Goal: Information Seeking & Learning: Learn about a topic

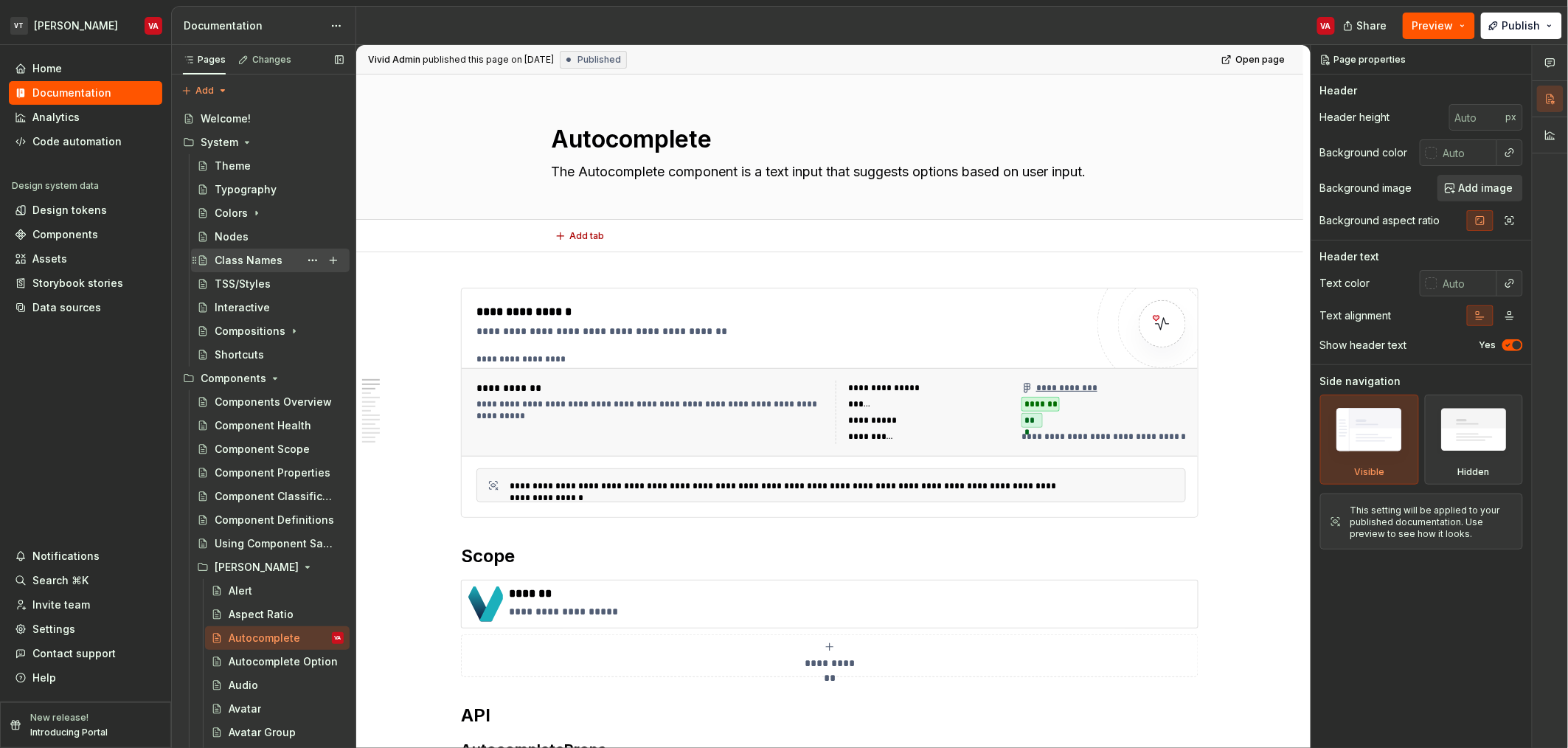
type textarea "*"
click at [67, 239] on div "Components" at bounding box center [65, 234] width 66 height 15
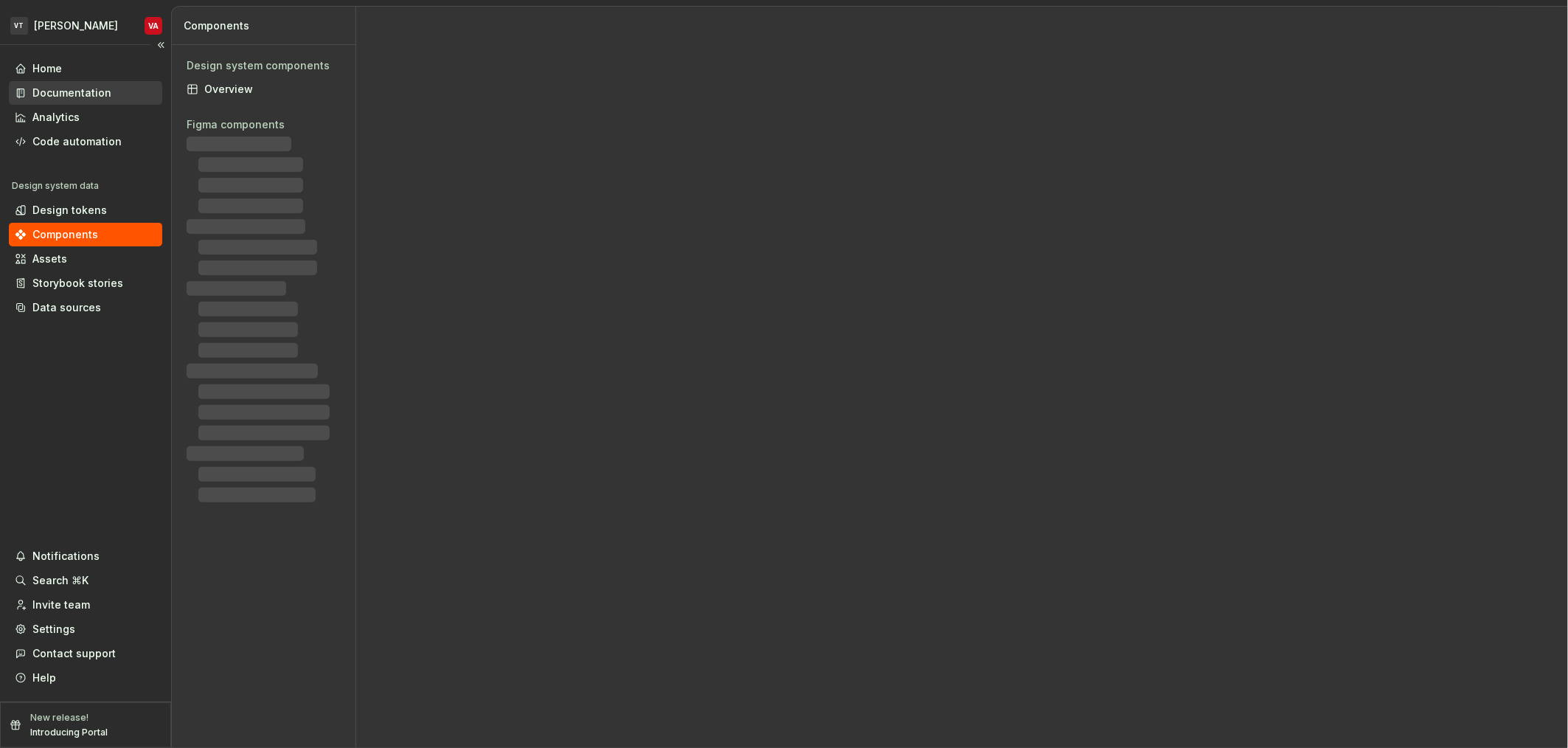
click at [55, 88] on div "Documentation" at bounding box center [71, 92] width 79 height 15
click at [65, 90] on div "Documentation" at bounding box center [71, 92] width 79 height 15
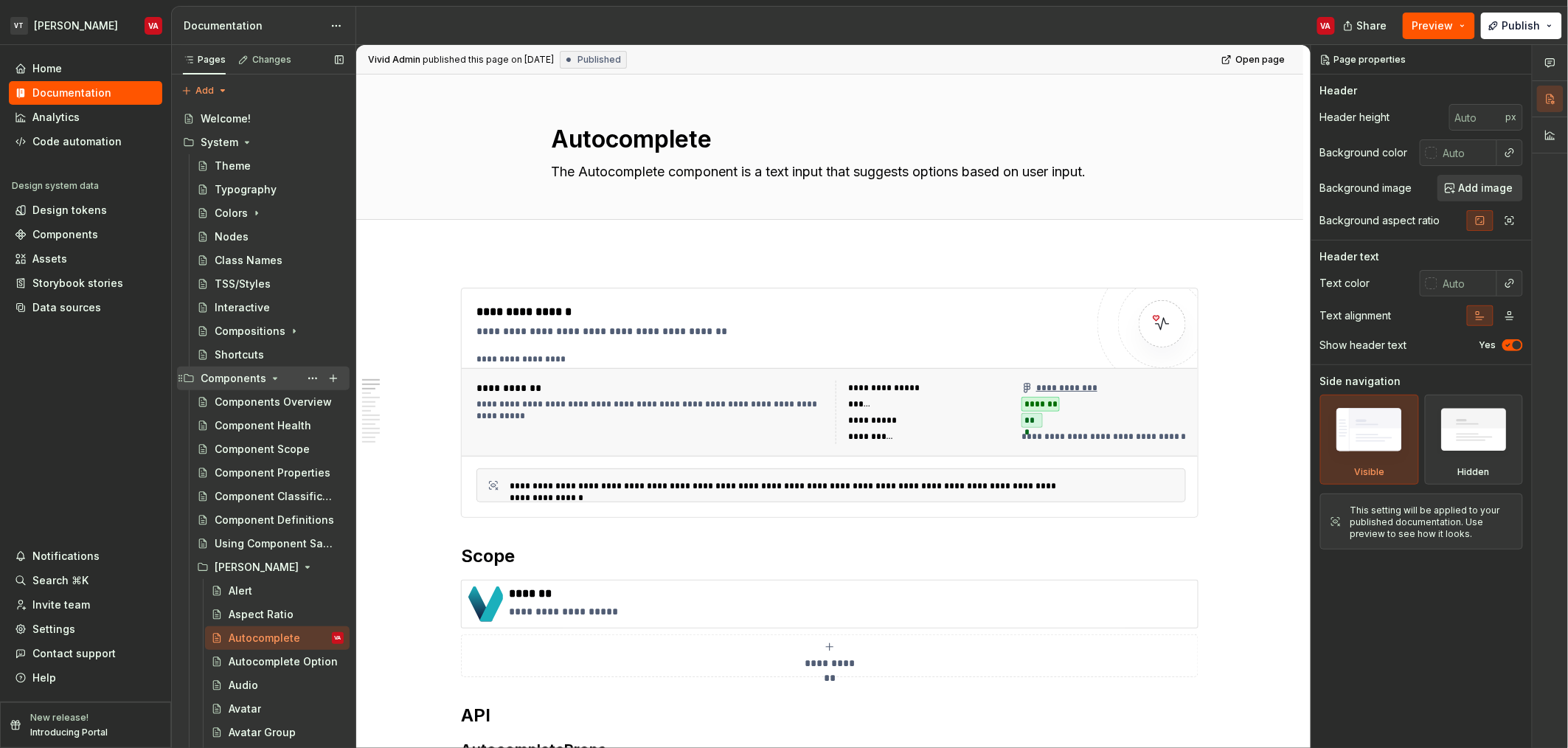
click at [265, 379] on div "Components" at bounding box center [272, 377] width 143 height 21
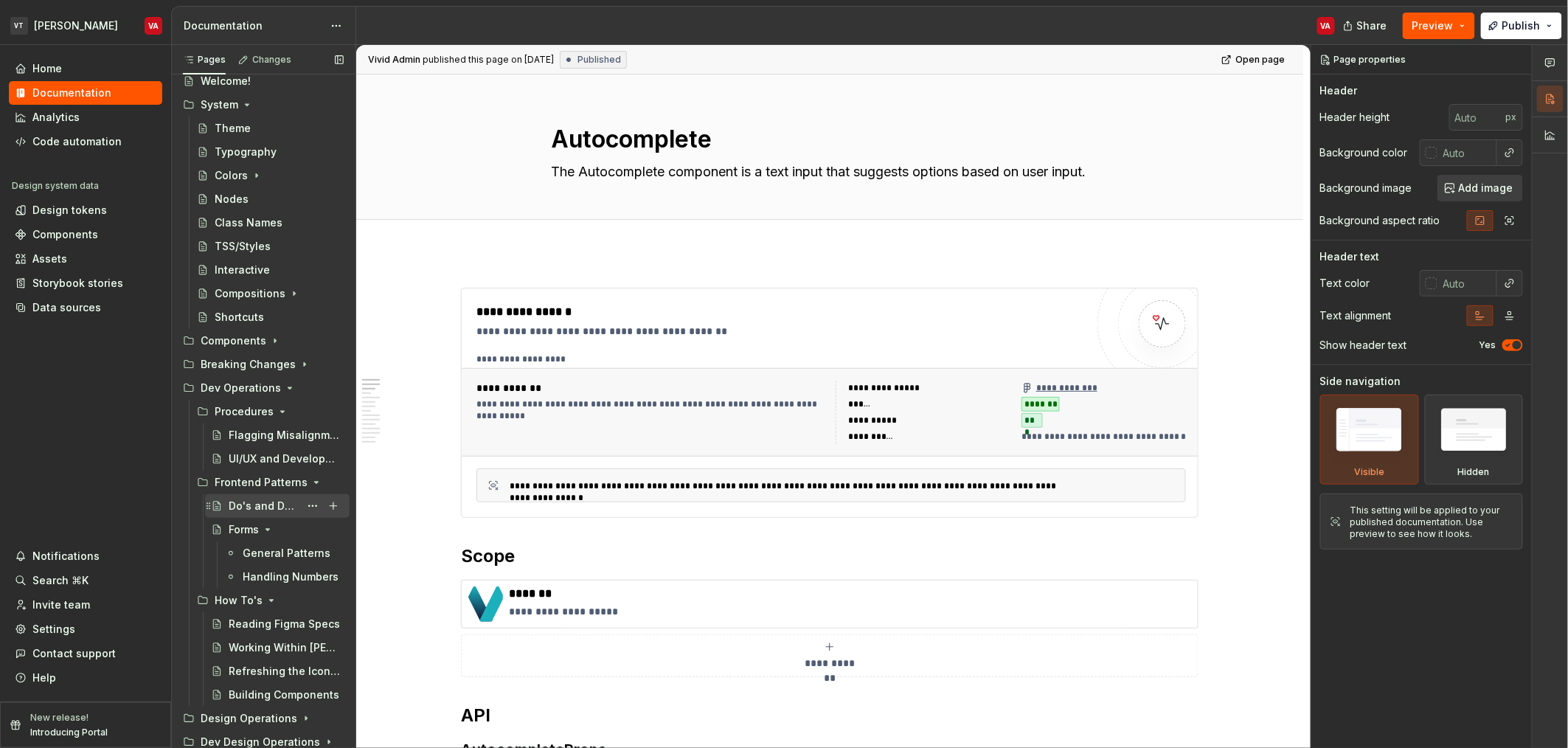
scroll to position [62, 0]
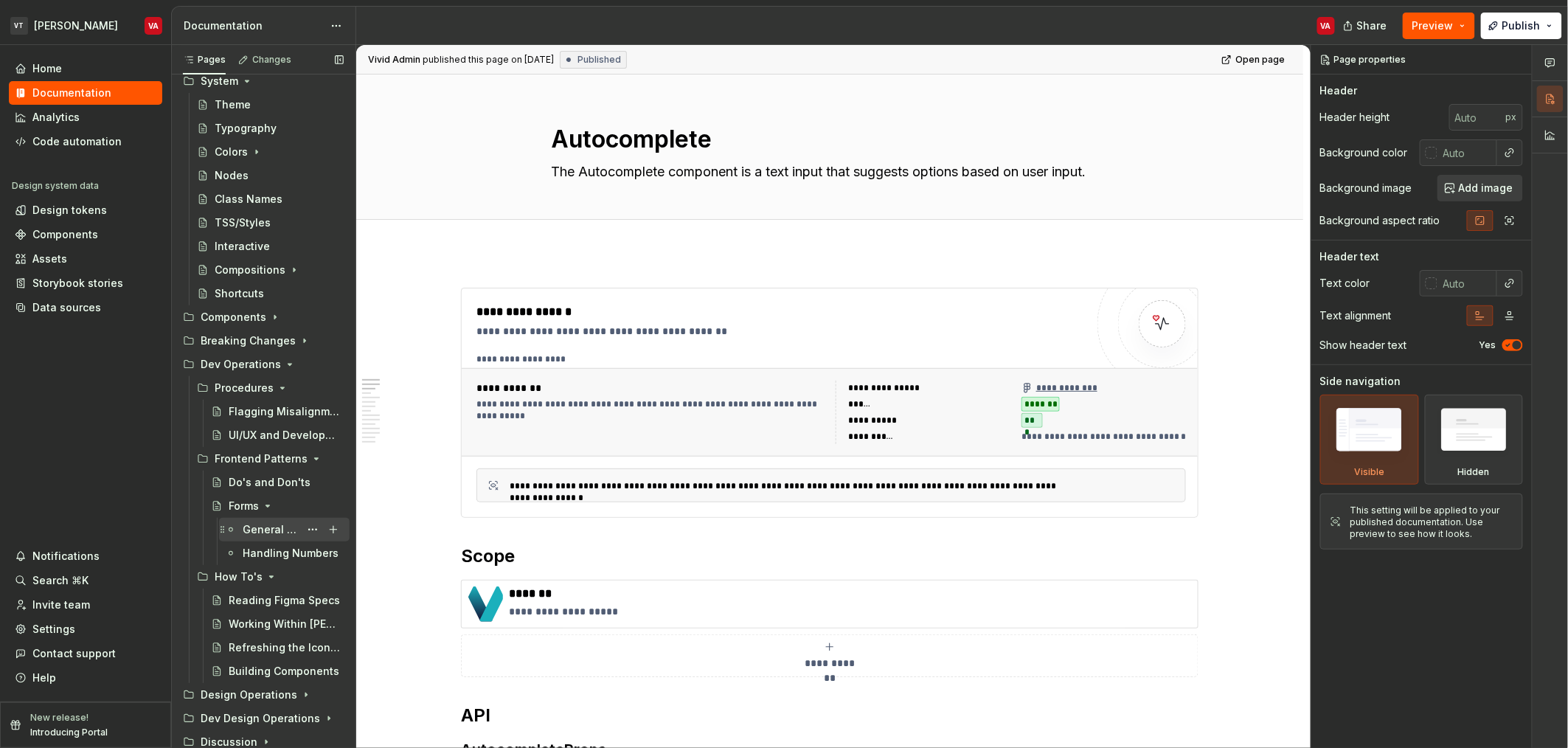
click at [261, 529] on div "General Patterns" at bounding box center [271, 529] width 57 height 15
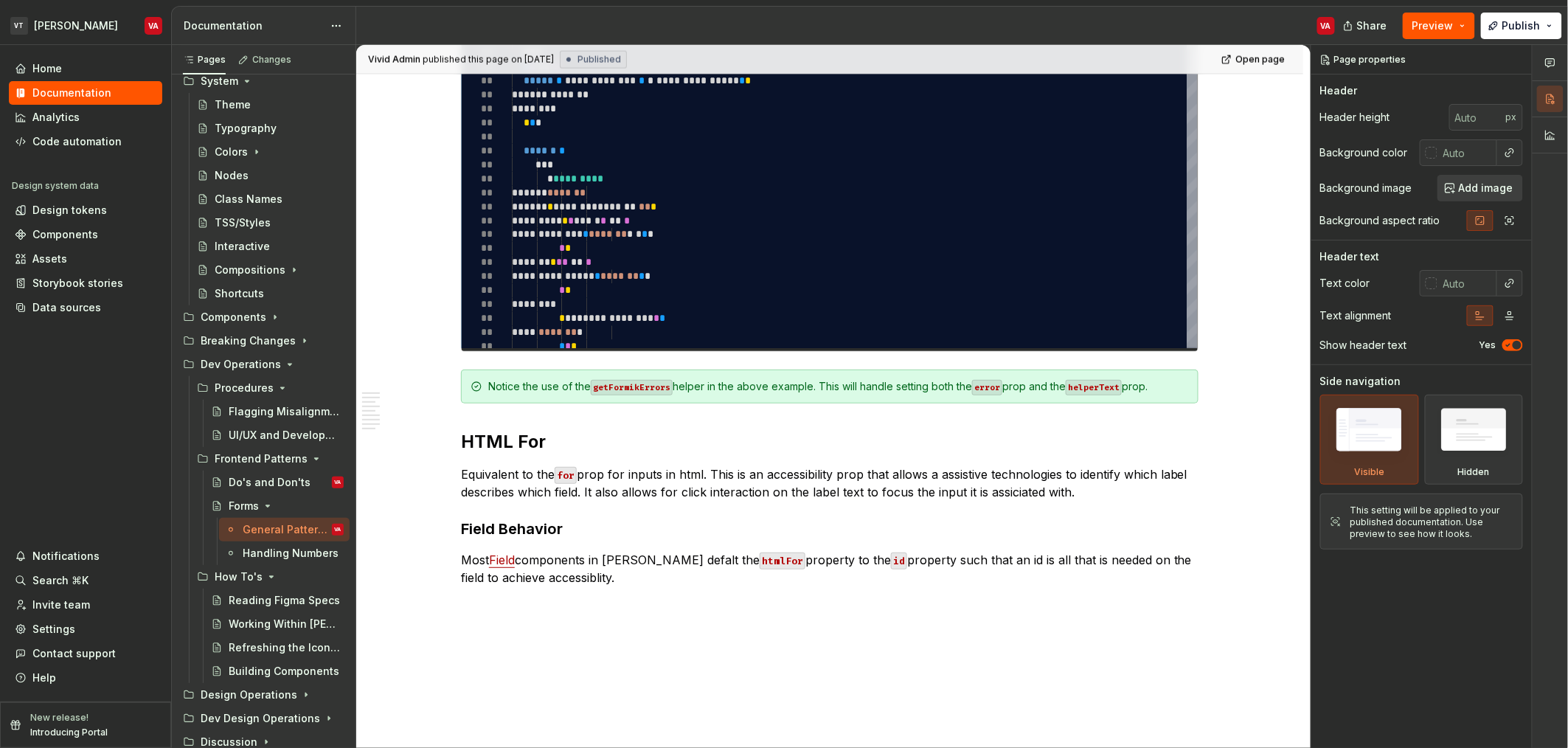
scroll to position [3424, 0]
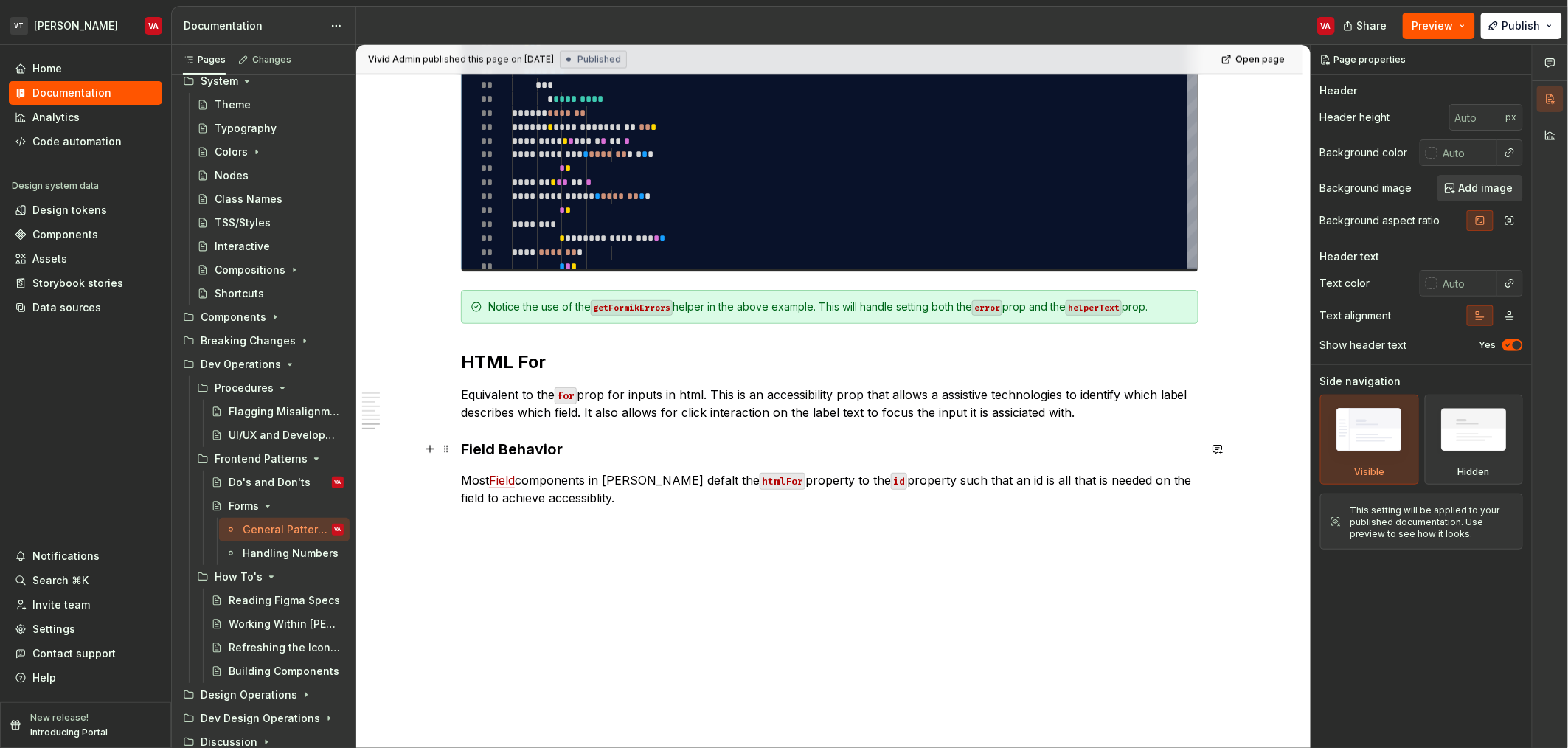
click at [629, 442] on h3 "Field Behavior" at bounding box center [829, 449] width 738 height 21
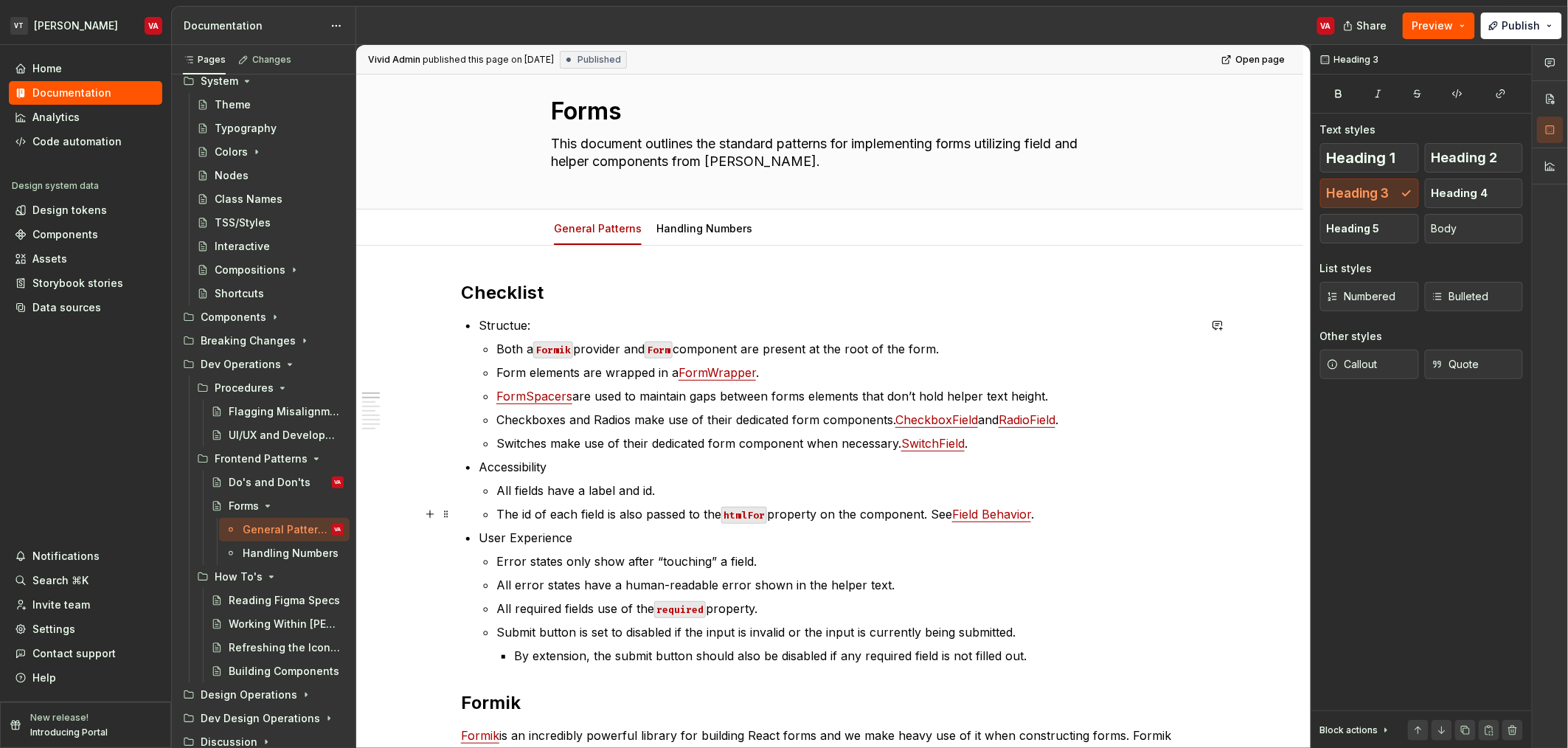
scroll to position [0, 0]
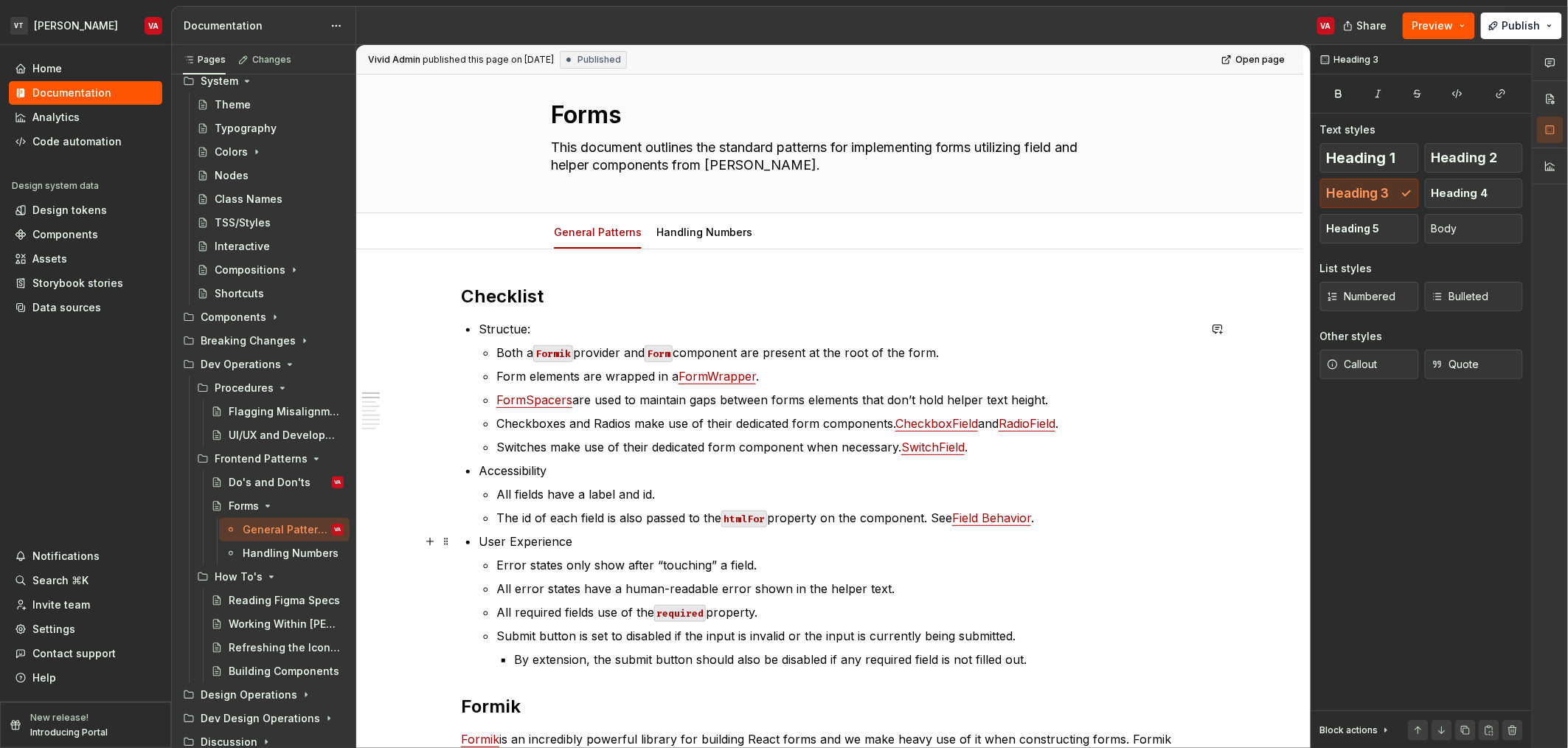
type textarea "*"
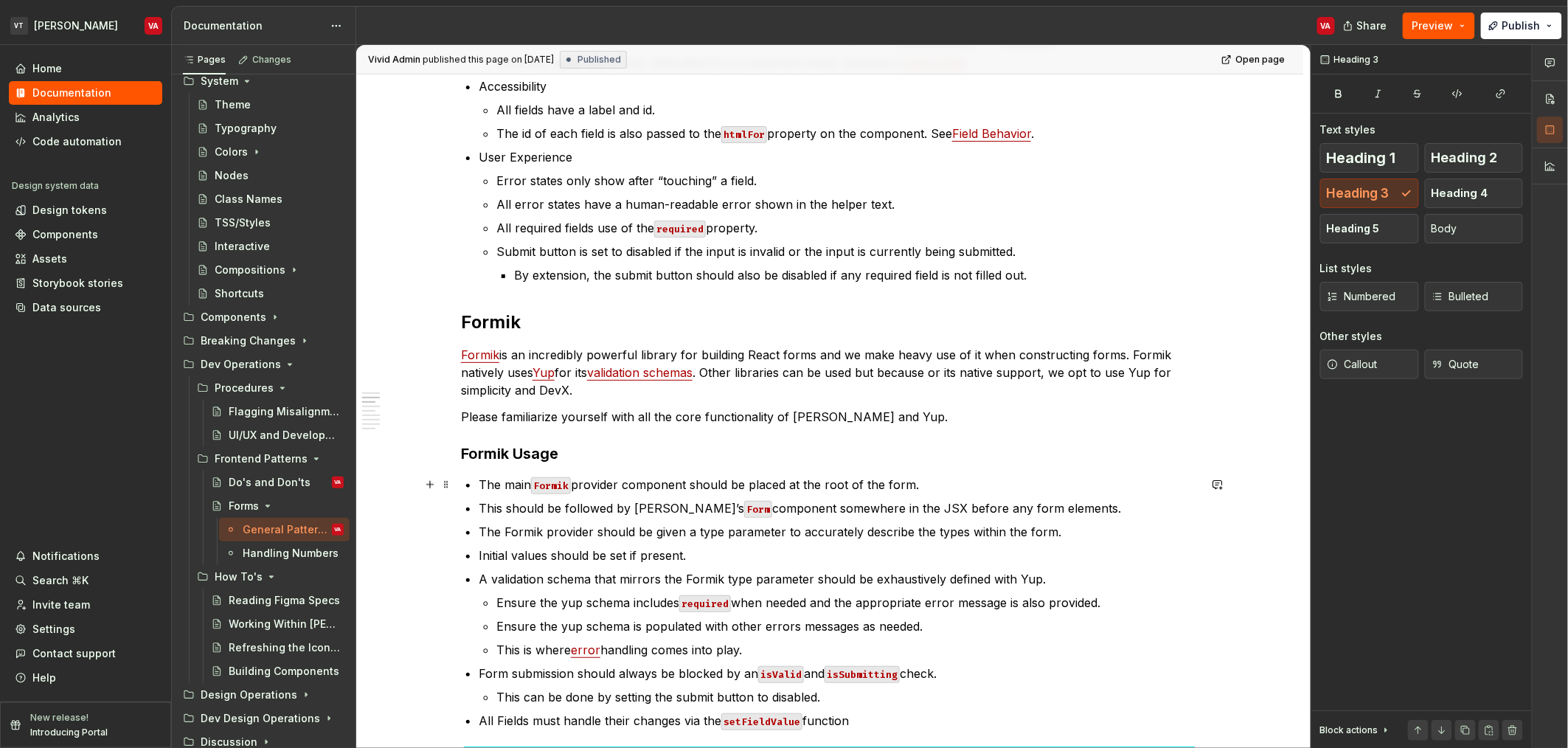
scroll to position [418, 0]
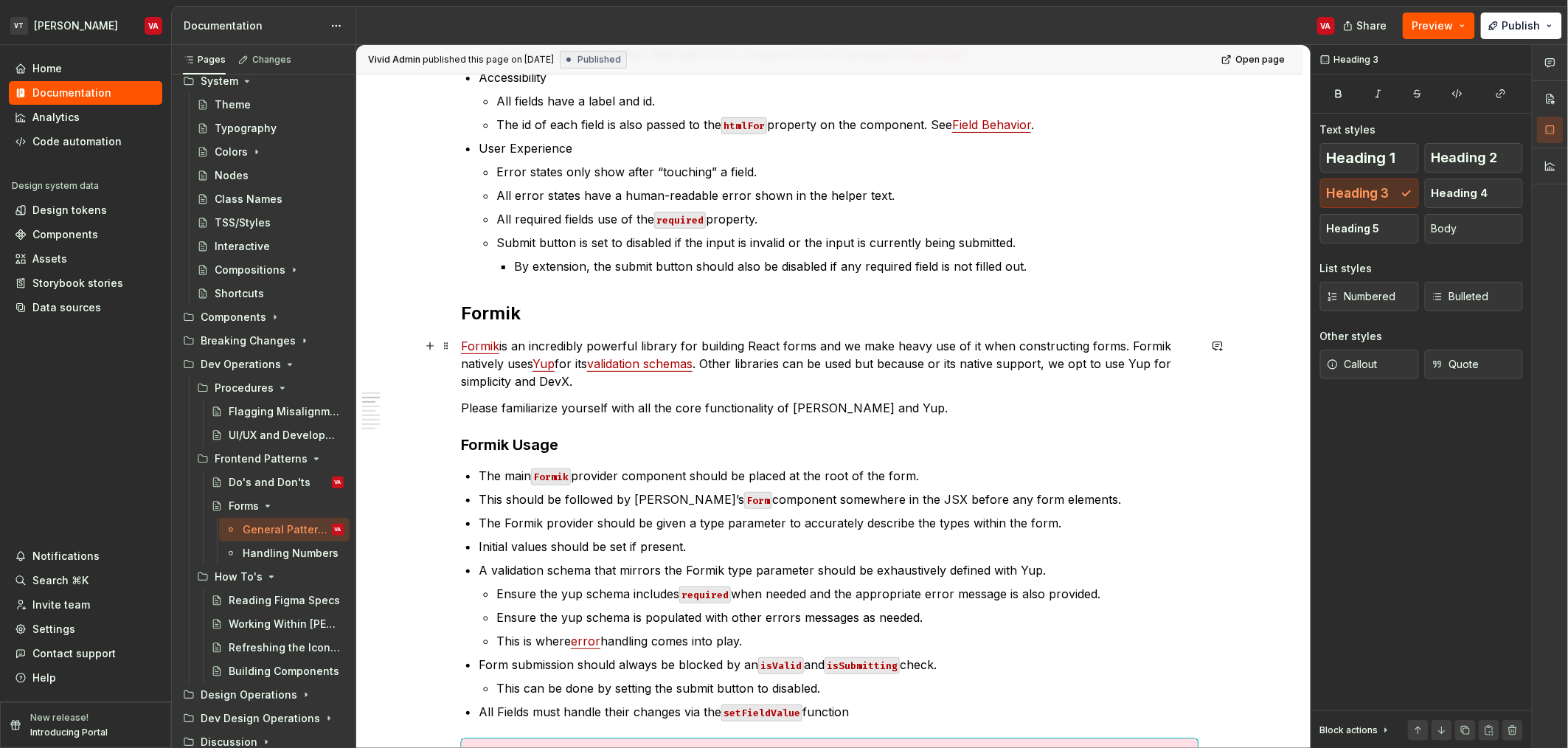
click at [645, 364] on link "validation schemas" at bounding box center [640, 363] width 106 height 15
click at [611, 413] on p "Please familiarize yourself with all the core functionality of Formik and Yup." at bounding box center [829, 408] width 738 height 18
click at [587, 380] on p "Formik is an incredibly powerful library for building React forms and we make h…" at bounding box center [829, 364] width 738 height 53
click at [727, 401] on p "Please familiarize yourself with all the core functionality of Formik and Yup." at bounding box center [829, 408] width 738 height 18
click at [1060, 367] on p "Formik is an incredibly powerful library for building React forms and we make h…" at bounding box center [829, 364] width 738 height 53
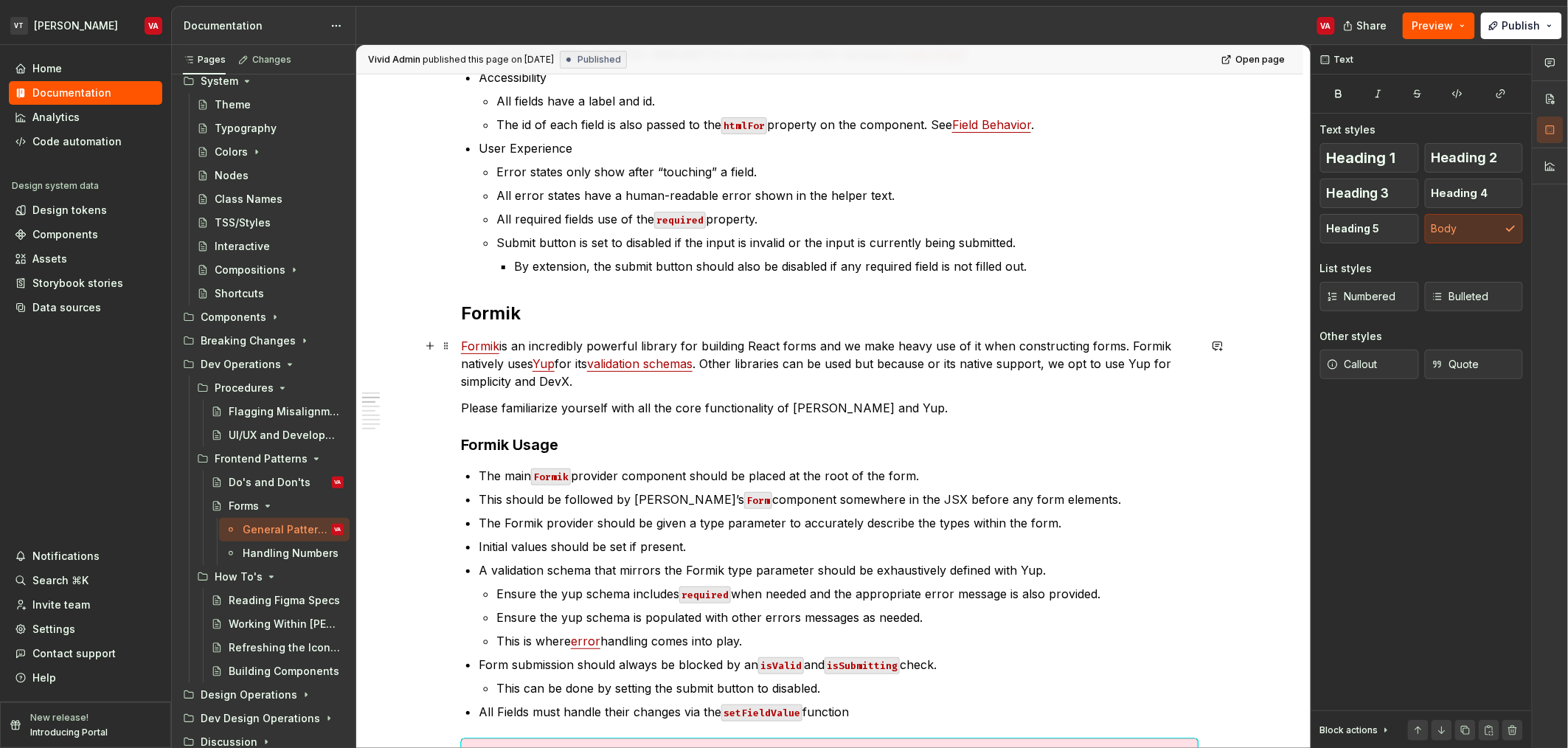
click at [603, 384] on p "Formik is an incredibly powerful library for building React forms and we make h…" at bounding box center [829, 364] width 738 height 53
click at [1084, 359] on p "Formik is an incredibly powerful library for building React forms and we make h…" at bounding box center [829, 364] width 738 height 53
click at [1064, 362] on p "Formik is an incredibly powerful library for building React forms and we make h…" at bounding box center [829, 364] width 738 height 53
click at [581, 376] on p "Formik is an incredibly powerful library for building React forms and we make h…" at bounding box center [829, 364] width 738 height 53
click at [599, 378] on p "Formik is an incredibly powerful library for building React forms and we make h…" at bounding box center [829, 364] width 738 height 53
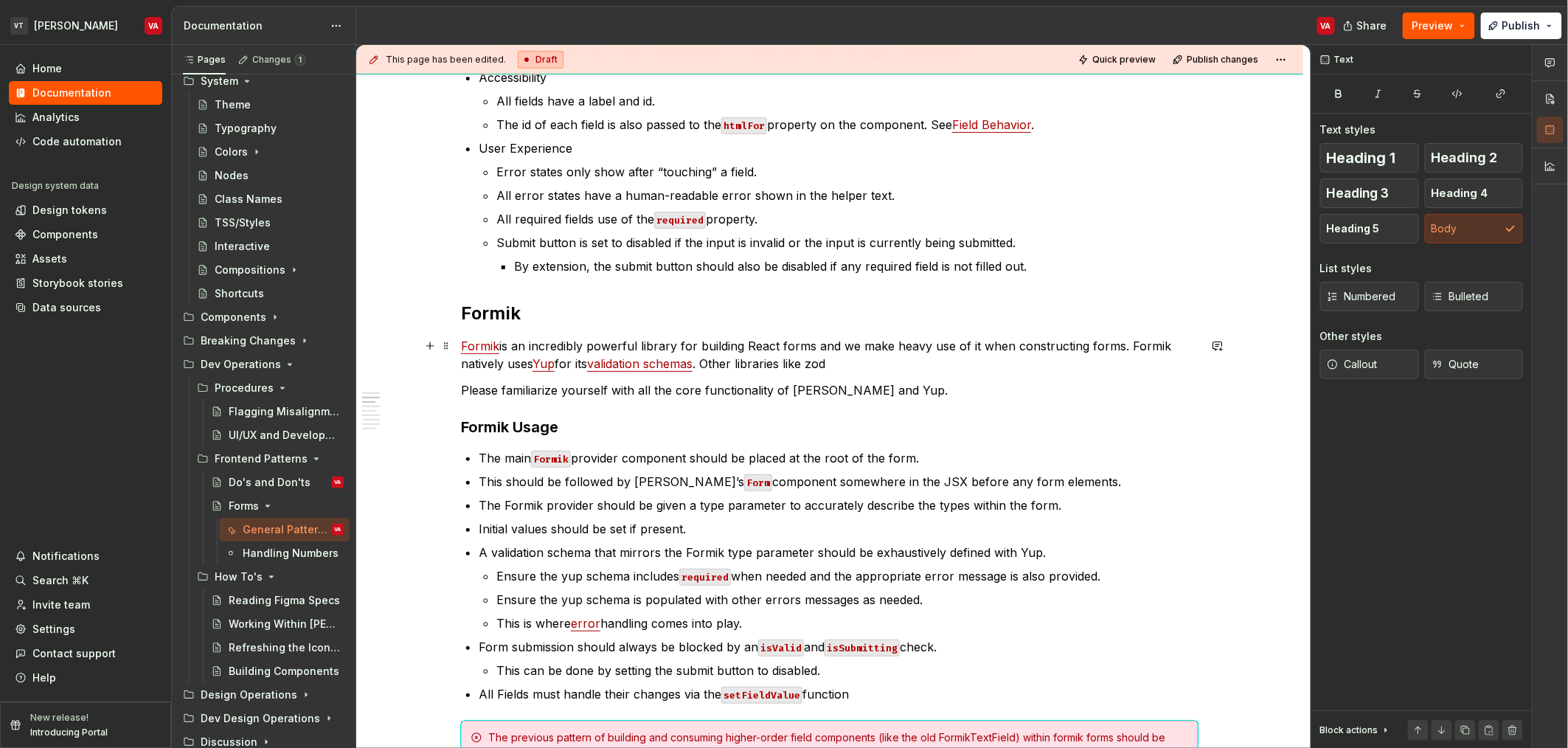
click at [825, 364] on p "Formik is an incredibly powerful library for building React forms and we make h…" at bounding box center [829, 355] width 738 height 35
click at [826, 361] on p "Formik is an incredibly powerful library for building React forms and we make h…" at bounding box center [829, 355] width 738 height 35
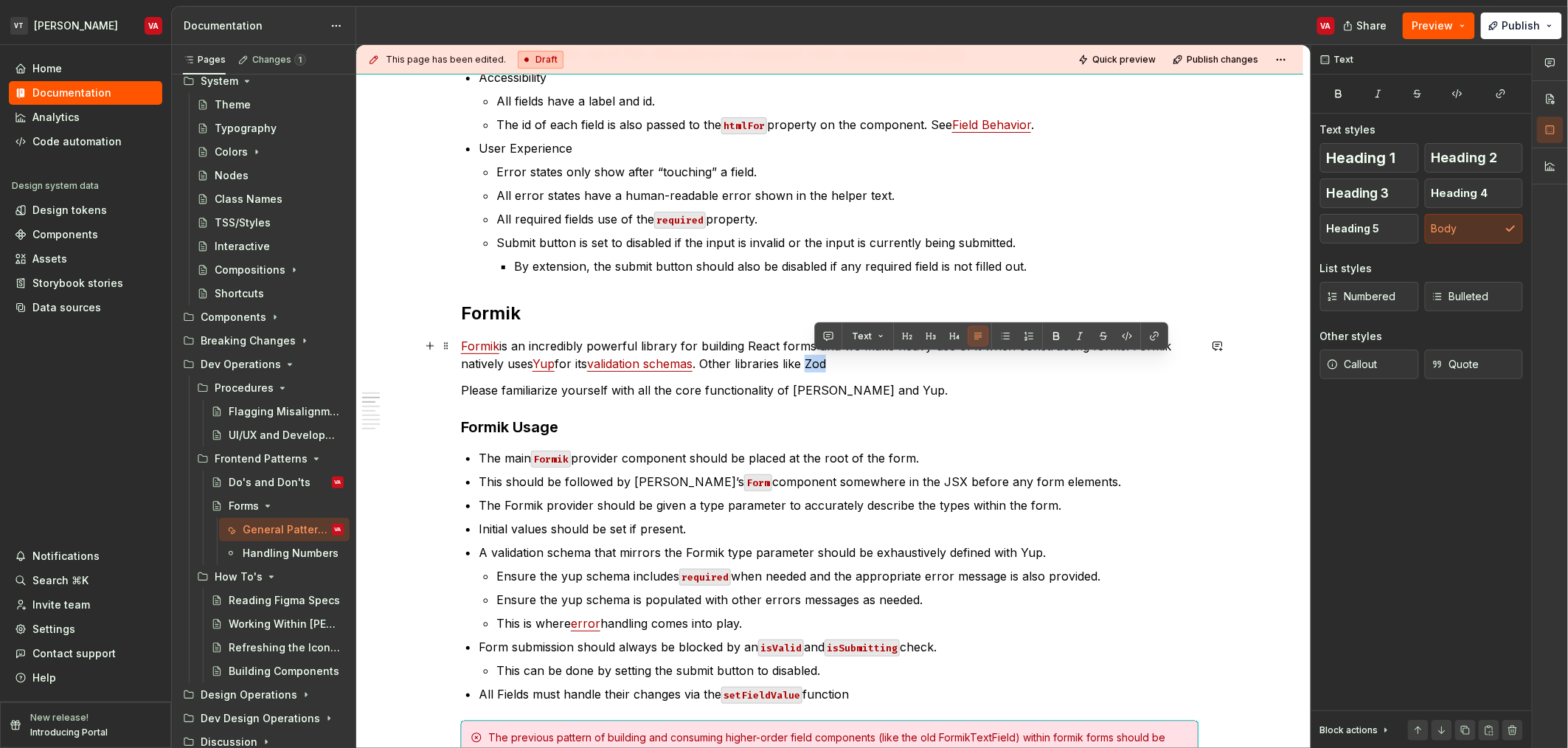
click at [826, 361] on p "Formik is an incredibly powerful library for building React forms and we make h…" at bounding box center [829, 355] width 738 height 35
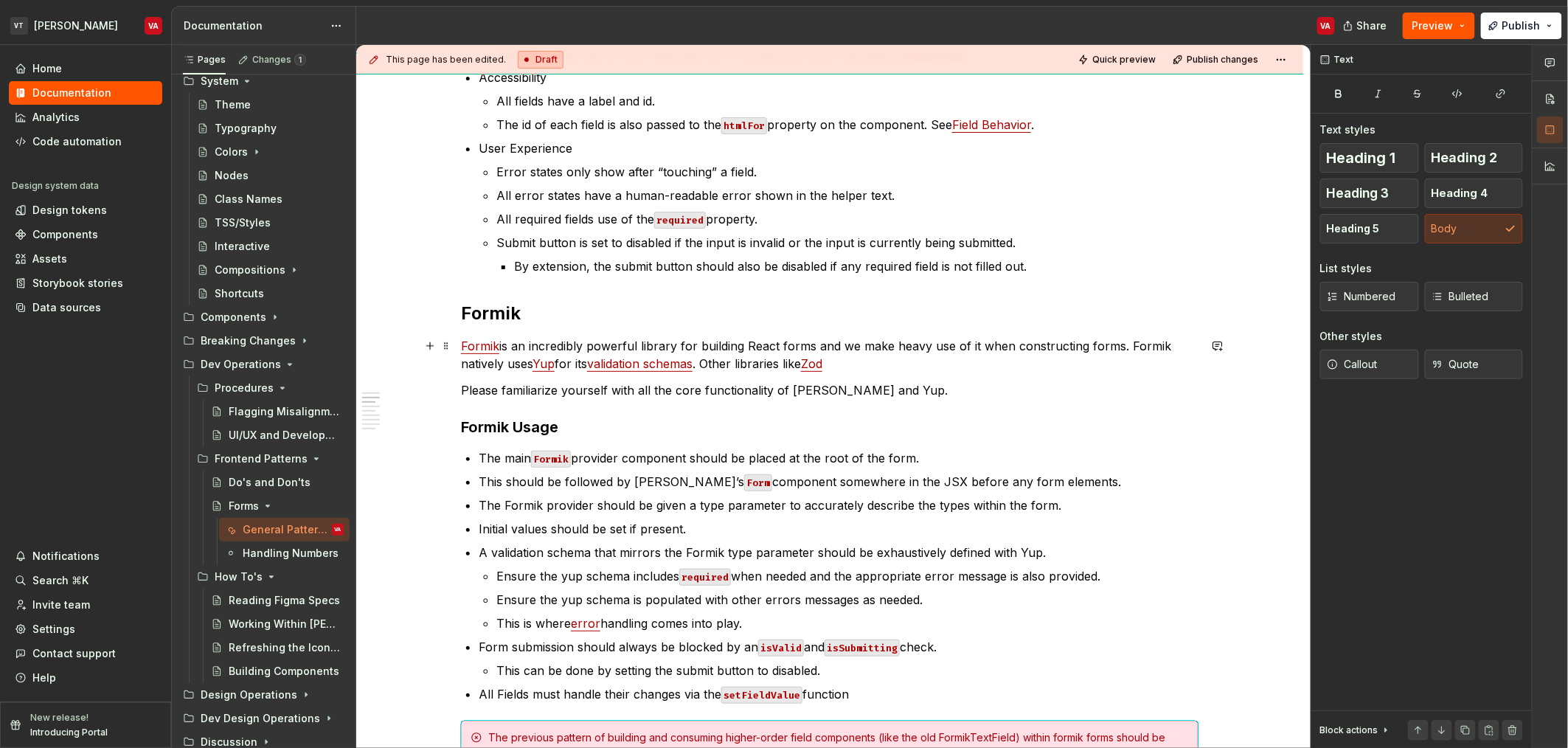
click at [853, 367] on p "Formik is an incredibly powerful library for building React forms and we make h…" at bounding box center [829, 355] width 738 height 35
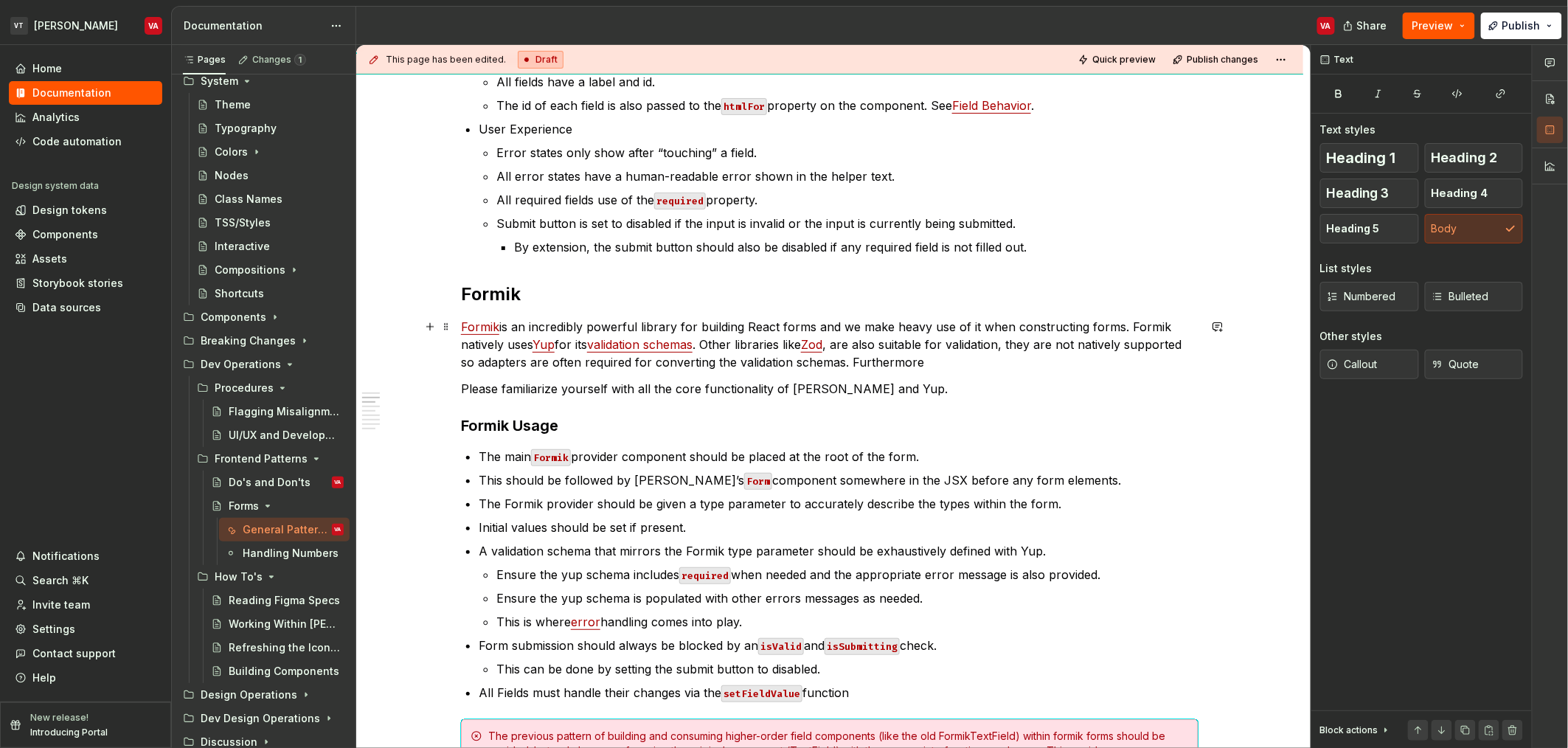
scroll to position [393, 0]
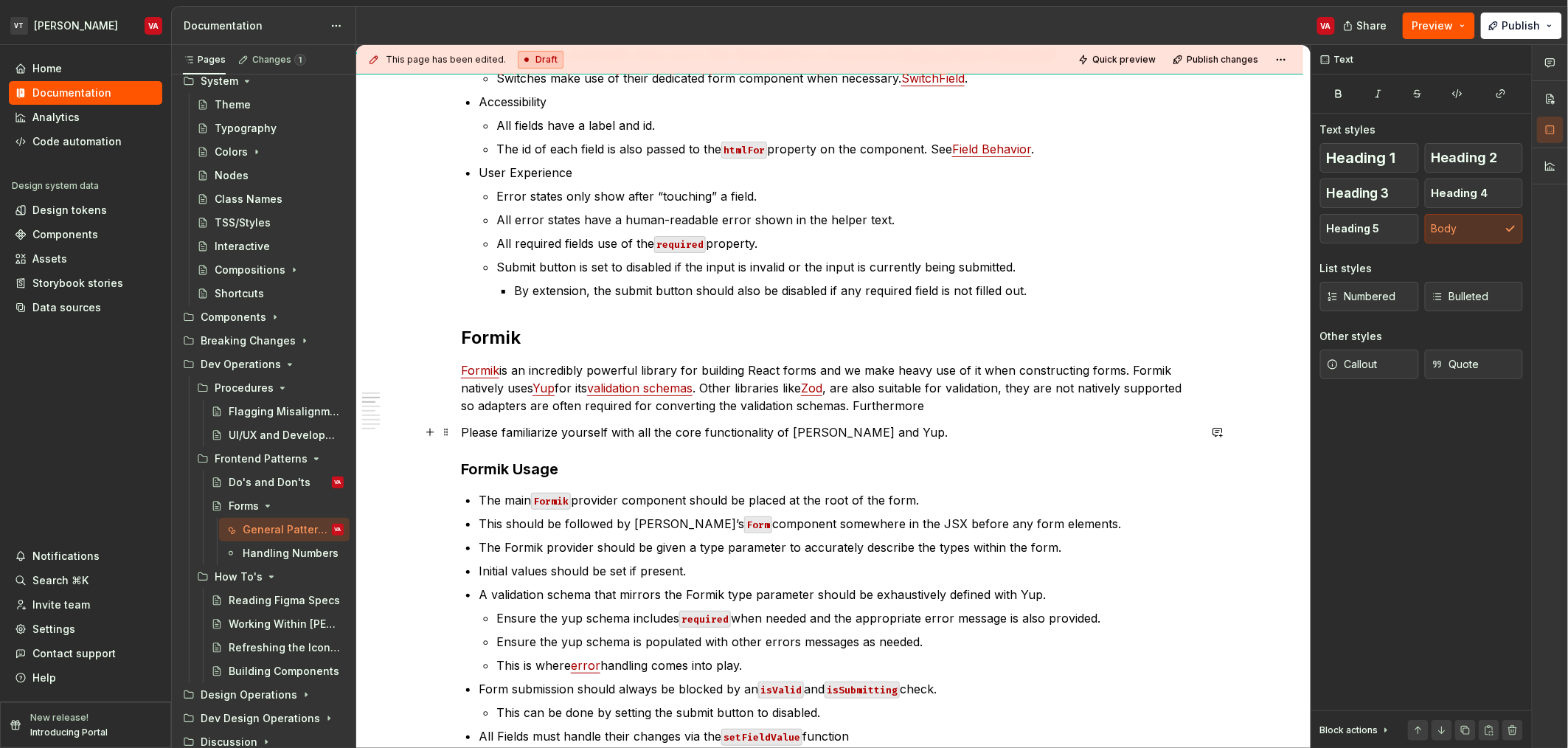
click at [916, 426] on p "Please familiarize yourself with all the core functionality of Formik and Yup." at bounding box center [829, 432] width 738 height 18
click at [923, 410] on p "Formik is an incredibly powerful library for building React forms and we make h…" at bounding box center [829, 388] width 738 height 53
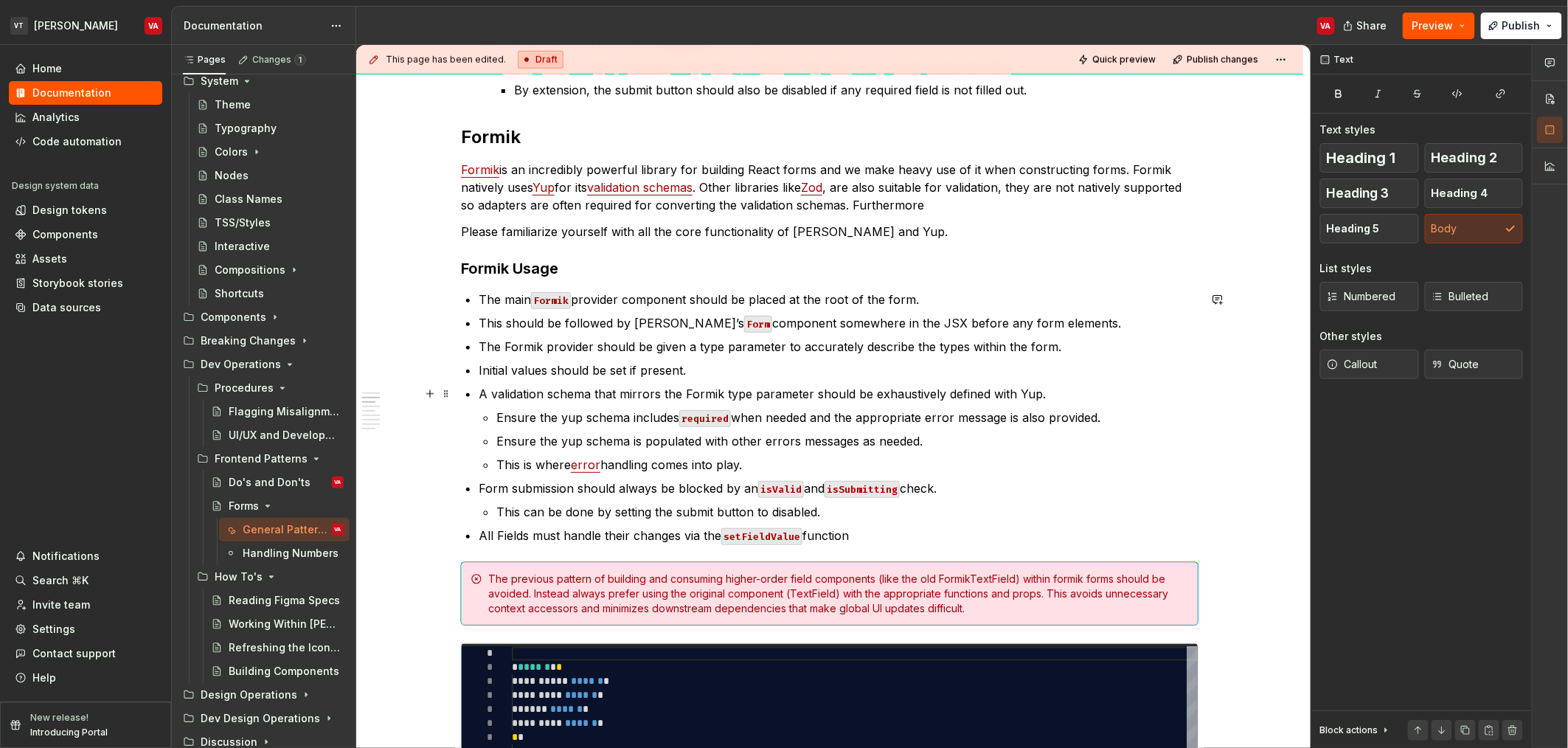
scroll to position [553, 0]
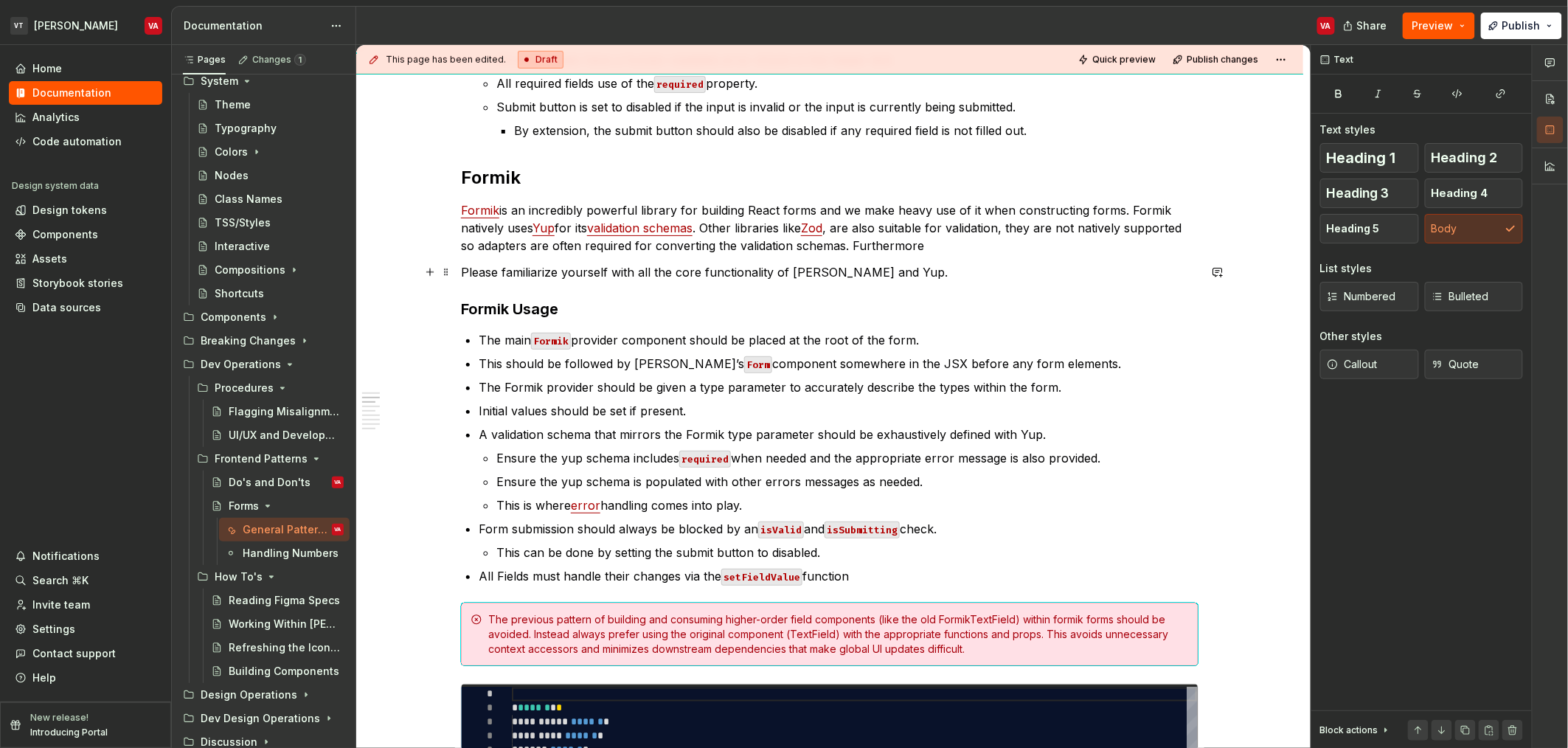
click at [893, 270] on p "Please familiarize yourself with all the core functionality of Formik and Yup." at bounding box center [829, 272] width 738 height 18
click at [947, 249] on p "Formik is an incredibly powerful library for building React forms and we make h…" at bounding box center [829, 228] width 738 height 53
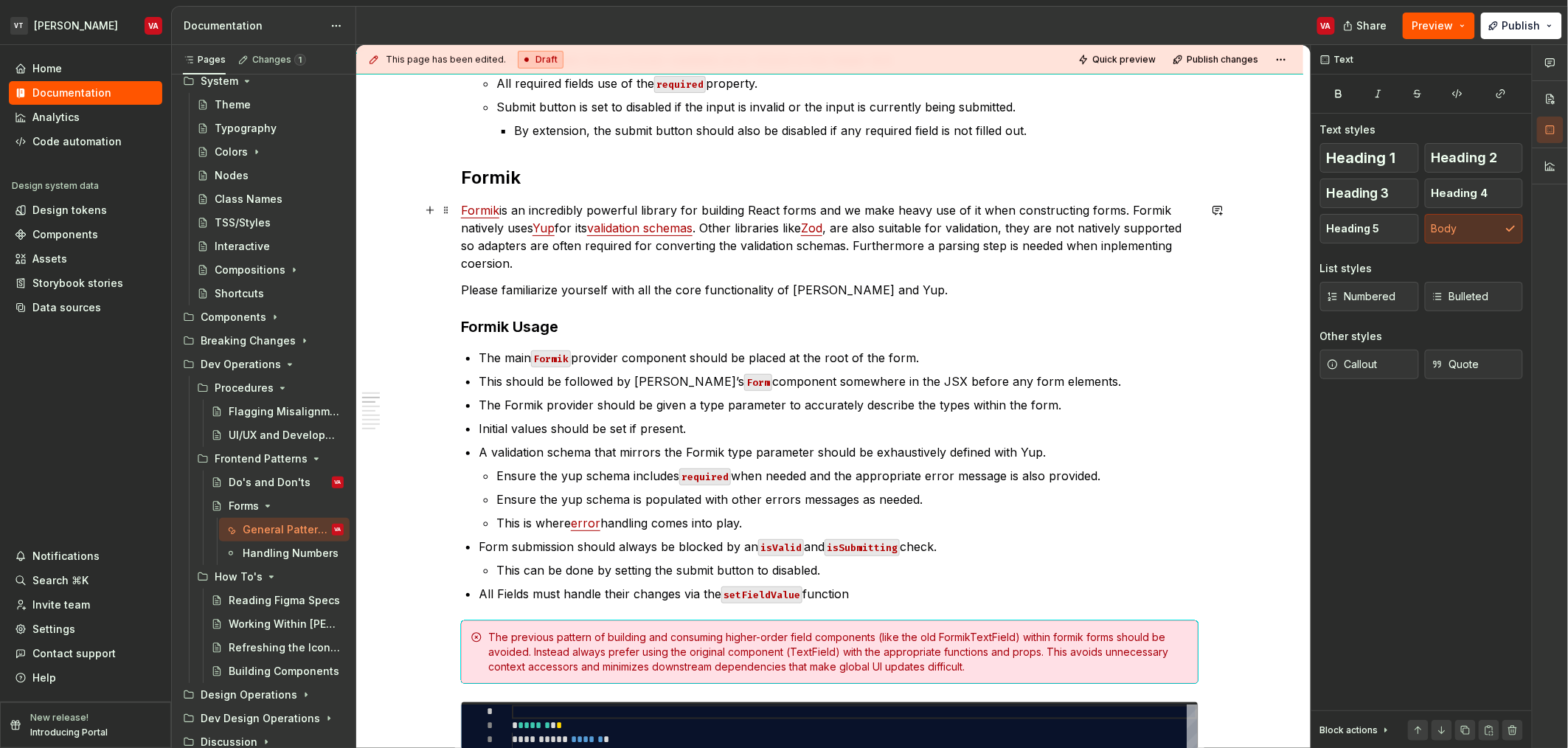
click at [869, 227] on p "Formik is an incredibly powerful library for building React forms and we make h…" at bounding box center [829, 237] width 738 height 70
click at [812, 231] on p "Formik is an incredibly powerful library for building React forms and we make h…" at bounding box center [829, 237] width 738 height 70
click at [1008, 232] on p "Formik is an incredibly powerful library for building React forms and we make h…" at bounding box center [829, 237] width 738 height 70
click at [1016, 227] on p "Formik is an incredibly powerful library for building React forms and we make h…" at bounding box center [829, 237] width 738 height 70
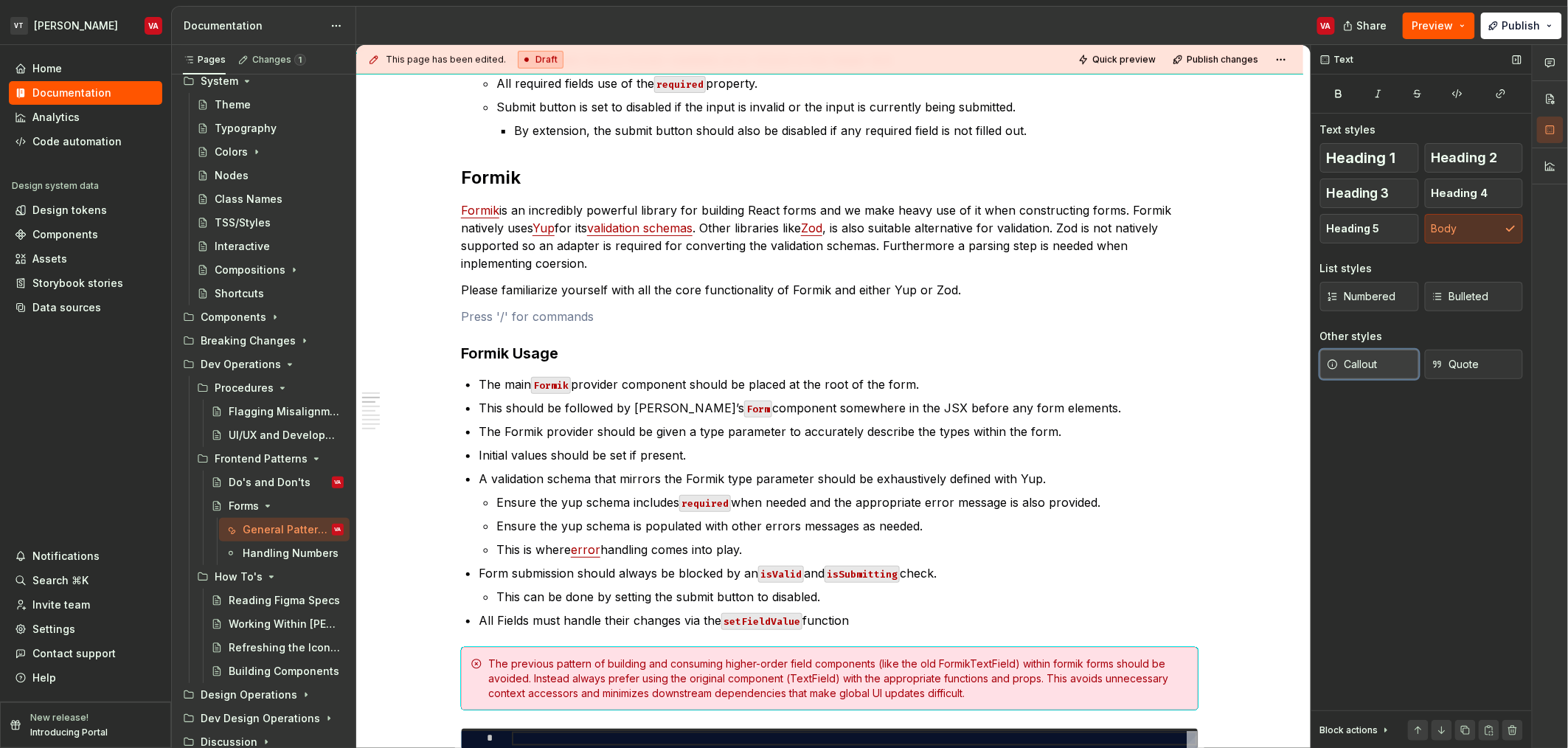
click at [1384, 374] on button "Callout" at bounding box center [1369, 364] width 99 height 29
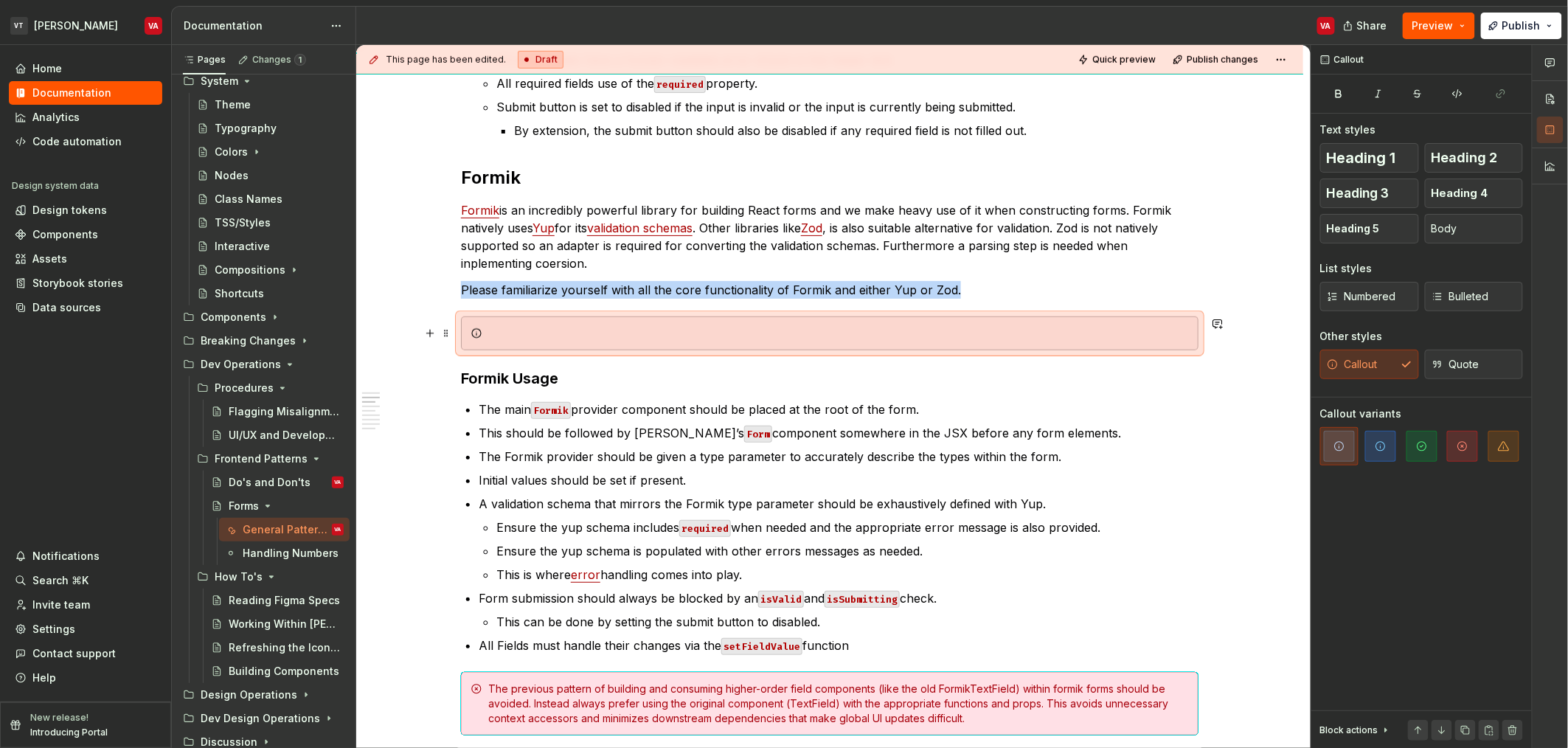
click at [591, 334] on div at bounding box center [838, 332] width 700 height 15
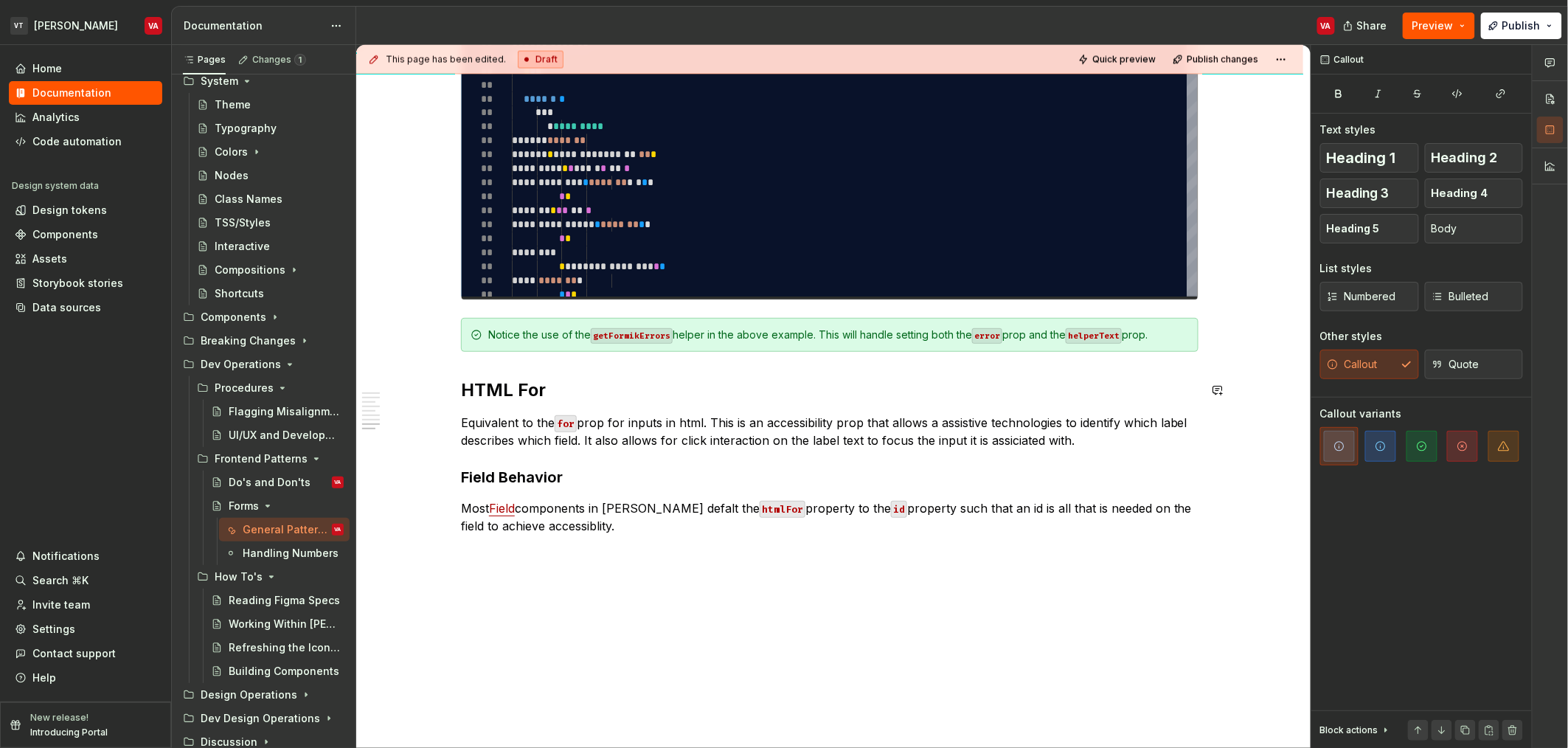
scroll to position [3493, 0]
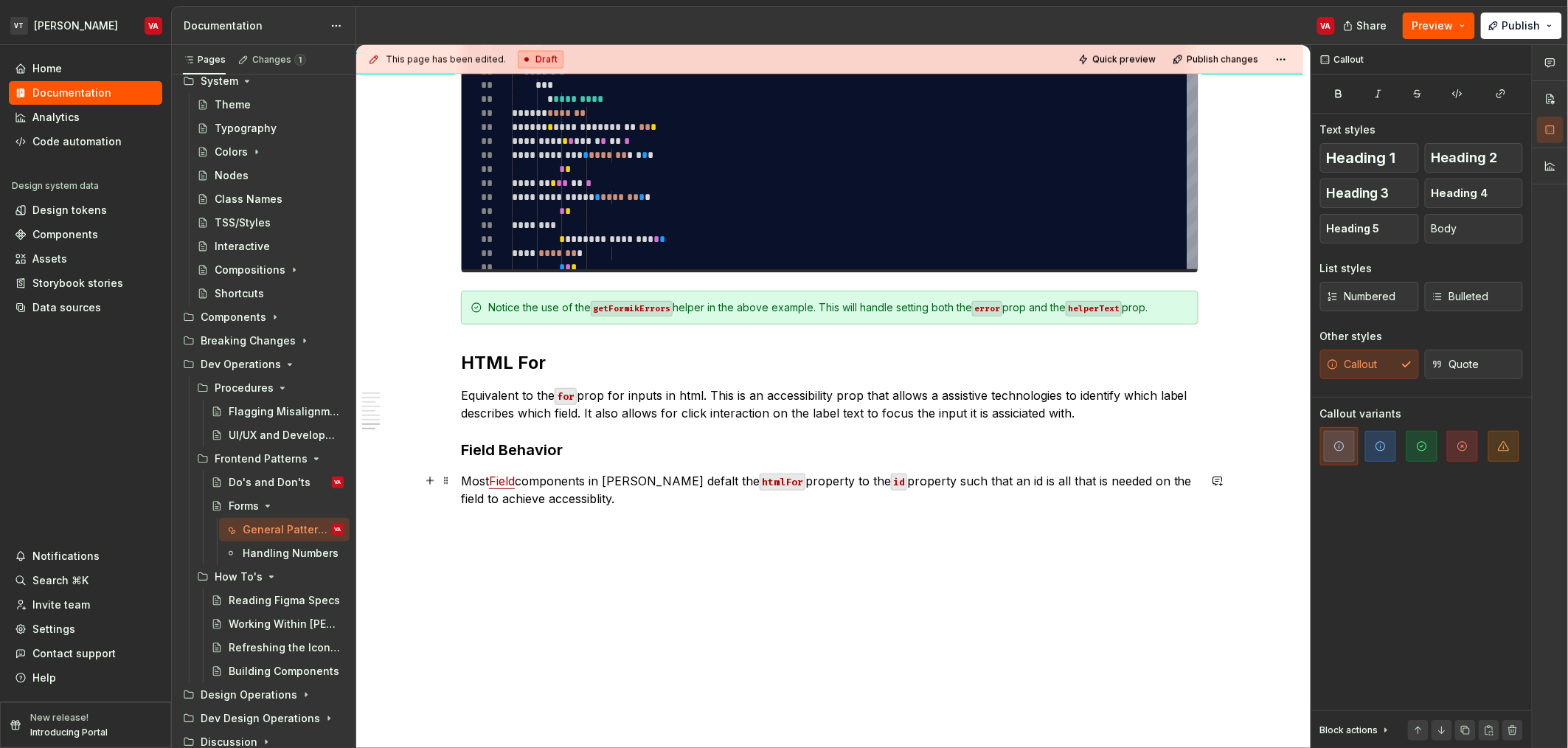
click at [602, 503] on p "Most Field components in Minerva defalt the htmlFor property to the id property…" at bounding box center [829, 490] width 738 height 35
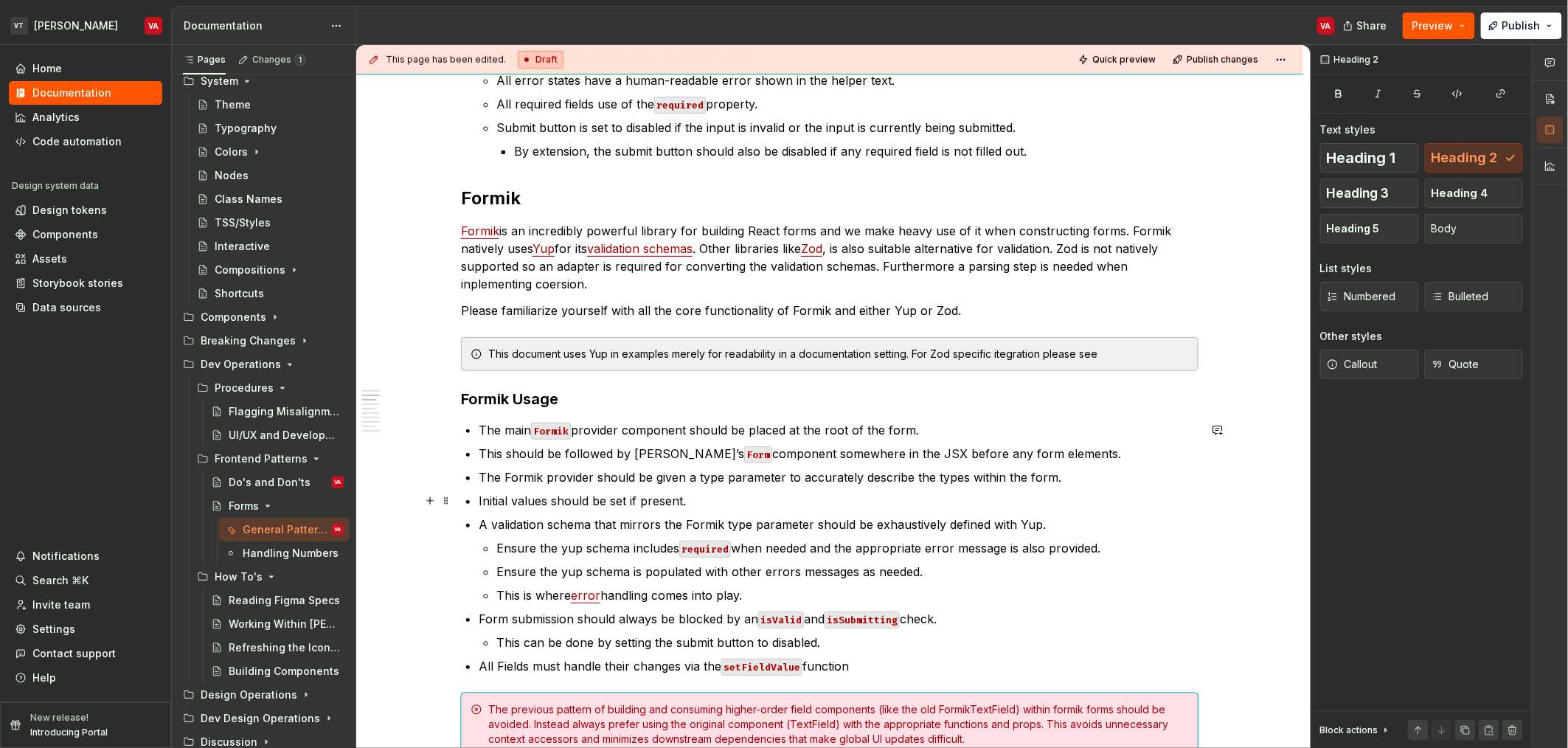
scroll to position [495, 0]
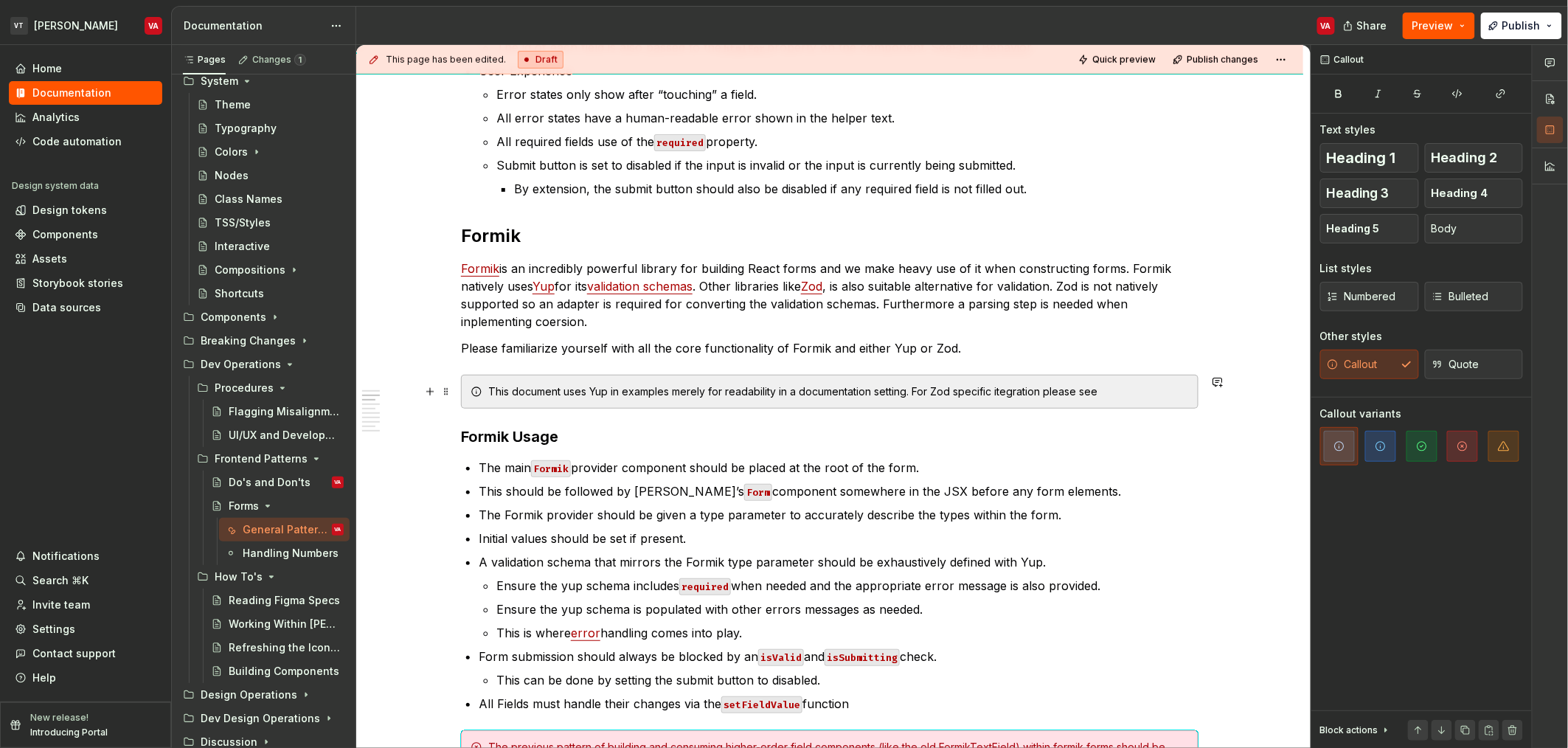
click at [1109, 399] on div "This document uses Yup in examples merely for readability in a documentation se…" at bounding box center [829, 391] width 738 height 34
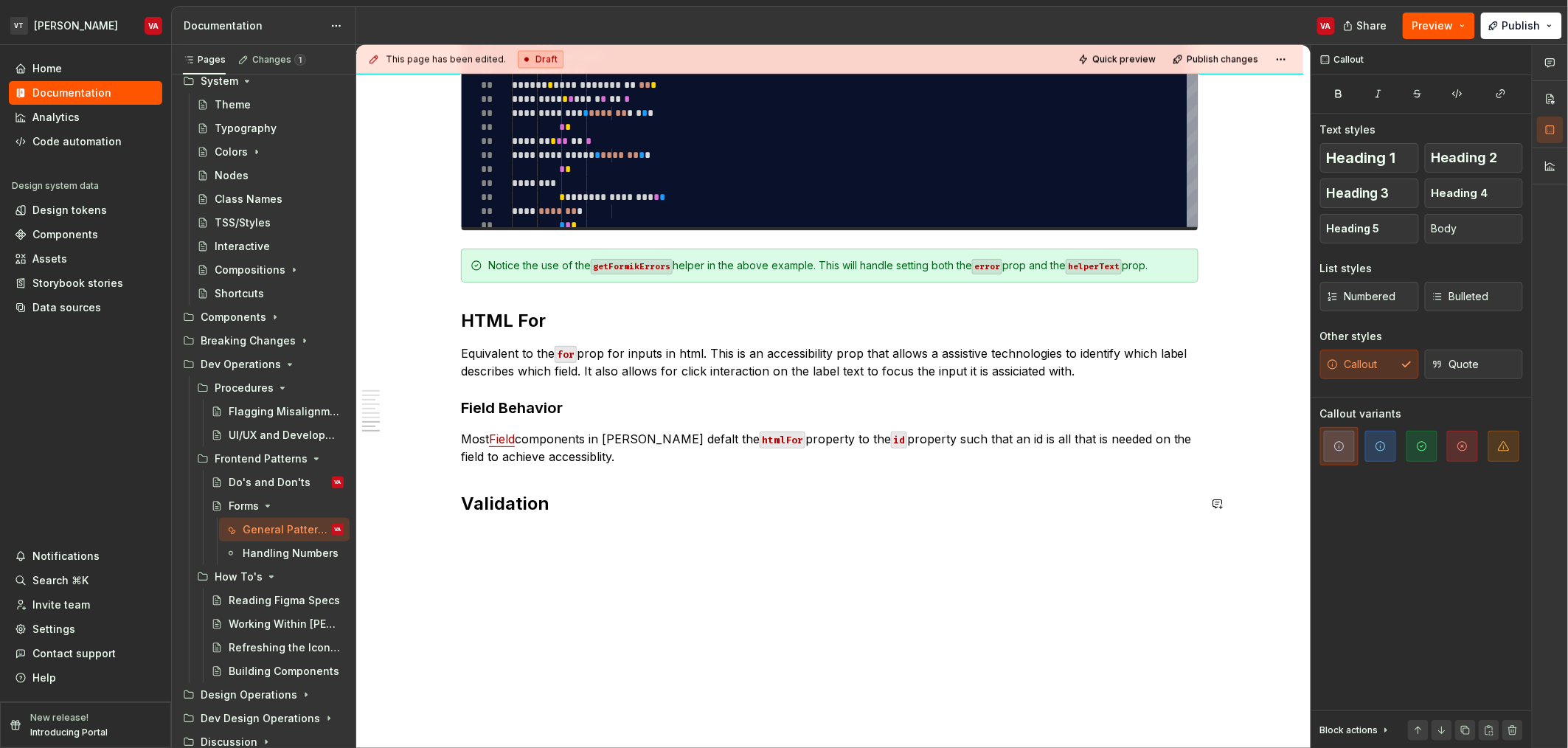
scroll to position [3543, 0]
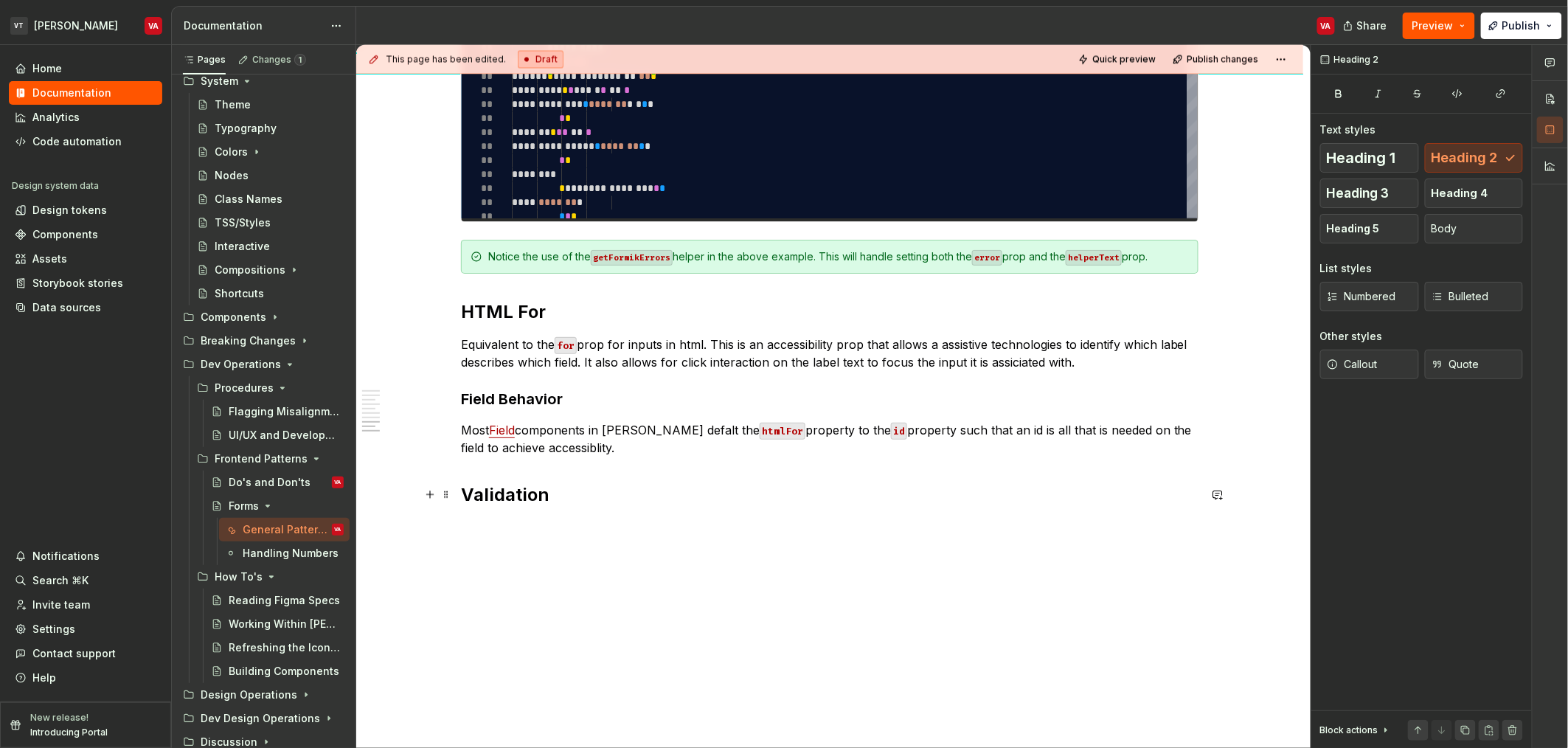
click at [603, 496] on h2 "Validation" at bounding box center [829, 495] width 738 height 23
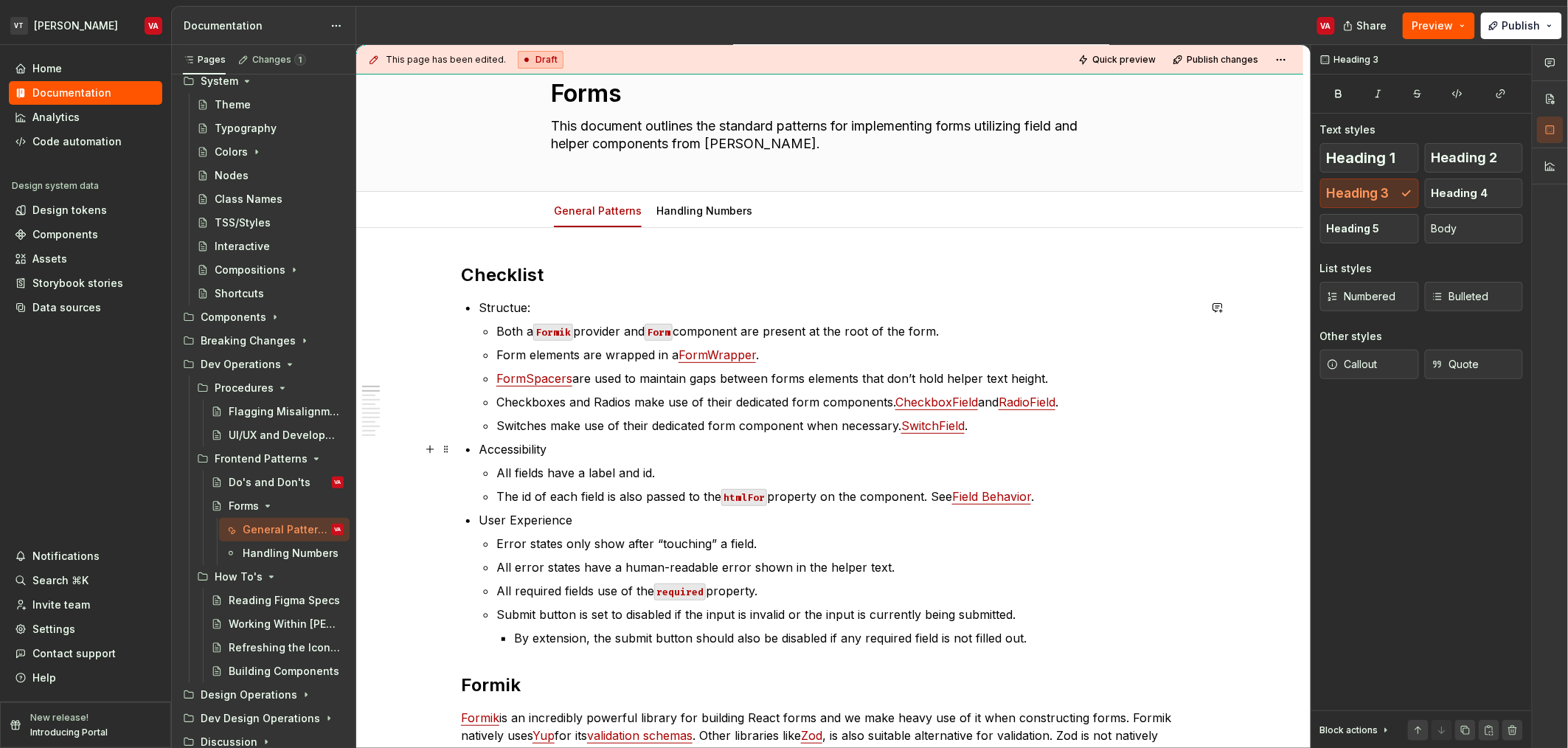
scroll to position [0, 0]
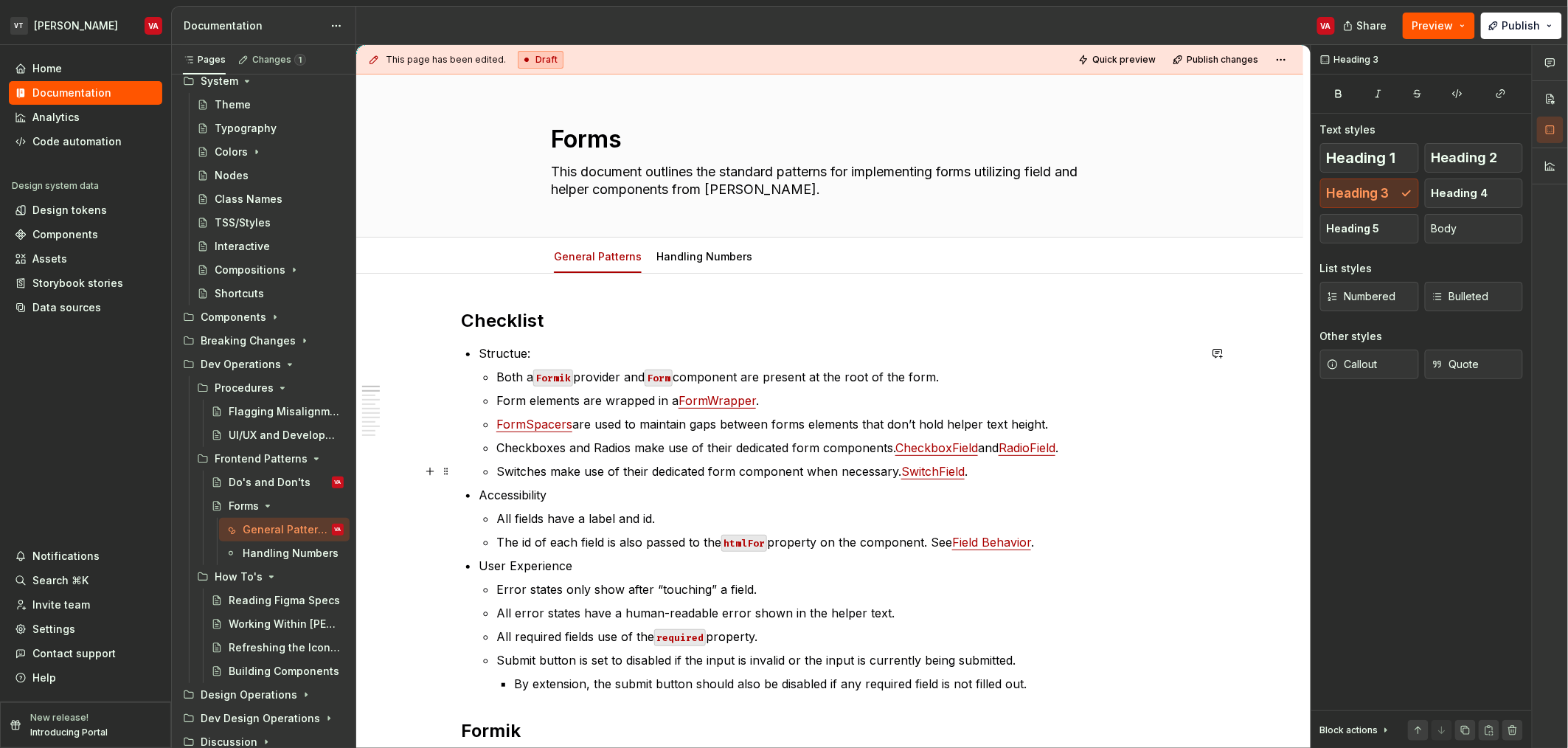
click at [699, 462] on p "Switches make use of their dedicated form component when necessary. SwitchField…" at bounding box center [848, 471] width 702 height 18
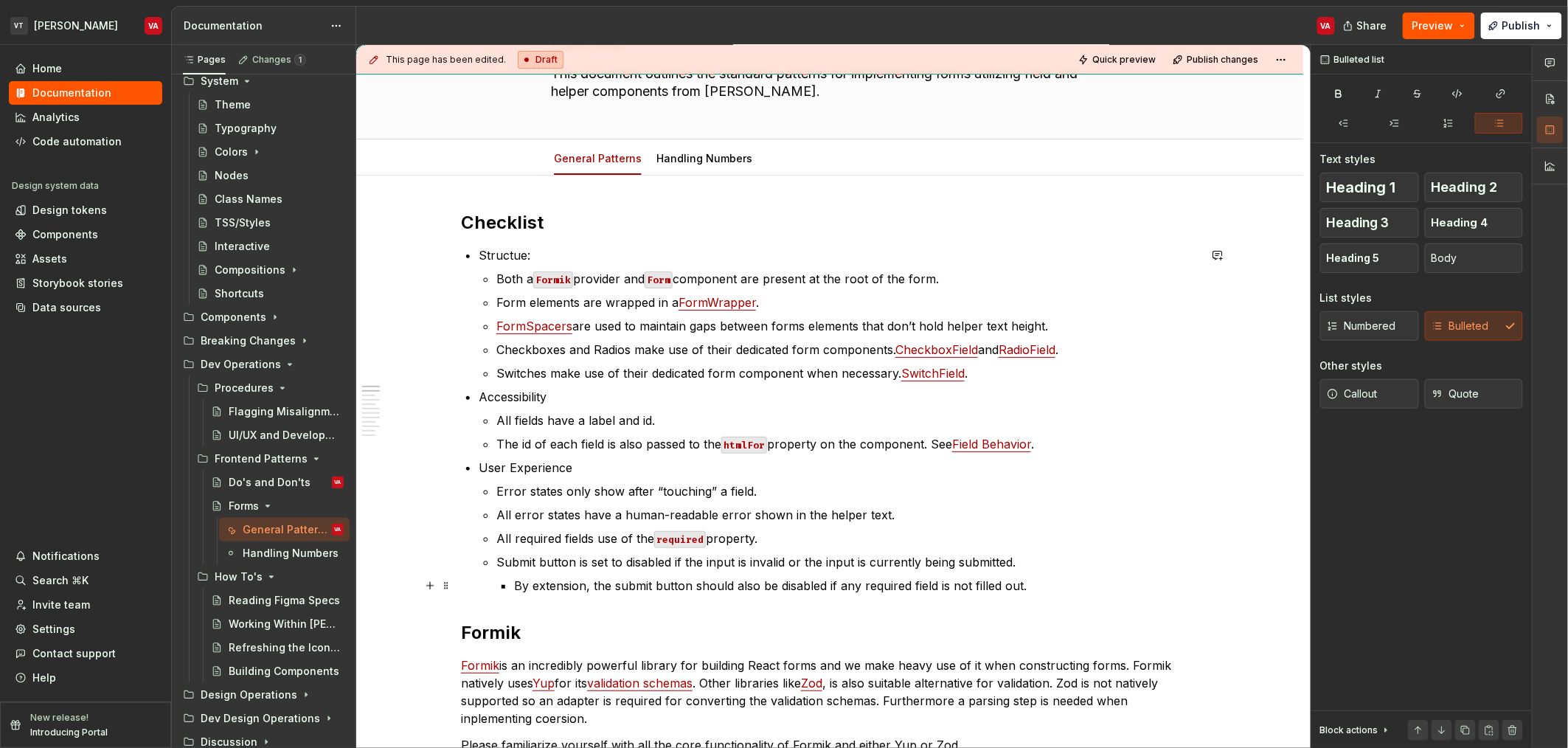
click at [1080, 593] on p "By extension, the submit button should also be disabled if any required field i…" at bounding box center [857, 586] width 685 height 18
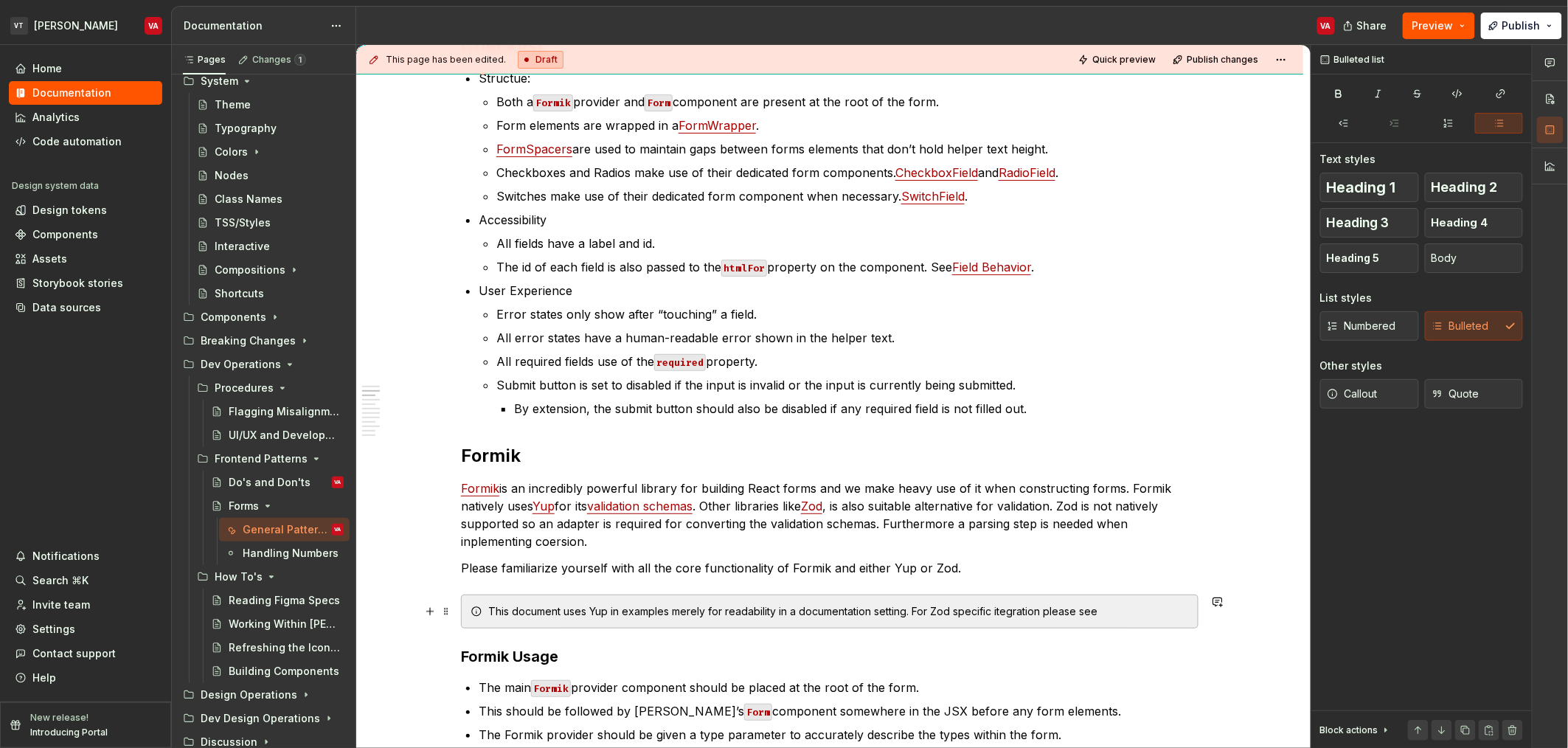
scroll to position [270, 0]
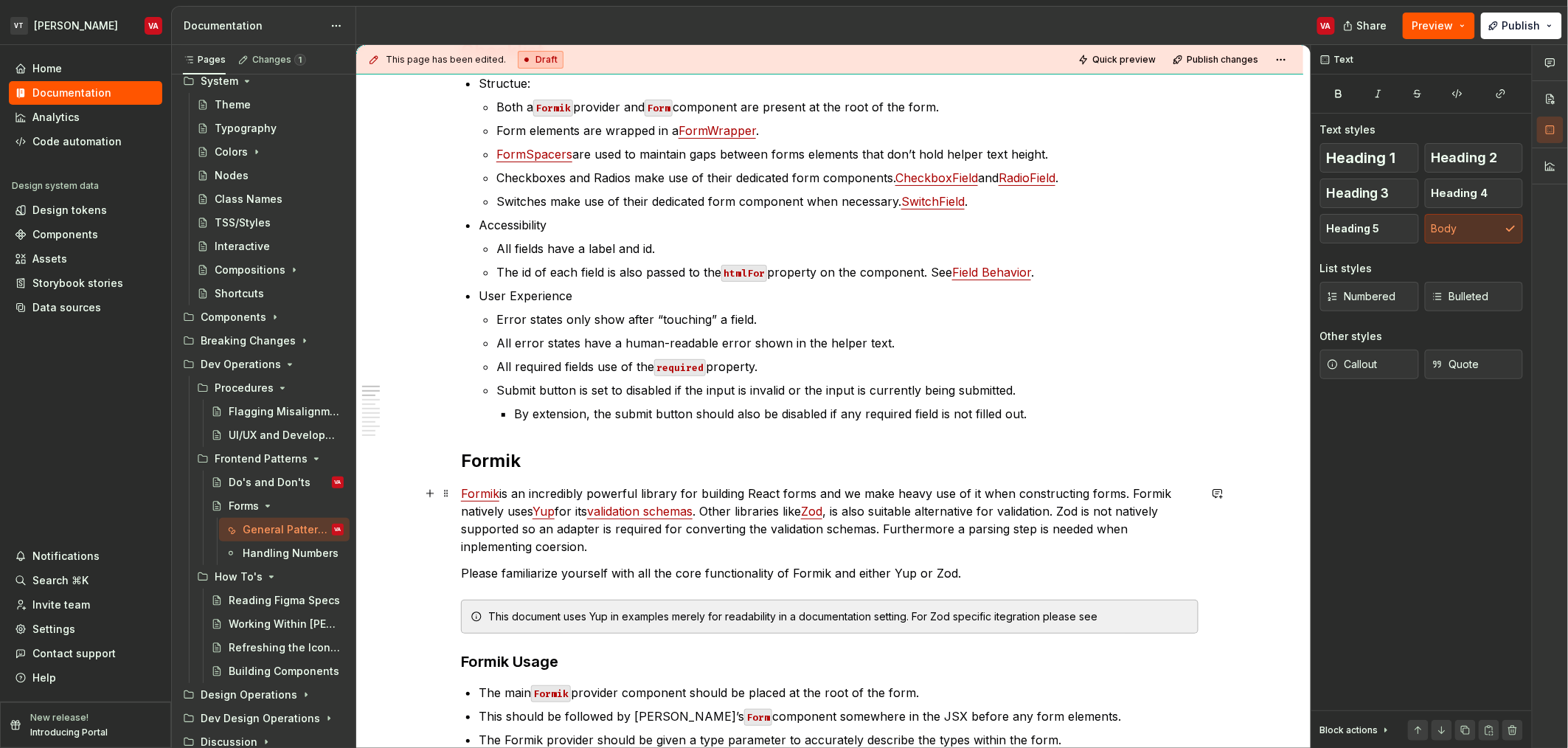
click at [1154, 532] on p "Formik is an incredibly powerful library for building React forms and we make h…" at bounding box center [829, 519] width 738 height 70
click at [484, 544] on p "Formik is an incredibly powerful library for building React forms and we make h…" at bounding box center [829, 519] width 738 height 70
click at [810, 575] on p "Please familiarize yourself with all the core functionality of Formik and eithe…" at bounding box center [829, 573] width 738 height 18
click at [866, 576] on p "Please familiarize yourself with all the core functionality of Formik and eithe…" at bounding box center [829, 573] width 738 height 18
click at [897, 573] on p "Please familiarize yourself with all the core functionality of Formik and eithe…" at bounding box center [829, 573] width 738 height 18
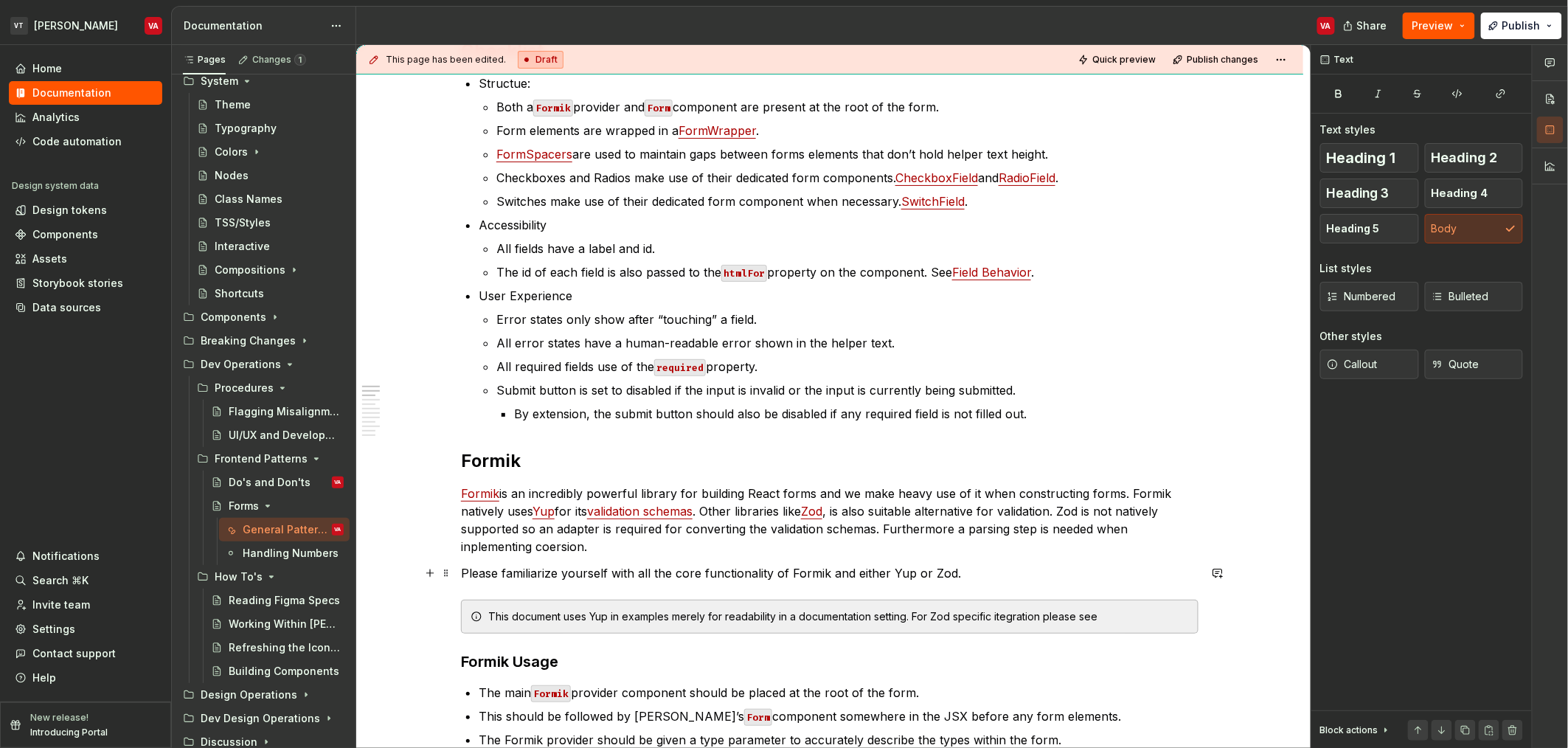
click at [947, 574] on p "Please familiarize yourself with all the core functionality of Formik and eithe…" at bounding box center [829, 573] width 738 height 18
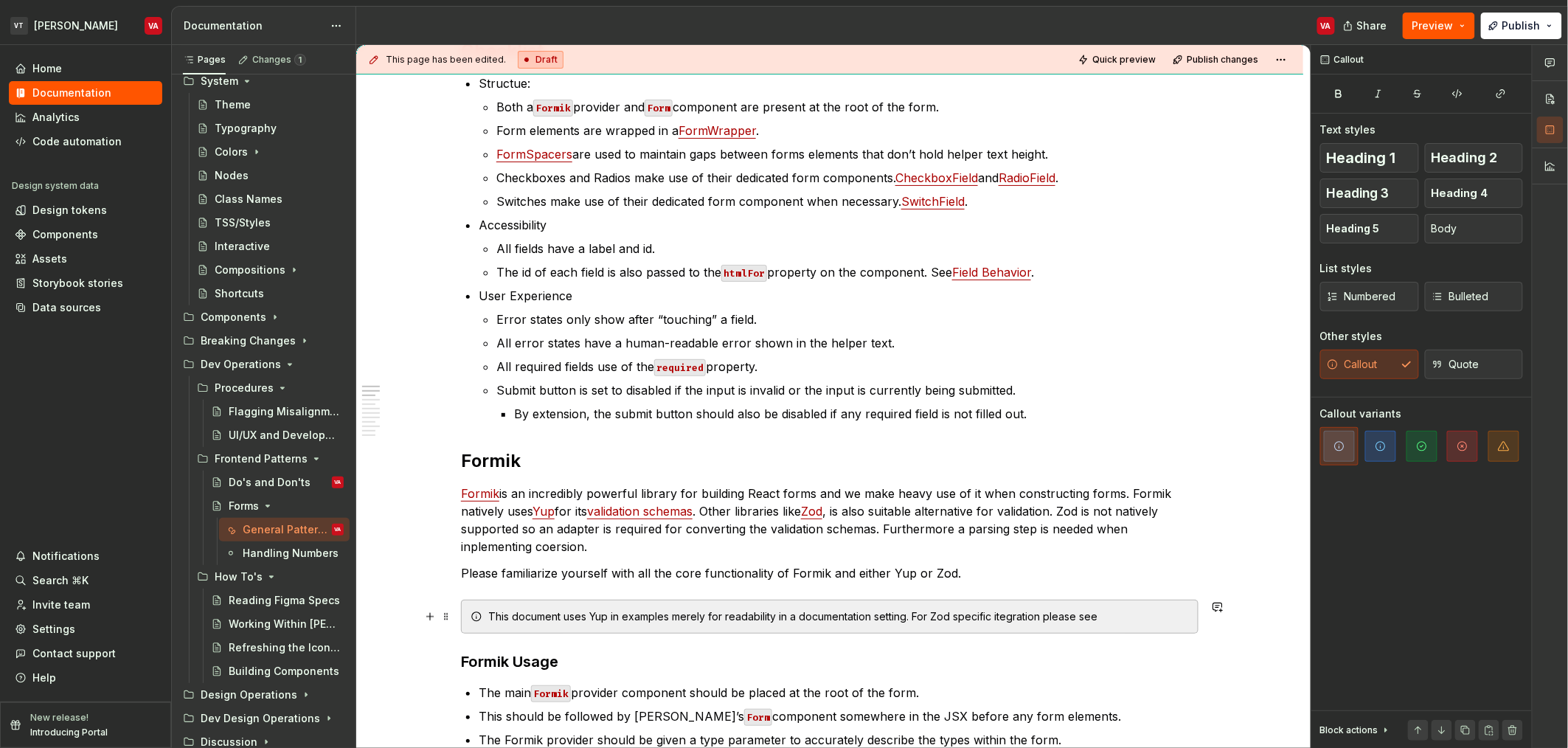
click at [1119, 619] on div "This document uses Yup in examples merely for readability in a documentation se…" at bounding box center [838, 616] width 700 height 15
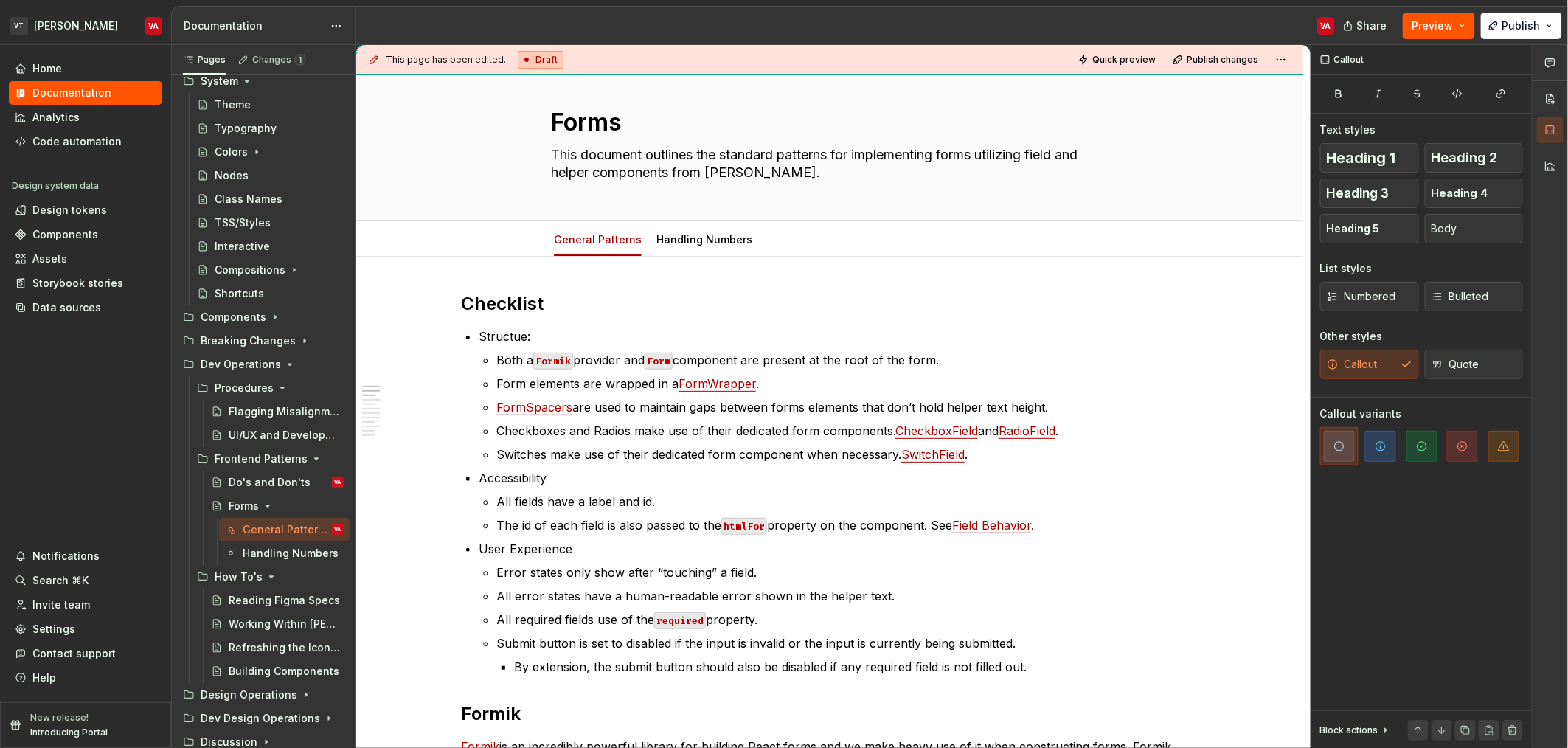
scroll to position [0, 0]
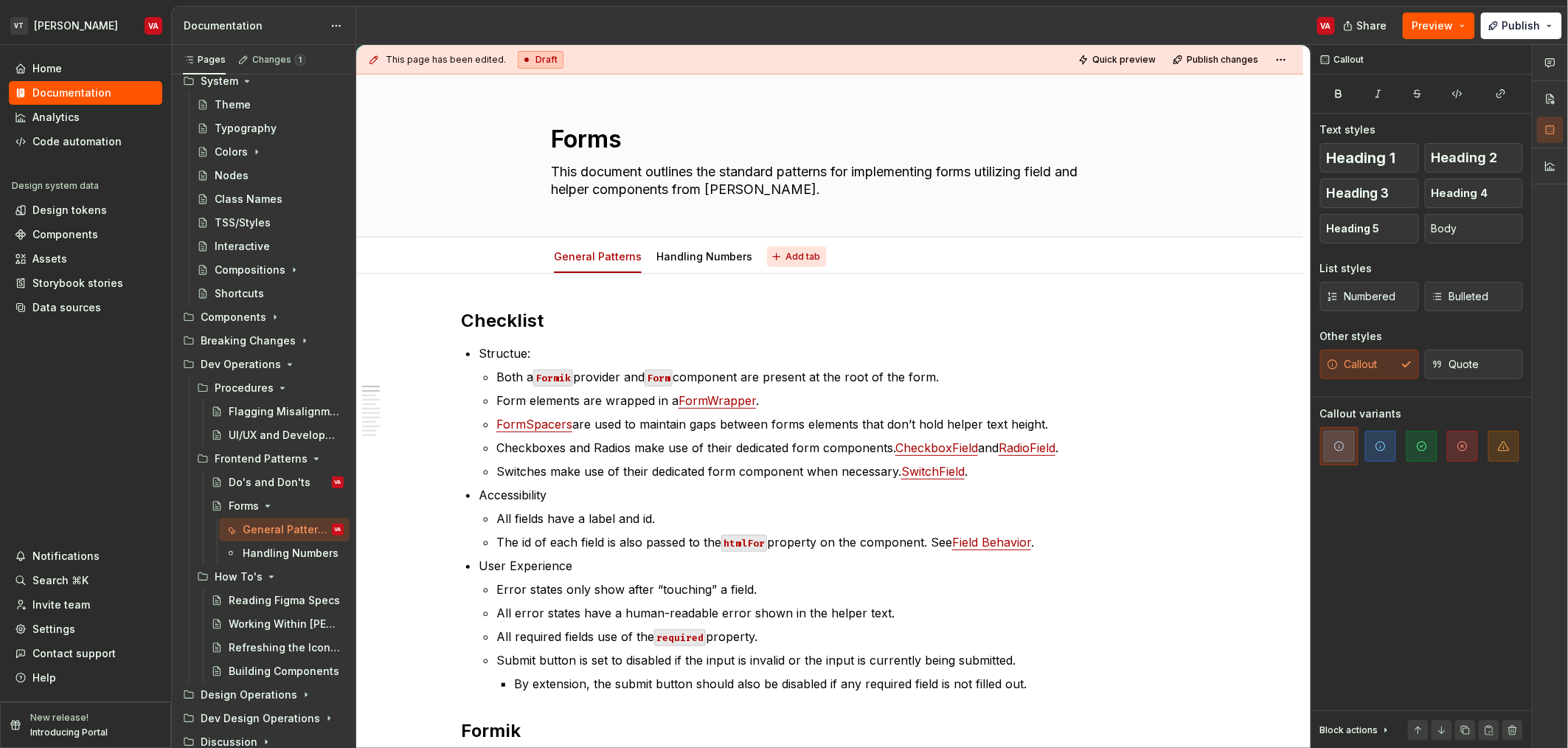
click at [785, 256] on span "Add tab" at bounding box center [802, 256] width 34 height 12
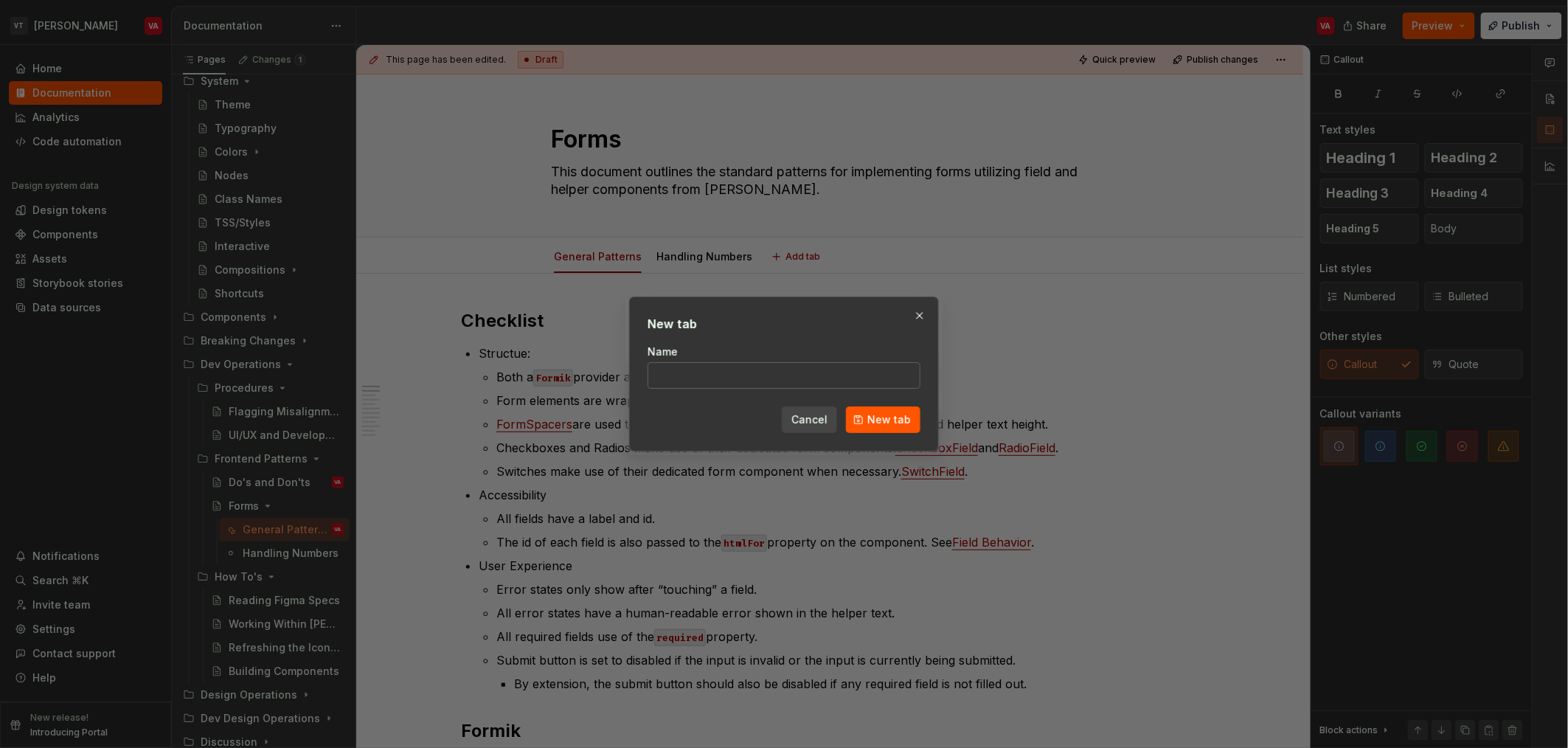
type textarea "*"
click at [710, 375] on input "Name" at bounding box center [784, 374] width 273 height 26
type input "Validation"
click button "New tab" at bounding box center [883, 419] width 74 height 26
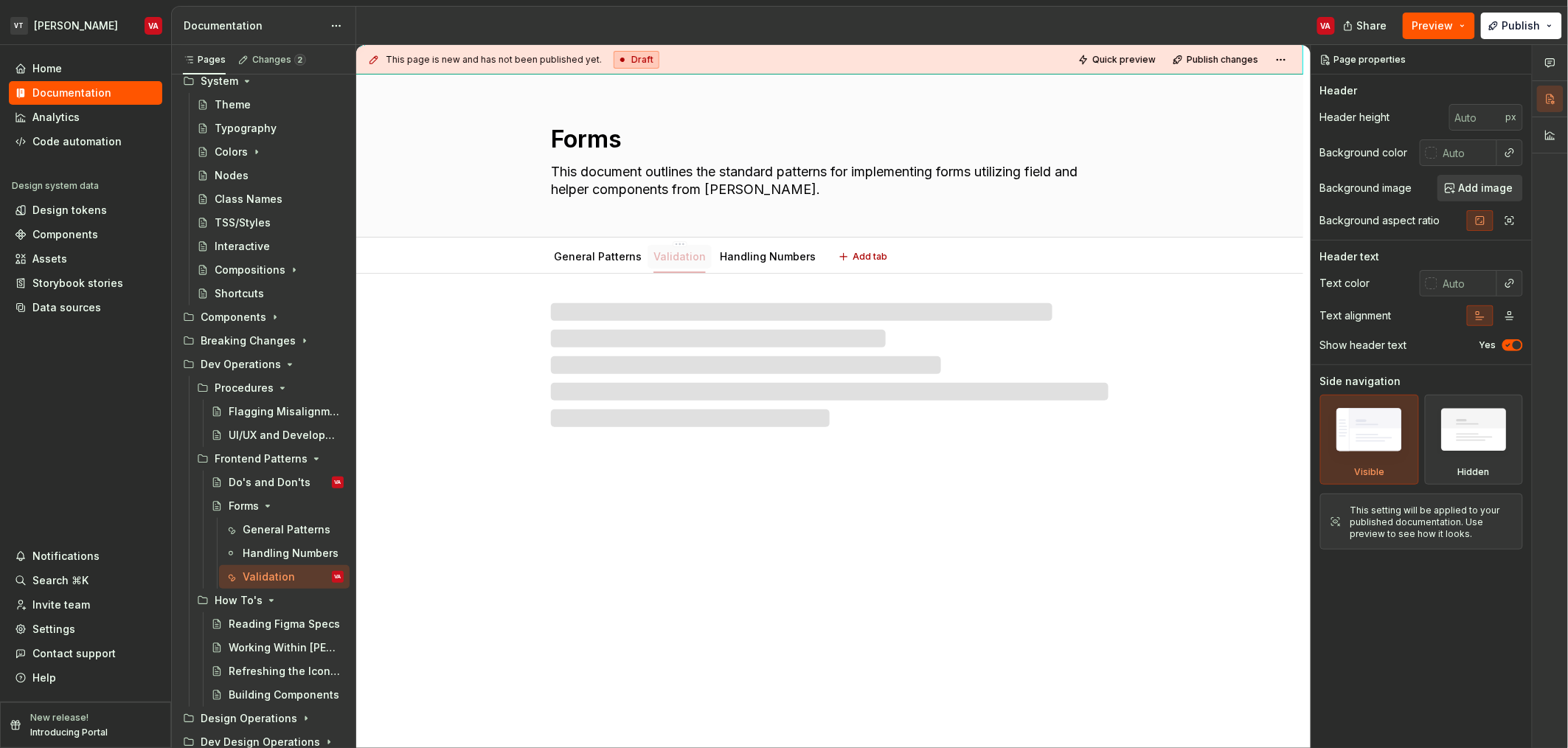
drag, startPoint x: 774, startPoint y: 258, endPoint x: 659, endPoint y: 259, distance: 115.0
click at [590, 259] on link "General Patterns" at bounding box center [598, 256] width 88 height 13
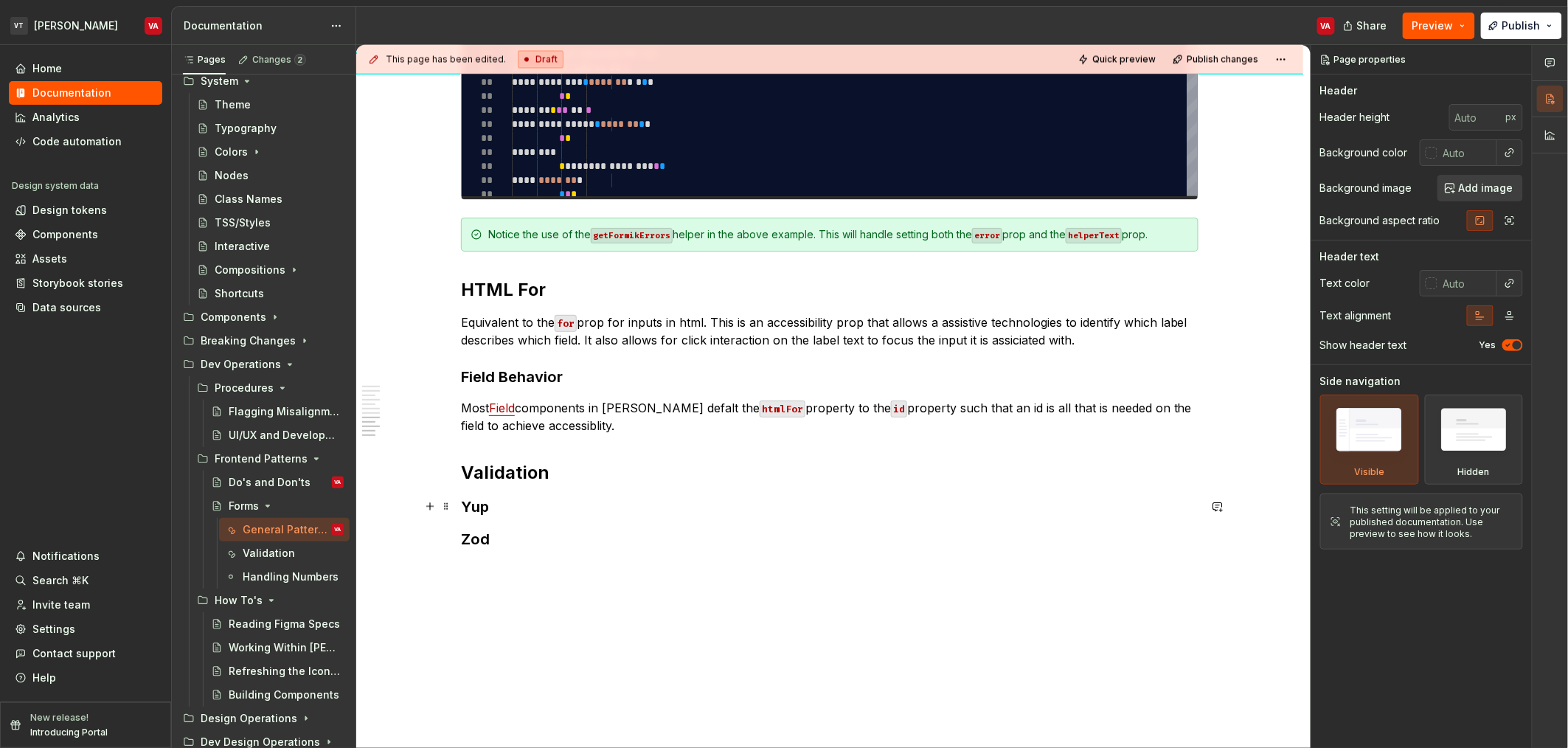
scroll to position [3547, 0]
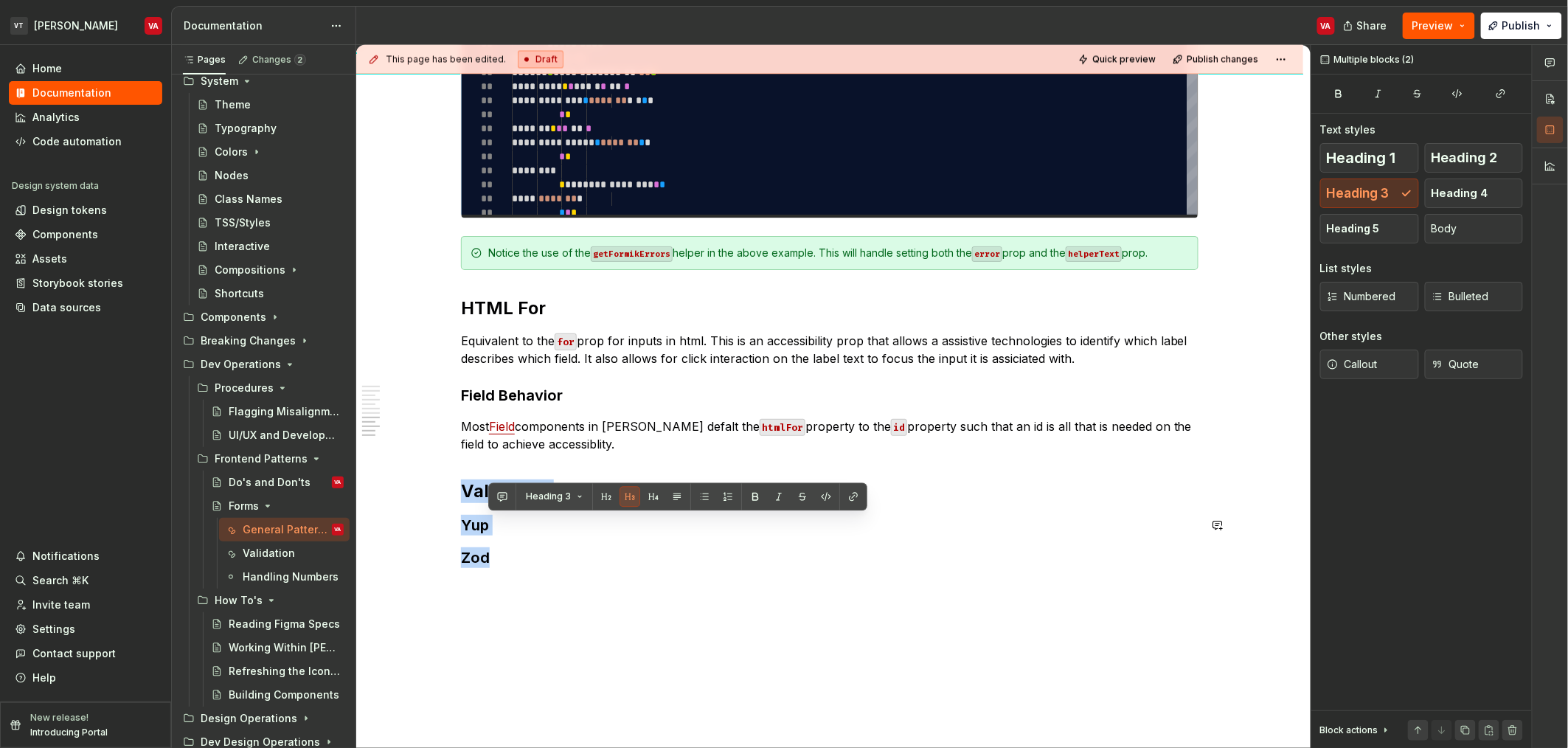
type textarea "*"
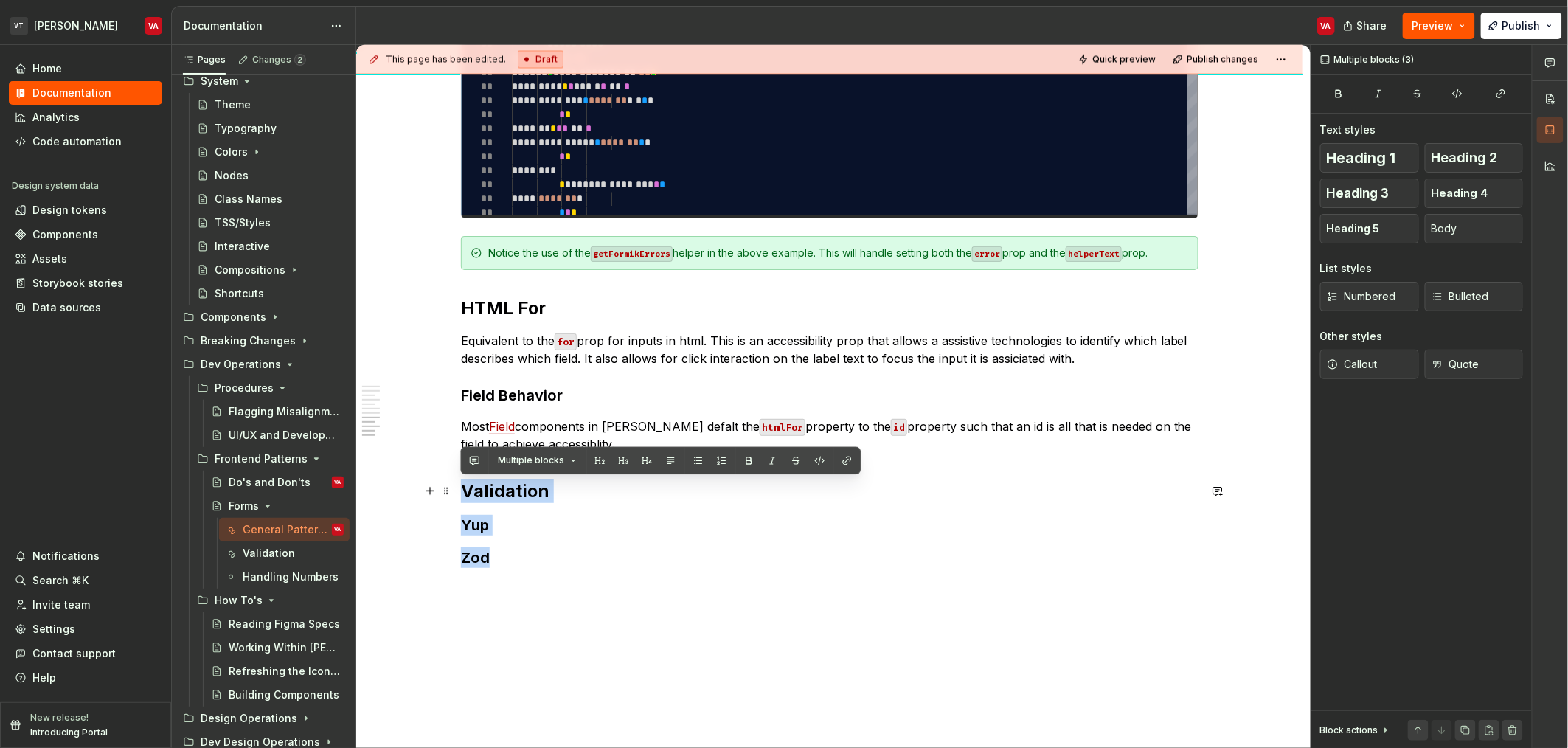
drag, startPoint x: 530, startPoint y: 548, endPoint x: 462, endPoint y: 487, distance: 91.4
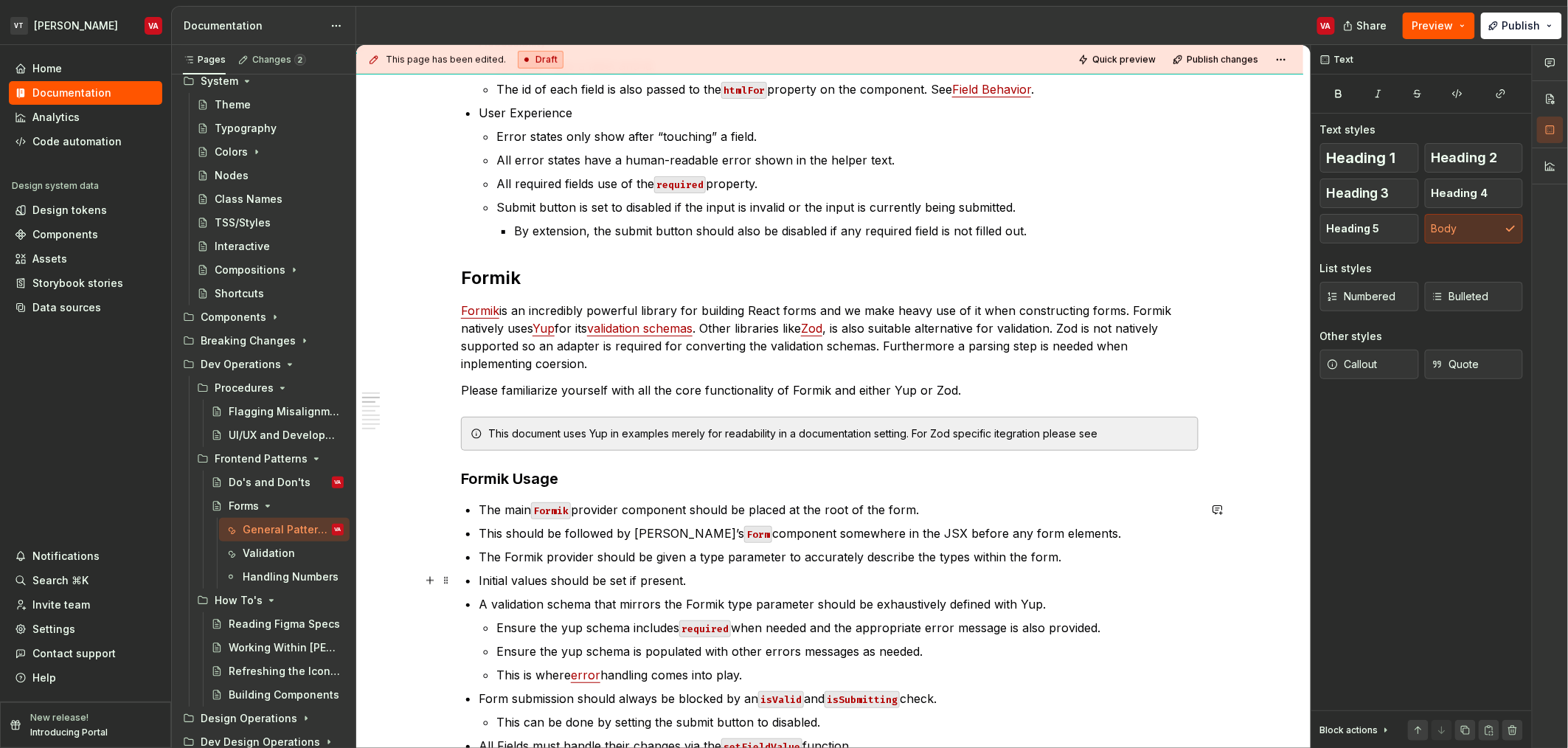
scroll to position [286, 0]
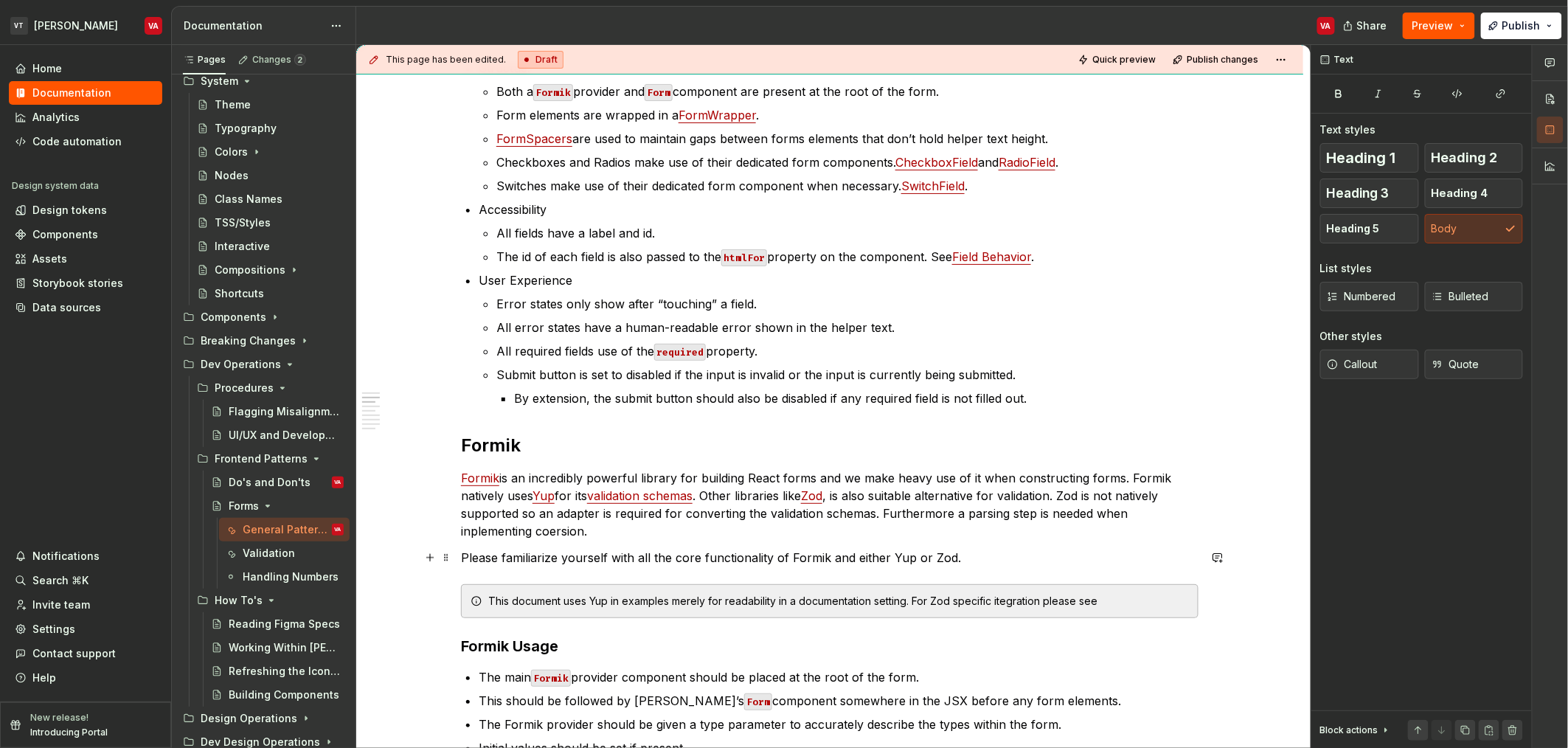
click at [987, 565] on p "Please familiarize yourself with all the core functionality of Formik and eithe…" at bounding box center [829, 557] width 738 height 18
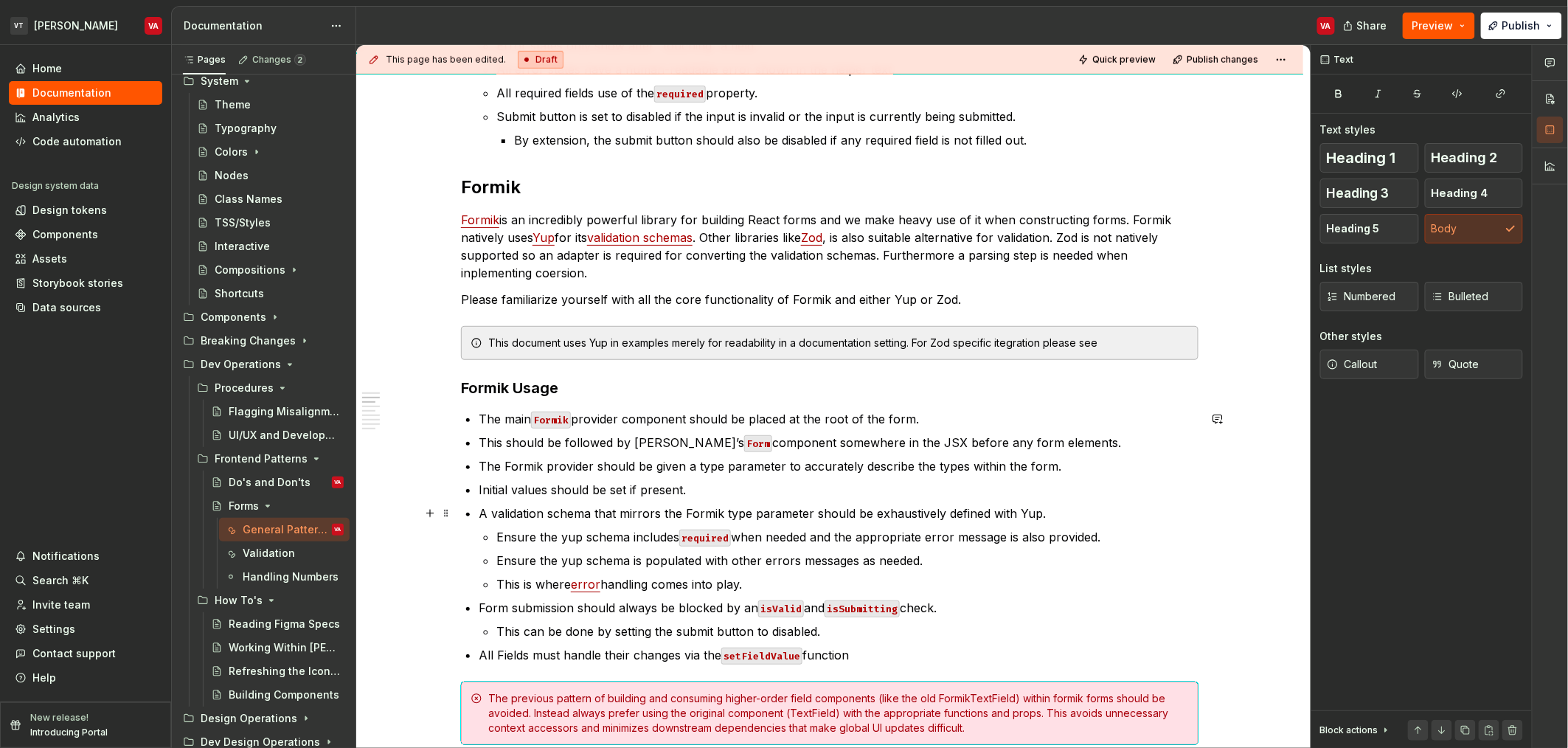
click at [553, 519] on p "A validation schema that mirrors the Formik type parameter should be exhaustive…" at bounding box center [838, 513] width 720 height 18
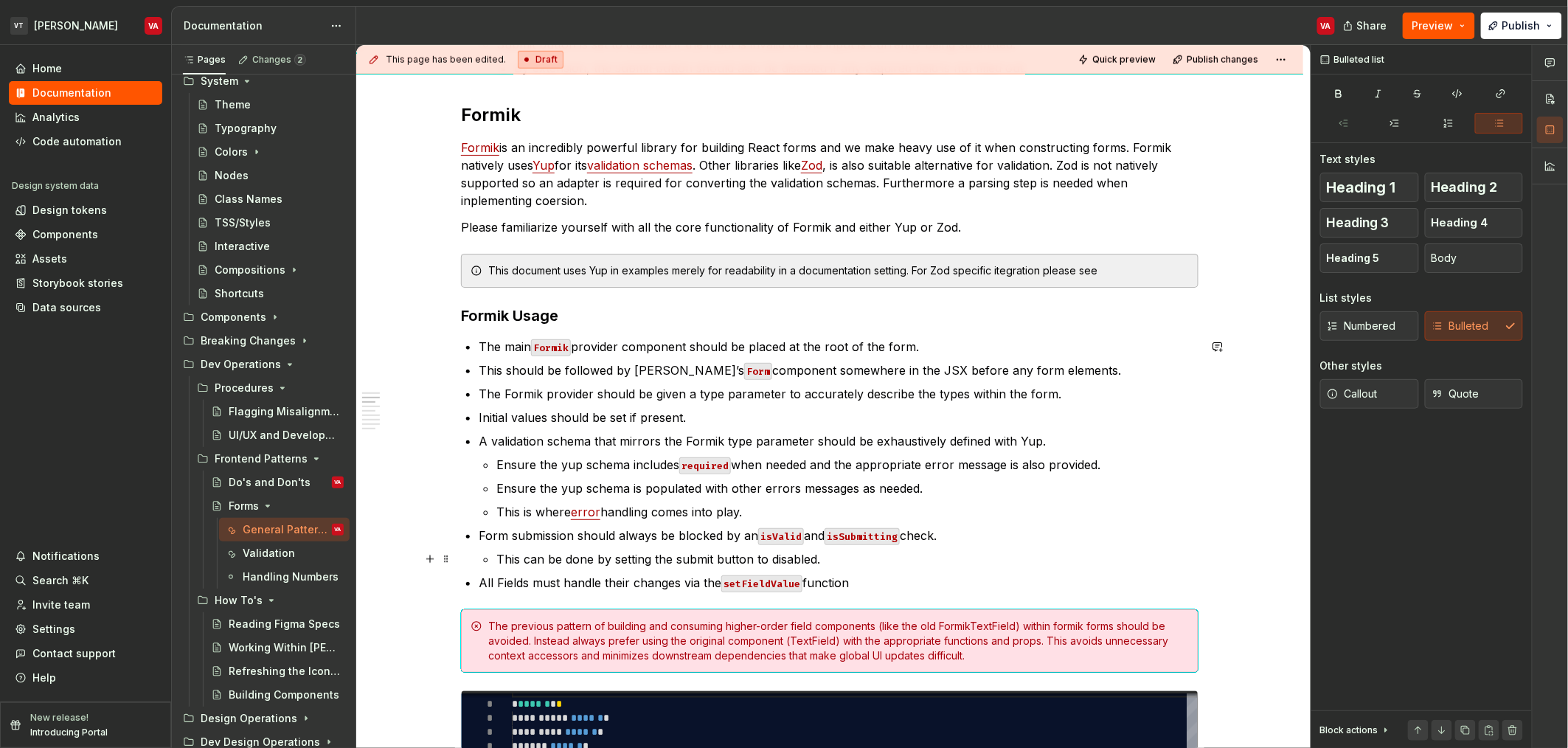
scroll to position [617, 0]
click at [618, 434] on p "A validation schema that mirrors the Formik type parameter should be exhaustive…" at bounding box center [838, 439] width 720 height 18
click at [641, 512] on p "This is where error handling comes into play." at bounding box center [848, 510] width 702 height 18
click at [592, 491] on p "Ensure the yup schema is populated with other errors messages as needed." at bounding box center [848, 487] width 702 height 18
click at [577, 481] on p "Ensure the yup schema is populated with other errors messages as needed." at bounding box center [848, 487] width 702 height 18
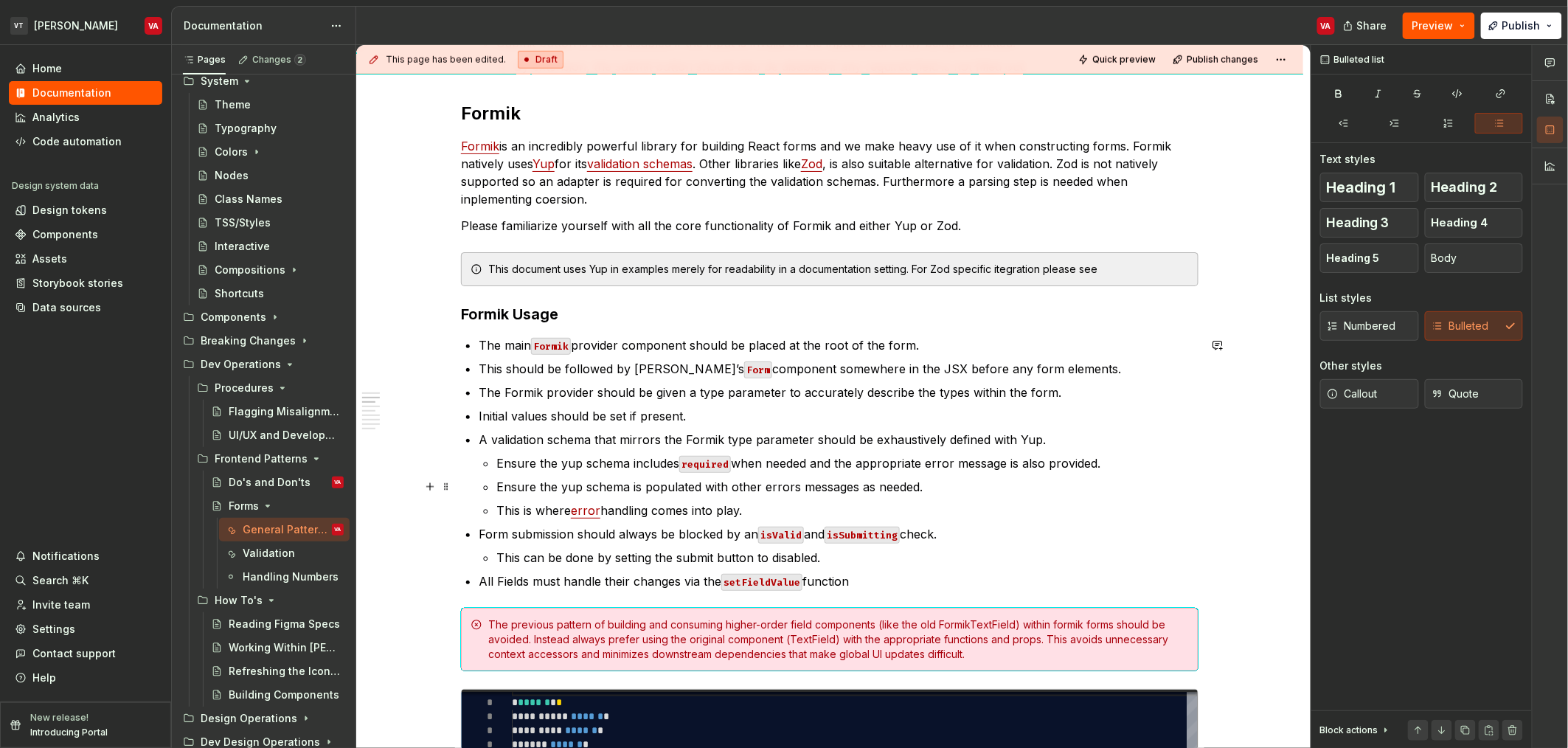
click at [566, 466] on p "Ensure the yup schema includes required when needed and the appropriate error m…" at bounding box center [848, 463] width 702 height 18
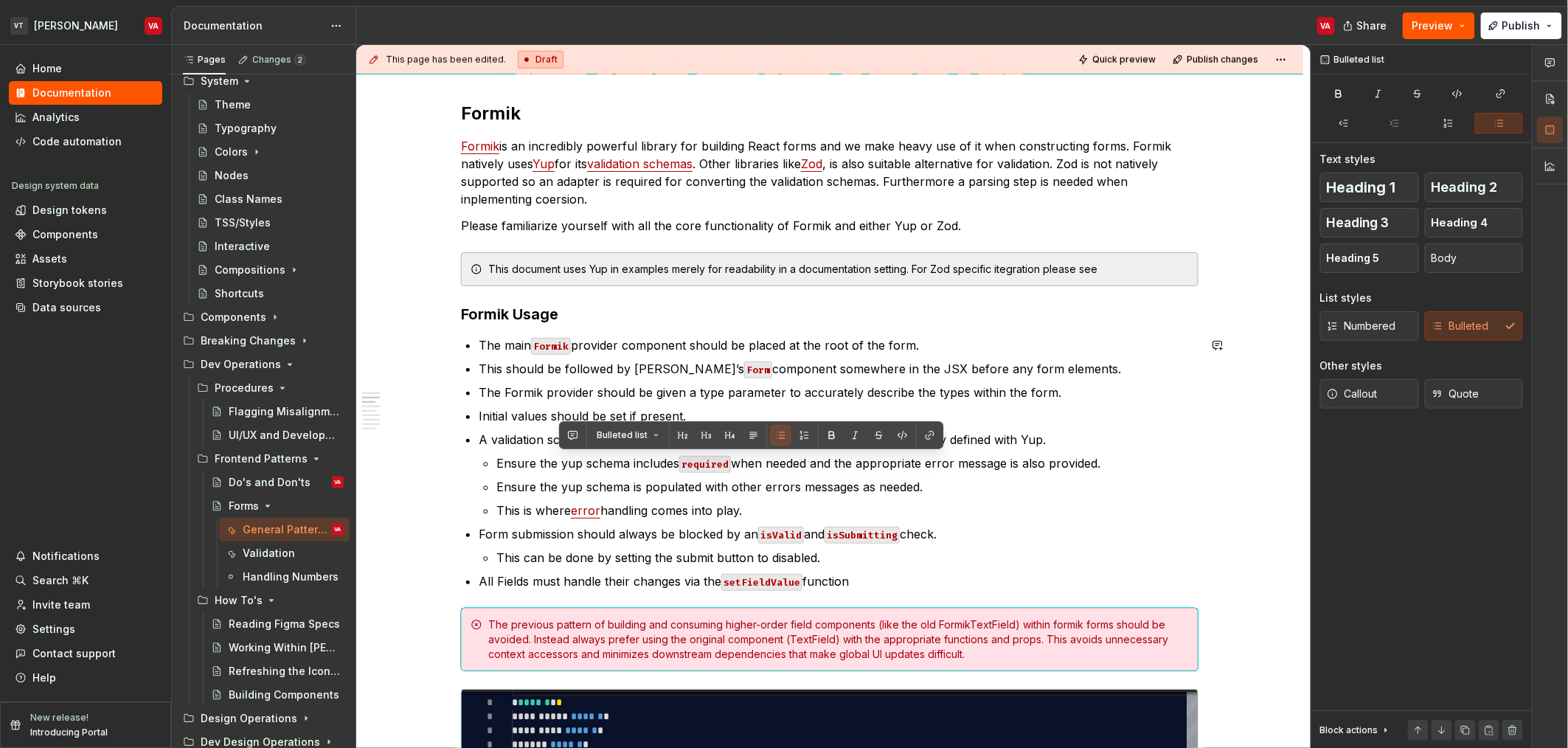
click at [1126, 439] on p "A validation schema that mirrors the Formik type parameter should be exhaustive…" at bounding box center [838, 439] width 720 height 18
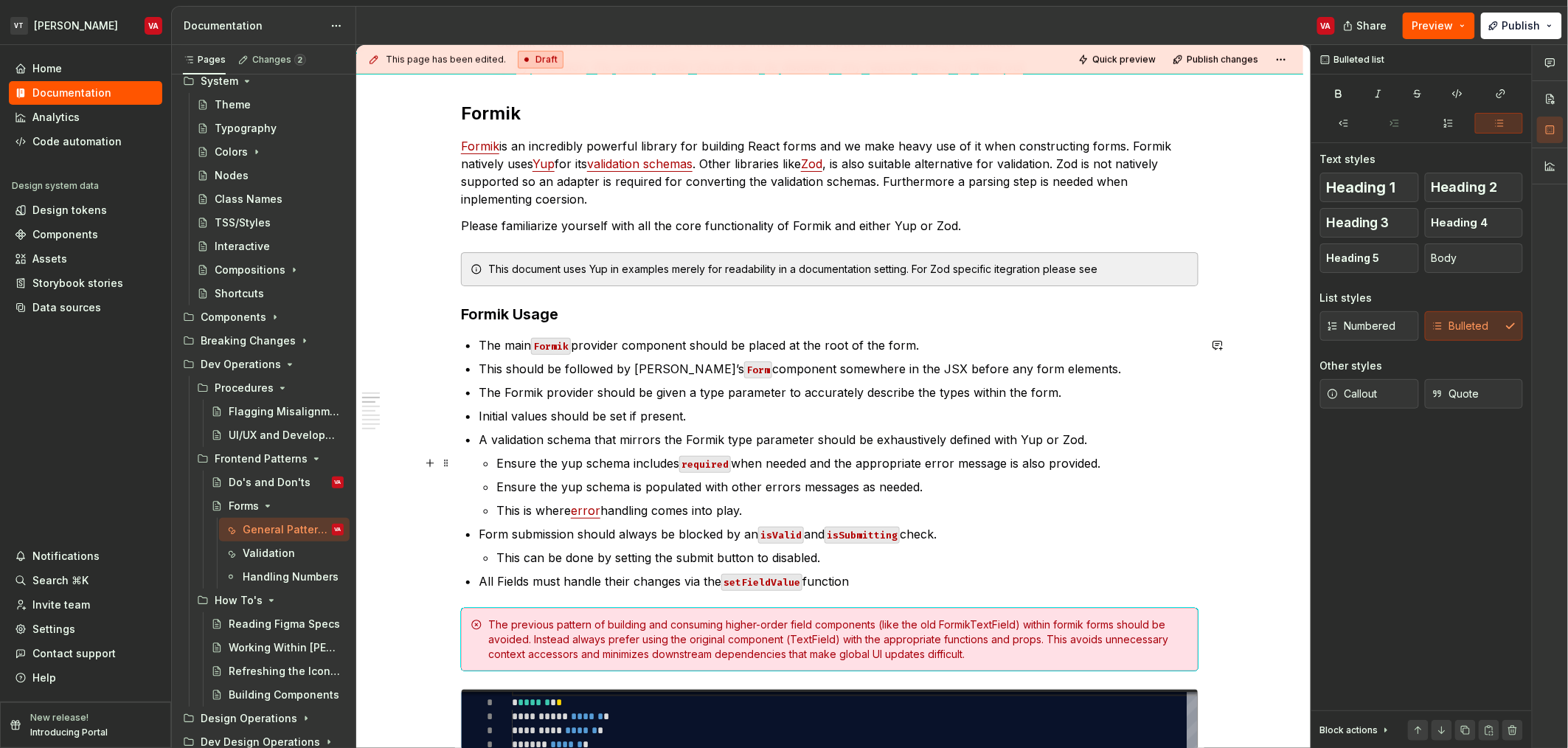
click at [575, 464] on p "Ensure the yup schema includes required when needed and the appropriate error m…" at bounding box center [848, 463] width 702 height 18
click at [604, 473] on ul "Ensure the schema includes required when needed and the appropriate error messa…" at bounding box center [848, 487] width 702 height 65
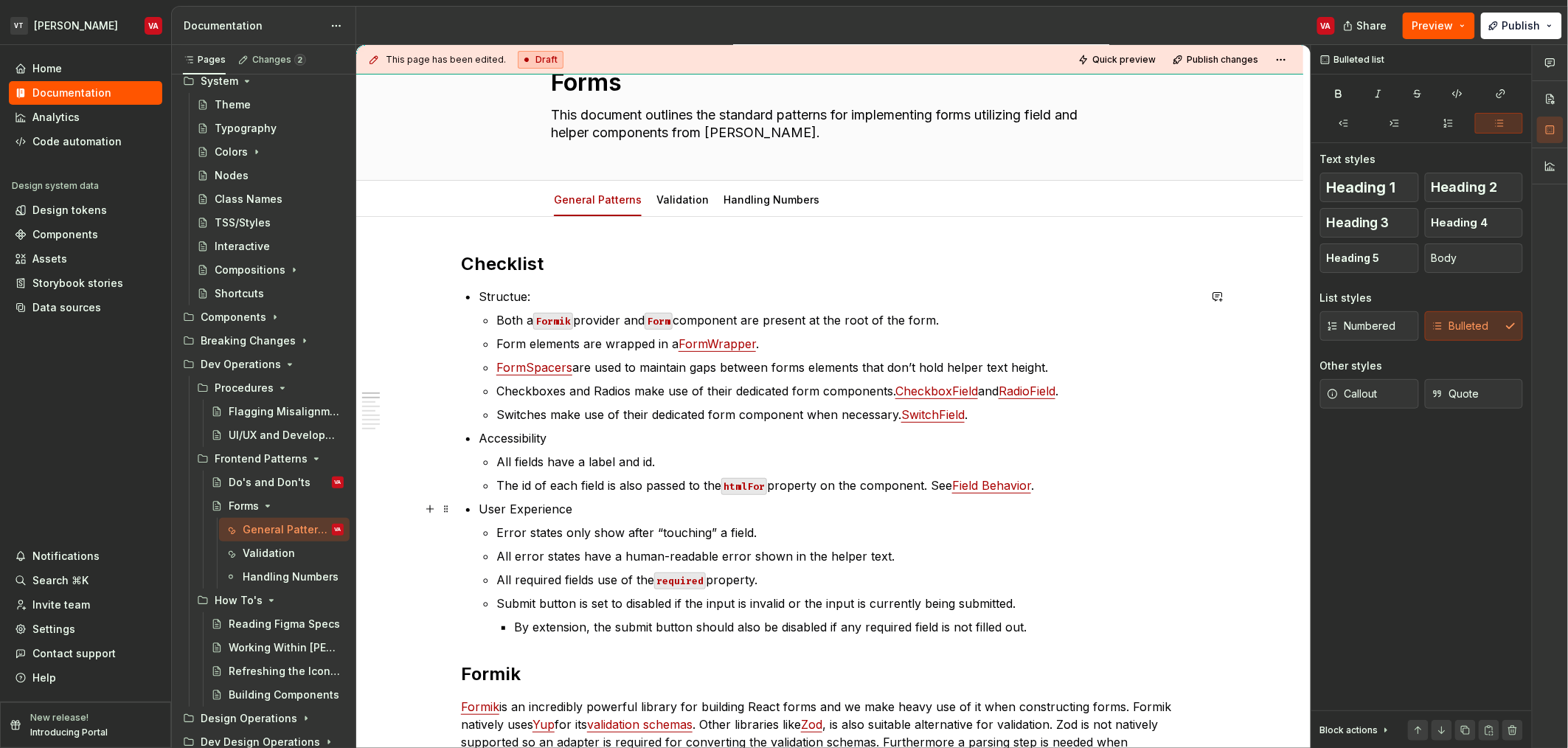
scroll to position [27, 0]
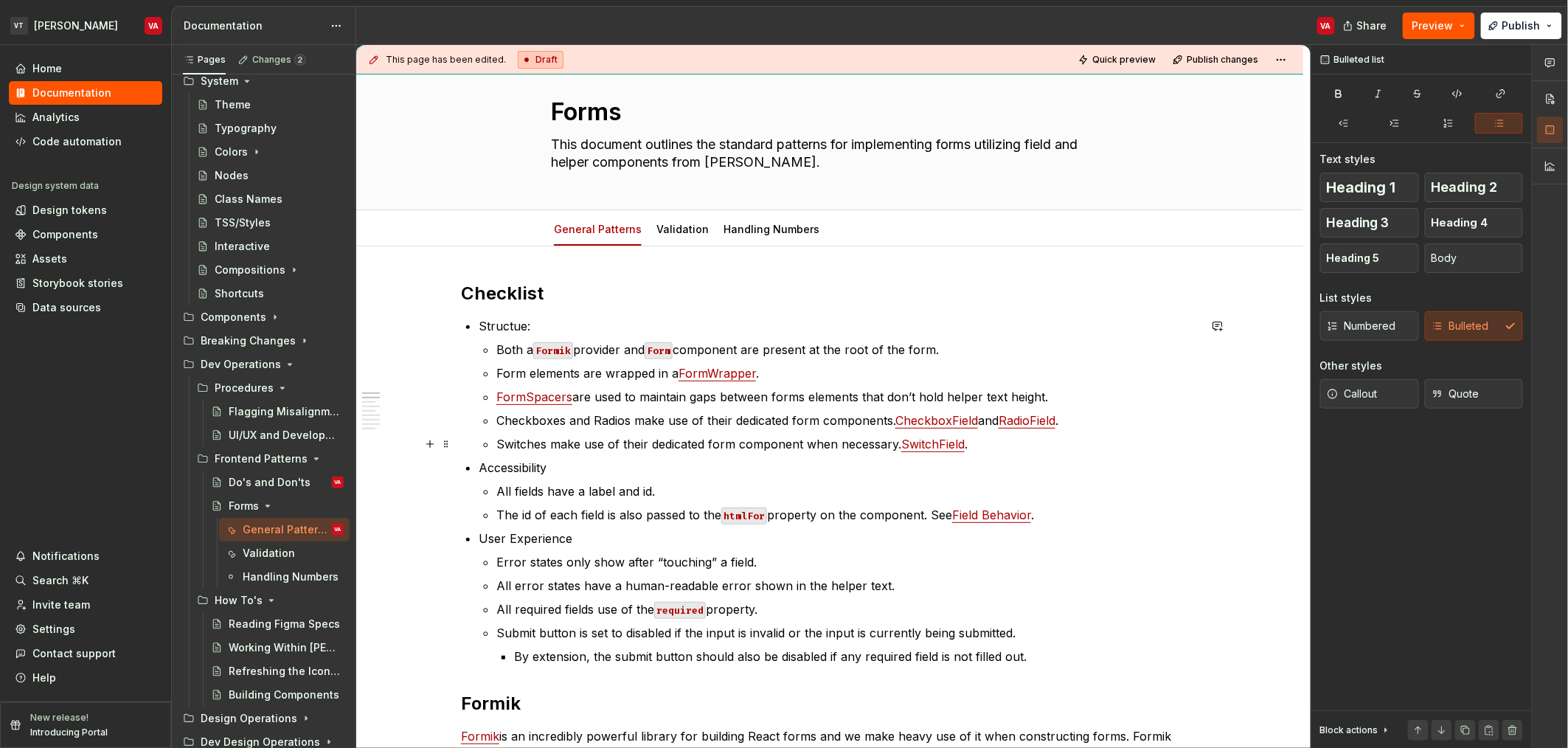
click at [529, 445] on p "Switches make use of their dedicated form component when necessary. SwitchField…" at bounding box center [848, 444] width 702 height 18
click at [981, 448] on p "Switches make use of their dedicated form component when necessary. SwitchField…" at bounding box center [848, 444] width 702 height 18
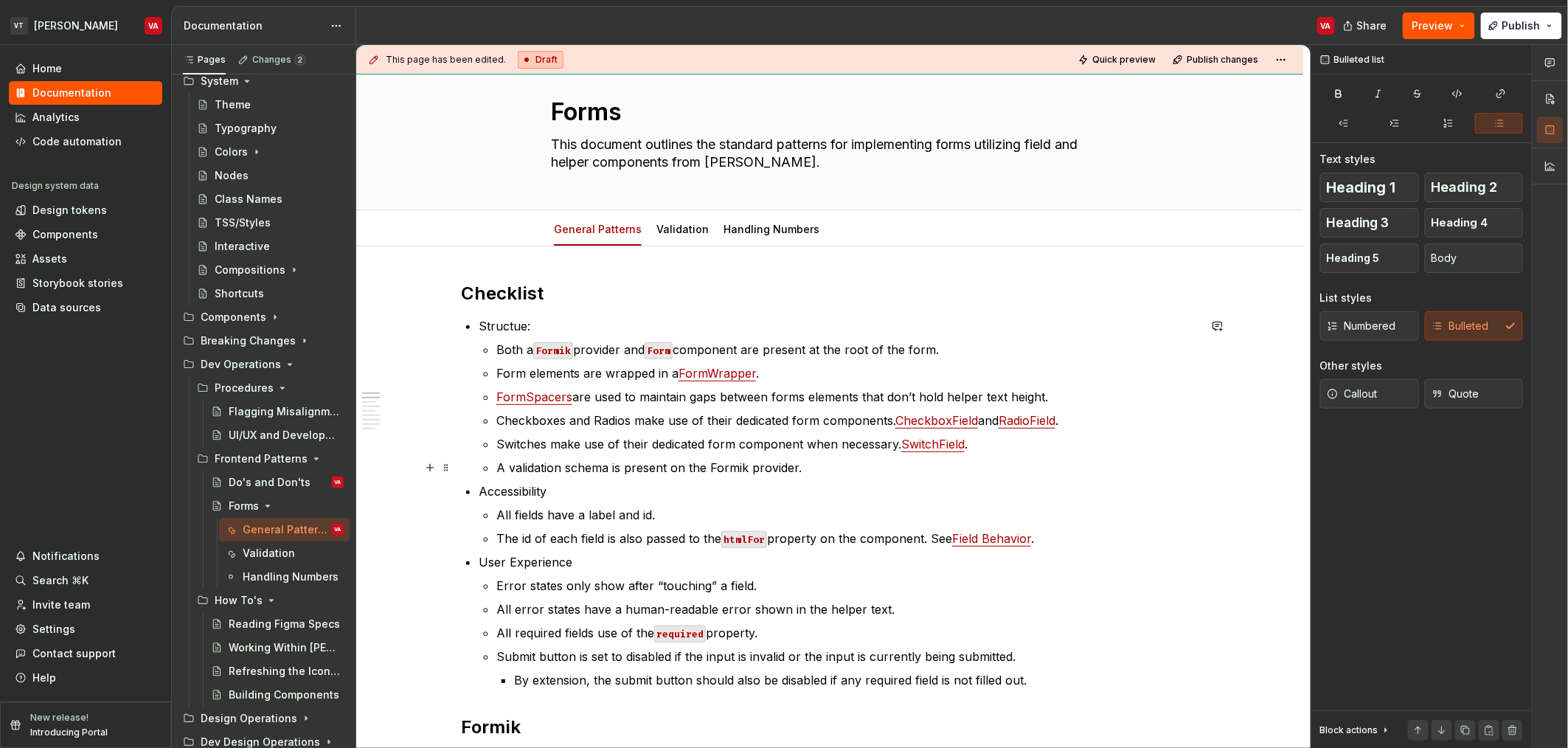
click at [507, 465] on p "A validation schema is present on the Formik provider." at bounding box center [848, 467] width 702 height 18
click at [566, 469] on p "An appropriate validation schema is present on the Formik provider." at bounding box center [848, 467] width 702 height 18
click at [566, 466] on p "An appropriate validation schema is present on the Formik provider." at bounding box center [848, 467] width 702 height 18
click at [555, 463] on p "An appropriate validation schema is present on the Formik provider." at bounding box center [848, 467] width 702 height 18
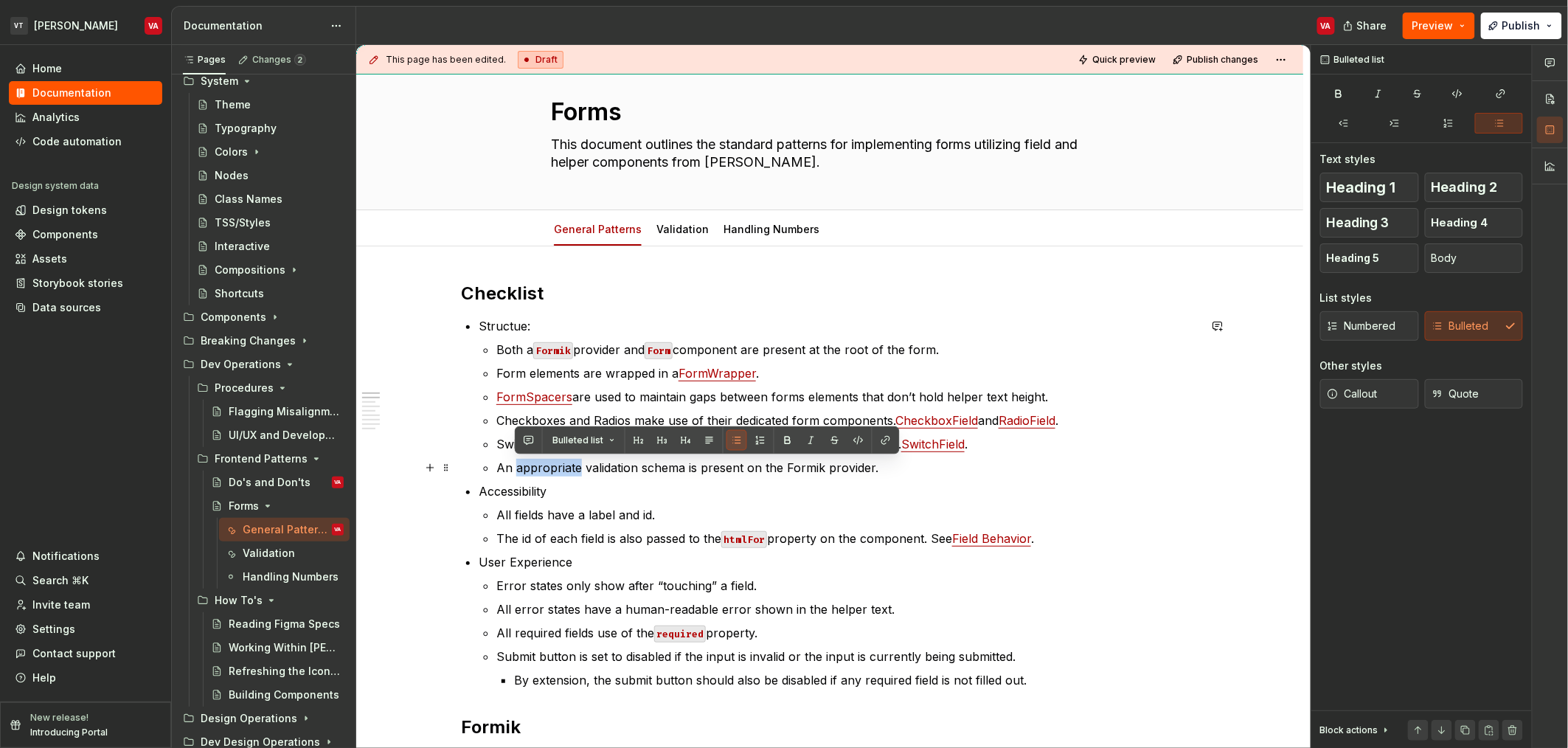
click at [555, 463] on p "An appropriate validation schema is present on the Formik provider." at bounding box center [848, 467] width 702 height 18
copy p "appropriate"
click at [670, 521] on p "All fields have a label and id." at bounding box center [848, 514] width 702 height 18
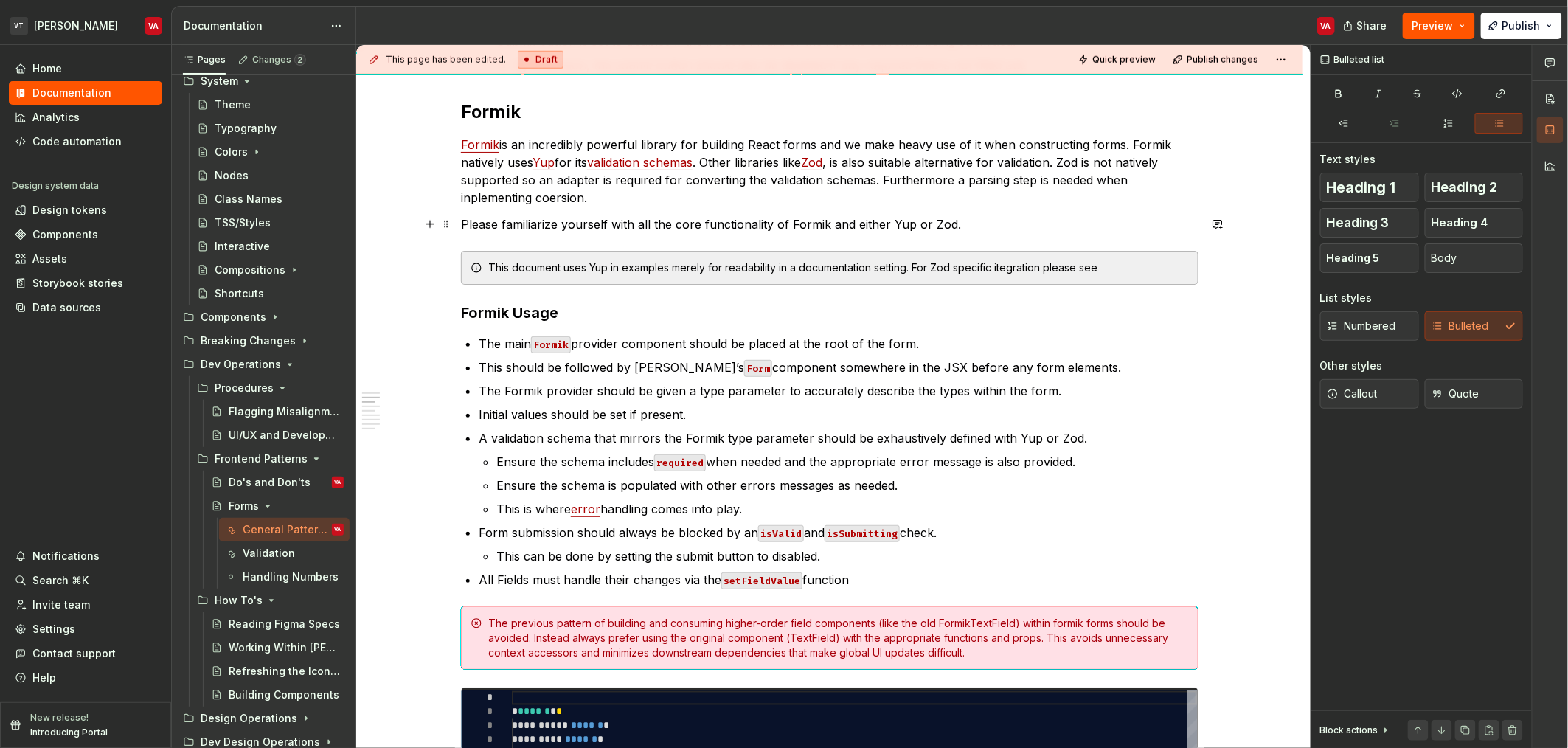
scroll to position [679, 0]
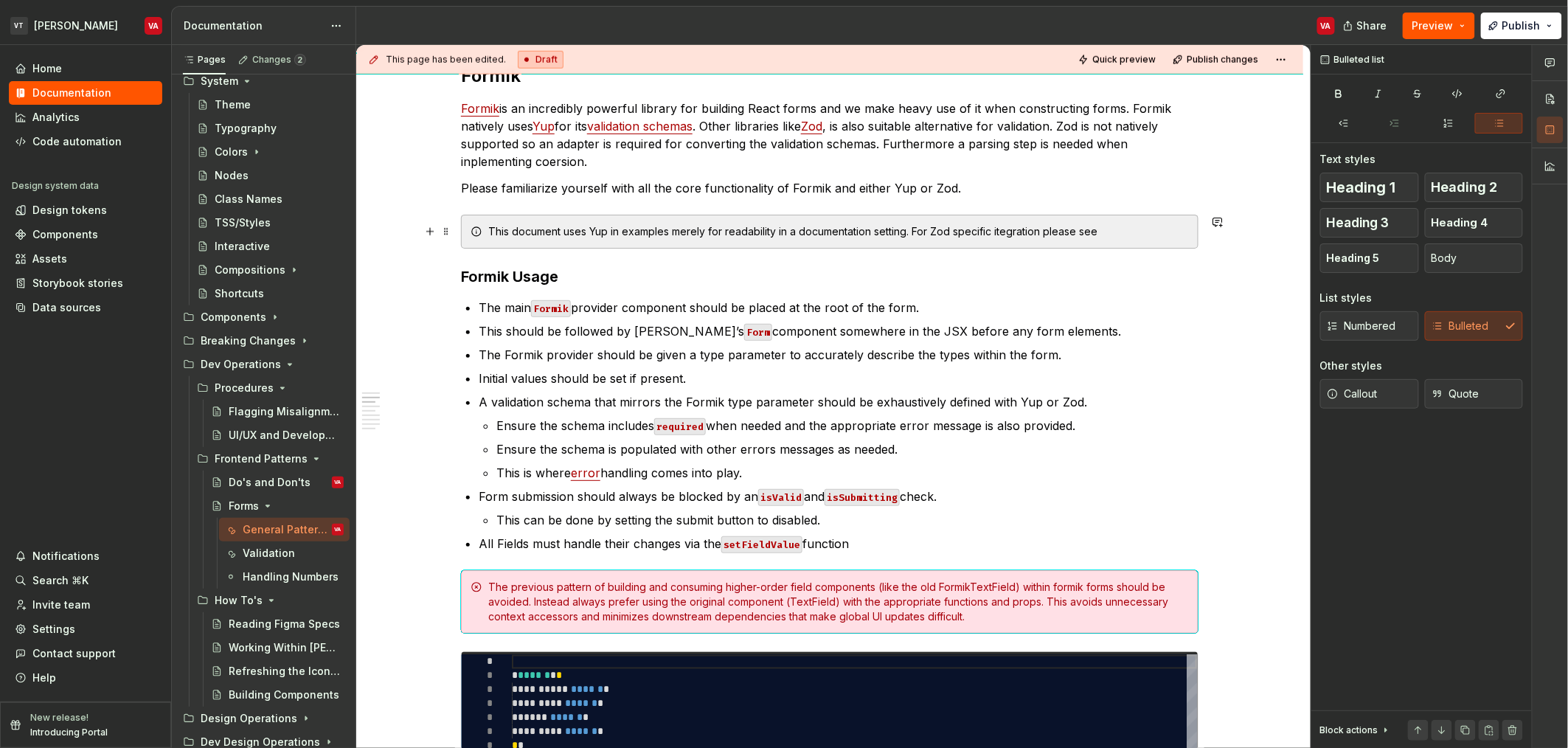
click at [571, 232] on div "This document uses Yup in examples merely for readability in a documentation se…" at bounding box center [838, 231] width 700 height 15
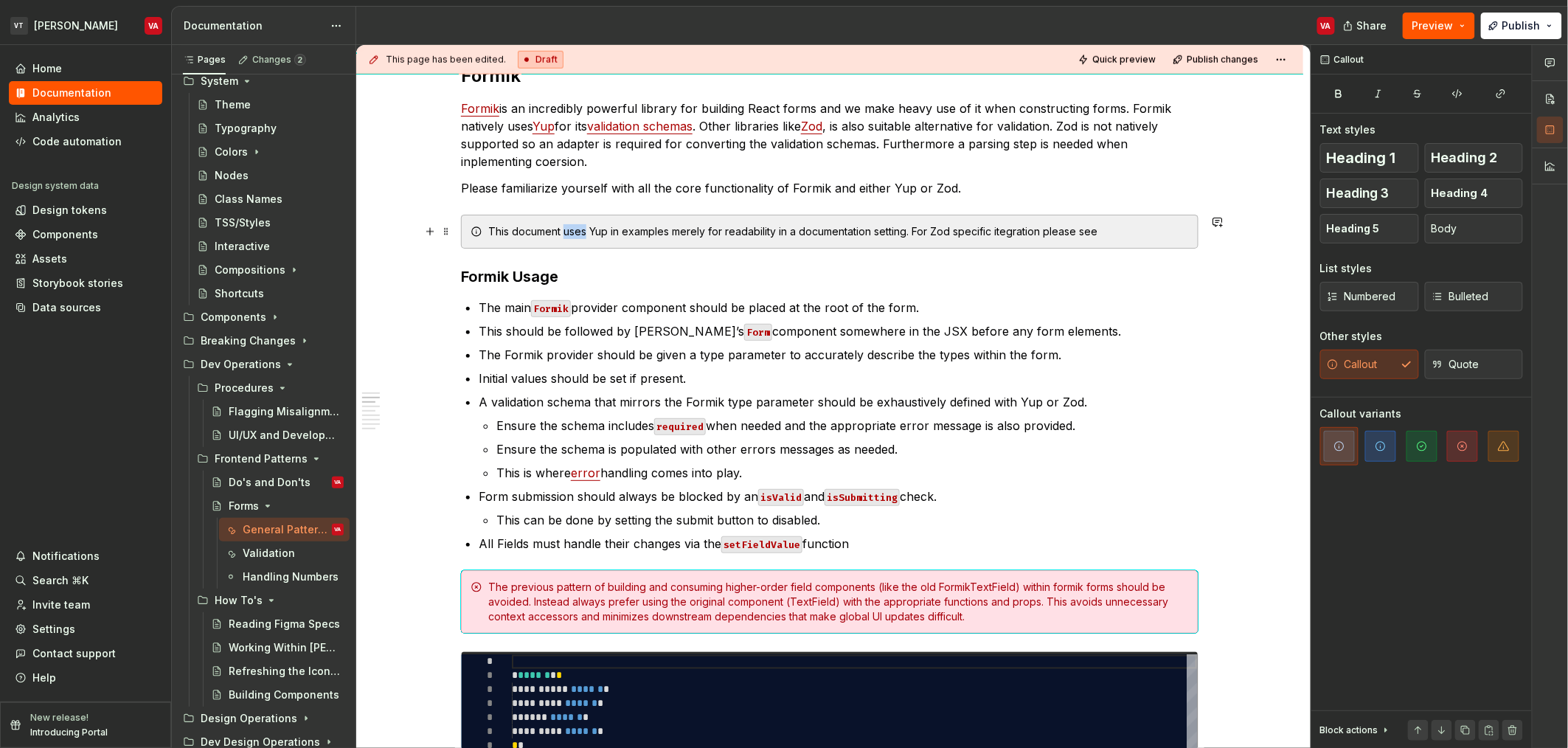
click at [571, 232] on div "This document uses Yup in examples merely for readability in a documentation se…" at bounding box center [838, 231] width 700 height 15
click at [947, 229] on div "This document favors Yup in examples merely for readability in a documentation …" at bounding box center [838, 231] width 700 height 15
click at [1155, 226] on div "This document favors Yup in examples merely for readability in a documentation …" at bounding box center [838, 231] width 700 height 15
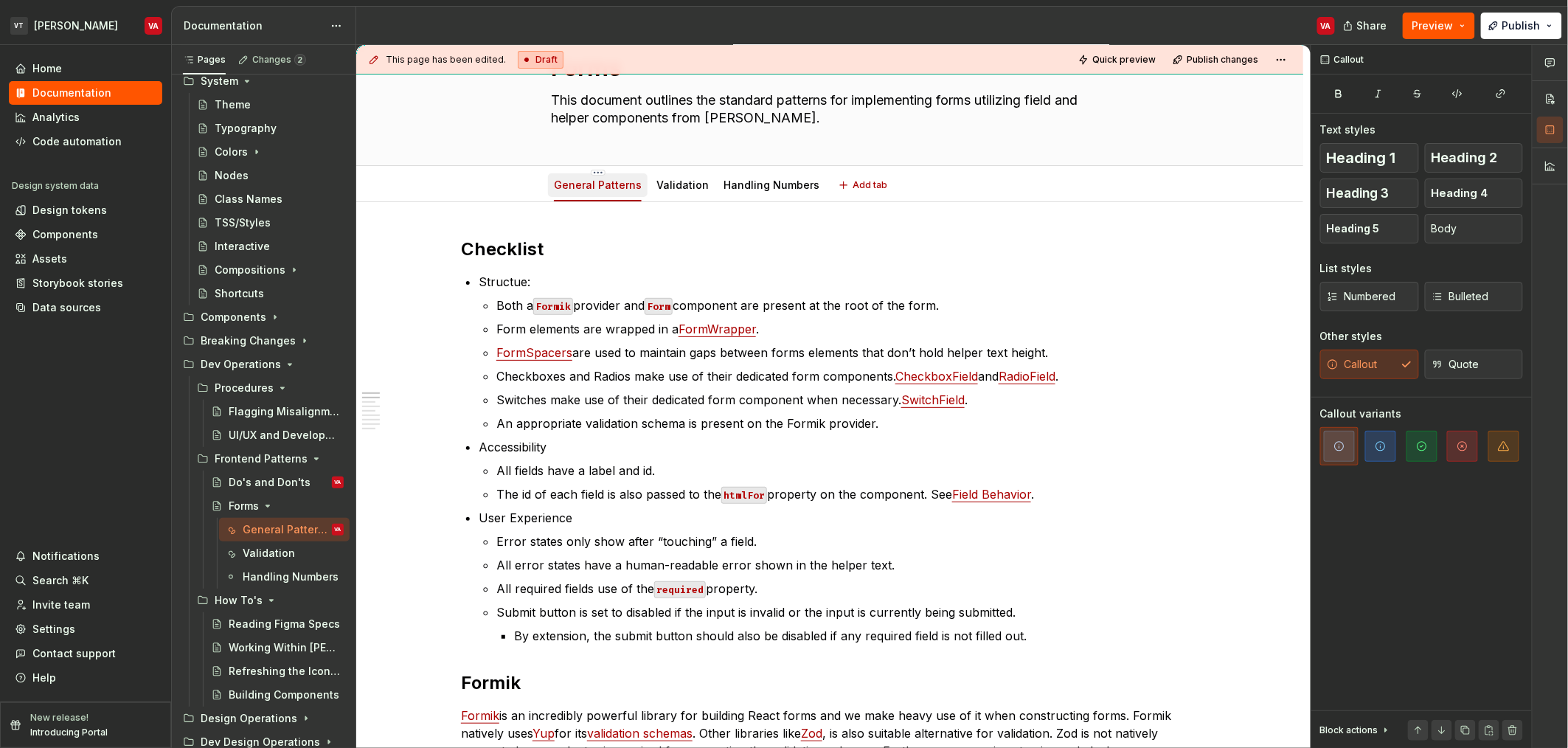
scroll to position [0, 0]
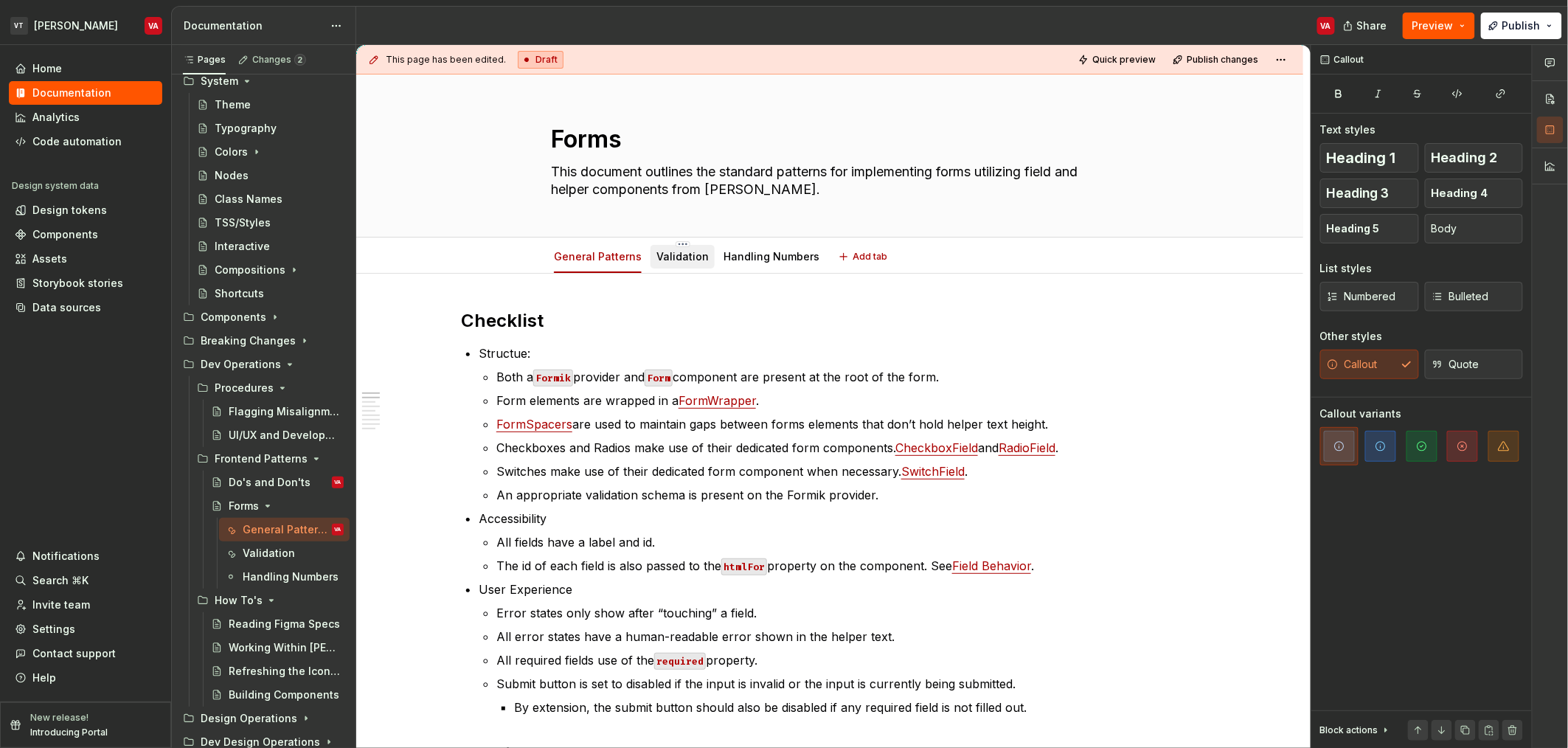
click at [666, 259] on link "Validation" at bounding box center [683, 256] width 53 height 13
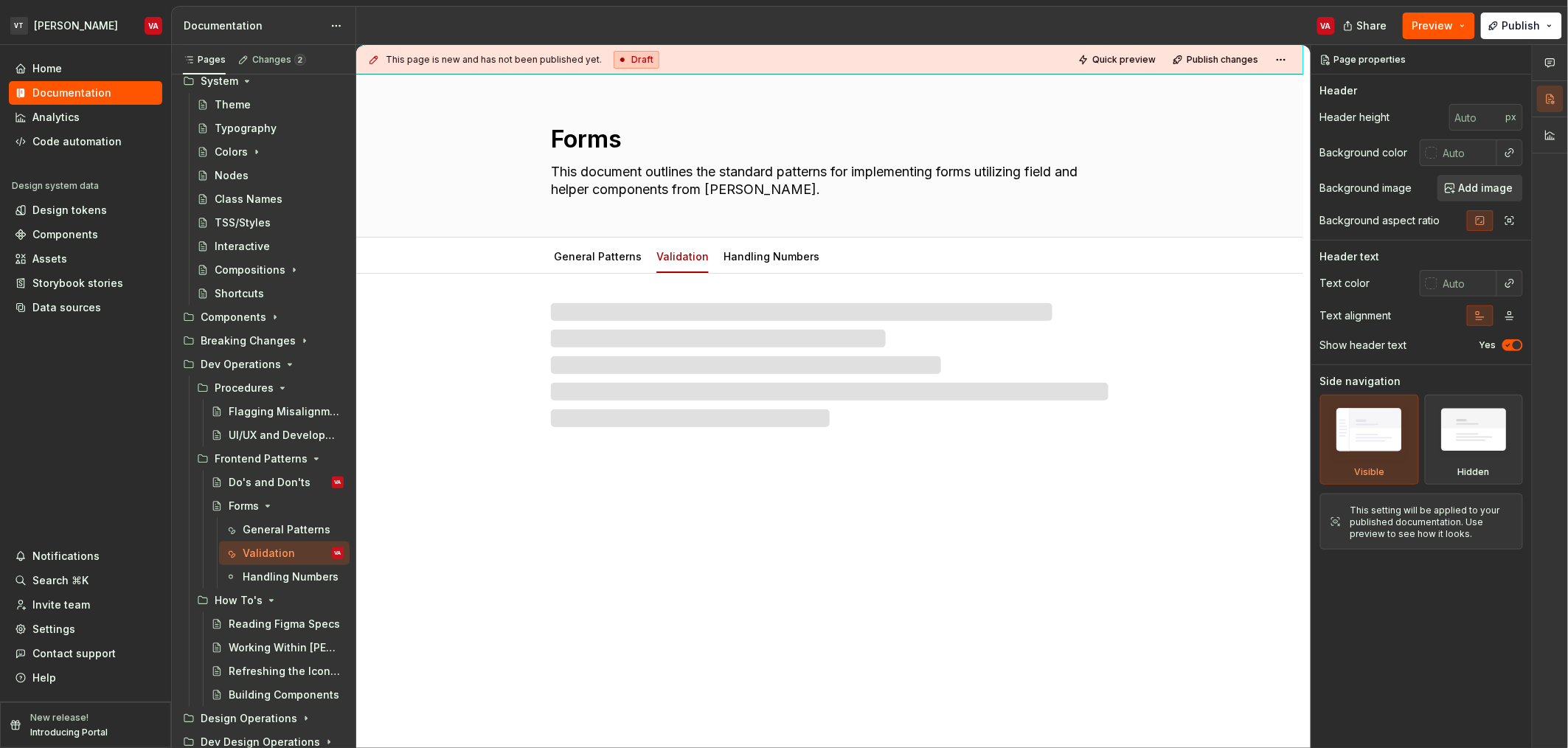
type textarea "*"
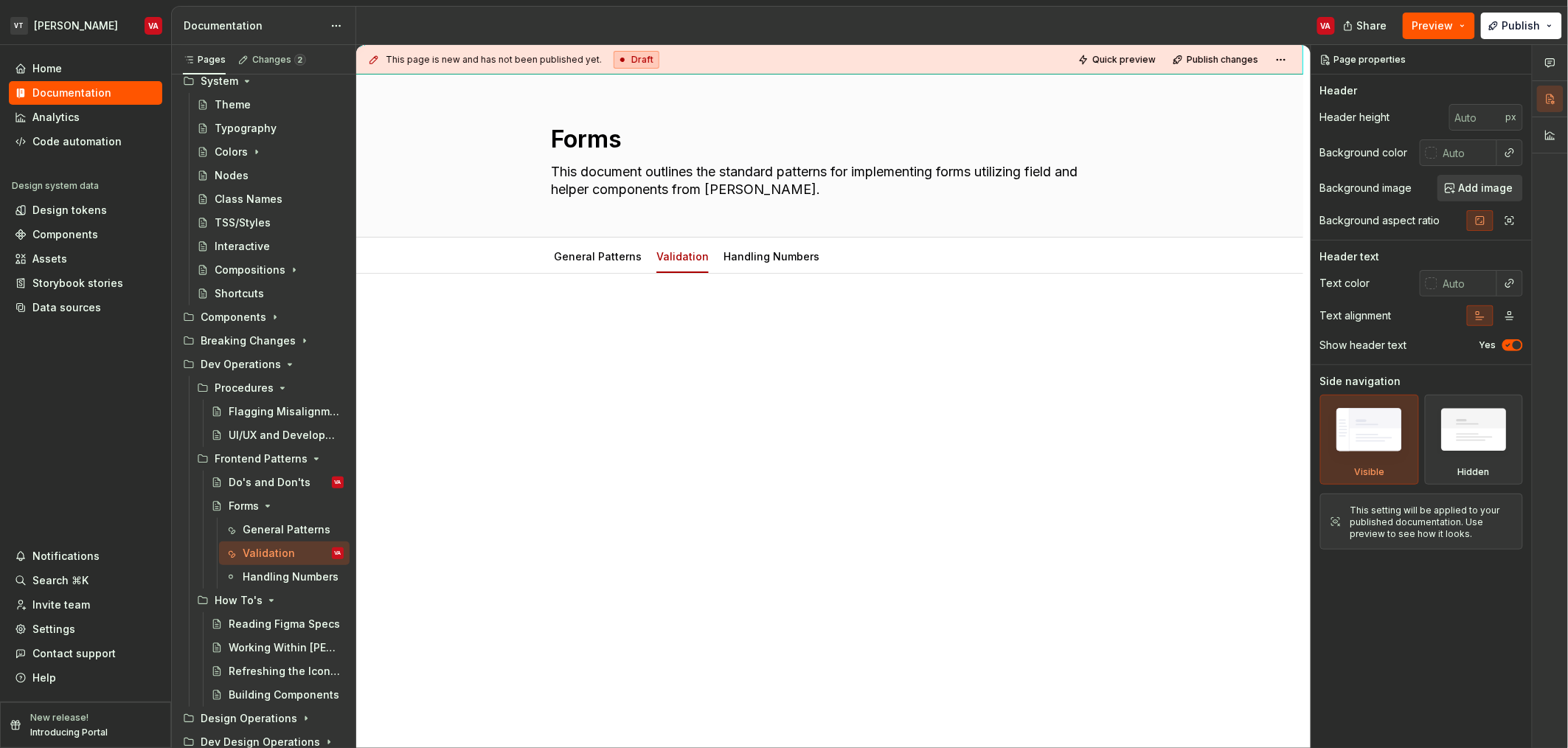
click at [658, 389] on div at bounding box center [829, 440] width 947 height 333
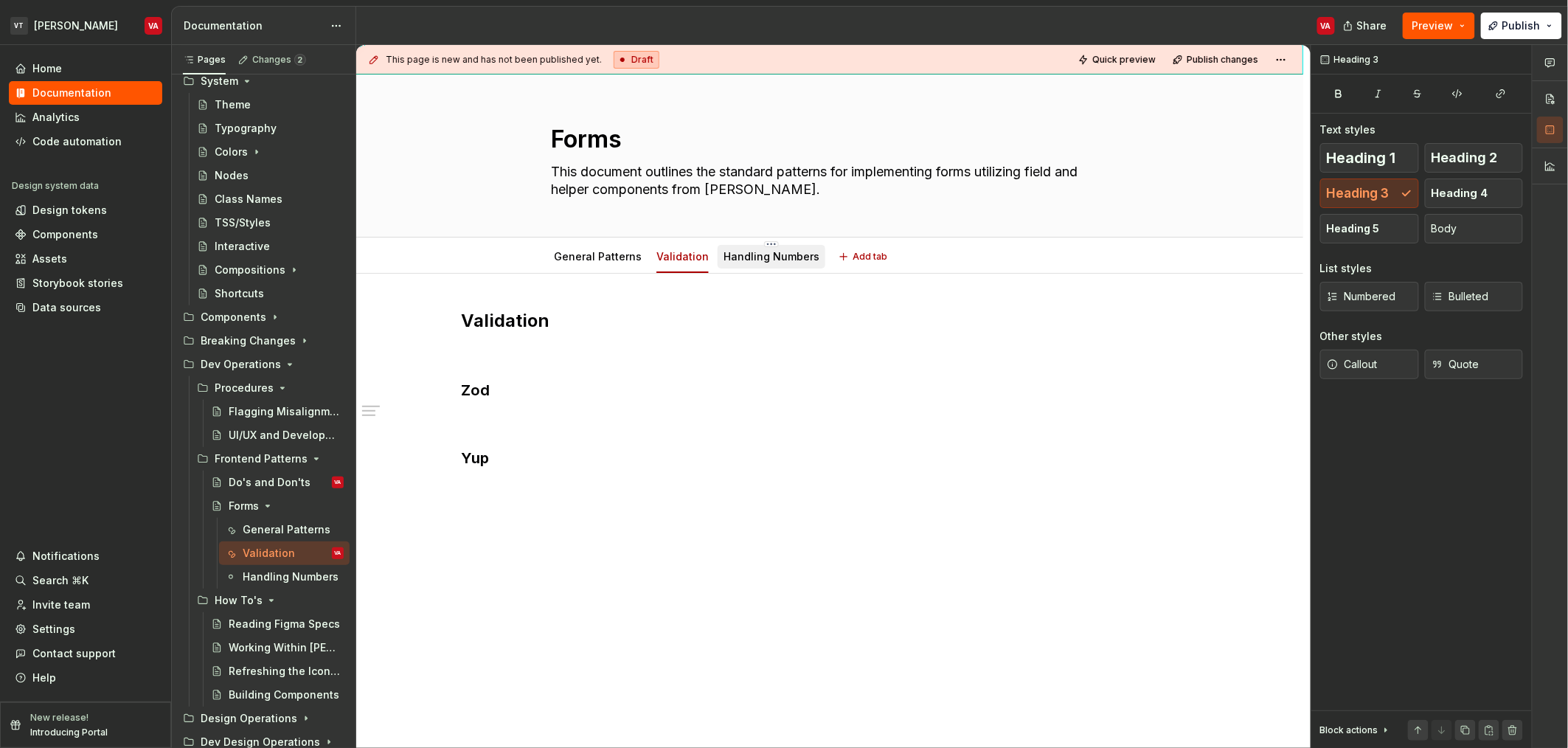
click at [796, 254] on link "Handling Numbers" at bounding box center [772, 256] width 96 height 13
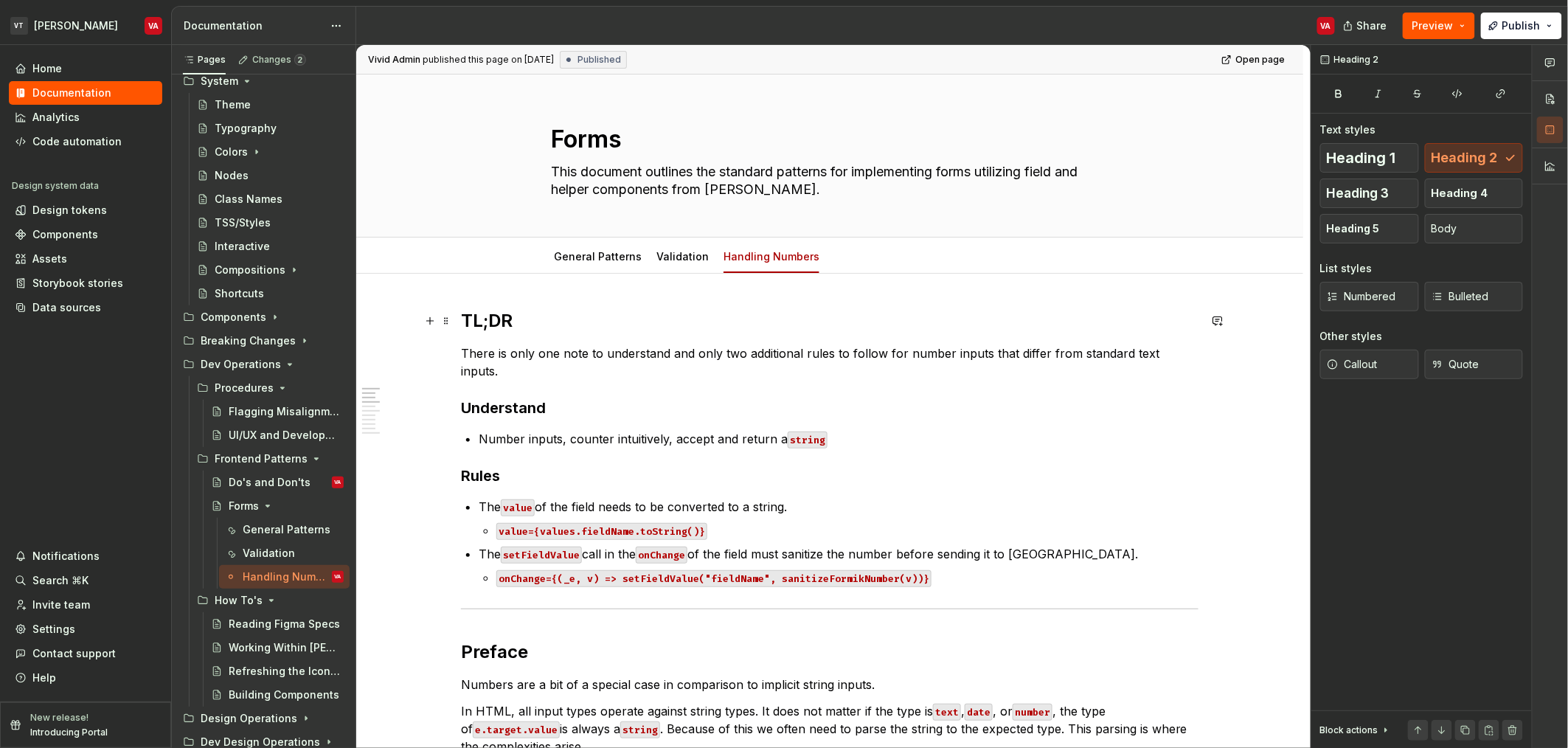
click at [494, 319] on h2 "TL;DR" at bounding box center [829, 321] width 738 height 23
click at [512, 399] on strong "Understand" at bounding box center [503, 408] width 85 height 18
click at [491, 466] on strong "Rules" at bounding box center [480, 475] width 39 height 18
click at [672, 266] on div "Validation" at bounding box center [683, 256] width 65 height 23
click at [674, 265] on div "Validation" at bounding box center [683, 256] width 65 height 23
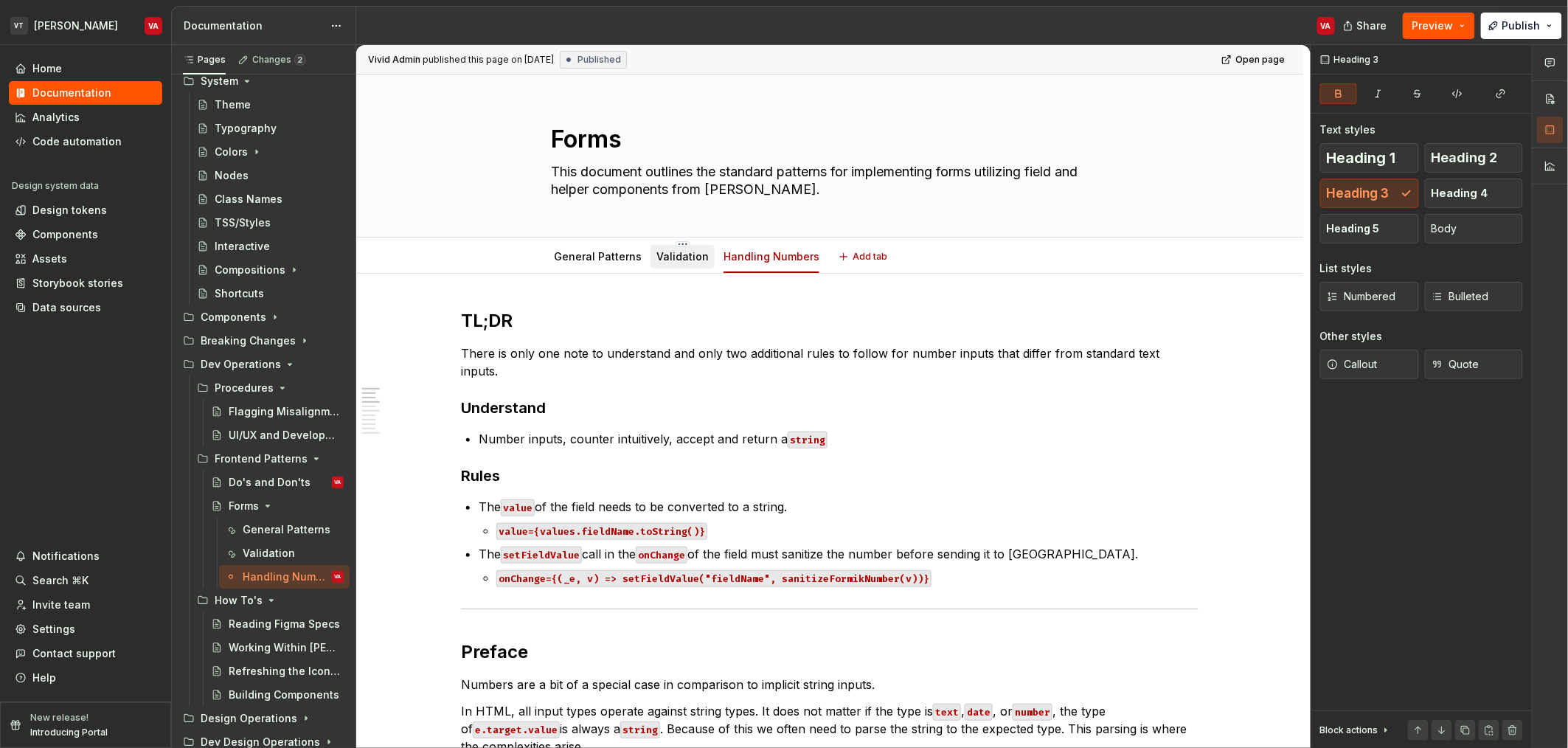
click at [671, 256] on link "Validation" at bounding box center [683, 256] width 53 height 13
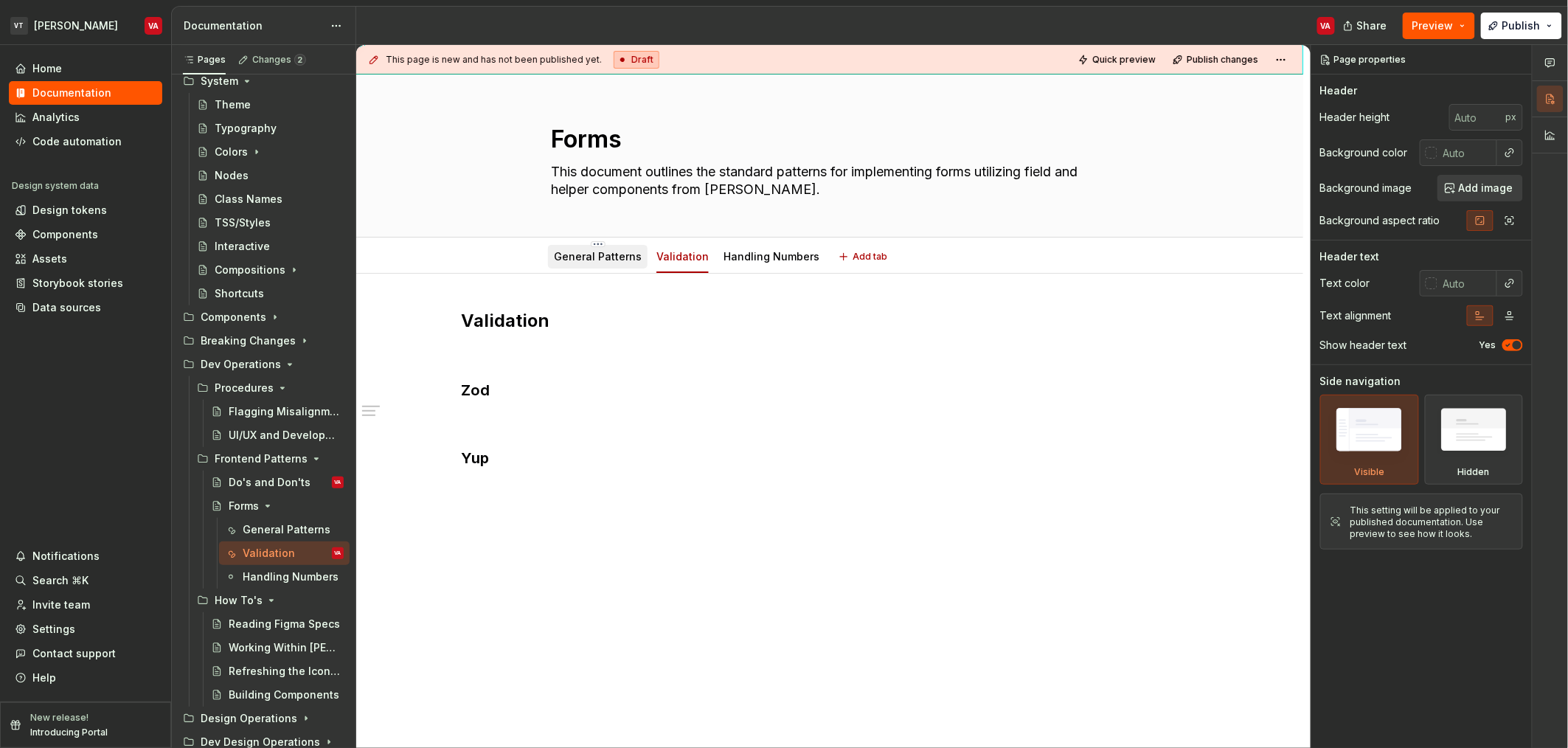
click at [568, 256] on link "General Patterns" at bounding box center [598, 256] width 88 height 13
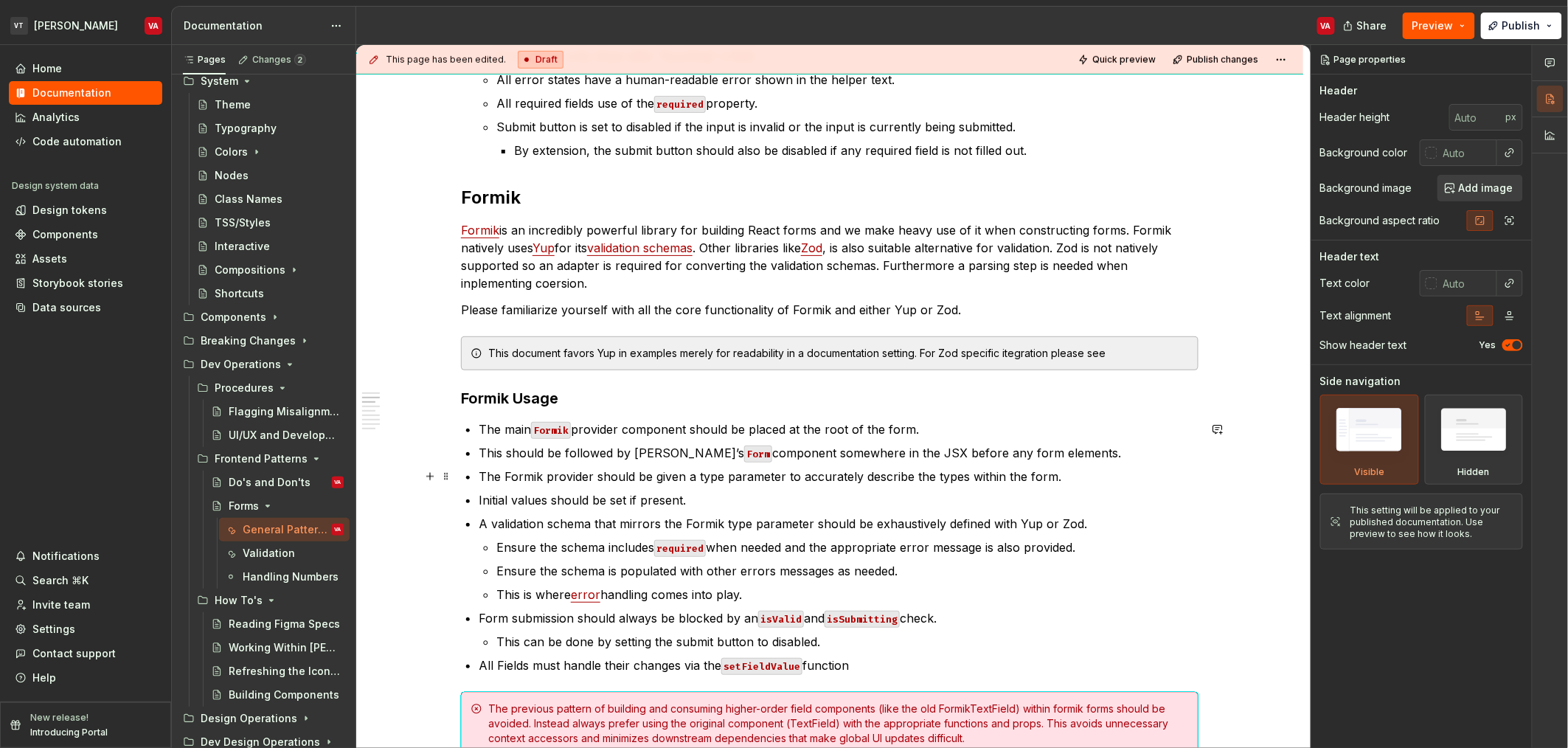
scroll to position [528, 0]
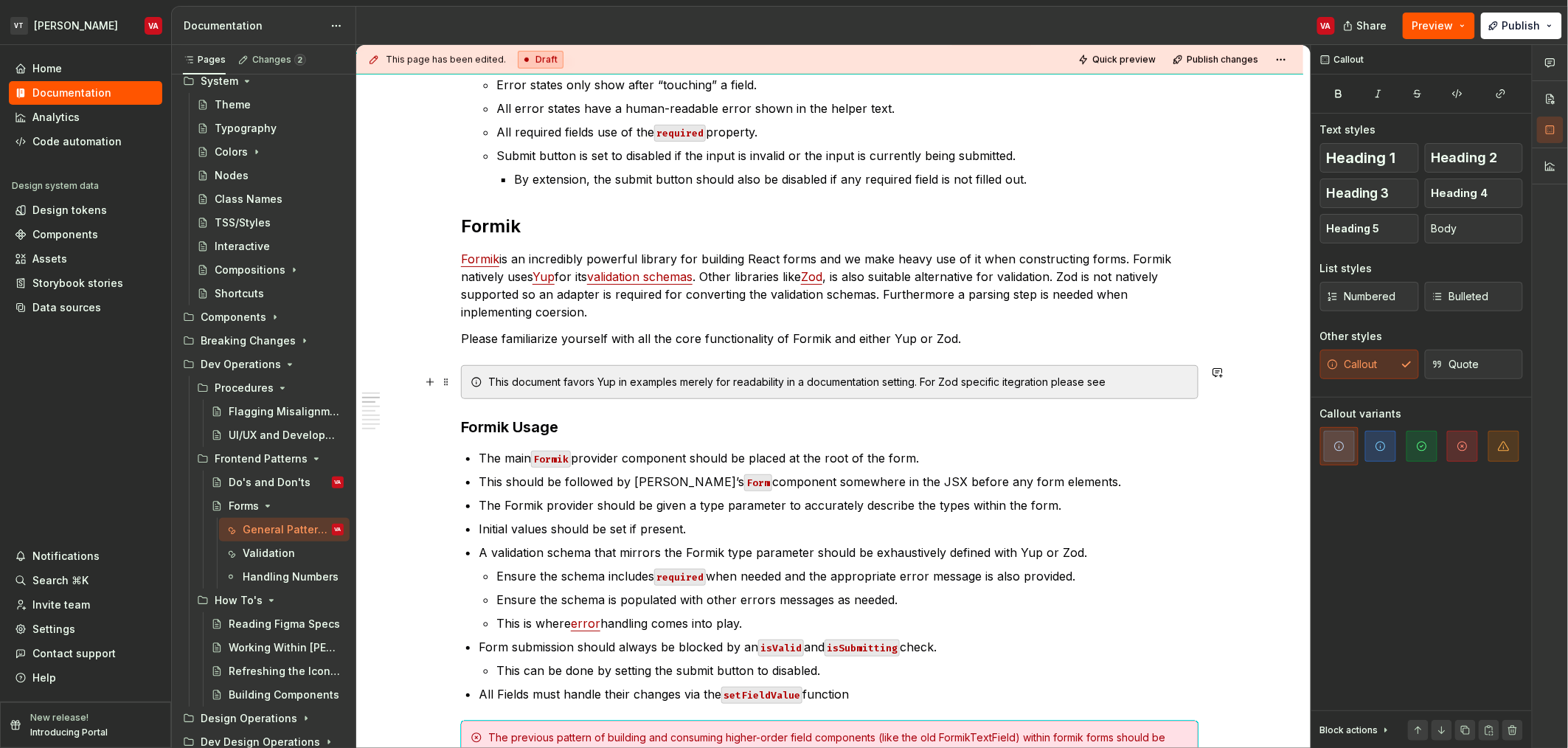
click at [1130, 376] on div "This document favors Yup in examples merely for readability in a documentation …" at bounding box center [838, 381] width 700 height 15
type textarea "*"
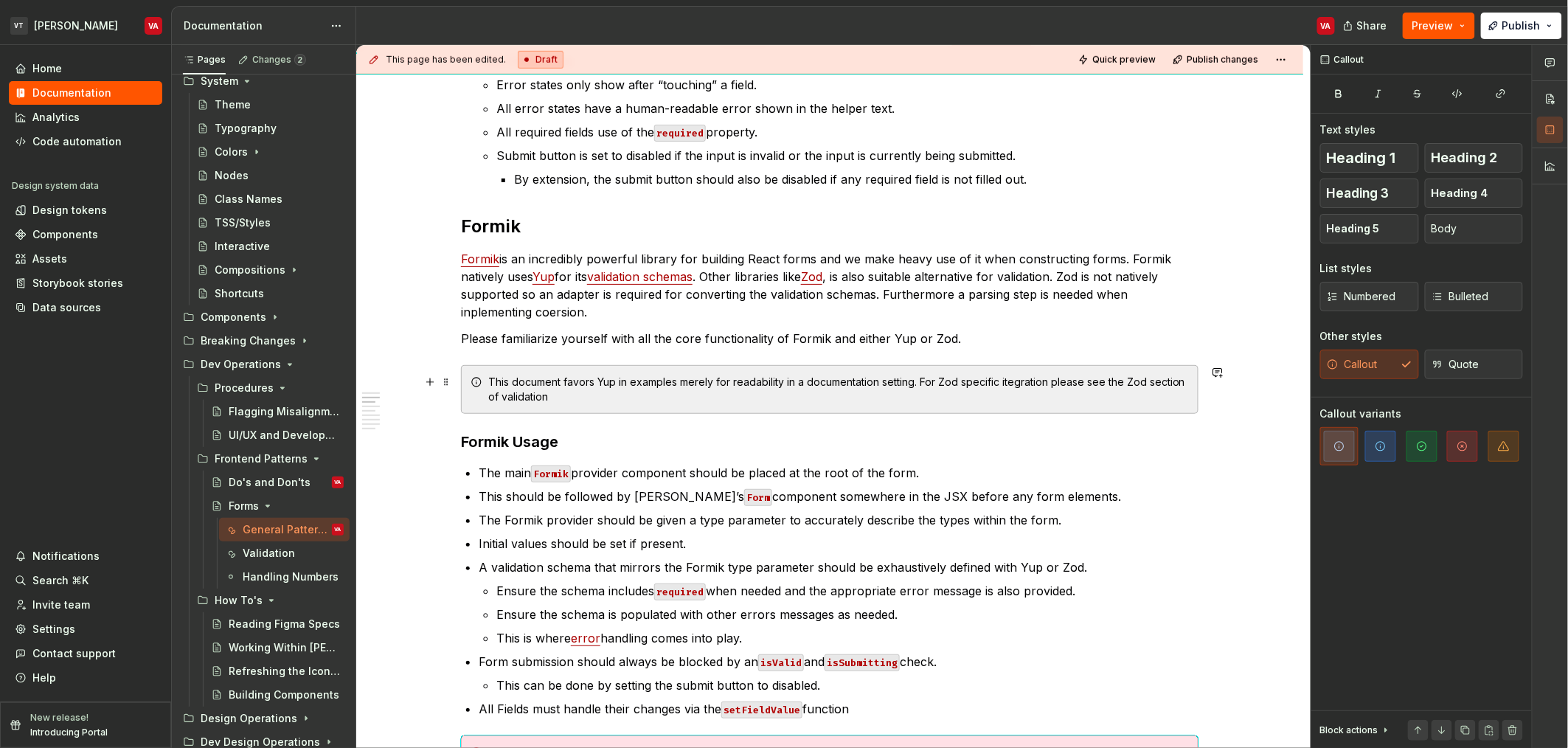
click at [516, 394] on div "This document favors Yup in examples merely for readability in a documentation …" at bounding box center [838, 389] width 700 height 29
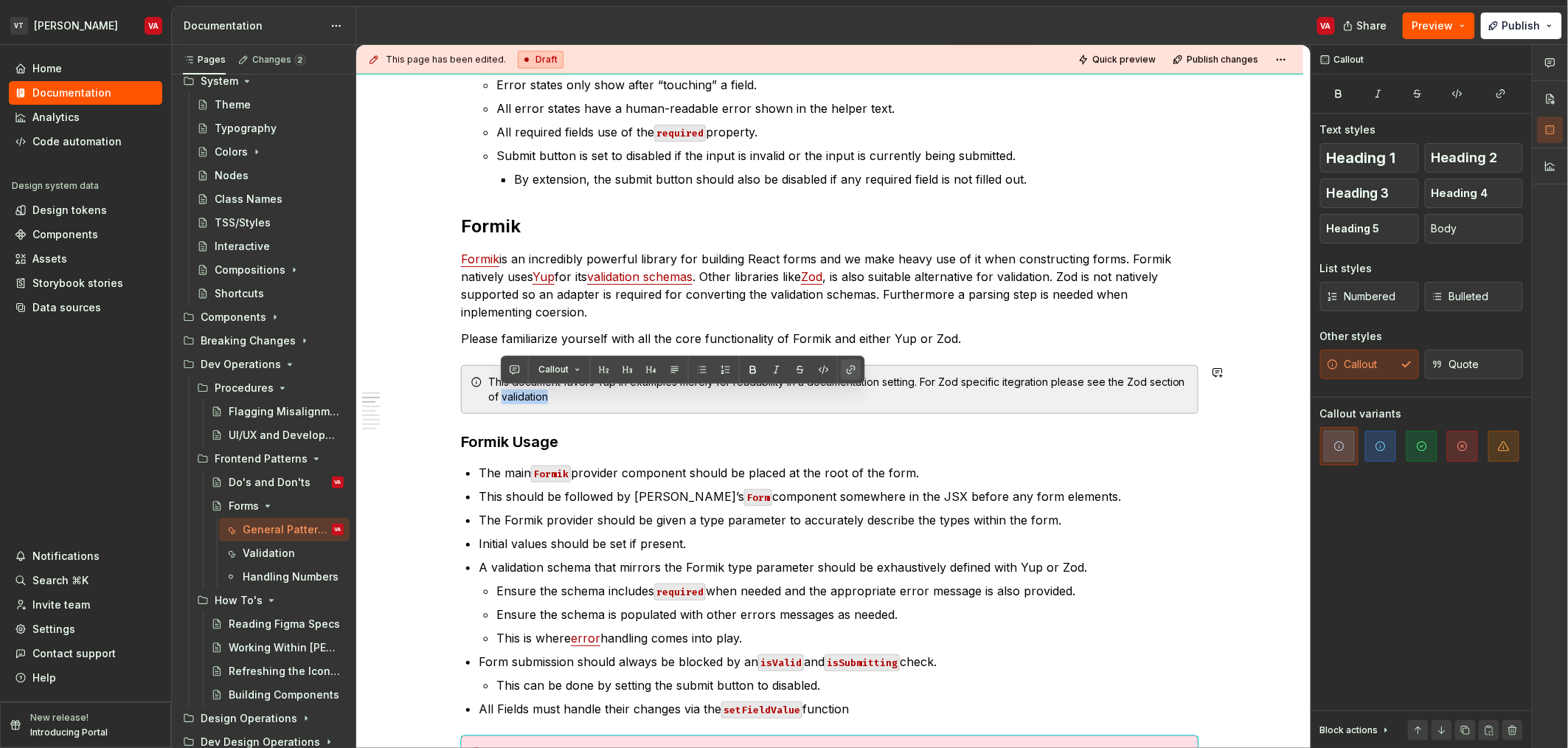
click at [849, 376] on button "button" at bounding box center [851, 369] width 21 height 21
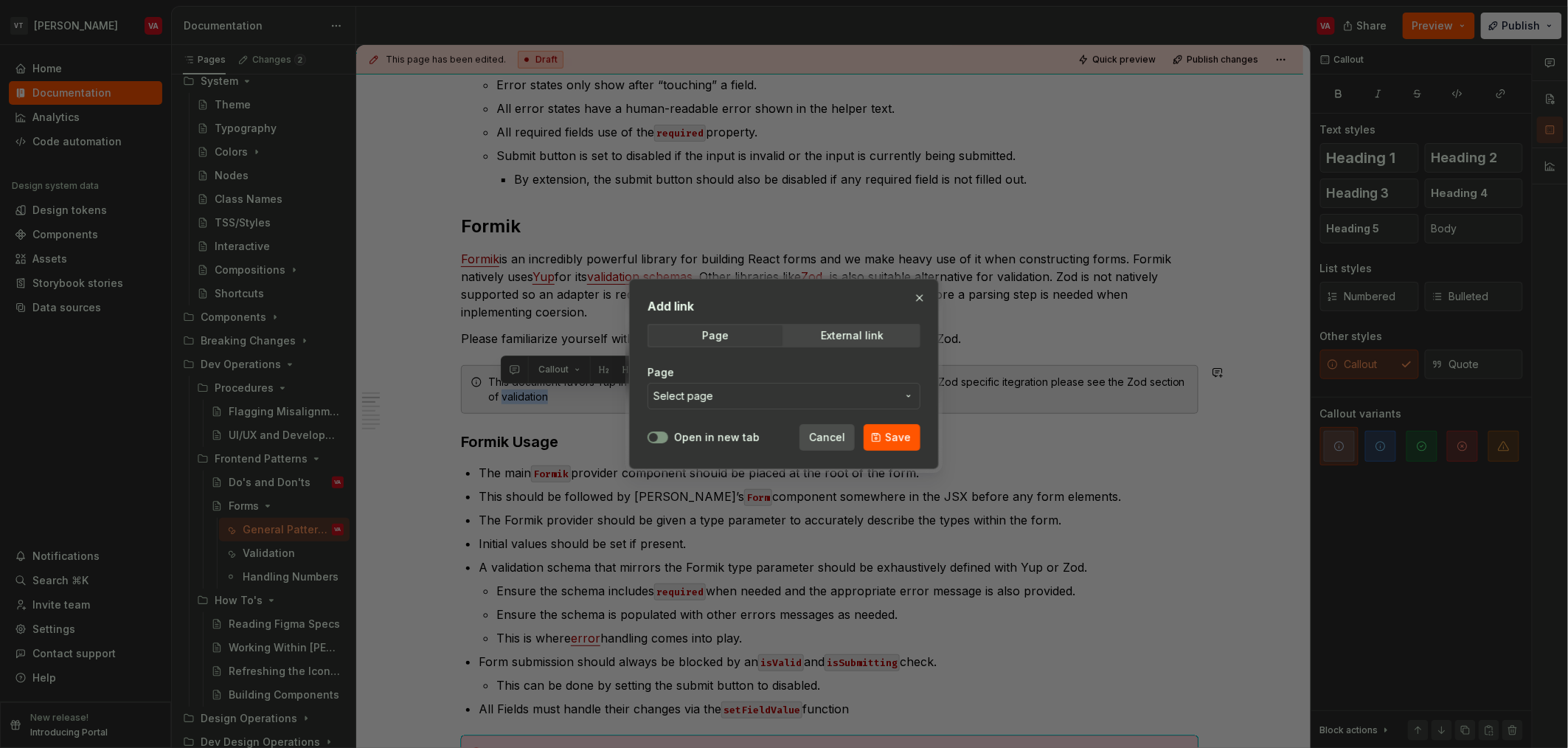
click at [839, 433] on span "Cancel" at bounding box center [827, 437] width 36 height 15
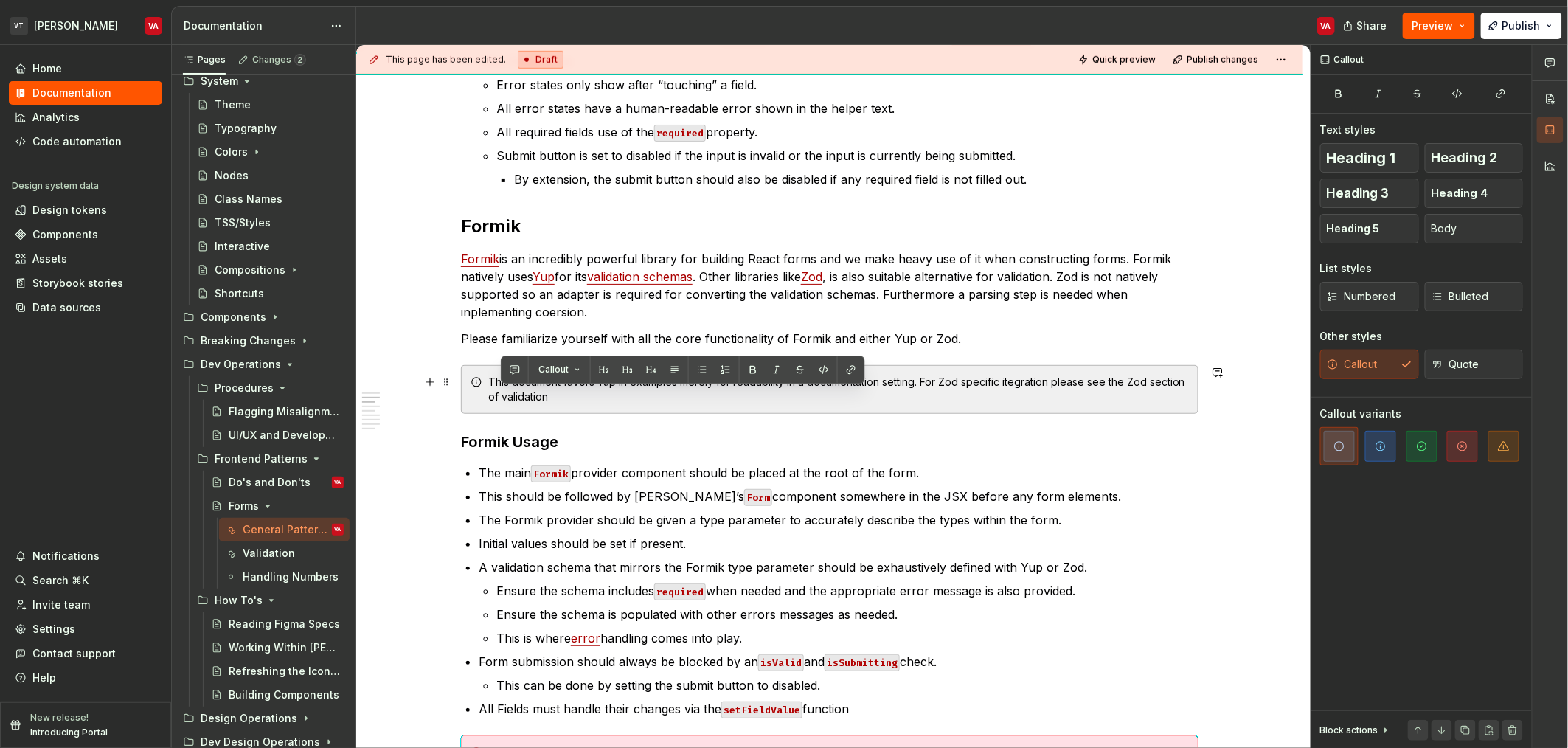
click at [1163, 382] on div "This document favors Yup in examples merely for readability in a documentation …" at bounding box center [838, 389] width 700 height 29
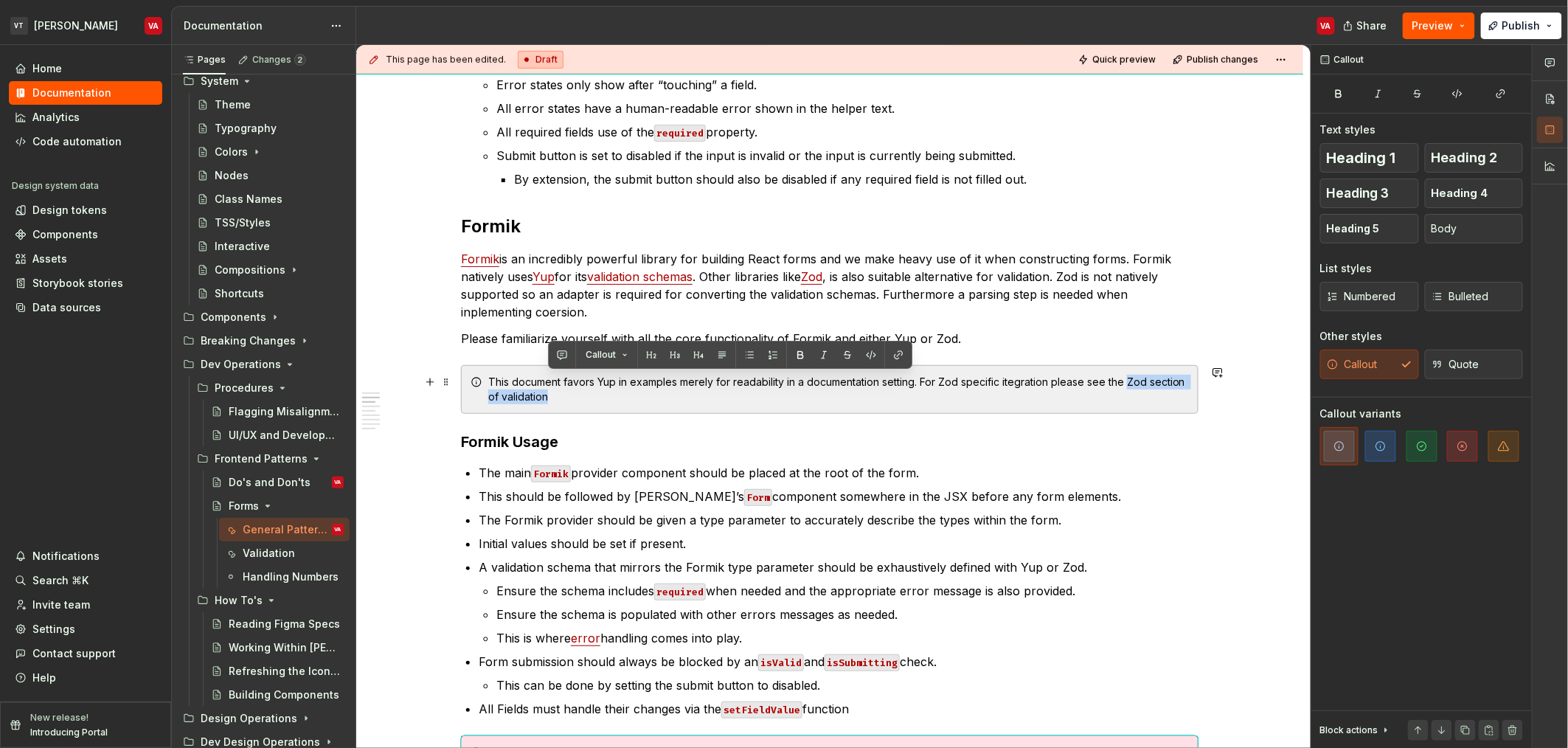
drag, startPoint x: 1128, startPoint y: 381, endPoint x: 731, endPoint y: 394, distance: 397.2
click at [731, 394] on div "This document favors Yup in examples merely for readability in a documentation …" at bounding box center [838, 389] width 700 height 29
click at [683, 399] on div "This document favors Yup in examples merely for readability in a documentation …" at bounding box center [838, 389] width 700 height 29
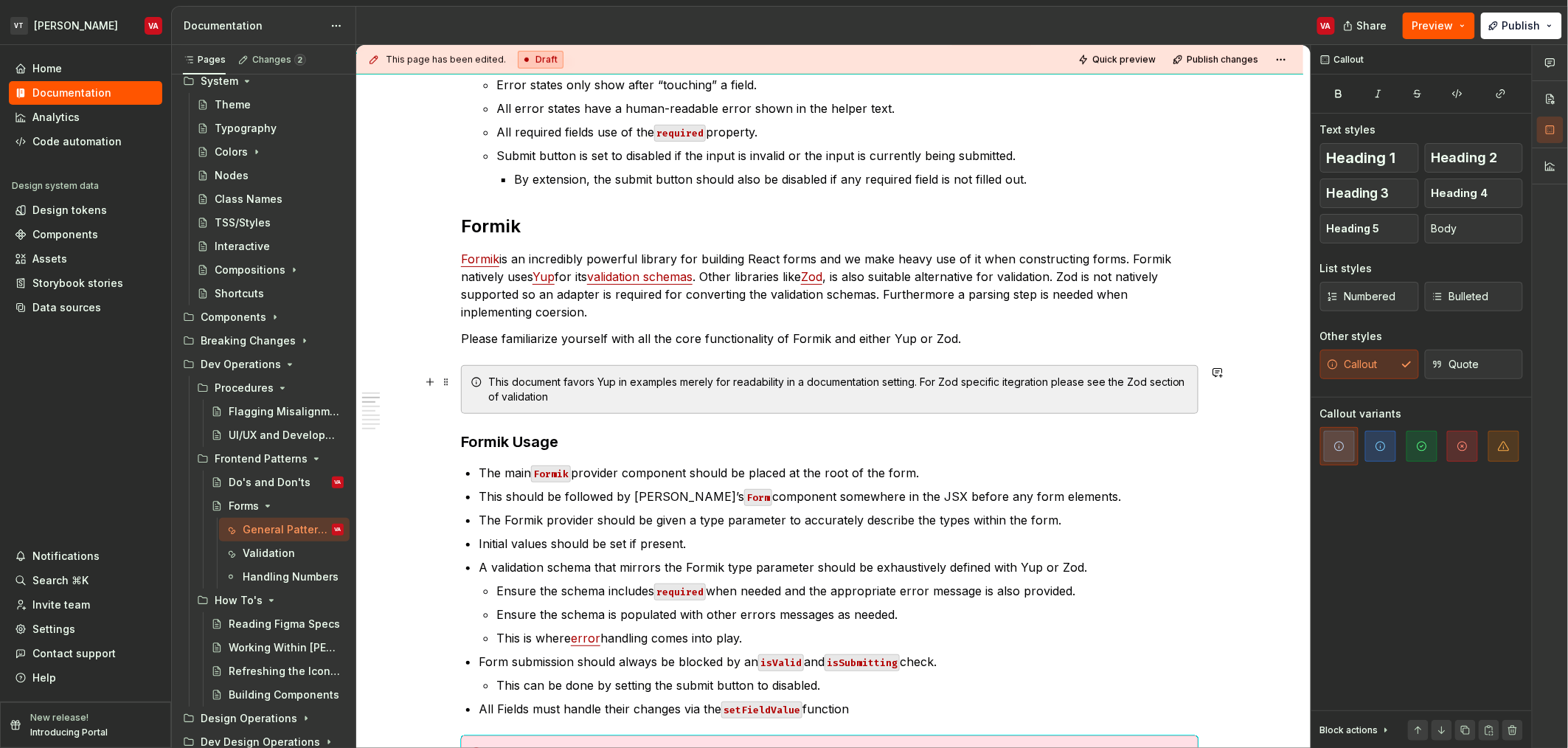
click at [508, 397] on div "This document favors Yup in examples merely for readability in a documentation …" at bounding box center [838, 389] width 700 height 29
click at [568, 398] on div "This document favors Yup in examples merely for readability in a documentation …" at bounding box center [838, 389] width 700 height 29
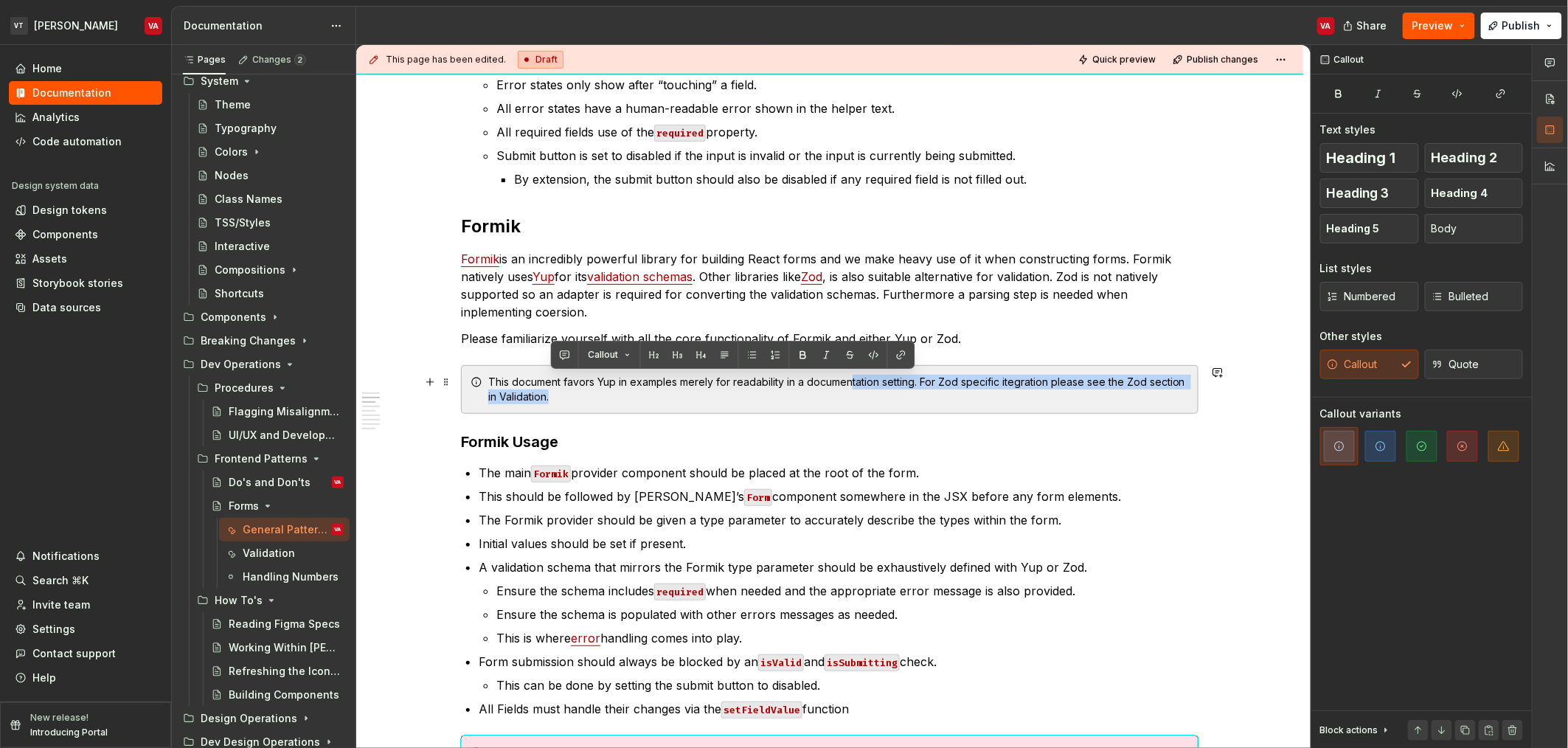
drag, startPoint x: 551, startPoint y: 398, endPoint x: 853, endPoint y: 376, distance: 302.8
click at [853, 376] on div "This document favors Yup in examples merely for readability in a documentation …" at bounding box center [838, 389] width 700 height 29
click at [690, 401] on div "This document favors Yup in examples merely for readability in a documentation …" at bounding box center [838, 389] width 700 height 29
drag, startPoint x: 545, startPoint y: 399, endPoint x: 1126, endPoint y: 388, distance: 581.1
click at [1126, 388] on div "This document favors Yup in examples merely for readability in a documentation …" at bounding box center [838, 389] width 700 height 29
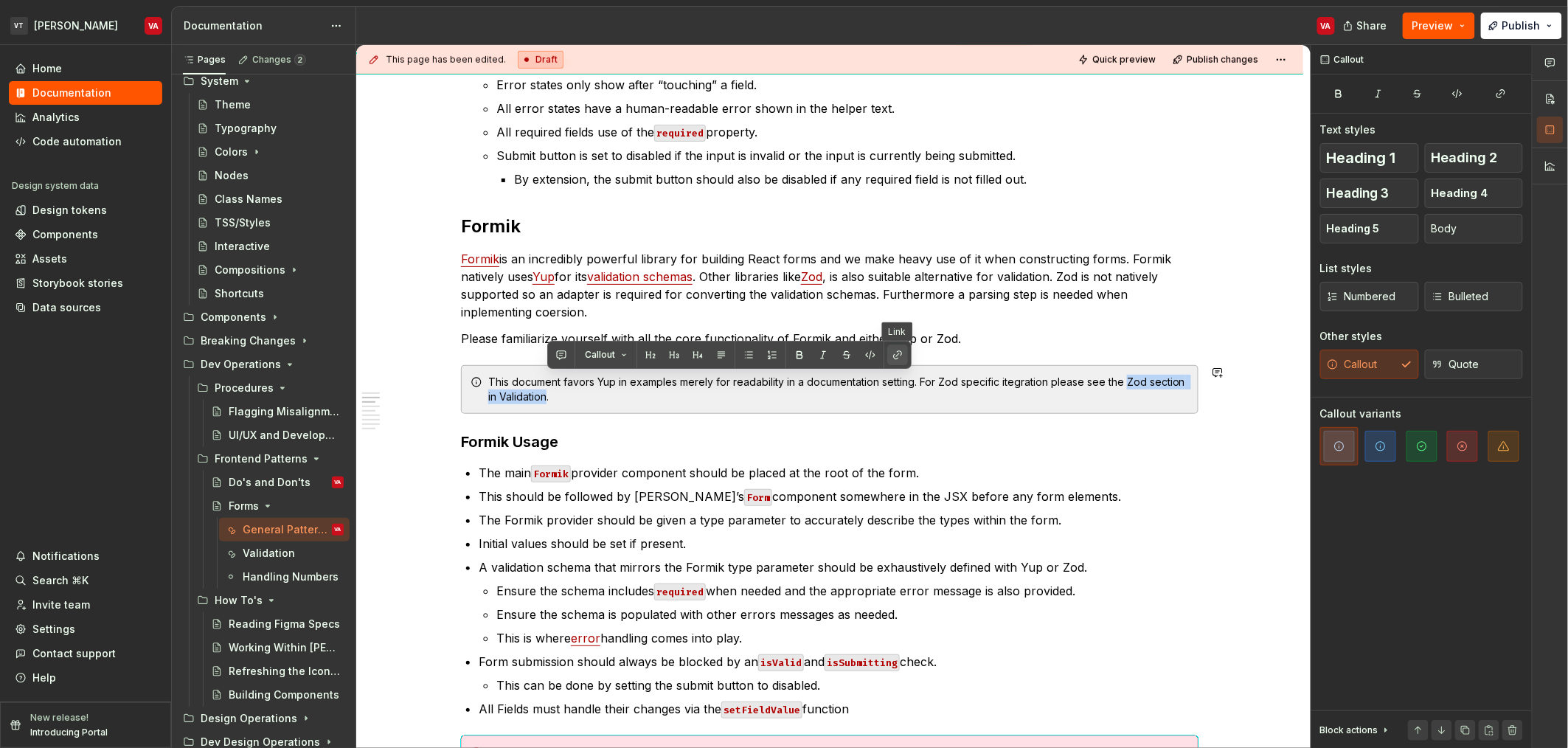
click at [895, 350] on button "button" at bounding box center [897, 354] width 21 height 21
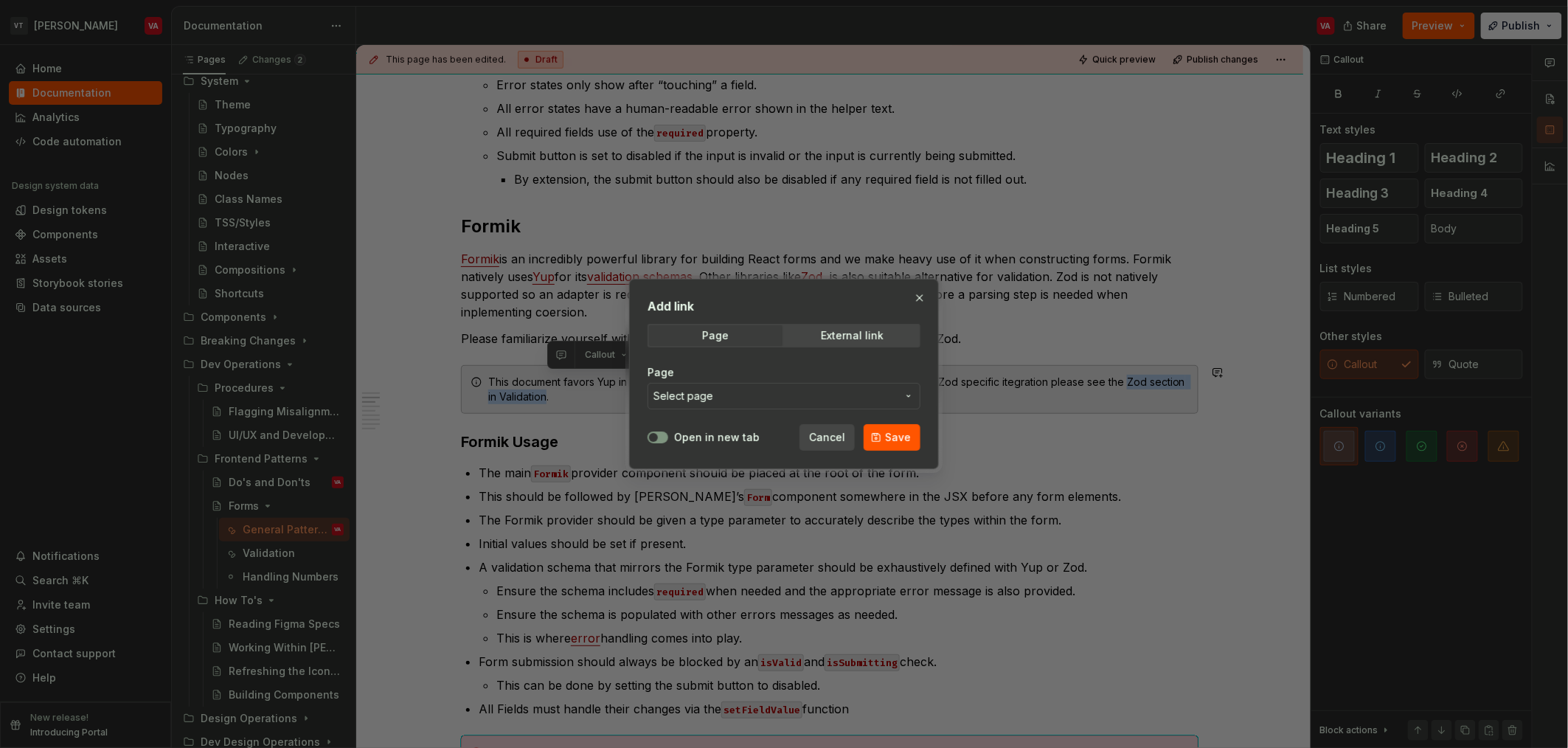
click at [691, 408] on button "Select page" at bounding box center [784, 395] width 273 height 26
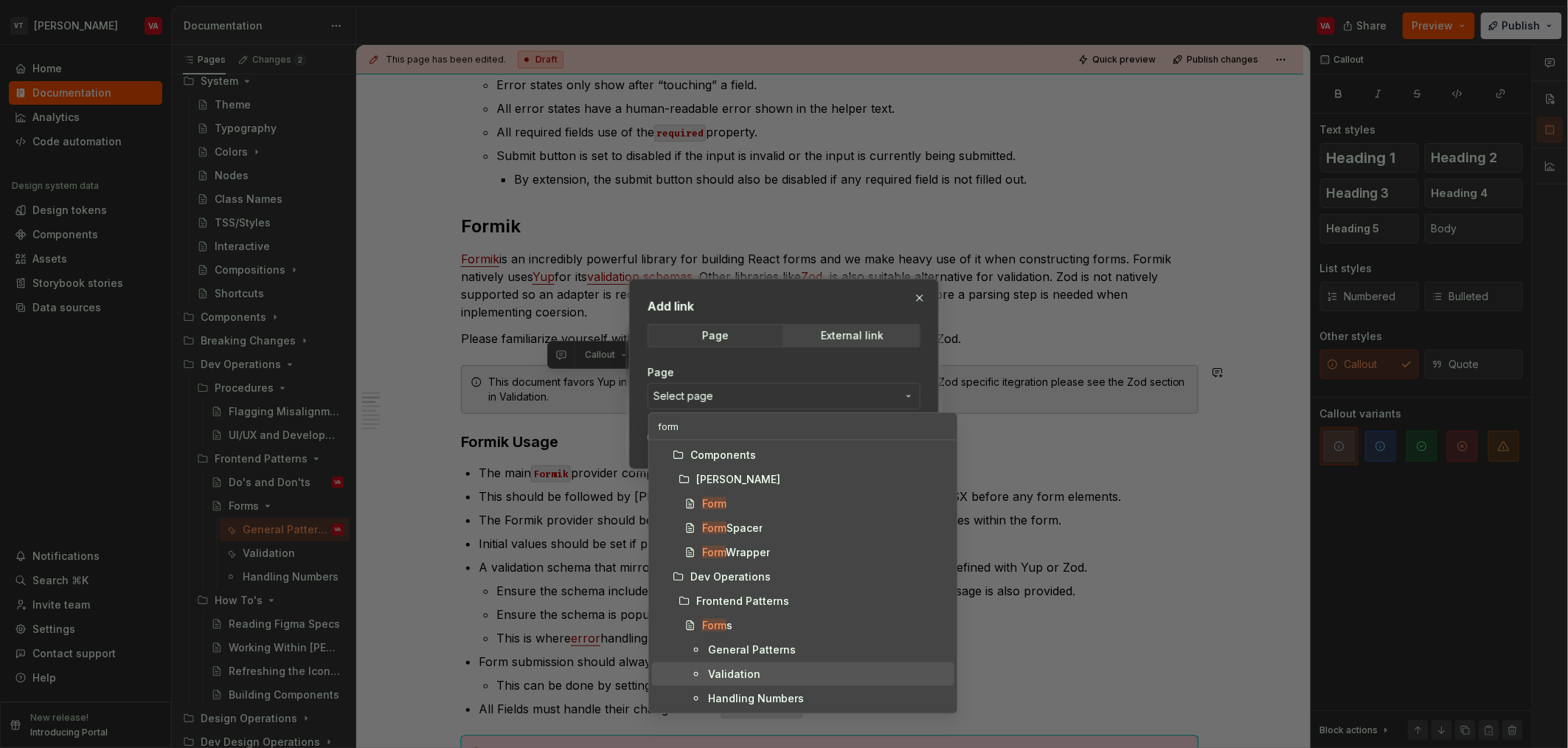
type input "form"
click at [737, 681] on div "Validation" at bounding box center [735, 674] width 53 height 15
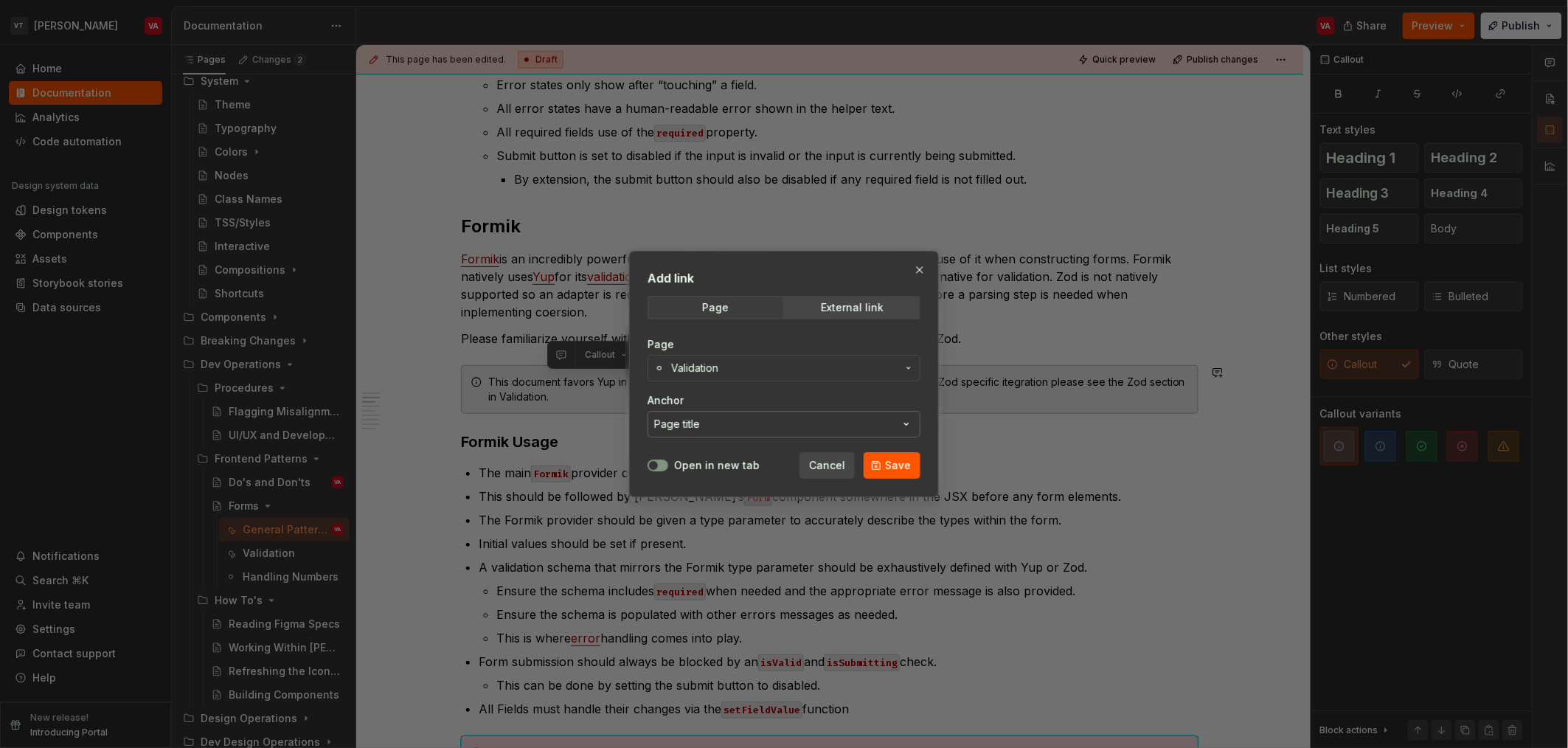
click at [735, 412] on button "Page title" at bounding box center [784, 423] width 273 height 26
click at [722, 402] on div "Add link Page External link Page Validation Anchor Page title Open in new tab C…" at bounding box center [784, 374] width 1568 height 748
click at [883, 466] on button "Save" at bounding box center [892, 464] width 57 height 26
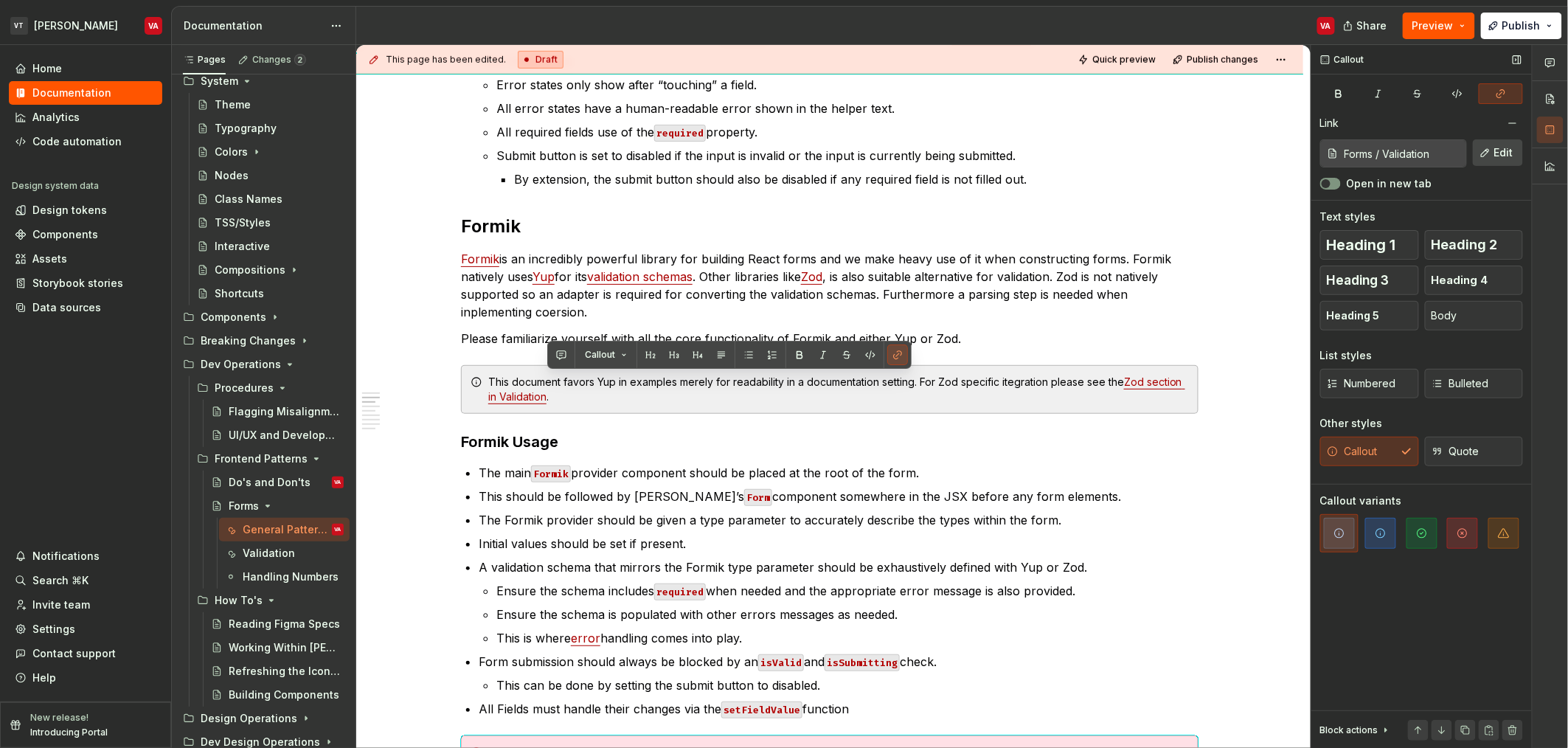
click at [1493, 157] on button "Edit" at bounding box center [1498, 153] width 50 height 26
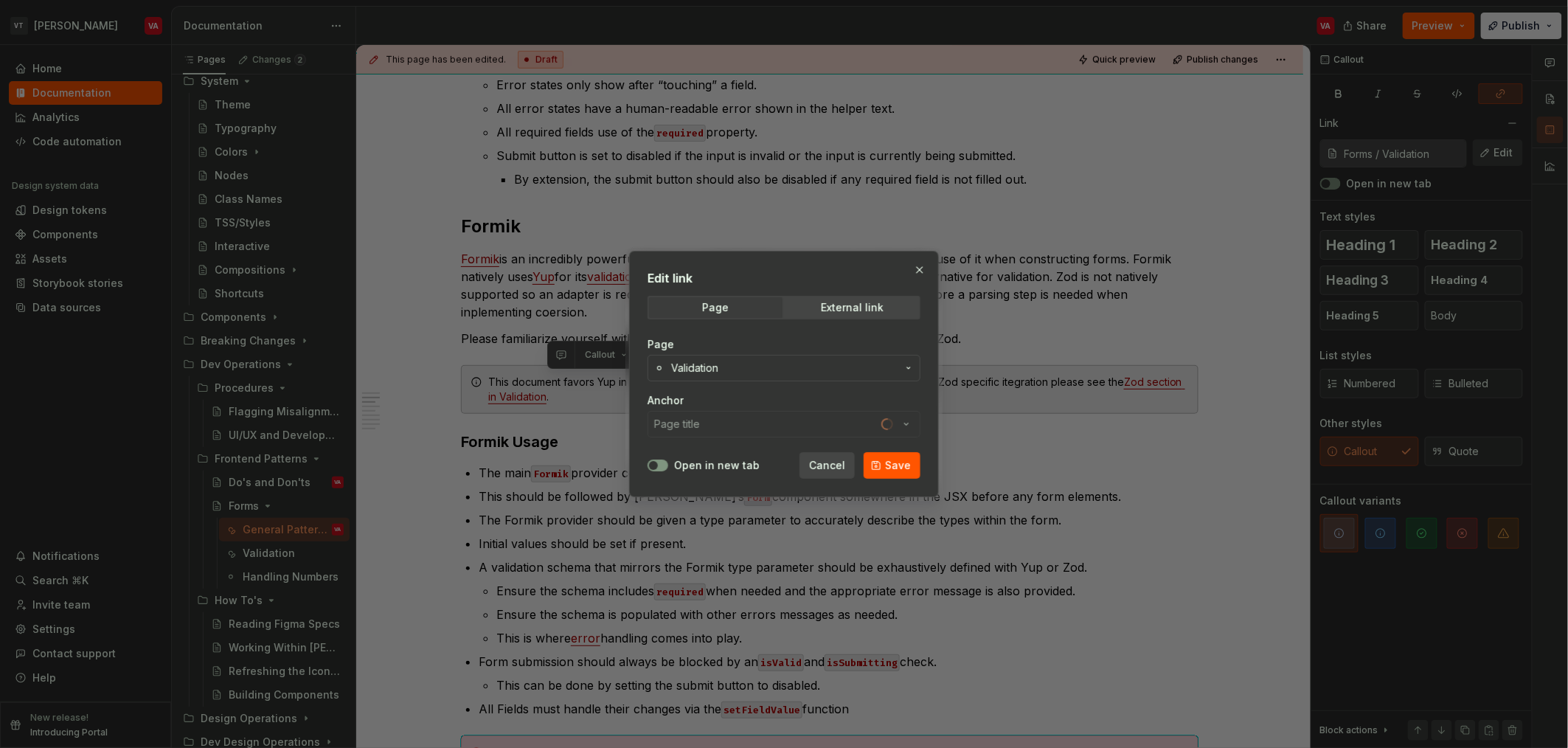
click at [742, 428] on div "Anchor Page title" at bounding box center [784, 415] width 273 height 44
click at [728, 424] on button "Page title" at bounding box center [784, 423] width 273 height 26
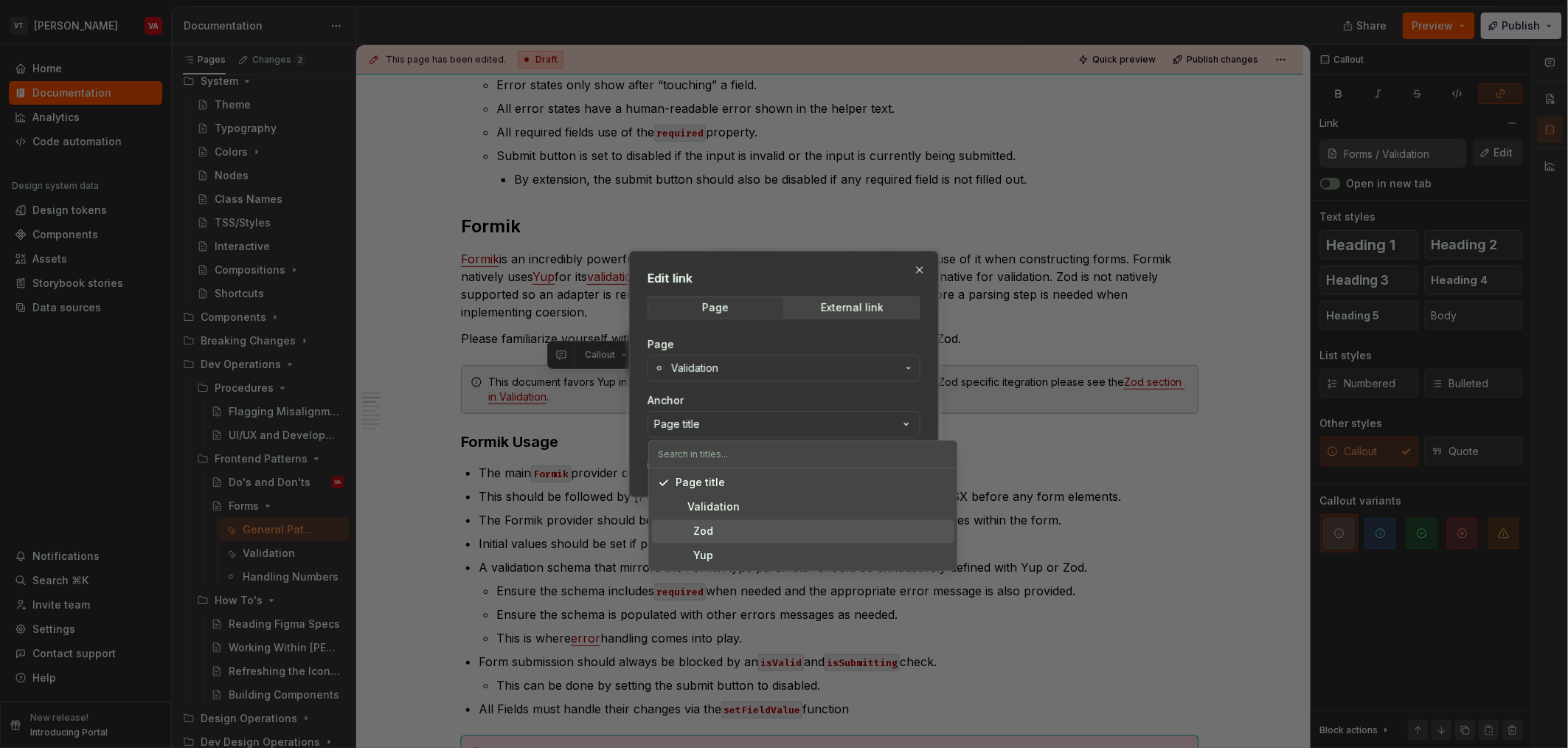
click at [703, 537] on div "Zod" at bounding box center [694, 531] width 37 height 15
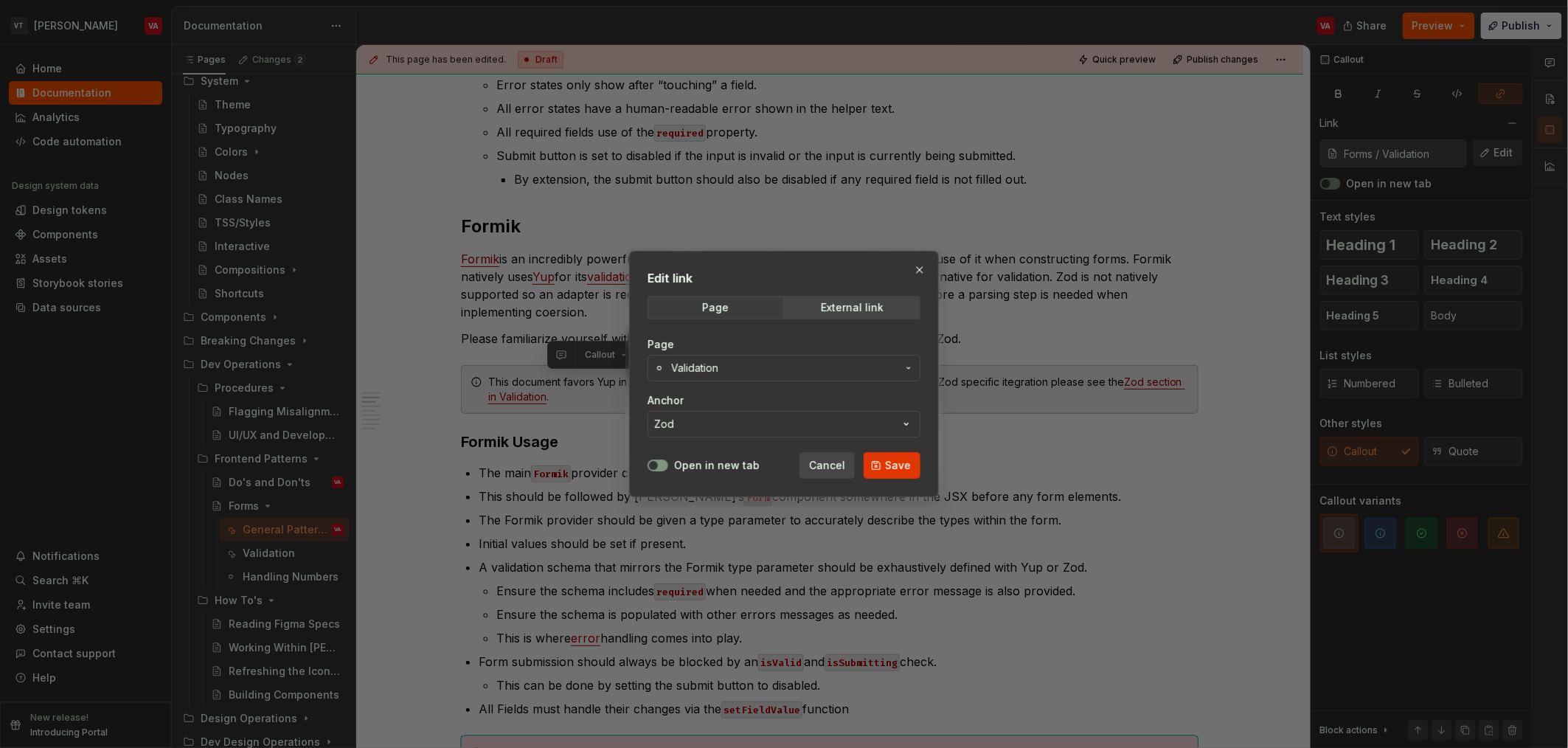
click at [899, 462] on span "Save" at bounding box center [898, 464] width 25 height 15
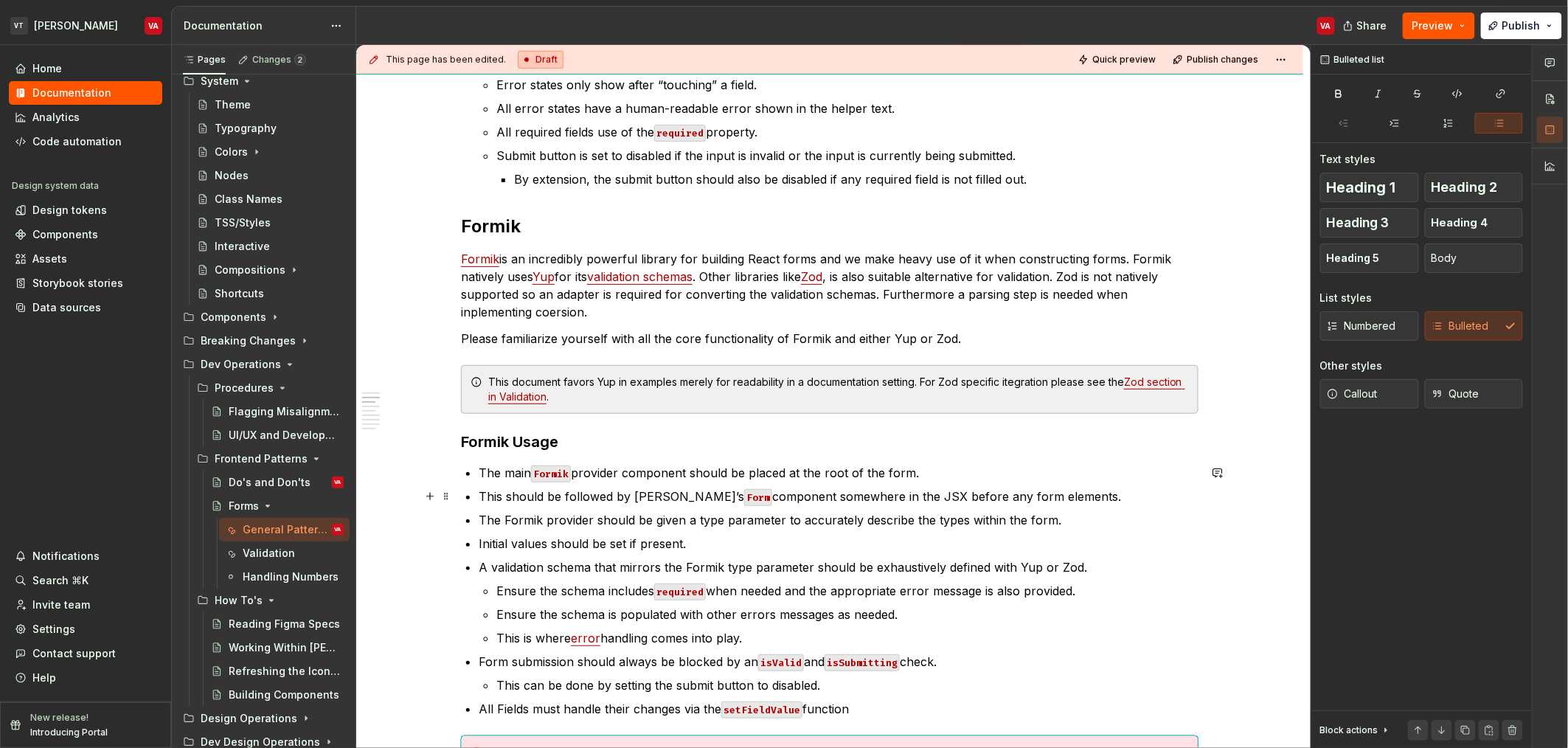
click at [697, 481] on ul "The main Formik provider component should be placed at the root of the form. Th…" at bounding box center [838, 590] width 720 height 253
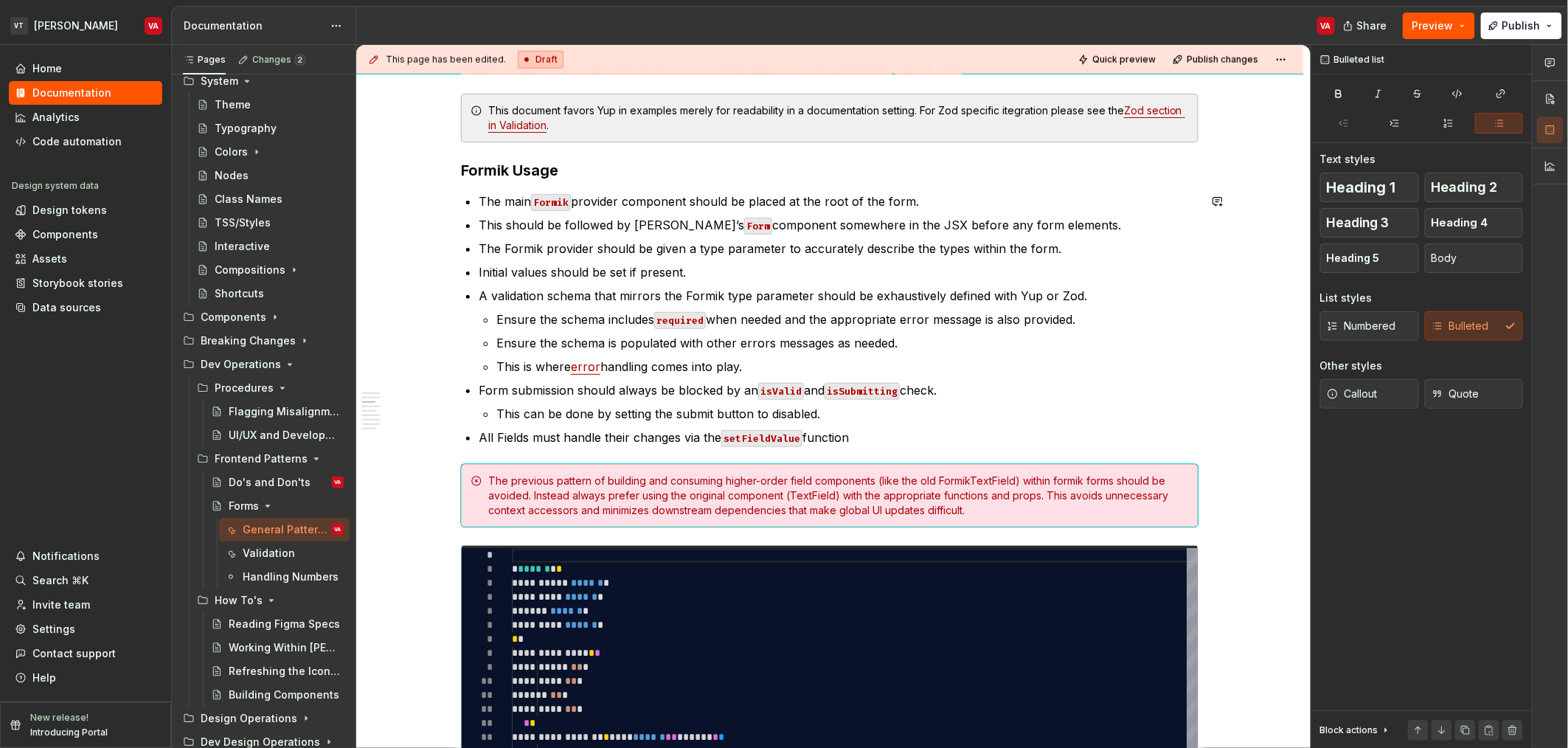
scroll to position [859, 0]
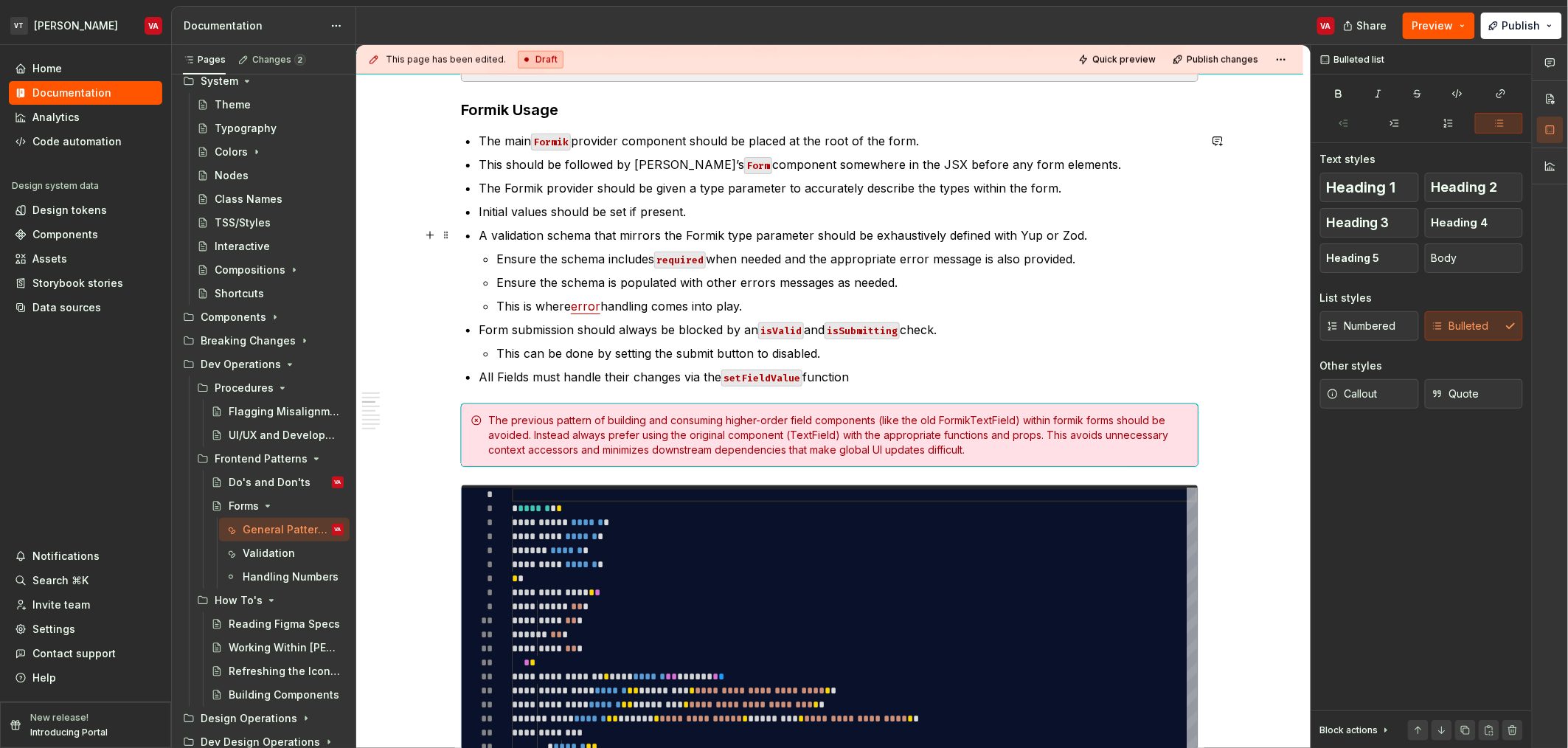
click at [799, 241] on p "A validation schema that mirrors the Formik type parameter should be exhaustive…" at bounding box center [838, 236] width 720 height 18
click at [959, 233] on p "A validation schema that mirrors the Formik type parameter should be exhaustive…" at bounding box center [838, 236] width 720 height 18
click at [545, 233] on p "A validation schema that mirrors the Formik type parameter should be exhaustive…" at bounding box center [838, 236] width 720 height 18
click at [895, 283] on p "Ensure the schema is populated with other errors messages as needed." at bounding box center [848, 283] width 702 height 18
click at [780, 297] on p "This is where error handling comes into play." at bounding box center [848, 306] width 702 height 18
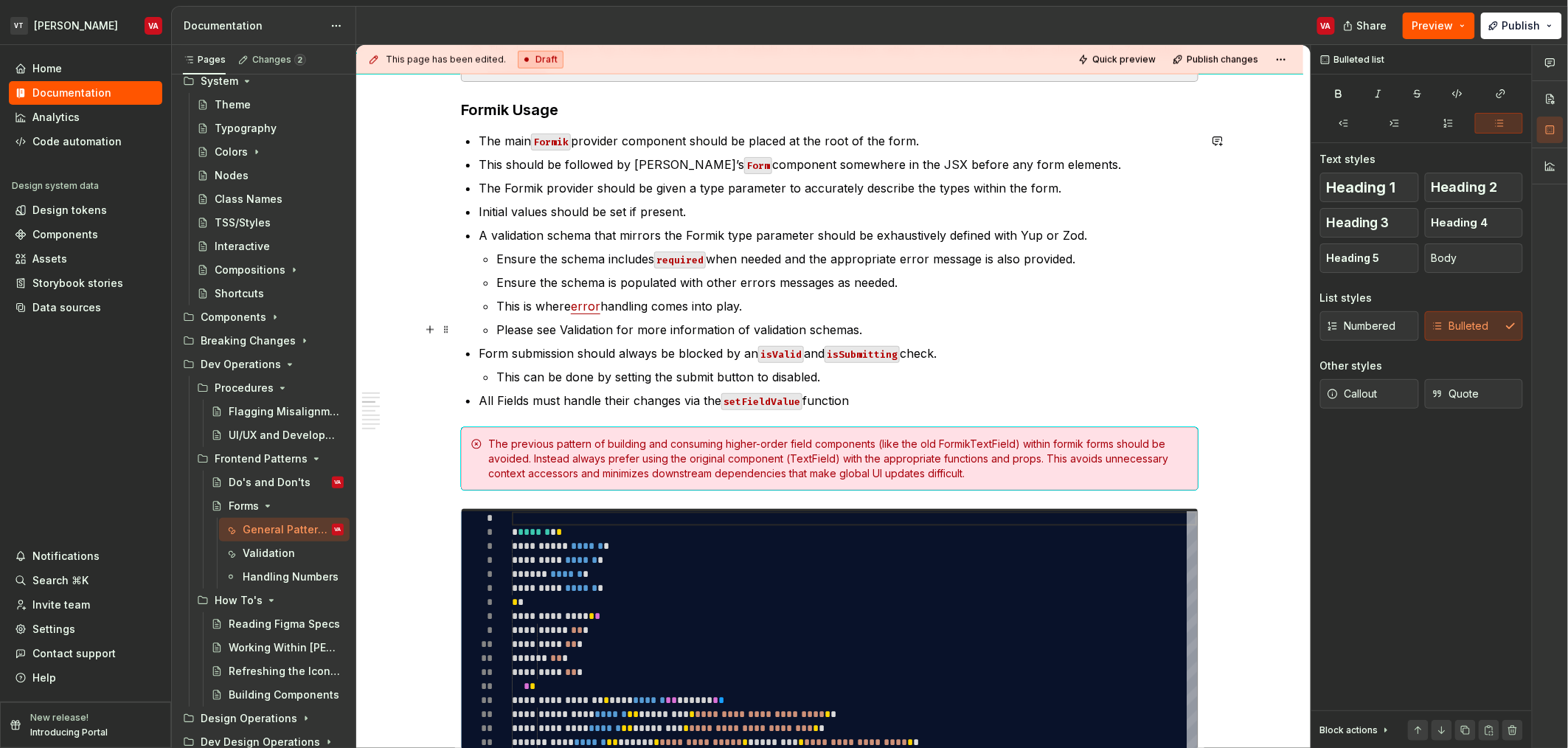
click at [584, 325] on p "Please see Validation for more information of validation schemas." at bounding box center [848, 330] width 702 height 18
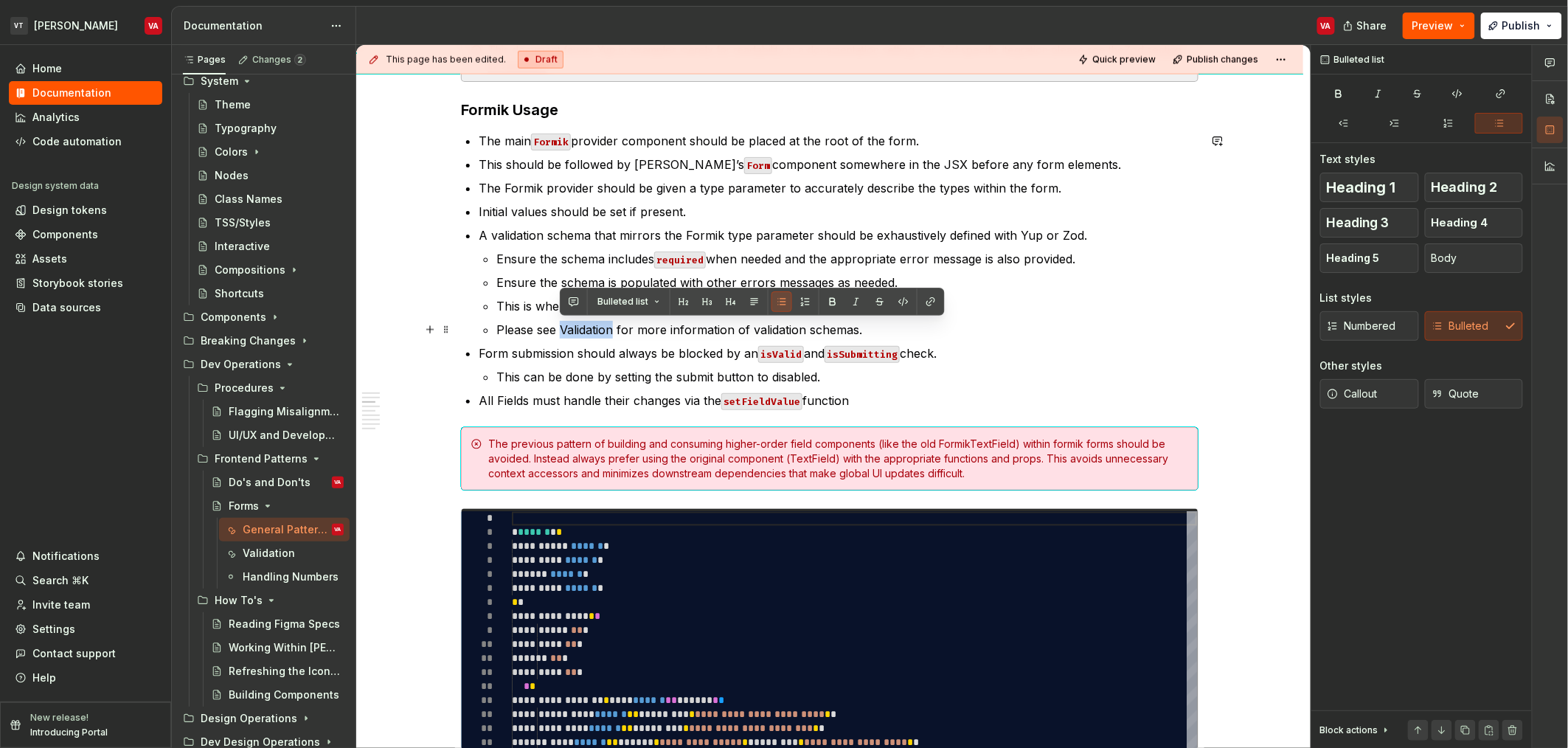
click at [584, 325] on p "Please see Validation for more information of validation schemas." at bounding box center [848, 330] width 702 height 18
click at [929, 302] on button "button" at bounding box center [930, 301] width 21 height 21
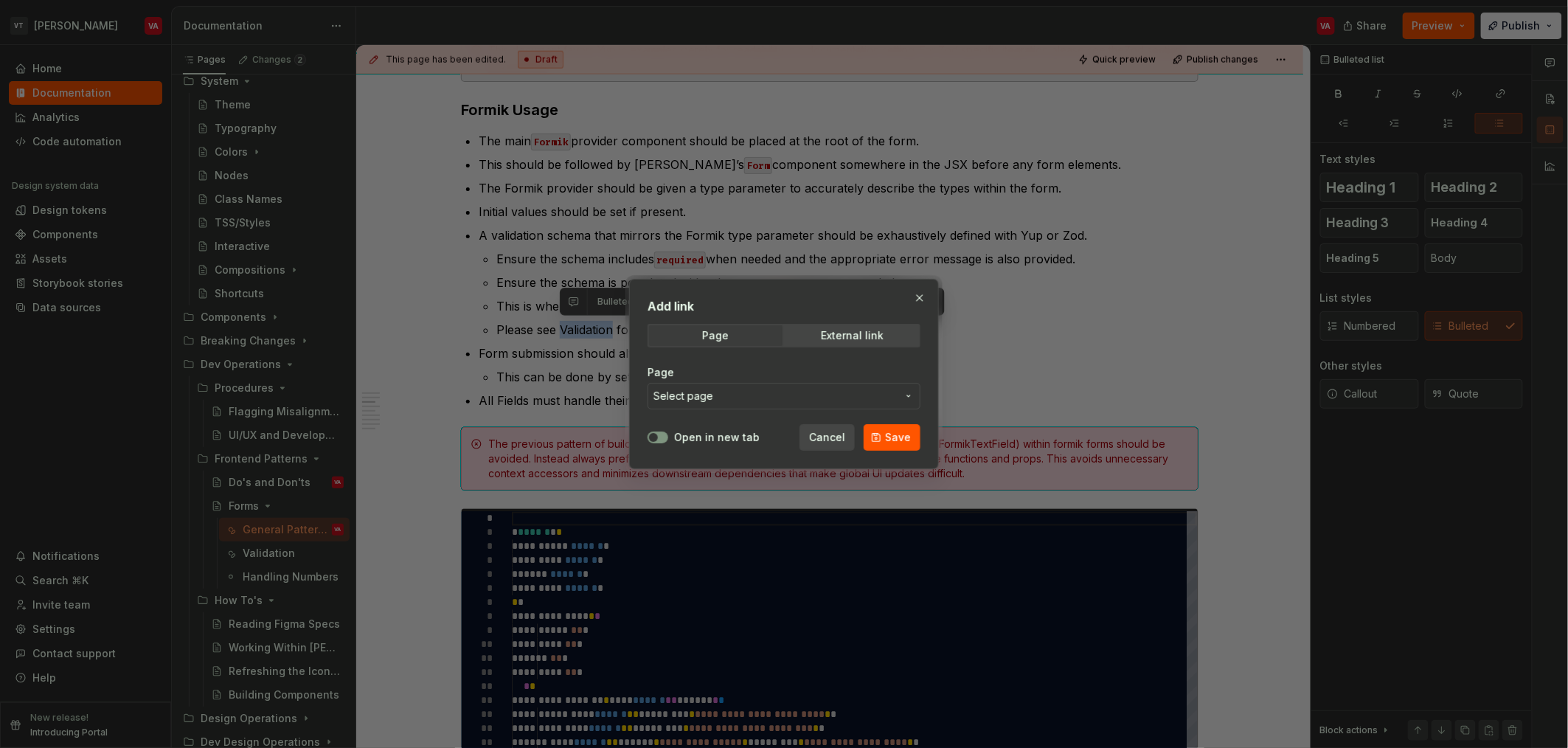
click at [750, 394] on span "Select page" at bounding box center [775, 395] width 244 height 15
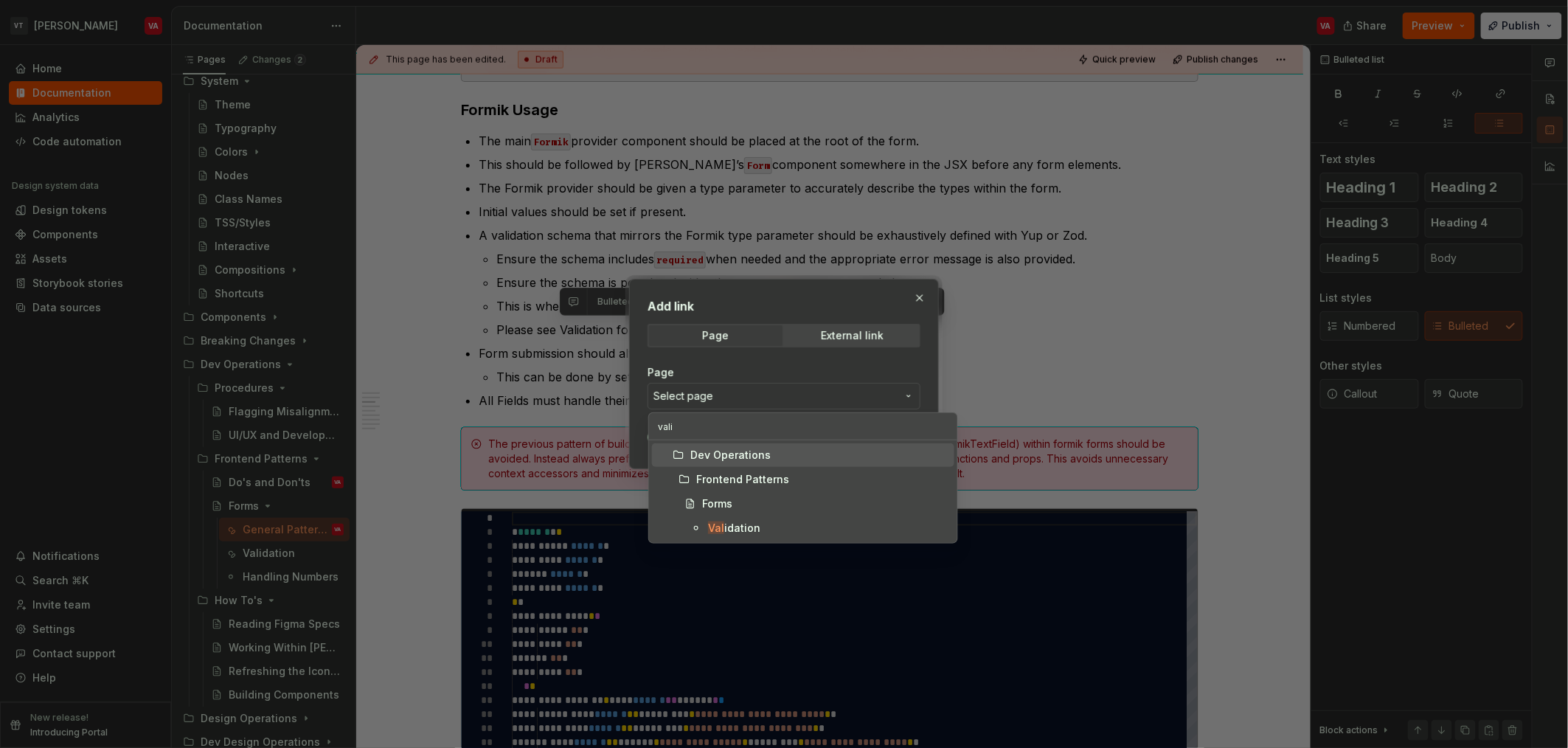
type input "valid"
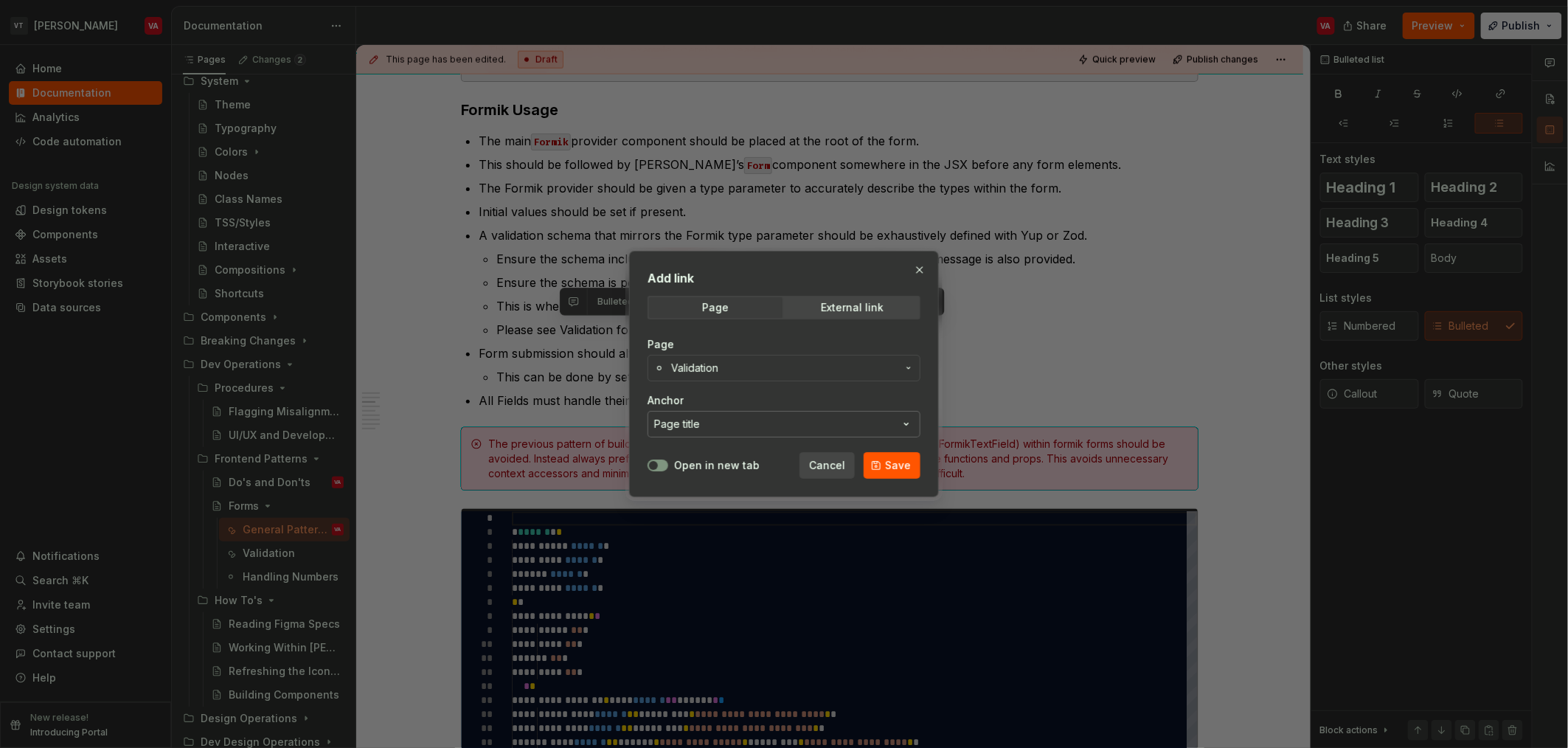
click at [693, 430] on div "Page title" at bounding box center [677, 423] width 46 height 15
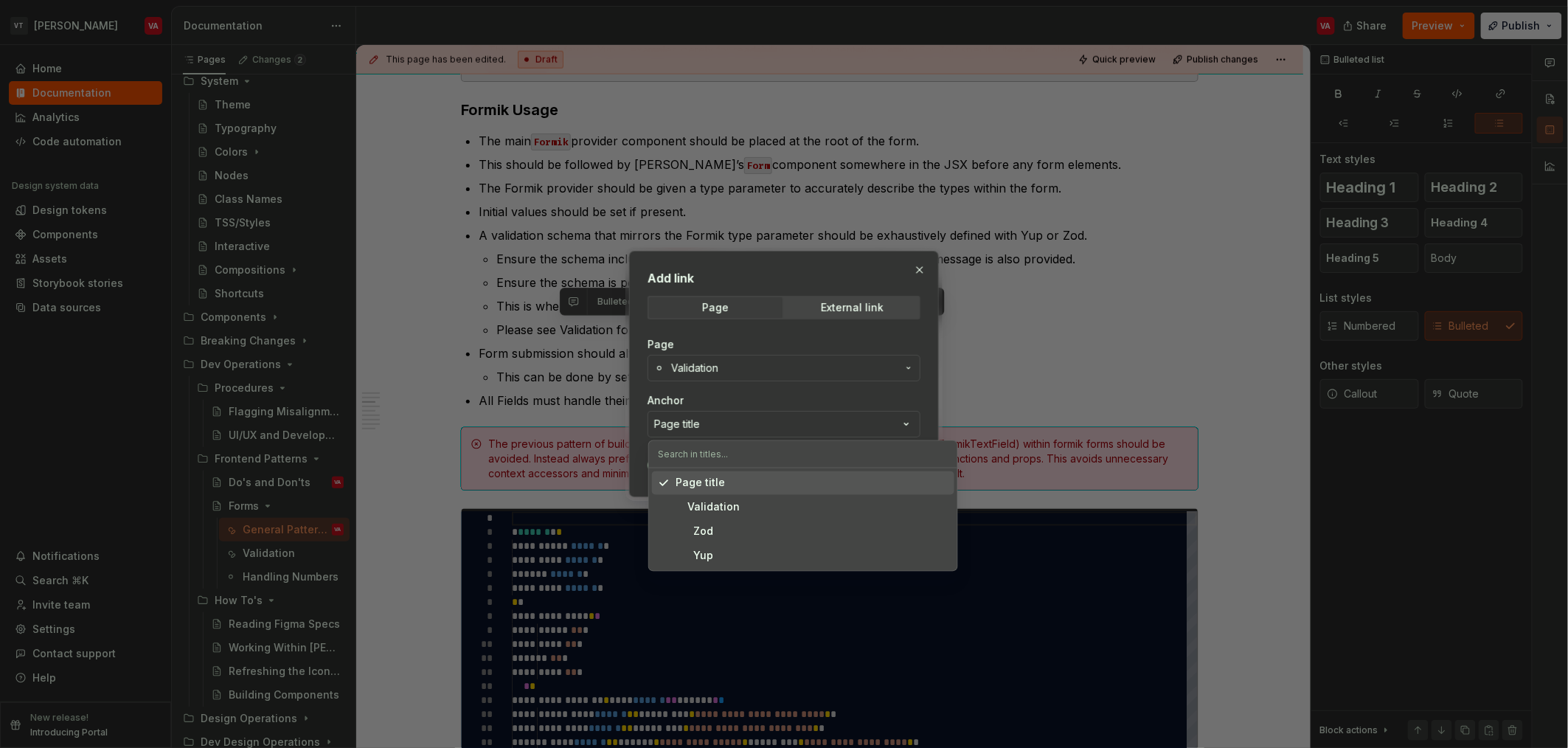
click at [718, 397] on div "Add link Page External link Page Validation Anchor Page title Open in new tab C…" at bounding box center [784, 374] width 1568 height 748
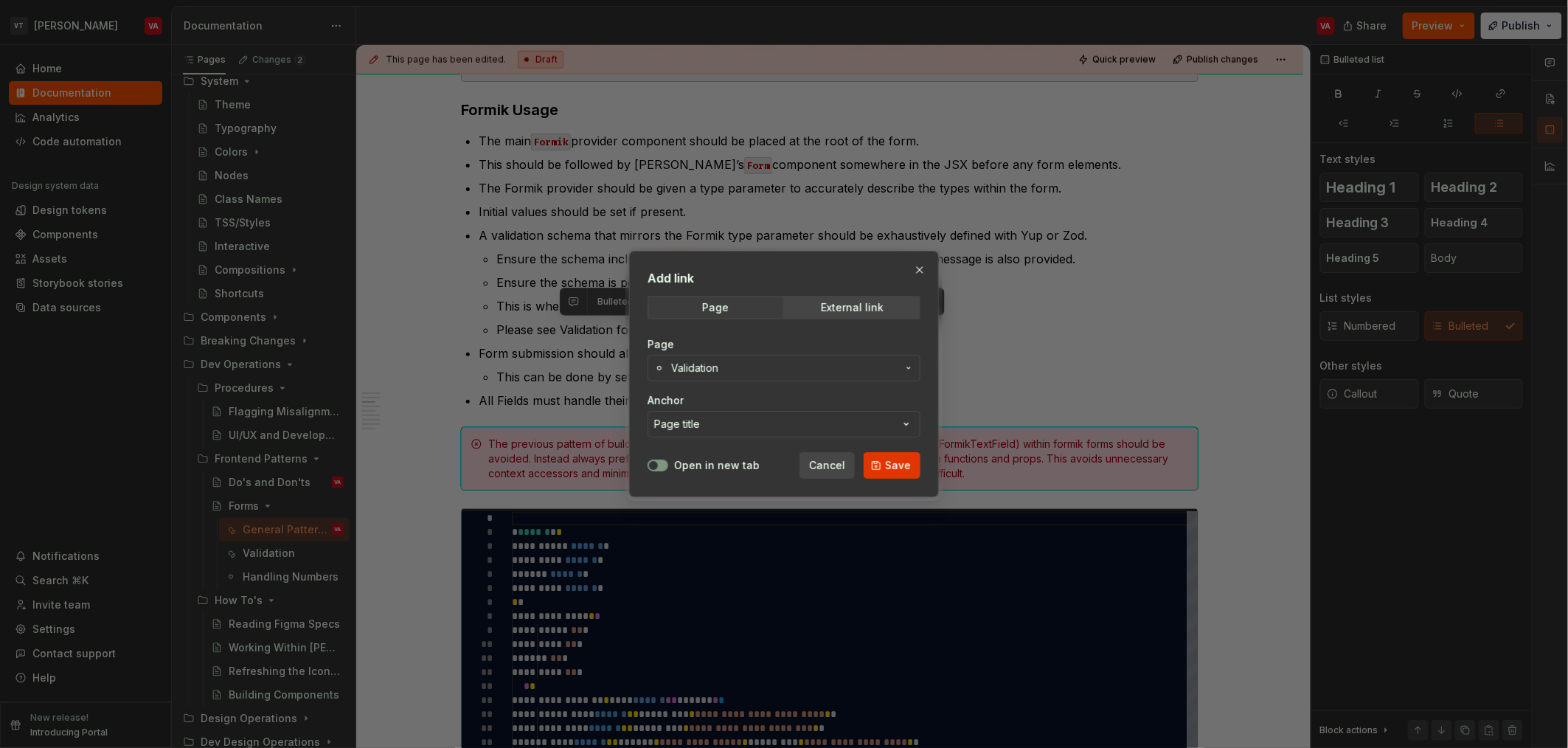
click at [898, 467] on span "Save" at bounding box center [898, 464] width 25 height 15
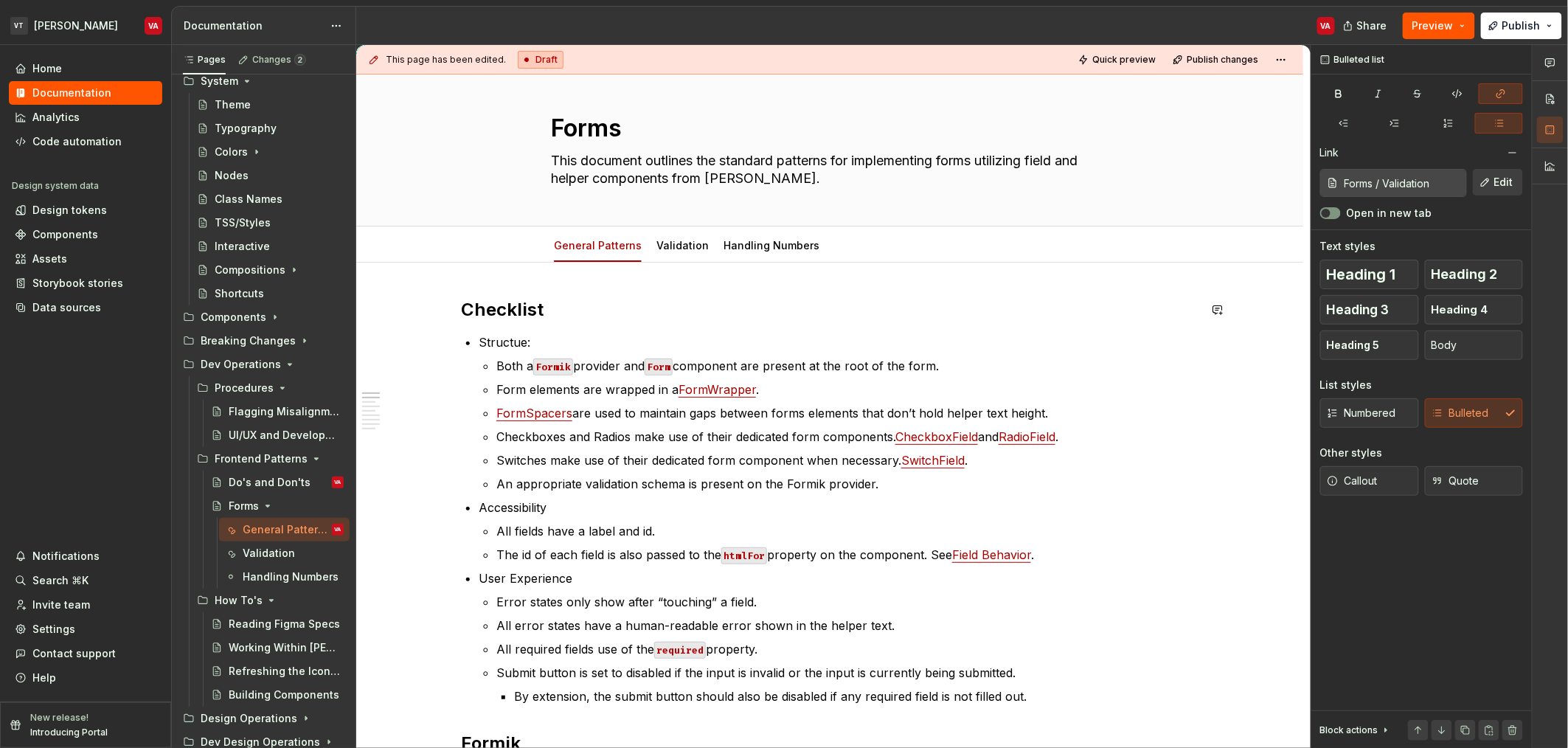
scroll to position [0, 0]
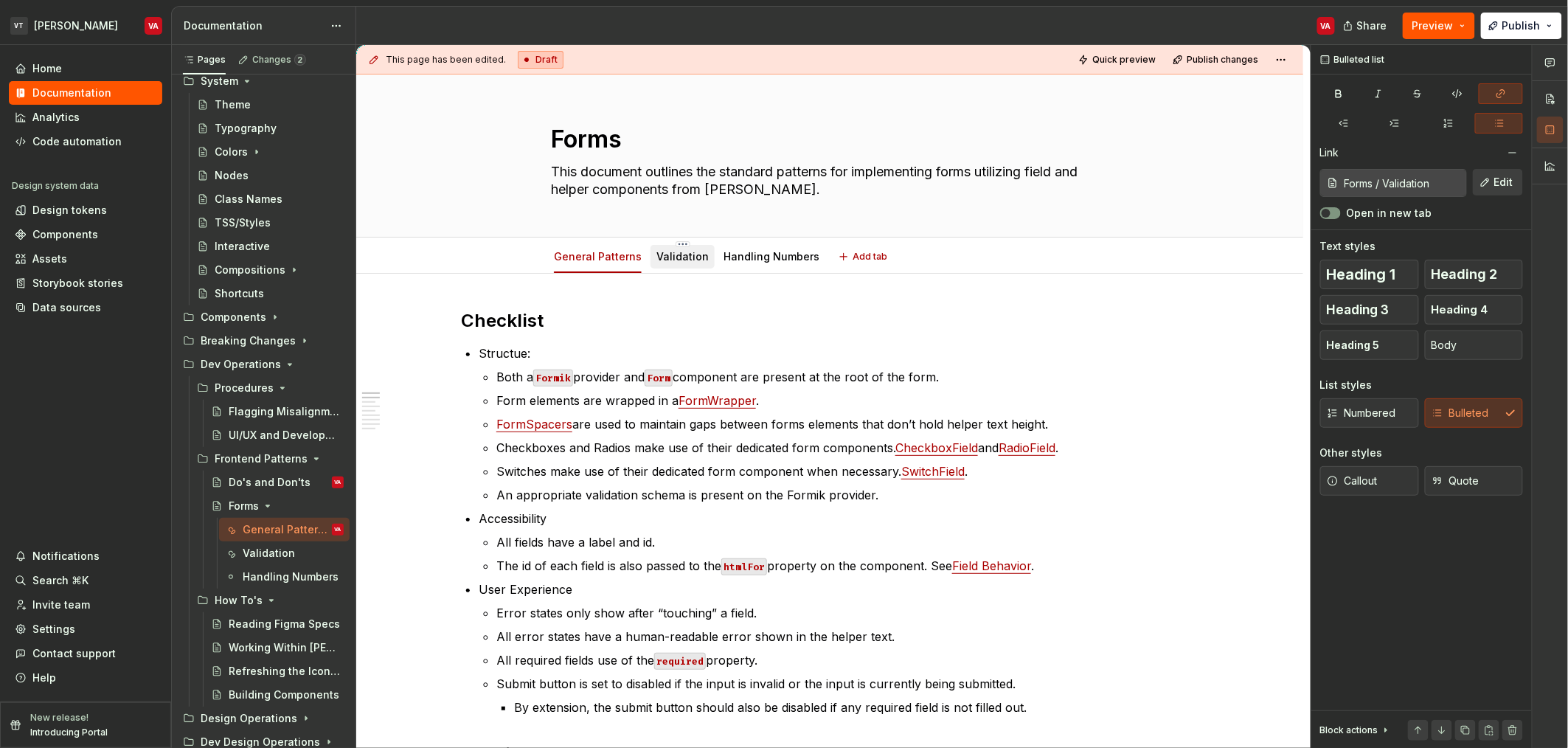
click at [676, 250] on link "Validation" at bounding box center [683, 256] width 53 height 13
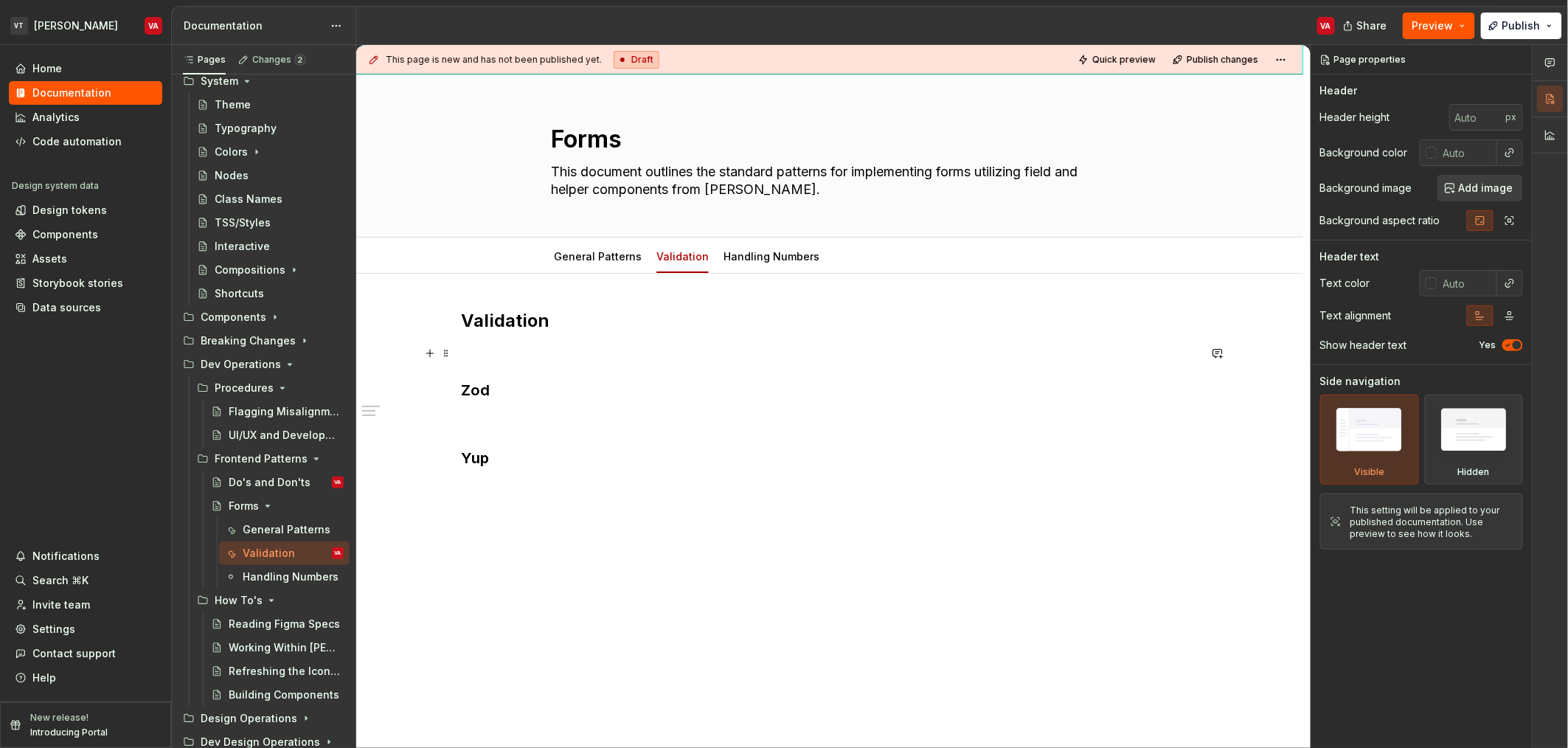
click at [560, 350] on p at bounding box center [829, 353] width 738 height 18
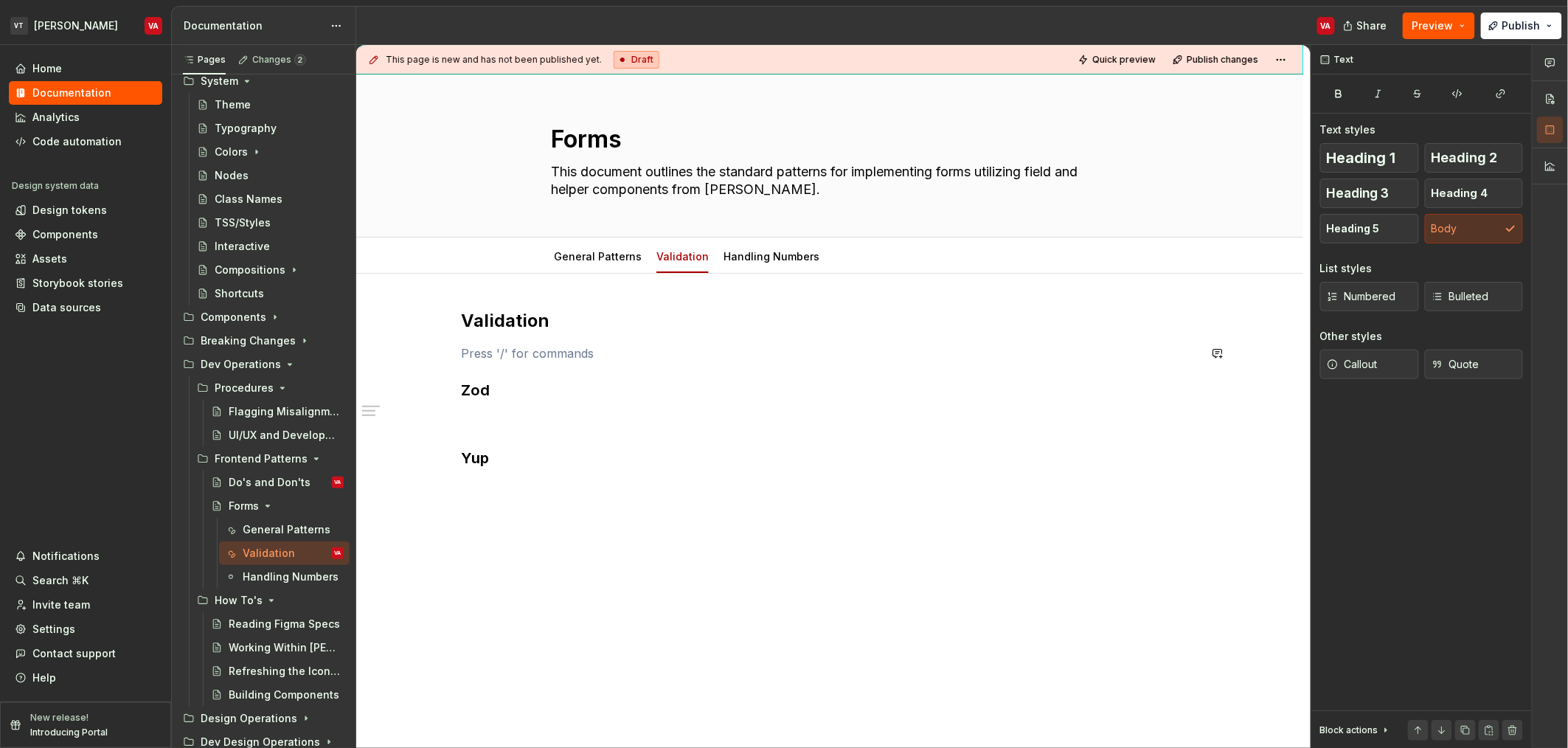
click at [577, 344] on p at bounding box center [829, 353] width 738 height 18
type textarea "*"
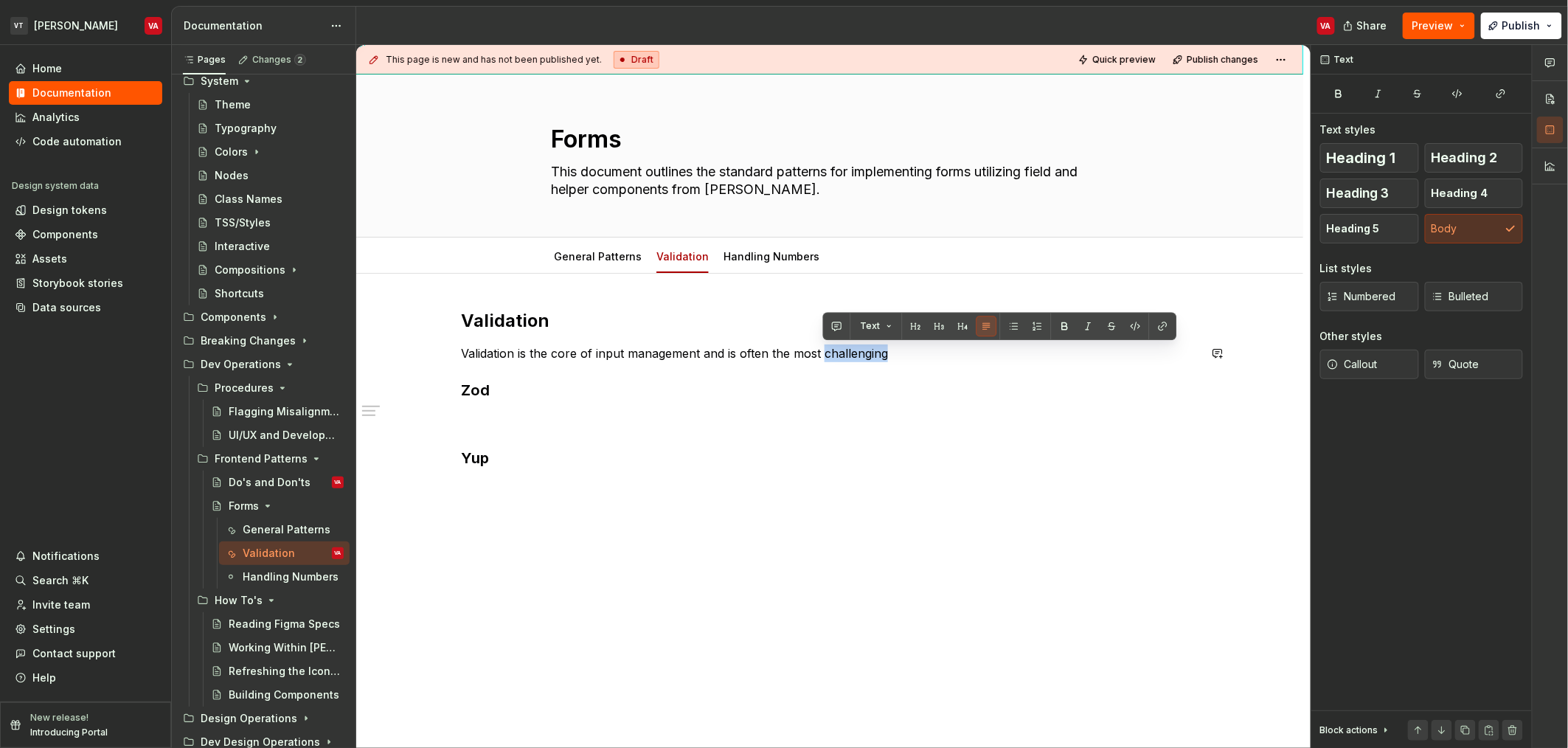
copy p "challenging"
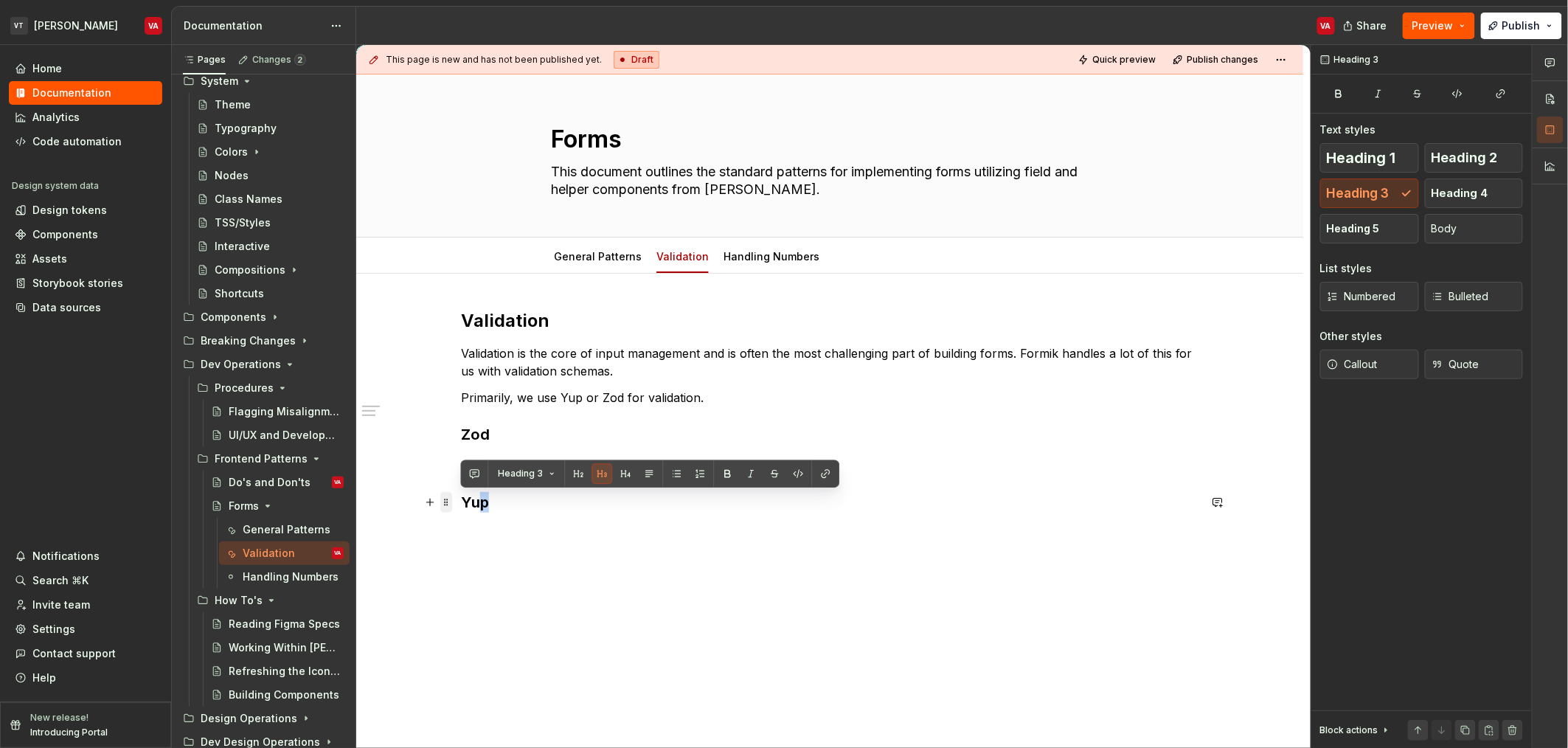
drag, startPoint x: 501, startPoint y: 501, endPoint x: 452, endPoint y: 498, distance: 49.1
click at [461, 498] on div "Validation Validation is the core of input management and is often the most cha…" at bounding box center [829, 419] width 738 height 221
click at [470, 506] on h3 "Yup" at bounding box center [829, 502] width 738 height 21
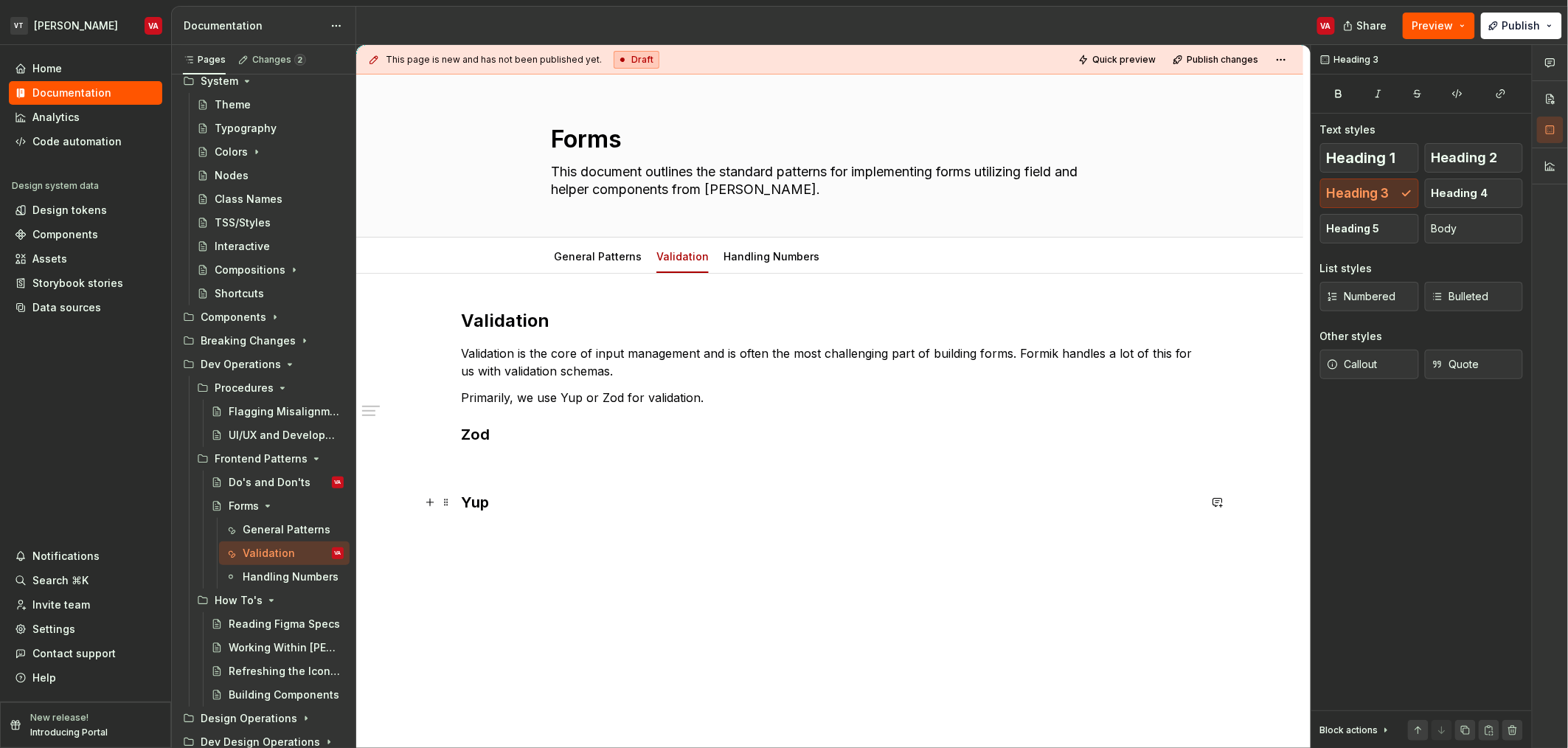
click at [529, 503] on h3 "Yup" at bounding box center [829, 502] width 738 height 21
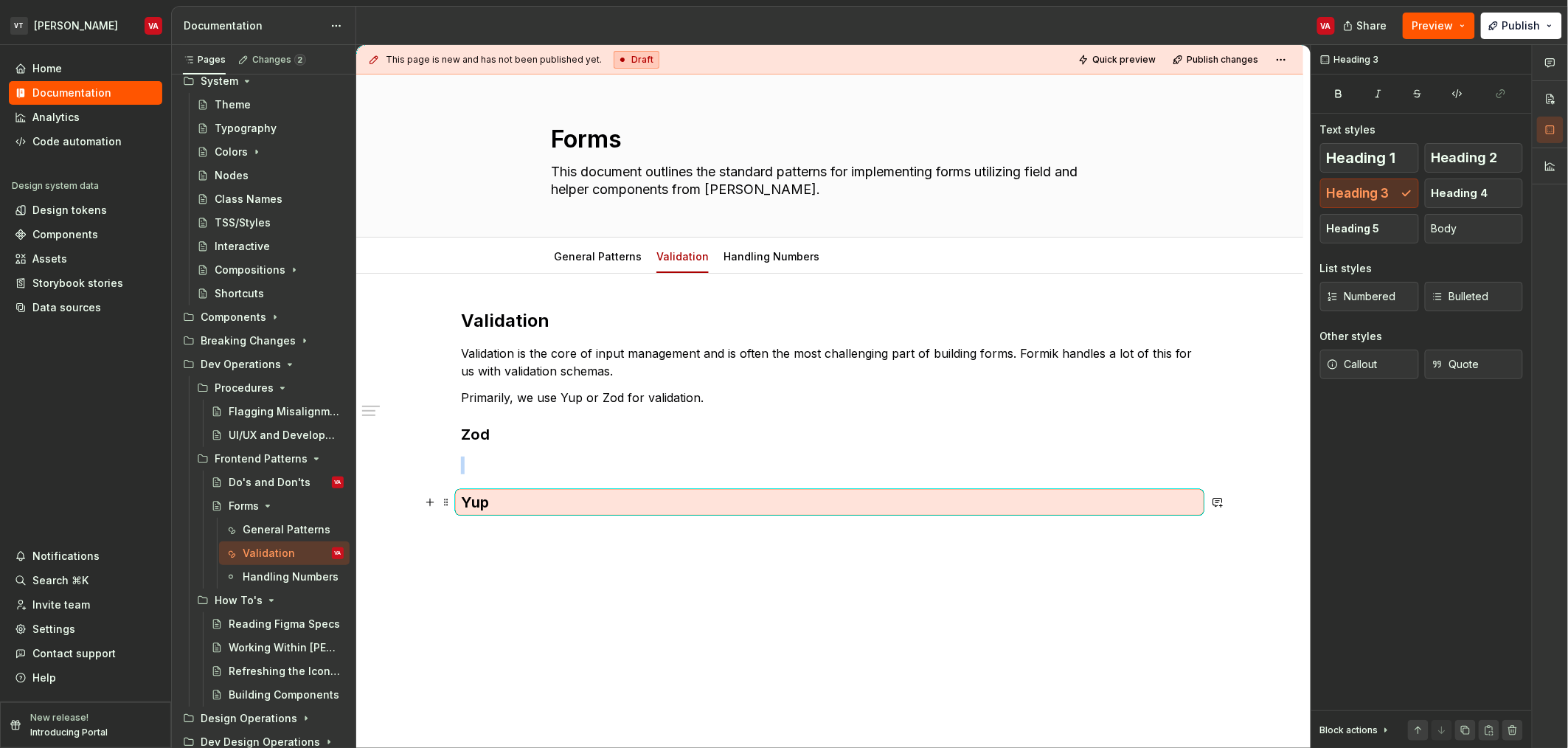
click at [498, 503] on h3 "Yup" at bounding box center [829, 502] width 738 height 21
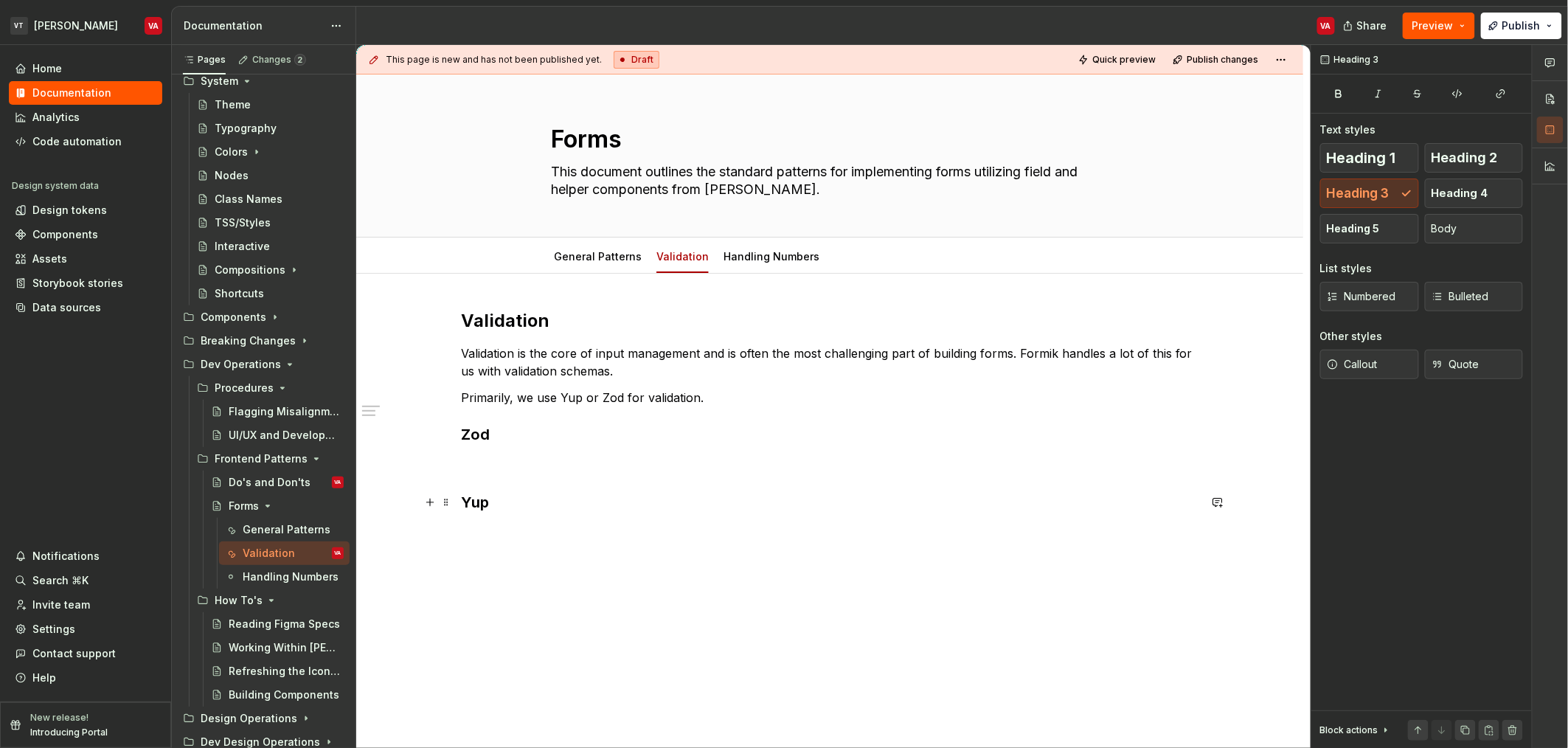
click at [498, 496] on h3 "Yup" at bounding box center [829, 502] width 738 height 21
click at [742, 397] on p "Primarily, we use Yup or Zod for validation." at bounding box center [829, 397] width 738 height 18
click at [449, 529] on span at bounding box center [446, 528] width 12 height 21
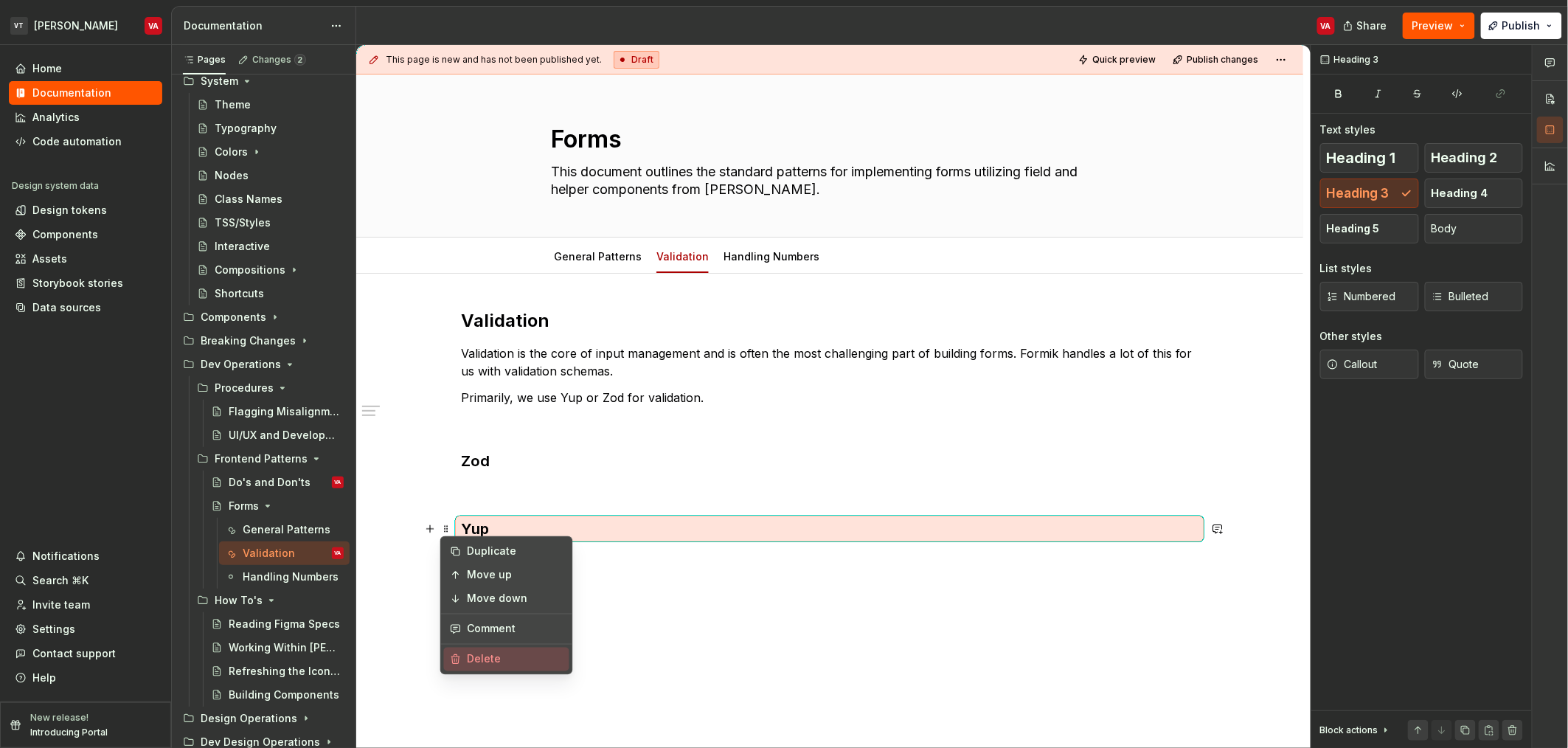
click at [484, 657] on div "Delete" at bounding box center [515, 659] width 96 height 15
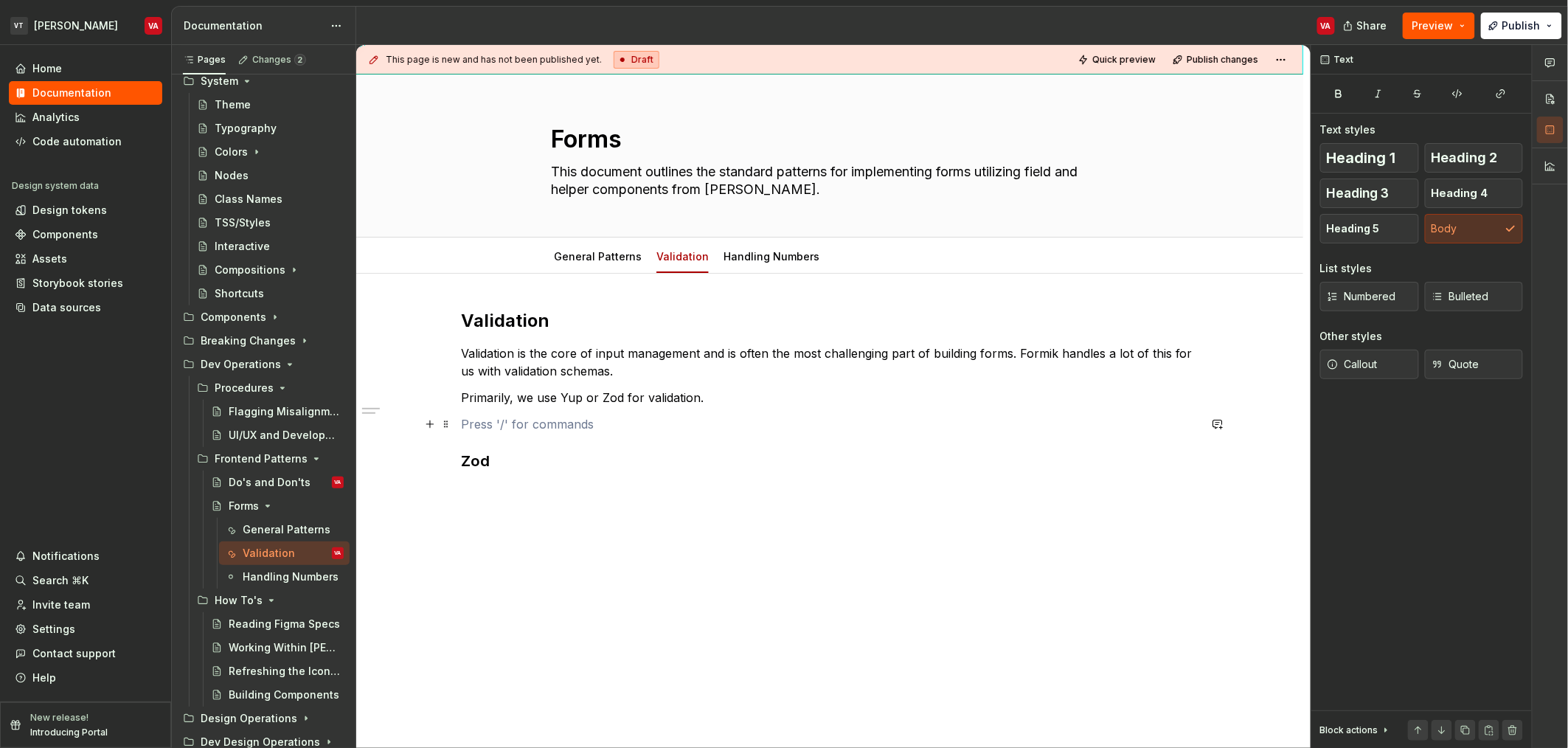
click at [543, 425] on p at bounding box center [829, 424] width 738 height 18
click at [568, 475] on div "Validation Validation is the core of input management and is often the most cha…" at bounding box center [829, 438] width 738 height 259
click at [566, 468] on h3 "Yup" at bounding box center [829, 461] width 738 height 21
click at [569, 430] on p at bounding box center [829, 424] width 738 height 18
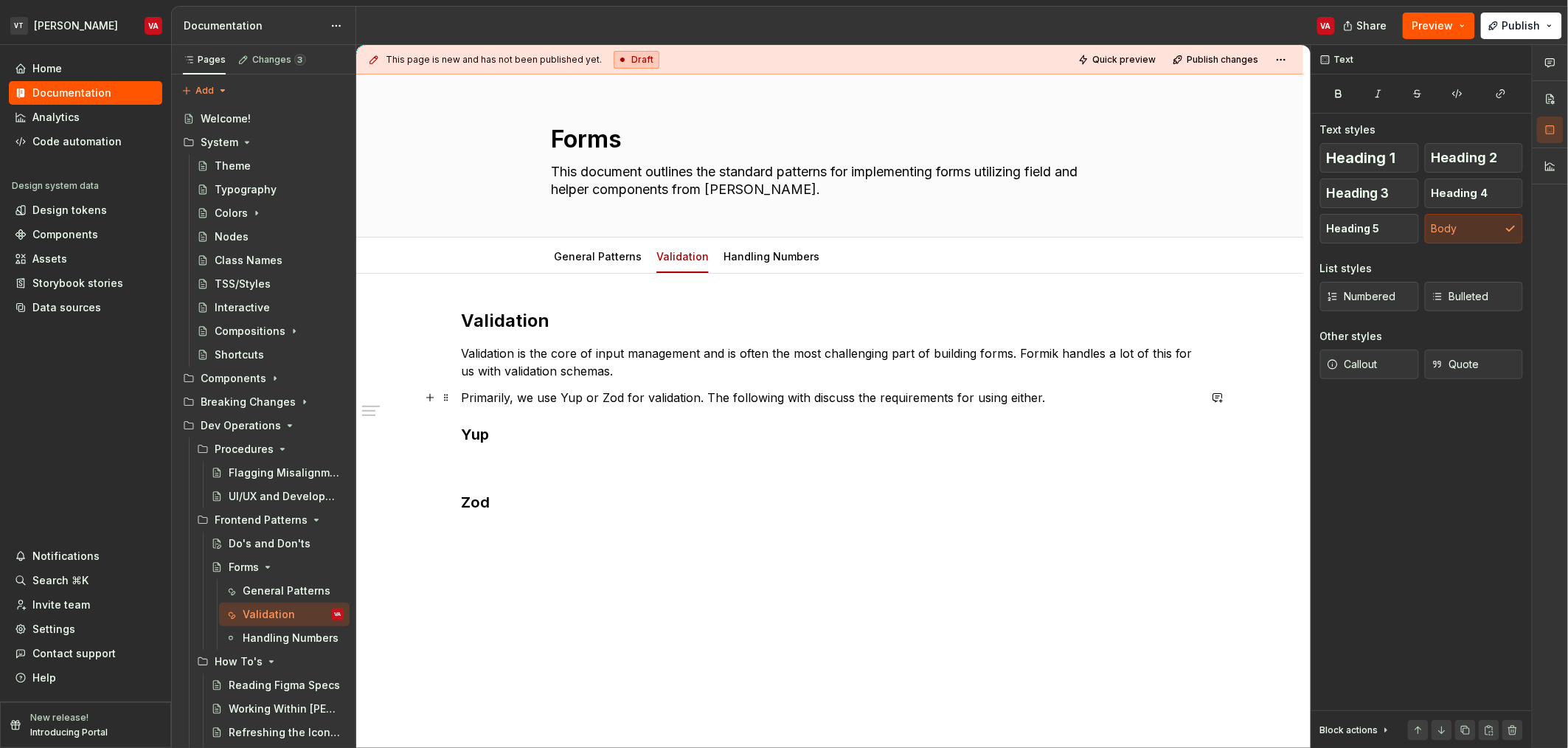
click at [1060, 402] on p "Primarily, we use Yup or Zod for validation. The following with discuss the req…" at bounding box center [829, 397] width 738 height 18
click at [703, 396] on p "Primarily, we use Yup or Zod for validation. The following with discuss the req…" at bounding box center [829, 397] width 738 height 18
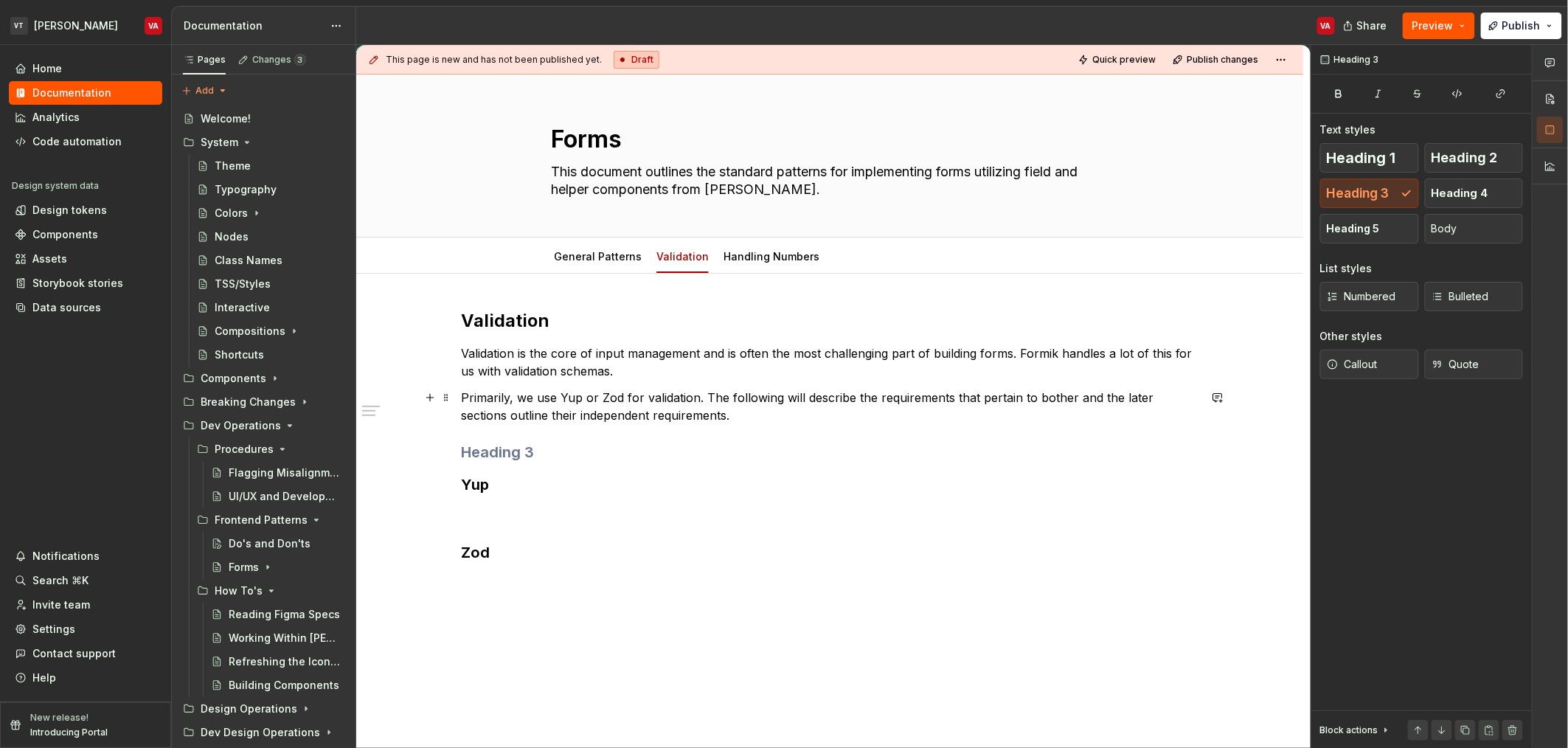
click at [926, 412] on p "Primarily, we use Yup or Zod for validation. The following will describe the re…" at bounding box center [829, 406] width 738 height 35
click at [917, 394] on p "Primarily, we use Yup or Zod for validation. The following will describe the re…" at bounding box center [829, 406] width 738 height 35
click at [952, 398] on p "Primarily, we use Yup or Zod for validation. The following will describe the re…" at bounding box center [829, 406] width 738 height 35
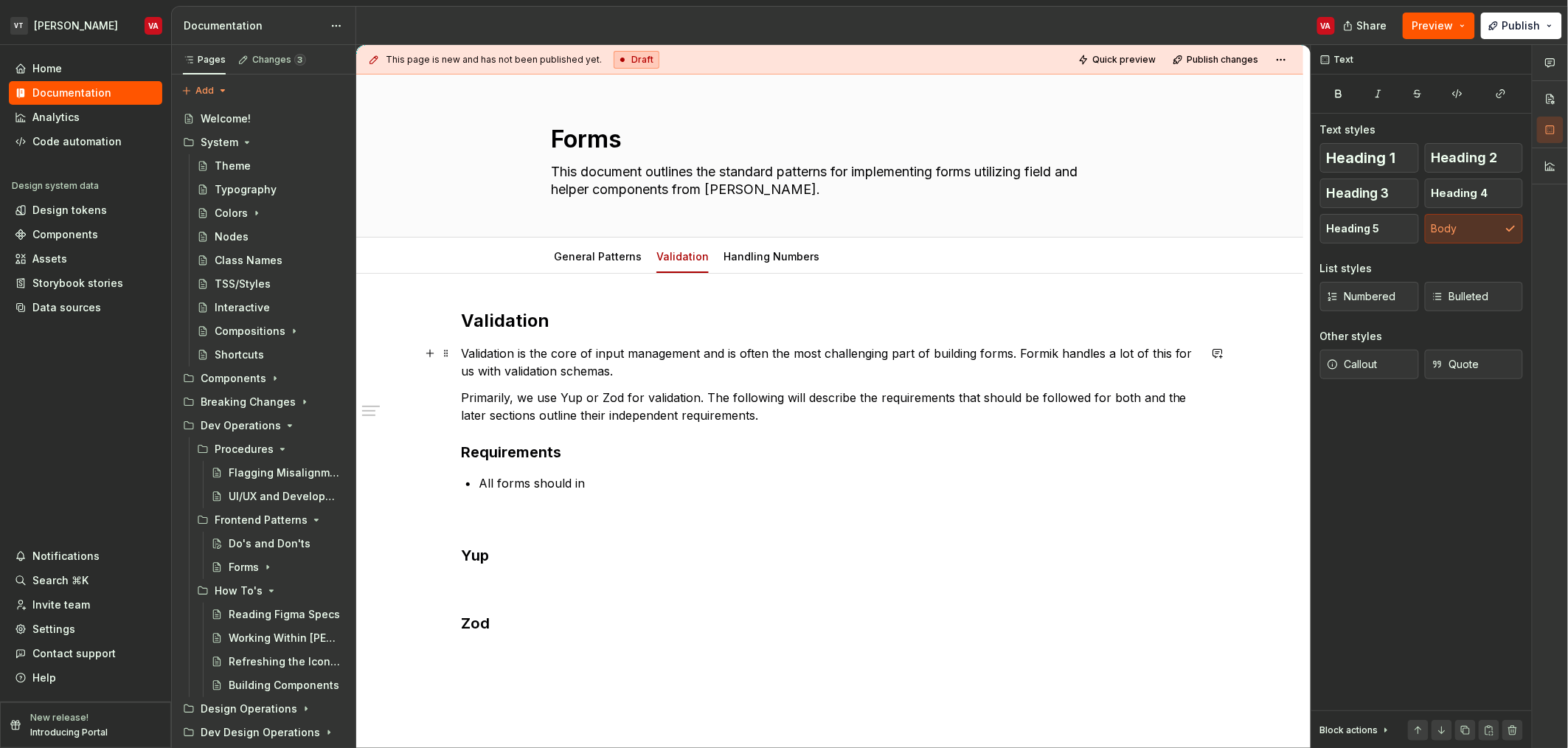
click at [700, 356] on p "Validation is the core of input management and is often the most challenging pa…" at bounding box center [829, 362] width 738 height 35
click at [1011, 356] on p "Validation is the core of input management and is often the most challenging pa…" at bounding box center [829, 362] width 738 height 35
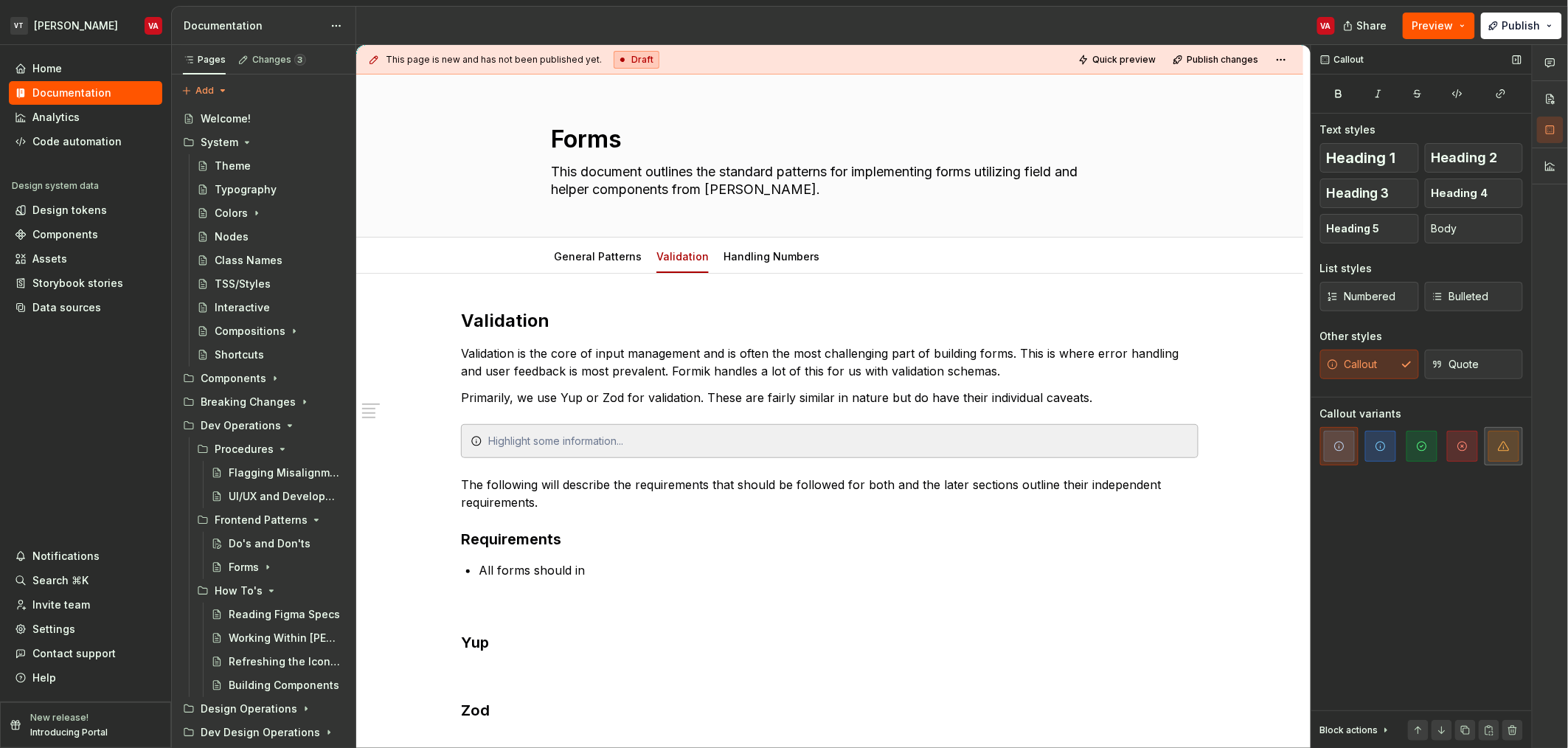
click at [1495, 452] on span "button" at bounding box center [1504, 446] width 31 height 31
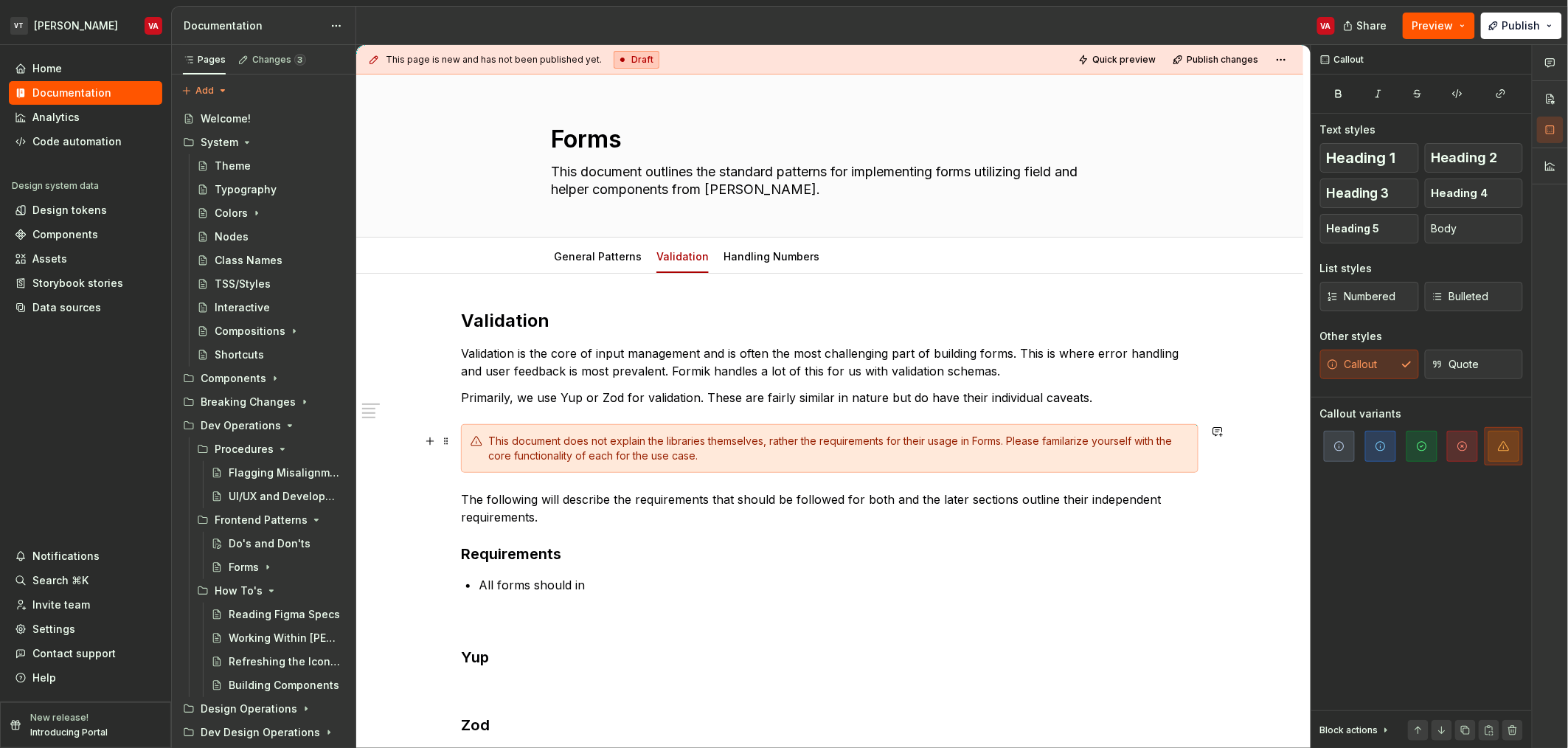
click at [794, 439] on div "This document does not explain the libraries themselves, rather the requirement…" at bounding box center [838, 448] width 700 height 29
click at [821, 436] on div "This document does not explain the libraries themselves, rather the requirement…" at bounding box center [838, 448] width 700 height 29
click at [929, 441] on div "This document does not explain the libraries themselves, rather the requirement…" at bounding box center [838, 448] width 700 height 29
click at [978, 445] on div "This document does not explain the libraries themselves, rather the requirement…" at bounding box center [838, 448] width 700 height 29
click at [1035, 443] on div "This document does not explain the libraries themselves, rather the requirement…" at bounding box center [838, 448] width 700 height 29
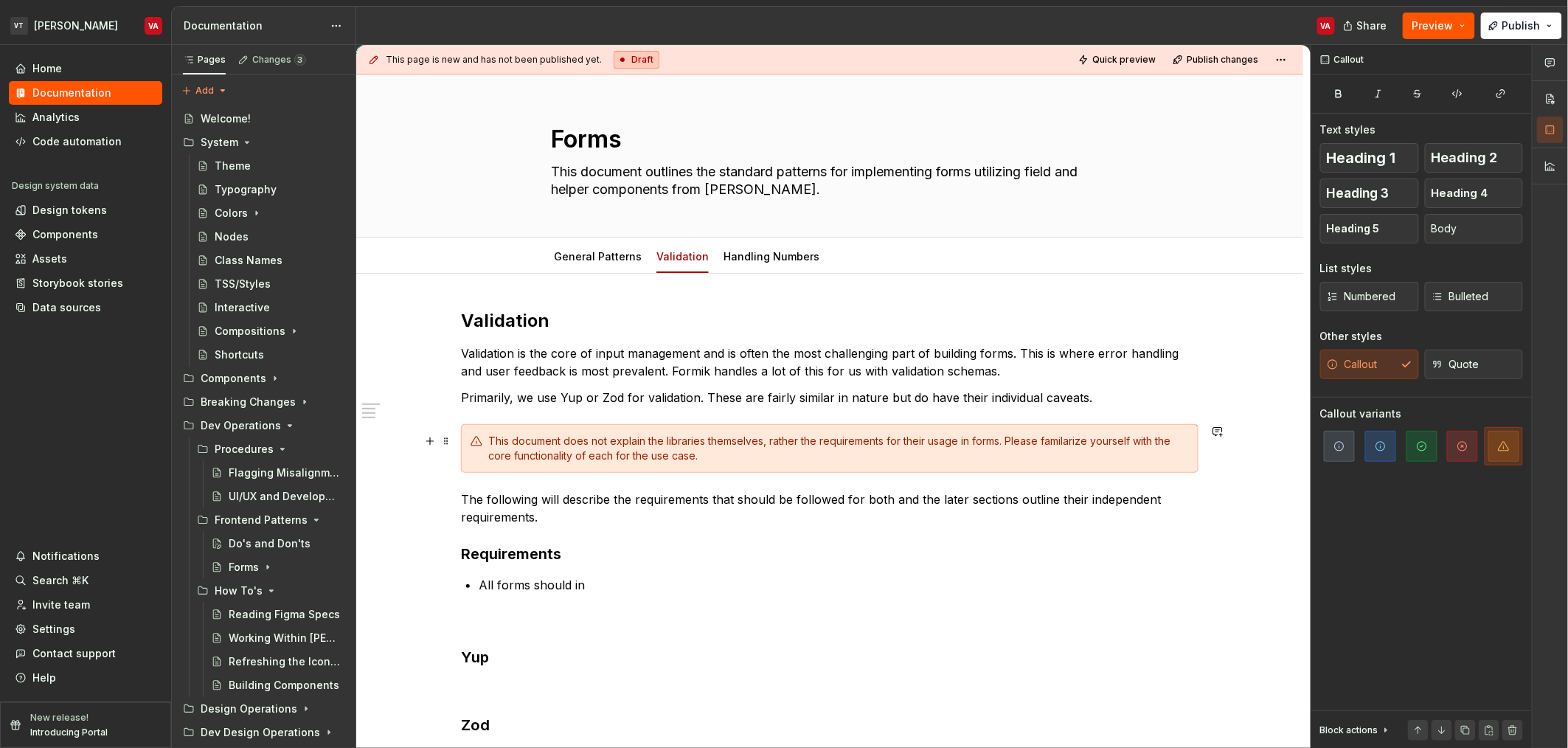
click at [520, 453] on div "This document does not explain the libraries themselves, rather the requirement…" at bounding box center [838, 448] width 700 height 29
click at [605, 451] on div "This document does not explain the libraries themselves, rather the requirement…" at bounding box center [838, 448] width 700 height 29
click at [713, 462] on div "This document does not explain the libraries themselves, rather the requirement…" at bounding box center [838, 448] width 700 height 29
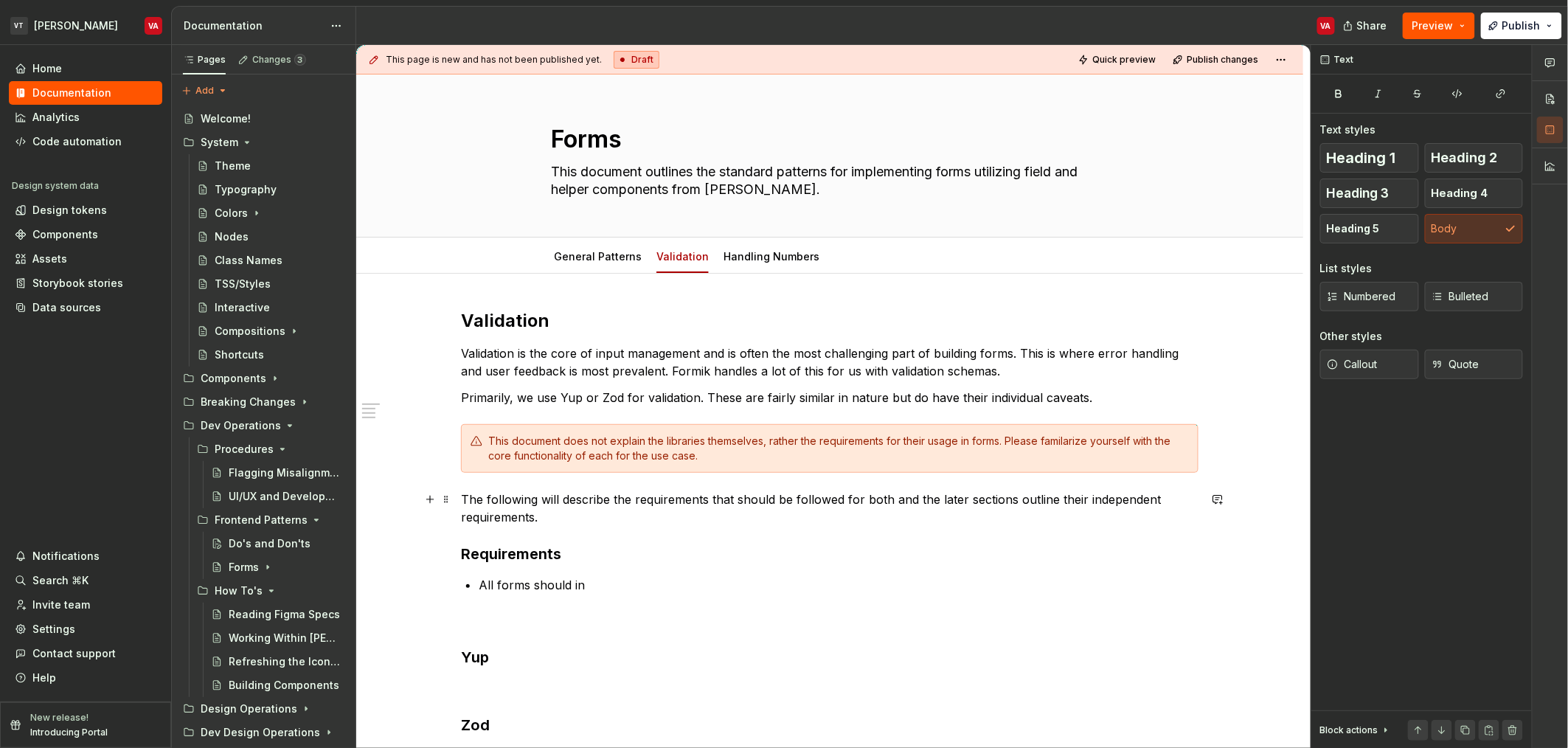
click at [618, 515] on p "The following will describe the requirements that should be followed for both a…" at bounding box center [829, 508] width 738 height 35
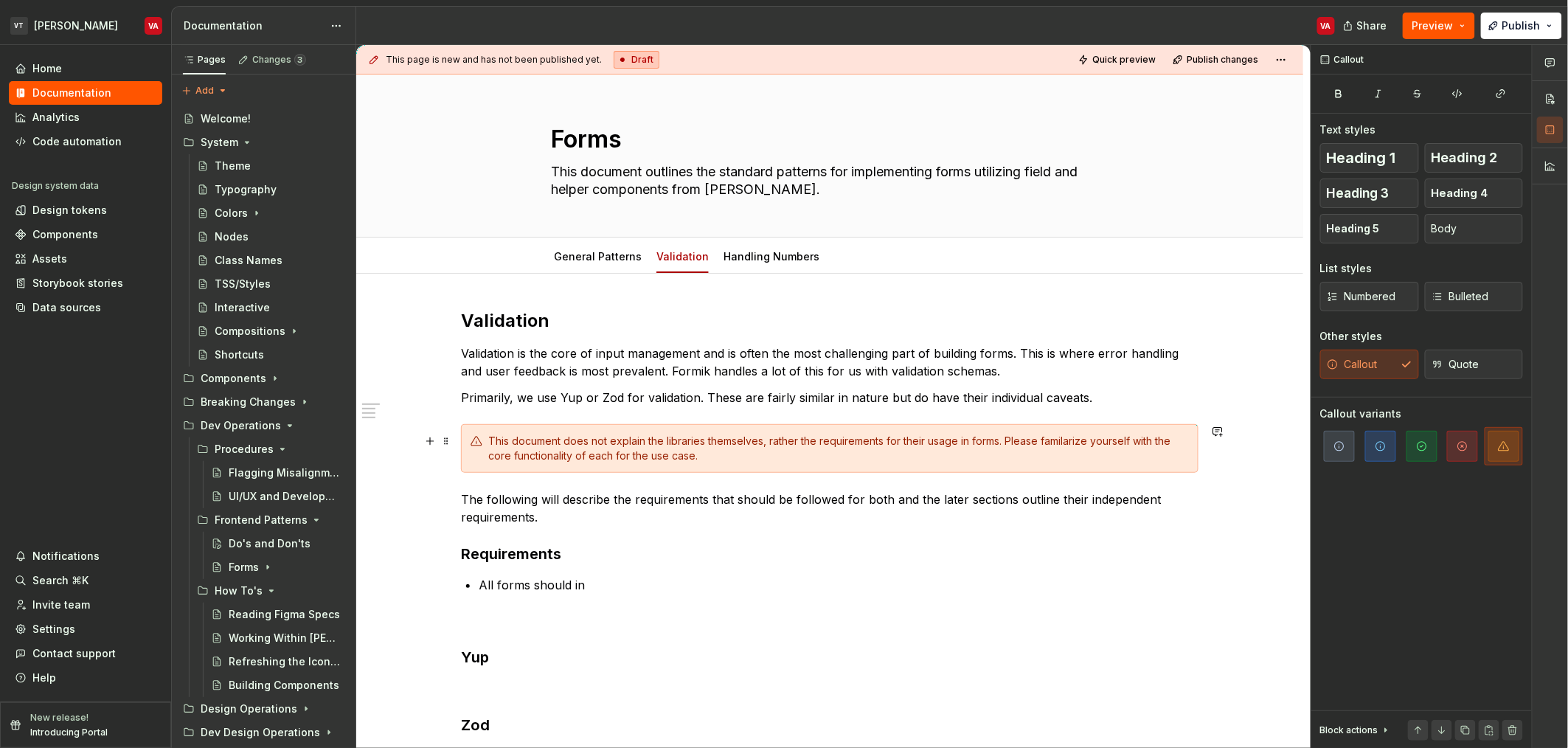
click at [652, 456] on div "This document does not explain the libraries themselves, rather the requirement…" at bounding box center [838, 448] width 700 height 29
click at [665, 454] on div "This document does not explain the libraries themselves, rather the requirement…" at bounding box center [838, 448] width 700 height 29
click at [494, 506] on p "The following will describe the requirements that should be followed for both a…" at bounding box center [829, 508] width 738 height 35
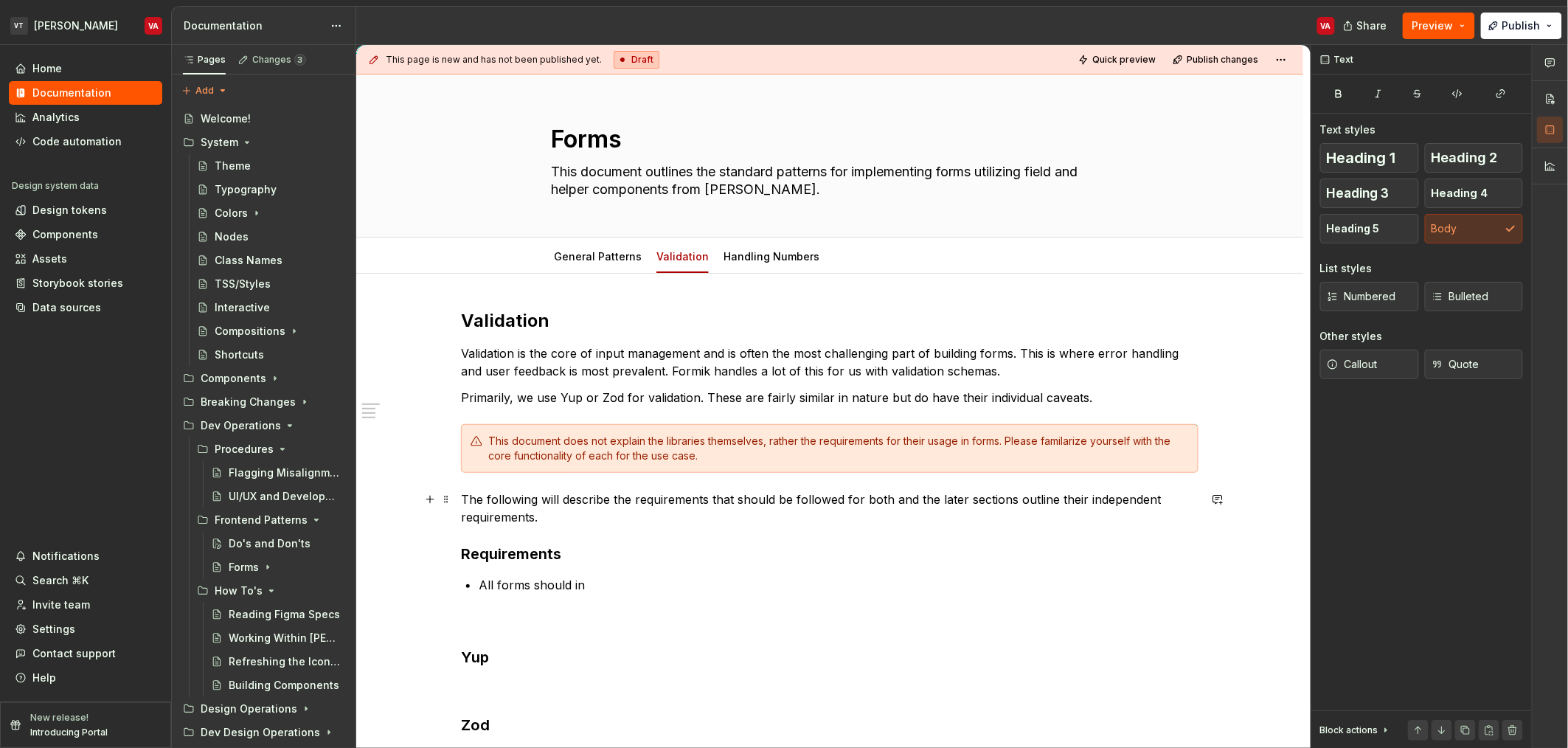
click at [562, 521] on p "The following will describe the requirements that should be followed for both a…" at bounding box center [829, 508] width 738 height 35
click at [604, 588] on p "All forms should in" at bounding box center [838, 585] width 720 height 18
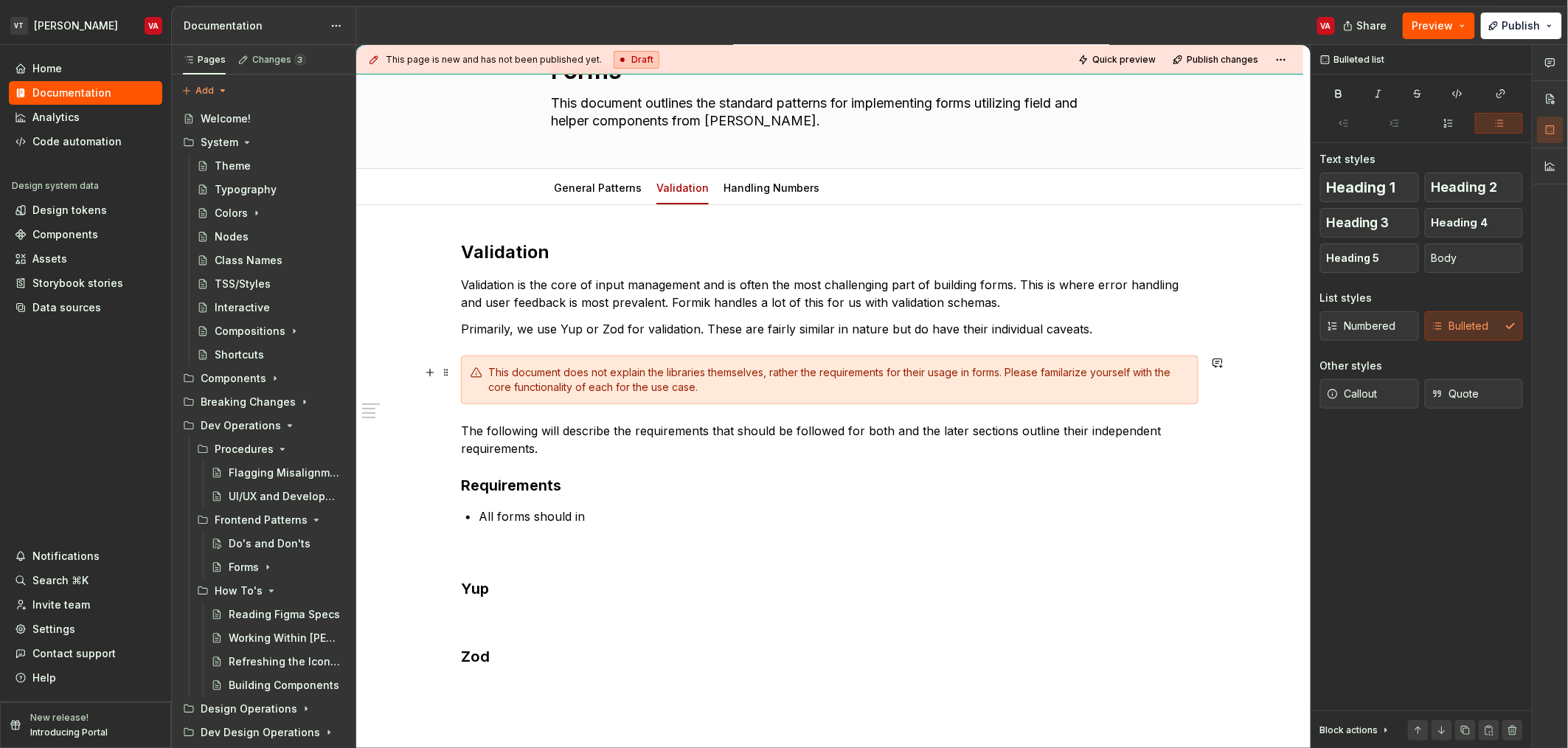
scroll to position [110, 0]
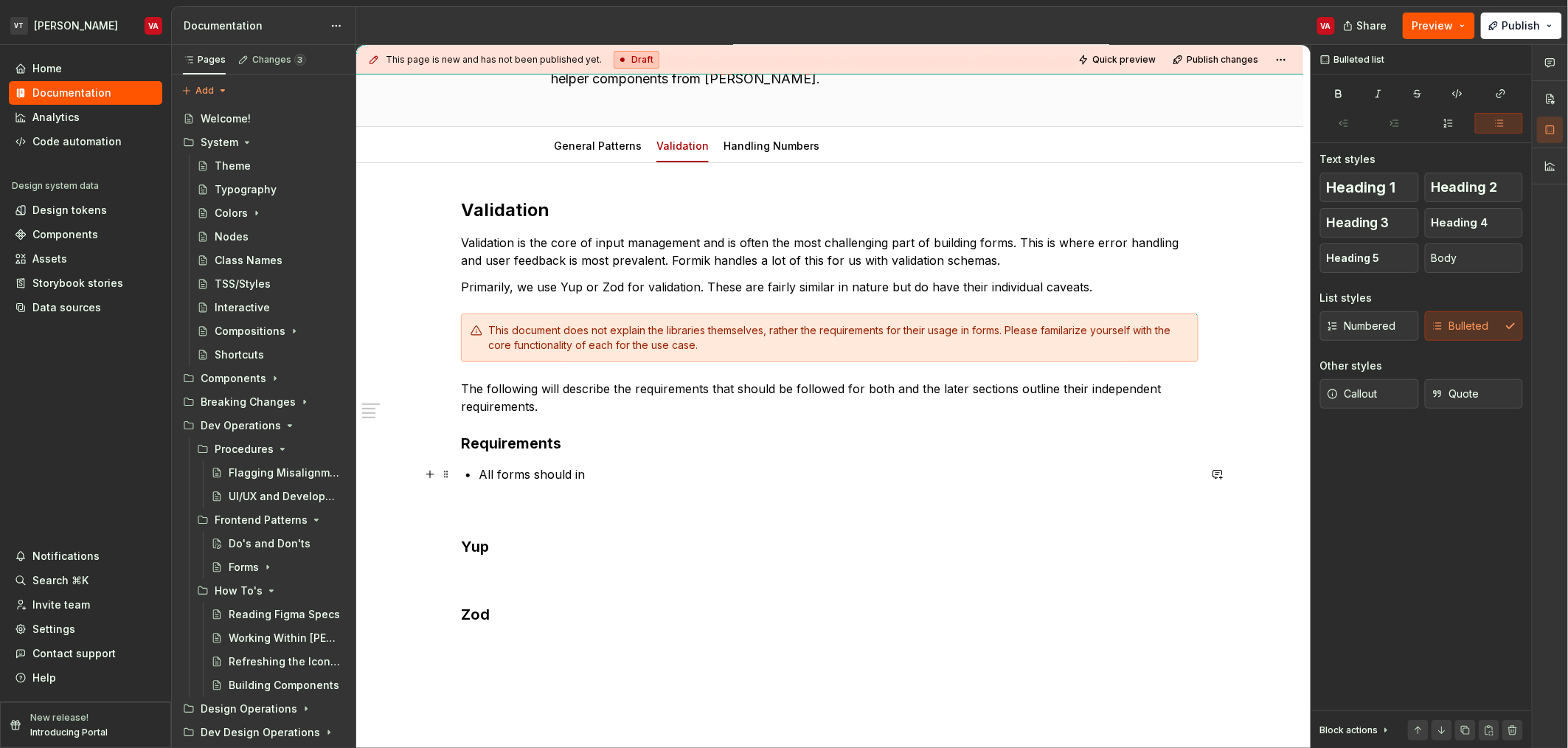
click at [619, 474] on p "All forms should in" at bounding box center [838, 474] width 720 height 18
click at [508, 499] on p at bounding box center [838, 498] width 720 height 18
click at [860, 495] on p "Validation schemas should have human-readable error messaging." at bounding box center [838, 498] width 720 height 18
click at [499, 514] on p at bounding box center [838, 521] width 720 height 18
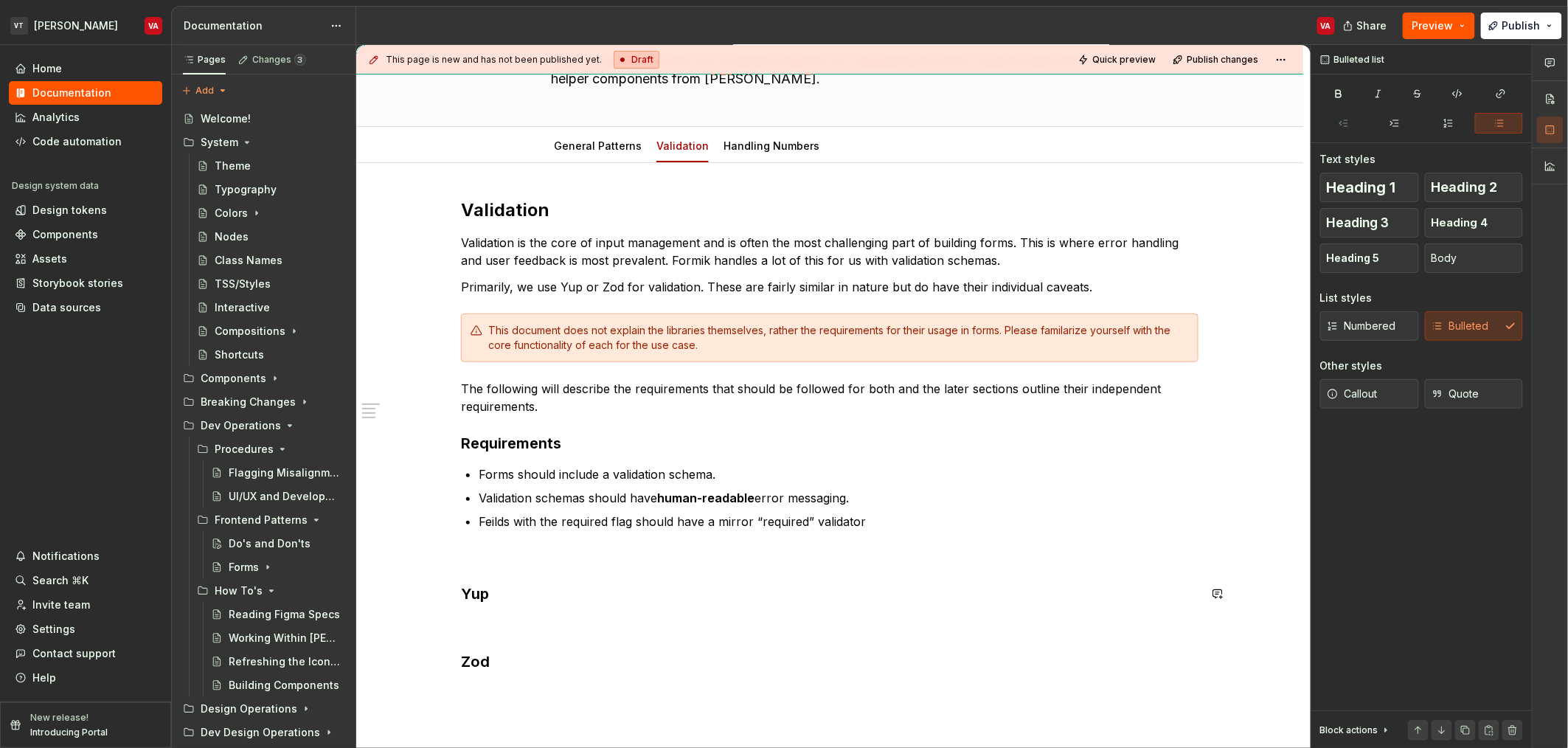
click at [539, 608] on div "Validation Validation is the core of input management and is often the most cha…" at bounding box center [829, 450] width 738 height 503
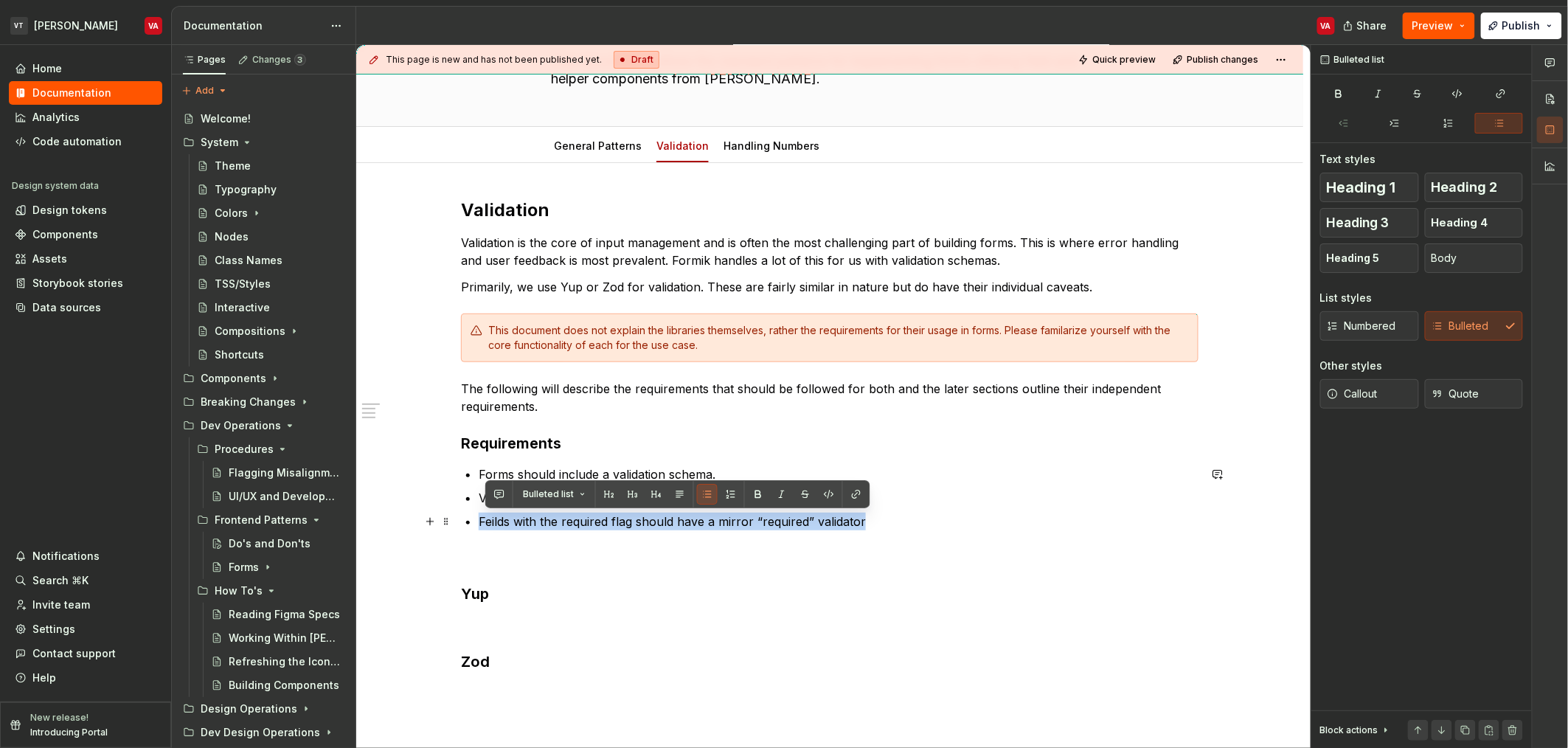
drag, startPoint x: 874, startPoint y: 519, endPoint x: 474, endPoint y: 520, distance: 400.0
click at [474, 520] on div "Validation Validation is the core of input management and is often the most cha…" at bounding box center [829, 450] width 738 height 503
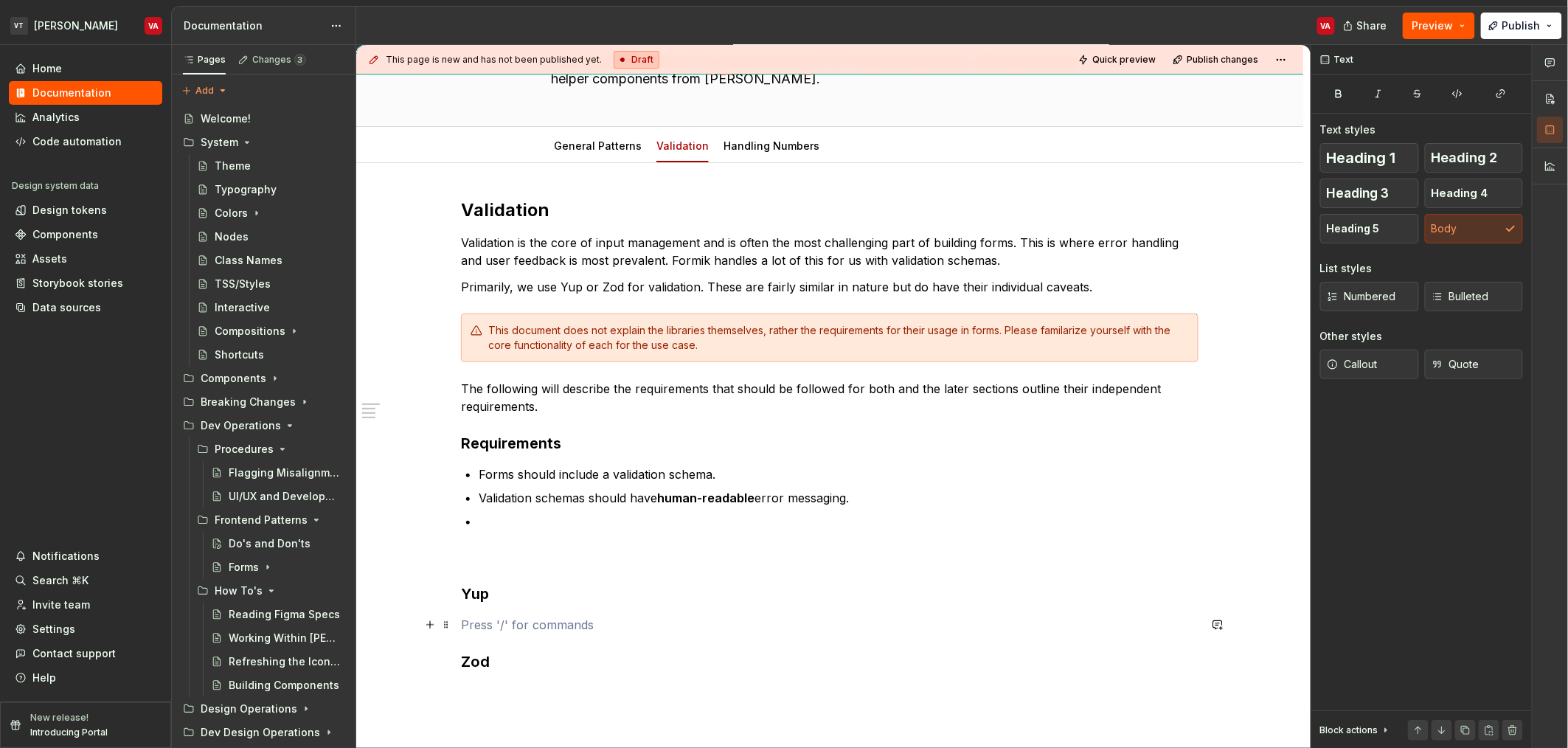
click at [505, 626] on p at bounding box center [829, 625] width 738 height 18
click at [500, 524] on p at bounding box center [838, 521] width 720 height 18
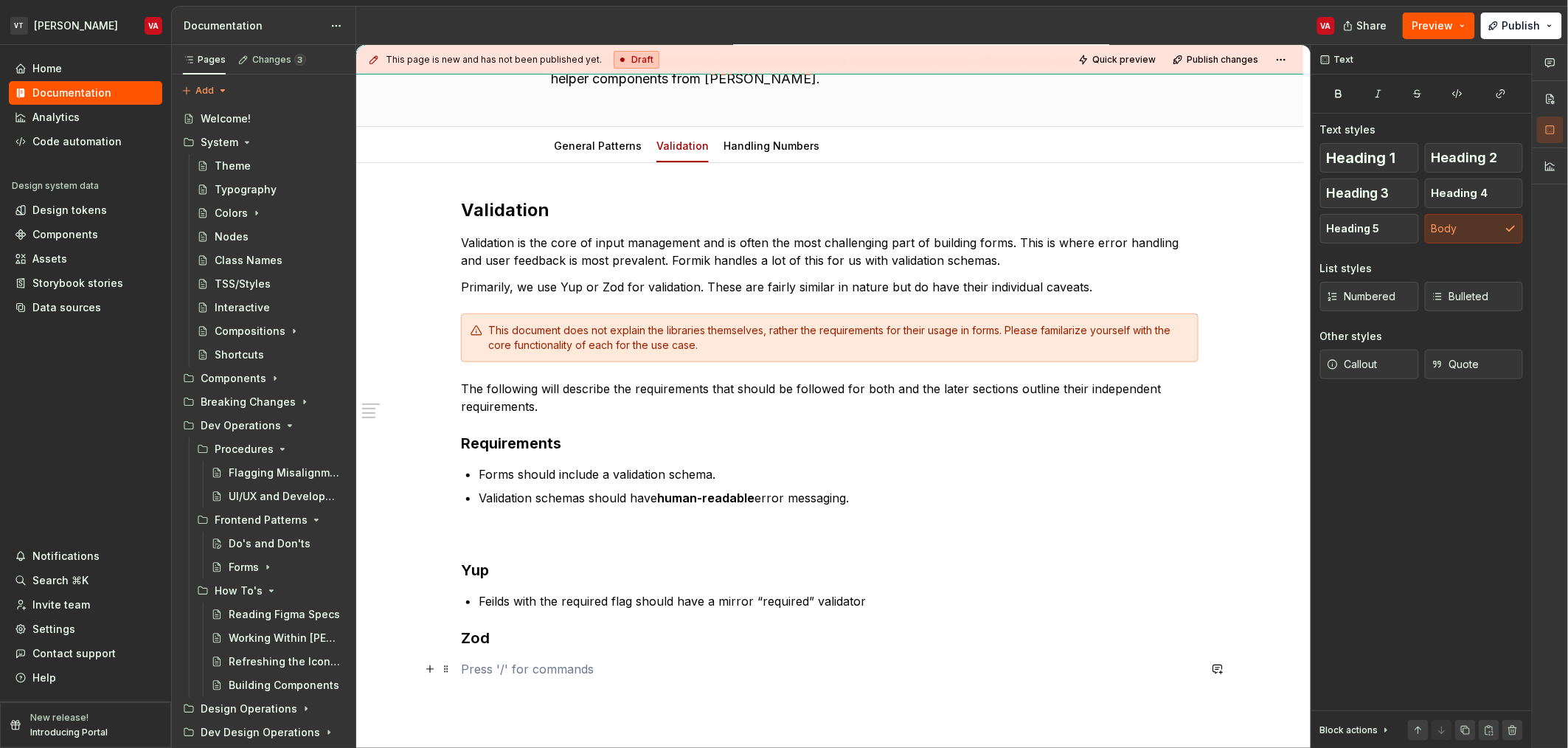
click at [501, 677] on p at bounding box center [829, 669] width 738 height 18
click at [497, 598] on p "Feilds with the required flag should have a mirror “required” validator" at bounding box center [838, 601] width 720 height 18
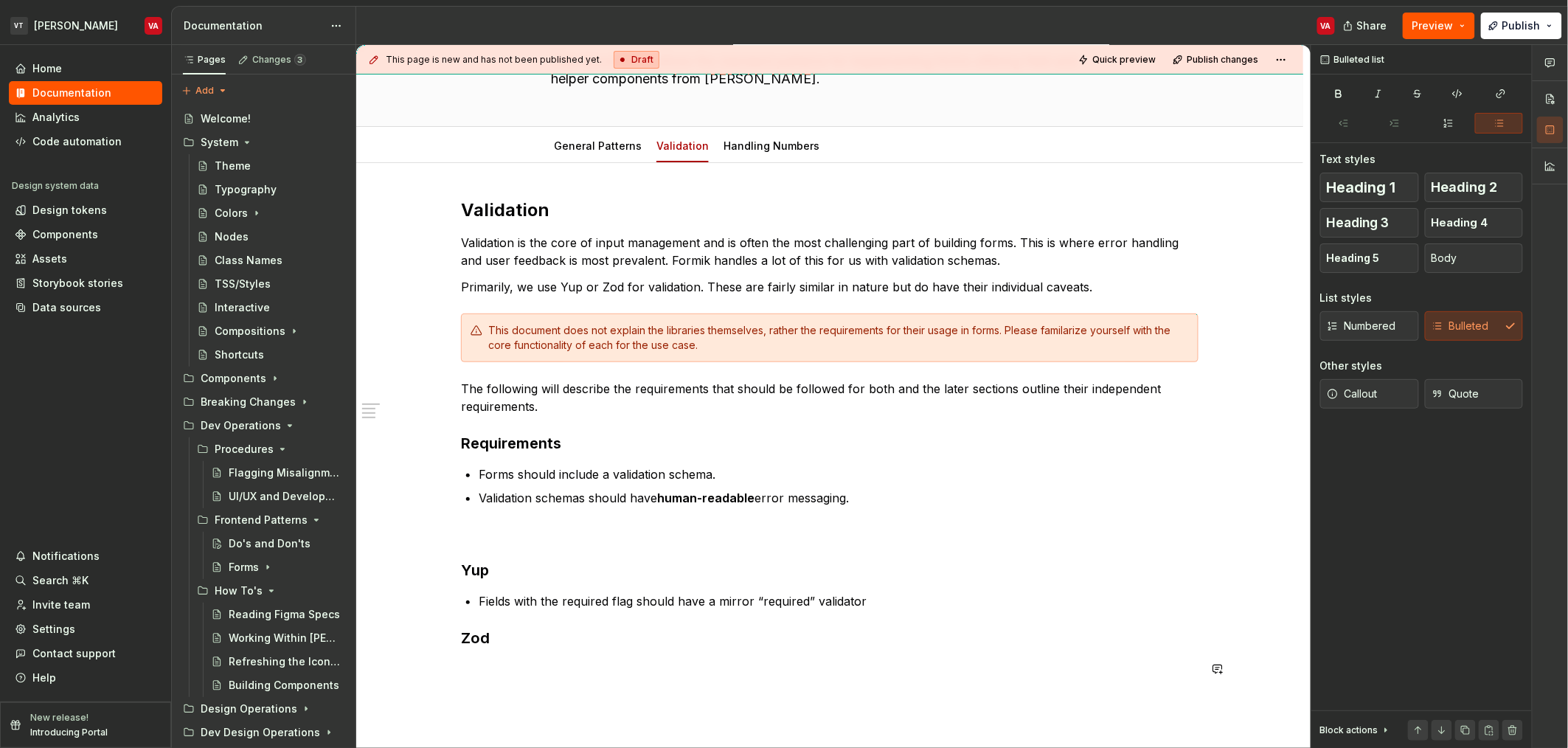
click at [556, 673] on p at bounding box center [829, 669] width 738 height 18
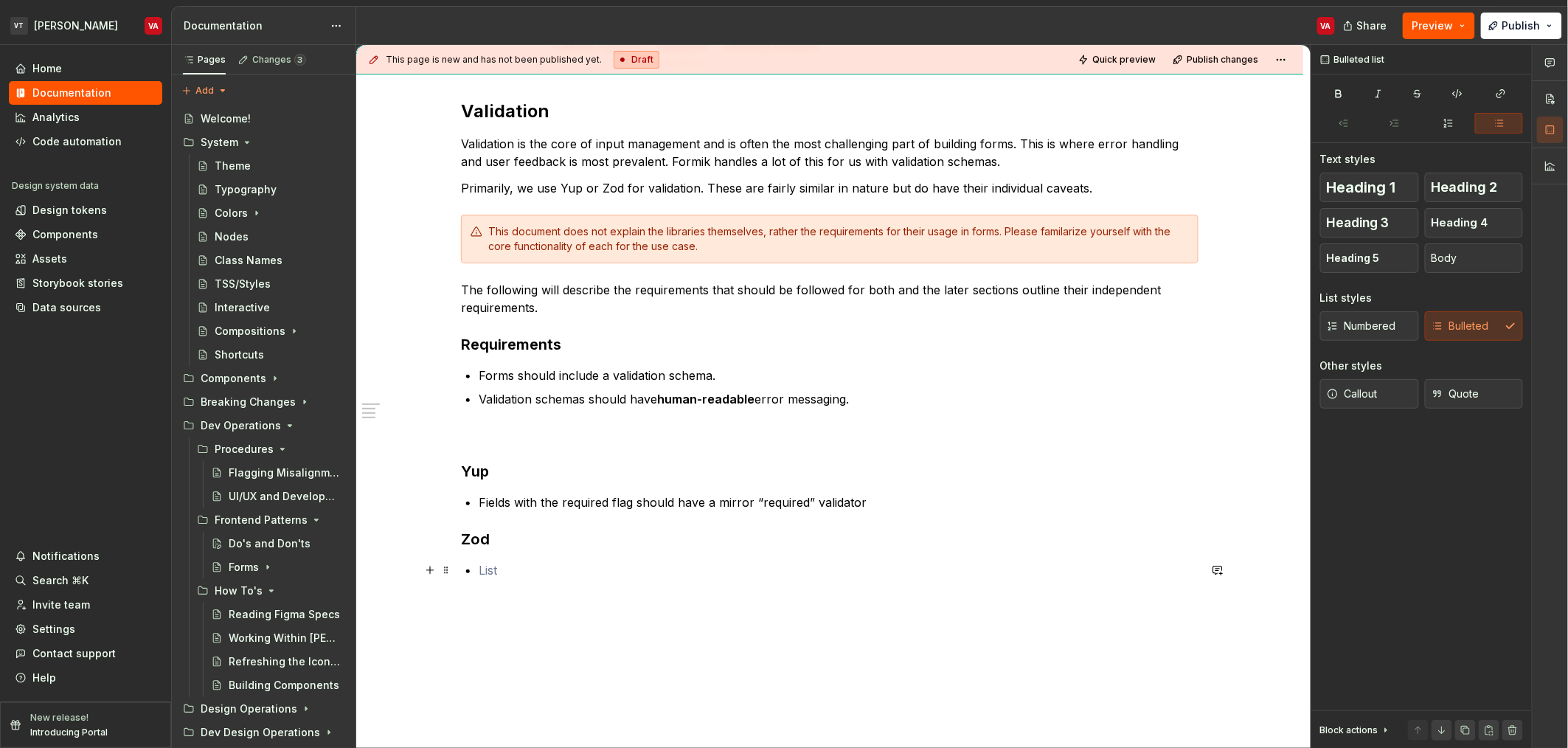
scroll to position [271, 0]
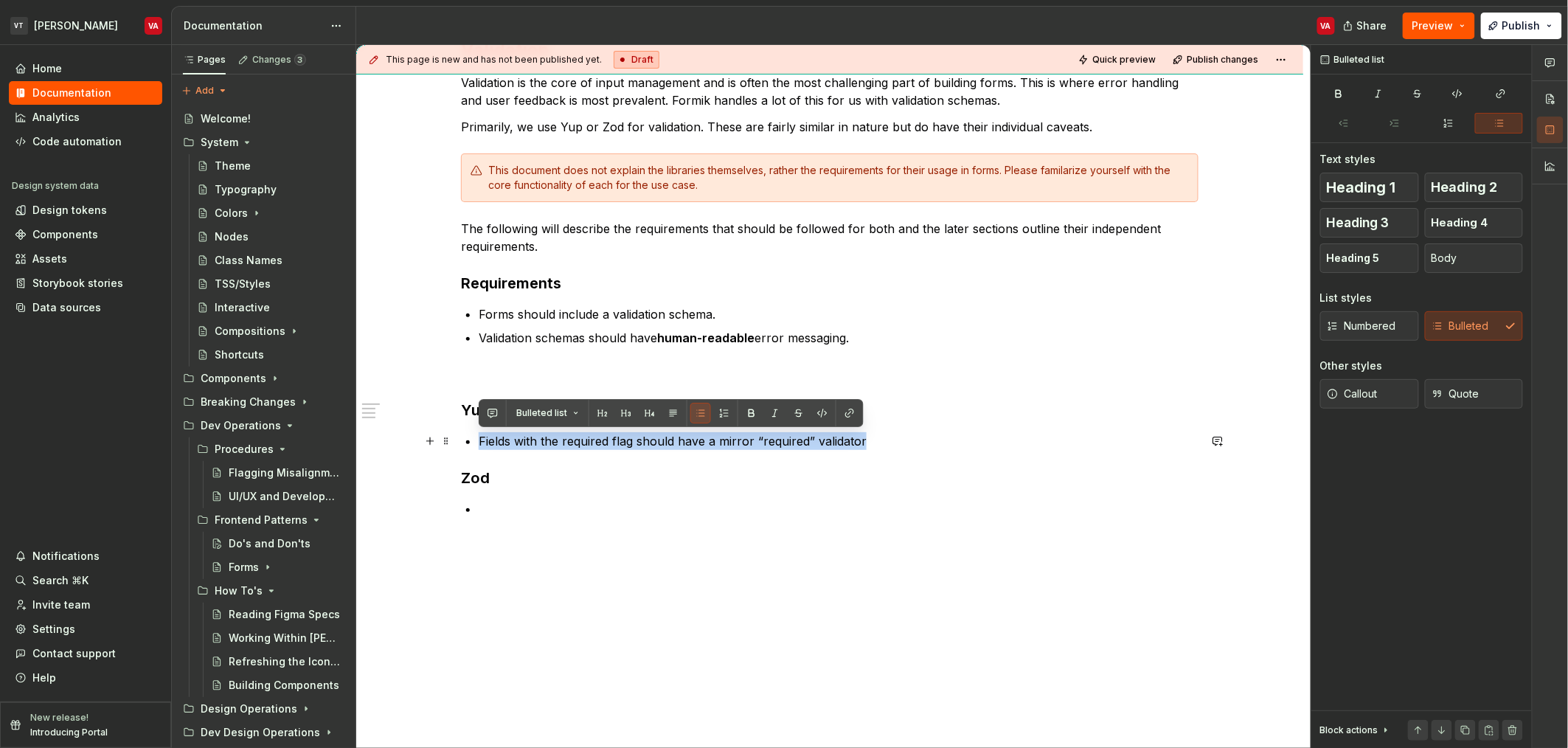
drag, startPoint x: 875, startPoint y: 441, endPoint x: 477, endPoint y: 435, distance: 398.0
click at [477, 435] on div "Validation Validation is the core of input management and is often the most cha…" at bounding box center [829, 278] width 738 height 479
copy p "Fields with the required flag should have a mirror “required” validator"
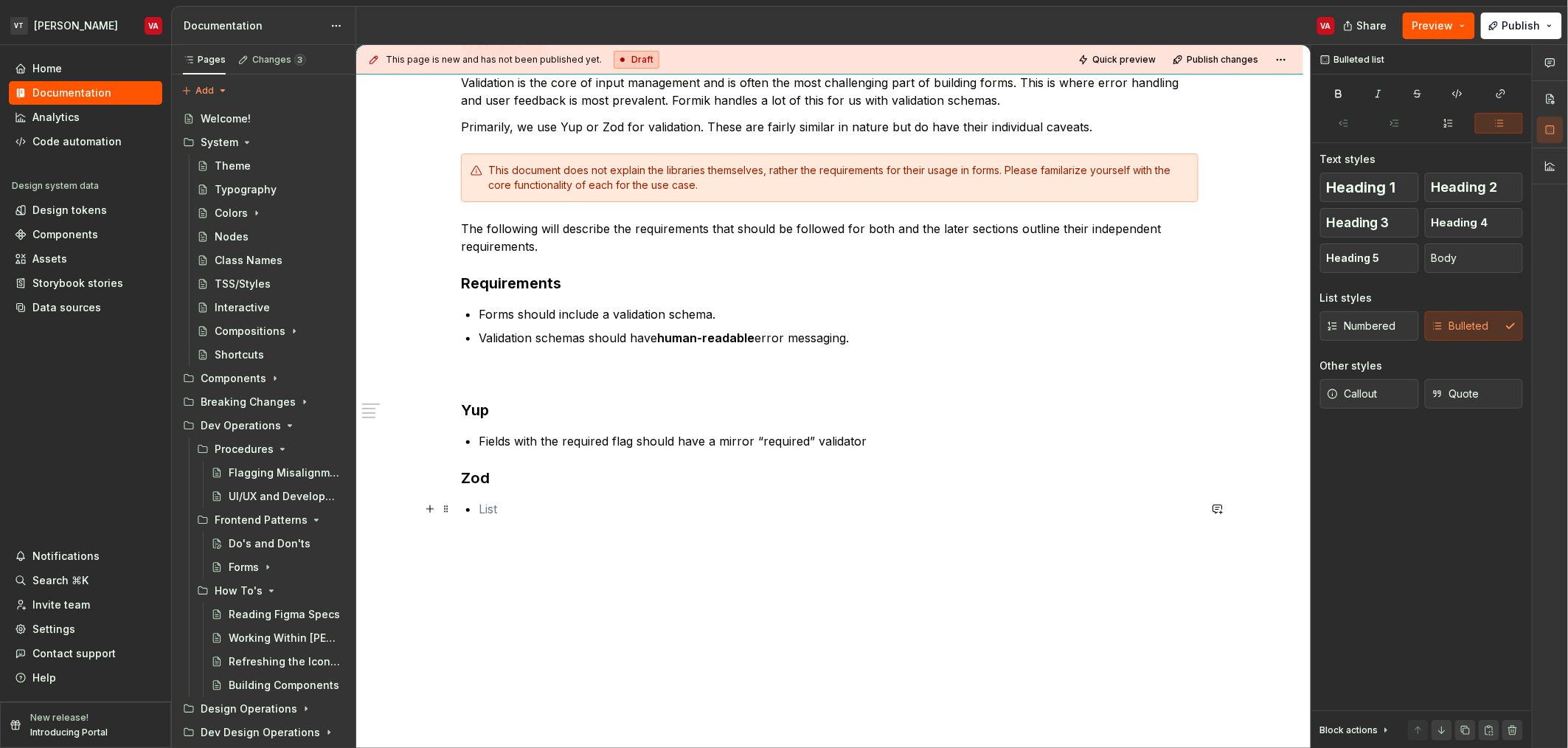
click at [503, 508] on p at bounding box center [838, 508] width 720 height 18
click at [607, 508] on p "Fields with the required flag should have a mirror “required” validator" at bounding box center [838, 508] width 720 height 18
click at [863, 512] on p "Fields with the required flag should have a mirror “required” validator" at bounding box center [838, 508] width 720 height 18
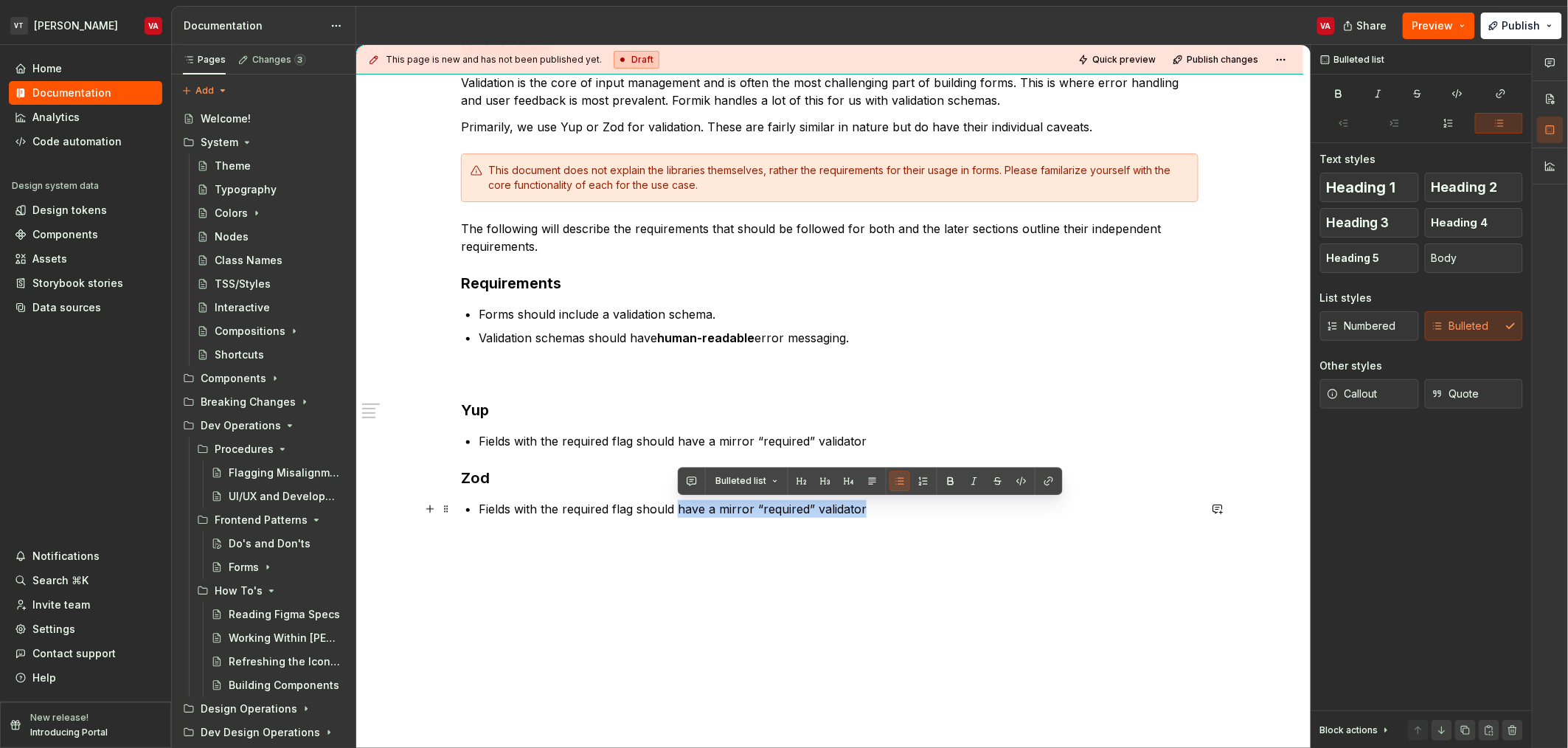
drag, startPoint x: 880, startPoint y: 509, endPoint x: 677, endPoint y: 508, distance: 203.0
click at [677, 508] on p "Fields with the required flag should have a mirror “required” validator" at bounding box center [838, 508] width 720 height 18
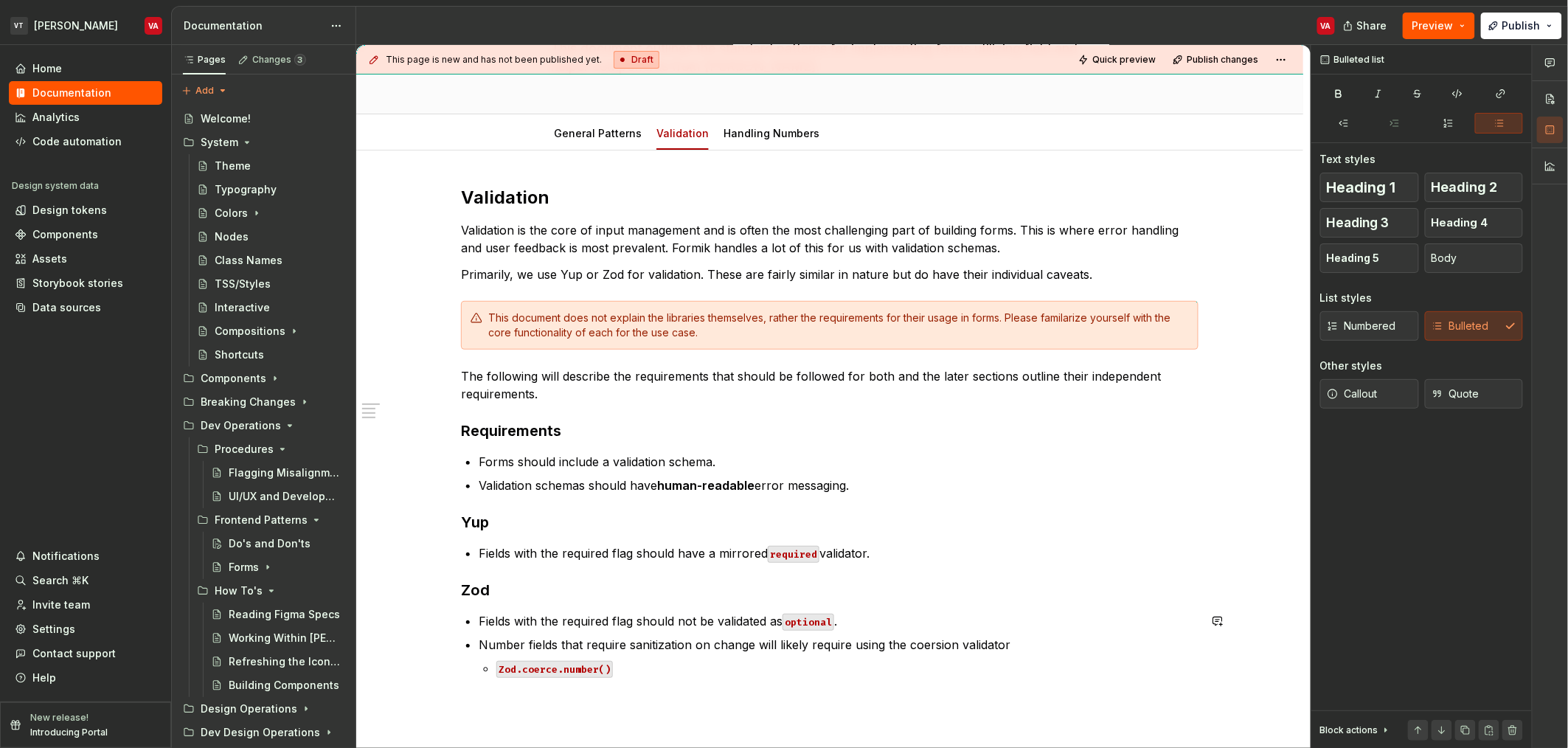
scroll to position [124, 0]
click at [731, 643] on p "Number fields that require sanitization on change will likely require using the…" at bounding box center [838, 643] width 720 height 18
click at [940, 641] on p "Number fields that require sanitization on change will likely require using the…" at bounding box center [838, 643] width 720 height 18
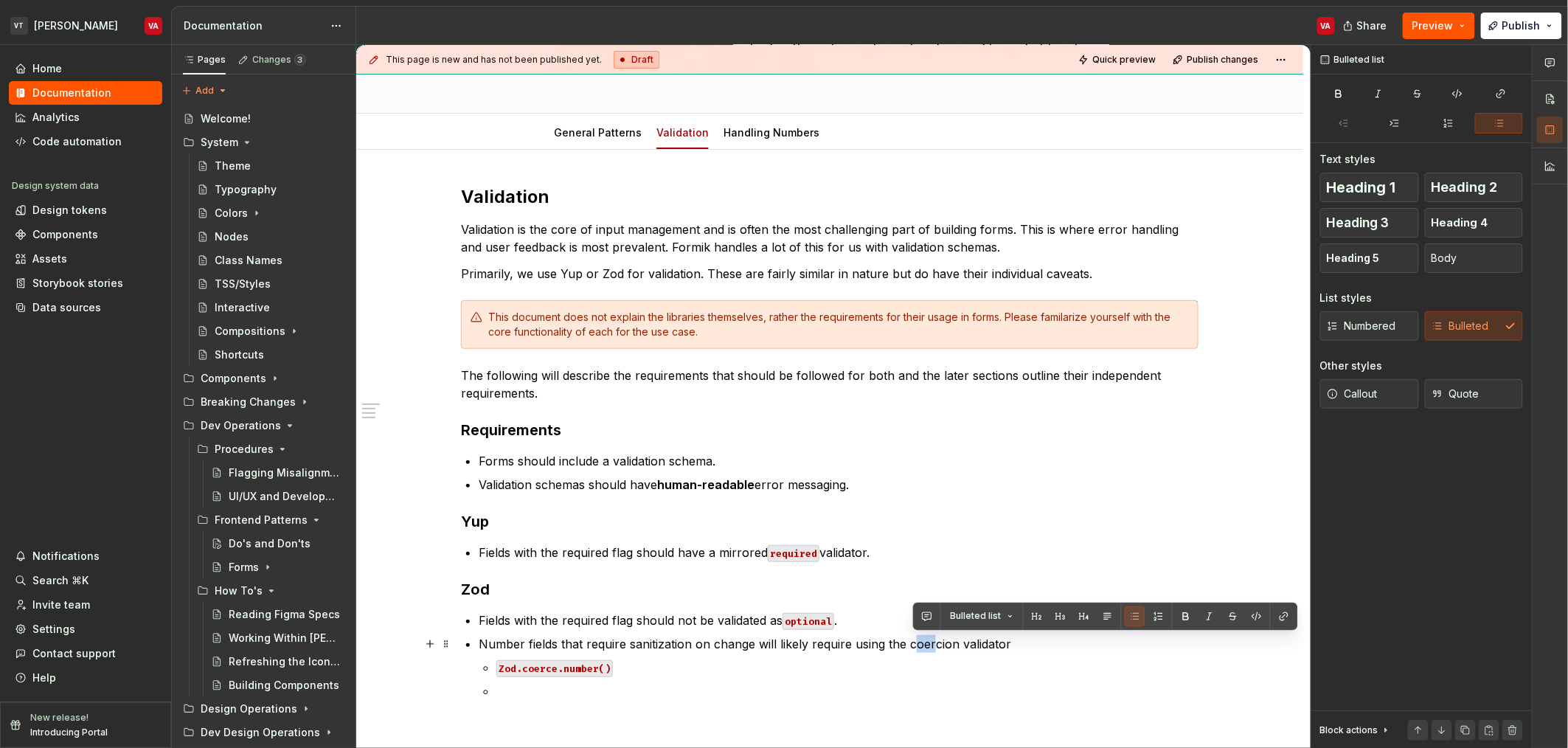
drag, startPoint x: 911, startPoint y: 639, endPoint x: 932, endPoint y: 640, distance: 21.0
click at [932, 640] on p "Number fields that require sanitization on change will likely require using the…" at bounding box center [838, 643] width 720 height 18
click at [911, 639] on p "Number fields that require sanitization on change will likely require using the…" at bounding box center [838, 643] width 720 height 18
drag, startPoint x: 908, startPoint y: 645, endPoint x: 931, endPoint y: 646, distance: 23.0
click at [931, 646] on p "Number fields that require sanitization on change will likely require using the…" at bounding box center [838, 643] width 720 height 18
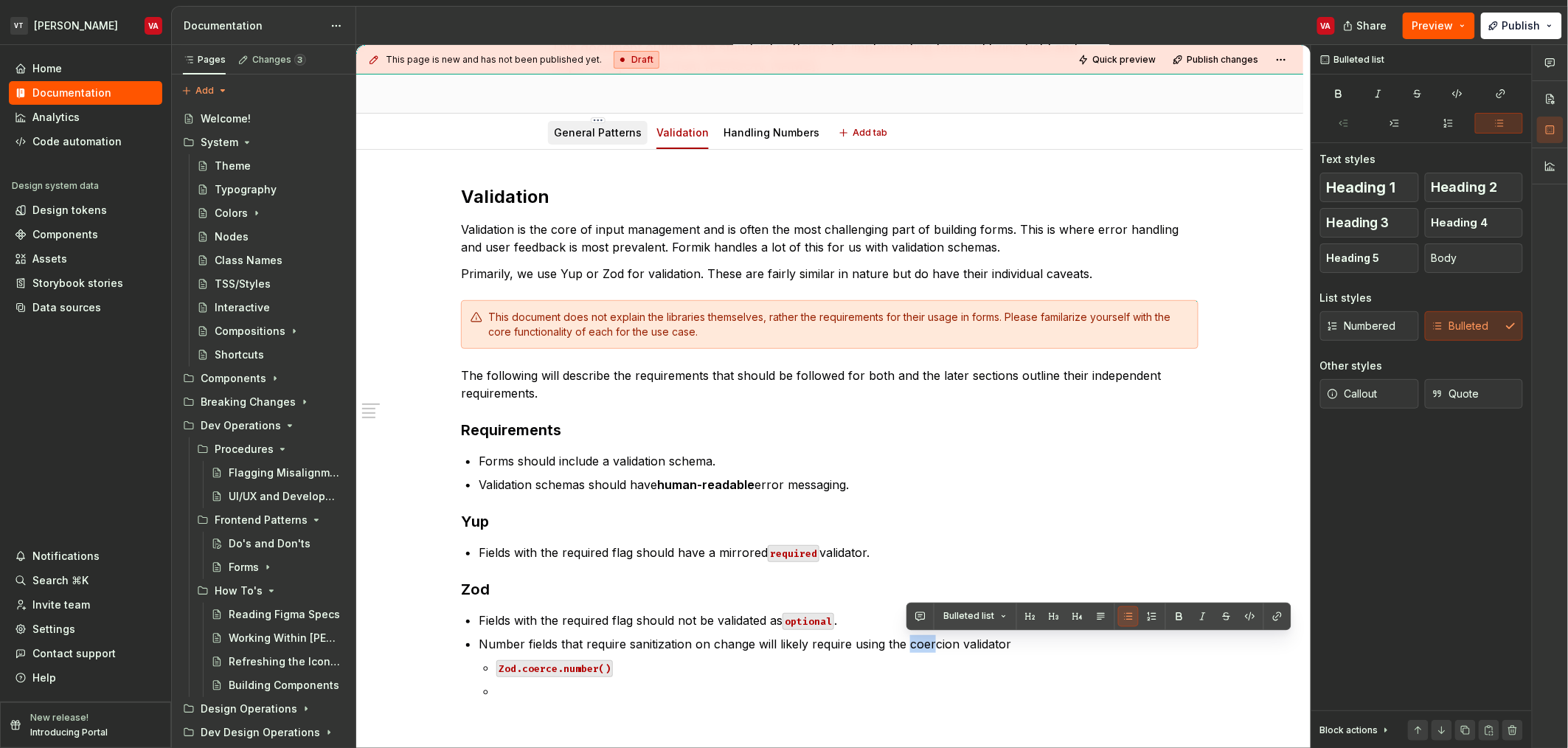
click at [588, 137] on link "General Patterns" at bounding box center [598, 132] width 88 height 13
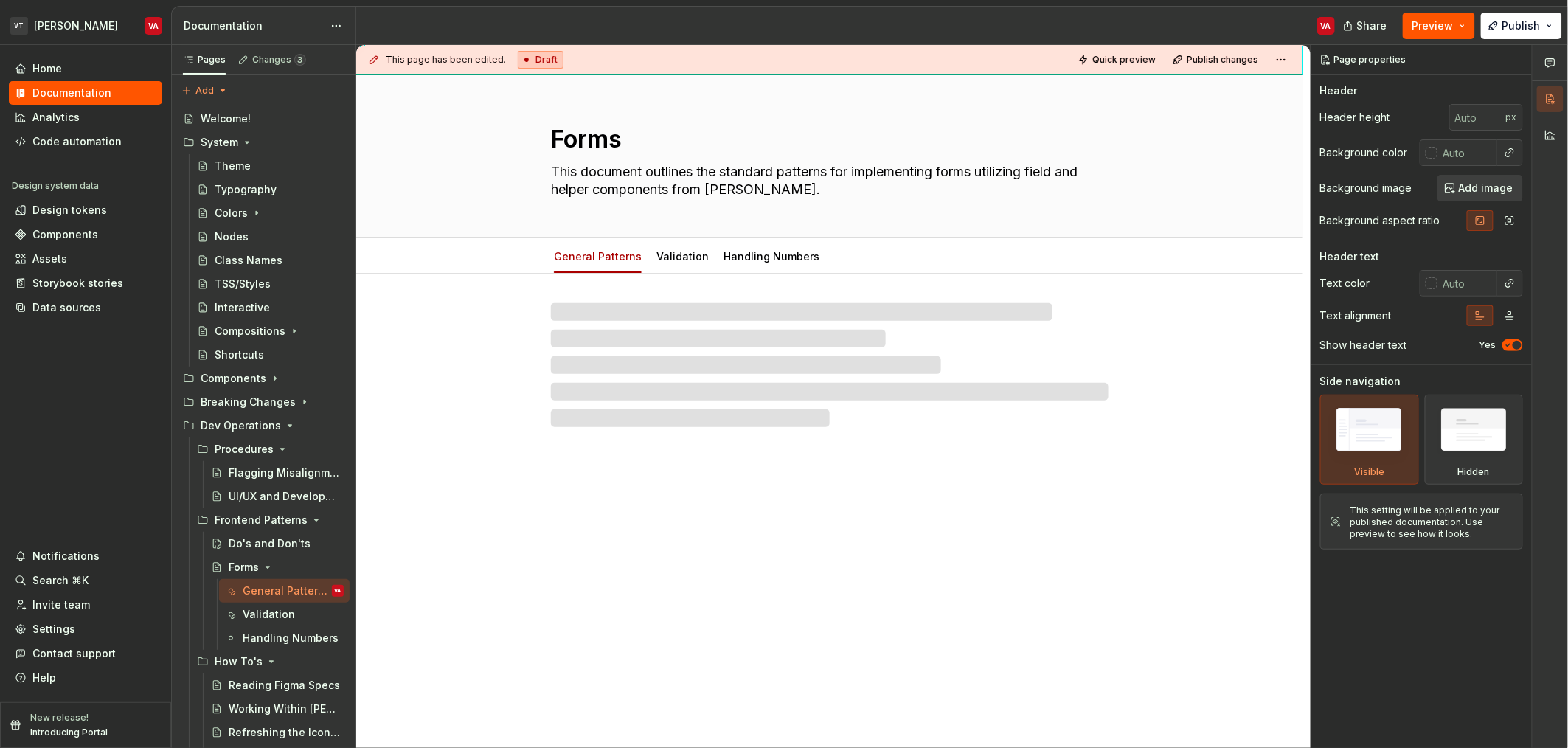
type textarea "*"
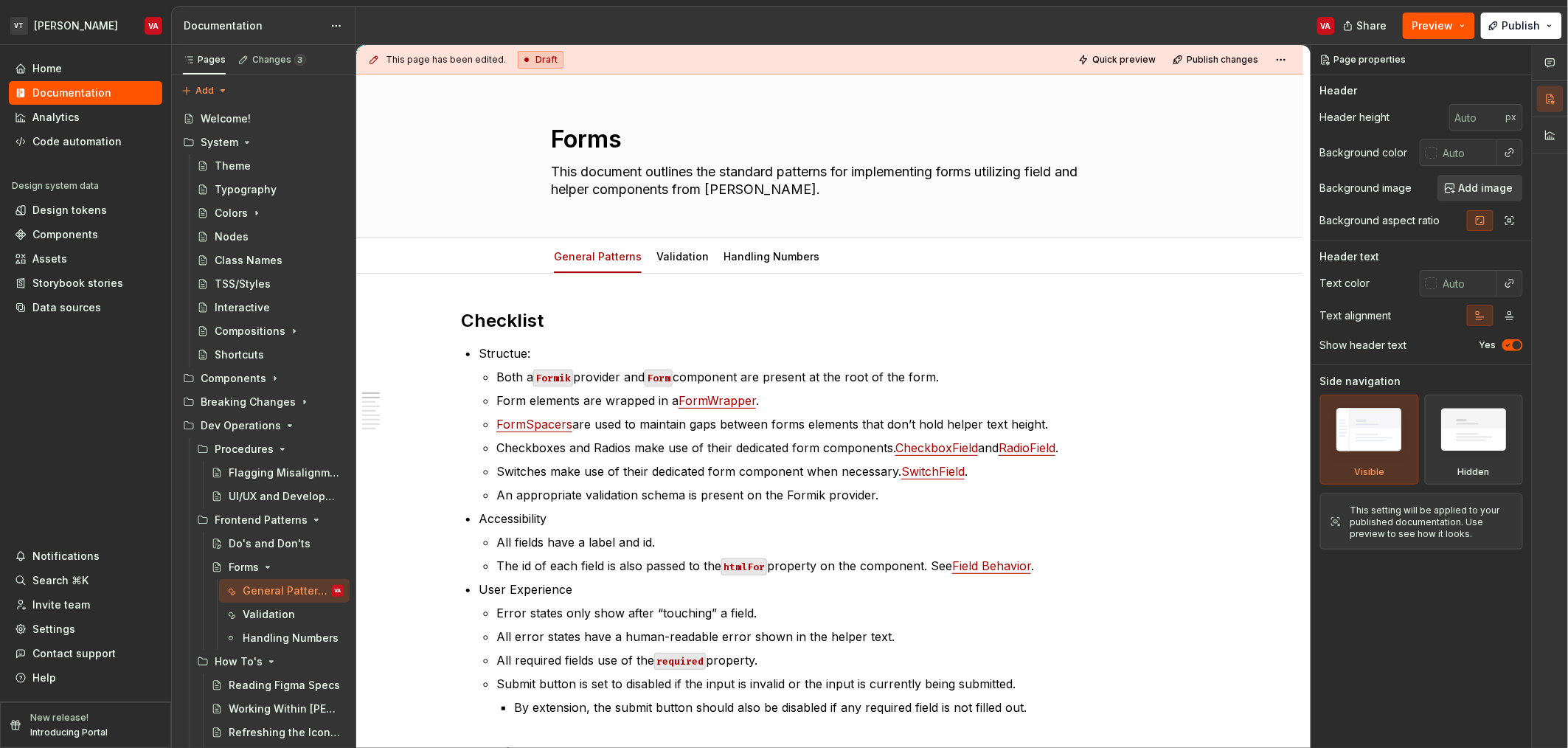
scroll to position [443, 0]
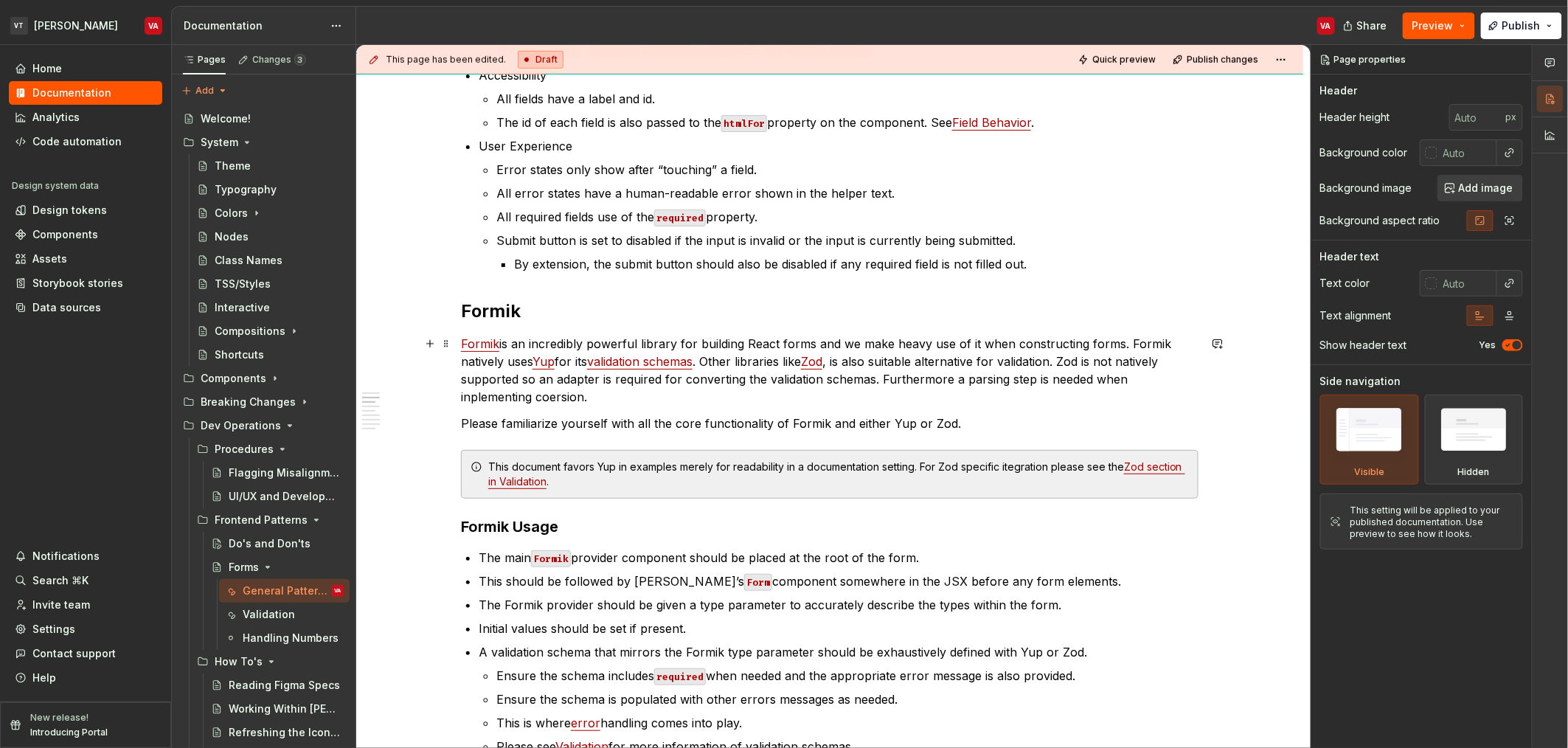
click at [568, 392] on p "Formik is an incredibly powerful library for building React forms and we make h…" at bounding box center [829, 370] width 738 height 70
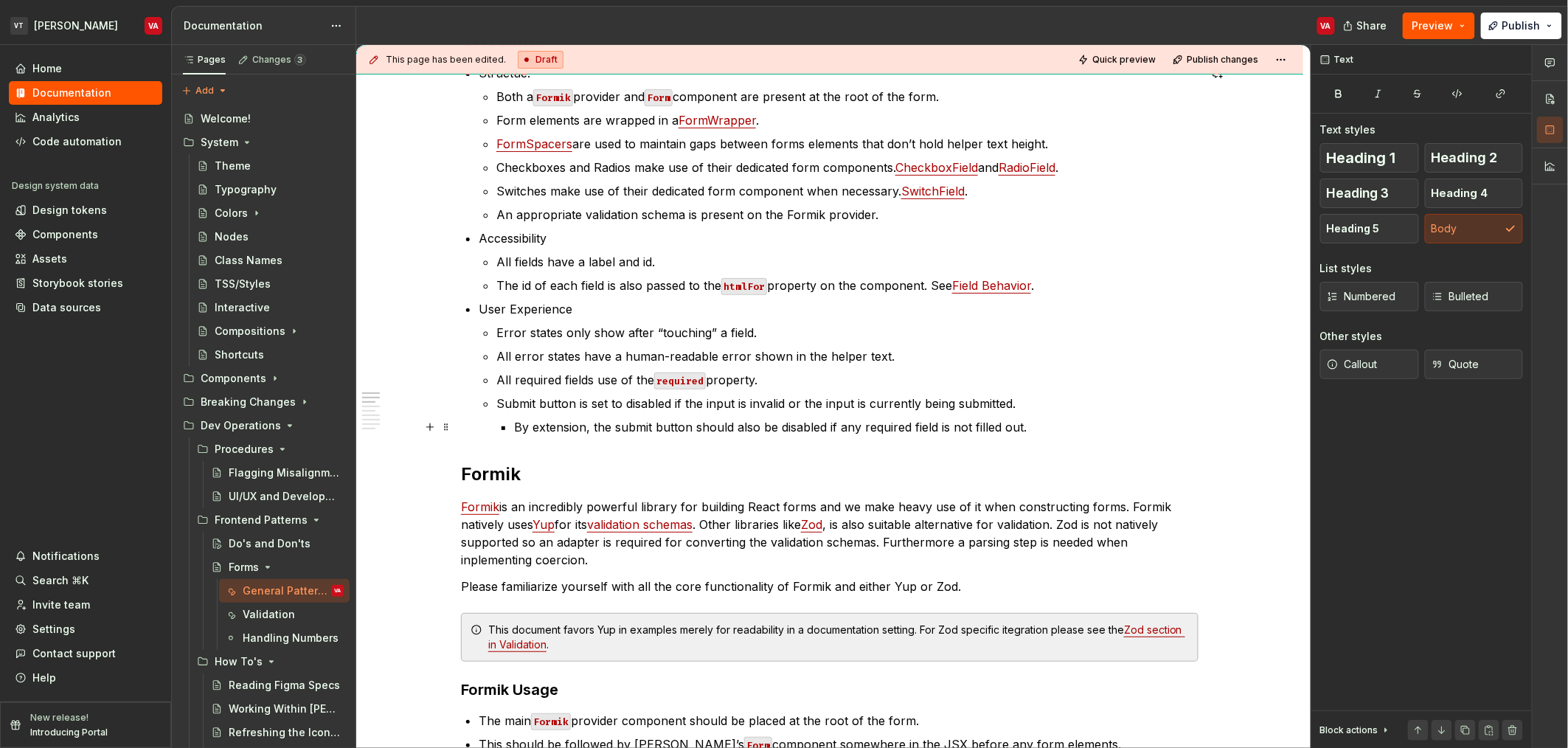
scroll to position [295, 0]
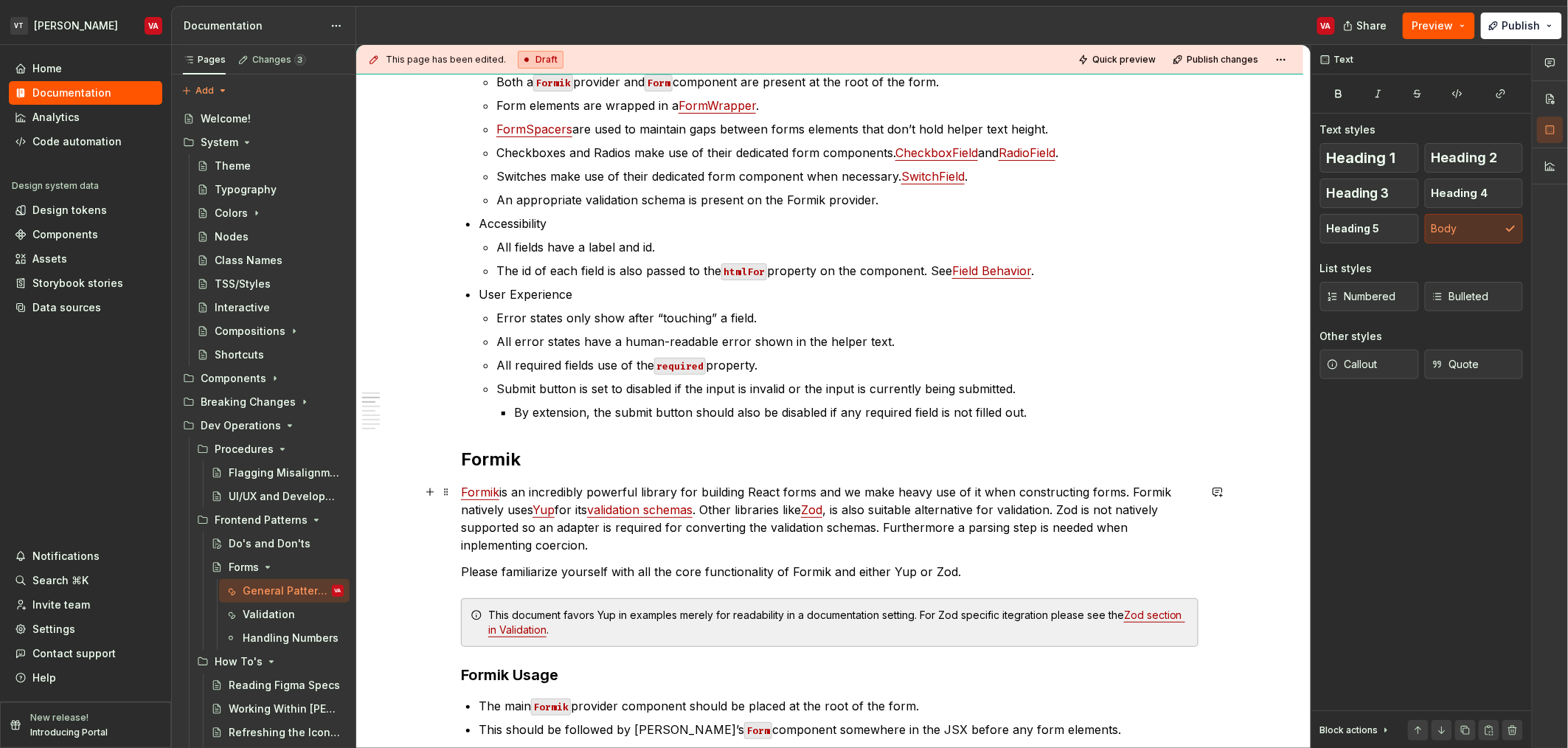
click at [1024, 531] on p "Formik is an incredibly powerful library for building React forms and we make h…" at bounding box center [829, 518] width 738 height 70
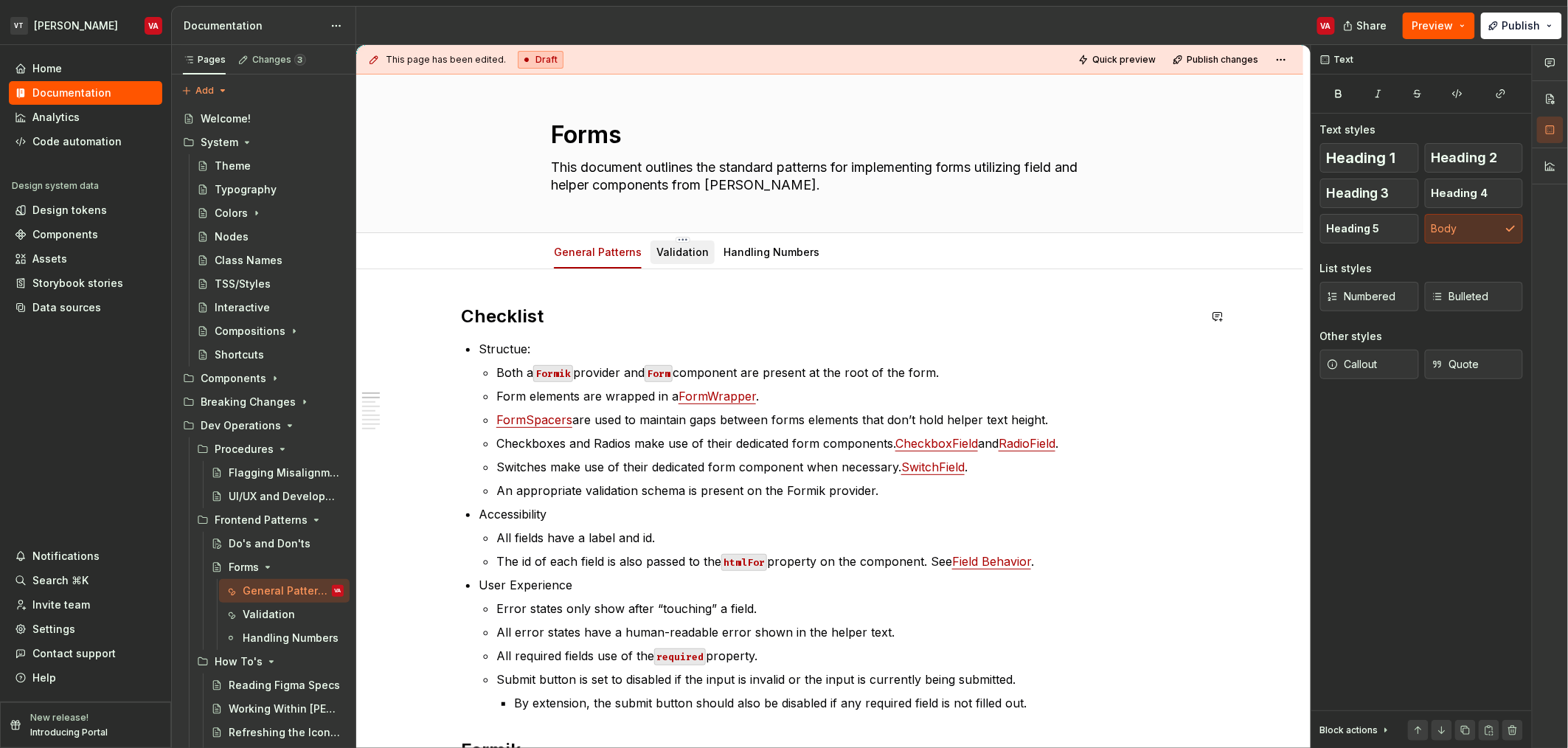
scroll to position [24, 0]
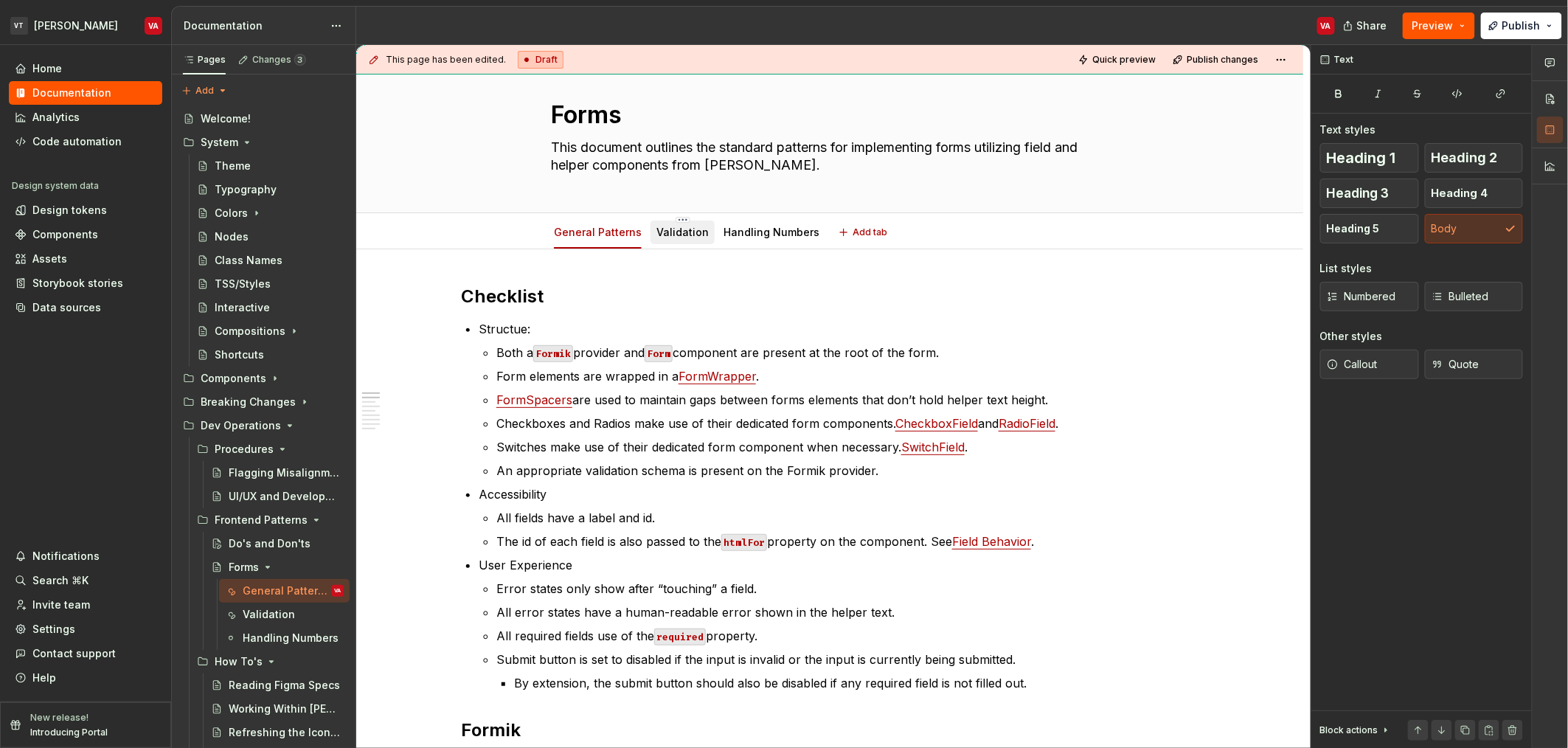
click at [671, 239] on div "Validation" at bounding box center [683, 232] width 53 height 15
click at [683, 233] on link "Validation" at bounding box center [683, 232] width 53 height 13
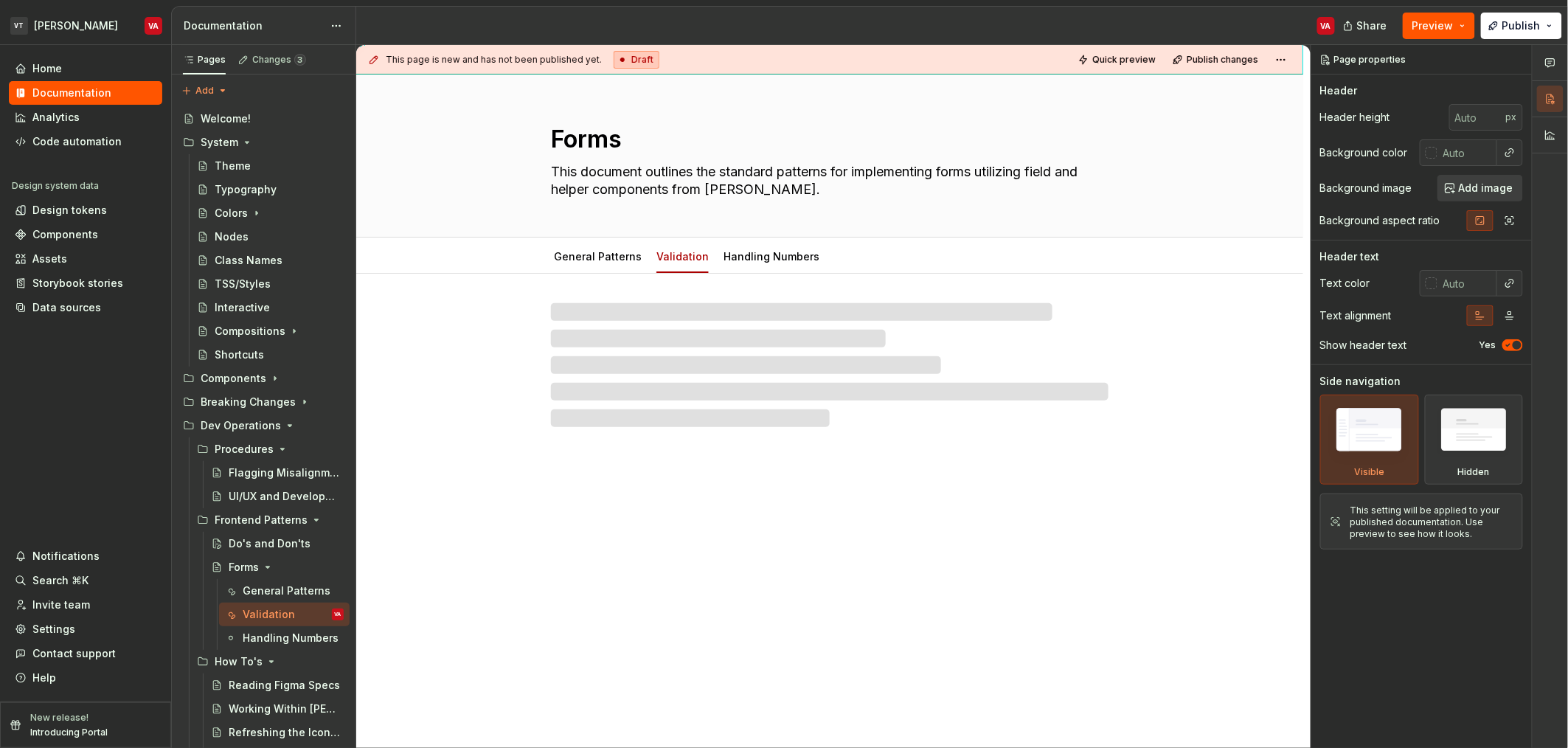
type textarea "*"
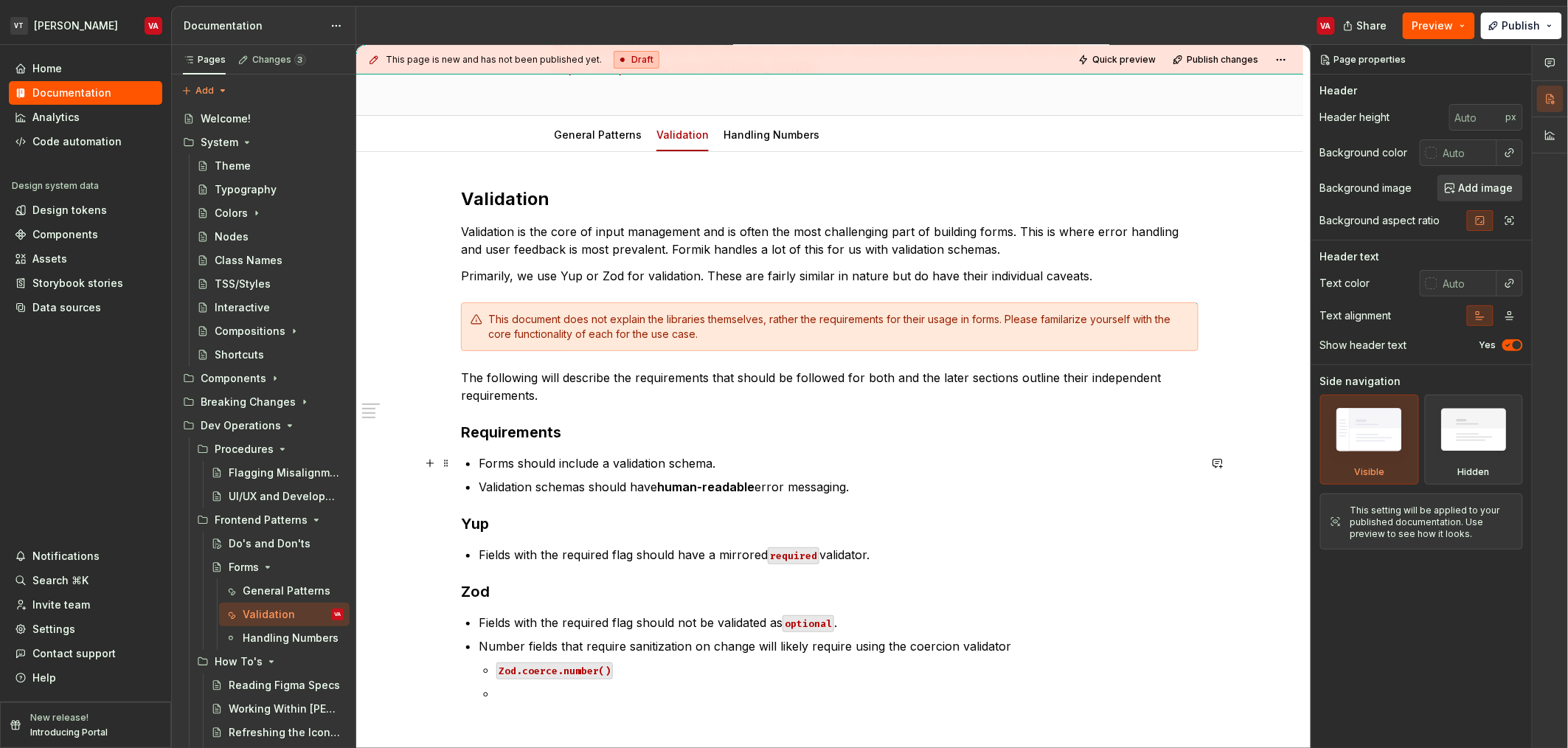
scroll to position [122, 0]
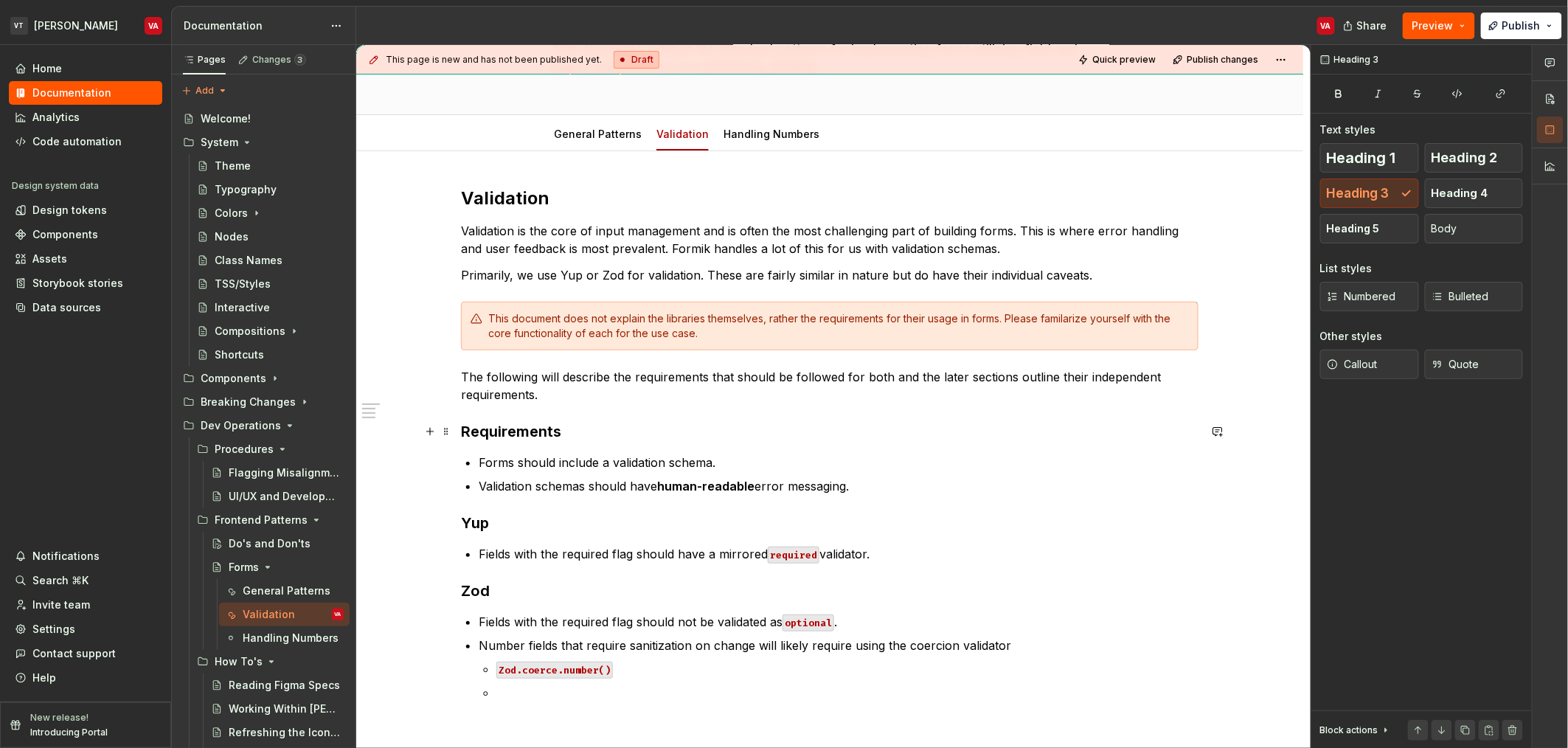
click at [517, 421] on h3 "Requirements" at bounding box center [829, 431] width 738 height 21
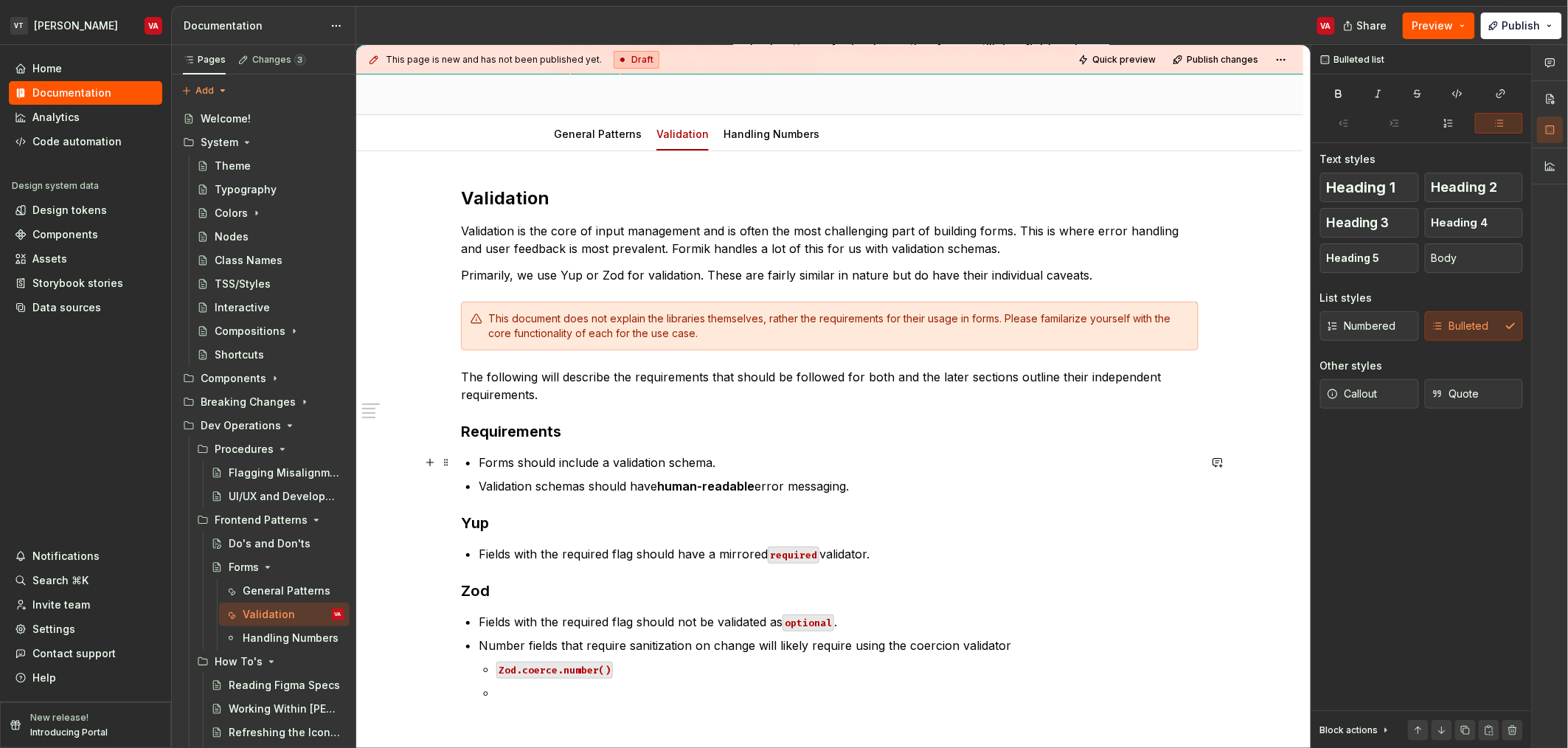
click at [574, 463] on p "Forms should include a validation schema." at bounding box center [838, 462] width 720 height 18
click at [520, 499] on div "Validation Validation is the core of input management and is often the most cha…" at bounding box center [829, 444] width 738 height 514
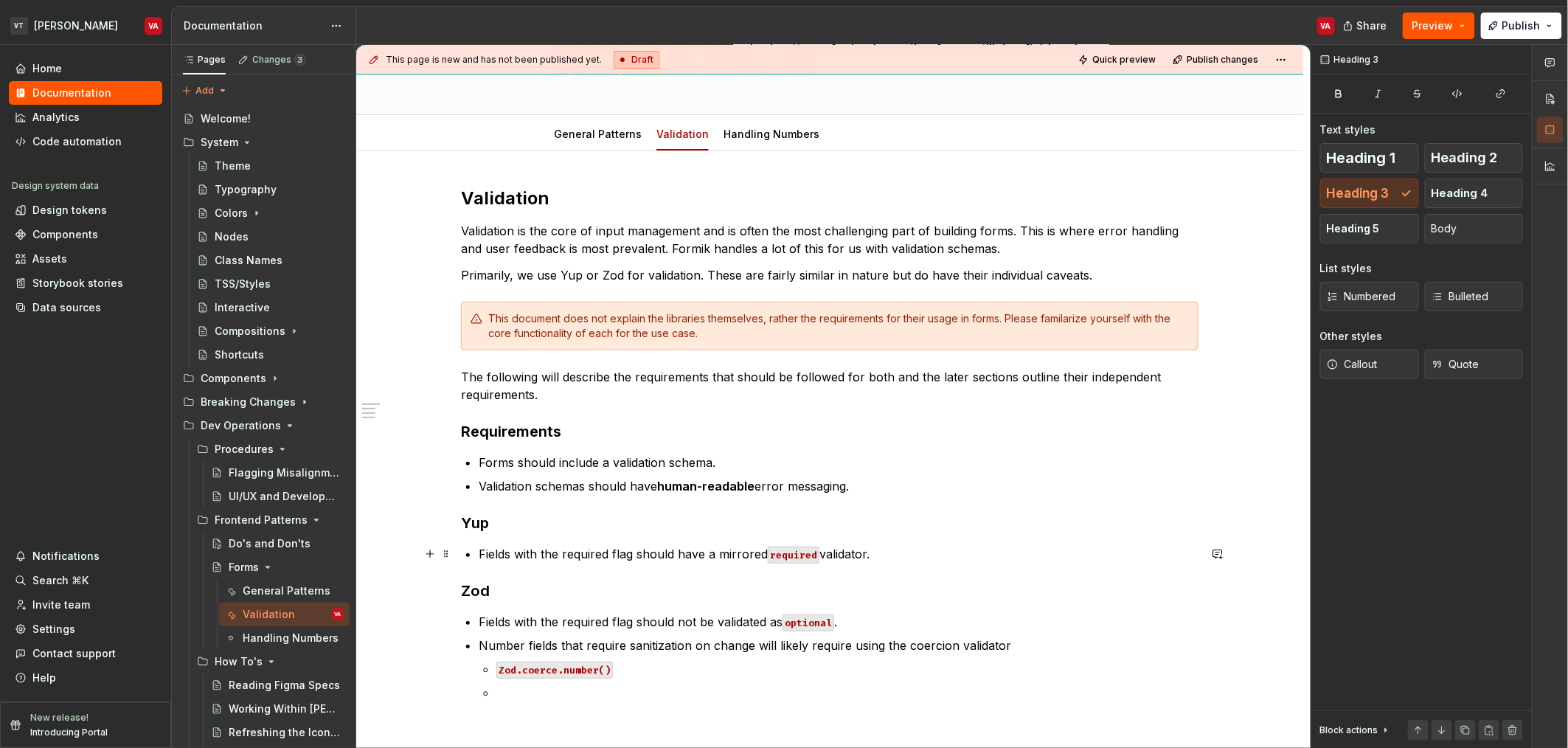
click at [587, 562] on div "Validation Validation is the core of input management and is often the most cha…" at bounding box center [829, 444] width 738 height 514
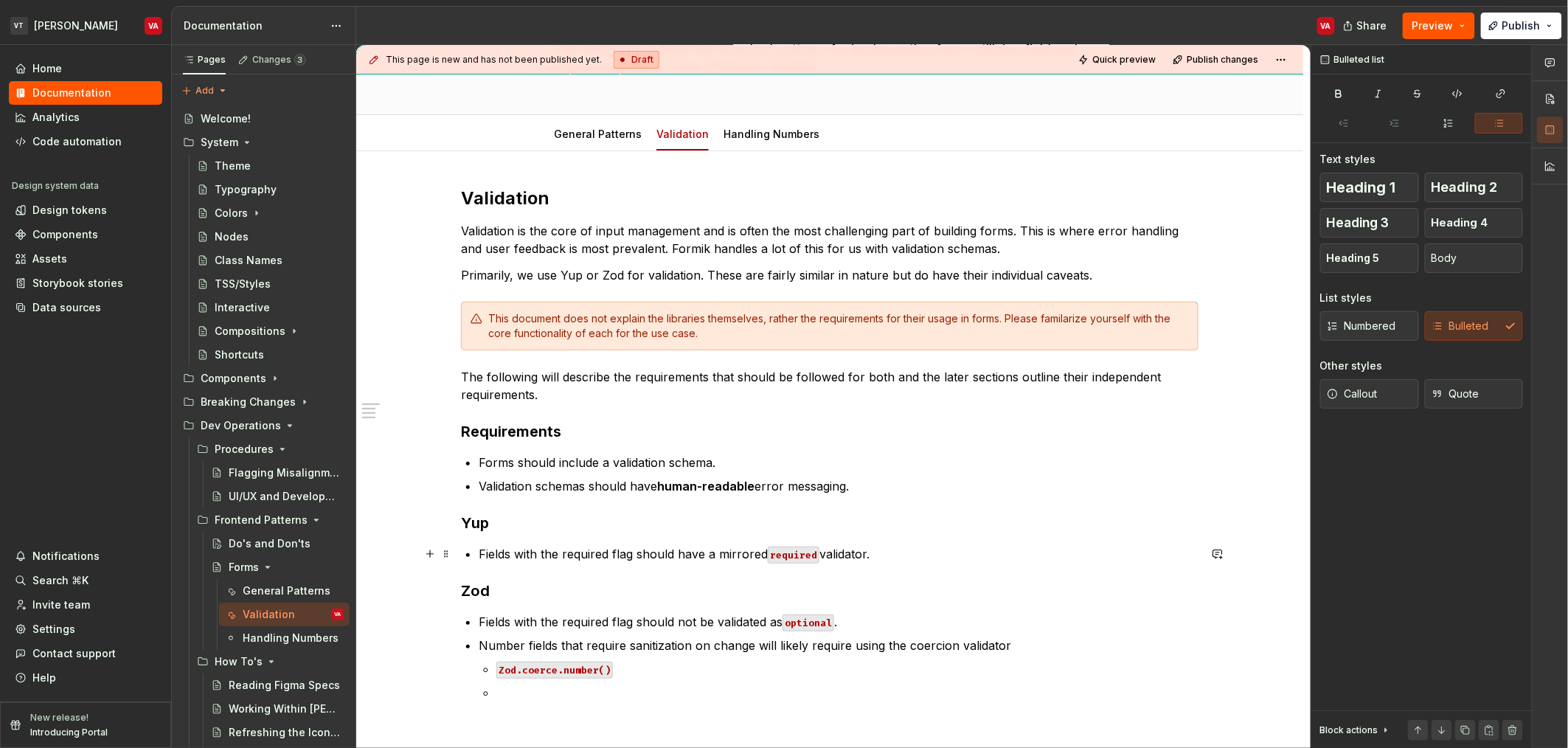
click at [577, 550] on p "Fields with the required flag should have a mirrored required validator." at bounding box center [838, 553] width 720 height 18
click at [581, 687] on p at bounding box center [848, 692] width 702 height 18
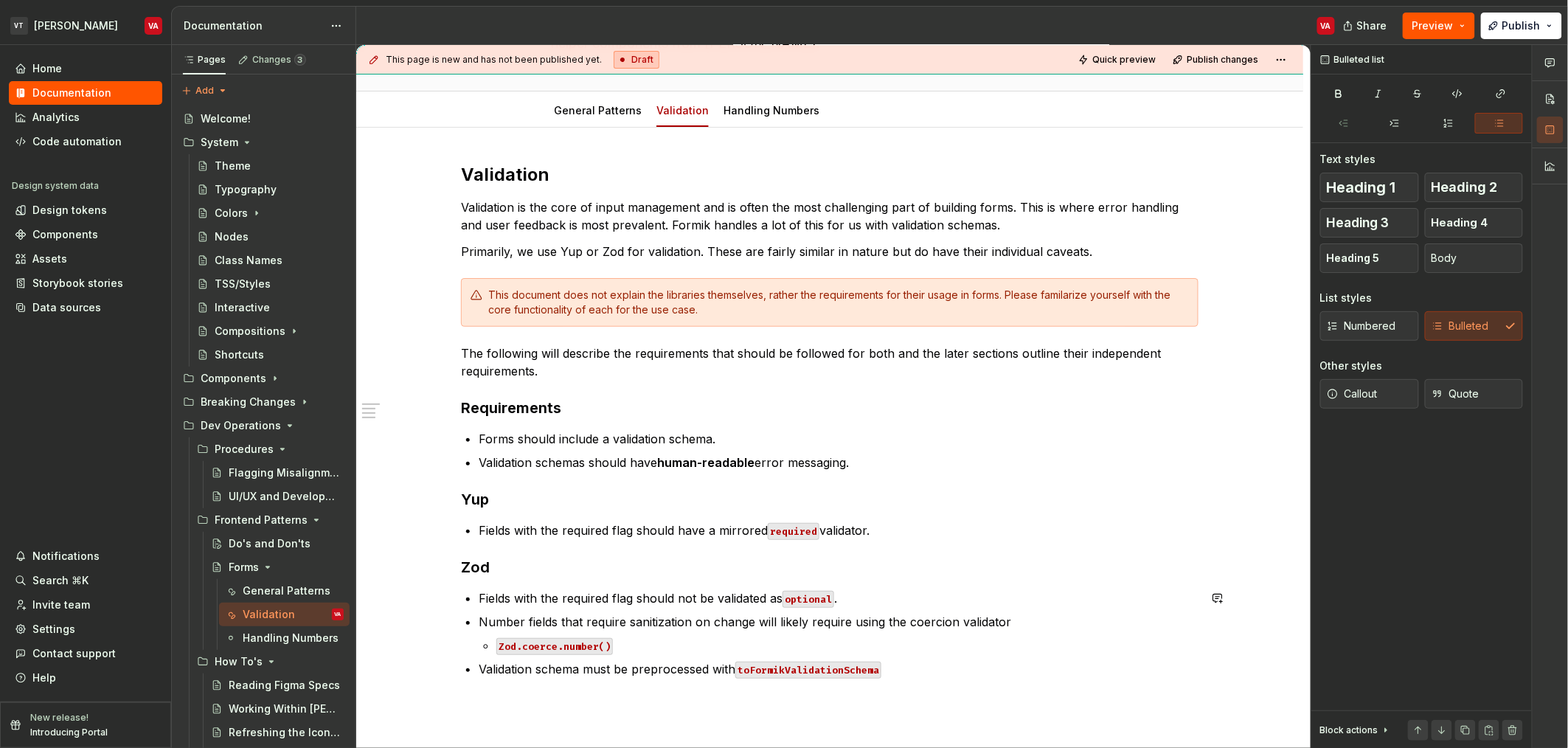
scroll to position [148, 0]
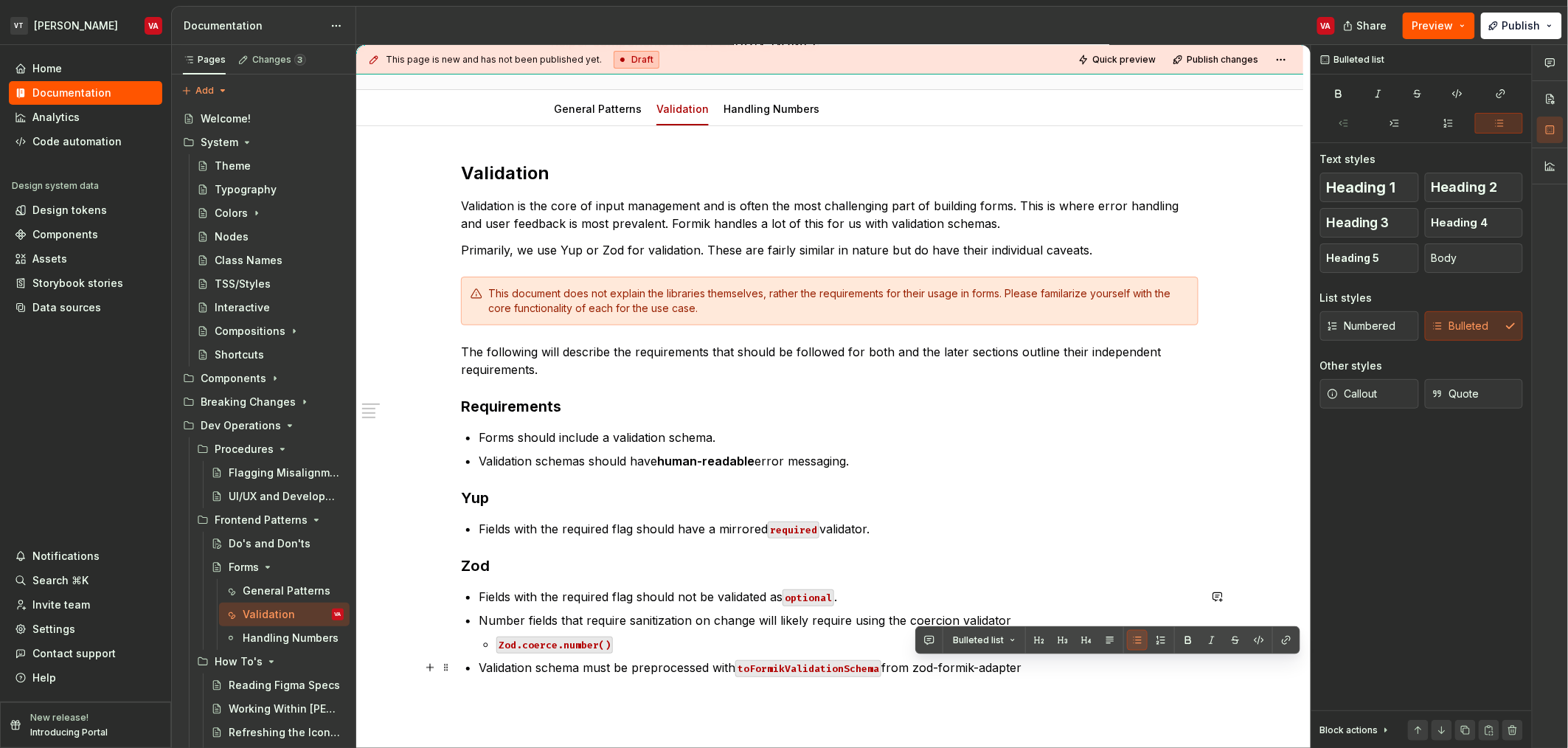
drag, startPoint x: 1030, startPoint y: 668, endPoint x: 917, endPoint y: 666, distance: 113.0
click at [917, 666] on p "Validation schema must be preprocessed with toFormikValidationSchema from zod-f…" at bounding box center [838, 667] width 720 height 18
type textarea "*"
click at [1290, 652] on div "Bulleted list" at bounding box center [1108, 639] width 385 height 28
click at [1281, 647] on button "button" at bounding box center [1286, 639] width 21 height 21
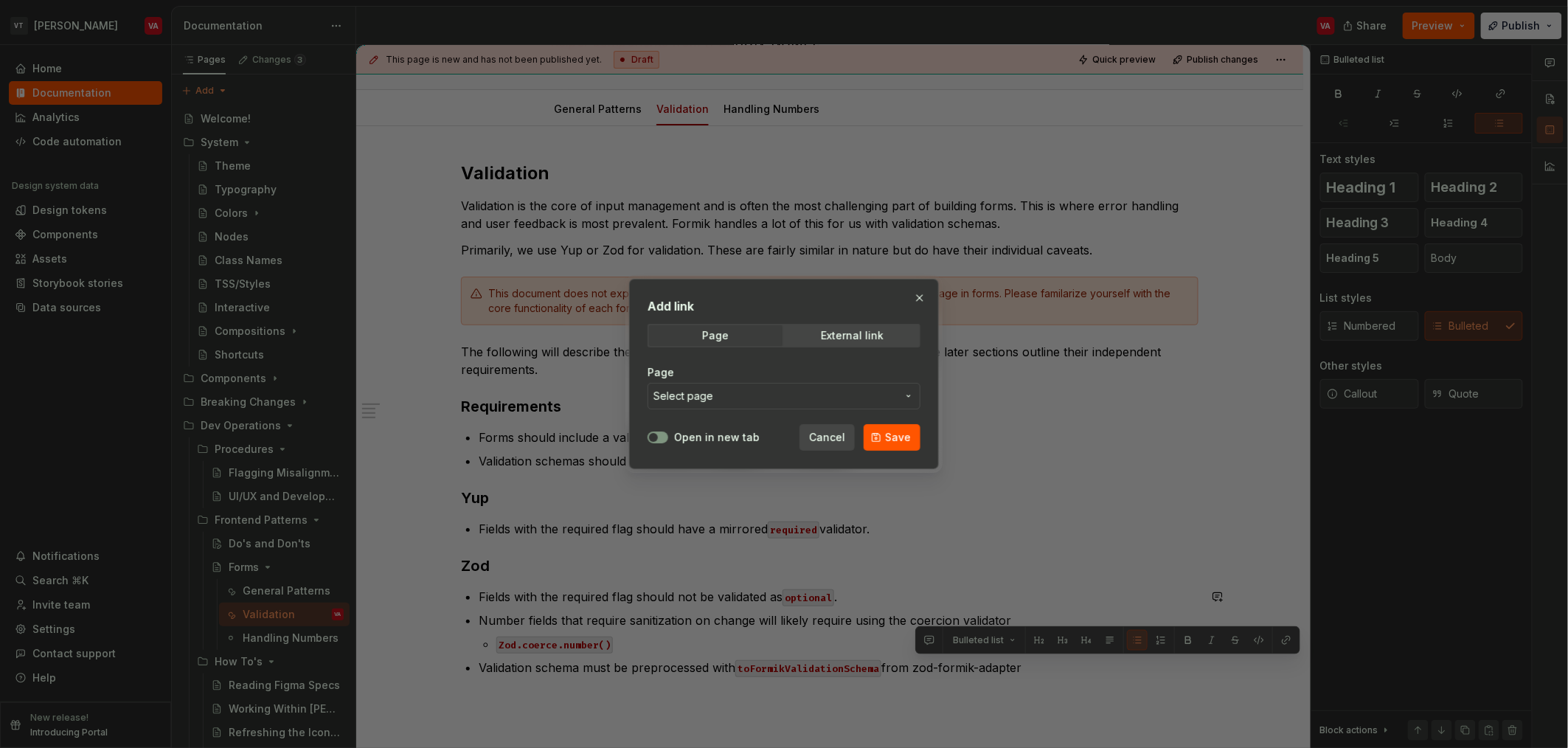
click at [759, 391] on span "Select page" at bounding box center [775, 395] width 244 height 15
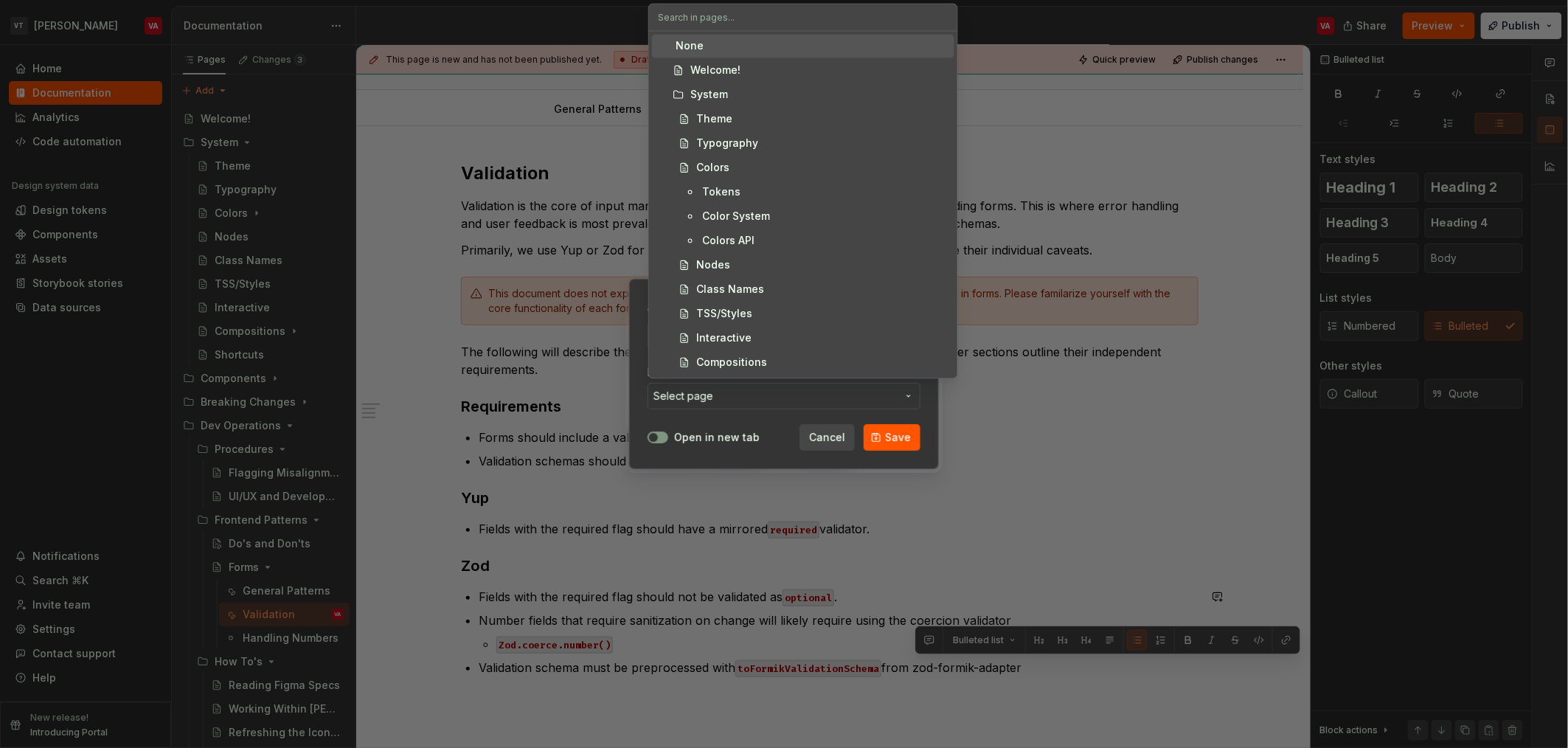
click at [747, 424] on div "Add link Page External link Page Select page Open in new tab Cancel Save" at bounding box center [784, 374] width 1568 height 748
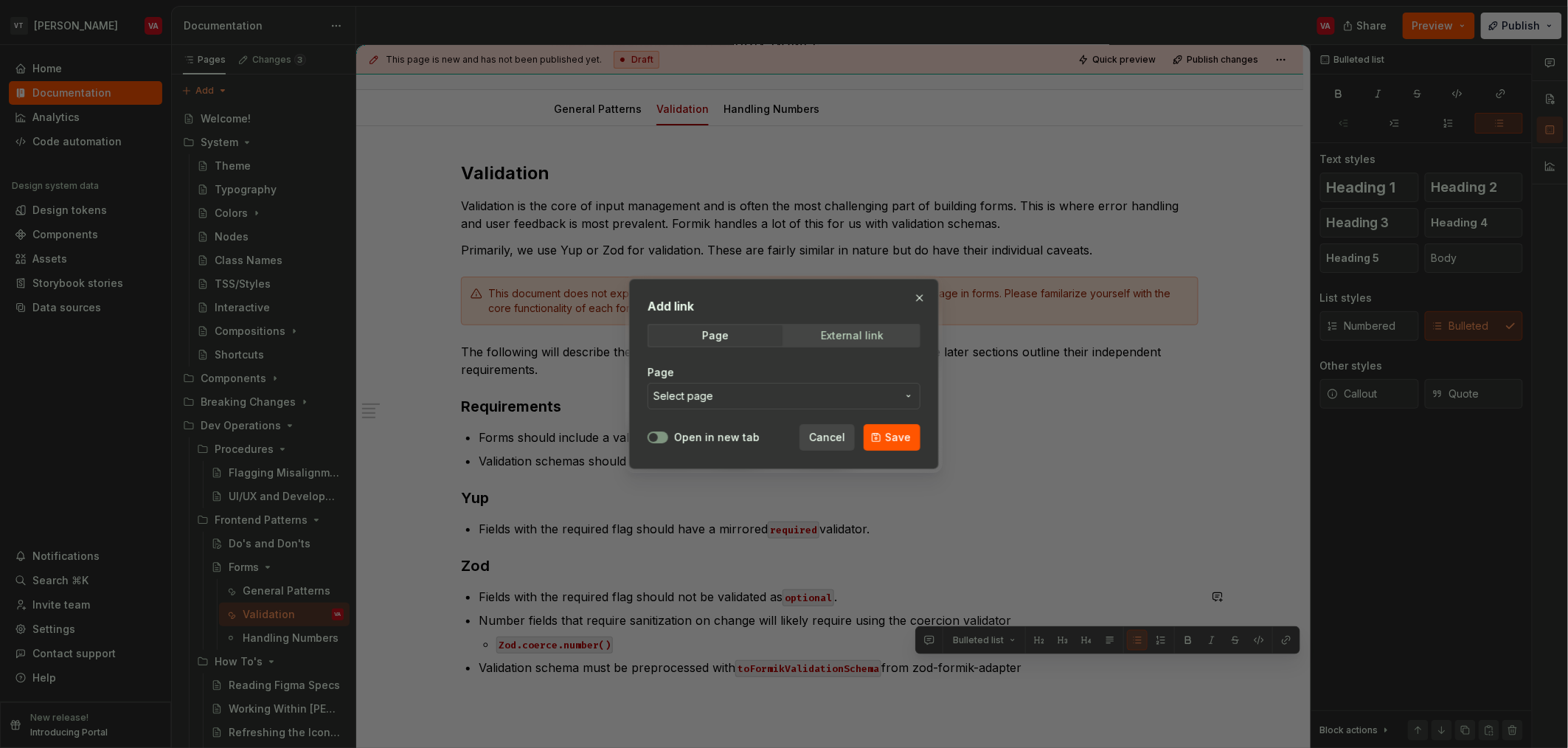
click at [824, 337] on div "External link" at bounding box center [852, 335] width 63 height 12
click at [658, 439] on icon "button" at bounding box center [653, 437] width 12 height 9
click at [722, 398] on input "URL" at bounding box center [784, 395] width 273 height 26
paste input "https://www.npmjs.com/package/zod-formik-adapter"
type input "https://www.npmjs.com/package/zod-formik-adapter"
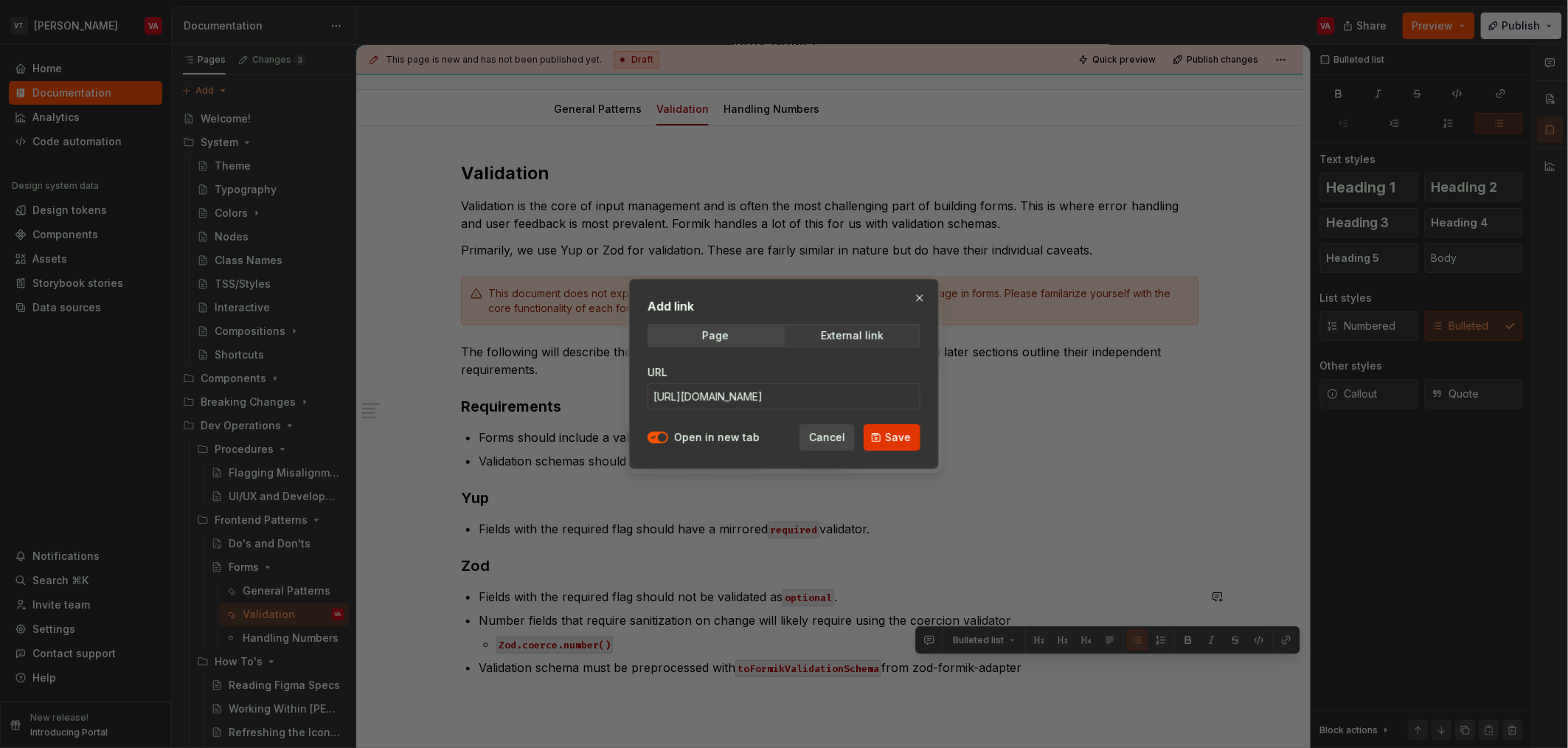
click at [911, 445] on button "Save" at bounding box center [892, 437] width 57 height 26
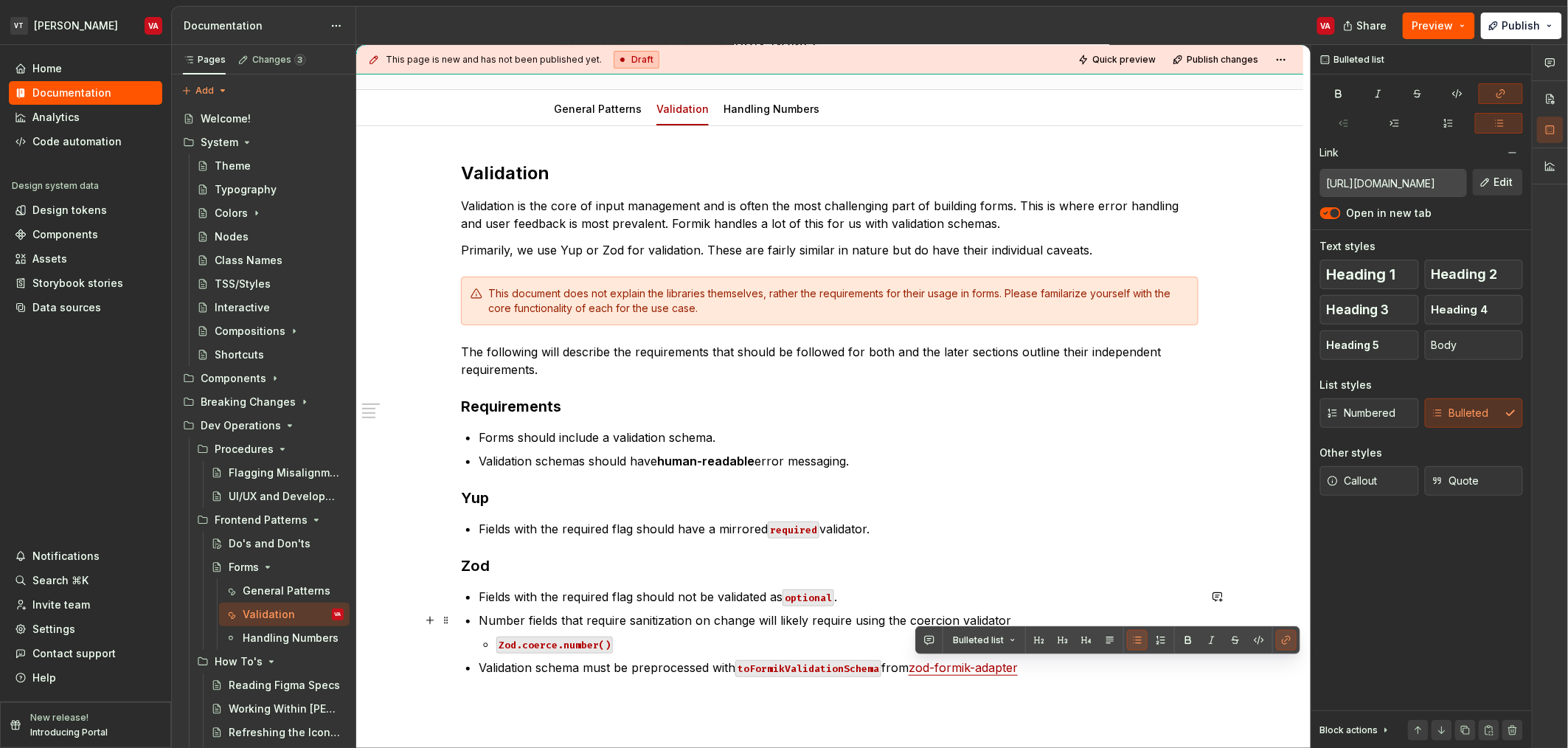
type textarea "*"
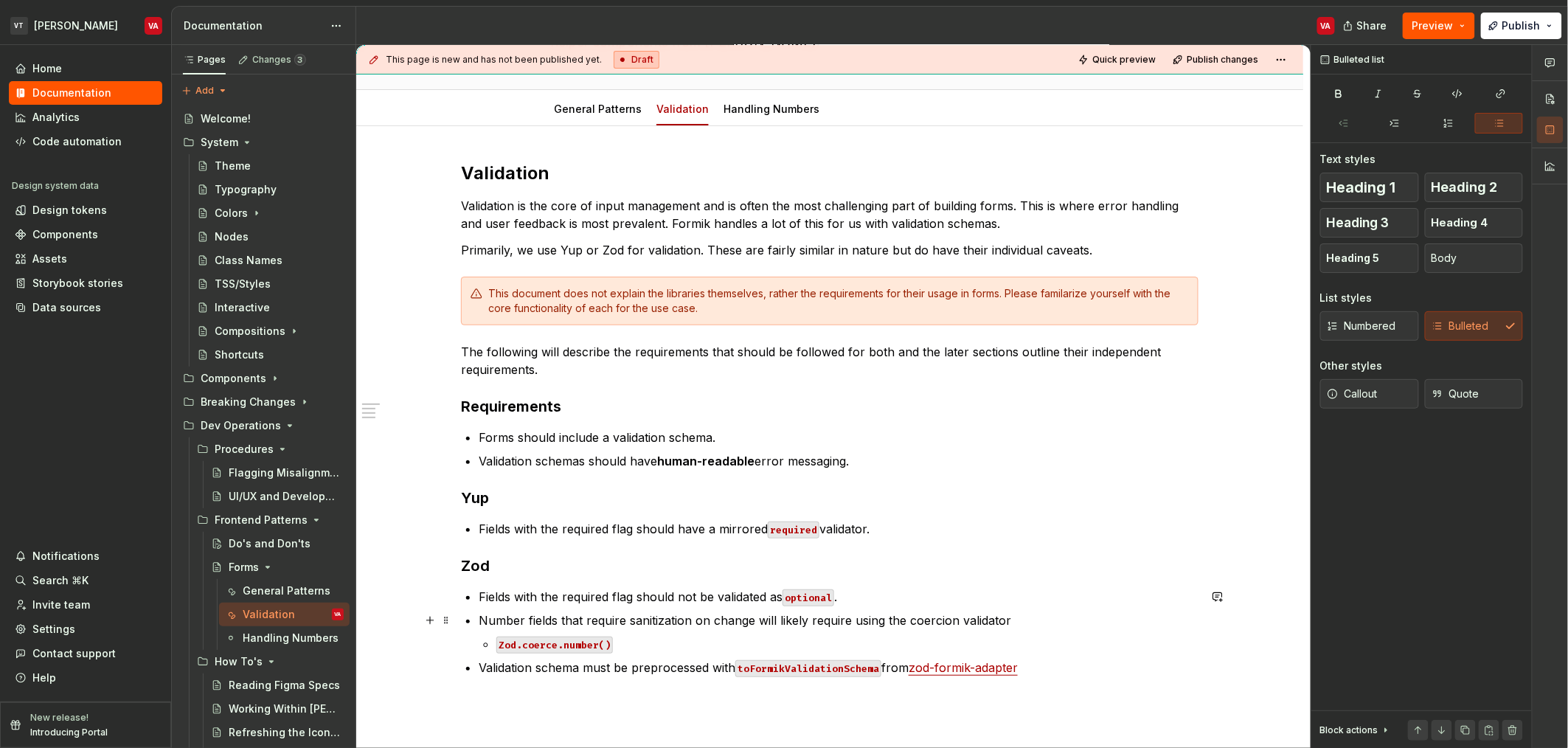
click at [667, 619] on p "Number fields that require sanitization on change will likely require using the…" at bounding box center [838, 620] width 720 height 18
click at [924, 622] on p "Number fields that require sanitization on change will likely require using the…" at bounding box center [838, 620] width 720 height 18
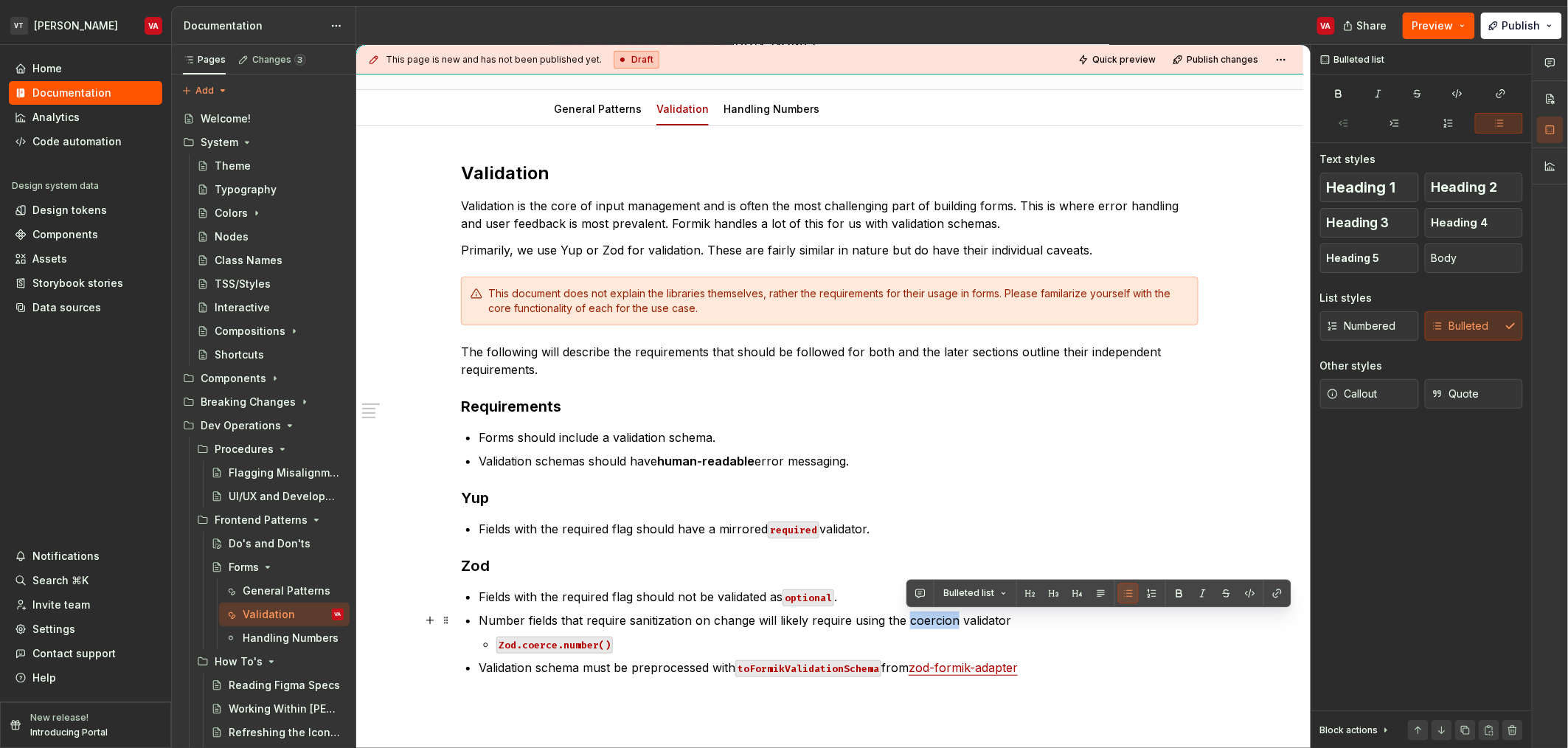
click at [924, 622] on p "Number fields that require sanitization on change will likely require using the…" at bounding box center [838, 620] width 720 height 18
click at [1271, 597] on button "button" at bounding box center [1277, 594] width 21 height 21
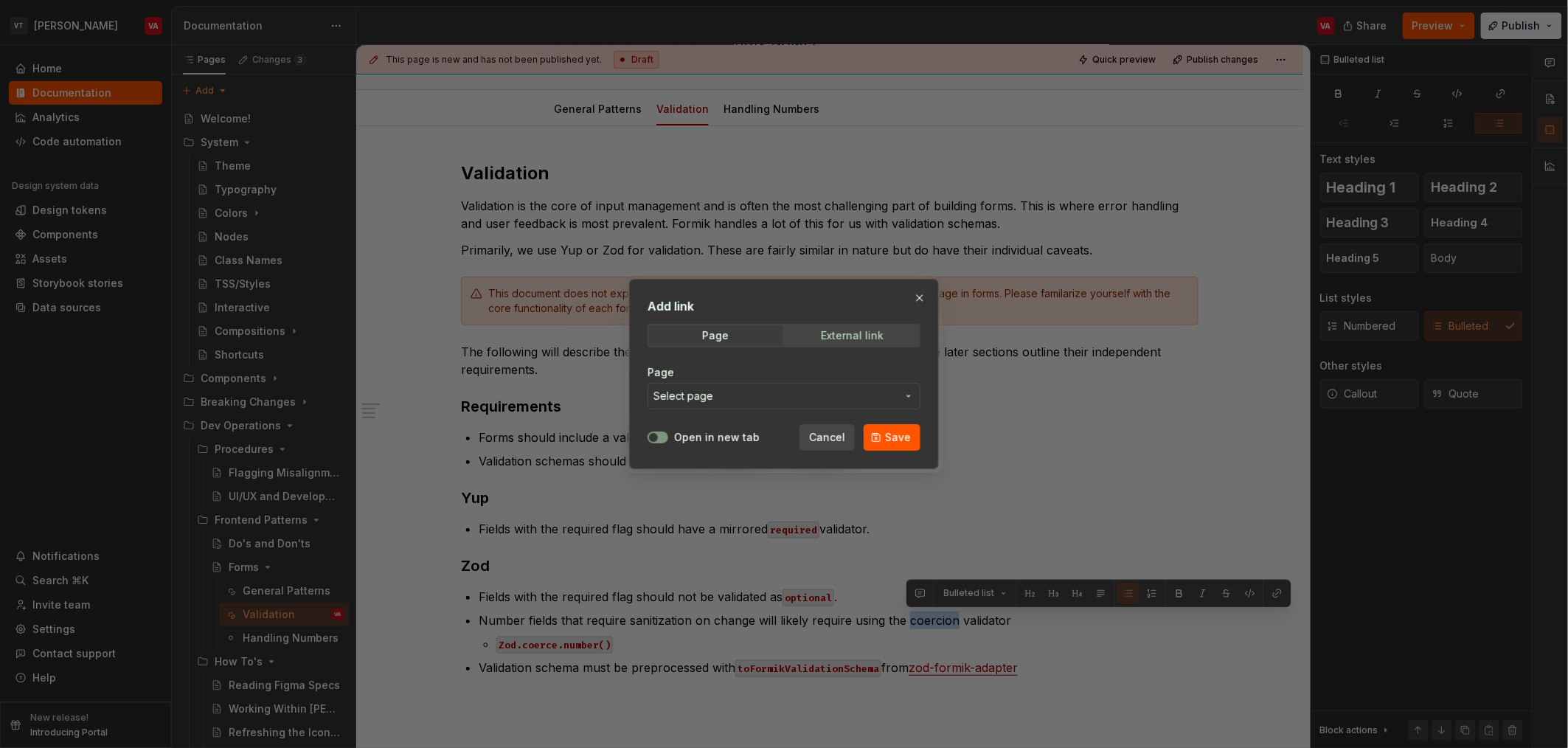
click at [857, 339] on div "External link" at bounding box center [852, 335] width 63 height 12
click at [706, 395] on input "URL" at bounding box center [784, 395] width 273 height 26
paste input "https://zod.dev/api?id=coercion"
type input "https://zod.dev/api?id=coercion"
click at [656, 434] on span "button" at bounding box center [653, 437] width 9 height 9
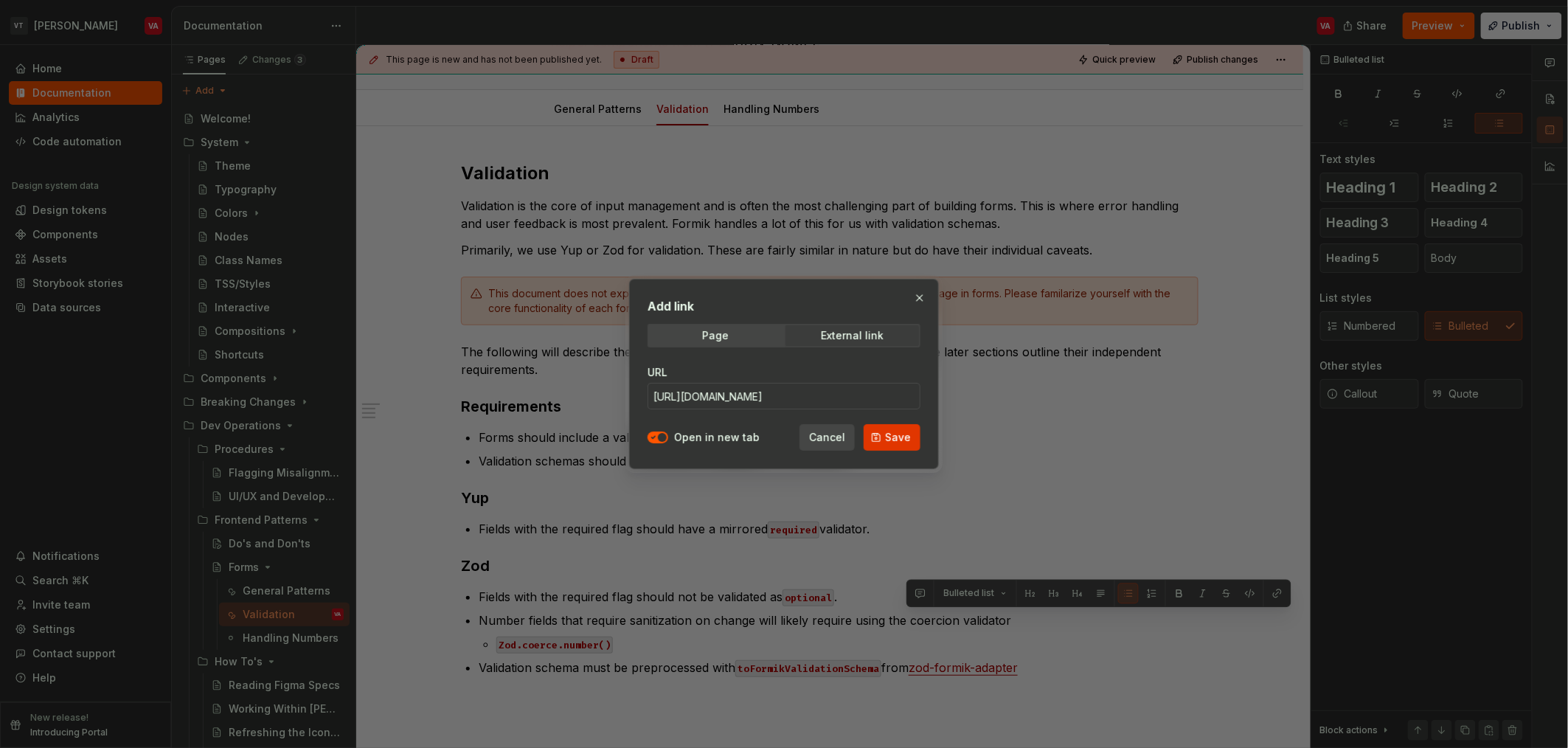
click at [903, 440] on span "Save" at bounding box center [898, 437] width 25 height 15
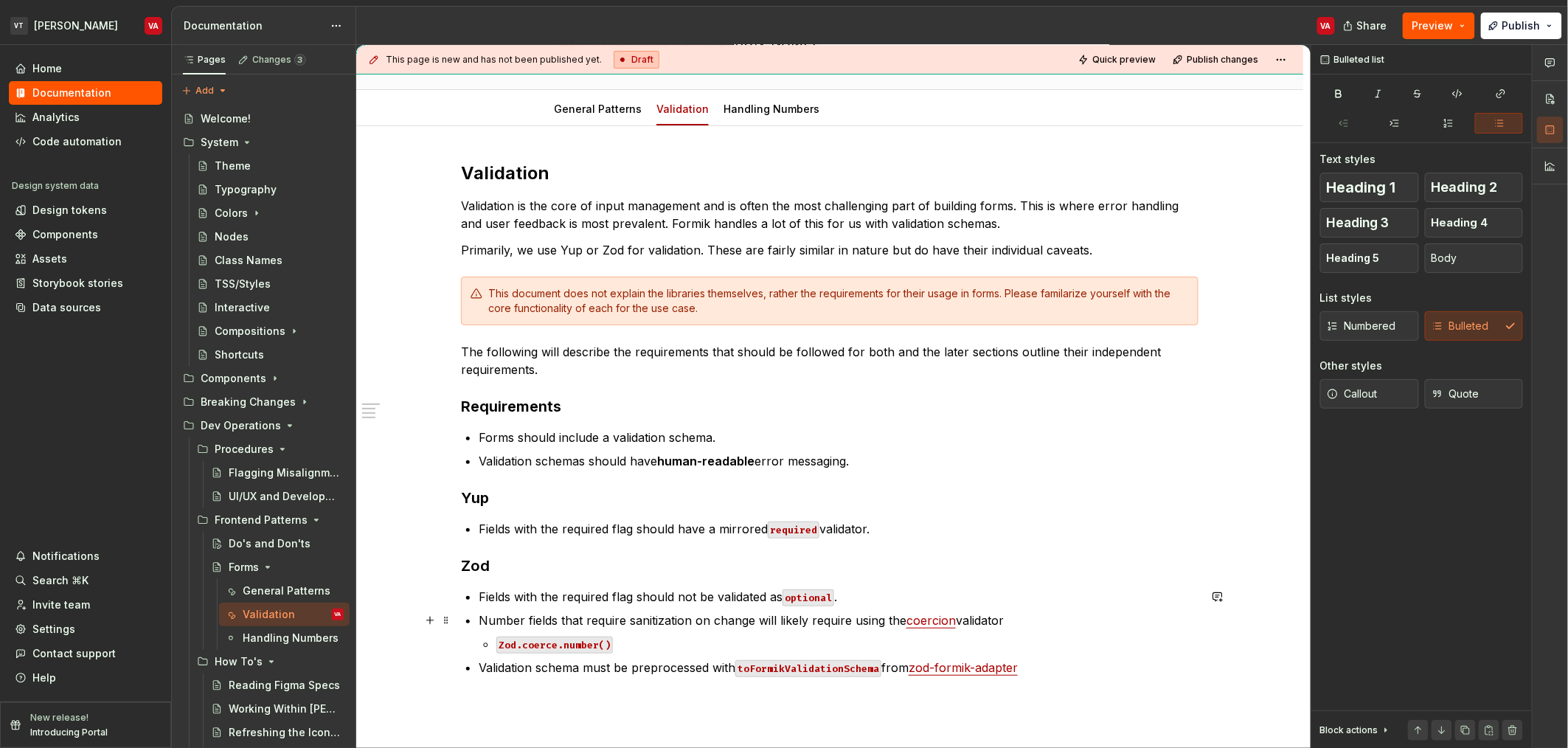
click at [700, 625] on p "Number fields that require sanitization on change will likely require using the…" at bounding box center [838, 620] width 720 height 18
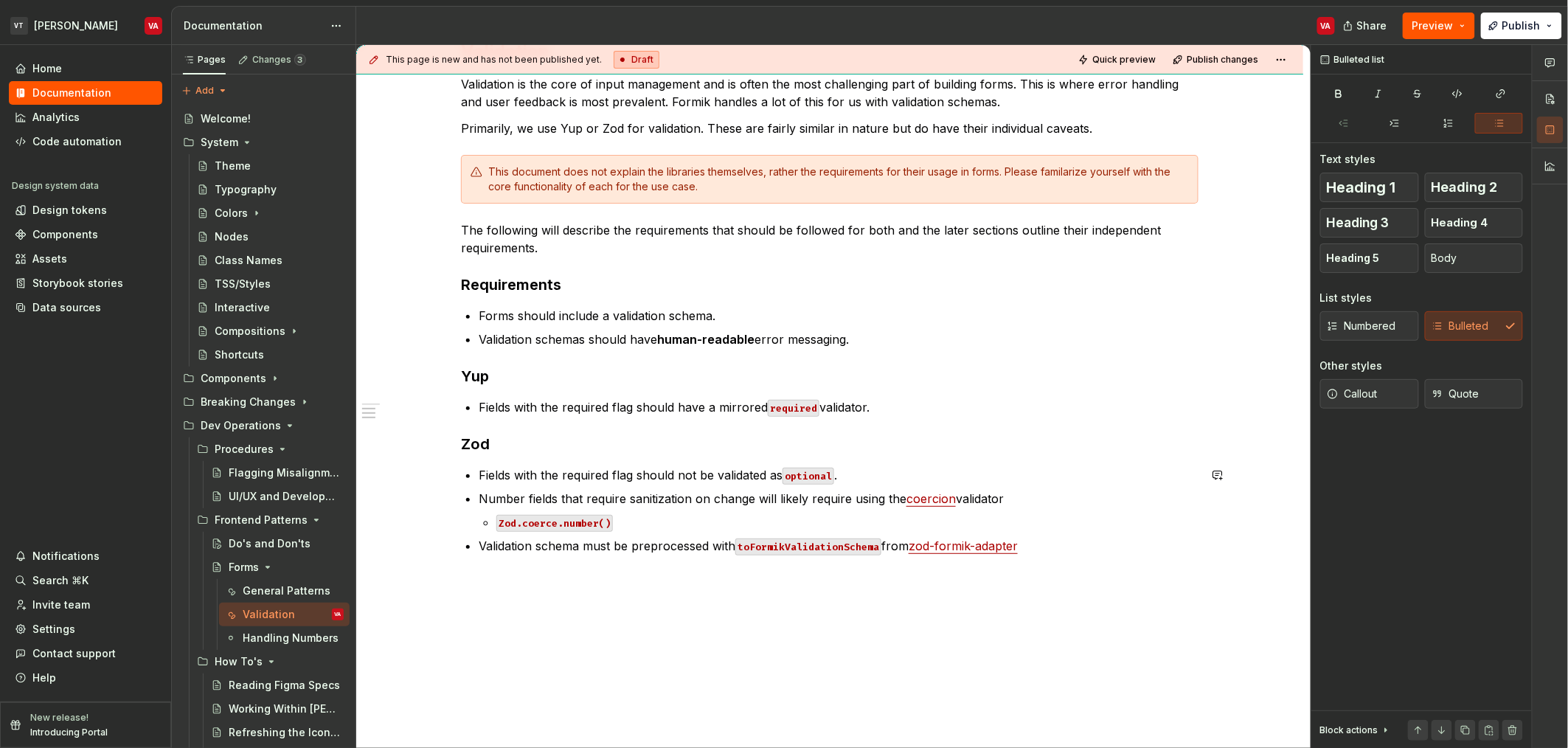
scroll to position [317, 0]
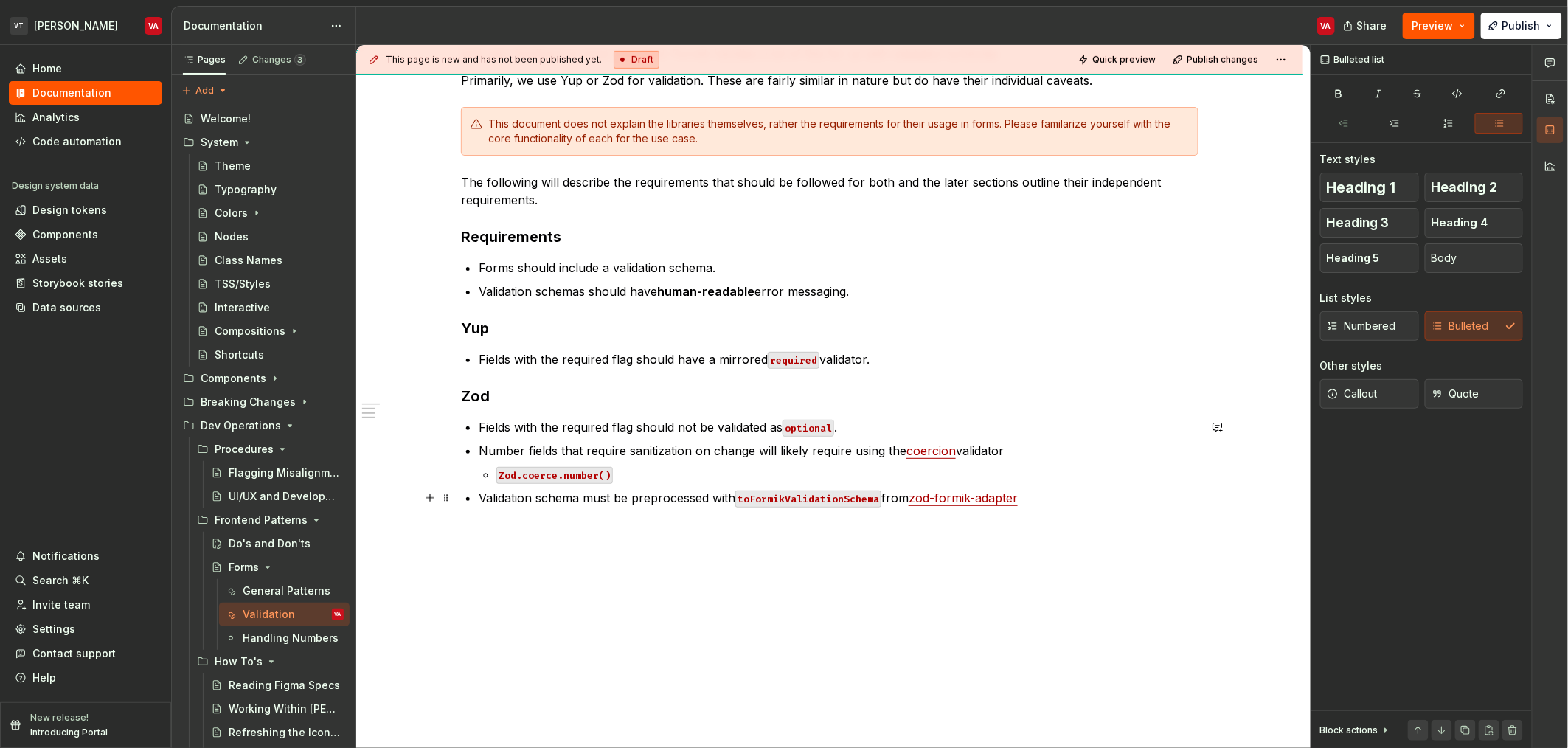
click at [1086, 500] on p "Validation schema must be preprocessed with toFormikValidationSchema from zod-f…" at bounding box center [838, 498] width 720 height 18
click at [568, 525] on code "validationSchema={toFormikValidationSchema(AccessKeySchema)}" at bounding box center [676, 522] width 359 height 17
click at [800, 522] on code "validationSchema={toFormikValidationSchema(AccessKeySchema)}" at bounding box center [676, 522] width 359 height 17
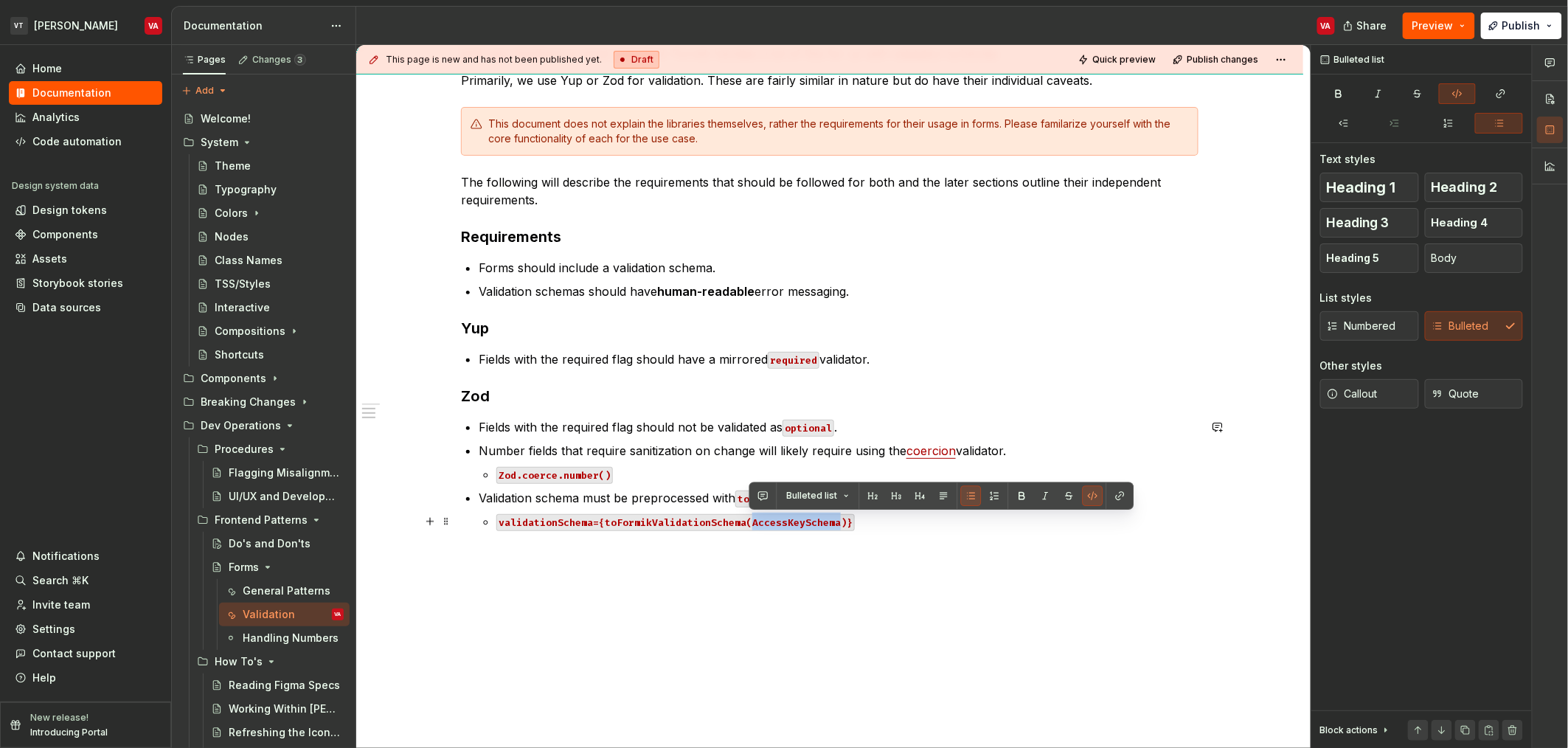
click at [800, 522] on code "validationSchema={toFormikValidationSchema(AccessKeySchema)}" at bounding box center [676, 522] width 359 height 17
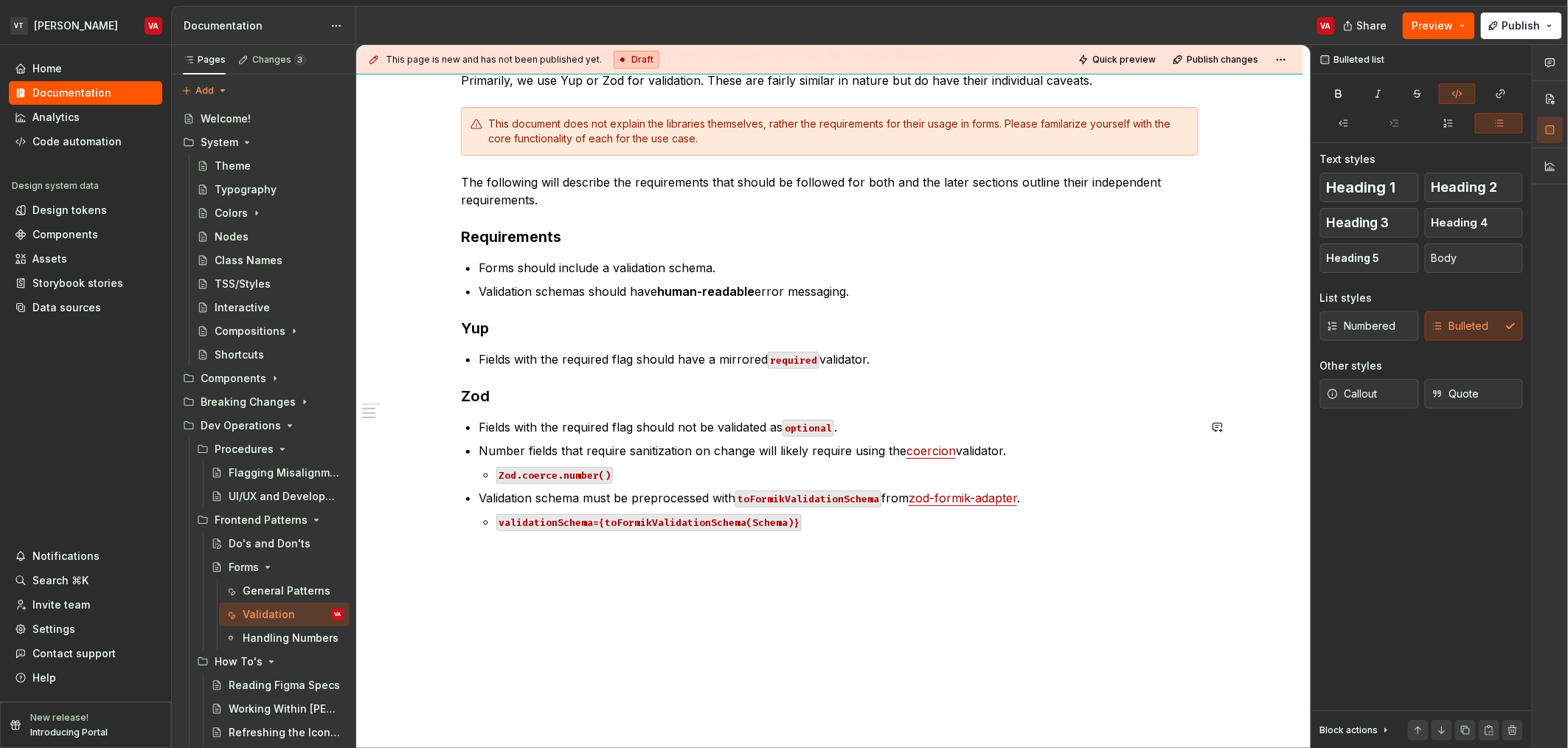
click at [853, 533] on div "Validation Validation is the core of input management and is often the most cha…" at bounding box center [829, 270] width 738 height 556
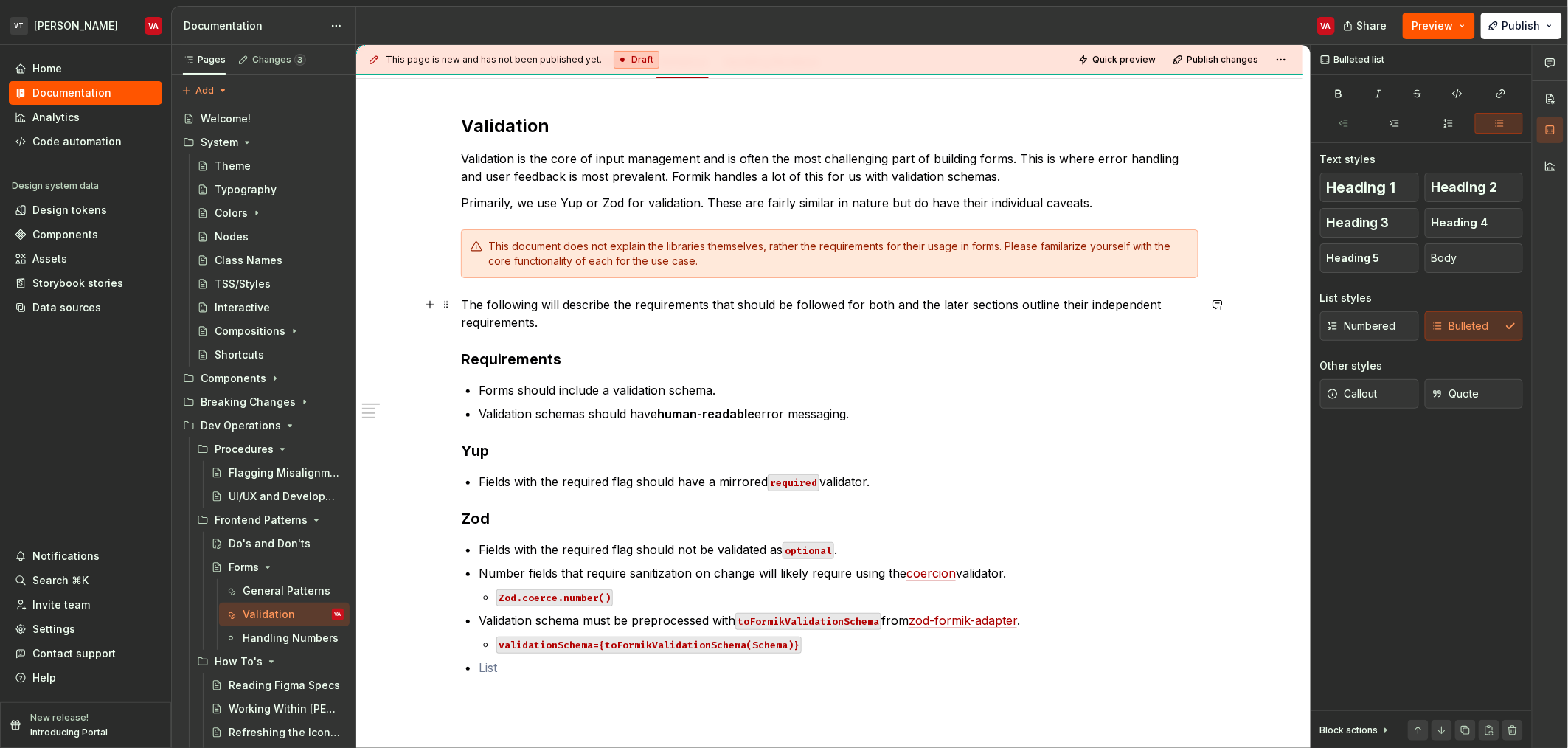
scroll to position [197, 0]
click at [605, 316] on p "The following will describe the requirements that should be followed for both a…" at bounding box center [829, 312] width 738 height 35
click at [925, 410] on p "Validation schemas should have human-readable error messaging." at bounding box center [838, 413] width 720 height 18
click at [866, 407] on p "Validation schemas should have human-readable error messaging." at bounding box center [838, 413] width 720 height 18
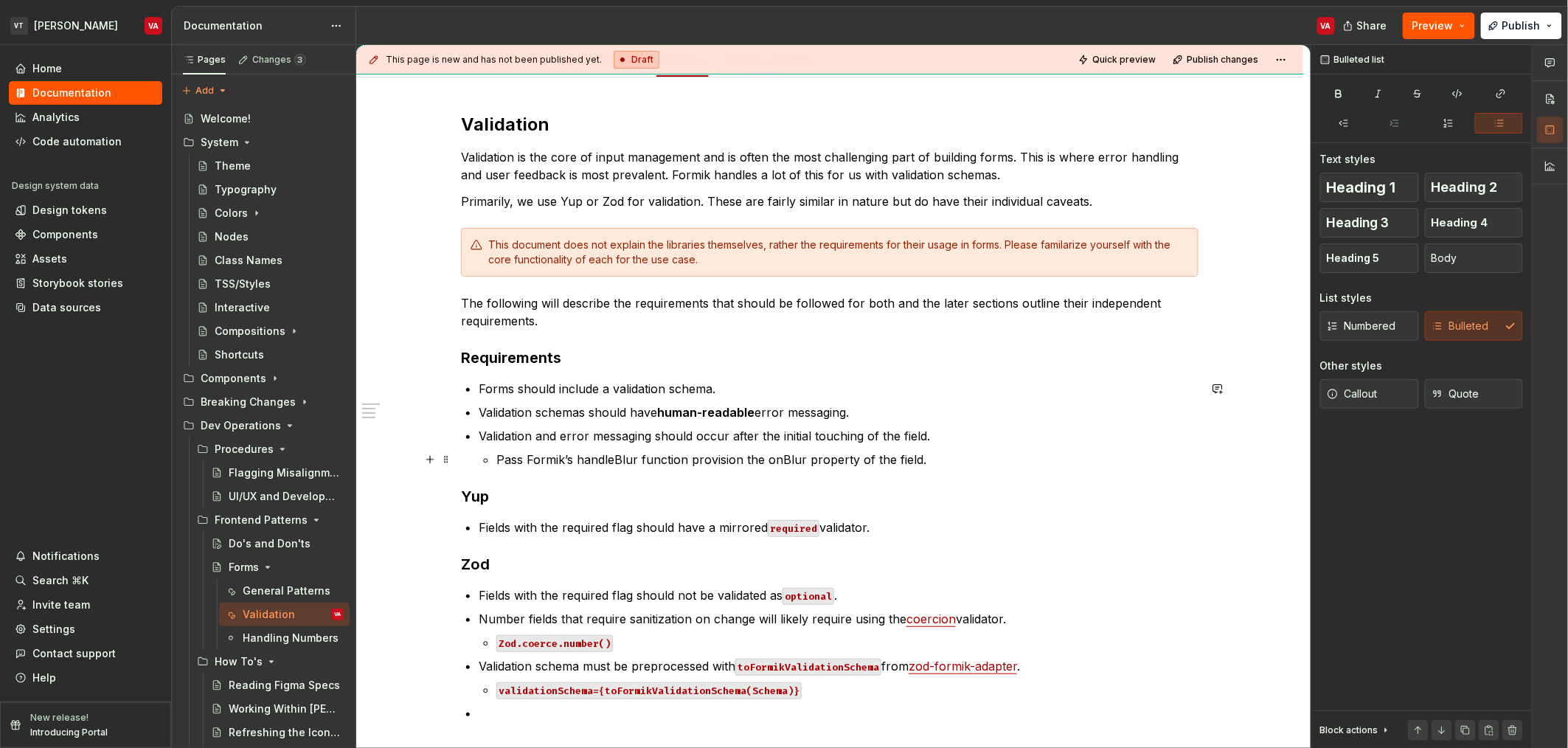
click at [951, 455] on p "Pass Formik’s handleBlur function provision the onBlur property of the field." at bounding box center [848, 460] width 702 height 18
click at [950, 434] on p "Validation and error messaging should occur after the initial touching of the f…" at bounding box center [838, 436] width 720 height 18
click at [935, 410] on p "Validation schemas should have human-readable error messaging." at bounding box center [838, 413] width 720 height 18
click at [774, 461] on p "Pass Formik’s handleBlur function provision the onBlur property of the field." at bounding box center [848, 460] width 702 height 18
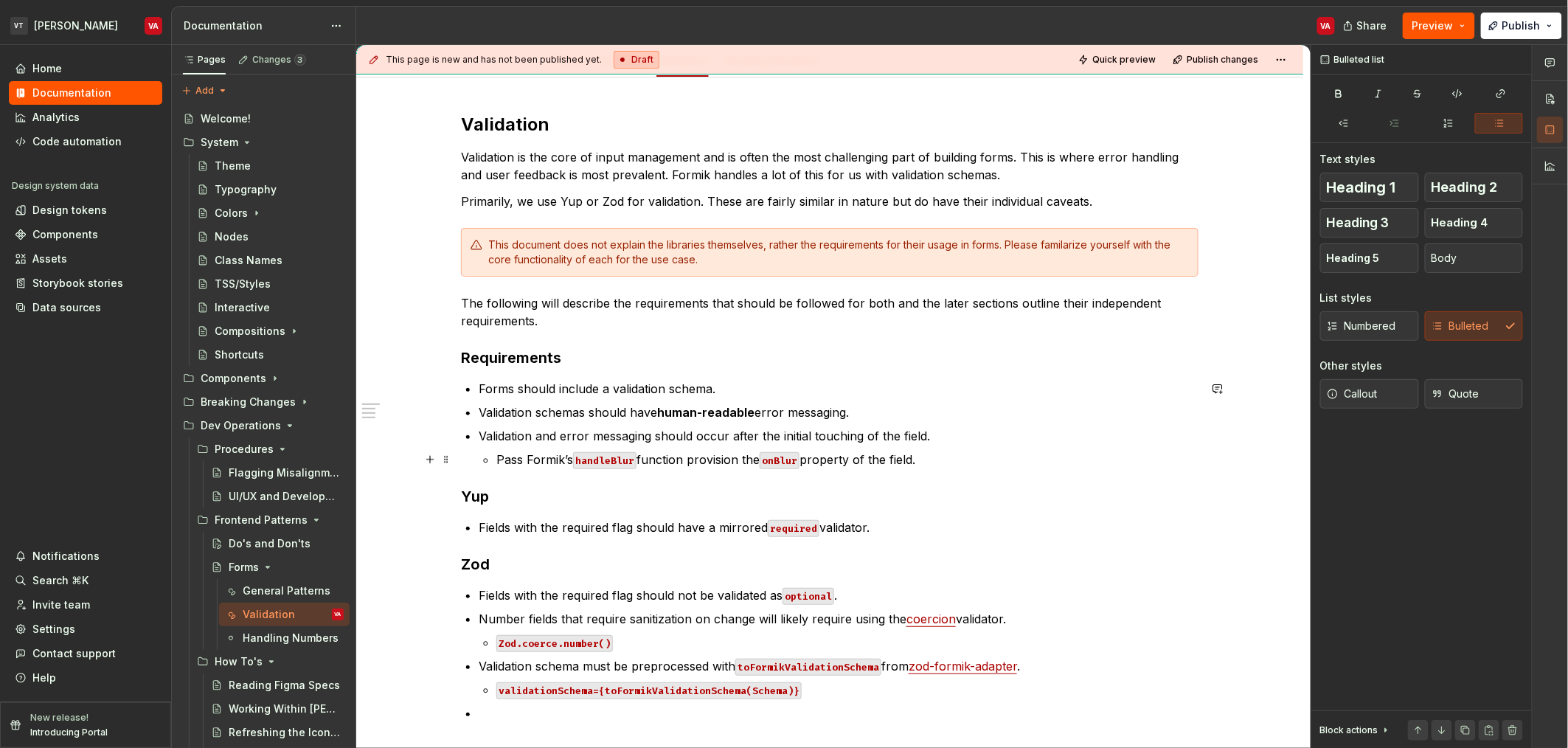
click at [732, 461] on p "Pass Formik’s handleBlur function provision the onBlur property of the field." at bounding box center [848, 460] width 702 height 18
click at [1031, 451] on p "Pass Formik’s handleBlur function provision the onBlur property of the field." at bounding box center [848, 460] width 702 height 18
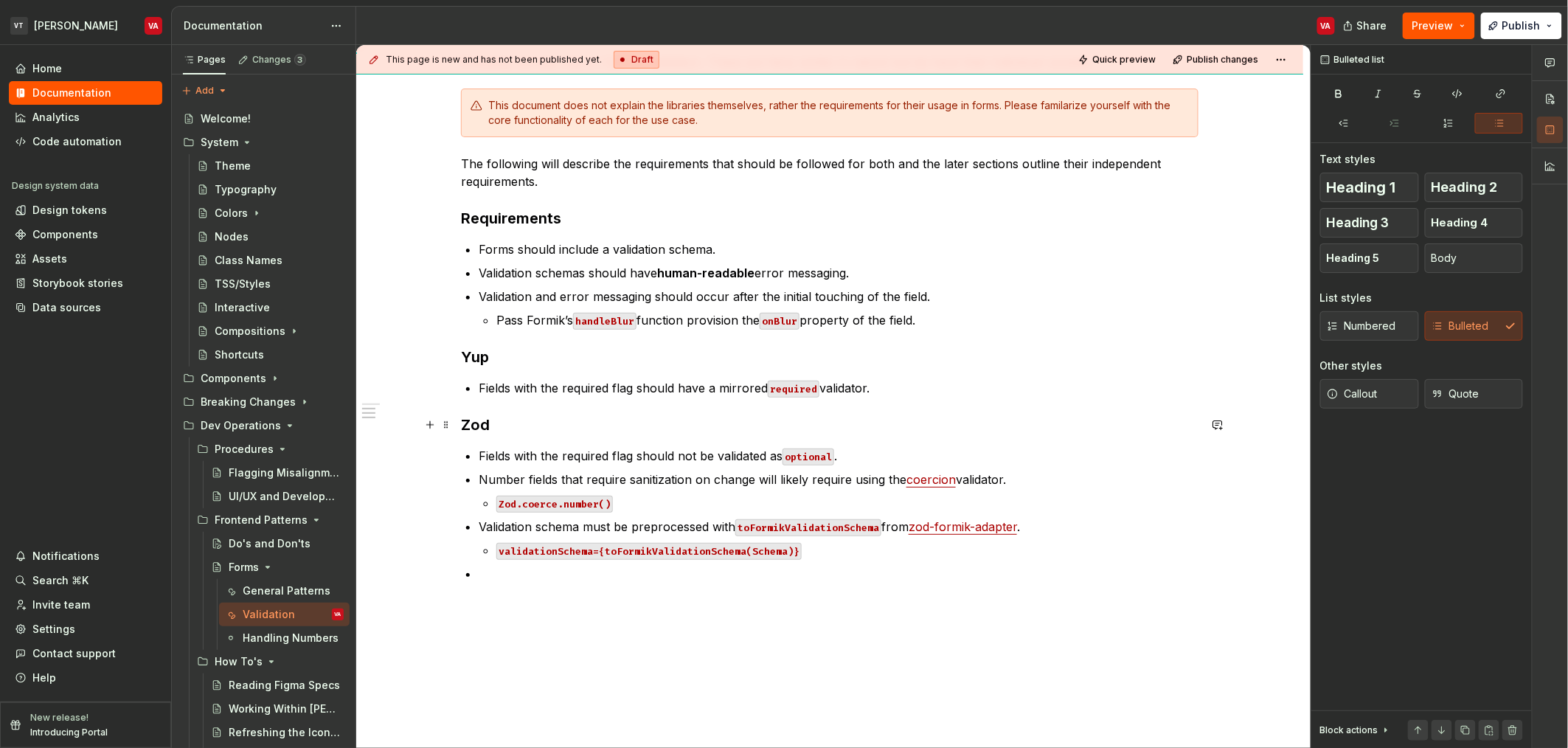
scroll to position [411, 0]
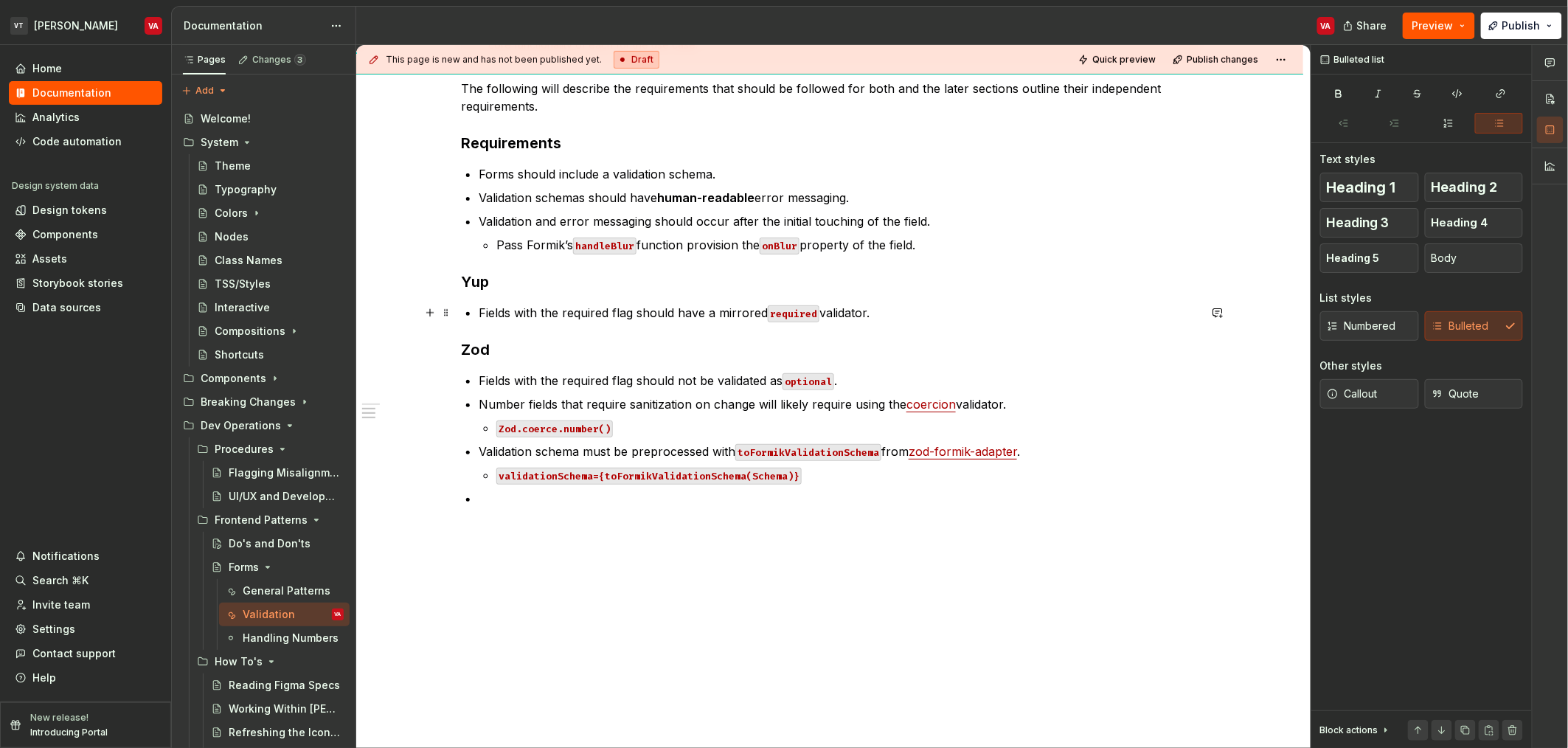
click at [694, 311] on p "Fields with the required flag should have a mirrored required validator." at bounding box center [838, 313] width 720 height 18
click at [867, 312] on p "Fields with the required flag should have a mirrored required validator." at bounding box center [838, 313] width 720 height 18
click at [910, 317] on p "Fields with the required flag should have a mirrored required validator." at bounding box center [838, 313] width 720 height 18
drag, startPoint x: 496, startPoint y: 494, endPoint x: 581, endPoint y: 517, distance: 88.1
click at [497, 494] on p at bounding box center [838, 499] width 720 height 18
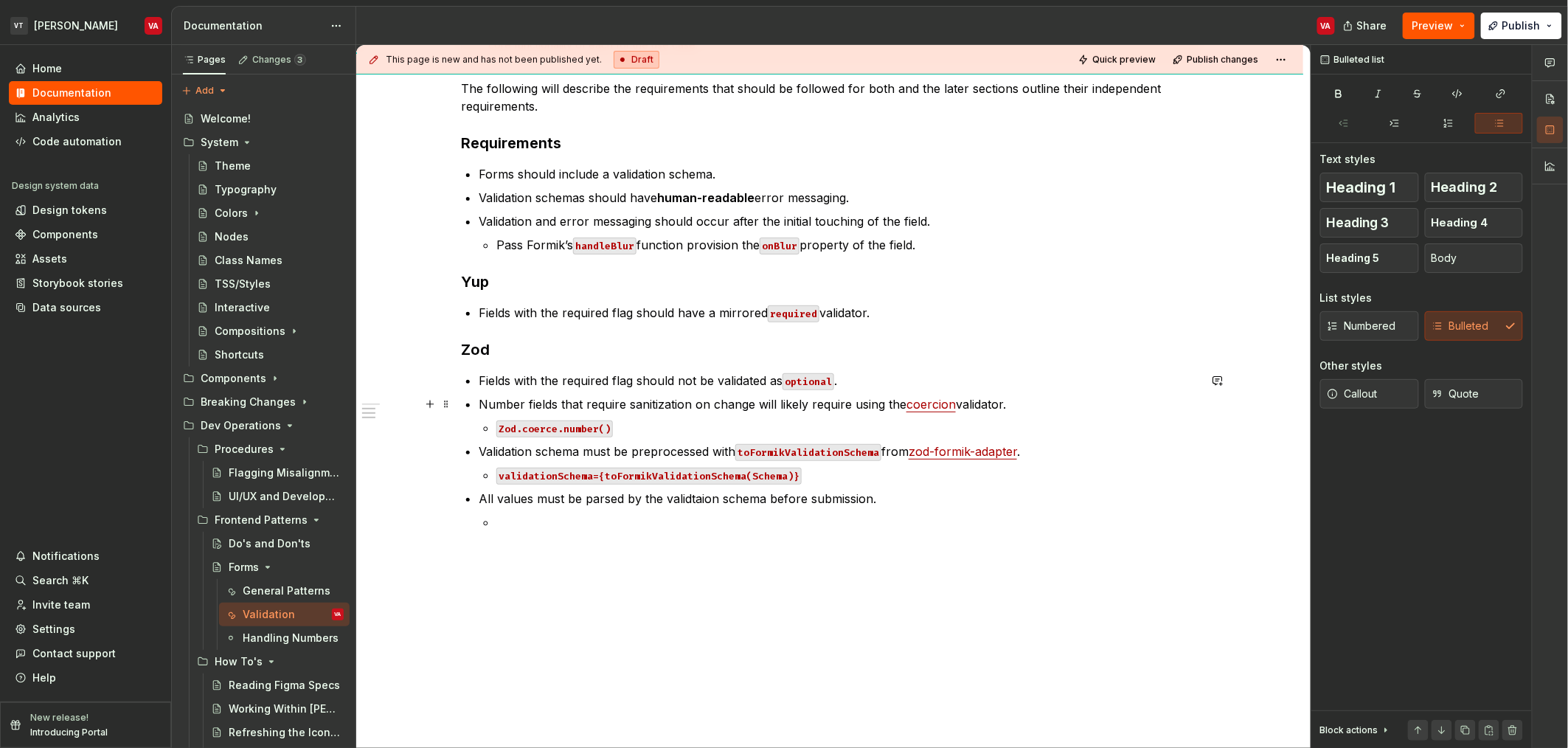
click at [551, 395] on p "Number fields that require sanitization on change will likely require using the…" at bounding box center [838, 404] width 720 height 18
click at [538, 526] on p at bounding box center [848, 522] width 702 height 18
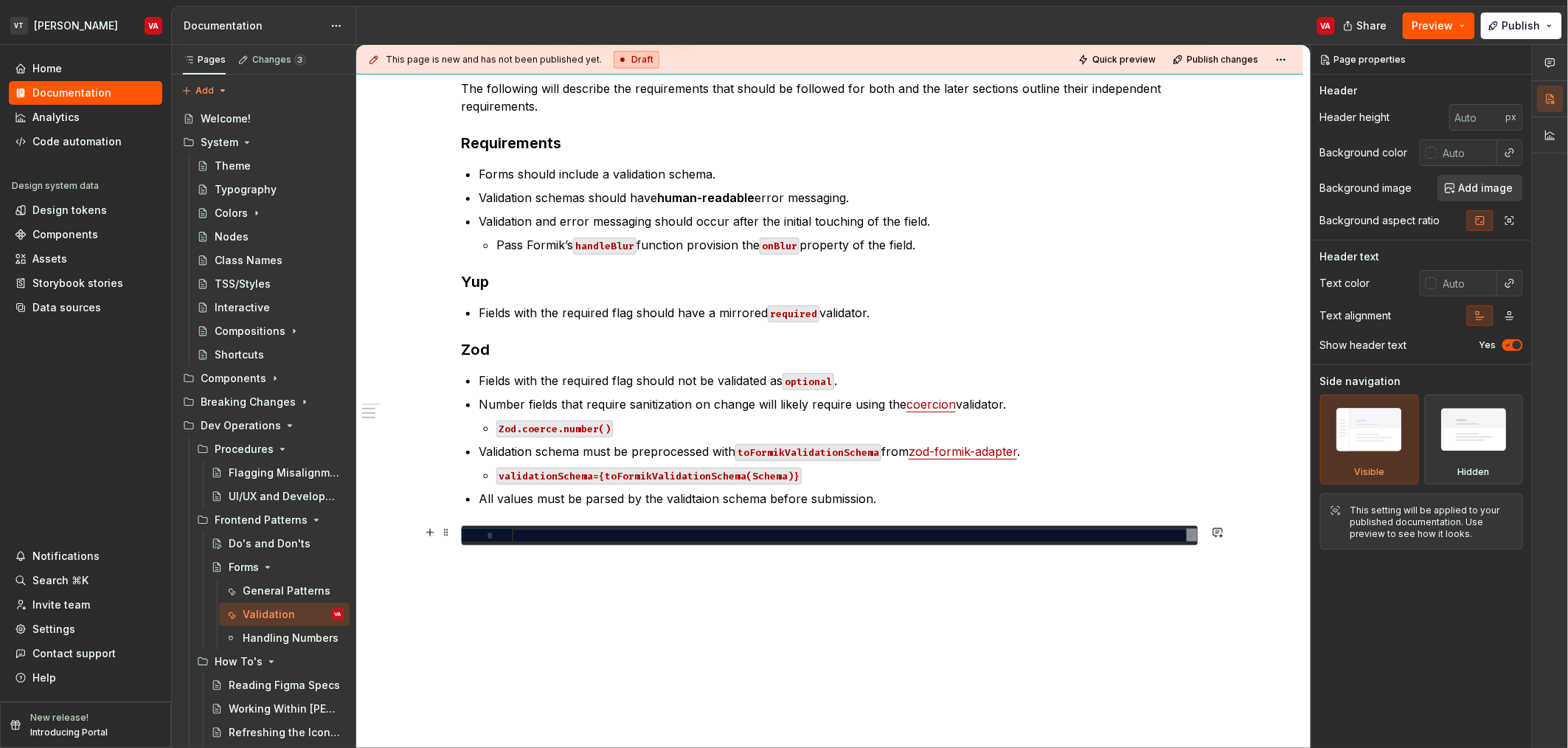
click at [661, 533] on div at bounding box center [854, 536] width 686 height 14
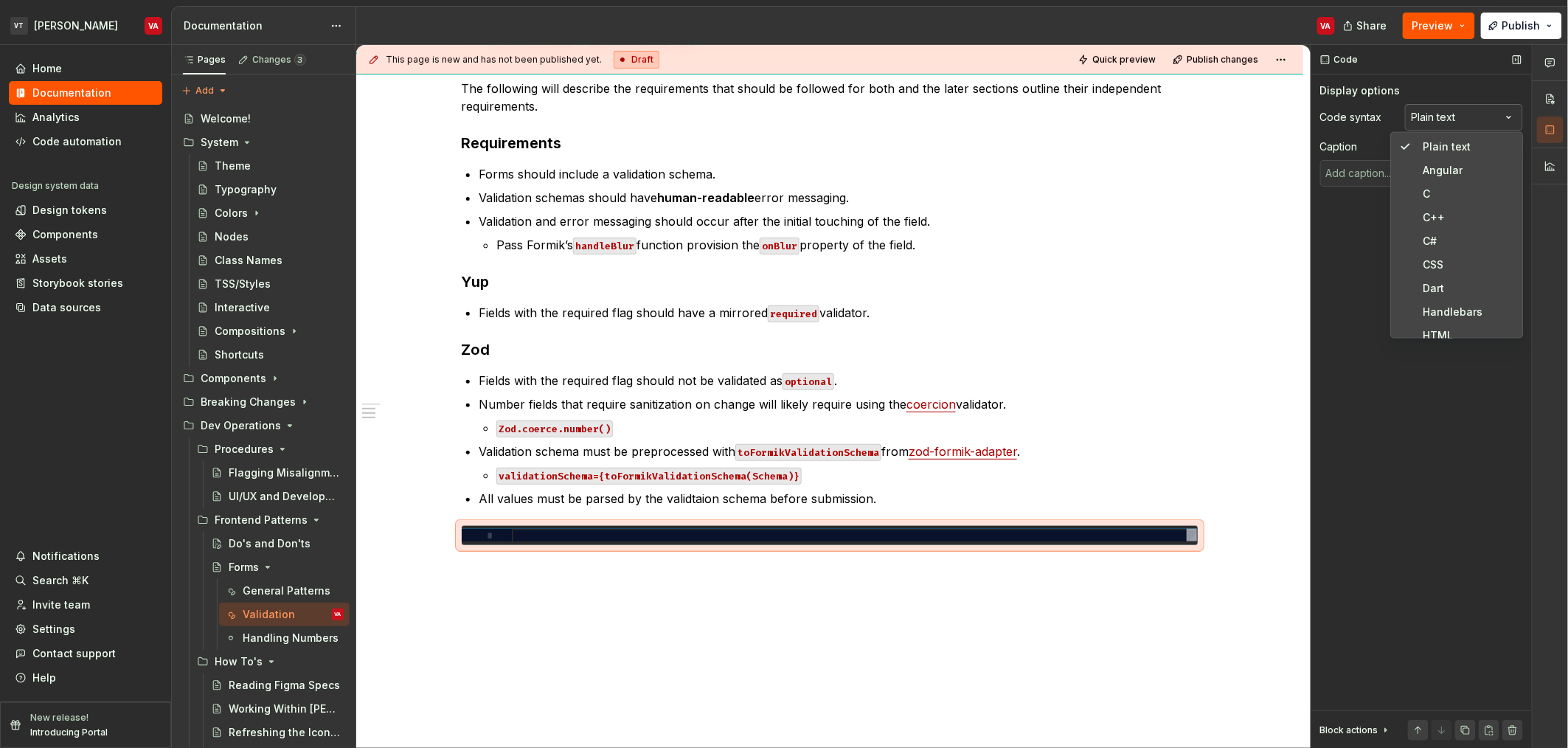
click at [1467, 107] on div "Comments Open comments No comments yet Select ‘Comment’ from the block context …" at bounding box center [1440, 396] width 256 height 703
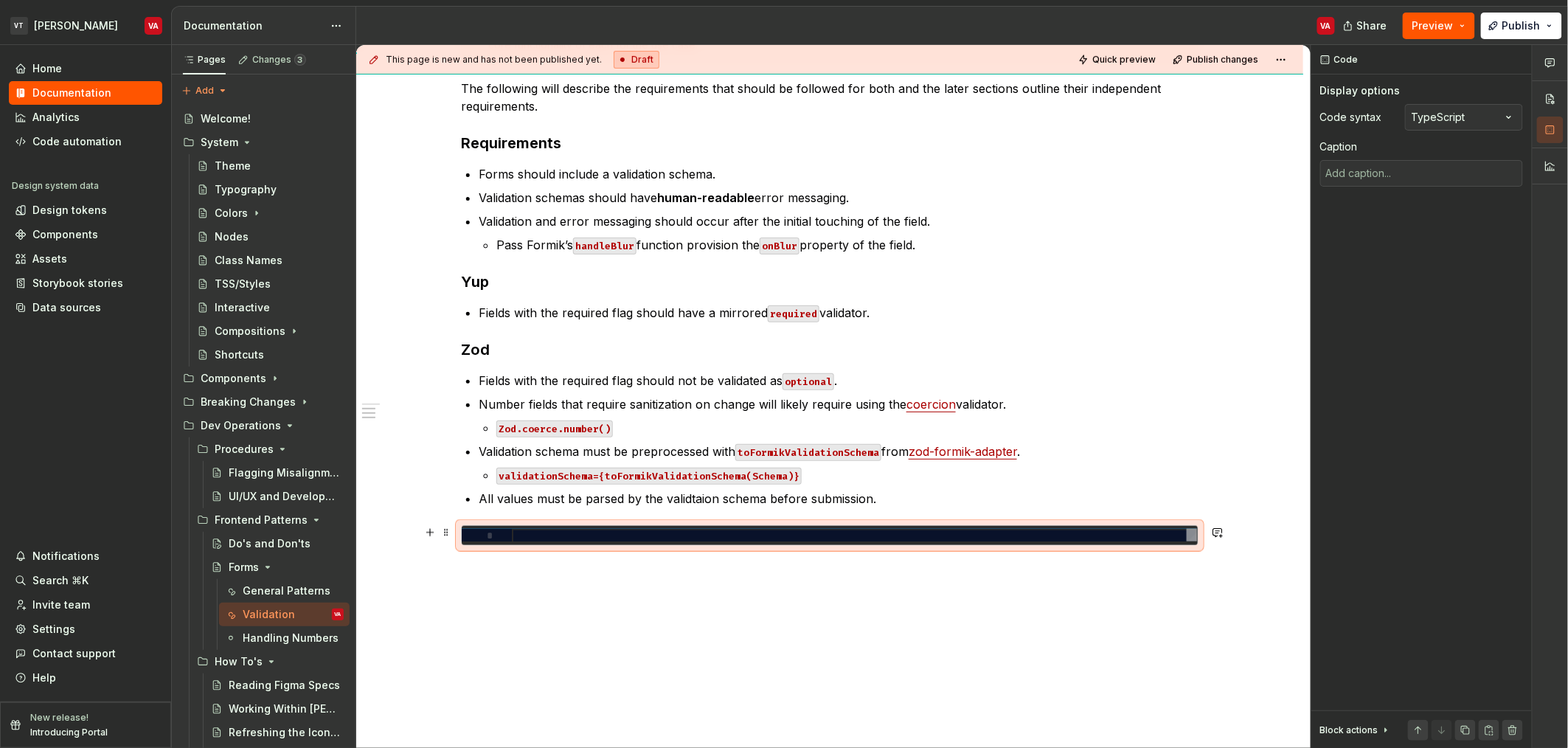
click at [566, 539] on div at bounding box center [854, 536] width 686 height 14
type textarea "*"
type textarea "**********"
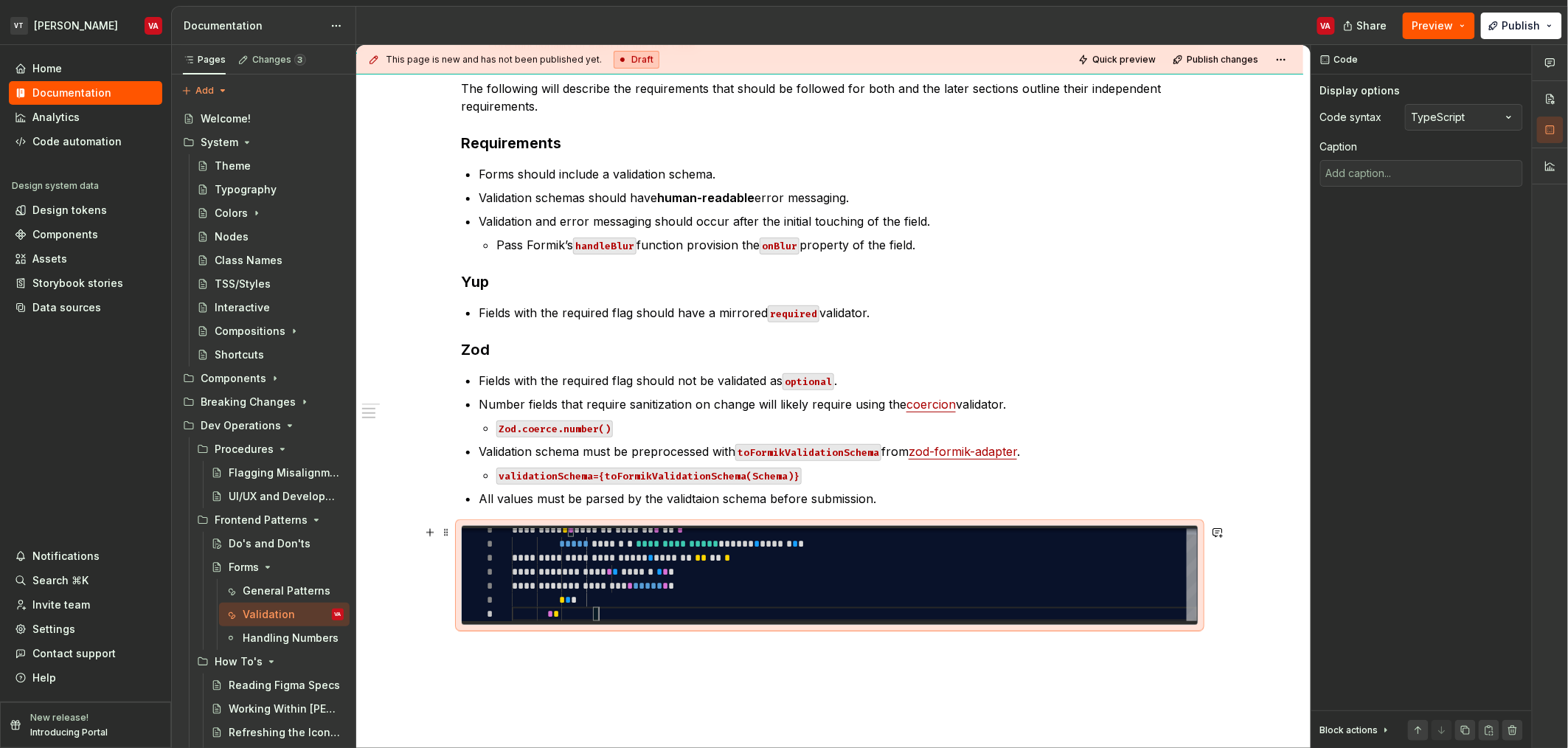
type textarea "*"
type textarea "**********"
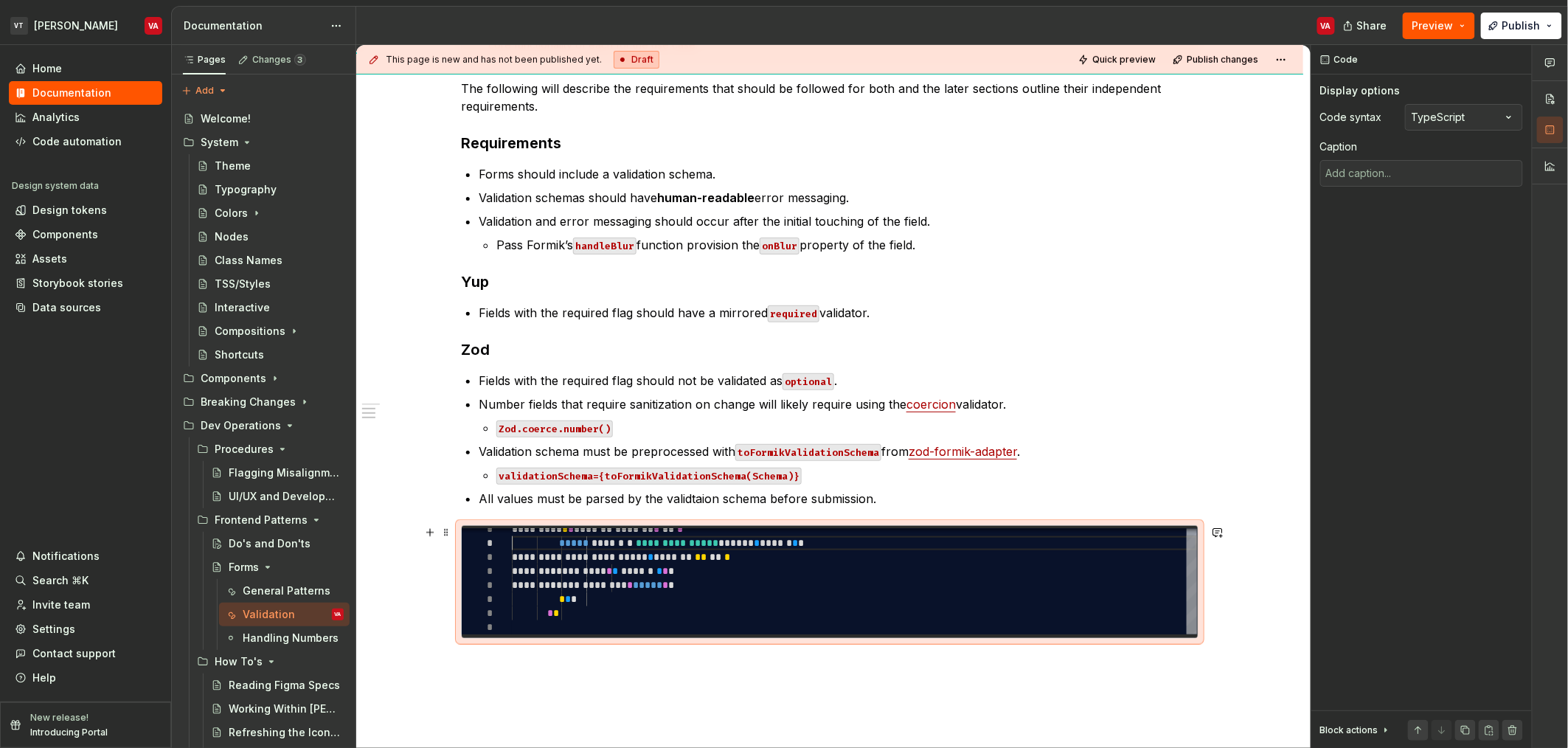
click at [513, 539] on div "**********" at bounding box center [854, 578] width 686 height 112
type textarea "*"
type textarea "**********"
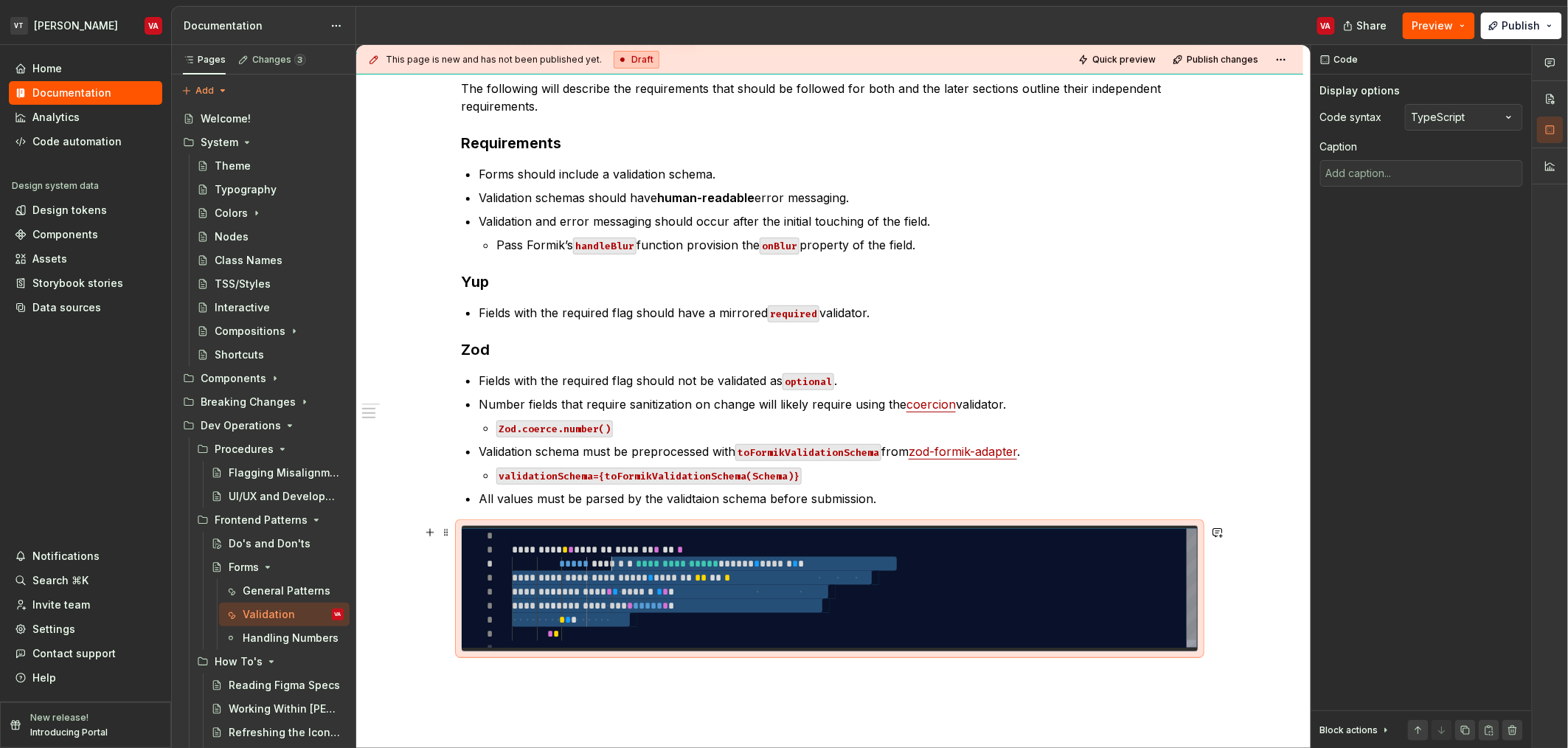
drag, startPoint x: 638, startPoint y: 616, endPoint x: 608, endPoint y: 566, distance: 58.3
click at [608, 566] on div "**********" at bounding box center [854, 592] width 686 height 126
type textarea "*"
type textarea "**********"
type textarea "*"
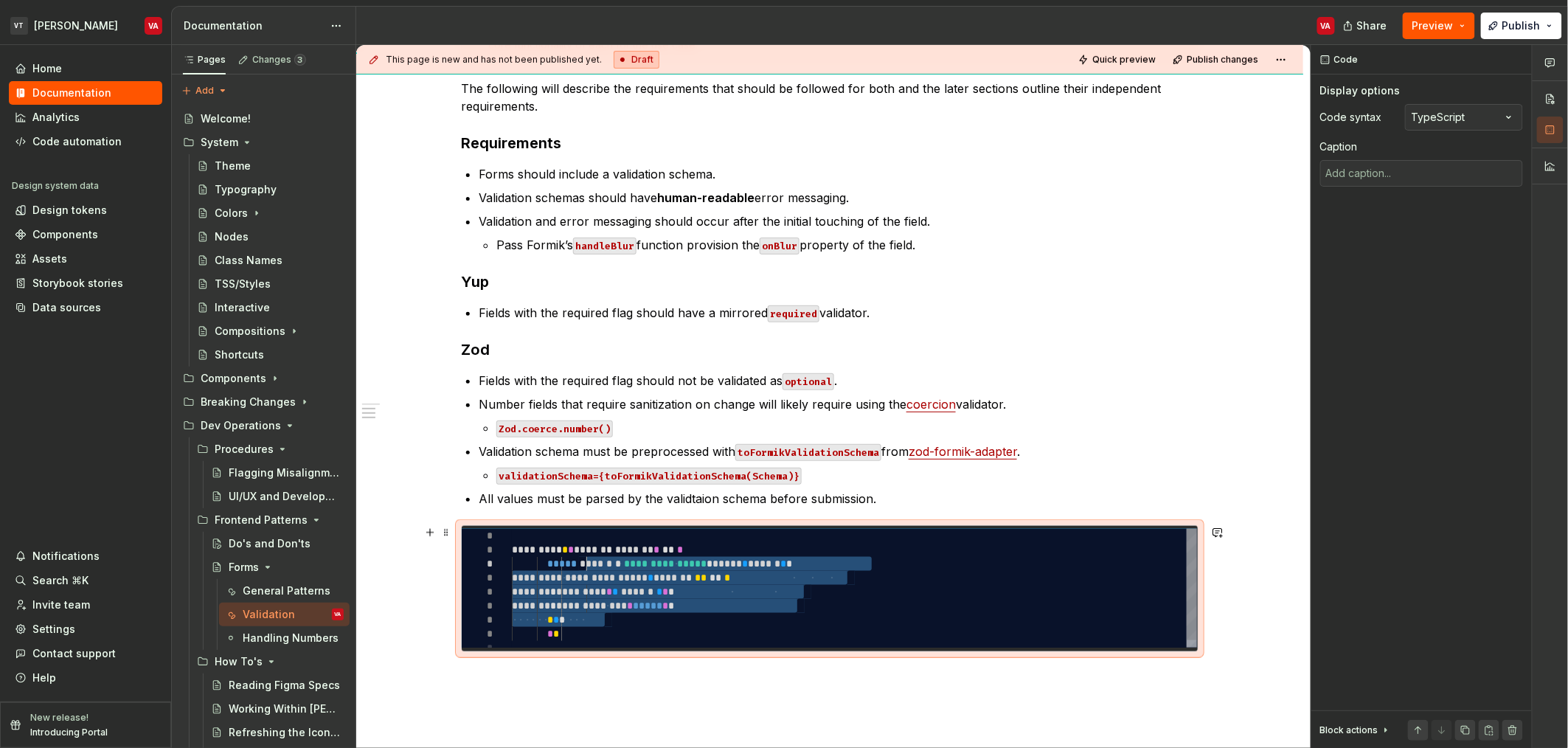
type textarea "**********"
type textarea "*"
type textarea "**********"
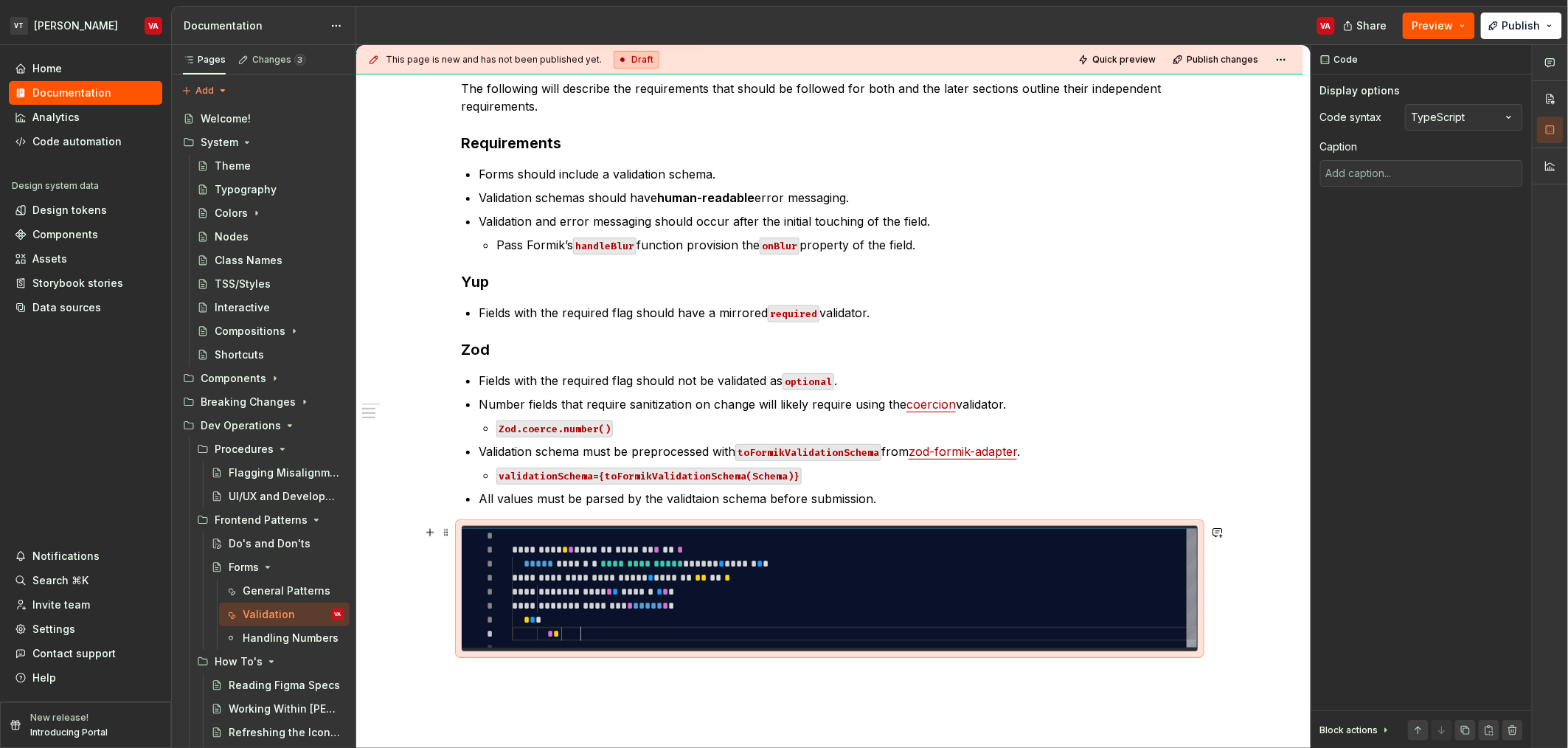
click at [581, 631] on div "**********" at bounding box center [854, 592] width 686 height 126
type textarea "*"
type textarea "**********"
type textarea "*"
type textarea "**********"
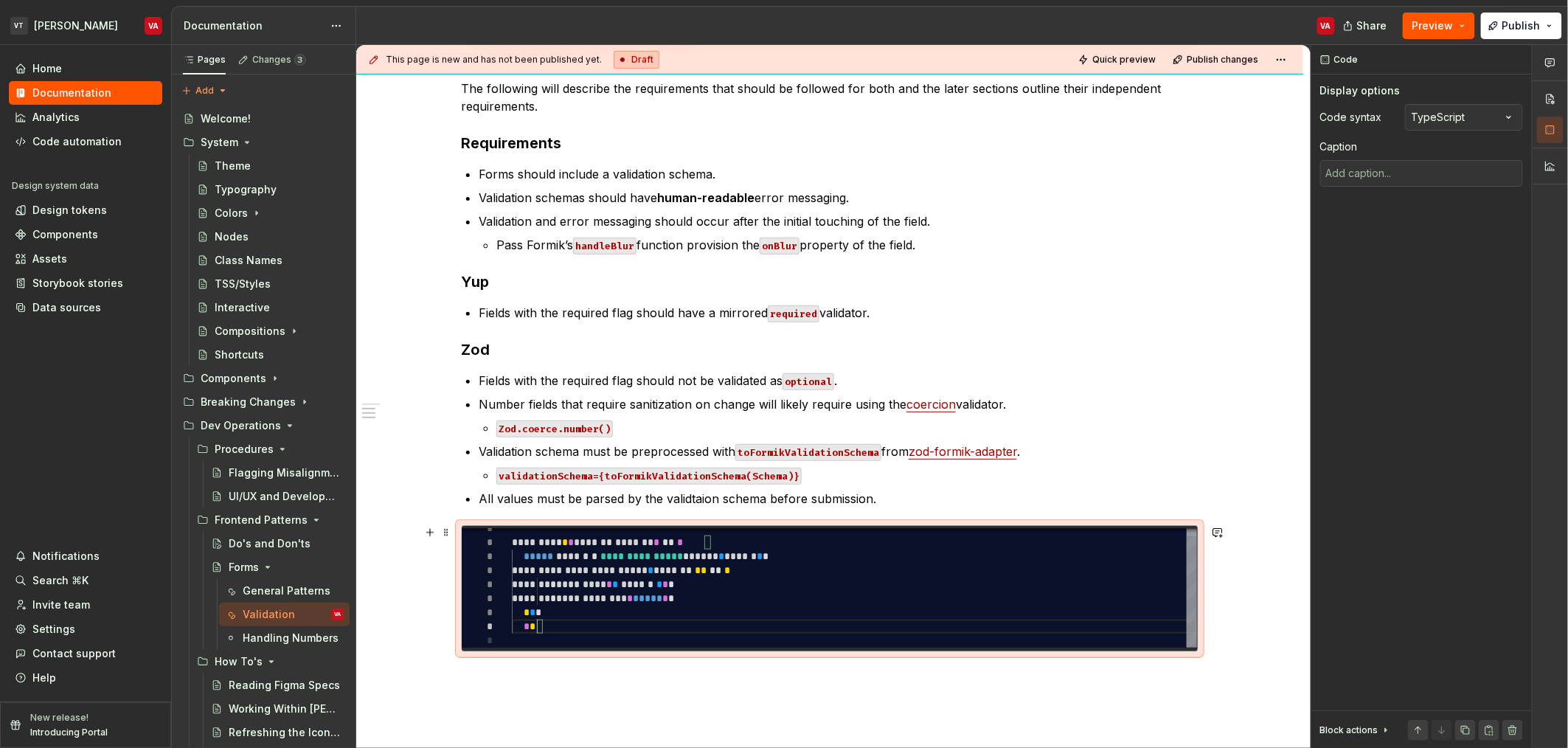
type textarea "*"
click at [571, 550] on div "**********" at bounding box center [854, 584] width 686 height 126
click at [599, 554] on div "**********" at bounding box center [854, 584] width 686 height 126
click at [657, 553] on div "**********" at bounding box center [854, 584] width 686 height 126
click at [644, 587] on div "**********" at bounding box center [854, 584] width 686 height 126
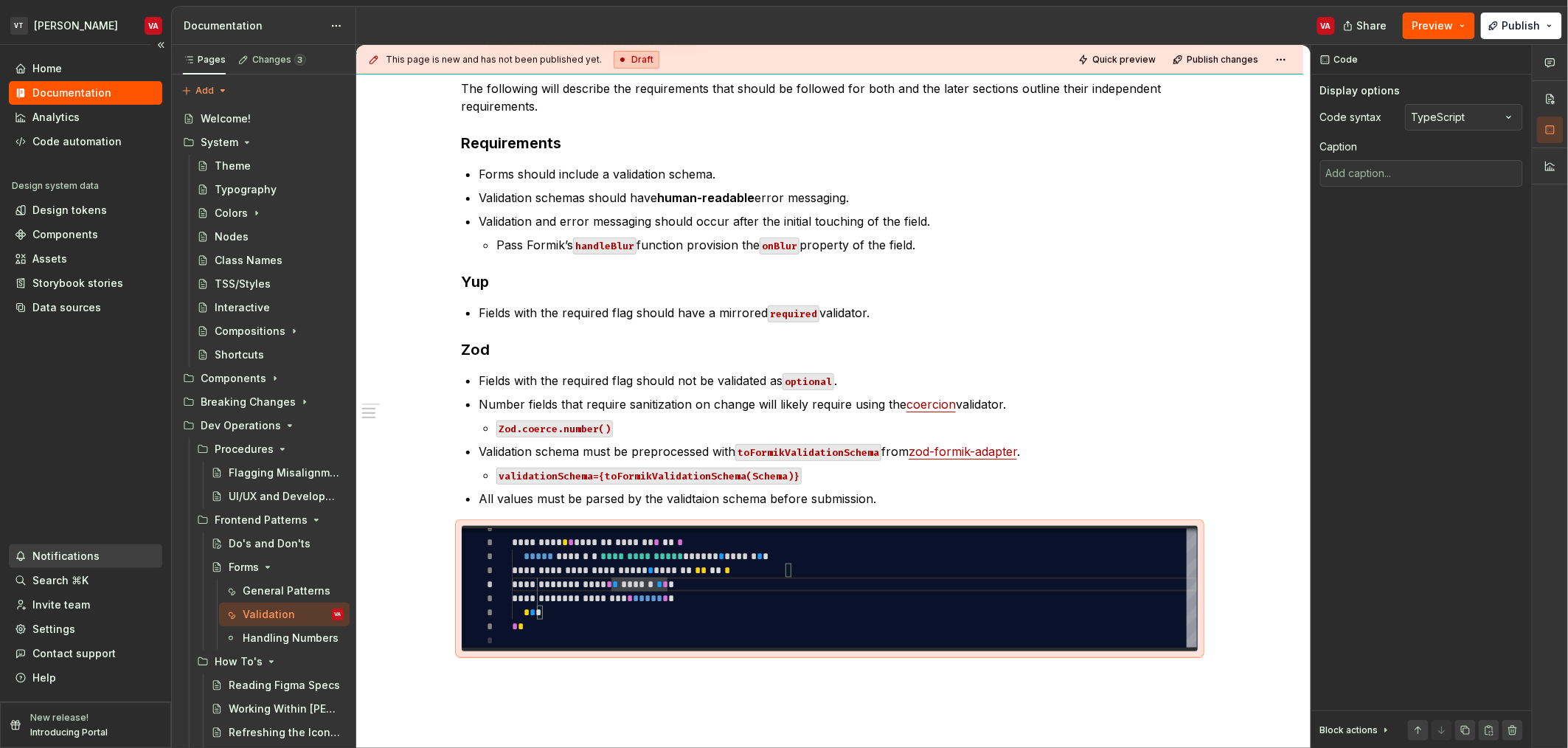
type textarea "**********"
click at [632, 571] on div "**********" at bounding box center [854, 584] width 686 height 126
type textarea "*"
type textarea "**********"
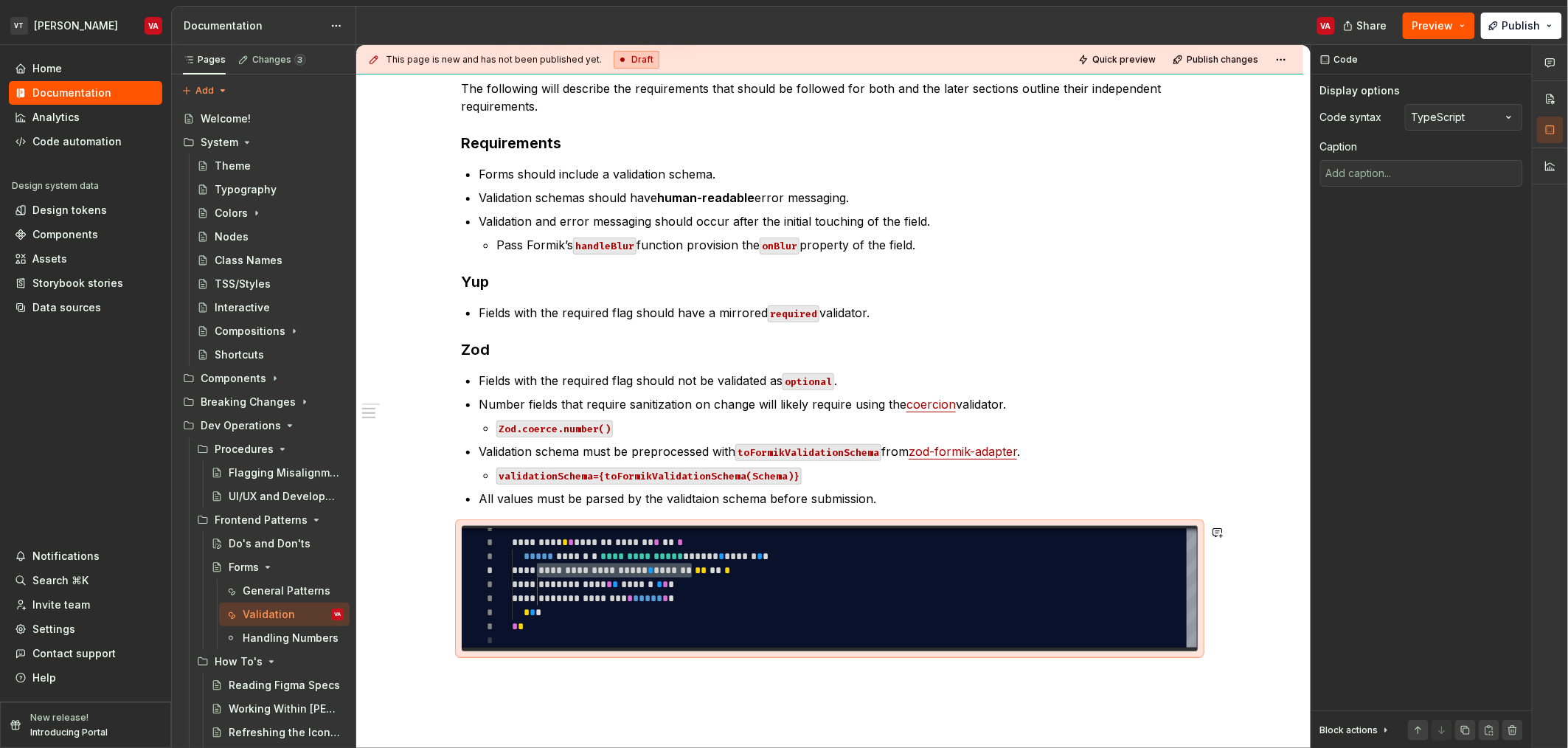
type textarea "*"
type textarea "**********"
type textarea "*"
type textarea "**********"
type textarea "*"
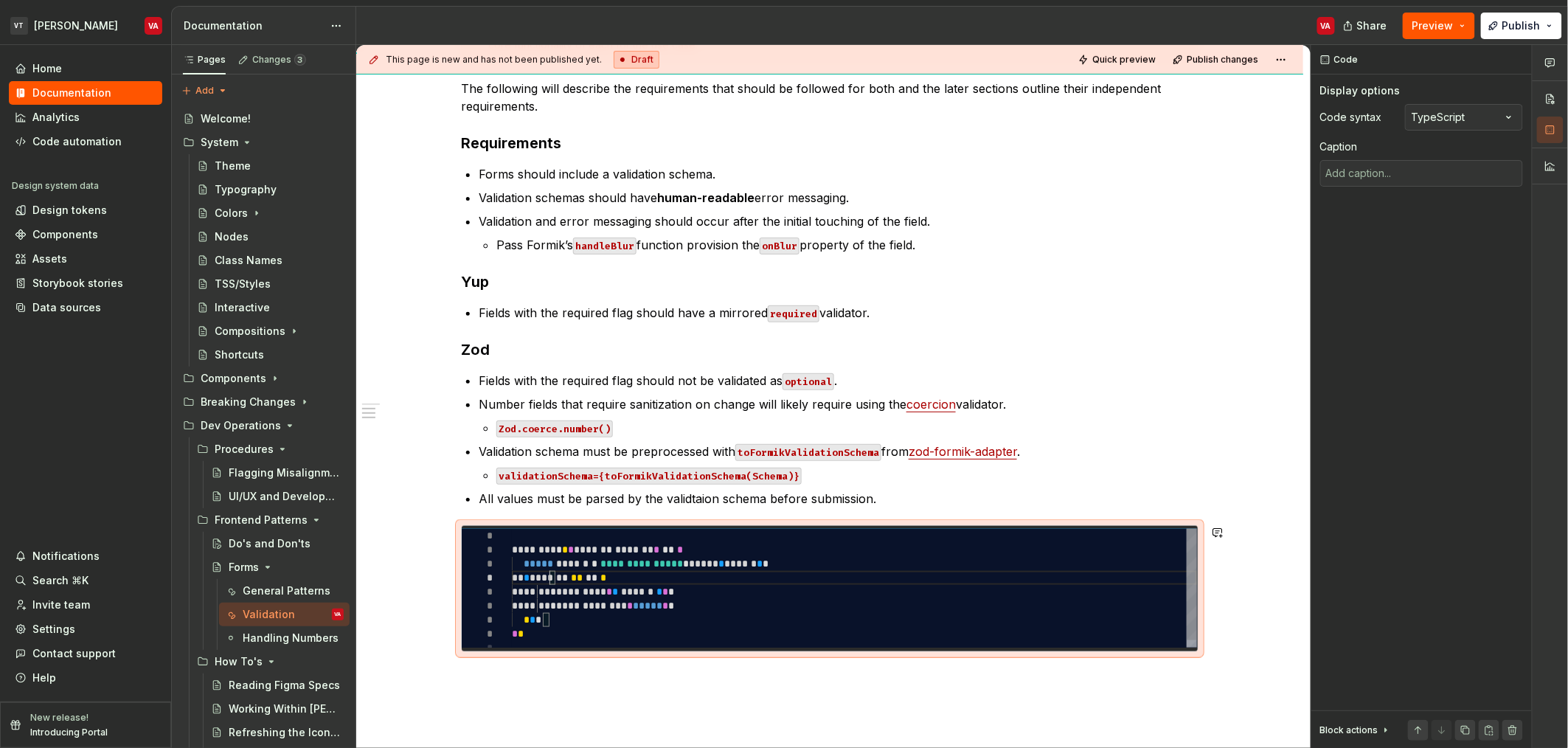
type textarea "**********"
type textarea "*"
type textarea "**********"
type textarea "*"
type textarea "**********"
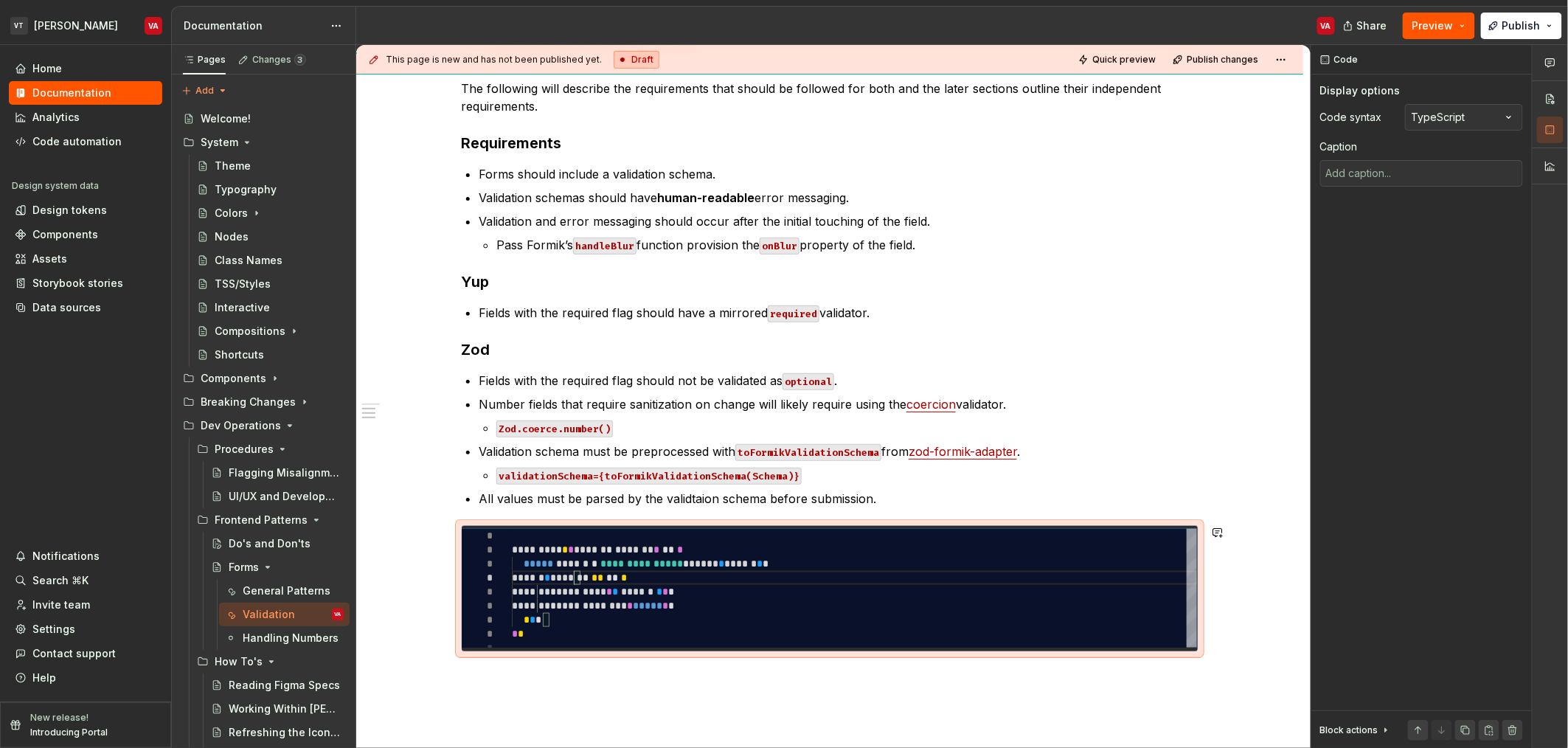
type textarea "*"
type textarea "**********"
type textarea "*"
type textarea "**********"
type textarea "*"
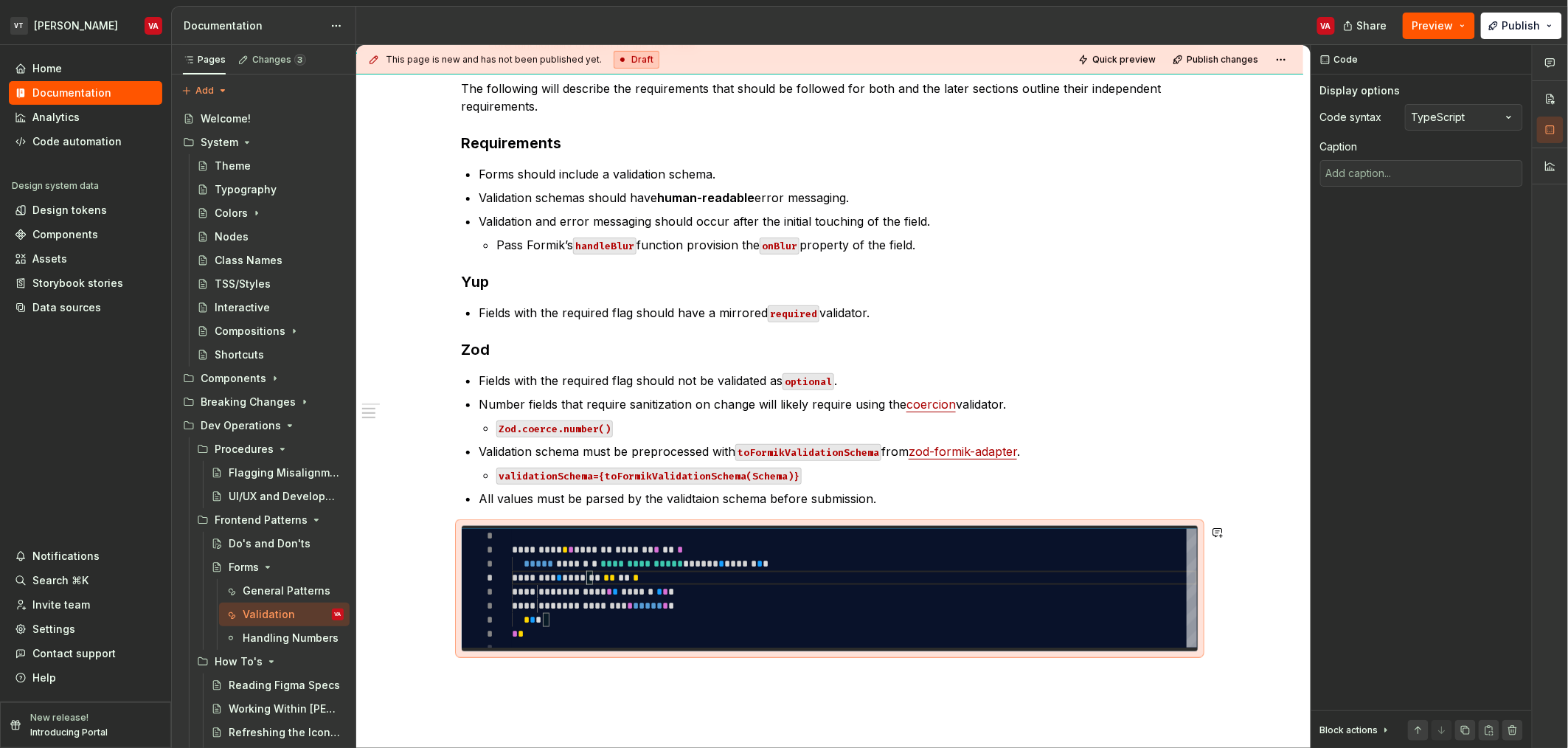
type textarea "**********"
type textarea "*"
type textarea "**********"
type textarea "*"
type textarea "**********"
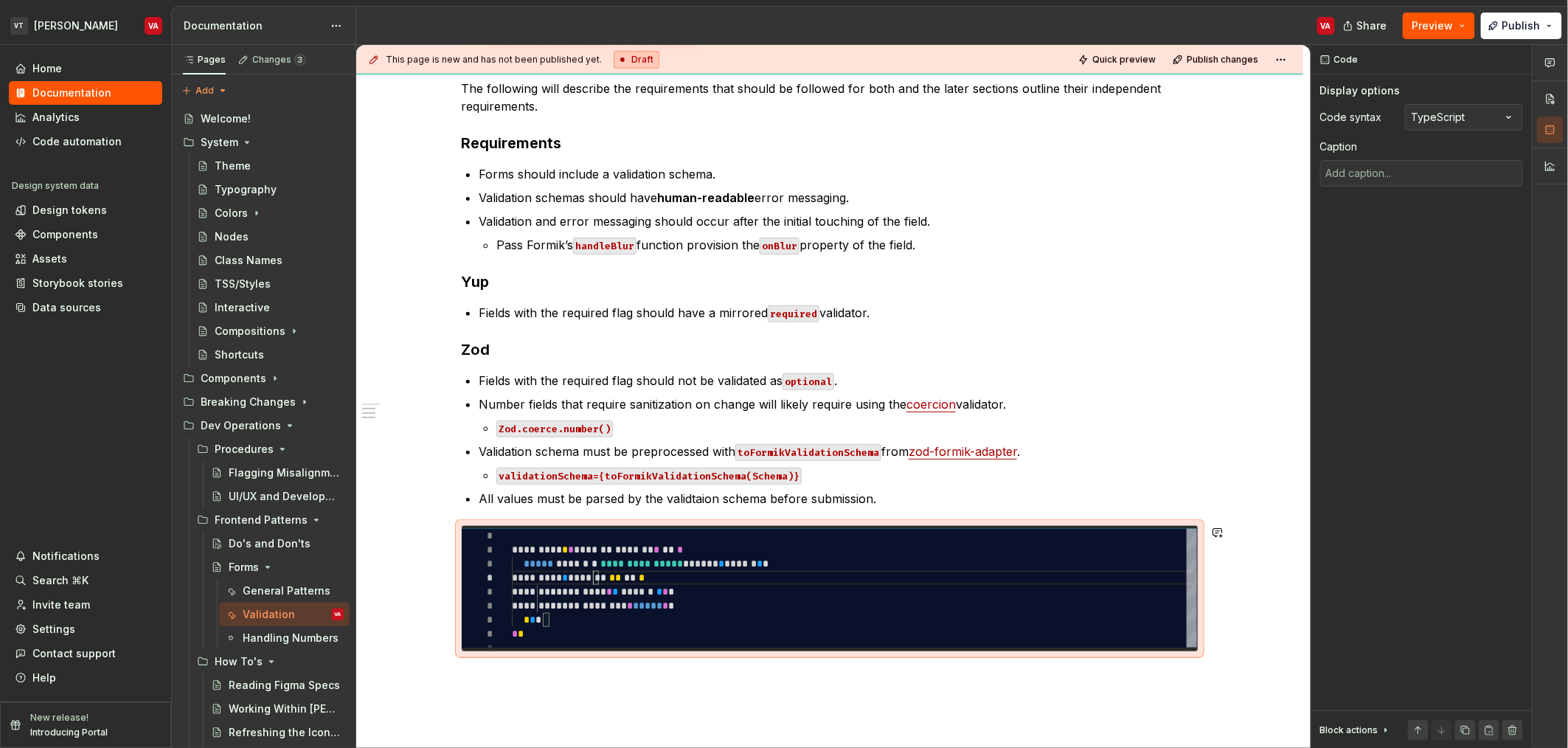
type textarea "*"
type textarea "**********"
type textarea "*"
type textarea "**********"
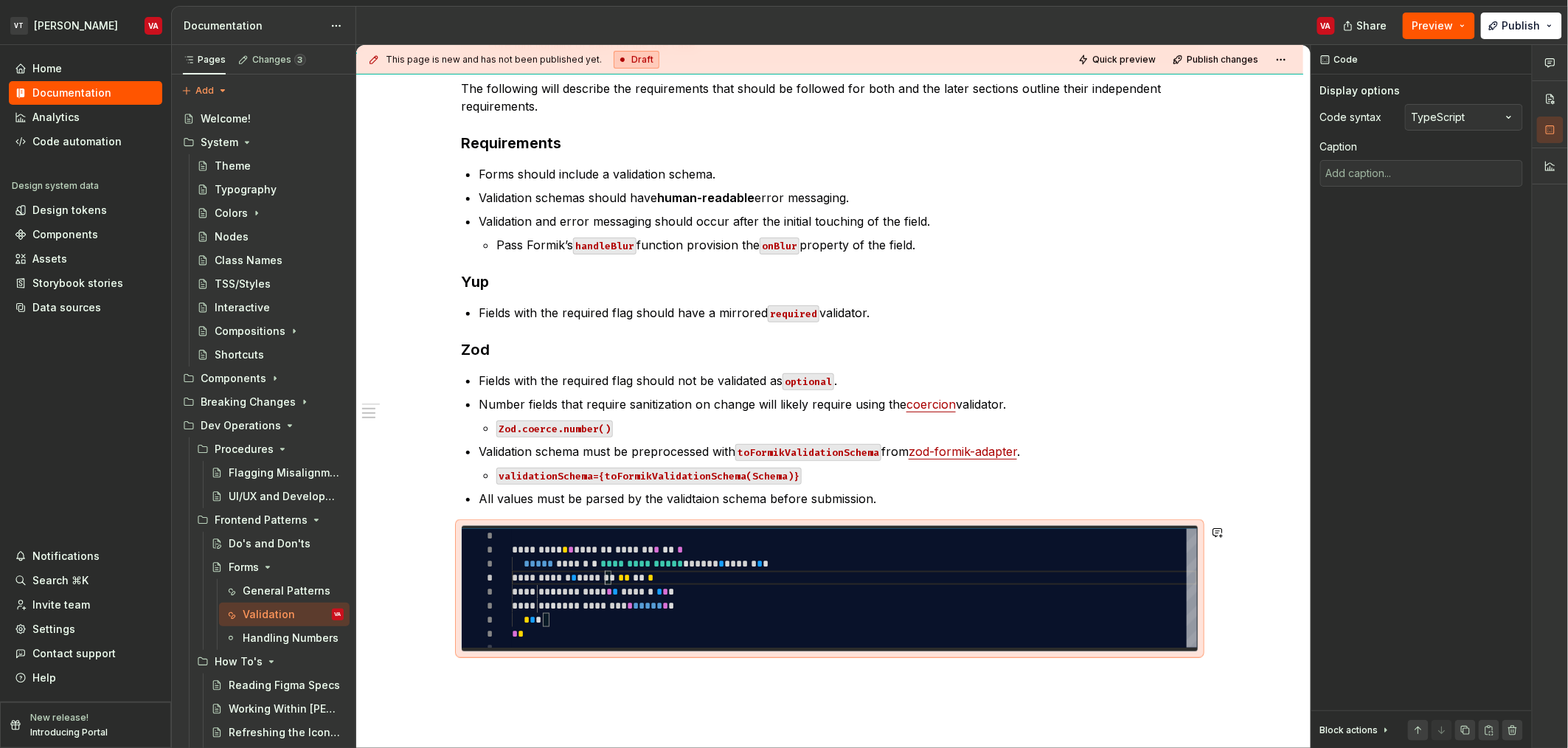
type textarea "*"
type textarea "**********"
type textarea "*"
type textarea "**********"
type textarea "*"
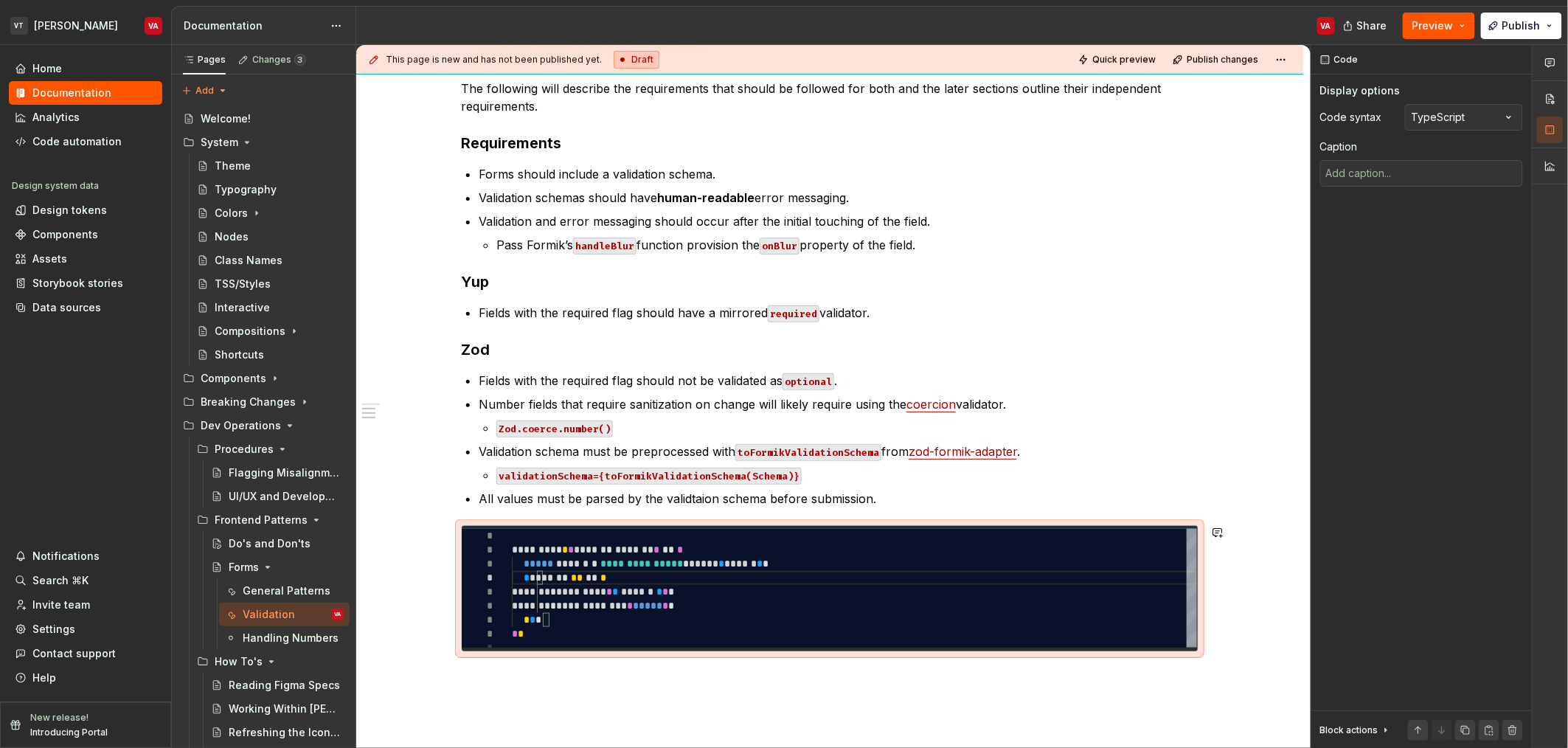
type textarea "**********"
type textarea "*"
type textarea "**********"
type textarea "*"
type textarea "**********"
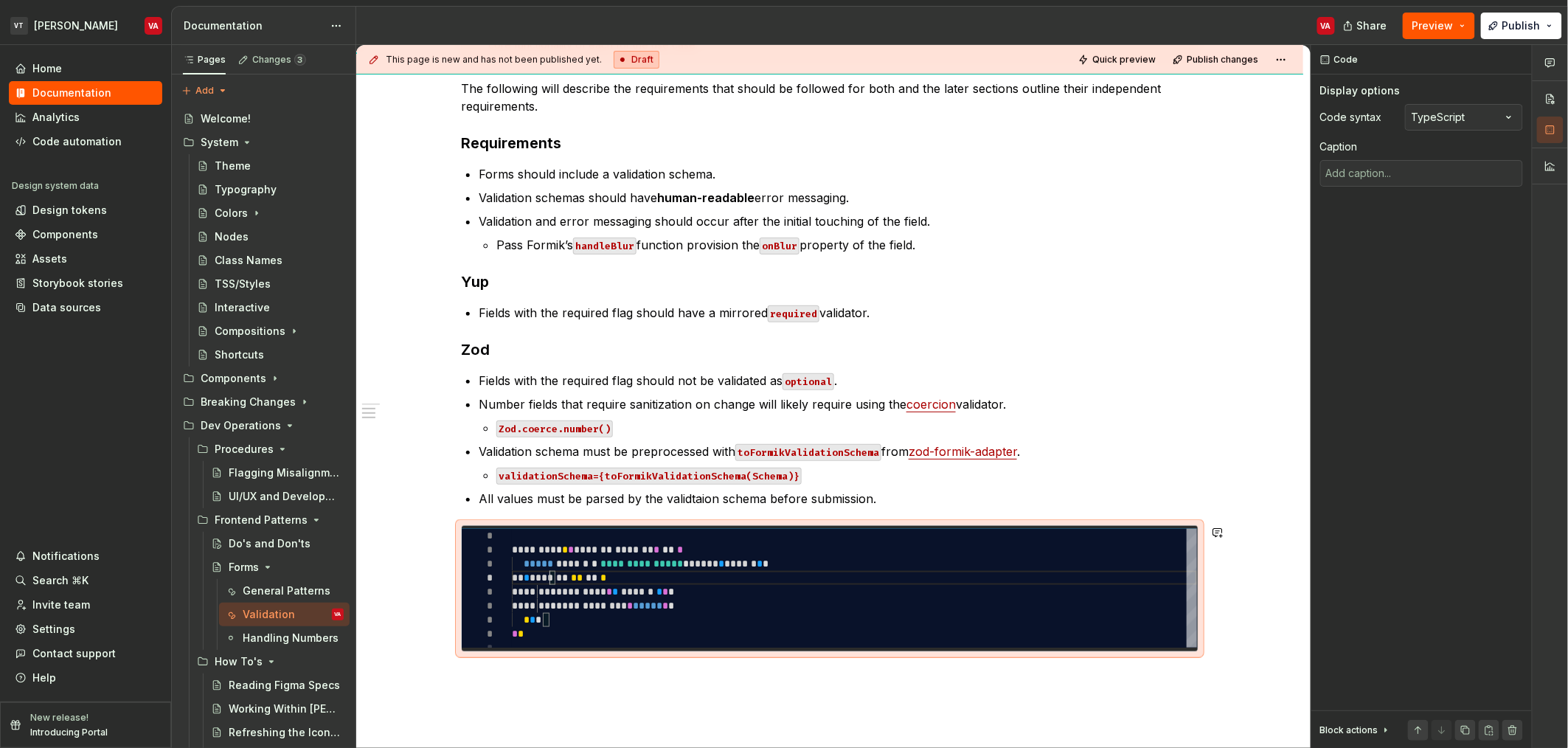
type textarea "*"
type textarea "**********"
type textarea "*"
type textarea "**********"
type textarea "*"
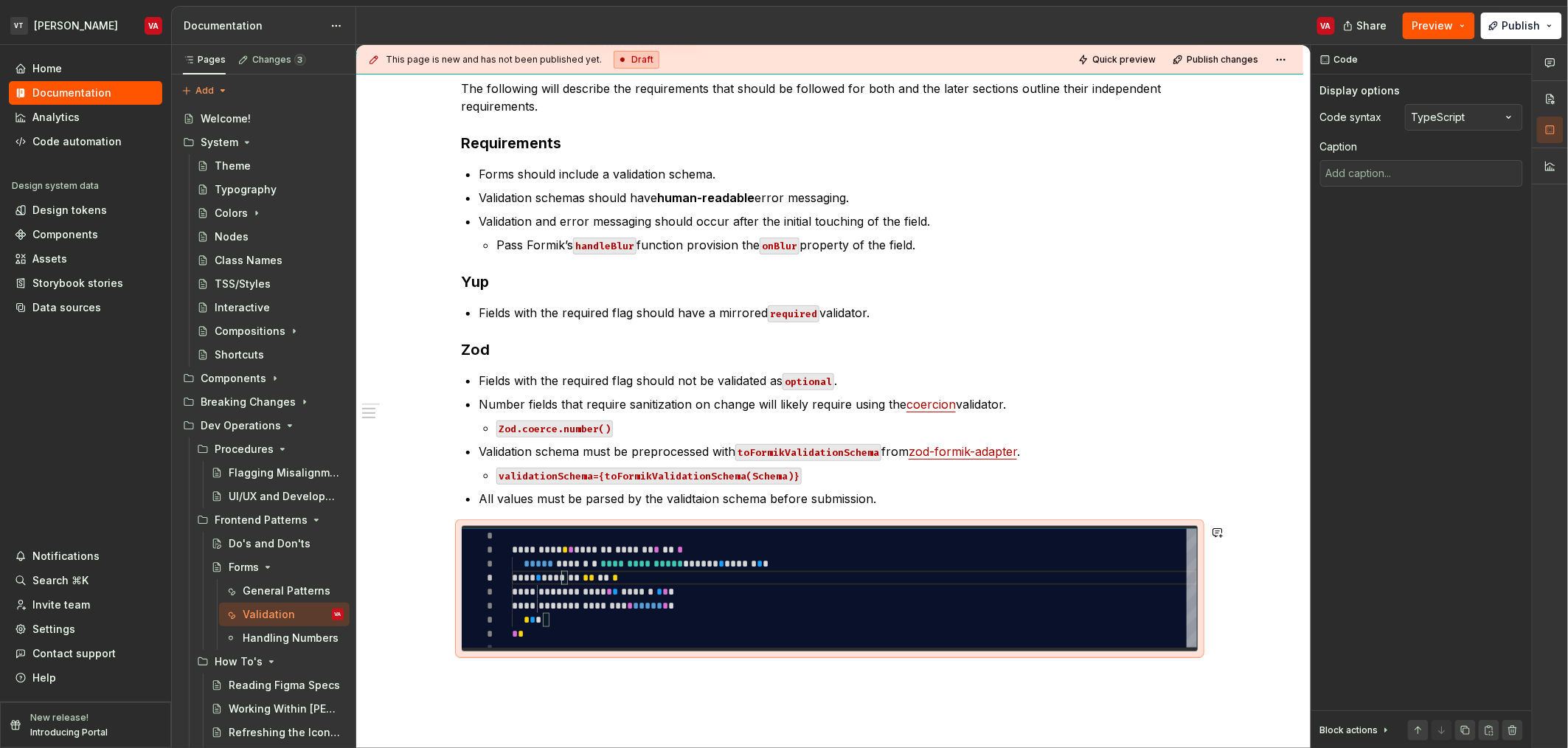
type textarea "**********"
type textarea "*"
type textarea "**********"
type textarea "*"
type textarea "**********"
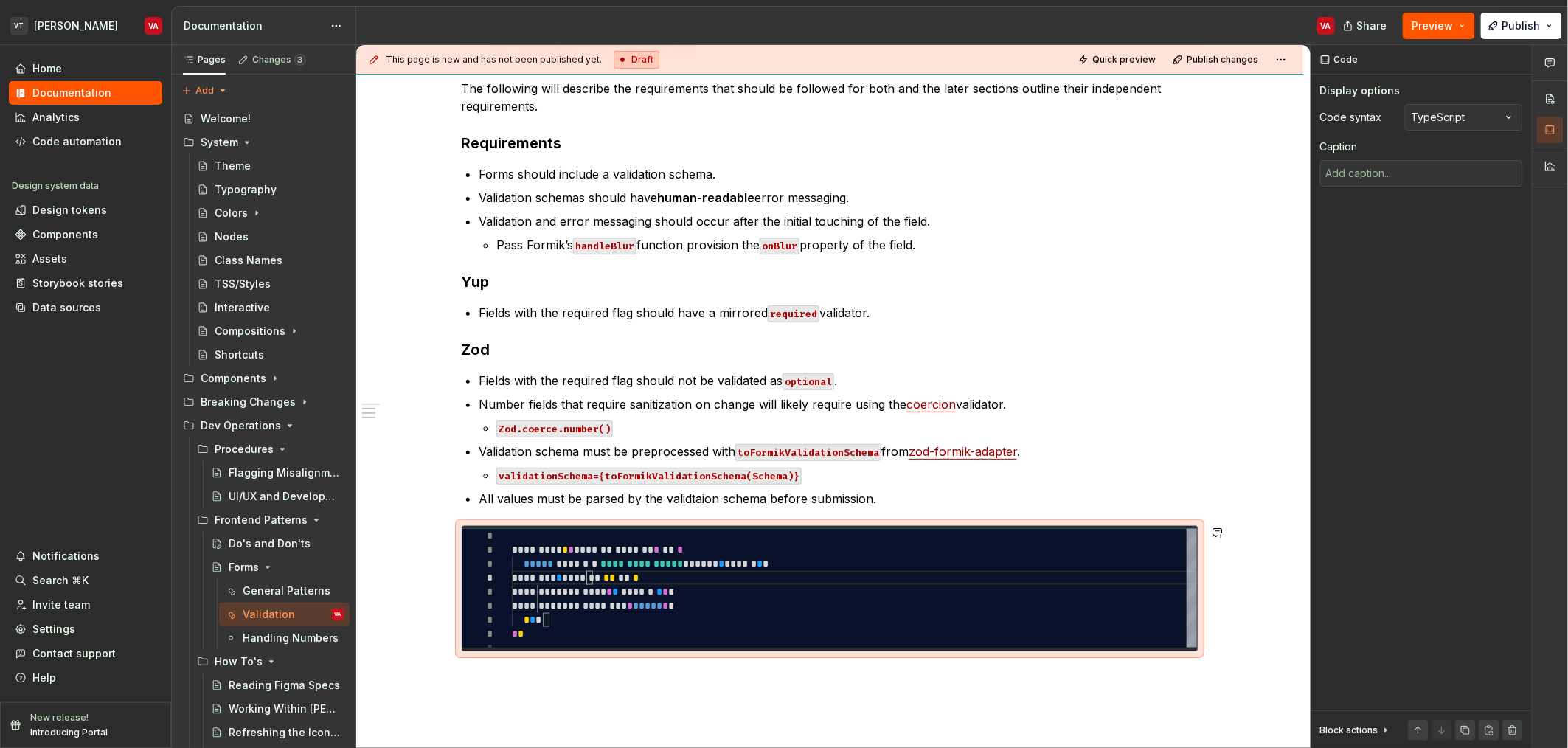
type textarea "*"
type textarea "**********"
type textarea "*"
type textarea "**********"
type textarea "*"
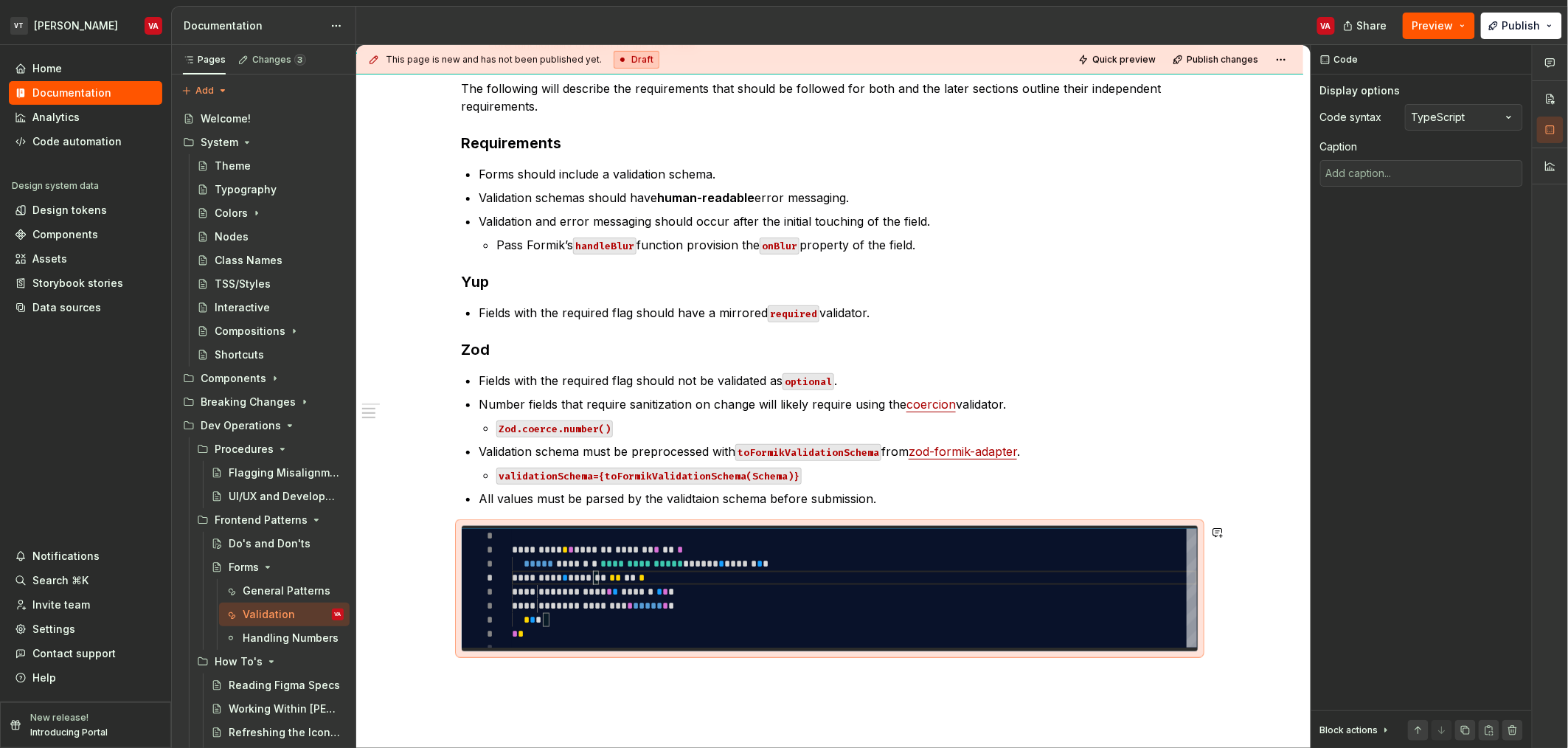
type textarea "**********"
type textarea "*"
type textarea "**********"
type textarea "*"
type textarea "**********"
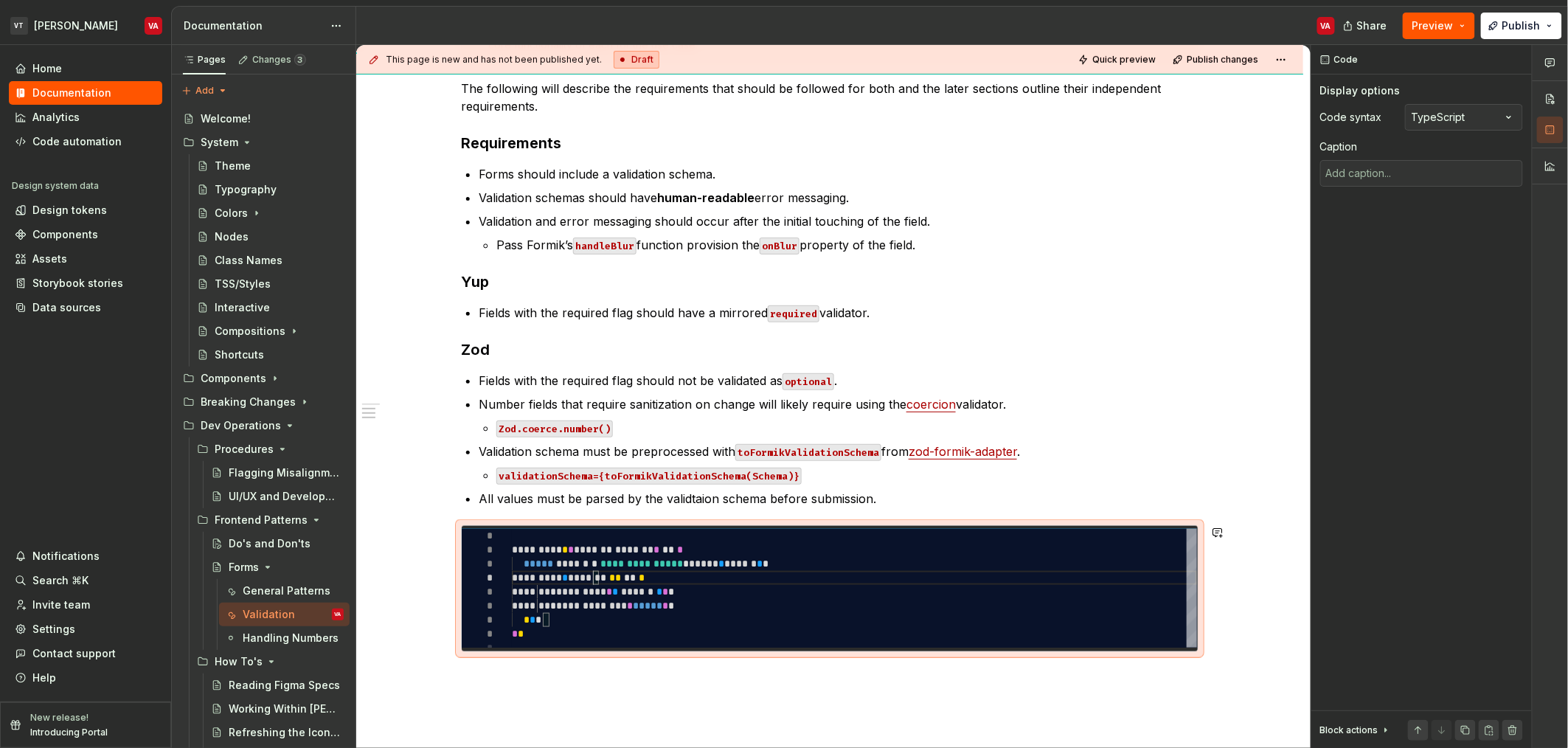
type textarea "*"
type textarea "**********"
type textarea "*"
type textarea "**********"
type textarea "*"
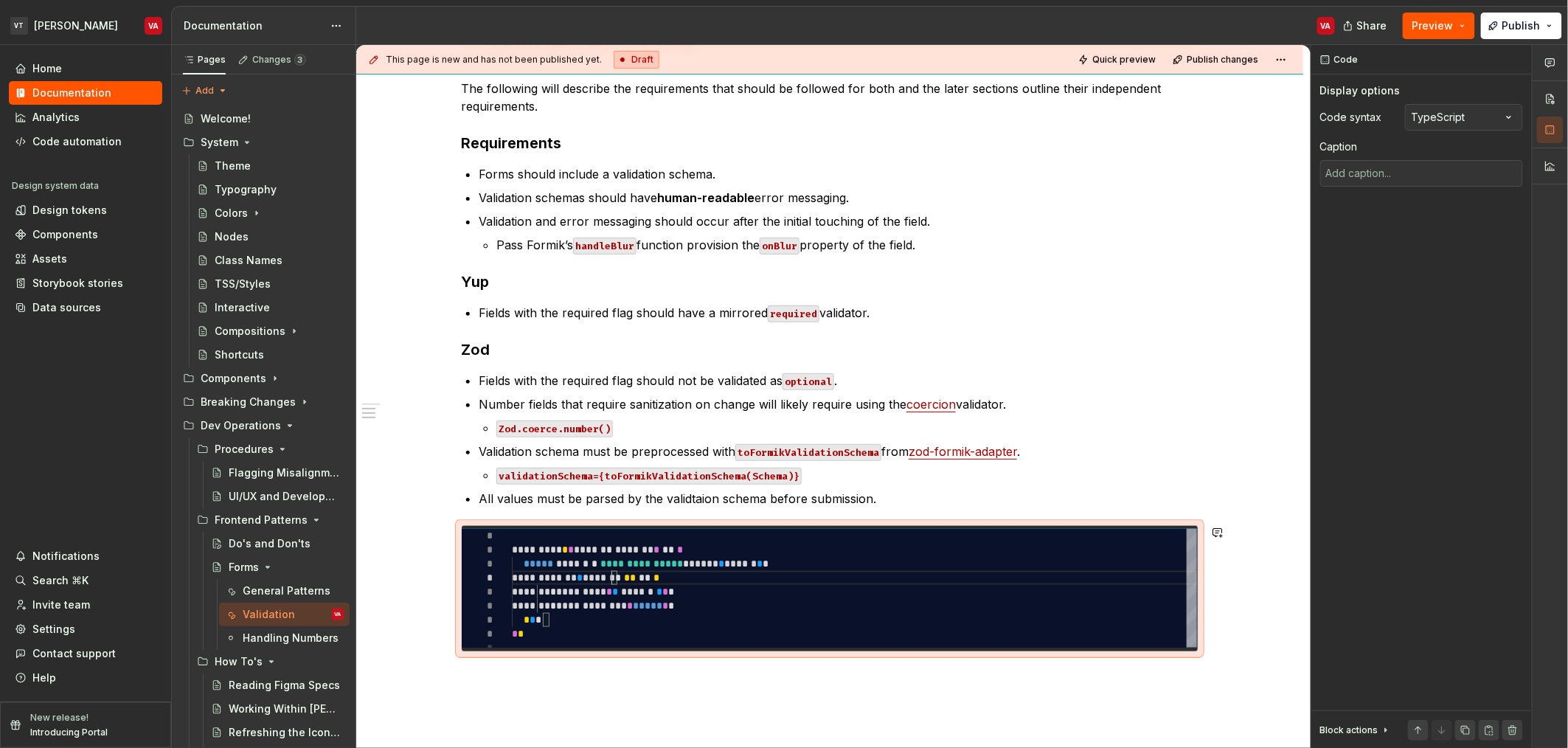
type textarea "**********"
type textarea "*"
type textarea "**********"
type textarea "*"
type textarea "**********"
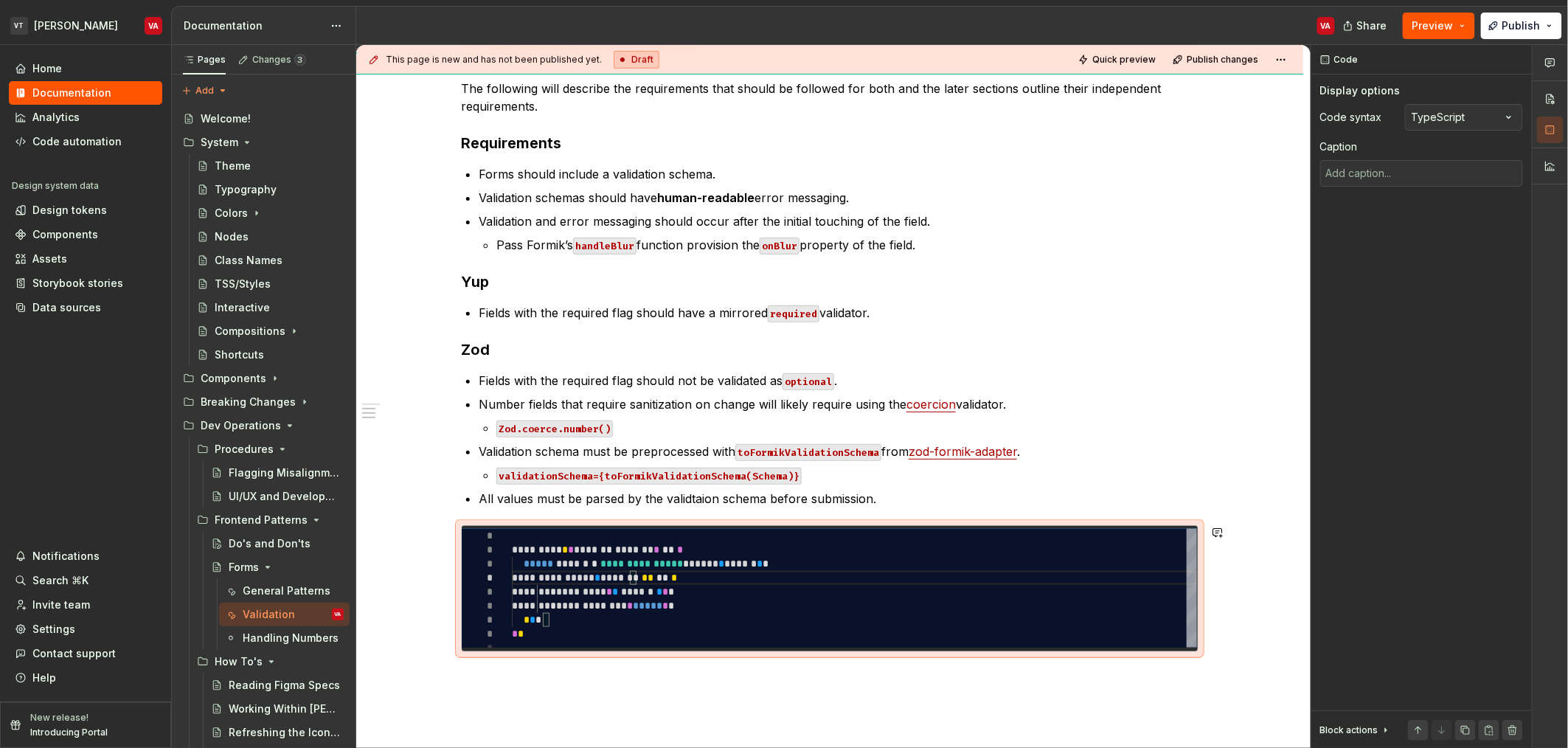
type textarea "*"
type textarea "**********"
type textarea "*"
type textarea "**********"
type textarea "*"
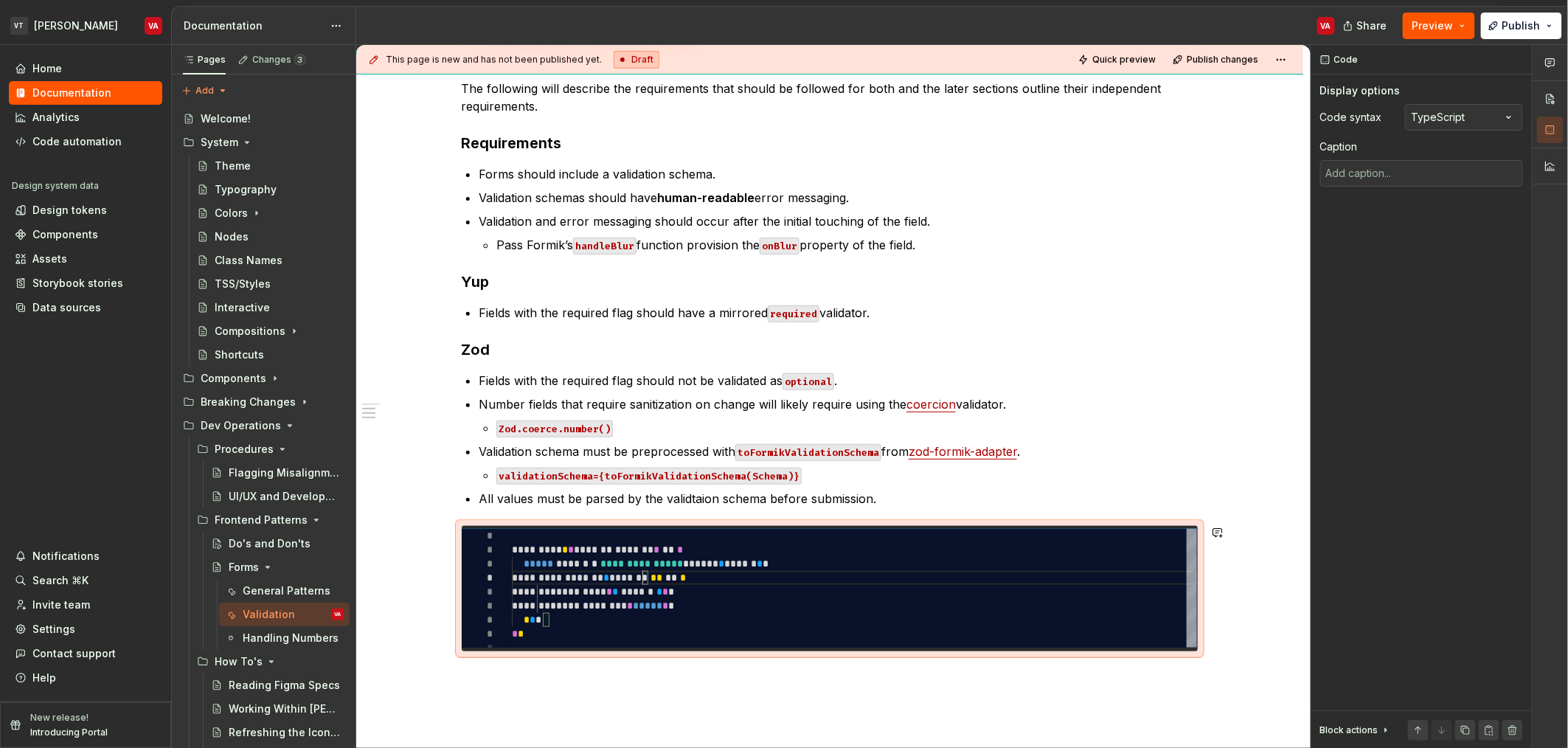
type textarea "**********"
click at [680, 562] on div "**********" at bounding box center [854, 592] width 686 height 126
type textarea "*"
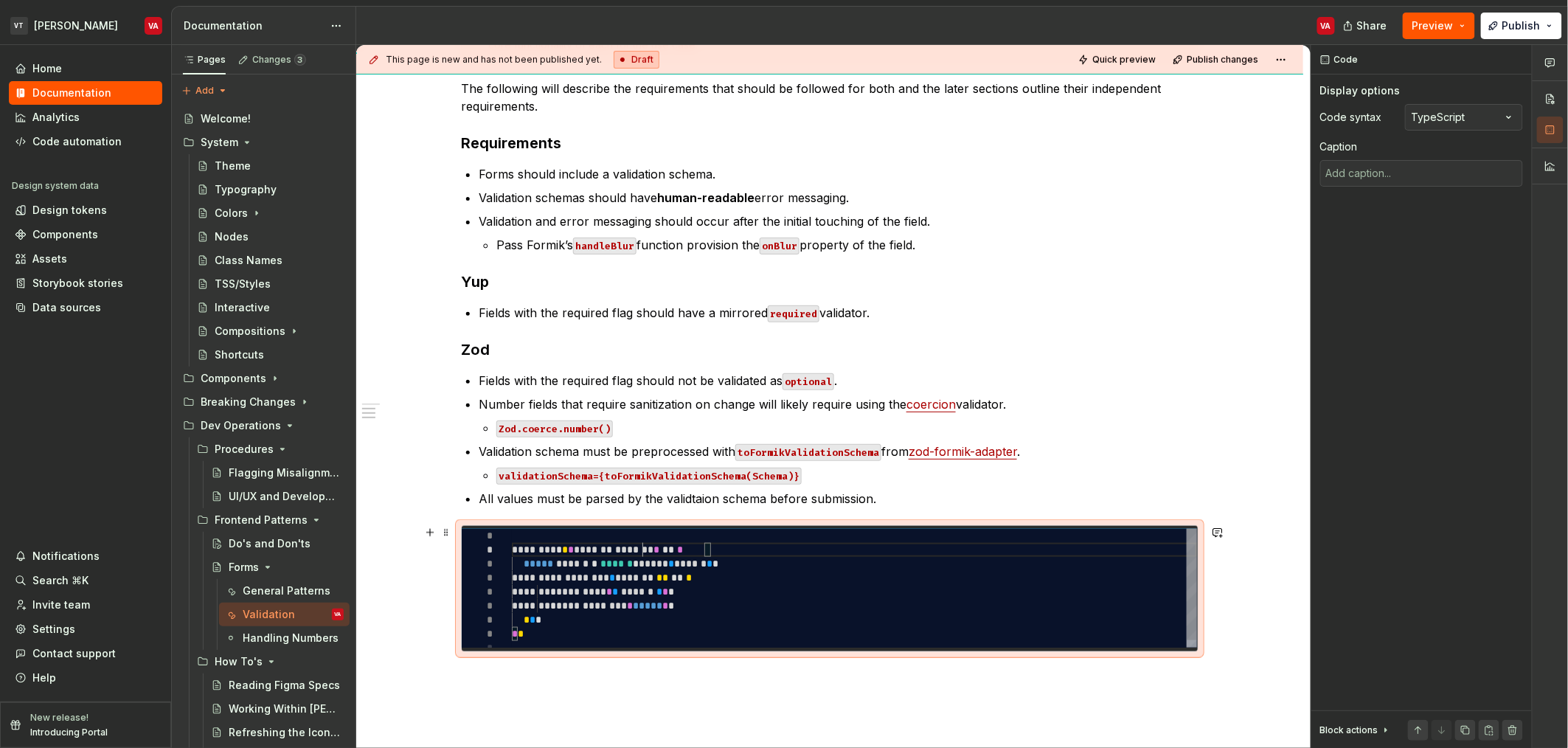
click at [640, 555] on div "**********" at bounding box center [854, 592] width 686 height 126
click at [560, 591] on div "**********" at bounding box center [854, 592] width 686 height 126
click at [620, 584] on div "**********" at bounding box center [854, 592] width 686 height 126
click at [679, 581] on div "**********" at bounding box center [854, 592] width 686 height 126
drag, startPoint x: 638, startPoint y: 593, endPoint x: 637, endPoint y: 608, distance: 15.0
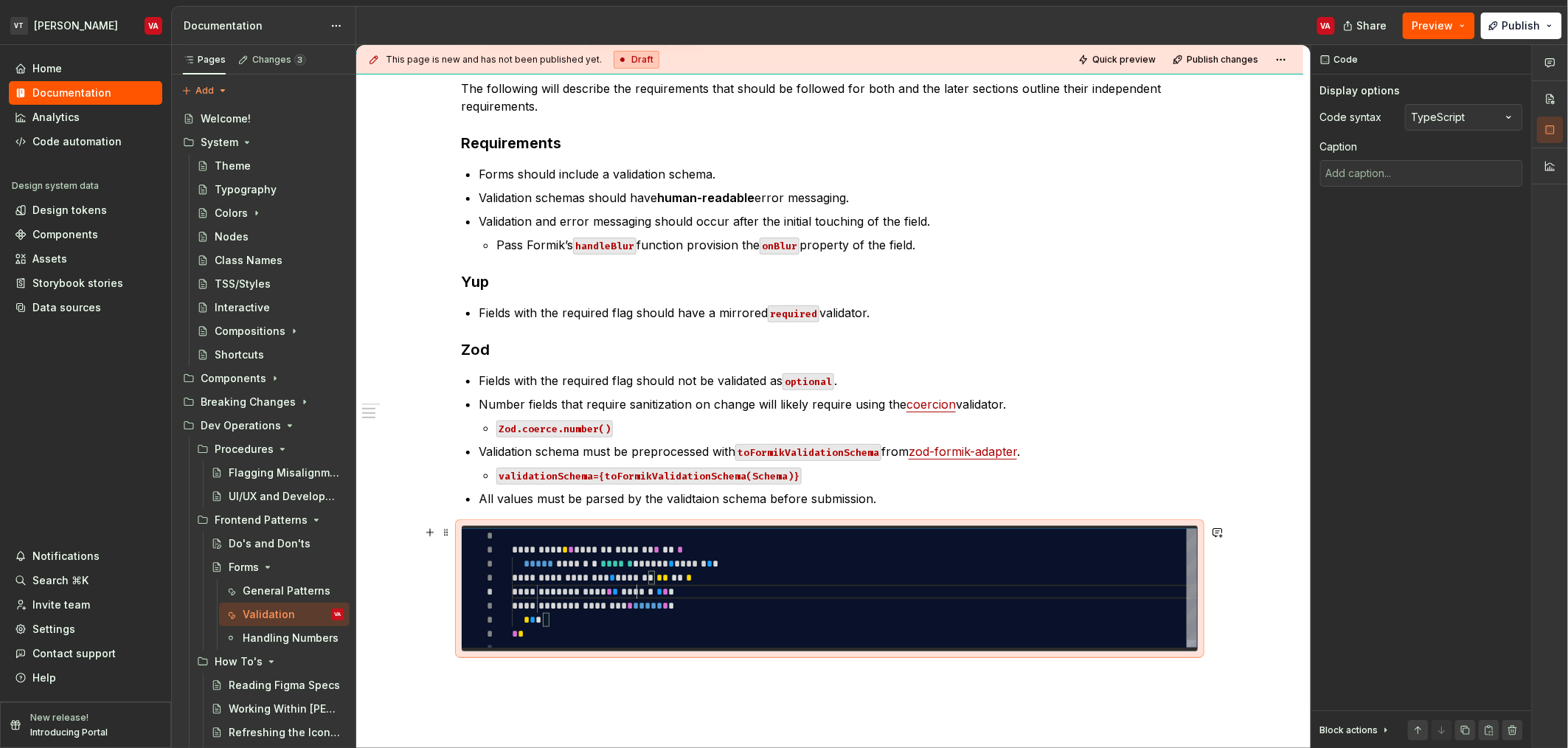
click at [638, 593] on div "**********" at bounding box center [854, 592] width 686 height 126
click at [638, 609] on div "**********" at bounding box center [854, 592] width 686 height 126
click at [575, 574] on div "**********" at bounding box center [854, 592] width 686 height 126
type textarea "**********"
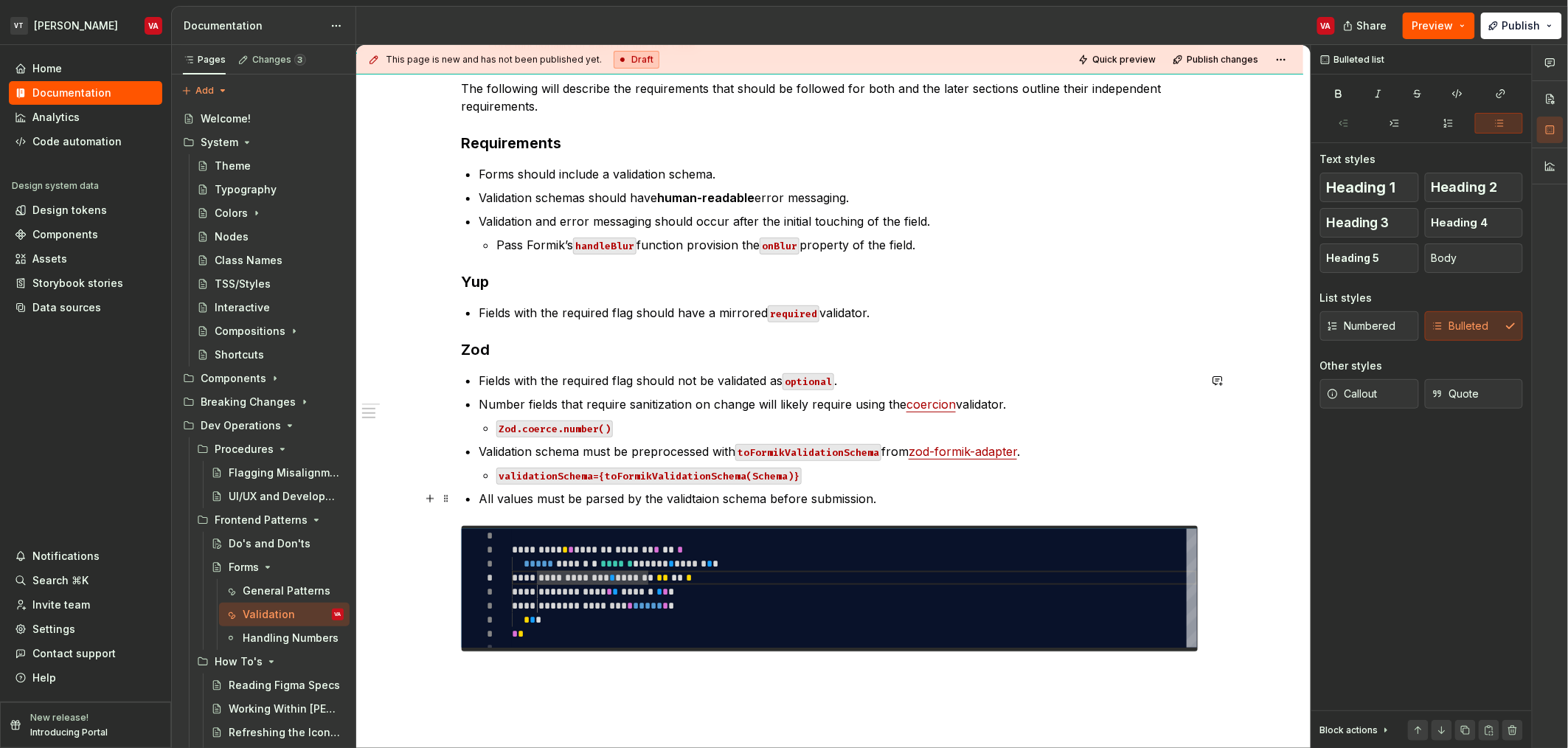
click at [935, 500] on p "All values must be parsed by the validtaion schema before submission." at bounding box center [838, 499] width 720 height 18
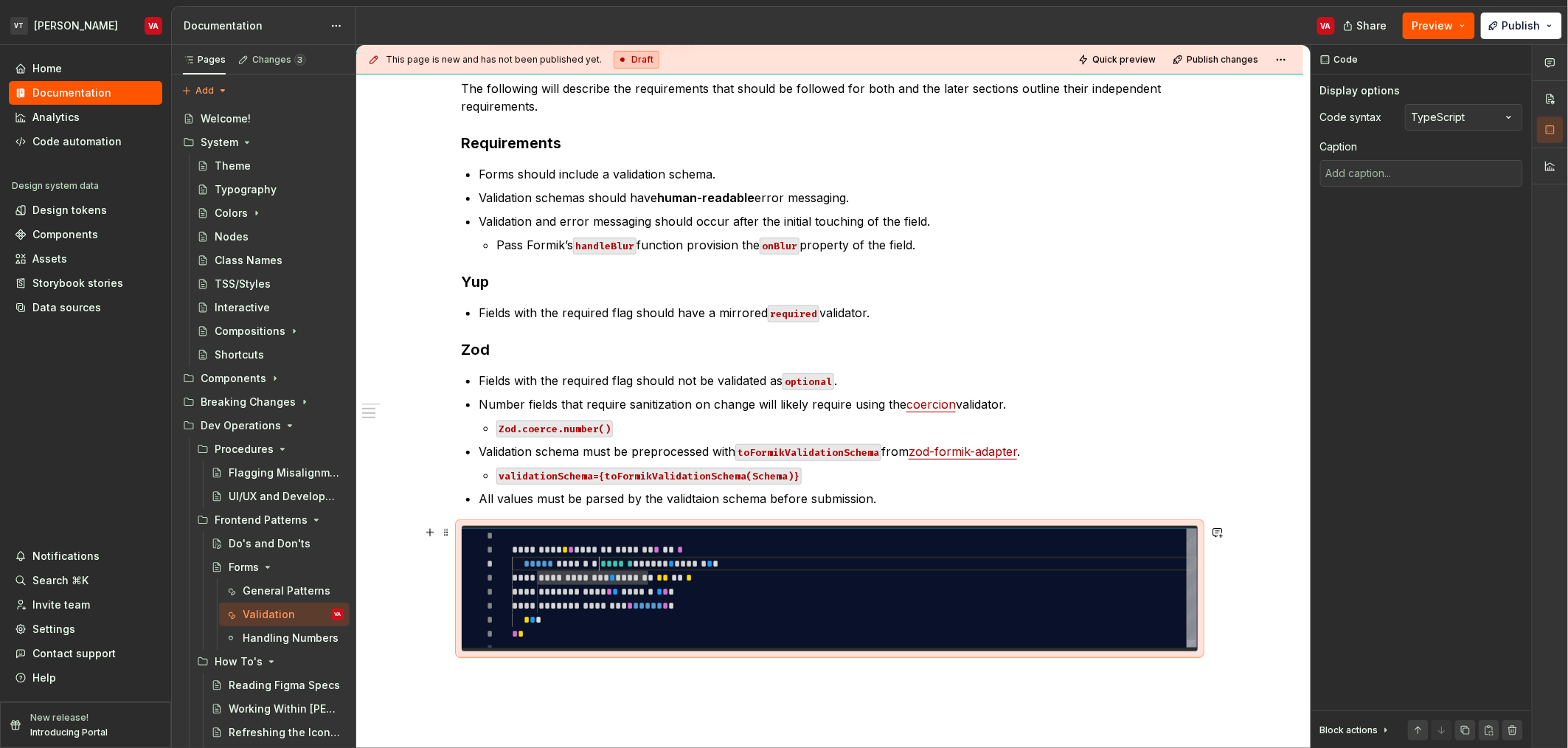
scroll to position [42, 62]
click at [599, 566] on div "**********" at bounding box center [854, 592] width 686 height 126
click at [738, 568] on div "**********" at bounding box center [854, 592] width 686 height 126
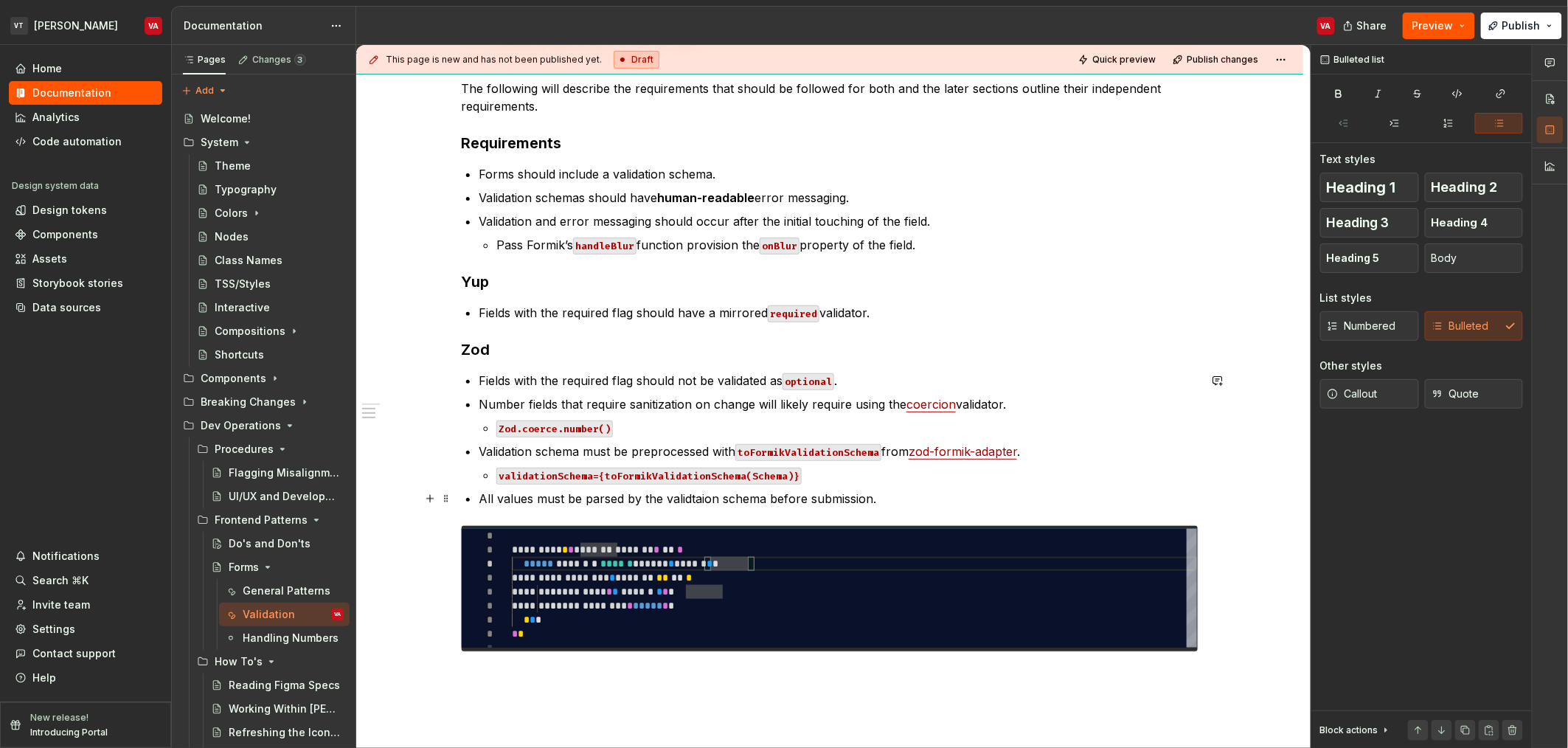
click at [608, 502] on p "All values must be parsed by the validtaion schema before submission." at bounding box center [838, 499] width 720 height 18
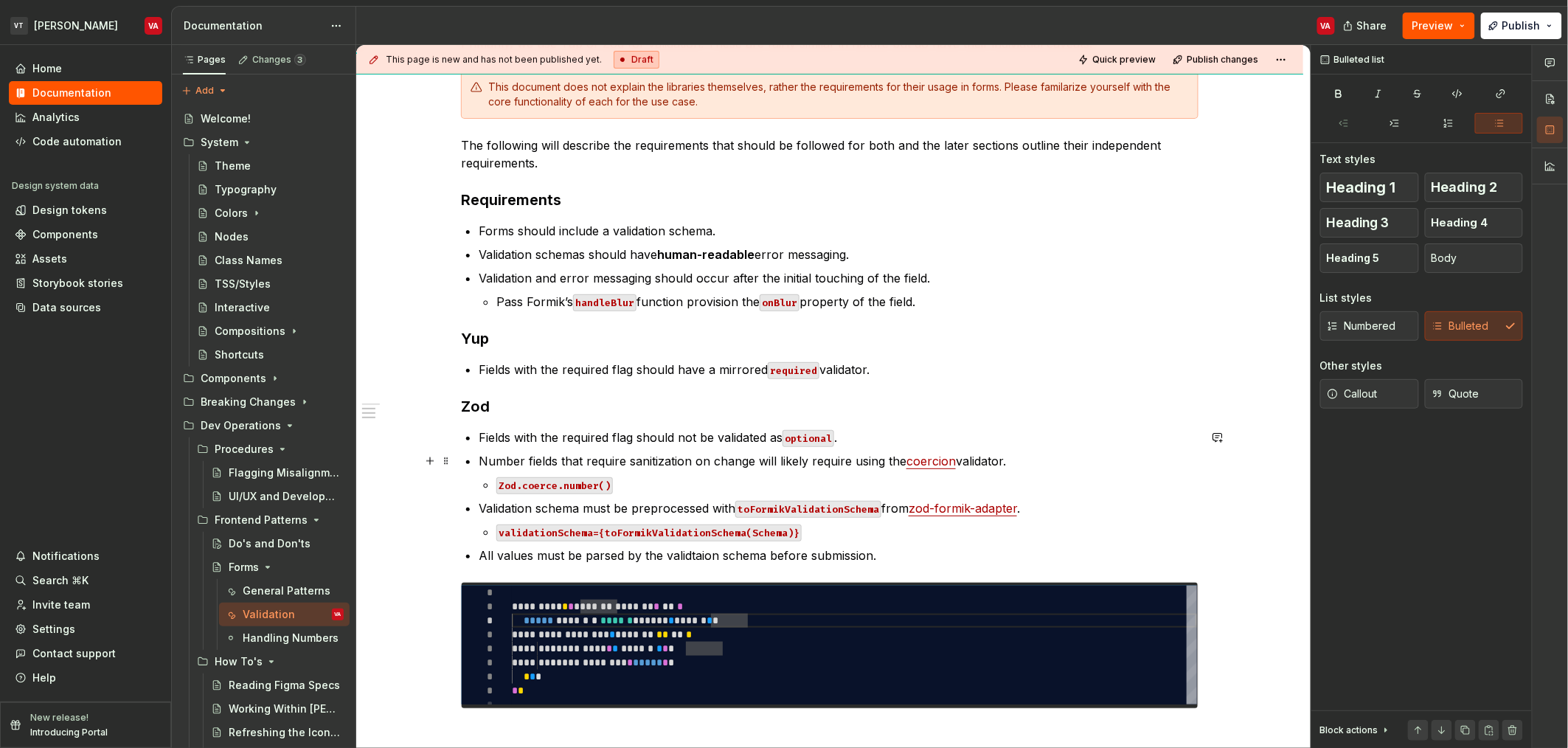
scroll to position [349, 0]
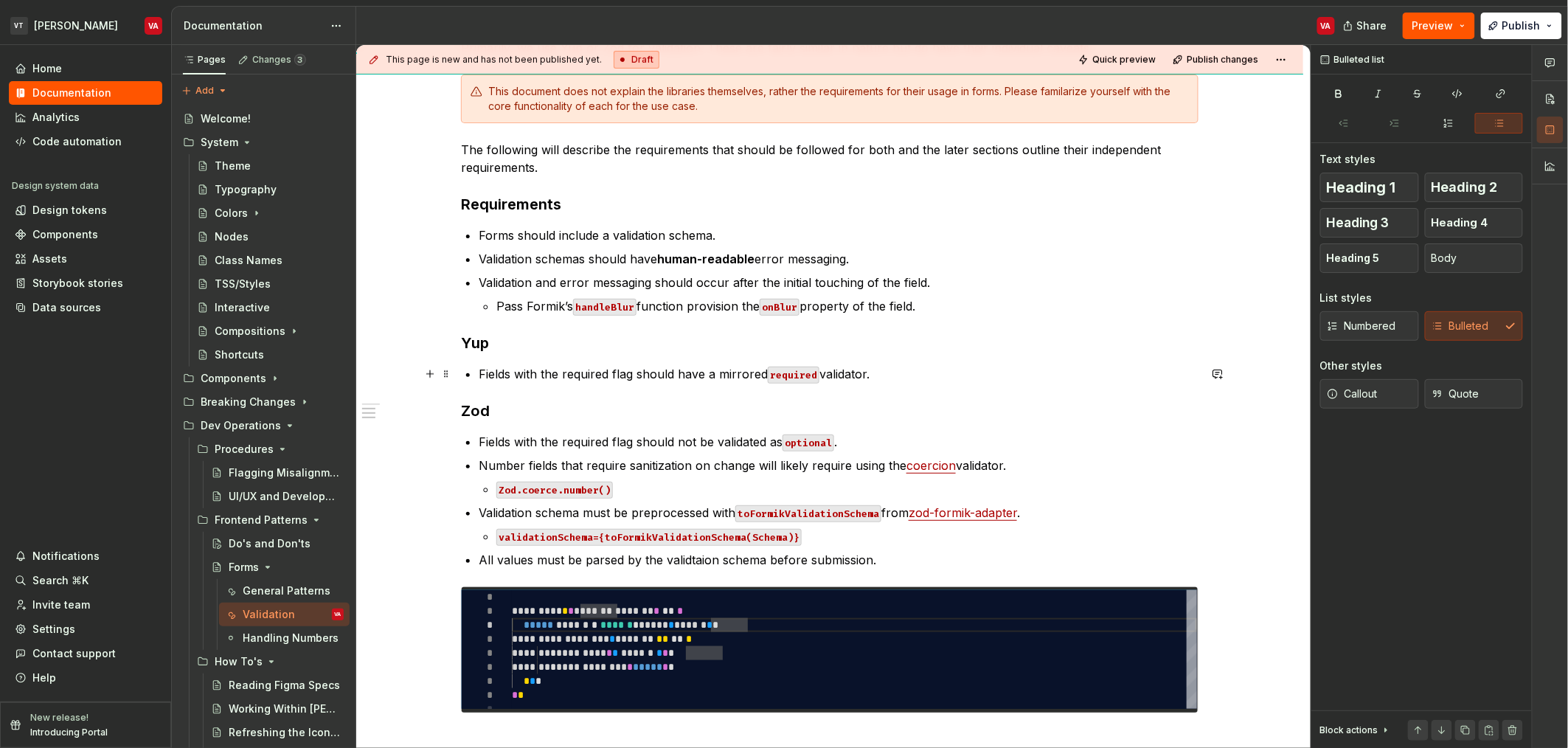
click at [644, 373] on p "Fields with the required flag should have a mirrored required validator." at bounding box center [838, 374] width 720 height 18
click at [664, 452] on ul "Fields with the required flag should not be validated as optional . Number fiel…" at bounding box center [838, 501] width 720 height 136
click at [922, 554] on p "All values must be parsed by the validtaion schema before submission." at bounding box center [838, 559] width 720 height 18
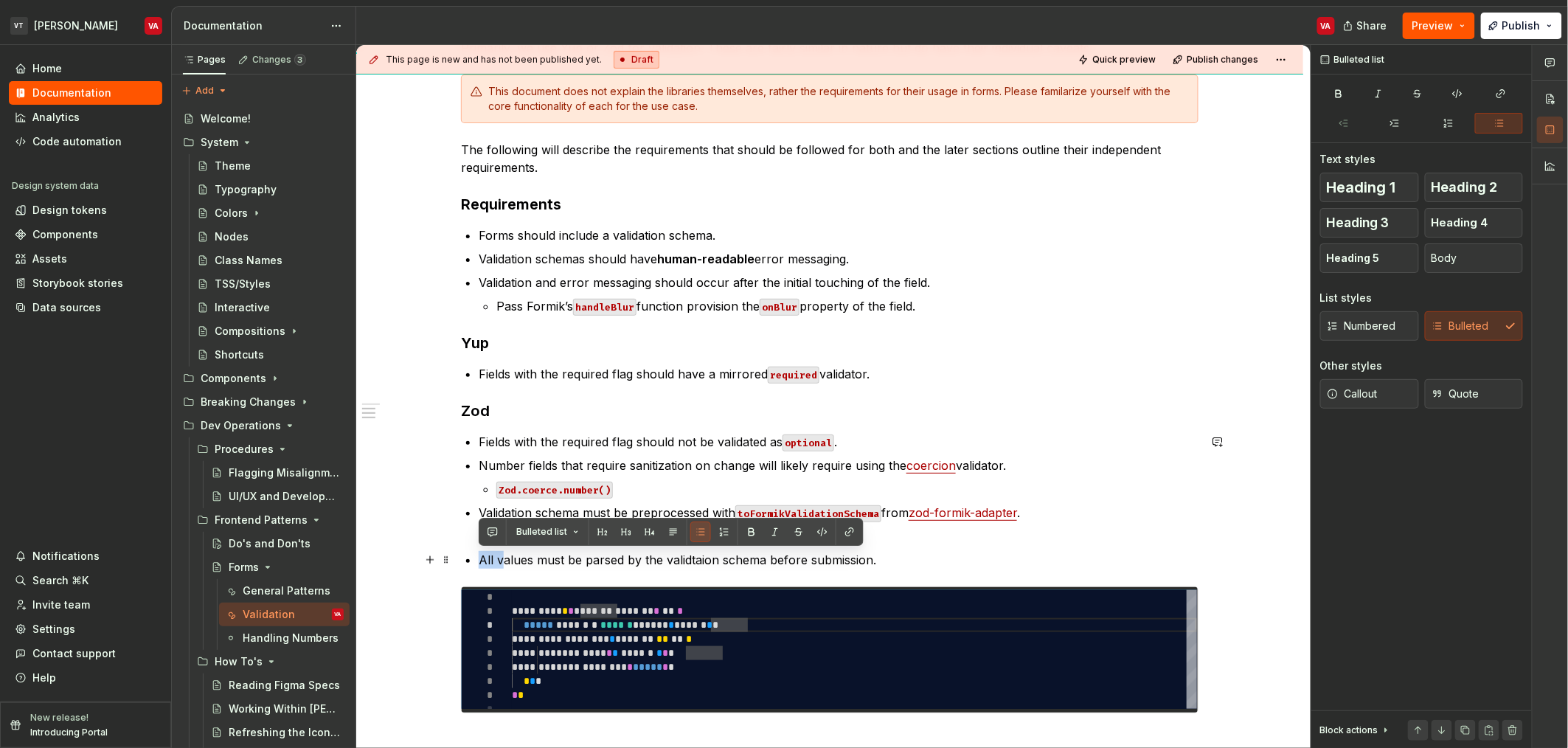
drag, startPoint x: 500, startPoint y: 559, endPoint x: 476, endPoint y: 560, distance: 24.0
click at [476, 560] on div "Validation Validation is the core of input management and is often the most cha…" at bounding box center [829, 336] width 738 height 754
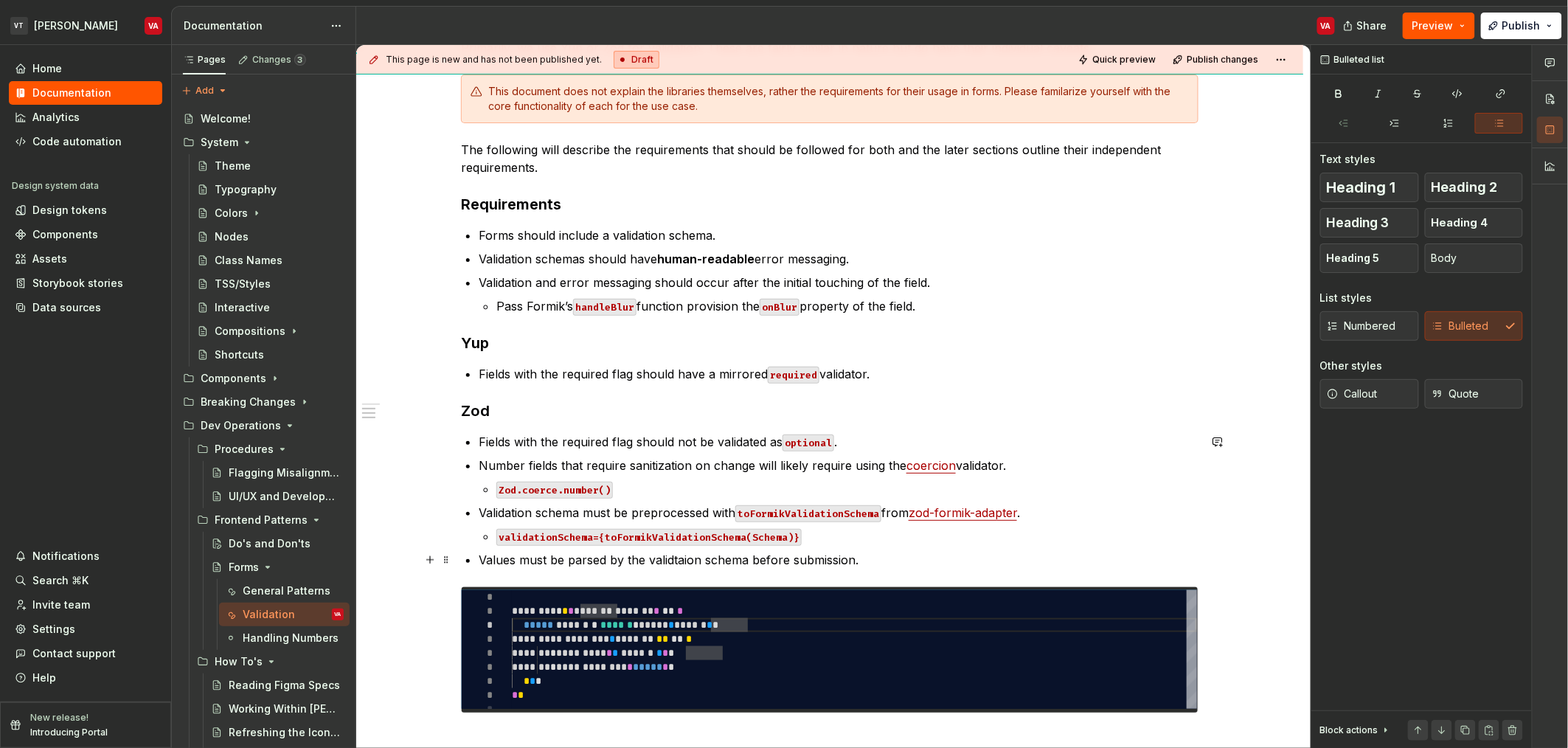
click at [526, 565] on p "Values must be parsed by the validtaion schema before submission." at bounding box center [838, 559] width 720 height 18
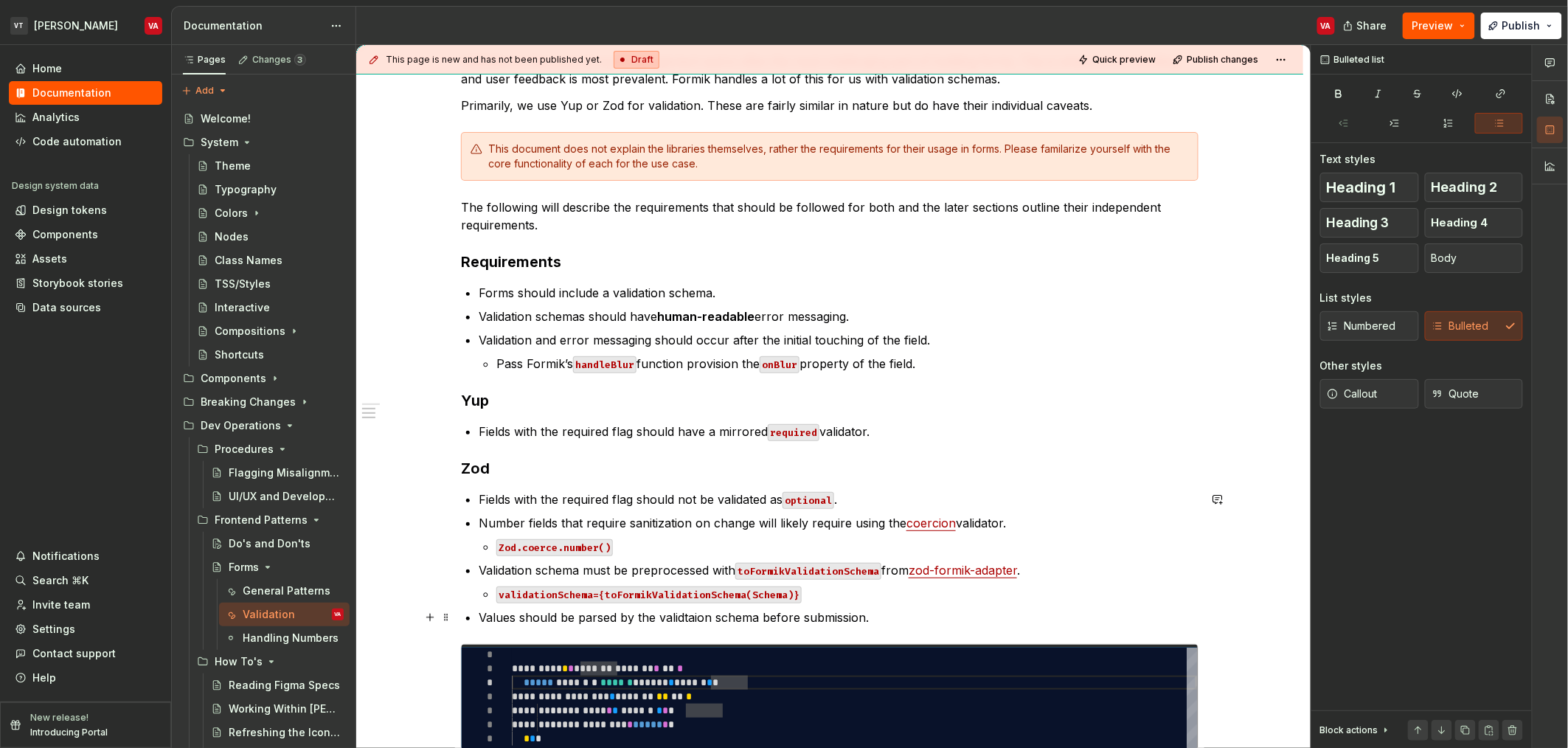
scroll to position [288, 0]
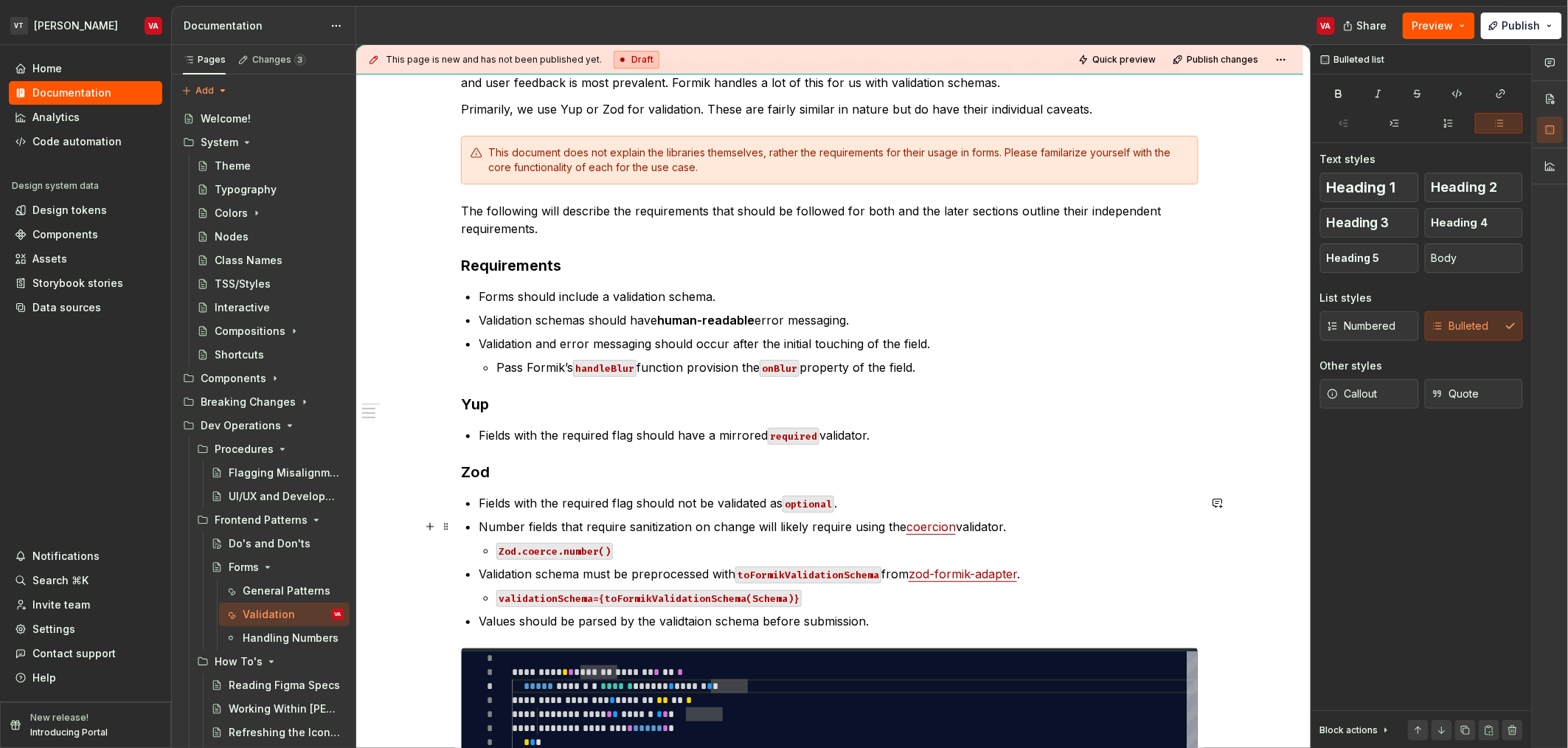
click at [680, 525] on p "Number fields that require sanitization on change will likely require using the…" at bounding box center [838, 526] width 720 height 18
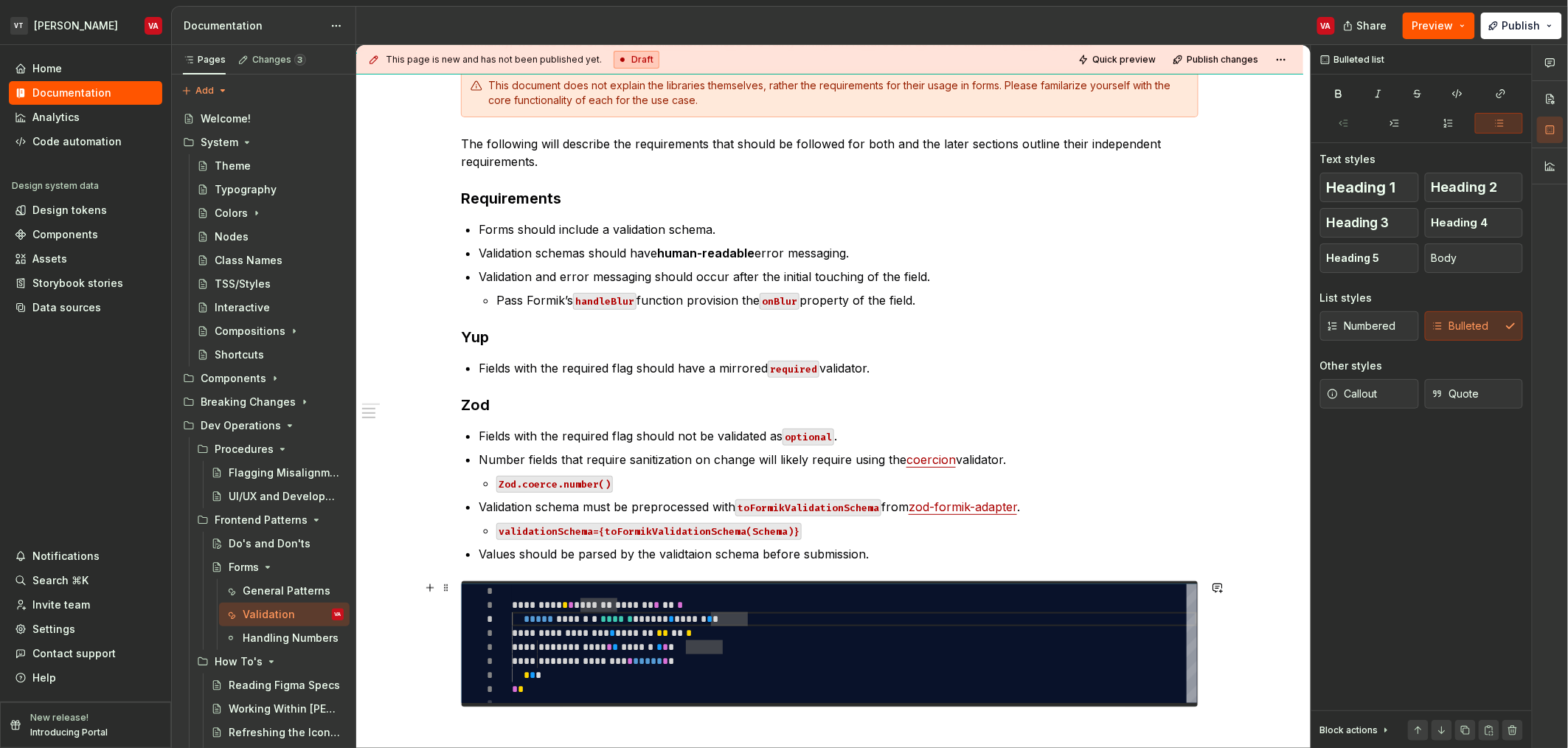
scroll to position [362, 0]
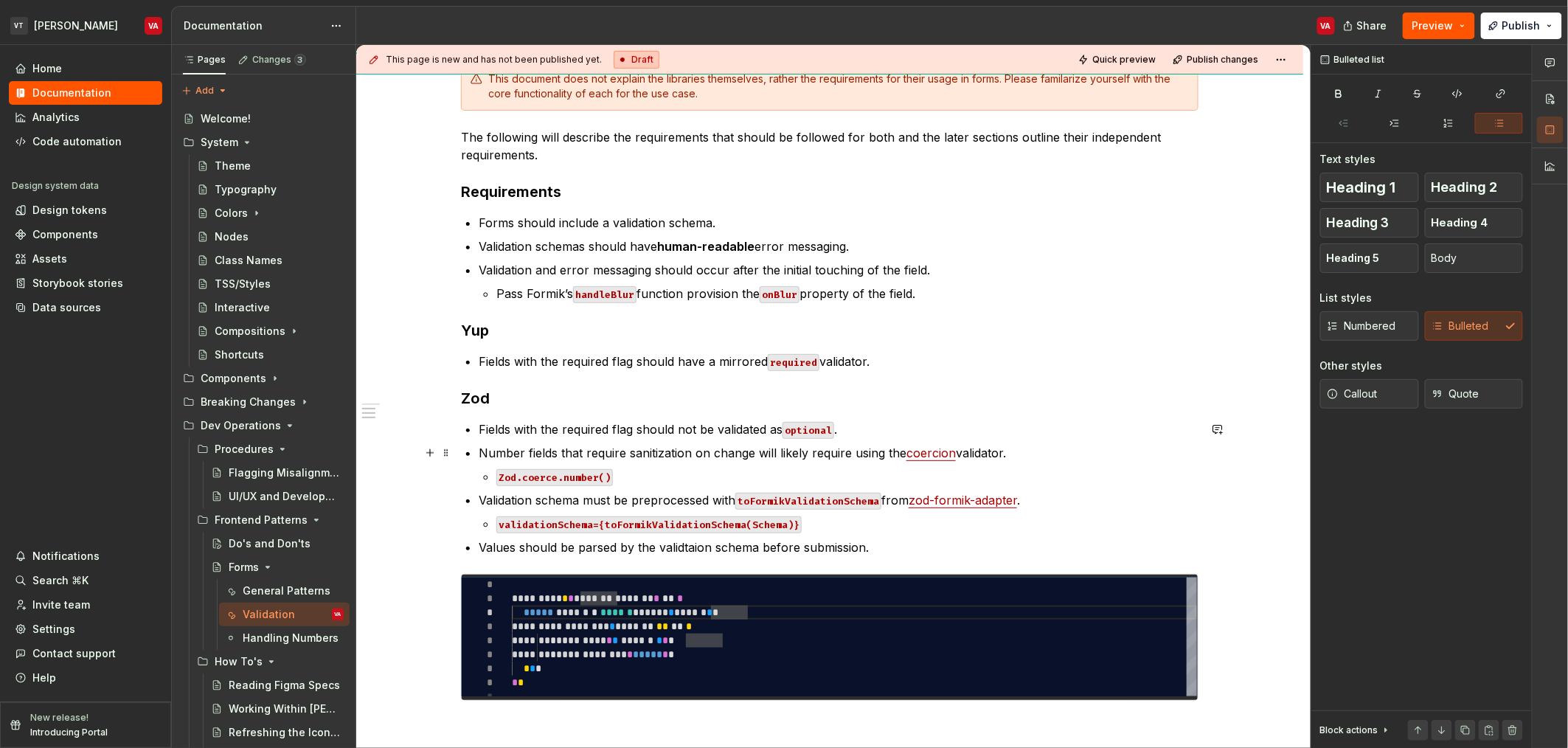
click at [705, 452] on p "Number fields that require sanitization on change will likely require using the…" at bounding box center [838, 453] width 720 height 18
click at [736, 451] on p "Number fields that require sanitization on change will likely require using the…" at bounding box center [838, 453] width 720 height 18
click at [713, 449] on p "Number fields that require sanitization on change will likely require using the…" at bounding box center [838, 453] width 720 height 18
click at [613, 548] on p "Values should be parsed by the validtaion schema before submission." at bounding box center [838, 548] width 720 height 18
click at [568, 548] on p "Values should be parsed by the validtaion schema before submission." at bounding box center [838, 548] width 720 height 18
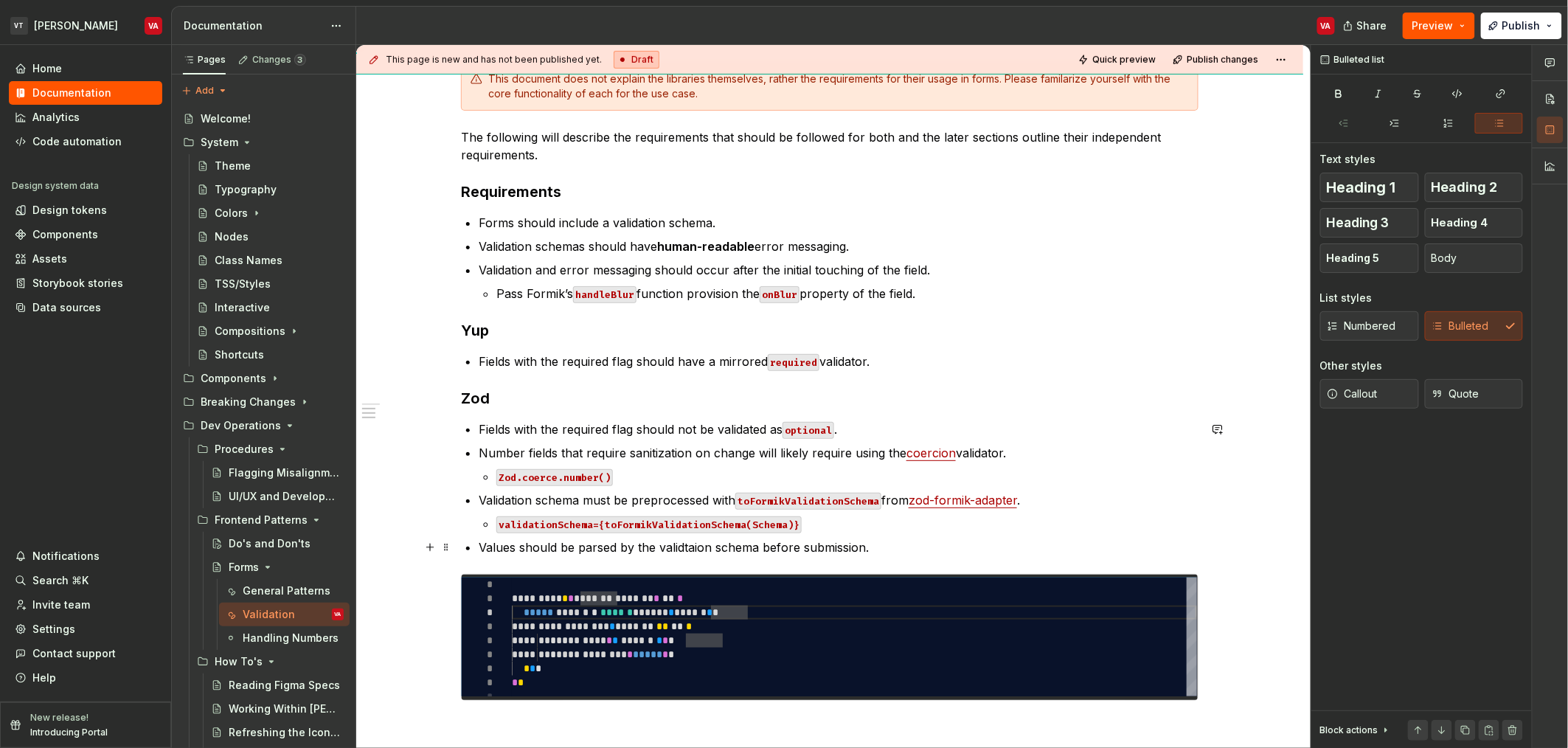
click at [598, 546] on p "Values should be parsed by the validtaion schema before submission." at bounding box center [838, 548] width 720 height 18
click at [683, 548] on p "Values should be parsed by the validtaion schema before submission." at bounding box center [838, 548] width 720 height 18
click at [848, 553] on p "Values should be parsed by the validation schema before submission." at bounding box center [838, 548] width 720 height 18
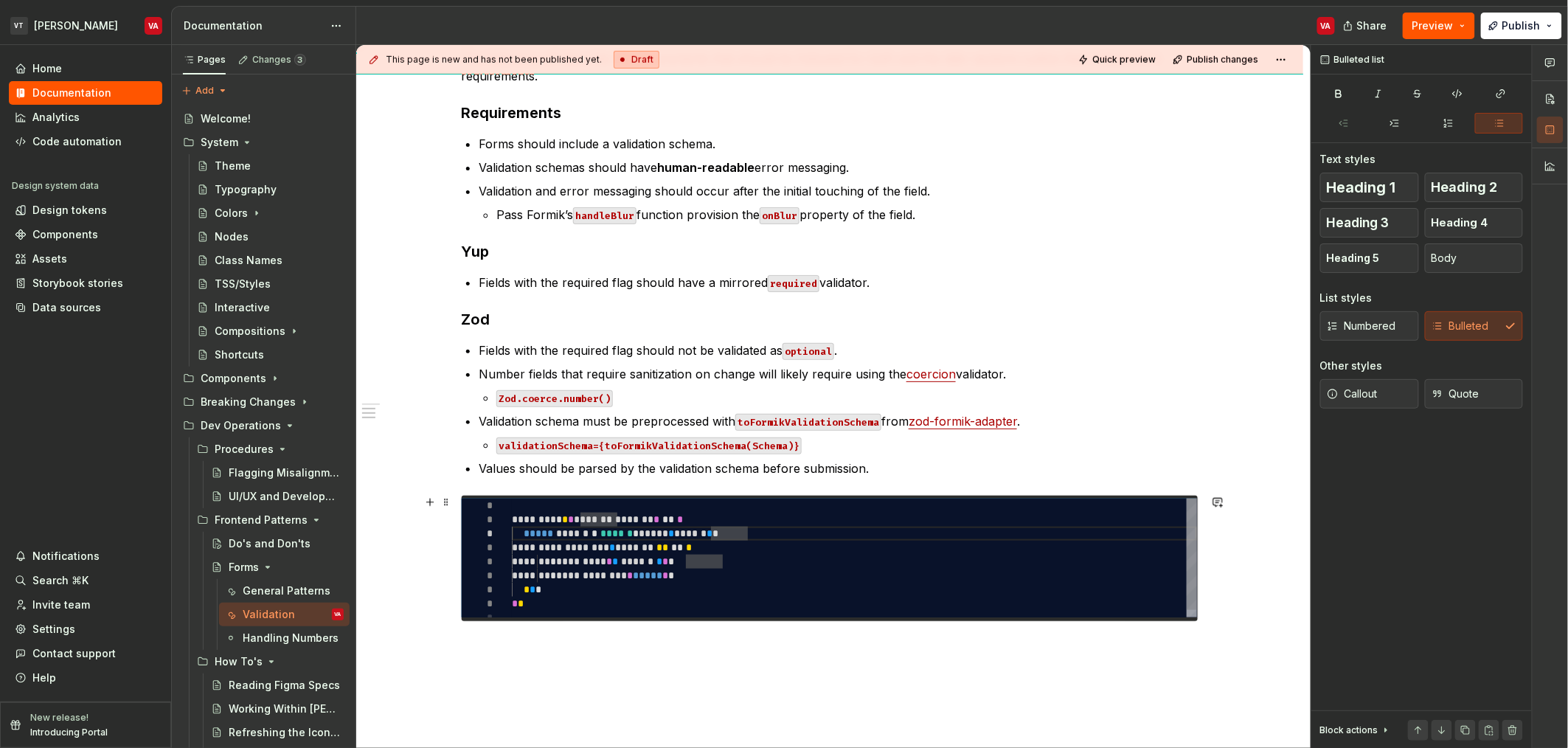
scroll to position [509, 0]
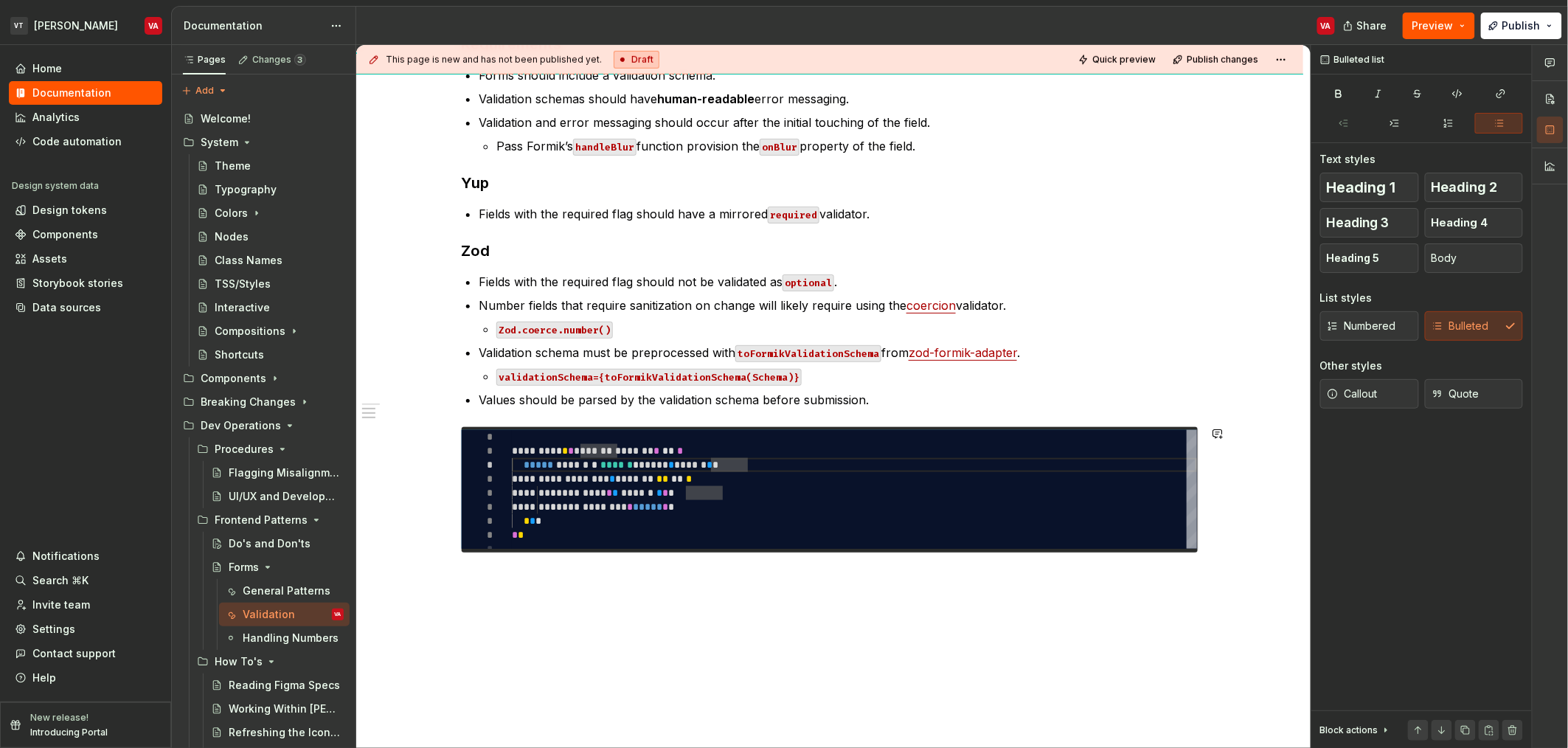
click at [663, 604] on div "Validation Validation is the core of input management and is often the most cha…" at bounding box center [829, 280] width 947 height 1031
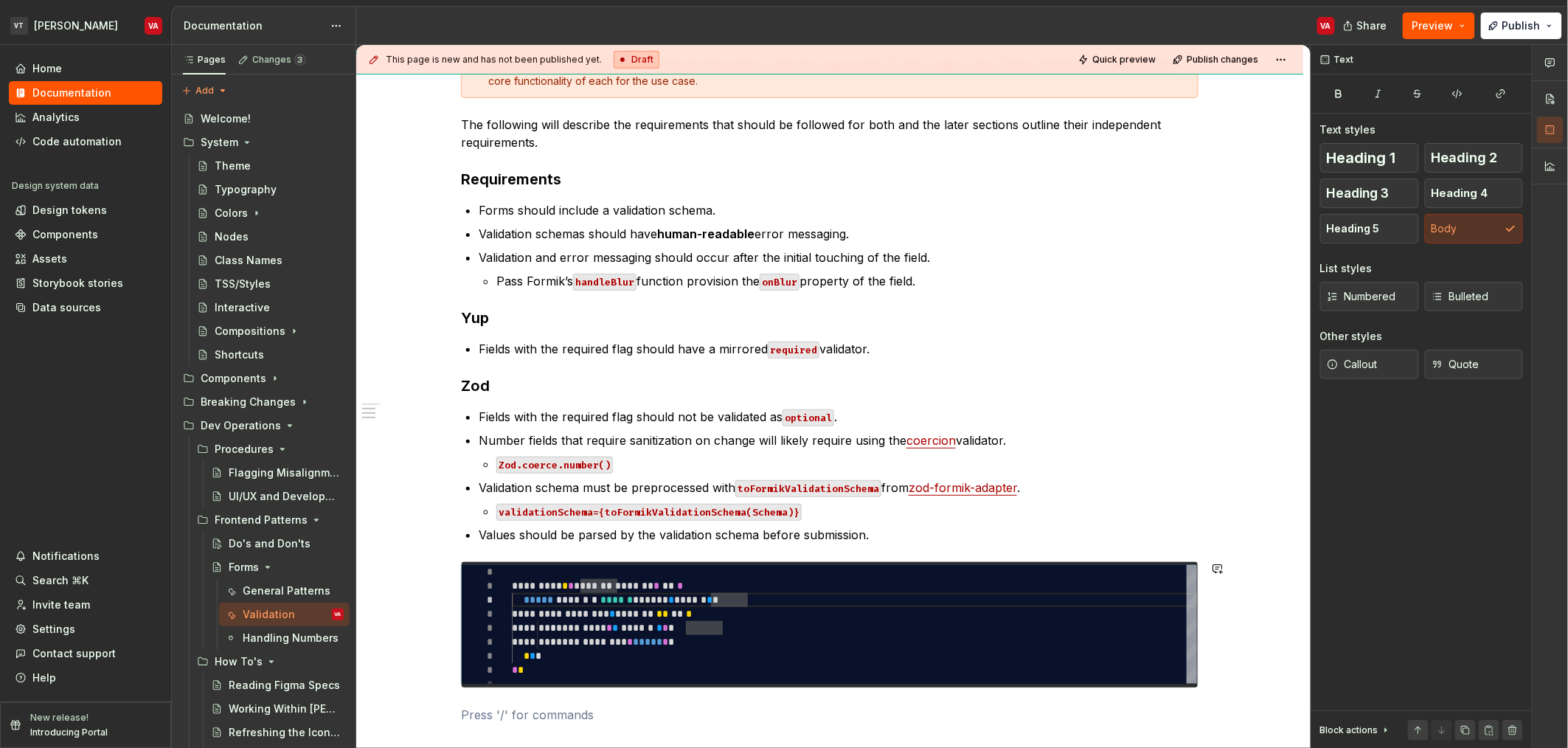
scroll to position [374, 0]
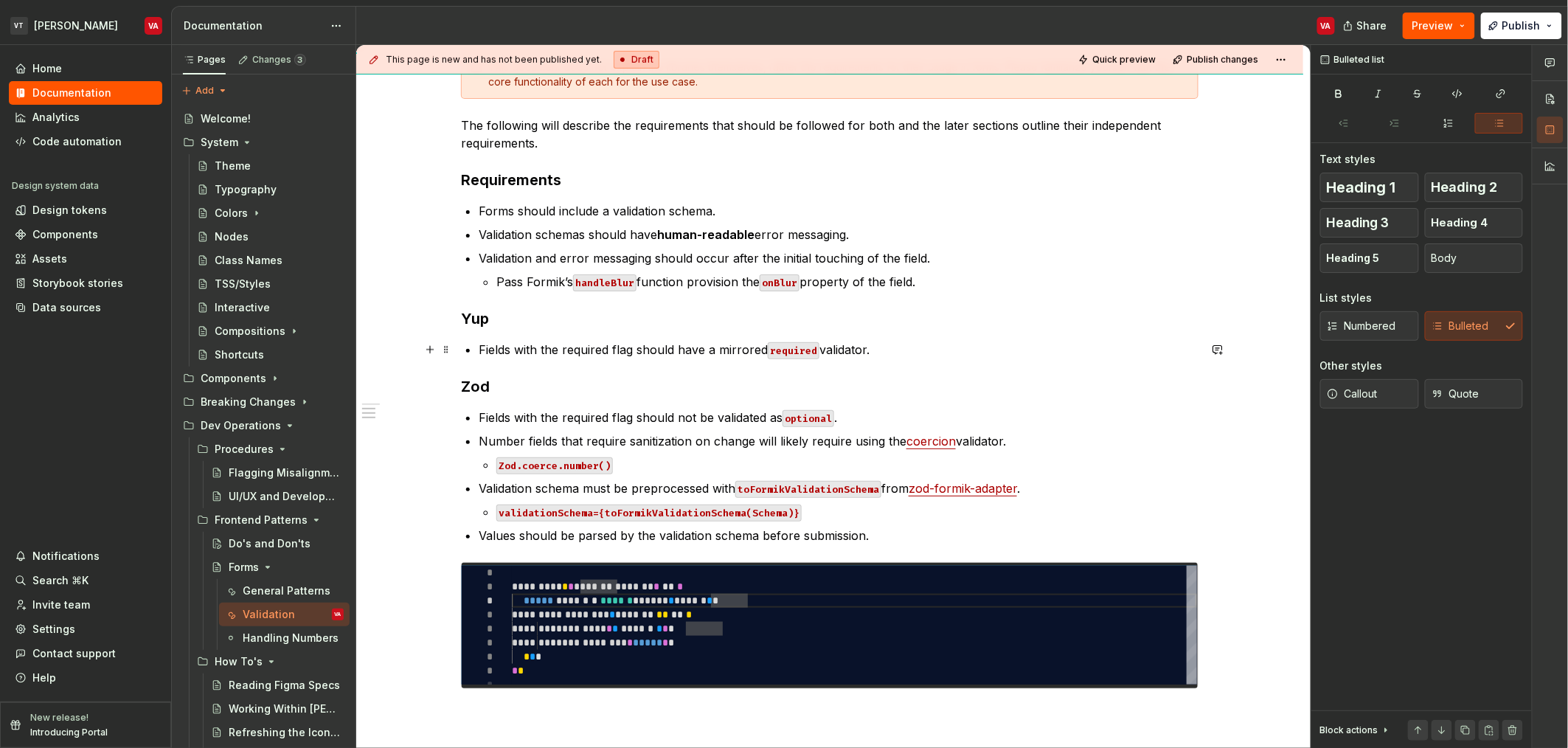
click at [638, 353] on p "Fields with the required flag should have a mirrored required validator." at bounding box center [838, 349] width 720 height 18
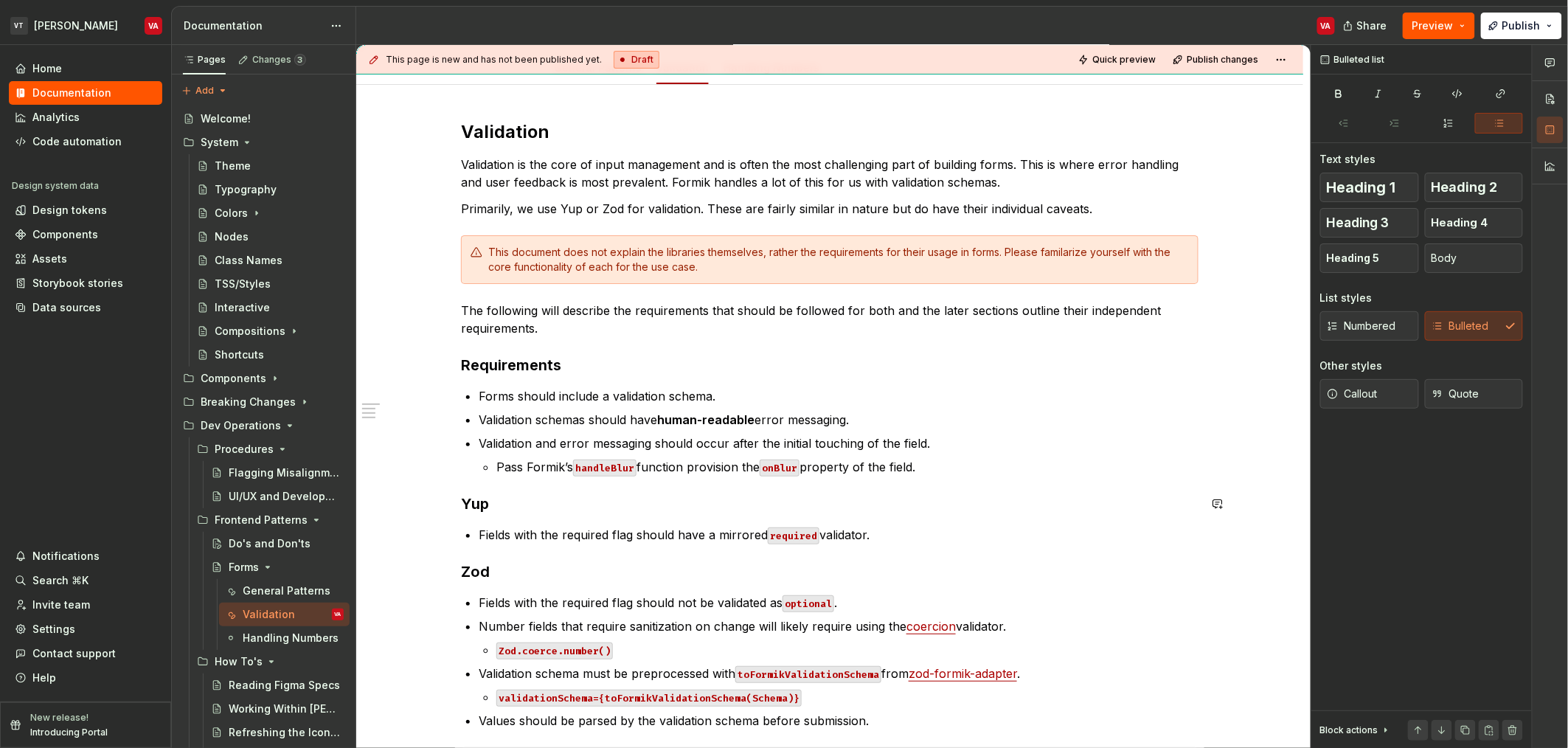
scroll to position [263, 0]
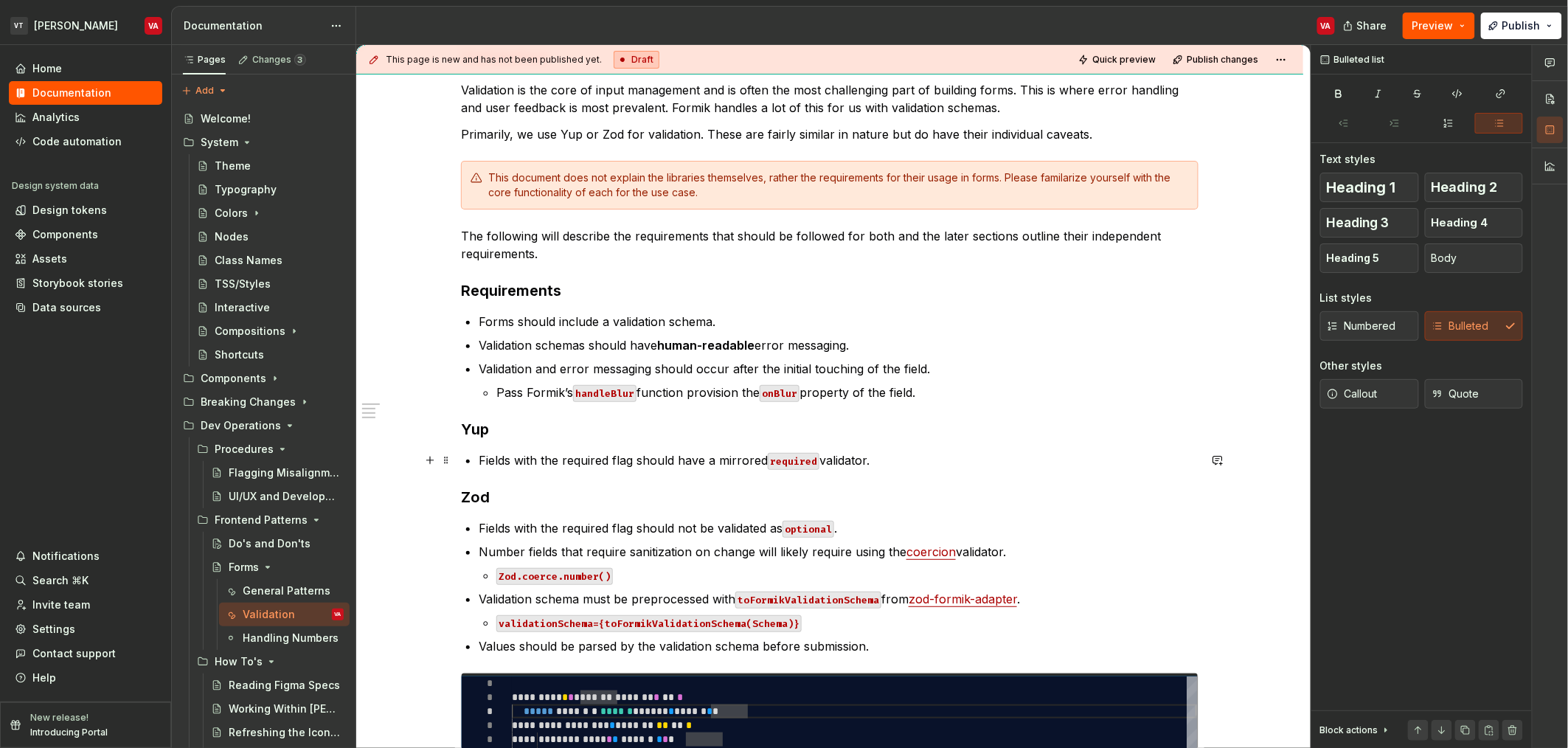
click at [565, 458] on p "Fields with the required flag should have a mirrored required validator." at bounding box center [838, 461] width 720 height 18
click at [922, 462] on p "Fields with the required flag should have a mirrored required validator." at bounding box center [838, 461] width 720 height 18
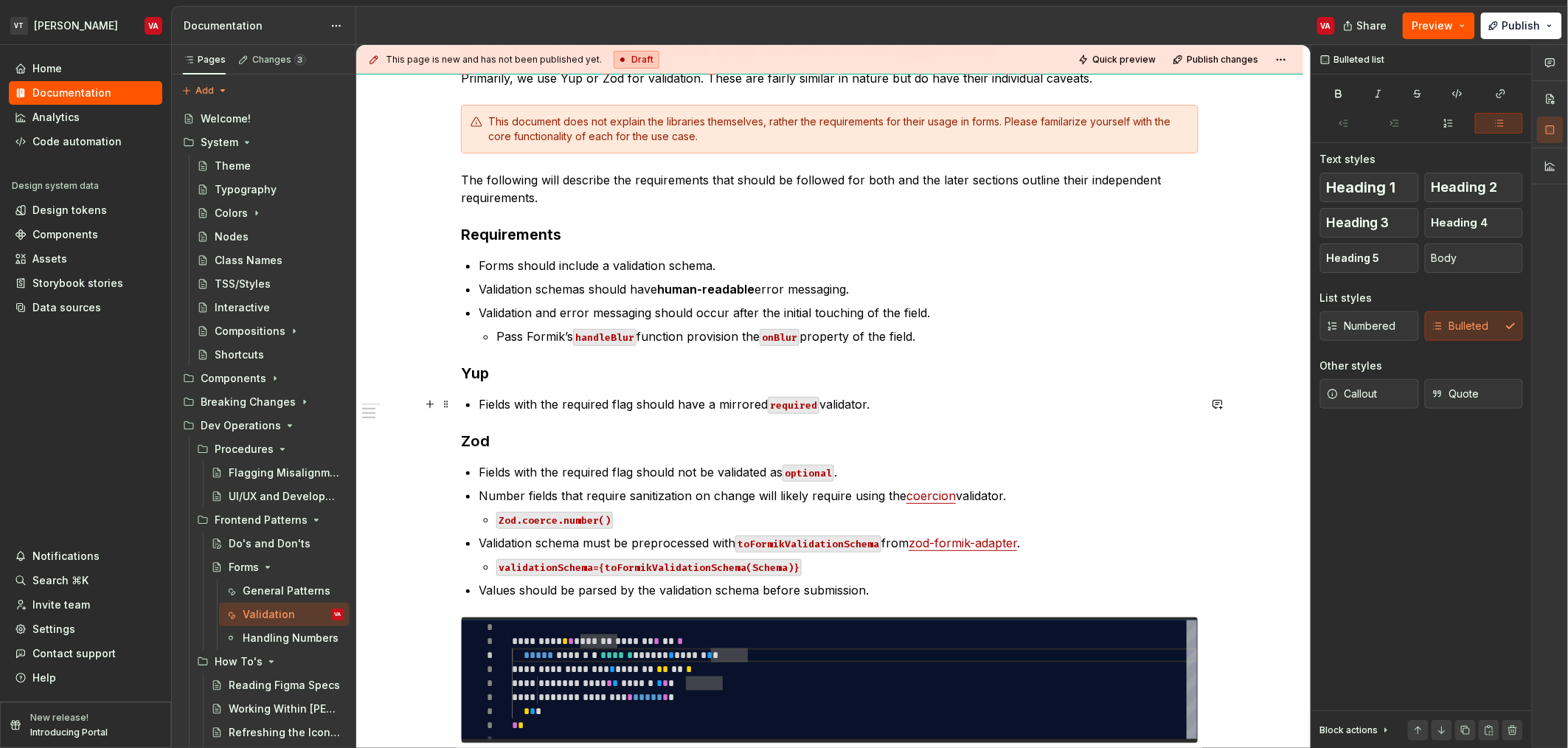
scroll to position [307, 0]
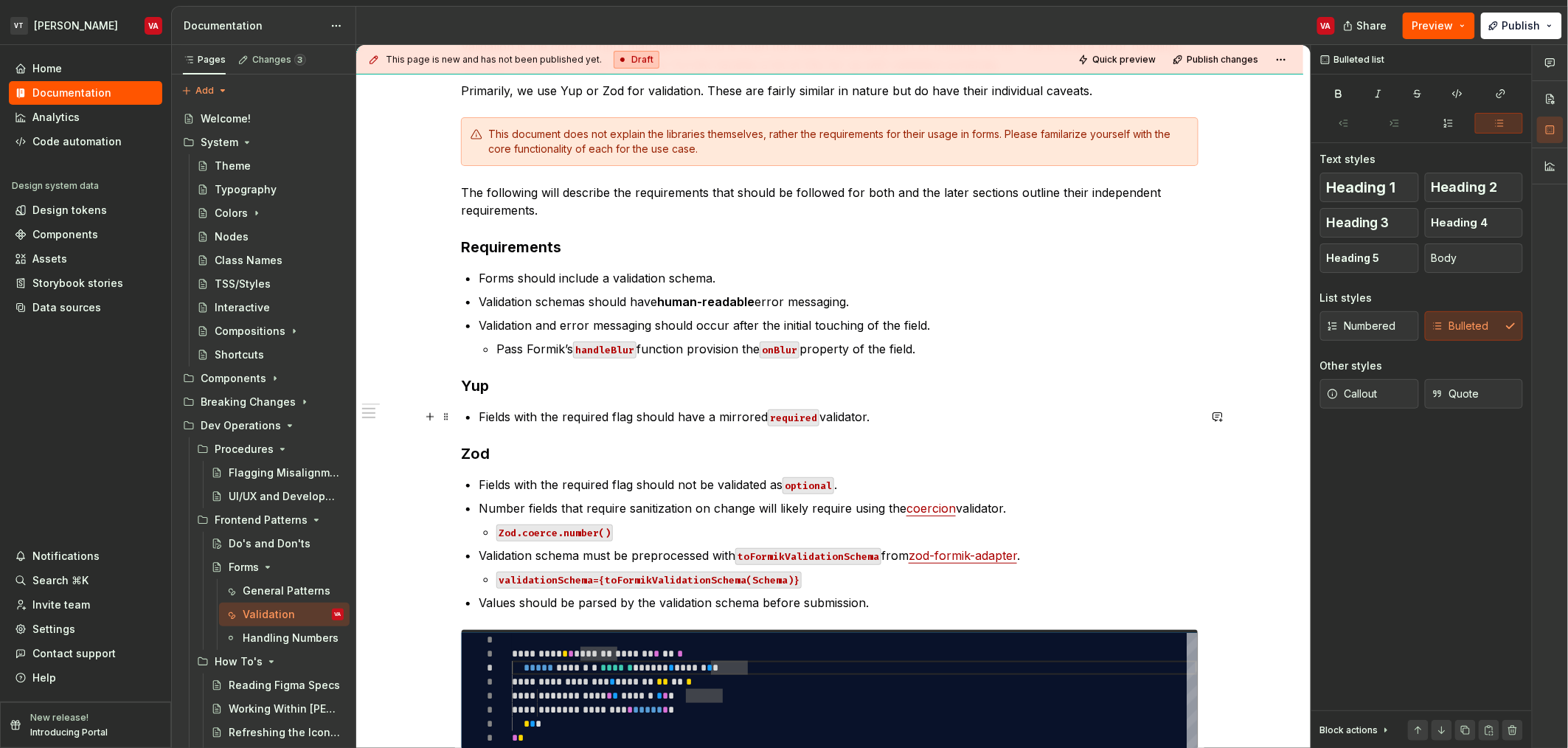
click at [928, 409] on p "Fields with the required flag should have a mirrored required validator." at bounding box center [838, 417] width 720 height 18
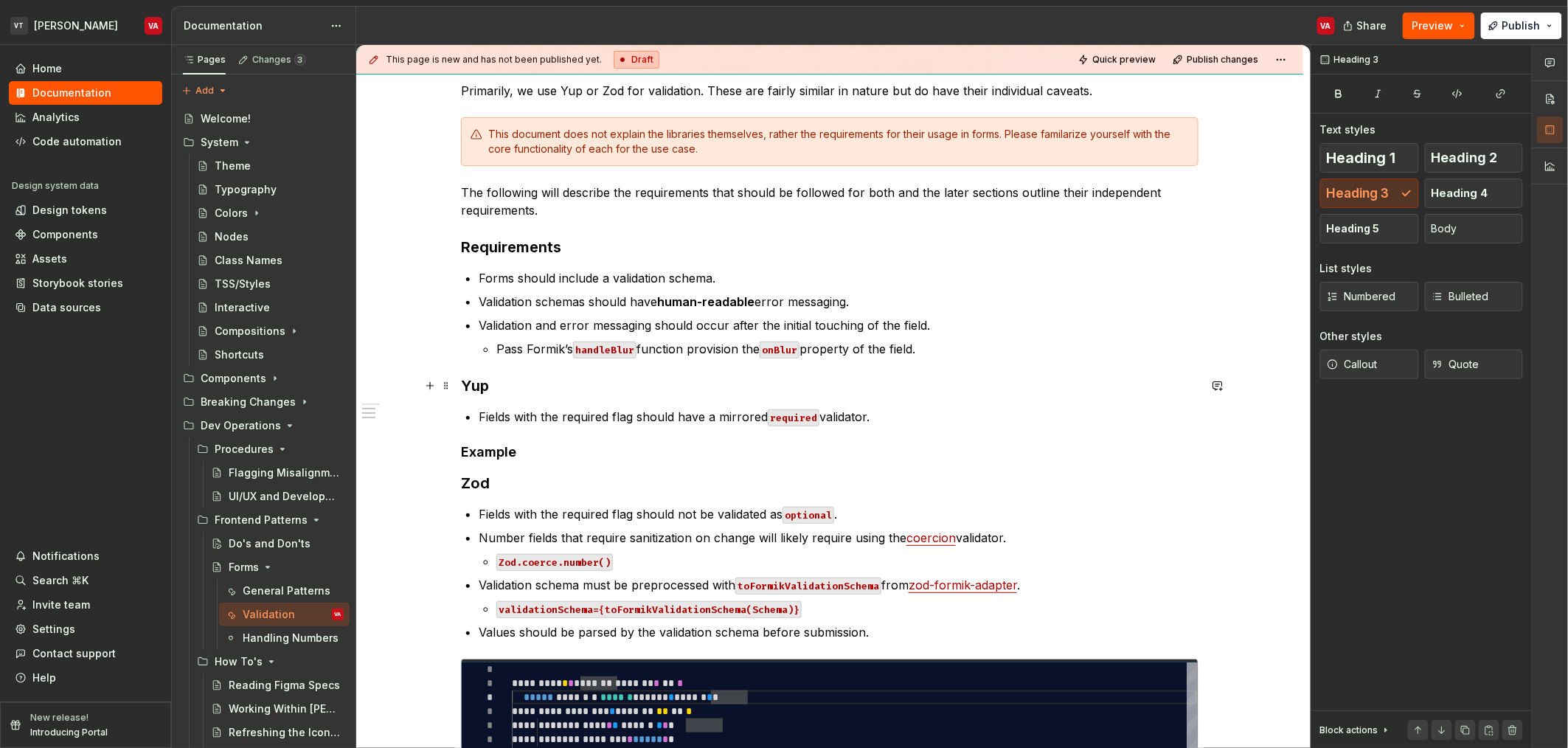
click at [488, 389] on h3 "Yup" at bounding box center [829, 385] width 738 height 21
click at [494, 446] on h4 "Example" at bounding box center [829, 452] width 738 height 18
click at [537, 458] on h4 "Example" at bounding box center [829, 452] width 738 height 18
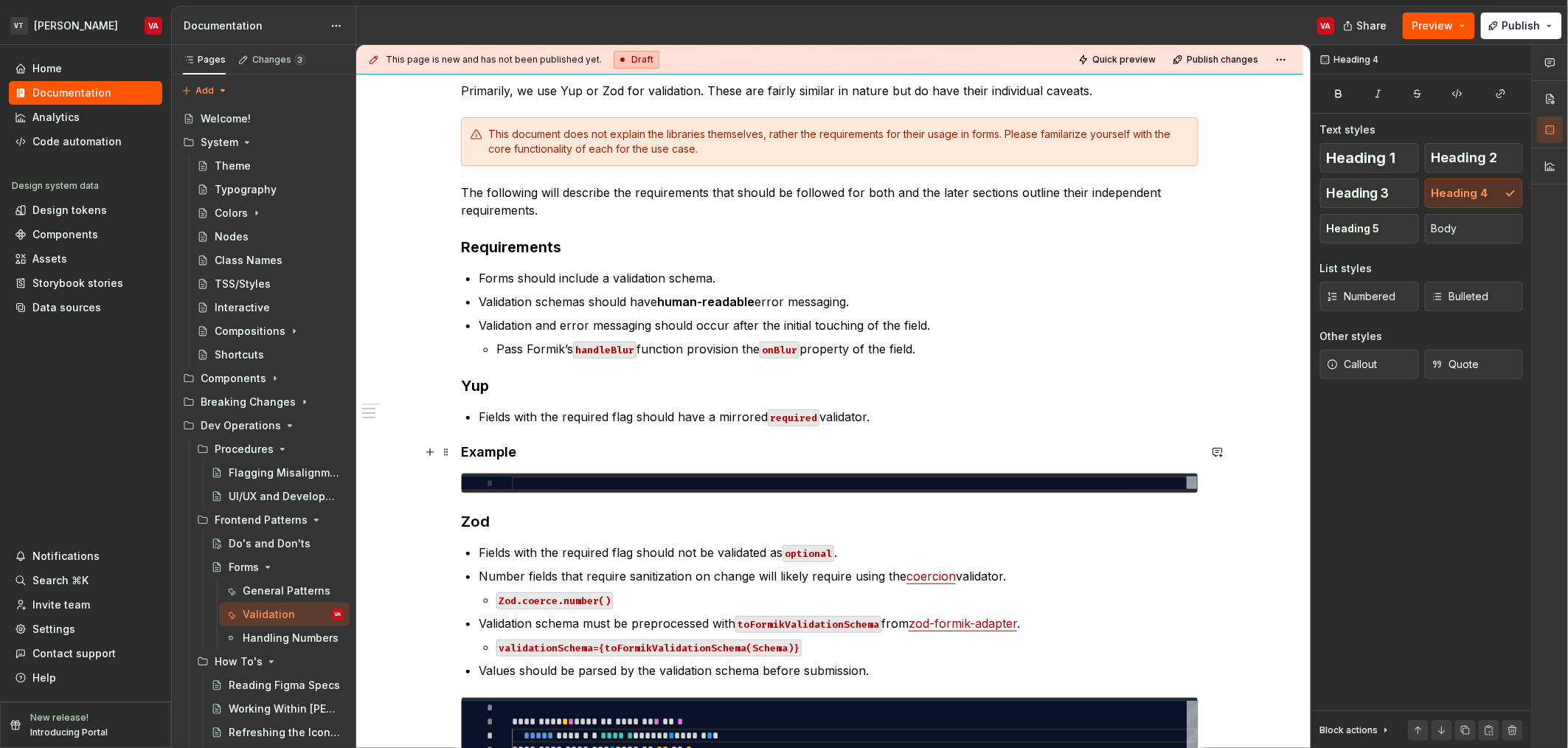
click at [567, 451] on h4 "Example" at bounding box center [829, 452] width 738 height 18
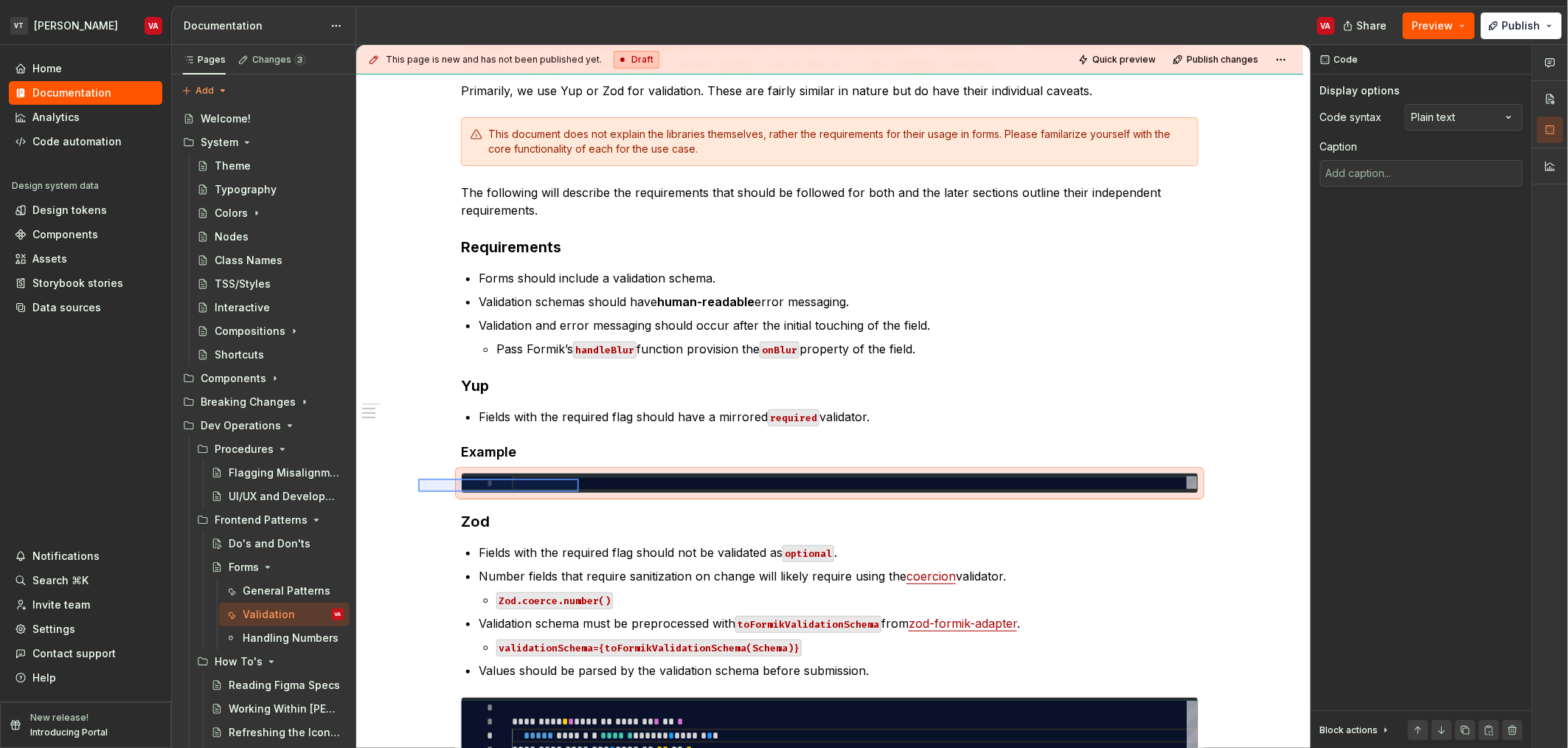
drag, startPoint x: 438, startPoint y: 492, endPoint x: 579, endPoint y: 478, distance: 141.7
click at [579, 478] on div "This page is new and has not been published yet. Draft Quick preview Publish ch…" at bounding box center [833, 396] width 955 height 703
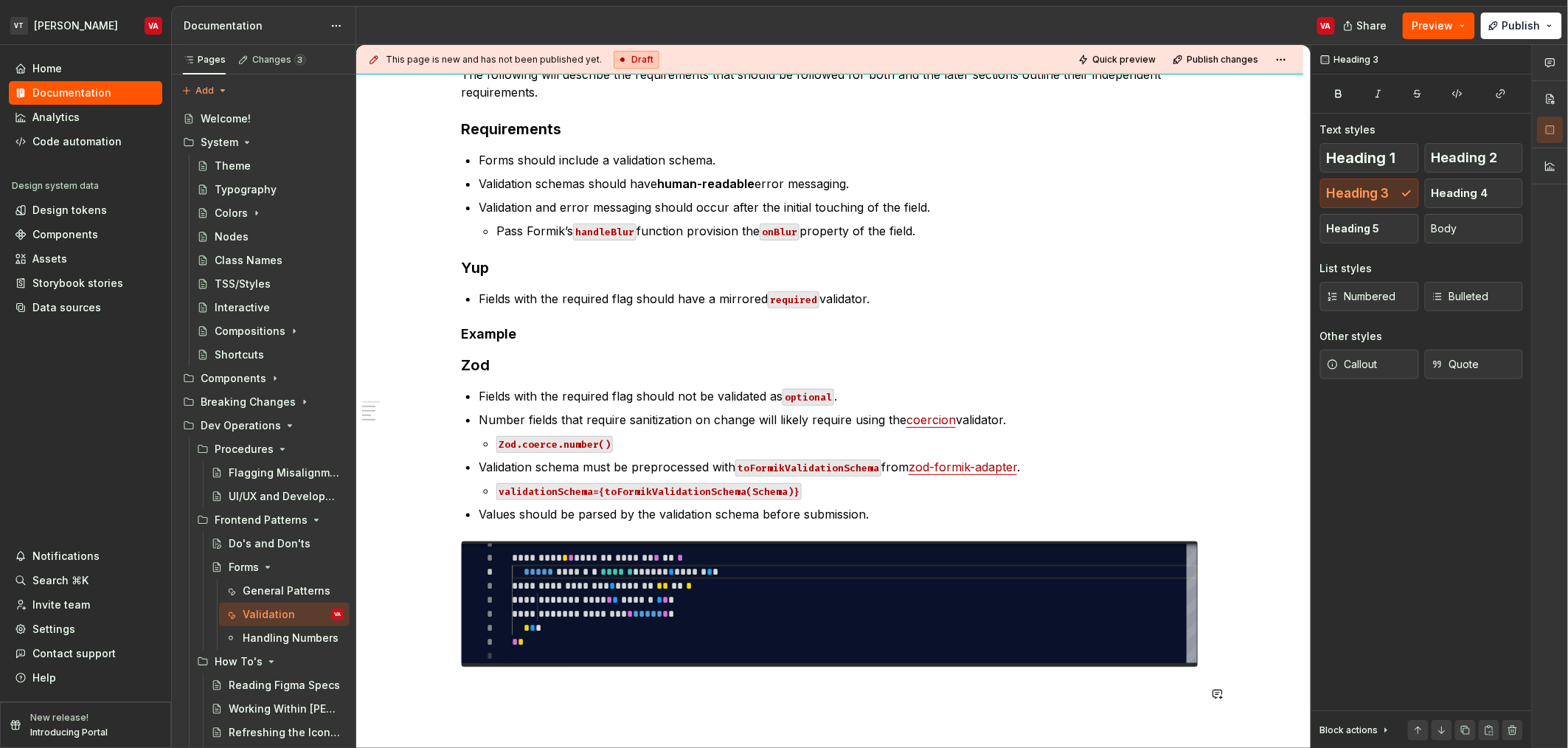
scroll to position [406, 0]
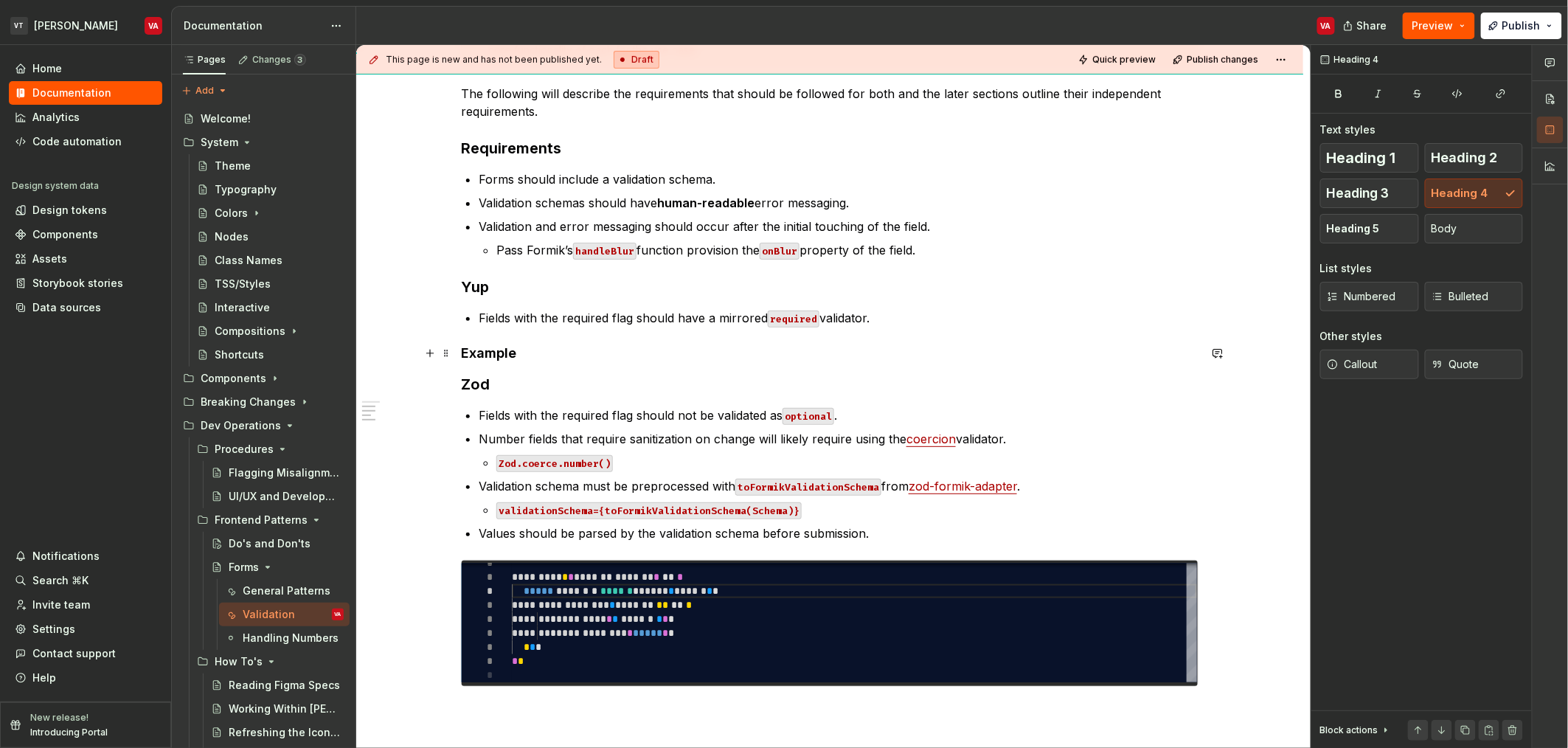
click at [534, 346] on h4 "Example" at bounding box center [829, 353] width 738 height 18
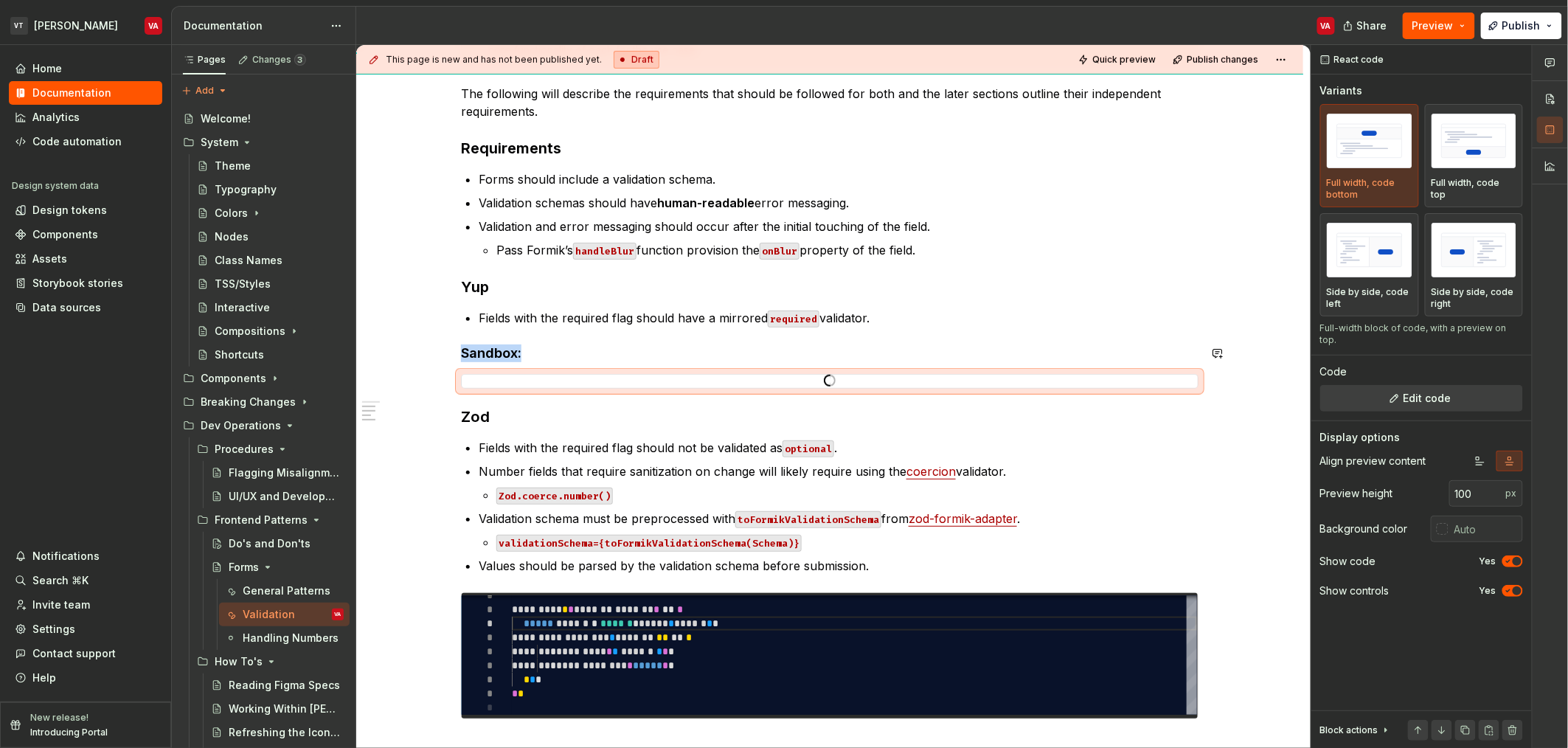
type textarea "*"
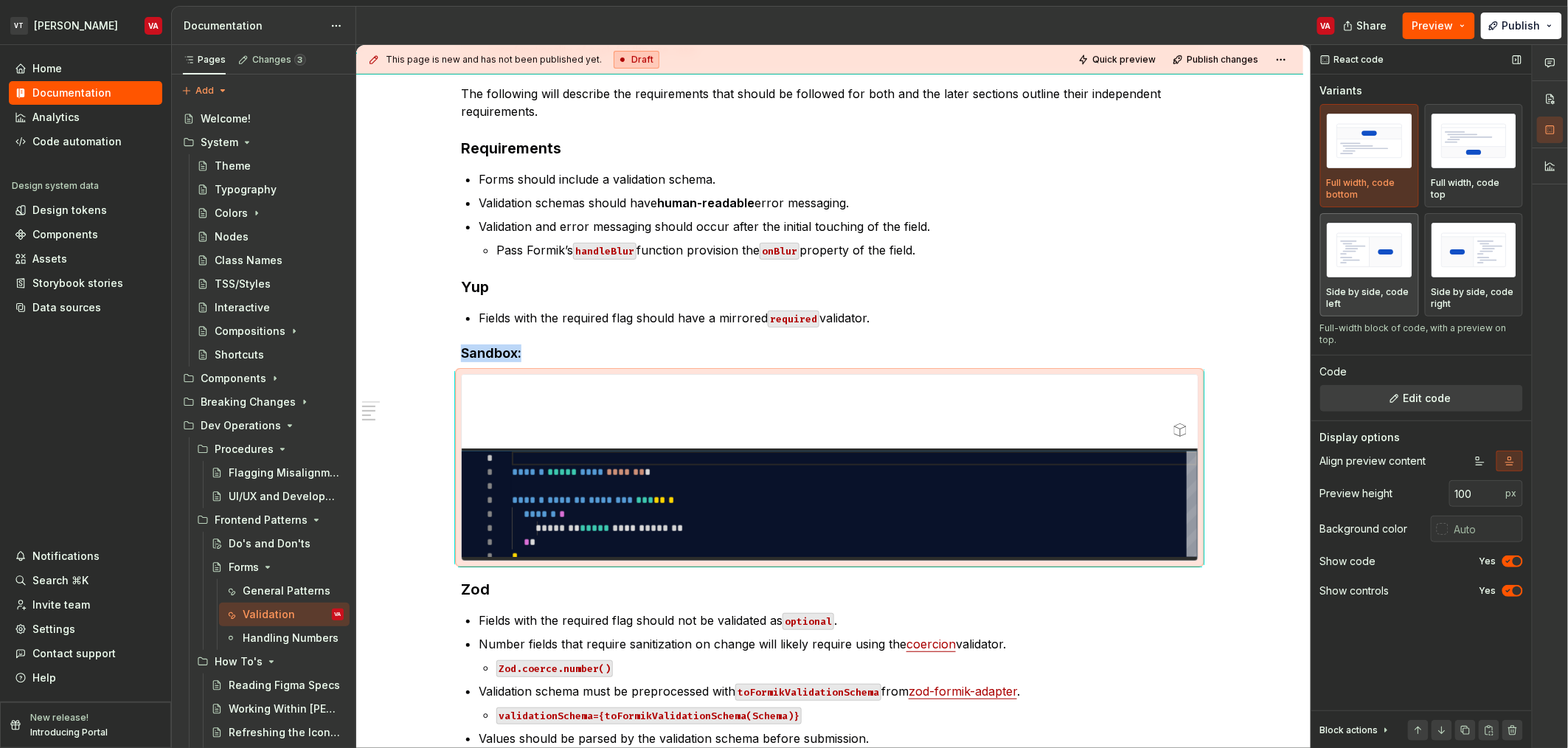
click at [1372, 263] on img "button" at bounding box center [1369, 249] width 85 height 54
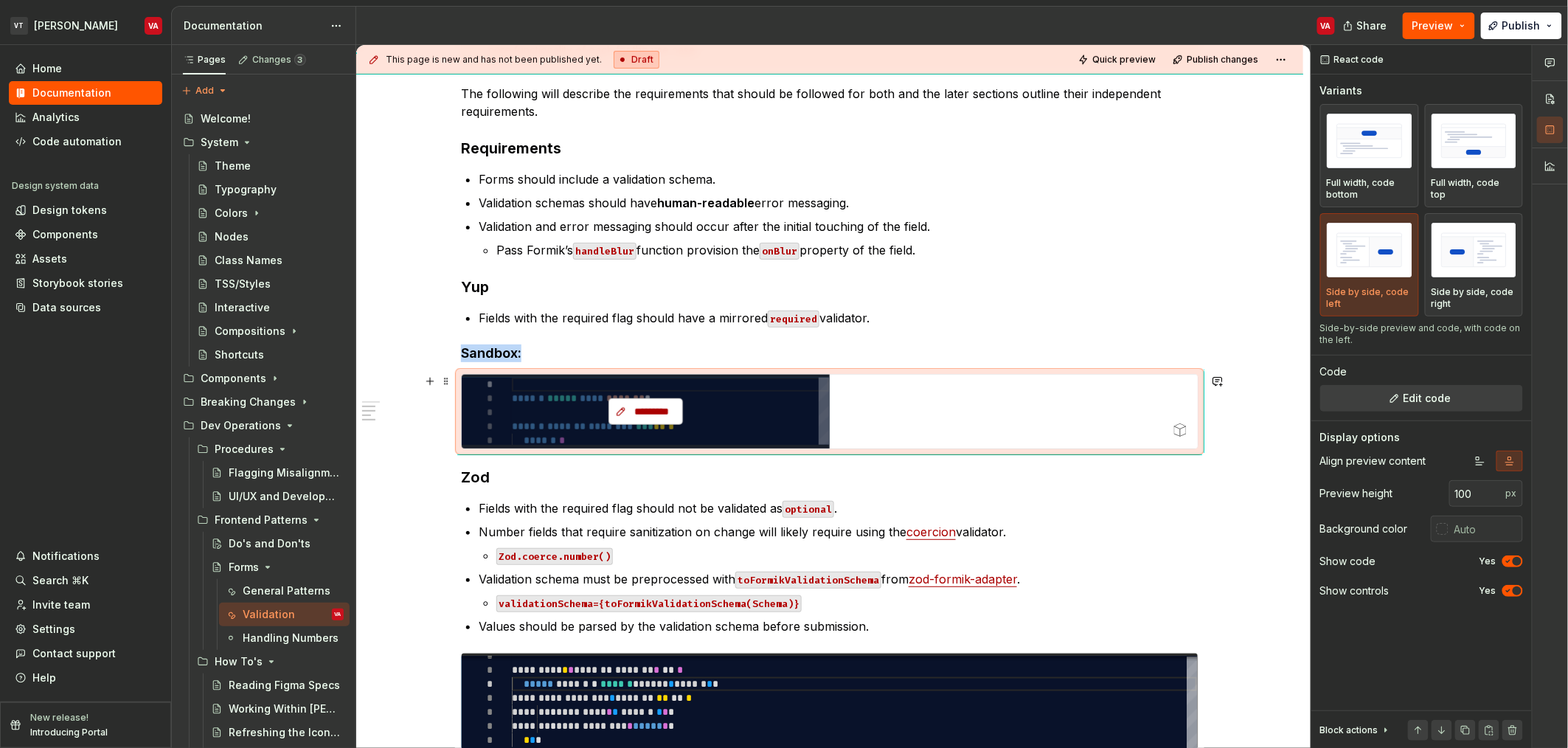
click at [648, 410] on span "*********" at bounding box center [651, 411] width 43 height 15
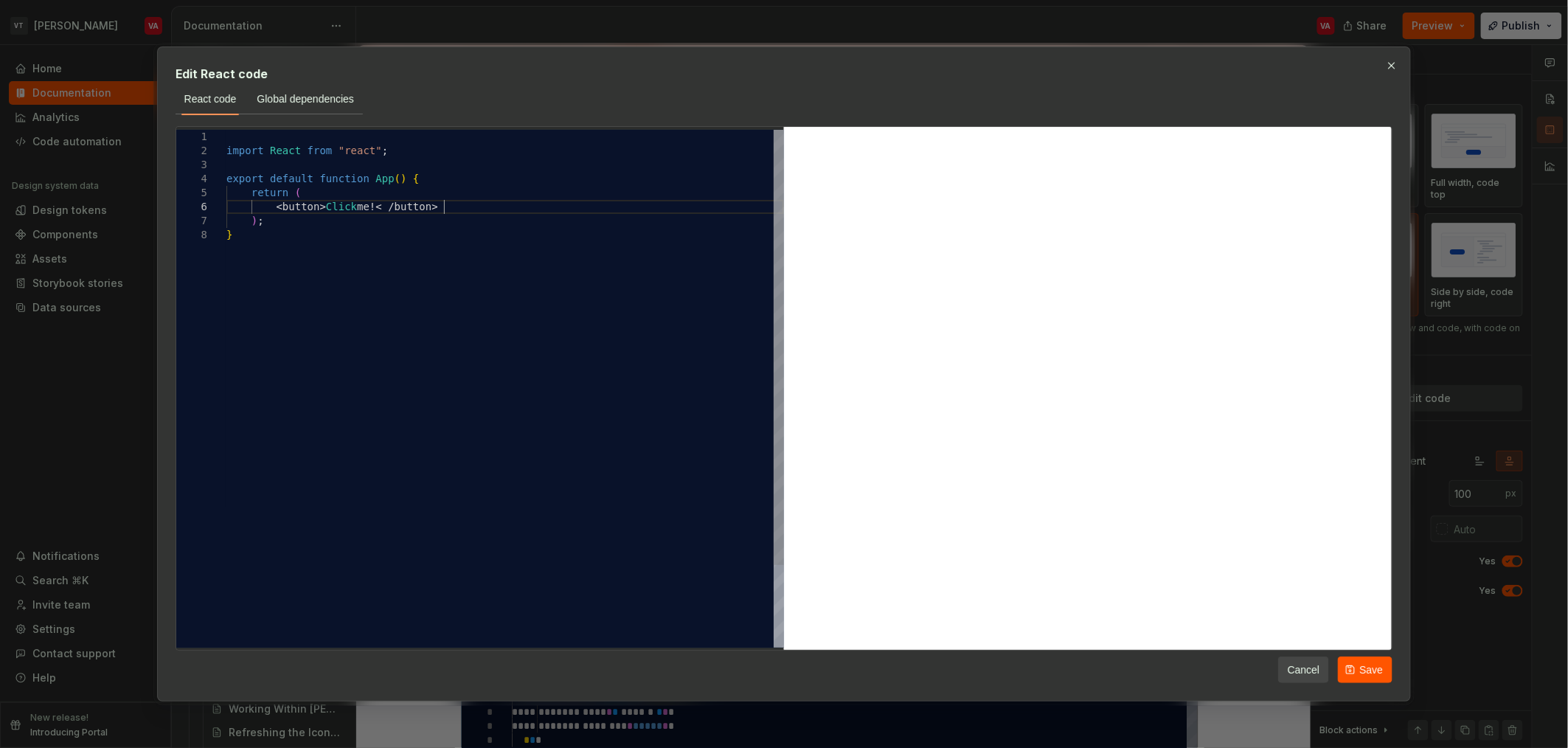
scroll to position [0, 5]
drag, startPoint x: 466, startPoint y: 210, endPoint x: 275, endPoint y: 208, distance: 191.0
click at [275, 208] on div "import React from "react" ; export default function App ( ) { return ( < button…" at bounding box center [506, 438] width 558 height 616
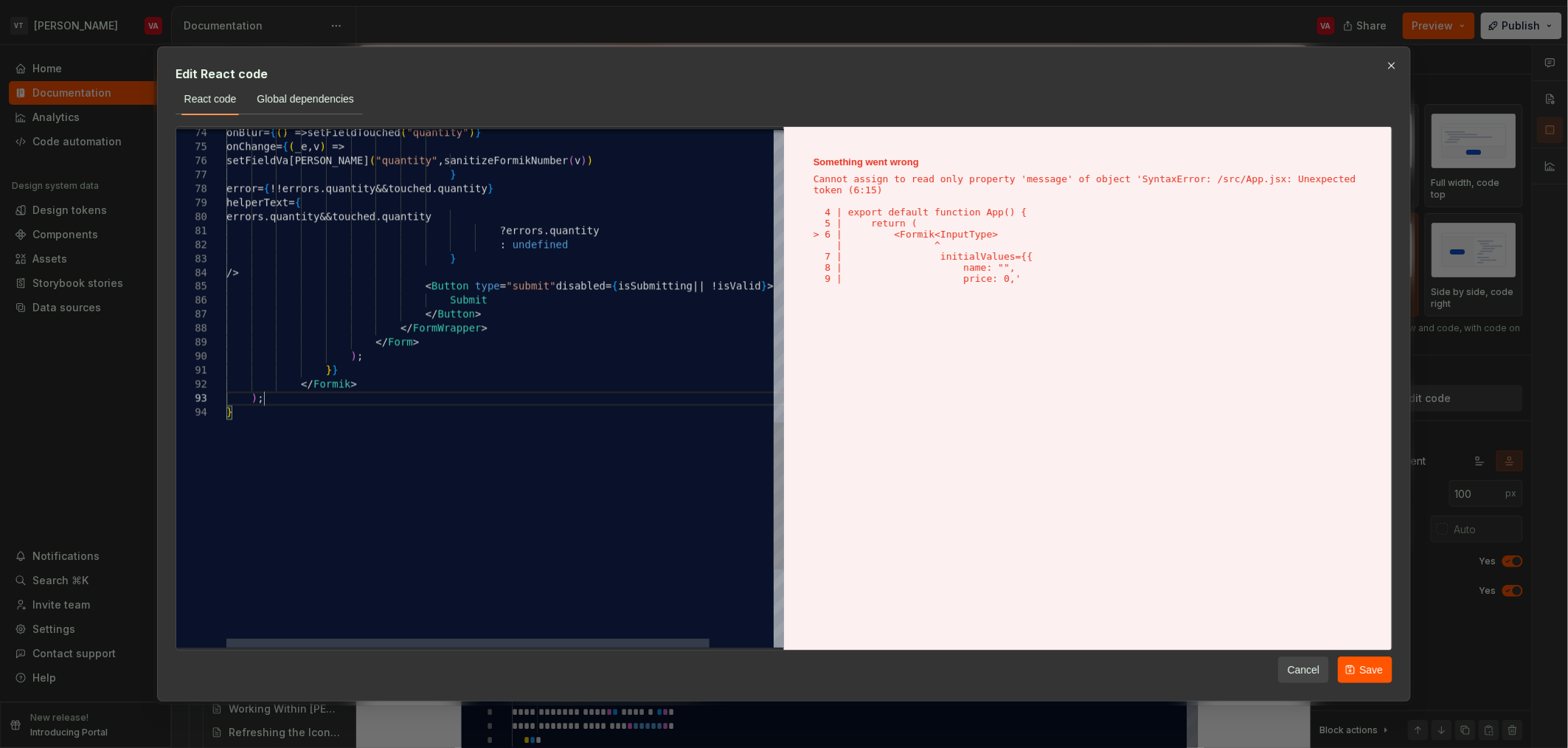
click at [371, 391] on div "onBlur = { ( ) => setFieldTouched ( "quantity" ) } onChange = { ( _e , v ) => s…" at bounding box center [543, 13] width 632 height 1821
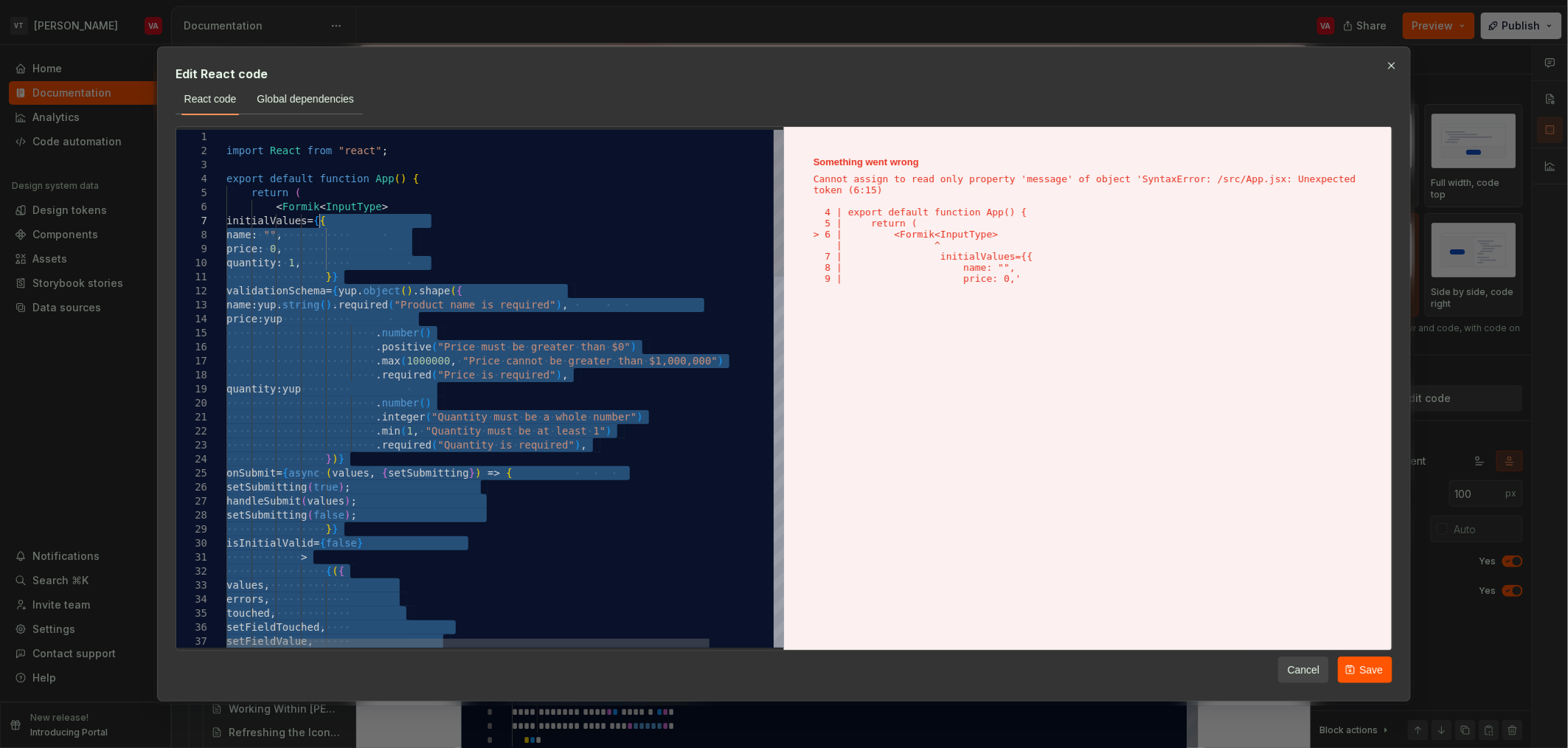
drag, startPoint x: 371, startPoint y: 382, endPoint x: 321, endPoint y: 224, distance: 165.7
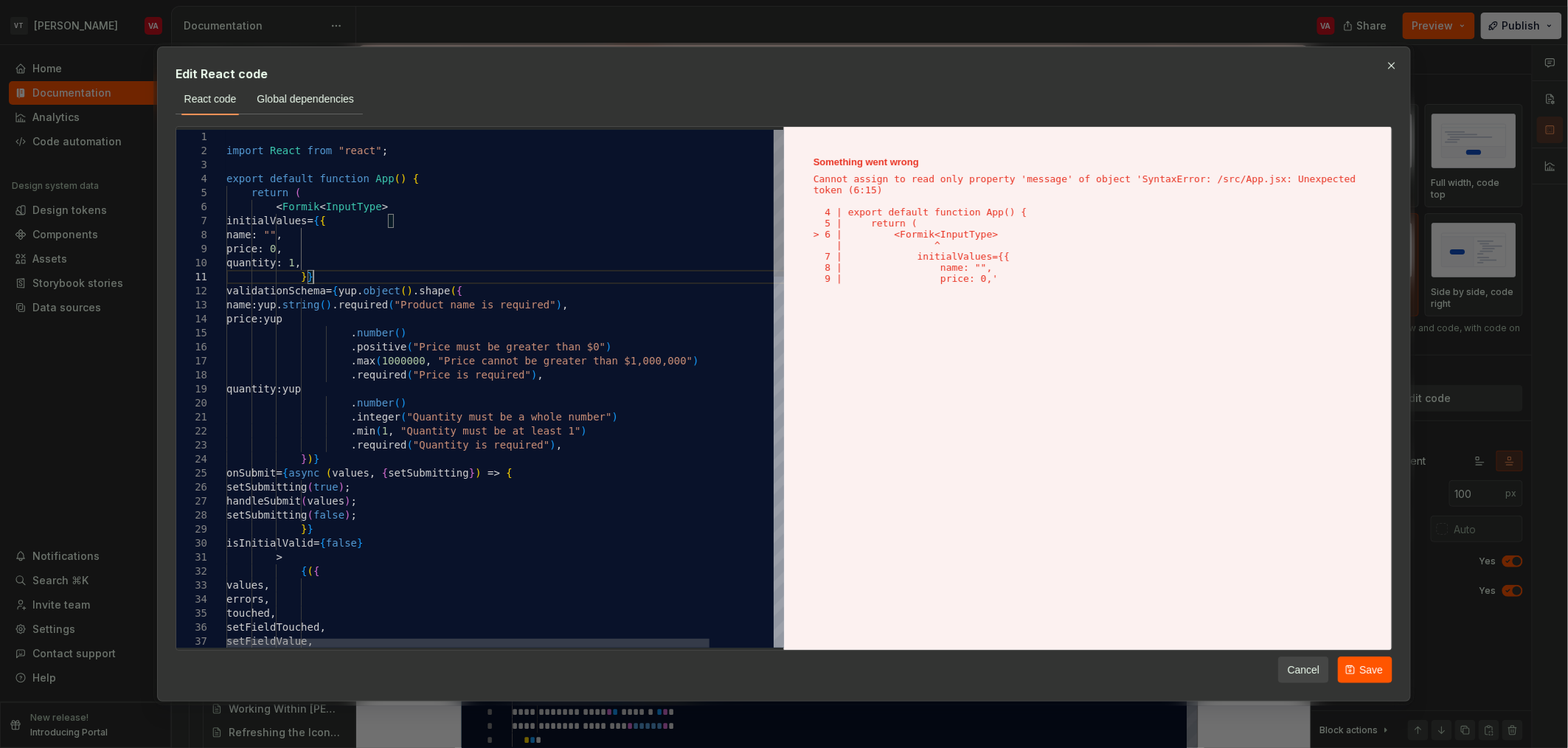
click at [404, 150] on div "import React from "react" ;" at bounding box center [543, 151] width 632 height 14
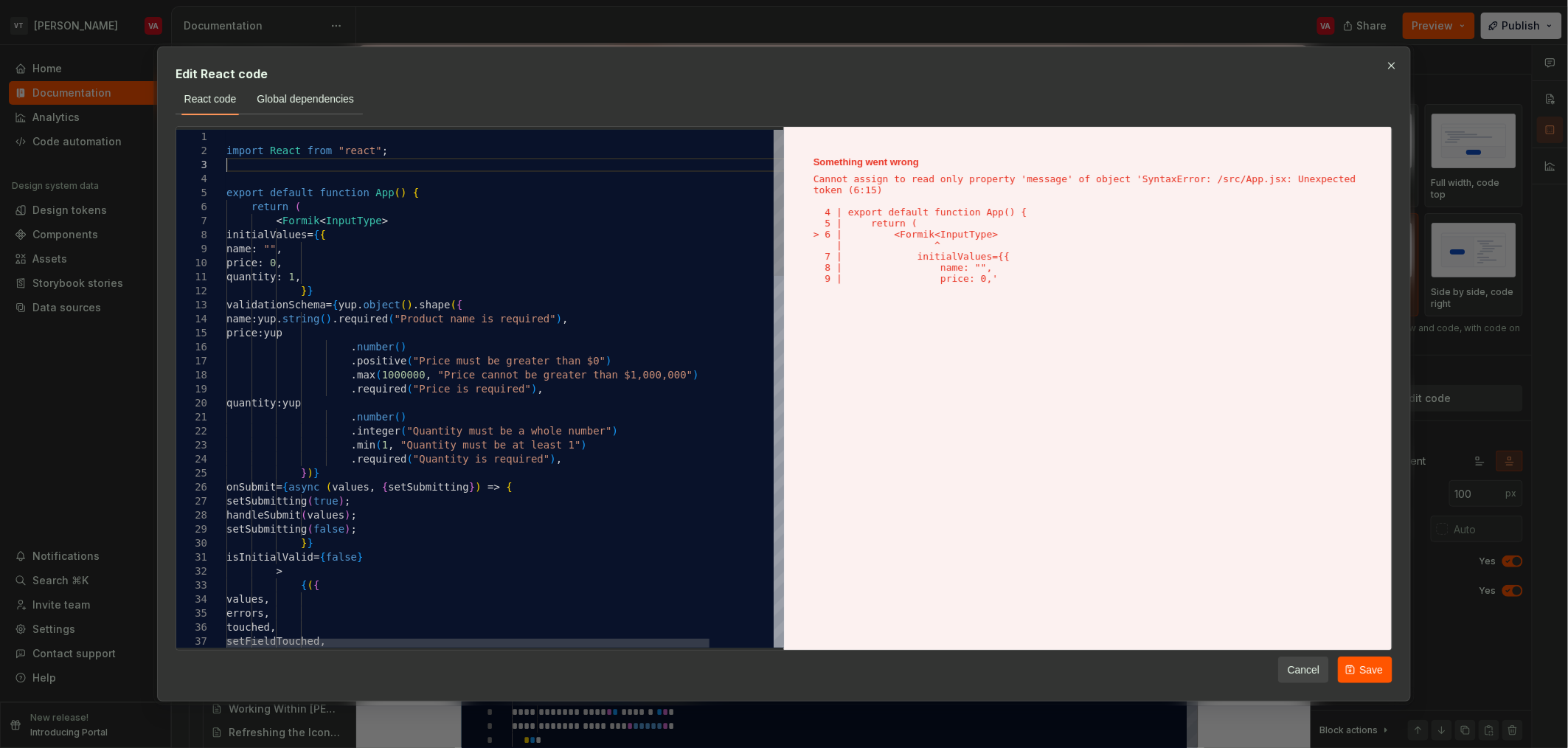
scroll to position [28, 0]
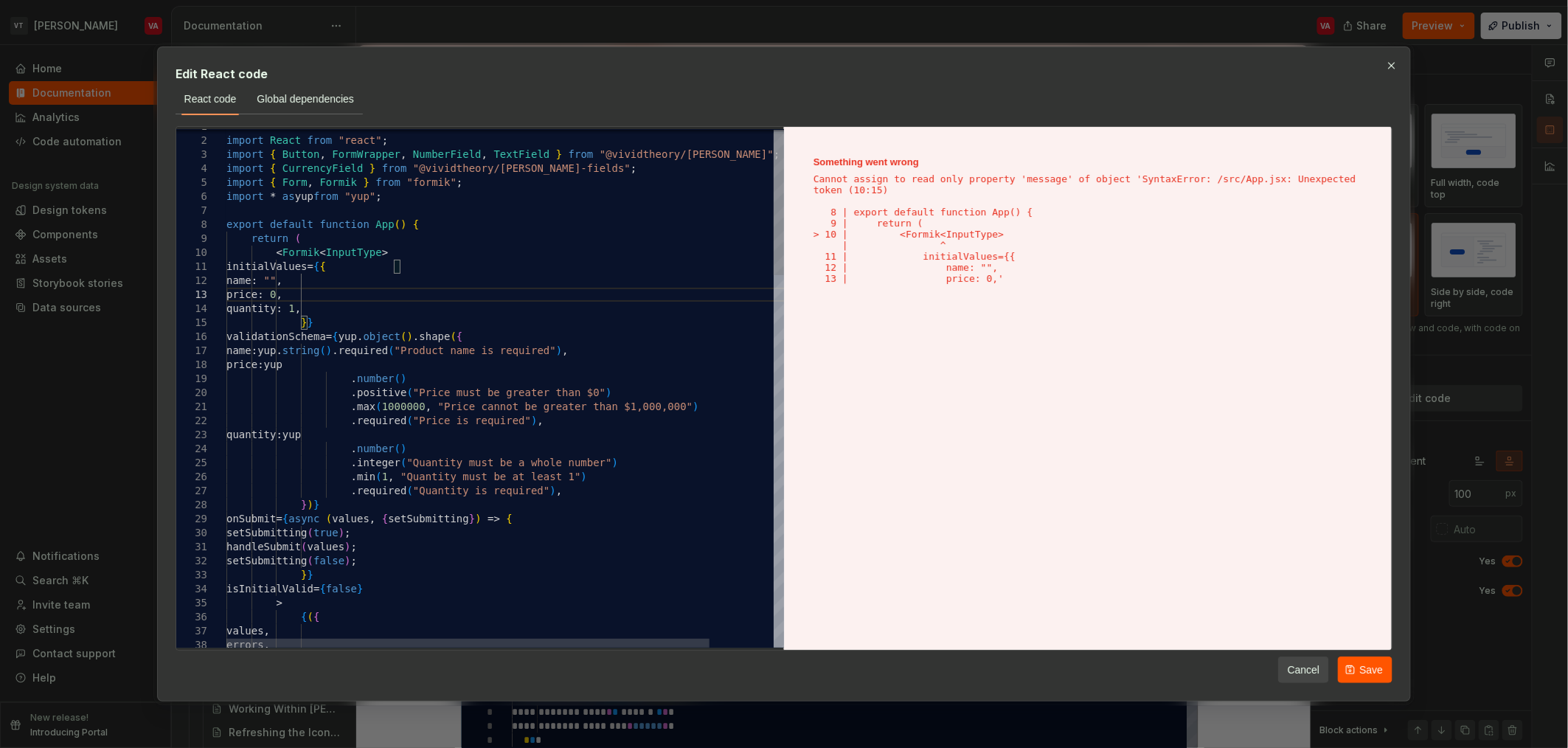
drag, startPoint x: 393, startPoint y: 248, endPoint x: 318, endPoint y: 249, distance: 75.0
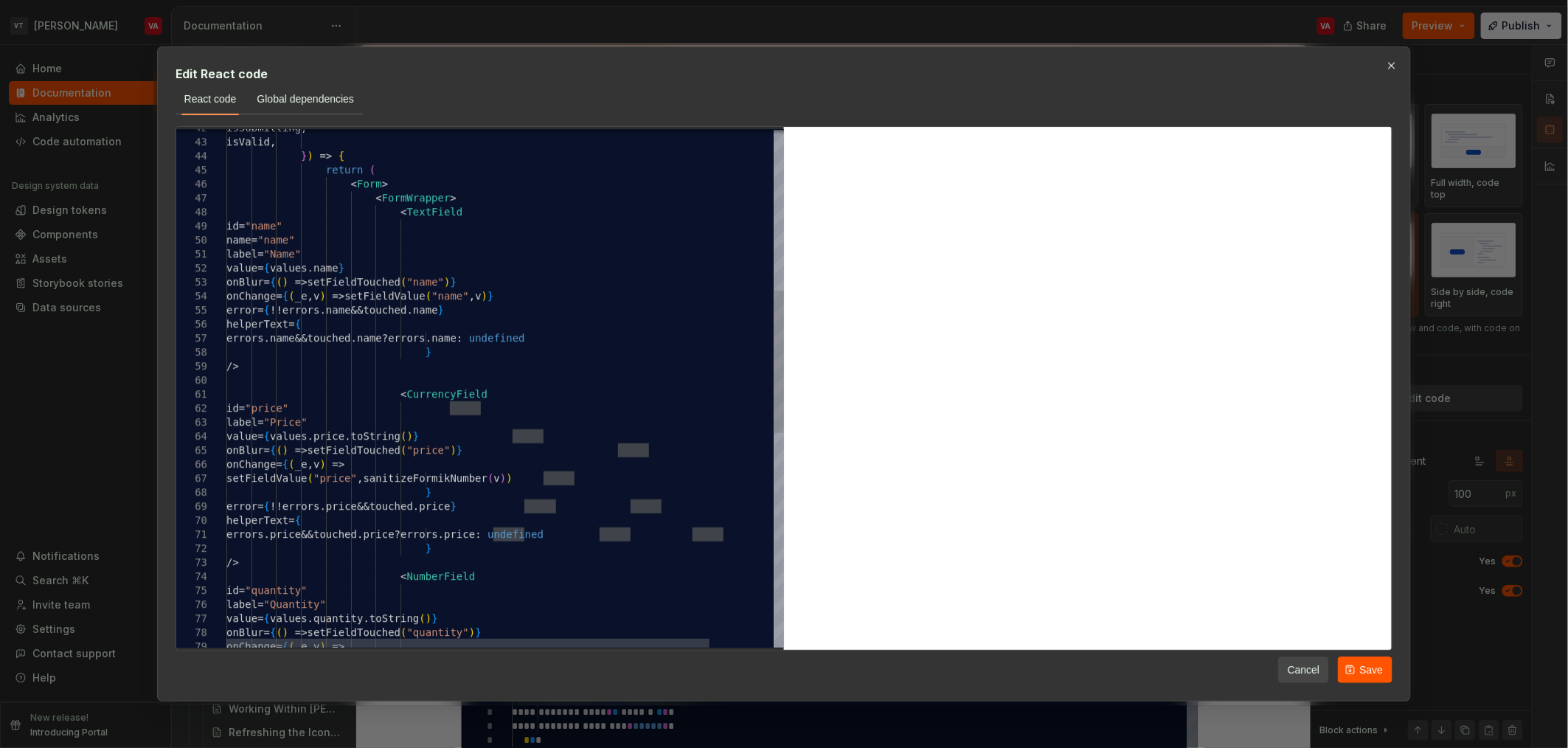
type textarea "**********"
click at [472, 259] on div "label = "Name" value = { values . name } onBlur = { ( ) => setFieldTouched ( "n…" at bounding box center [543, 484] width 632 height 1876
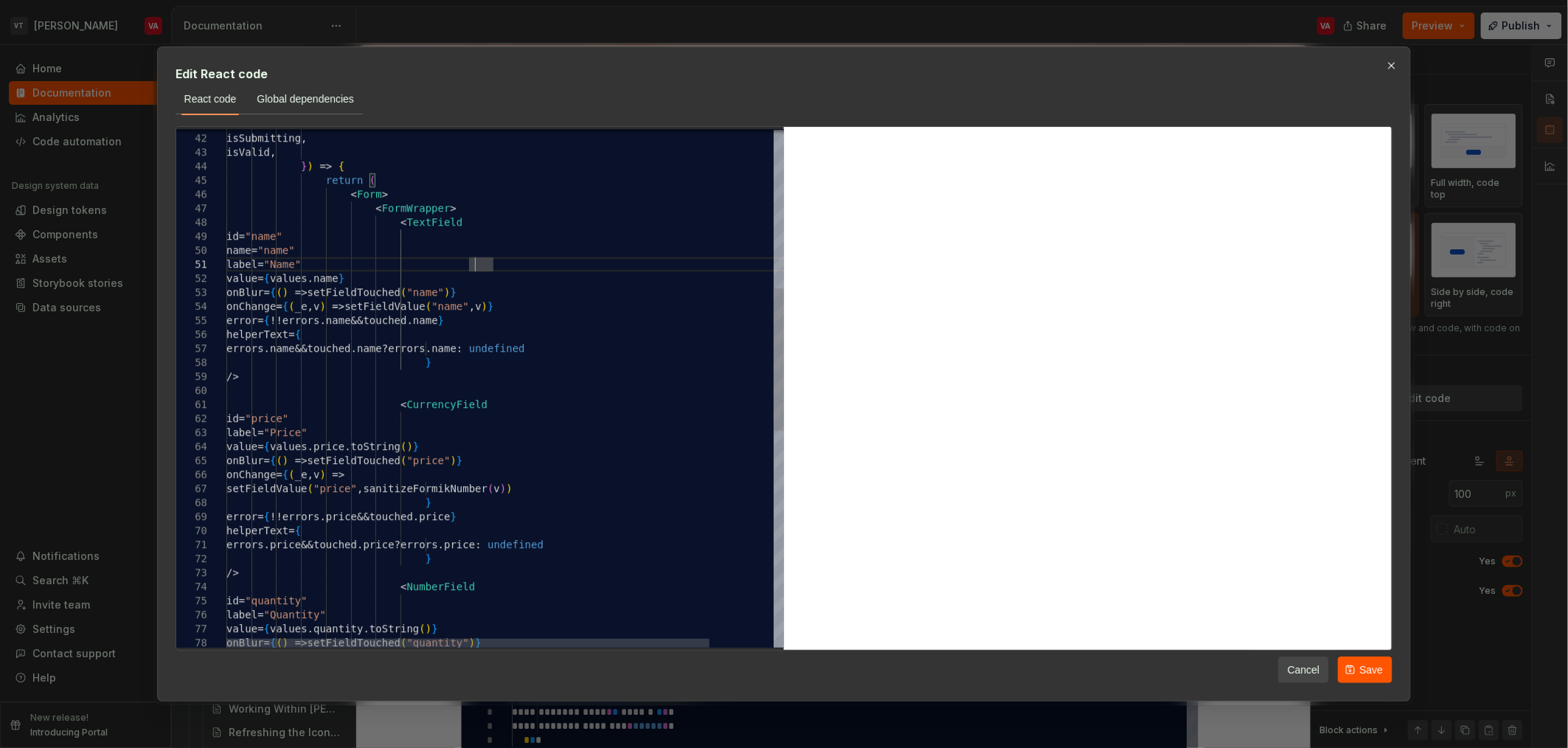
click at [397, 303] on div "label = "Name" value = { values . name } onBlur = { ( ) => setFieldTouched ( "n…" at bounding box center [543, 495] width 632 height 1876
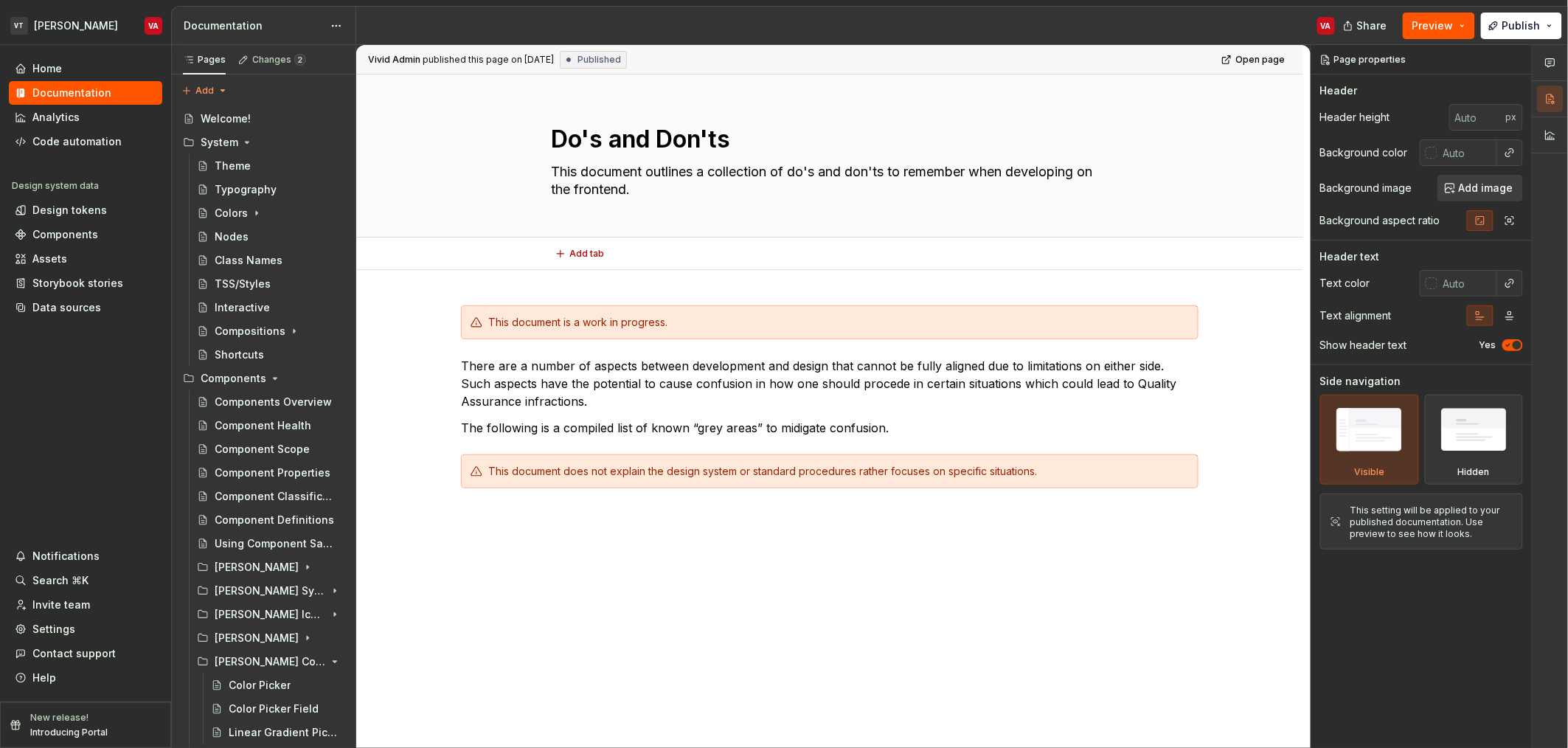
type textarea "*"
click at [548, 529] on div "This document is a work in progress. There are a number of aspects between deve…" at bounding box center [829, 422] width 738 height 236
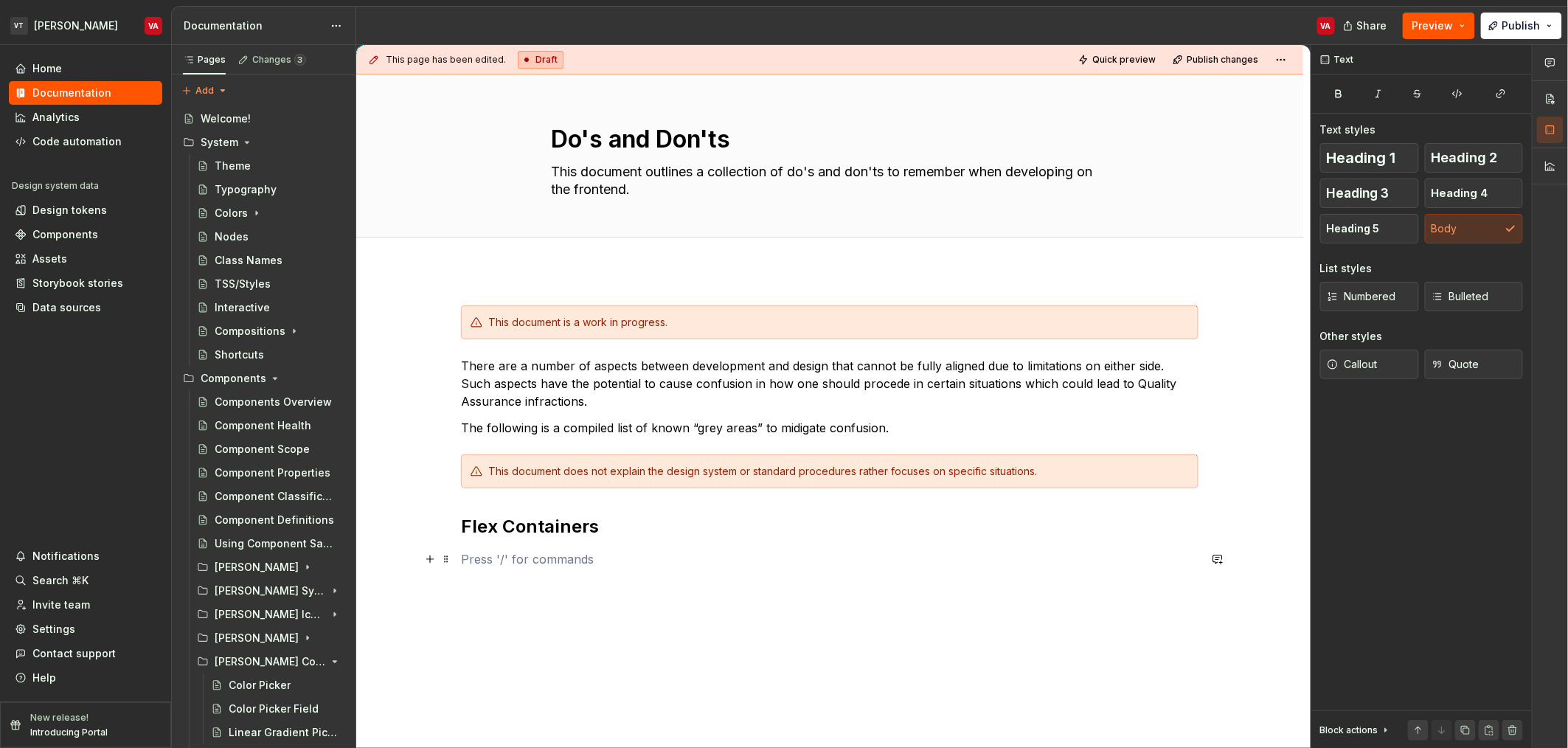
click at [549, 556] on p at bounding box center [829, 559] width 738 height 18
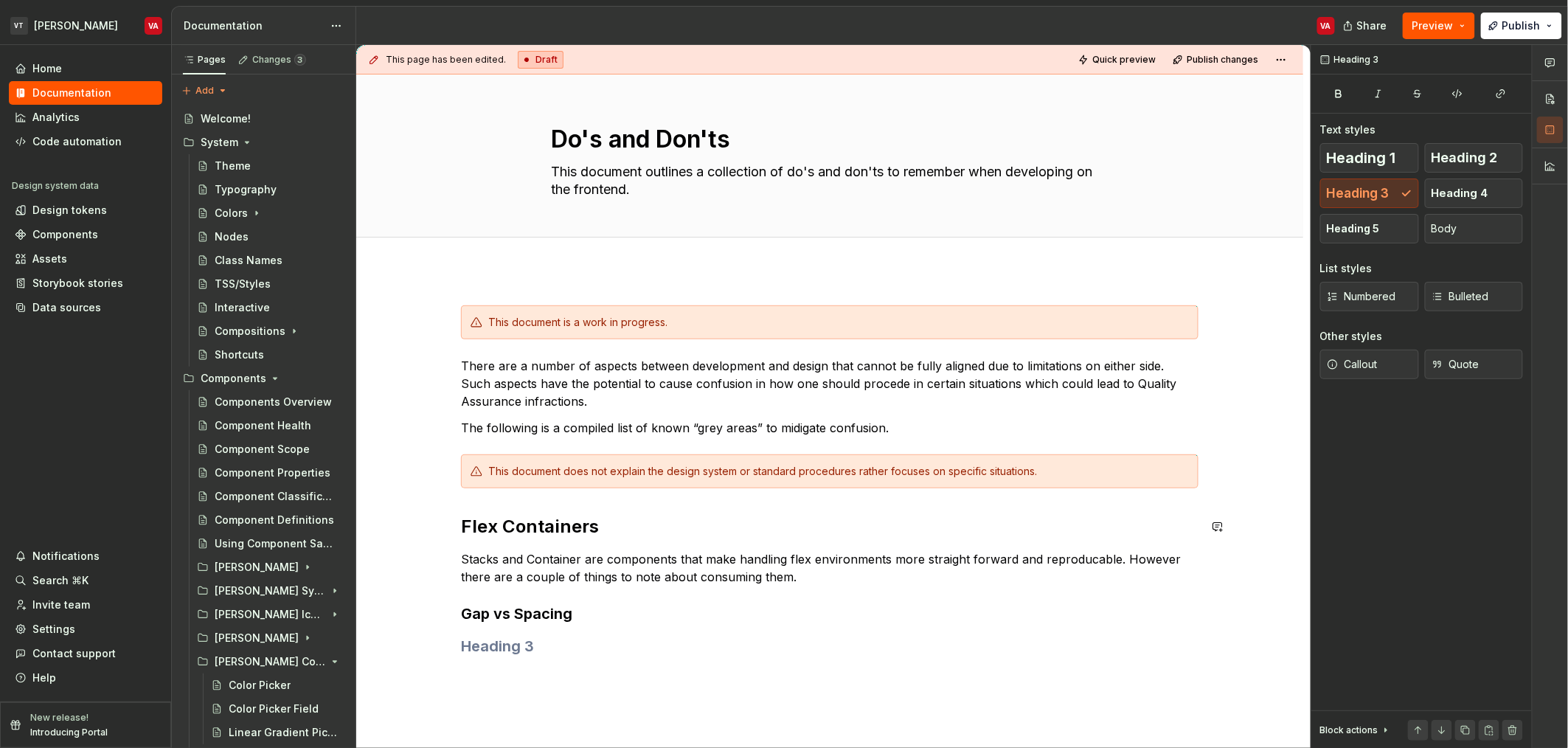
click at [549, 556] on p "Stacks and Container are components that make handling flex environments more s…" at bounding box center [829, 568] width 738 height 35
click at [529, 558] on p "Stacks and Container are components that make handling flex environments more s…" at bounding box center [829, 568] width 738 height 35
click at [573, 556] on p "Stacks and Container are components that make handling flex environments more s…" at bounding box center [829, 568] width 738 height 35
click at [522, 557] on p "Stacks and Container are components that make handling flex environments more s…" at bounding box center [829, 568] width 738 height 35
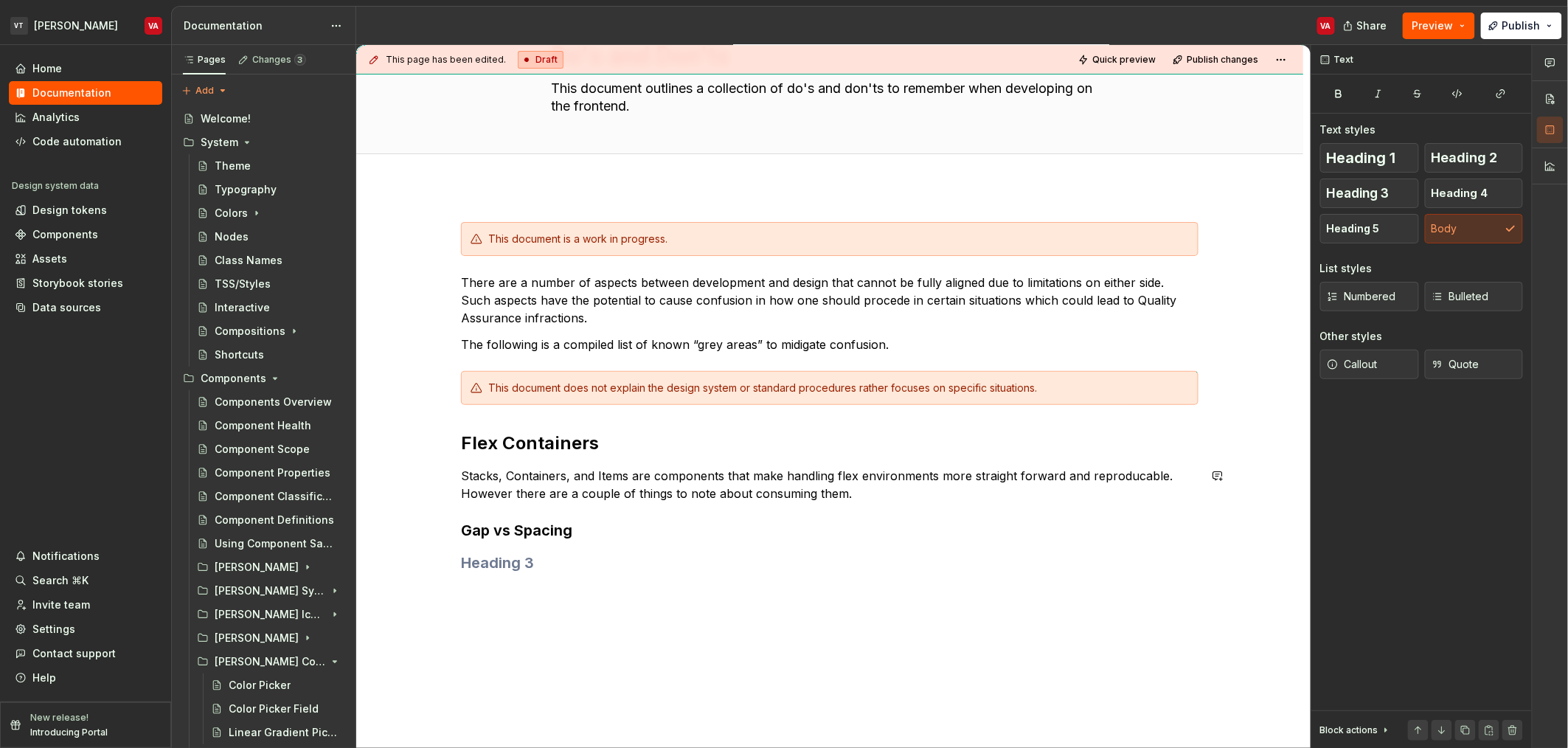
scroll to position [135, 0]
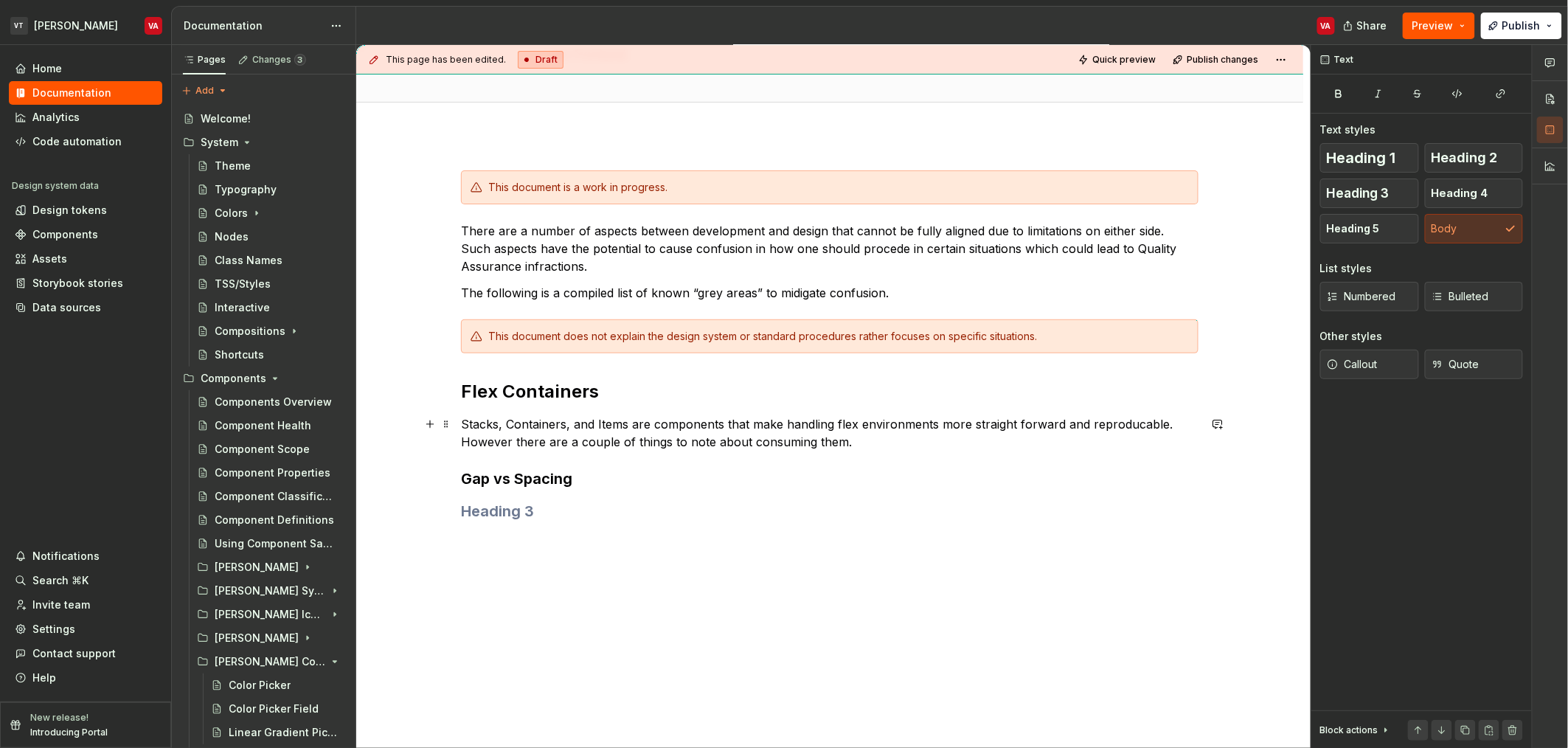
click at [762, 423] on p "Stacks, Containers, and Items are components that make handling flex environmen…" at bounding box center [829, 433] width 738 height 35
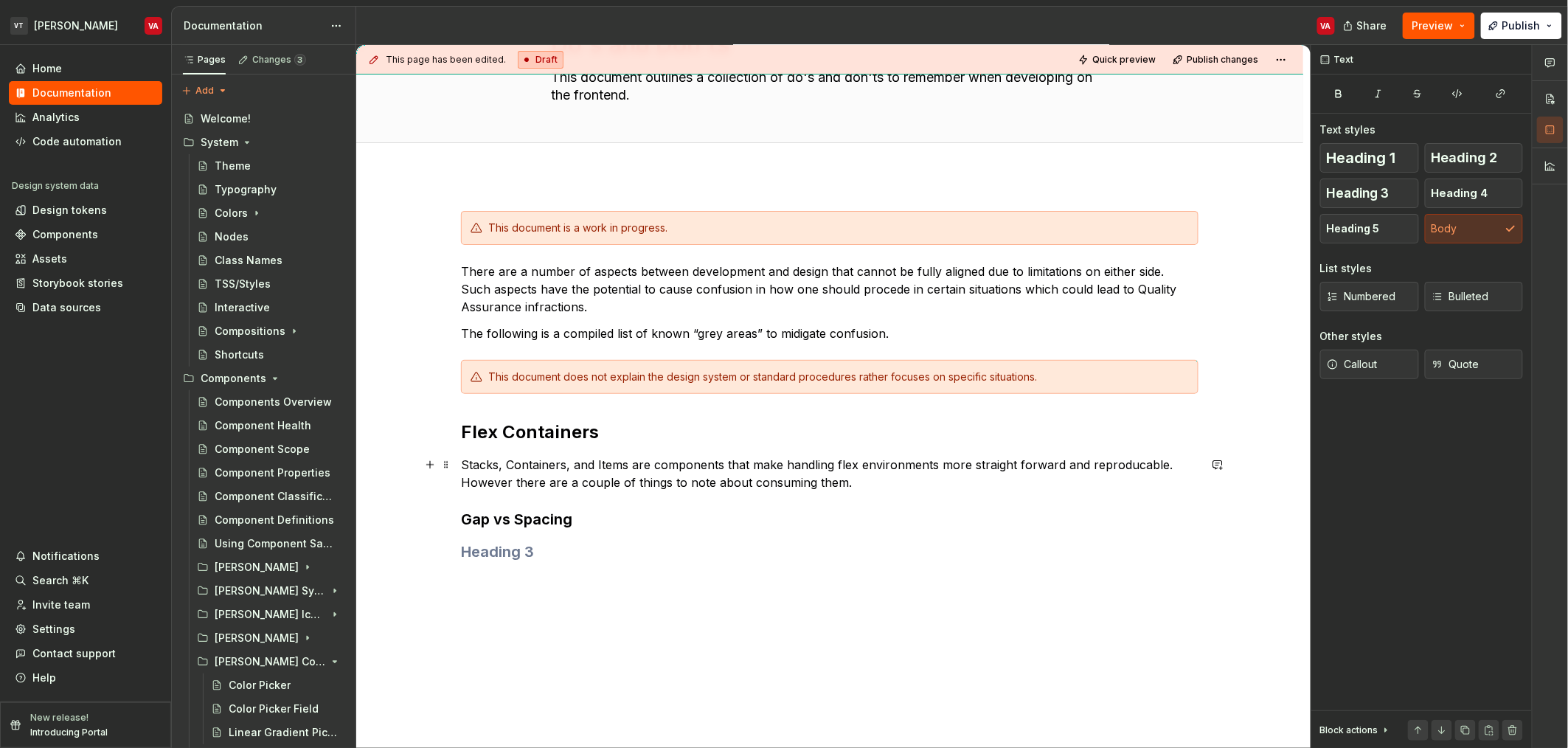
scroll to position [85, 0]
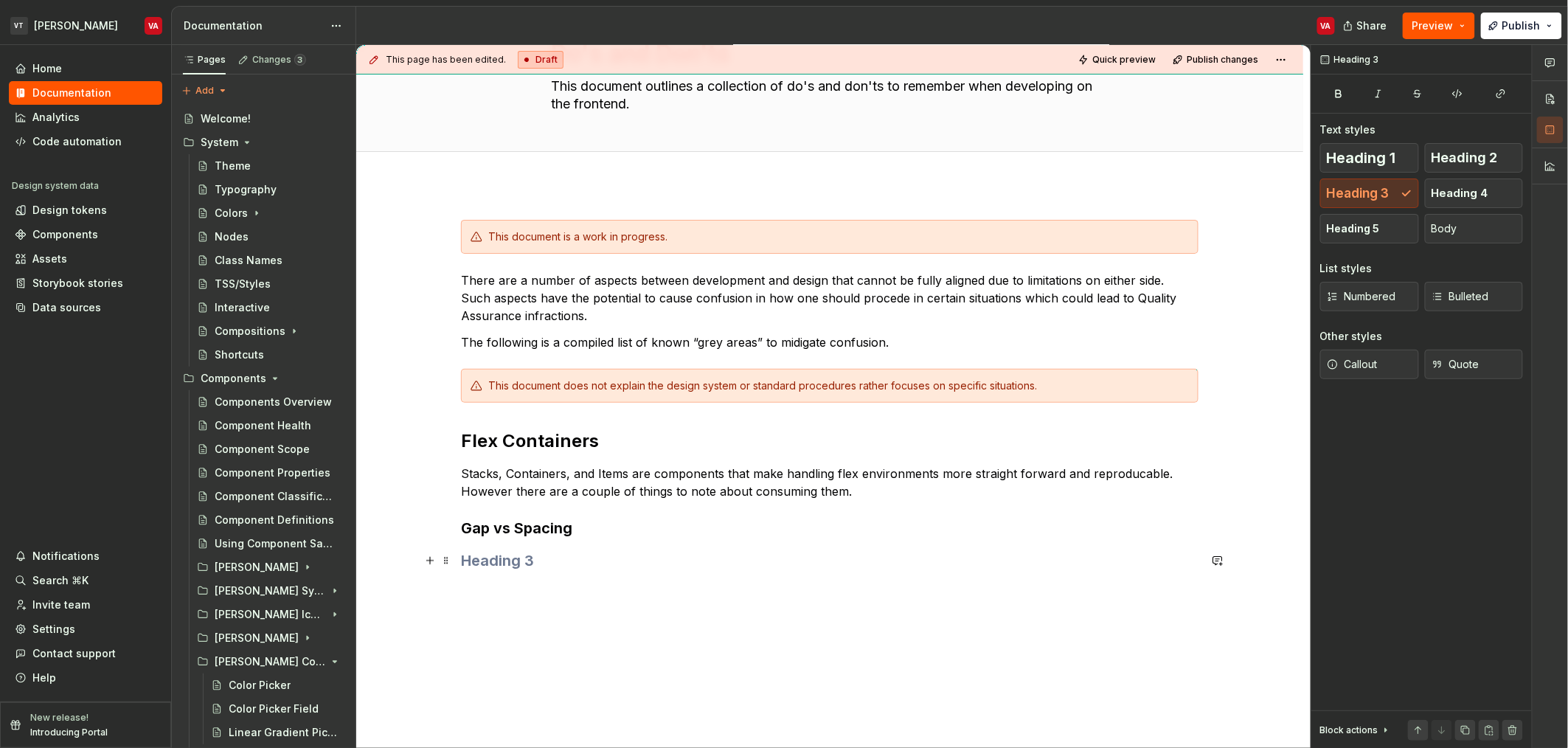
click at [517, 550] on h3 at bounding box center [829, 560] width 738 height 21
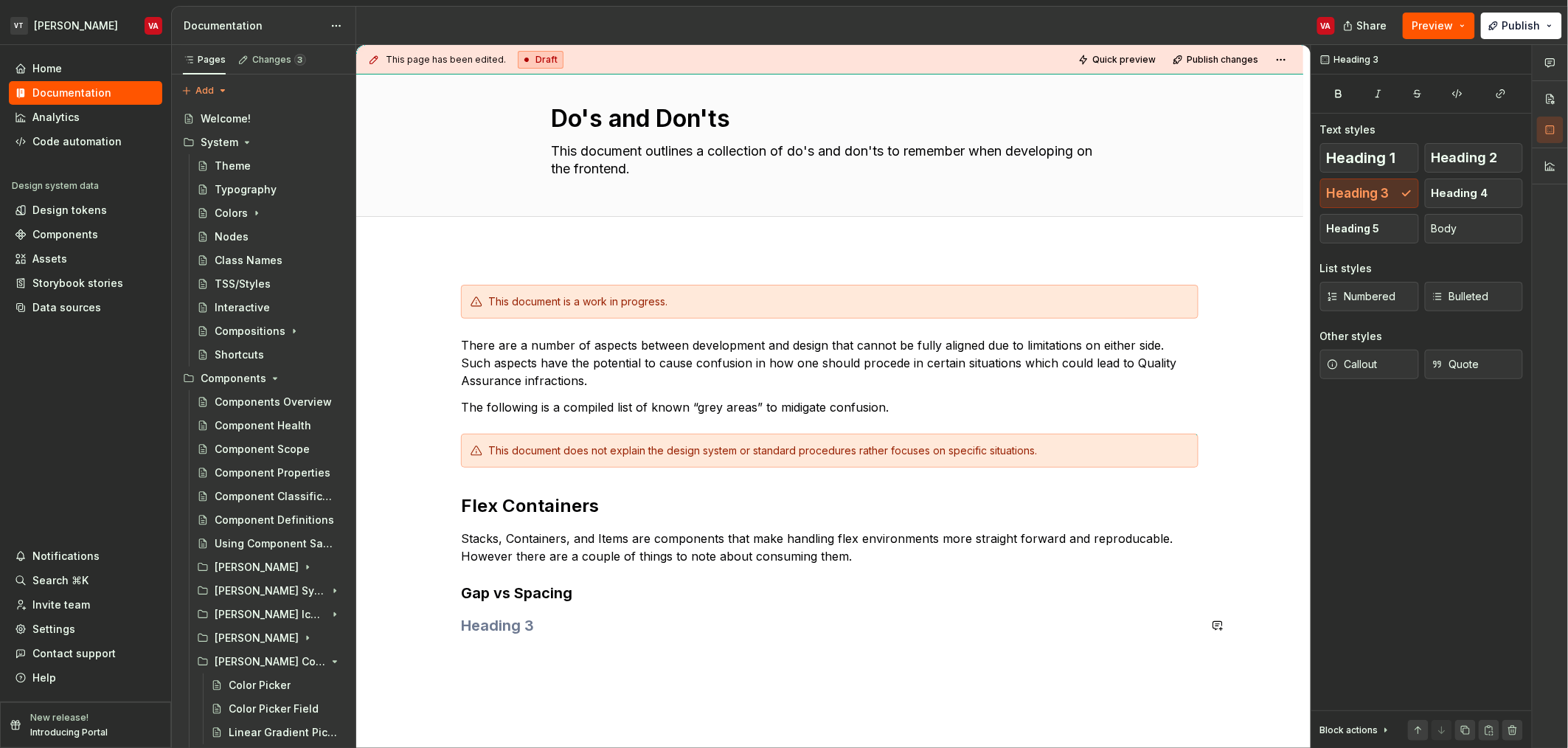
scroll to position [0, 0]
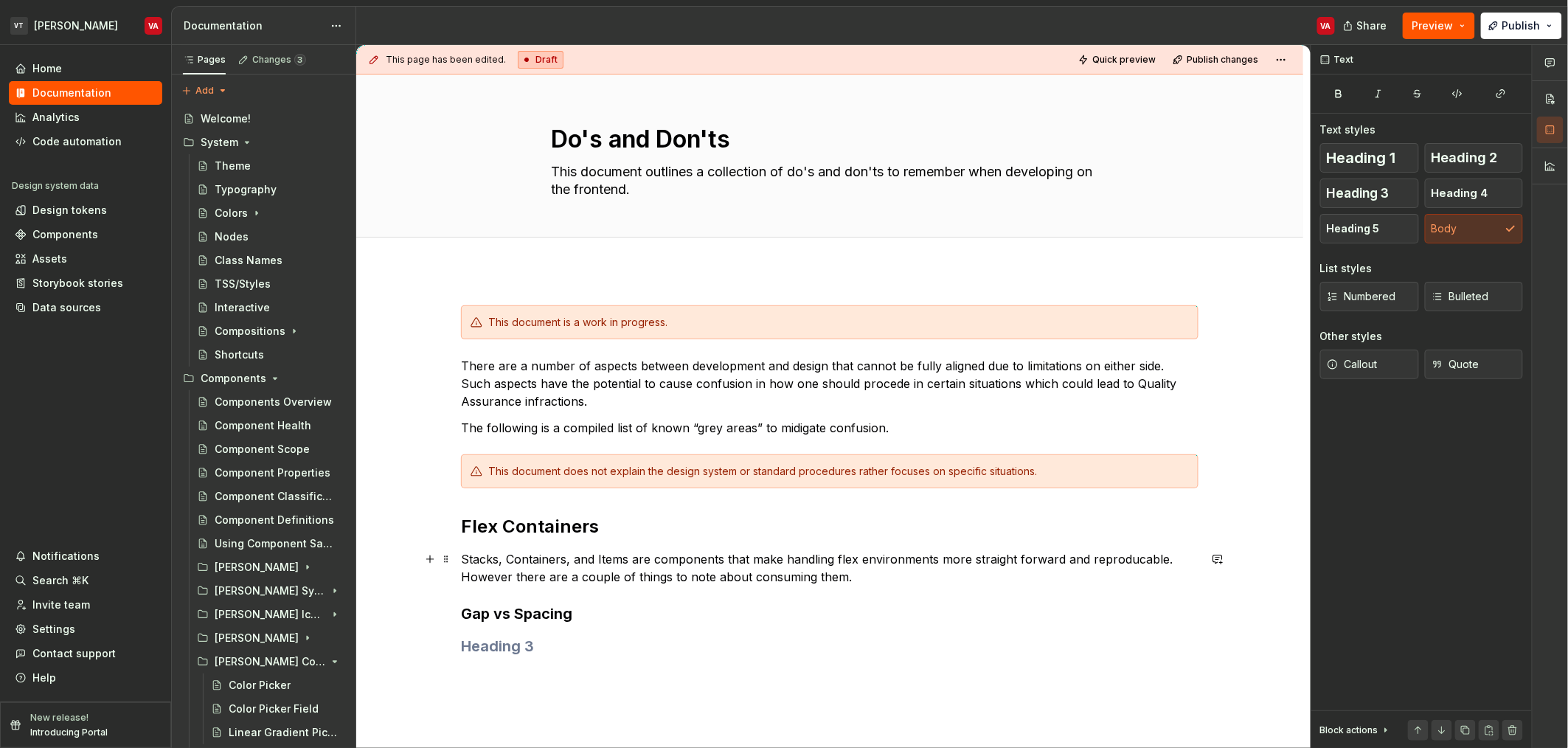
click at [856, 581] on p "Stacks, Containers, and Items are components that make handling flex environmen…" at bounding box center [829, 568] width 738 height 35
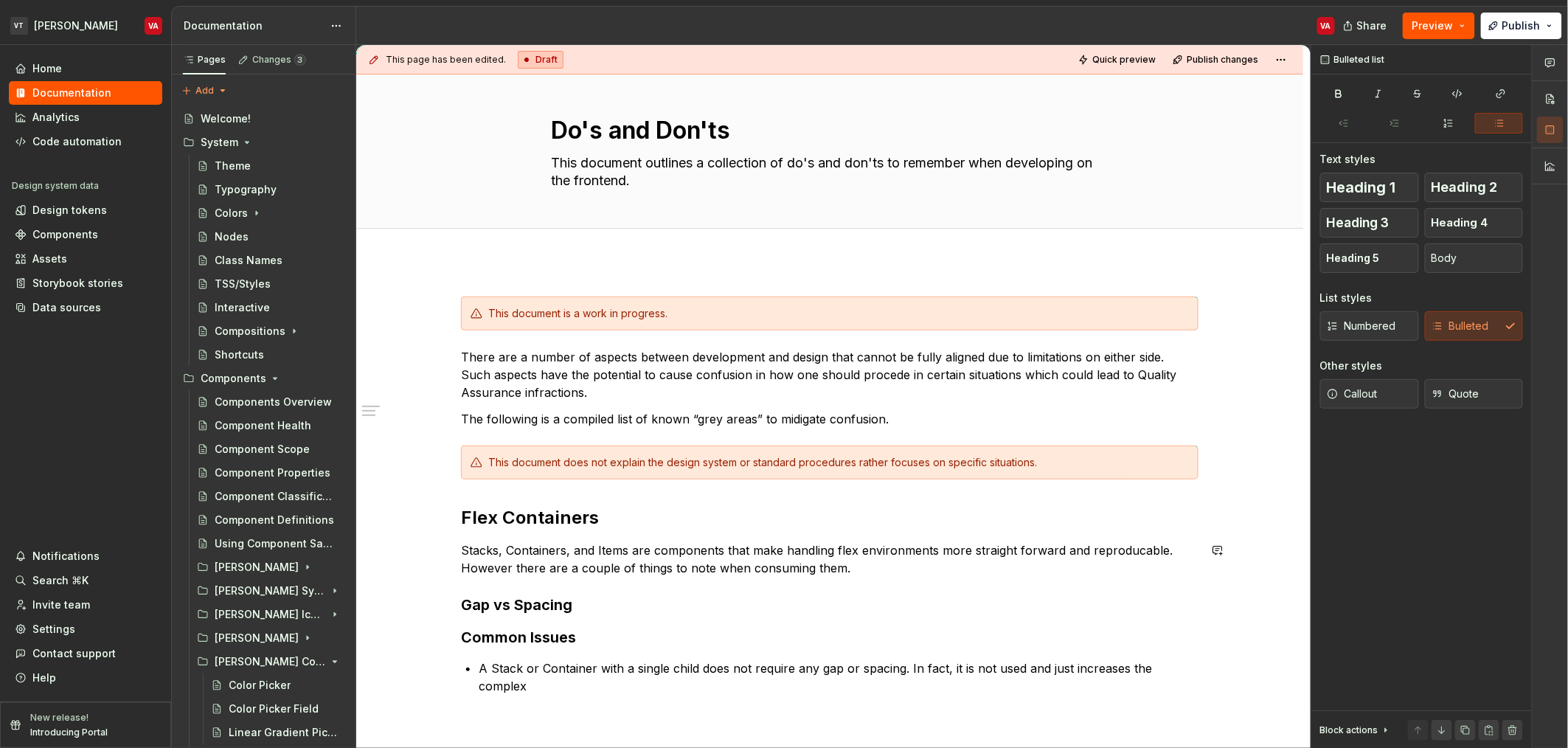
scroll to position [26, 0]
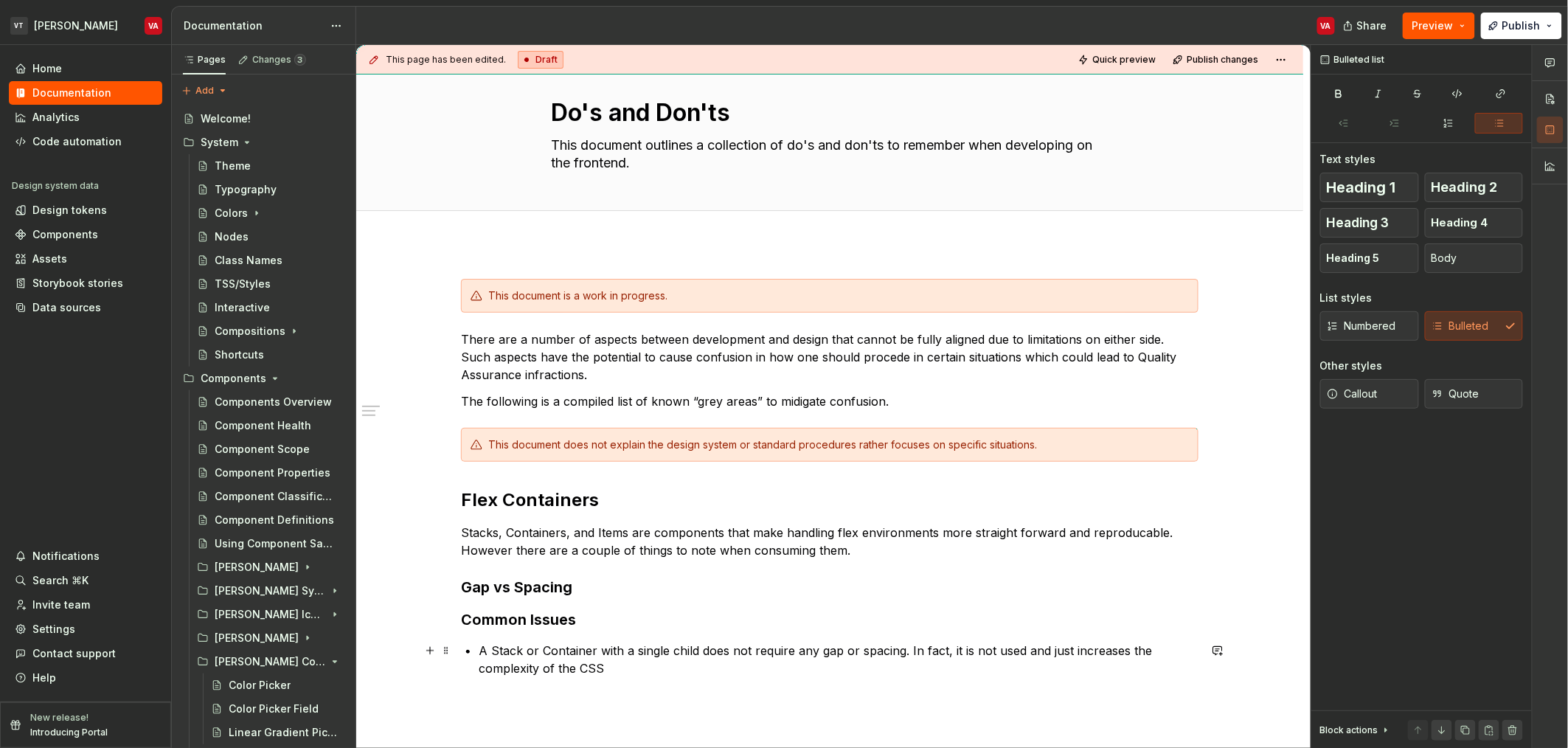
click at [980, 652] on p "A Stack or Container with a single child does not require any gap or spacing. I…" at bounding box center [838, 659] width 720 height 35
click at [1023, 646] on p "A Stack or Container with a single child does not require any gap or spacing. I…" at bounding box center [838, 659] width 720 height 35
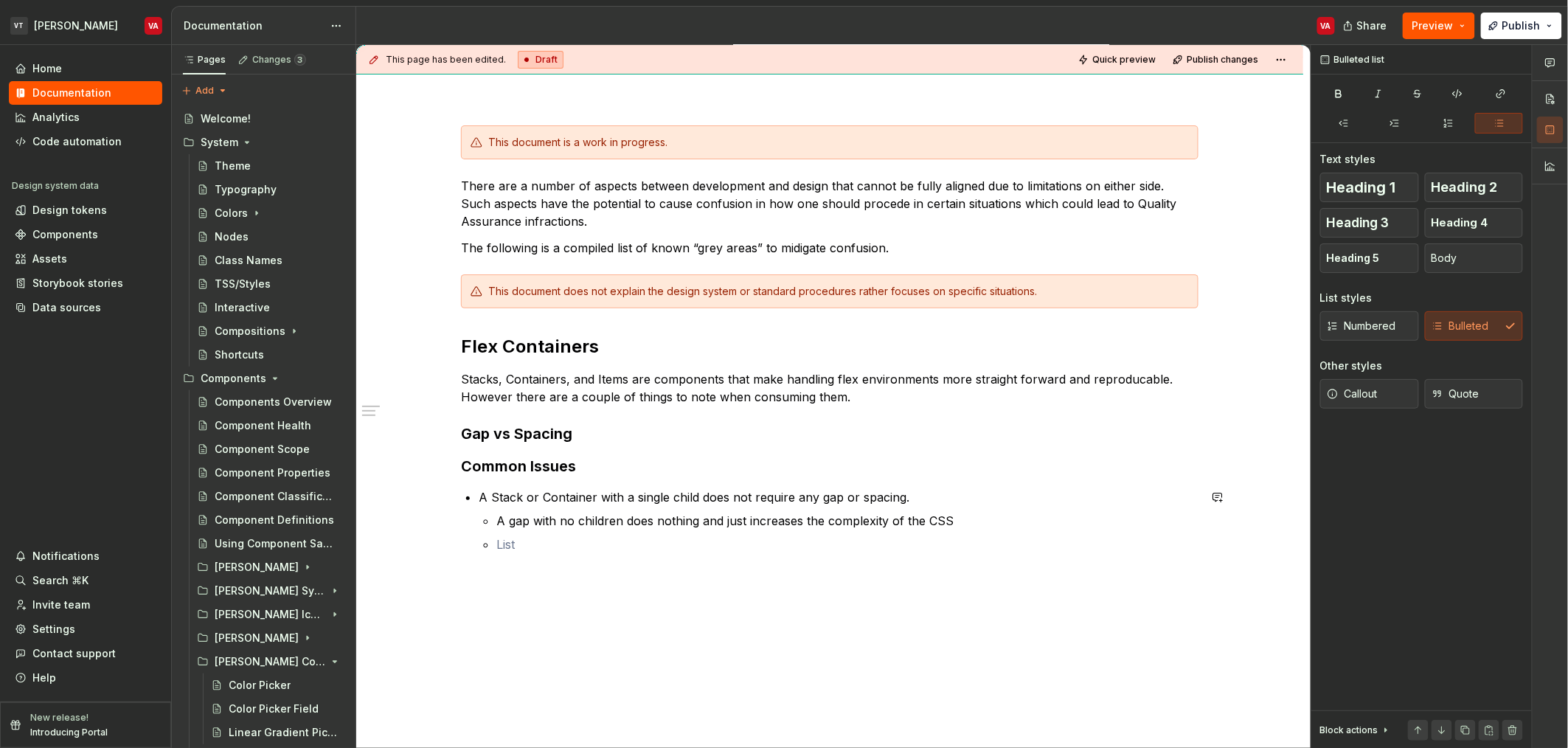
scroll to position [193, 0]
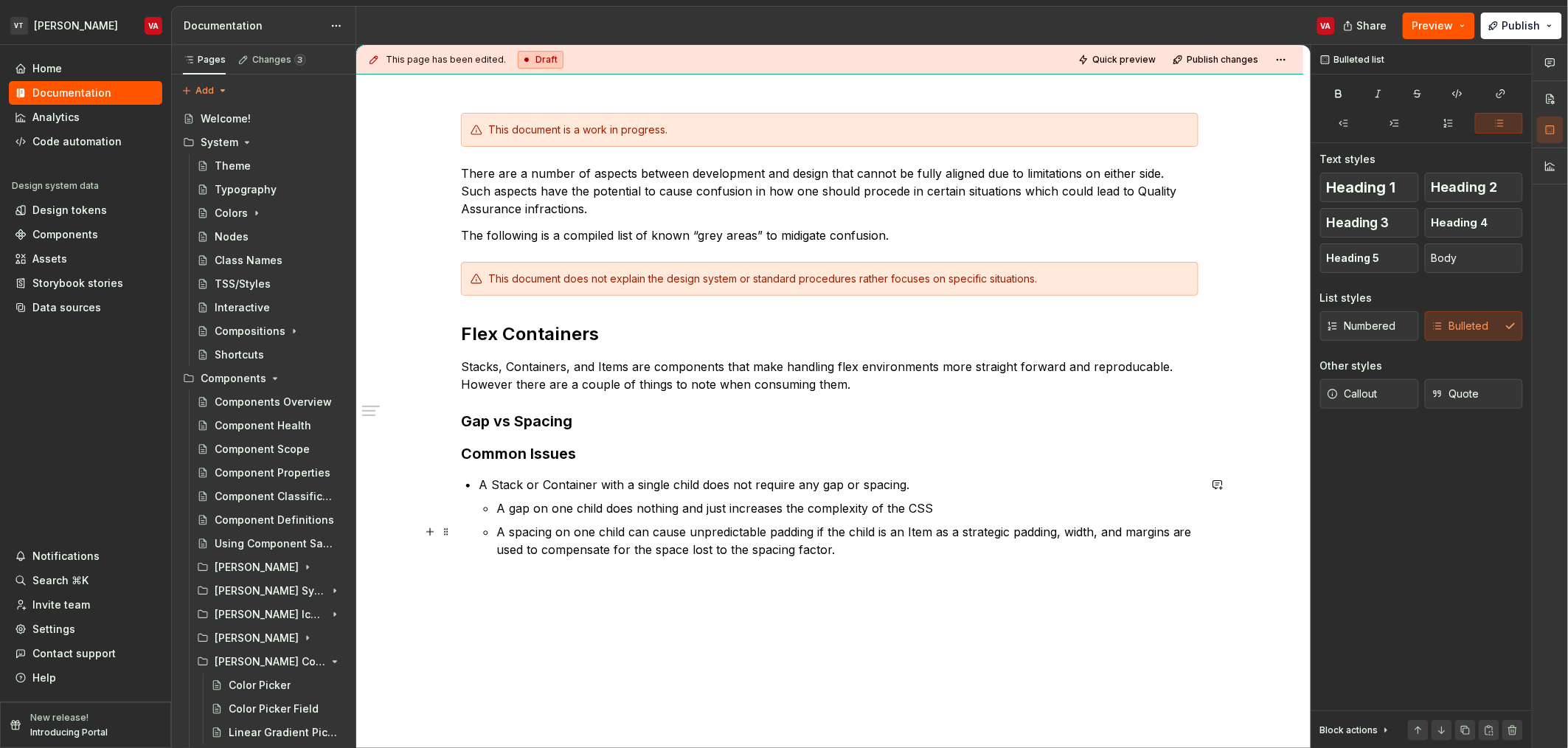
click at [938, 532] on p "A spacing on one child can cause unpredictable padding if the child is an Item …" at bounding box center [848, 541] width 702 height 35
click at [961, 503] on p "A gap on one child does nothing and just increases the complexity of the CSS" at bounding box center [848, 508] width 702 height 18
click at [628, 423] on h3 "Gap vs Spacing" at bounding box center [829, 420] width 738 height 21
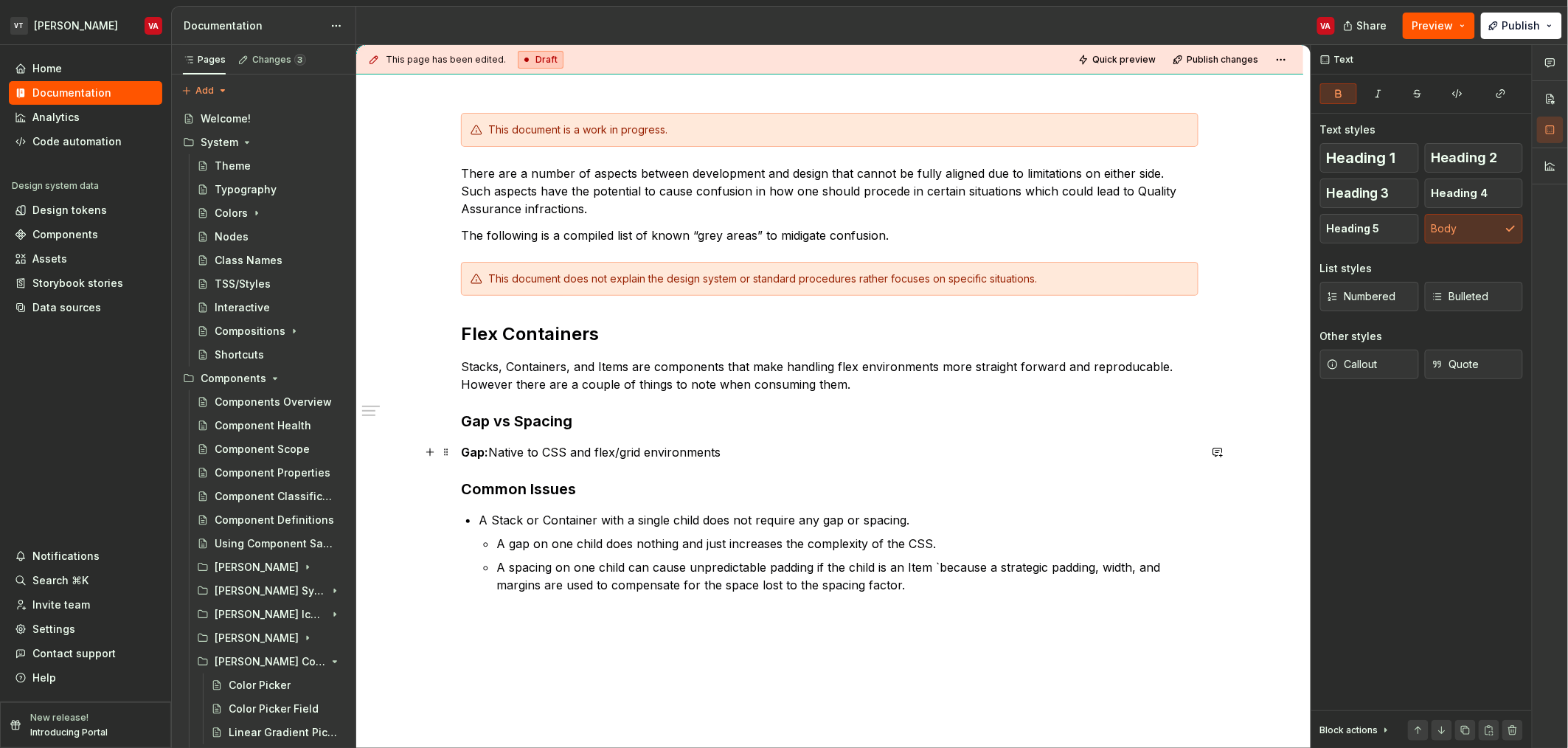
drag, startPoint x: 494, startPoint y: 450, endPoint x: 468, endPoint y: 455, distance: 26.5
click at [494, 451] on p "Gap: Native to CSS and flex/grid environments" at bounding box center [829, 452] width 738 height 18
click at [468, 455] on strong "Gap:" at bounding box center [474, 452] width 27 height 15
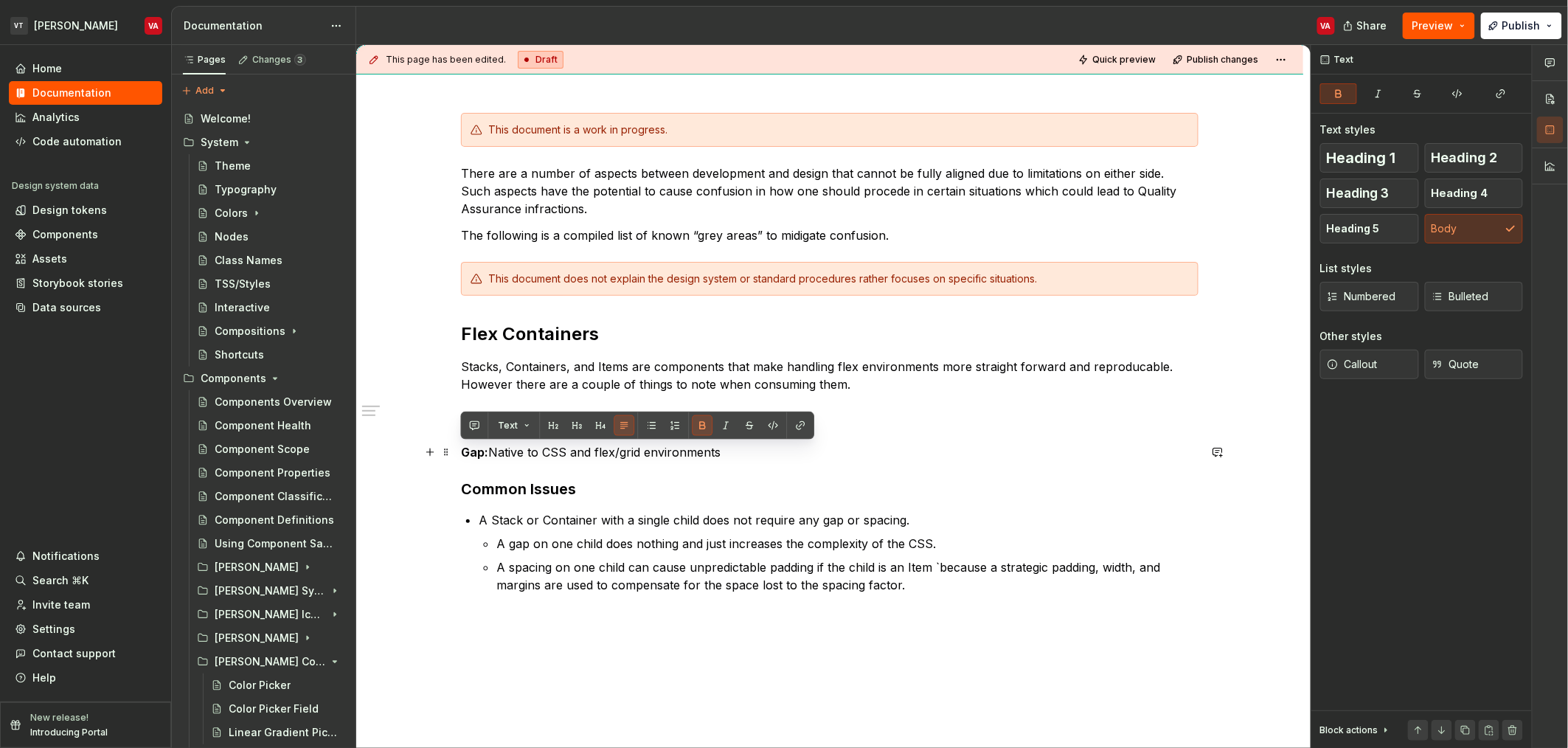
click at [490, 450] on p "Gap: Native to CSS and flex/grid environments" at bounding box center [829, 452] width 738 height 18
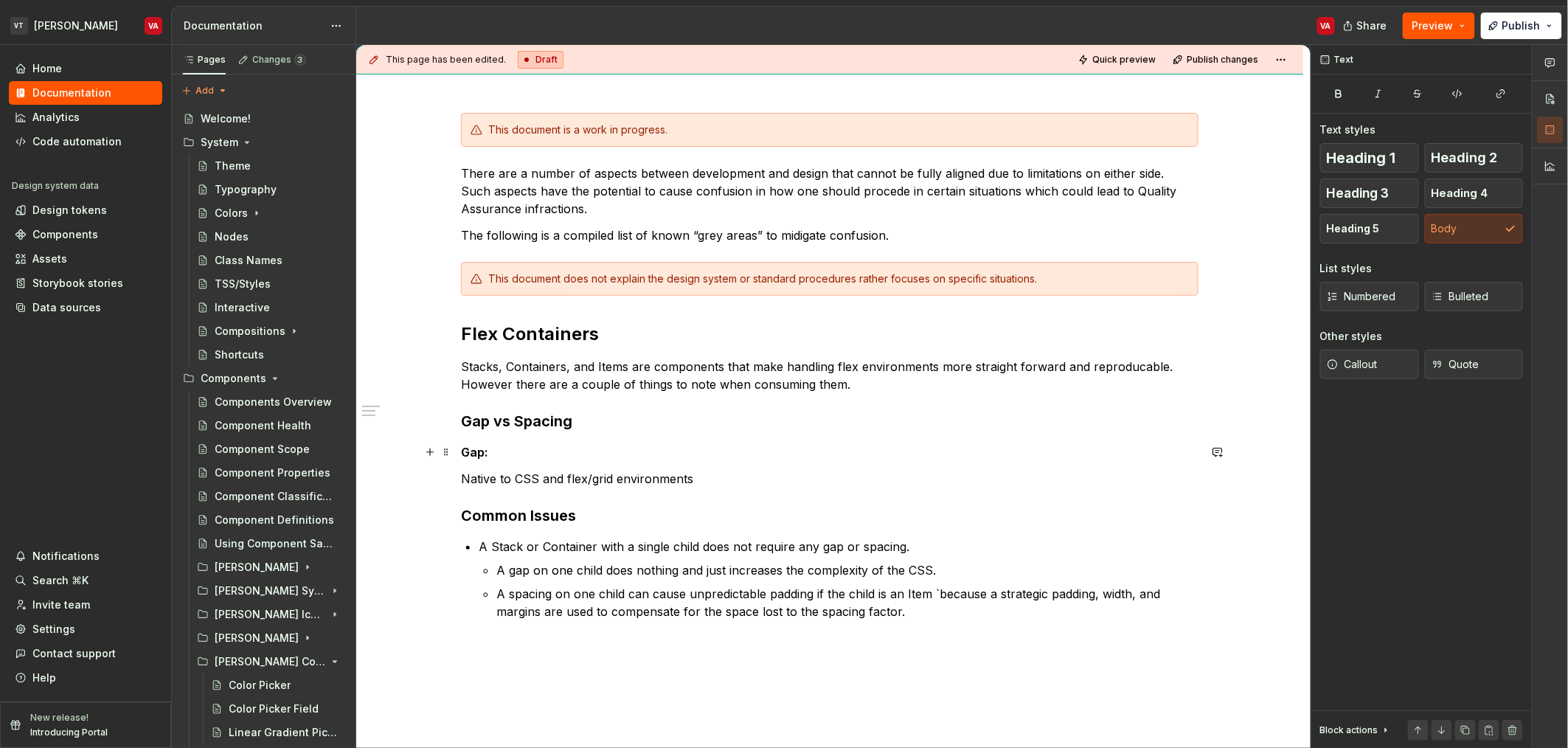
click at [472, 450] on strong "Gap:" at bounding box center [474, 452] width 27 height 15
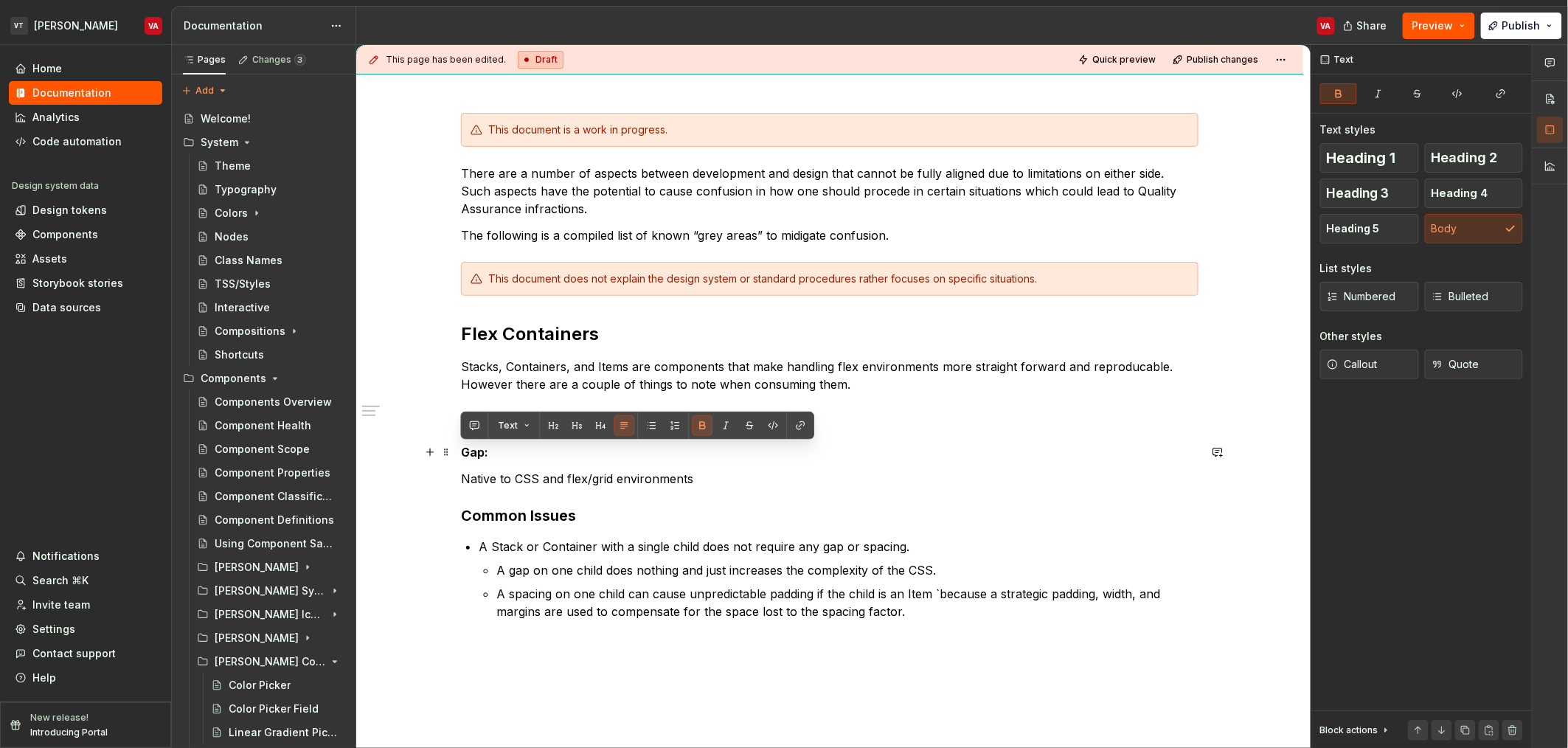
click at [491, 458] on p "Gap:" at bounding box center [829, 452] width 738 height 18
drag, startPoint x: 502, startPoint y: 458, endPoint x: 455, endPoint y: 455, distance: 47.1
click at [455, 455] on div "This document is a work in progress. There are a number of aspects between deve…" at bounding box center [829, 469] width 947 height 784
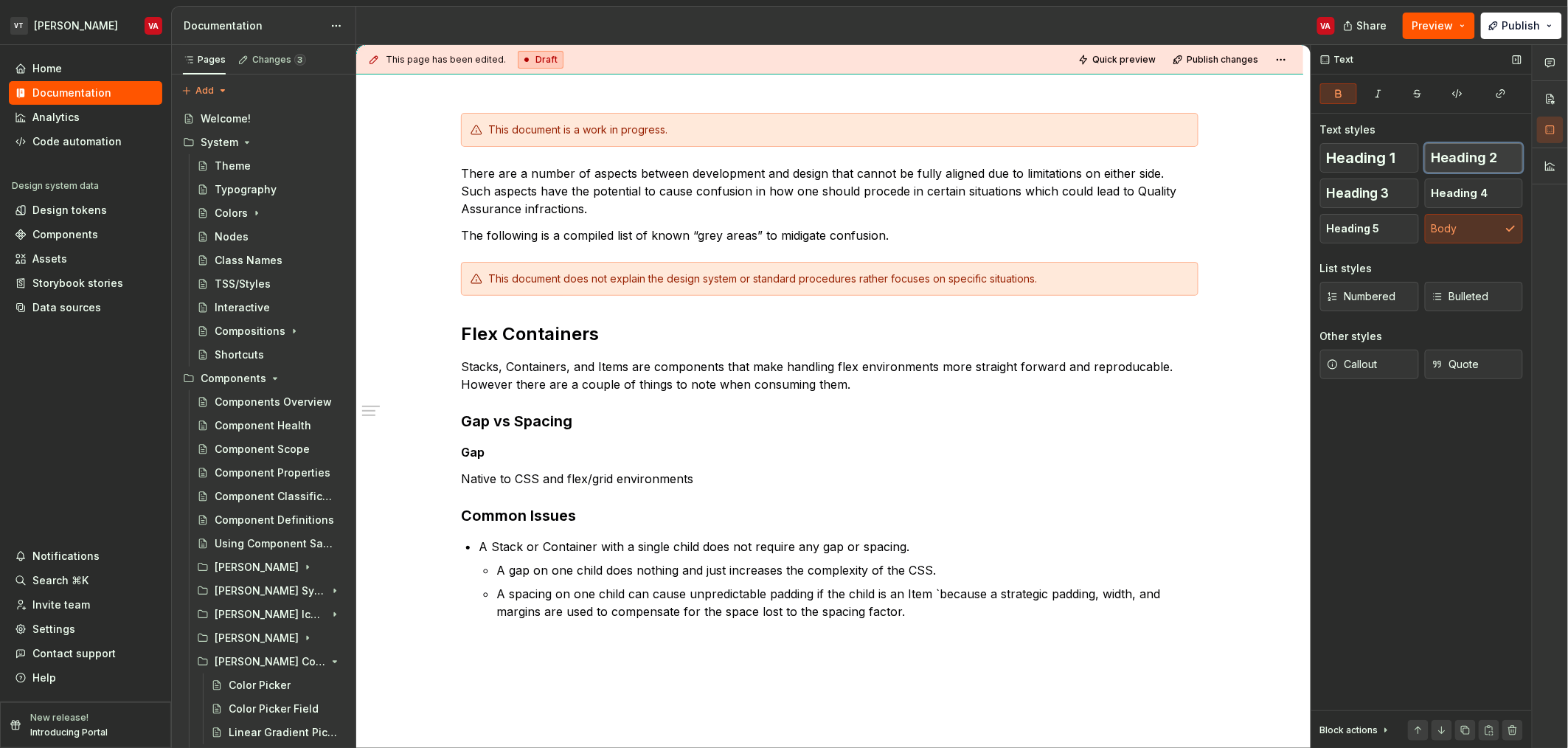
click at [1470, 166] on button "Heading 2" at bounding box center [1474, 157] width 99 height 29
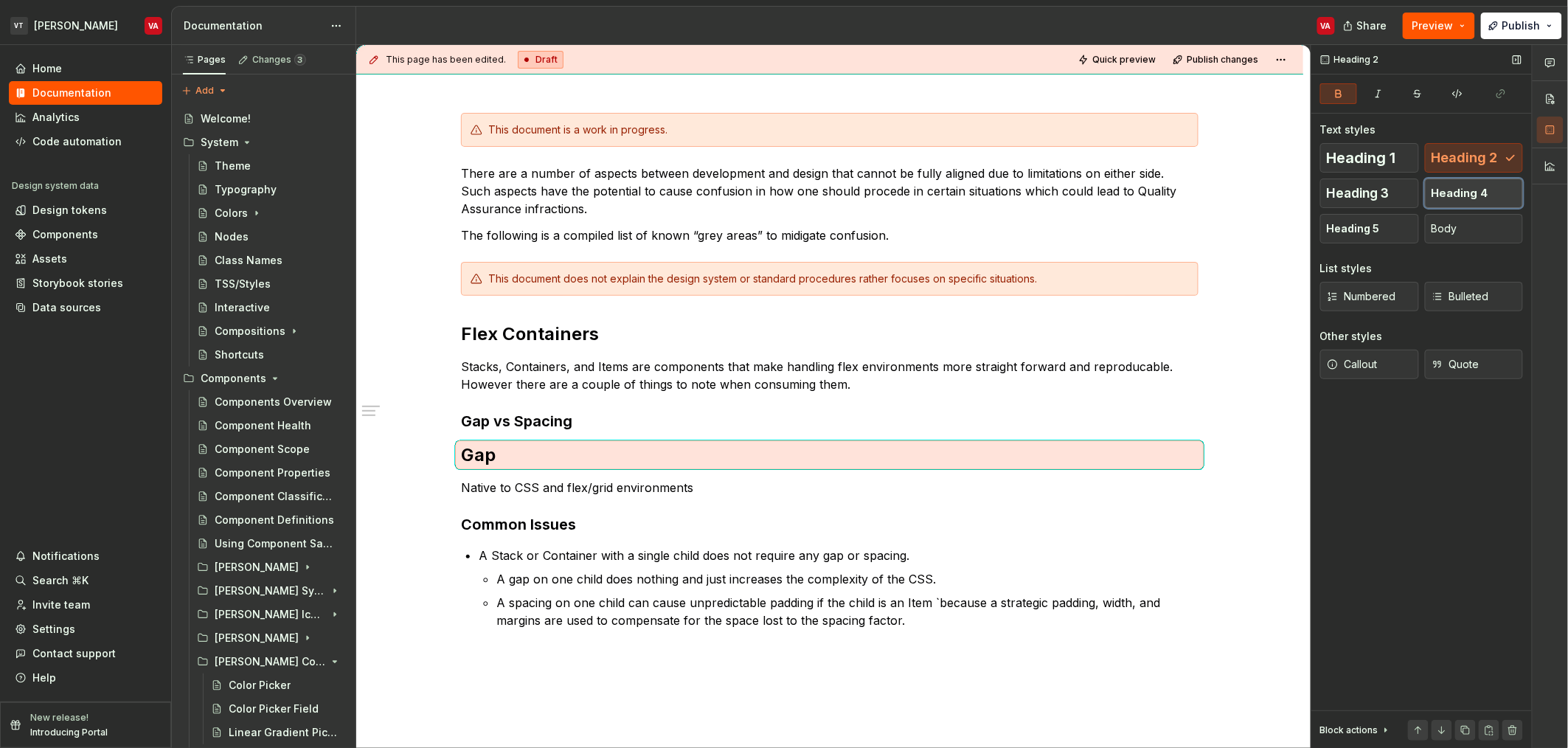
click at [1469, 188] on span "Heading 4" at bounding box center [1460, 193] width 57 height 15
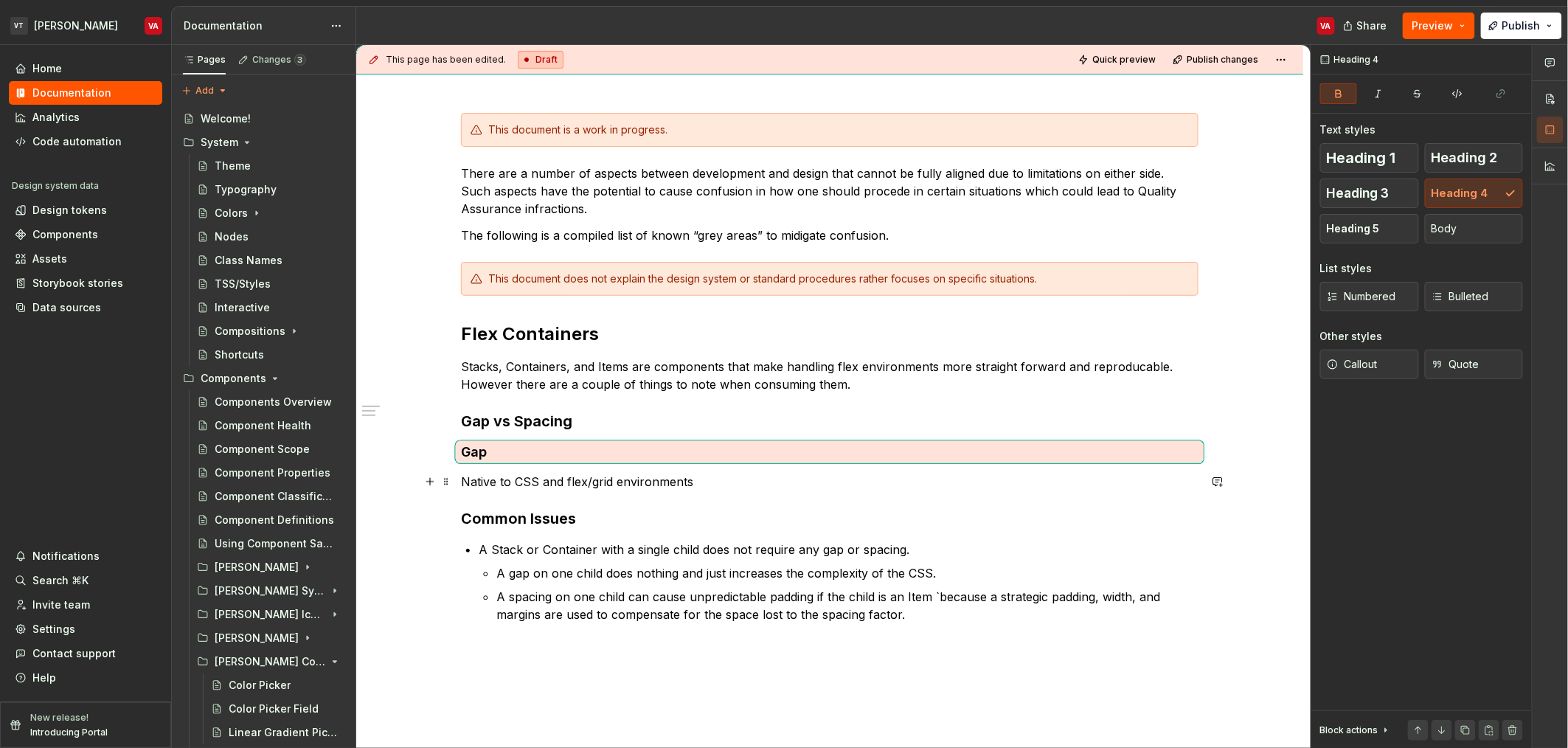
click at [507, 476] on p "Native to CSS and flex/grid environments" at bounding box center [829, 481] width 738 height 18
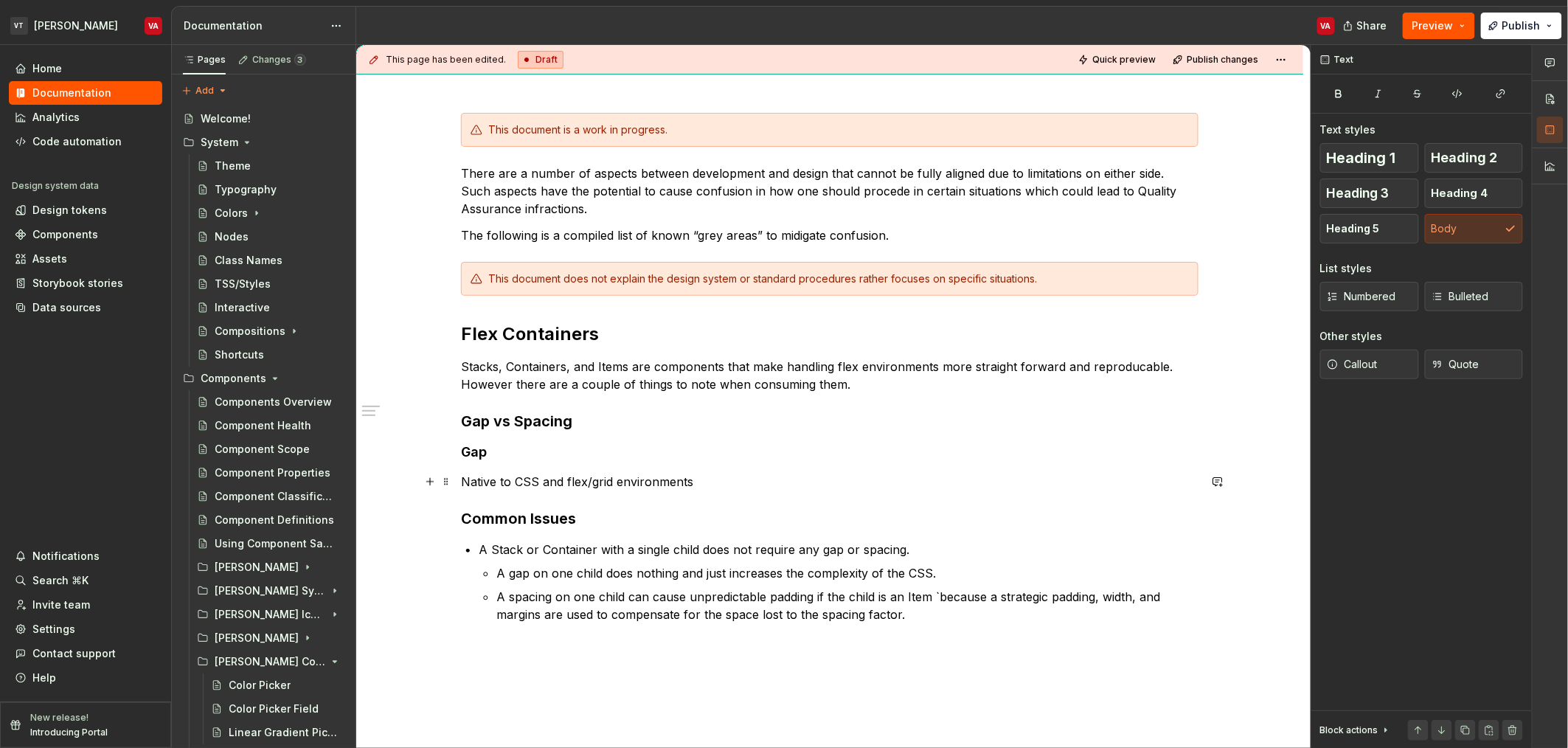
click at [461, 481] on p "Native to CSS and flex/grid environments" at bounding box center [829, 481] width 738 height 18
click at [722, 481] on p "Native to CSS and flex/grid environments" at bounding box center [829, 481] width 738 height 18
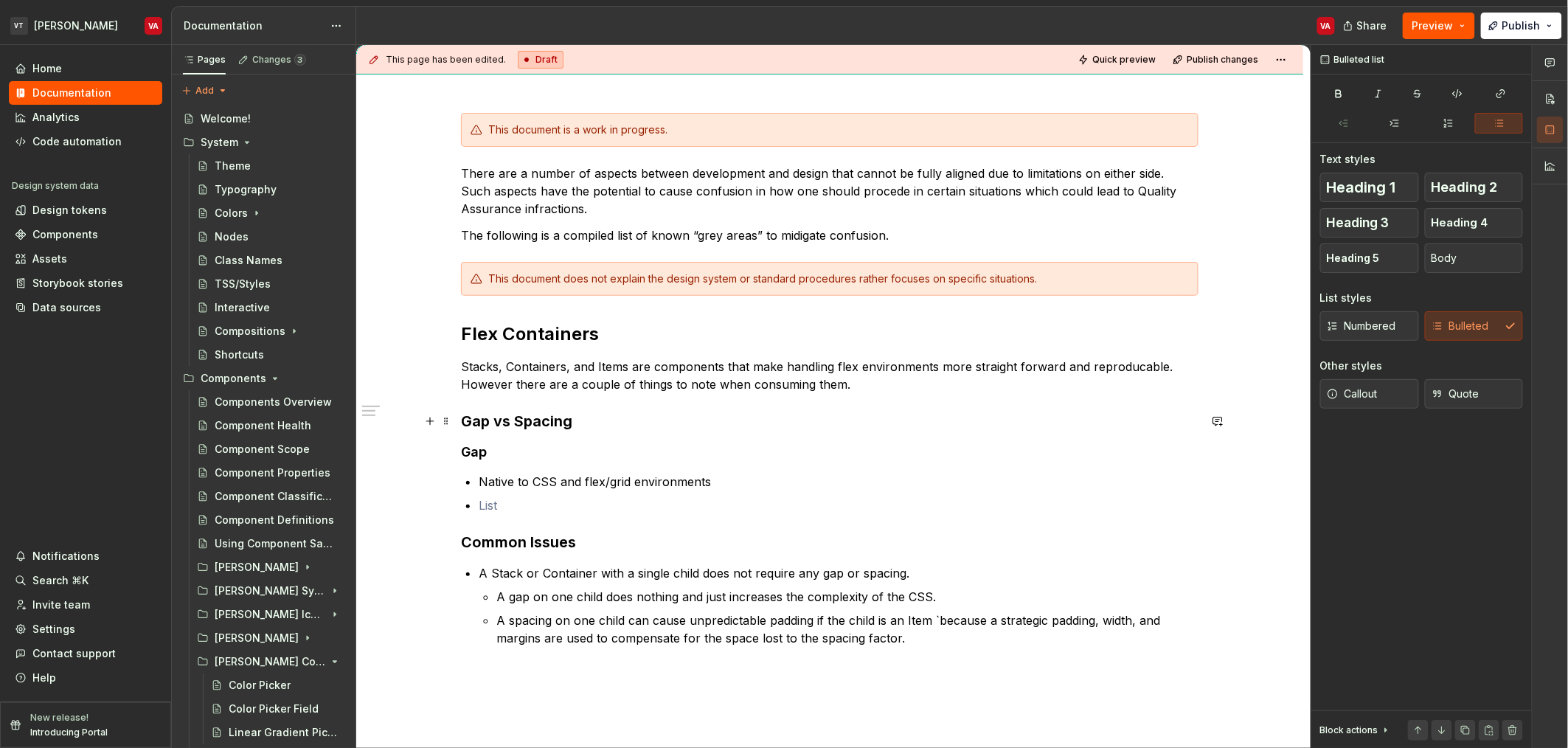
click at [649, 418] on h3 "Gap vs Spacing" at bounding box center [829, 420] width 738 height 21
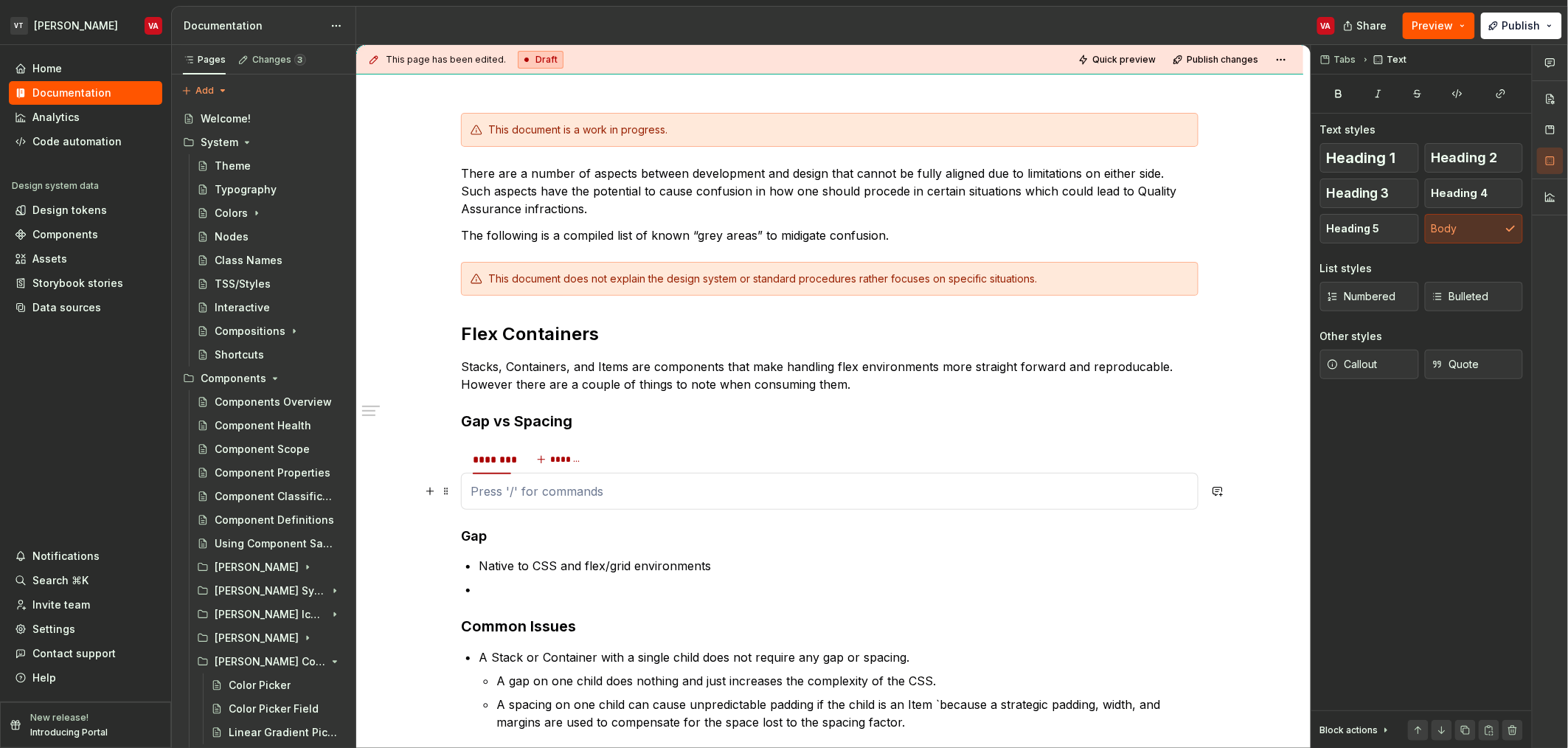
click at [738, 485] on p at bounding box center [829, 491] width 719 height 18
type textarea "*"
click at [610, 457] on div "******** *******" at bounding box center [829, 460] width 738 height 29
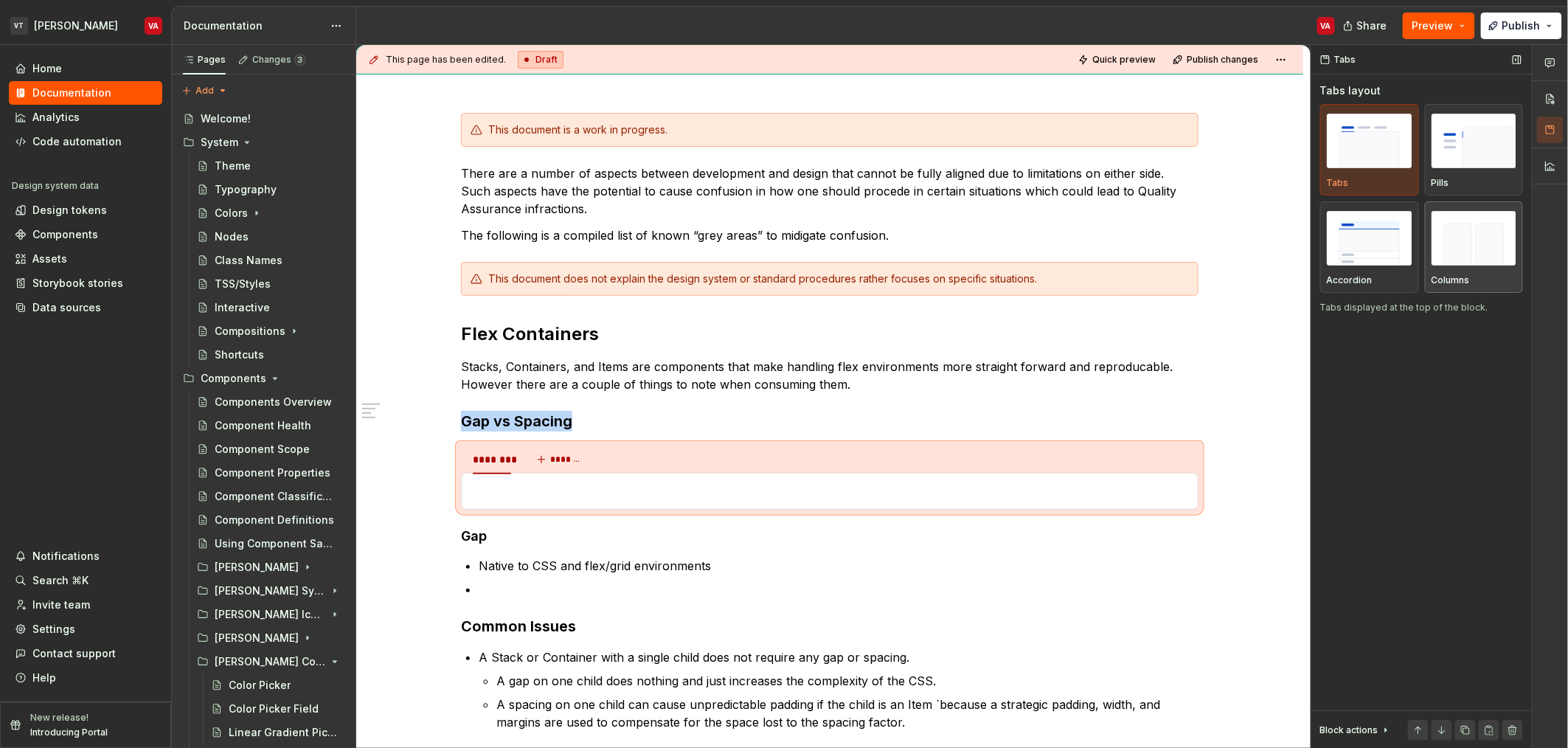
click at [1466, 231] on img "button" at bounding box center [1474, 238] width 85 height 54
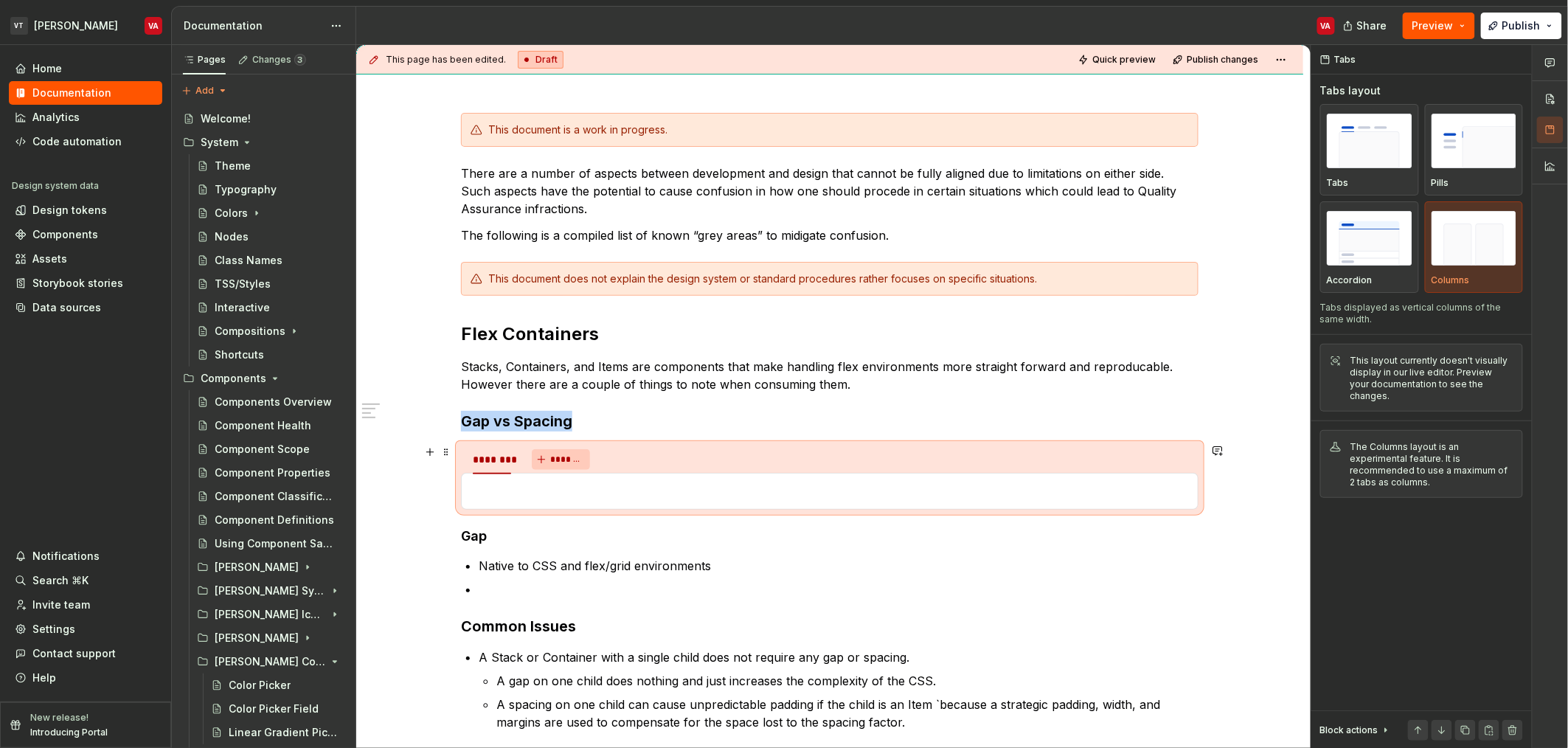
click at [555, 459] on span "*******" at bounding box center [567, 460] width 33 height 12
type input "*******"
click at [557, 464] on div "********" at bounding box center [545, 459] width 38 height 15
click at [512, 488] on section "******** ******** *******" at bounding box center [829, 476] width 738 height 66
click at [541, 452] on div "********" at bounding box center [545, 459] width 38 height 15
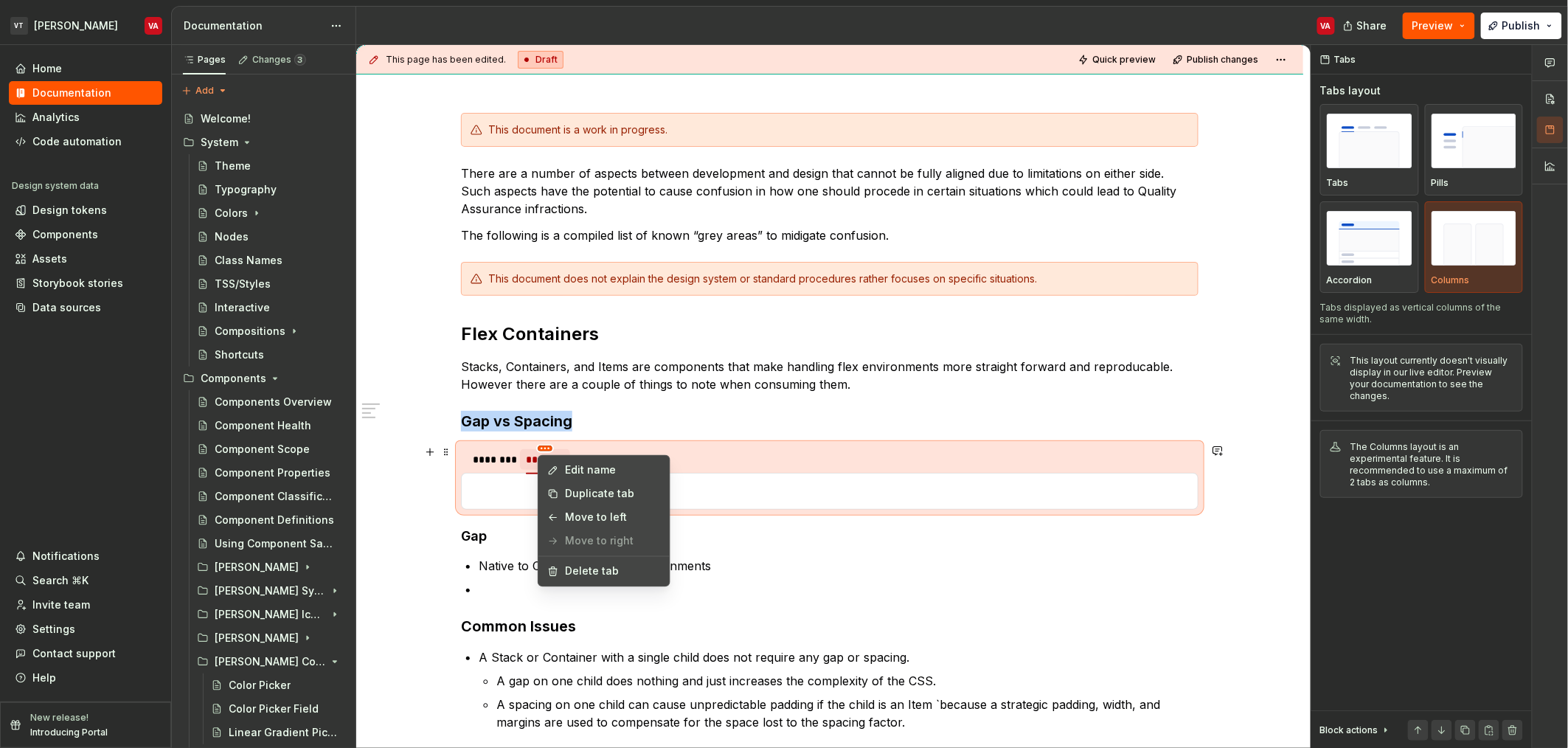
click at [542, 449] on html "VT Minerva VA Home Documentation Analytics Code automation Design system data D…" at bounding box center [784, 374] width 1568 height 748
click at [599, 472] on div "Edit name" at bounding box center [613, 470] width 96 height 15
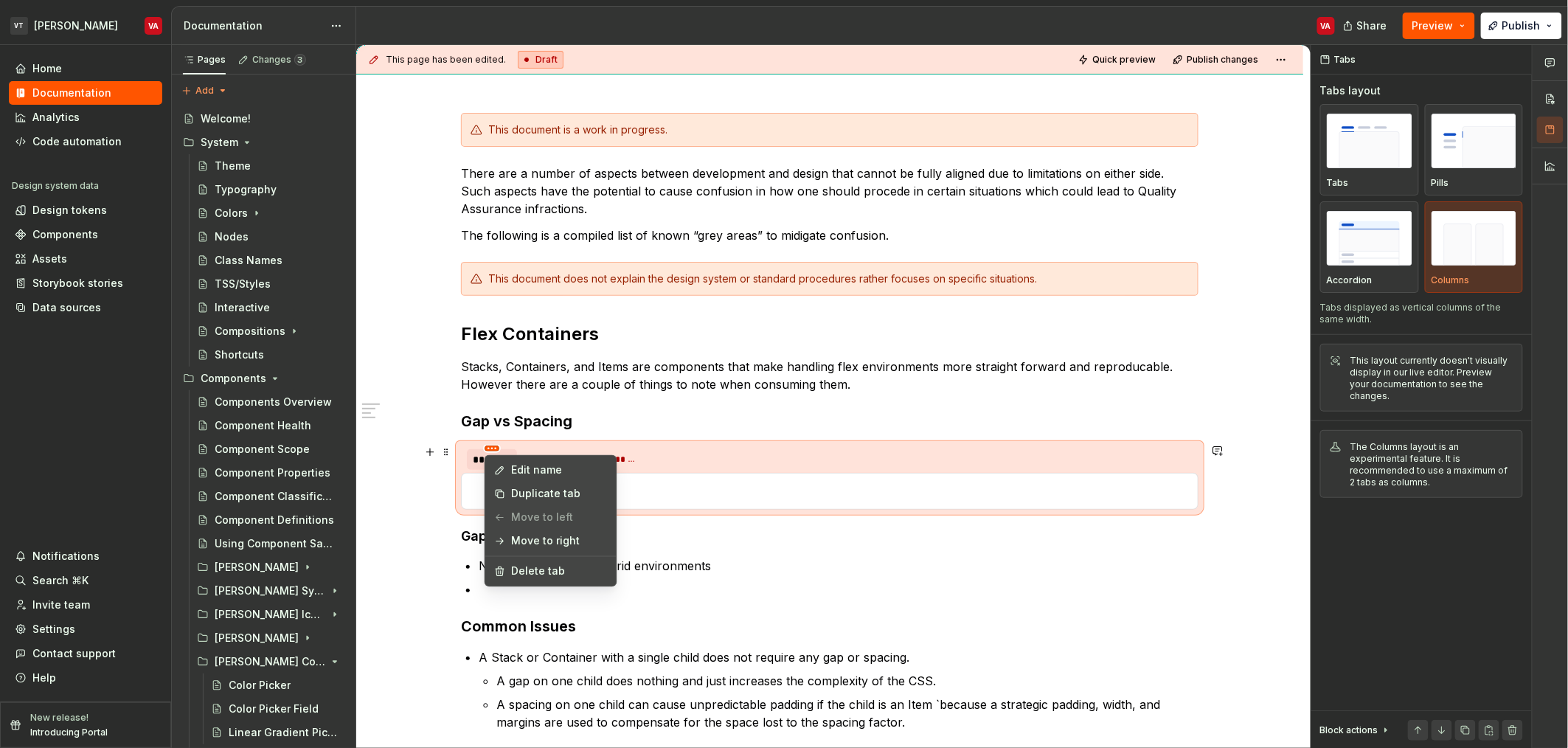
click at [489, 446] on html "VT Minerva VA Home Documentation Analytics Code automation Design system data D…" at bounding box center [784, 374] width 1568 height 748
click at [516, 463] on div "Edit name" at bounding box center [560, 470] width 96 height 15
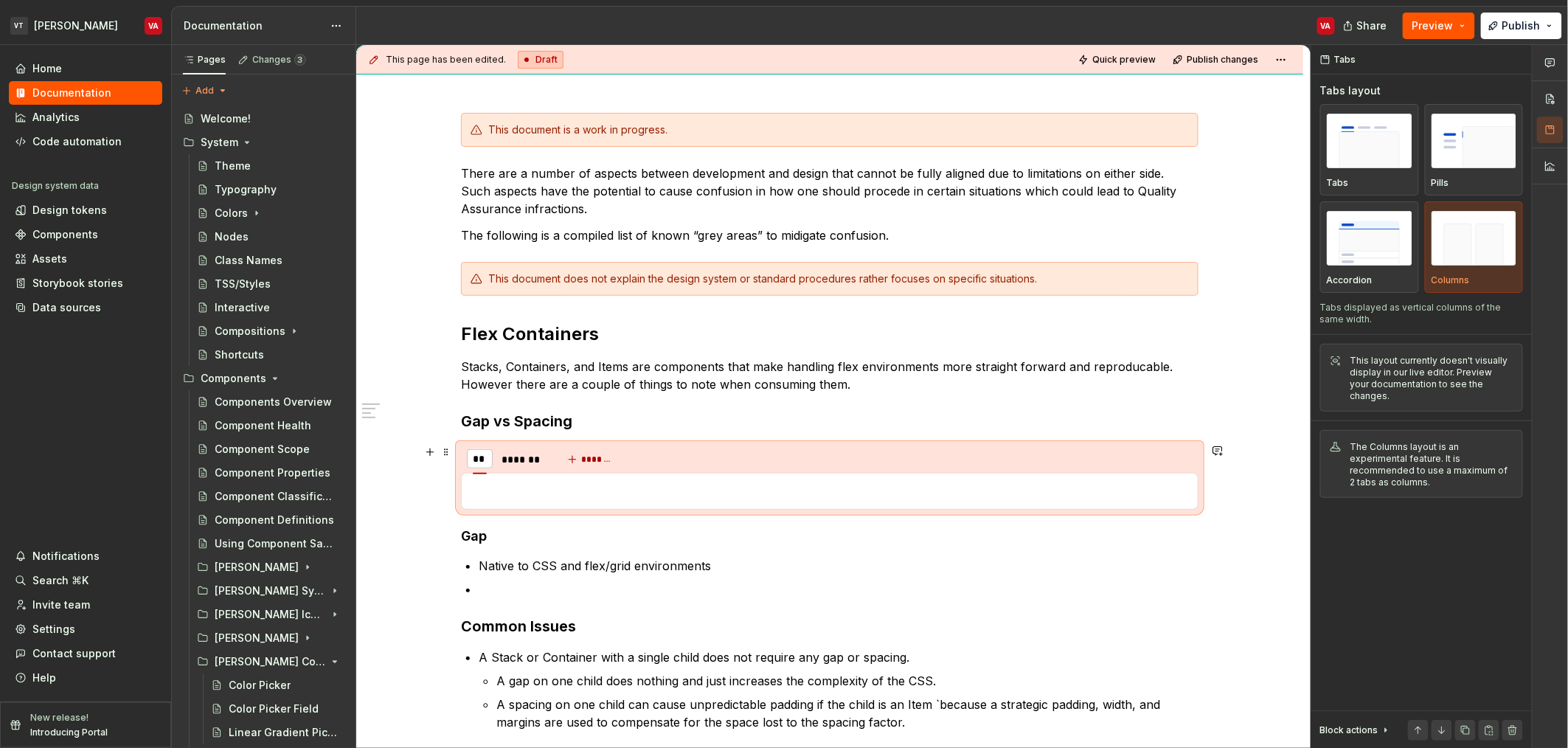
type input "***"
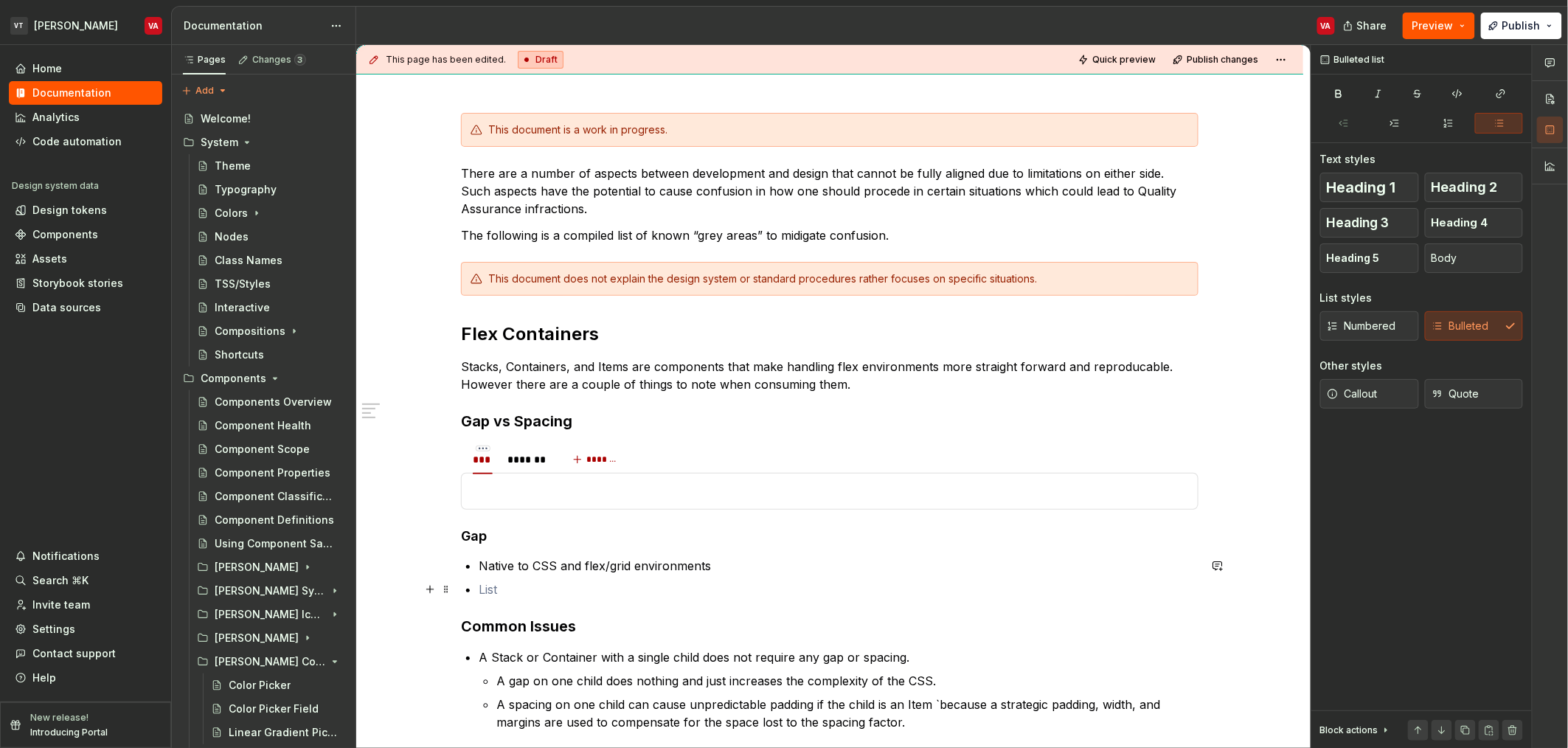
click at [518, 587] on p at bounding box center [838, 590] width 720 height 18
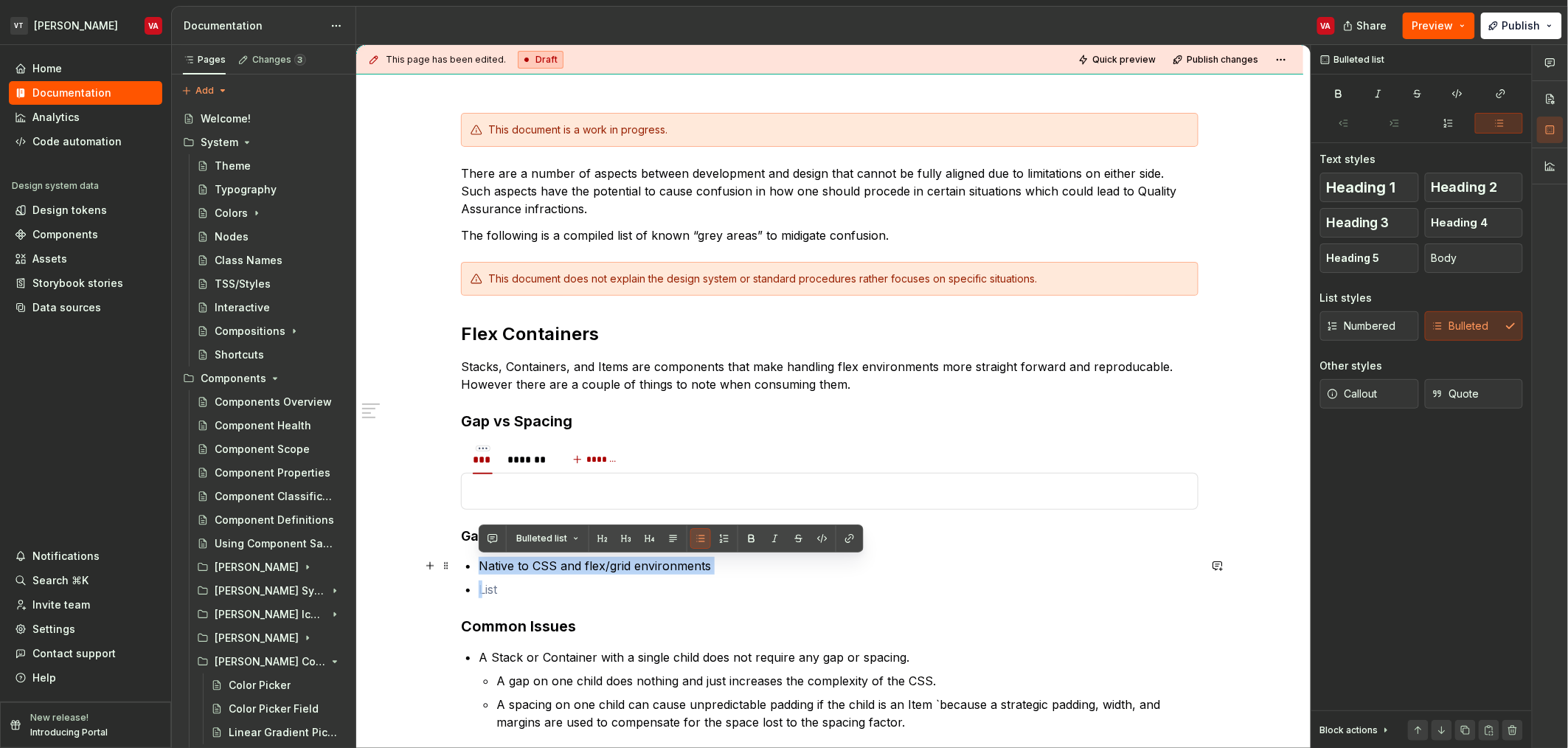
drag, startPoint x: 584, startPoint y: 591, endPoint x: 474, endPoint y: 572, distance: 111.6
click at [474, 572] on div "This document is a work in progress. There are a number of aspects between deve…" at bounding box center [829, 421] width 738 height 618
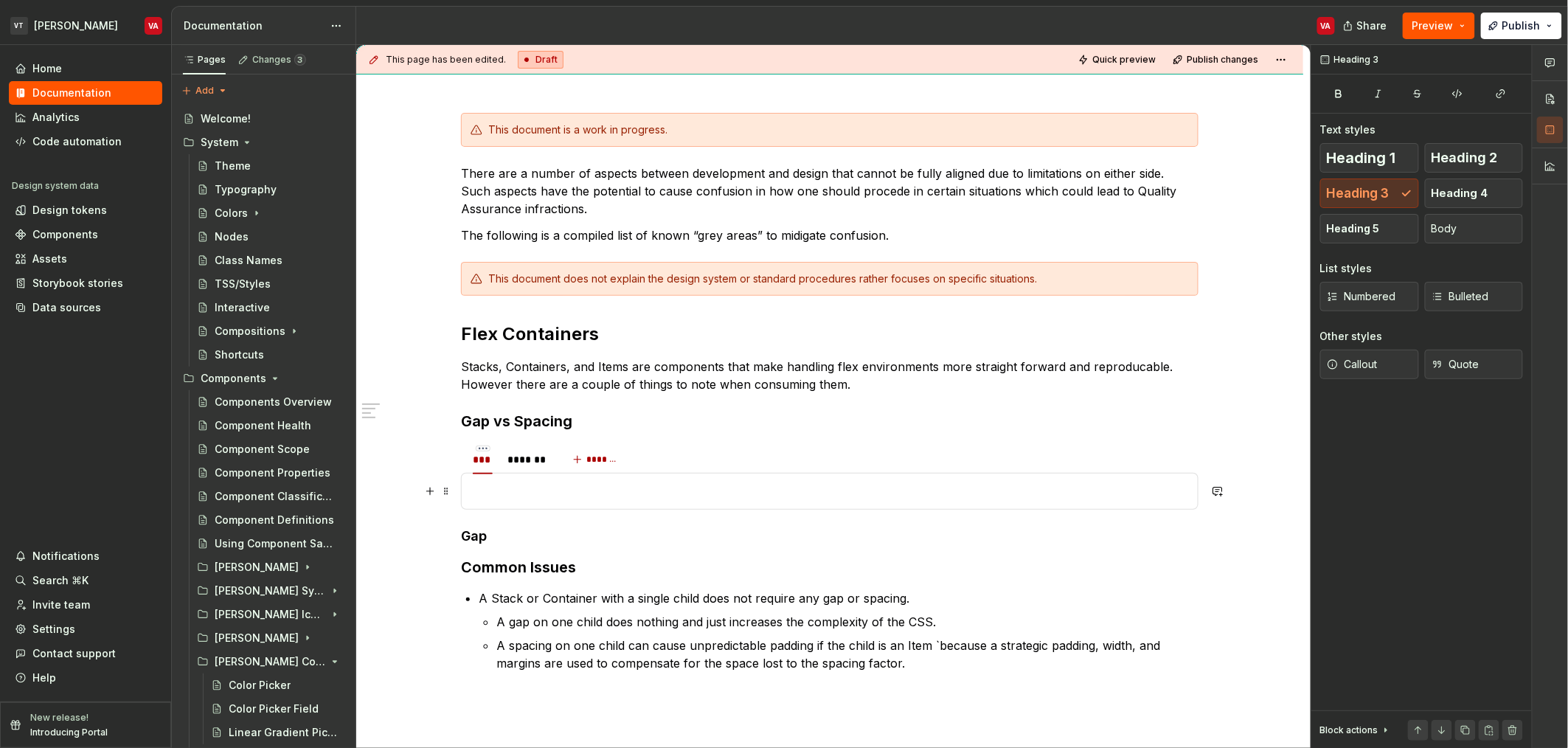
click at [505, 492] on p at bounding box center [829, 491] width 719 height 18
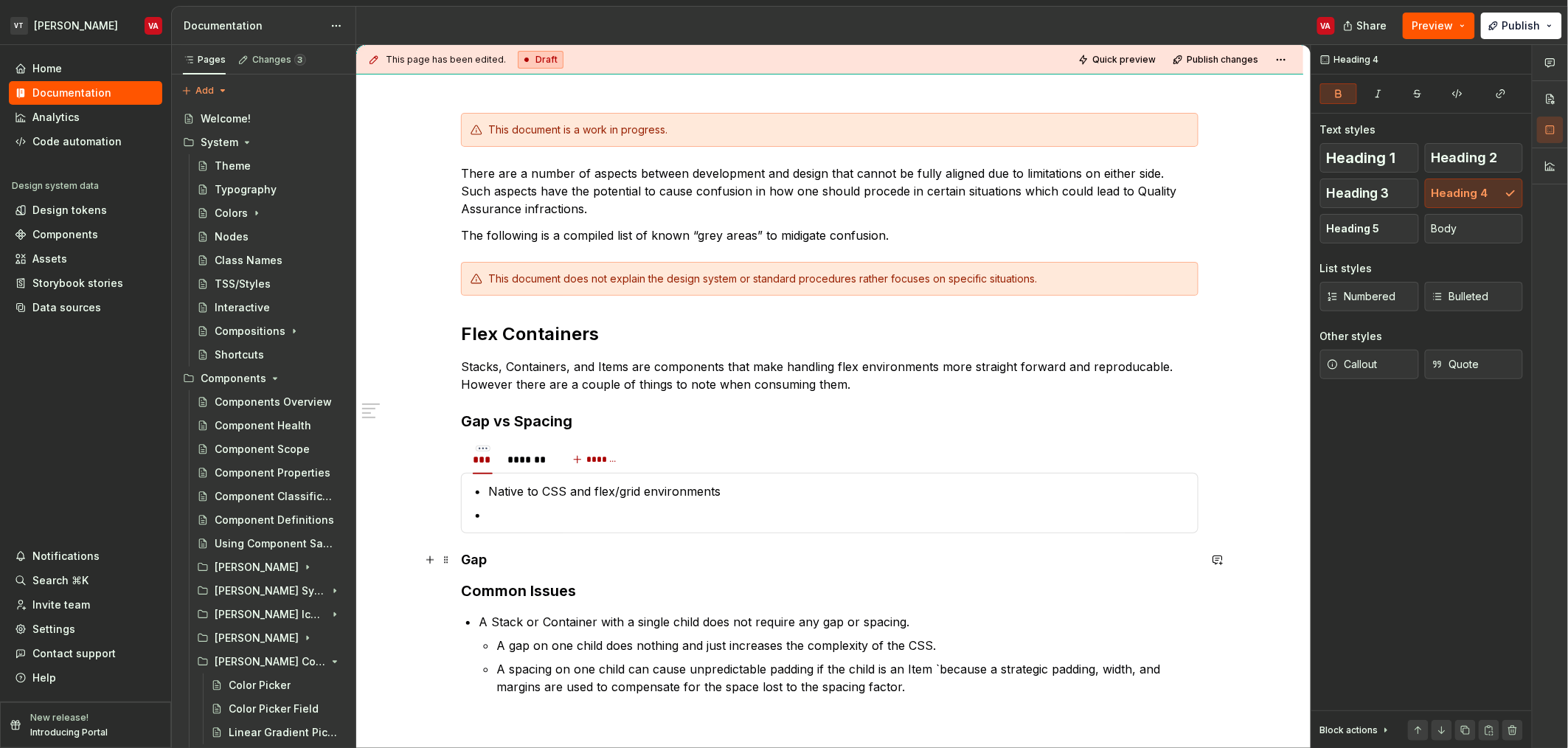
click at [504, 565] on h4 "Gap" at bounding box center [829, 559] width 738 height 18
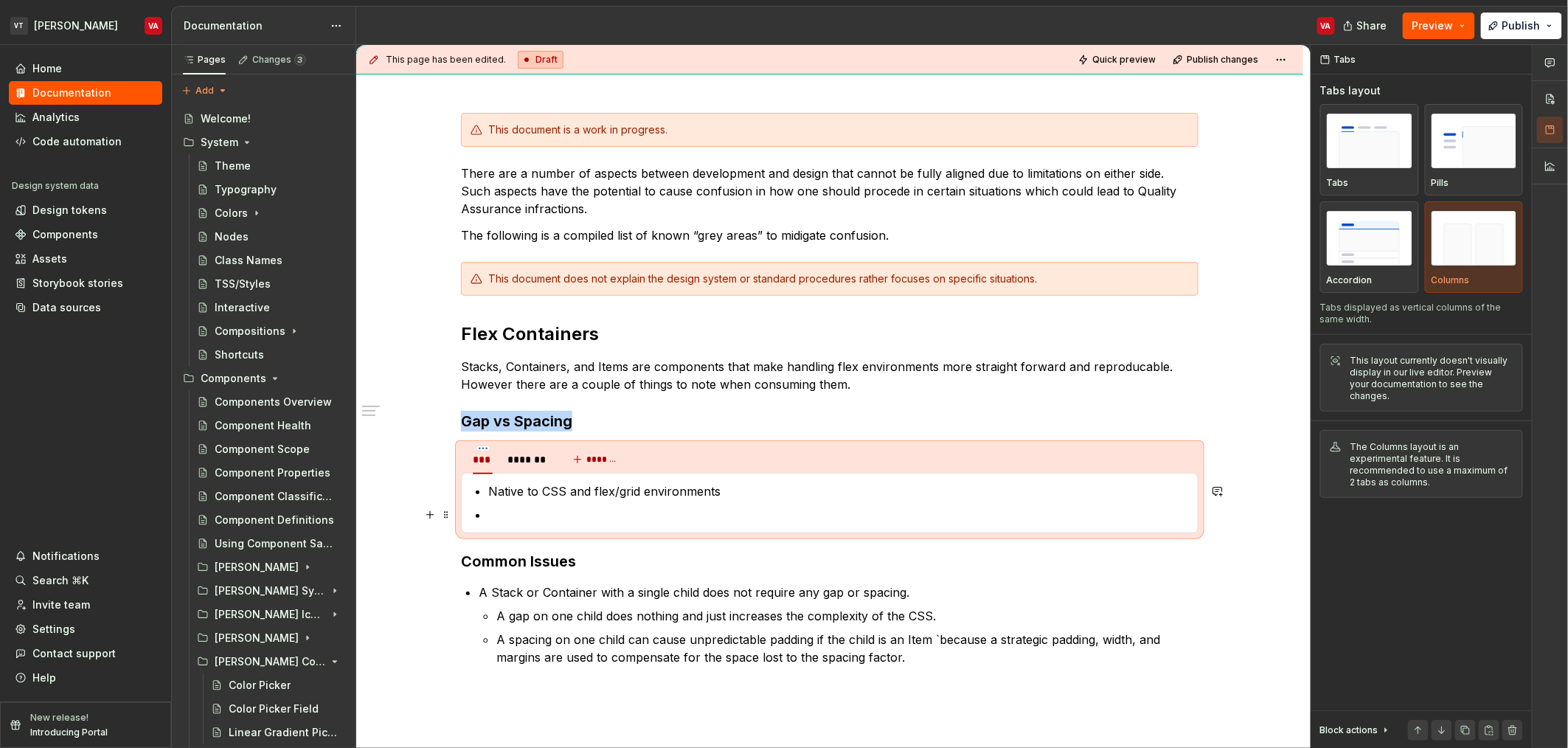
click at [525, 509] on p at bounding box center [838, 514] width 700 height 18
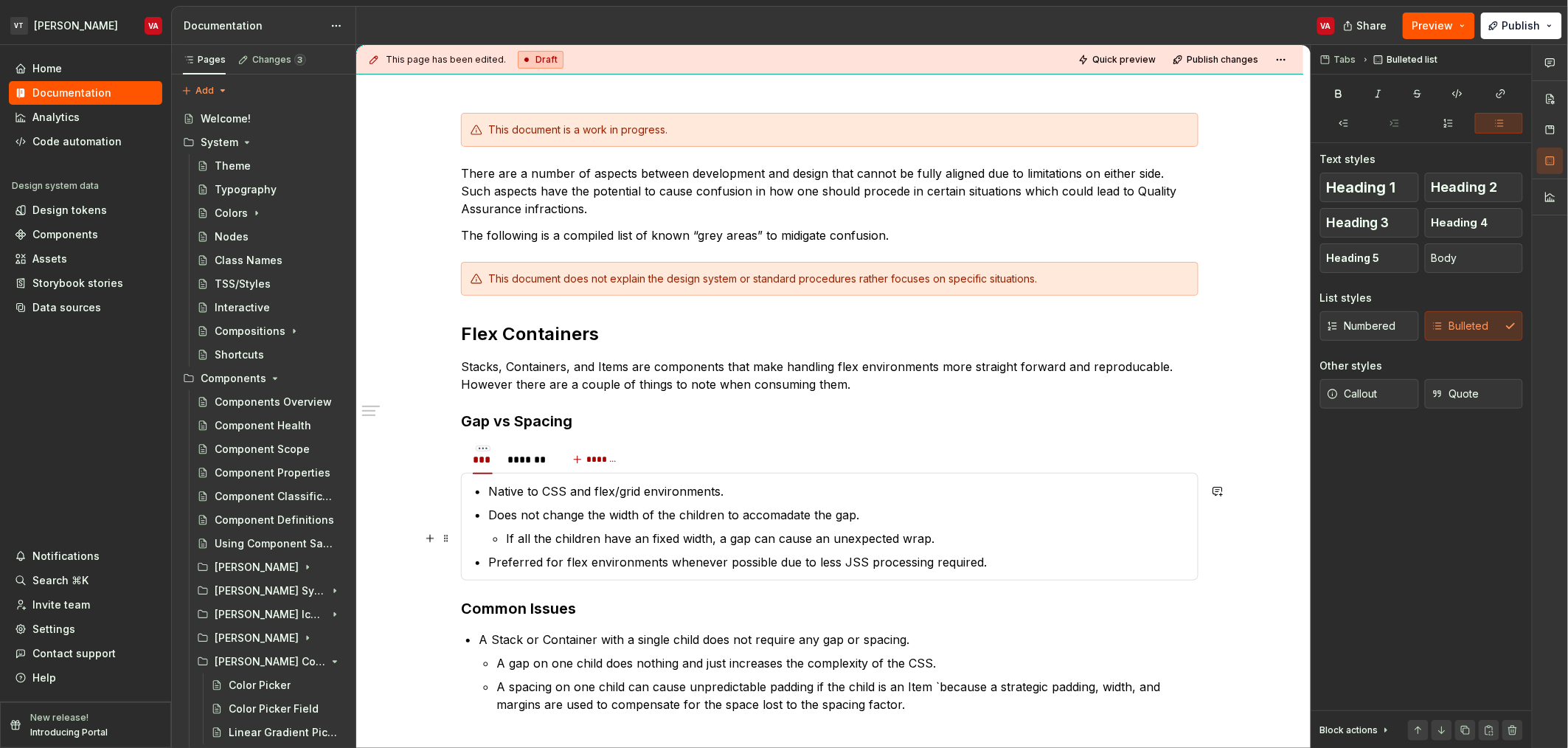
click at [631, 537] on p "If all the children have an fixed width, a gap can cause an unexpected wrap." at bounding box center [847, 538] width 683 height 18
click at [548, 540] on p "If all the children have an fixed width, a gap can cause an unexpected wrap." at bounding box center [847, 538] width 683 height 18
click at [524, 466] on div "*******" at bounding box center [527, 459] width 52 height 21
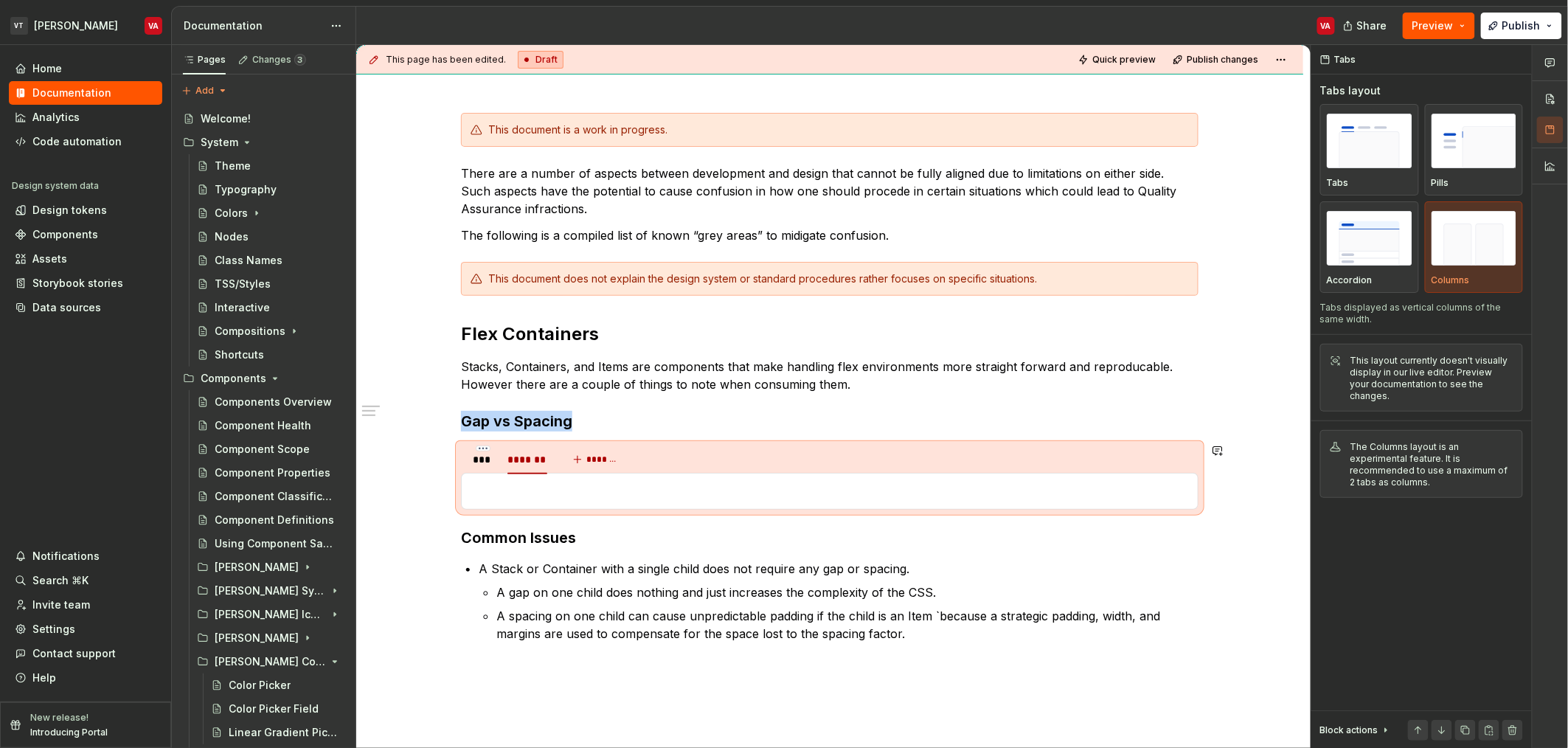
click at [529, 491] on p at bounding box center [829, 491] width 719 height 18
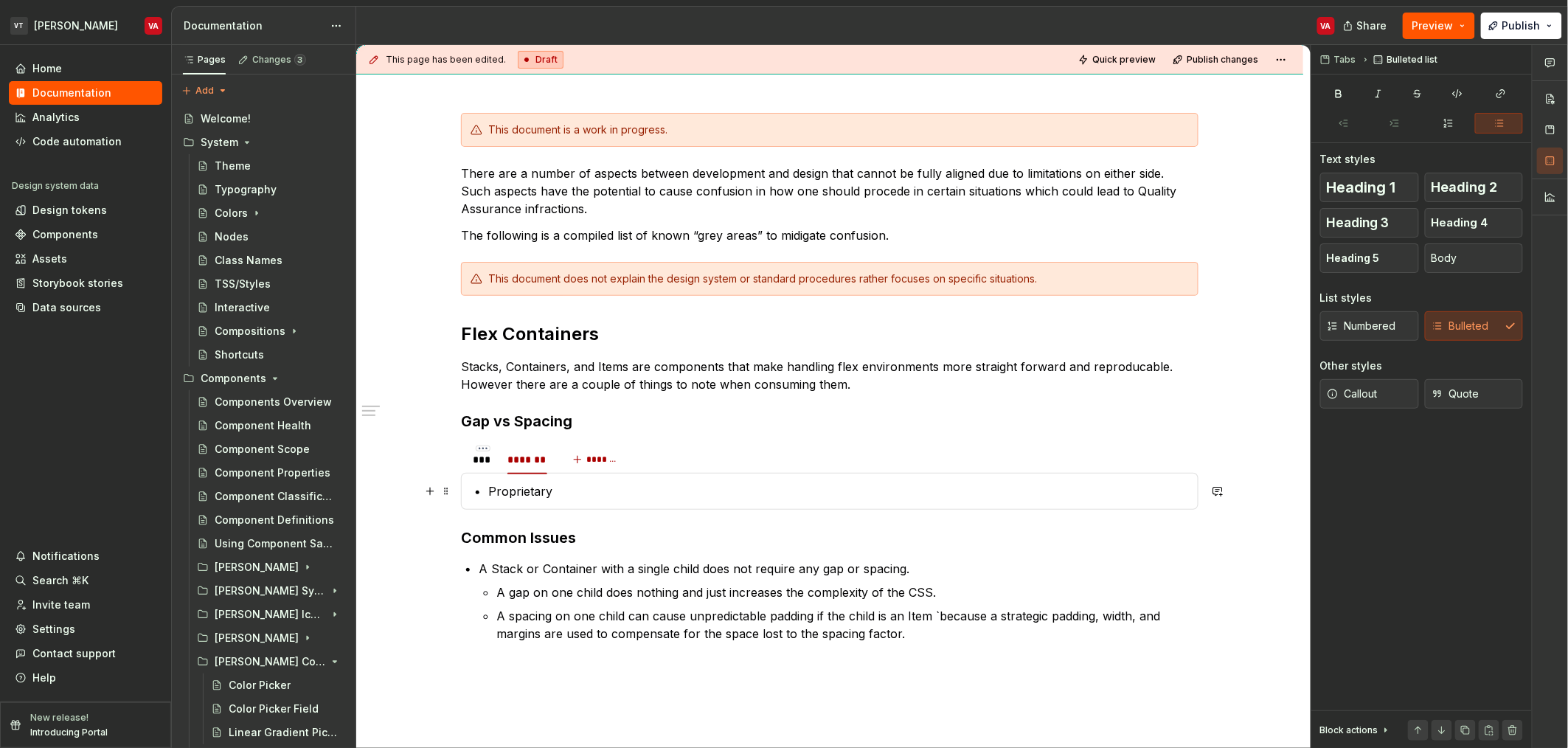
click at [619, 491] on p "Proprietary" at bounding box center [838, 491] width 700 height 18
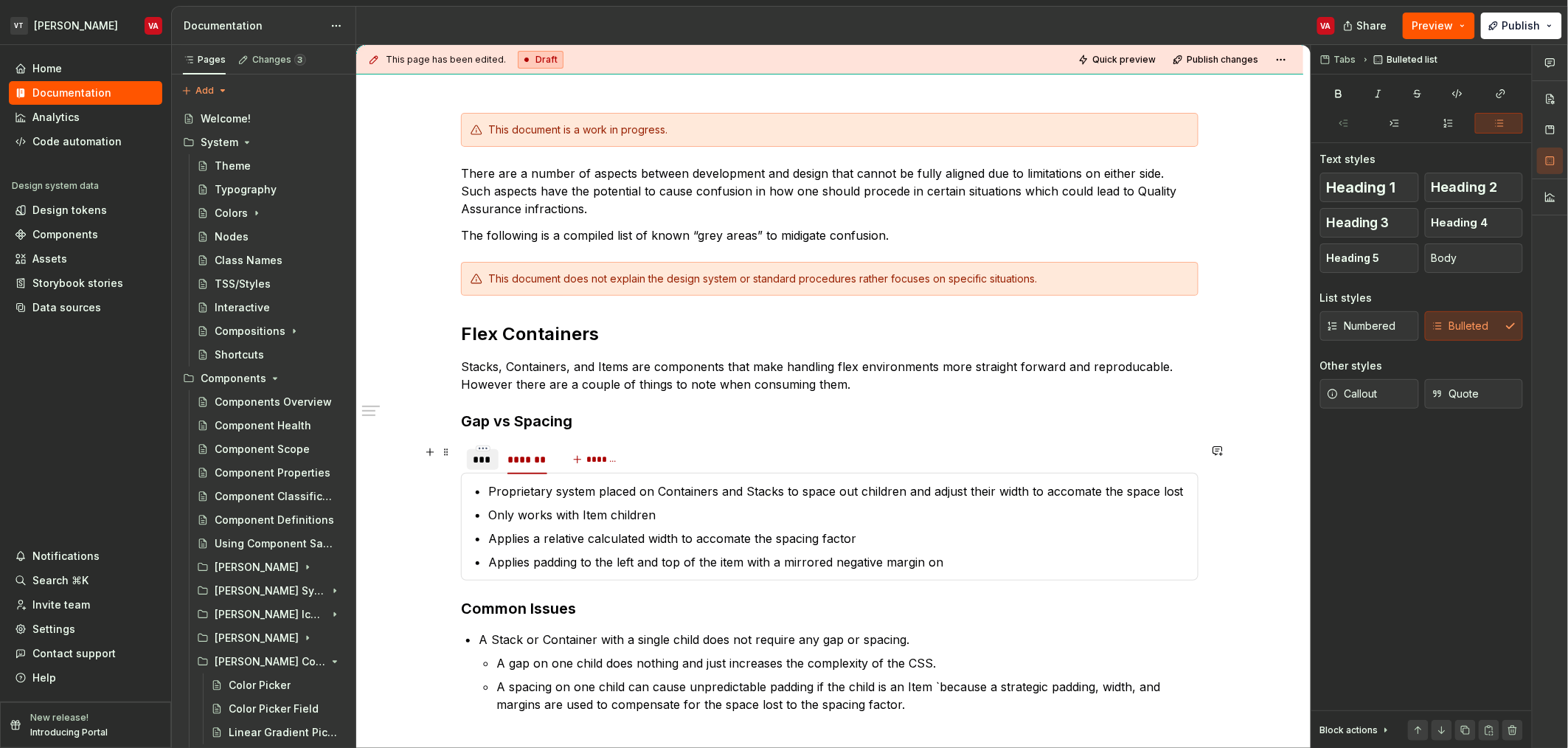
click at [473, 466] on div "***" at bounding box center [482, 459] width 20 height 15
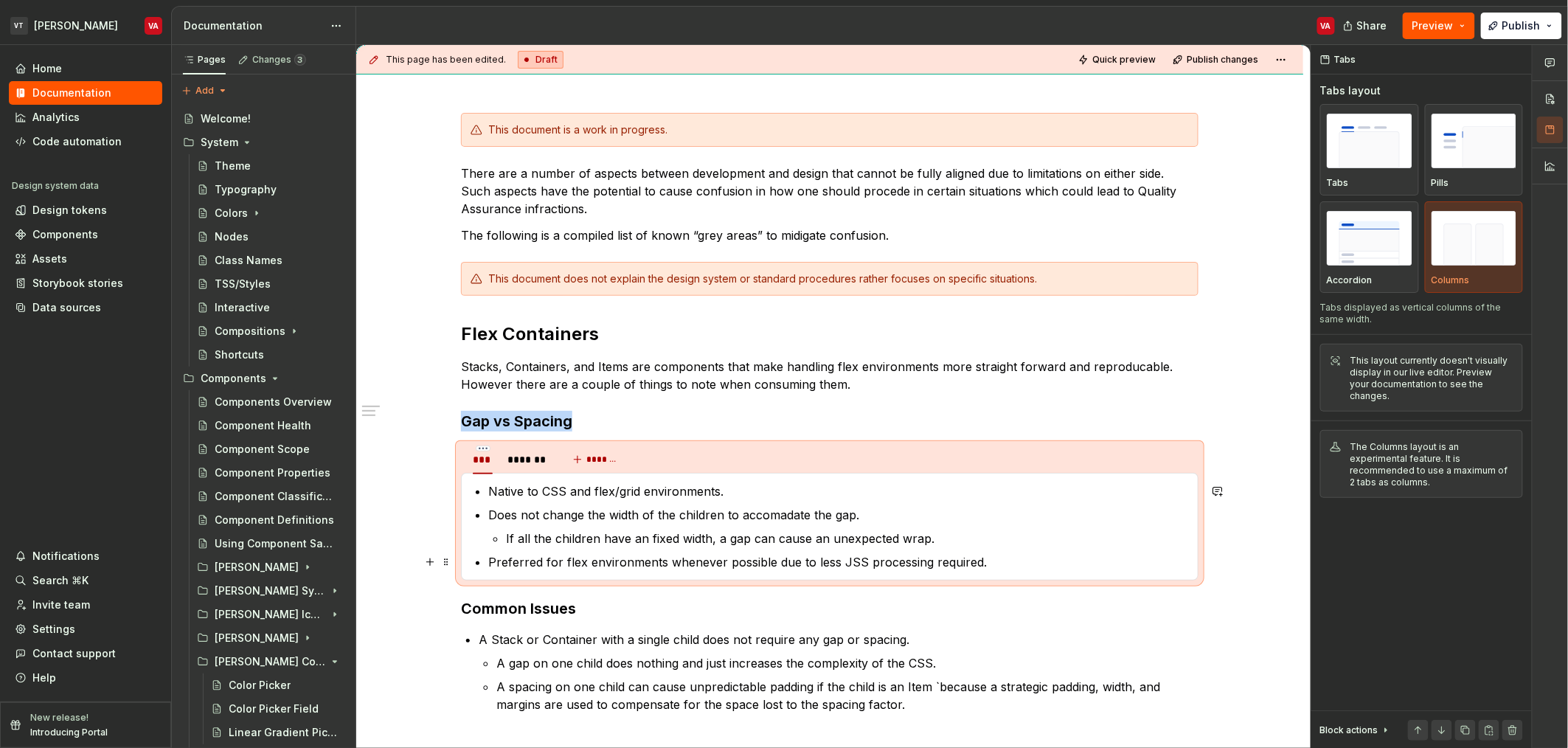
click at [609, 538] on p "If all the children have an fixed width, a gap can cause an unexpected wrap." at bounding box center [847, 538] width 683 height 18
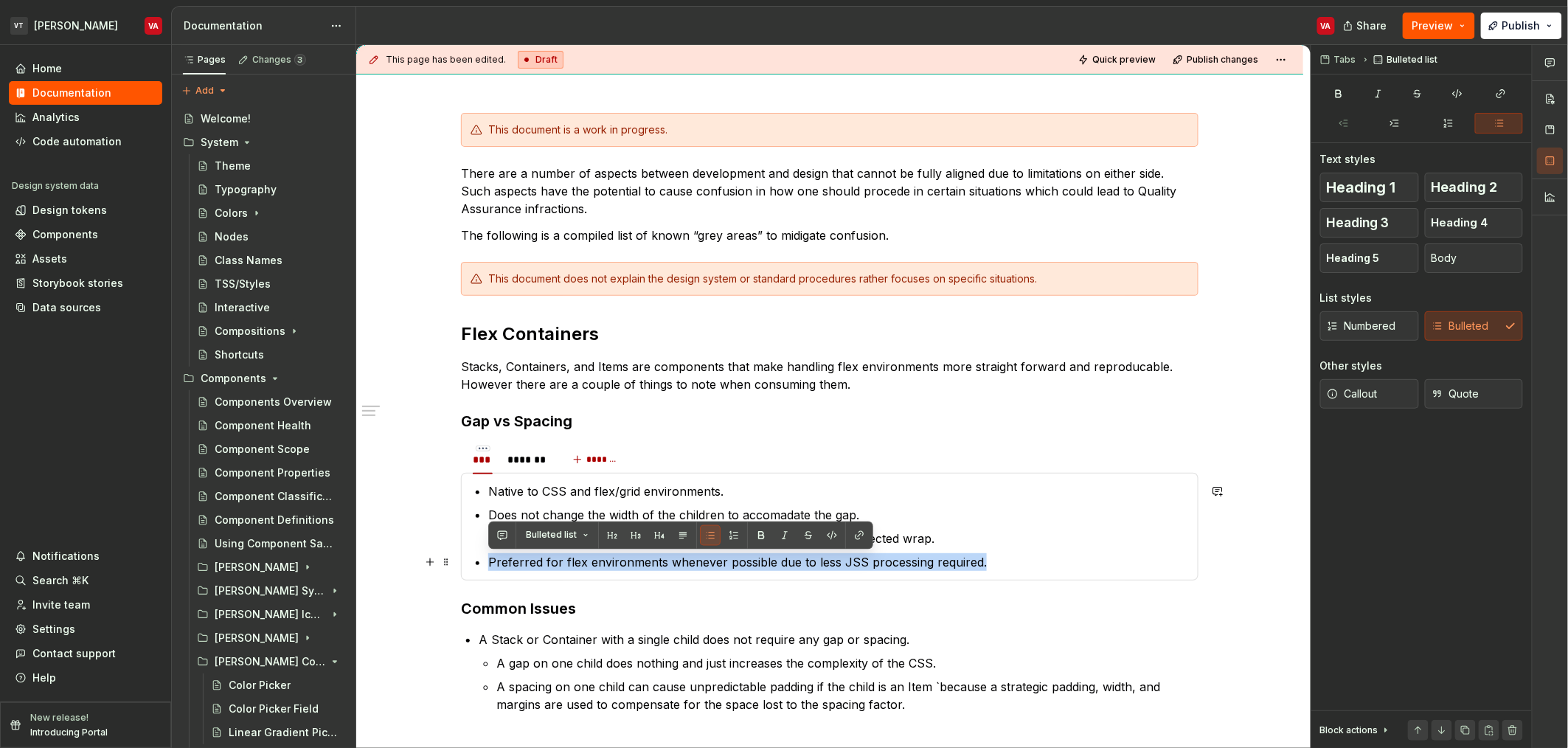
drag, startPoint x: 1003, startPoint y: 565, endPoint x: 487, endPoint y: 562, distance: 516.0
click at [488, 562] on p "Preferred for flex environments whenever possible due to less JSS processing re…" at bounding box center [838, 562] width 700 height 18
click at [764, 539] on button "button" at bounding box center [761, 535] width 21 height 21
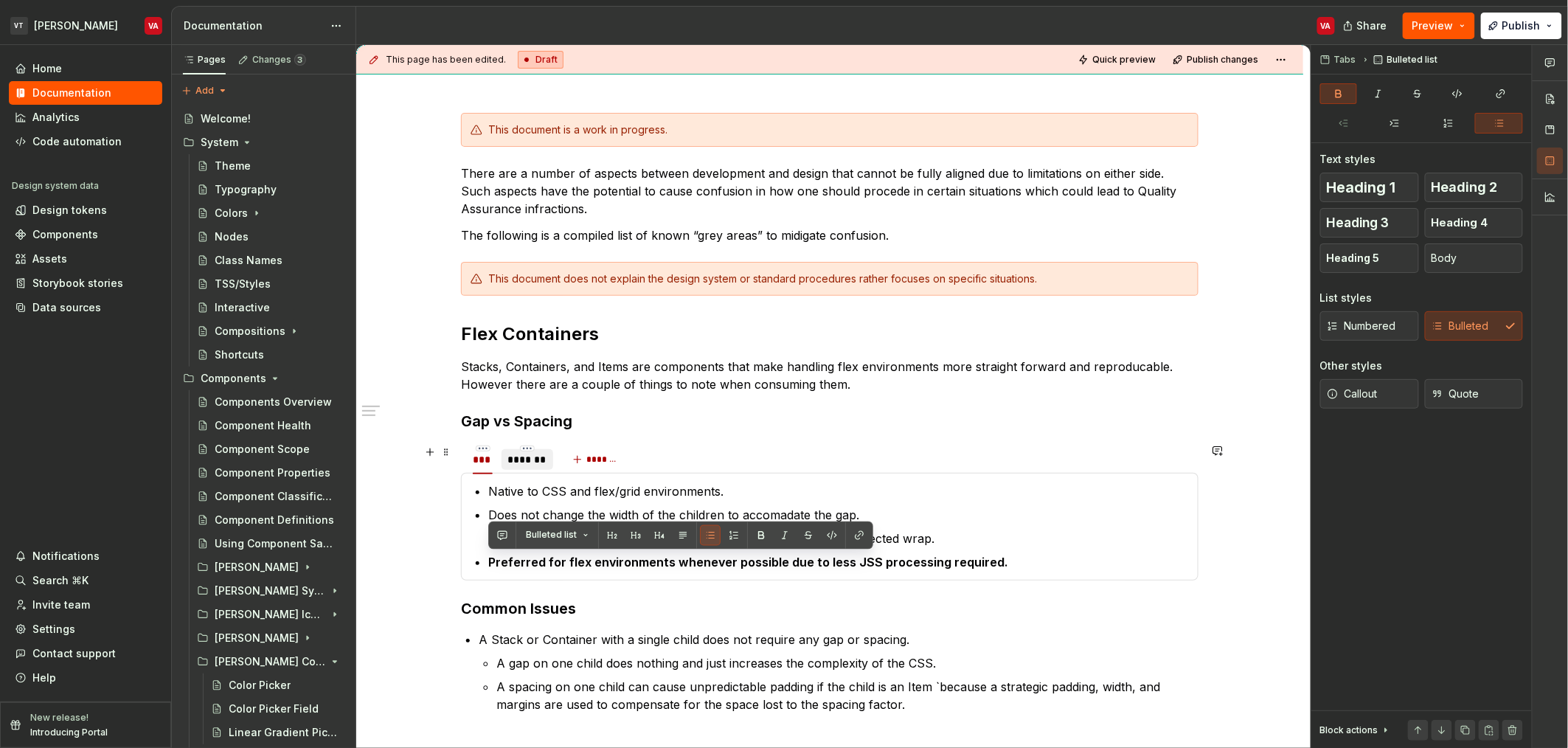
click at [529, 462] on div "*******" at bounding box center [527, 459] width 40 height 15
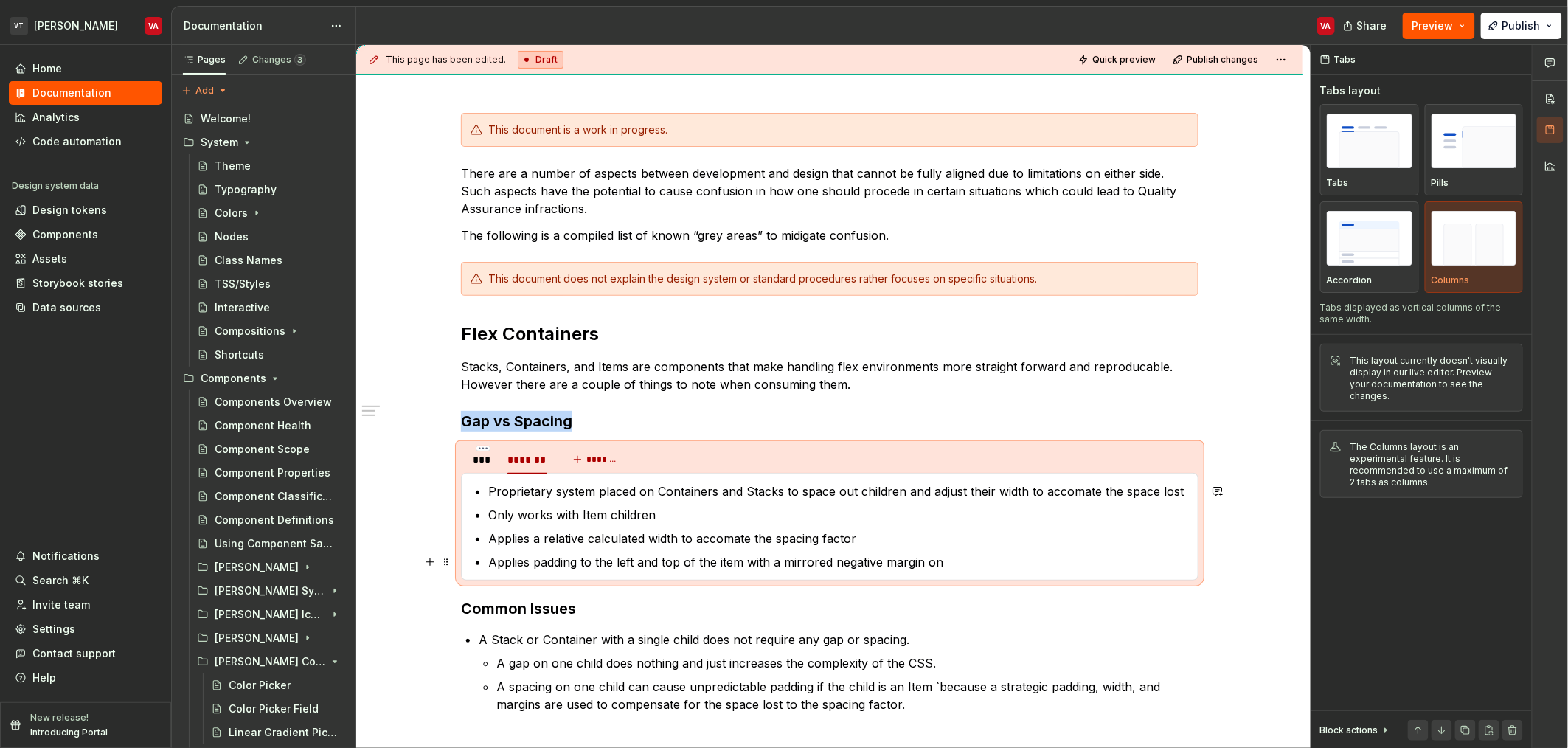
click at [939, 562] on p "Applies padding to the left and top of the item with a mirrored negative margin…" at bounding box center [838, 562] width 700 height 18
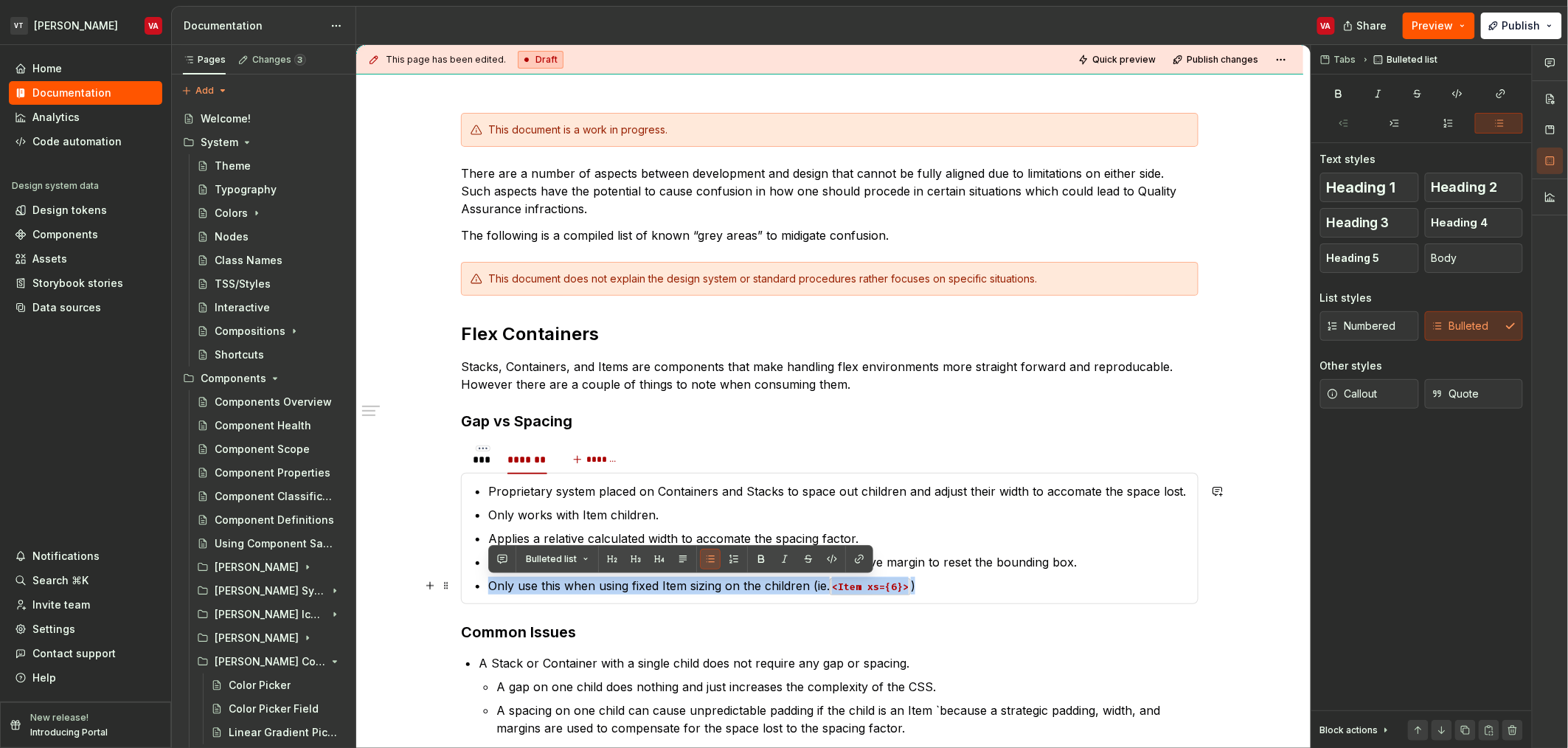
drag, startPoint x: 938, startPoint y: 589, endPoint x: 491, endPoint y: 584, distance: 447.0
click at [491, 584] on p "Only use this when using fixed Item sizing on the children (ie. <Item xs={6}> )" at bounding box center [838, 586] width 700 height 18
click at [537, 594] on div "Native to CSS and flex/grid environments. Does not change the width of the chil…" at bounding box center [829, 538] width 738 height 131
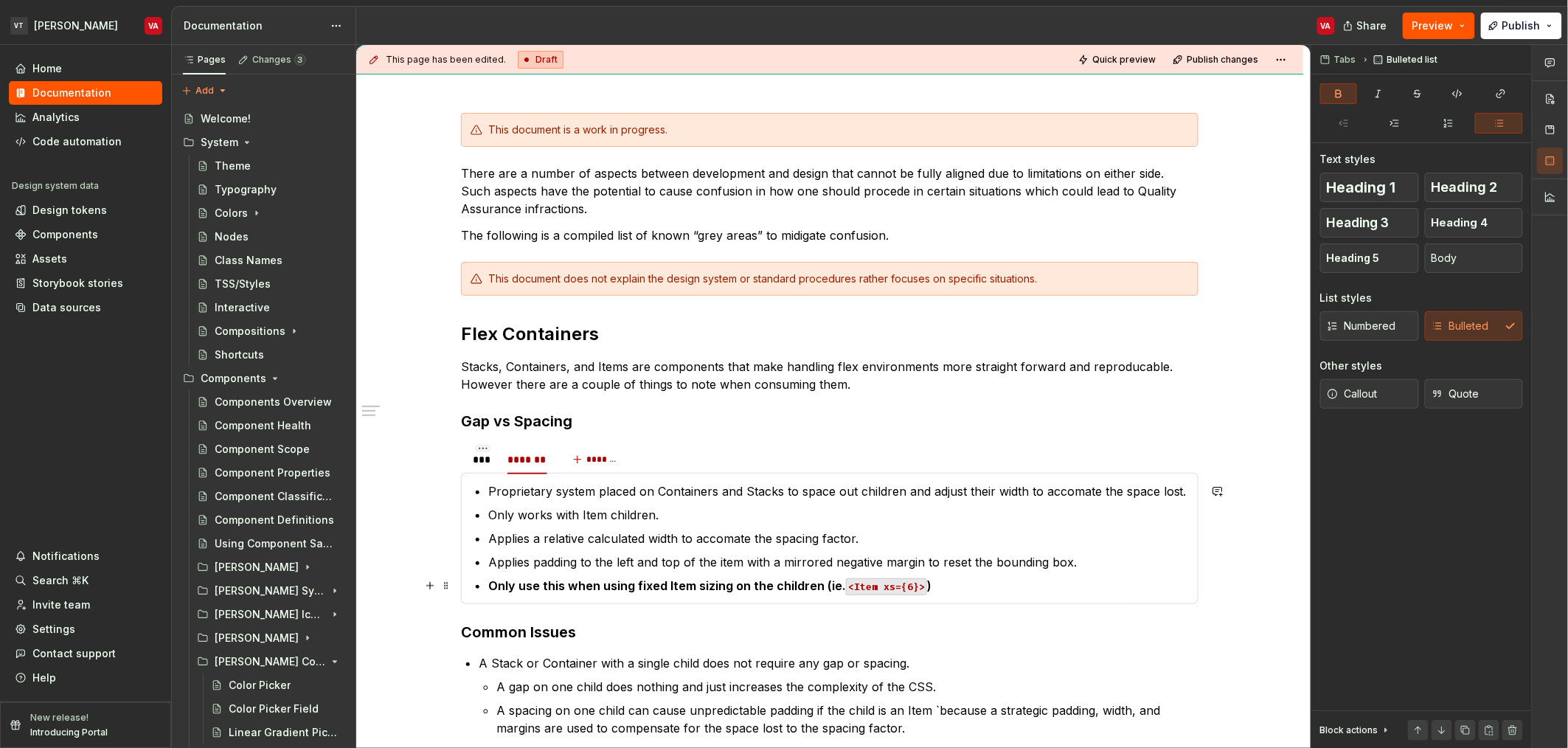
click at [562, 580] on strong "Only use this when using fixed Item sizing on the children (ie." at bounding box center [667, 585] width 358 height 15
click at [823, 587] on strong "Only use when applying fixed Item sizing on the children (ie." at bounding box center [663, 585] width 351 height 15
click at [647, 582] on strong "Only use when applying fixed Item sizing on the children (ie." at bounding box center [663, 585] width 351 height 15
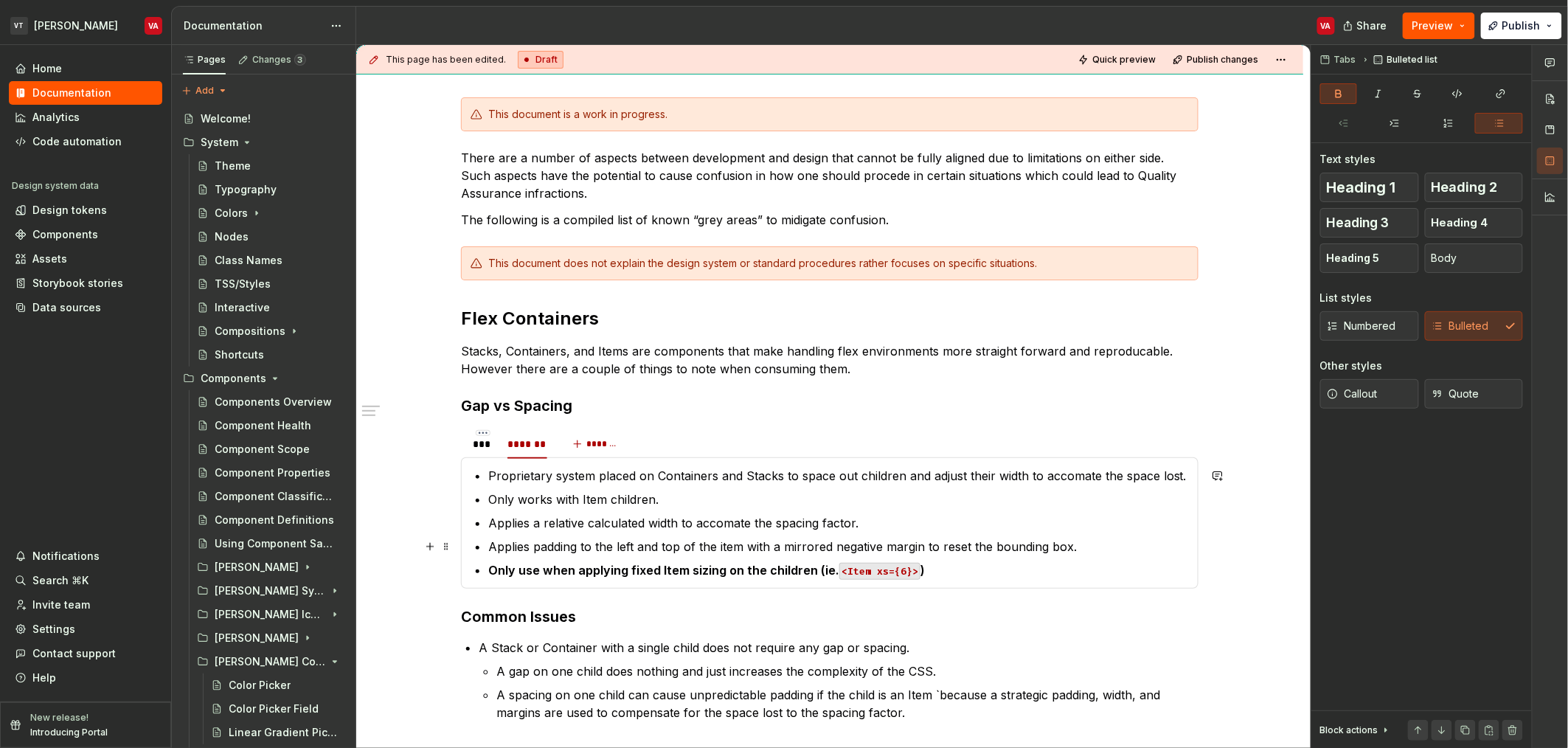
scroll to position [221, 0]
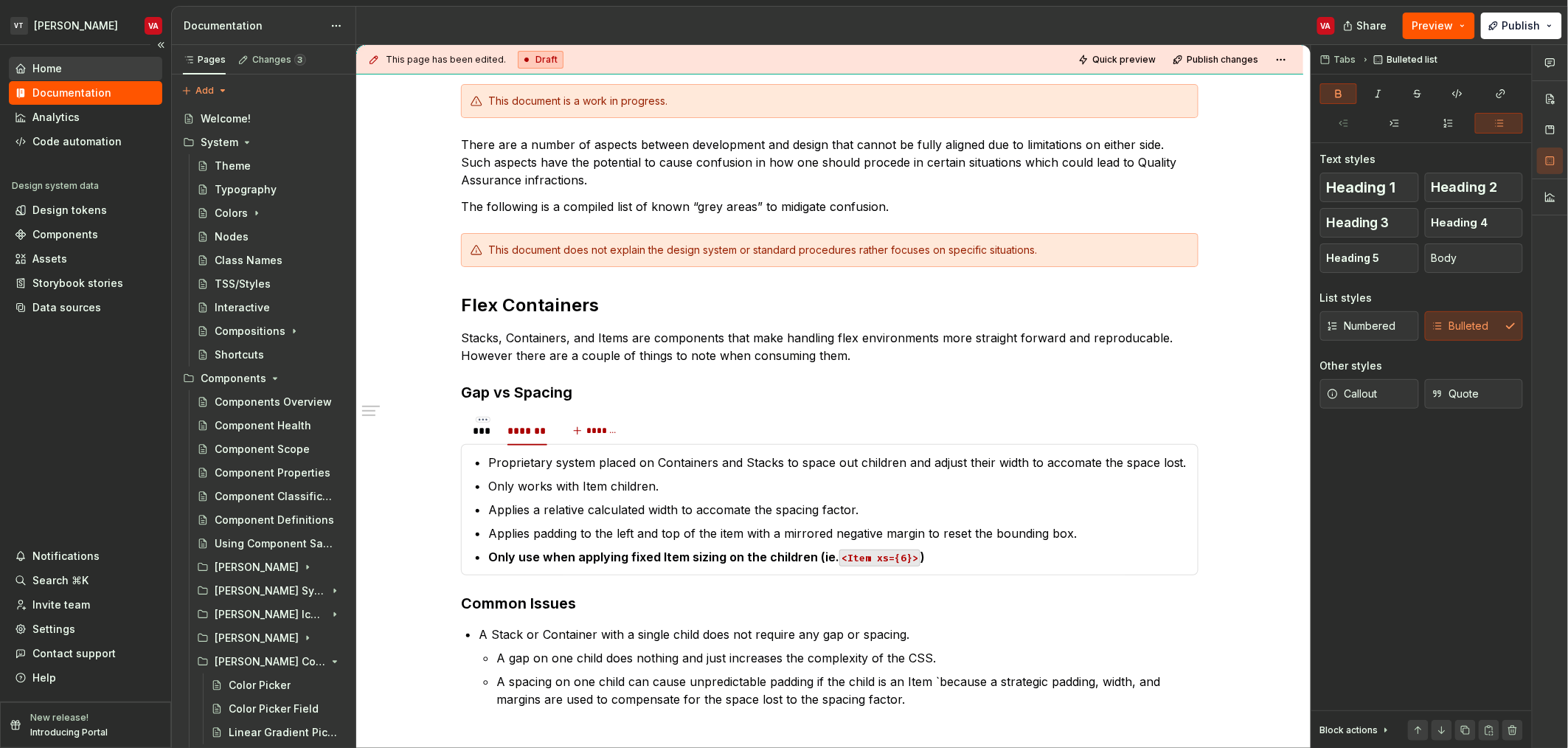
type textarea "*"
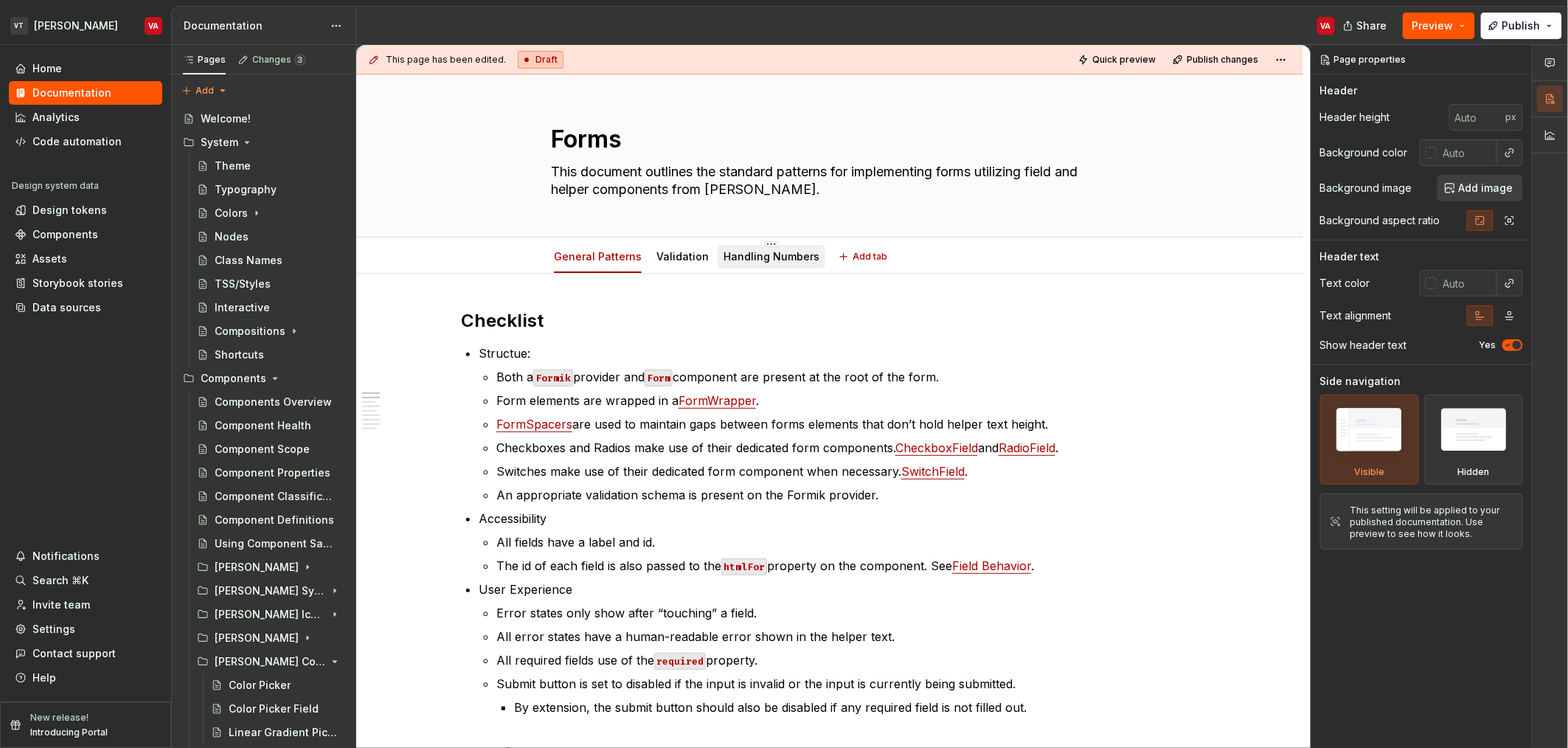
click at [769, 262] on link "Handling Numbers" at bounding box center [772, 256] width 96 height 13
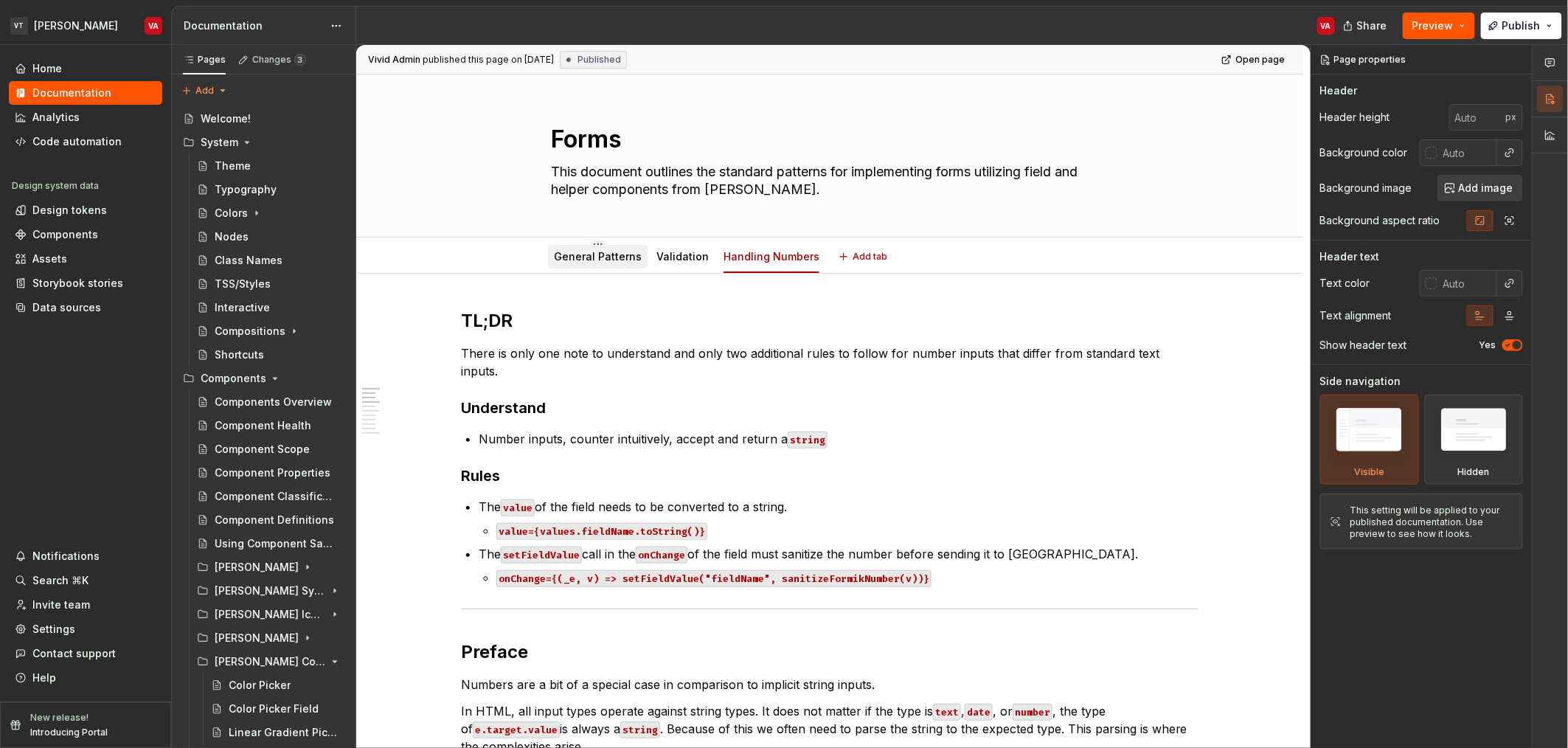
click at [573, 260] on link "General Patterns" at bounding box center [598, 256] width 88 height 13
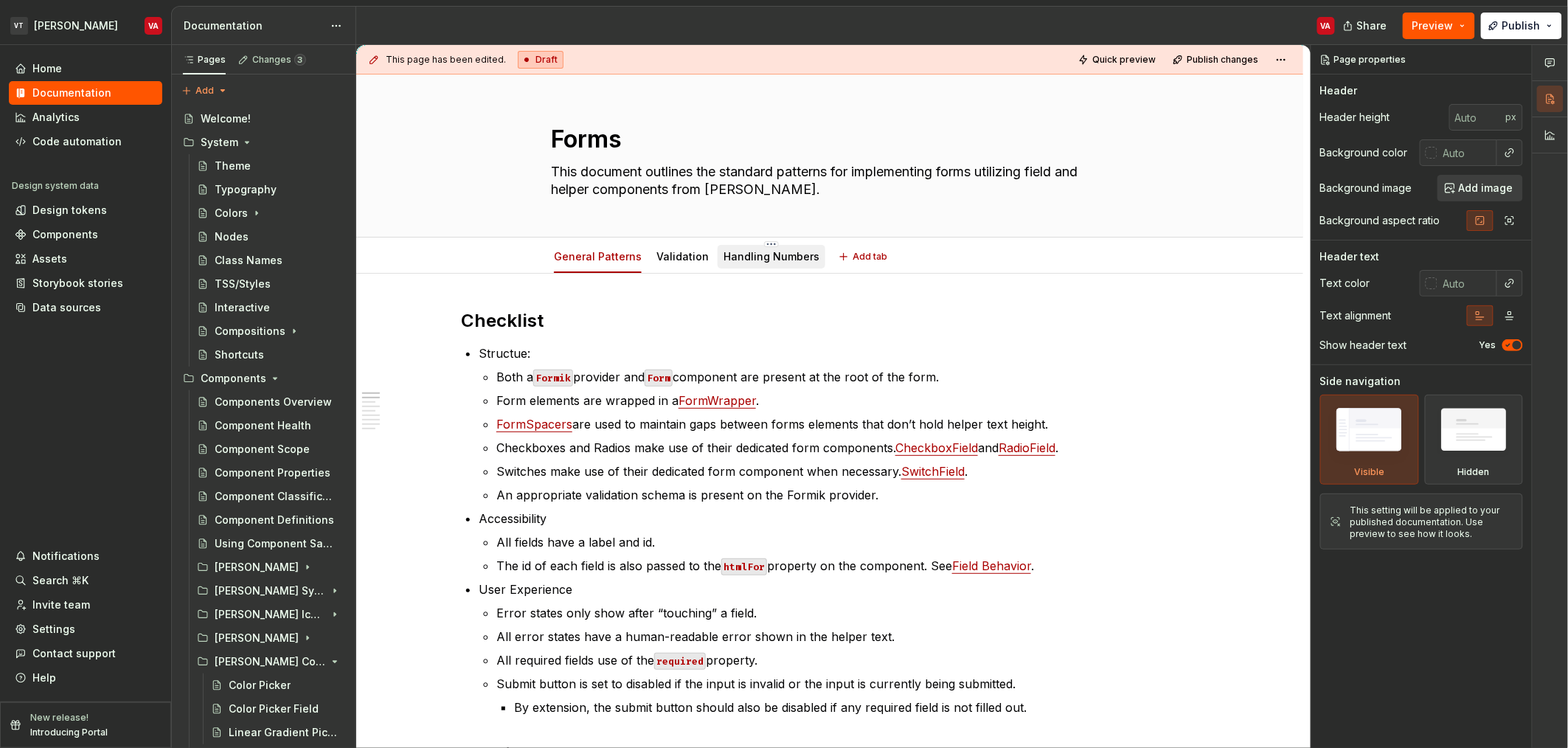
click at [724, 261] on link "Handling Numbers" at bounding box center [772, 256] width 96 height 13
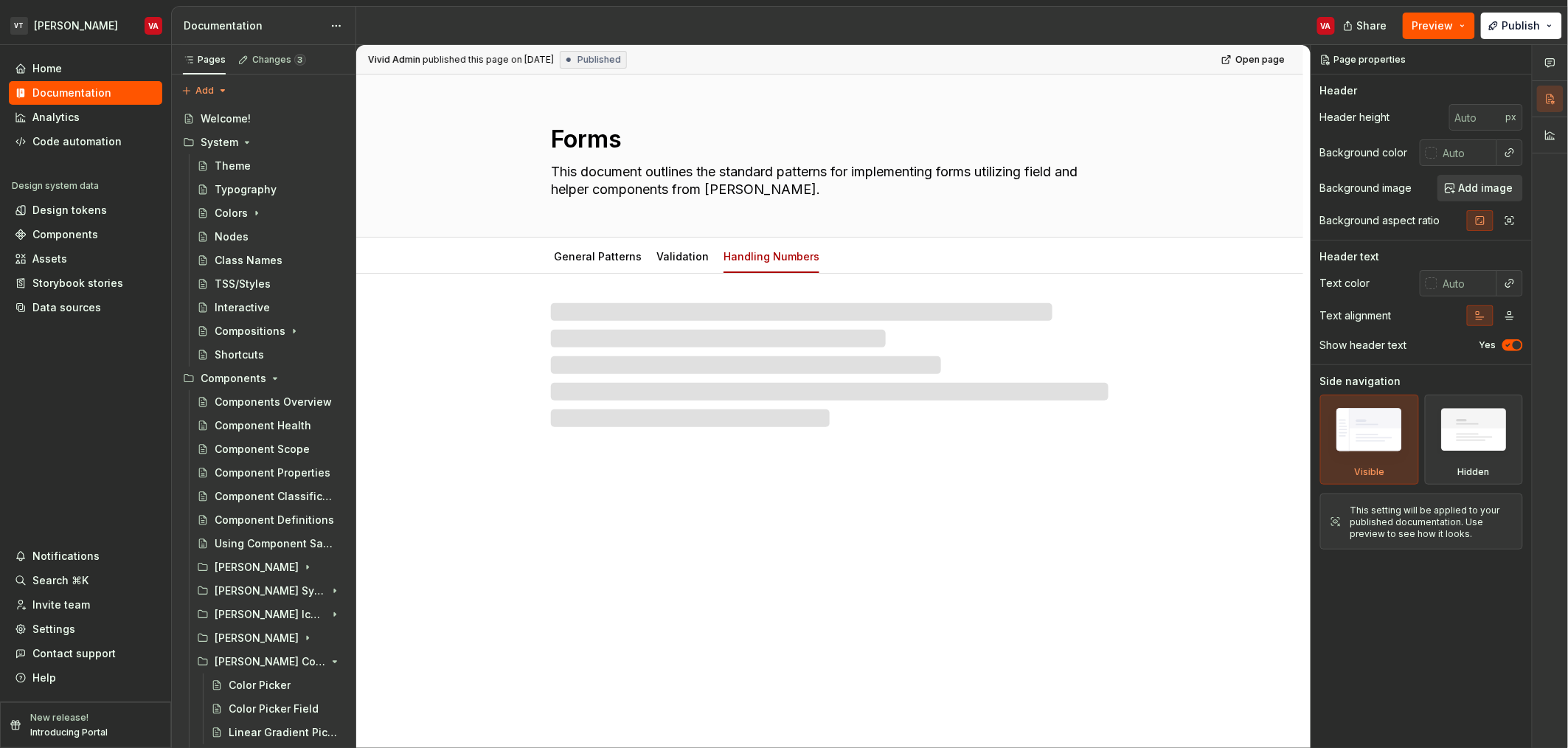
type textarea "*"
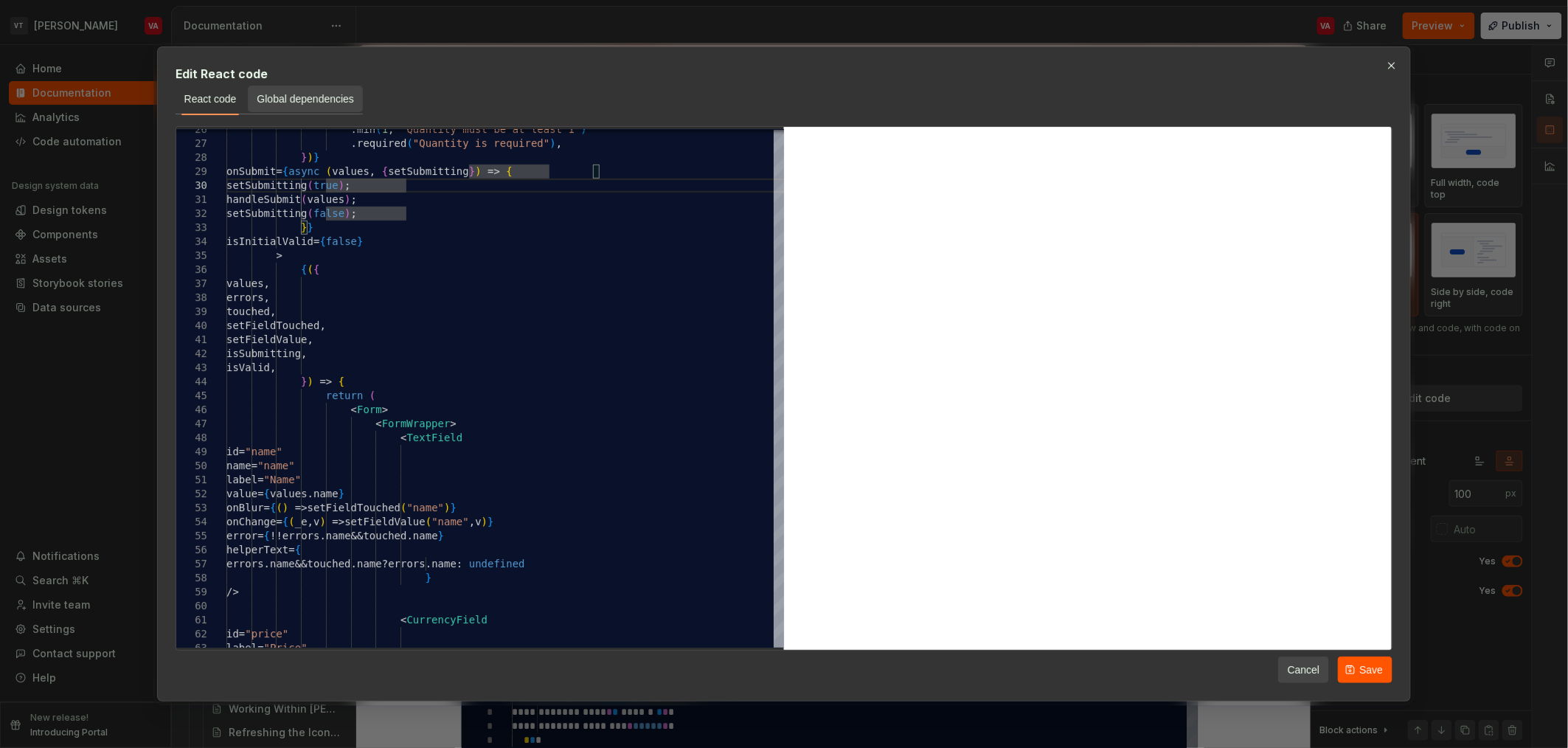
type textarea "**********"
click at [324, 99] on span "Global dependencies" at bounding box center [305, 99] width 98 height 15
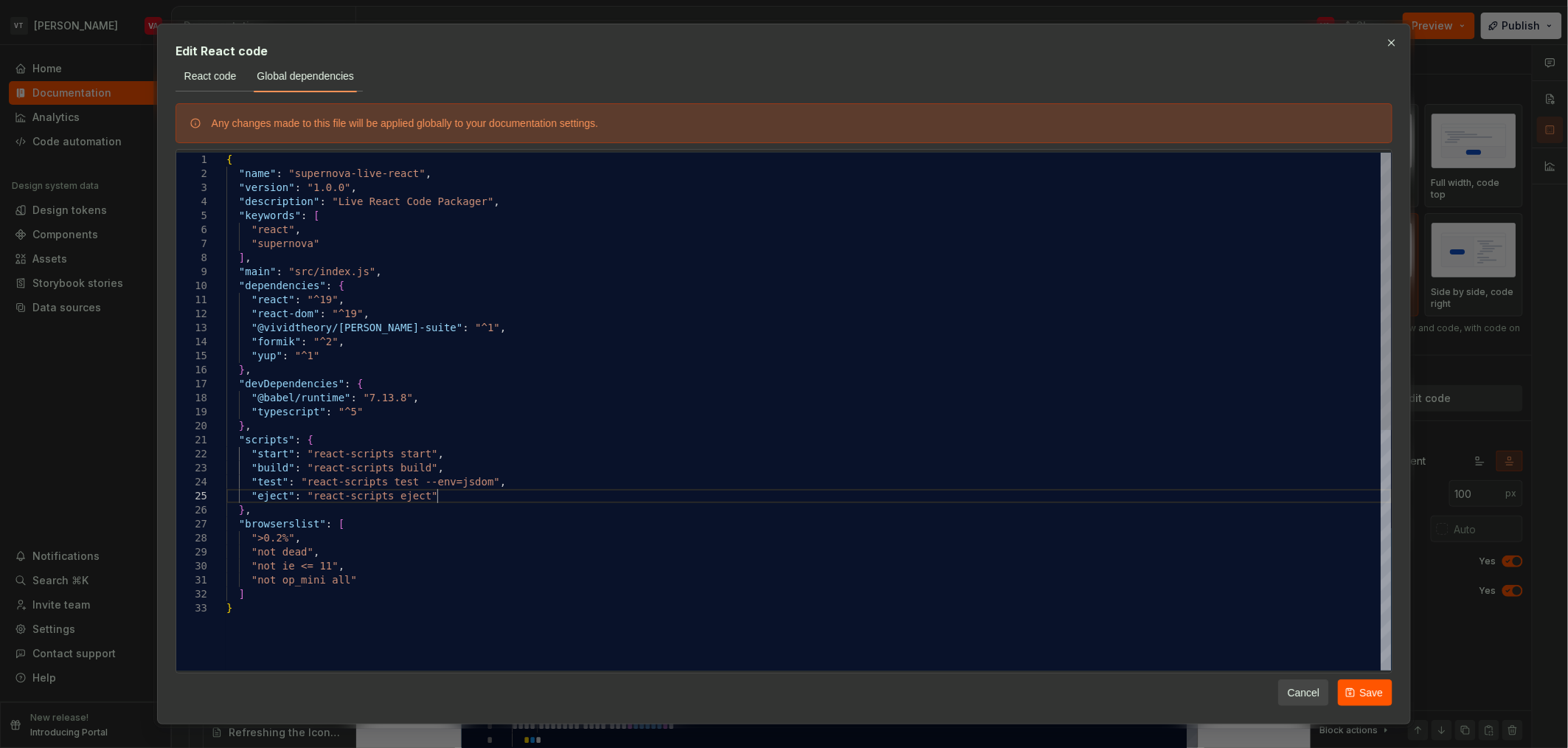
scroll to position [0, 0]
click at [458, 494] on div "{ "name" : "supernova-live-react" , "version" : "1.0.0" , "description" : "Live…" at bounding box center [810, 636] width 1166 height 966
click at [408, 407] on div "{ "name" : "supernova-live-react" , "version" : "1.0.0" , "description" : "Live…" at bounding box center [810, 636] width 1166 height 966
click at [364, 359] on div "{ "name" : "supernova-live-react" , "version" : "1.0.0" , "description" : "Live…" at bounding box center [810, 636] width 1166 height 966
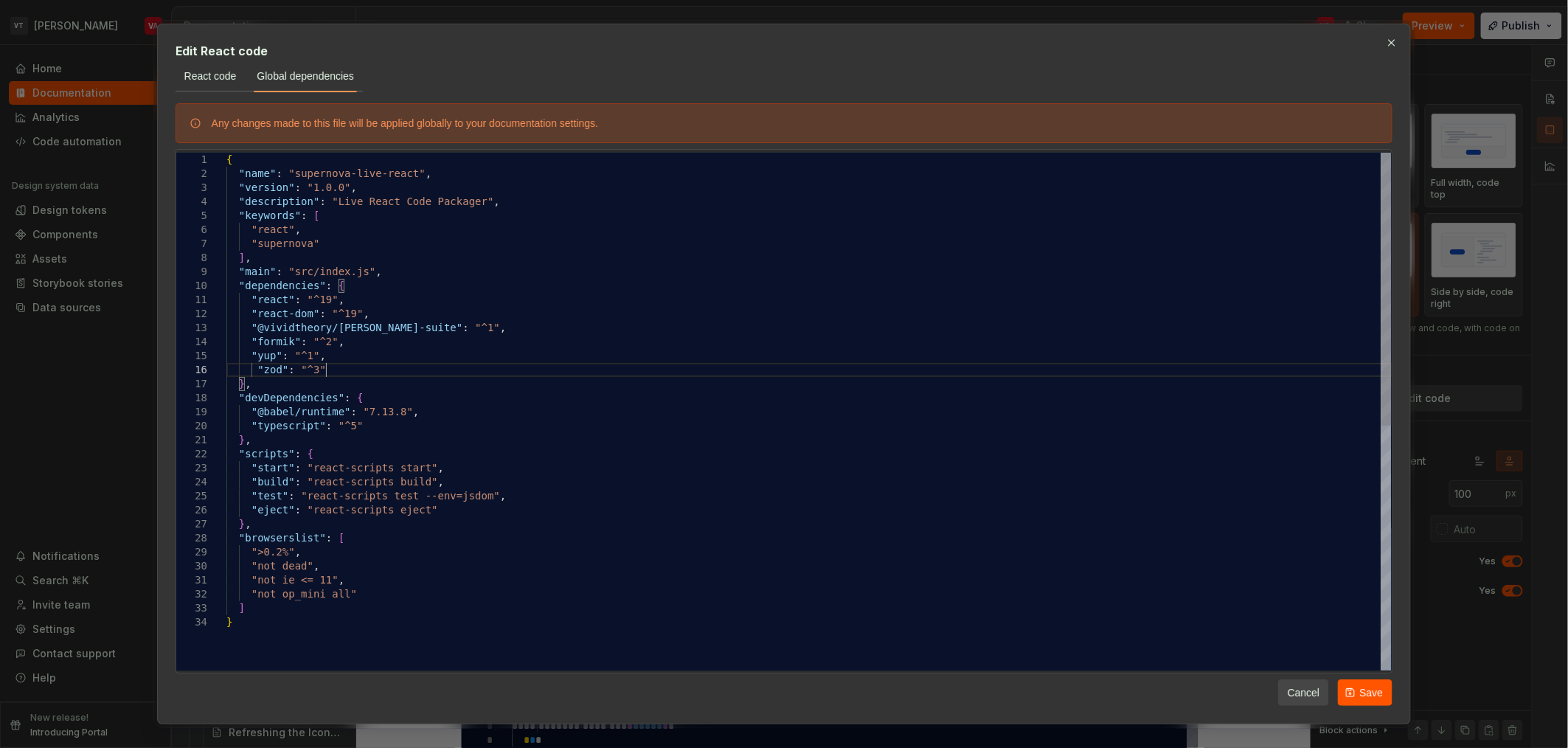
click at [357, 373] on div "{ "name" : "supernova-live-react" , "version" : "1.0.0" , "description" : "Live…" at bounding box center [810, 642] width 1166 height 980
click at [358, 373] on div "{ "name" : "supernova-live-react" , "version" : "1.0.0" , "description" : "Live…" at bounding box center [810, 649] width 1166 height 994
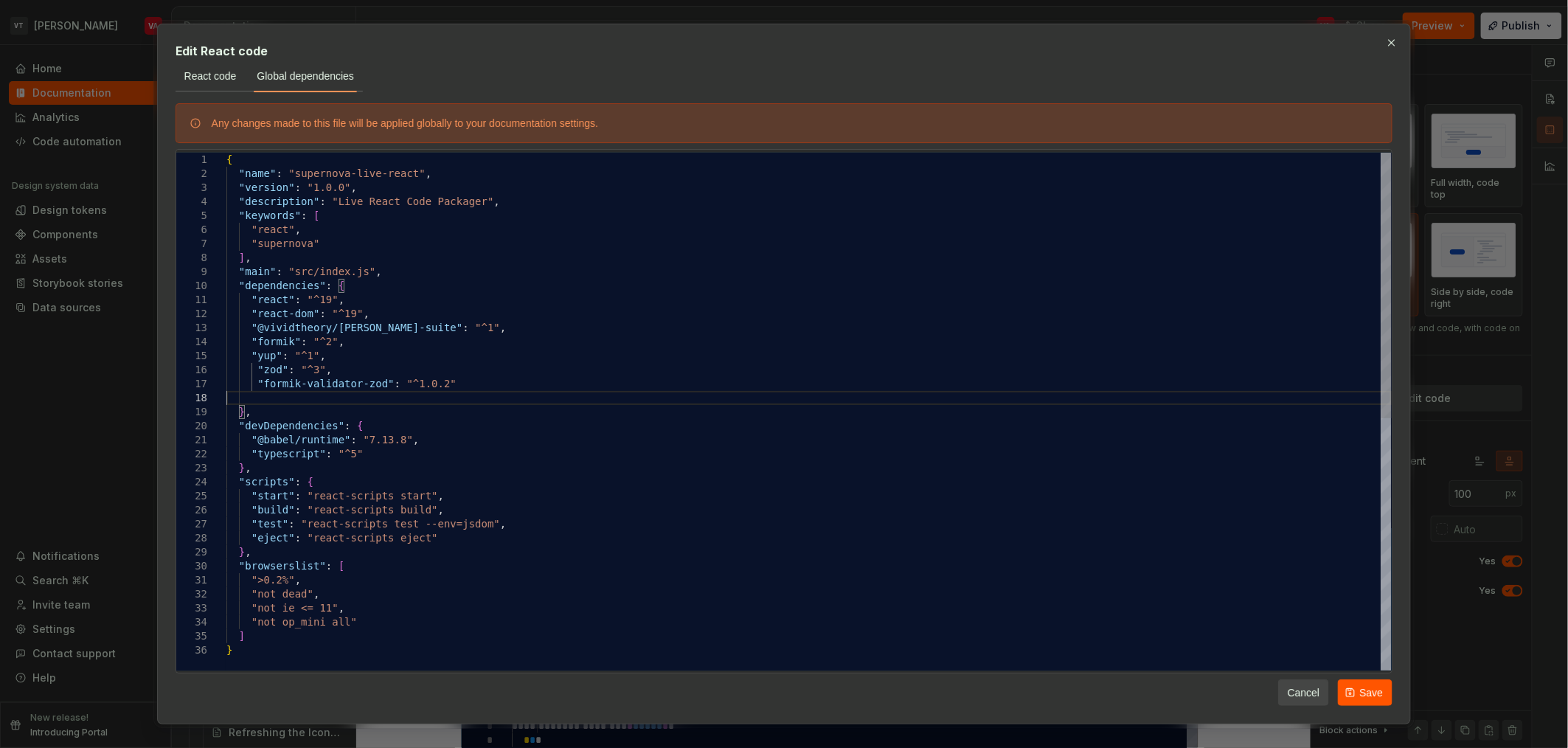
click at [292, 401] on div "{ "name" : "supernova-live-react" , "version" : "1.0.0" , "description" : "Live…" at bounding box center [810, 656] width 1166 height 1008
click at [261, 388] on div "{ "name" : "supernova-live-react" , "version" : "1.0.0" , "description" : "Live…" at bounding box center [810, 649] width 1166 height 994
click at [273, 371] on div "{ "name" : "supernova-live-react" , "version" : "1.0.0" , "description" : "Live…" at bounding box center [810, 649] width 1166 height 994
type textarea "**********"
click at [1366, 696] on span "Save" at bounding box center [1371, 692] width 23 height 15
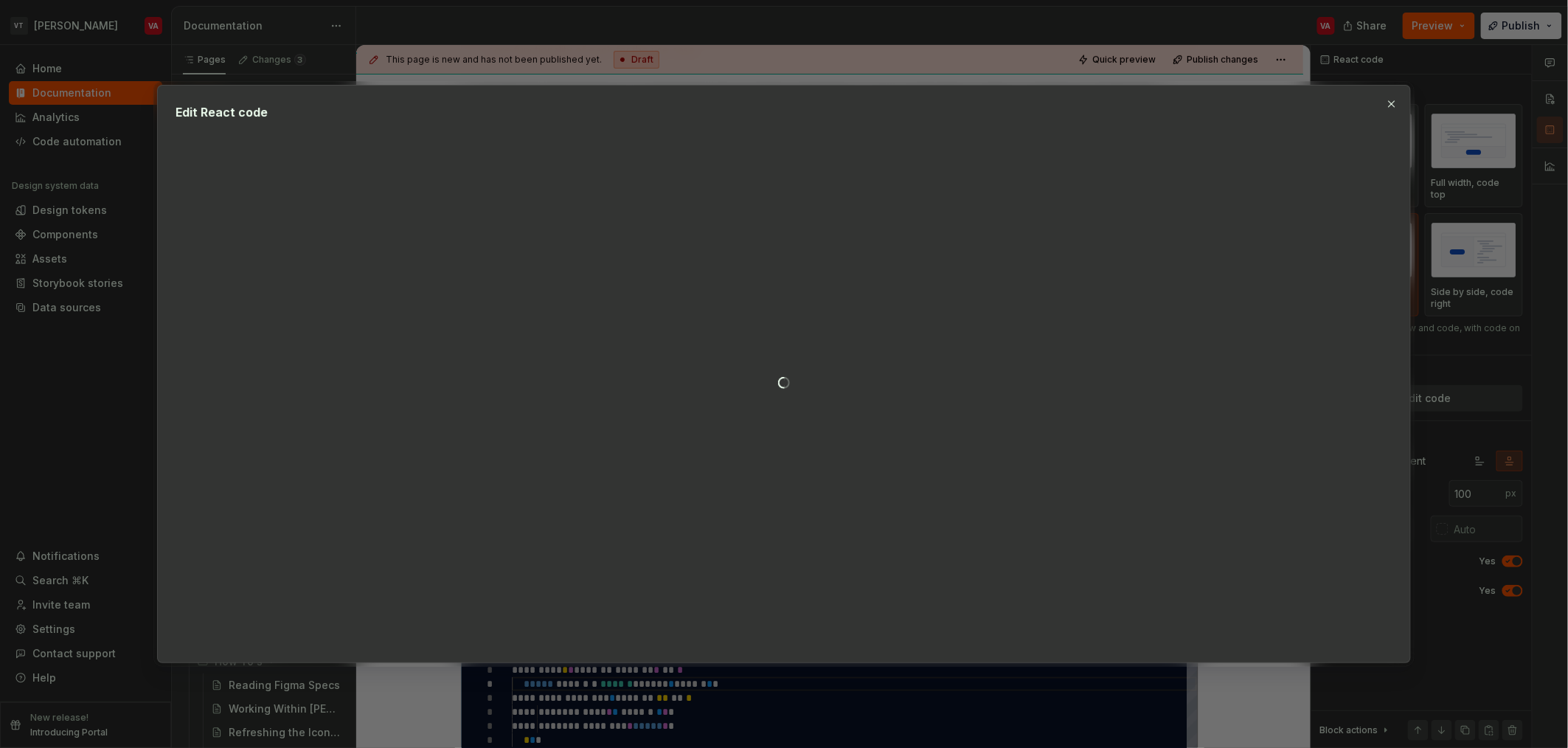
type textarea "**********"
type textarea "*"
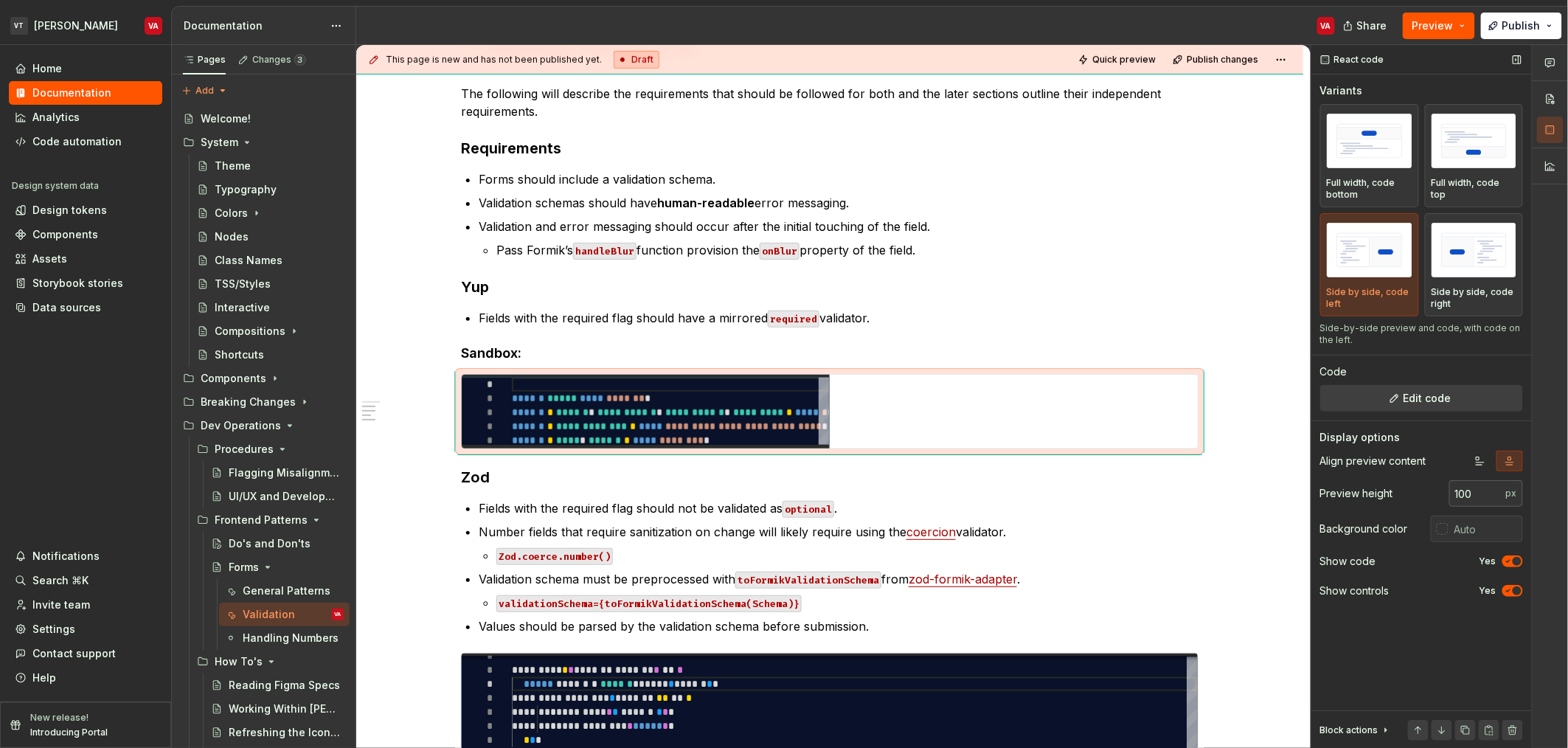
click at [1481, 495] on input "100" at bounding box center [1478, 493] width 57 height 26
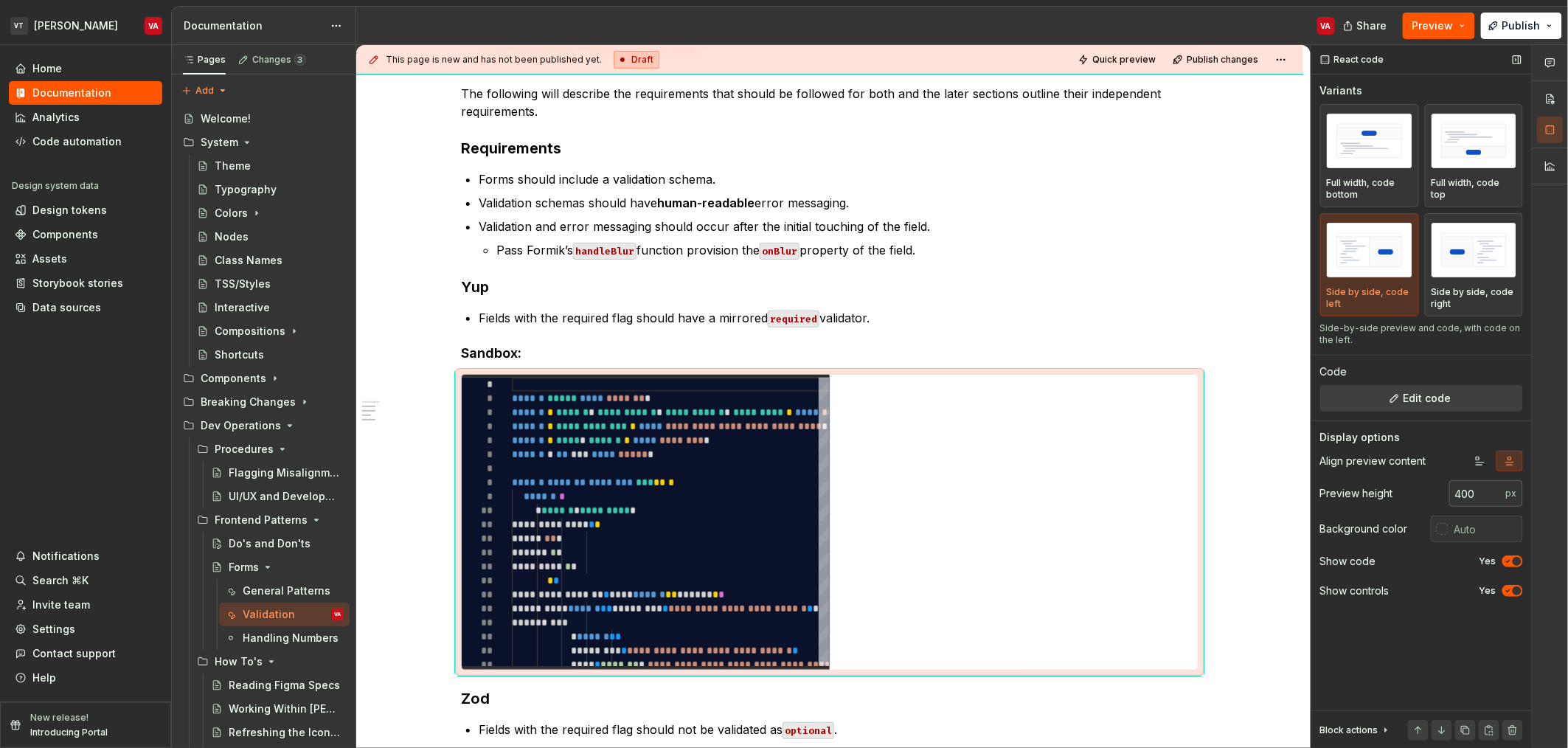
click at [1481, 495] on input "400" at bounding box center [1478, 493] width 57 height 26
type input "4"
type input "500"
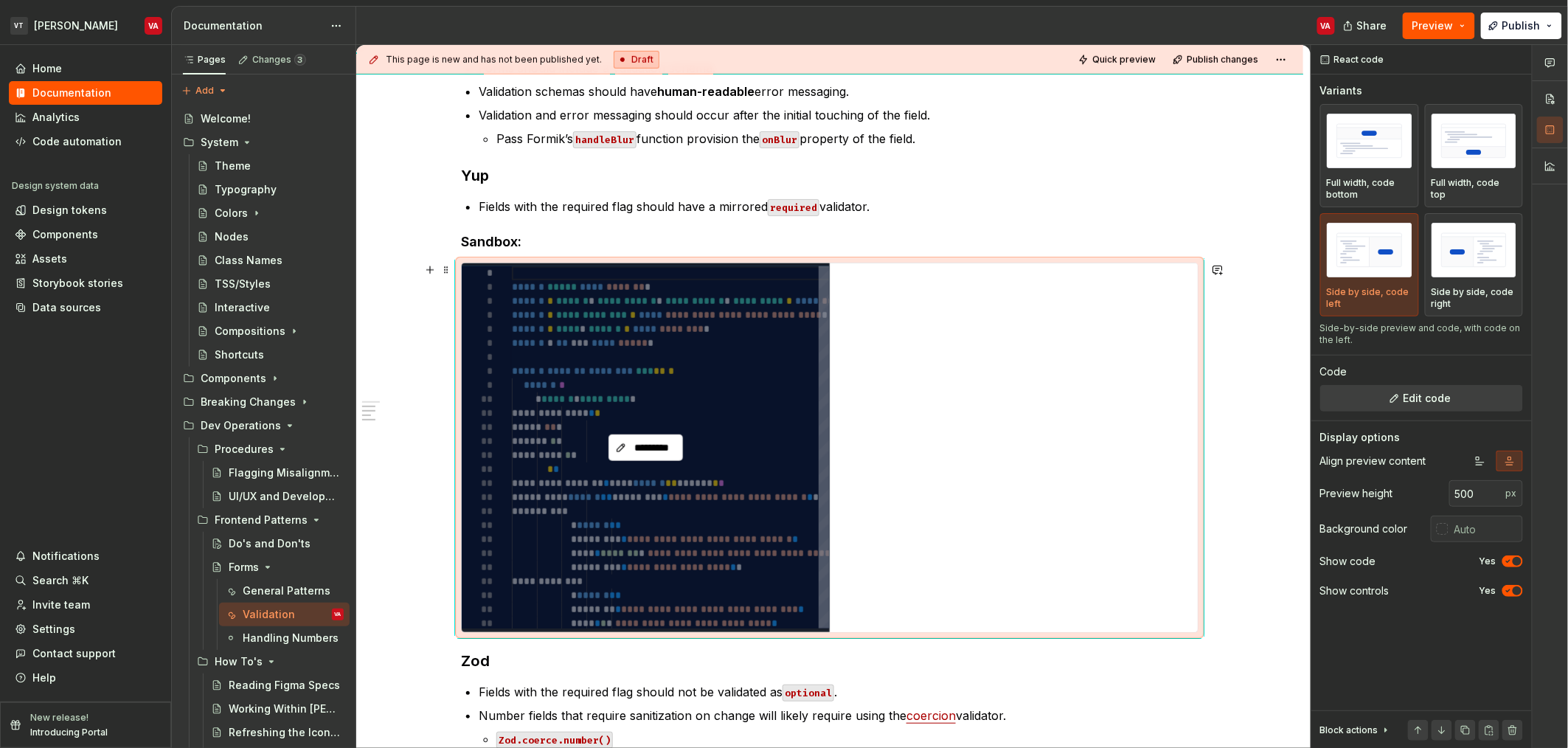
scroll to position [578, 0]
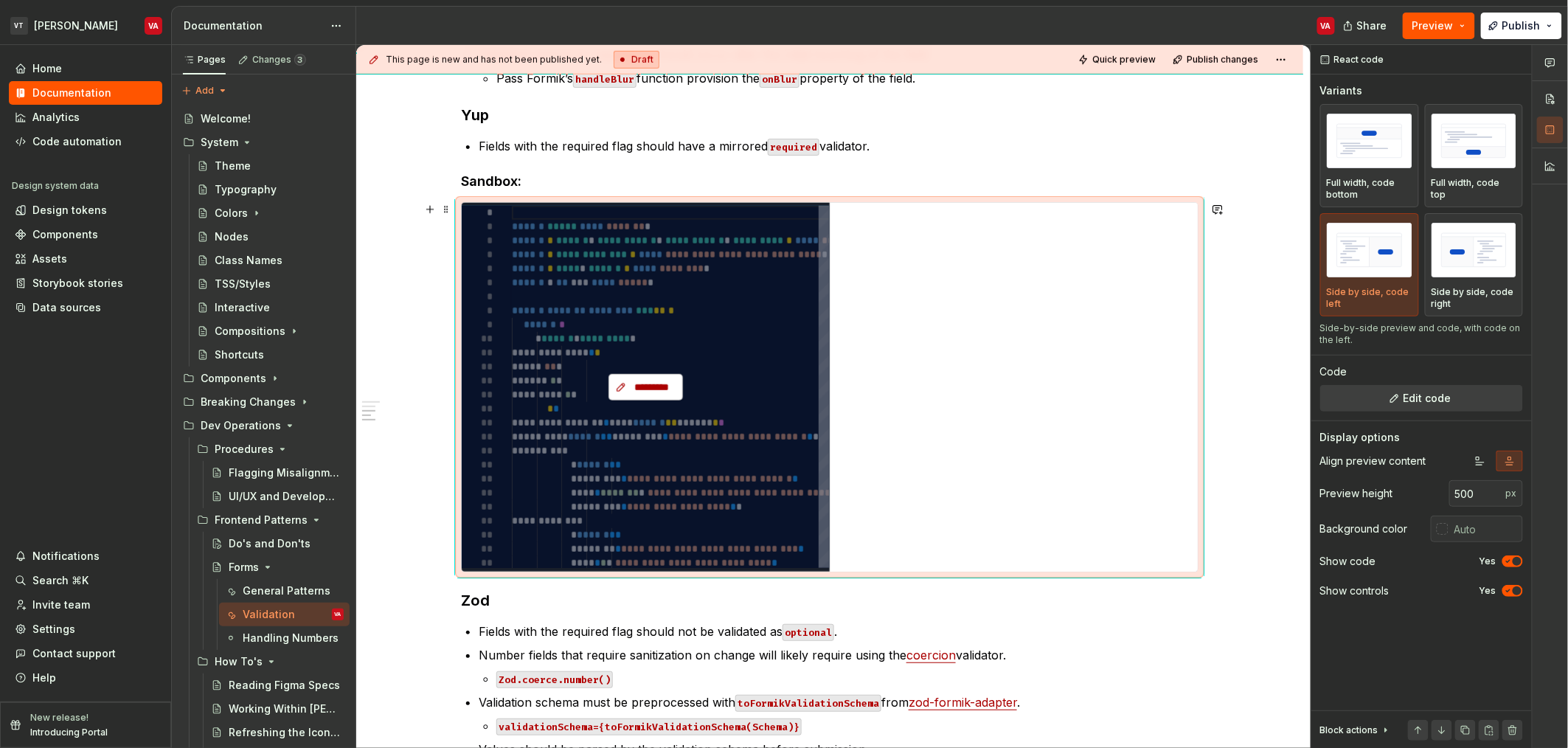
click at [644, 391] on span "*********" at bounding box center [651, 386] width 43 height 15
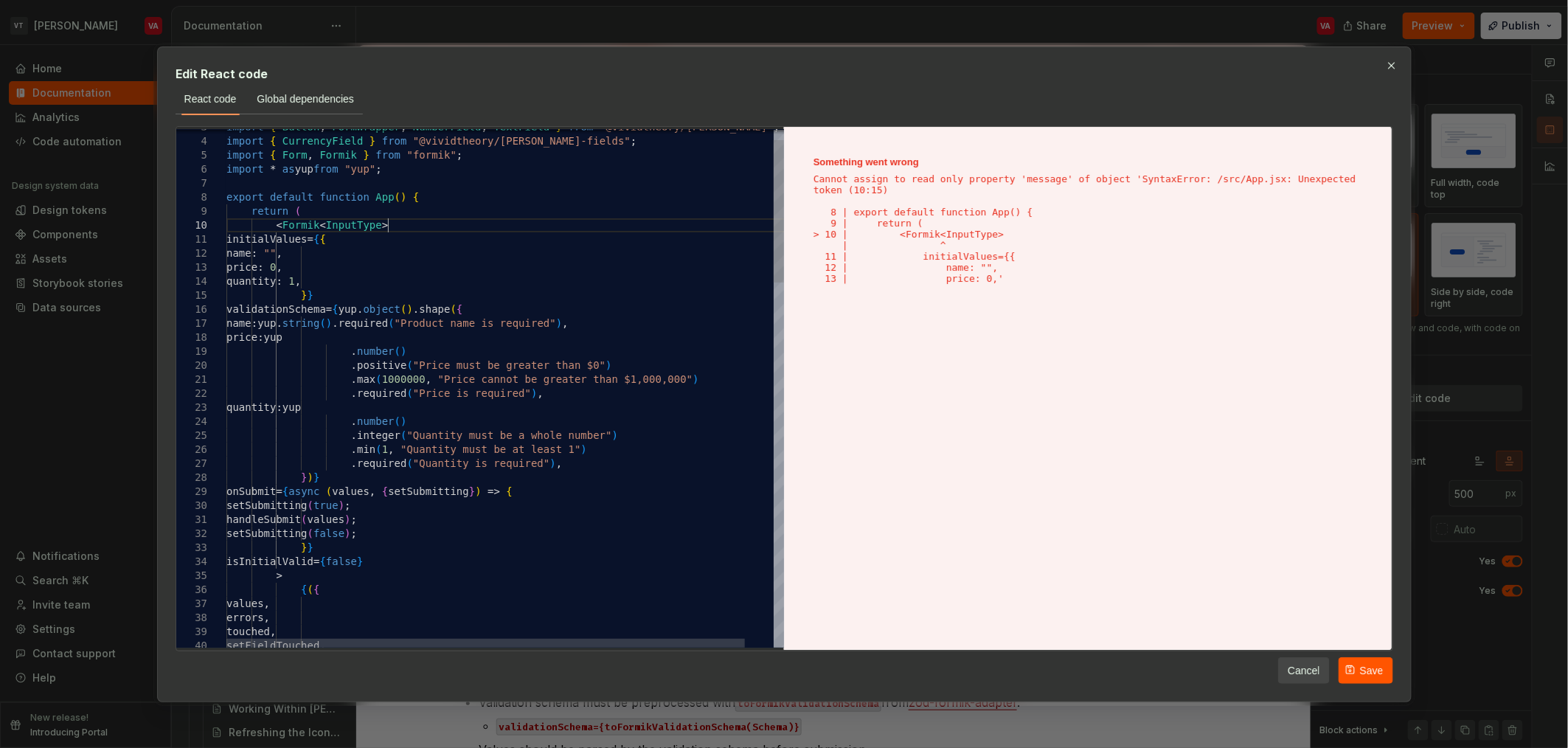
scroll to position [0, 0]
drag, startPoint x: 386, startPoint y: 224, endPoint x: 322, endPoint y: 224, distance: 64.0
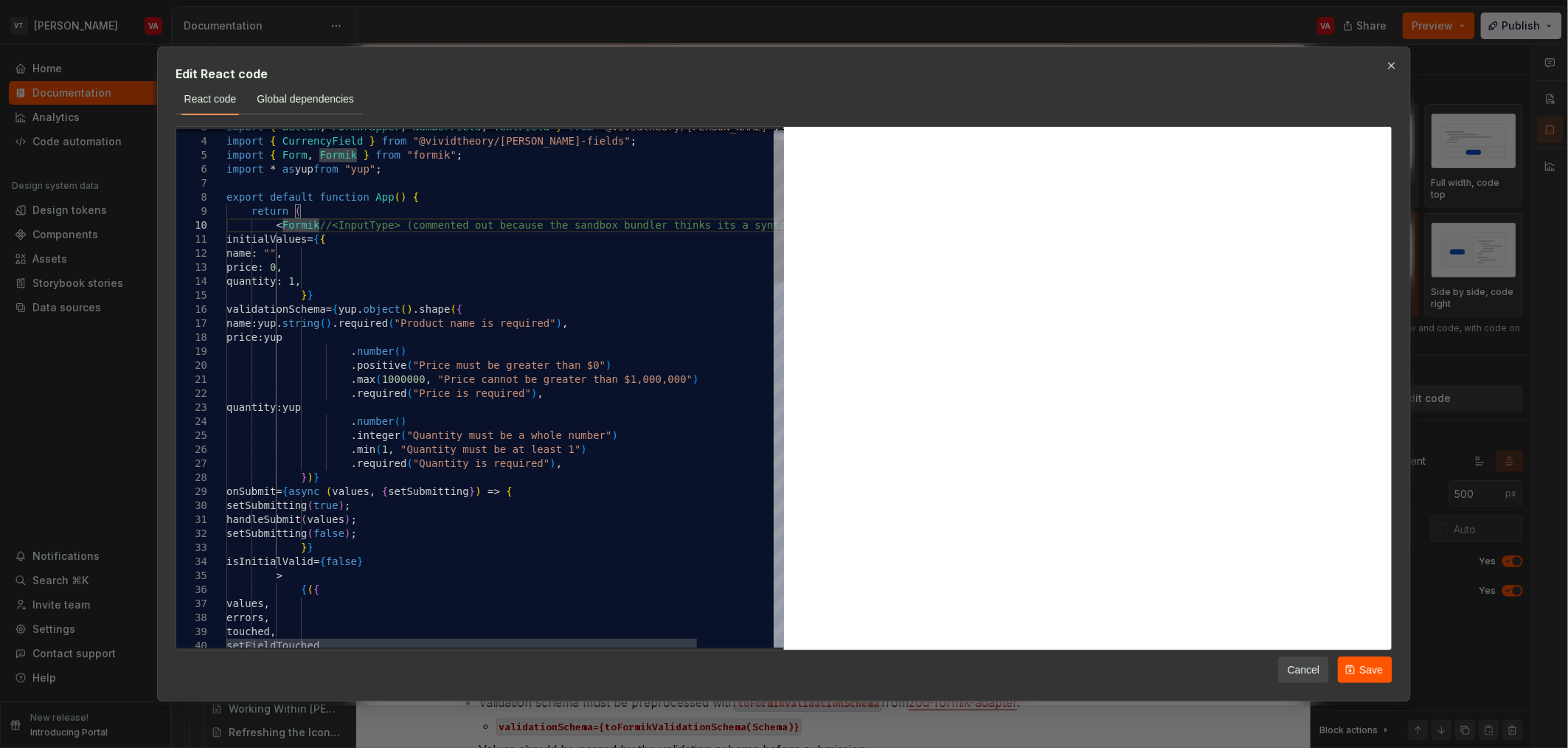
scroll to position [126, 446]
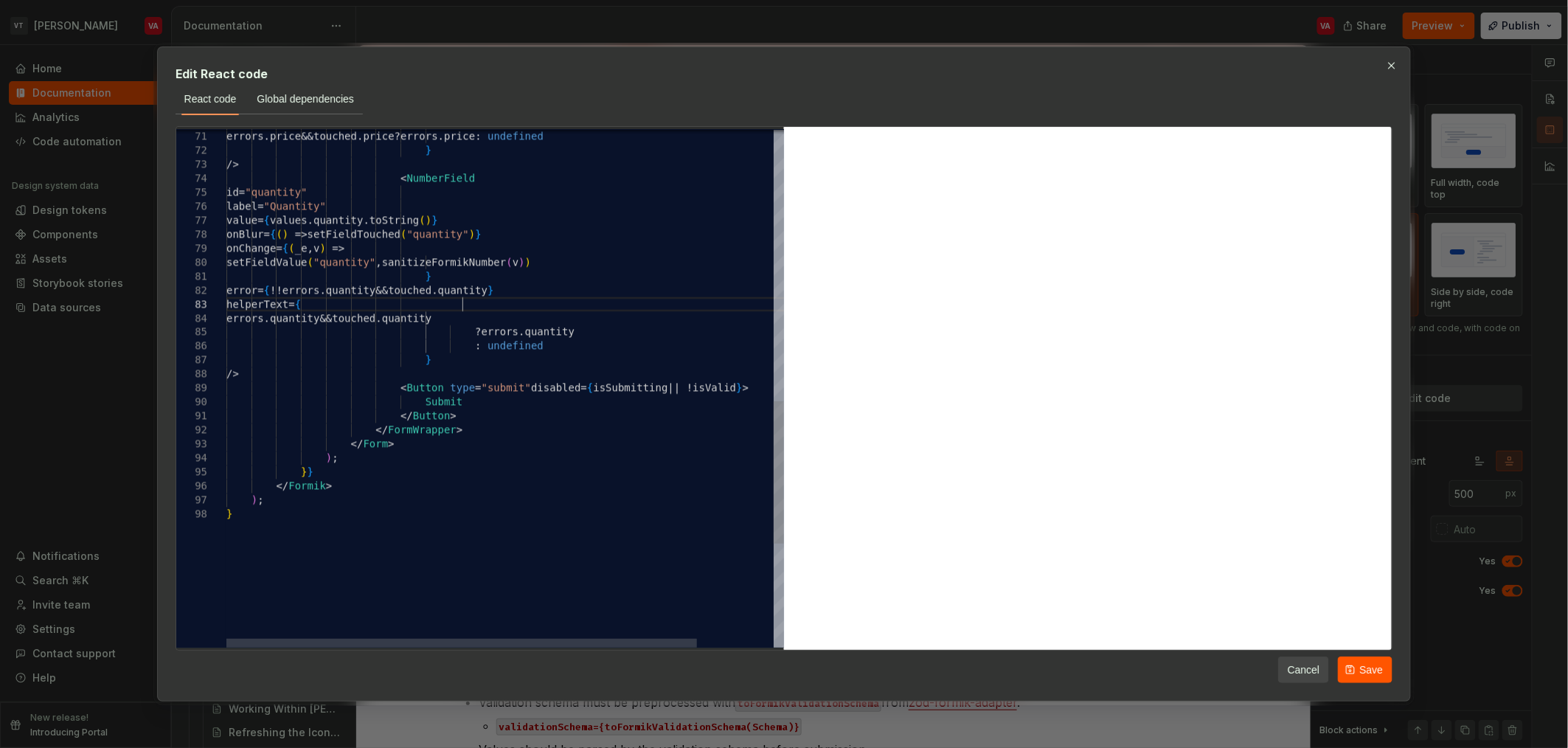
click at [462, 301] on div "errors . price && touched . price ? errors . price : undefined } /> < NumberFie…" at bounding box center [551, 86] width 649 height 1876
click at [436, 257] on div "errors . price && touched . price ? errors . price : undefined } /> < NumberFie…" at bounding box center [551, 86] width 649 height 1876
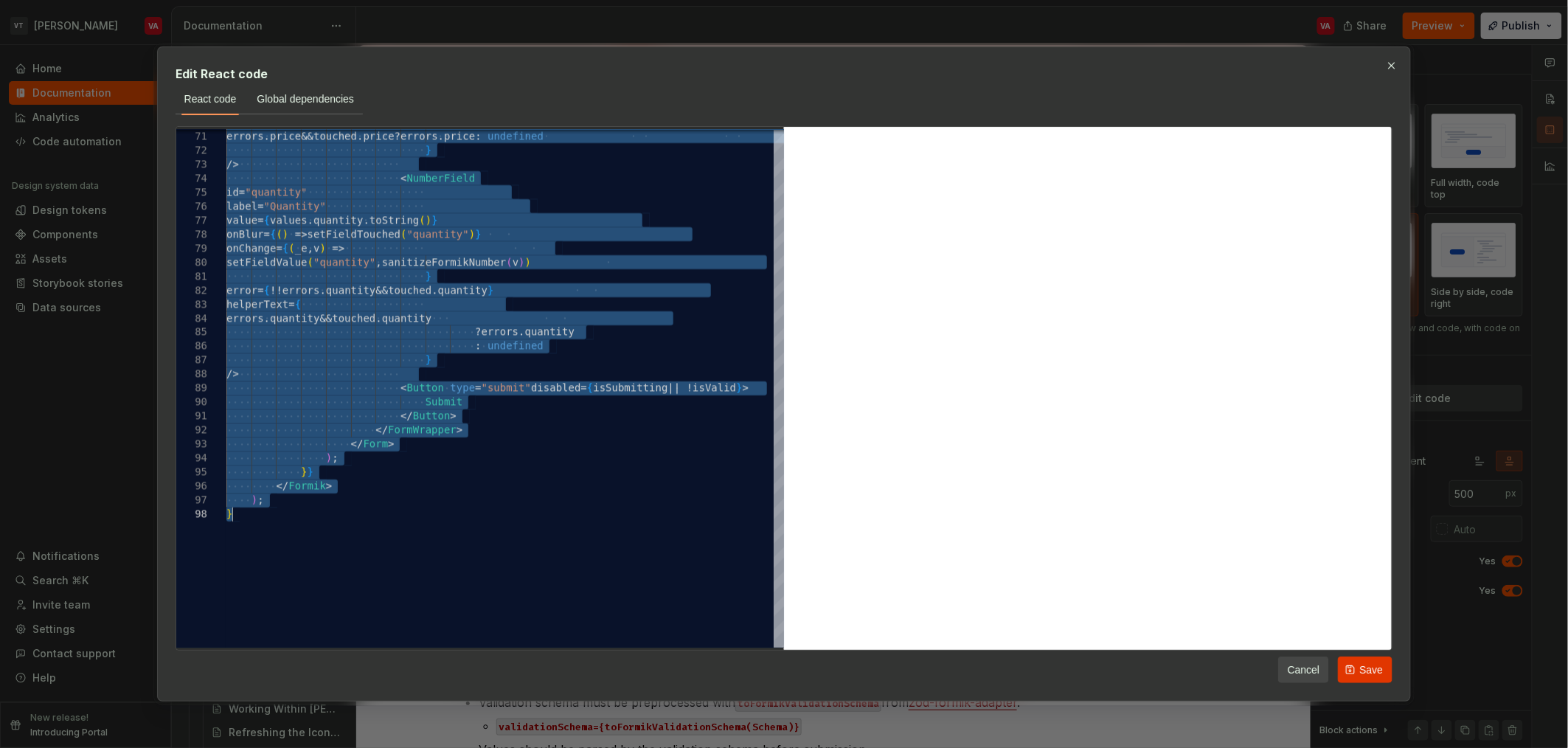
type textarea "**********"
click at [1349, 663] on button "Save" at bounding box center [1366, 669] width 55 height 26
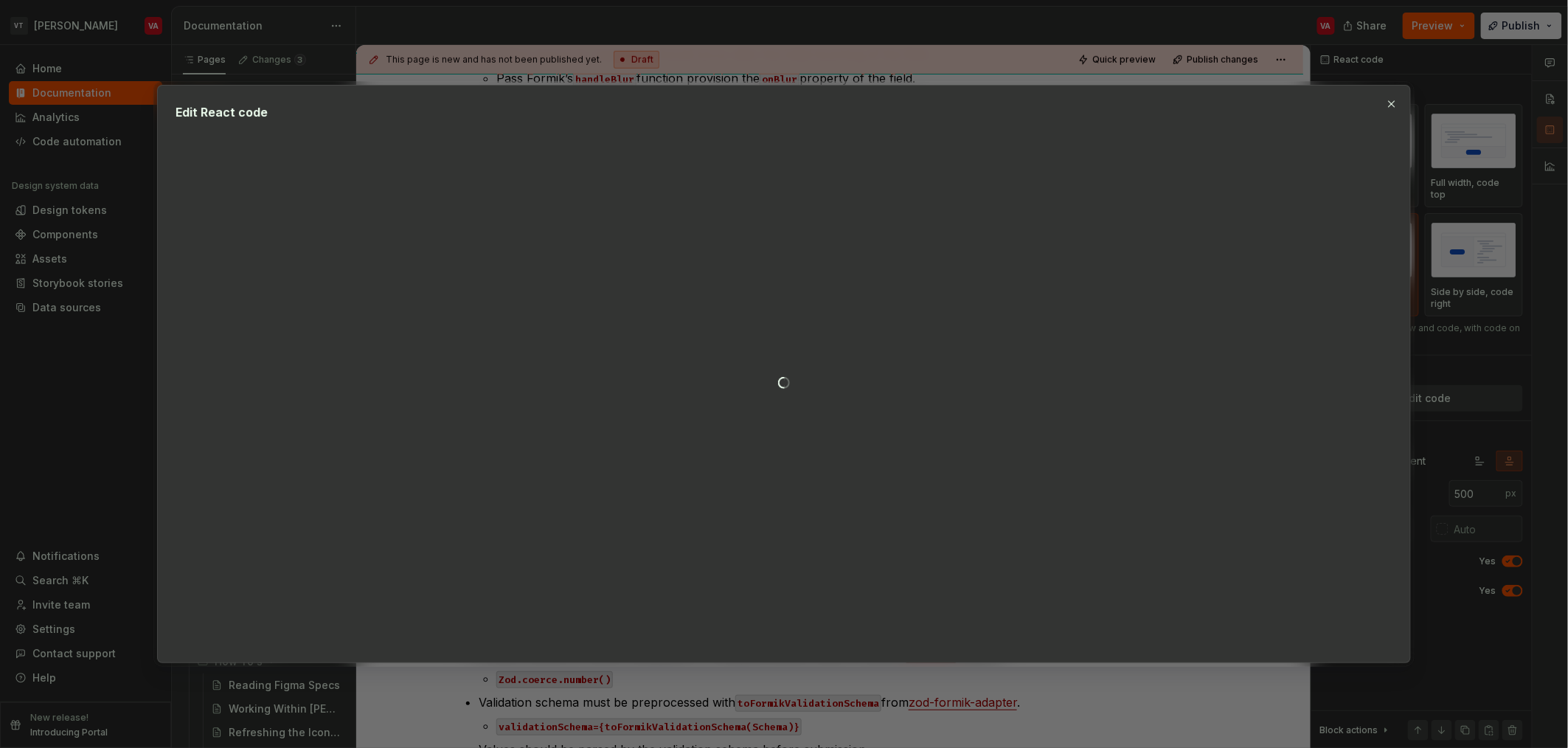
type textarea "*"
type textarea "**********"
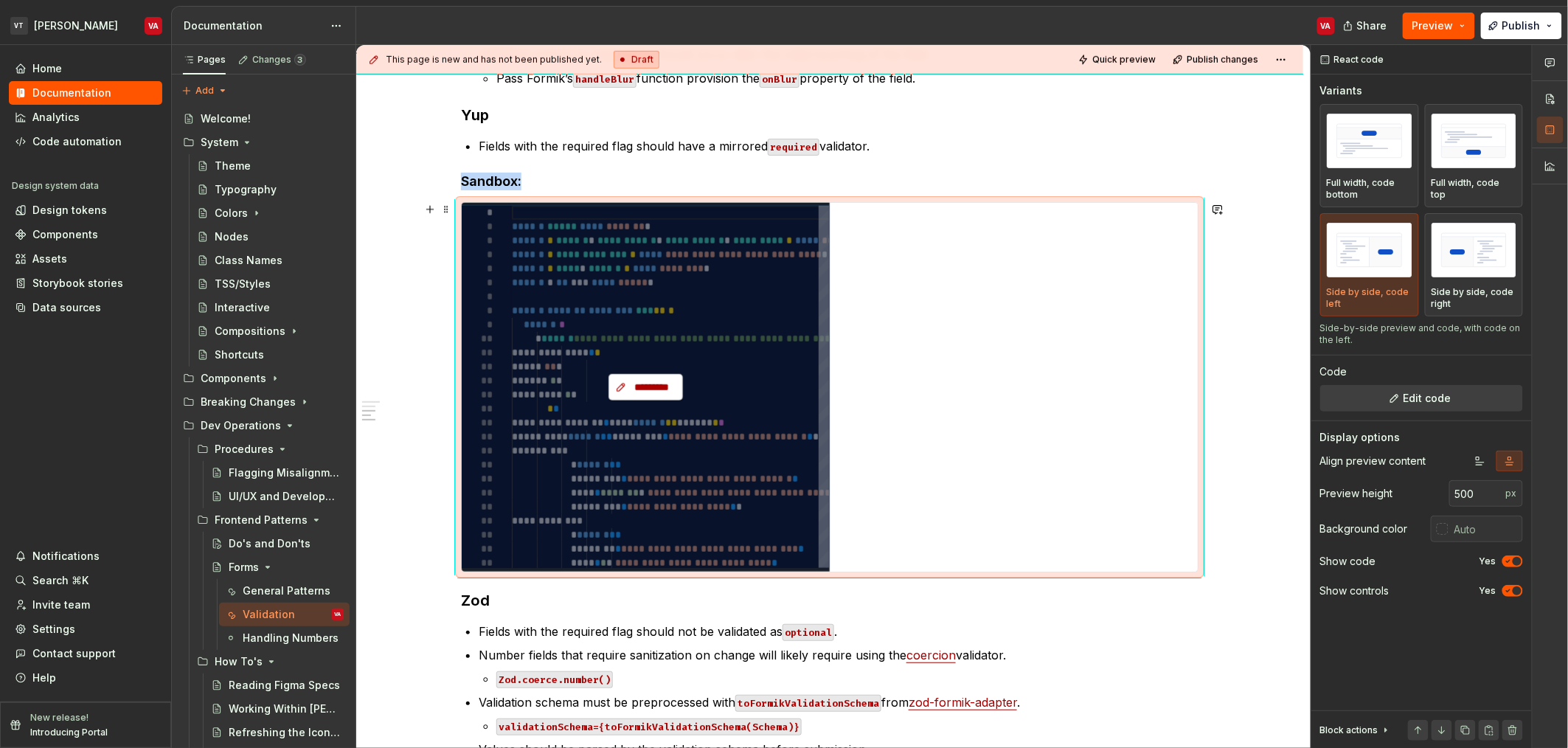
click at [652, 394] on button "*********" at bounding box center [645, 386] width 73 height 26
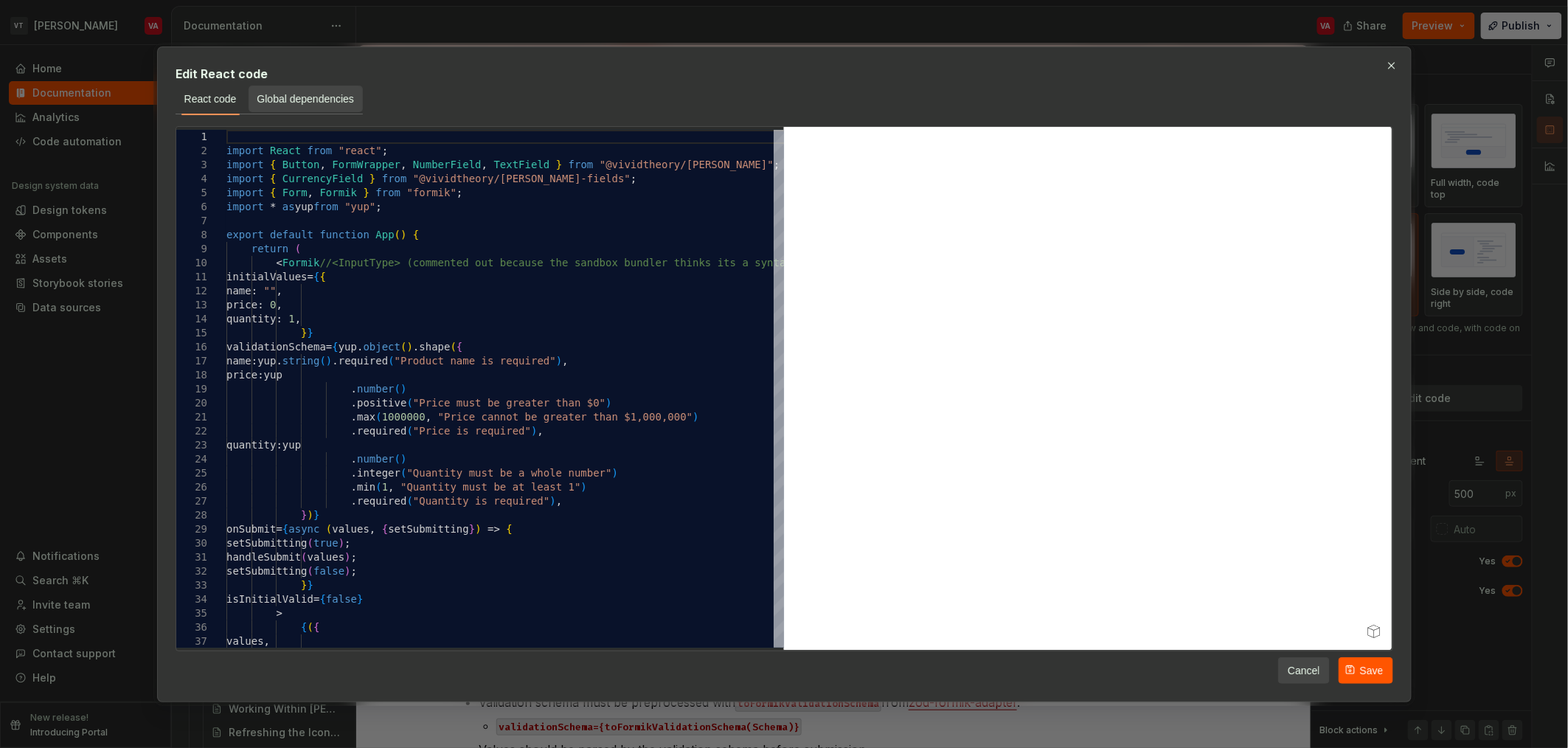
click at [332, 92] on span "Global dependencies" at bounding box center [305, 99] width 98 height 15
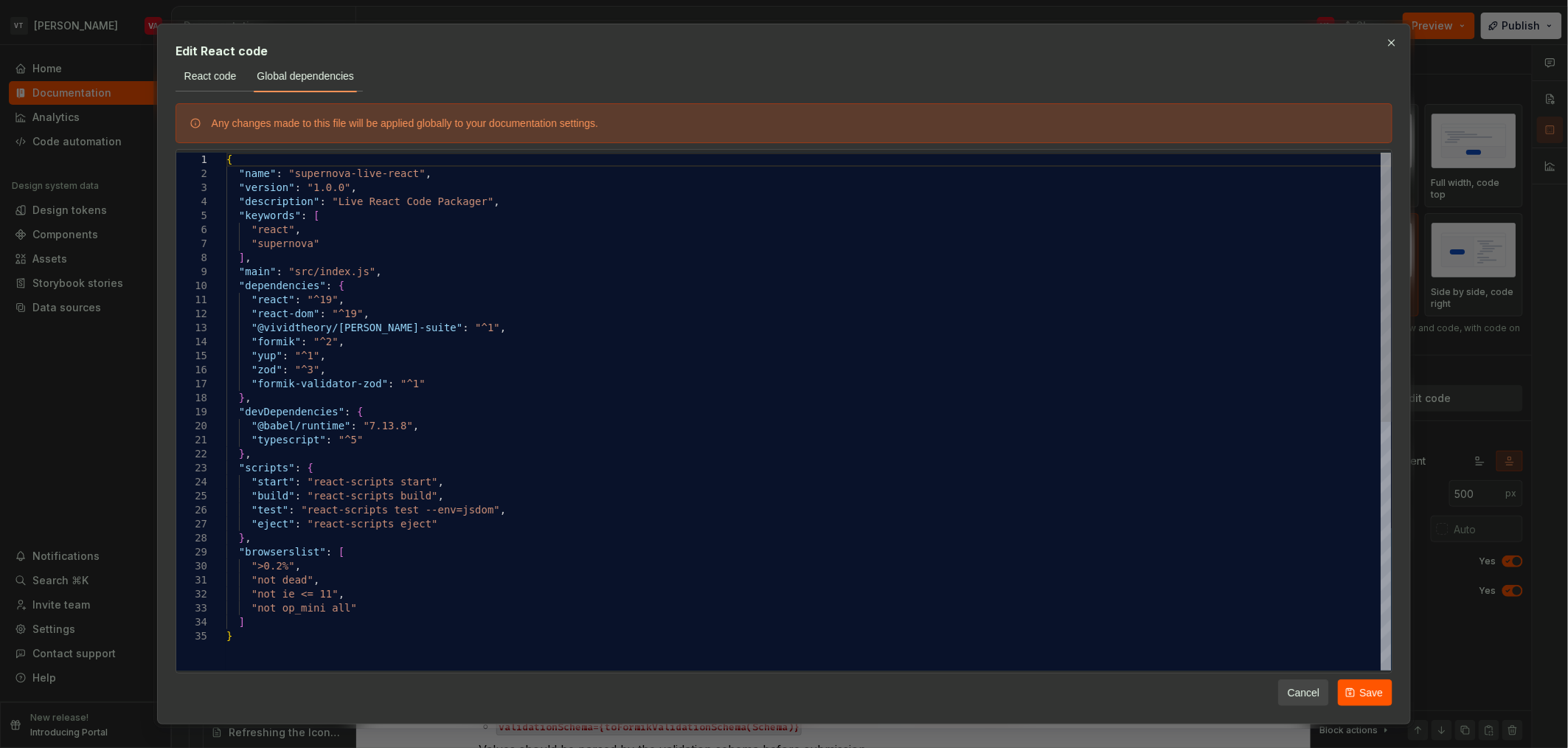
type textarea "**********"
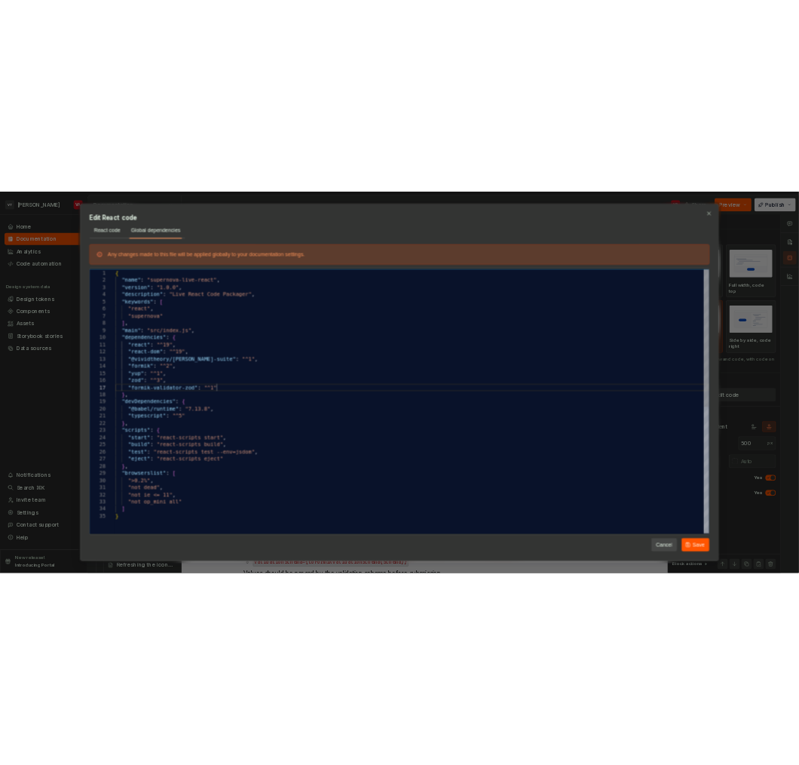
scroll to position [0, 0]
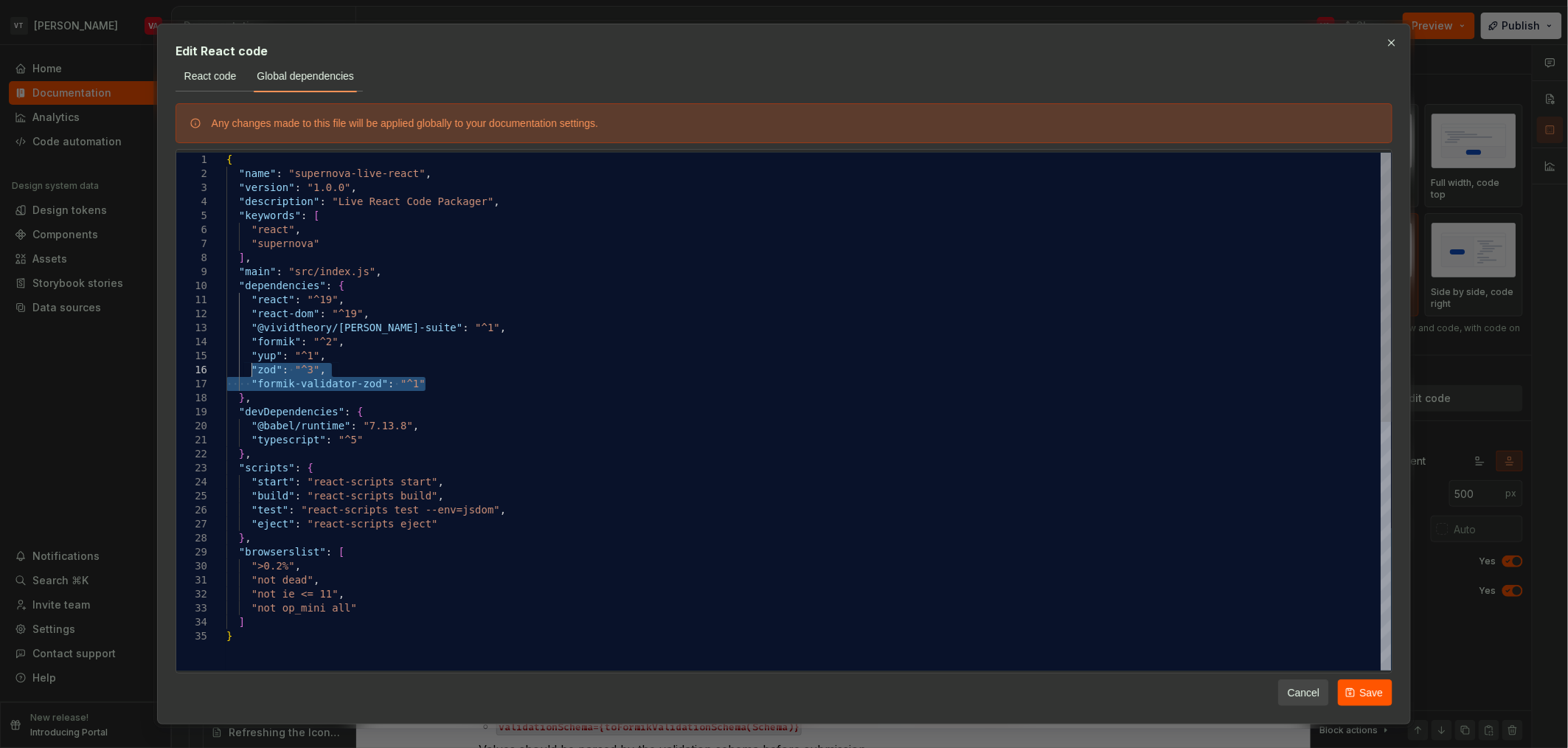
drag, startPoint x: 435, startPoint y: 382, endPoint x: 250, endPoint y: 371, distance: 185.3
click at [250, 371] on div "{ "name" : "supernova-live-react" , "version" : "1.0.0" , "description" : "Live…" at bounding box center [810, 649] width 1166 height 994
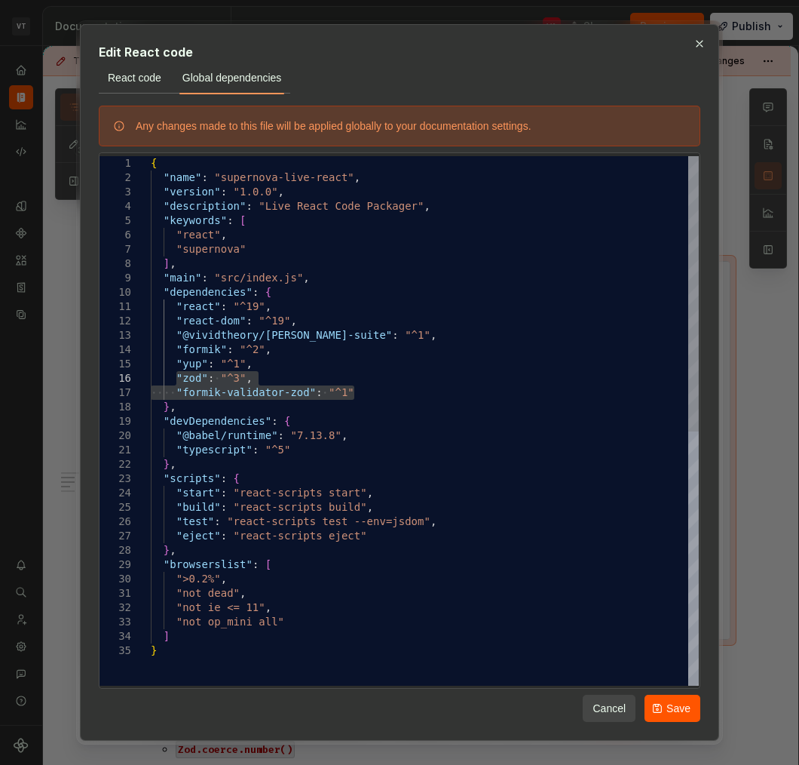
scroll to position [609, 0]
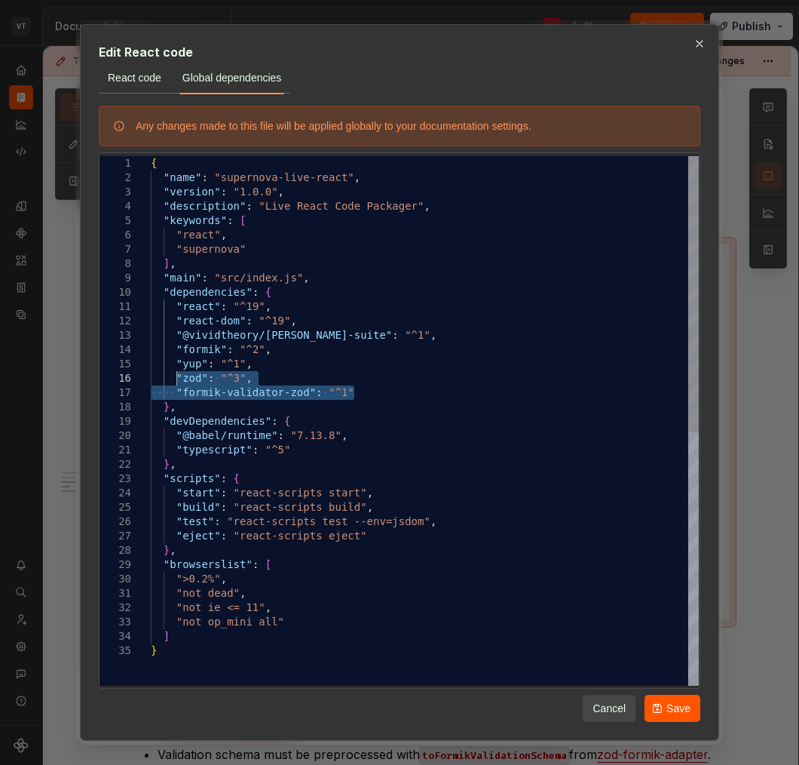
type textarea "*"
click at [425, 336] on div "{ "name" : "supernova-live-react" , "version" : "1.0.0" , "description" : "Live…" at bounding box center [425, 664] width 548 height 1017
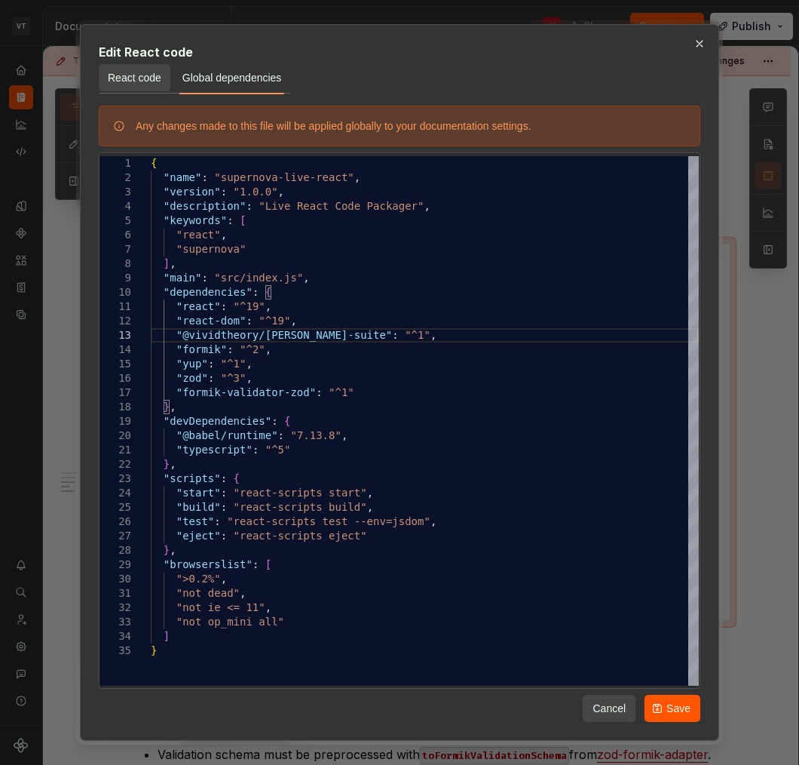
click at [121, 85] on button "React code" at bounding box center [135, 77] width 72 height 27
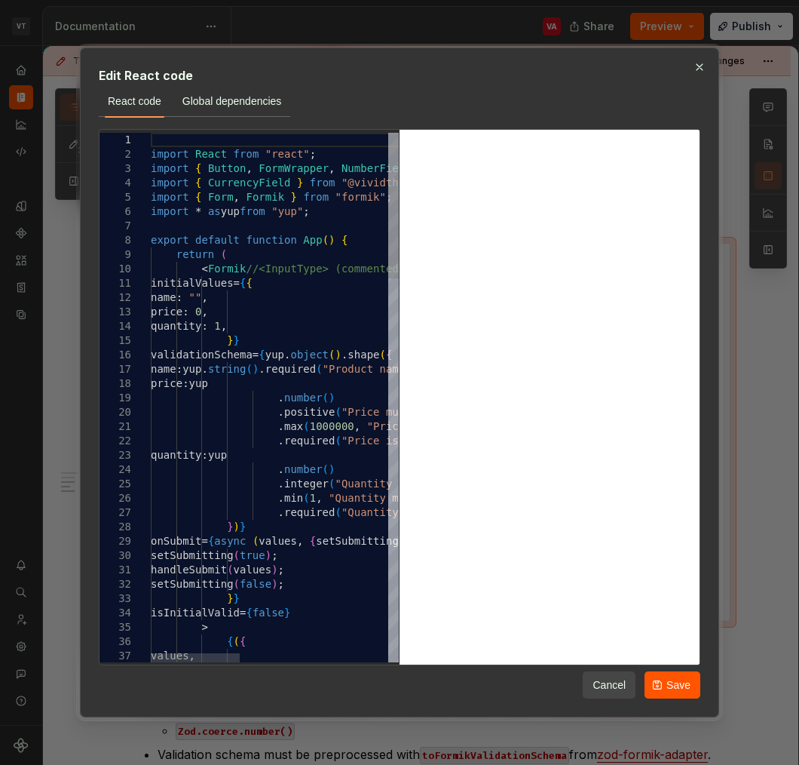
scroll to position [0, 0]
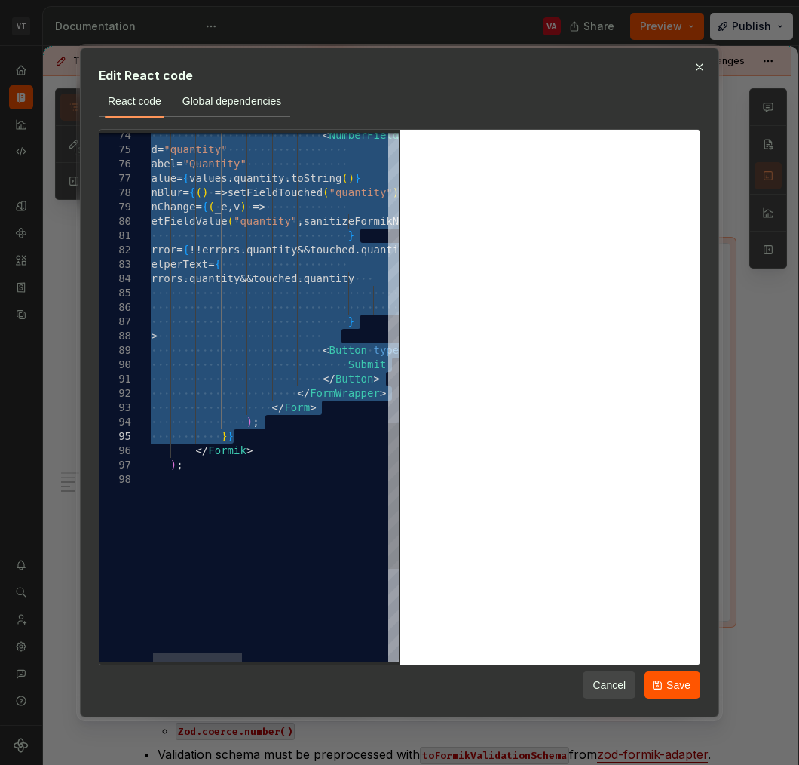
drag, startPoint x: 225, startPoint y: 281, endPoint x: 247, endPoint y: 436, distance: 156.1
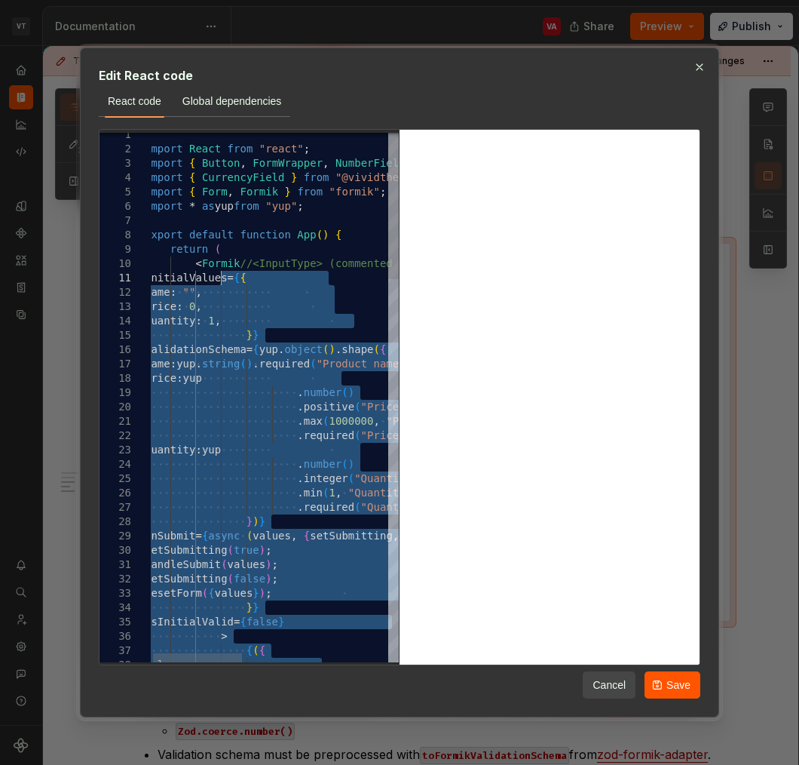
drag, startPoint x: 276, startPoint y: 446, endPoint x: 220, endPoint y: 278, distance: 176.5
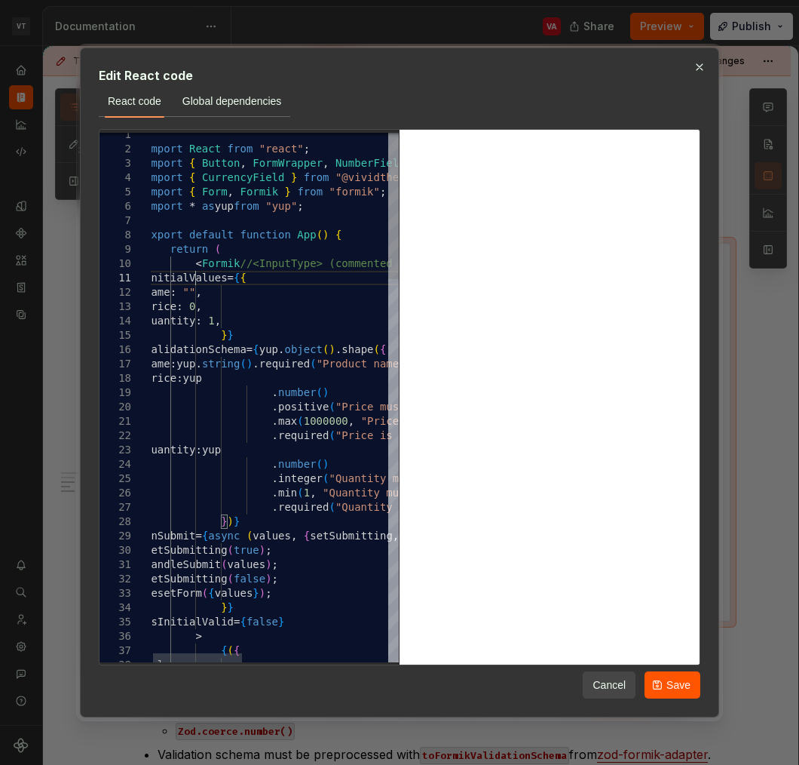
type textarea "**********"
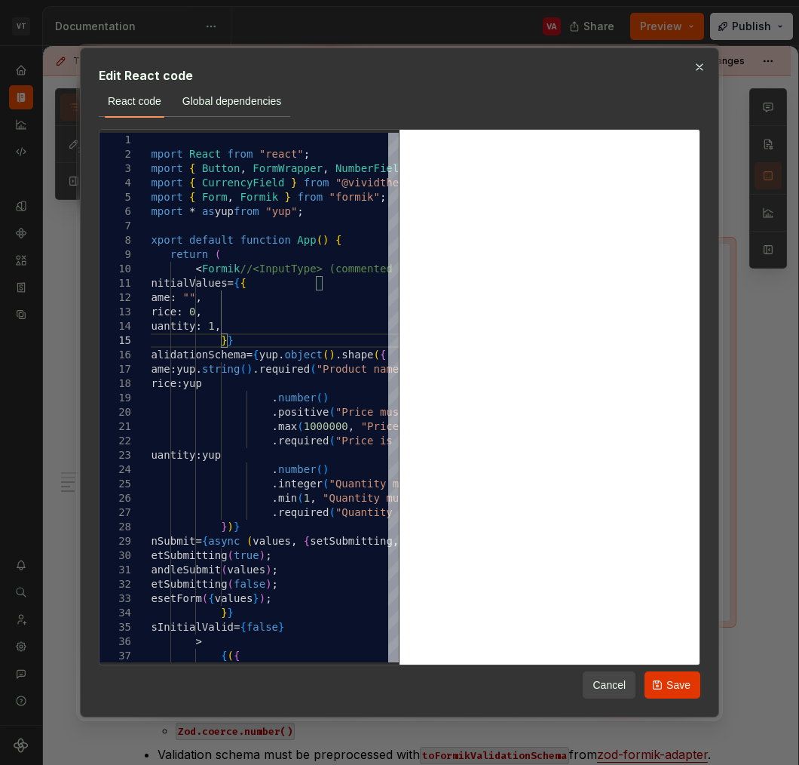
click at [676, 684] on span "Save" at bounding box center [679, 684] width 24 height 15
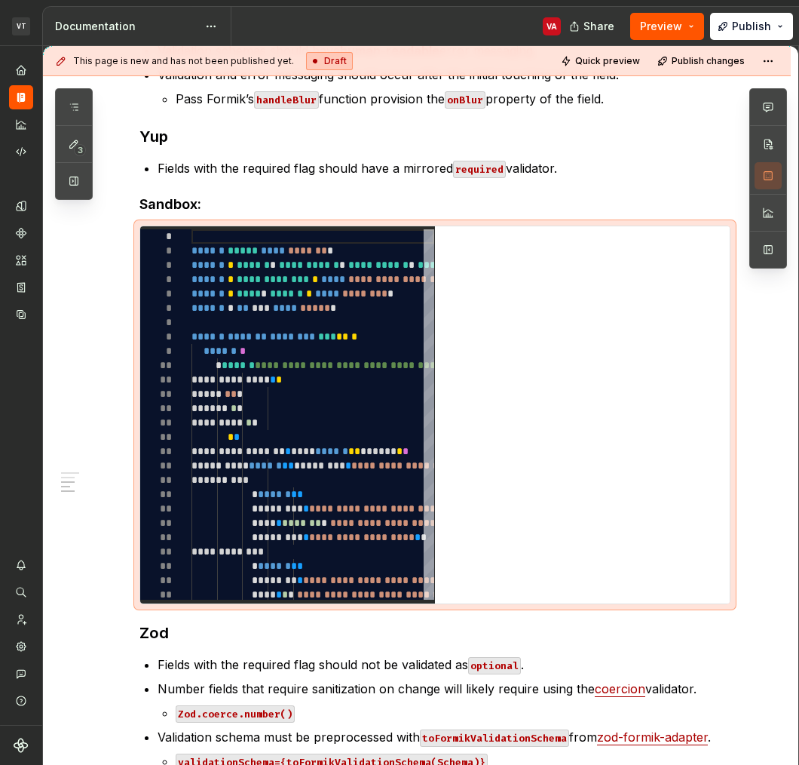
type textarea "*"
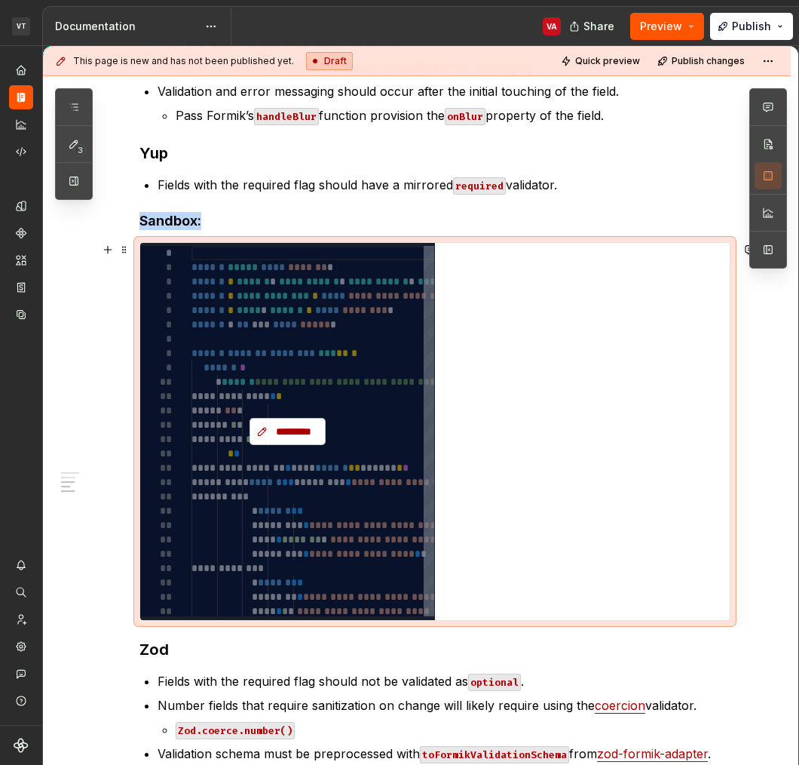
click at [285, 432] on span "*********" at bounding box center [293, 431] width 44 height 15
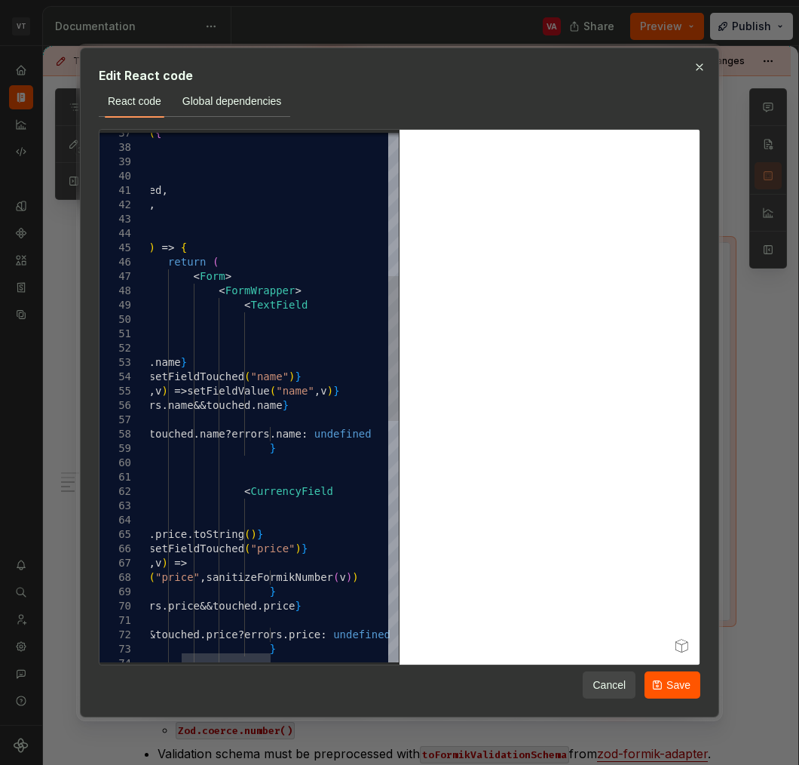
click at [227, 281] on div "{ ( { values , errors , touched , setFieldTouched , setFieldValue , isSubmittin…" at bounding box center [395, 577] width 658 height 1934
type textarea "**********"
type textarea "*"
click at [293, 292] on div "{ ( { values , errors , touched , setFieldTouched , setFieldValue , isSubmittin…" at bounding box center [395, 577] width 658 height 1934
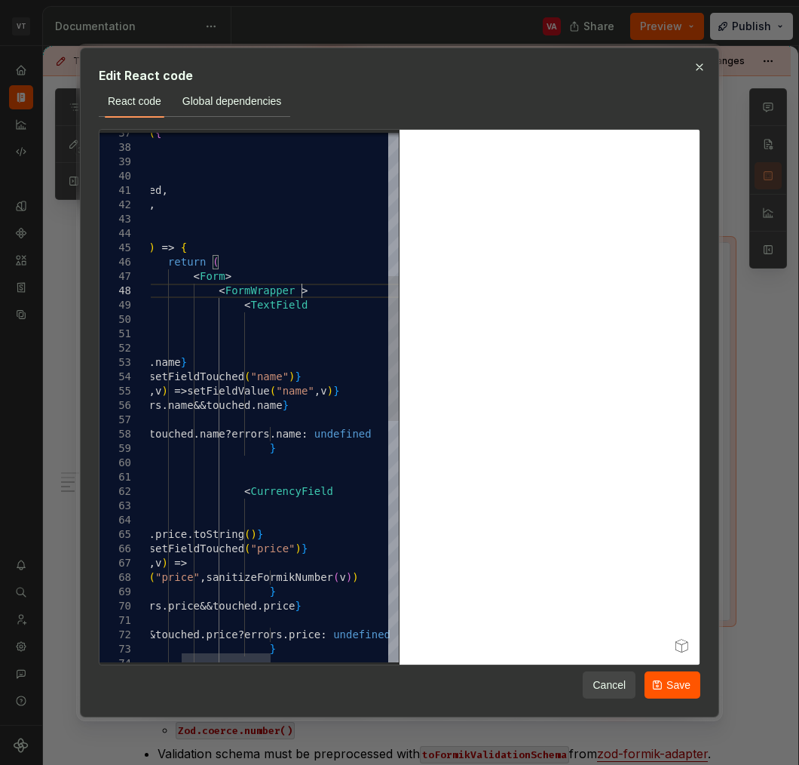
scroll to position [100, 235]
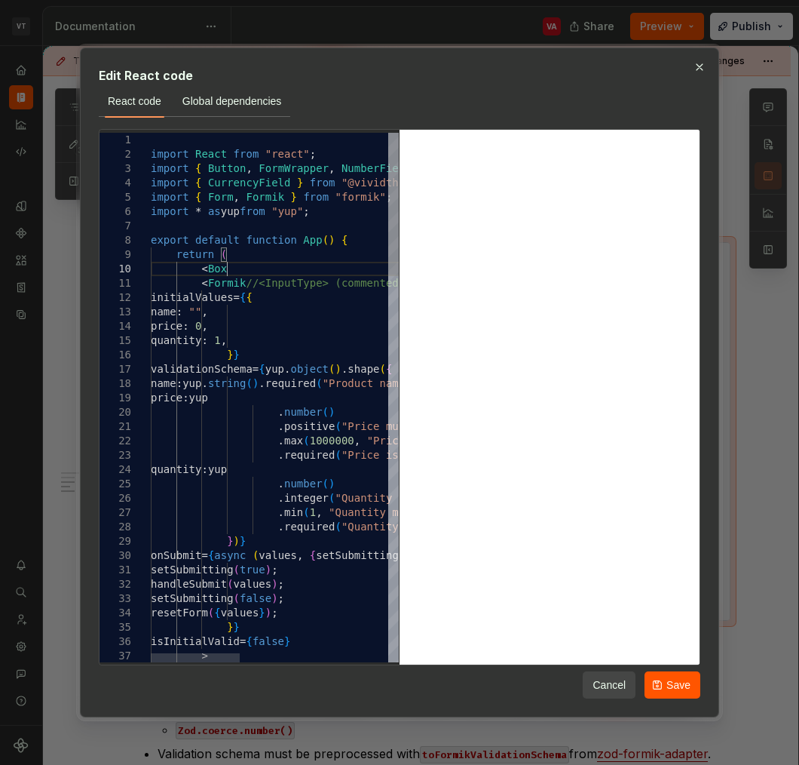
scroll to position [129, 81]
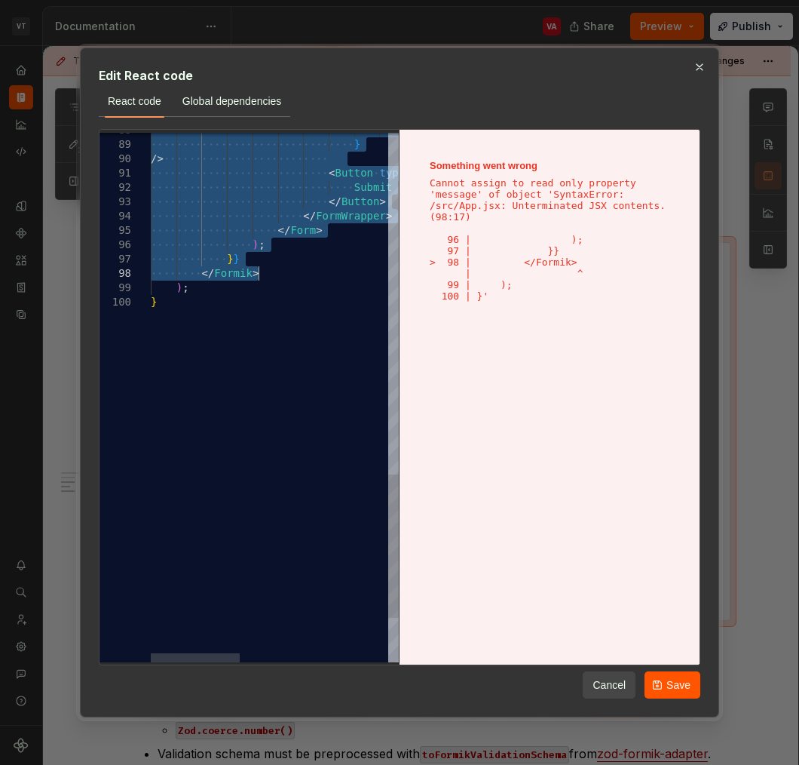
drag, startPoint x: 210, startPoint y: 293, endPoint x: 261, endPoint y: 268, distance: 57.3
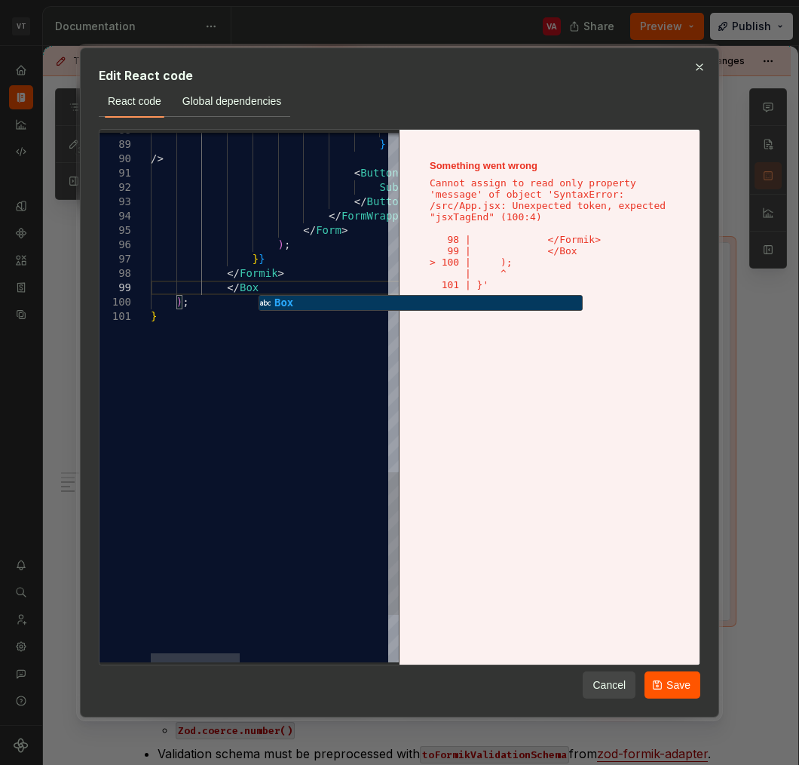
scroll to position [115, 112]
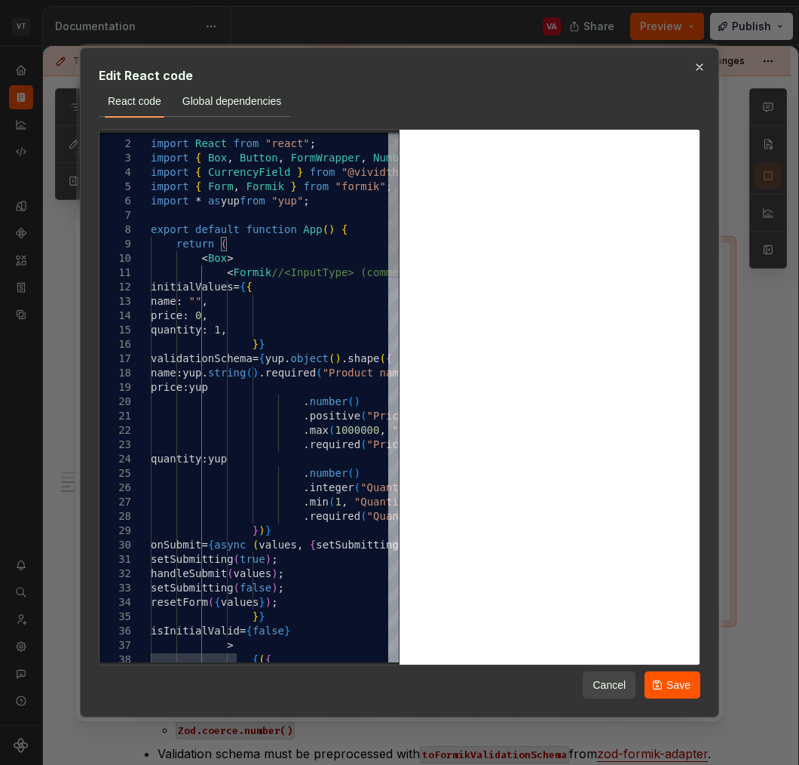
type textarea "**********"
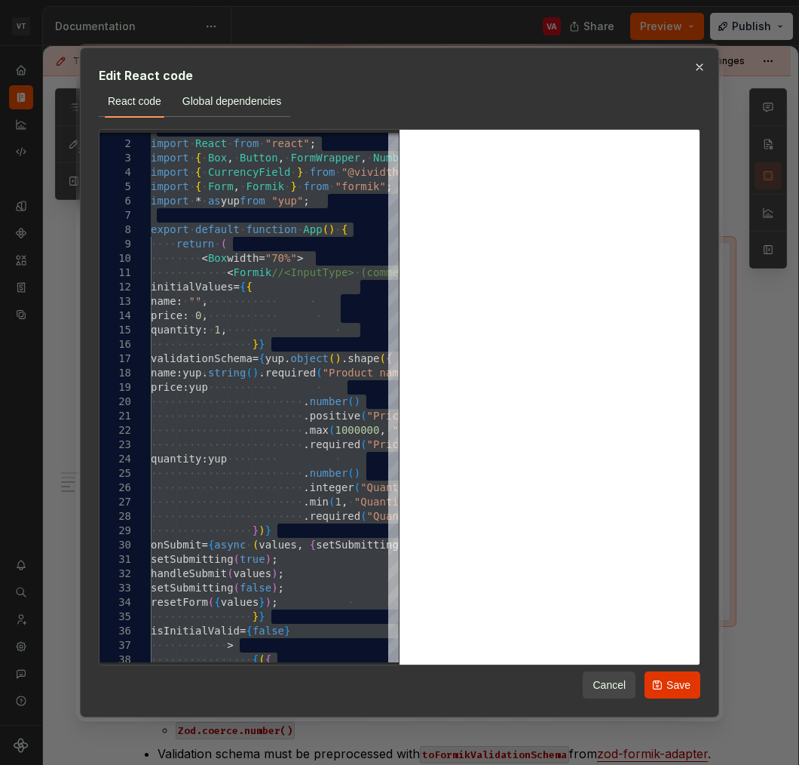
click at [675, 682] on span "Save" at bounding box center [679, 684] width 24 height 15
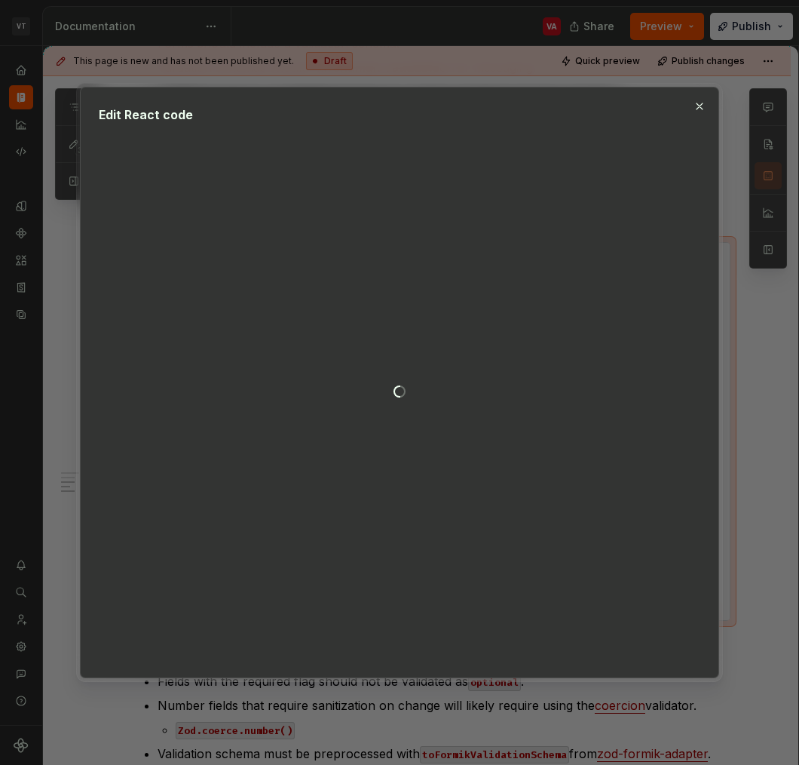
type textarea "**********"
type textarea "*"
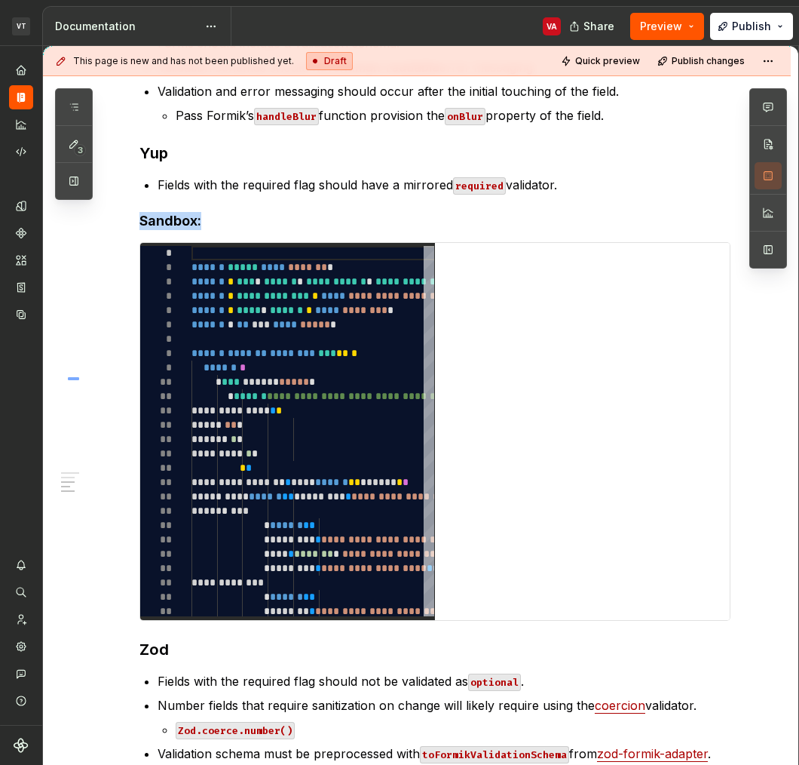
click at [68, 377] on div "This page is new and has not been published yet. Draft Quick preview Publish ch…" at bounding box center [421, 405] width 756 height 719
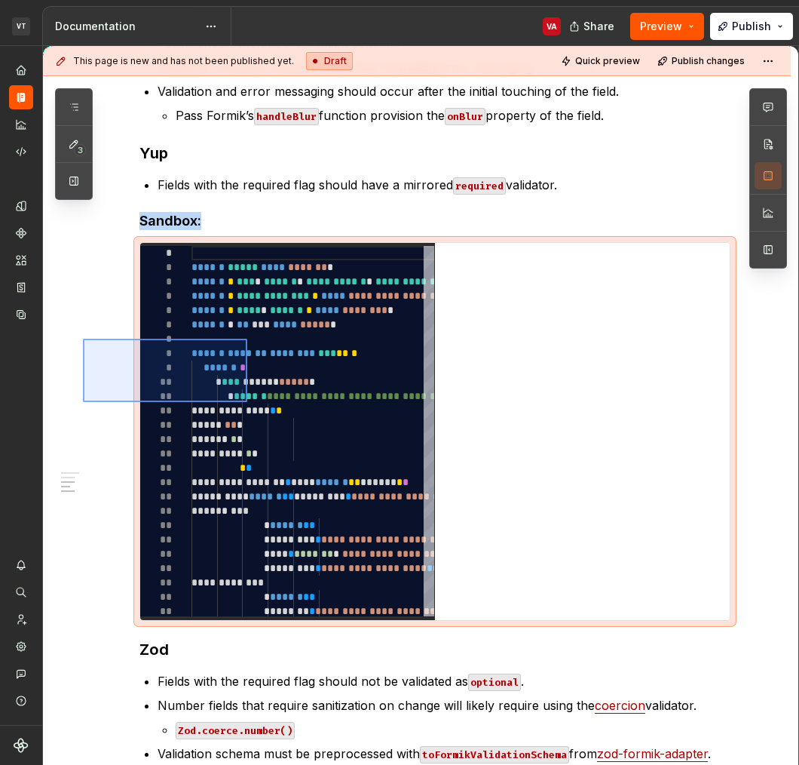
click at [318, 404] on div "This page is new and has not been published yet. Draft Quick preview Publish ch…" at bounding box center [421, 405] width 756 height 719
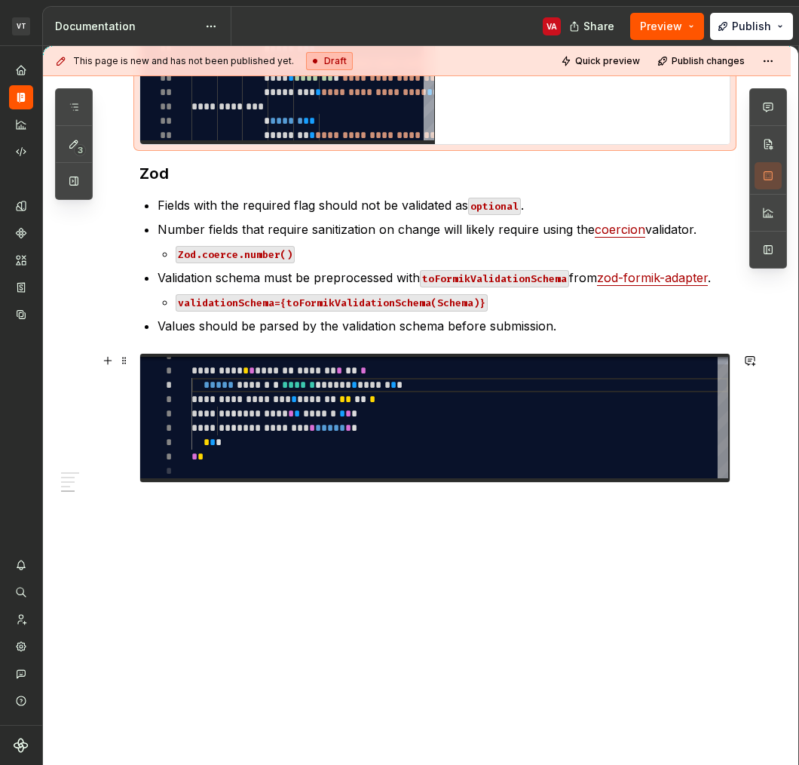
scroll to position [1068, 0]
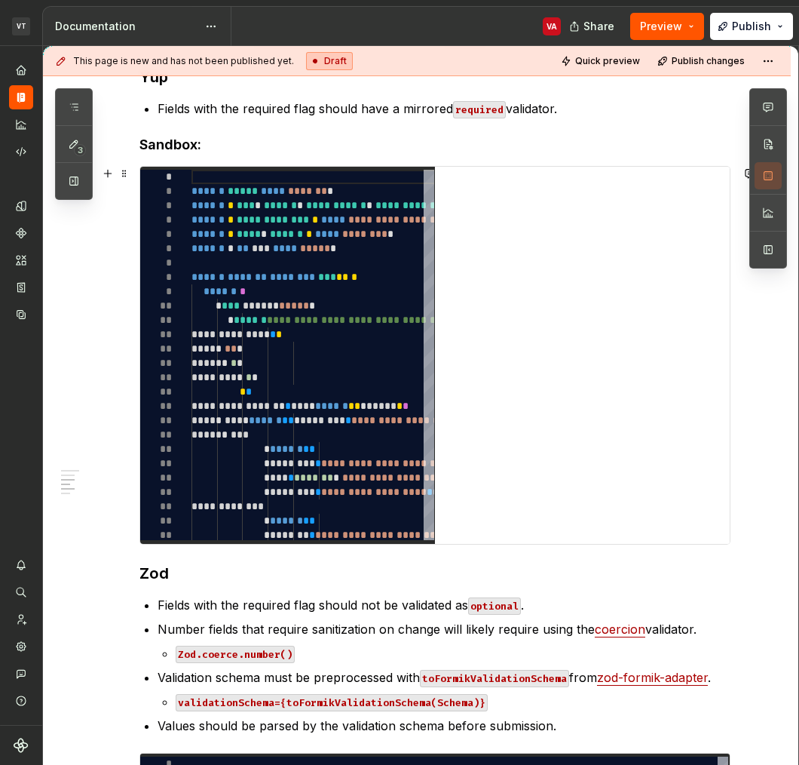
scroll to position [591, 0]
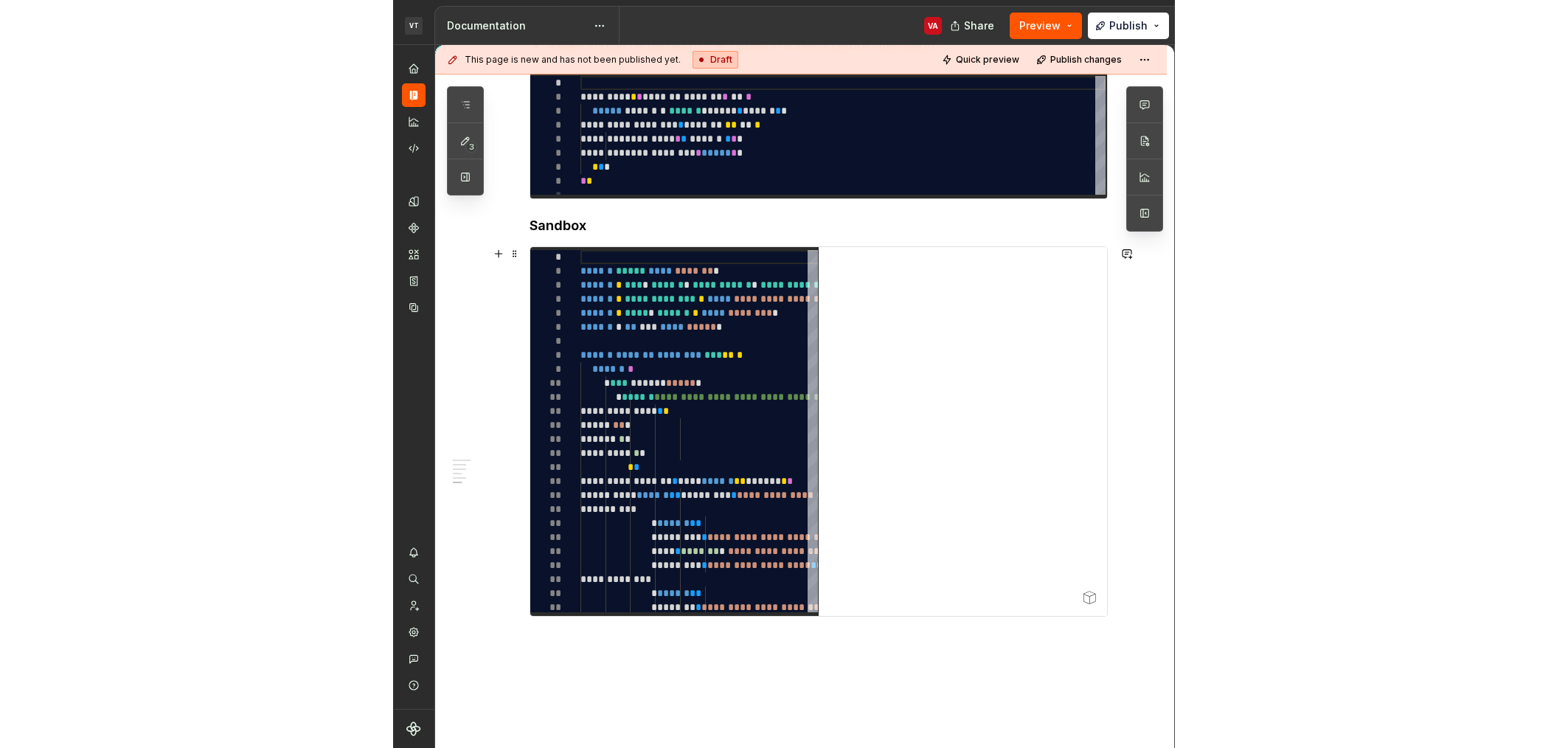
scroll to position [1327, 0]
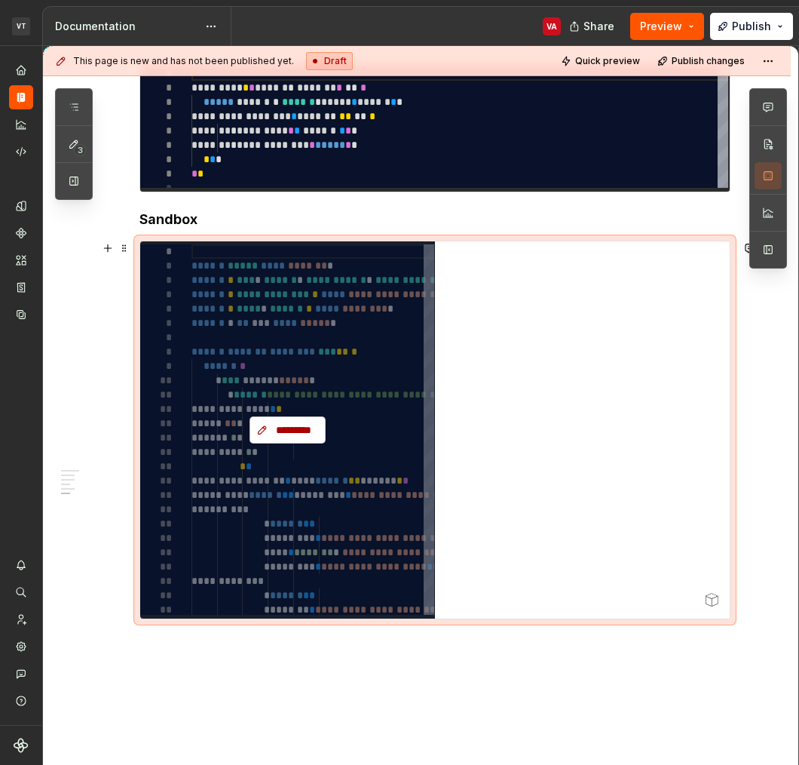
click at [287, 427] on span "*********" at bounding box center [293, 429] width 44 height 15
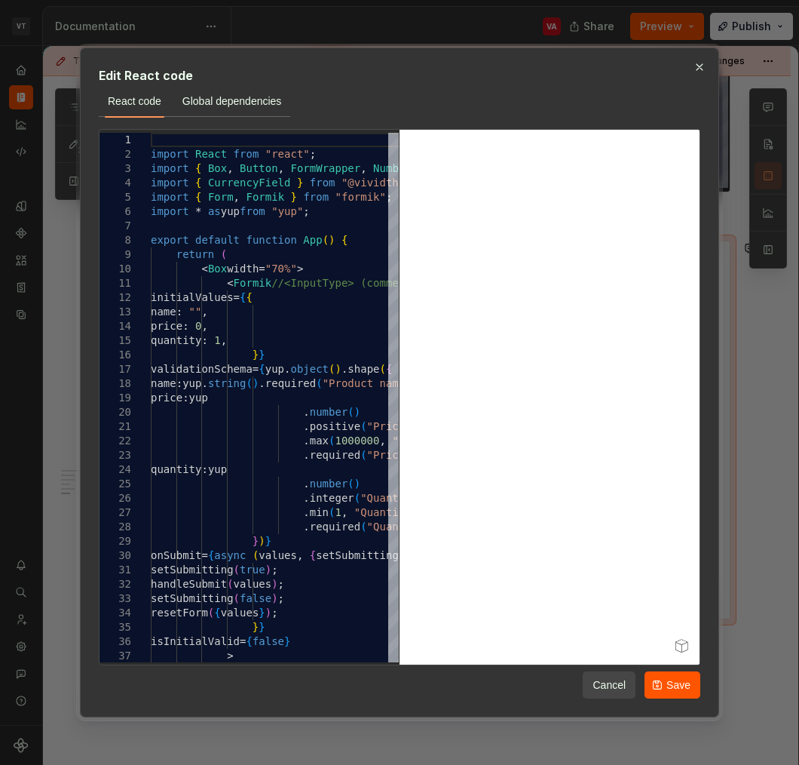
drag, startPoint x: 701, startPoint y: 69, endPoint x: 416, endPoint y: 81, distance: 286.1
click at [416, 81] on div "Edit React code React code Global dependencies 1 2 3 4 5 6 7 8 9 10 11 12 13 14…" at bounding box center [399, 383] width 647 height 678
type textarea "*"
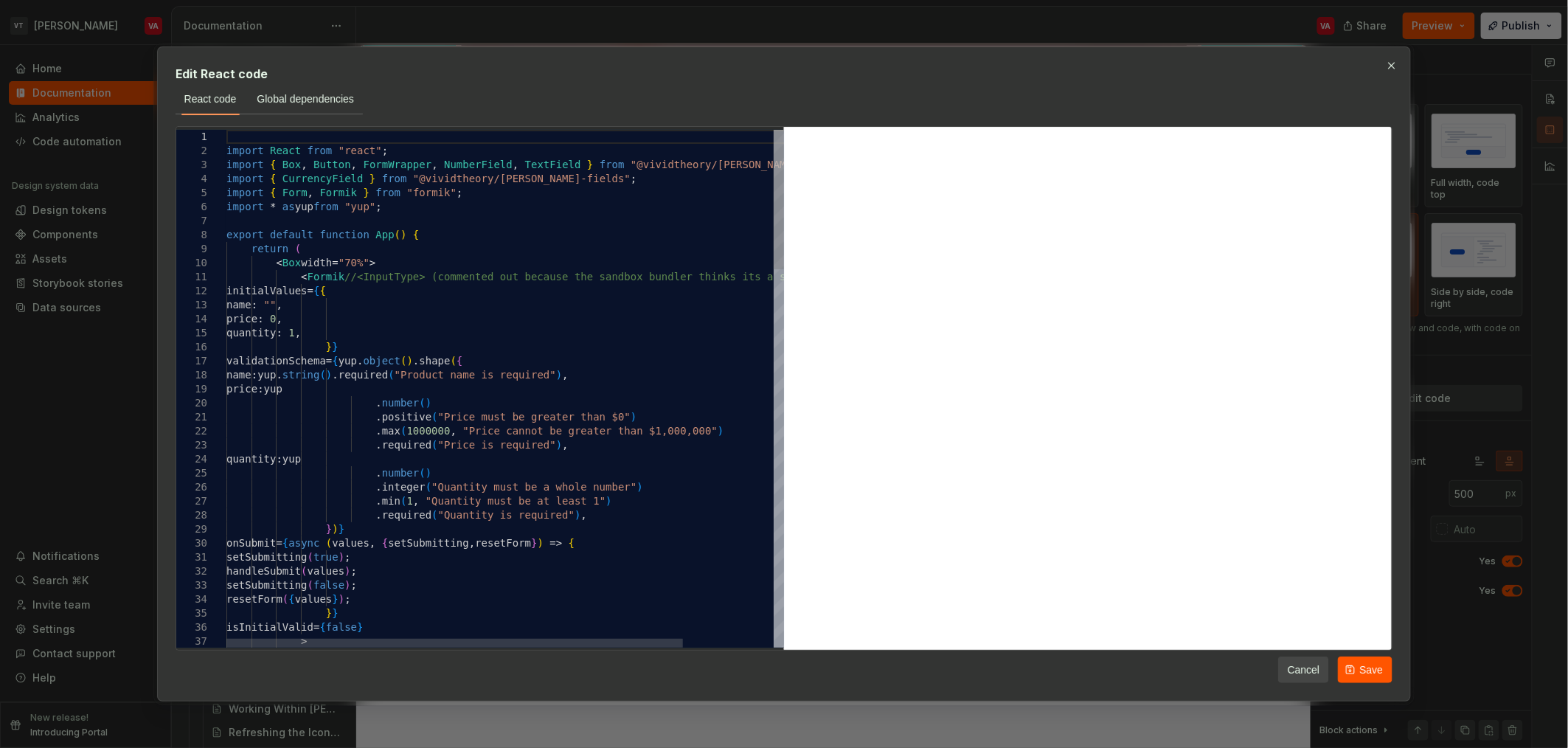
scroll to position [1292, 0]
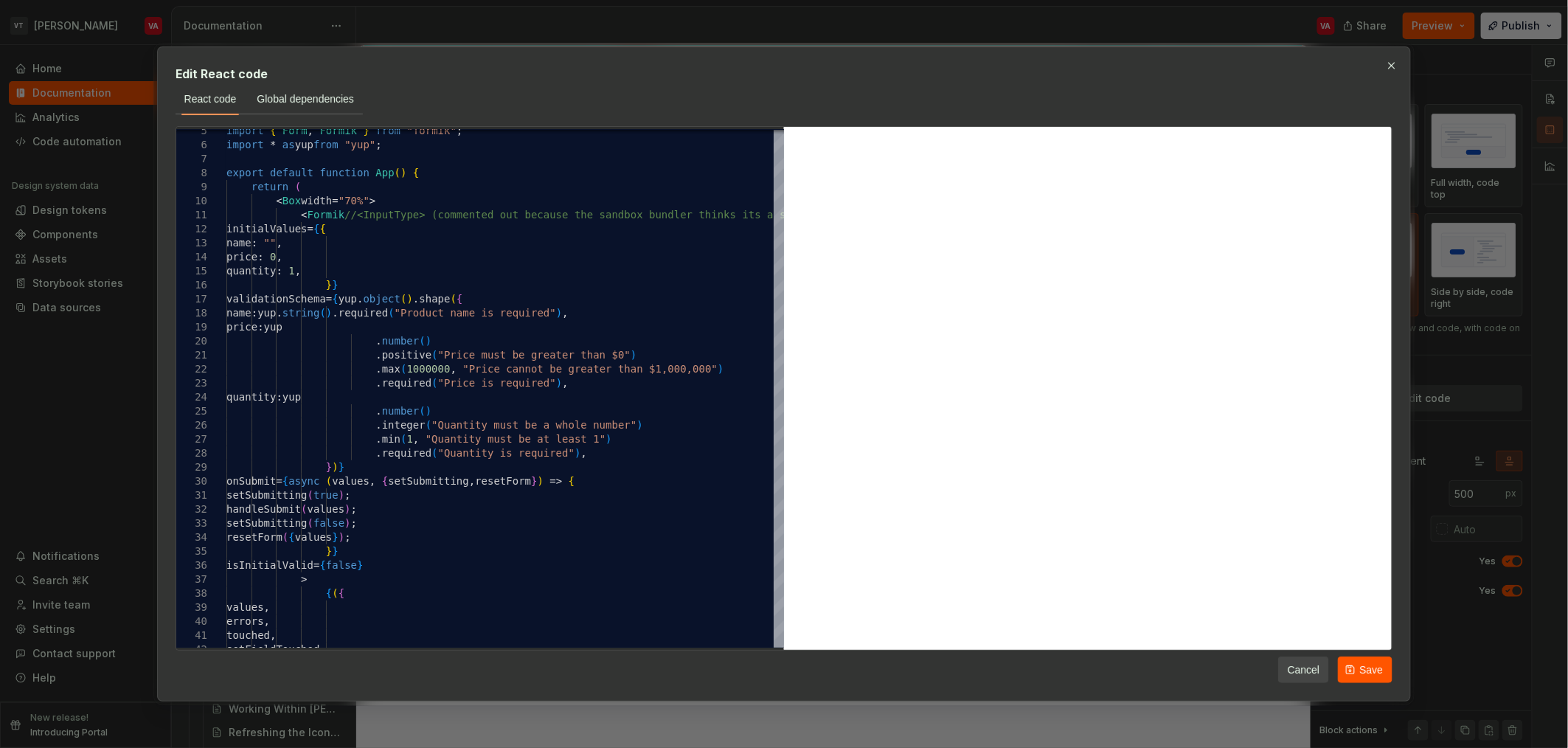
type textarea "*"
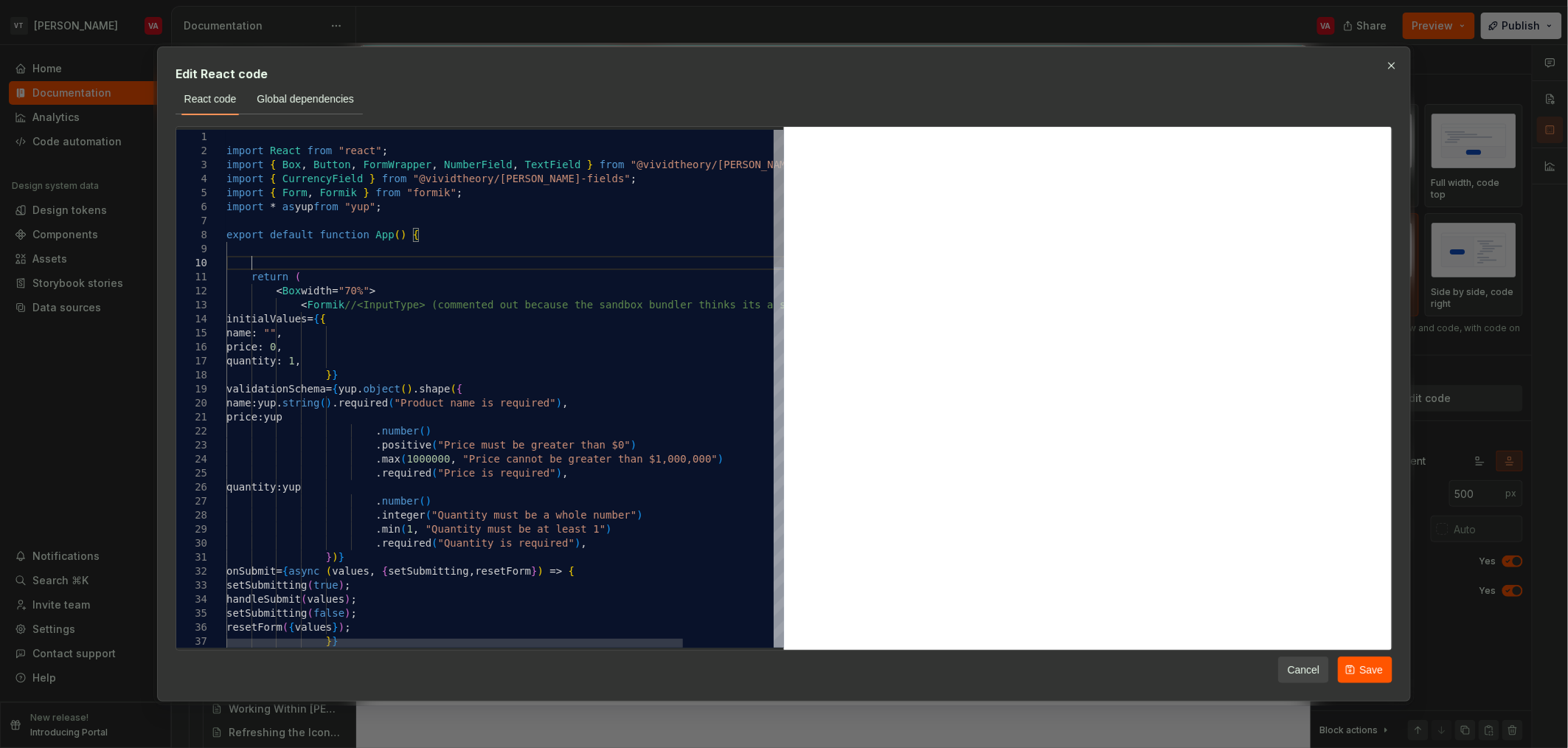
scroll to position [126, 28]
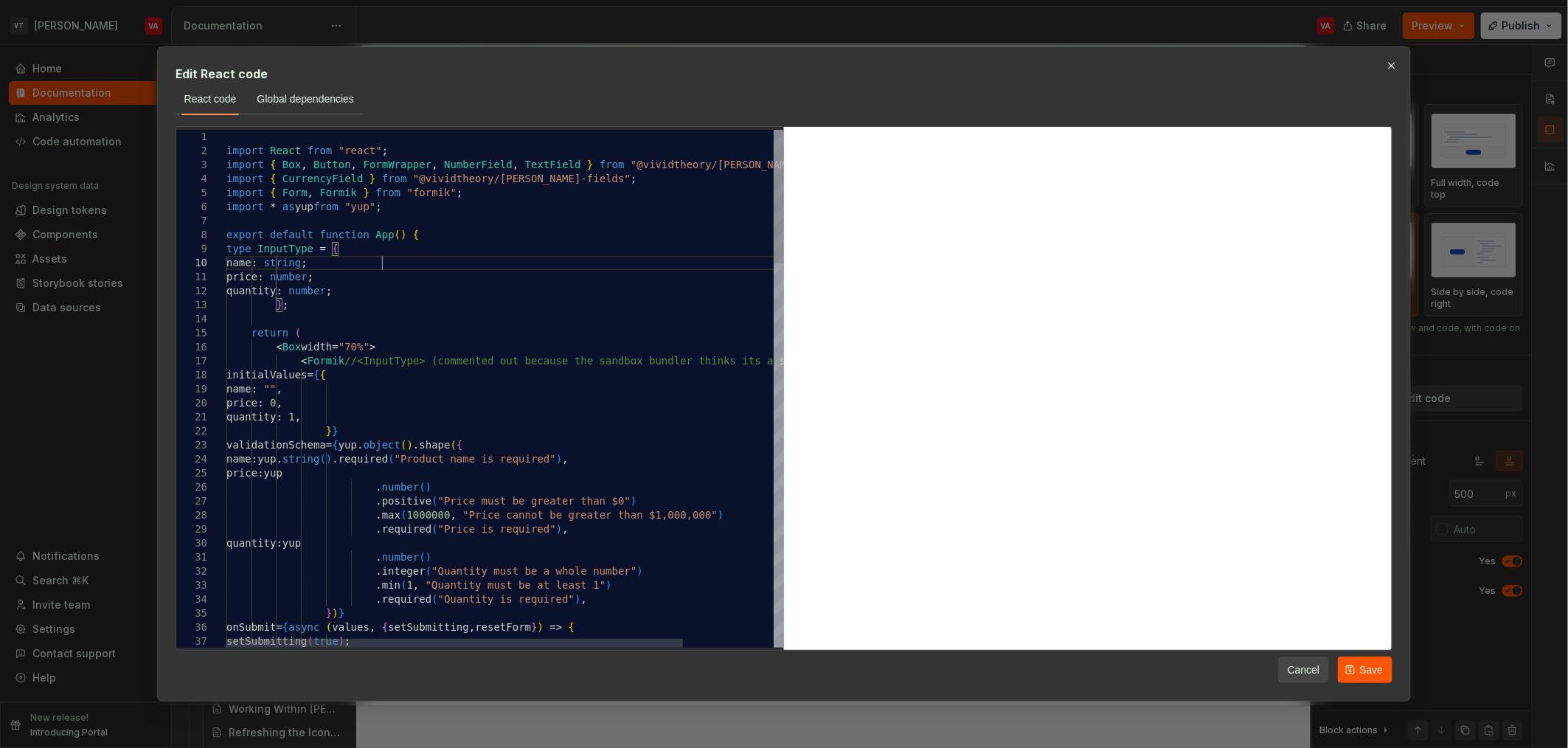
click at [227, 252] on span "type" at bounding box center [240, 248] width 25 height 12
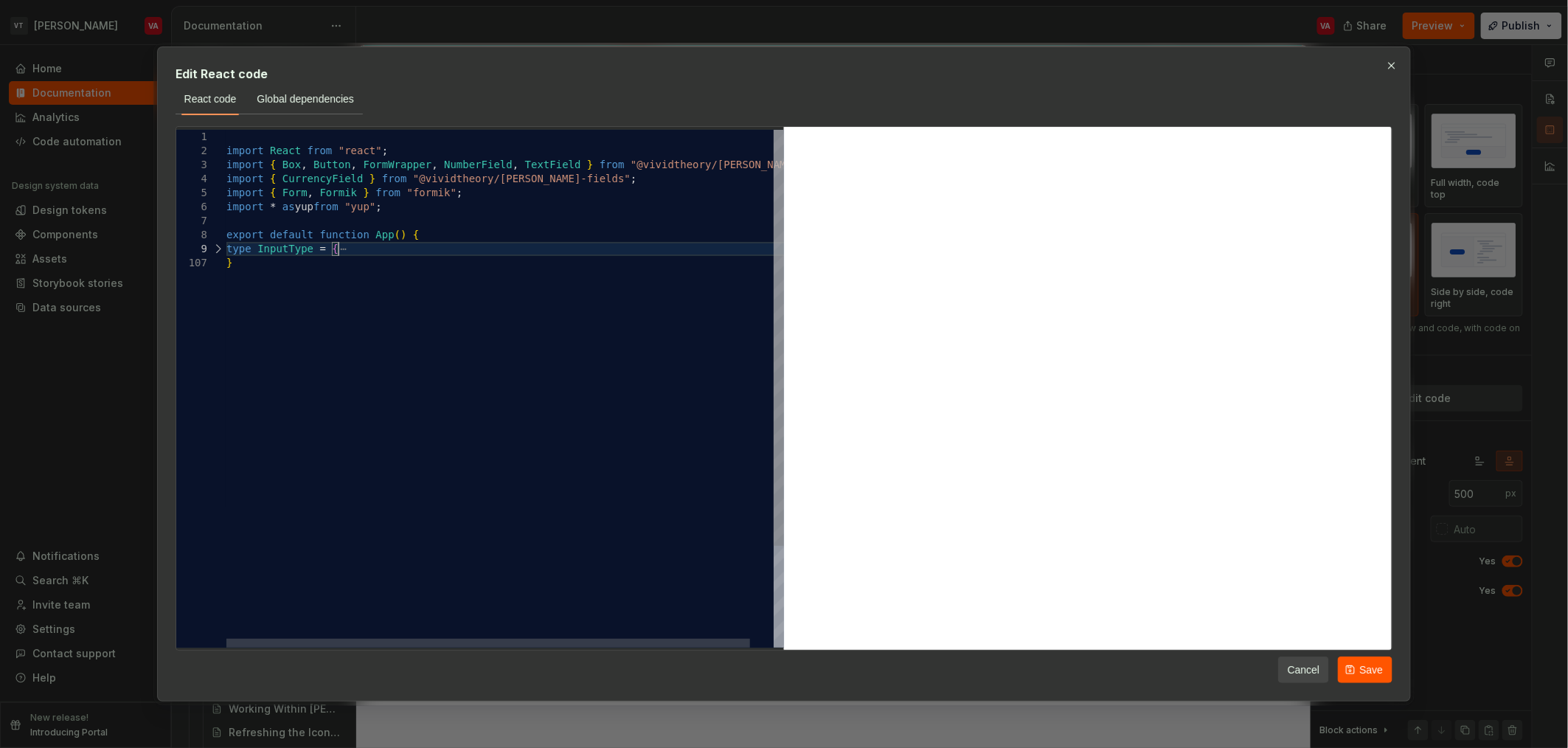
click at [210, 246] on div at bounding box center [218, 248] width 20 height 14
click at [223, 247] on div at bounding box center [218, 248] width 20 height 14
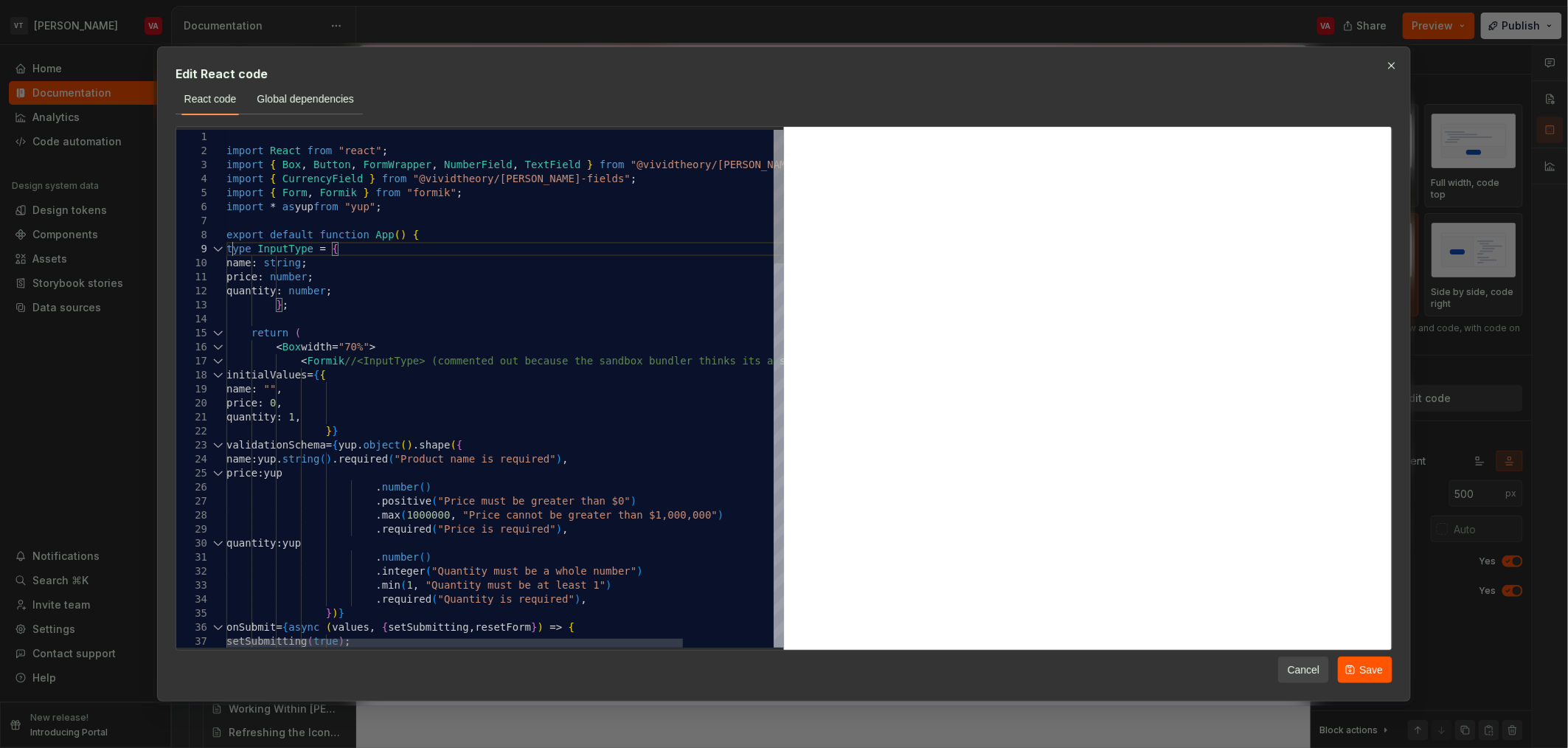
drag, startPoint x: 327, startPoint y: 301, endPoint x: 287, endPoint y: 258, distance: 58.7
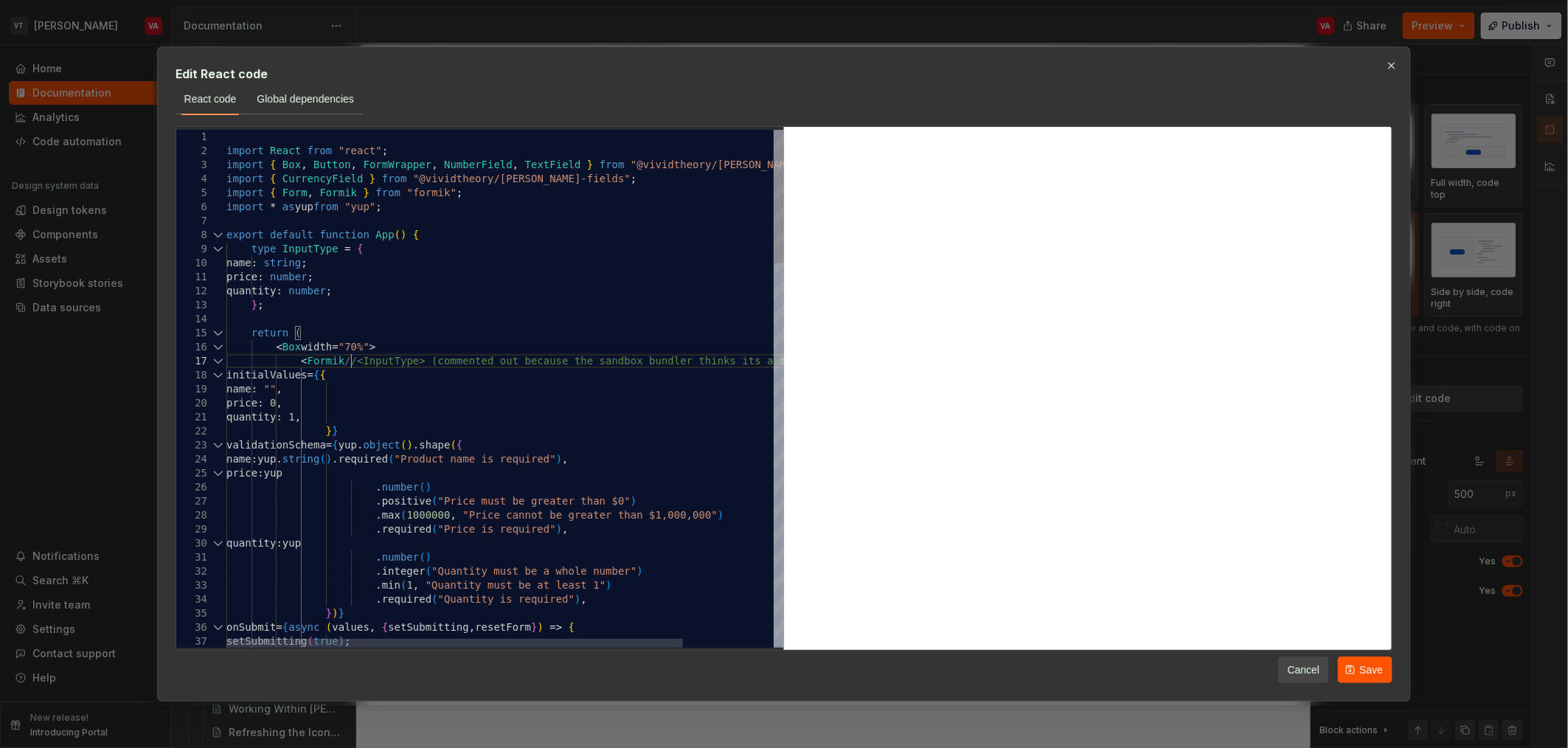
type textarea "**********"
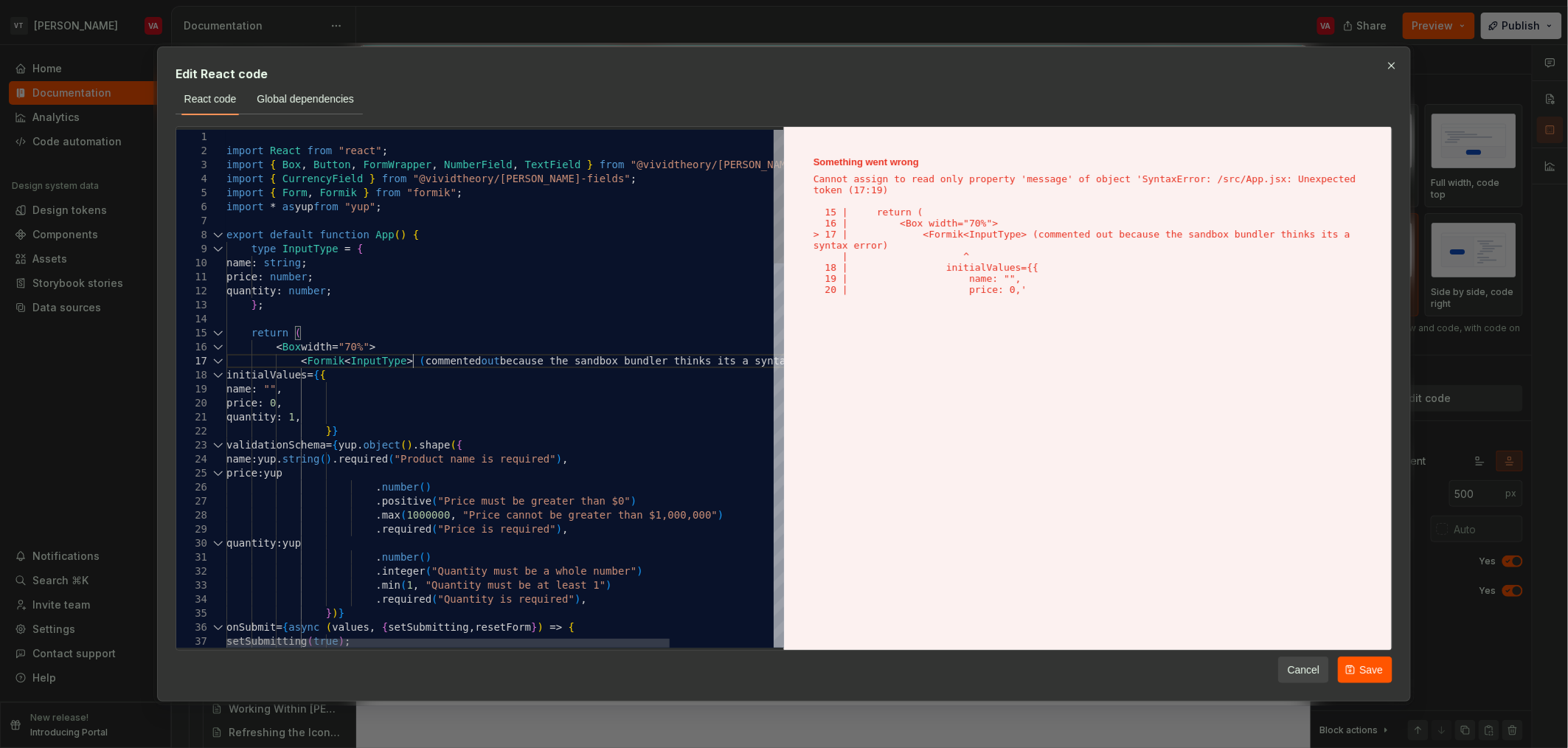
type textarea "*"
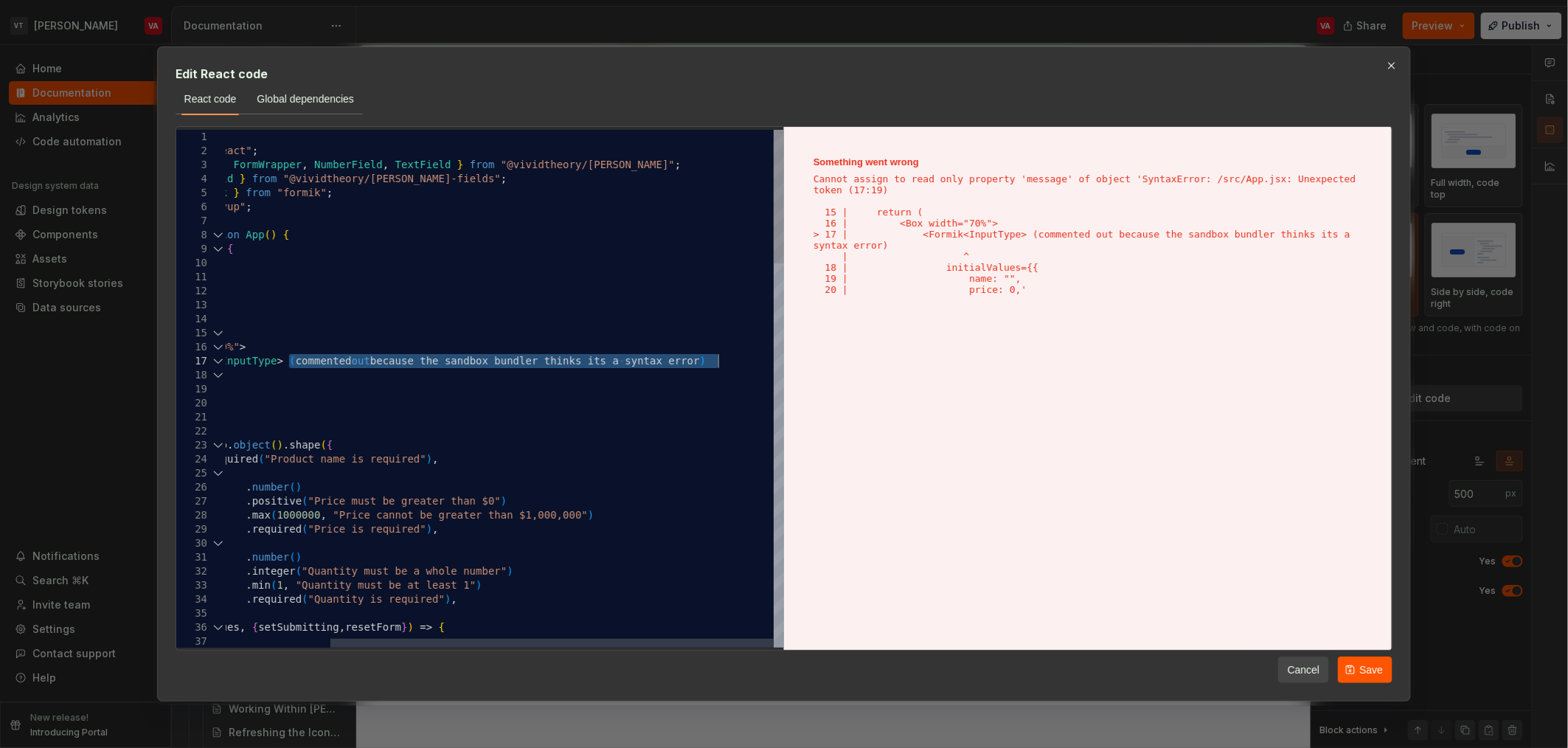
drag, startPoint x: 287, startPoint y: 359, endPoint x: 736, endPoint y: 360, distance: 449.0
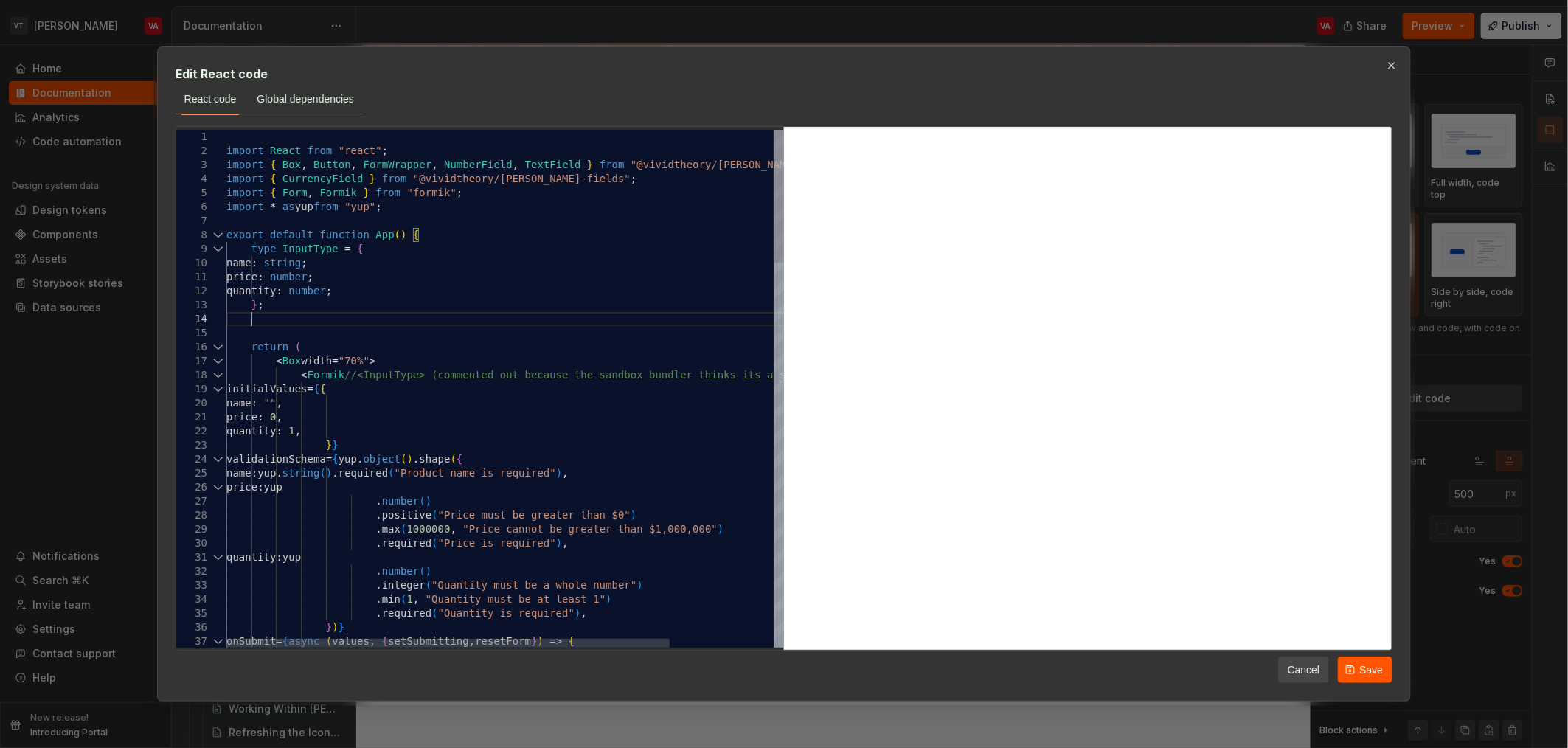
scroll to position [56, 23]
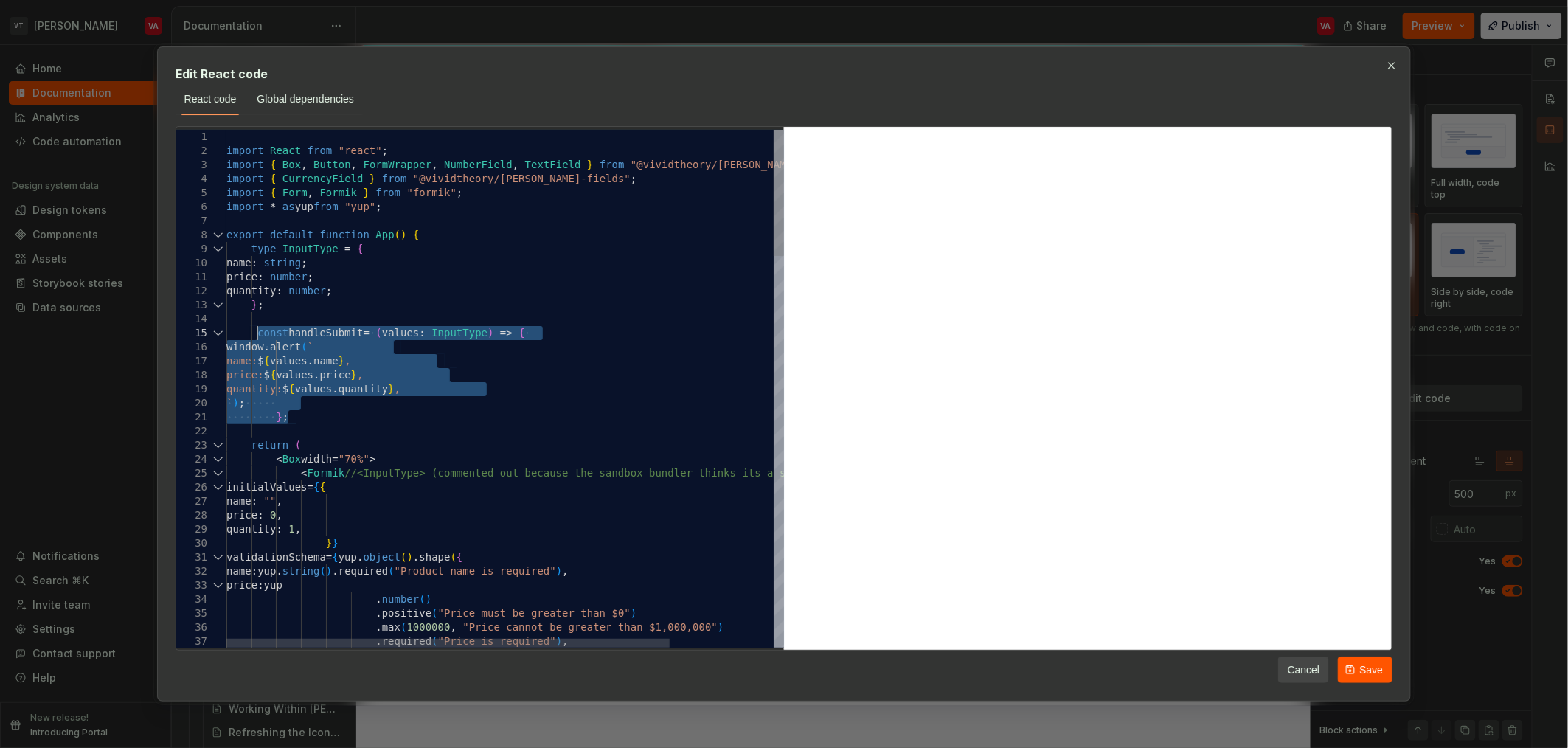
drag, startPoint x: 308, startPoint y: 416, endPoint x: 254, endPoint y: 336, distance: 96.5
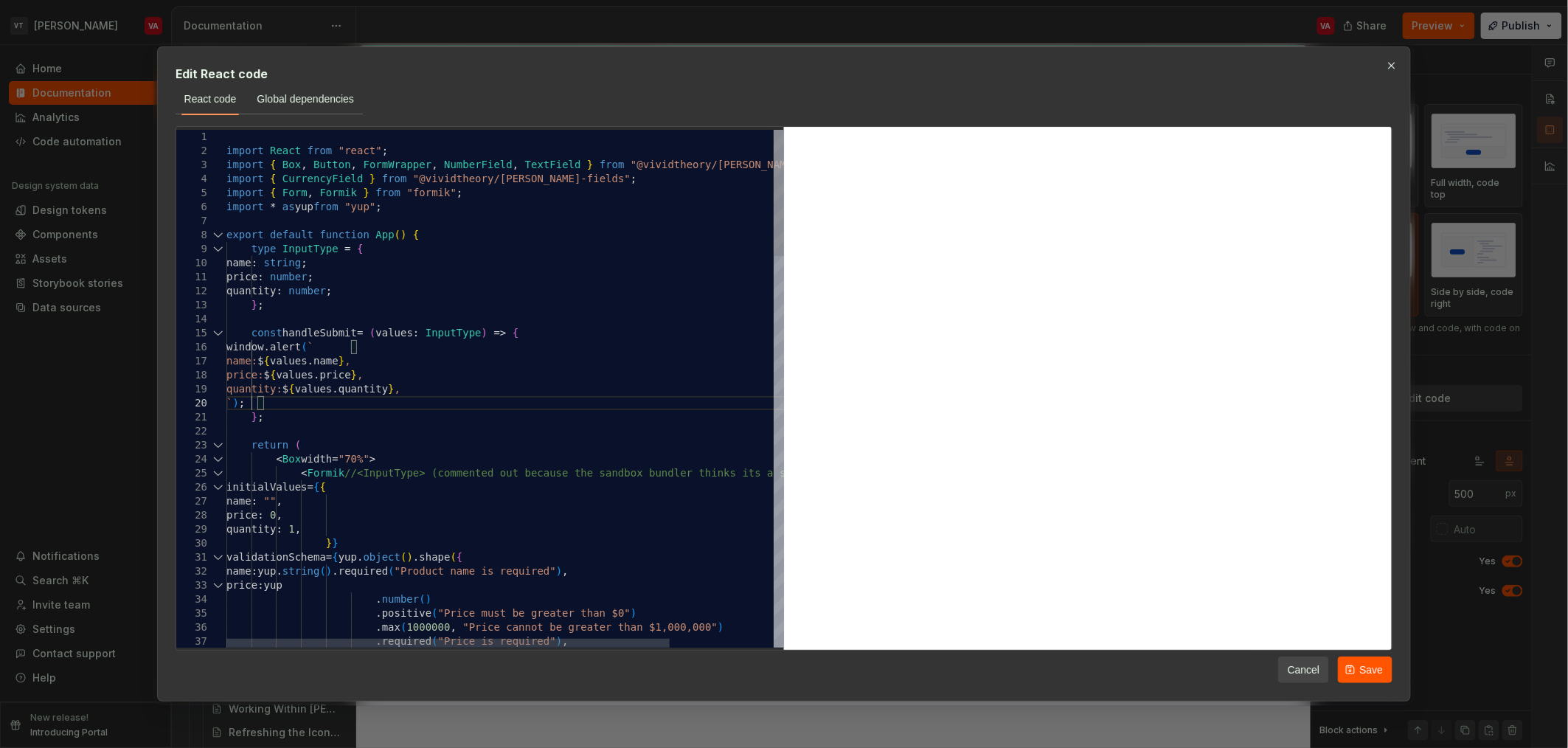
drag, startPoint x: 471, startPoint y: 388, endPoint x: 275, endPoint y: 348, distance: 200.0
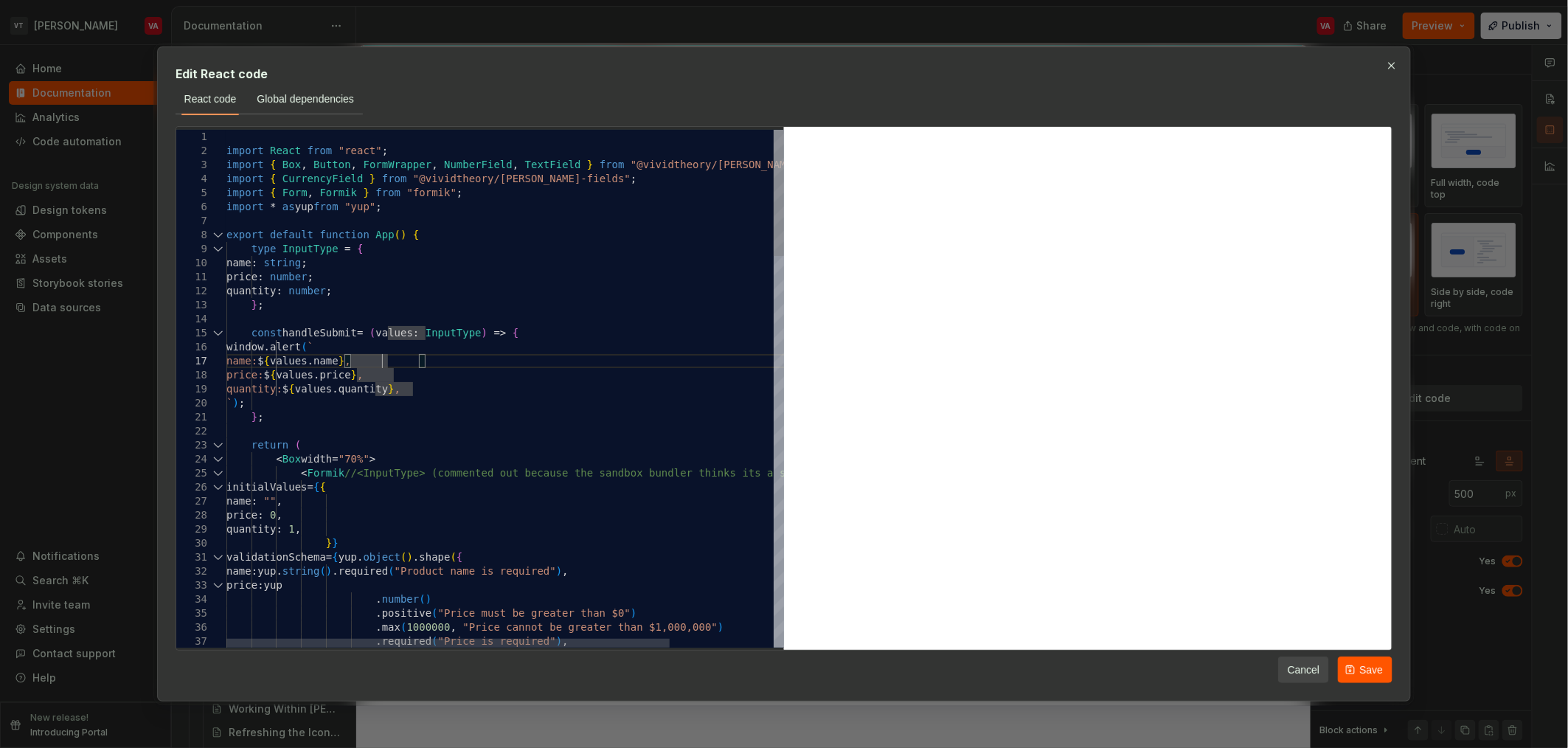
drag, startPoint x: 467, startPoint y: 334, endPoint x: 419, endPoint y: 401, distance: 82.4
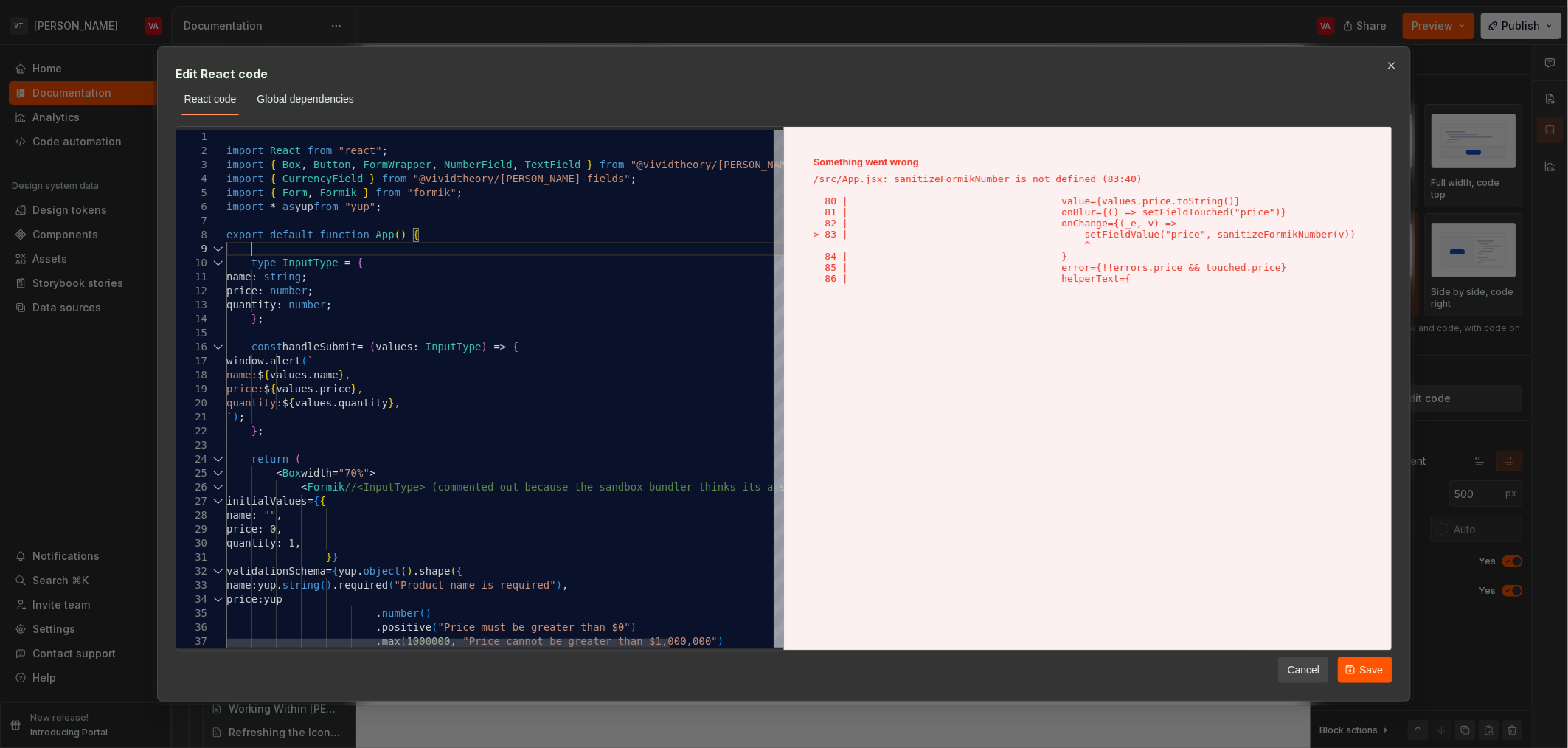
scroll to position [126, 23]
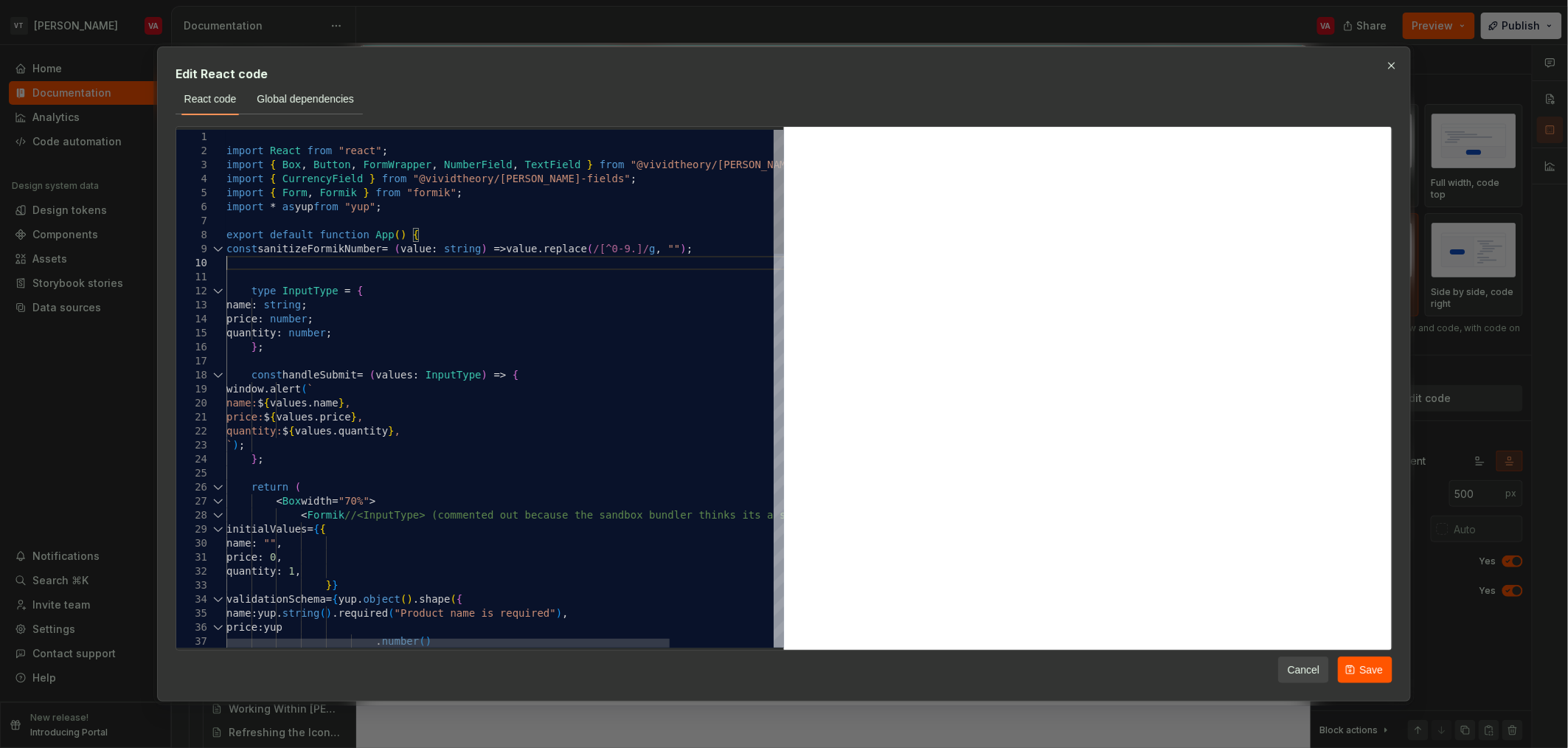
type textarea "**********"
click at [782, 68] on button "button" at bounding box center [1392, 66] width 21 height 21
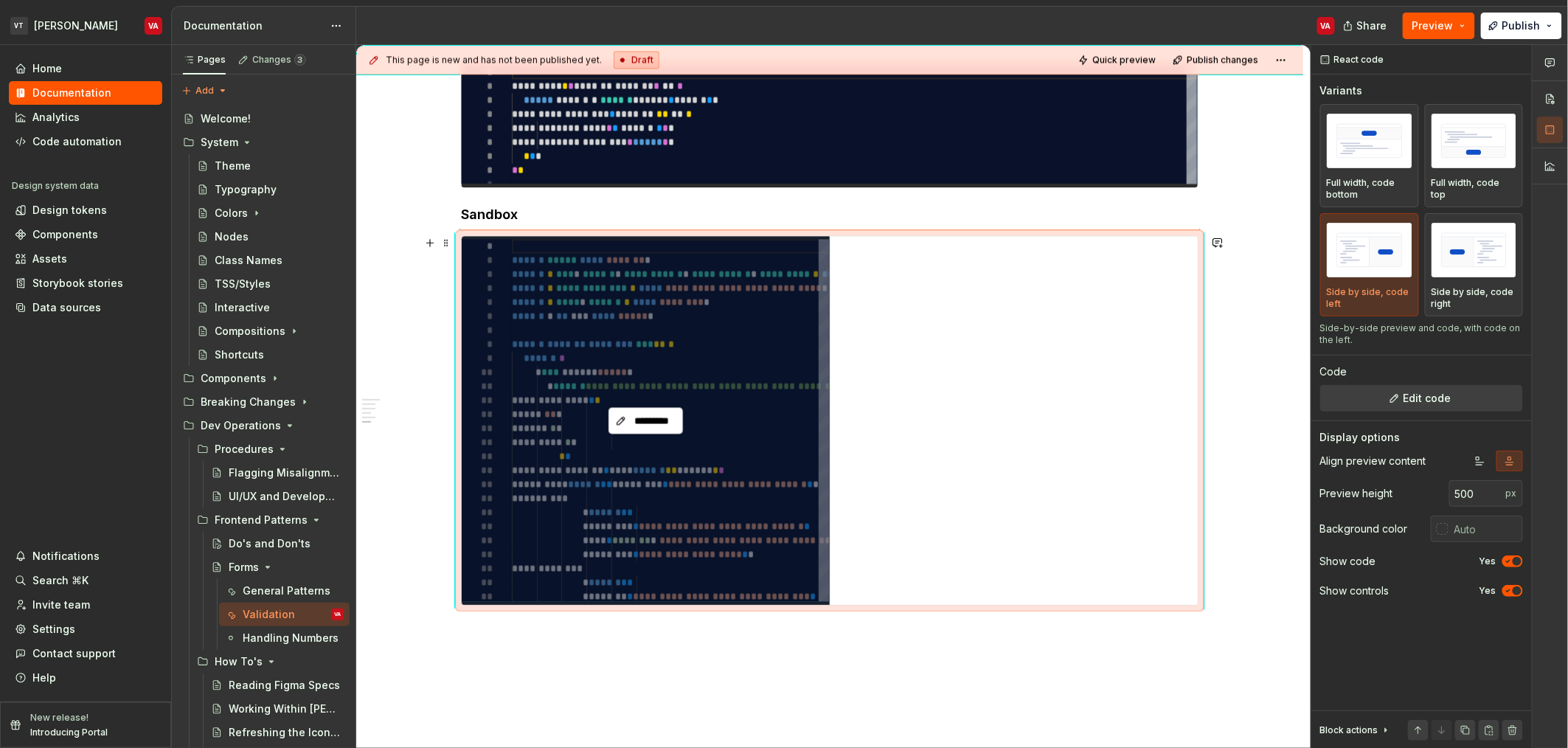
type textarea "*"
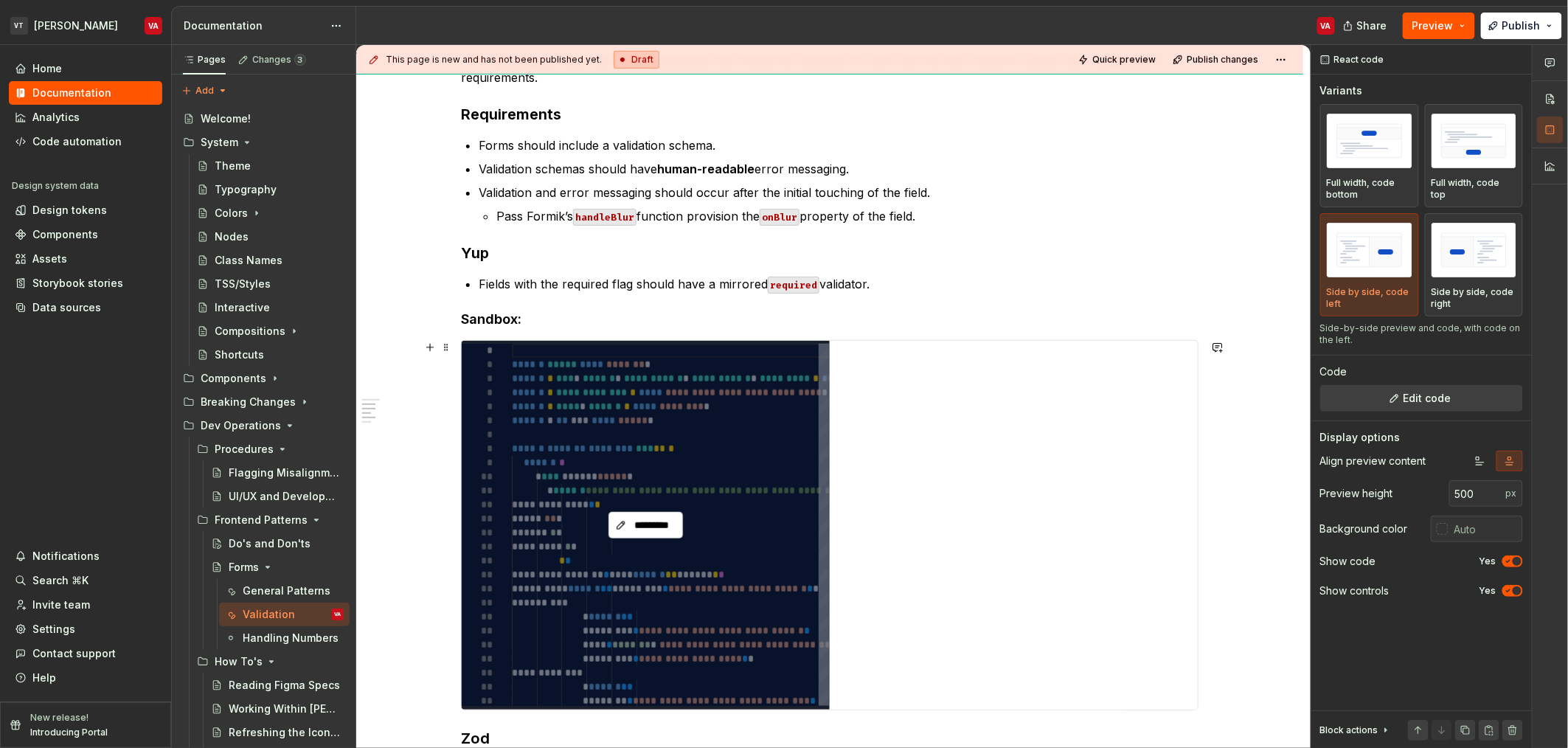
scroll to position [445, 0]
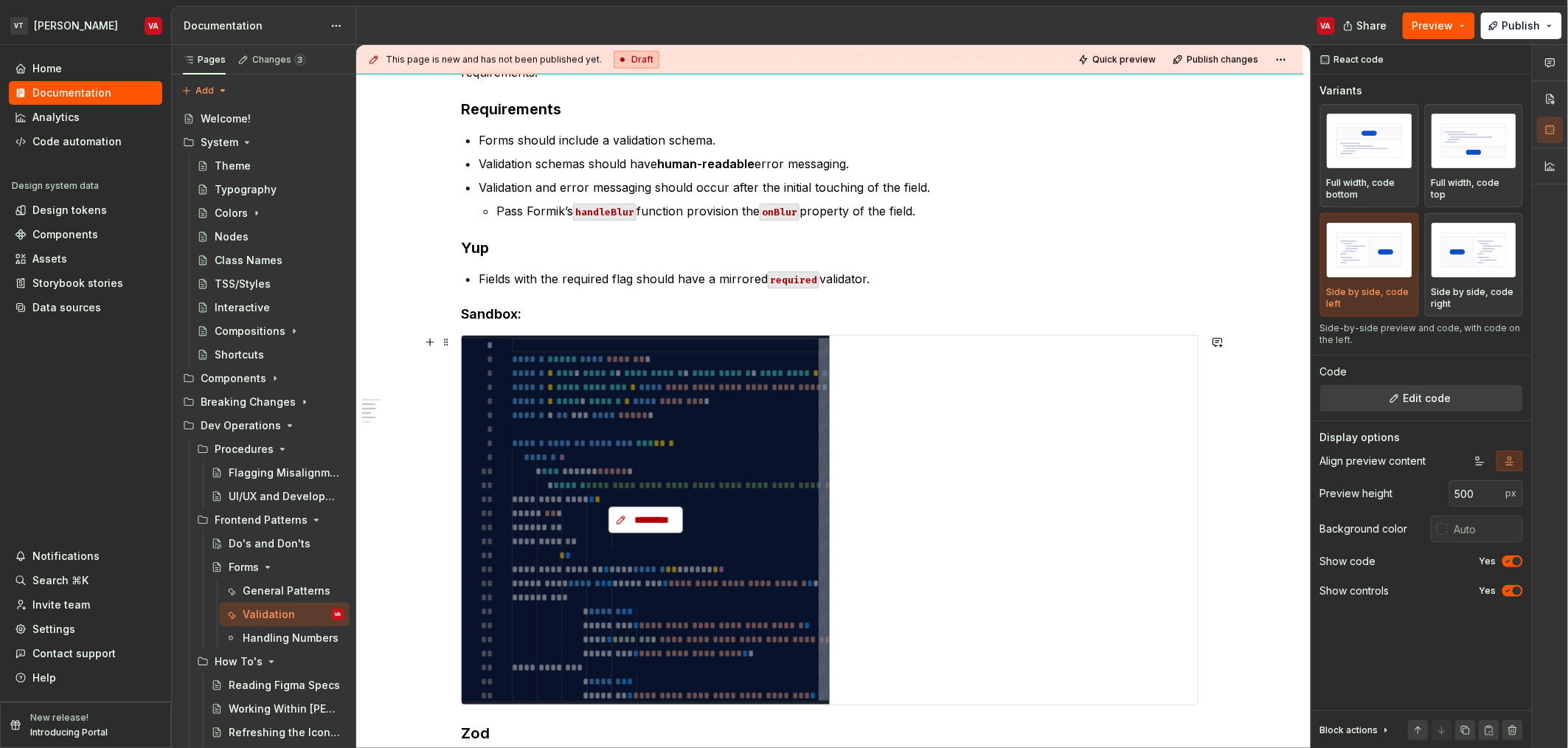
click at [632, 514] on span "*********" at bounding box center [651, 519] width 43 height 15
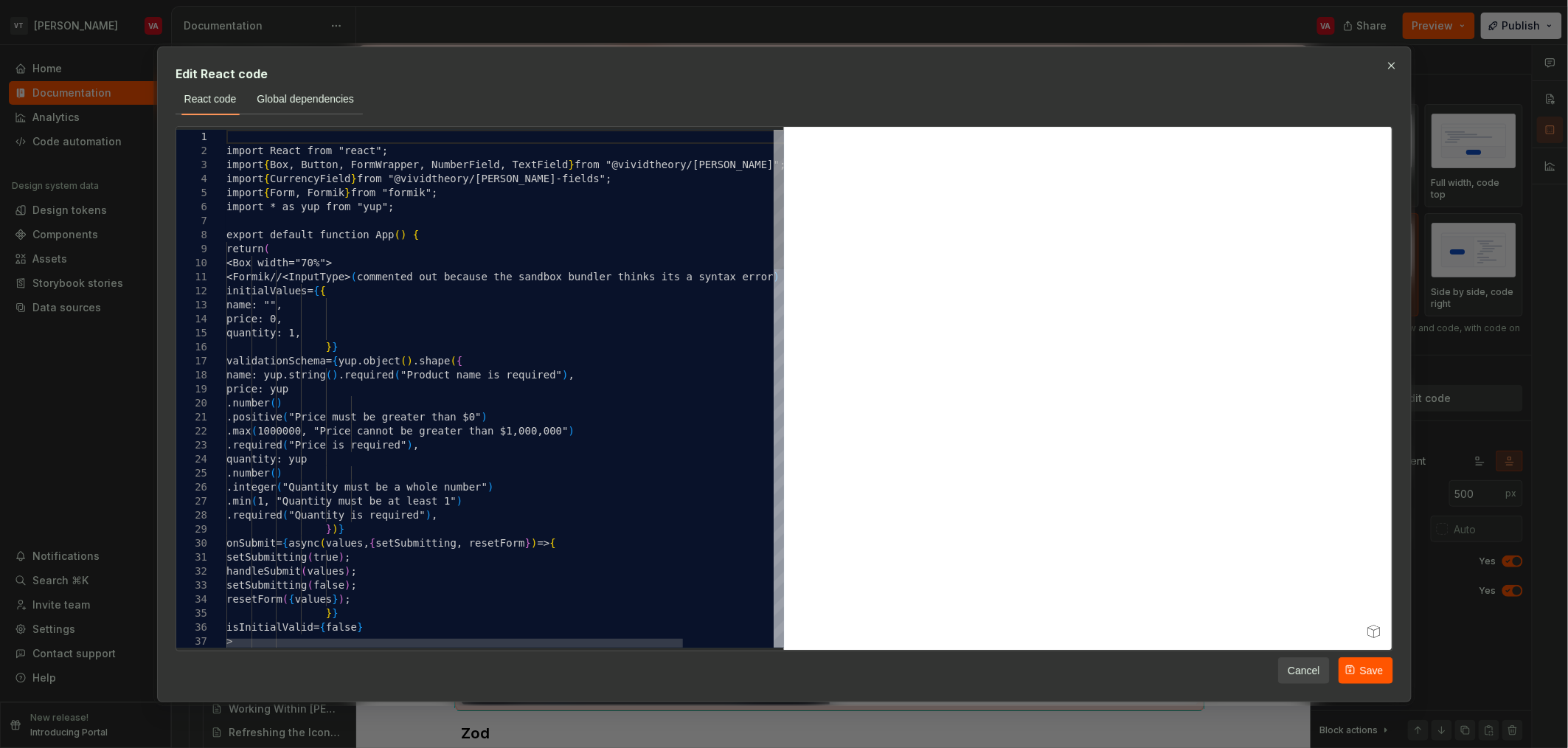
scroll to position [0, 0]
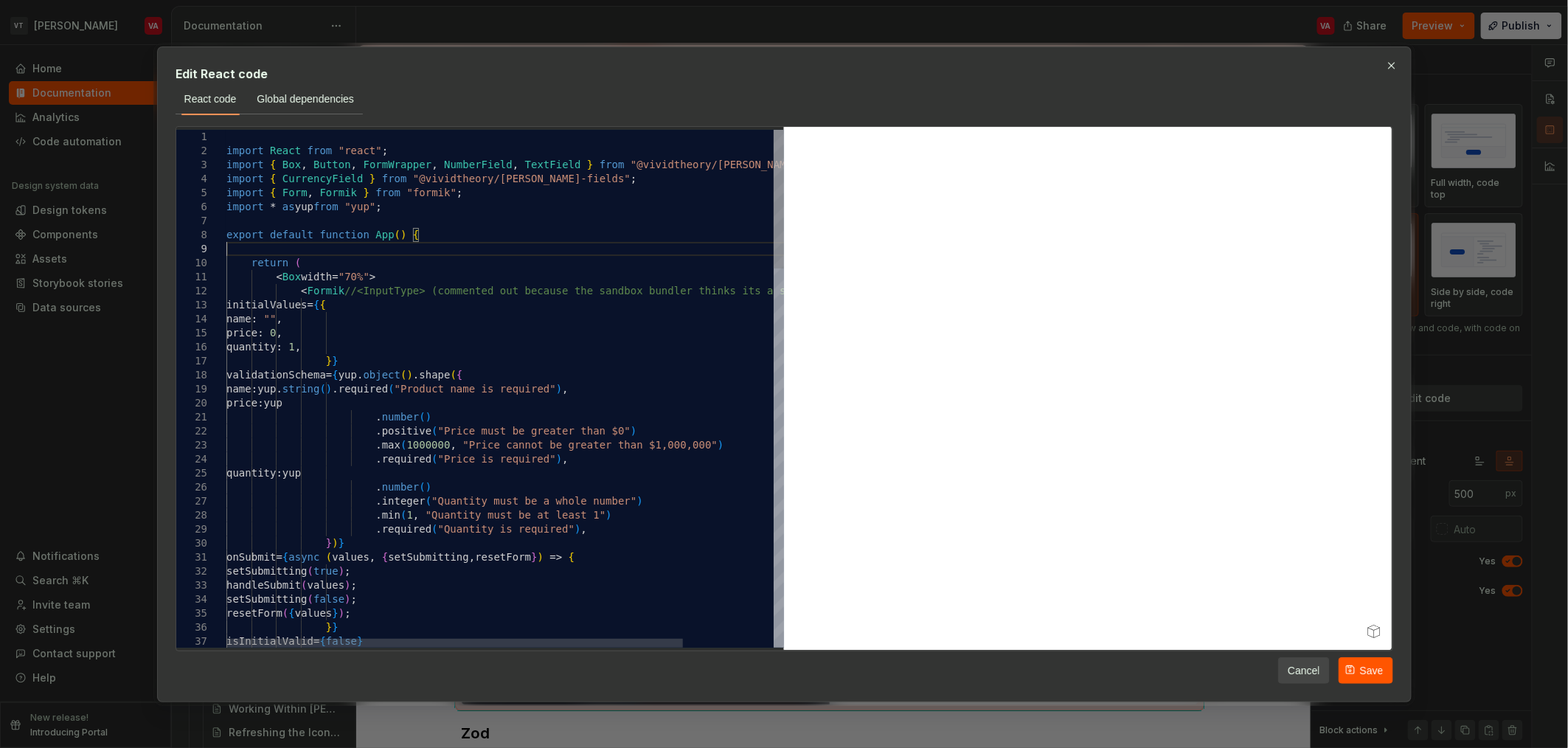
scroll to position [126, 0]
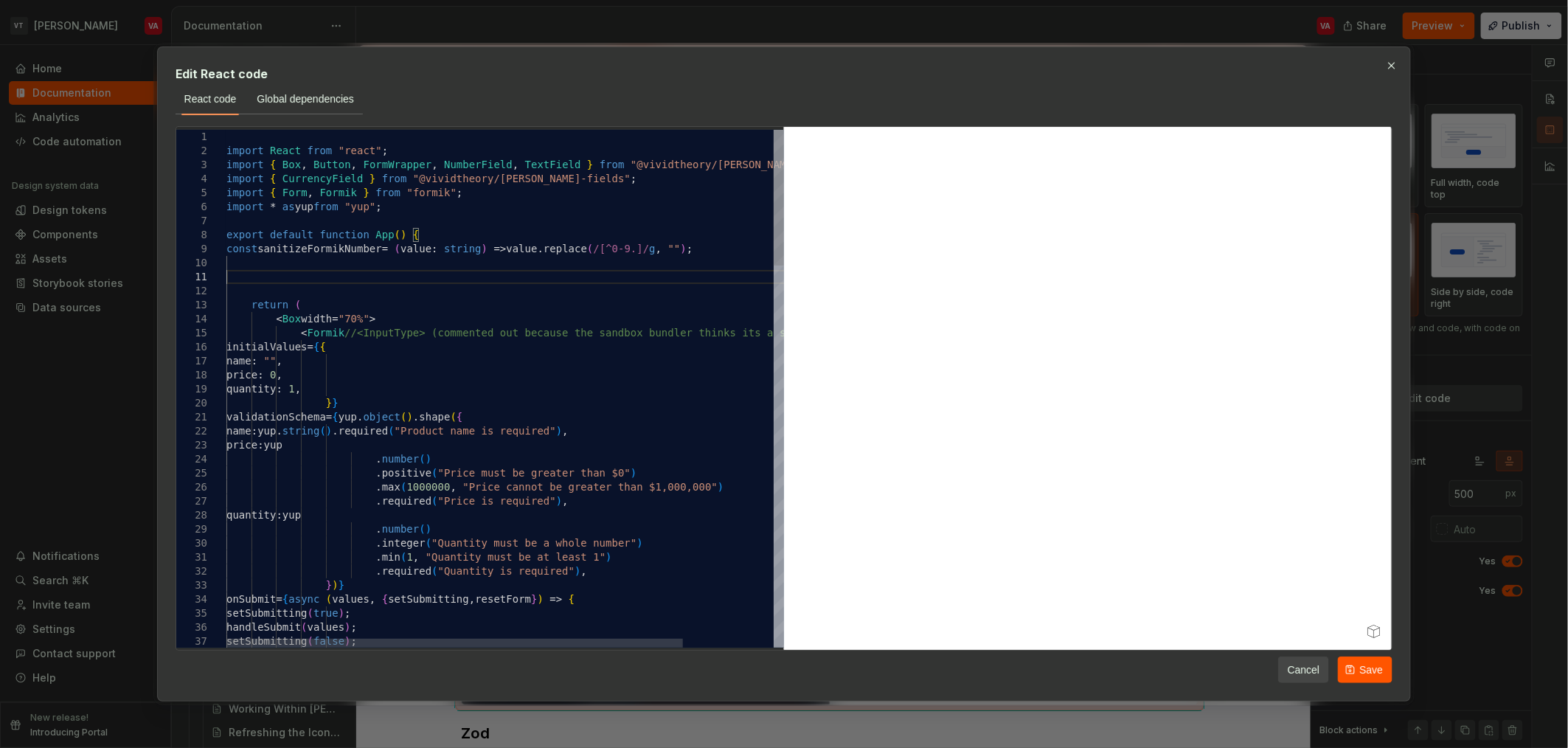
scroll to position [13, 0]
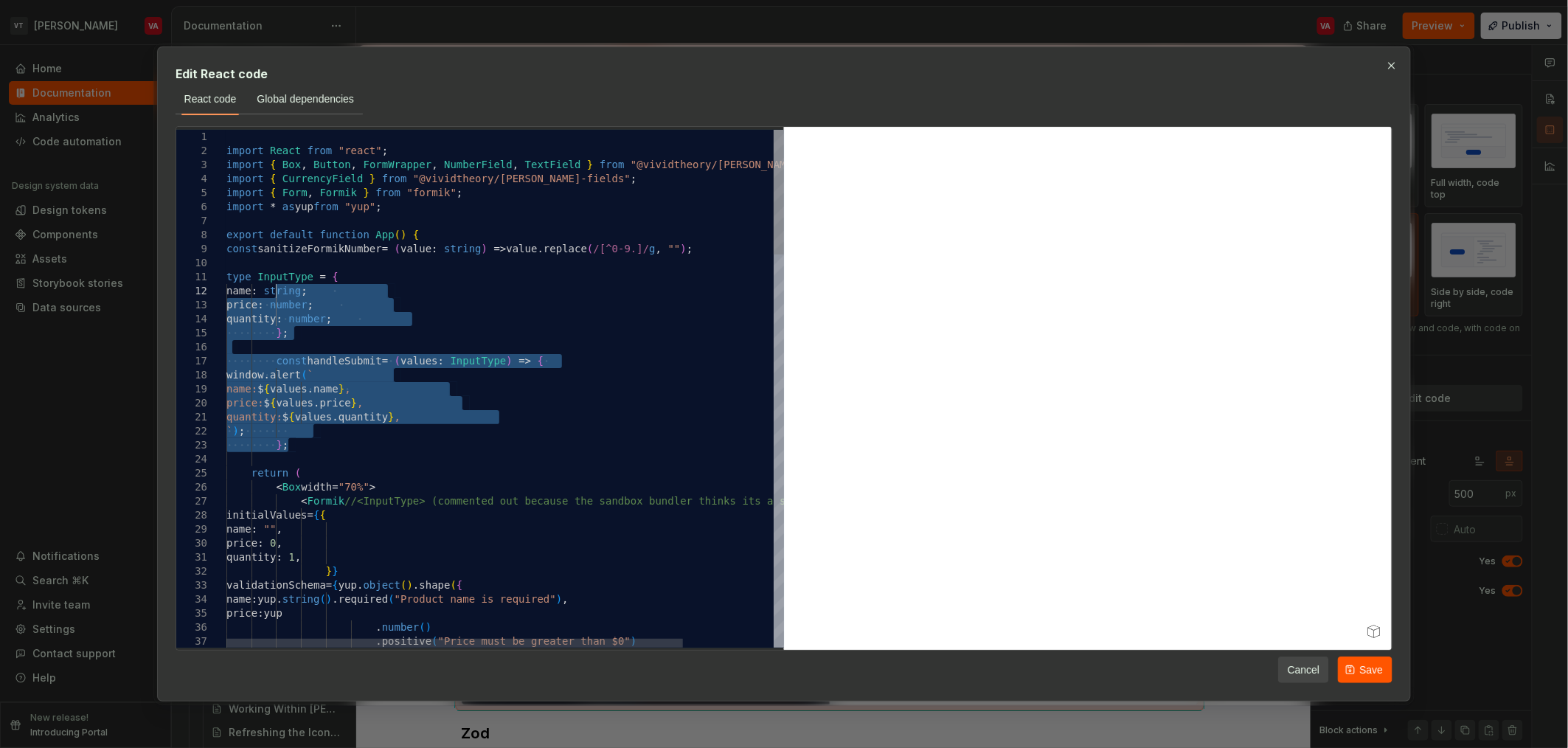
drag, startPoint x: 315, startPoint y: 446, endPoint x: 277, endPoint y: 291, distance: 159.6
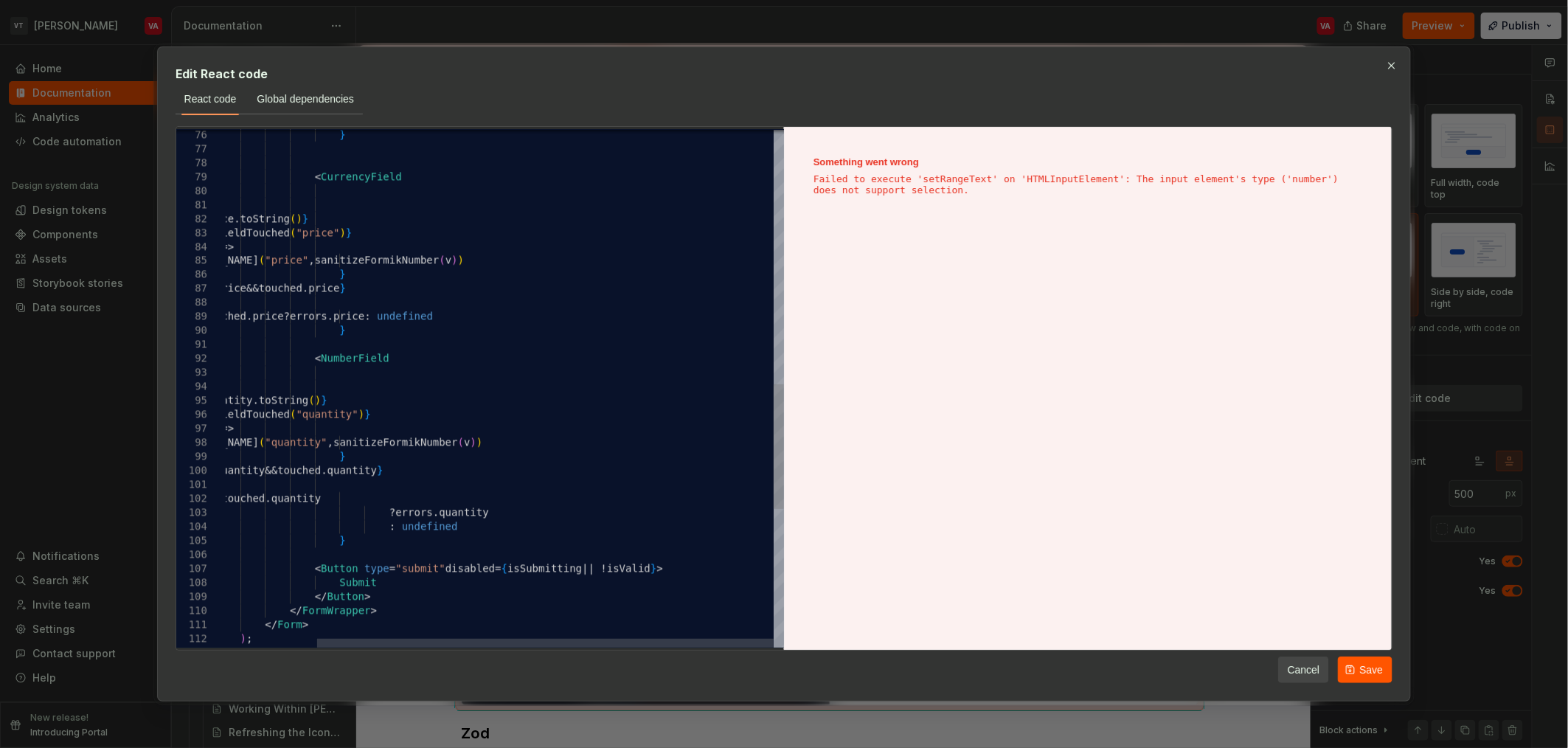
type textarea "**********"
click at [552, 446] on div "} /> < CurrencyField id = "price" label = "Price" value = { values . price . to…" at bounding box center [449, 149] width 668 height 2143
click at [782, 431] on div "Something went wrong Failed to execute 'setRangeText' on 'HTMLInputElement': Th…" at bounding box center [1088, 388] width 607 height 523
click at [782, 396] on div "Something went wrong Failed to execute 'setRangeText' on 'HTMLInputElement': Th…" at bounding box center [1088, 388] width 607 height 523
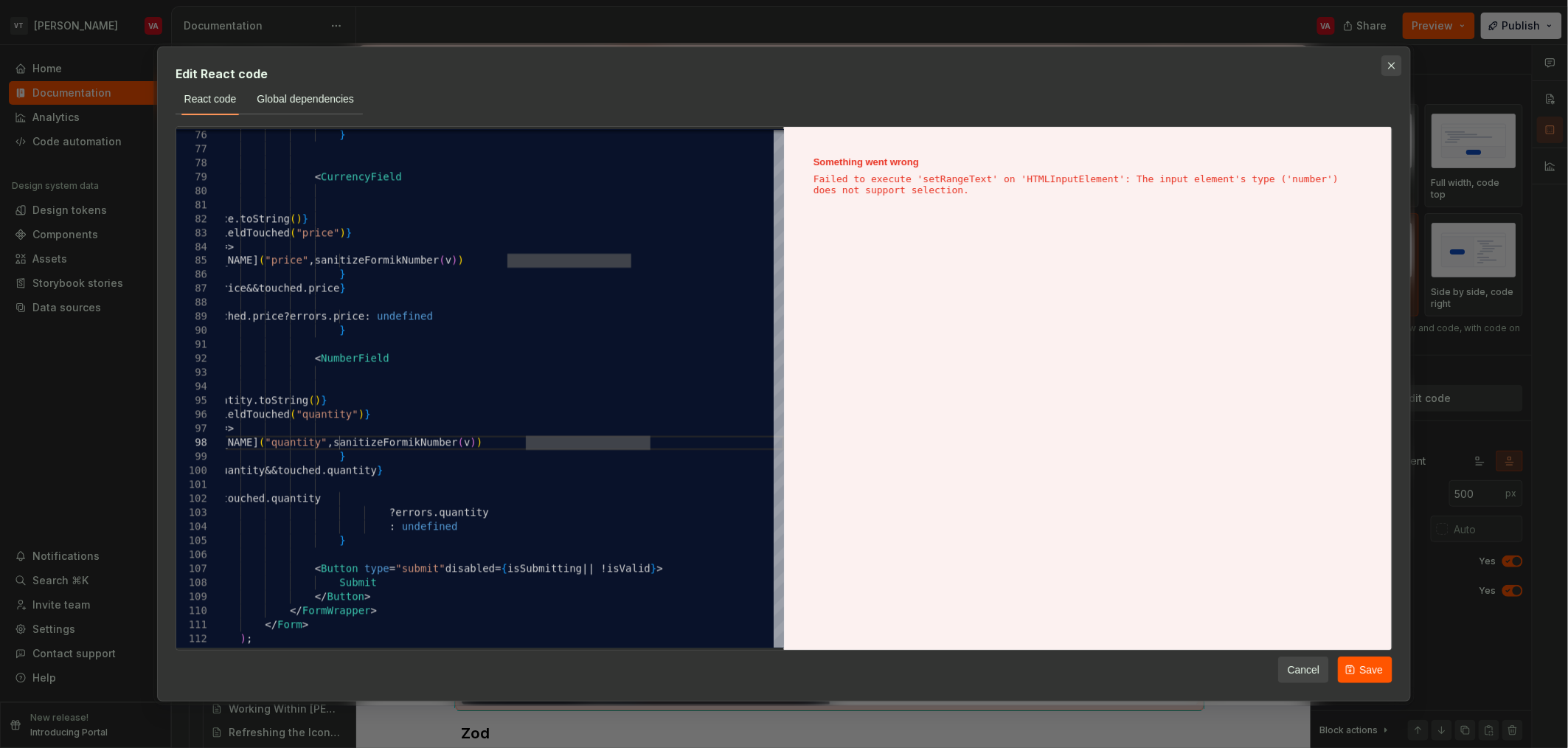
click at [782, 61] on button "button" at bounding box center [1392, 66] width 21 height 21
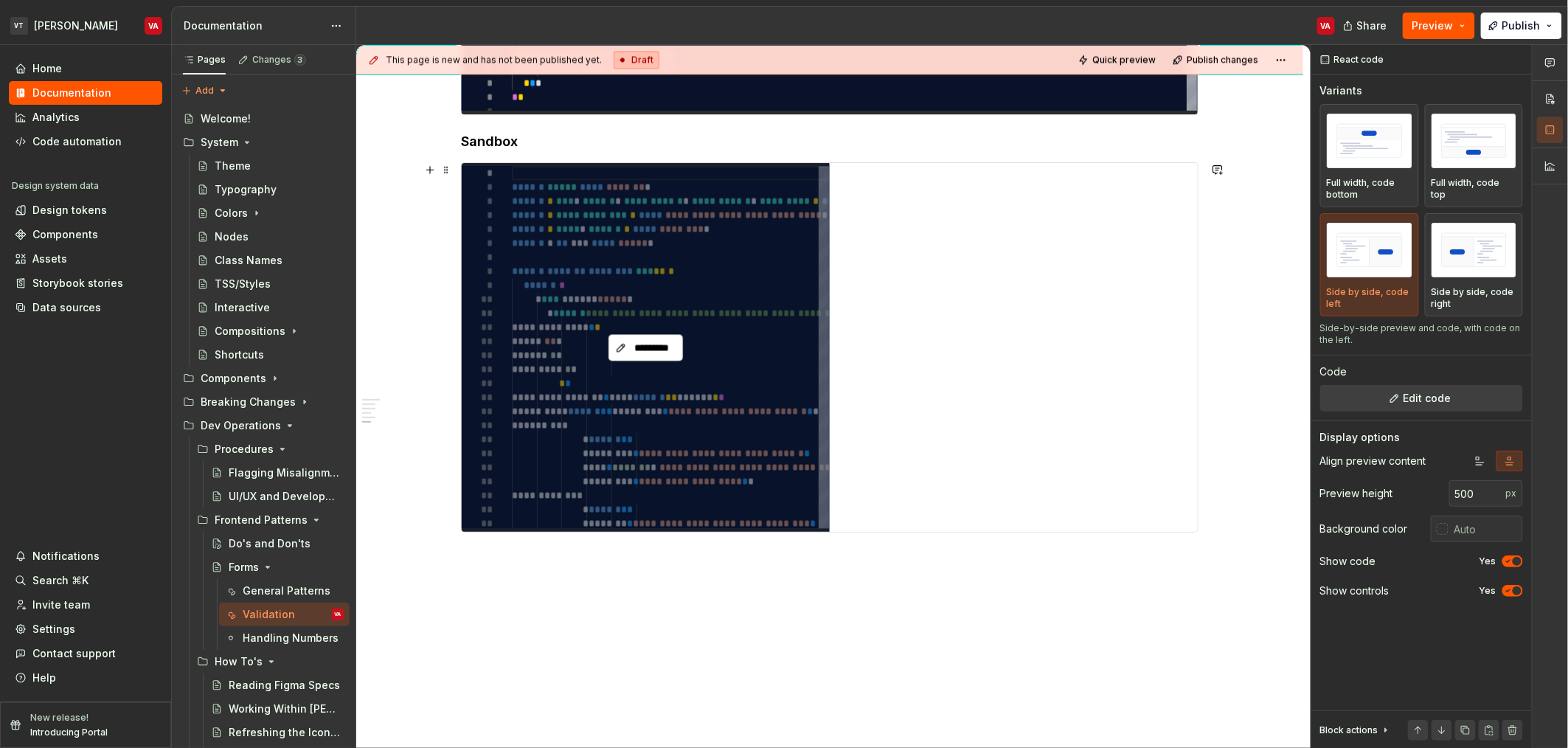
scroll to position [1366, 0]
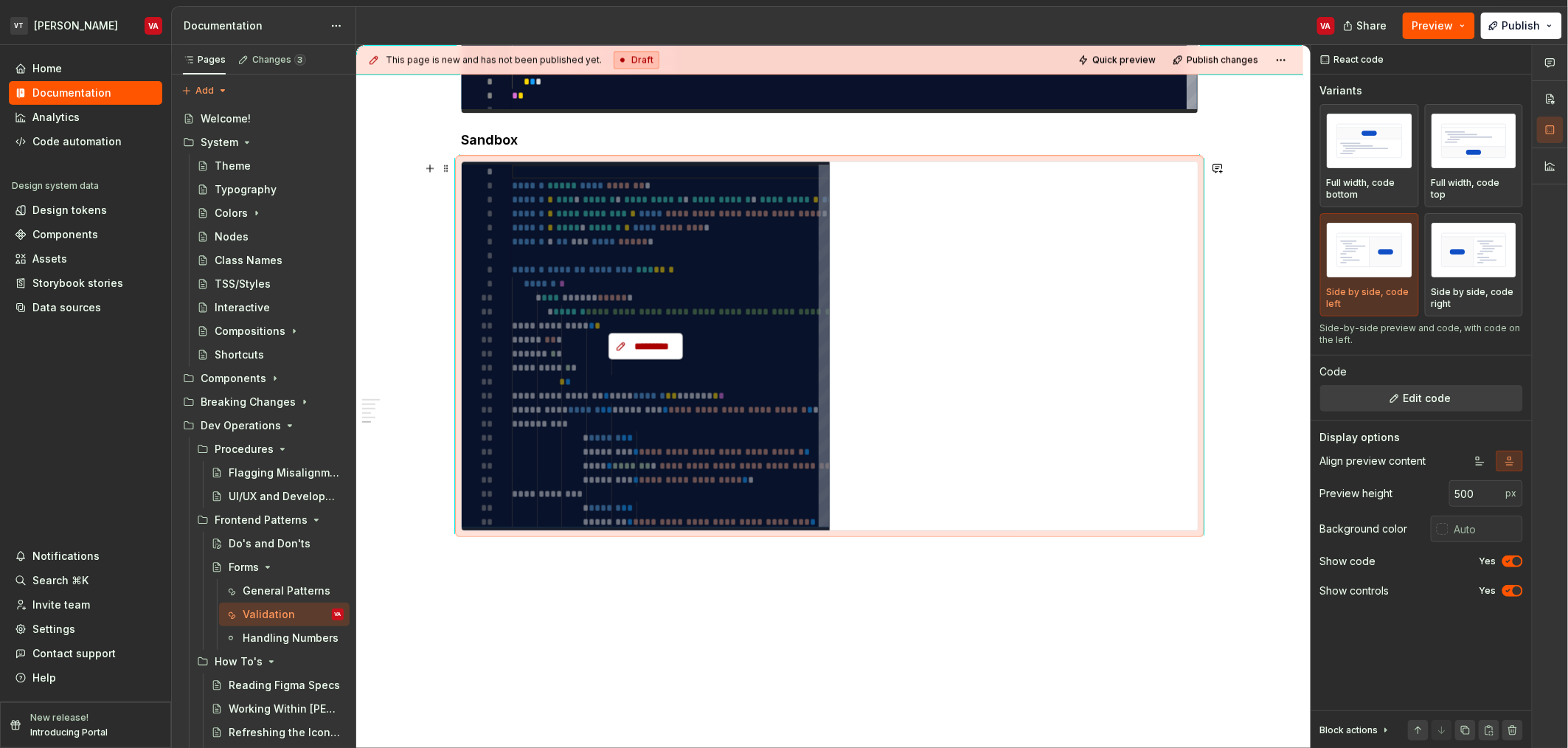
click at [666, 340] on span "*********" at bounding box center [651, 345] width 43 height 15
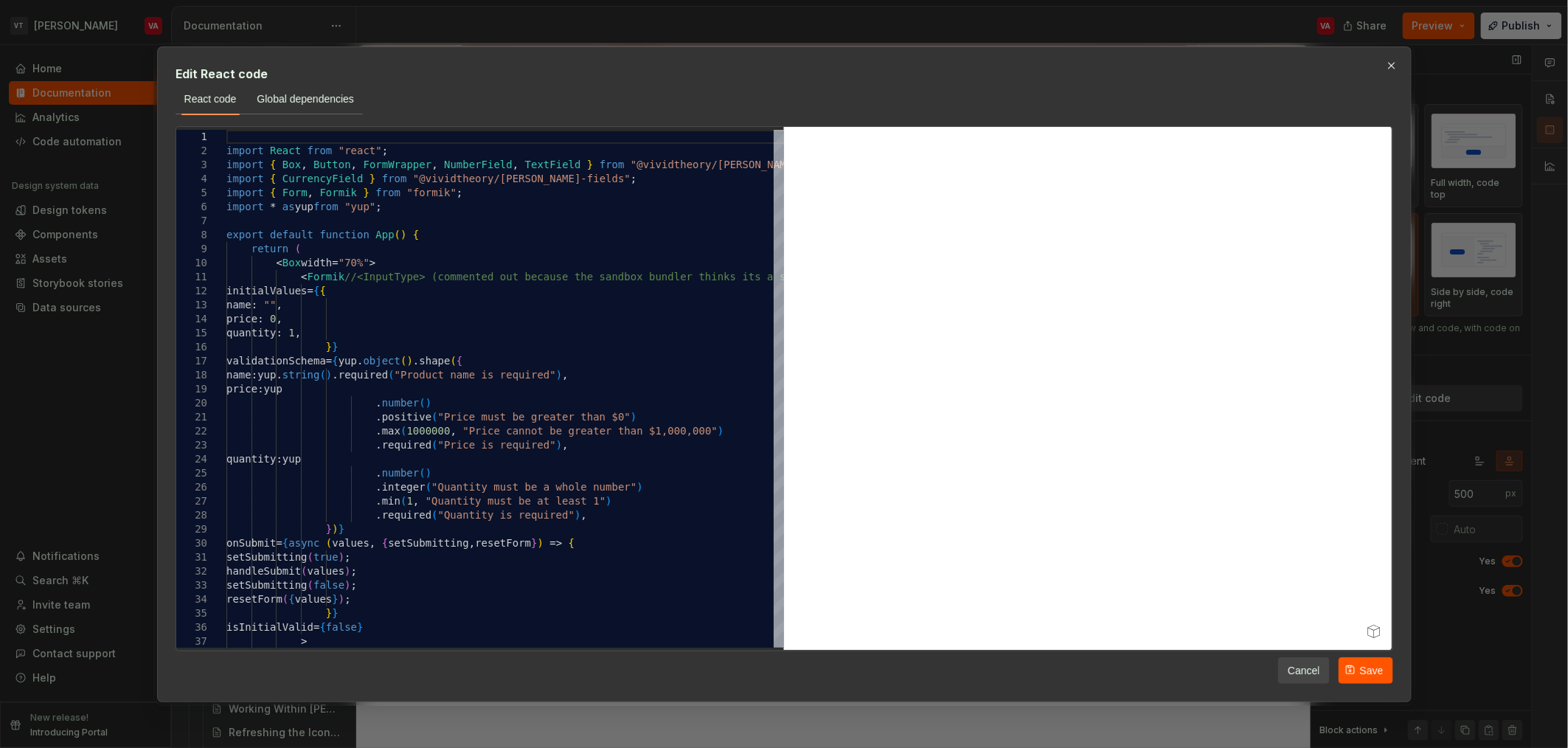
drag, startPoint x: 1395, startPoint y: 66, endPoint x: 1372, endPoint y: 84, distance: 29.2
click at [782, 69] on button "button" at bounding box center [1392, 66] width 21 height 21
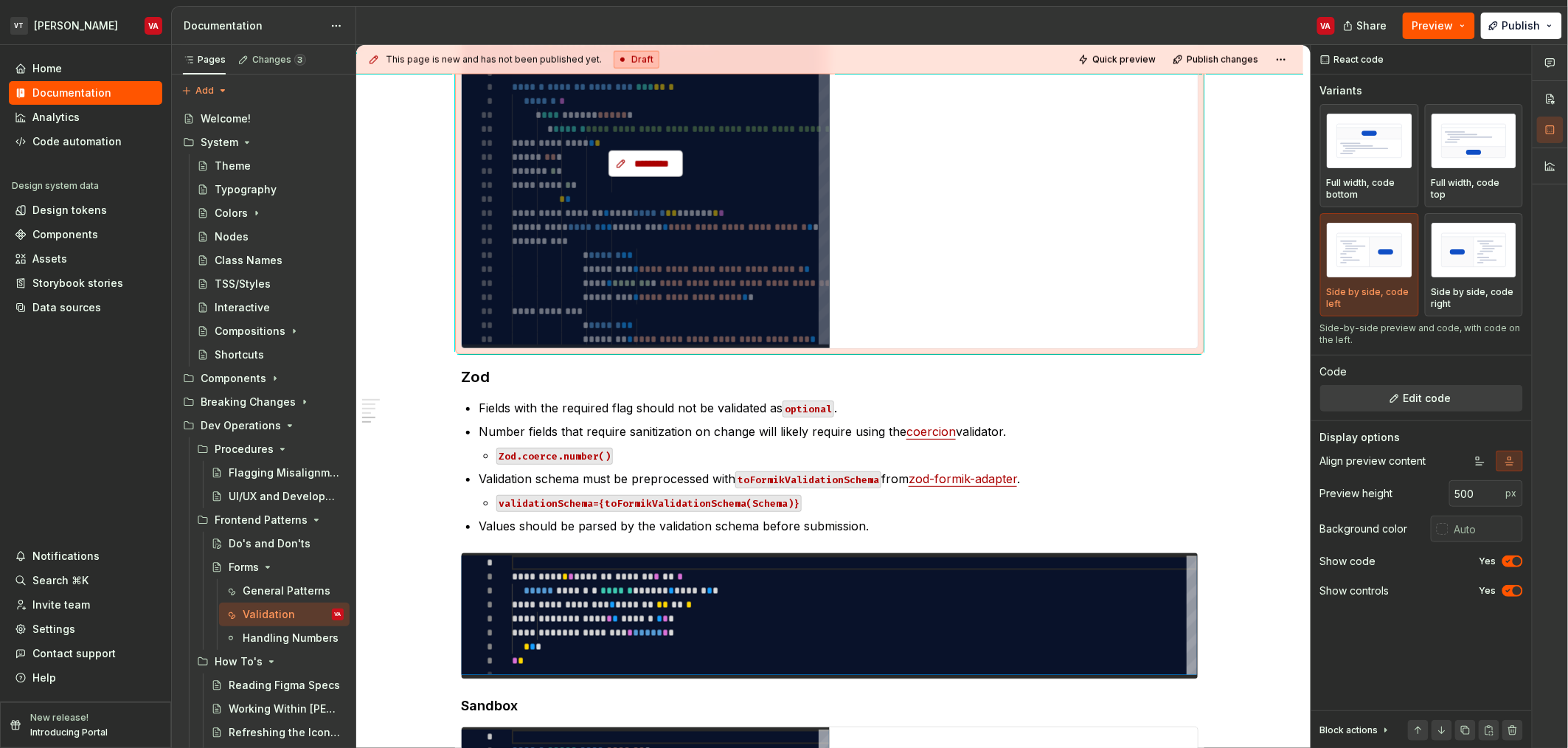
click at [648, 161] on span "*********" at bounding box center [651, 163] width 43 height 15
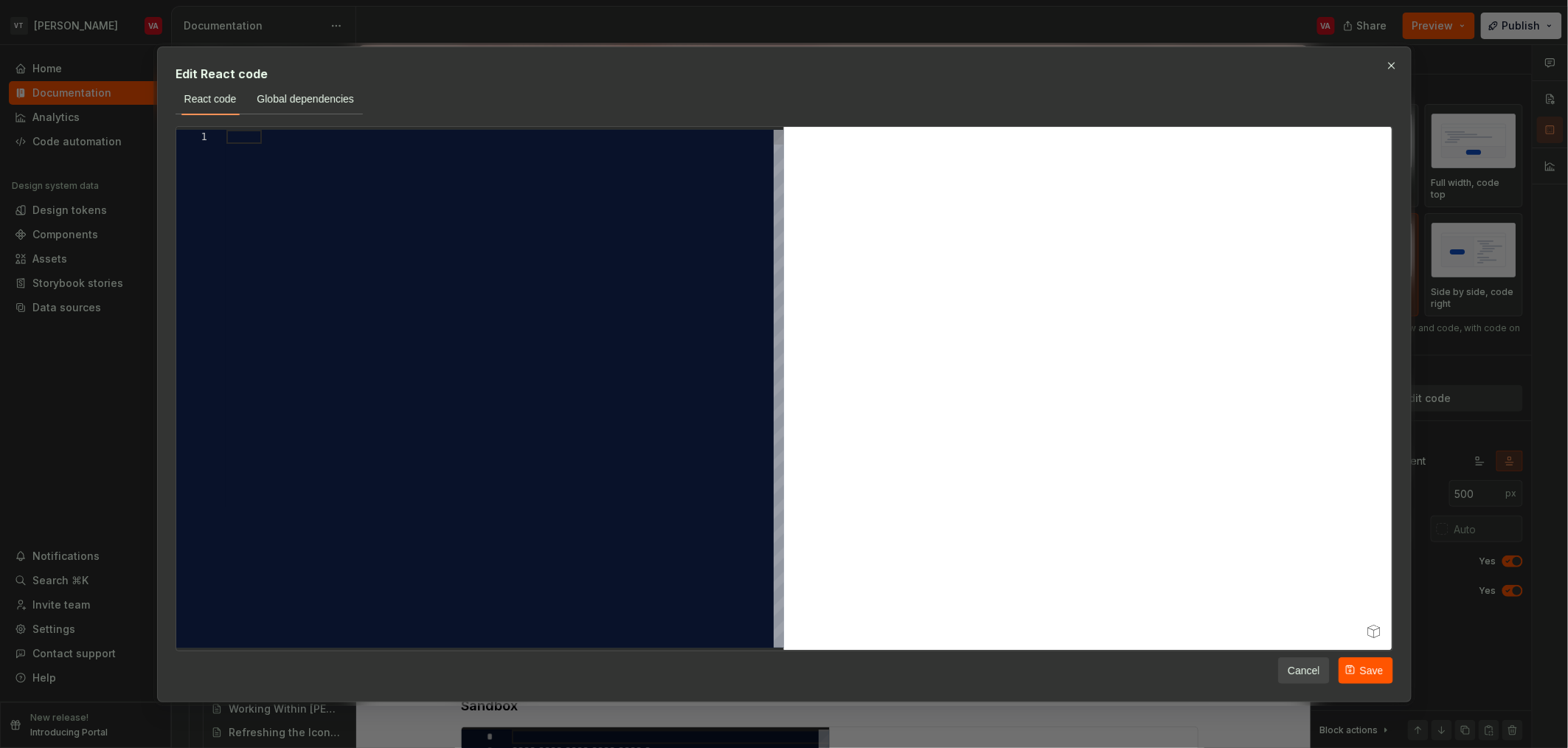
scroll to position [826, 0]
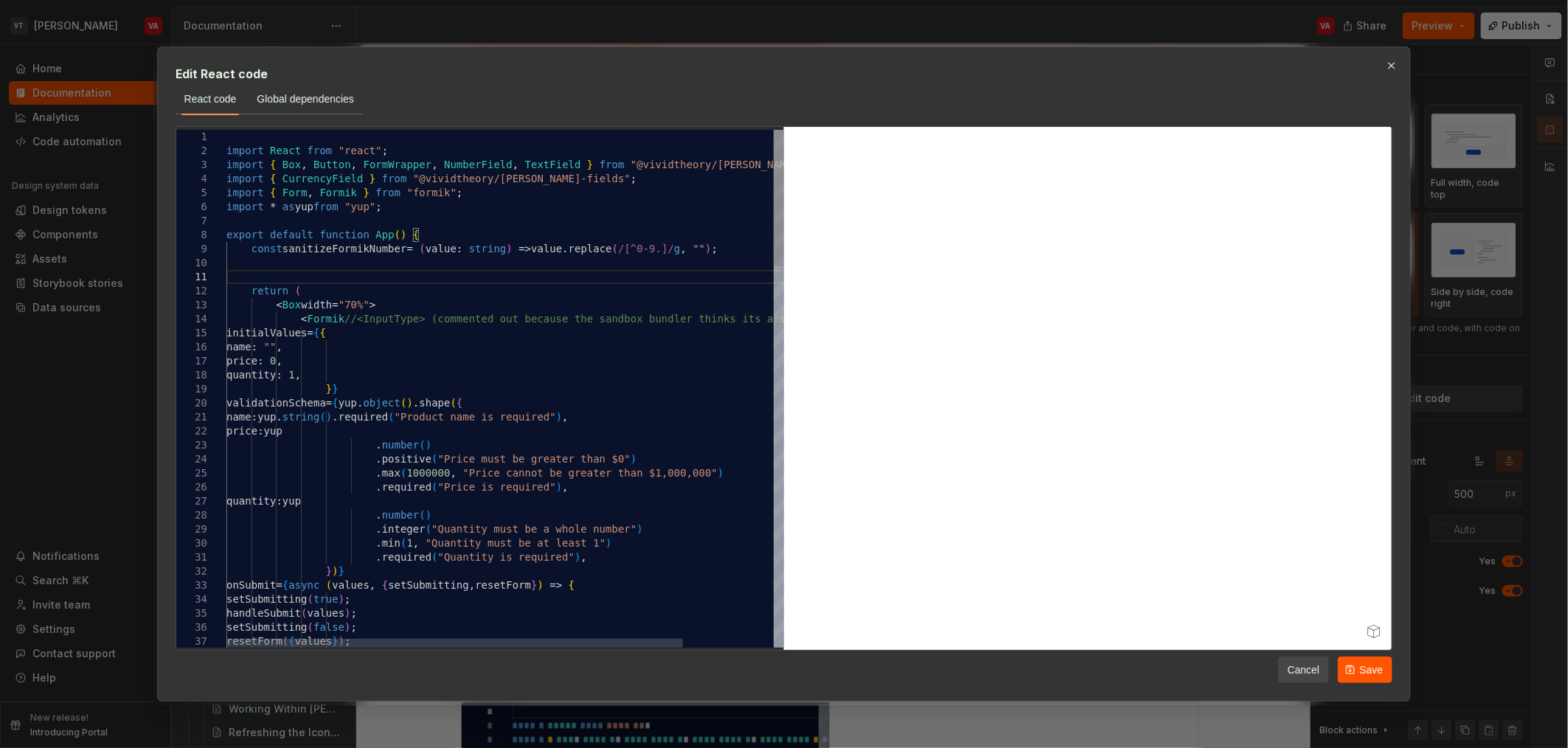
scroll to position [15, 0]
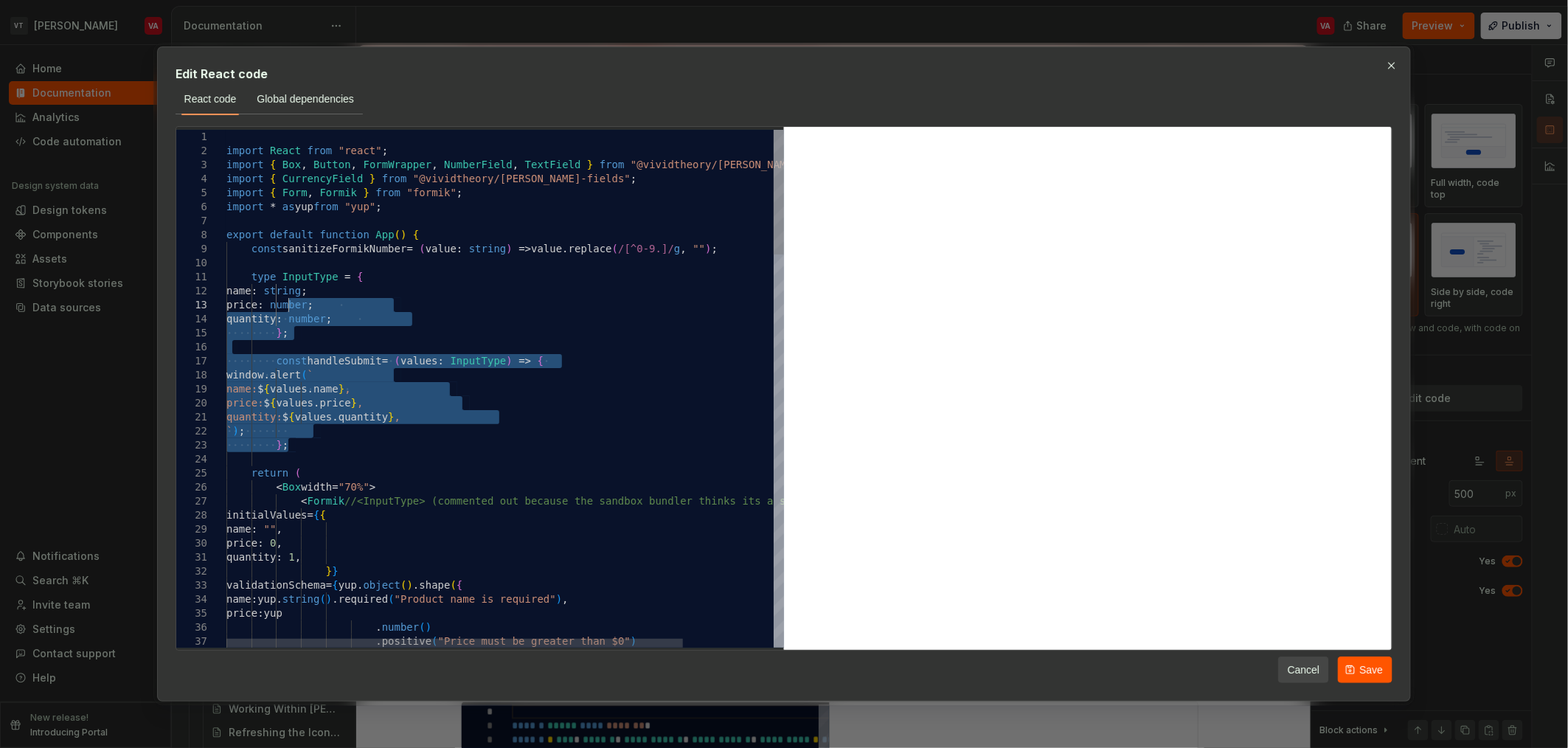
drag, startPoint x: 304, startPoint y: 442, endPoint x: 287, endPoint y: 299, distance: 144.0
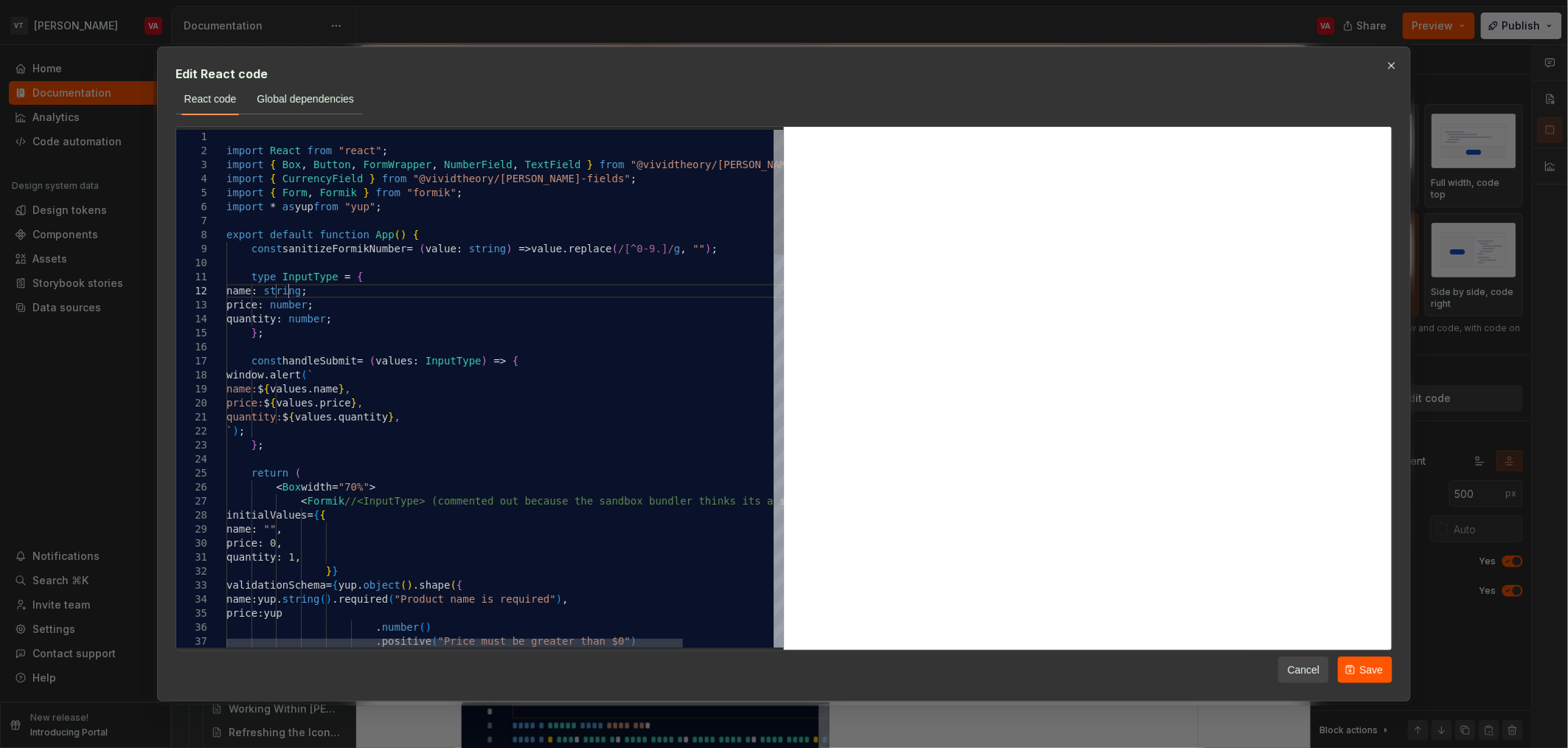
type textarea "**********"
click at [782, 668] on span "Save" at bounding box center [1371, 669] width 23 height 15
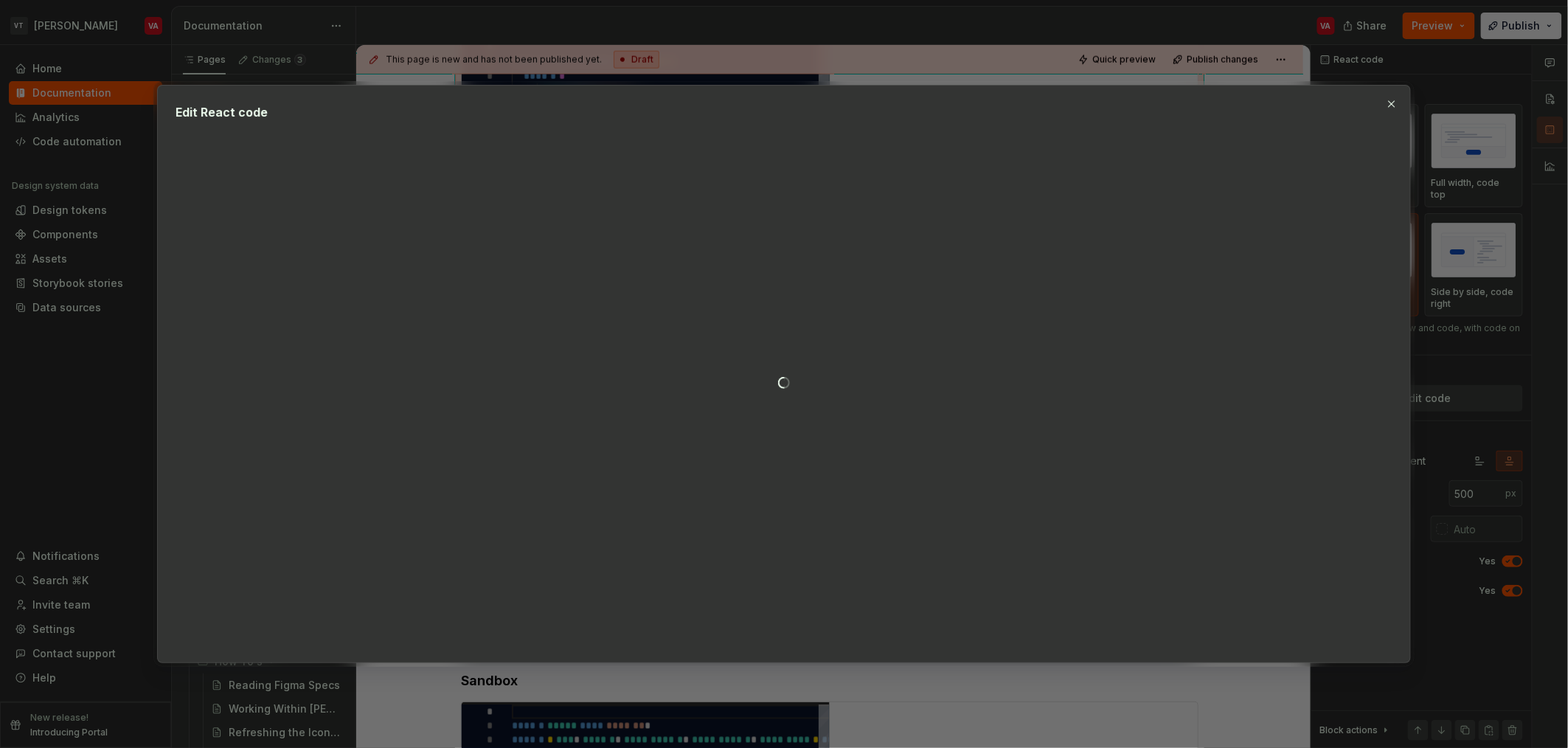
type textarea "*"
type textarea "**********"
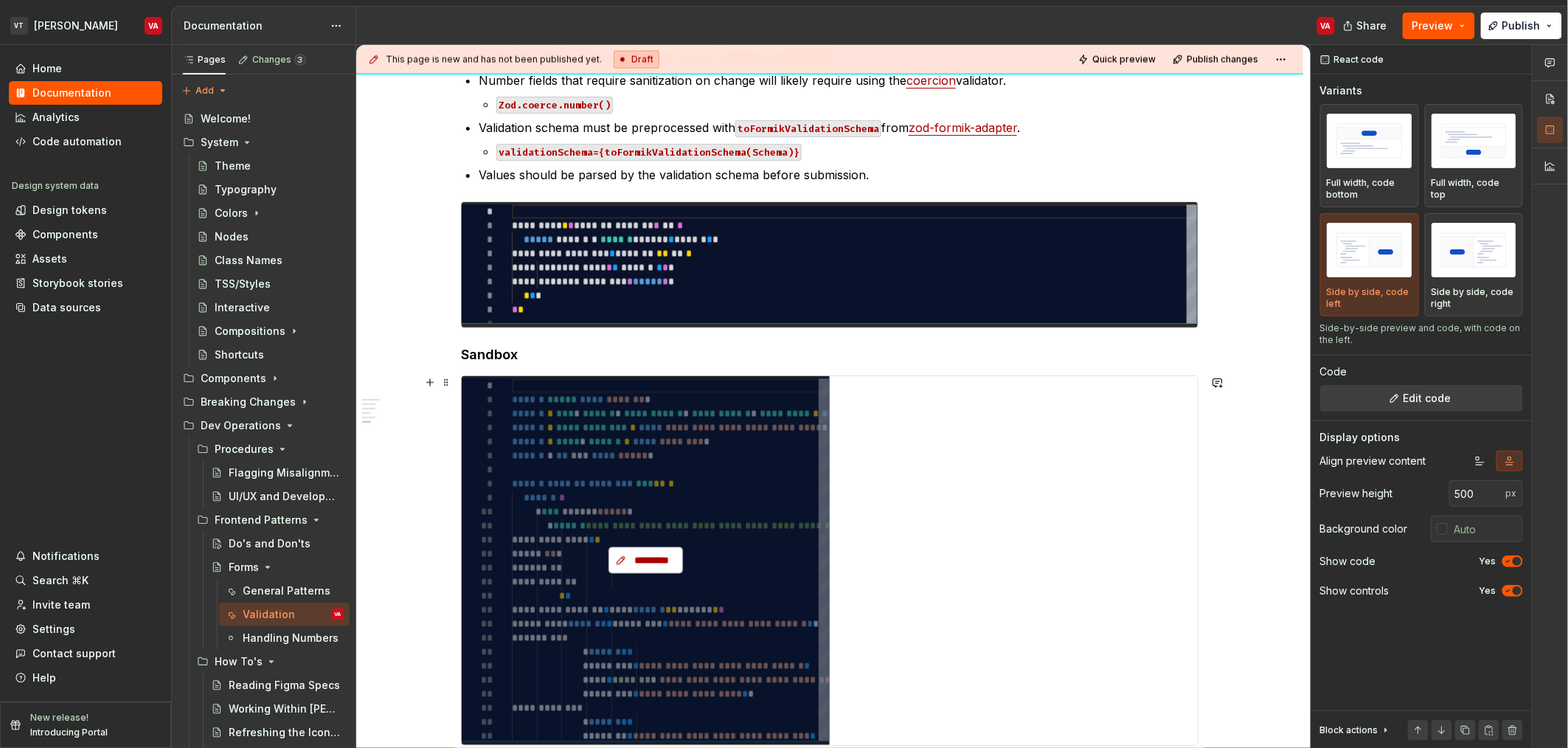
scroll to position [1202, 0]
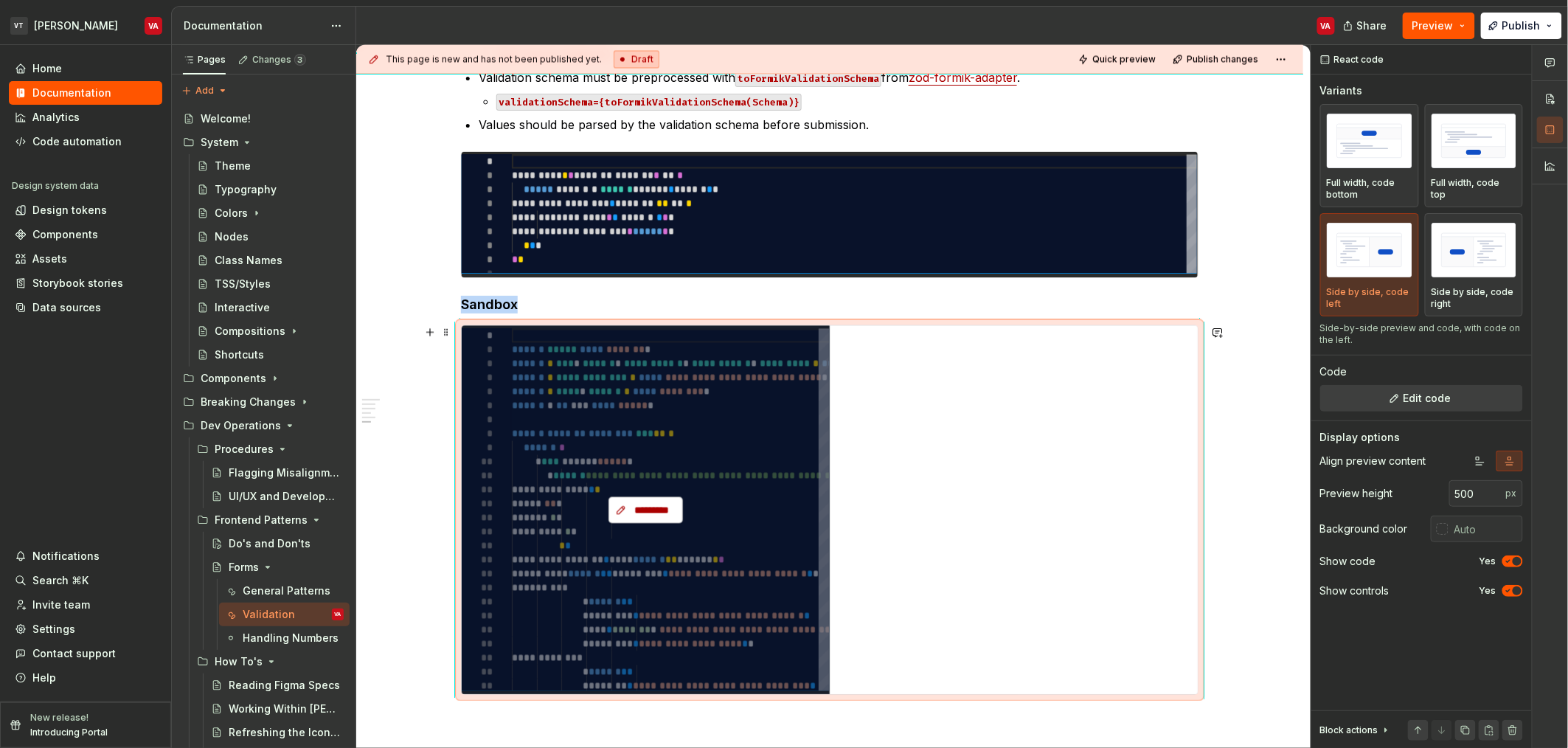
click at [658, 504] on span "*********" at bounding box center [651, 509] width 43 height 15
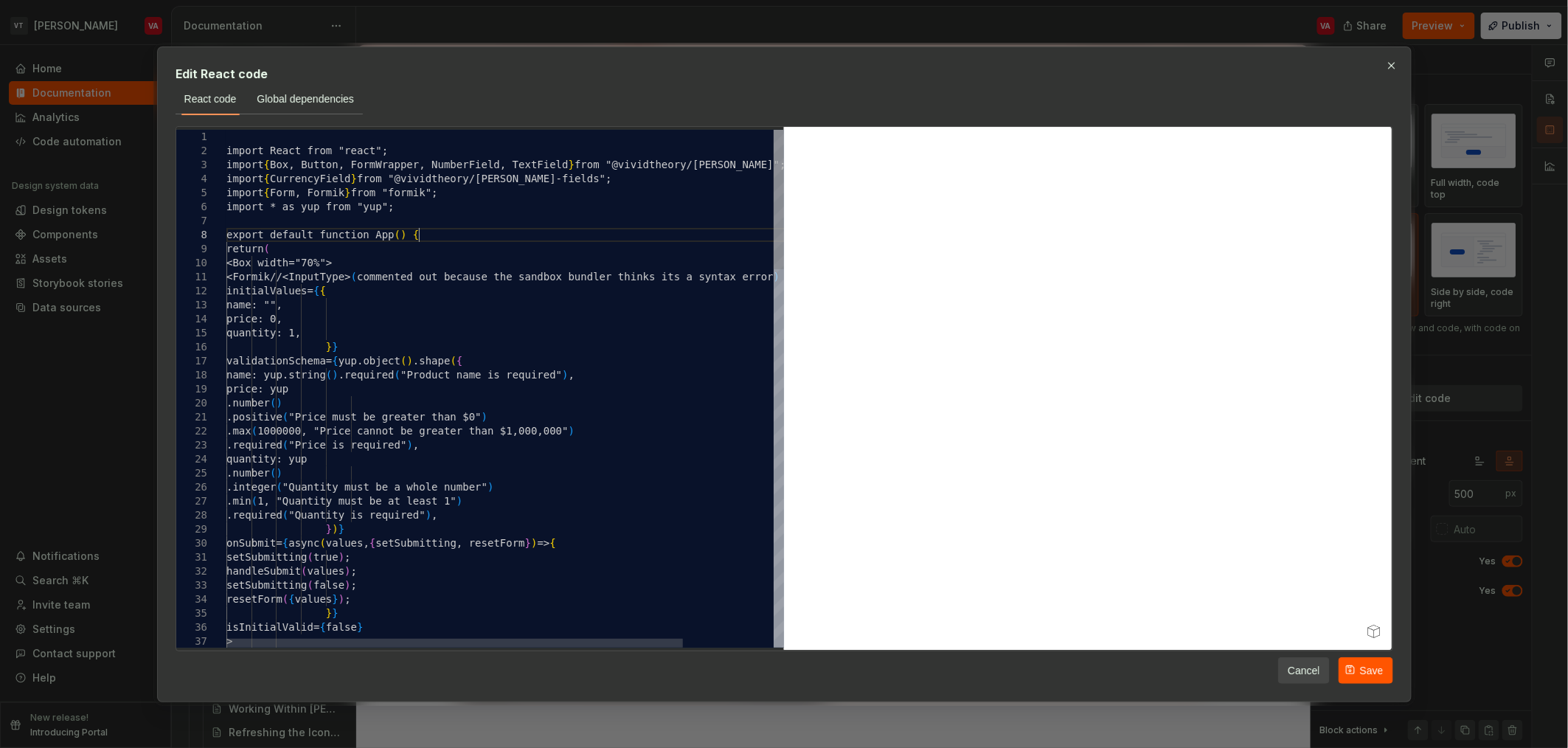
scroll to position [0, 0]
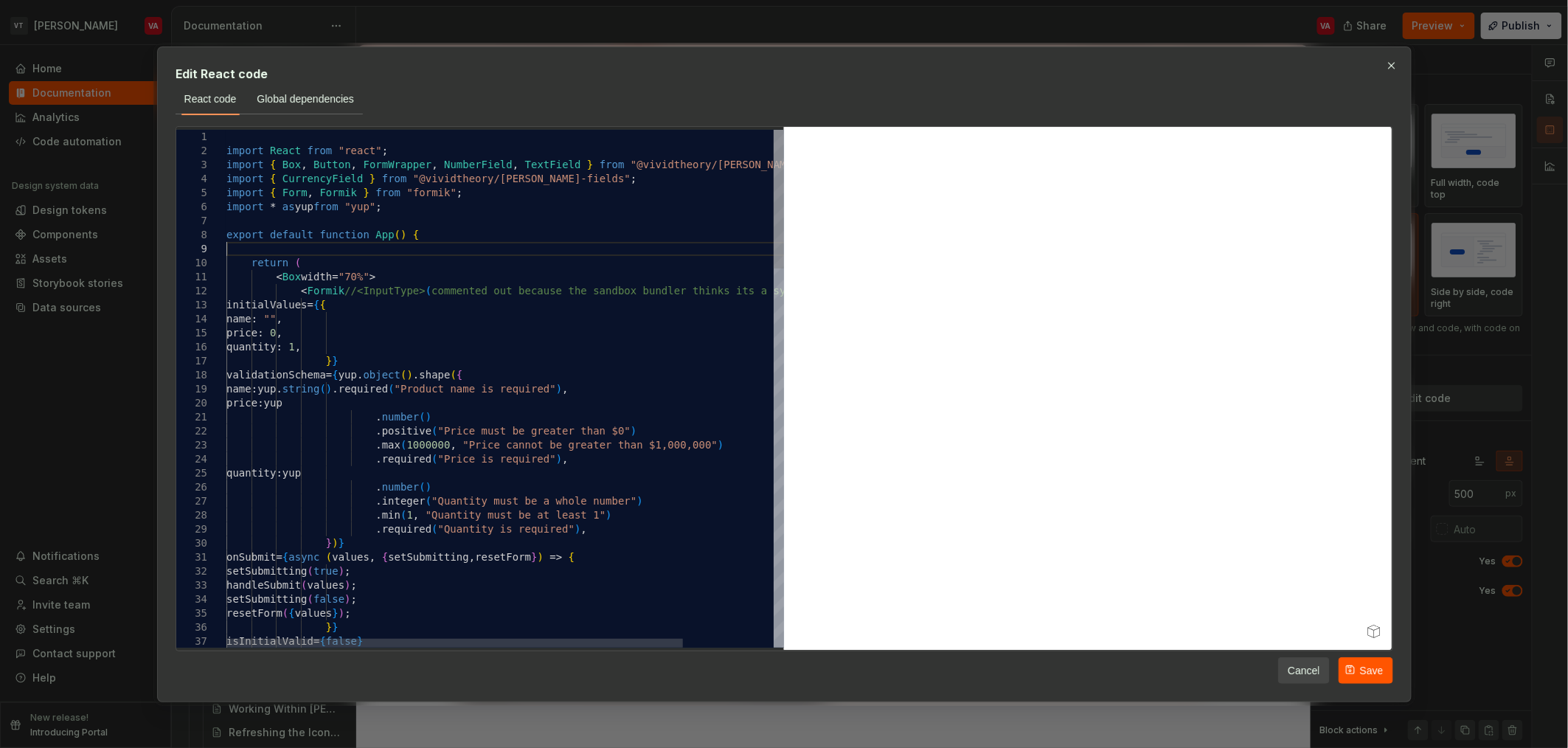
scroll to position [126, 0]
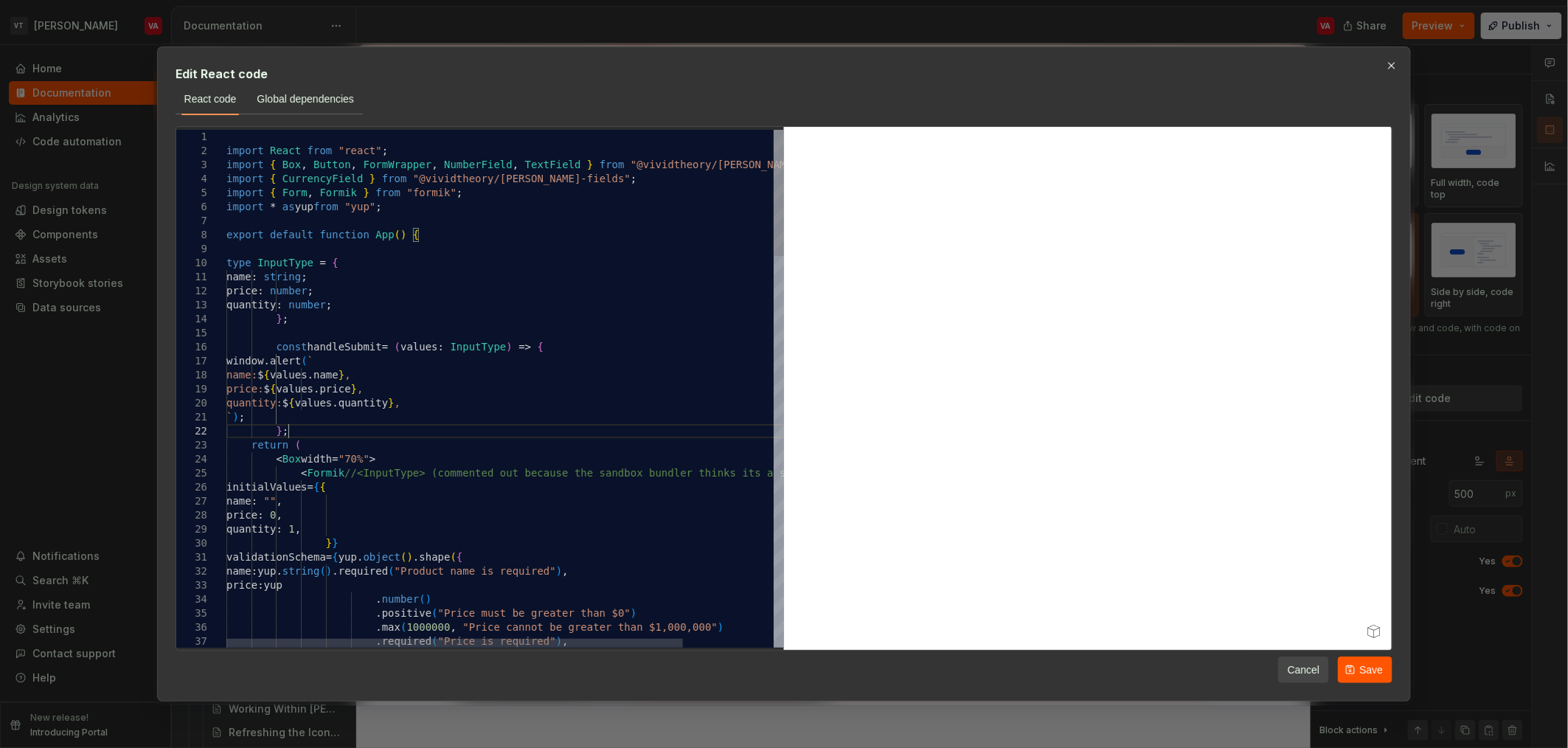
drag, startPoint x: 242, startPoint y: 261, endPoint x: 233, endPoint y: 261, distance: 9.0
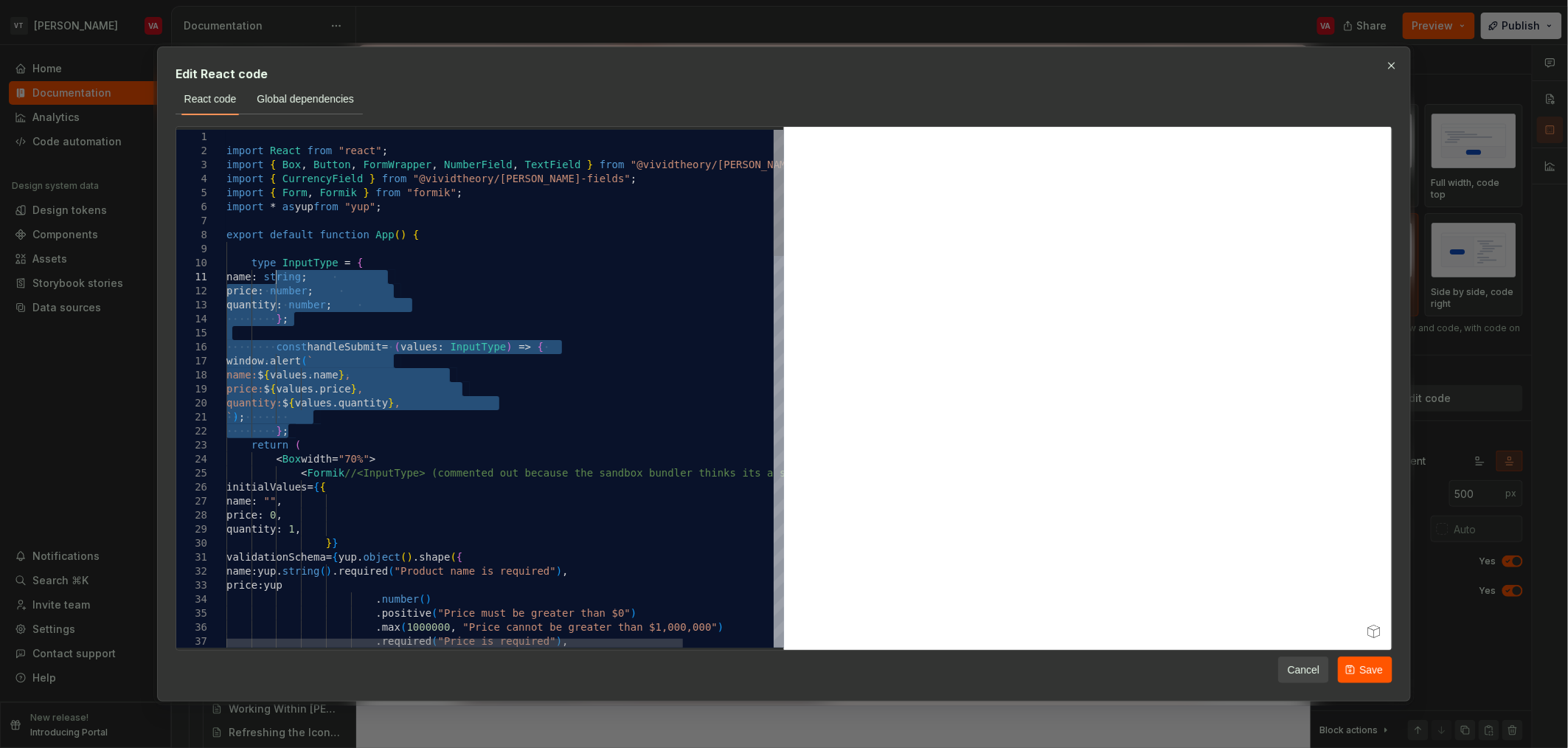
drag, startPoint x: 310, startPoint y: 430, endPoint x: 278, endPoint y: 273, distance: 160.2
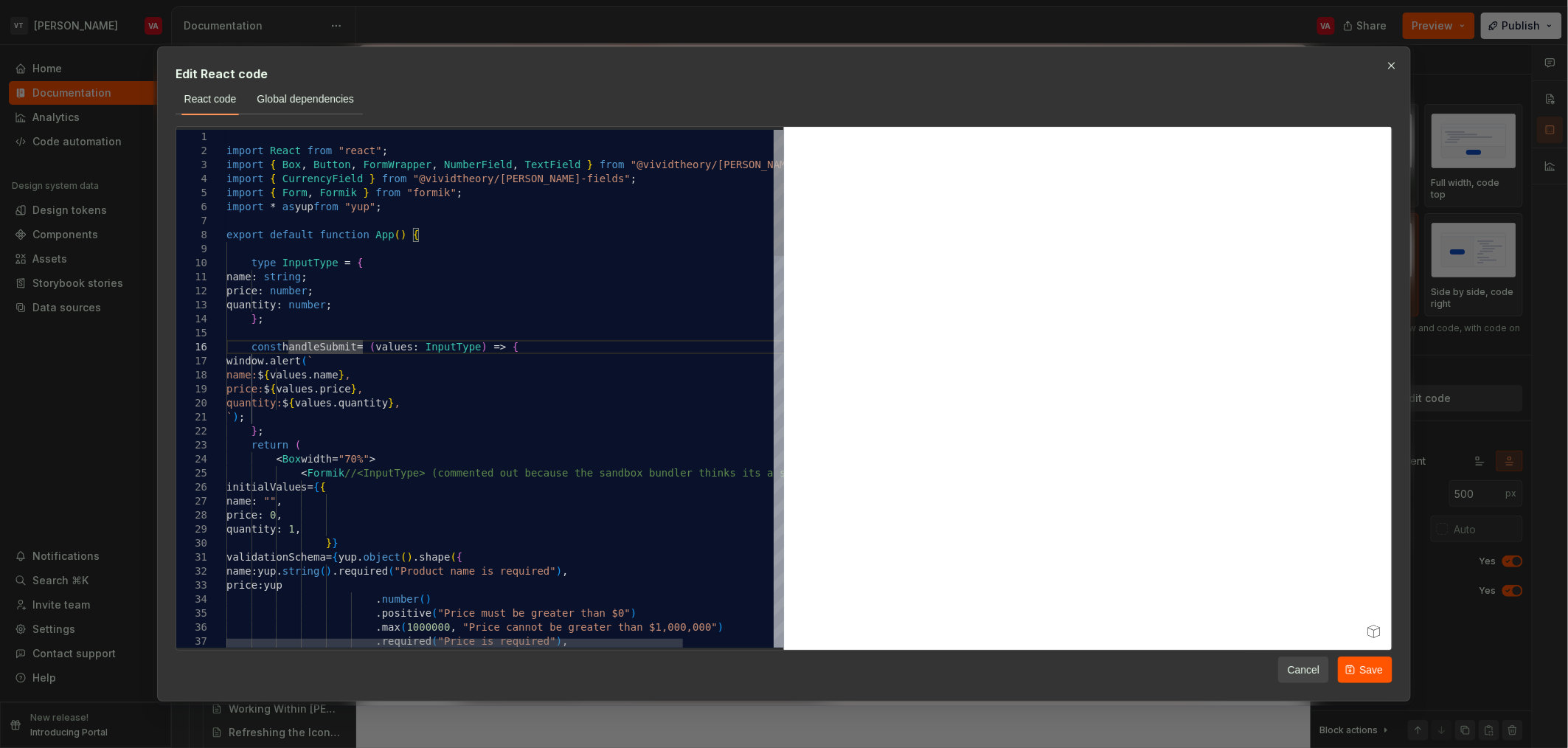
click at [301, 428] on div "} ;" at bounding box center [560, 431] width 668 height 14
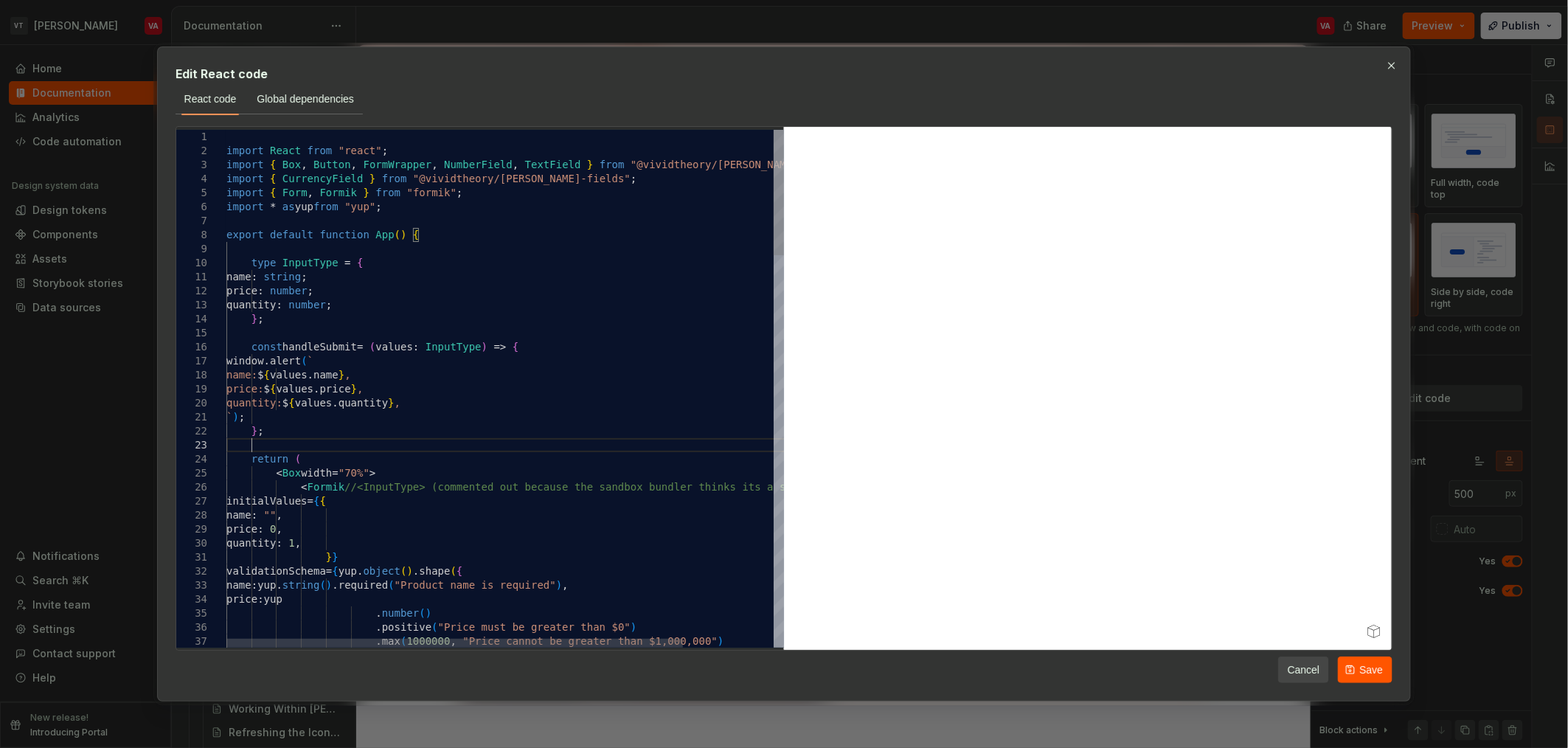
scroll to position [40, 23]
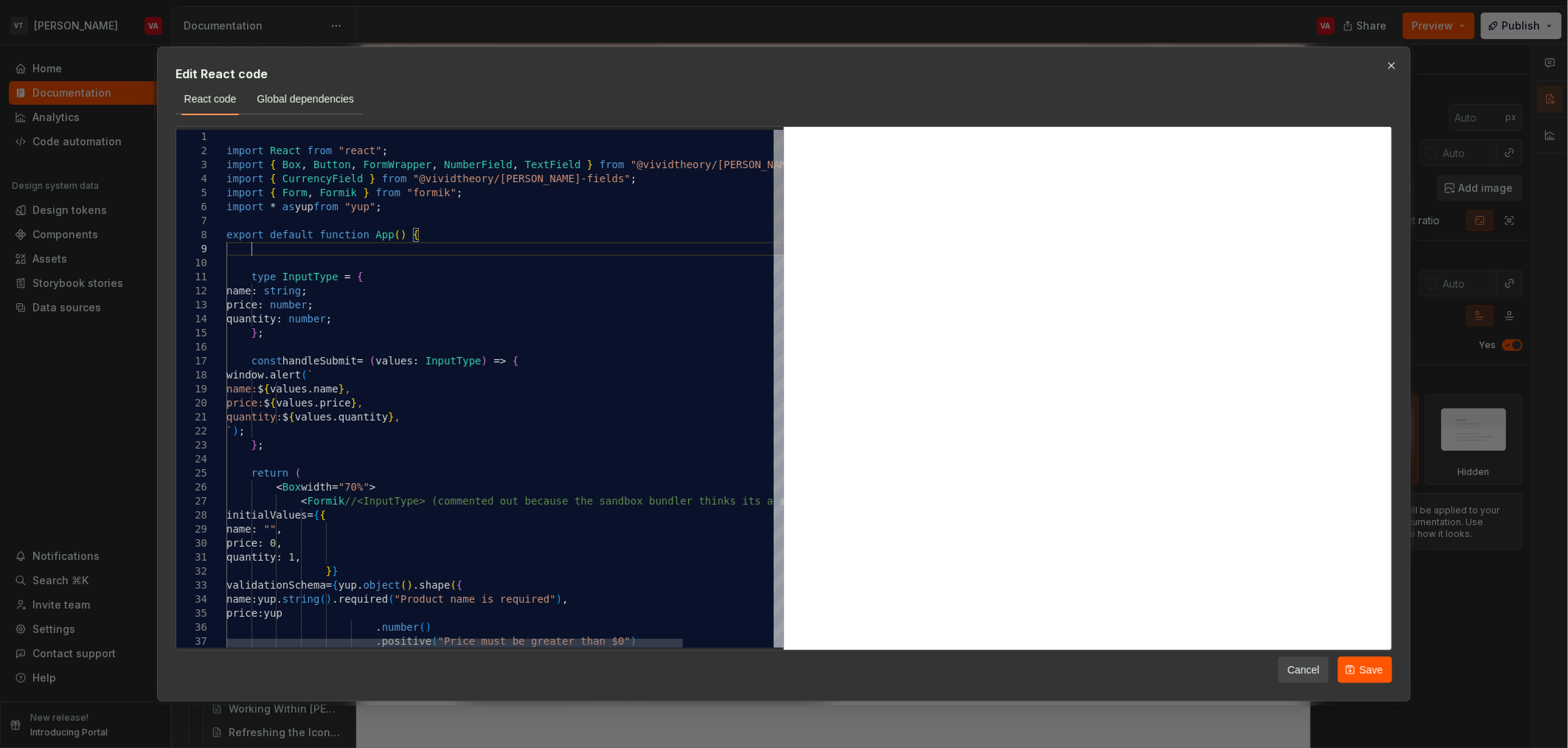
scroll to position [112, 24]
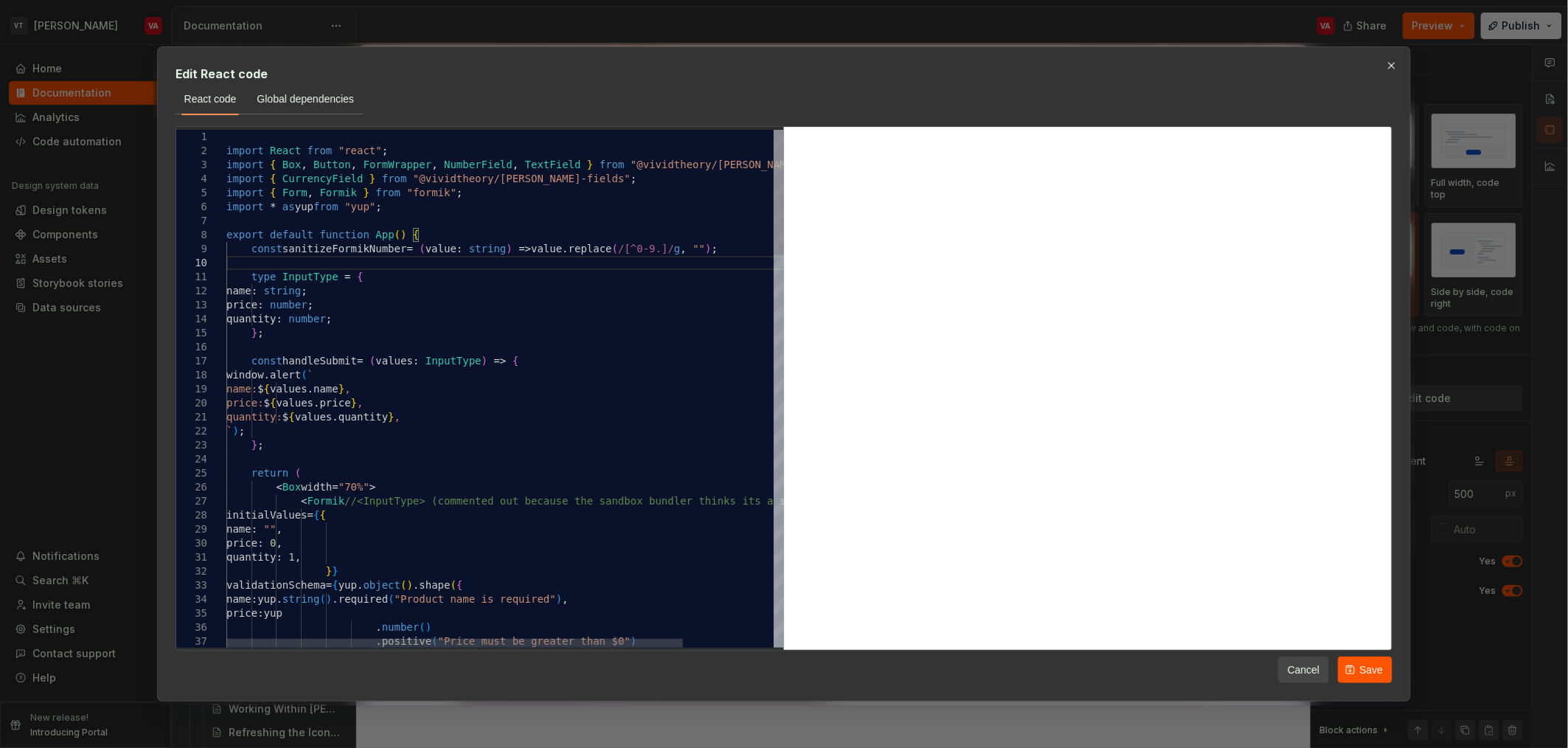
type textarea "**********"
click at [782, 675] on span "Save" at bounding box center [1371, 669] width 23 height 15
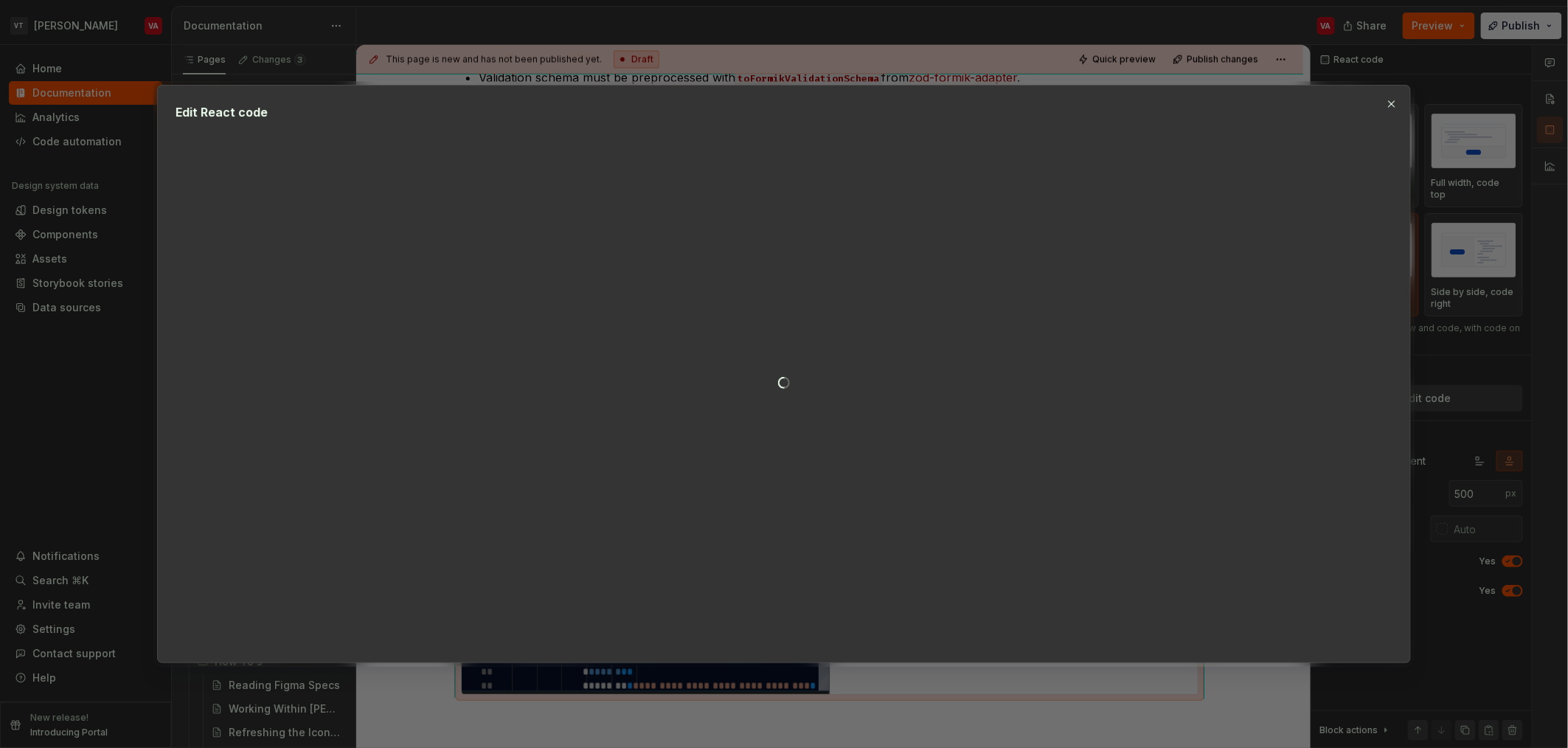
type textarea "*"
type textarea "**********"
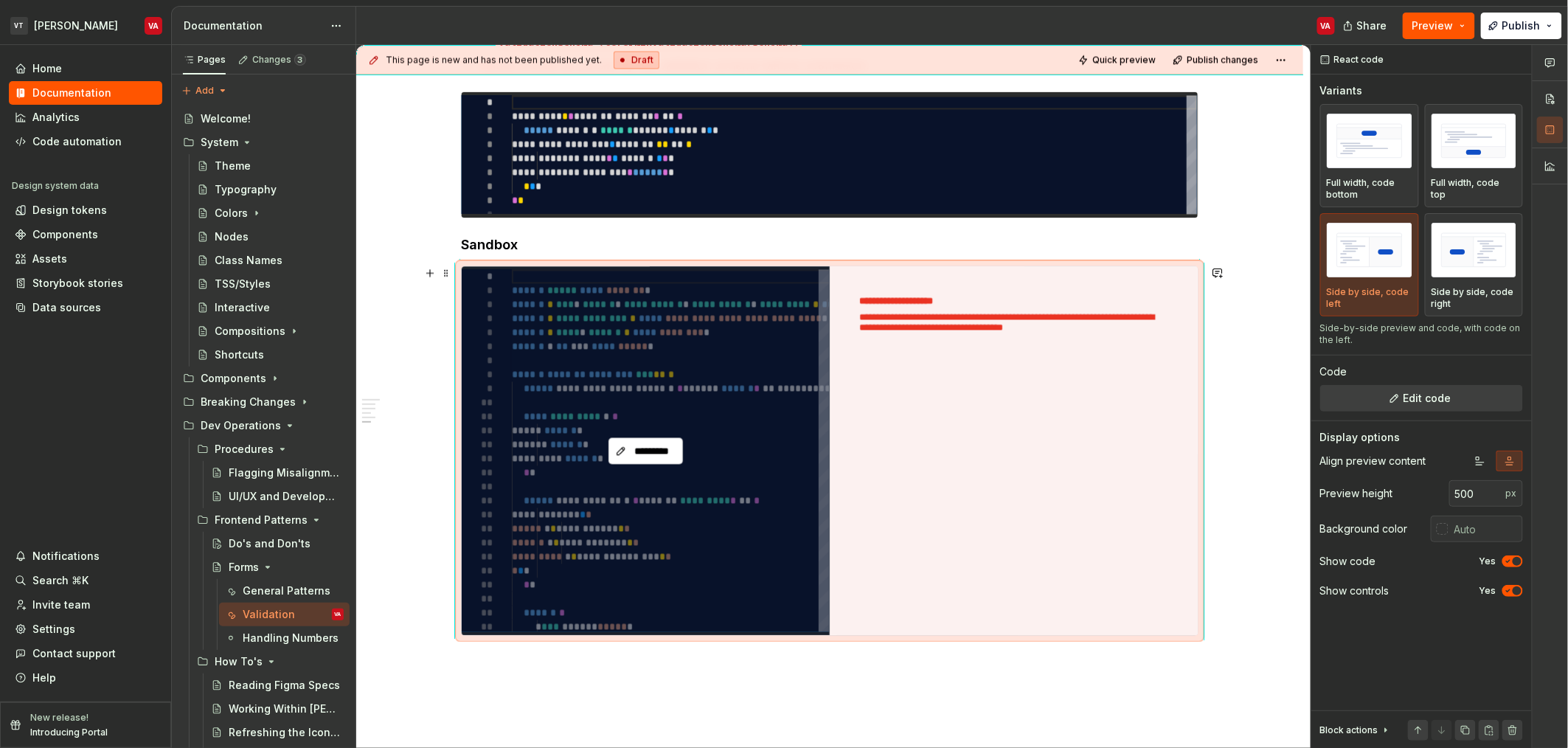
scroll to position [1276, 0]
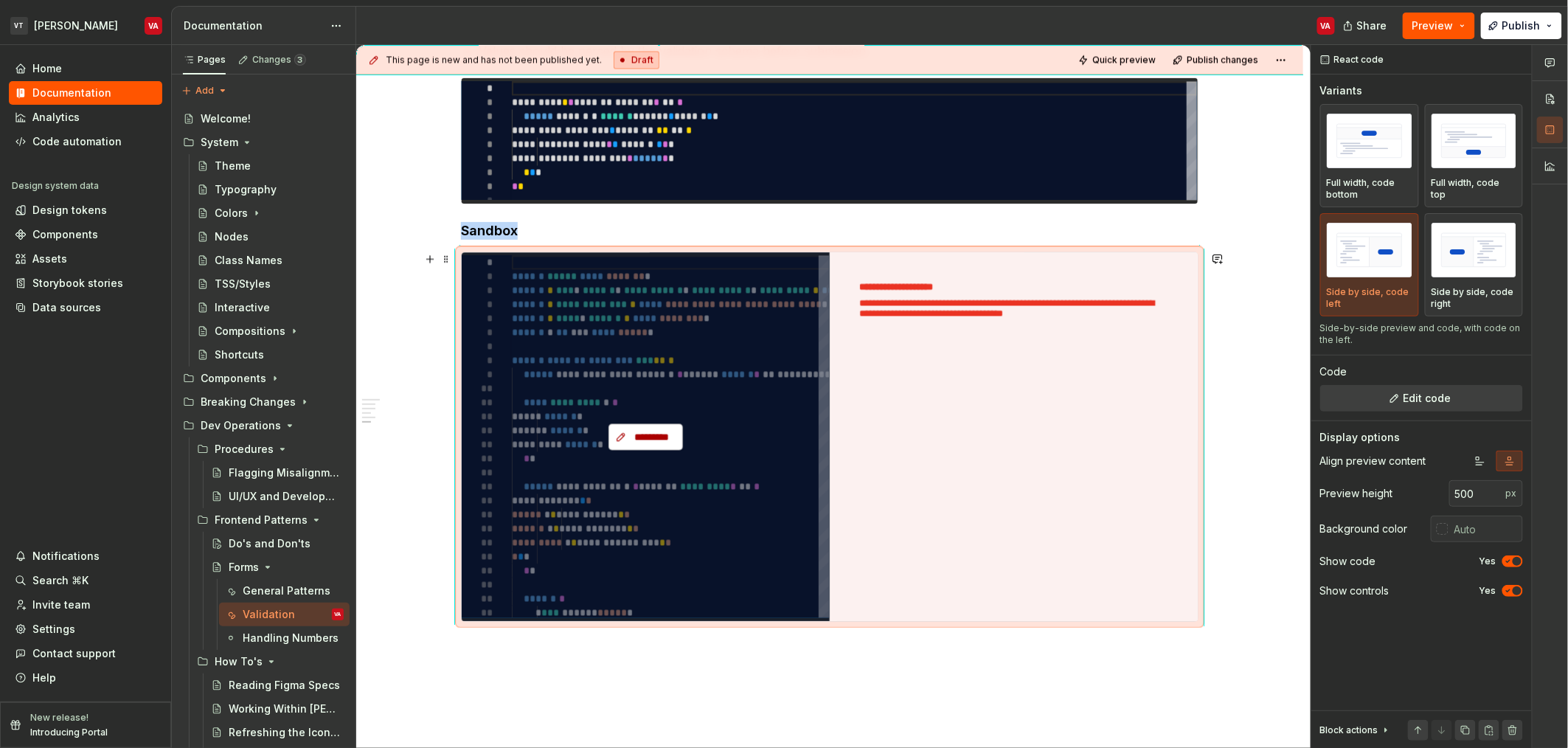
click at [649, 437] on span "*********" at bounding box center [651, 436] width 43 height 15
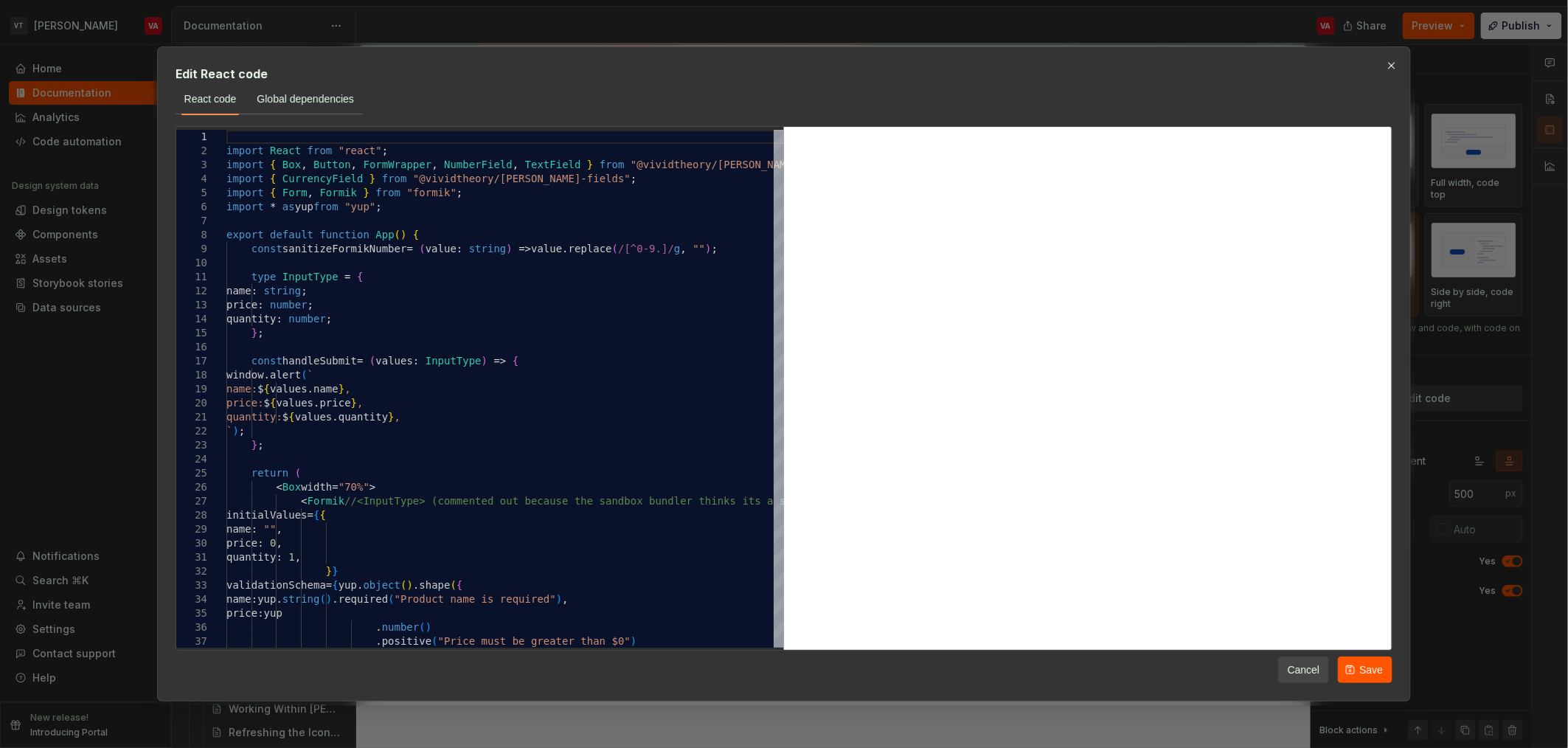
type textarea "*"
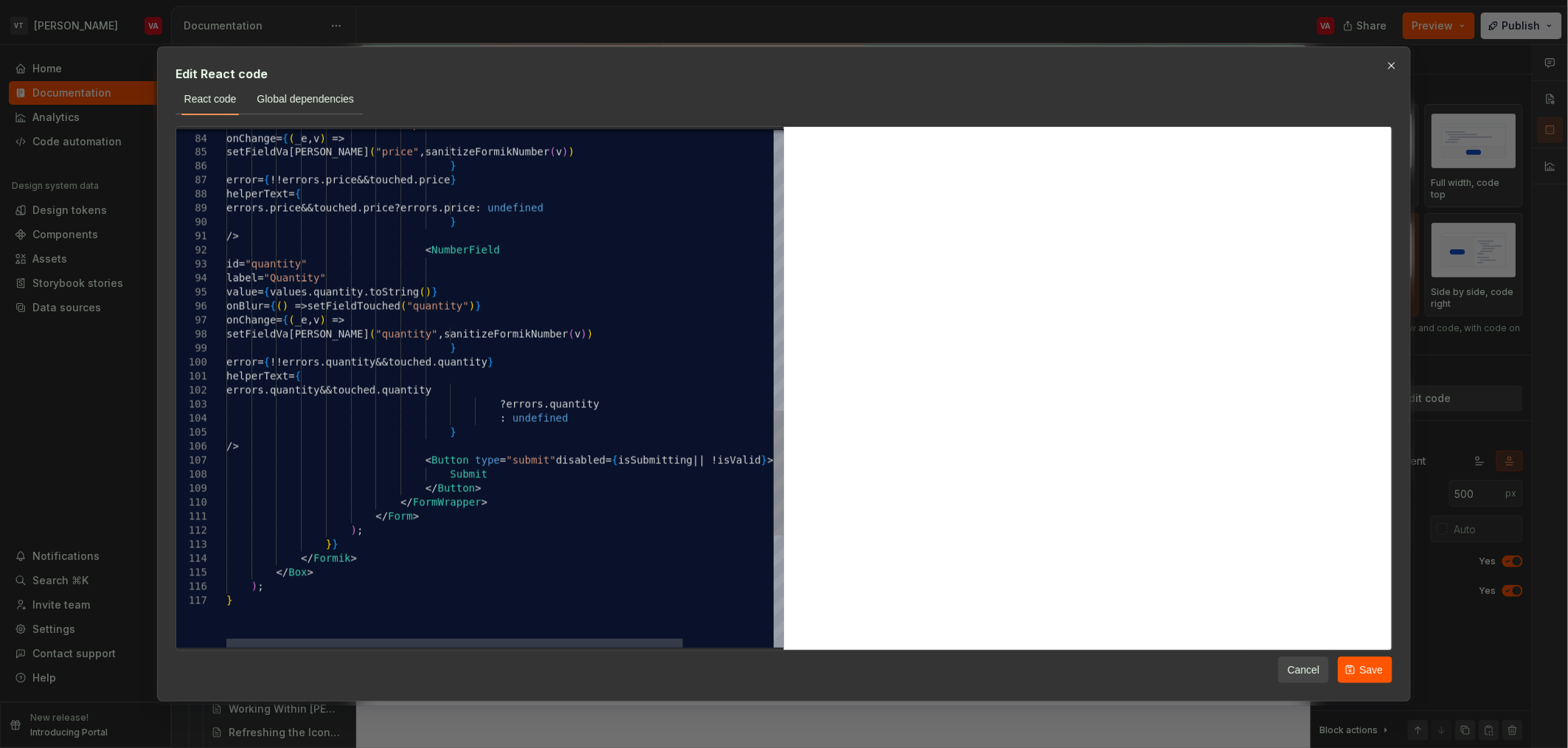
click at [578, 283] on div "label = "Quantity" value = { values . quantity . toString ( ) } onBlur = { ( ) …" at bounding box center [560, 40] width 668 height 2143
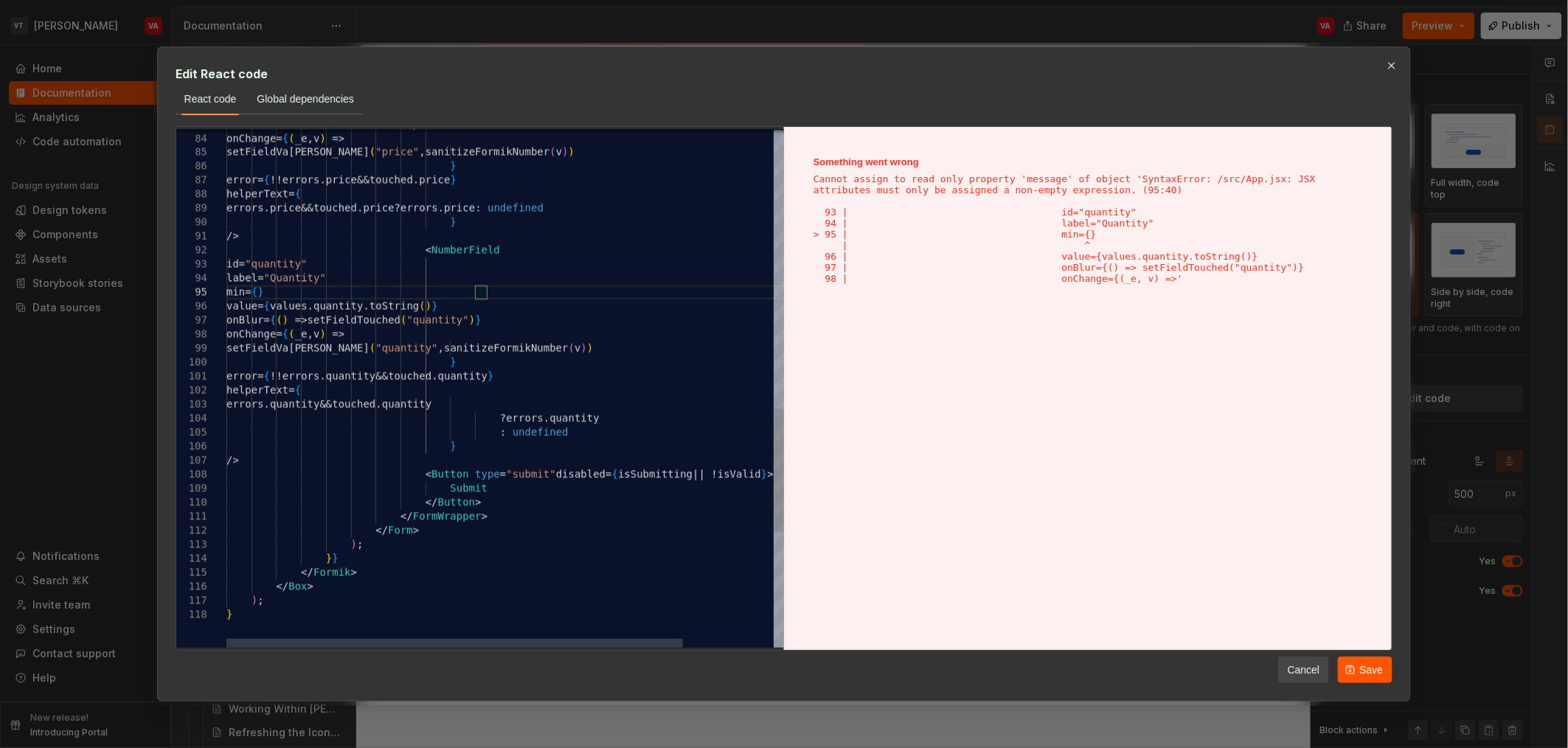
scroll to position [56, 259]
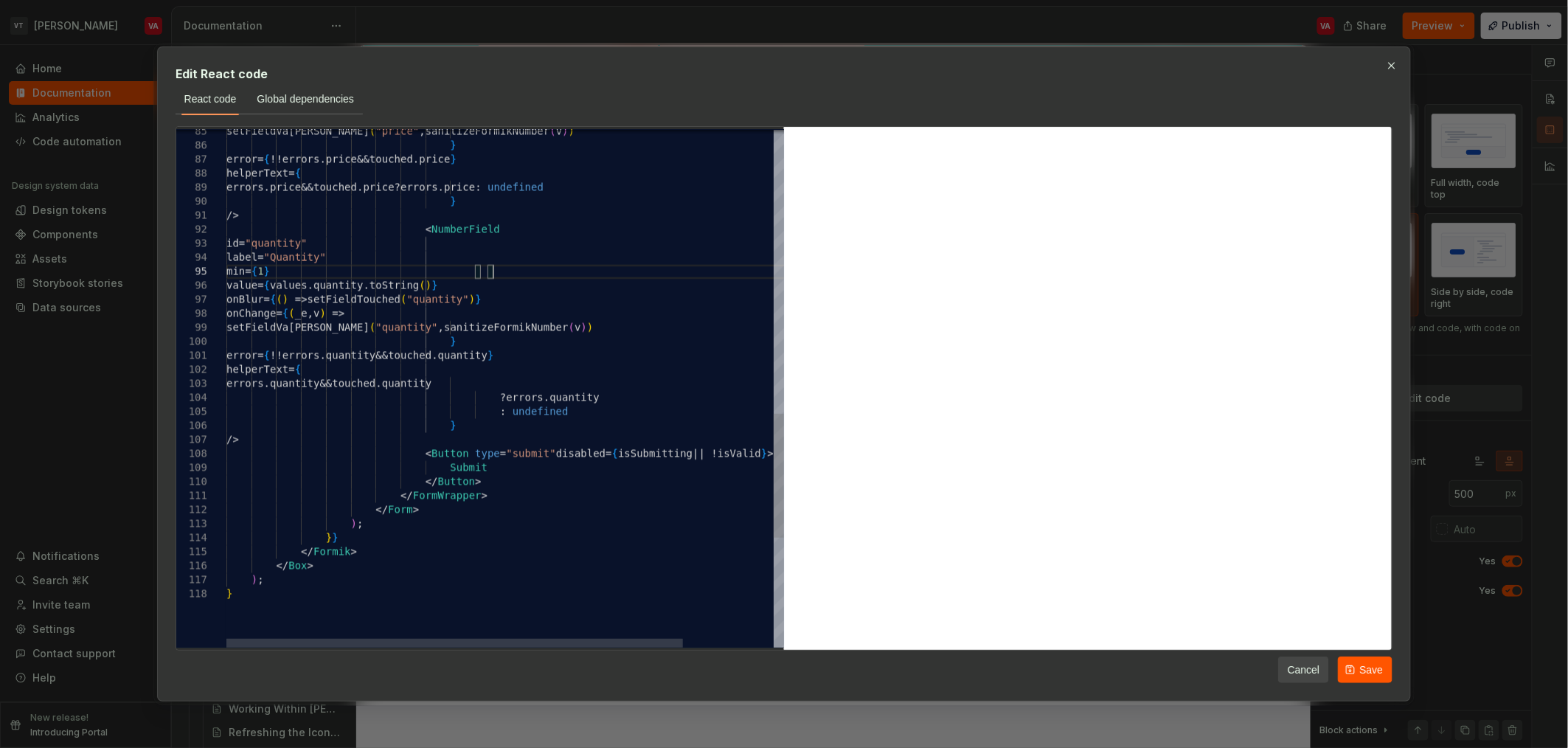
type textarea "**********"
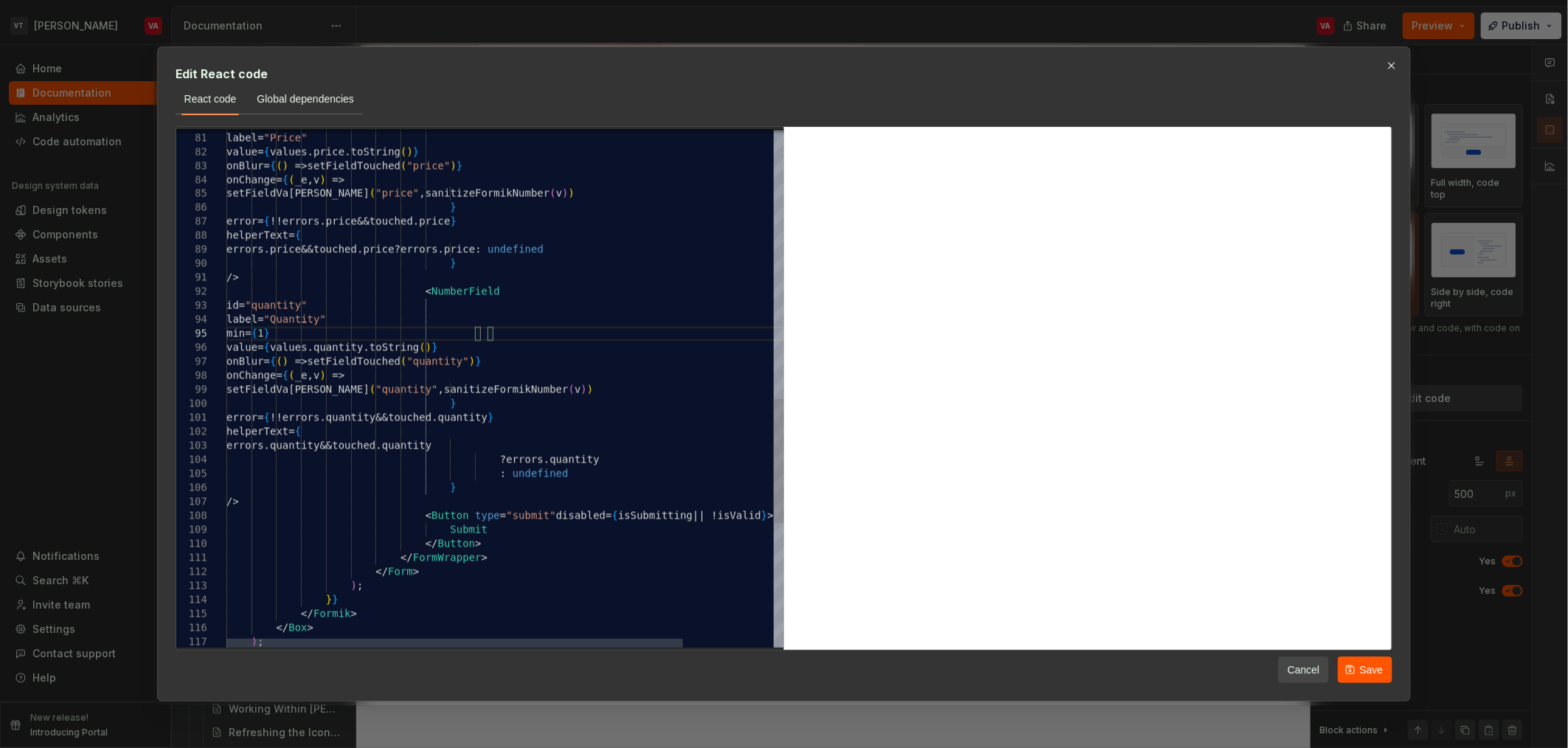
click at [566, 350] on div "label = "Quantity" value = { values . quantity . toString ( ) } onBlur = { ( ) …" at bounding box center [560, 88] width 668 height 2157
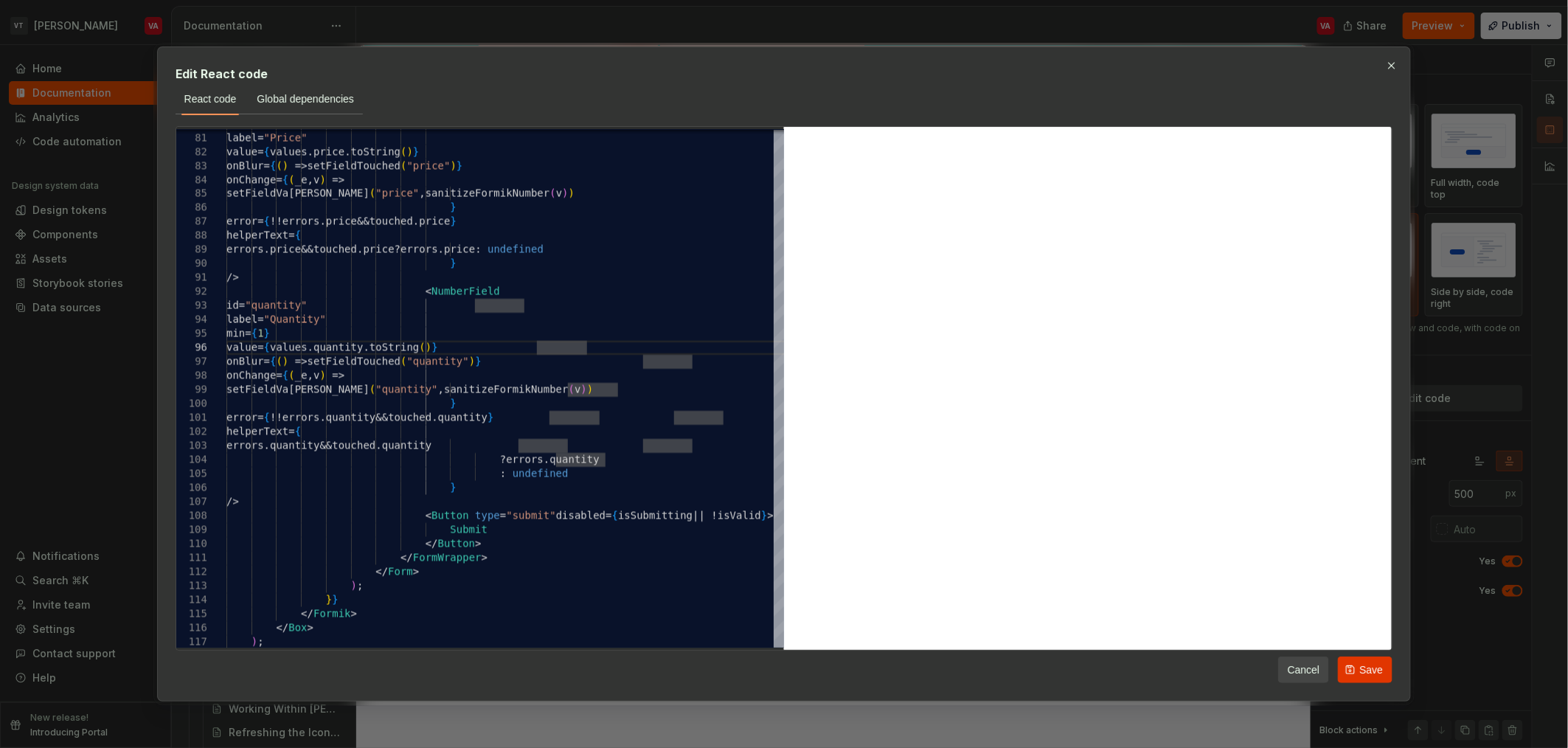
click at [782, 669] on span "Save" at bounding box center [1371, 669] width 23 height 15
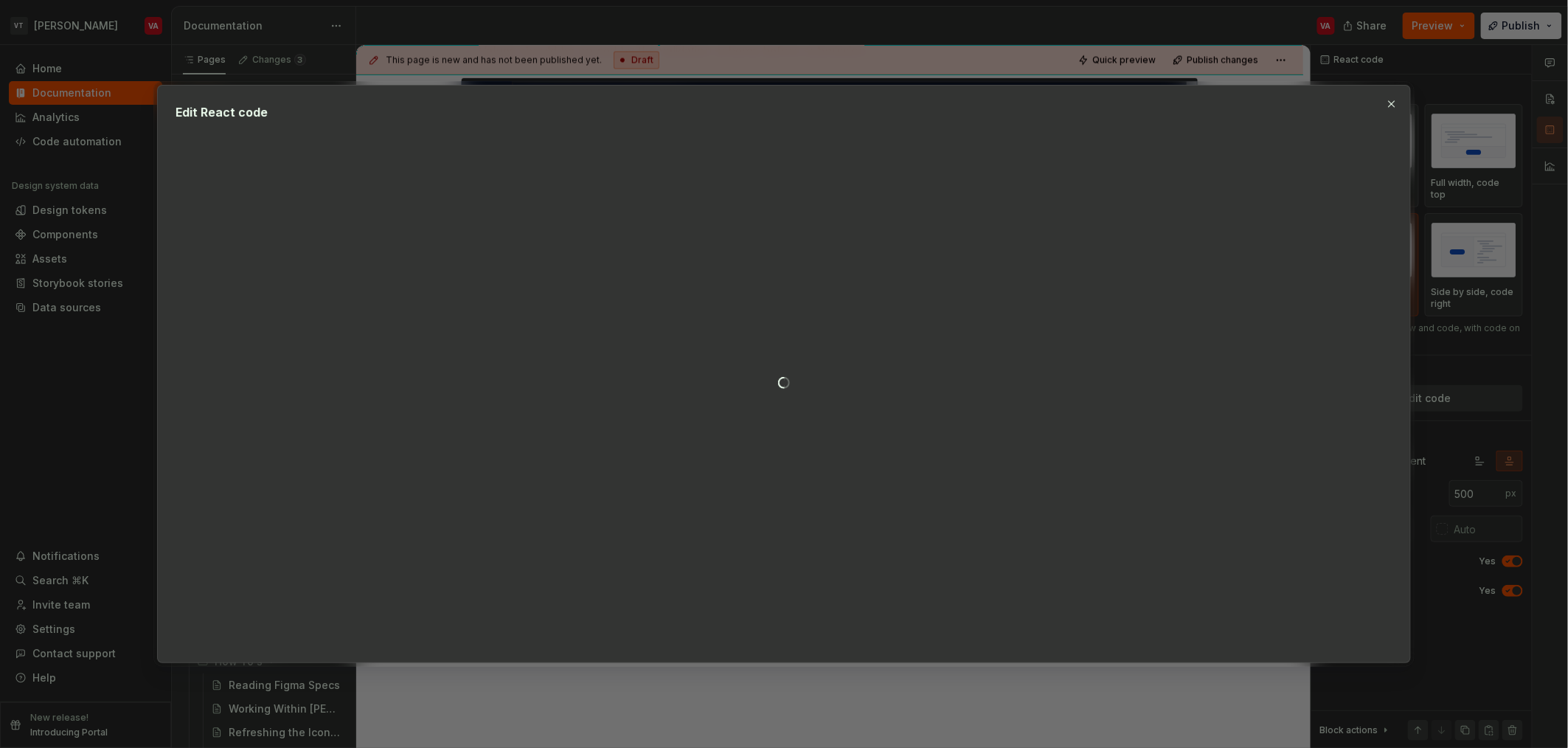
type textarea "*"
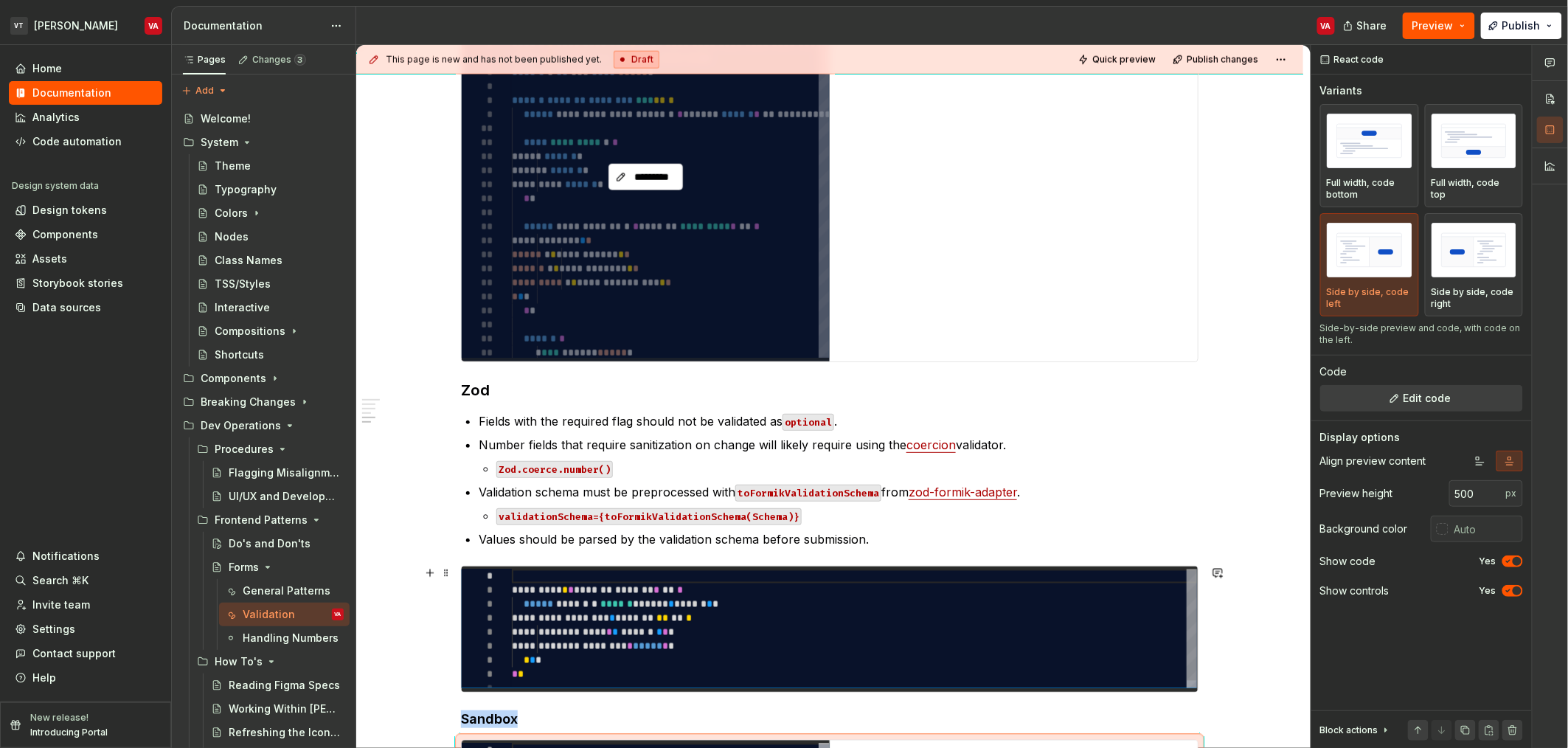
scroll to position [760, 0]
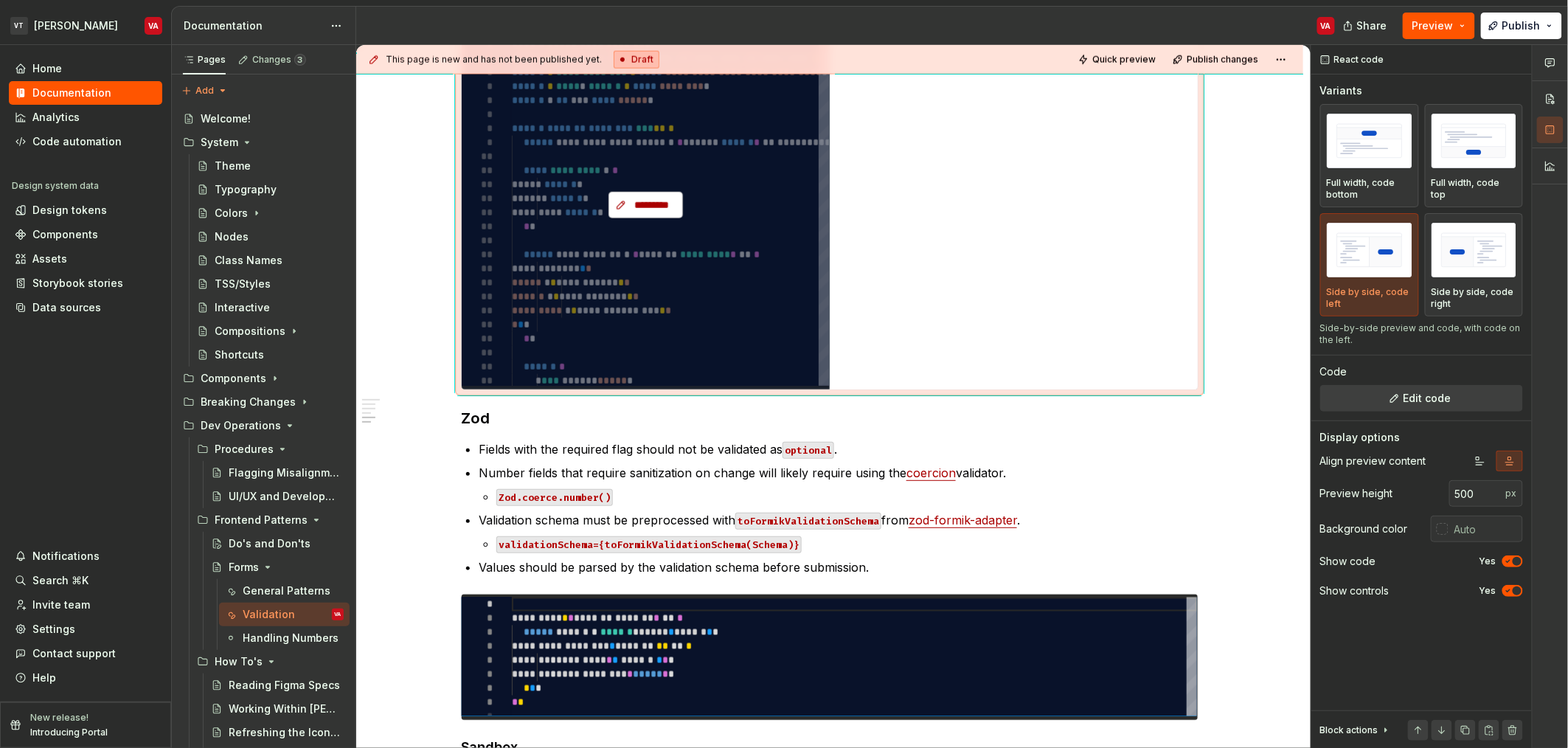
click at [650, 207] on span "*********" at bounding box center [651, 204] width 43 height 15
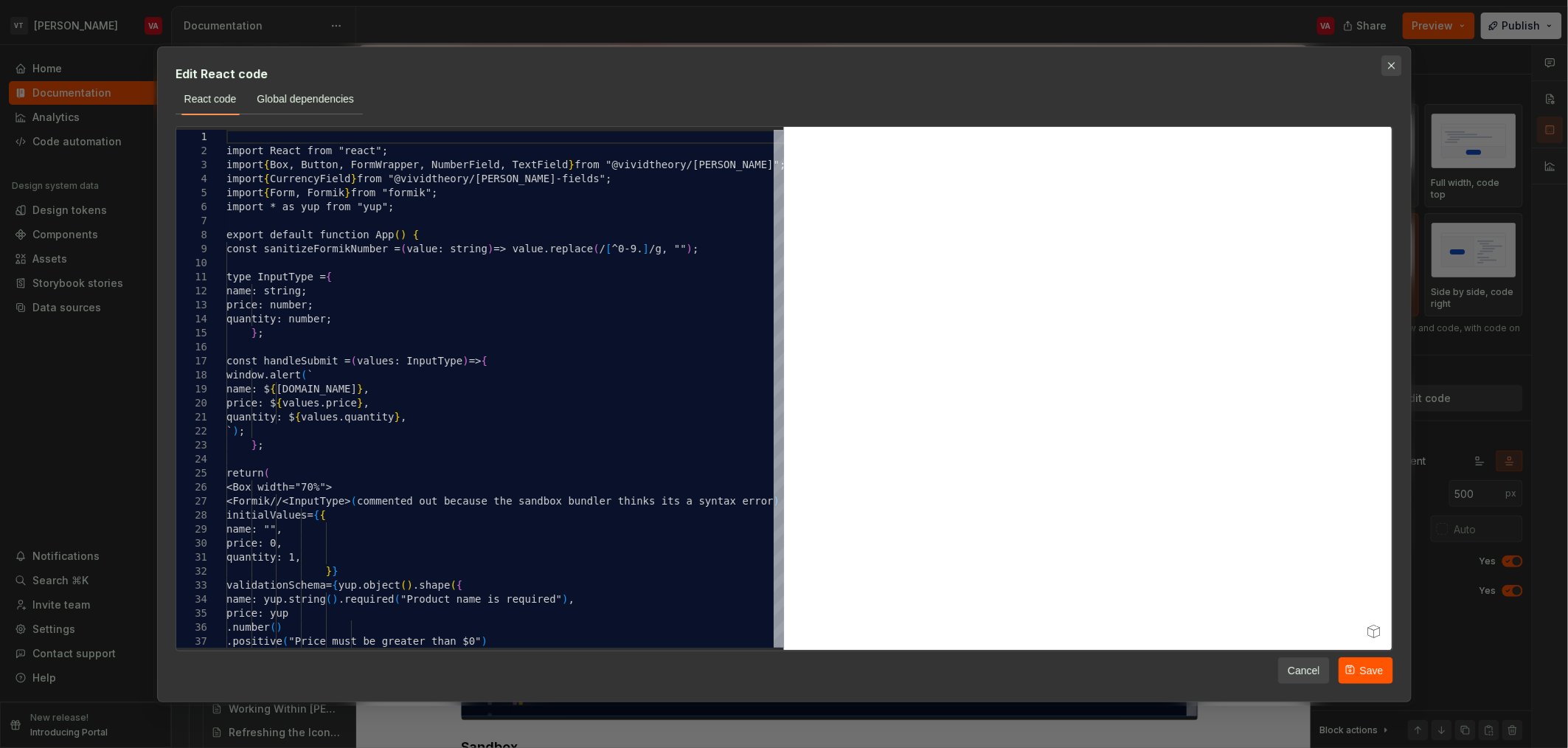
click at [782, 63] on button "button" at bounding box center [1392, 66] width 21 height 21
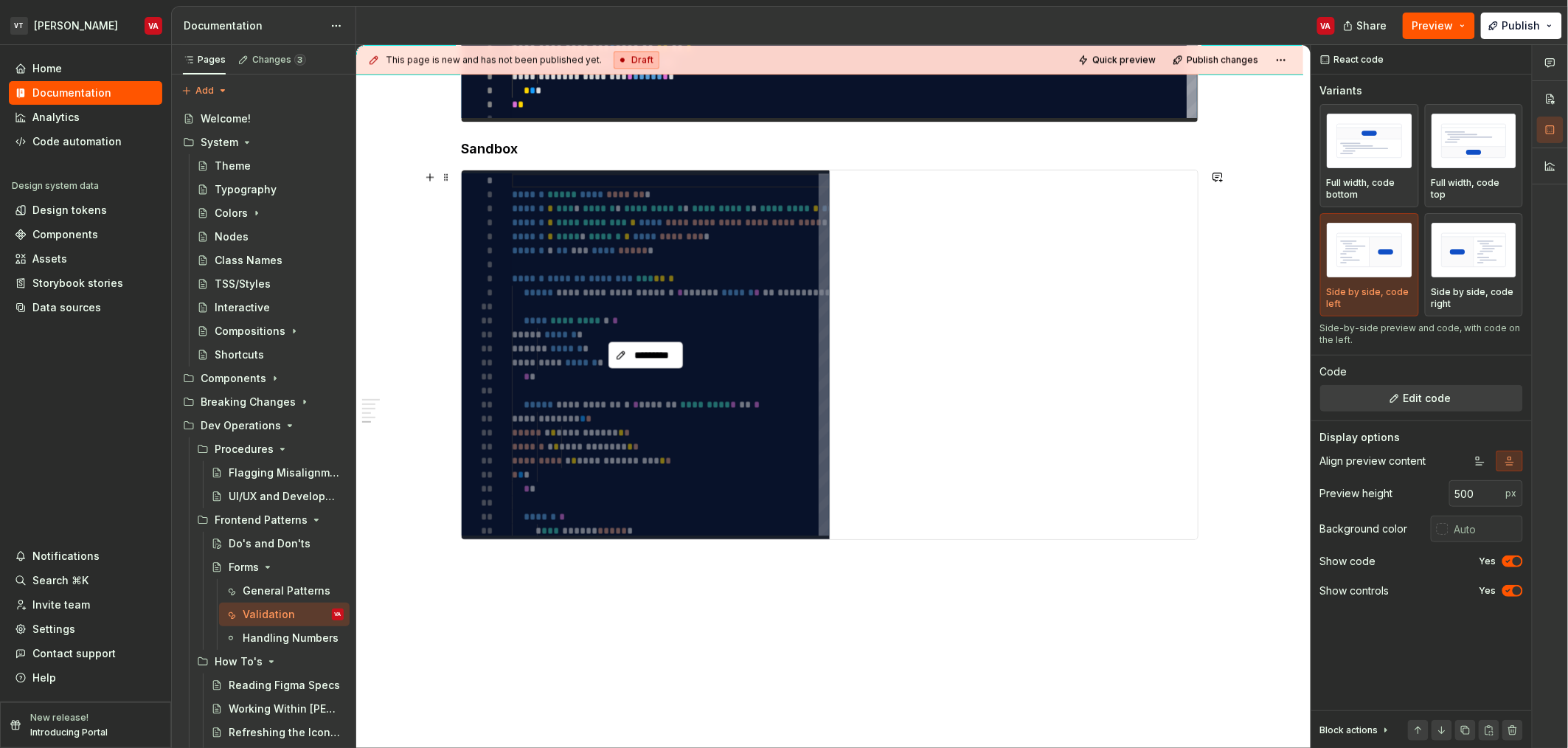
scroll to position [1354, 0]
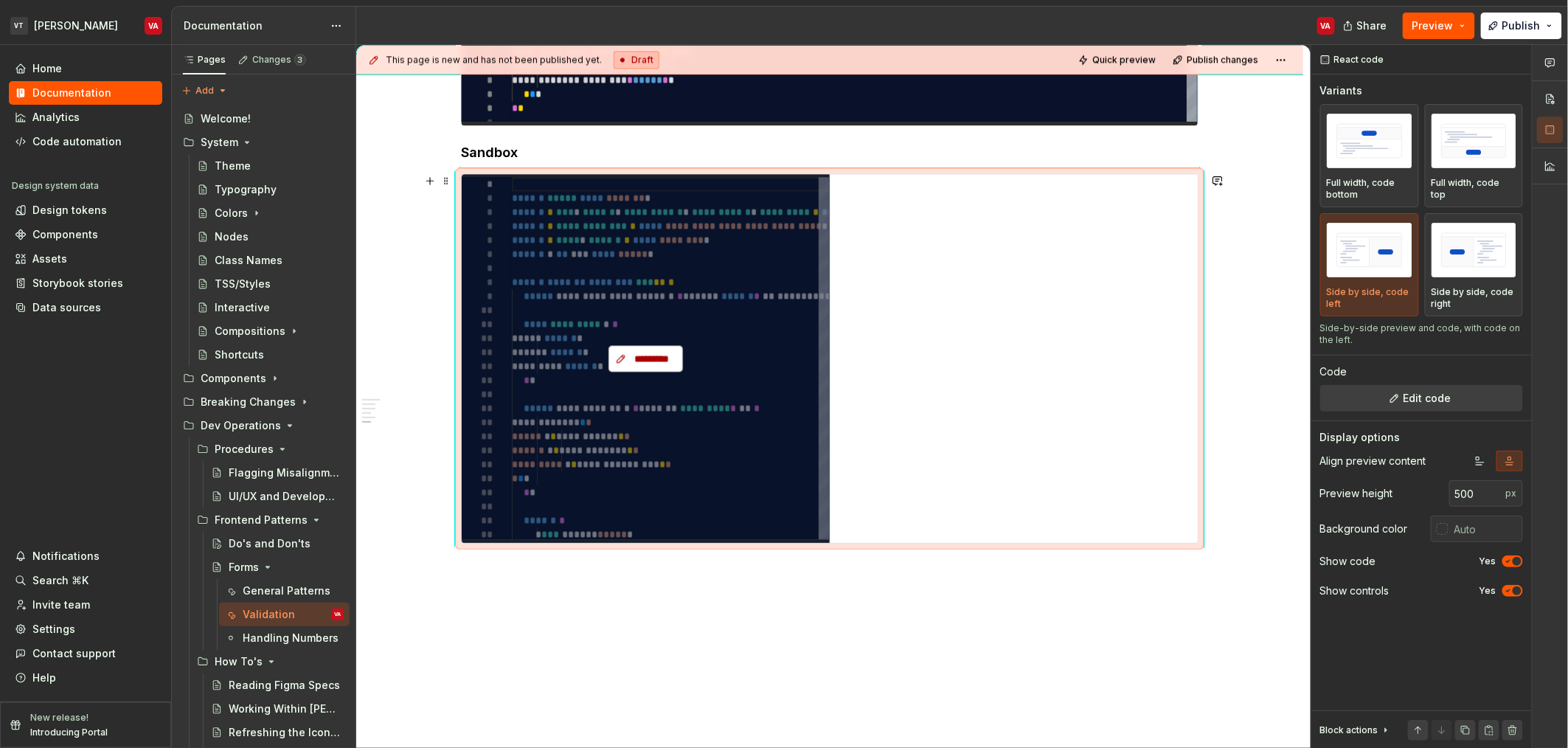
click at [649, 356] on span "*********" at bounding box center [651, 358] width 43 height 15
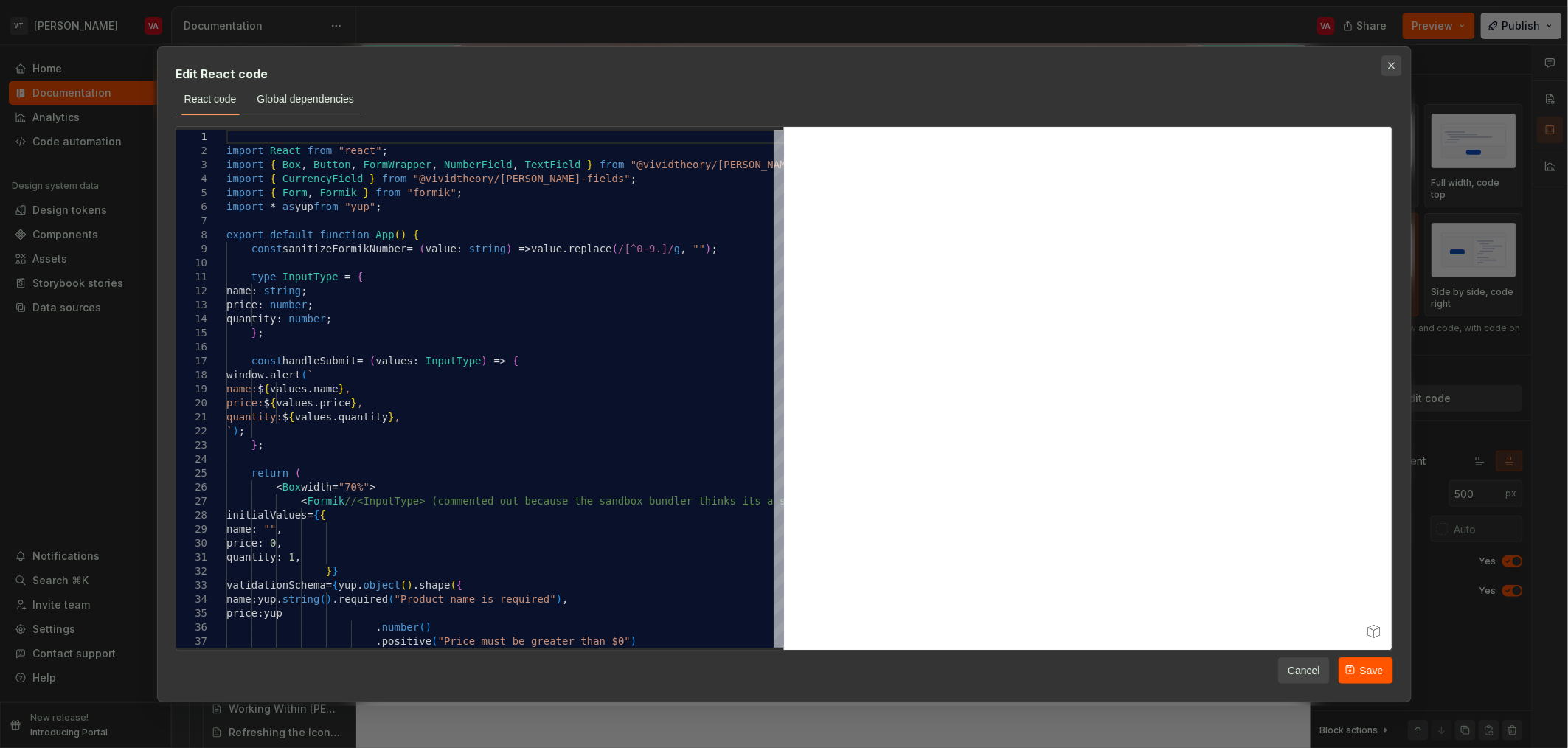
click at [782, 60] on button "button" at bounding box center [1392, 66] width 21 height 21
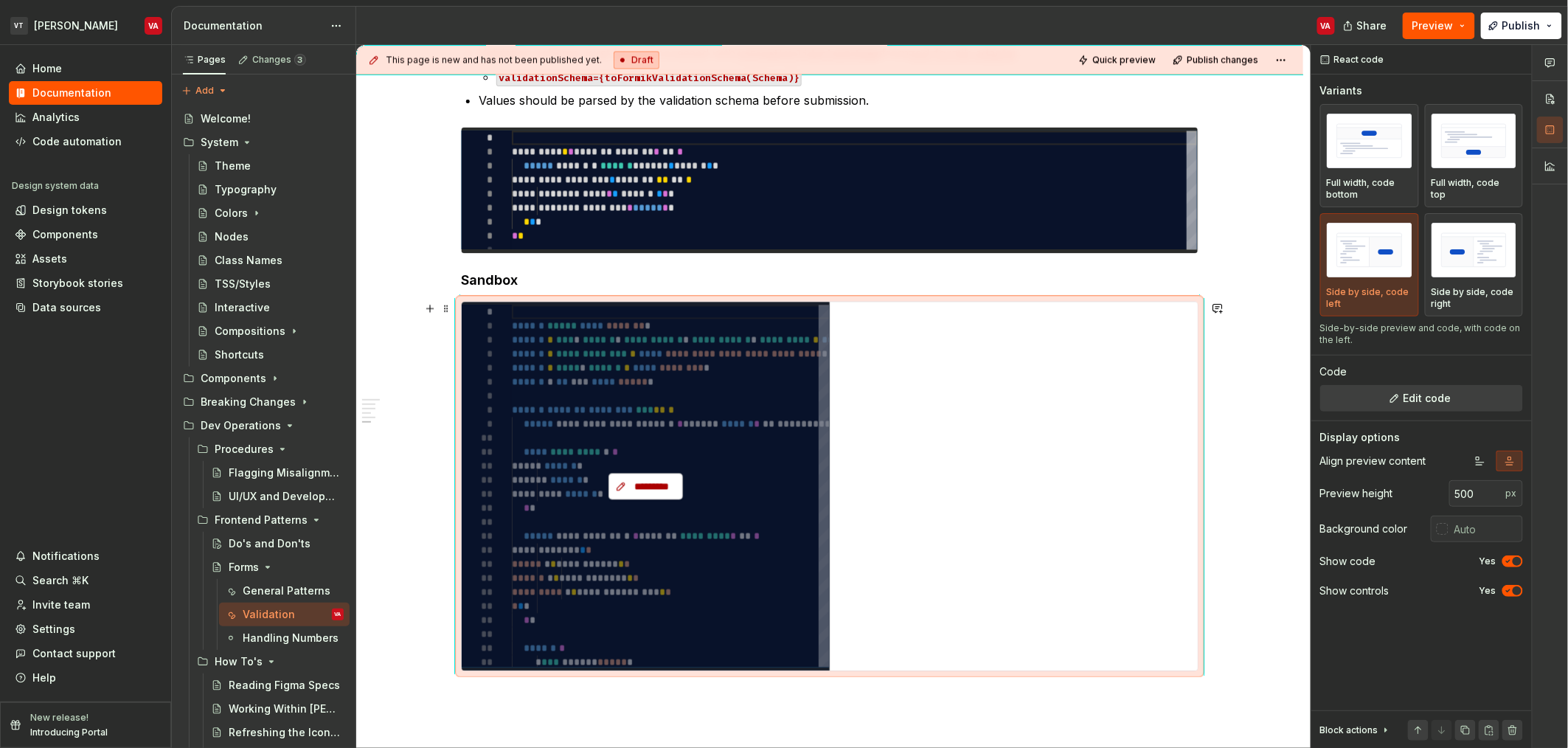
scroll to position [1280, 0]
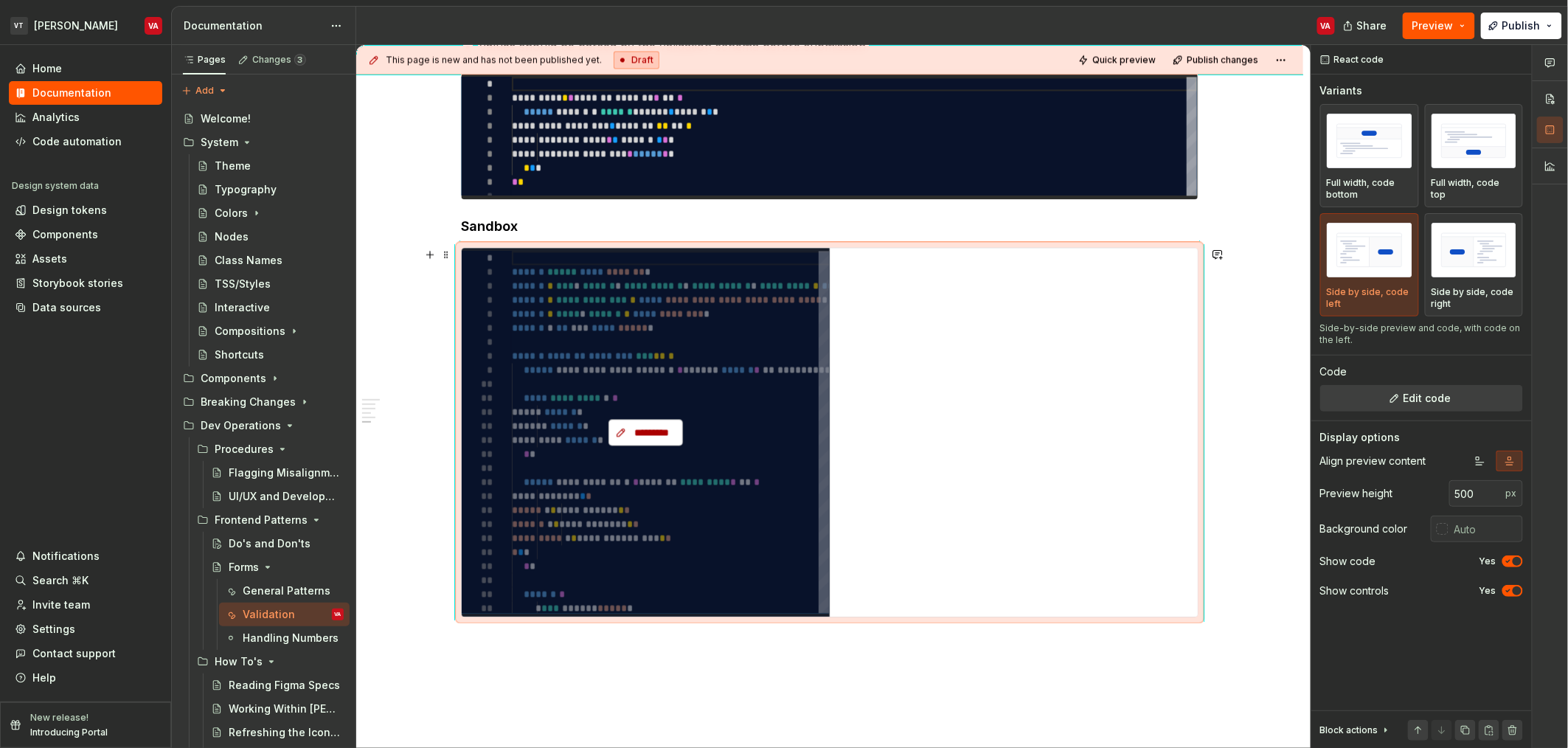
click at [649, 439] on button "*********" at bounding box center [645, 431] width 73 height 26
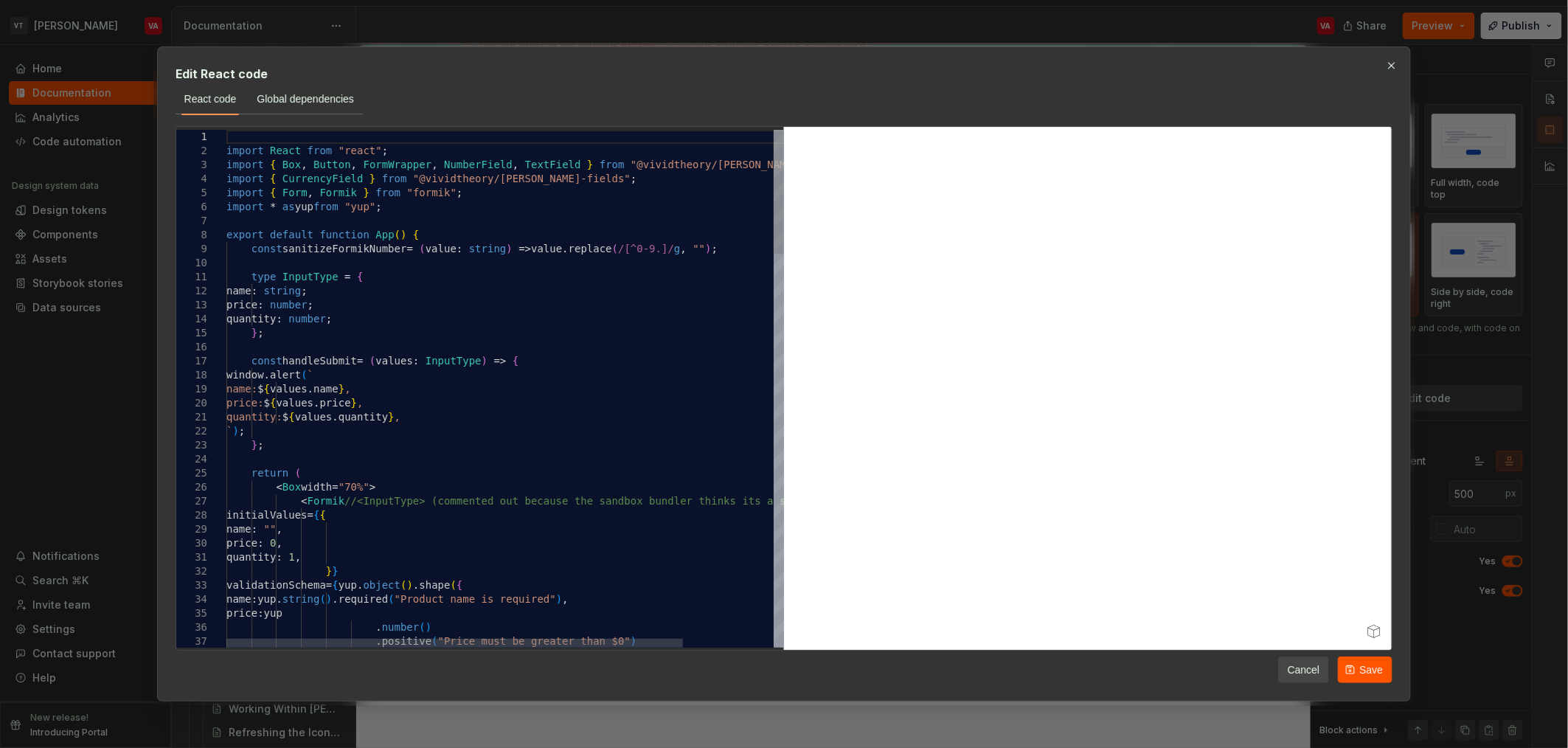
scroll to position [0, 0]
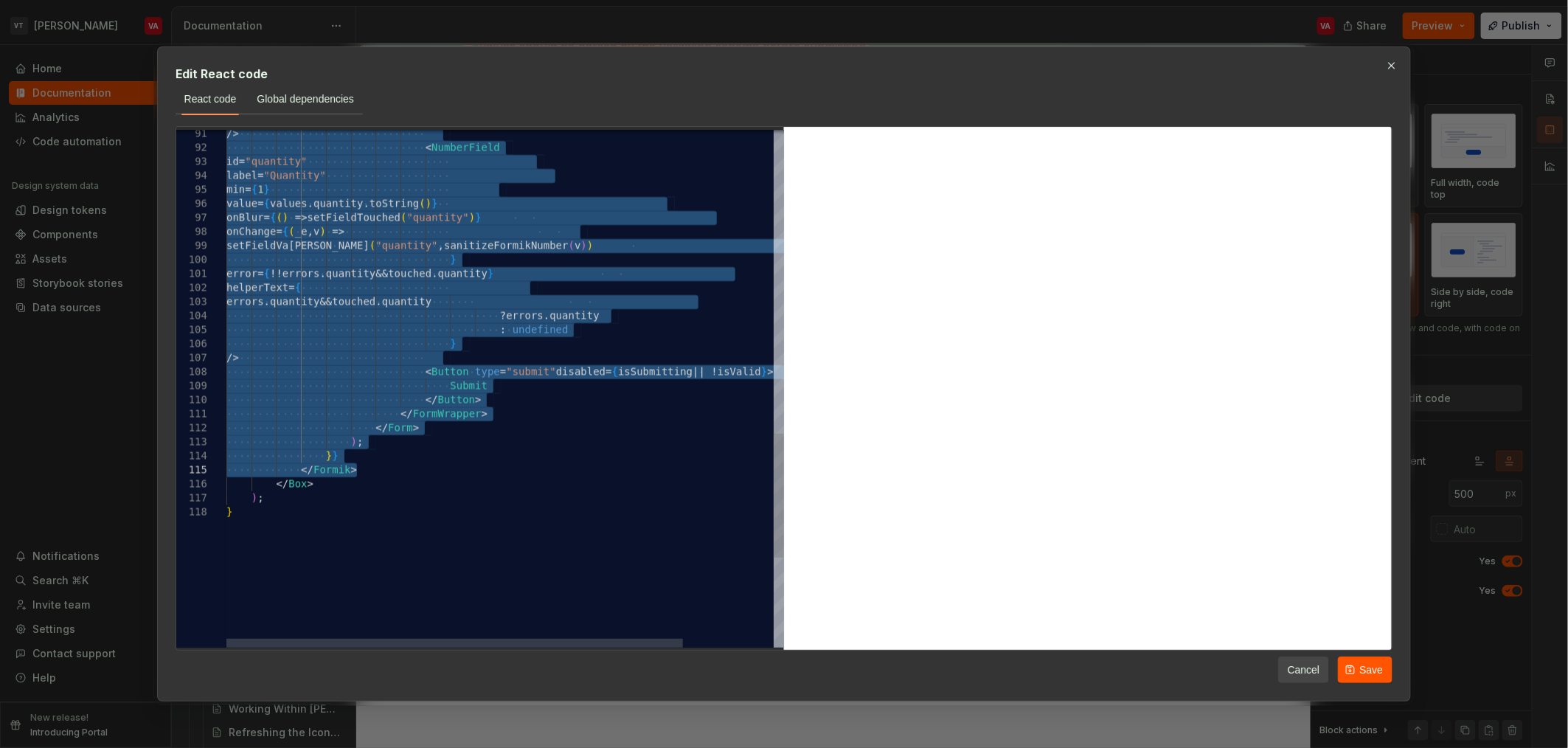
drag, startPoint x: 298, startPoint y: 514, endPoint x: 381, endPoint y: 462, distance: 97.9
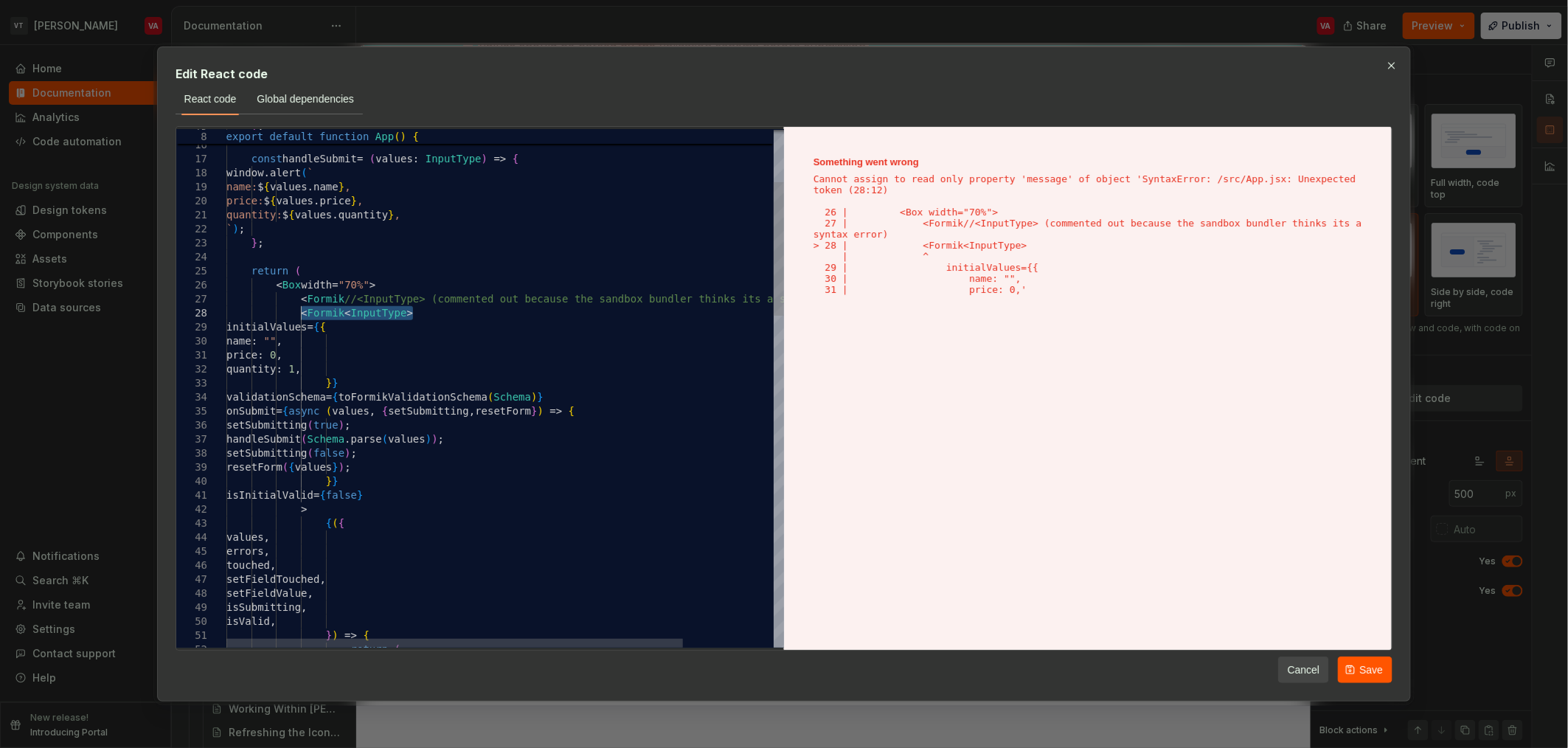
drag, startPoint x: 441, startPoint y: 313, endPoint x: 301, endPoint y: 317, distance: 140.1
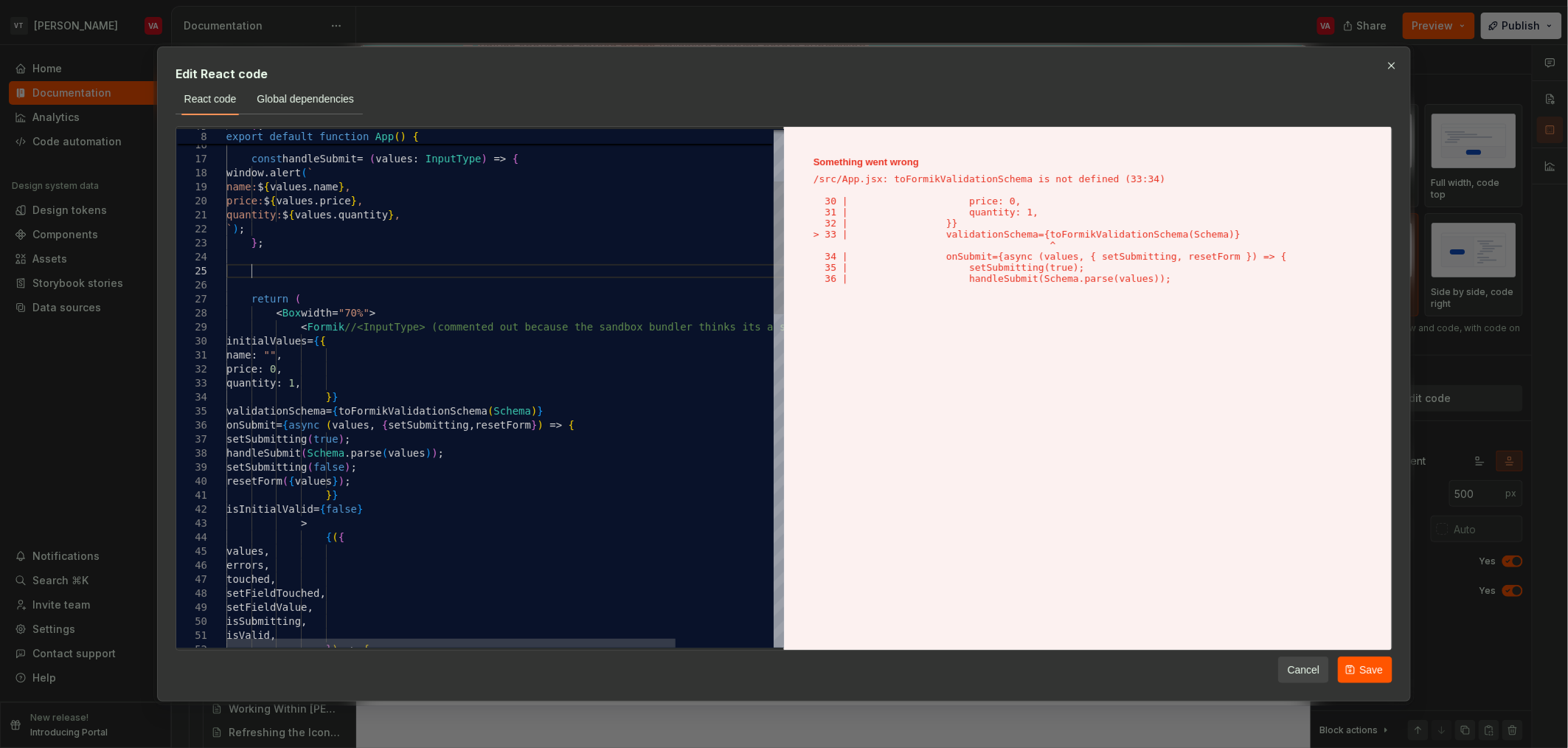
scroll to position [56, 23]
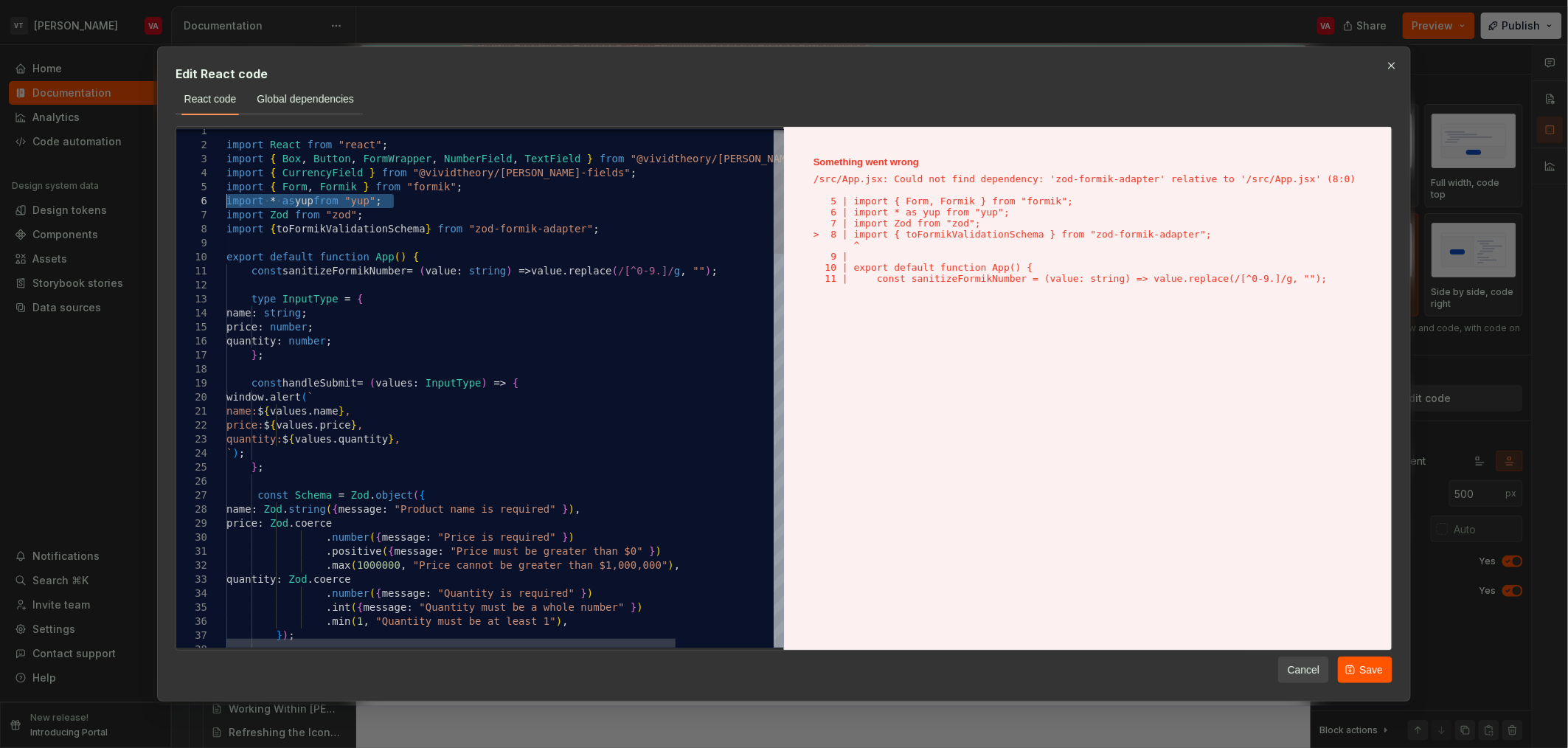
drag, startPoint x: 431, startPoint y: 207, endPoint x: 223, endPoint y: 206, distance: 208.0
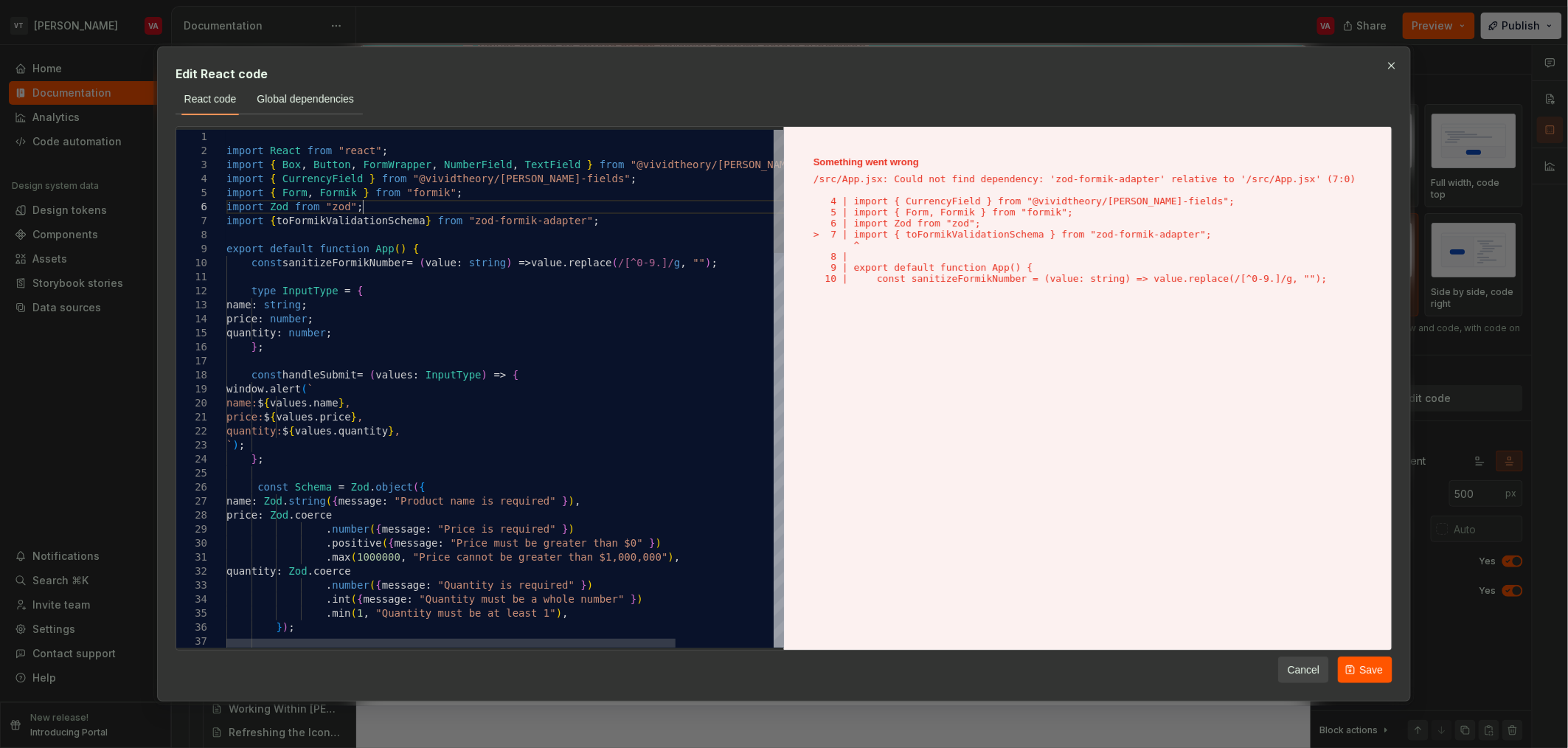
drag, startPoint x: 599, startPoint y: 221, endPoint x: 489, endPoint y: 223, distance: 110.0
type textarea "**********"
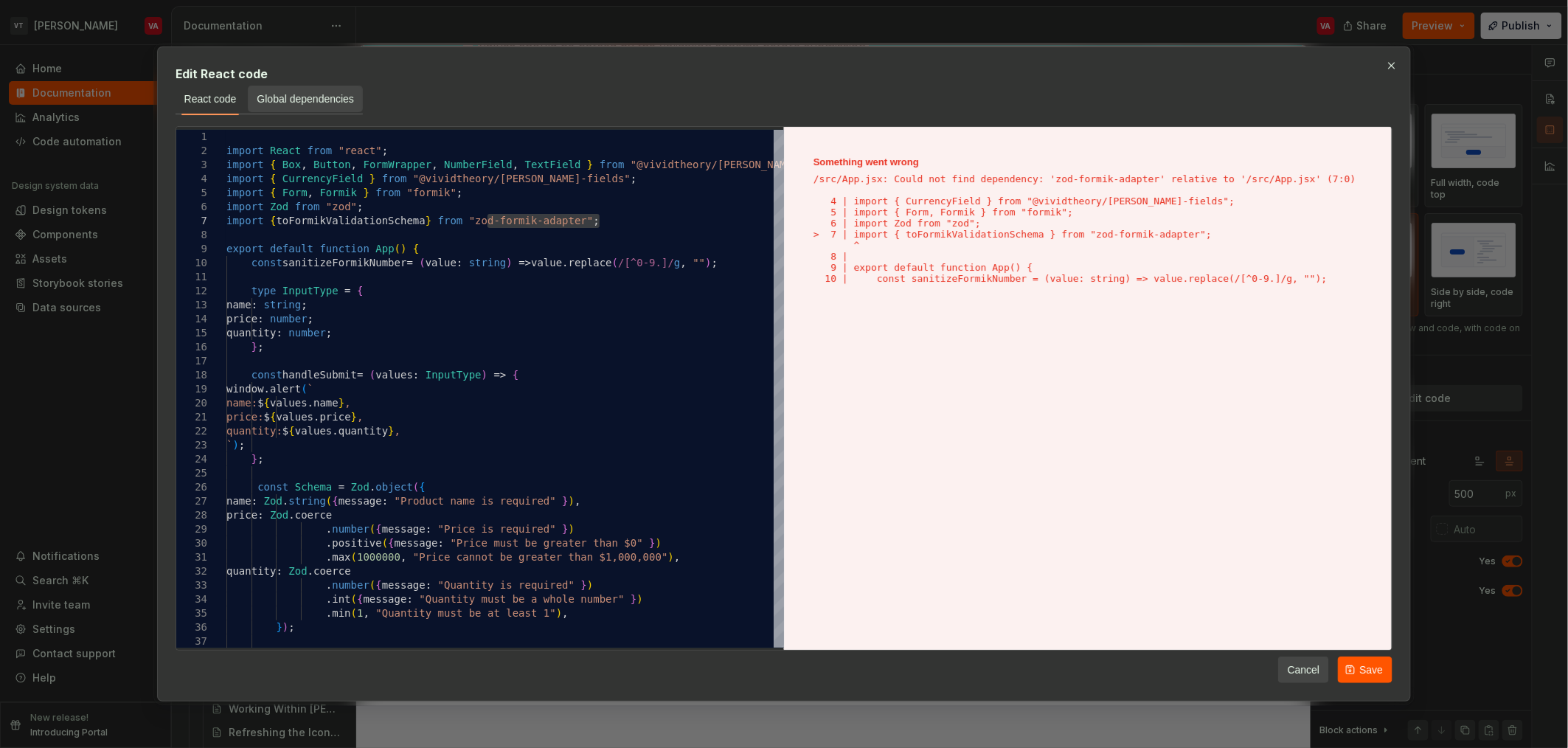
click at [296, 105] on span "Global dependencies" at bounding box center [305, 99] width 98 height 15
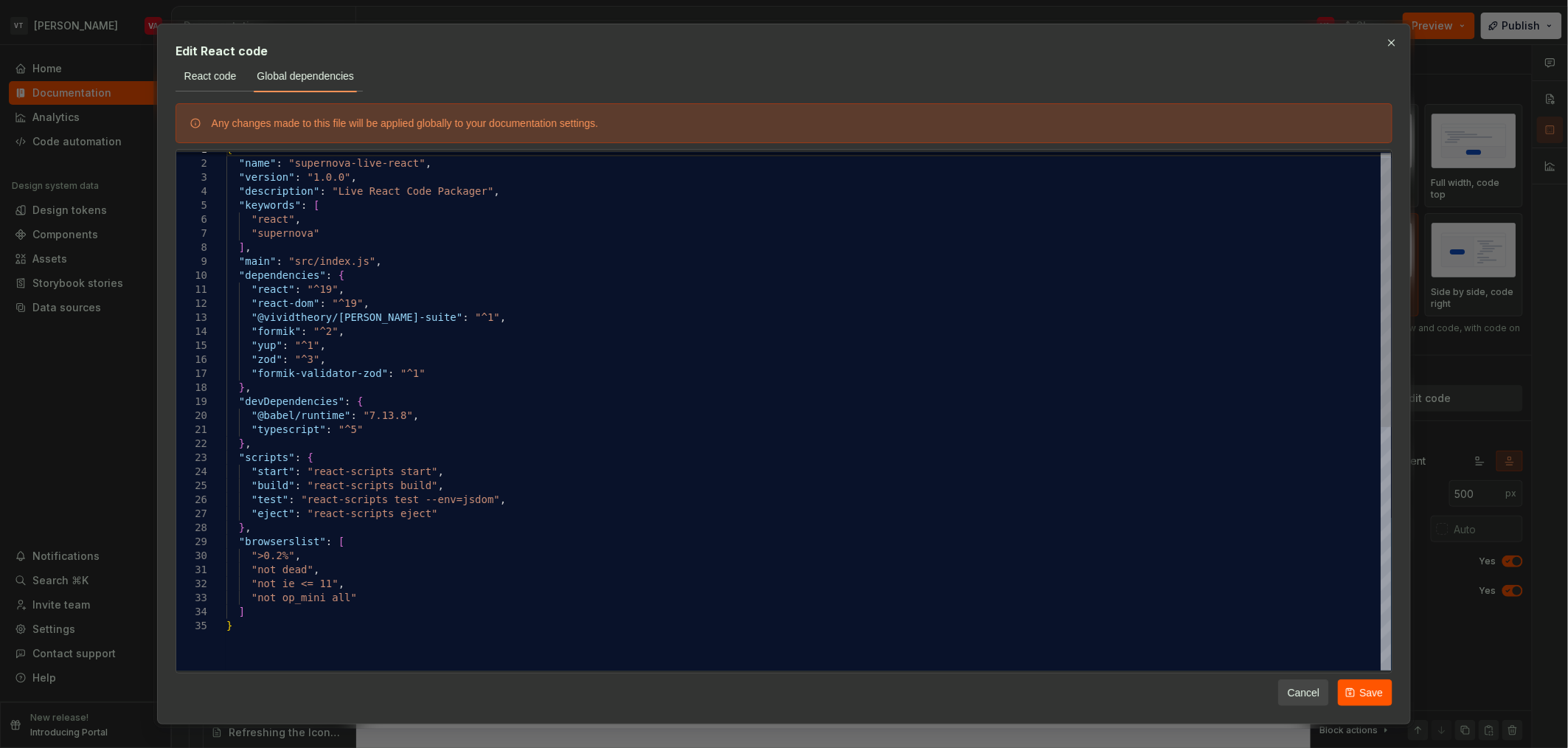
scroll to position [0, 0]
drag, startPoint x: 384, startPoint y: 374, endPoint x: 256, endPoint y: 371, distance: 128.0
click at [256, 371] on div "{ "name" : "supernova-live-react" , "version" : "1.0.0" , "description" : "Live…" at bounding box center [810, 639] width 1166 height 994
type textarea "**********"
click at [782, 691] on button "Save" at bounding box center [1366, 692] width 55 height 26
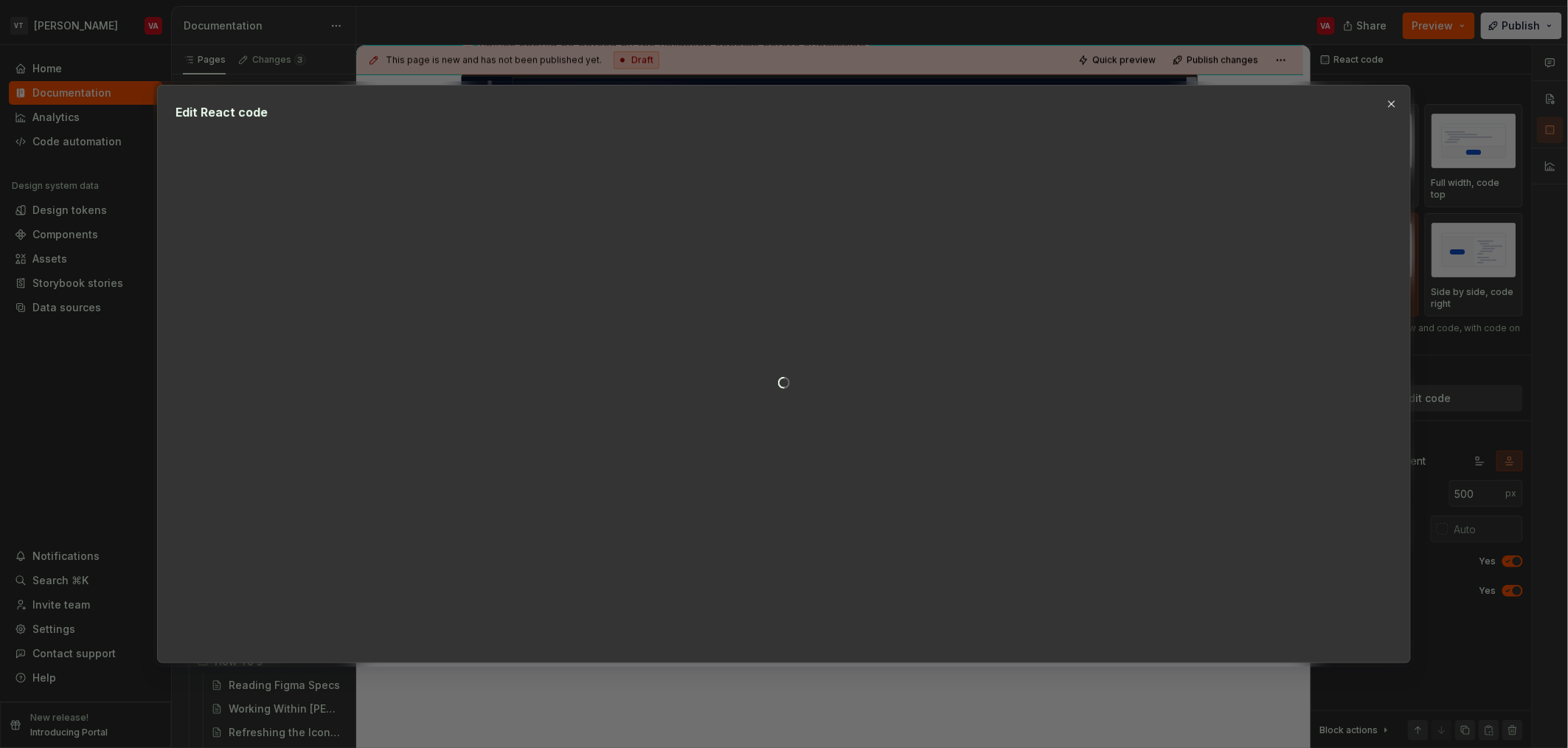
type textarea "*"
type textarea "**********"
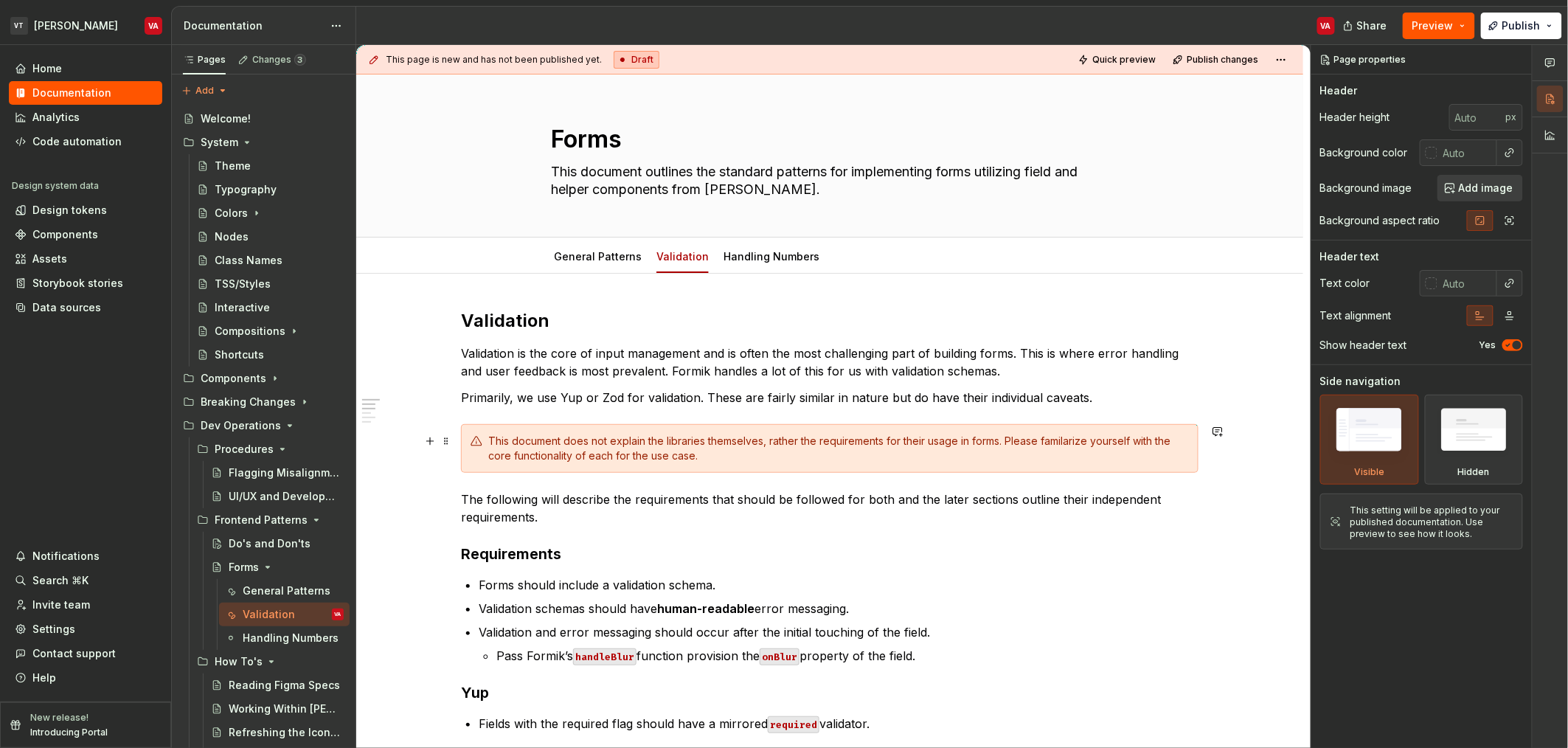
type textarea "*"
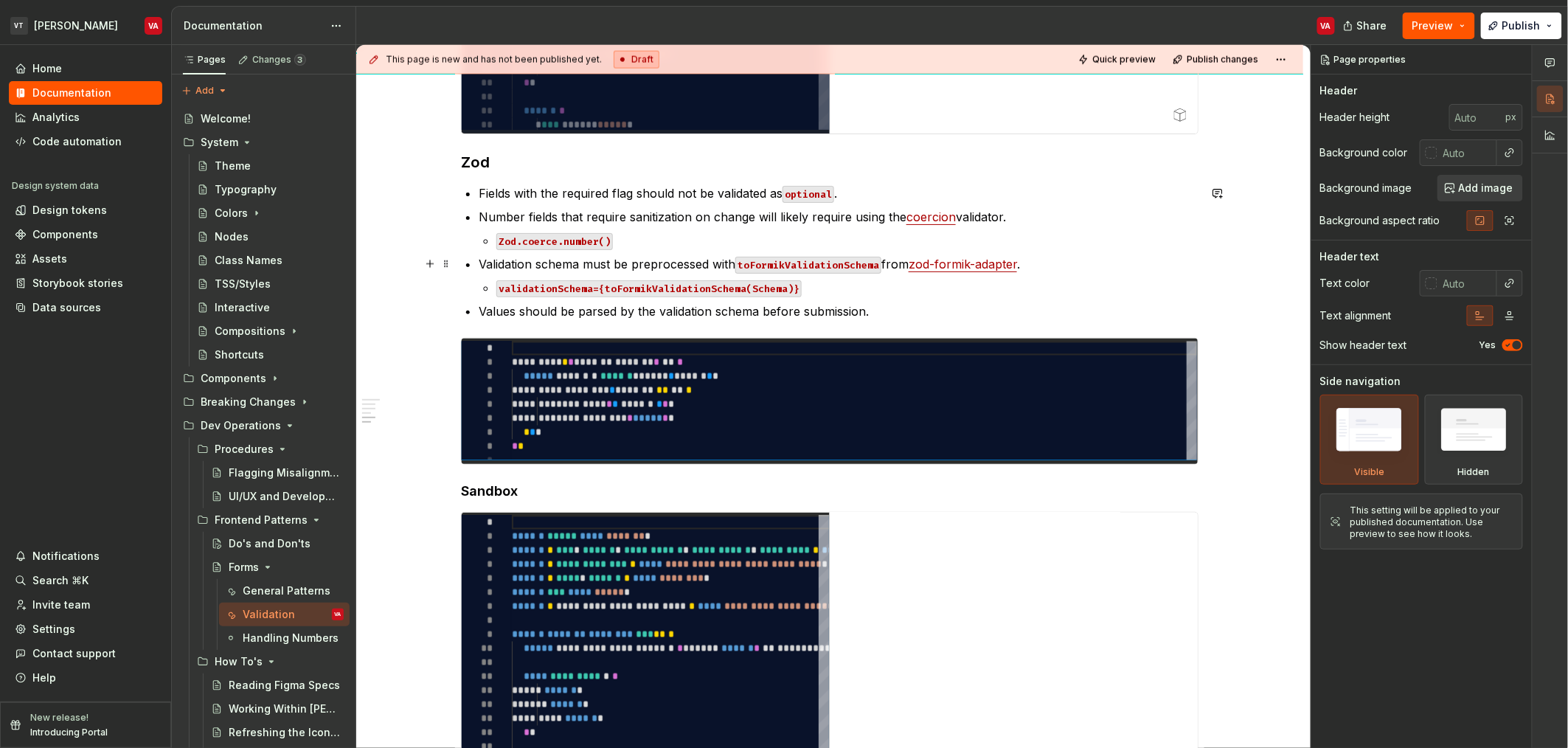
scroll to position [1390, 0]
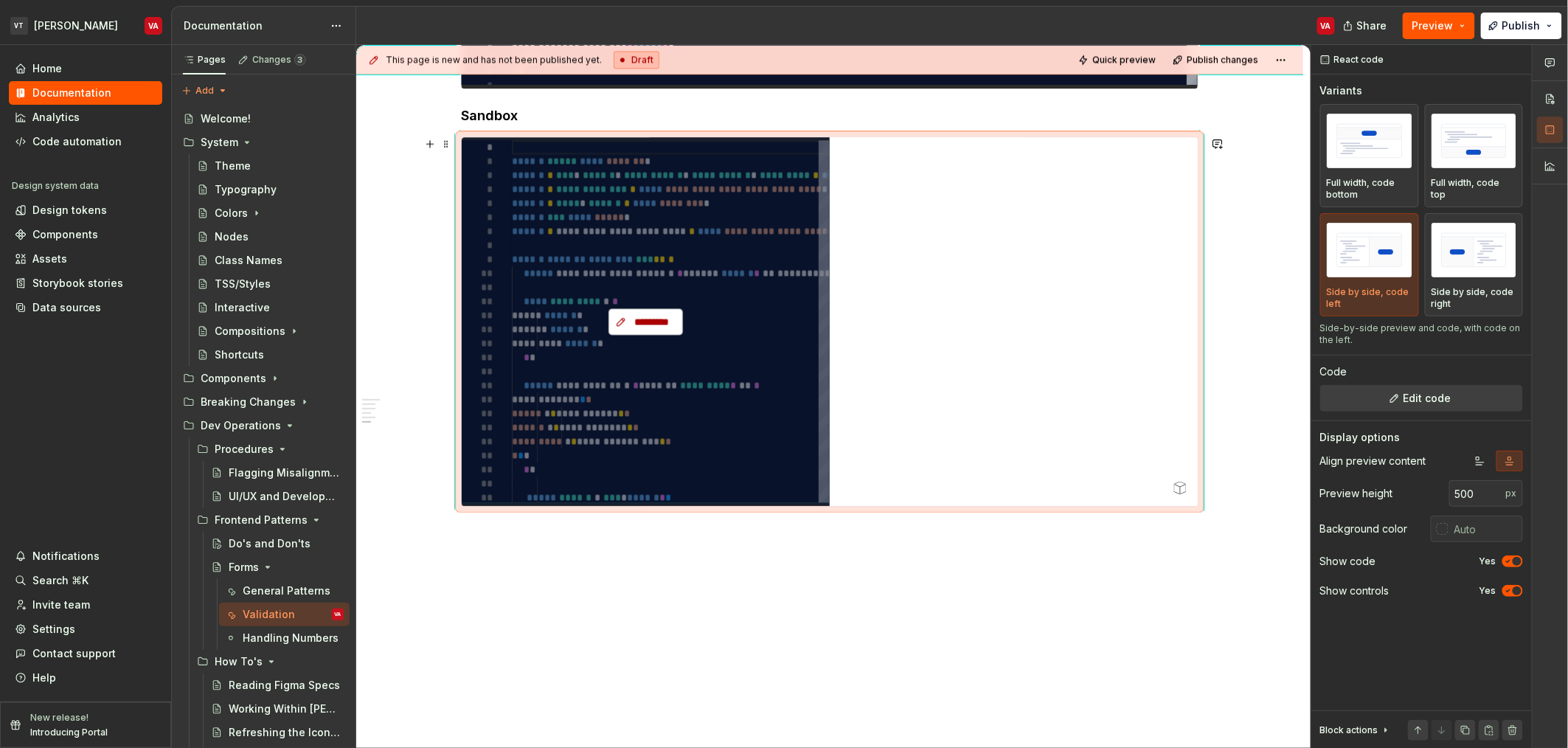
click at [656, 319] on span "*********" at bounding box center [651, 321] width 43 height 15
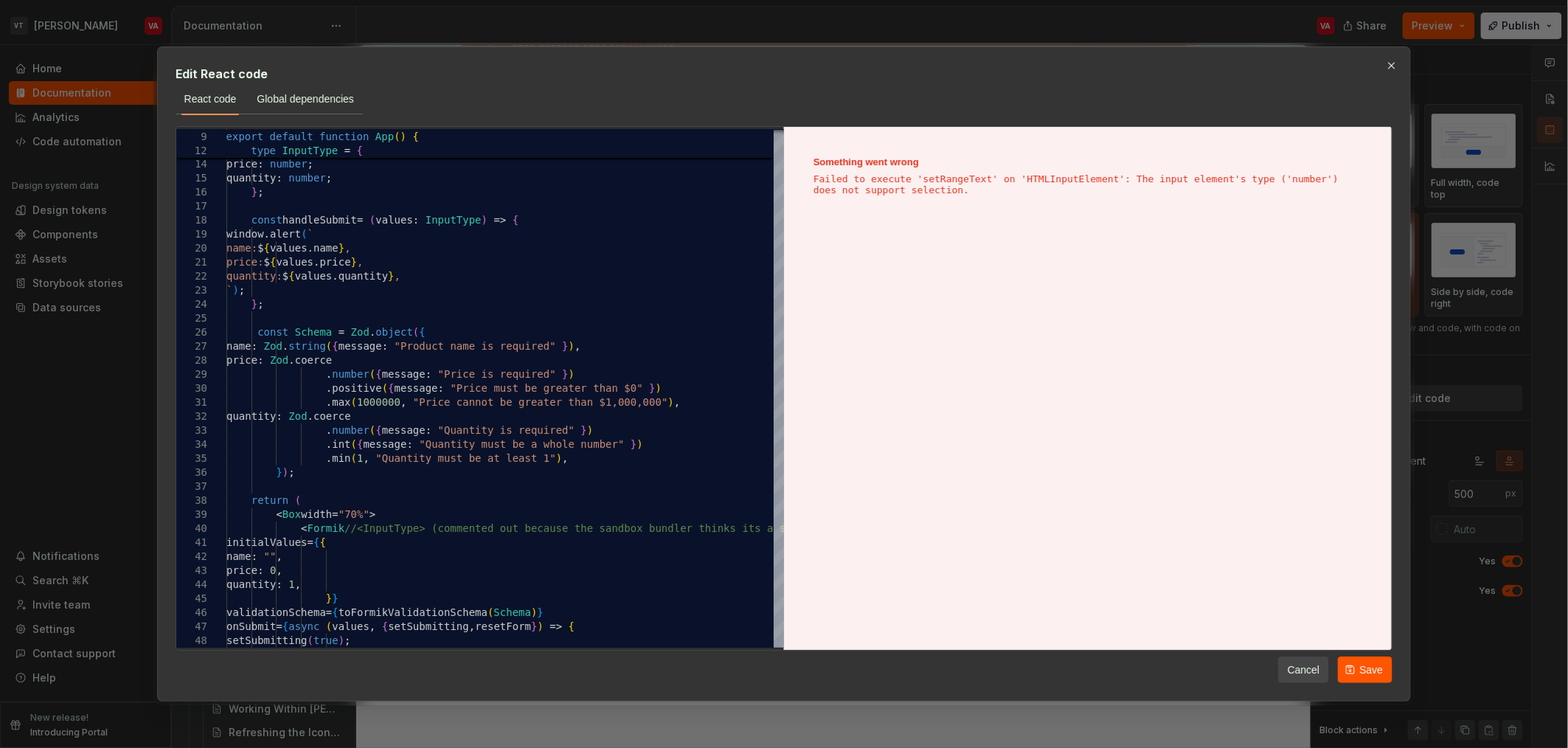
click at [902, 356] on div "Something went wrong Failed to execute 'setRangeText' on 'HTMLInputElement': Th…" at bounding box center [1088, 388] width 607 height 523
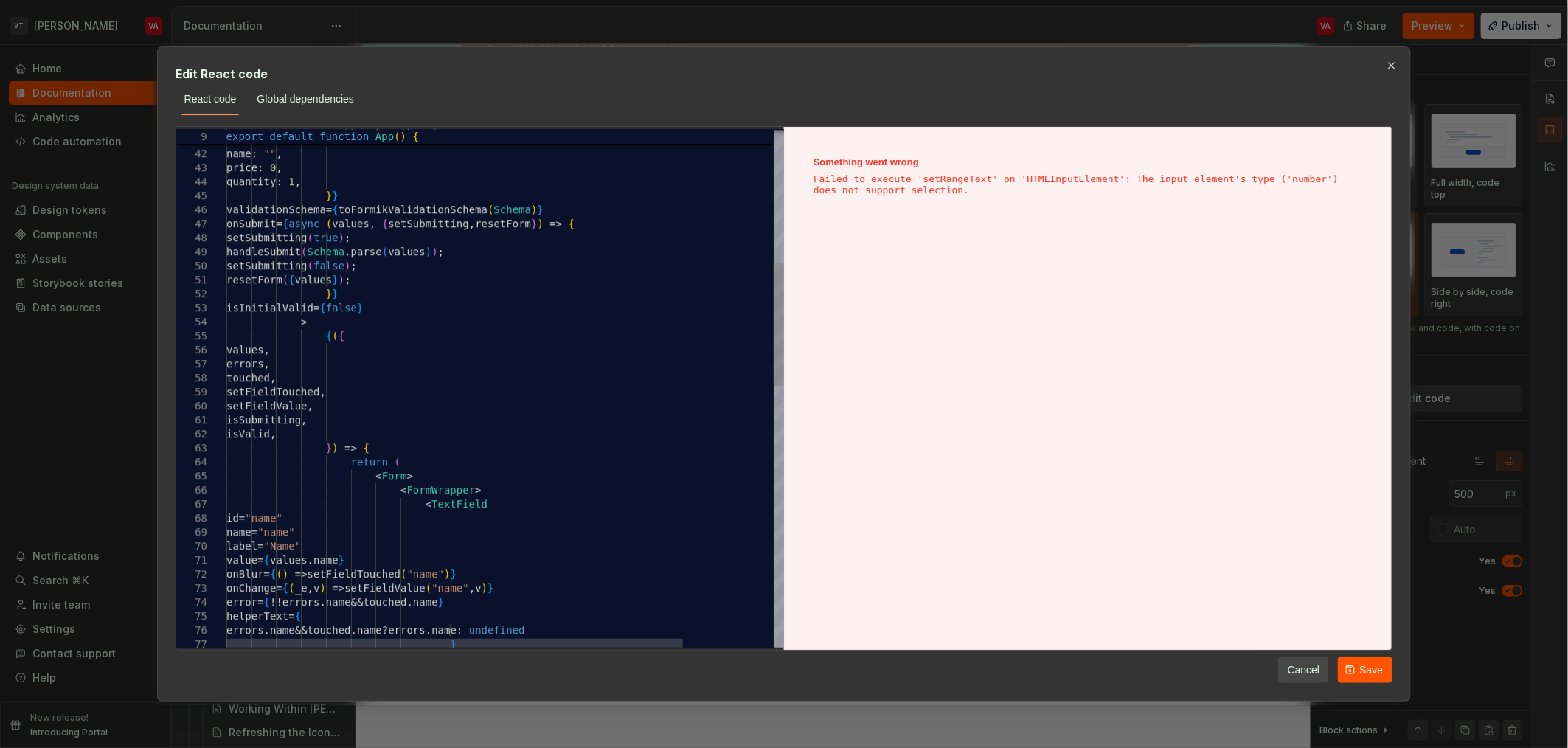
type textarea "*"
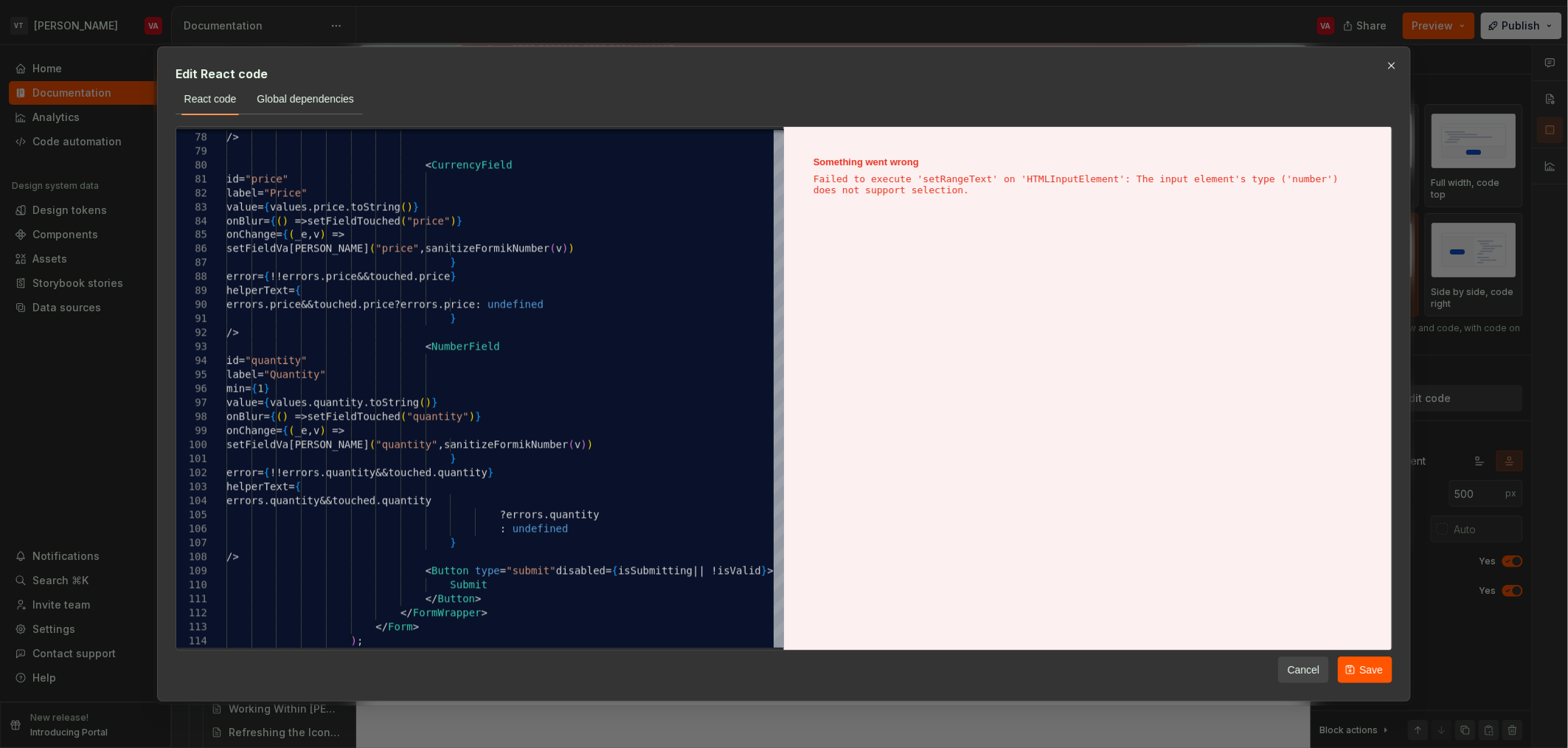
click at [931, 416] on div "Something went wrong Failed to execute 'setRangeText' on 'HTMLInputElement': Th…" at bounding box center [1088, 388] width 607 height 523
click at [1147, 494] on div "Something went wrong Failed to execute 'setRangeText' on 'HTMLInputElement': Th…" at bounding box center [1088, 388] width 607 height 523
drag, startPoint x: 284, startPoint y: 106, endPoint x: 276, endPoint y: 106, distance: 8.0
click at [276, 106] on button "Global dependencies" at bounding box center [305, 98] width 115 height 26
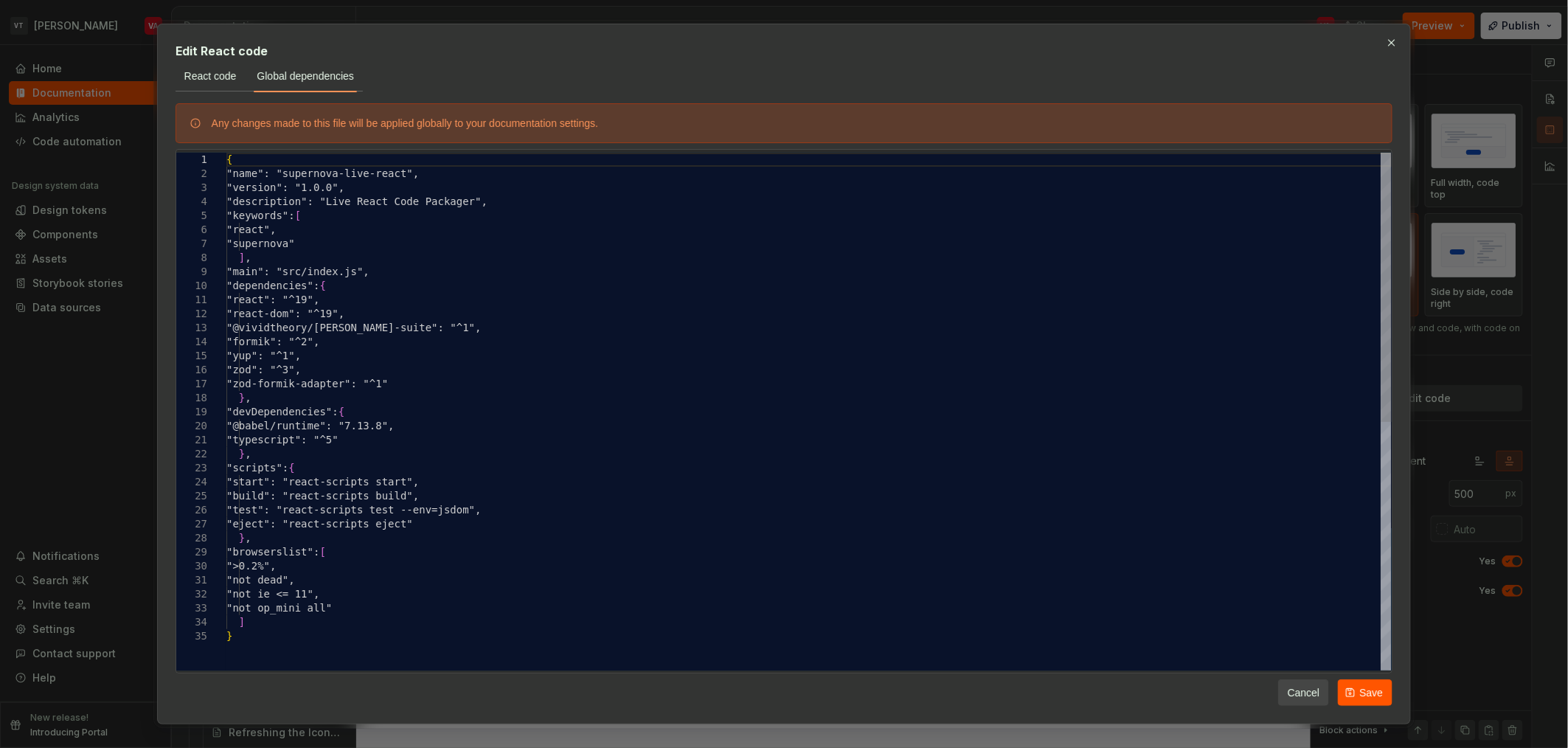
click at [214, 107] on div "Any changes made to this file will be applied globally to your documentation se…" at bounding box center [784, 123] width 1218 height 40
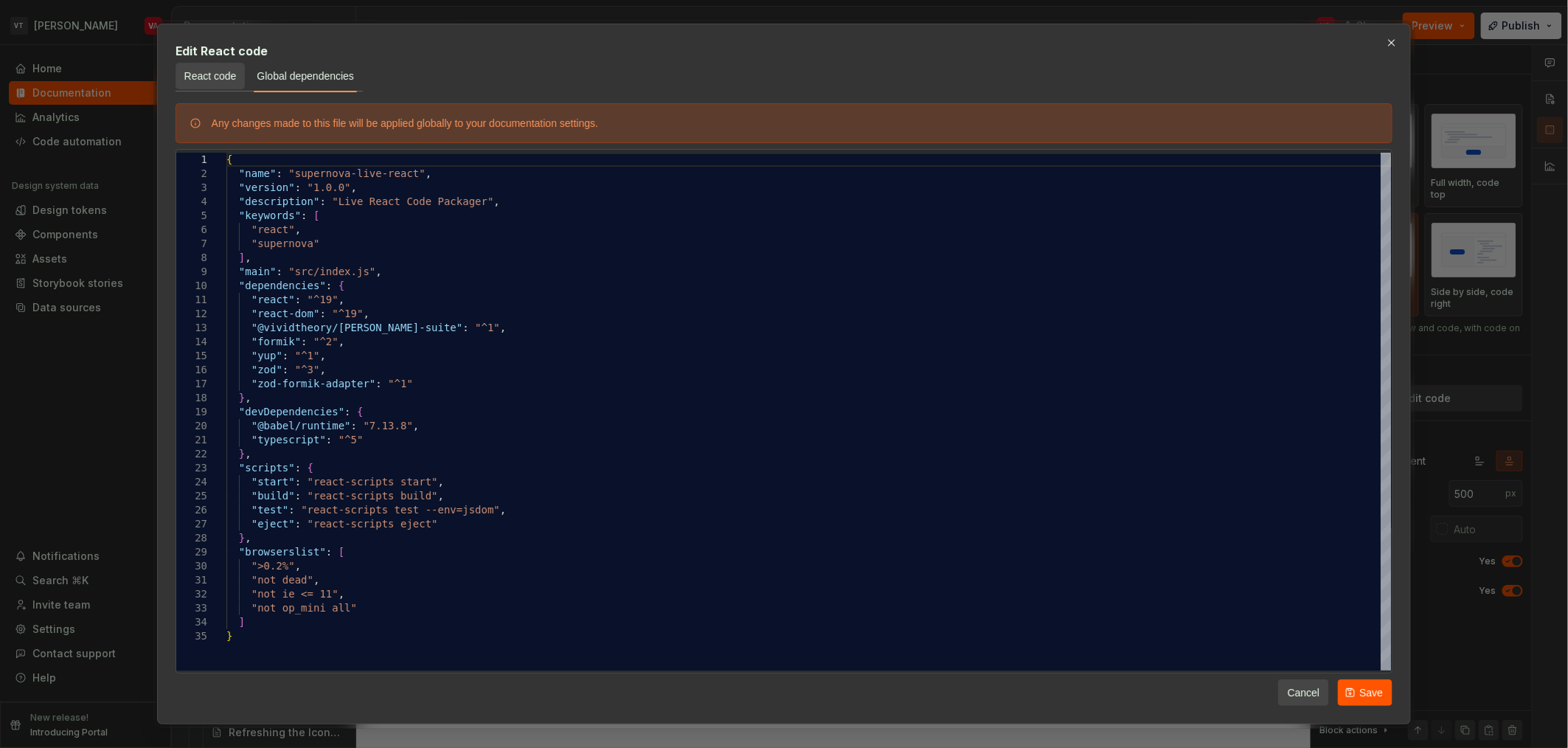
click at [214, 79] on span "React code" at bounding box center [211, 75] width 53 height 15
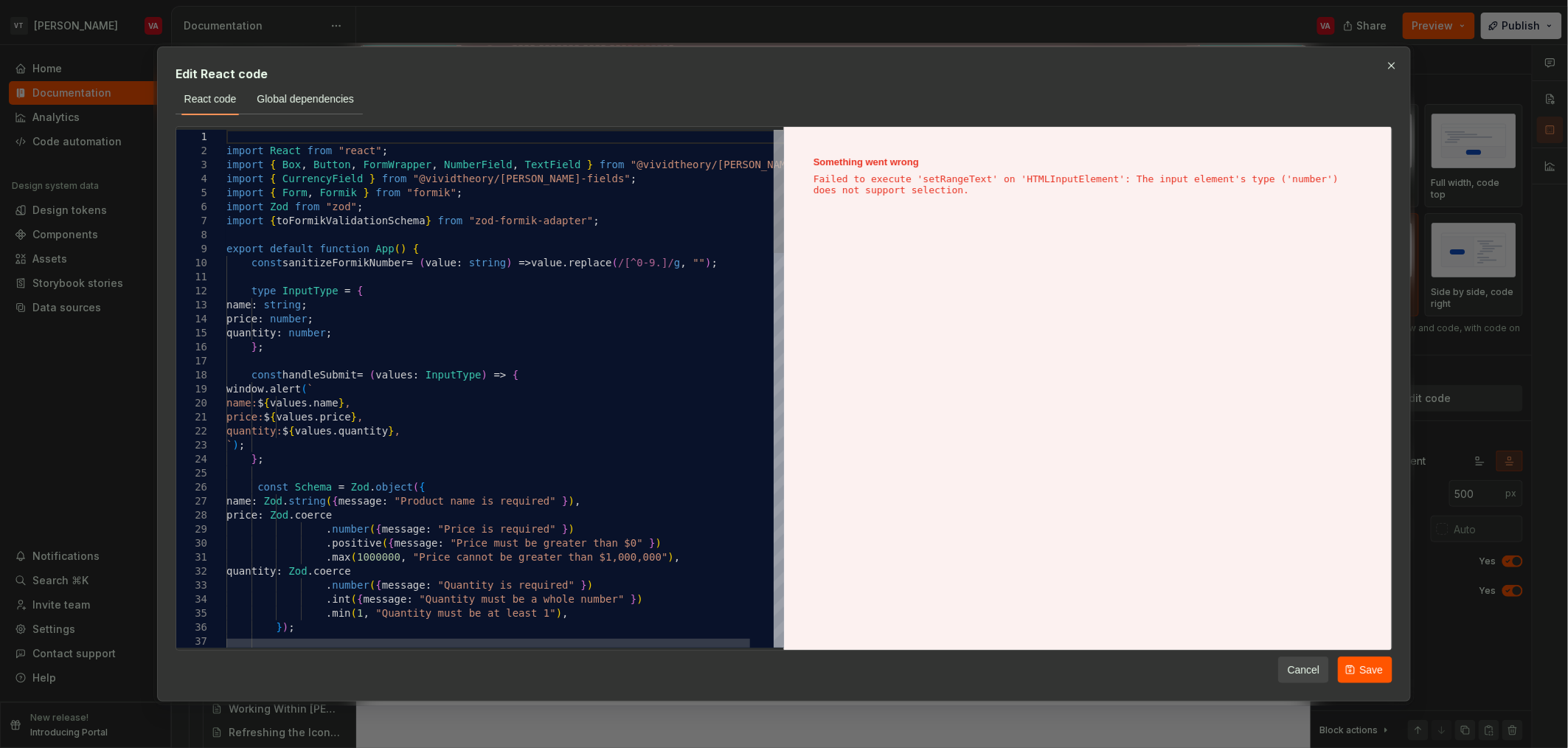
type textarea "**********"
click at [1290, 678] on button "Cancel" at bounding box center [1304, 669] width 52 height 26
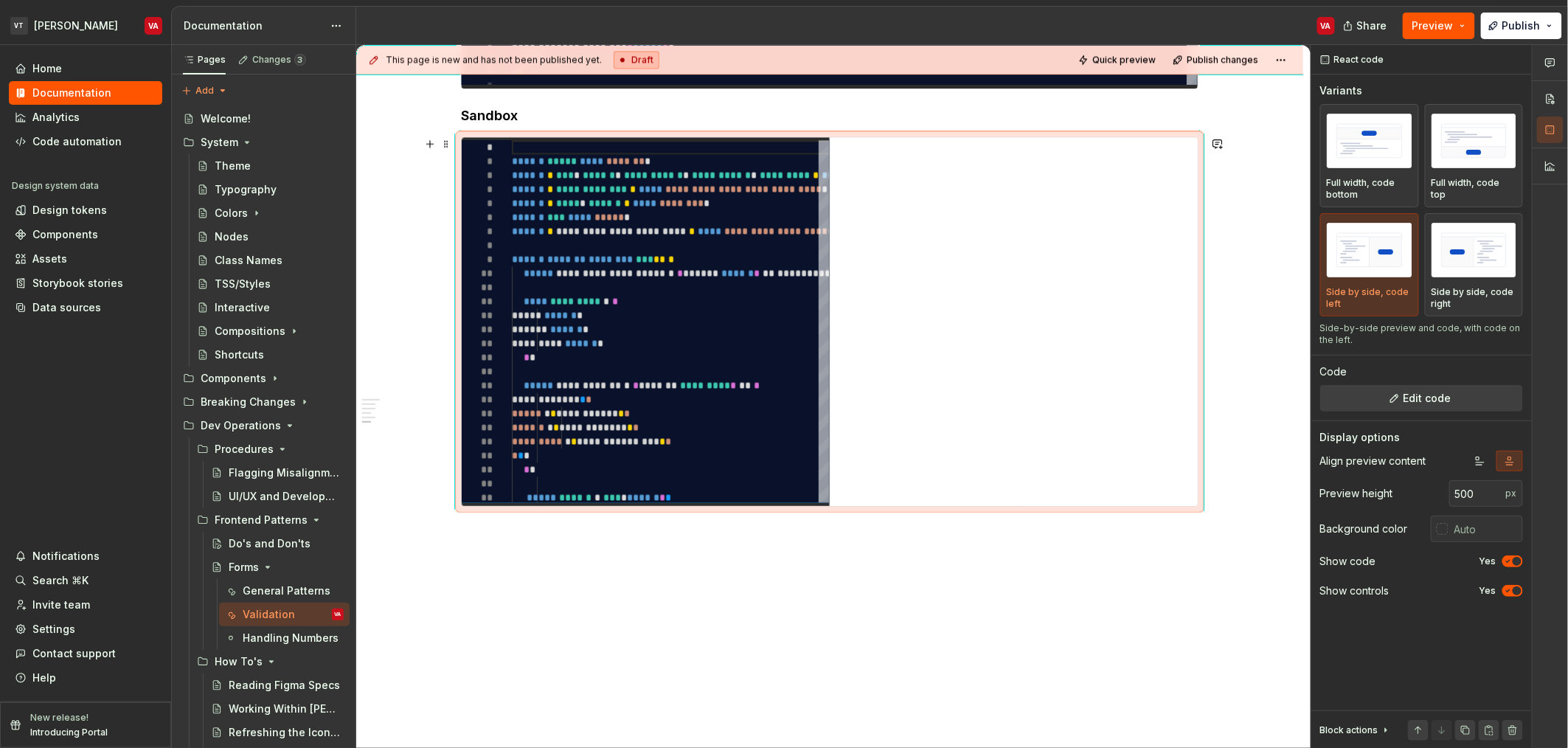
type textarea "*"
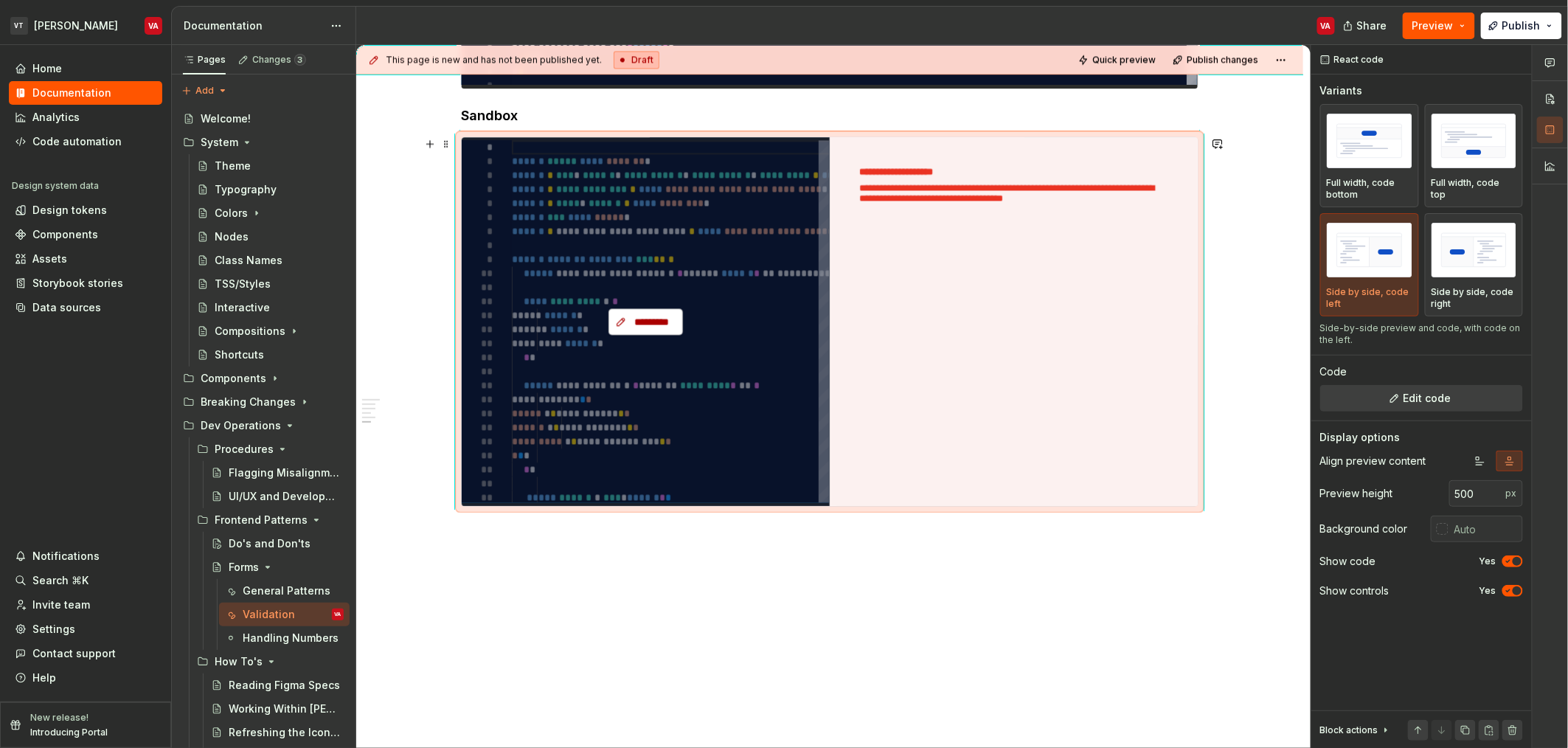
click at [637, 328] on span "*********" at bounding box center [651, 321] width 43 height 15
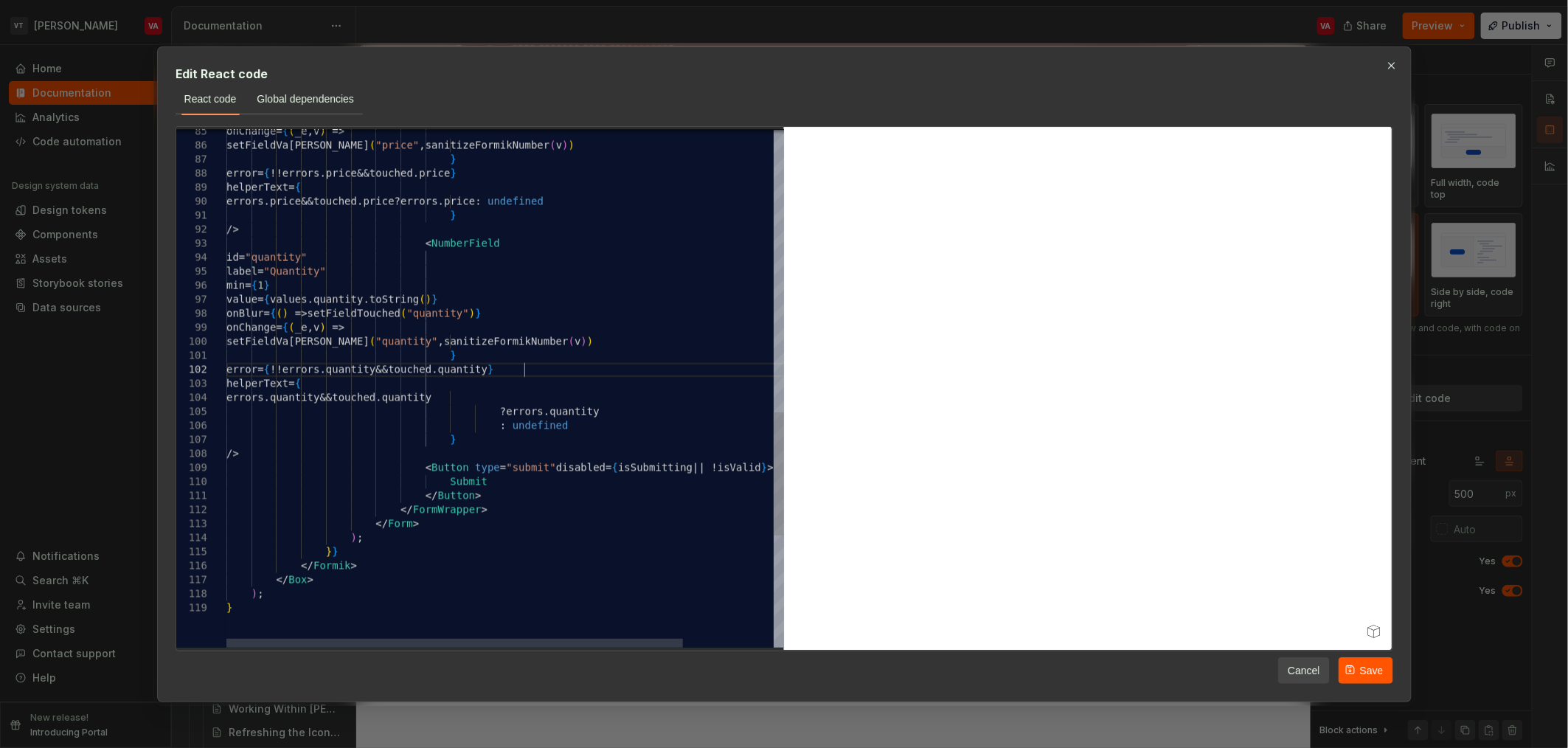
click at [527, 364] on div "onChange = { ( _e , v ) => setFieldVa [PERSON_NAME] ( "price" , sanitizeFormikN…" at bounding box center [560, 33] width 668 height 2171
type textarea "**********"
click at [609, 302] on div "onChange = { ( _e , v ) => setFieldVa [PERSON_NAME] ( "price" , sanitizeFormikN…" at bounding box center [560, 33] width 668 height 2171
click at [560, 301] on div "onChange = { ( _e , v ) => setFieldVa [PERSON_NAME] ( "price" , sanitizeFormikN…" at bounding box center [560, 33] width 668 height 2171
click at [586, 314] on div "onChange = { ( _e , v ) => setFieldVa [PERSON_NAME] ( "price" , sanitizeFormikN…" at bounding box center [560, 33] width 668 height 2171
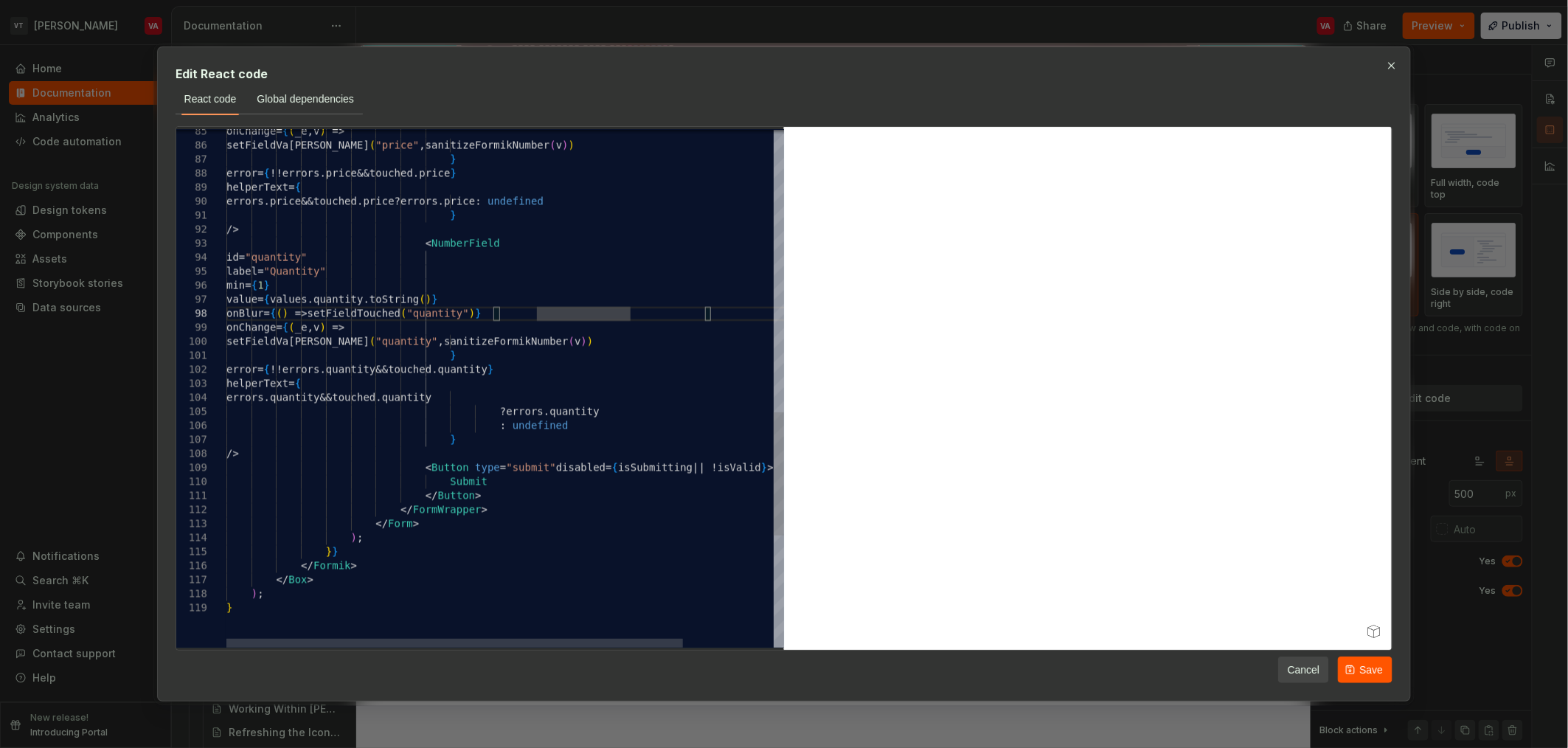
click at [648, 317] on div "onChange = { ( _e , v ) => setFieldVa [PERSON_NAME] ( "price" , sanitizeFormikN…" at bounding box center [560, 33] width 668 height 2171
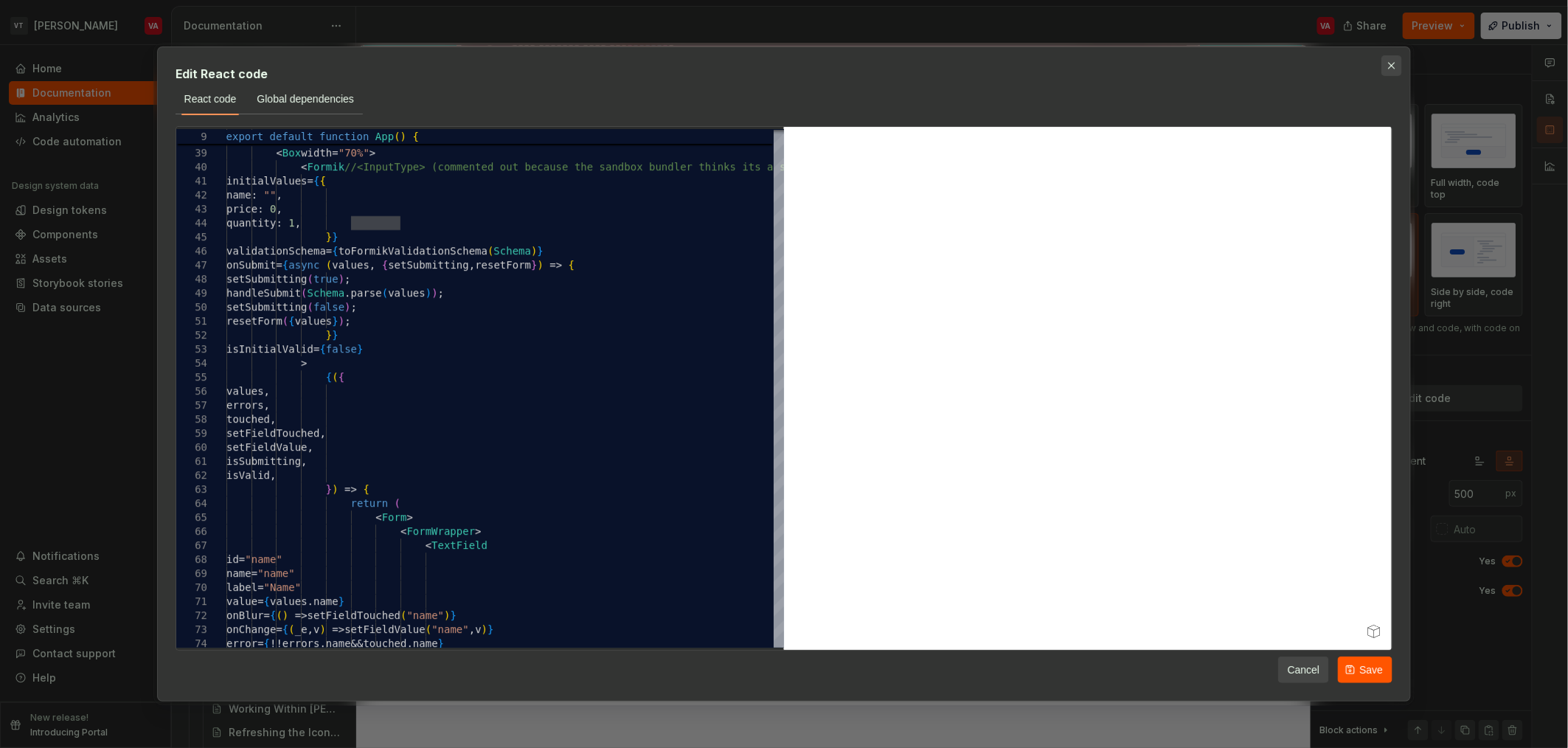
click at [1396, 62] on button "button" at bounding box center [1392, 66] width 21 height 21
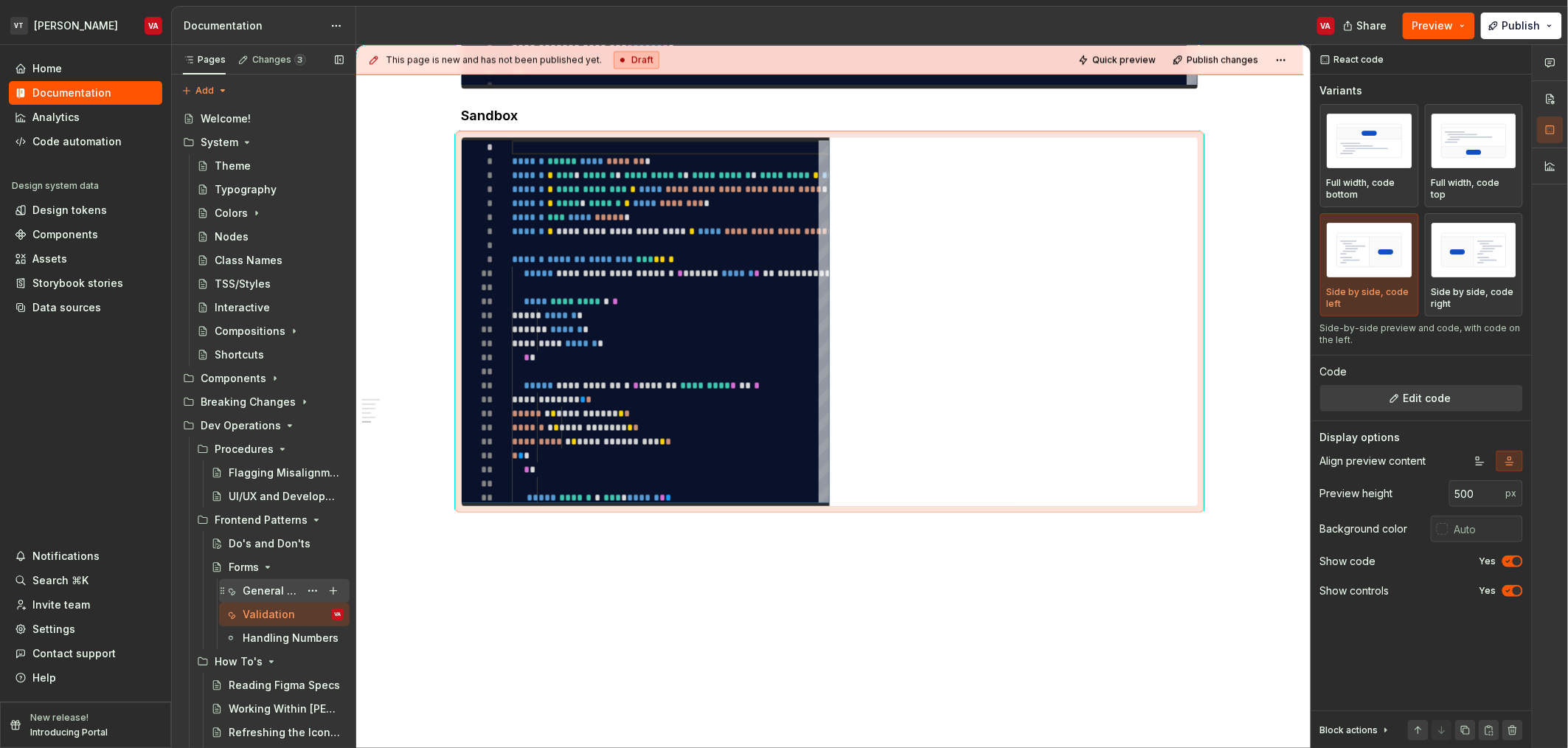
click at [275, 593] on div "General Patterns" at bounding box center [271, 591] width 57 height 15
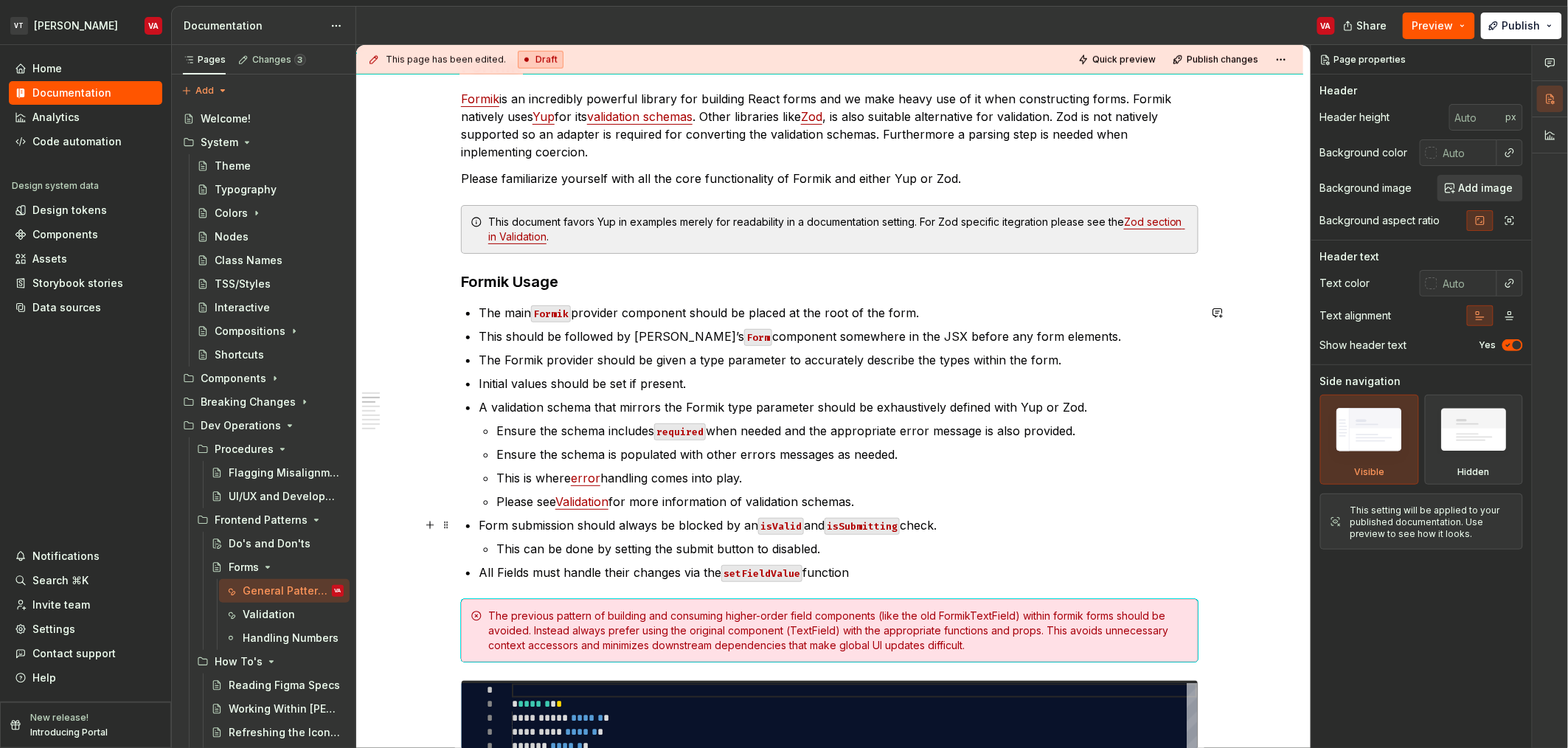
scroll to position [713, 0]
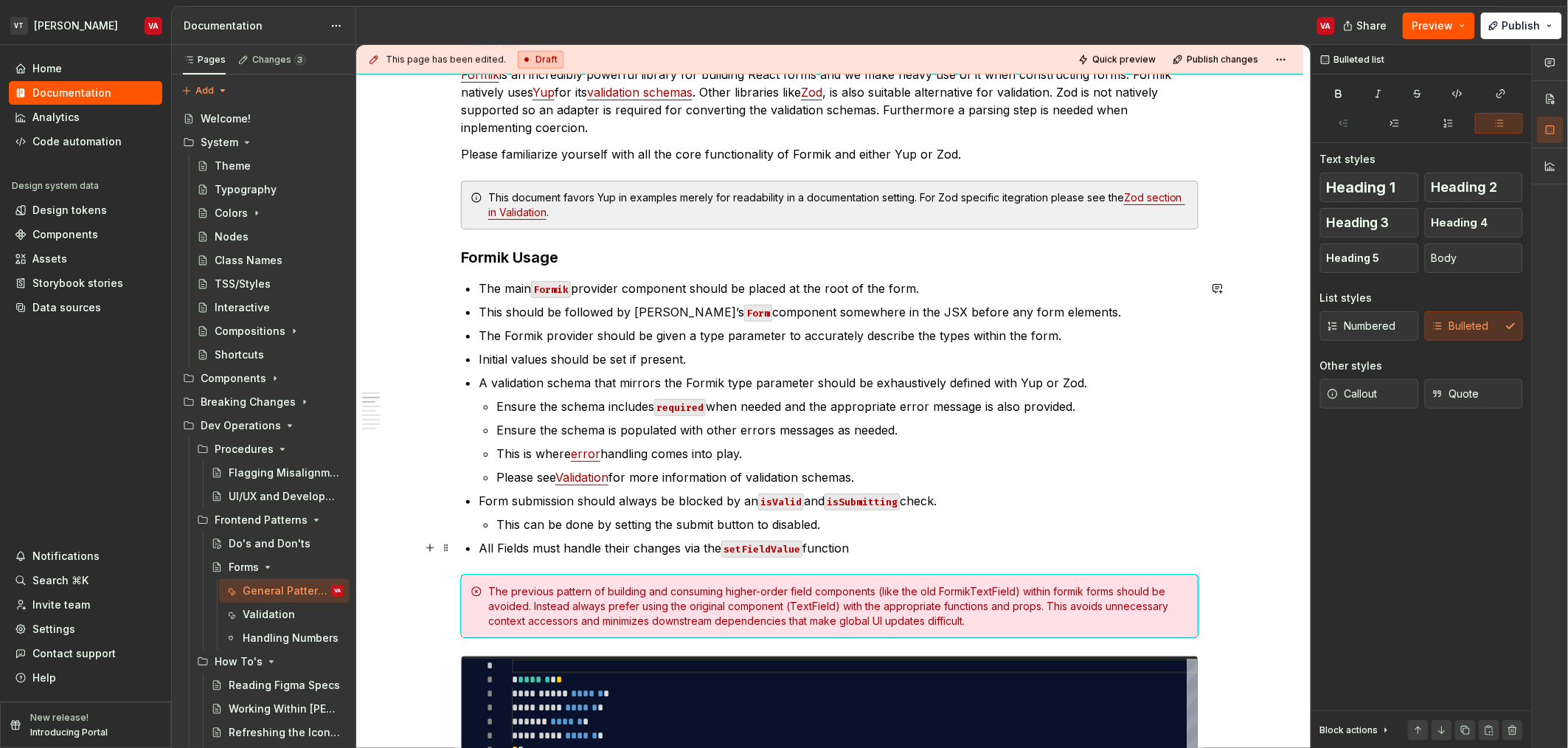
type textarea "*"
click at [883, 545] on p "All Fields must handle their changes via the setFieldValue function" at bounding box center [838, 548] width 720 height 18
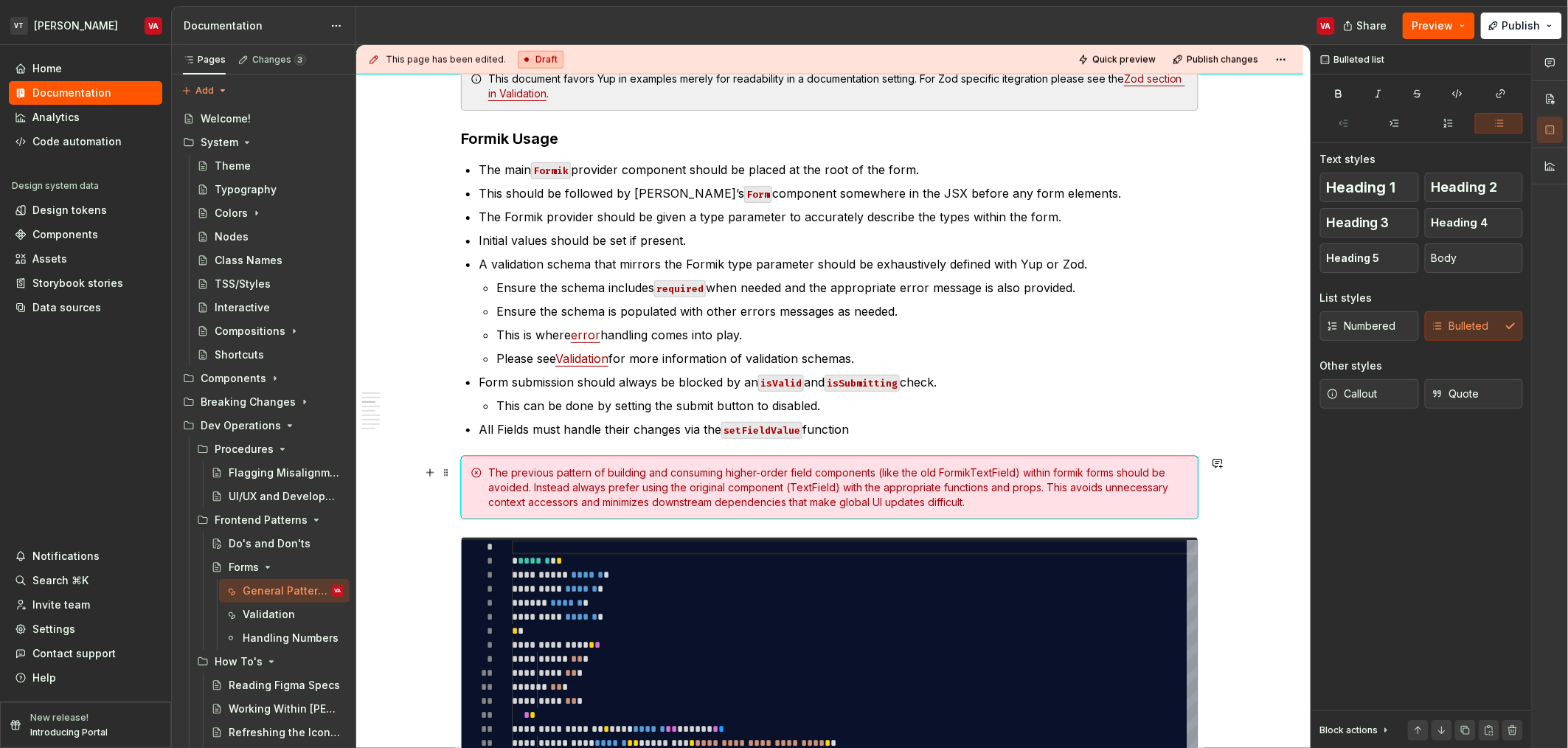
scroll to position [835, 0]
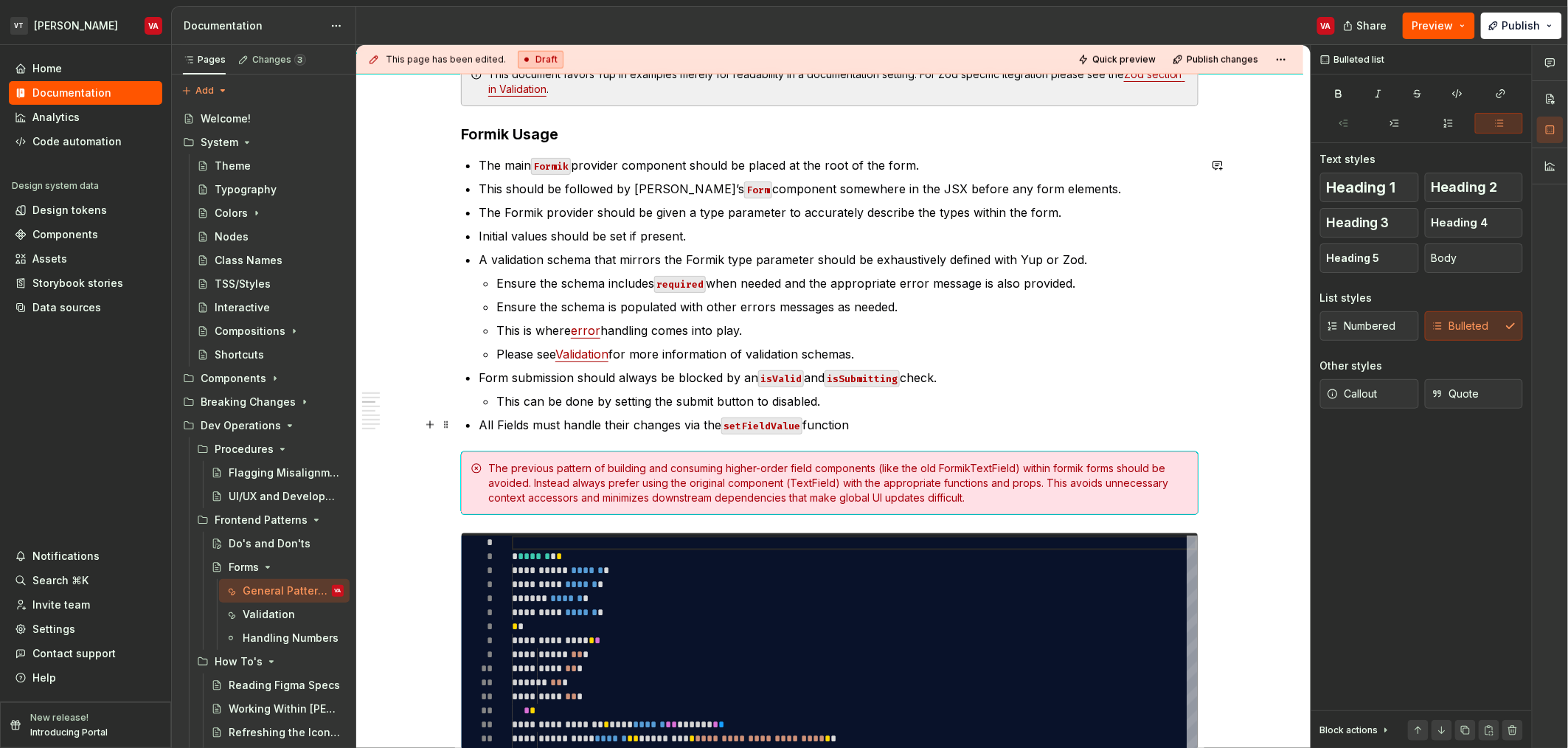
click at [772, 420] on code "setFieldValue" at bounding box center [762, 425] width 81 height 17
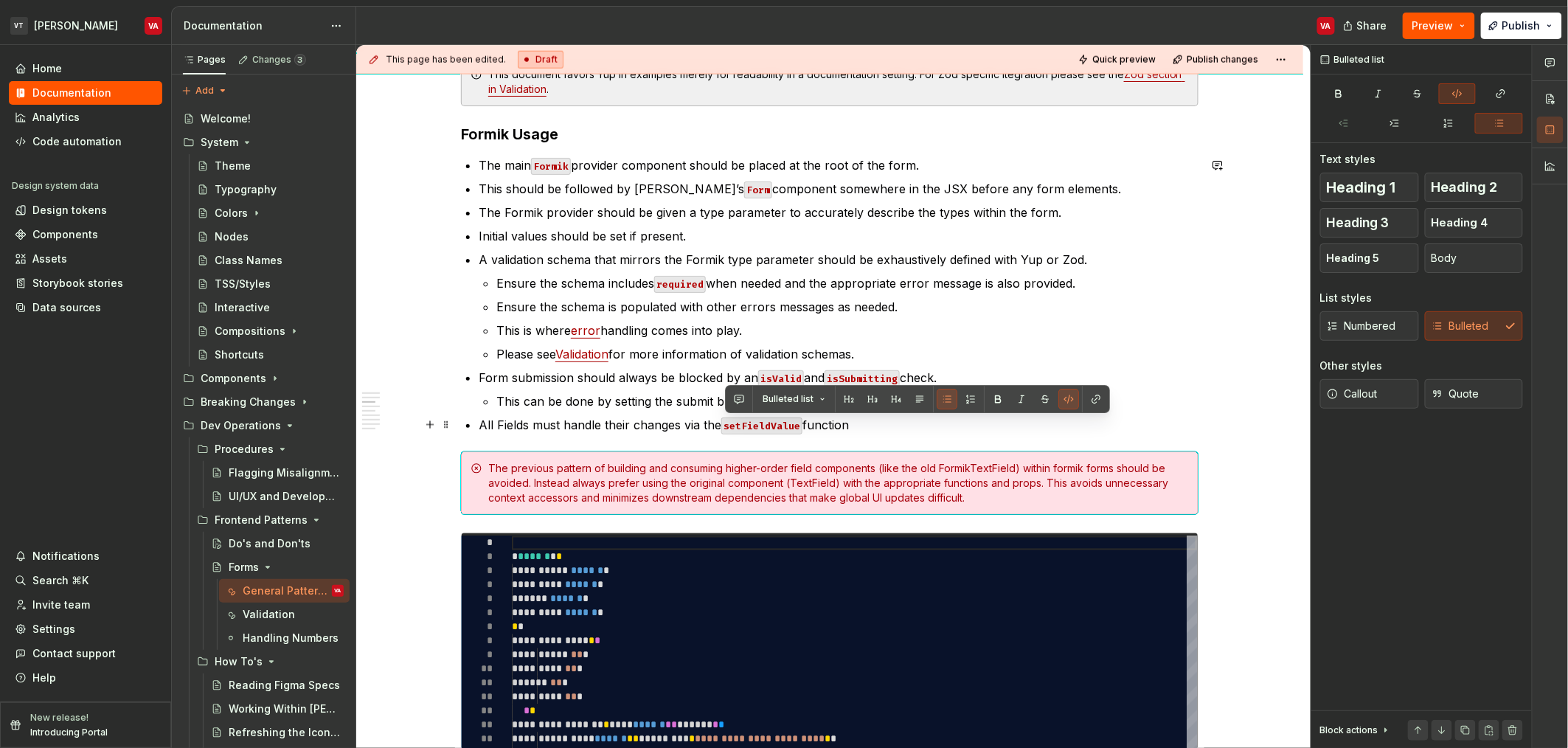
click at [812, 427] on p "All Fields must handle their changes via the setFieldValue function" at bounding box center [838, 424] width 720 height 18
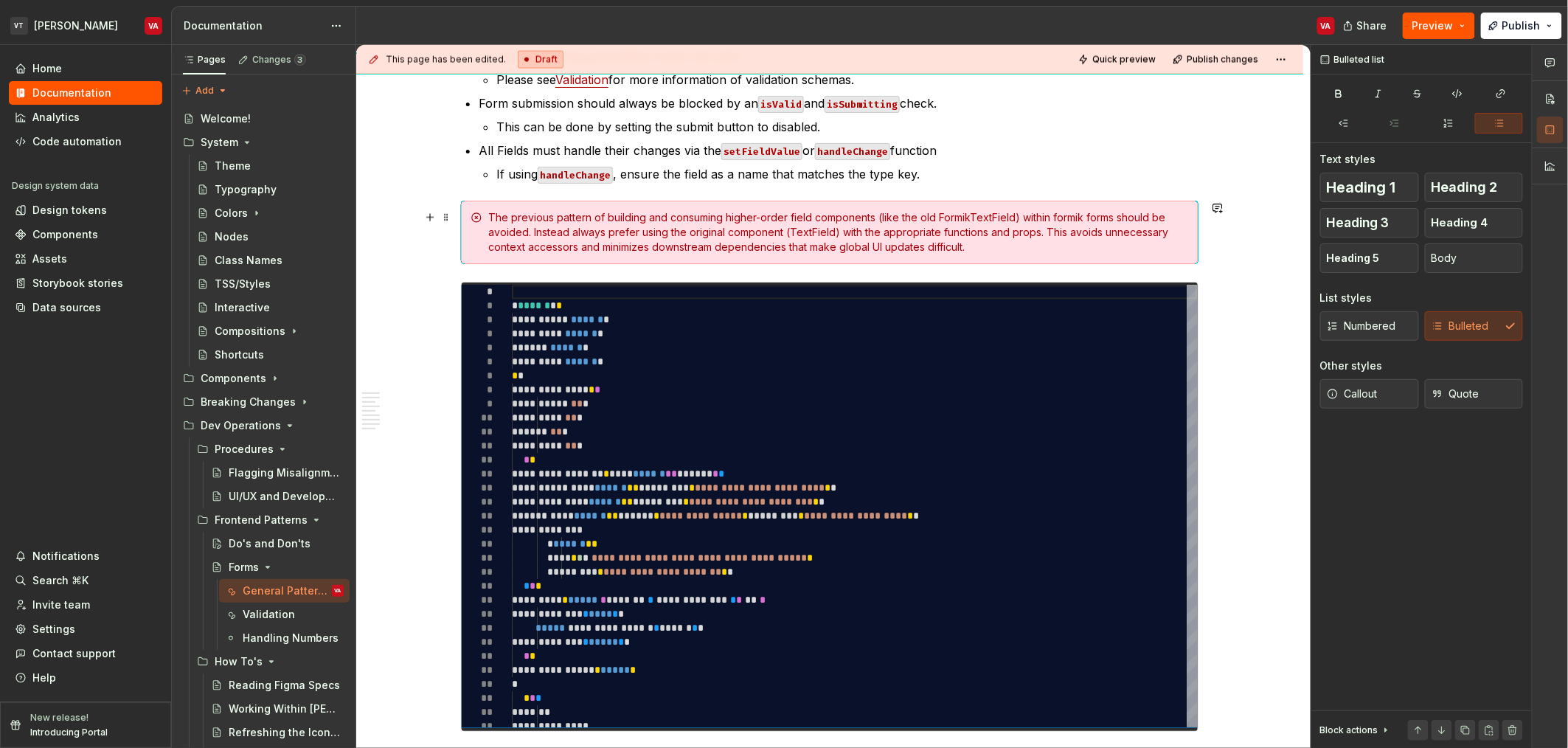
scroll to position [1130, 0]
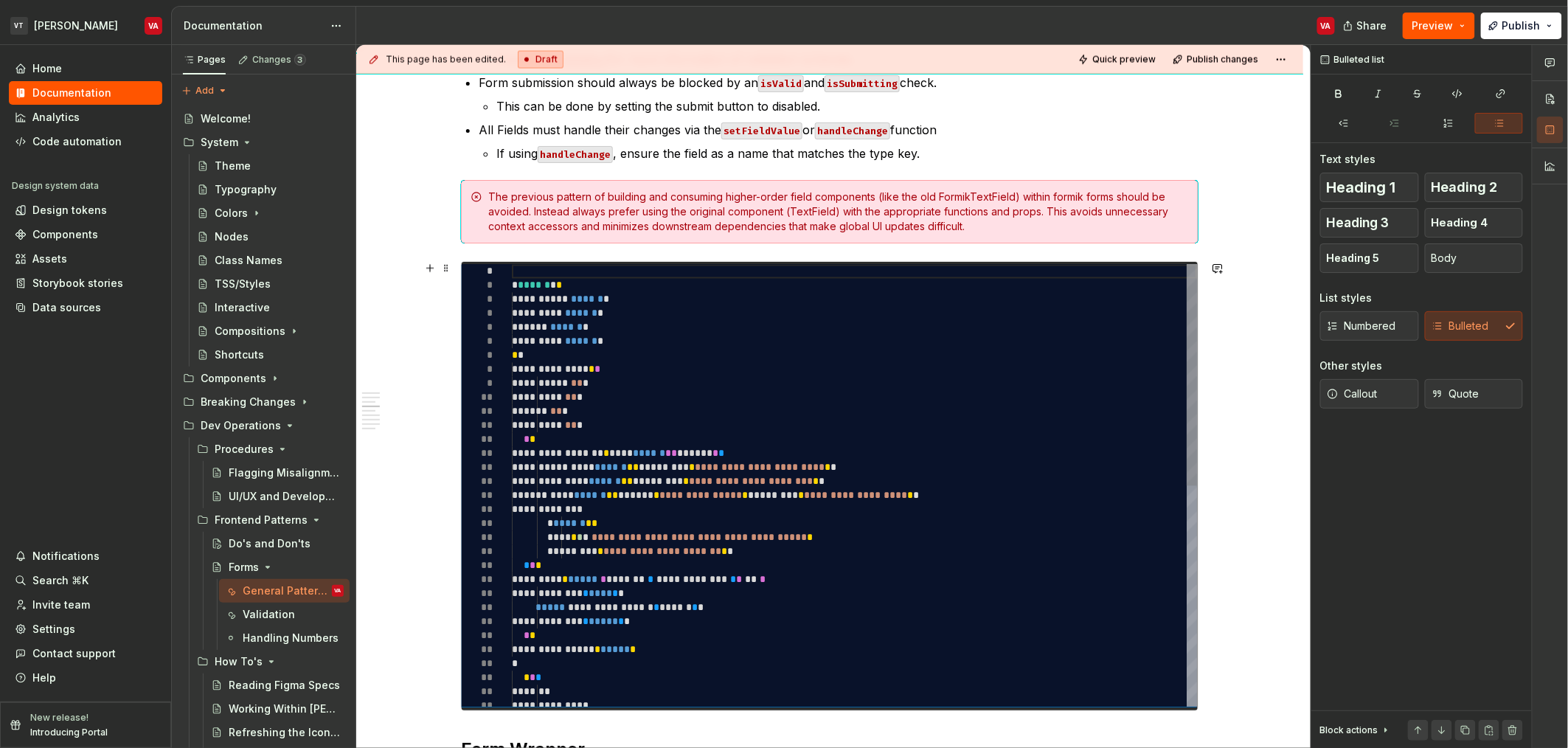
click at [674, 391] on div "**********" at bounding box center [854, 706] width 686 height 883
type textarea "*"
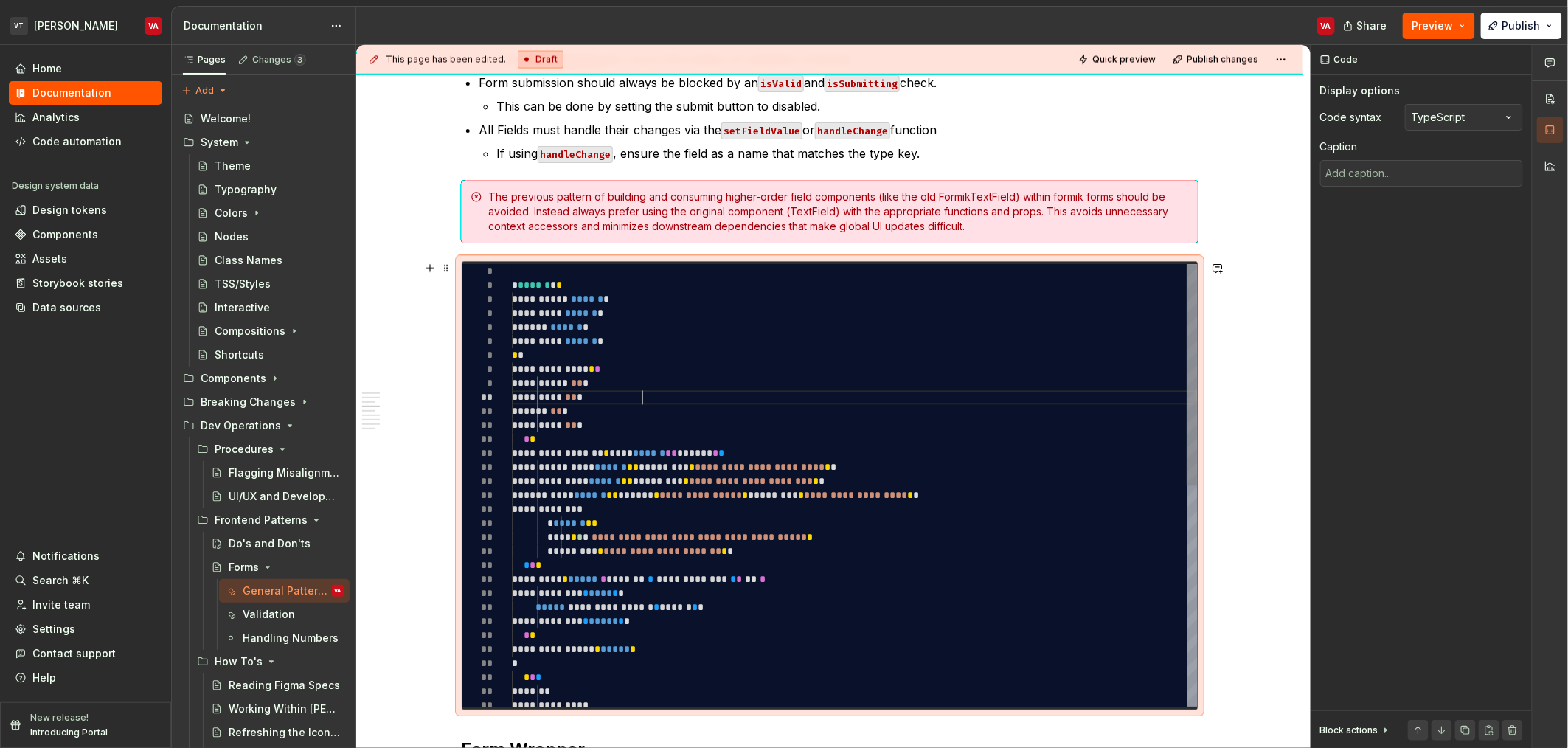
scroll to position [0, 0]
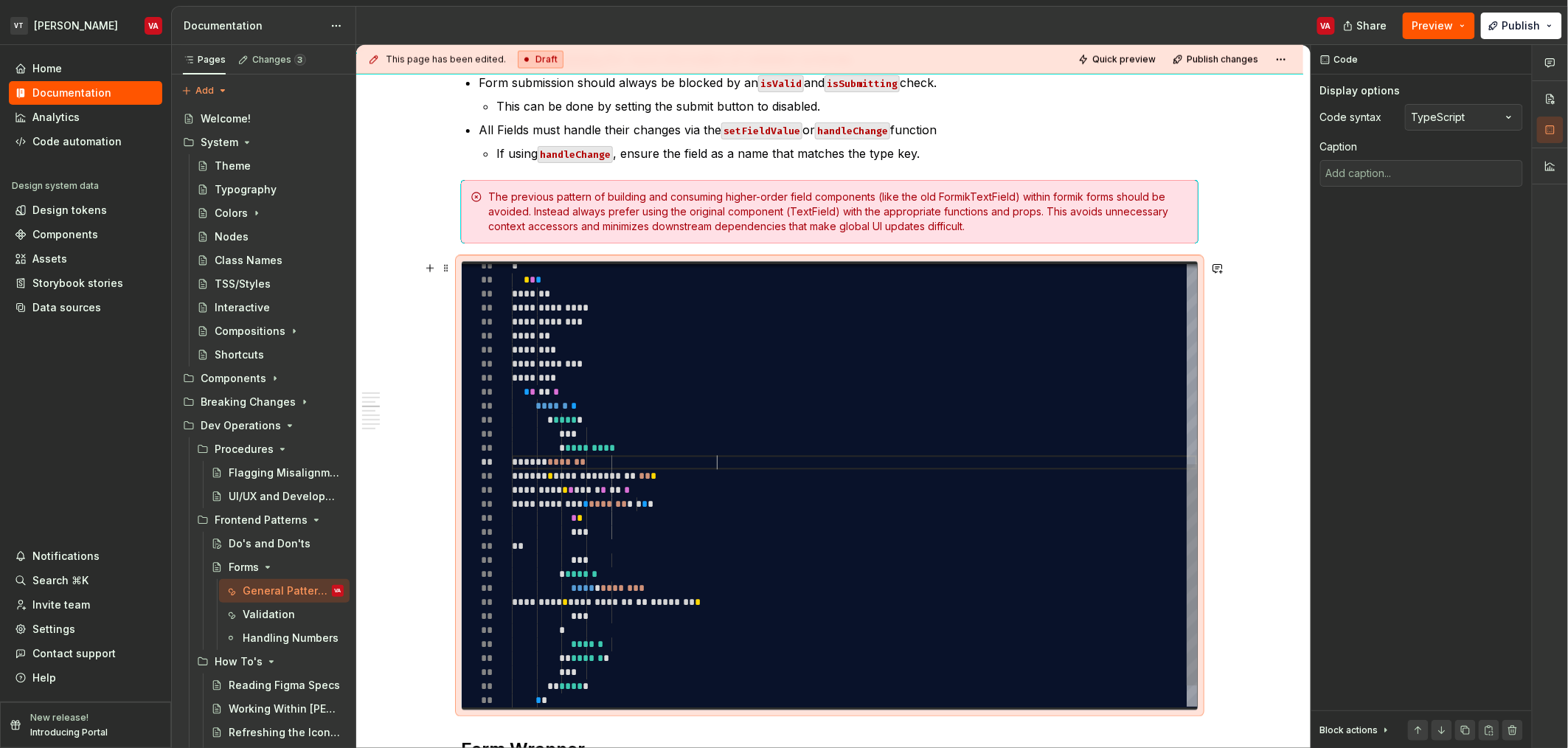
click at [743, 465] on div "**********" at bounding box center [854, 308] width 686 height 883
type textarea "**********"
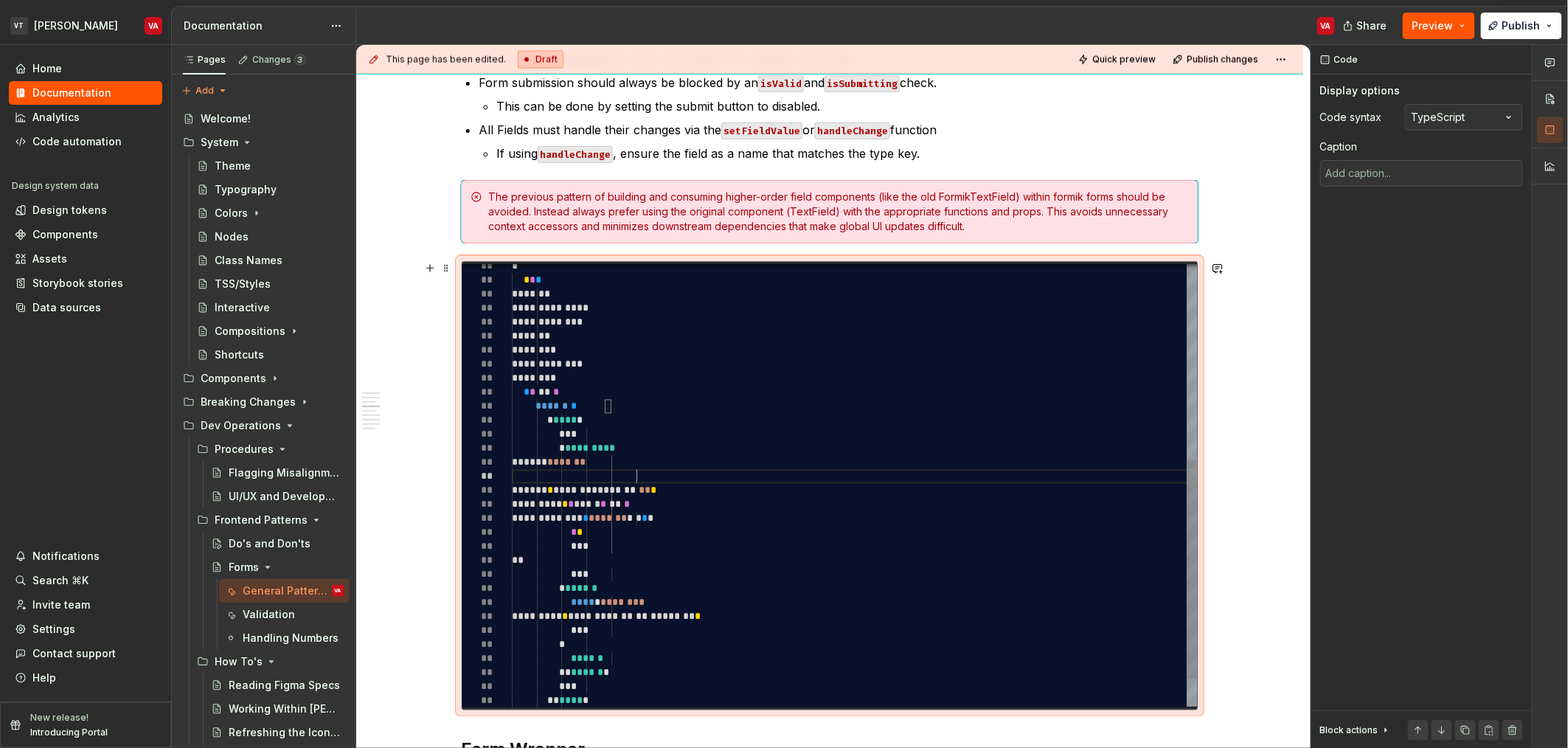
type textarea "*"
type textarea "**********"
type textarea "*"
type textarea "**********"
type textarea "*"
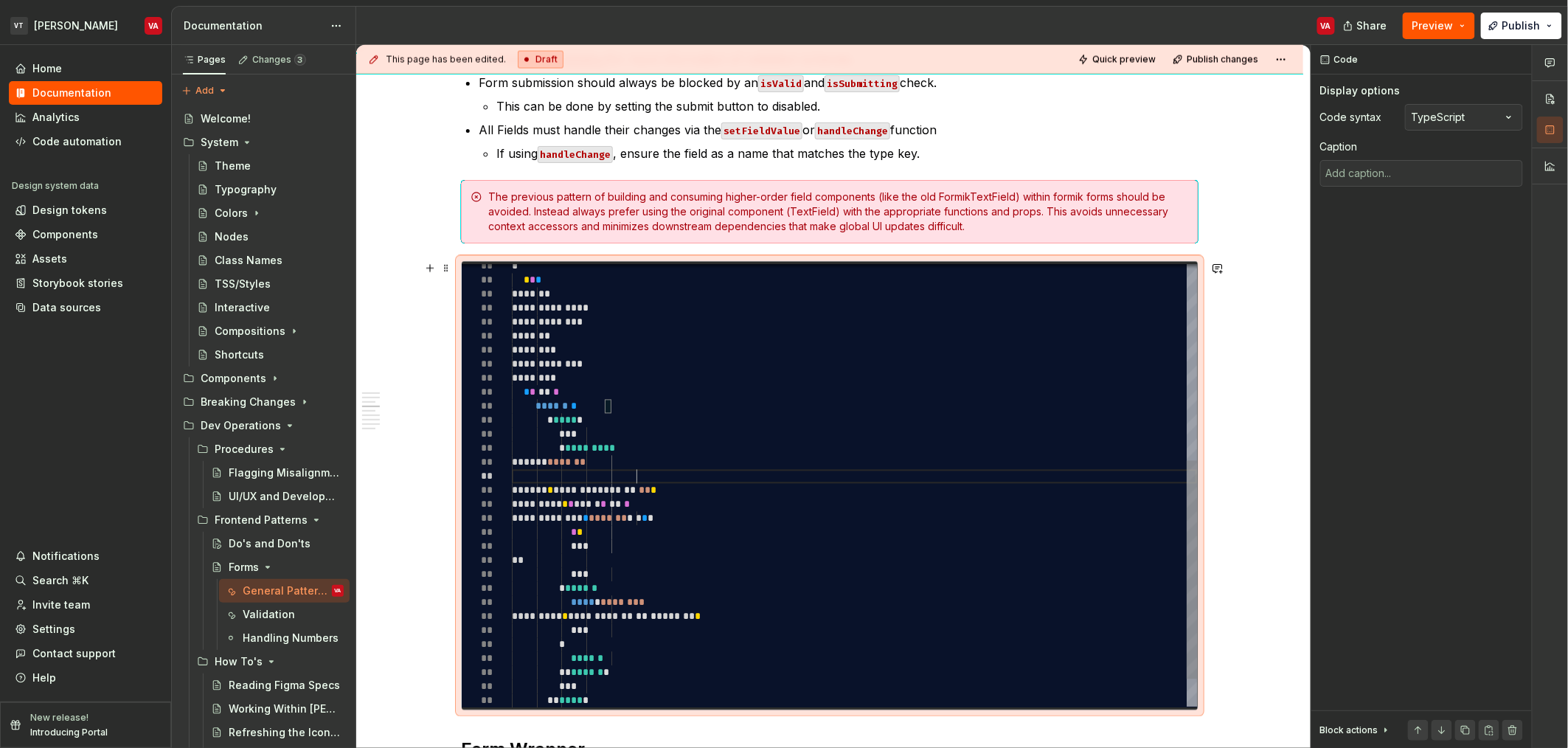
type textarea "**********"
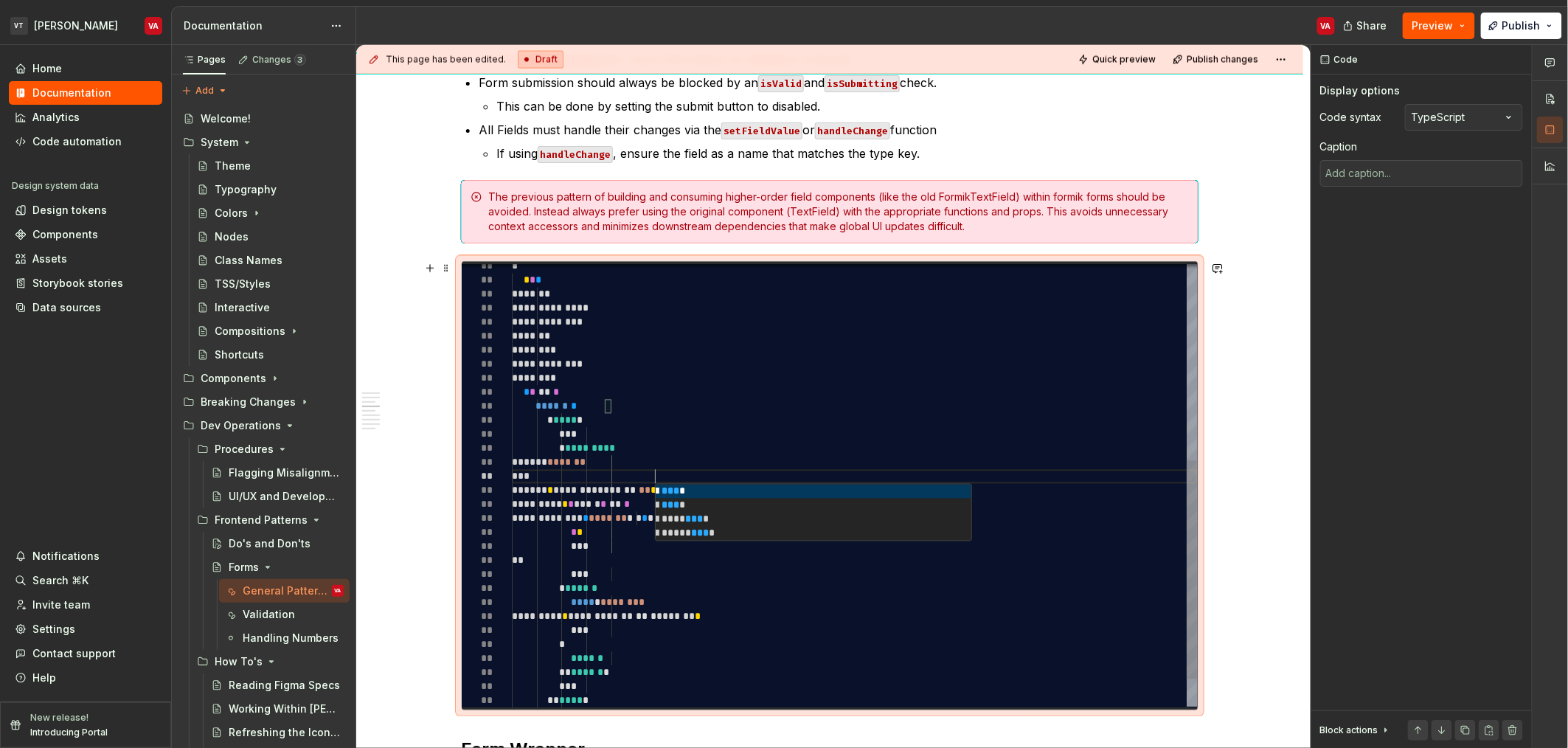
type textarea "*"
type textarea "**********"
type textarea "*"
type textarea "**********"
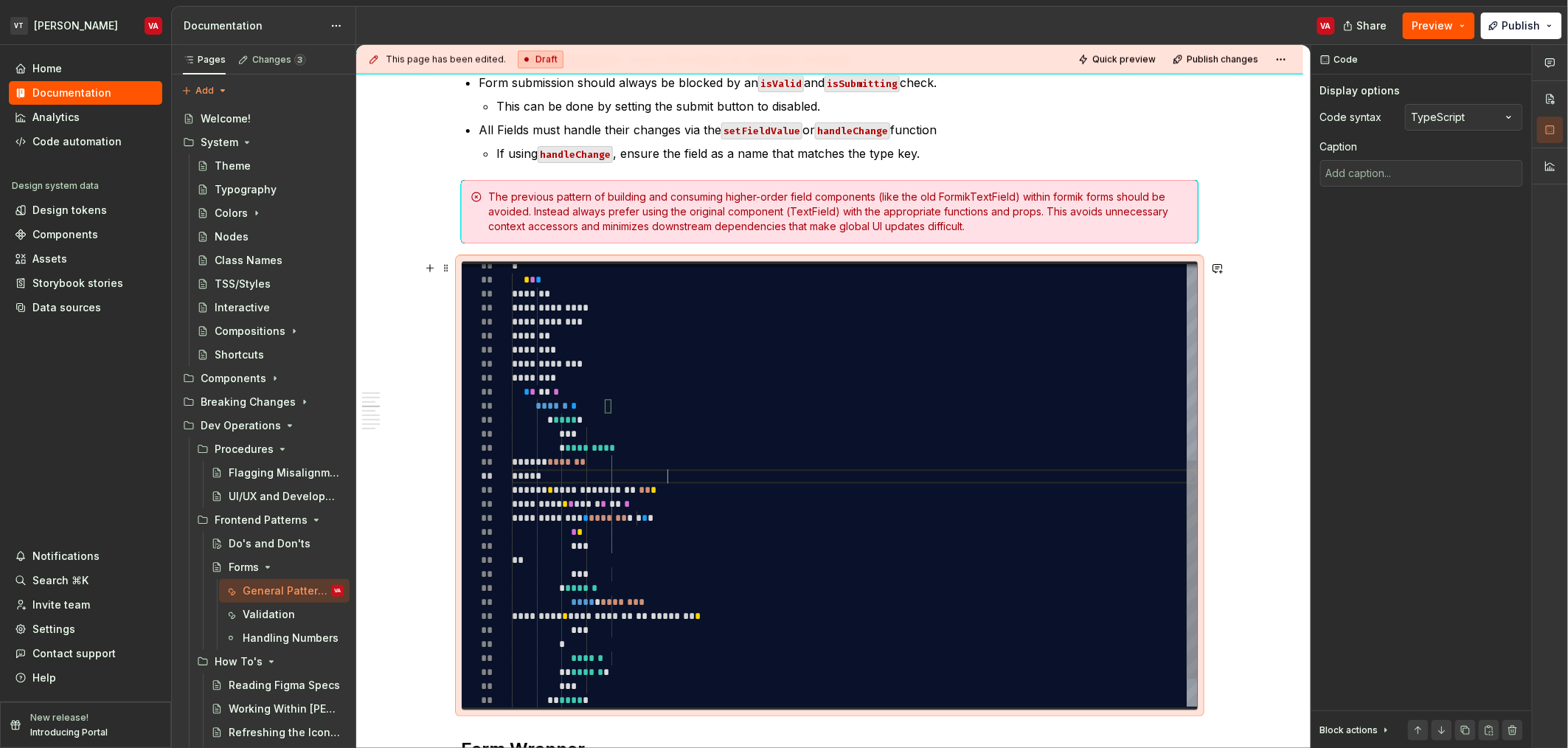
type textarea "*"
type textarea "**********"
type textarea "*"
type textarea "**********"
type textarea "*"
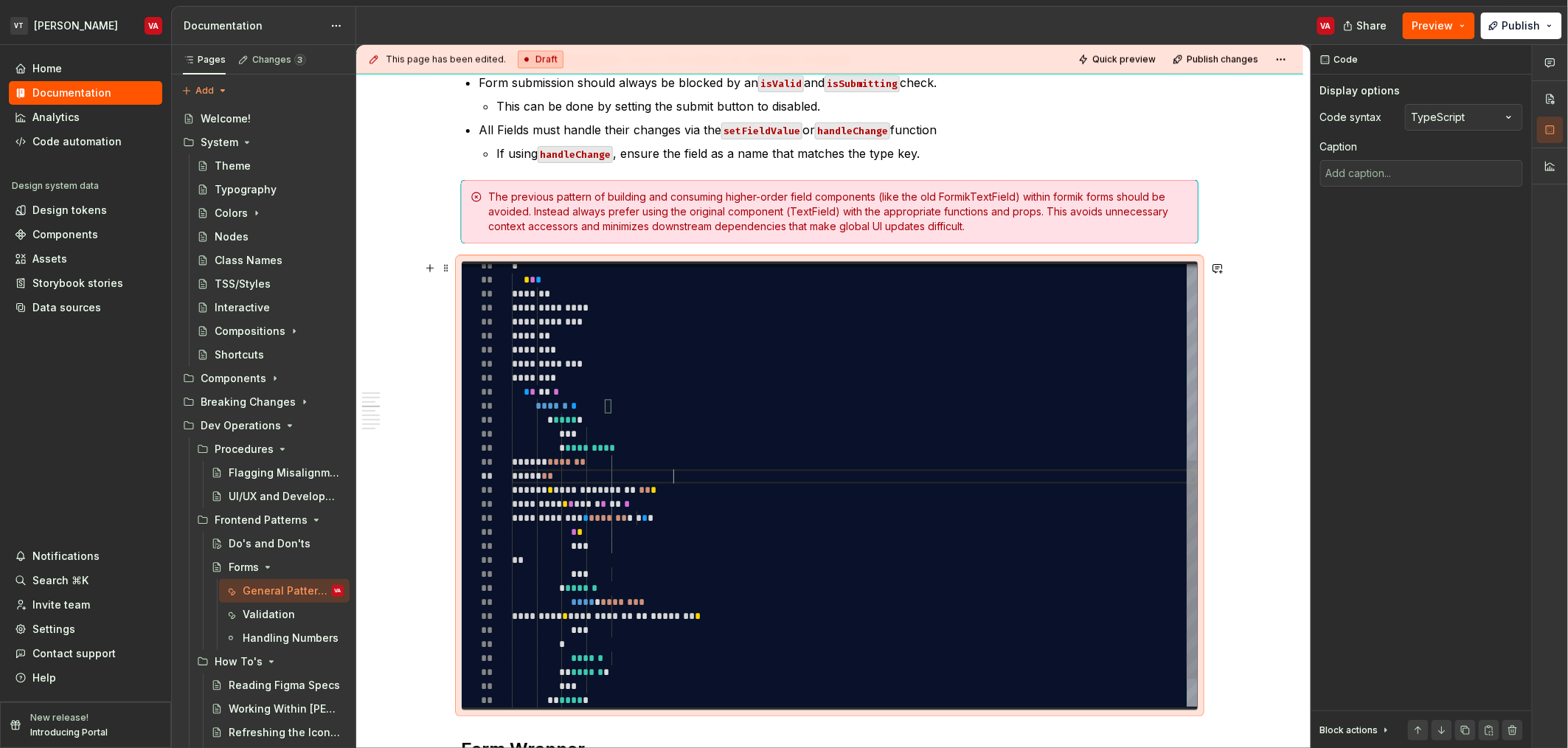
type textarea "**********"
type textarea "*"
type textarea "**********"
type textarea "*"
type textarea "**********"
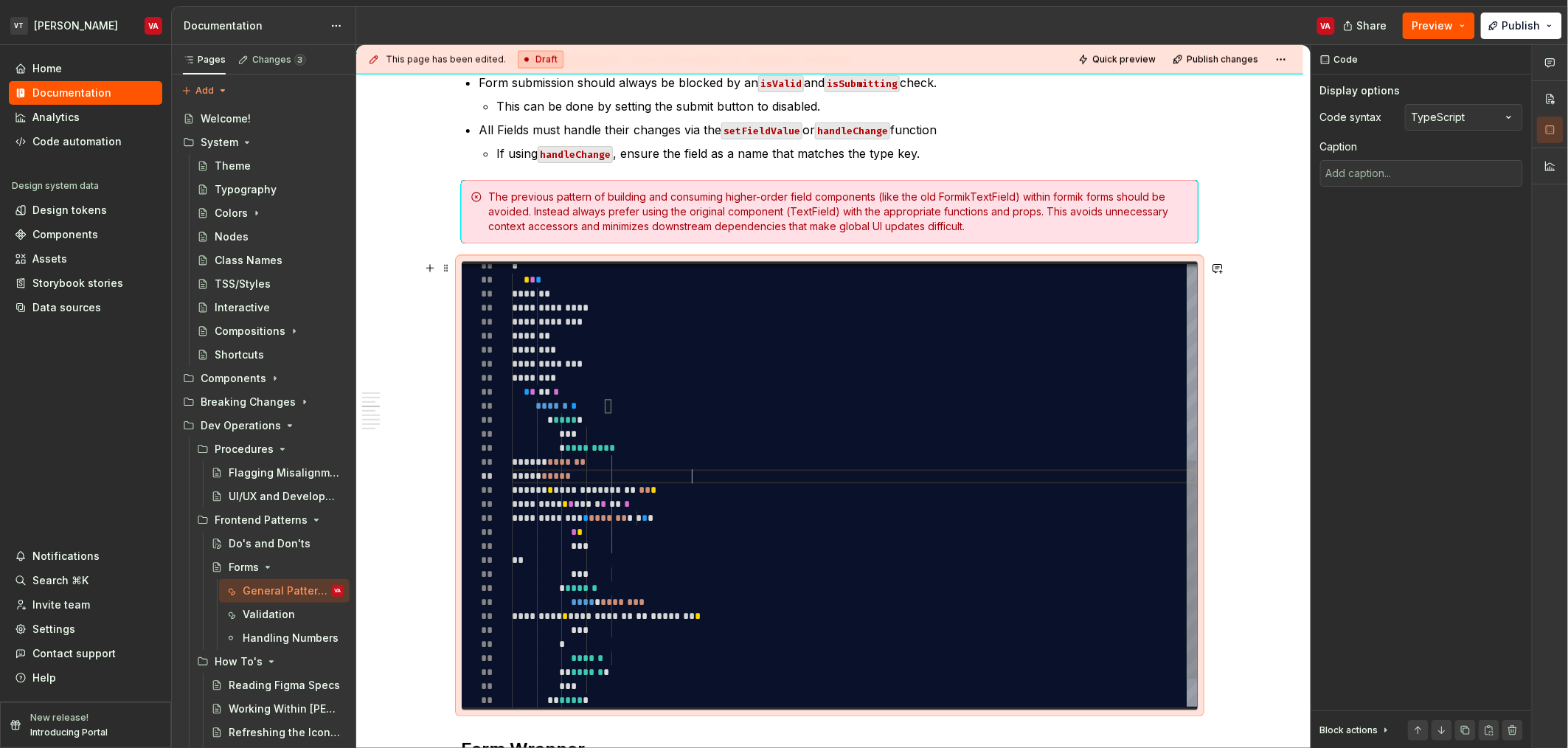
scroll to position [42, 186]
type textarea "*"
type textarea "**********"
type textarea "*"
type textarea "**********"
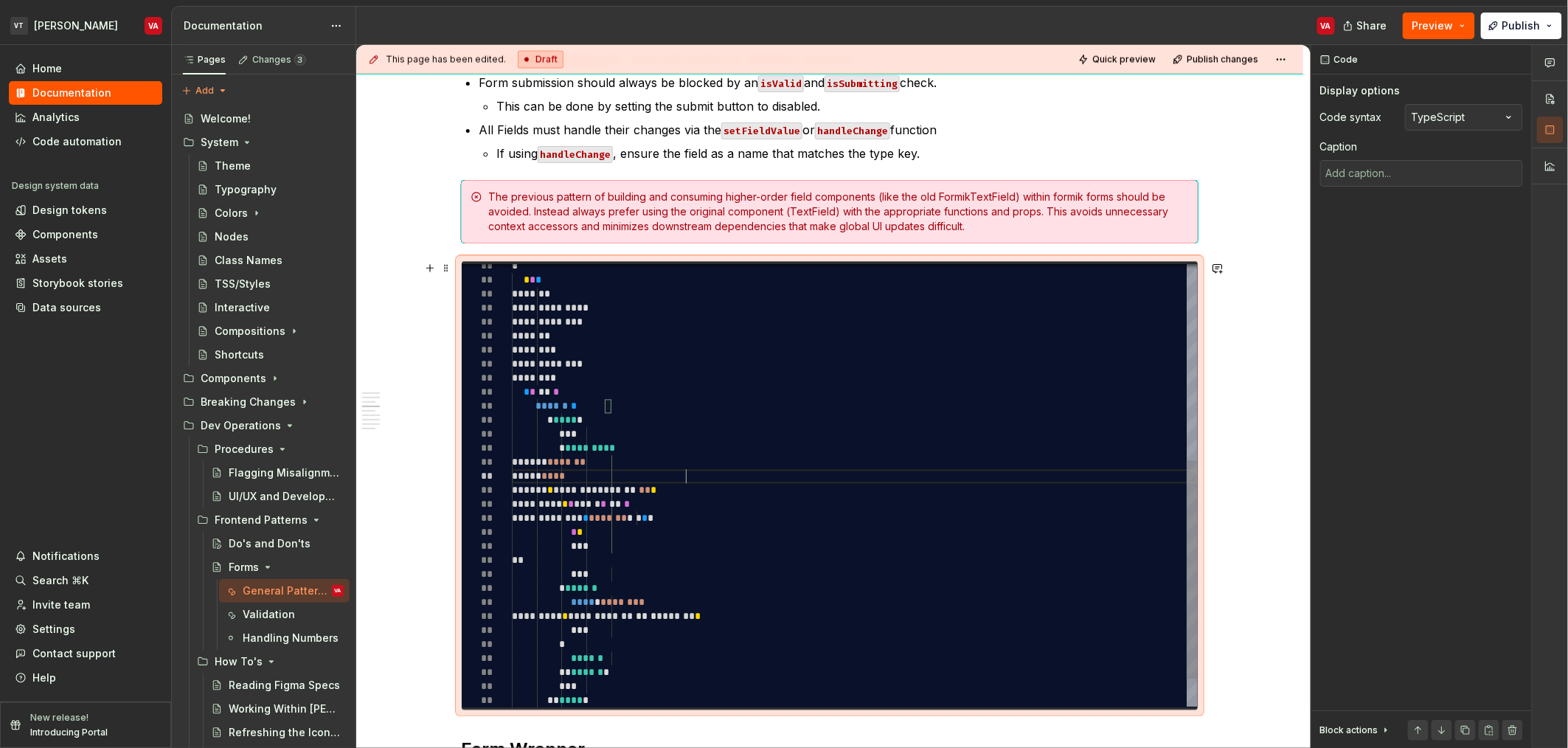
type textarea "*"
type textarea "**********"
type textarea "*"
type textarea "**********"
type textarea "*"
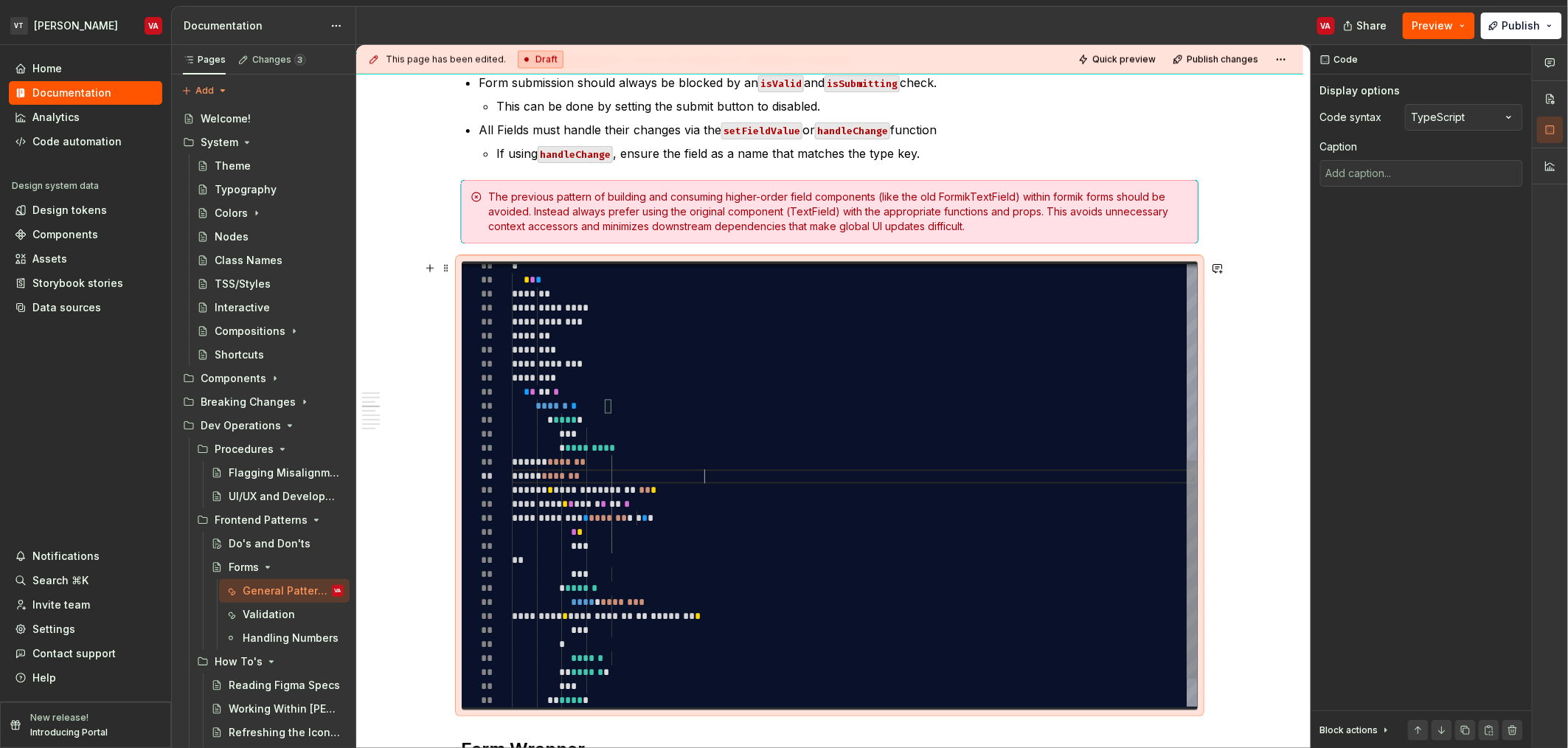
scroll to position [42, 193]
type textarea "**********"
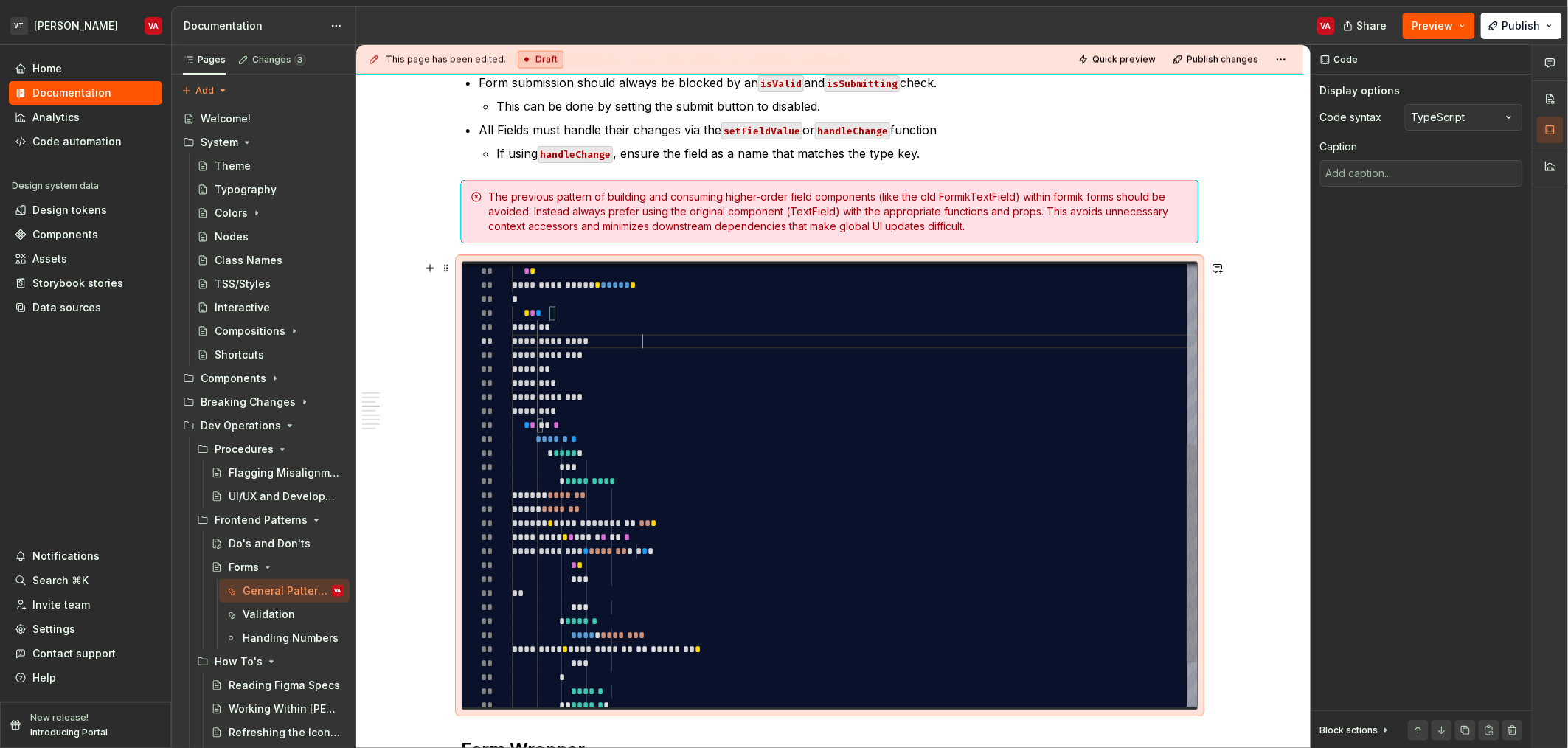
type textarea "*"
type textarea "**********"
type textarea "*"
type textarea "**********"
type textarea "*"
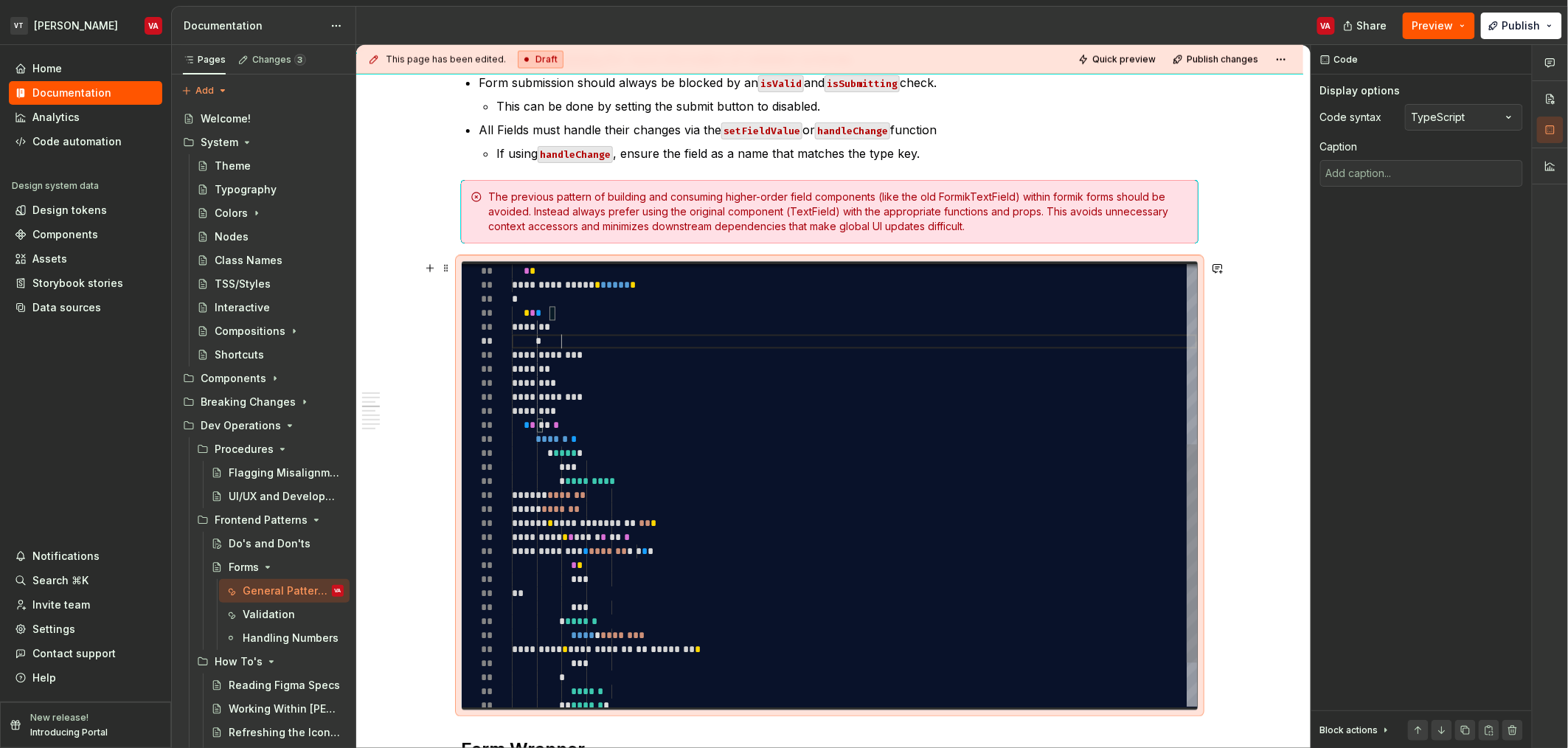
type textarea "**********"
type textarea "*"
type textarea "**********"
type textarea "*"
type textarea "**********"
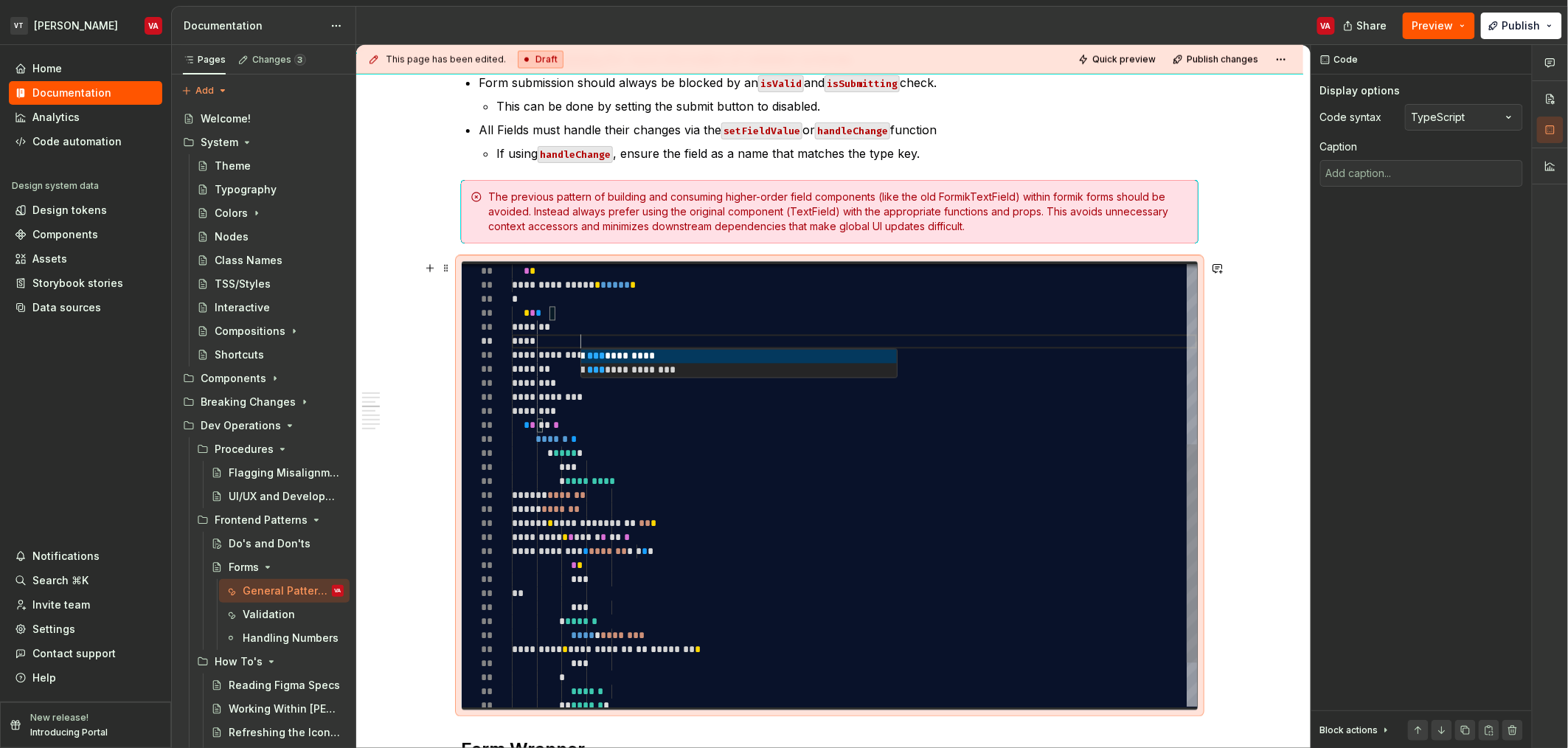
type textarea "*"
type textarea "**********"
type textarea "*"
type textarea "**********"
type textarea "*"
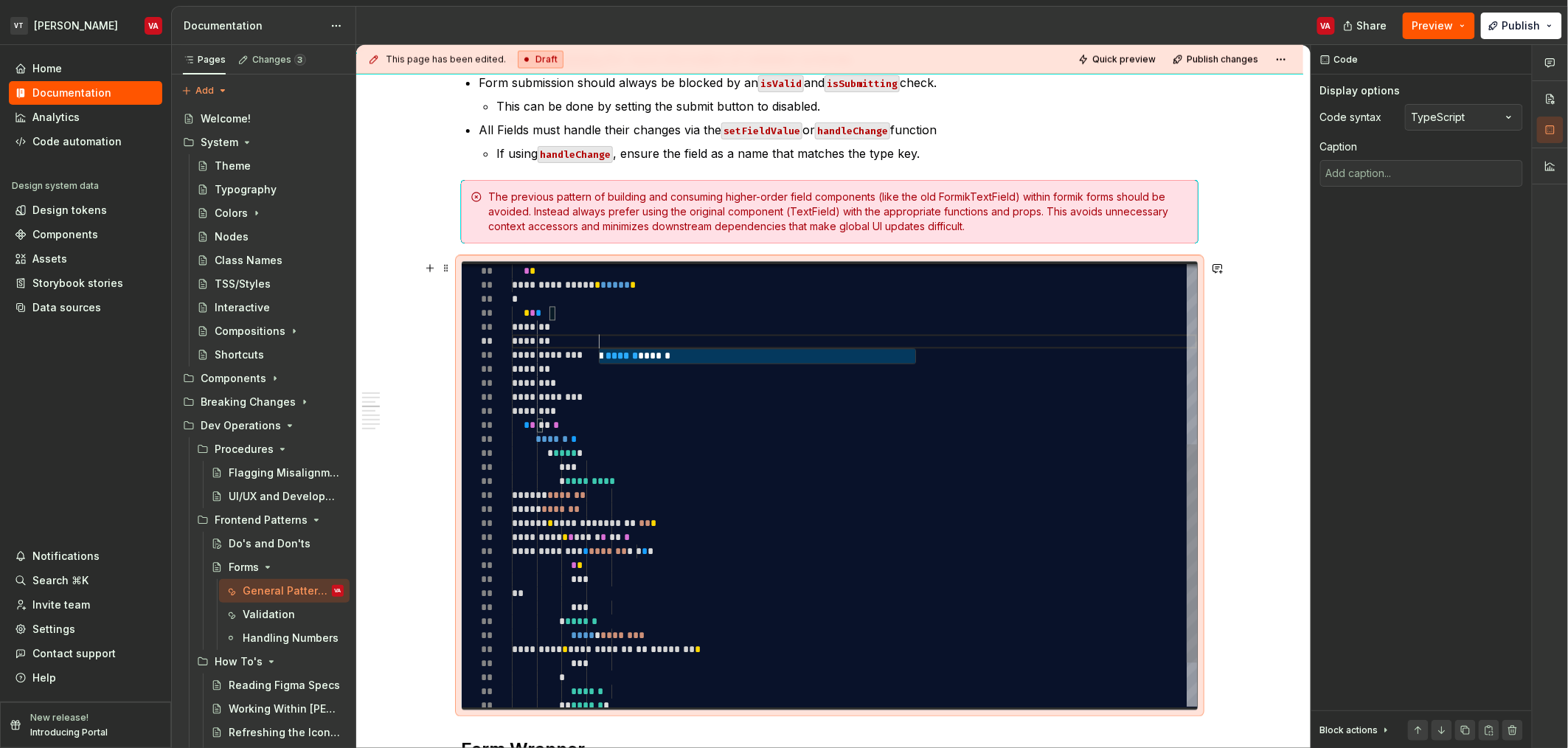
type textarea "**********"
type textarea "*"
type textarea "**********"
type textarea "*"
type textarea "**********"
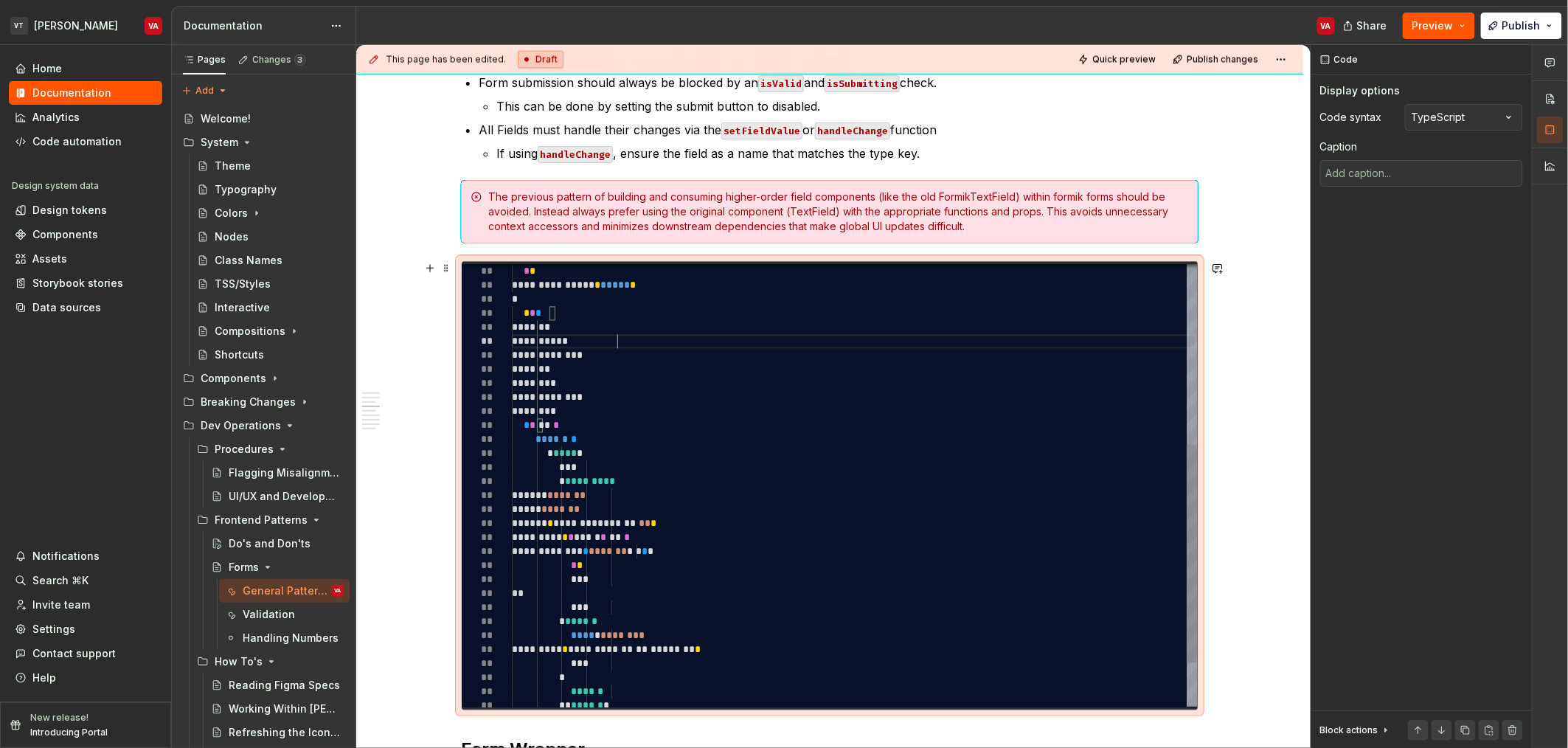
type textarea "*"
type textarea "**********"
type textarea "*"
click at [805, 475] on div "**********" at bounding box center [854, 348] width 686 height 897
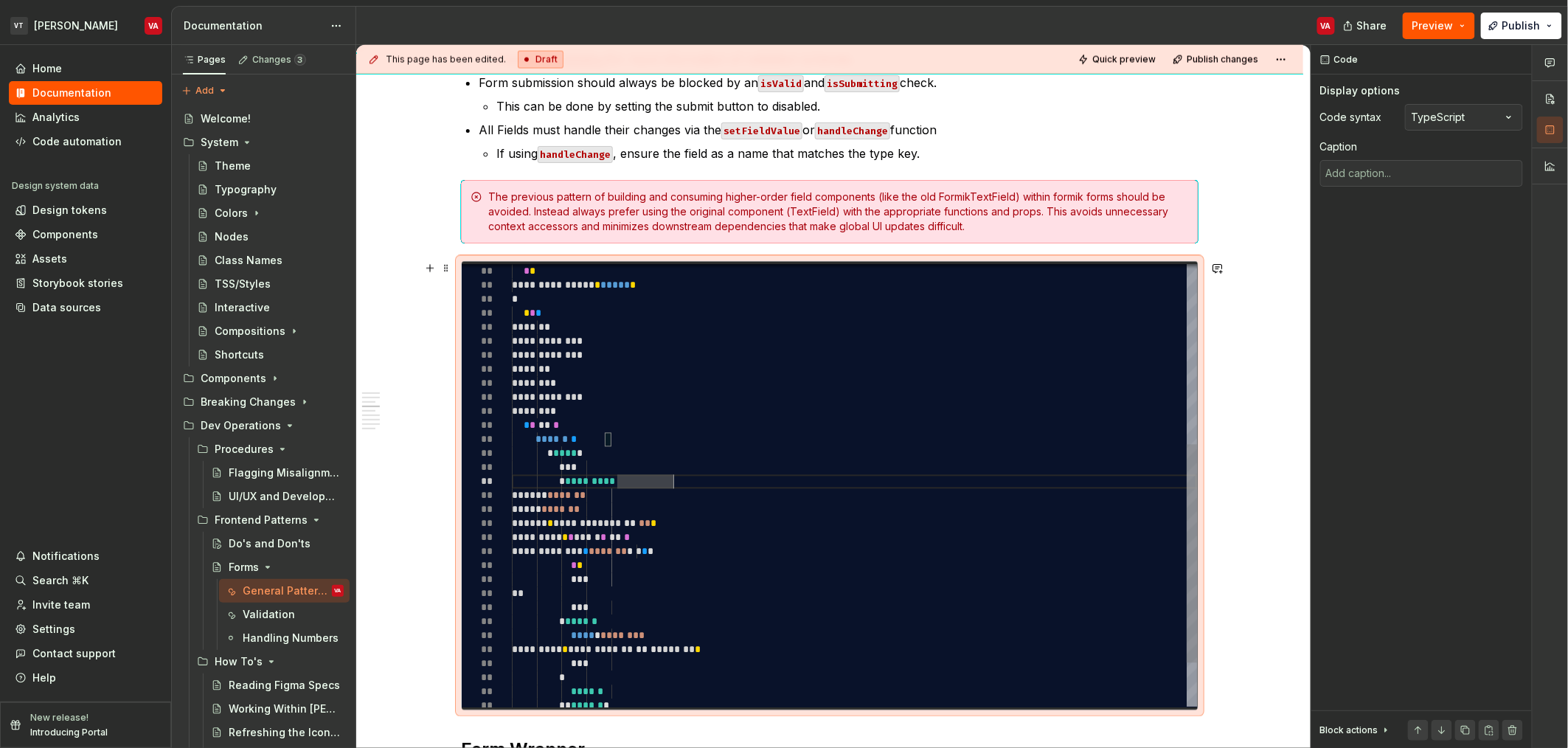
click at [602, 358] on div "**********" at bounding box center [854, 348] width 686 height 897
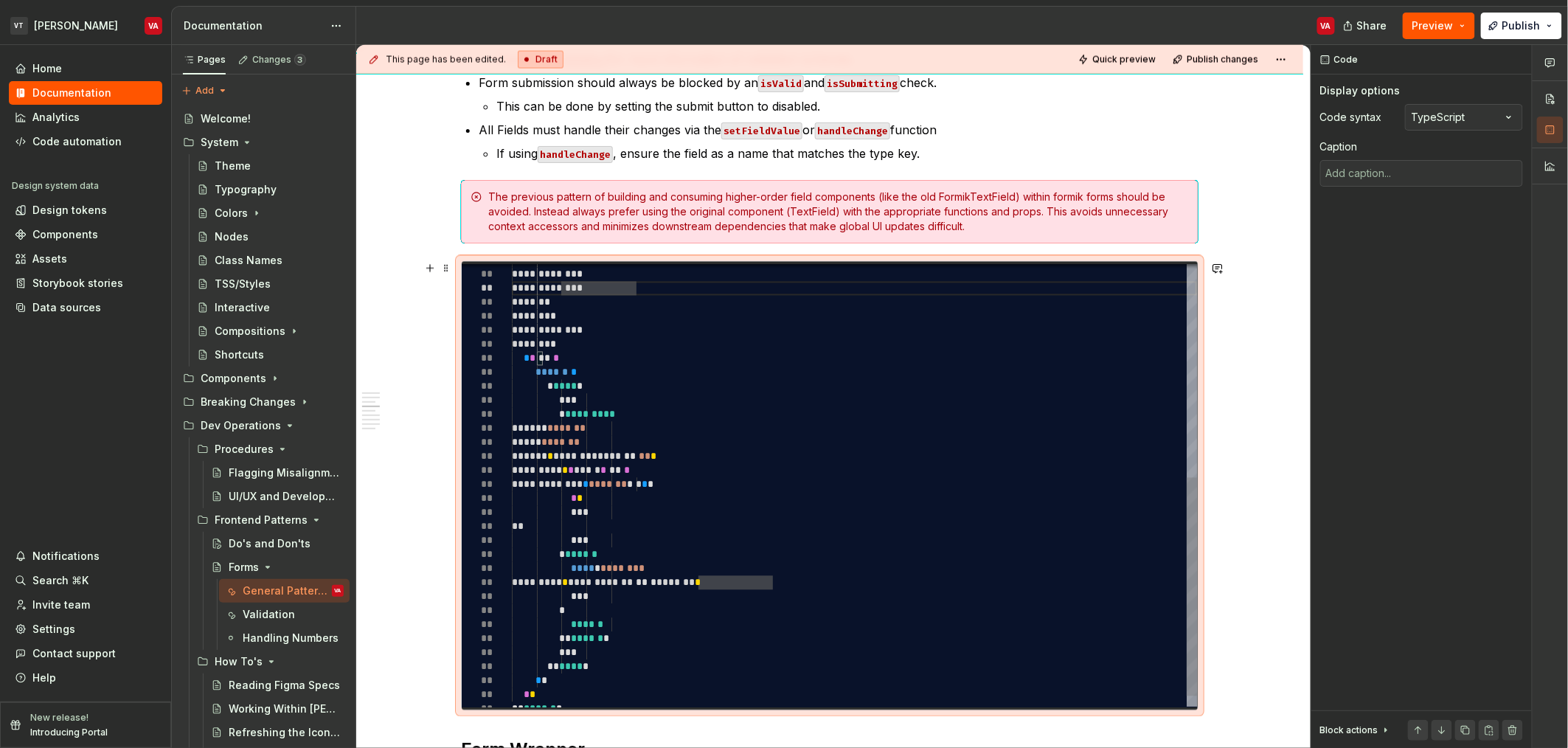
type textarea "**********"
click at [701, 490] on div "**********" at bounding box center [854, 282] width 686 height 897
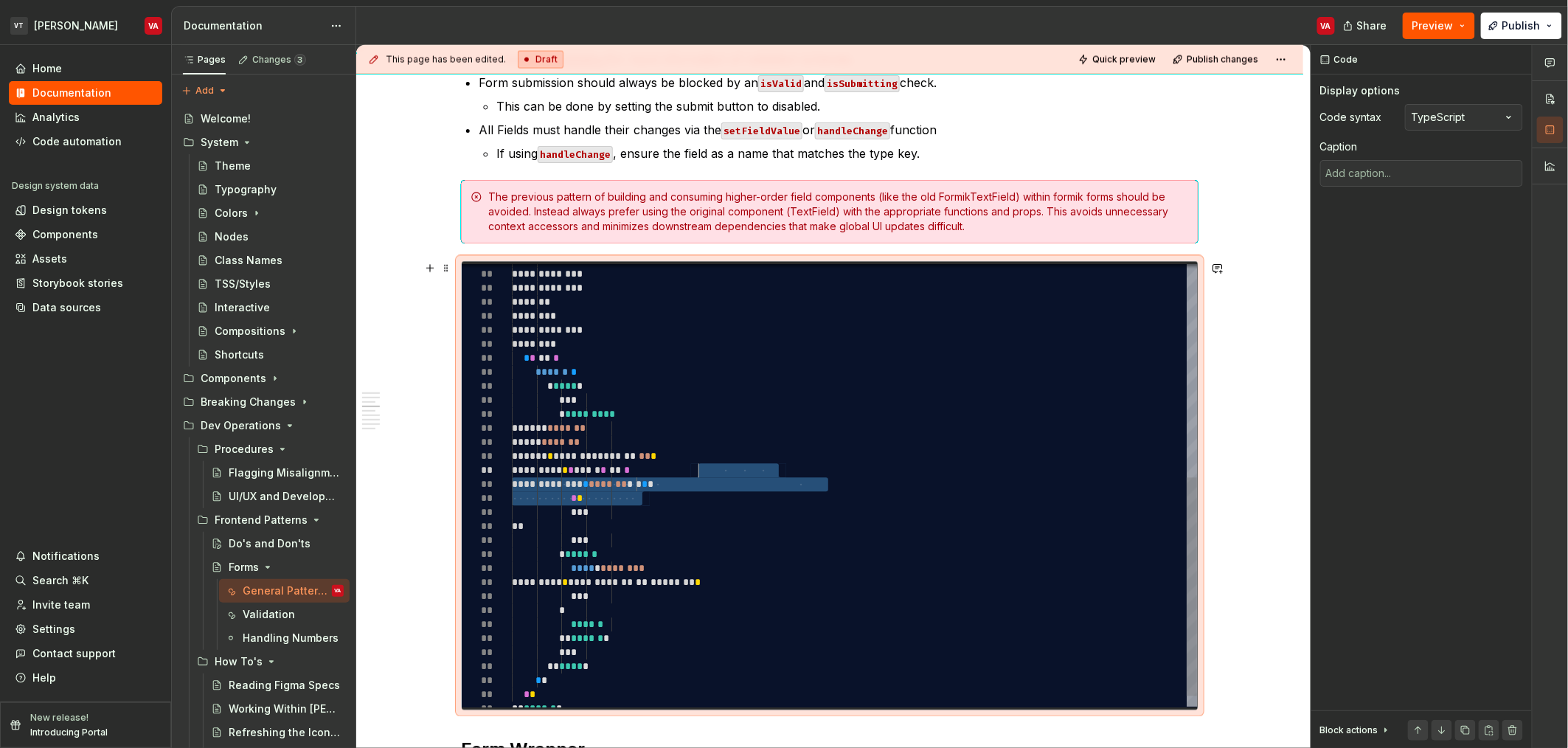
drag, startPoint x: 640, startPoint y: 496, endPoint x: 695, endPoint y: 472, distance: 60.0
click at [695, 472] on div "**********" at bounding box center [854, 282] width 686 height 897
type textarea "*"
type textarea "**********"
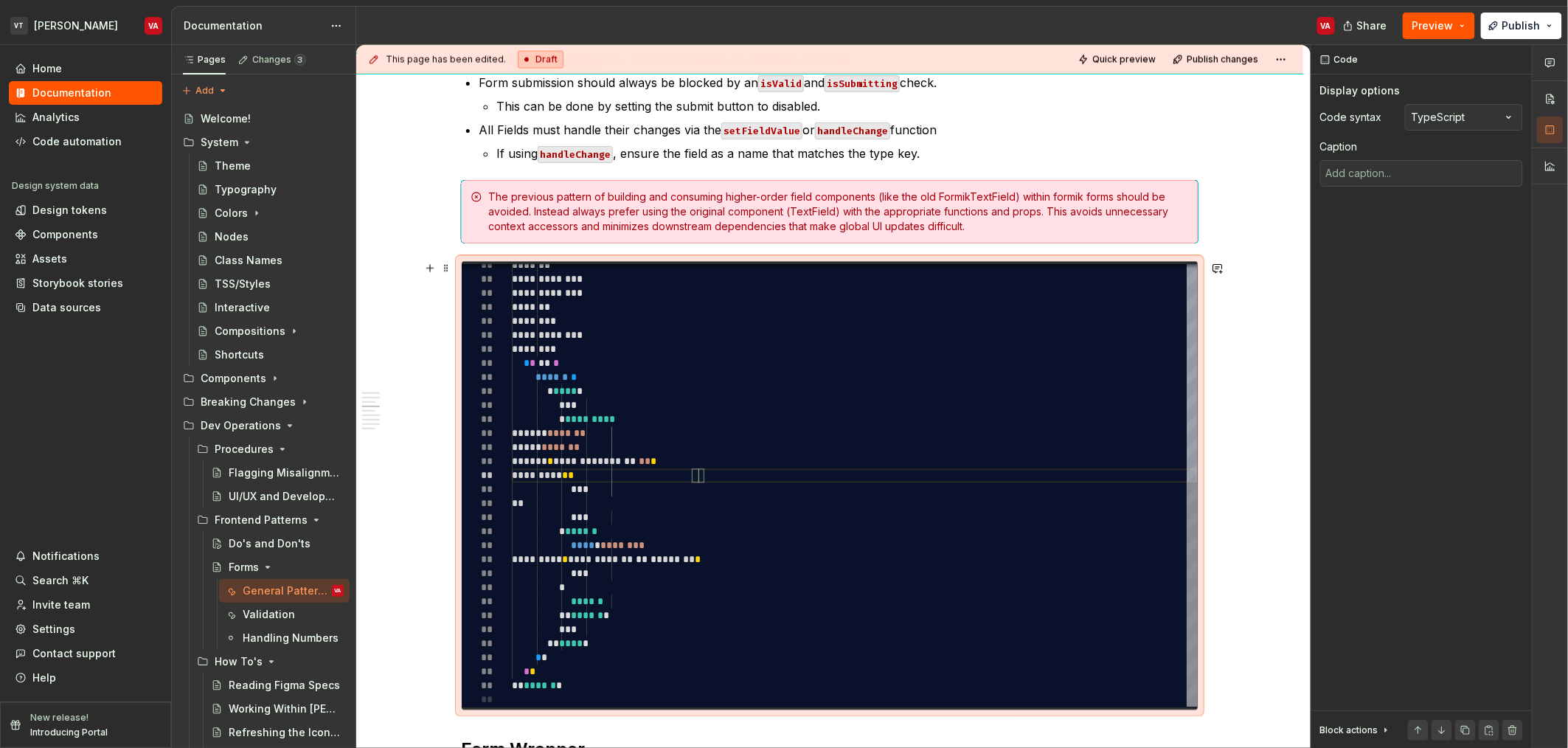
type textarea "*"
type textarea "**********"
type textarea "*"
type textarea "**********"
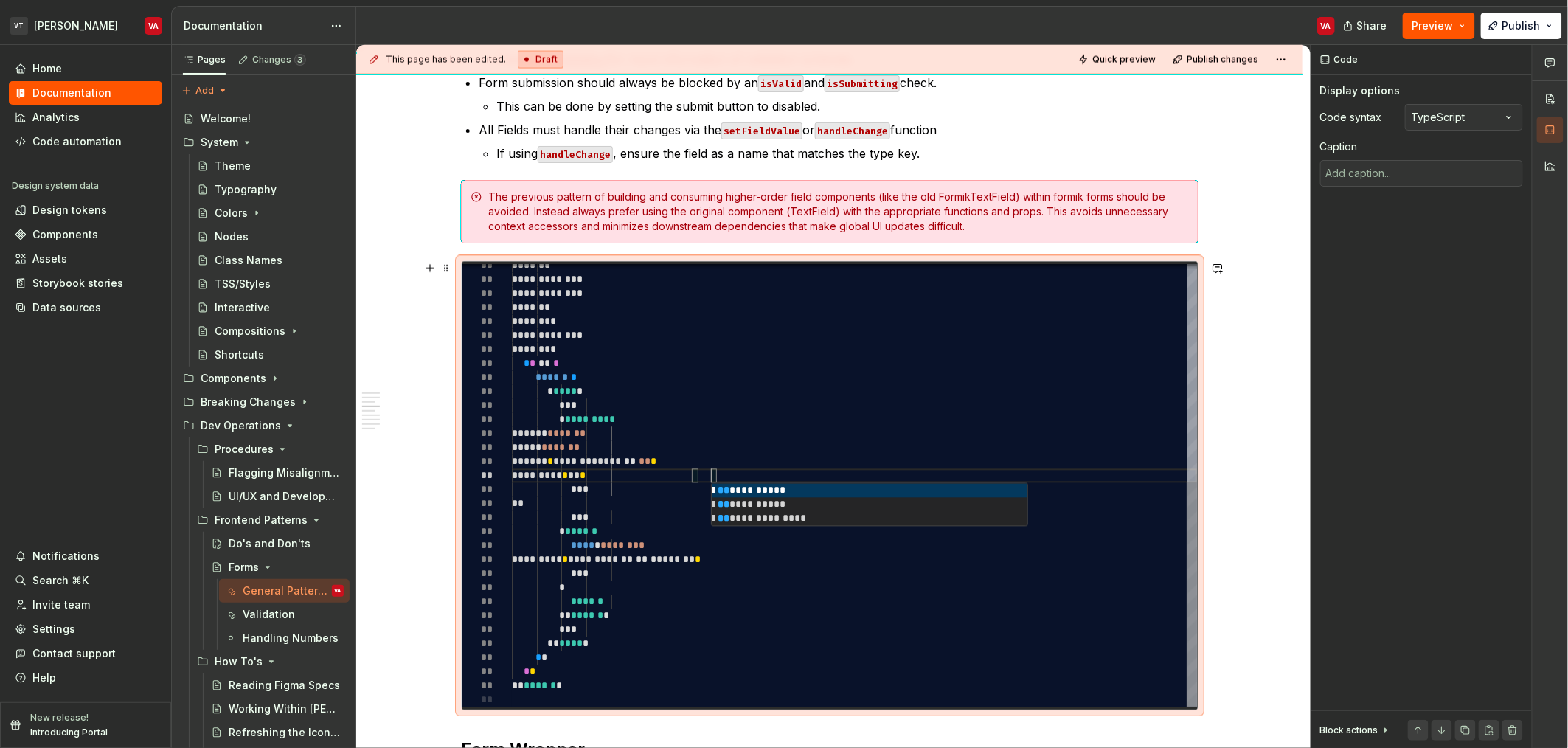
type textarea "*"
type textarea "**********"
type textarea "*"
type textarea "**********"
type textarea "*"
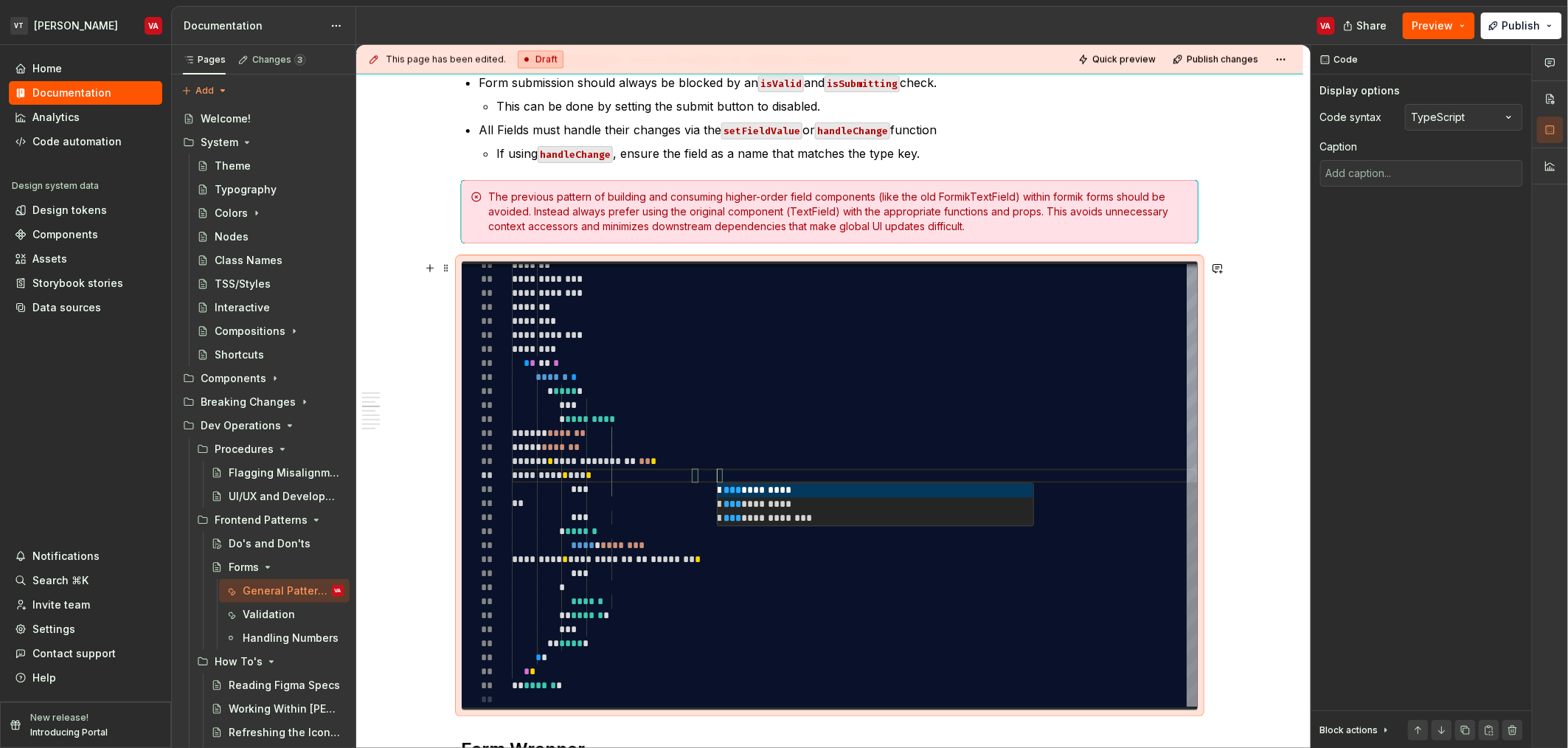
type textarea "**********"
type textarea "*"
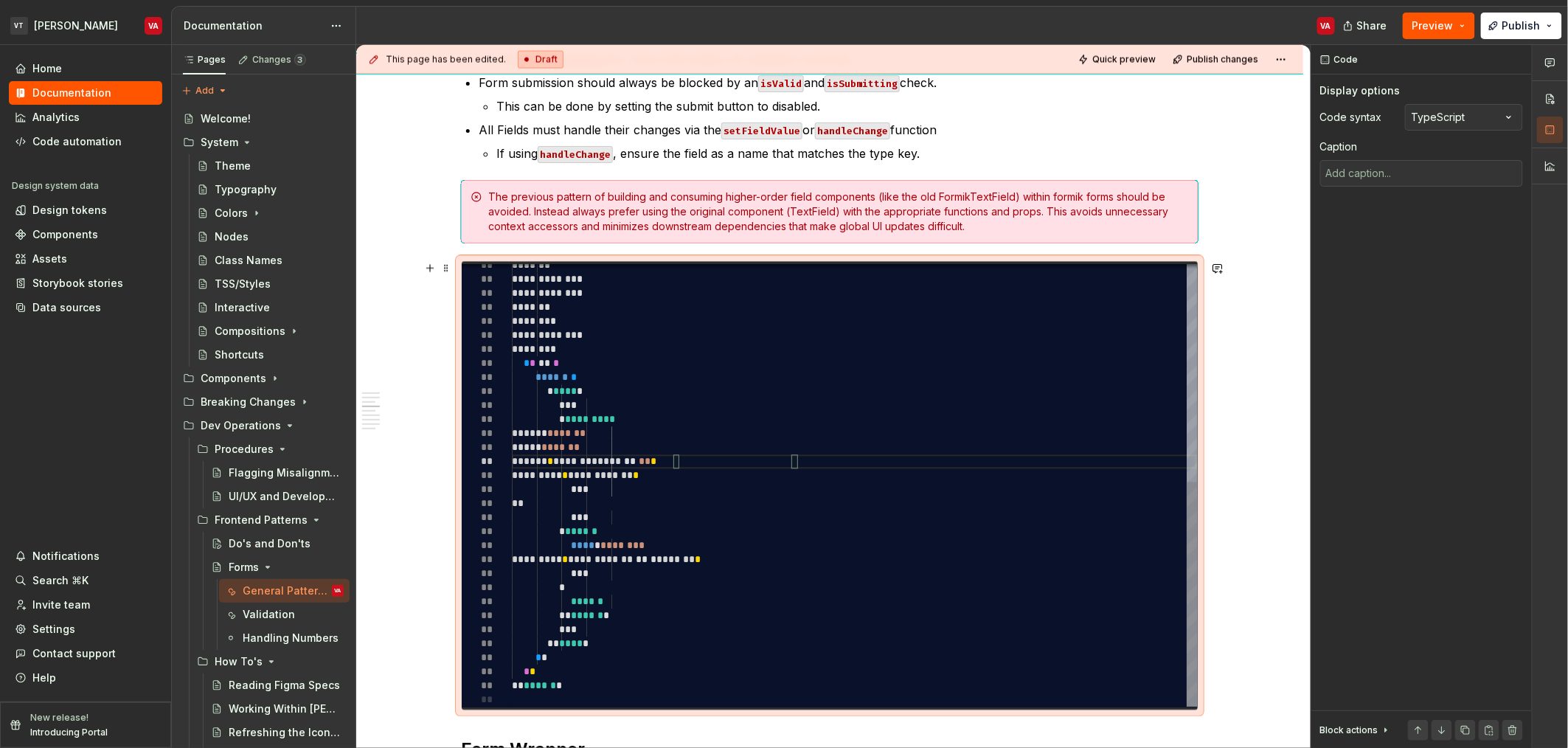
click at [804, 471] on div "**********" at bounding box center [854, 273] width 686 height 868
type textarea "**********"
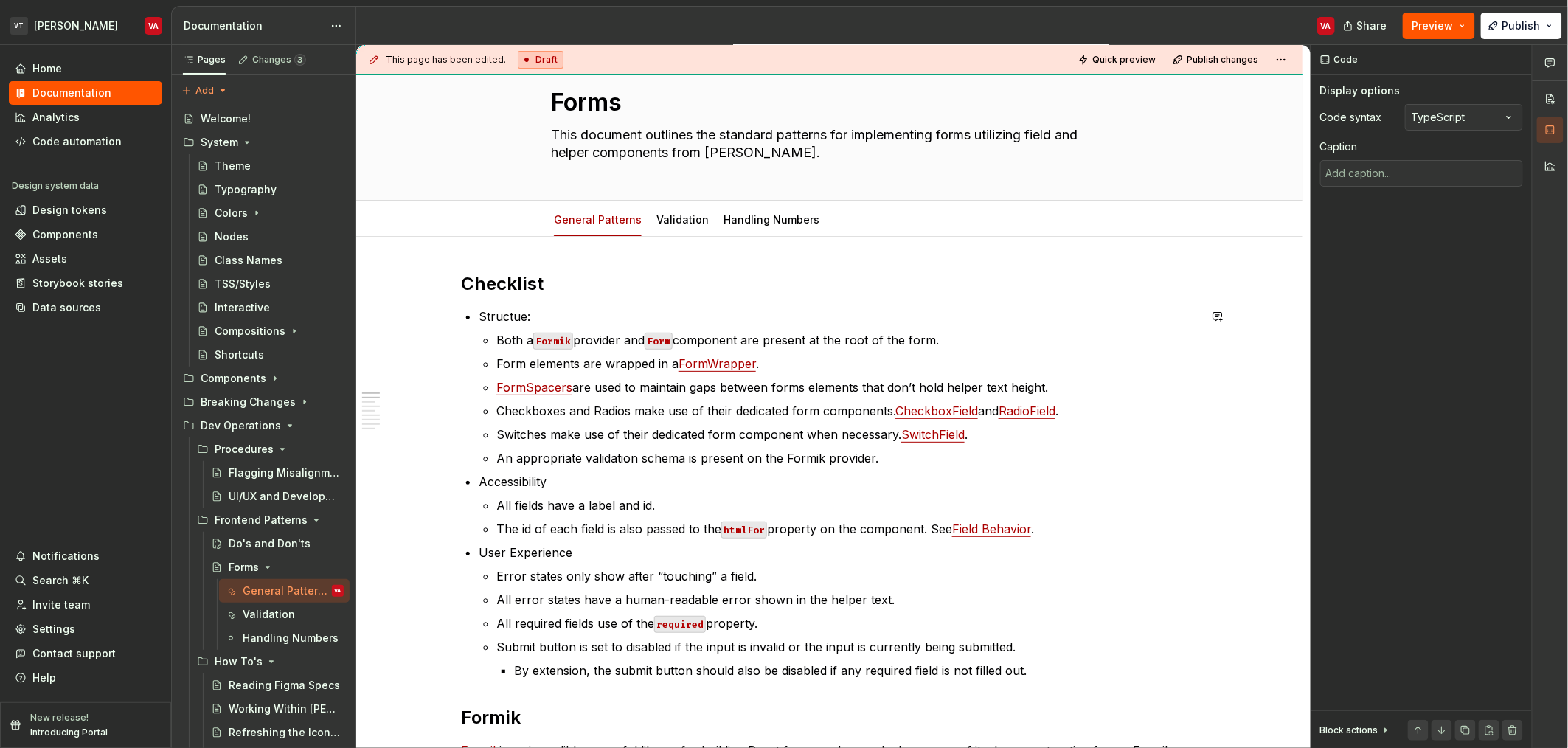
scroll to position [0, 0]
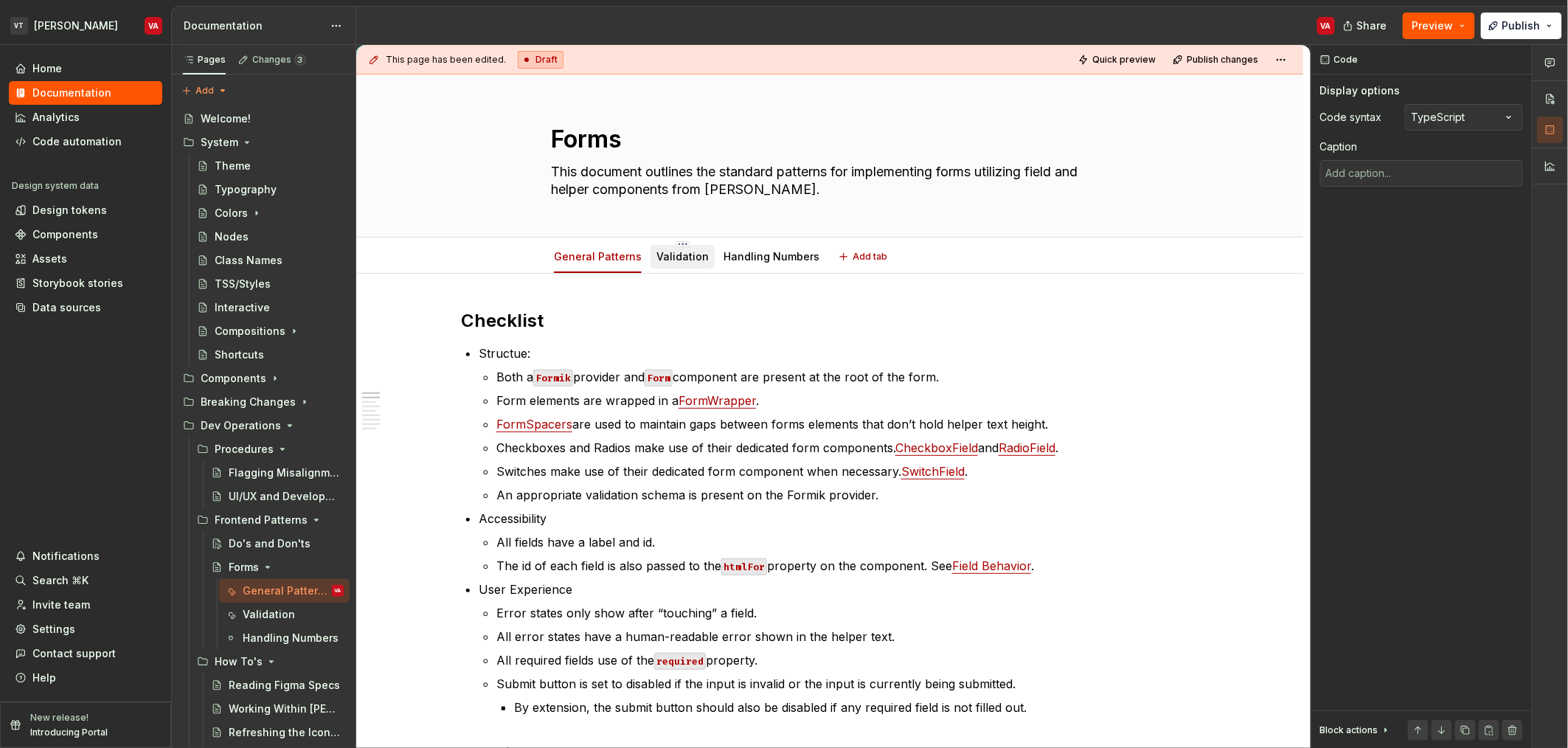
click at [668, 261] on link "Validation" at bounding box center [683, 256] width 53 height 13
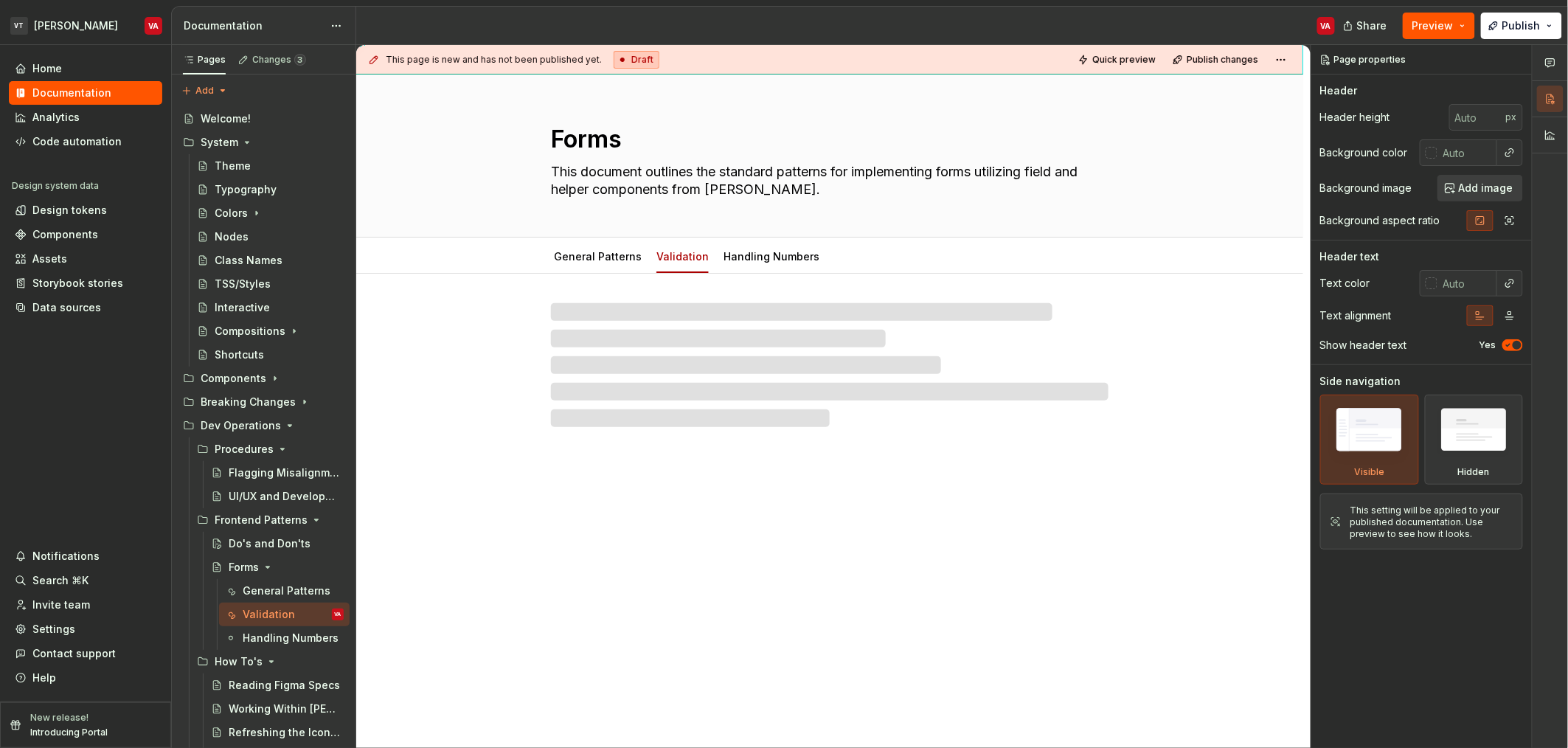
type textarea "*"
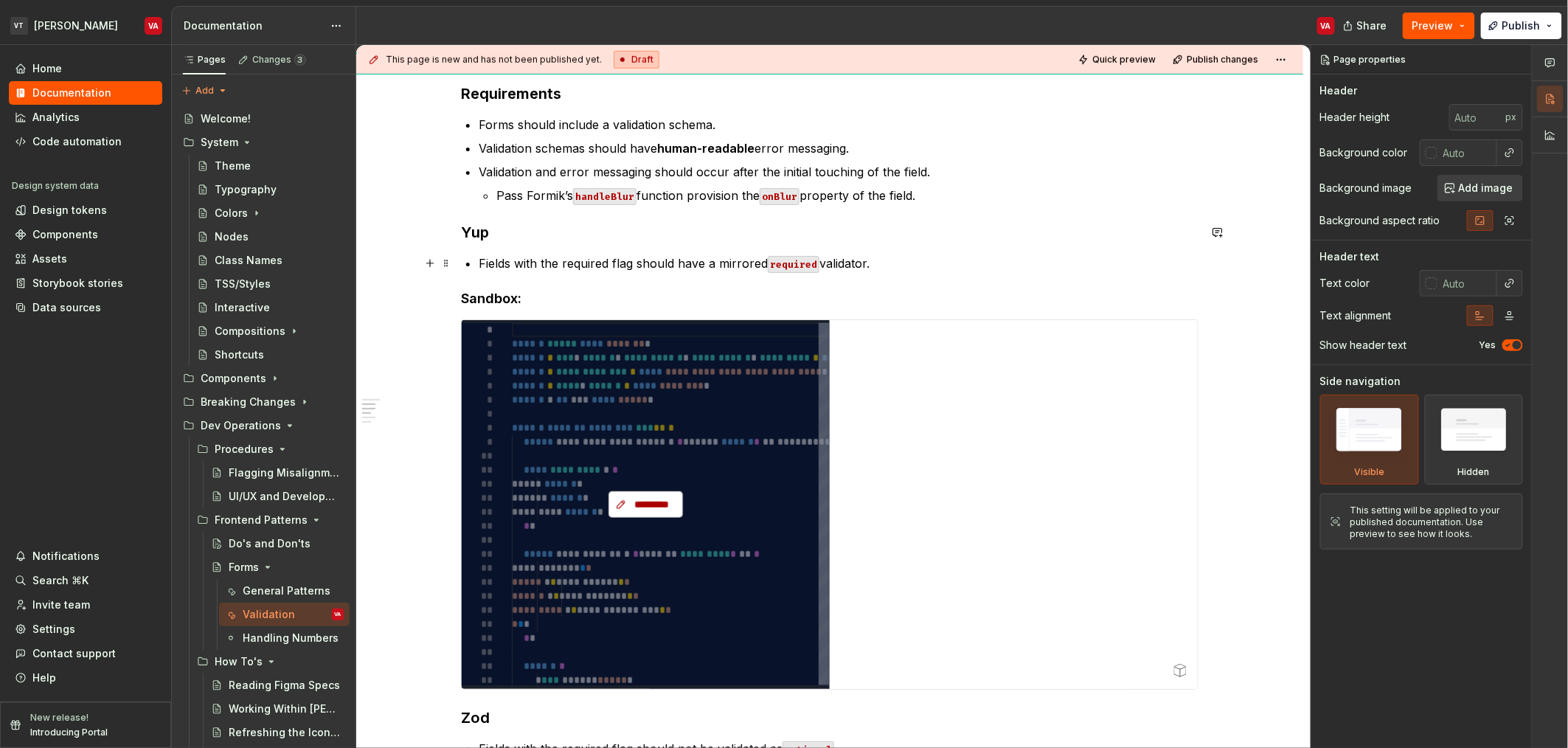
scroll to position [479, 0]
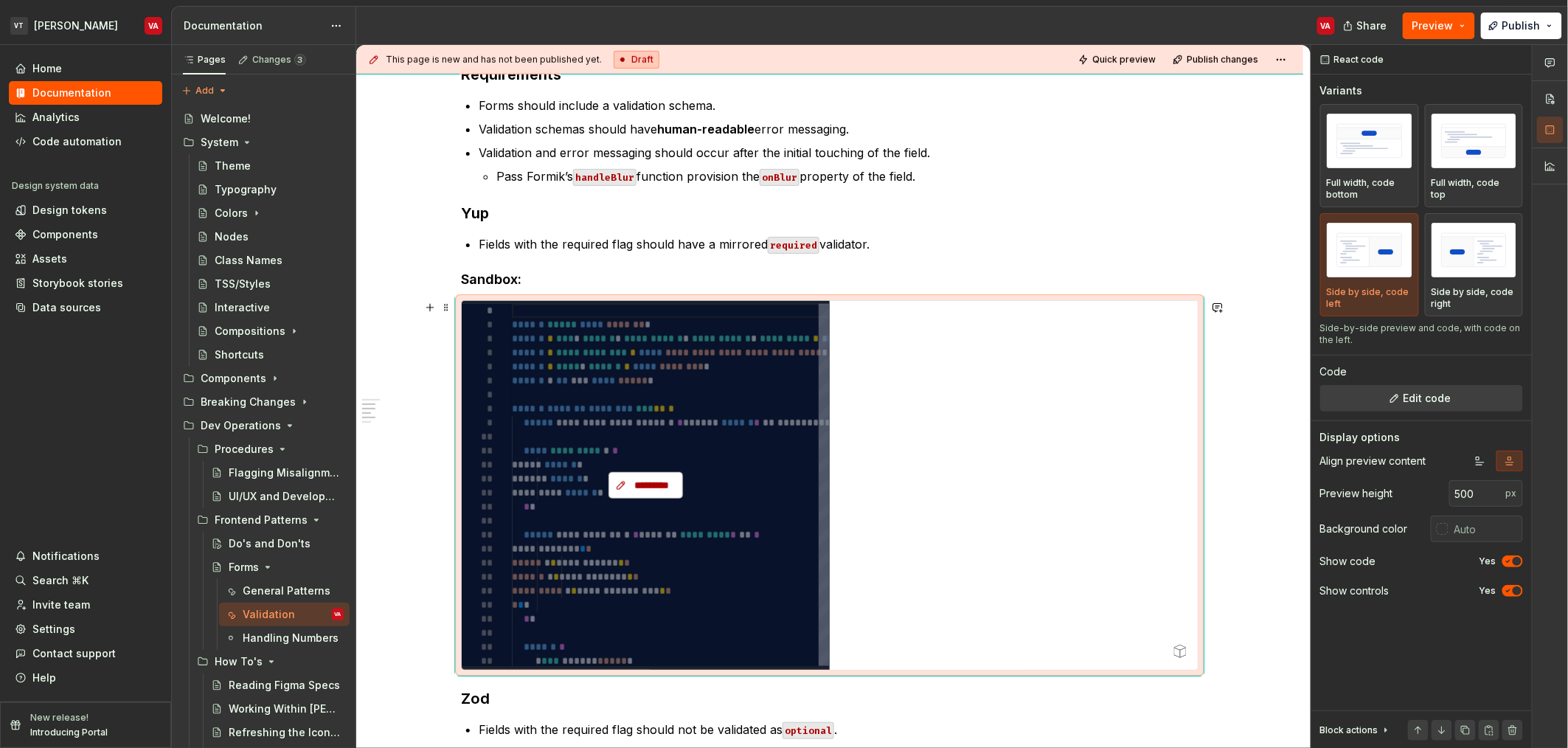
click at [629, 487] on button "*********" at bounding box center [645, 485] width 73 height 26
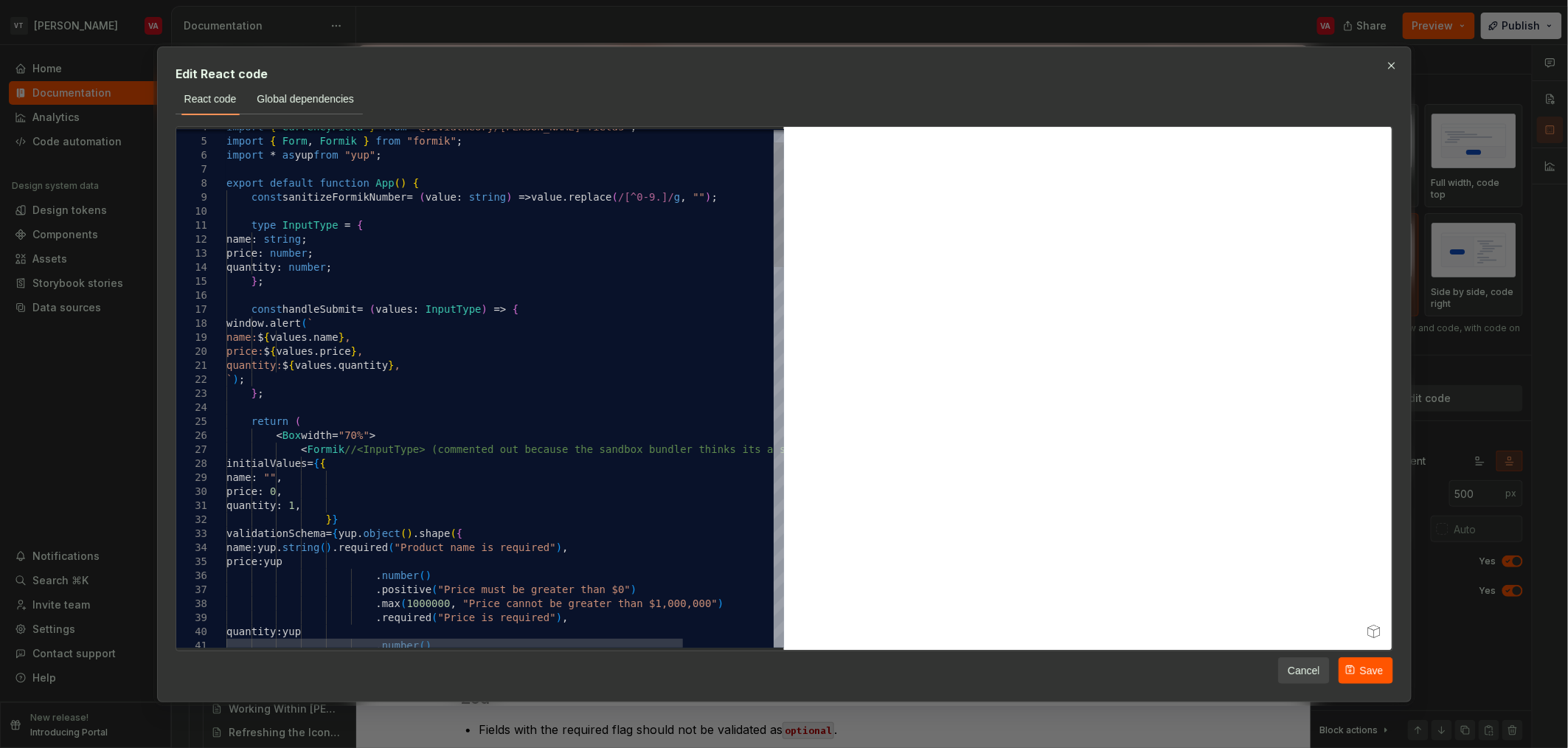
scroll to position [0, 0]
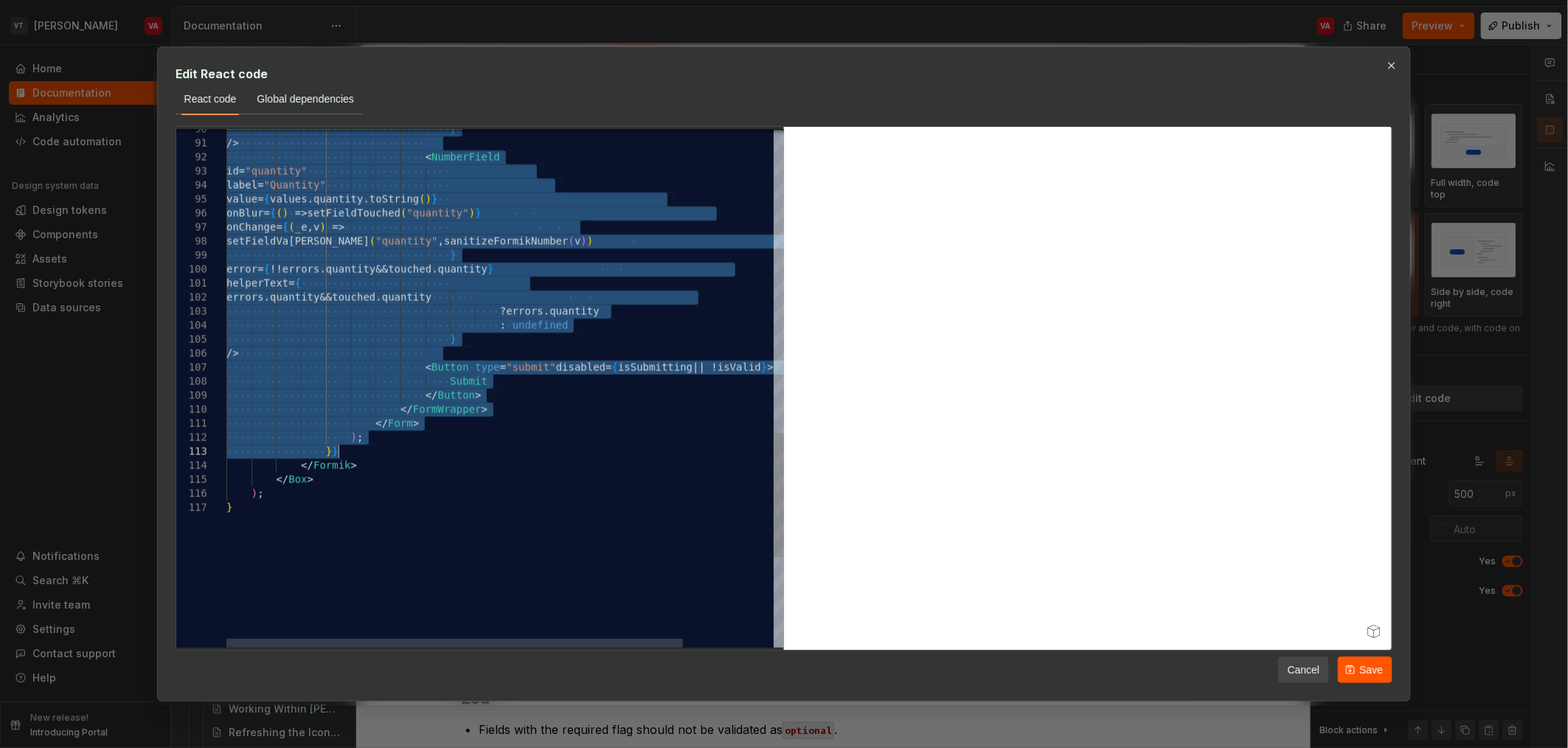
drag, startPoint x: 307, startPoint y: 466, endPoint x: 387, endPoint y: 449, distance: 81.8
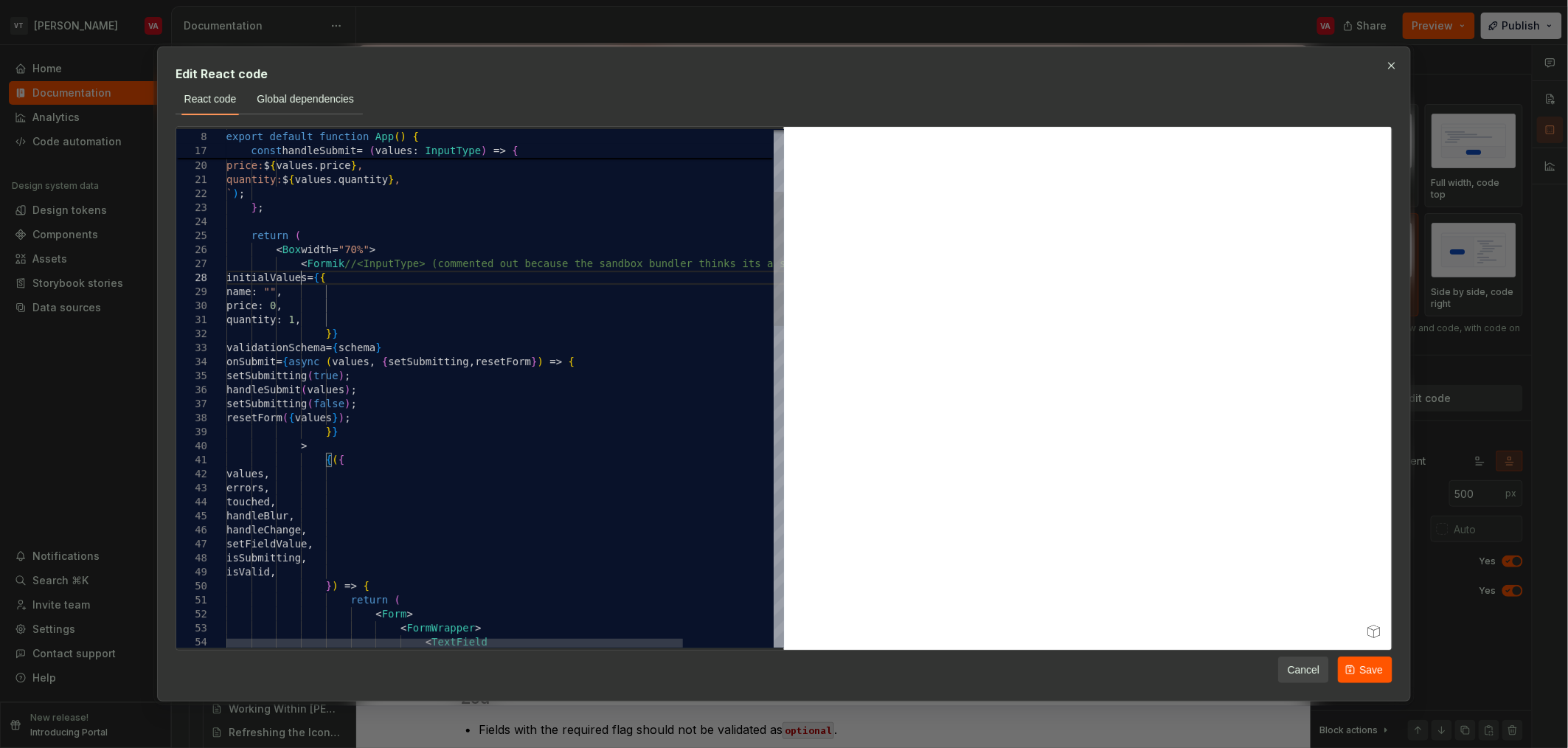
type textarea "**********"
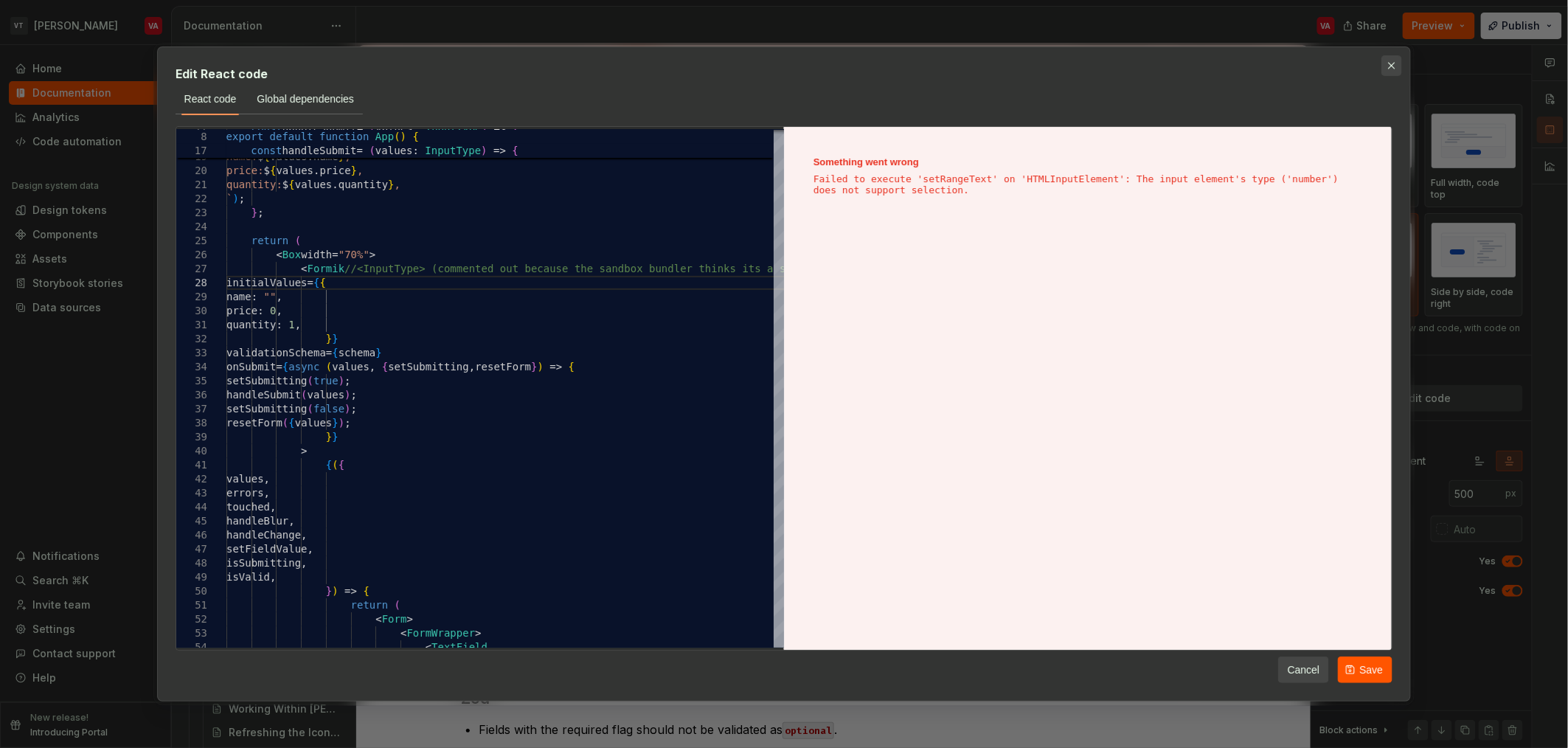
click at [1395, 70] on button "button" at bounding box center [1392, 66] width 21 height 21
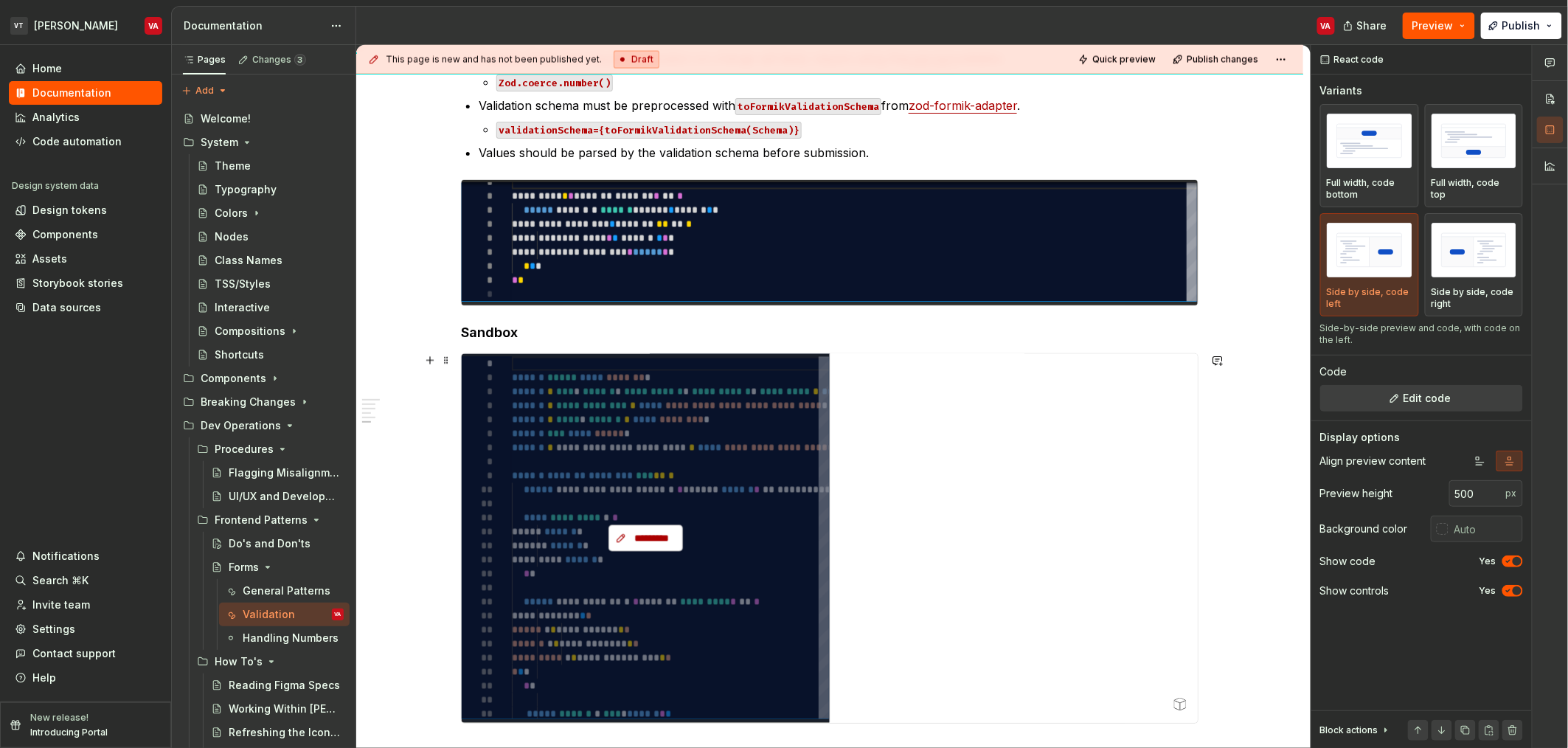
scroll to position [1192, 0]
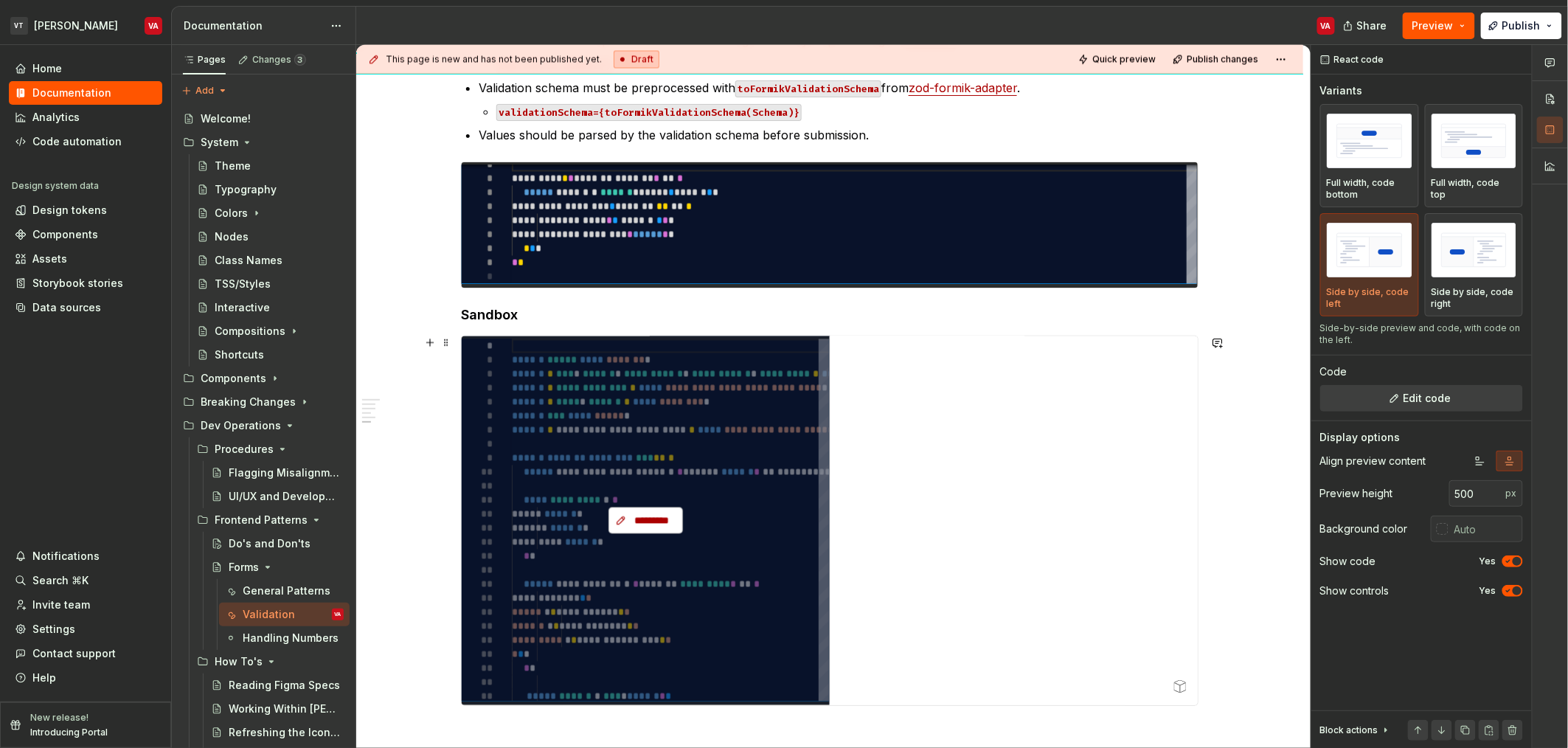
click at [634, 515] on span "*********" at bounding box center [651, 520] width 43 height 15
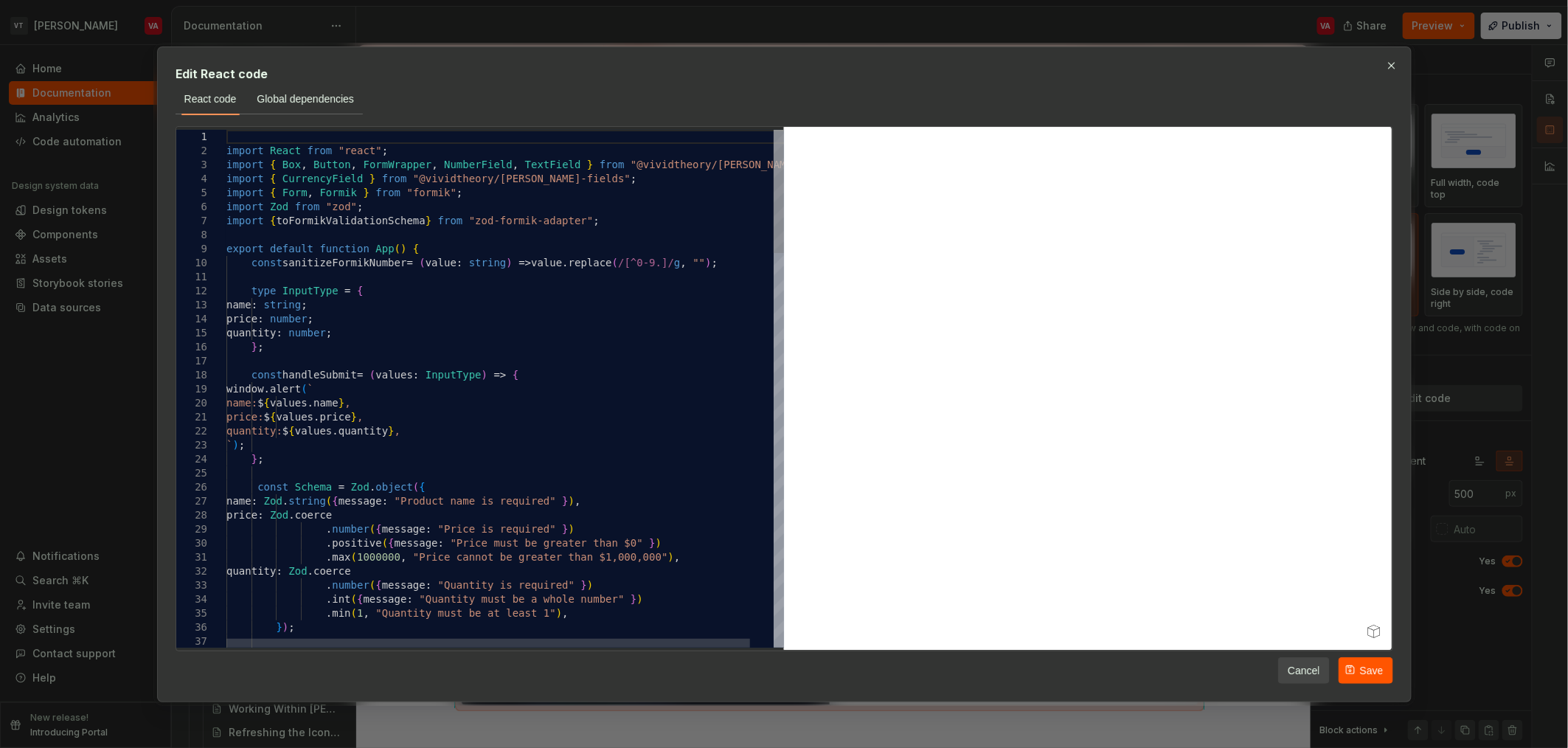
scroll to position [0, 0]
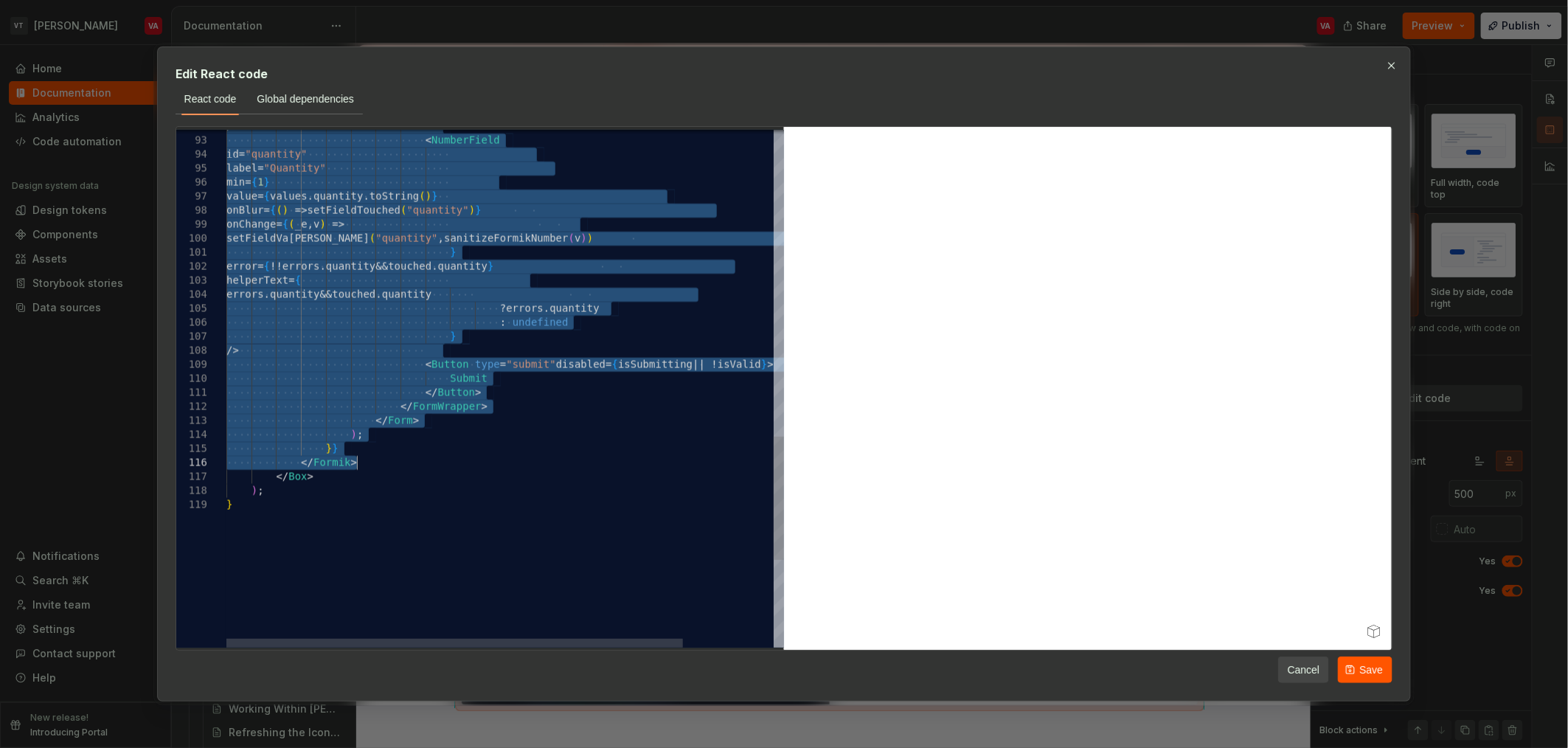
drag, startPoint x: 324, startPoint y: 225, endPoint x: 463, endPoint y: 465, distance: 277.3
type textarea "**********"
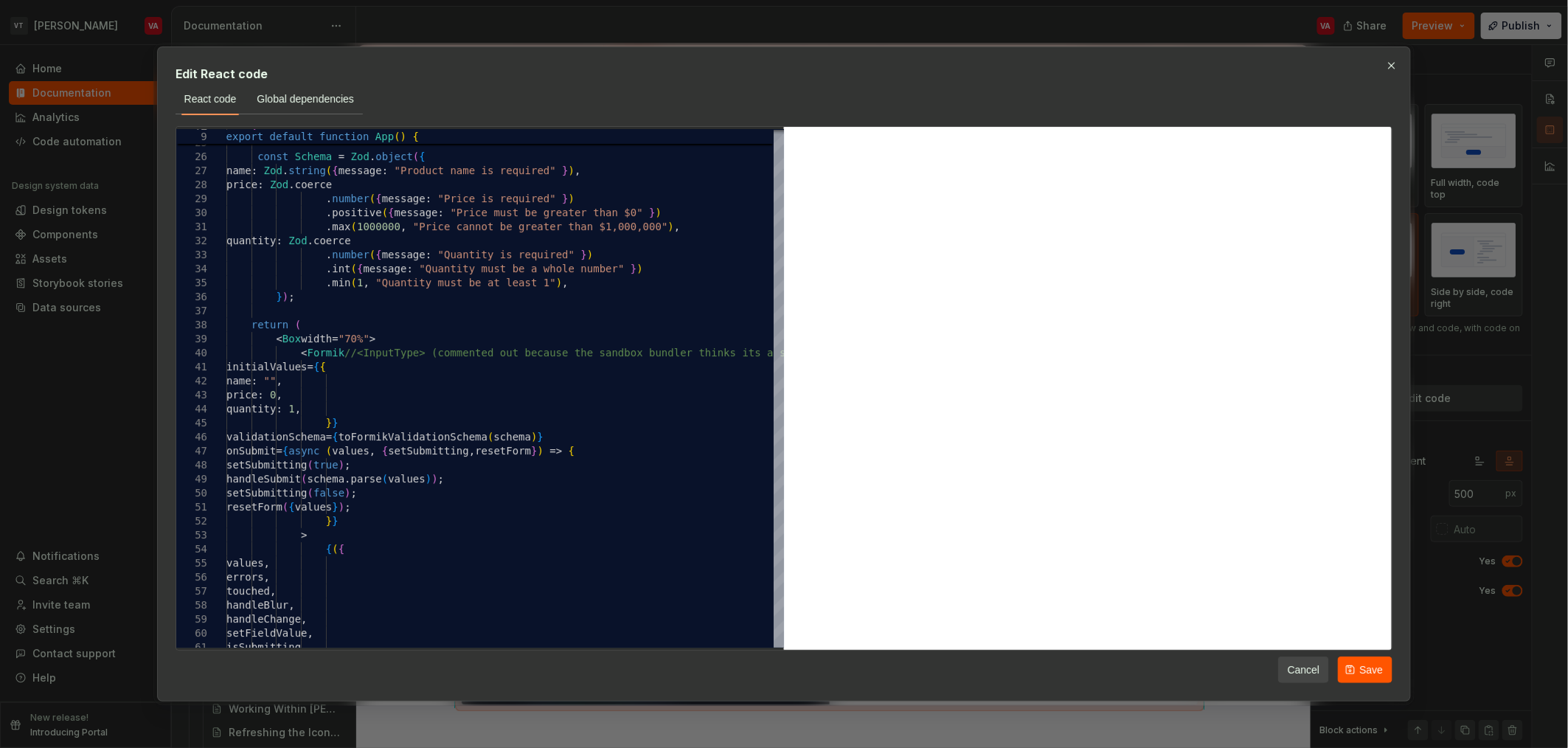
type textarea "*"
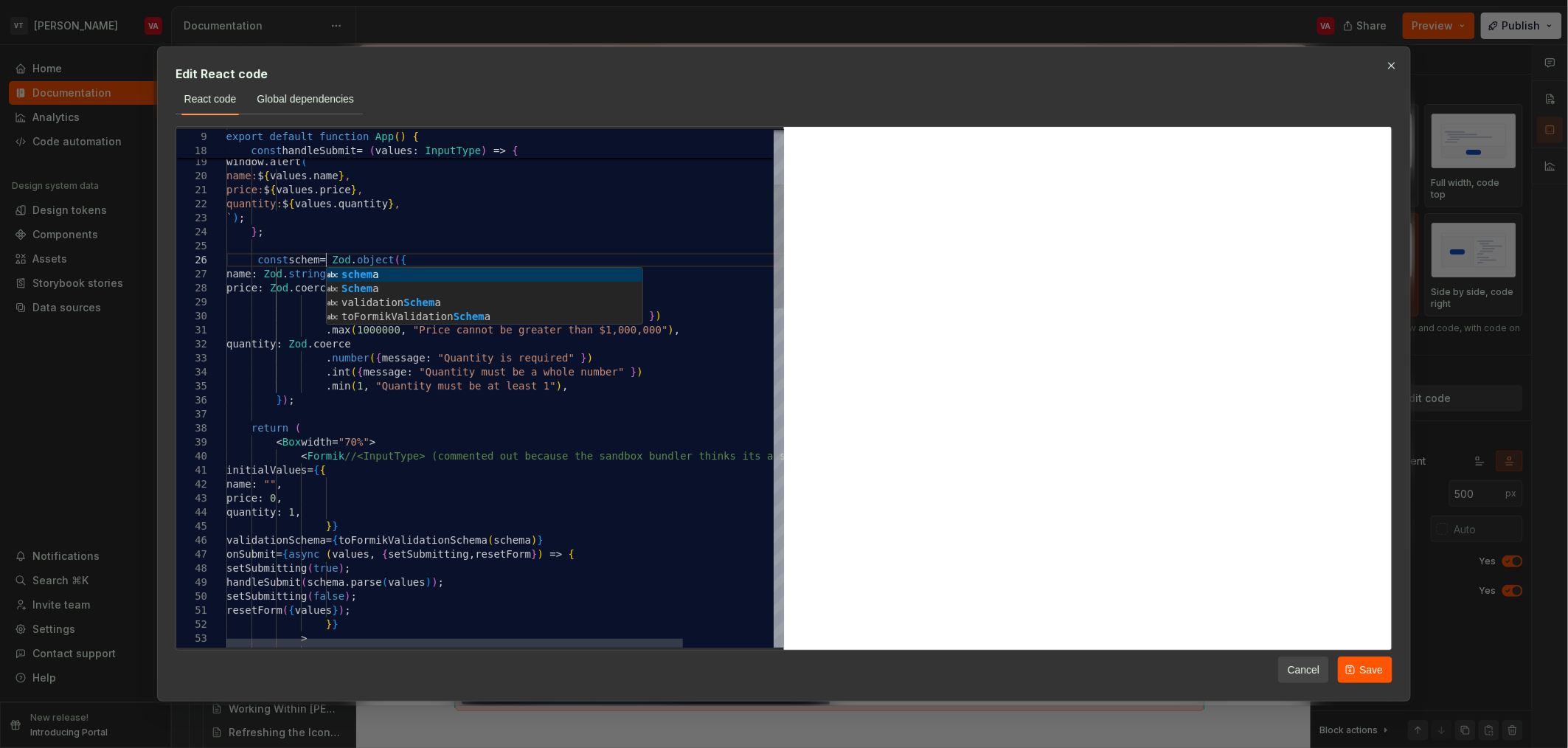
scroll to position [70, 104]
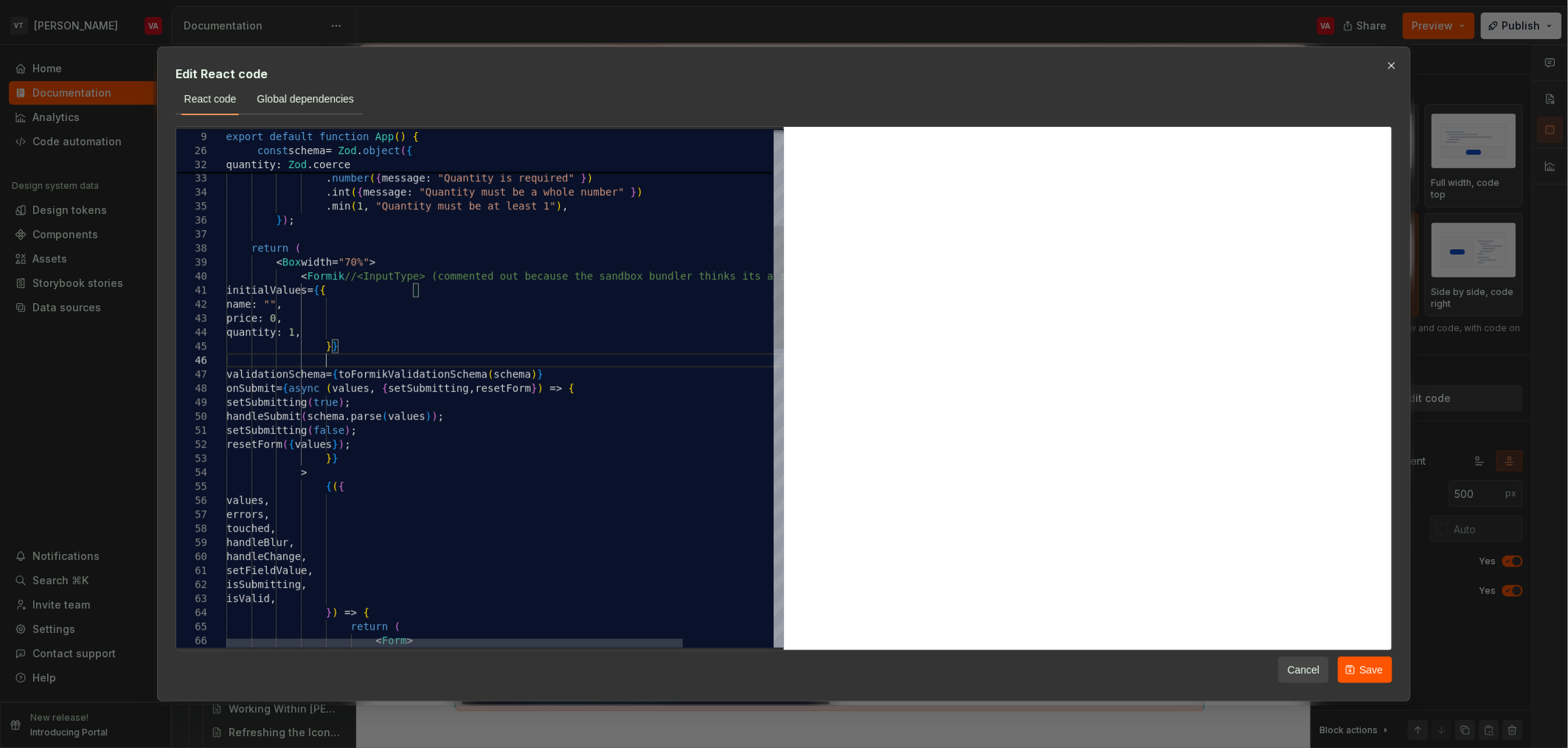
scroll to position [70, 98]
type textarea "**********"
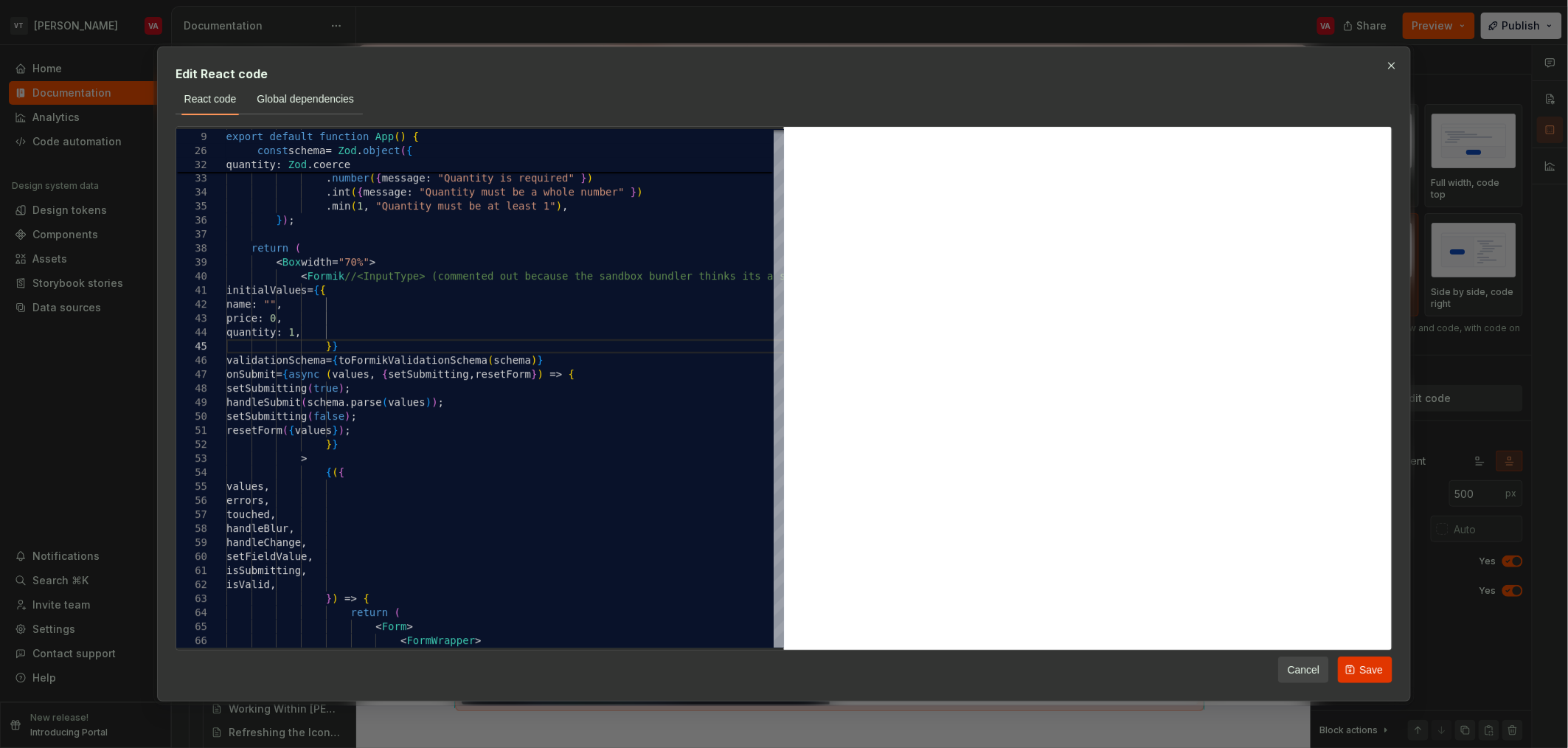
click at [1379, 674] on span "Save" at bounding box center [1371, 669] width 23 height 15
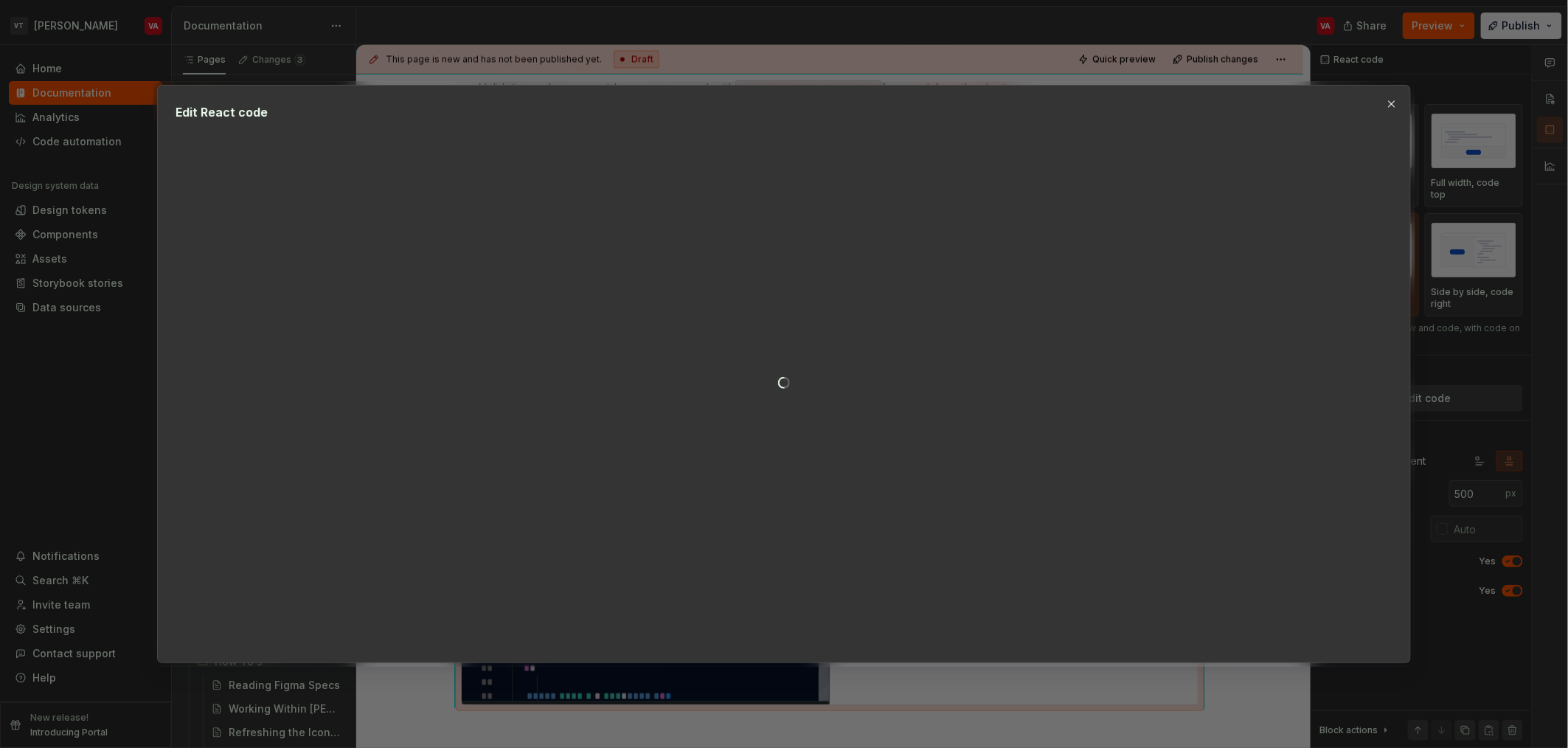
type textarea "*"
type textarea "**********"
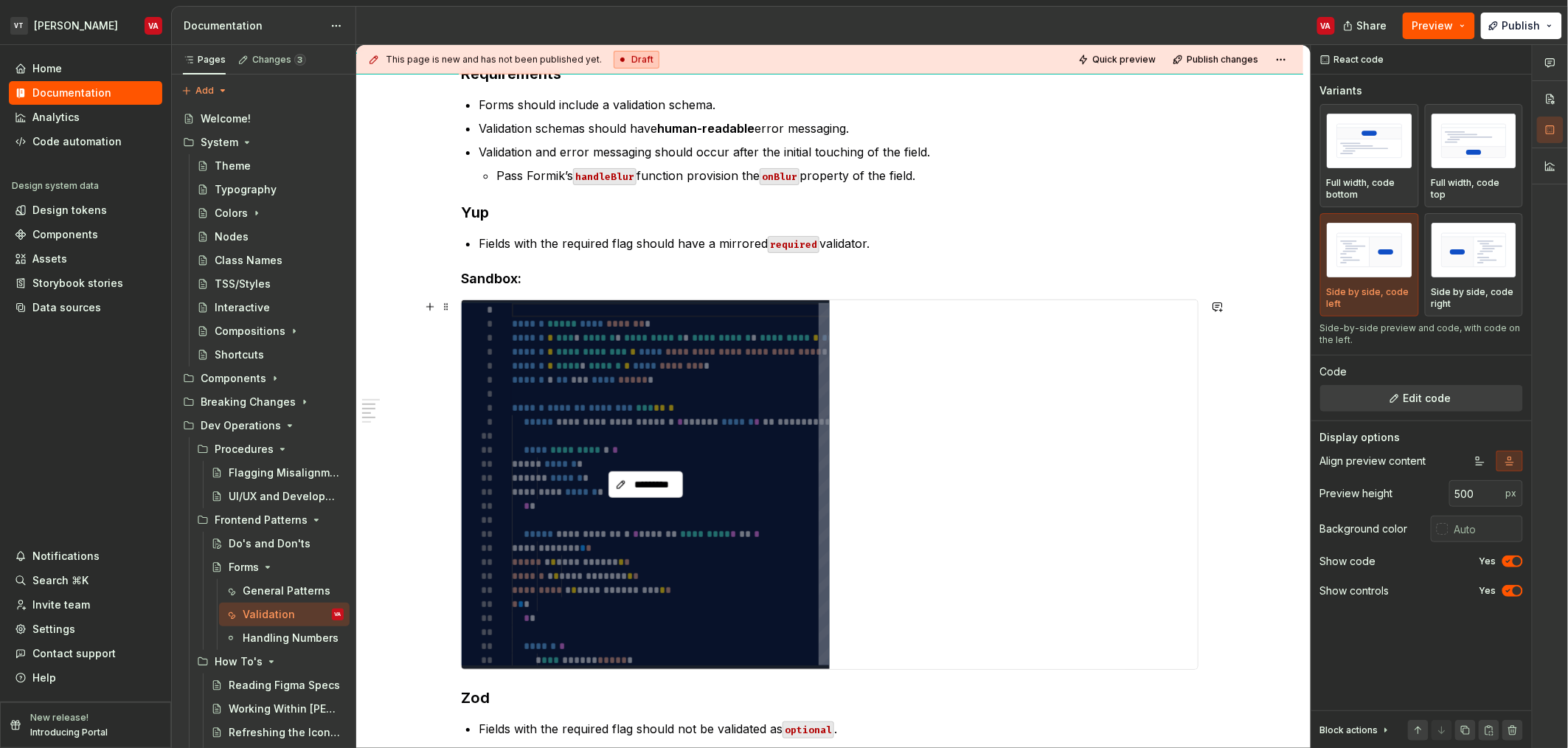
scroll to position [479, 0]
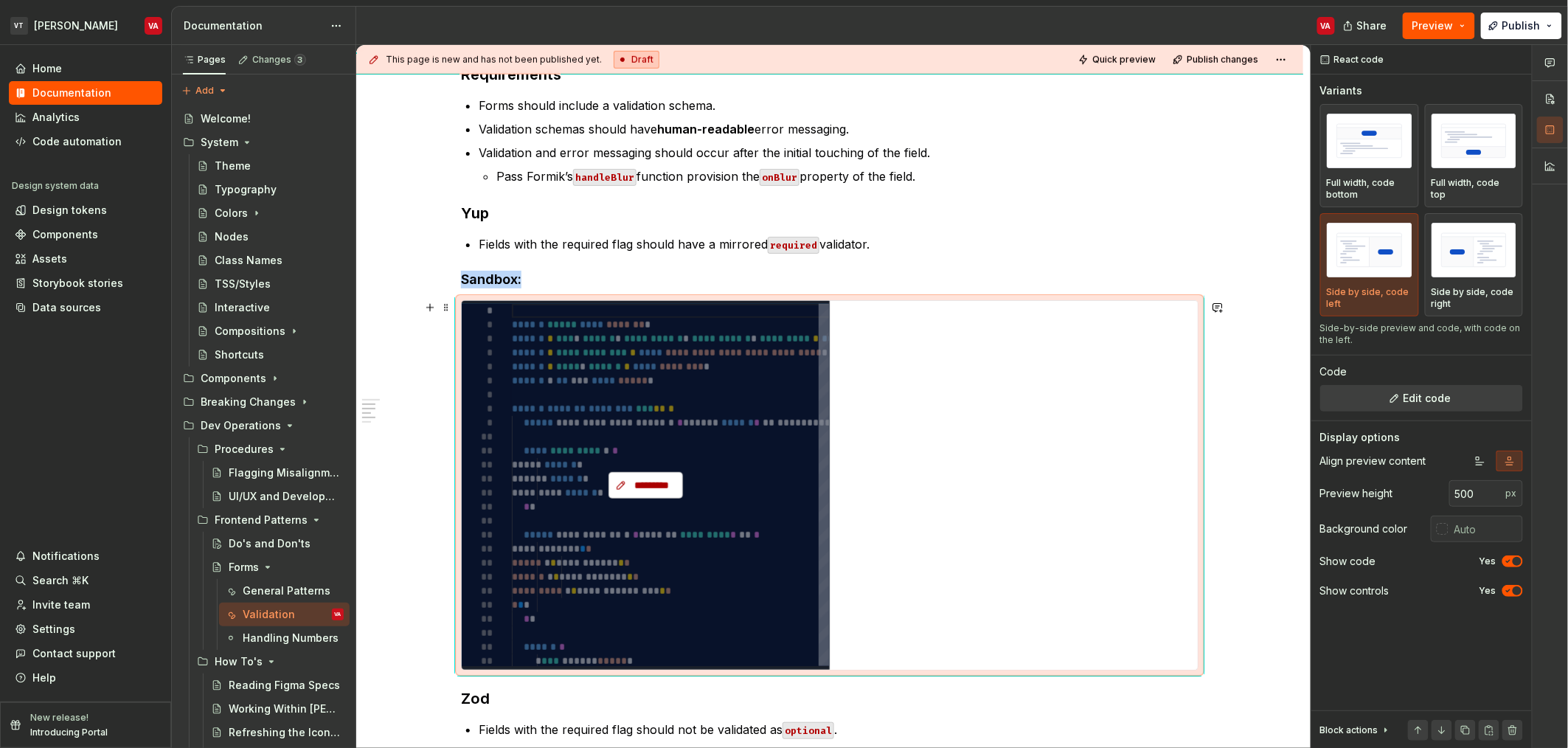
click at [668, 487] on span "*********" at bounding box center [651, 485] width 43 height 15
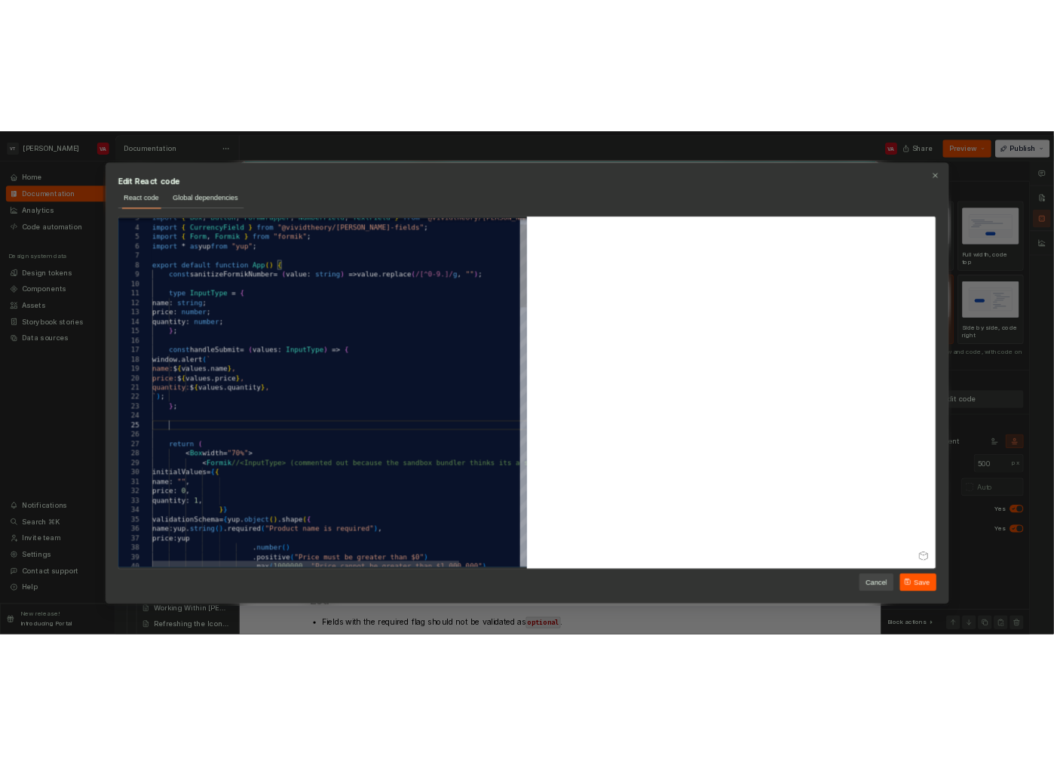
scroll to position [57, 24]
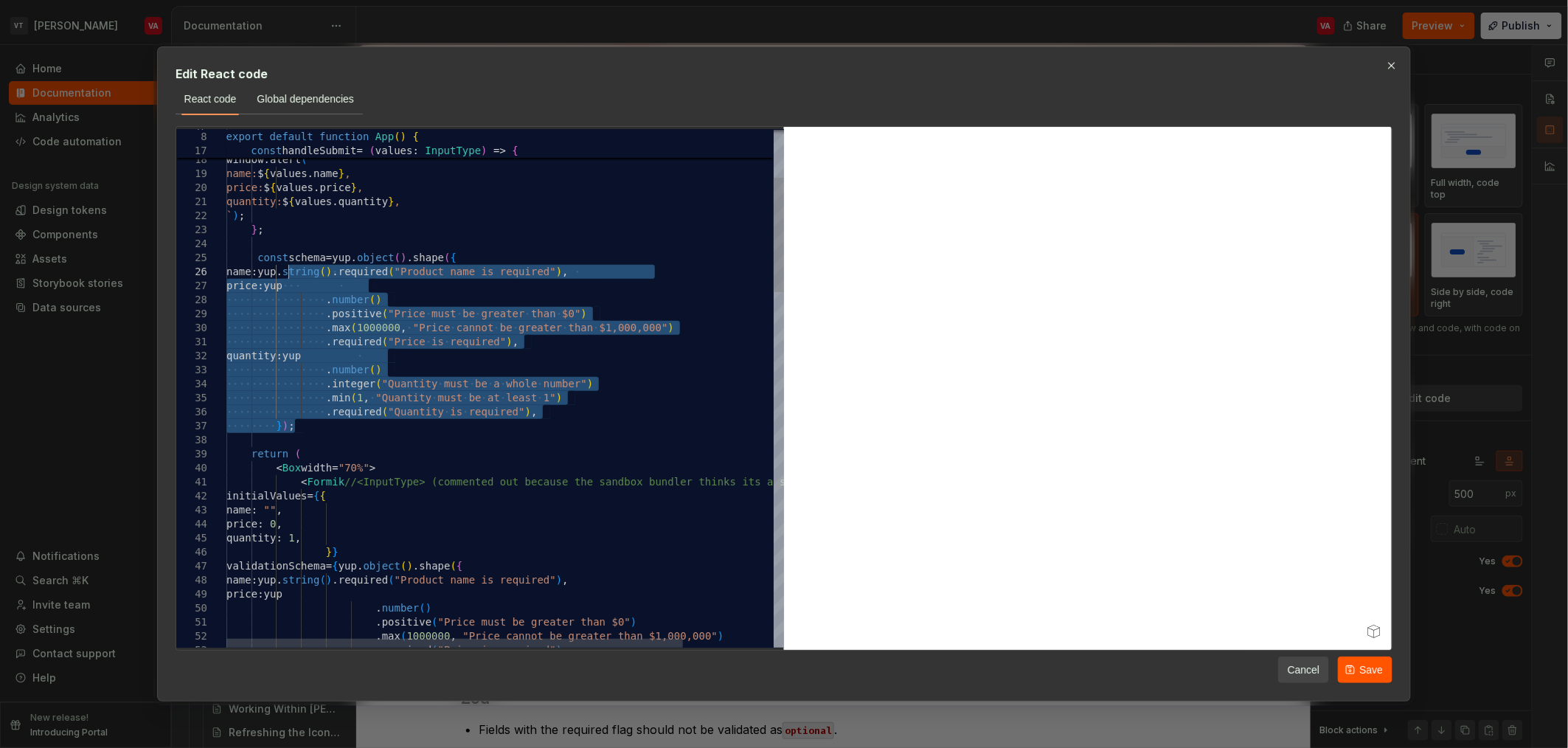
drag, startPoint x: 314, startPoint y: 425, endPoint x: 297, endPoint y: 269, distance: 156.9
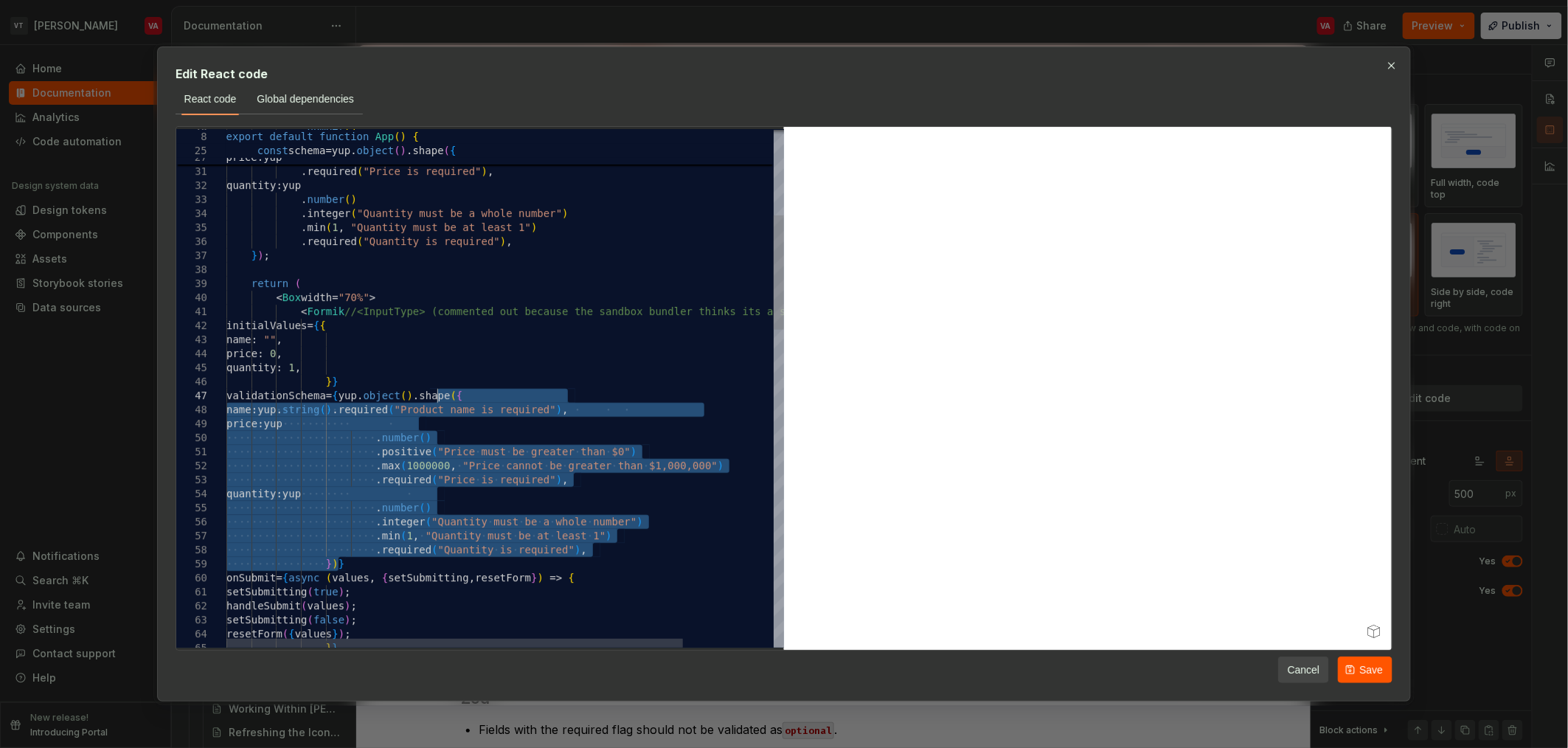
drag, startPoint x: 340, startPoint y: 563, endPoint x: 435, endPoint y: 397, distance: 191.3
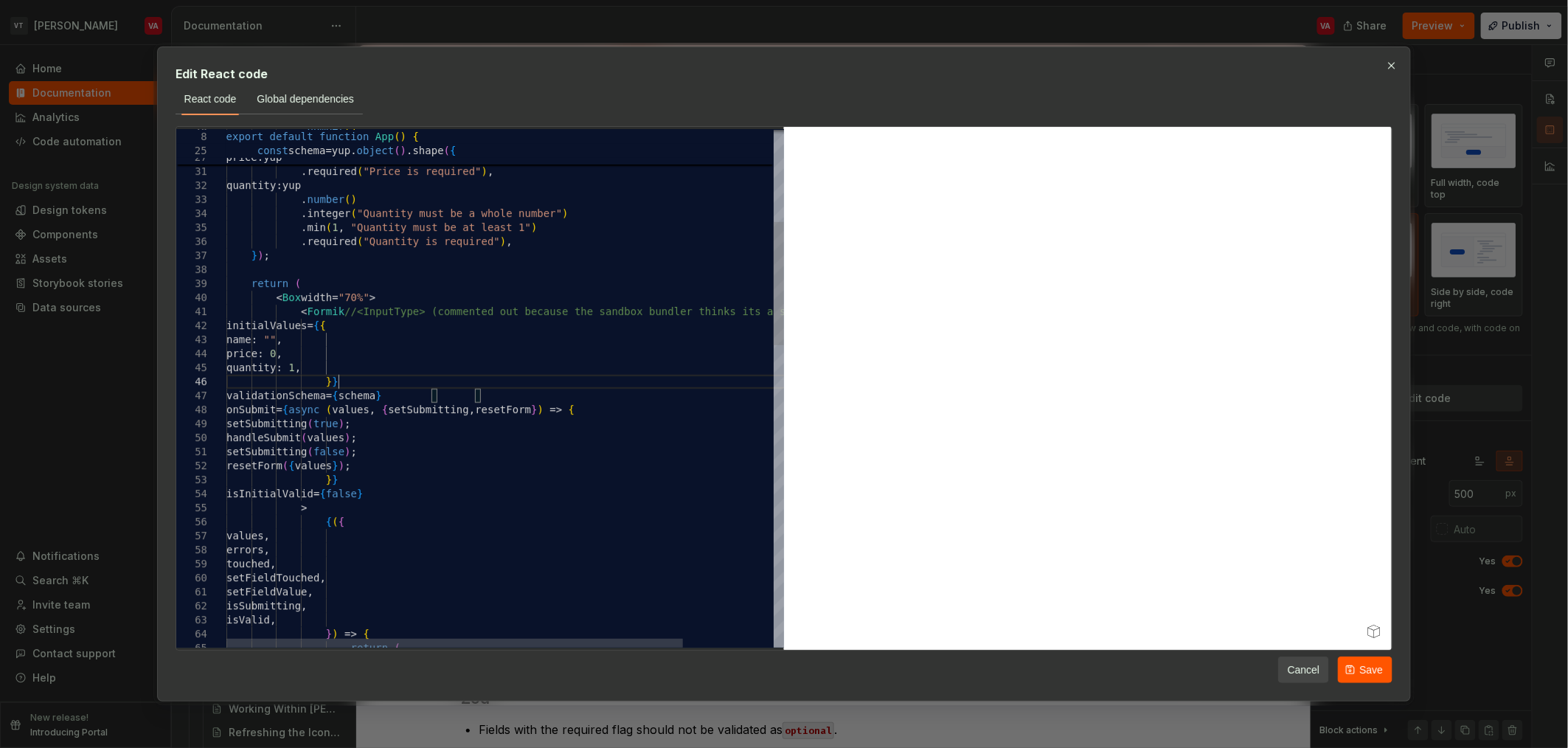
type textarea "**********"
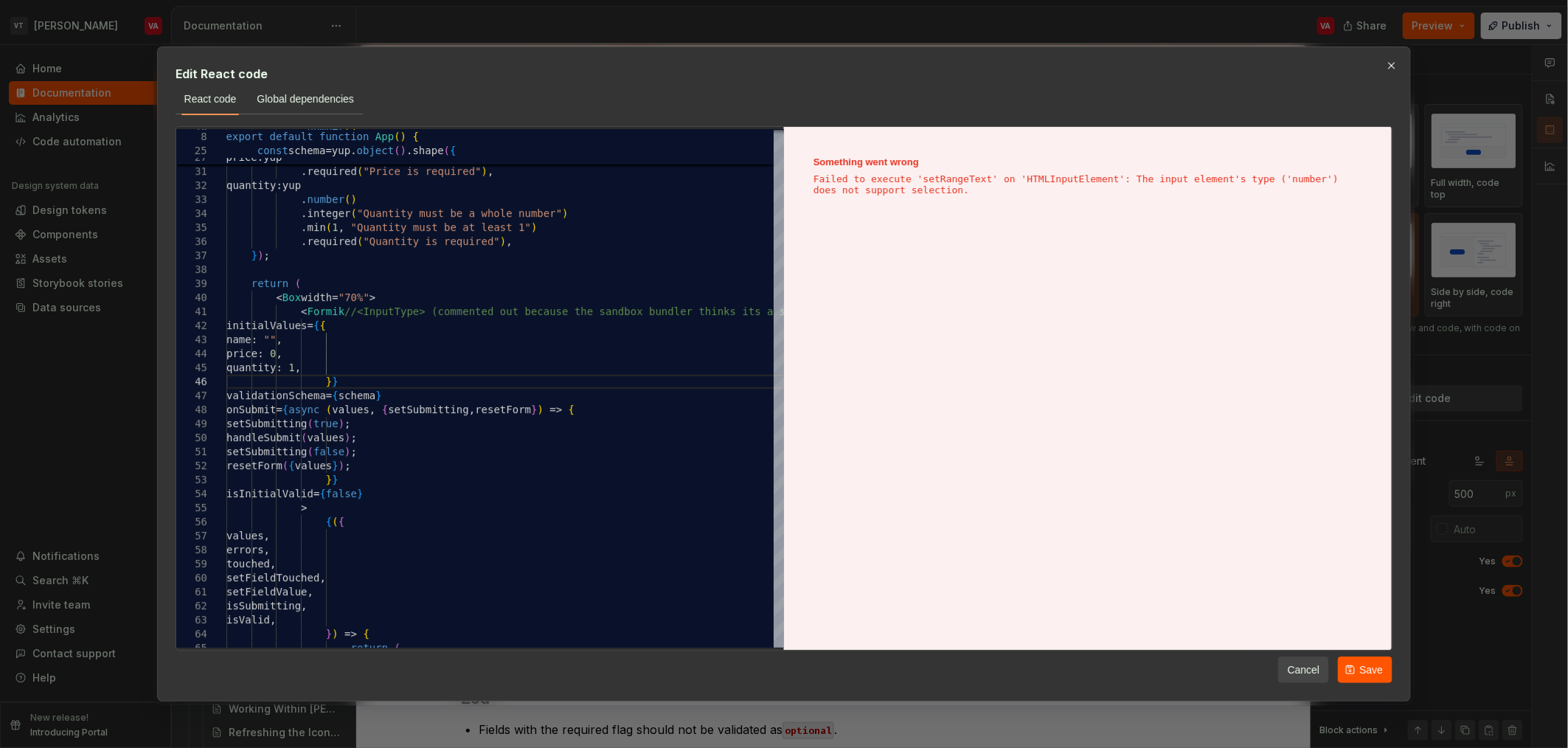
click at [1394, 668] on div "Edit React code React code Global dependencies 38 39 40 28 29 30 31 32 33 34 35…" at bounding box center [784, 374] width 1255 height 655
click at [1375, 667] on span "Save" at bounding box center [1371, 669] width 23 height 15
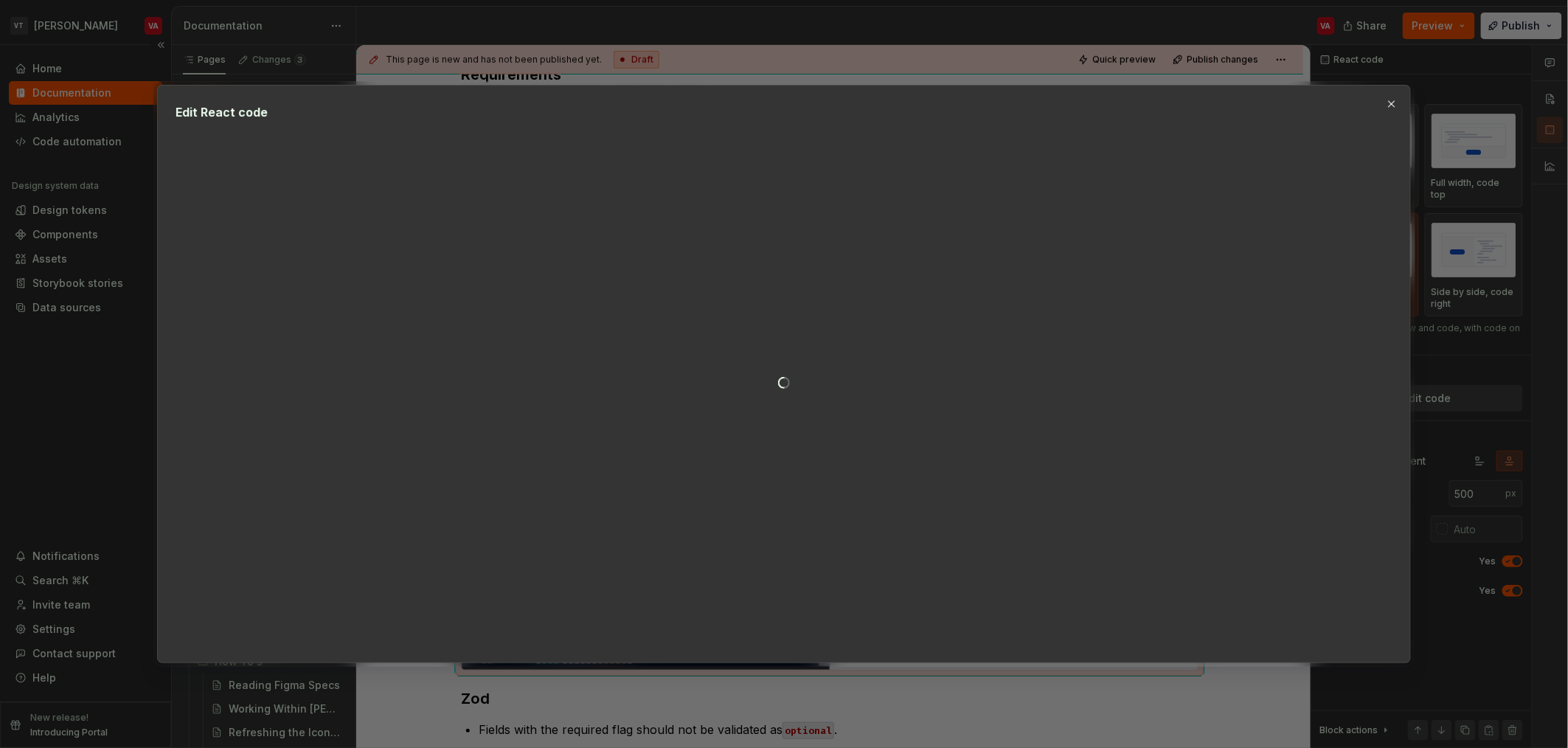
type textarea "*"
type textarea "**********"
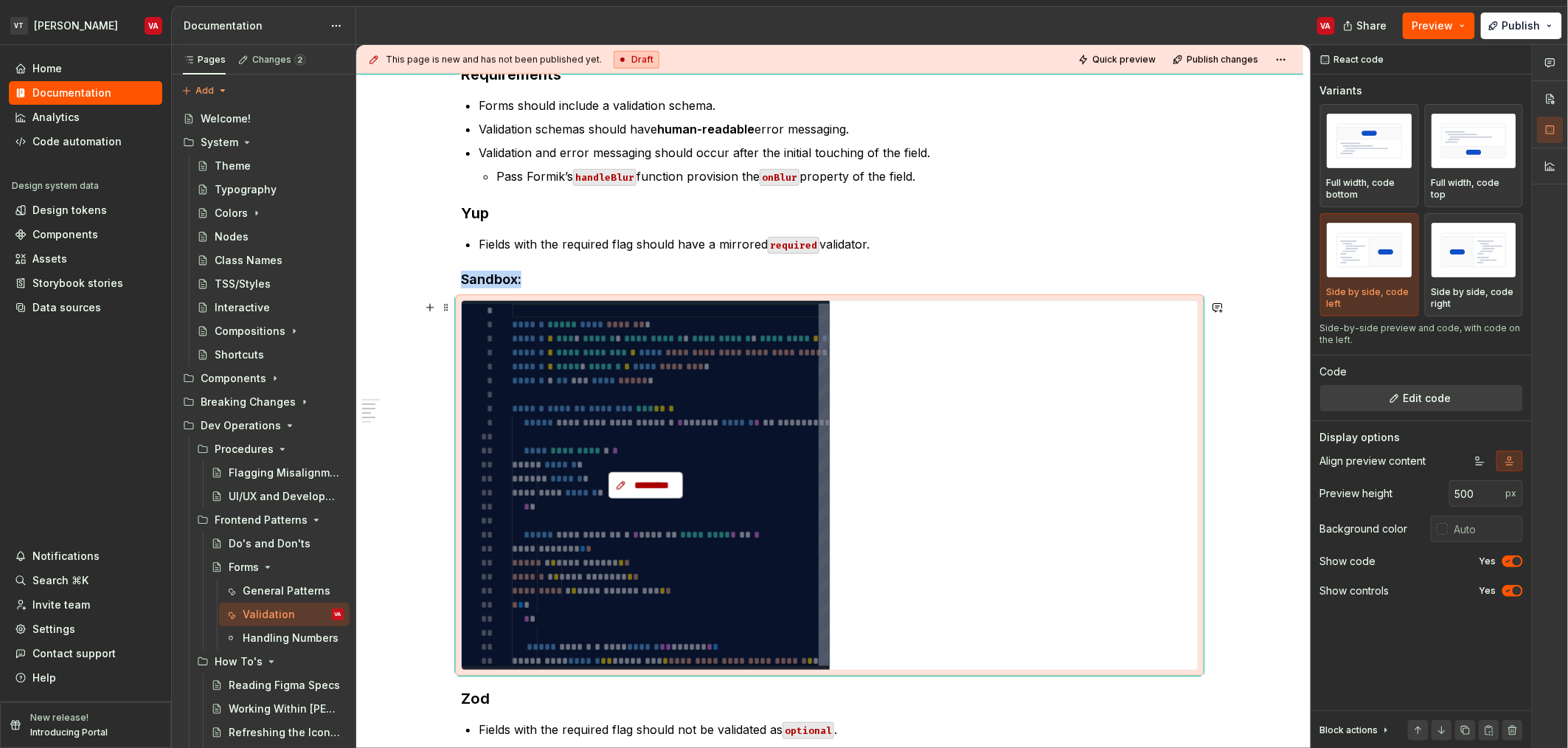
click at [660, 482] on span "*********" at bounding box center [651, 485] width 43 height 15
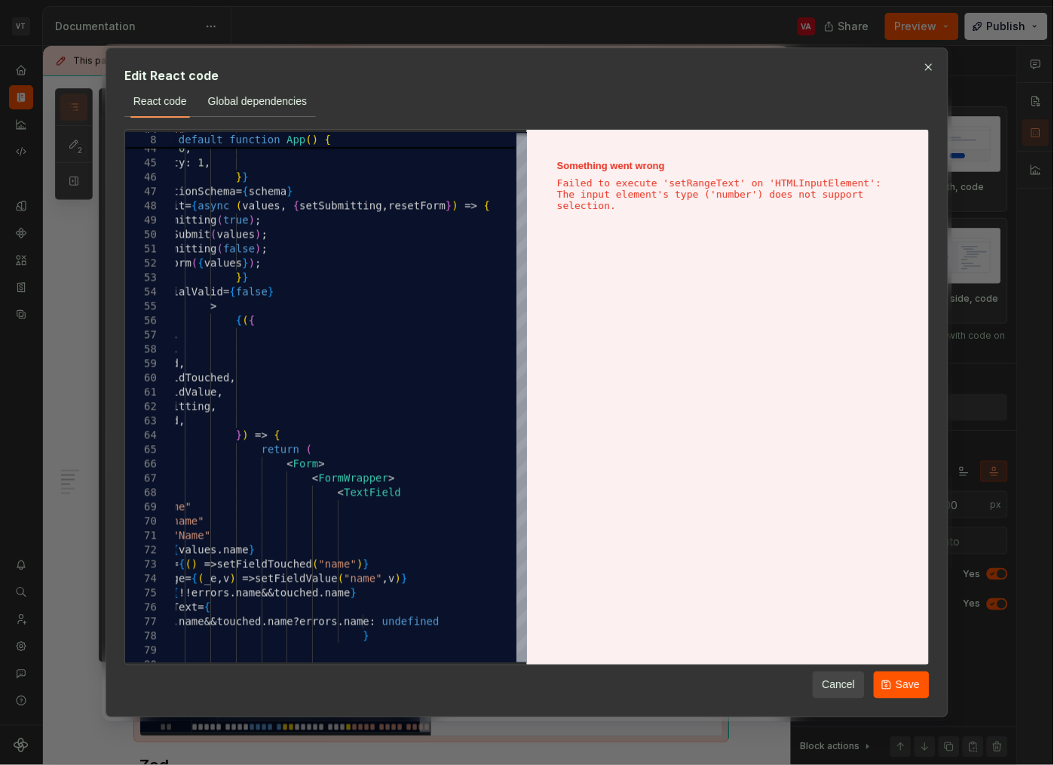
scroll to position [457, 0]
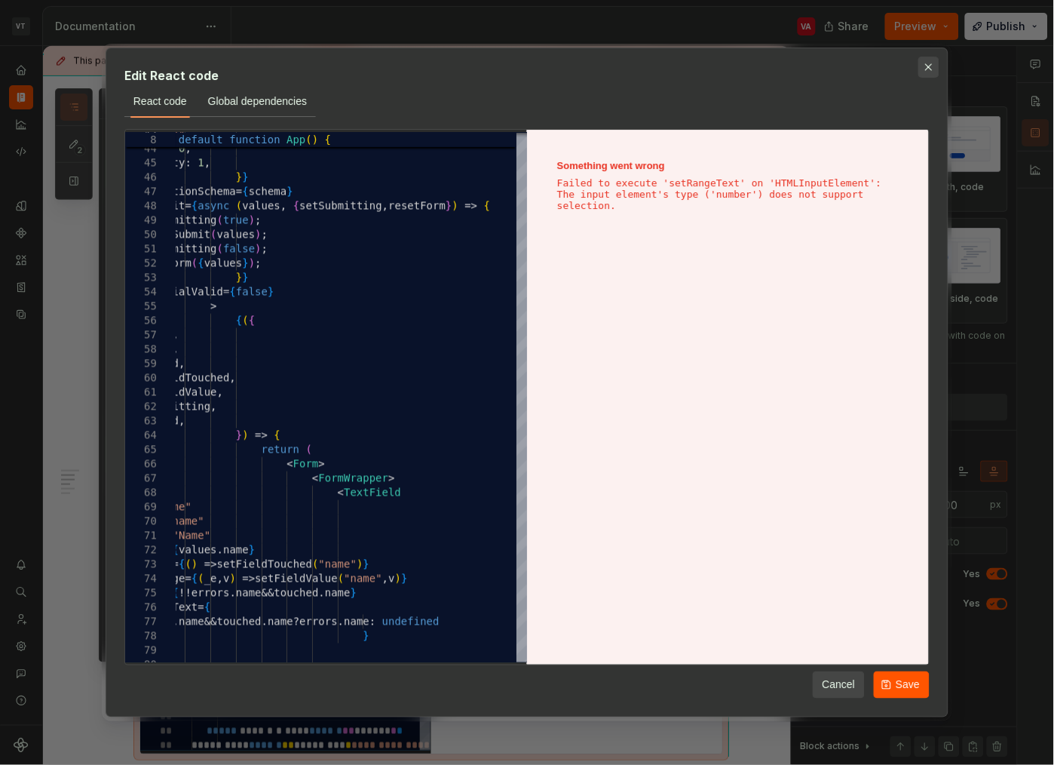
click at [931, 68] on button "button" at bounding box center [929, 67] width 21 height 21
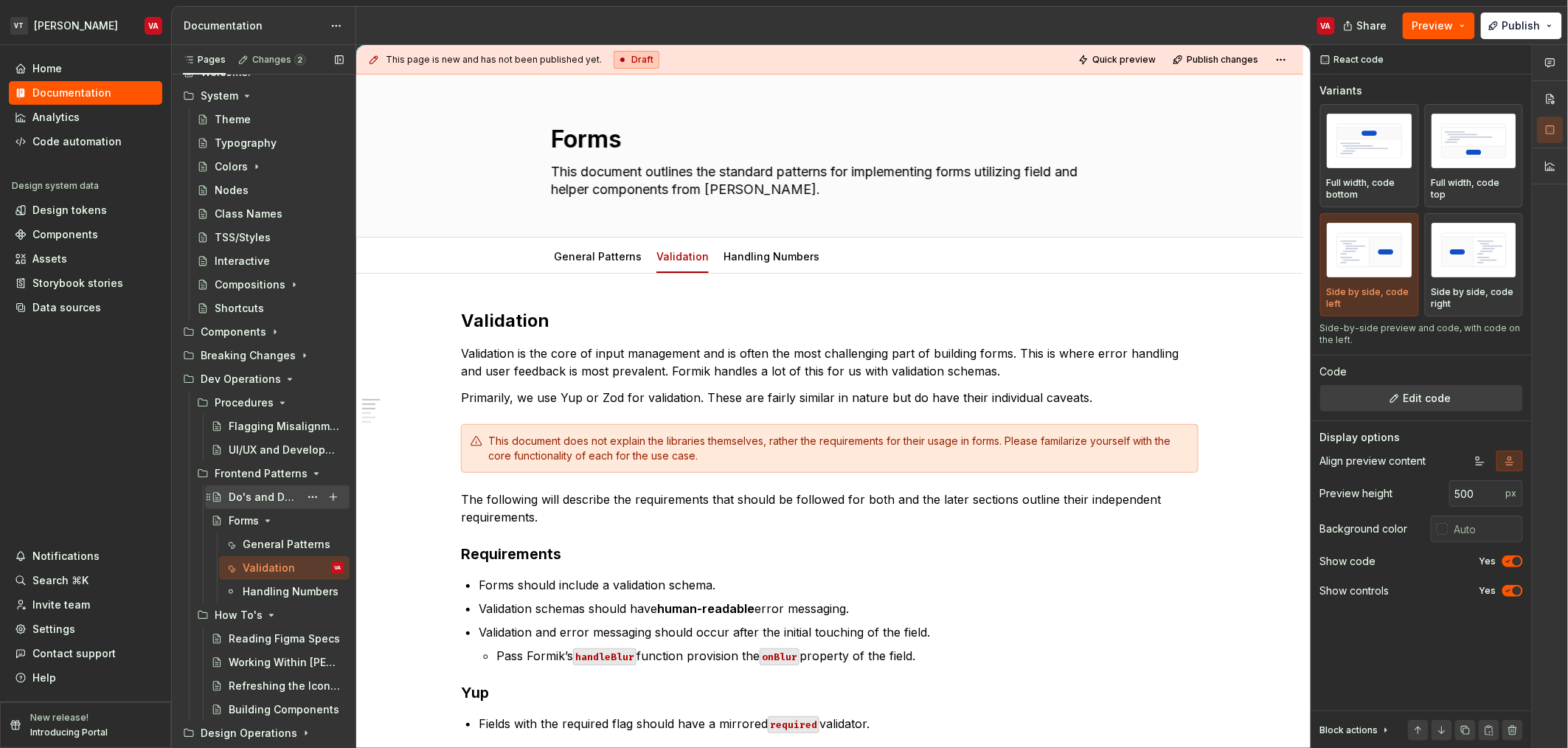
scroll to position [0, 0]
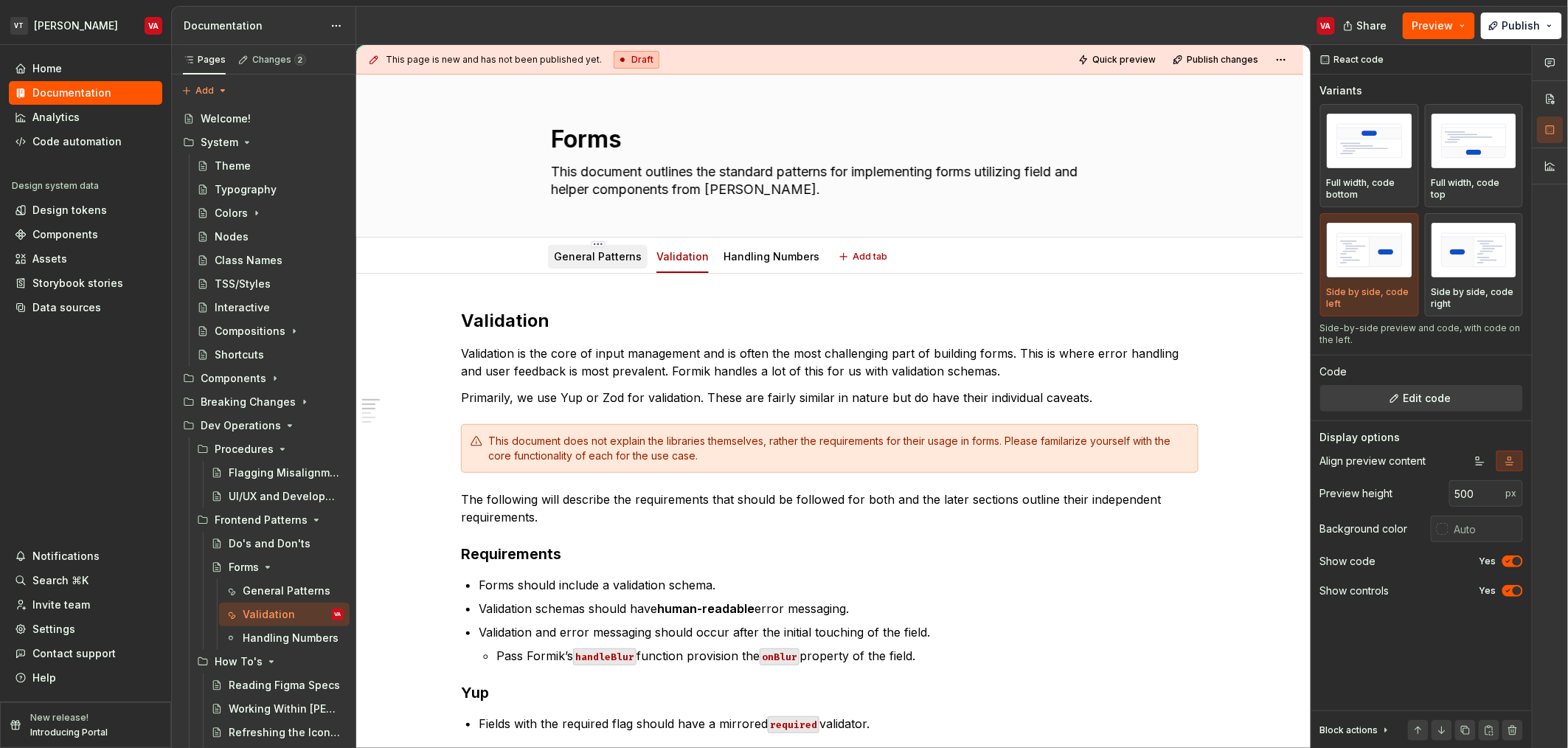
click at [609, 256] on link "General Patterns" at bounding box center [598, 256] width 88 height 13
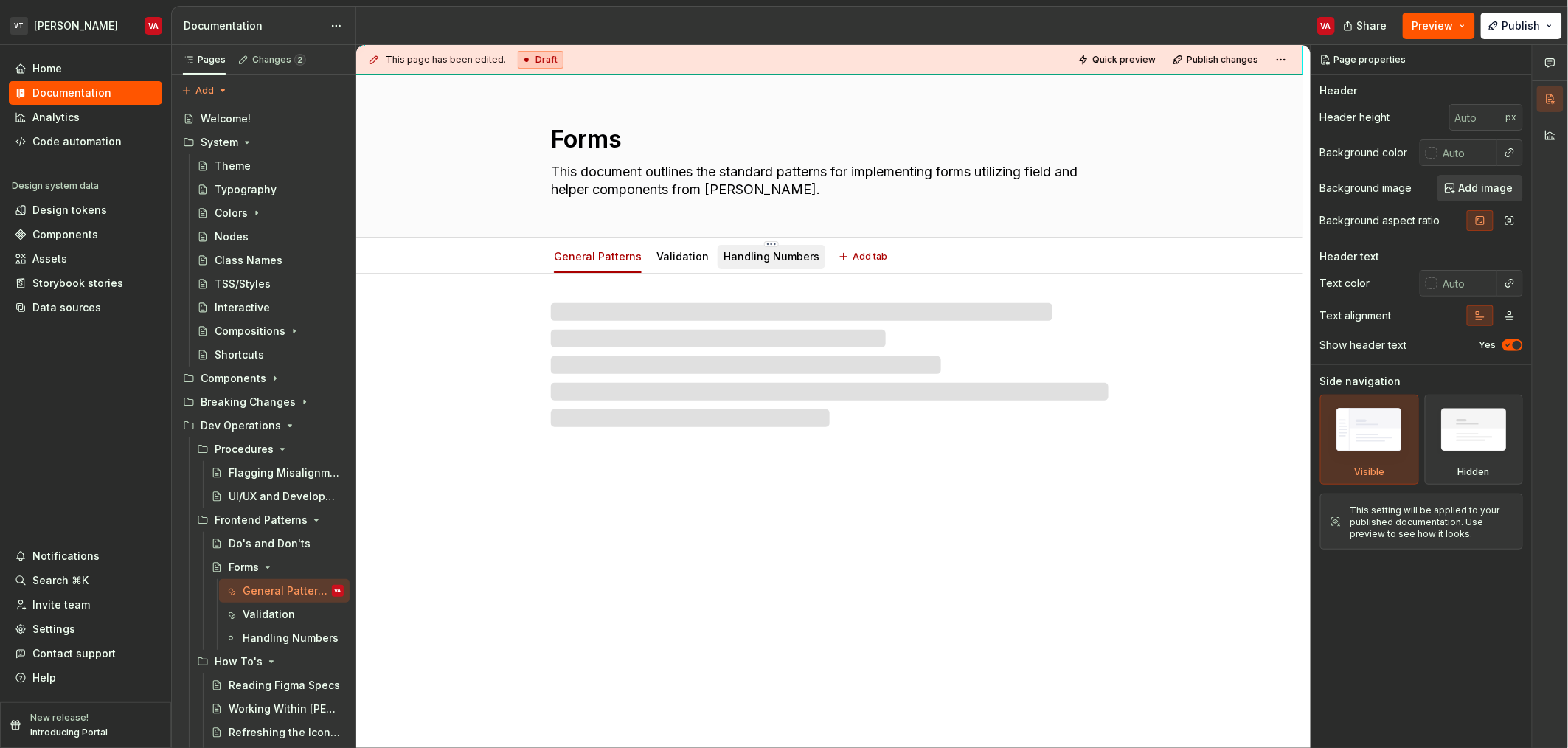
click at [746, 258] on link "Handling Numbers" at bounding box center [772, 256] width 96 height 13
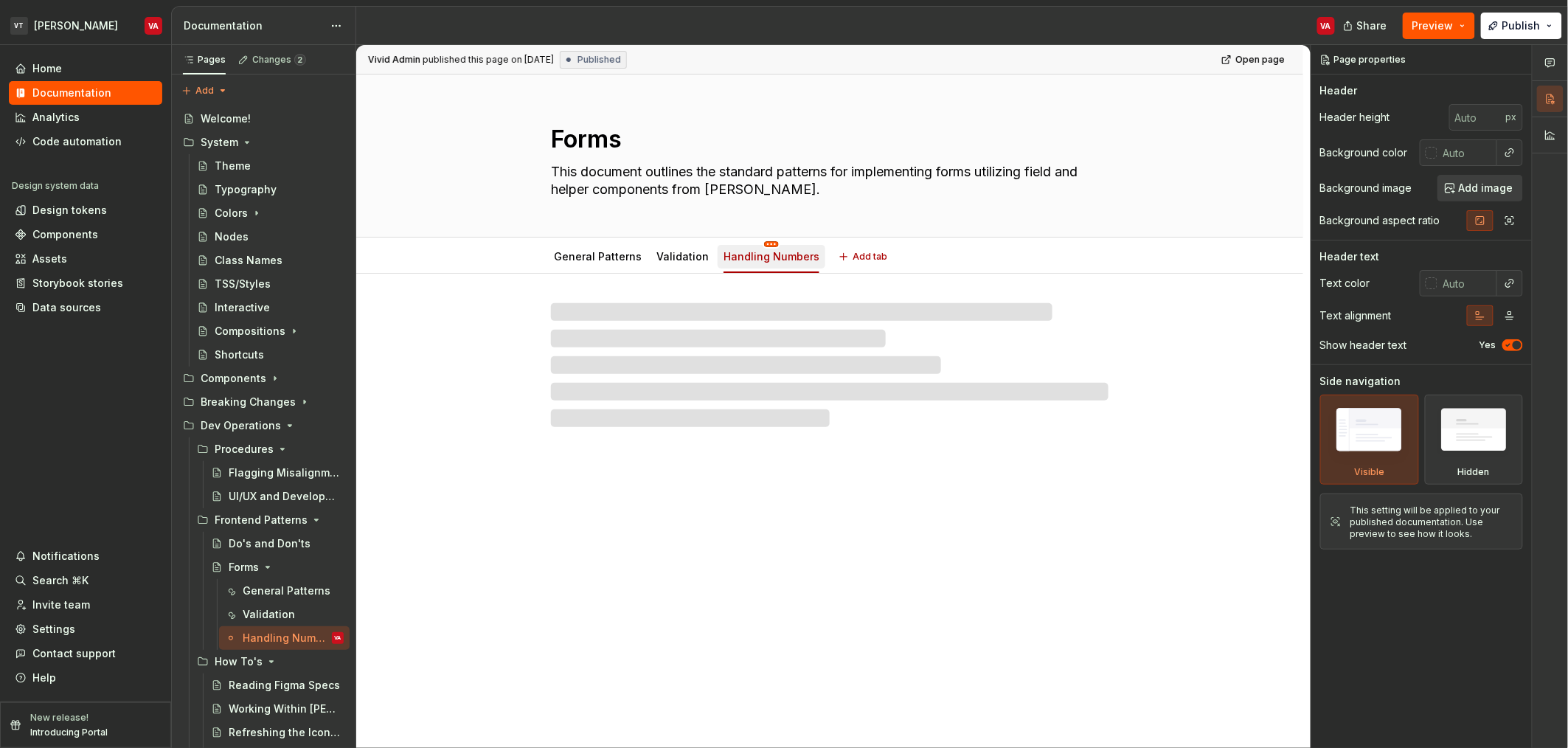
click at [760, 244] on html "VT Minerva VA Home Documentation Analytics Code automation Design system data D…" at bounding box center [784, 374] width 1568 height 748
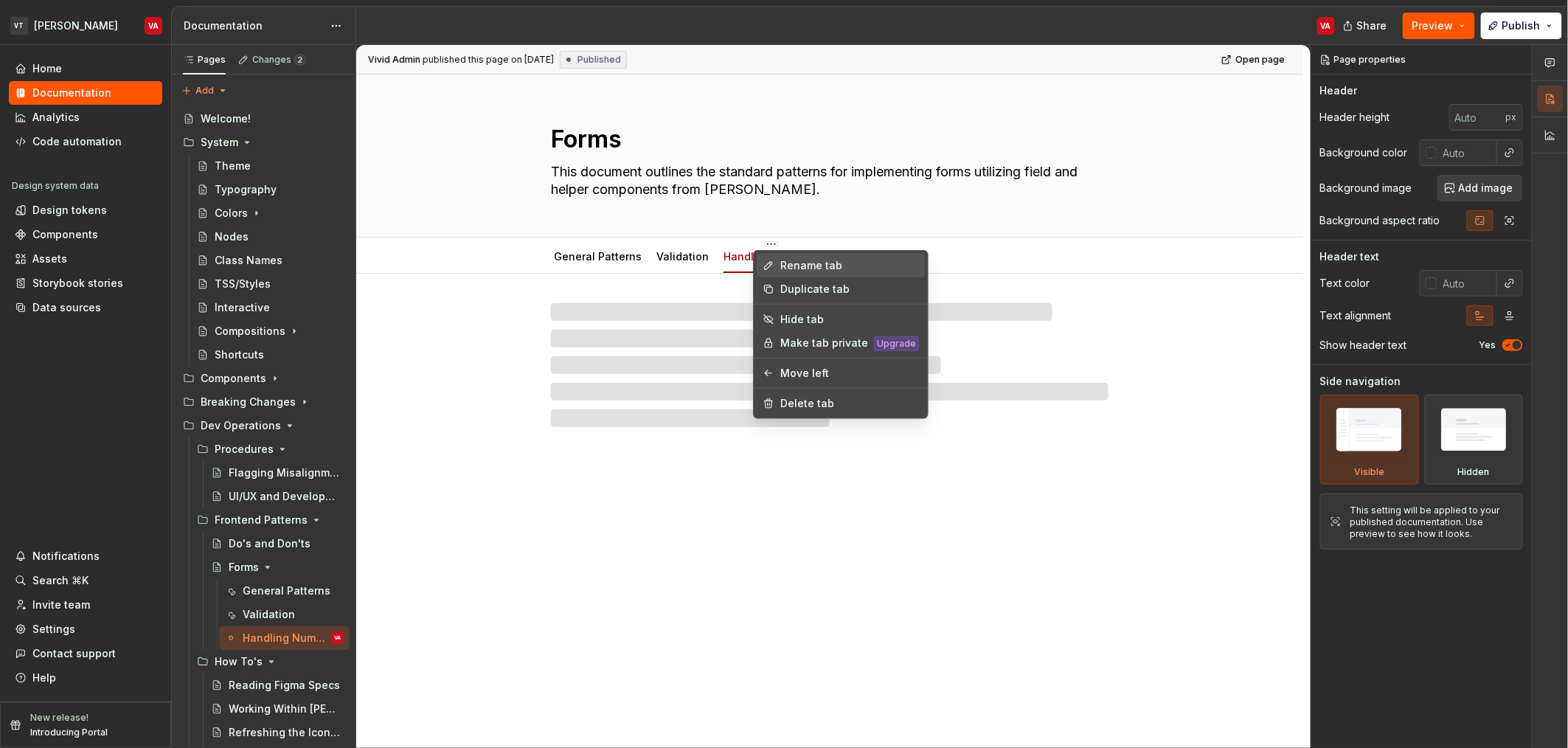
click at [804, 263] on div "Rename tab" at bounding box center [850, 265] width 139 height 15
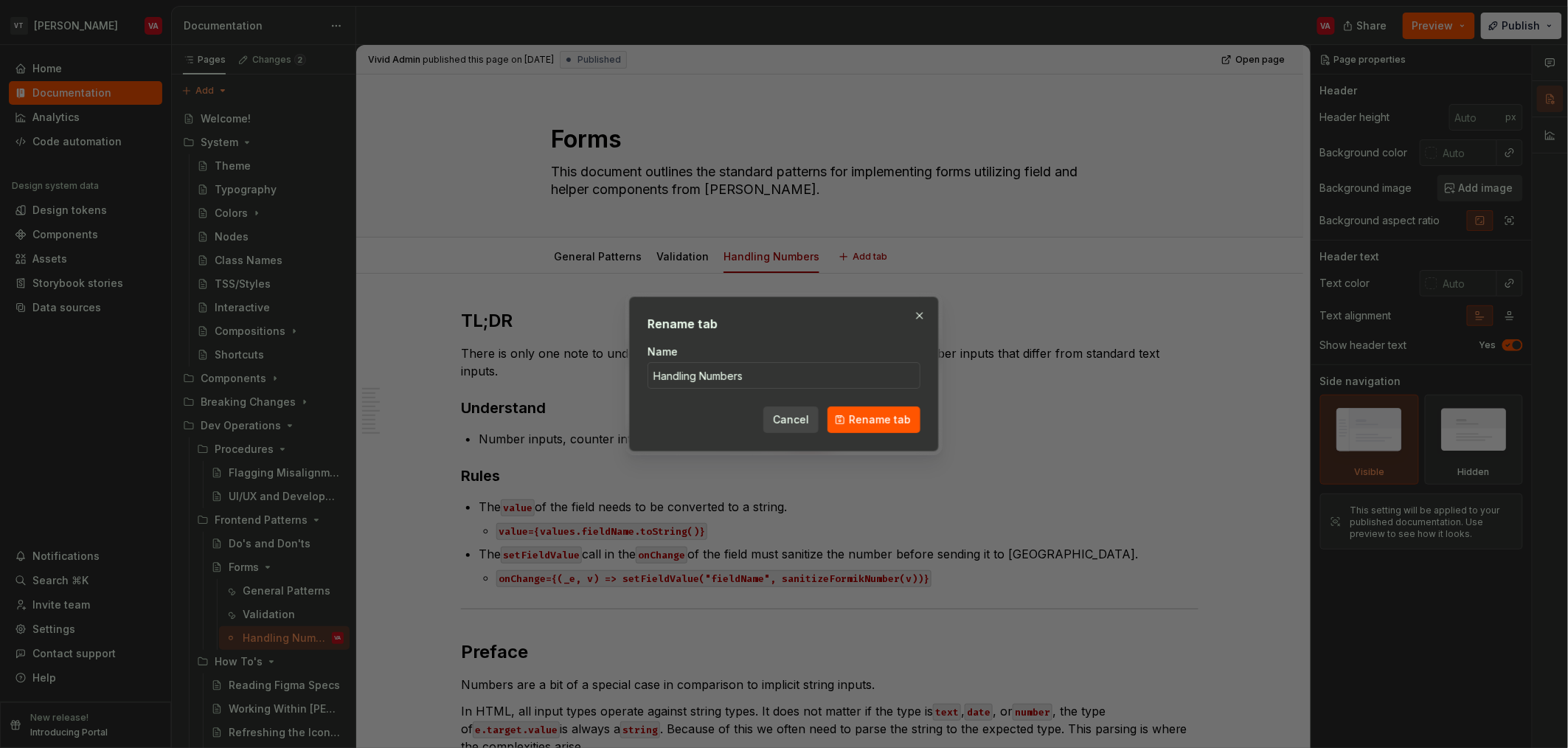
type textarea "*"
click at [758, 374] on input "Handling Numbers" at bounding box center [784, 374] width 273 height 26
type input "Handling Currency"
click at [866, 418] on span "Rename tab" at bounding box center [879, 419] width 62 height 15
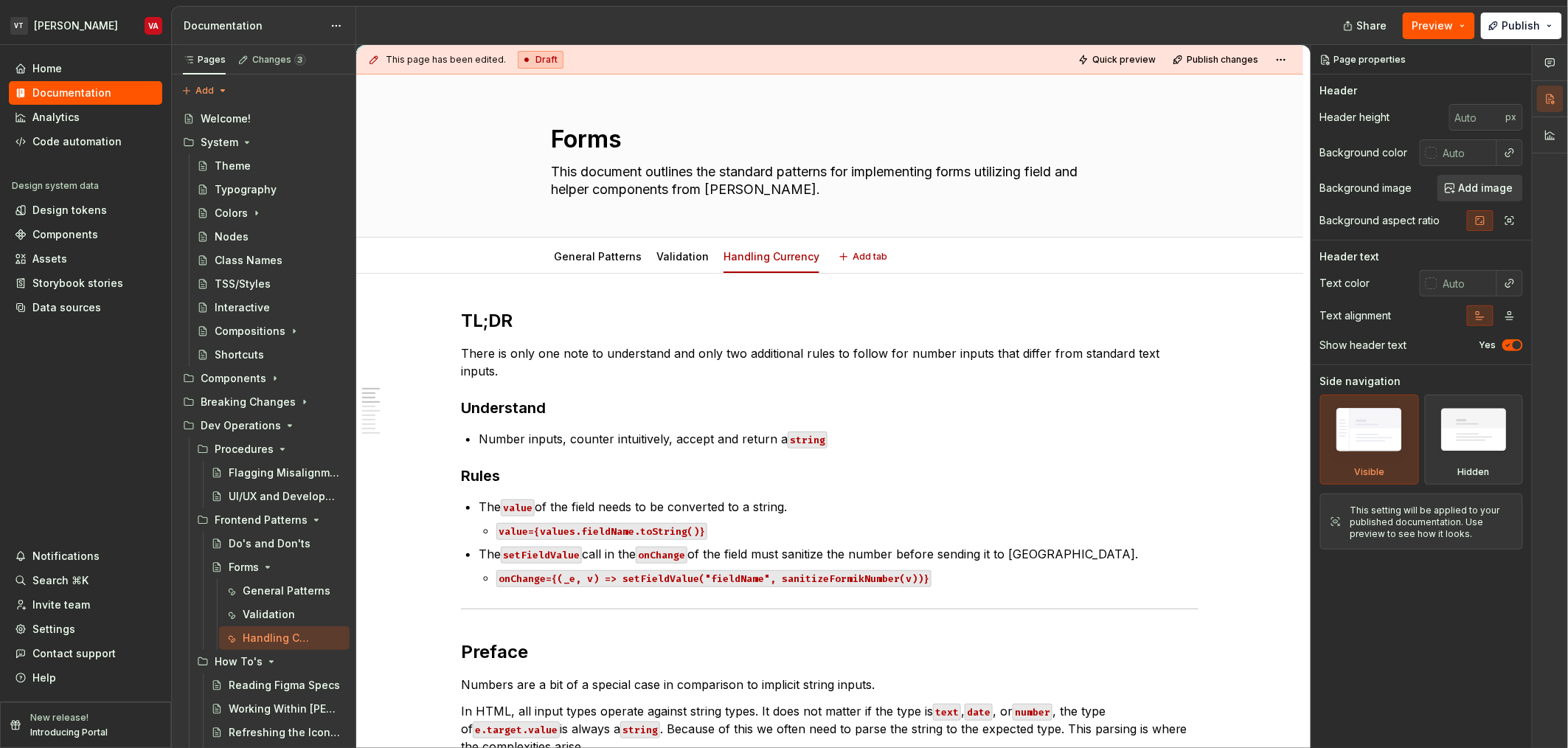
type textarea "*"
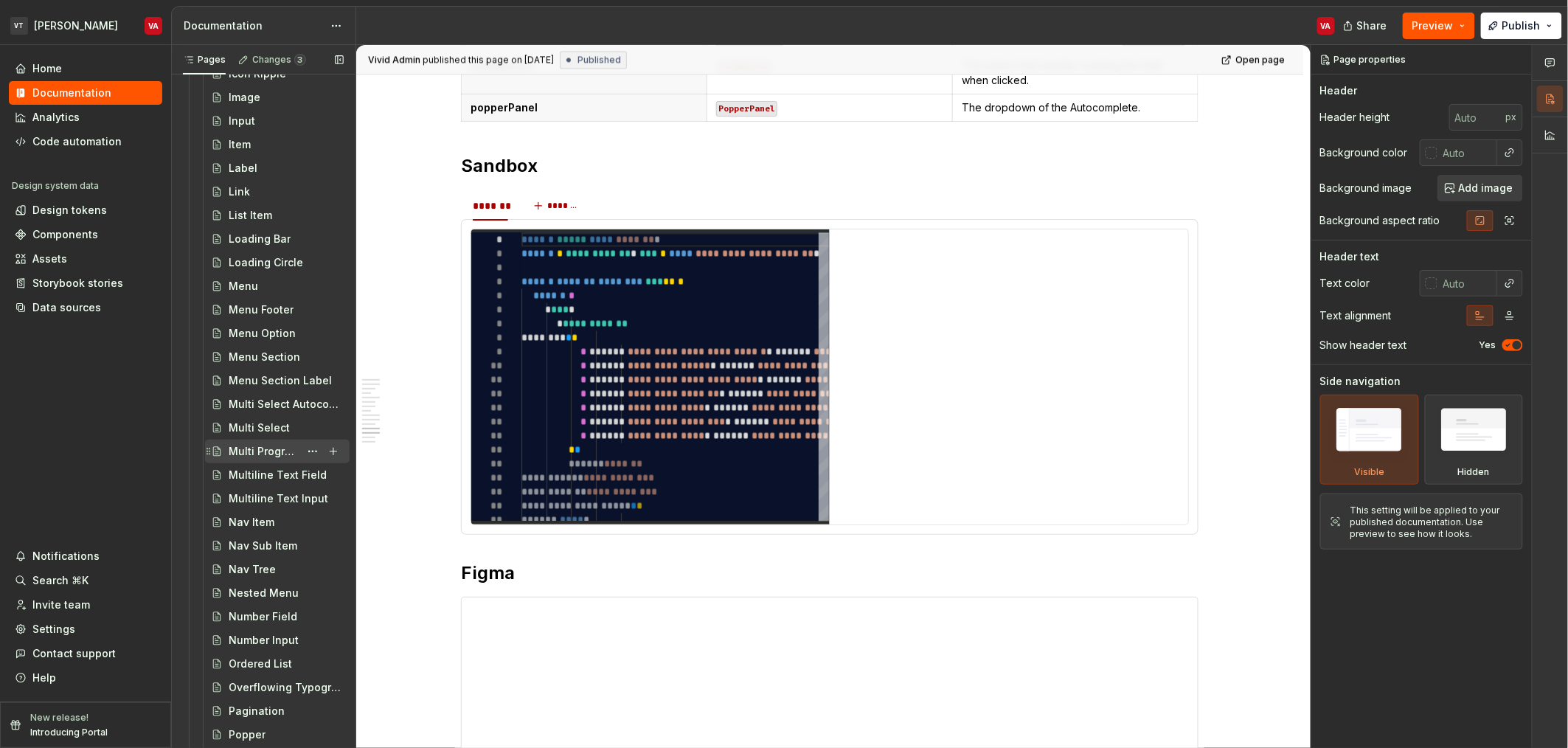
scroll to position [1512, 0]
click at [258, 629] on div "Number Input" at bounding box center [264, 636] width 70 height 15
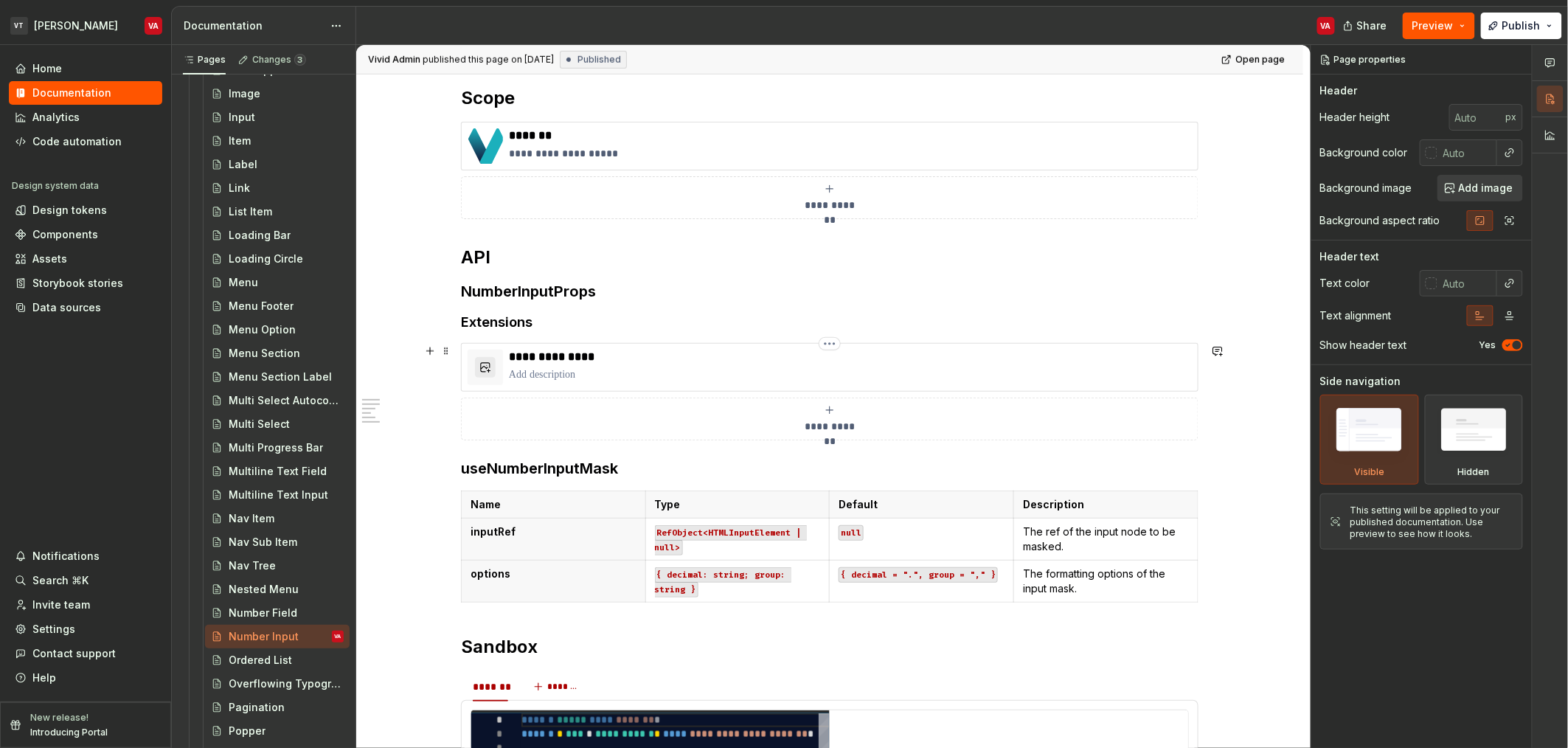
scroll to position [512, 0]
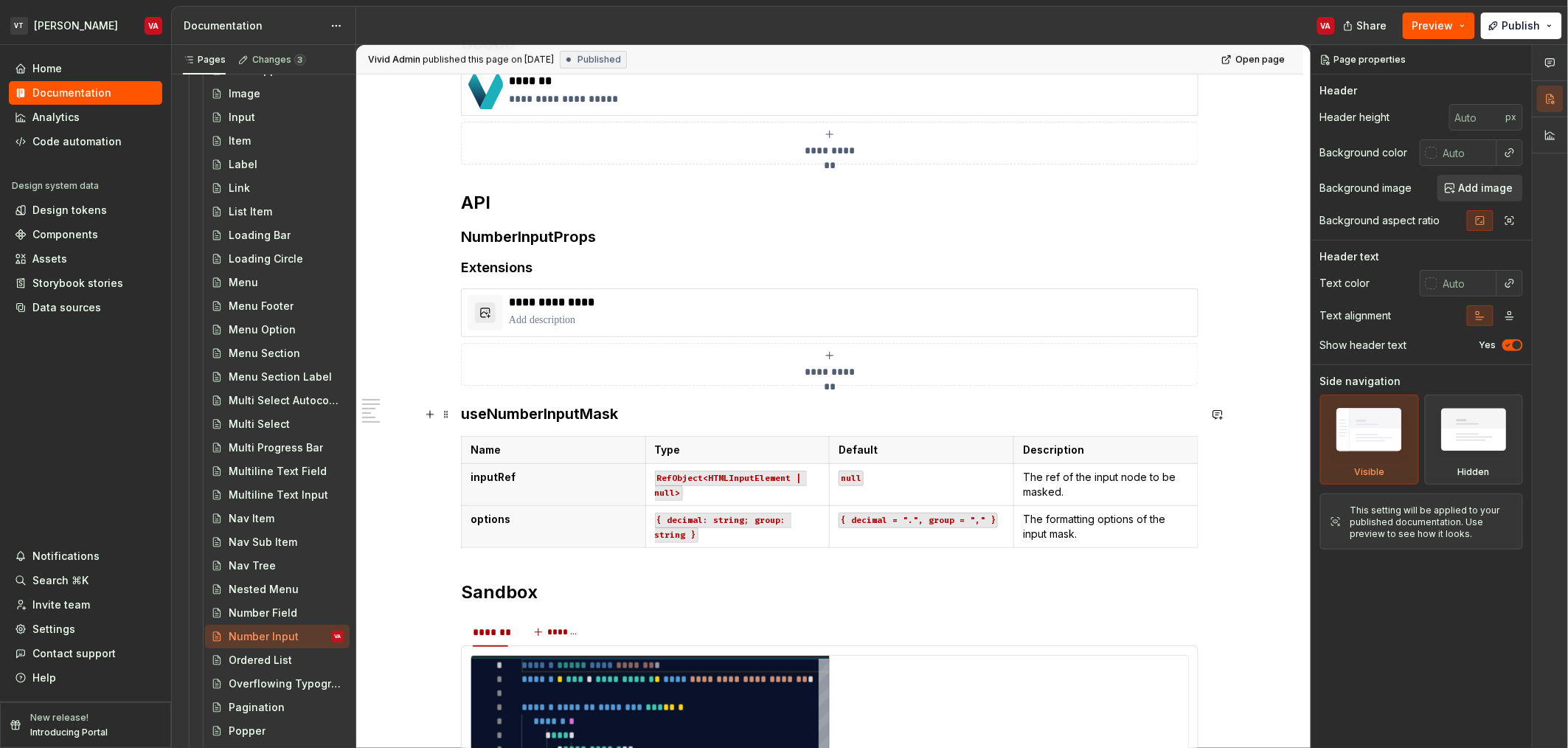
type textarea "*"
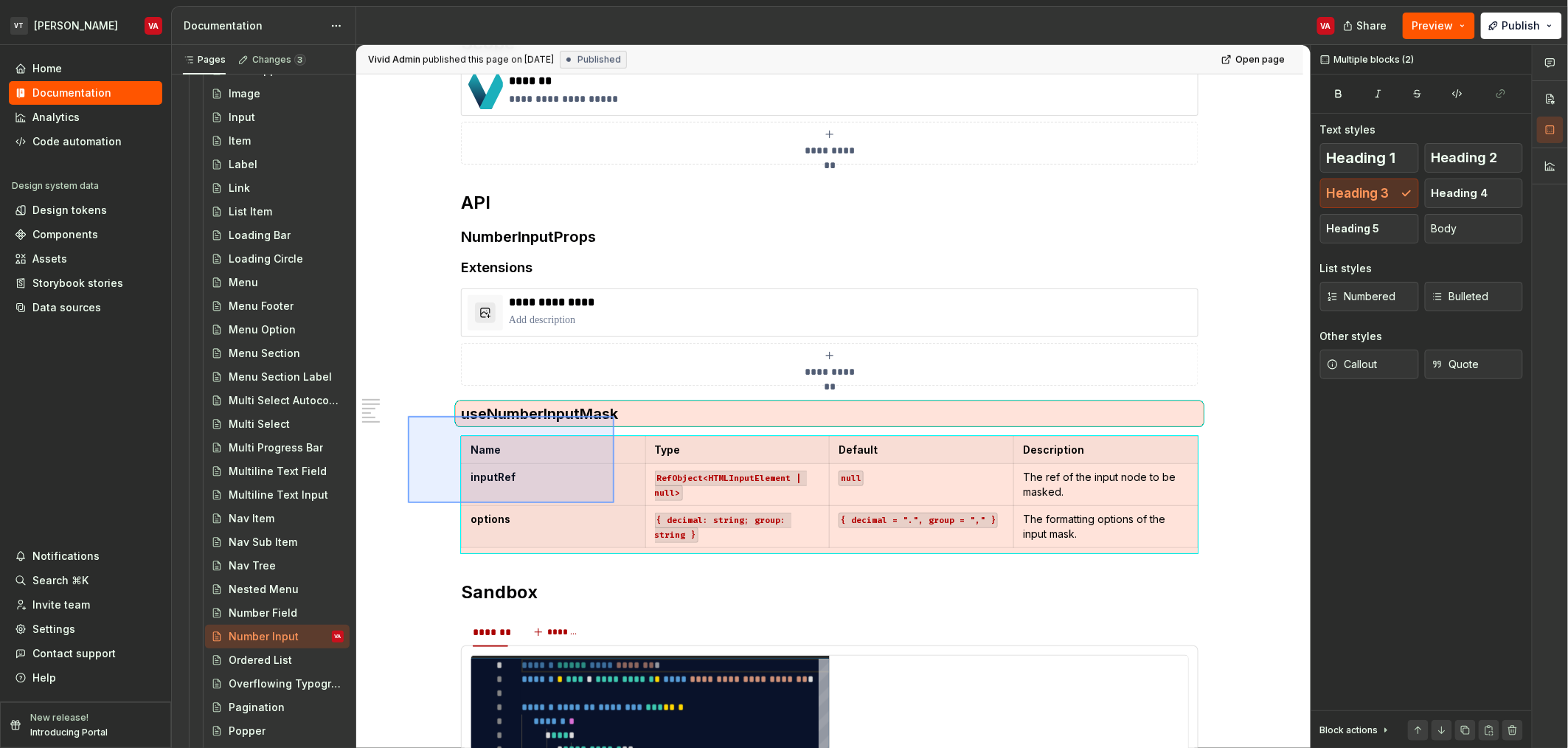
drag, startPoint x: 408, startPoint y: 416, endPoint x: 614, endPoint y: 503, distance: 223.6
click at [614, 503] on div "**********" at bounding box center [833, 396] width 955 height 703
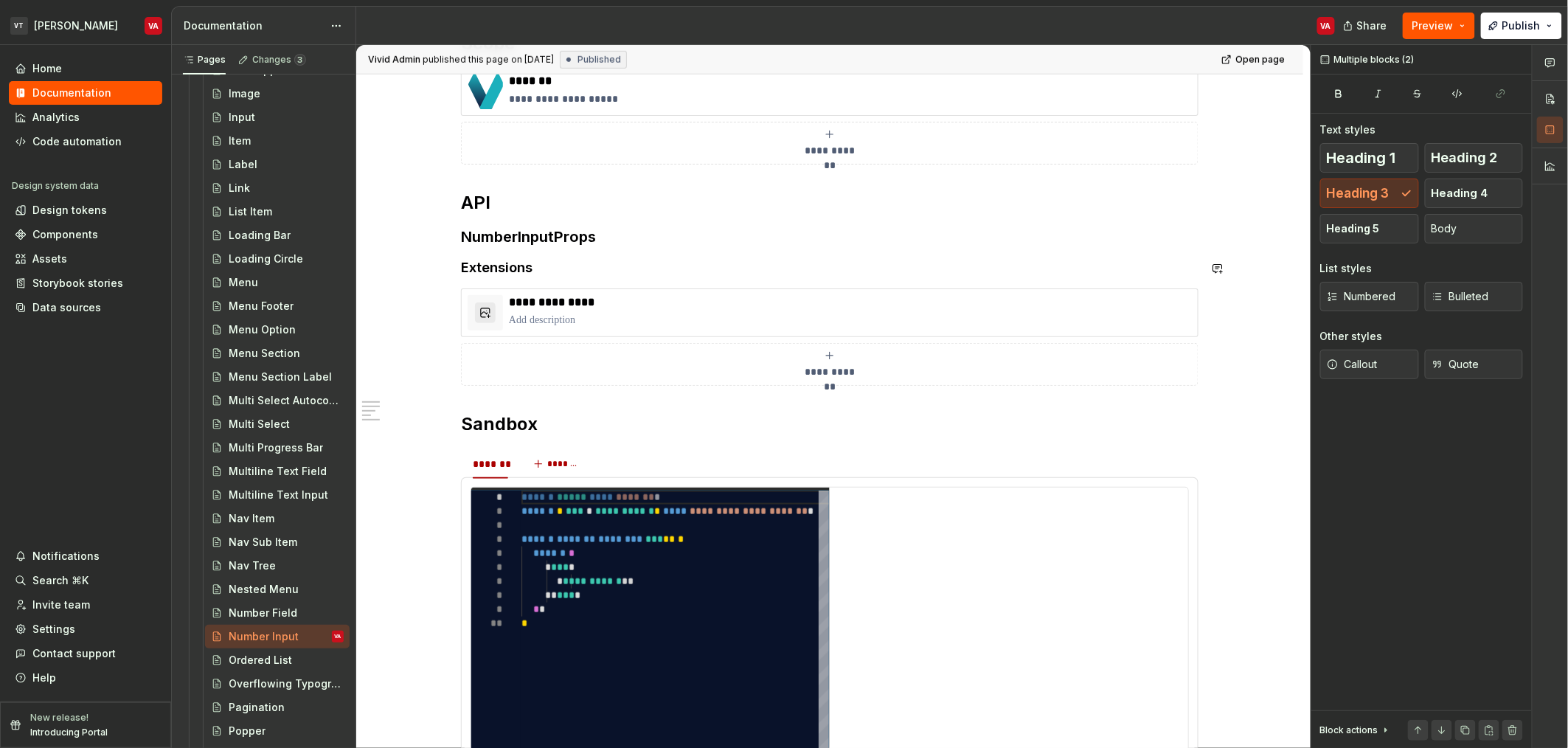
click at [574, 257] on div "**********" at bounding box center [829, 289] width 738 height 1030
click at [577, 267] on h4 "Extensions" at bounding box center [829, 268] width 738 height 18
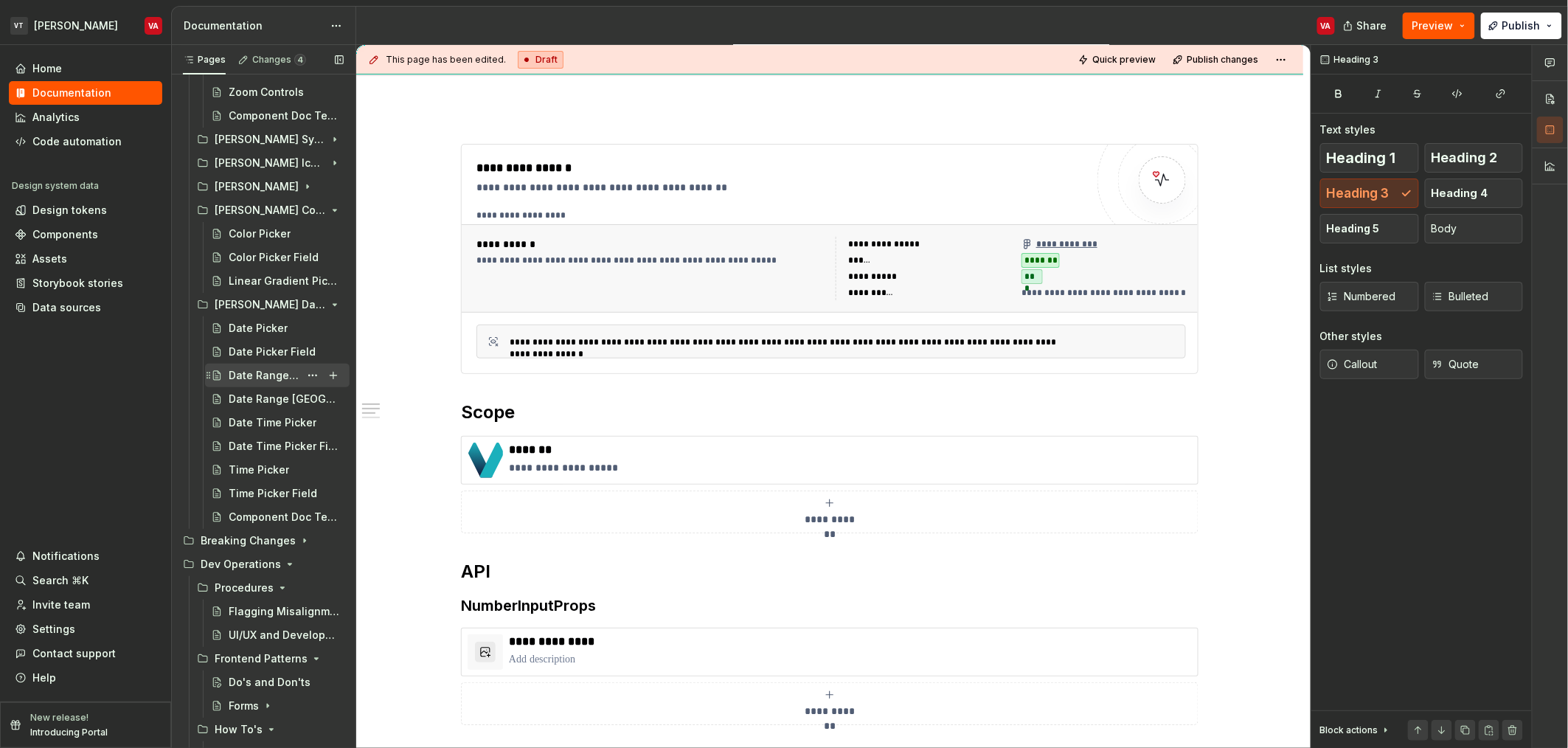
scroll to position [3060, 0]
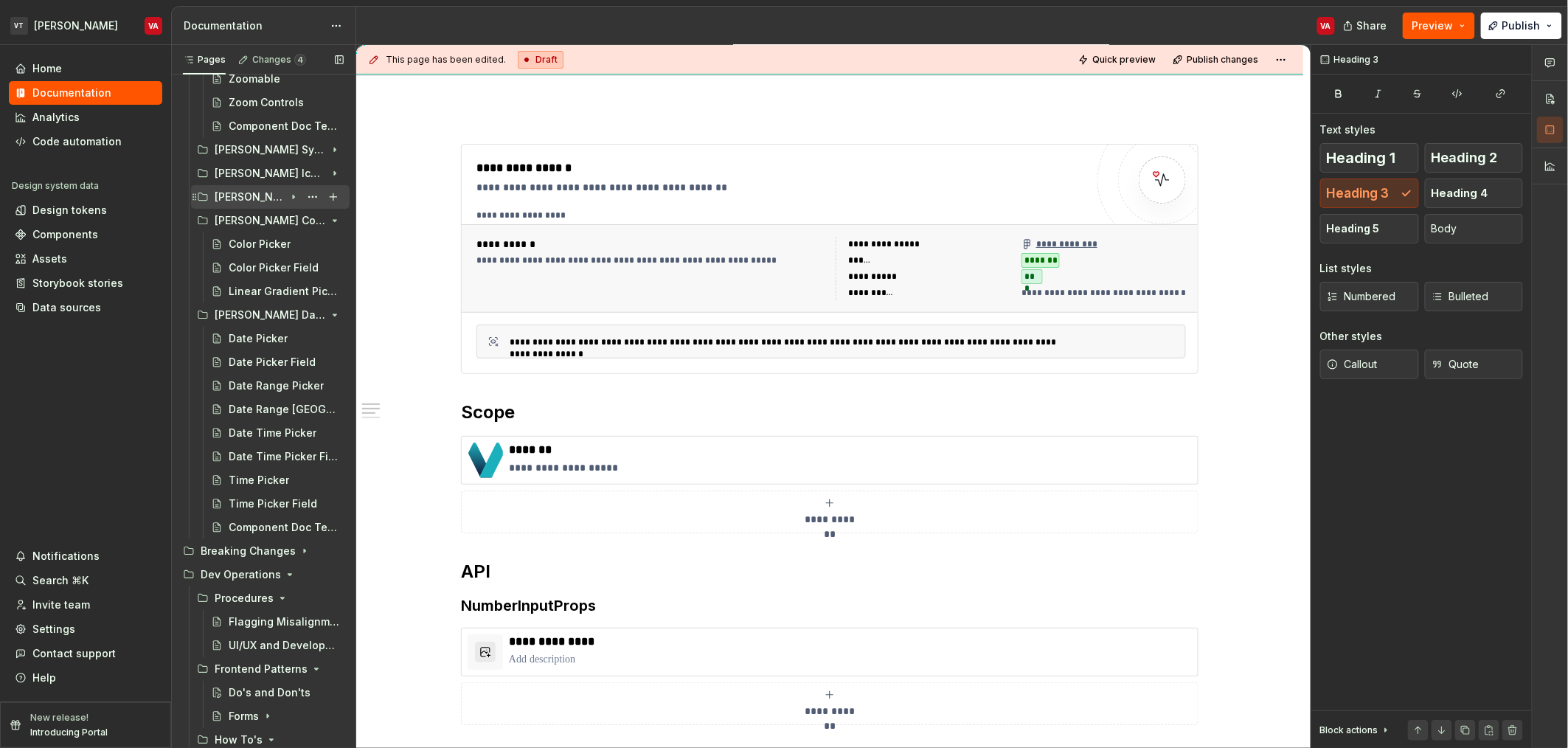
click at [288, 198] on icon "Page tree" at bounding box center [293, 197] width 12 height 12
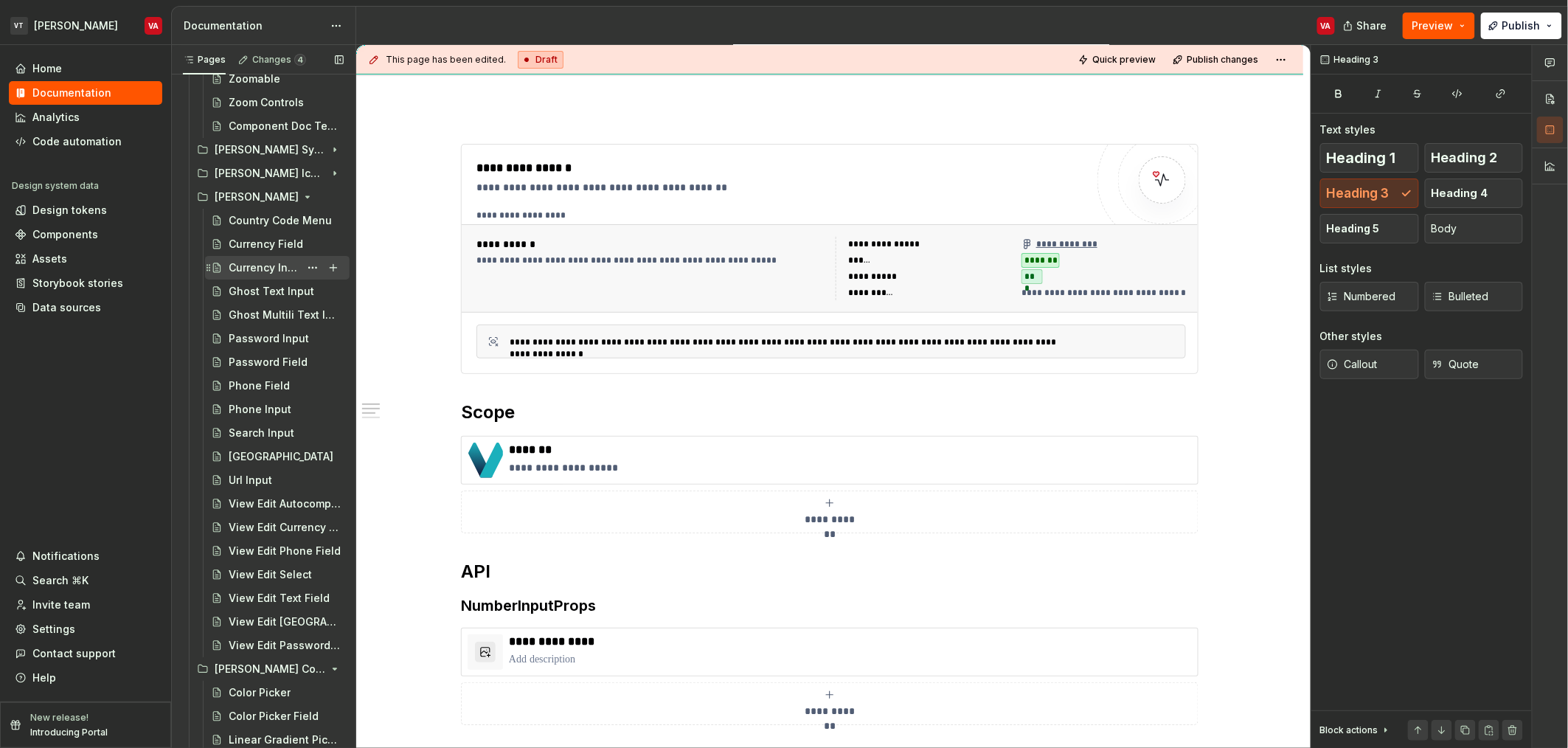
click at [239, 271] on div "Currency Input" at bounding box center [264, 267] width 70 height 15
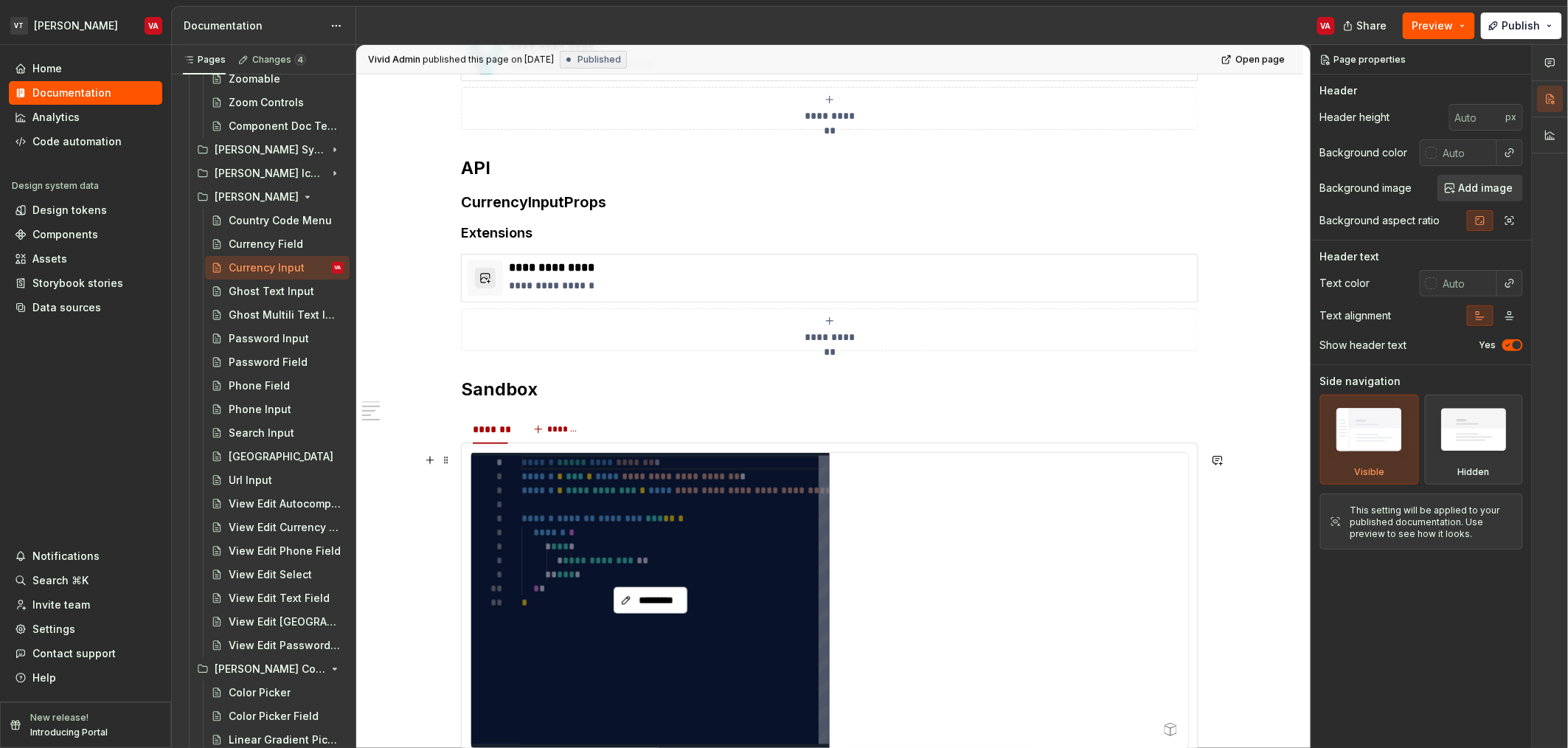
scroll to position [516, 0]
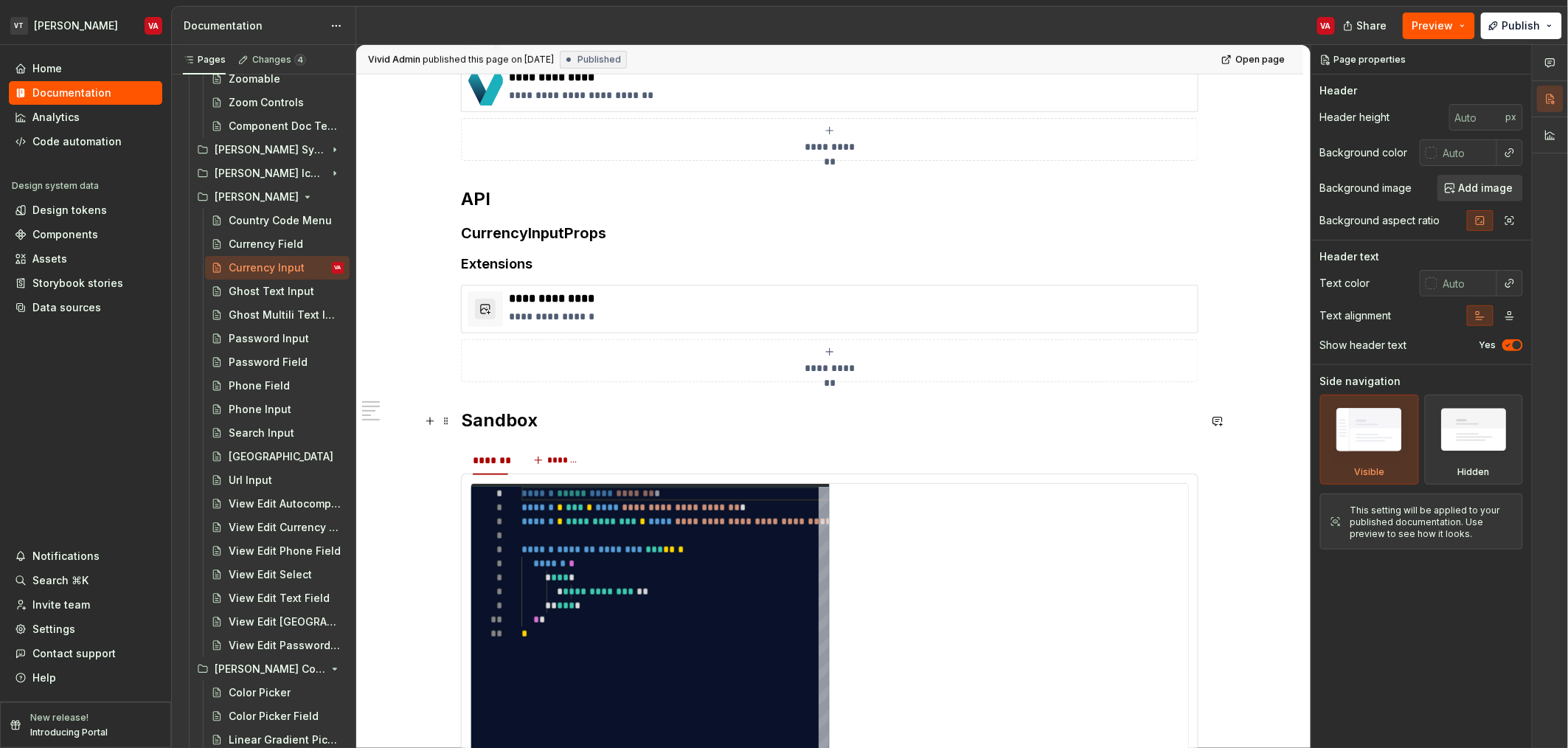
type textarea "*"
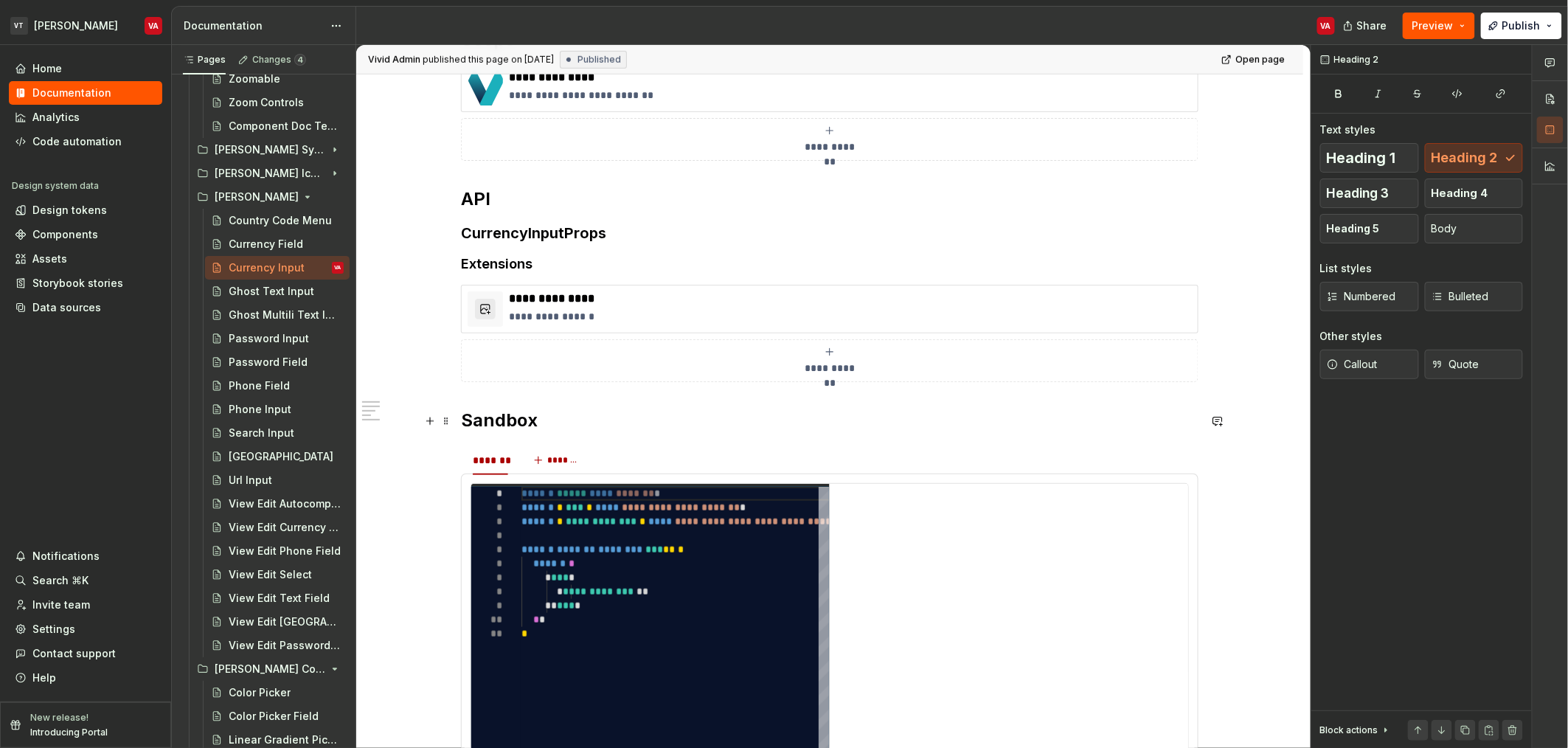
click at [464, 421] on h2 "Sandbox" at bounding box center [829, 420] width 738 height 23
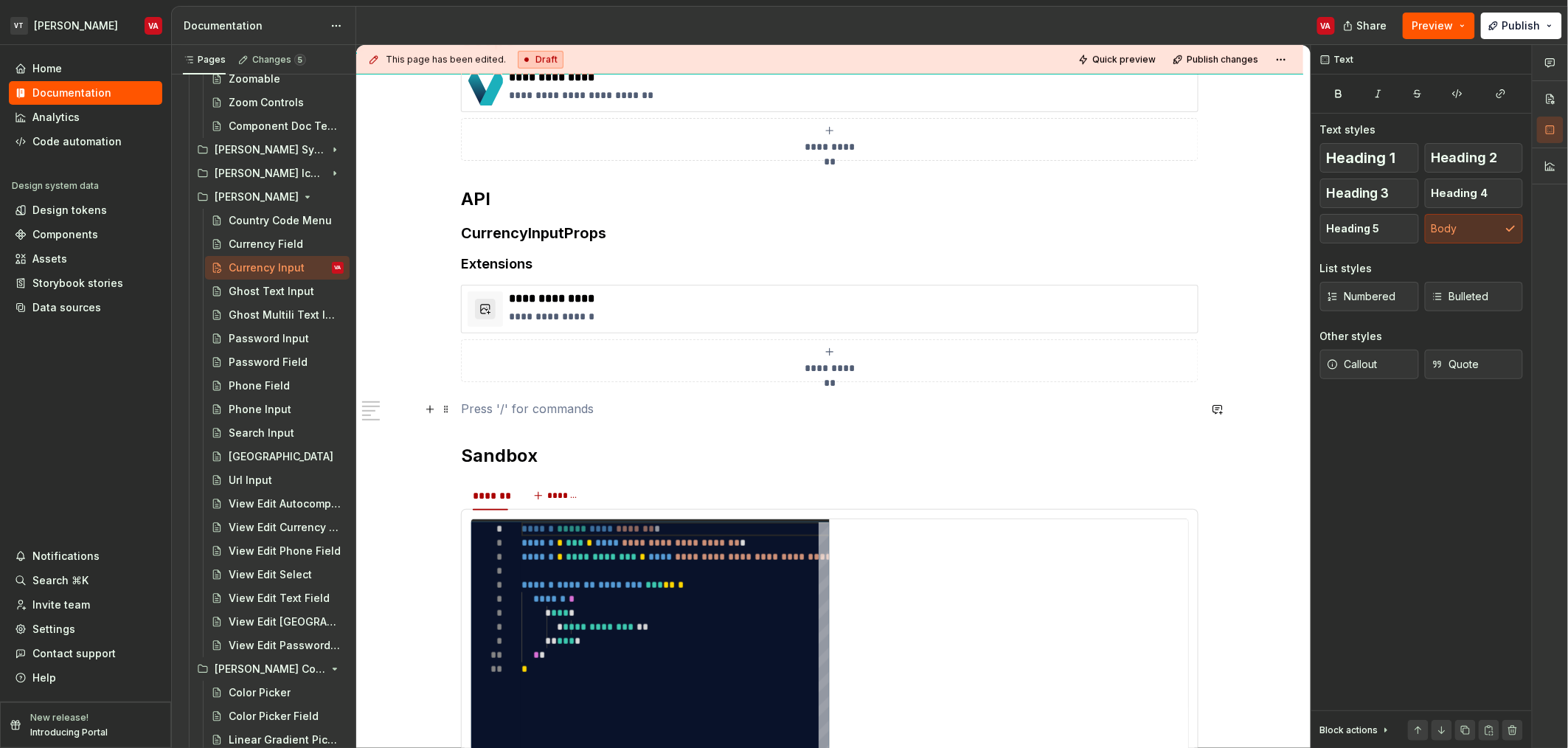
click at [480, 417] on p at bounding box center [829, 409] width 738 height 18
paste div
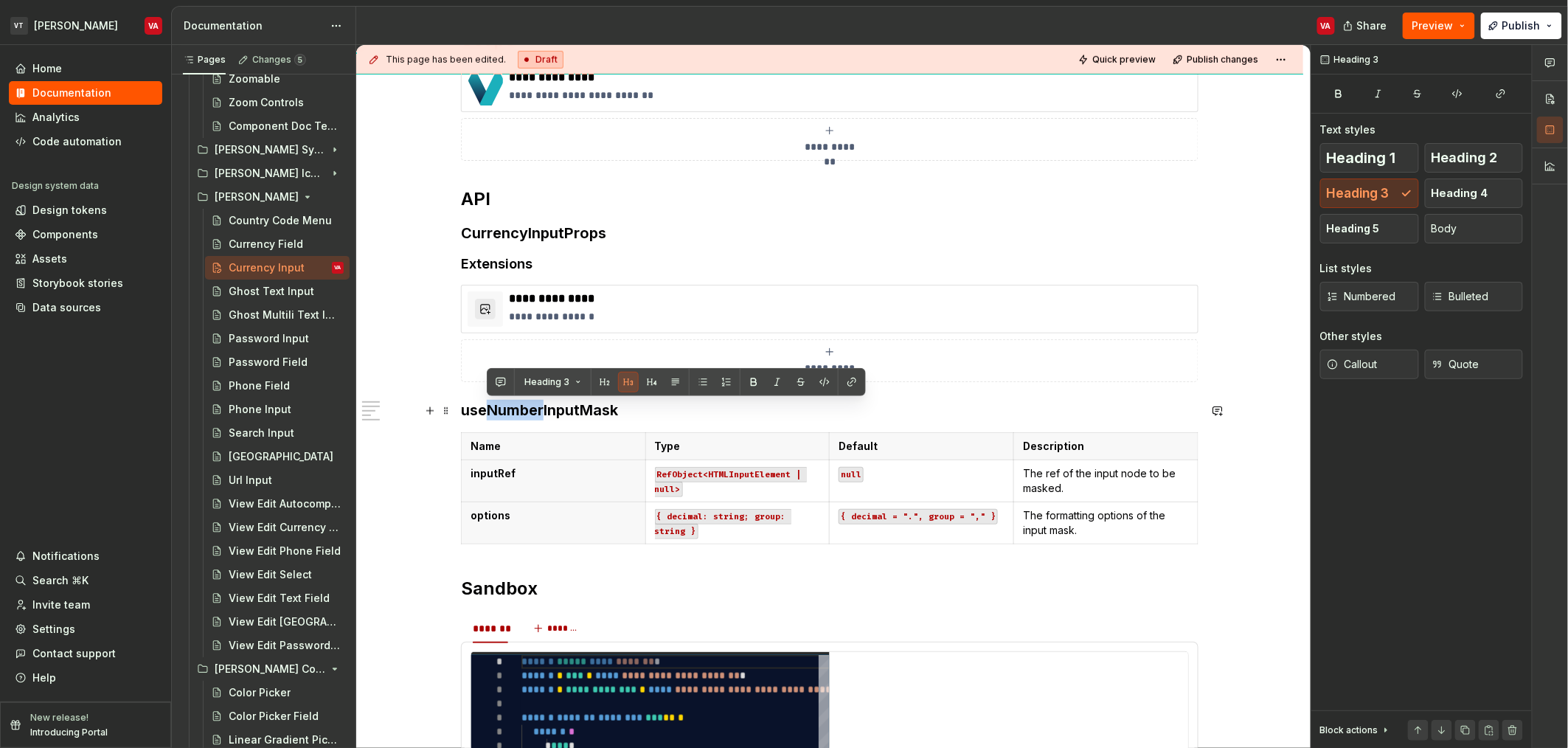
drag, startPoint x: 542, startPoint y: 410, endPoint x: 487, endPoint y: 408, distance: 55.0
click at [487, 408] on h3 "useNumberInputMask" at bounding box center [829, 410] width 738 height 21
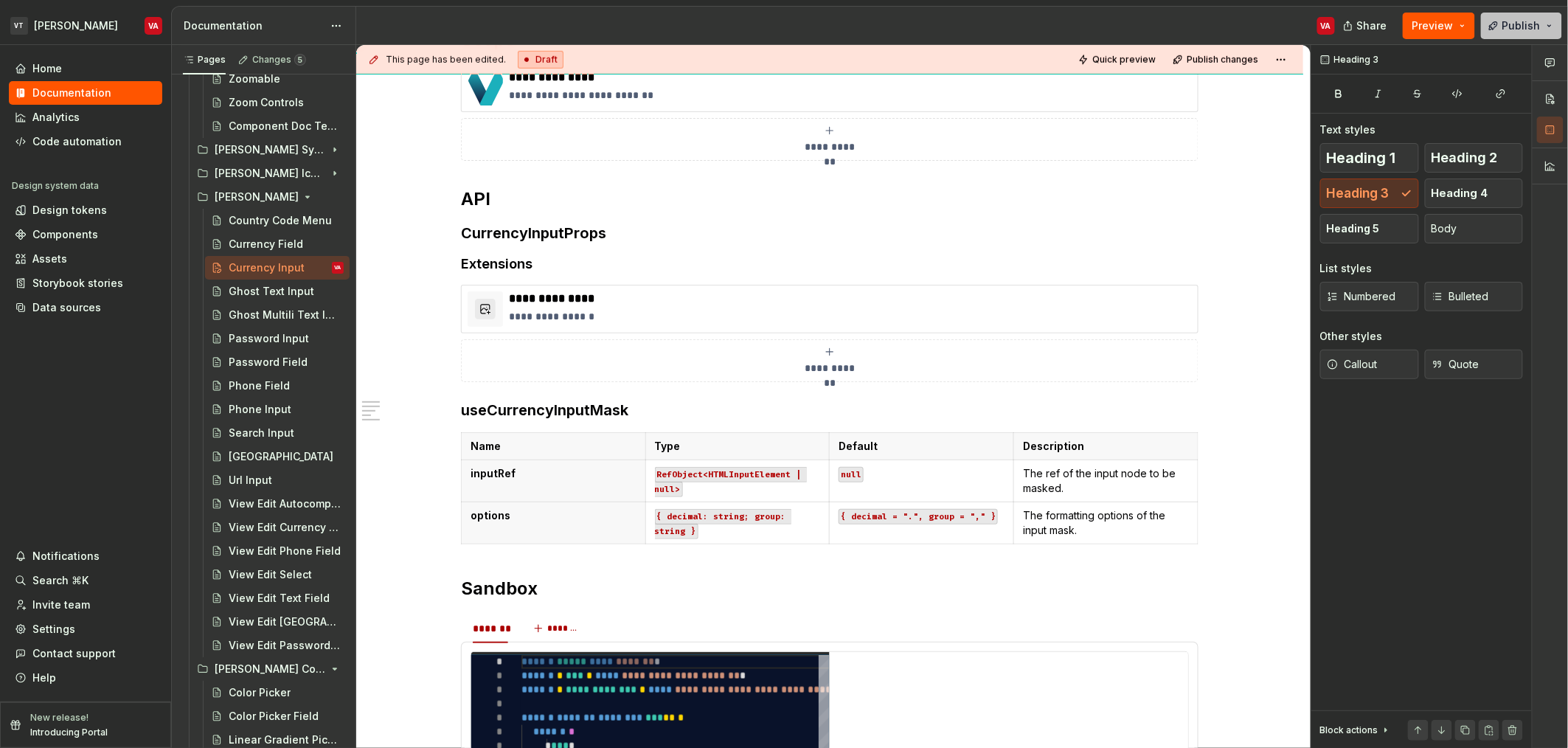
click at [1526, 22] on span "Publish" at bounding box center [1521, 25] width 38 height 15
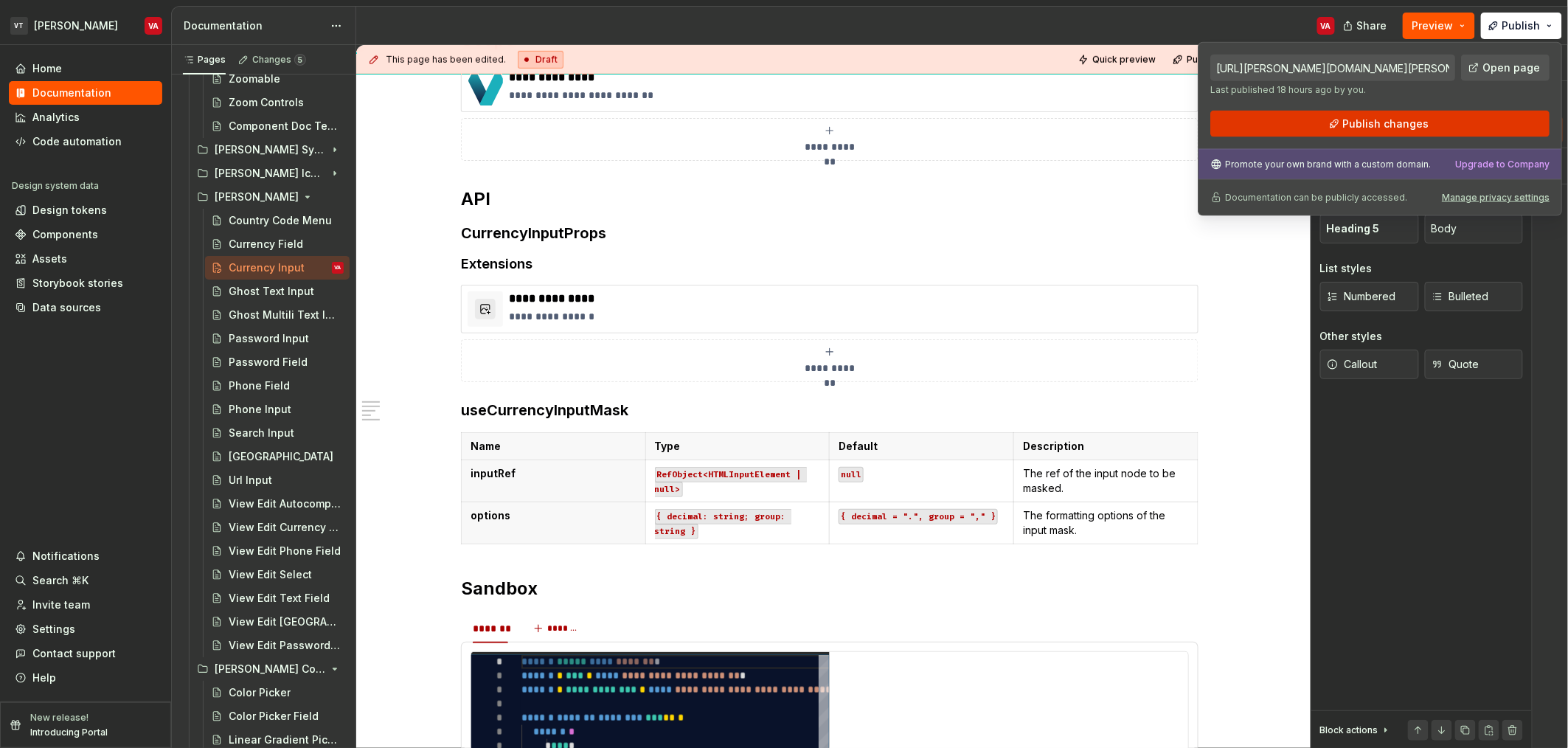
click at [1342, 127] on button "Publish changes" at bounding box center [1380, 123] width 339 height 26
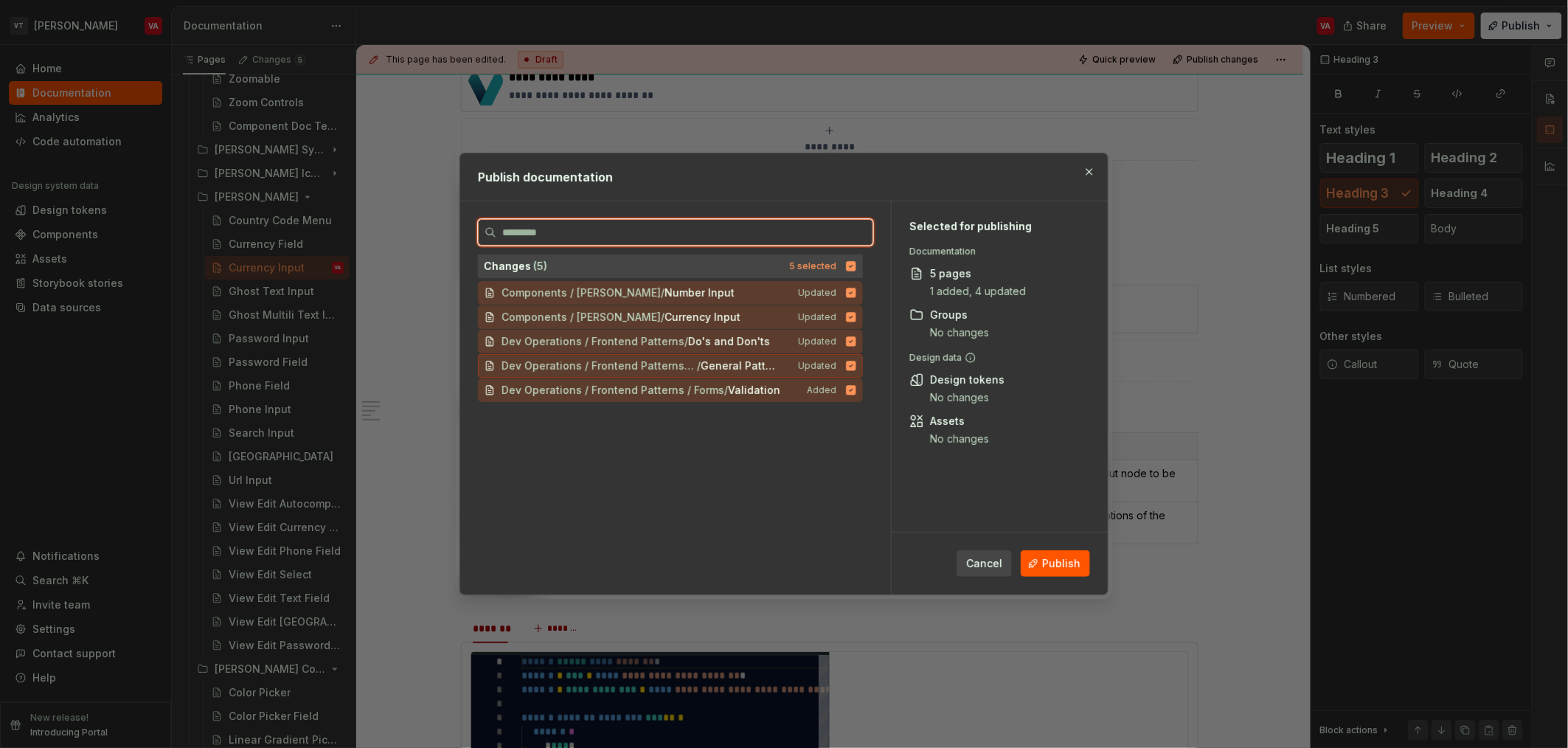
click at [850, 366] on icon at bounding box center [852, 366] width 10 height 10
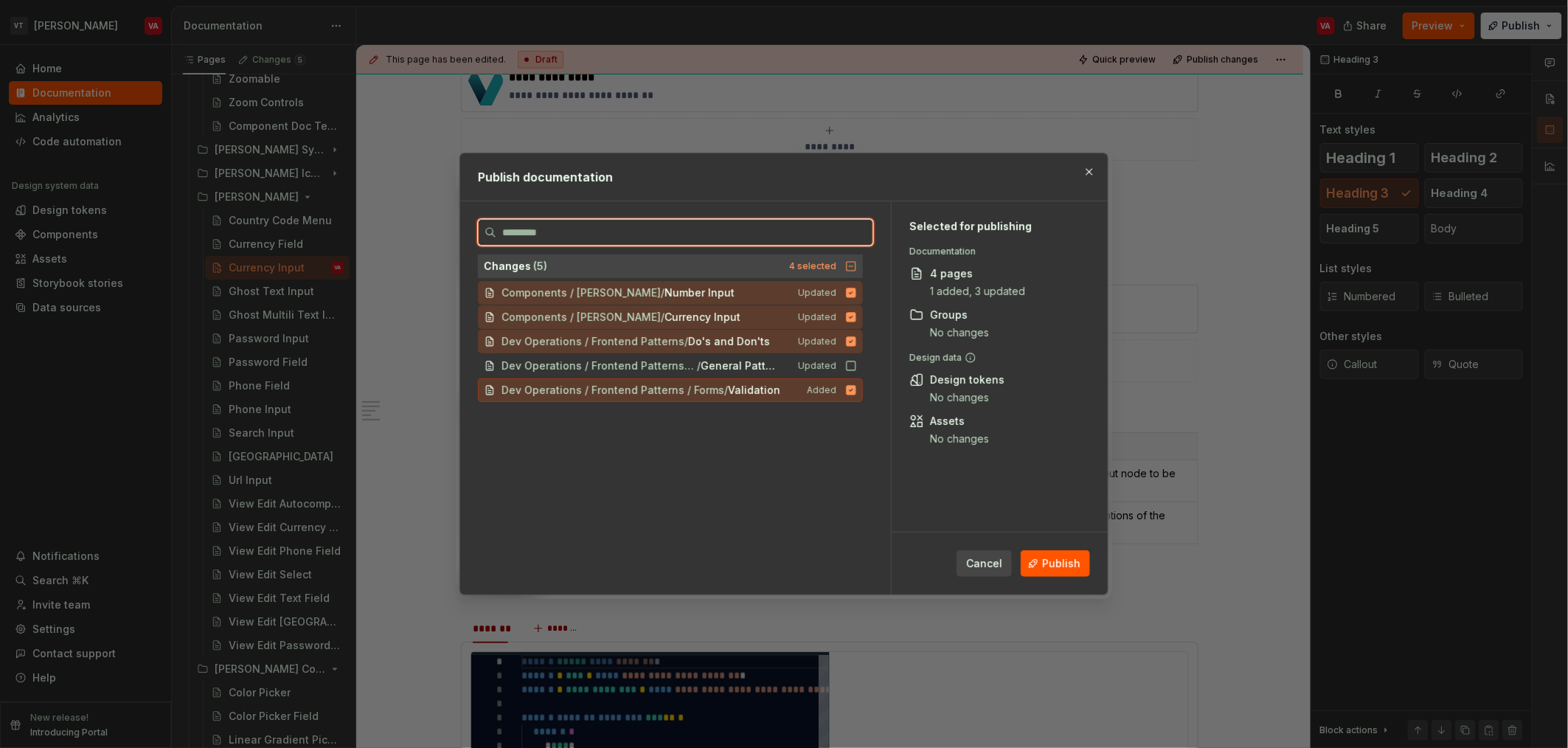
click at [851, 388] on icon at bounding box center [852, 390] width 10 height 10
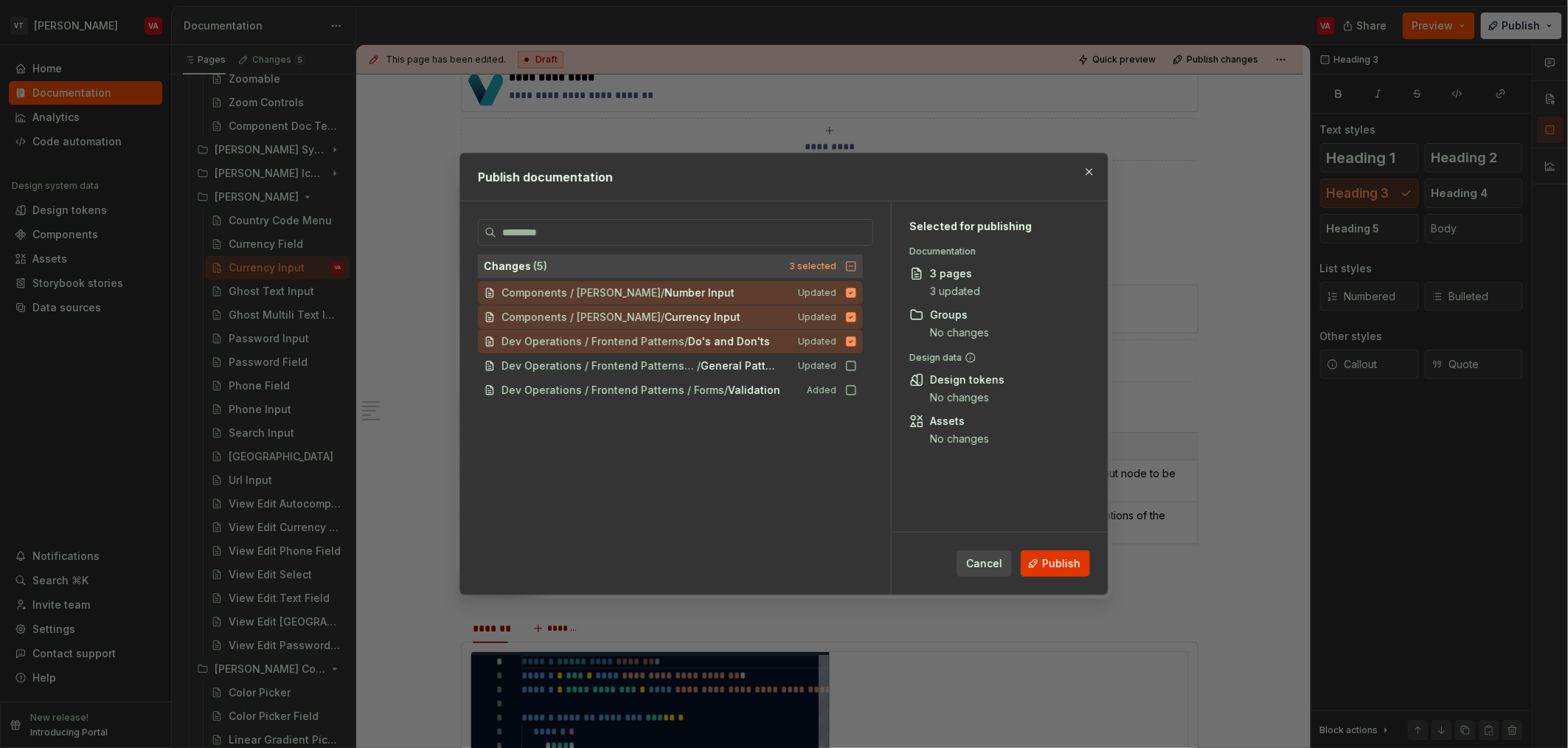
click at [1073, 564] on span "Publish" at bounding box center [1061, 563] width 38 height 15
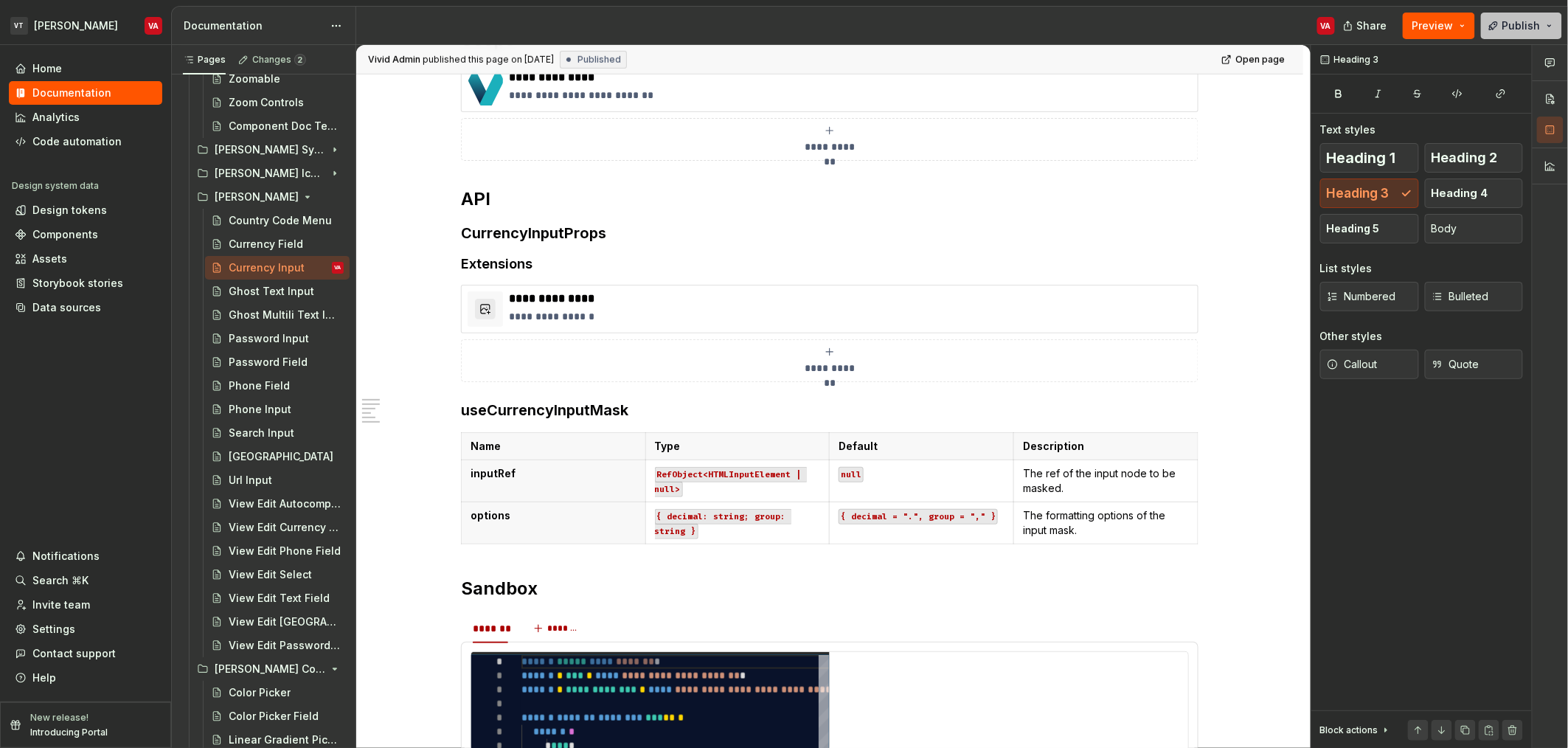
click at [1519, 23] on span "Publish" at bounding box center [1521, 25] width 38 height 15
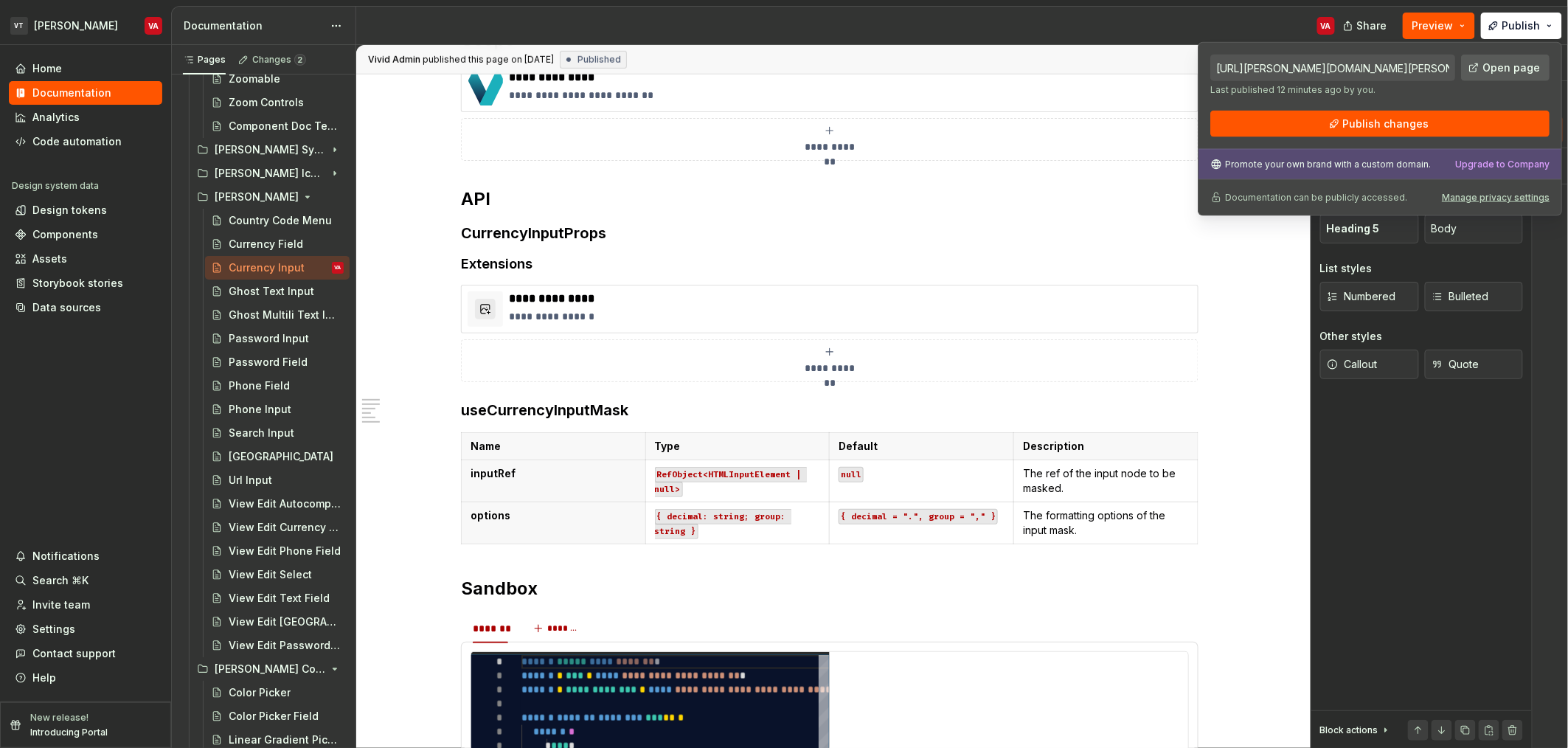
click at [1497, 76] on link "Open page" at bounding box center [1505, 67] width 88 height 26
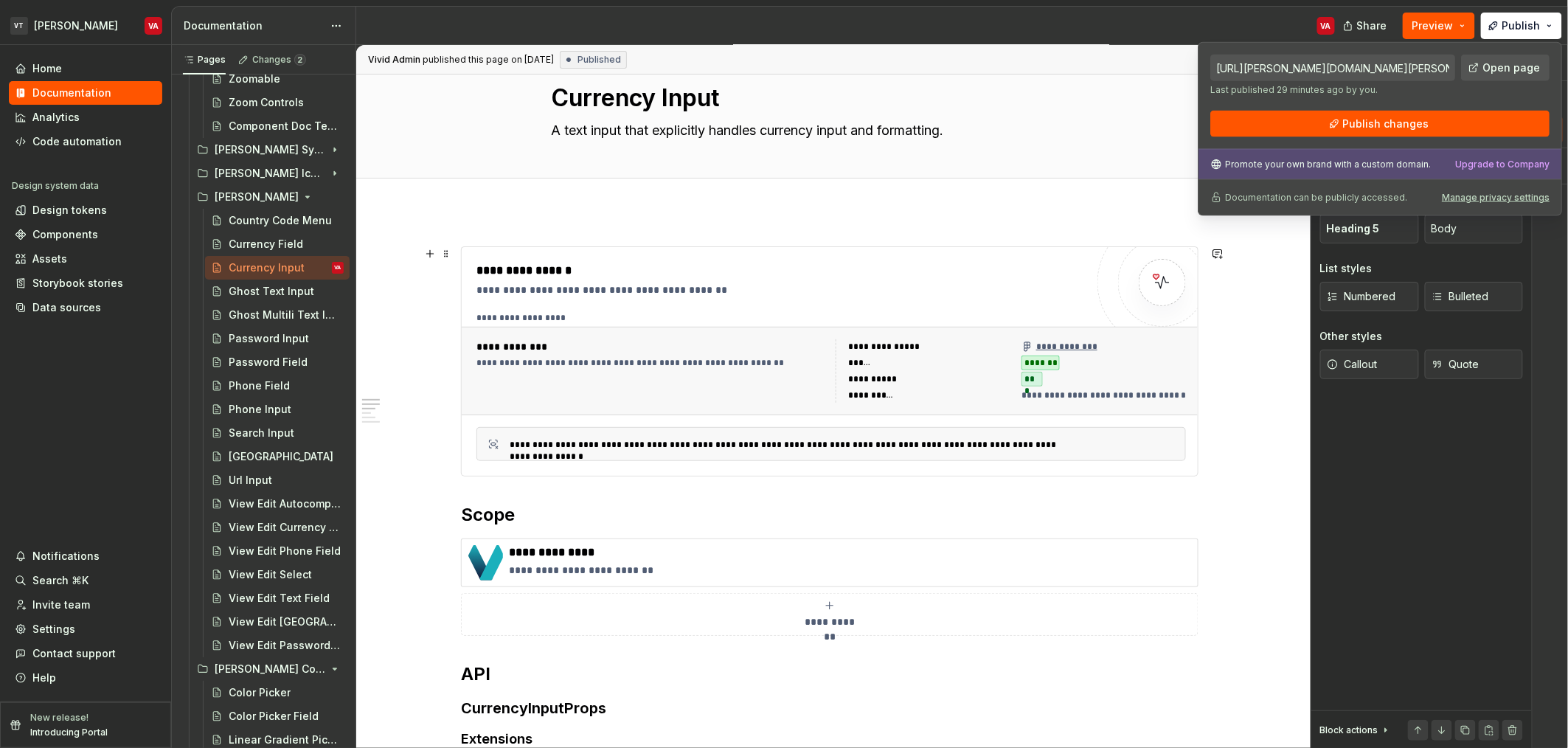
scroll to position [0, 0]
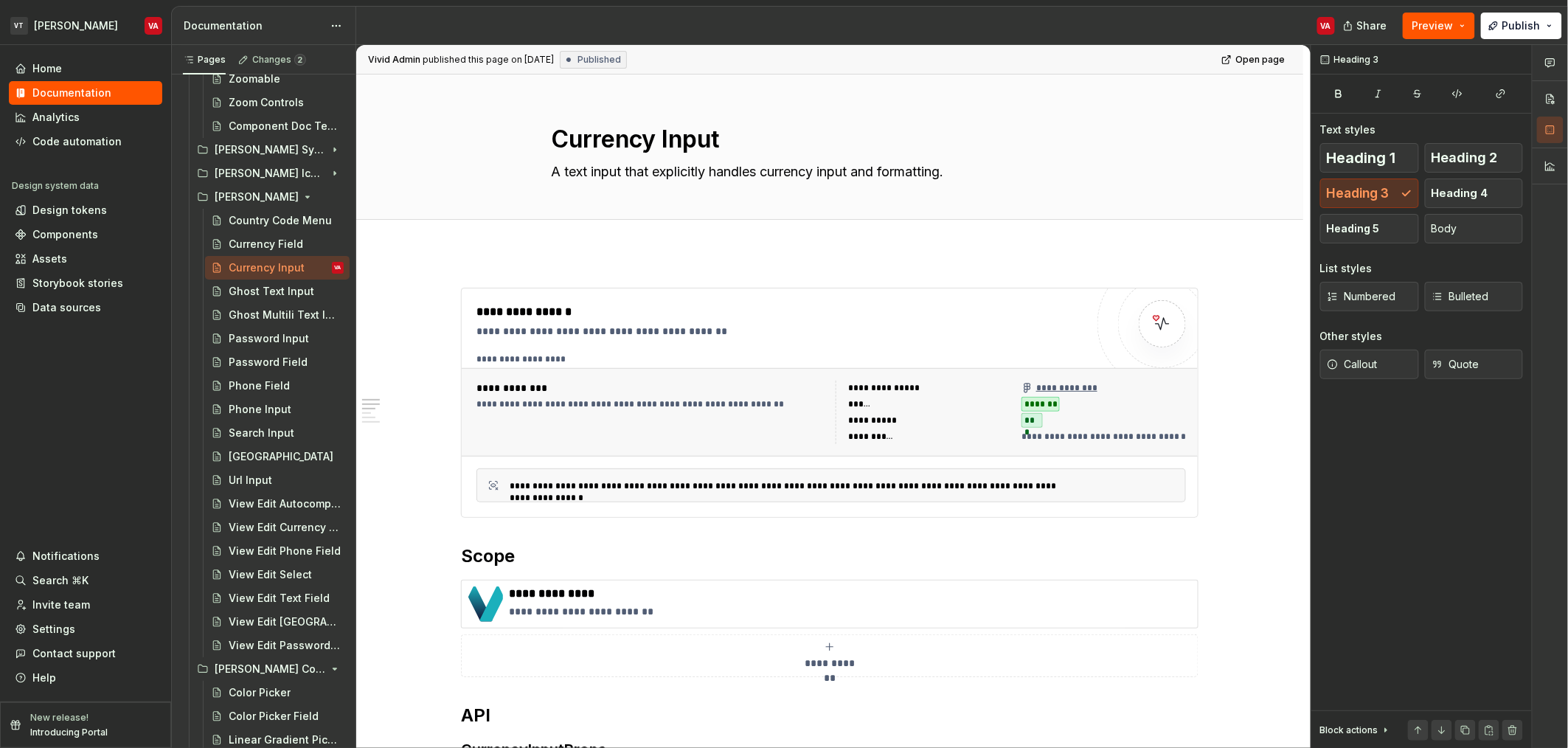
click at [1152, 25] on div "VA" at bounding box center [851, 25] width 991 height 38
type textarea "*"
